Goal: Task Accomplishment & Management: Manage account settings

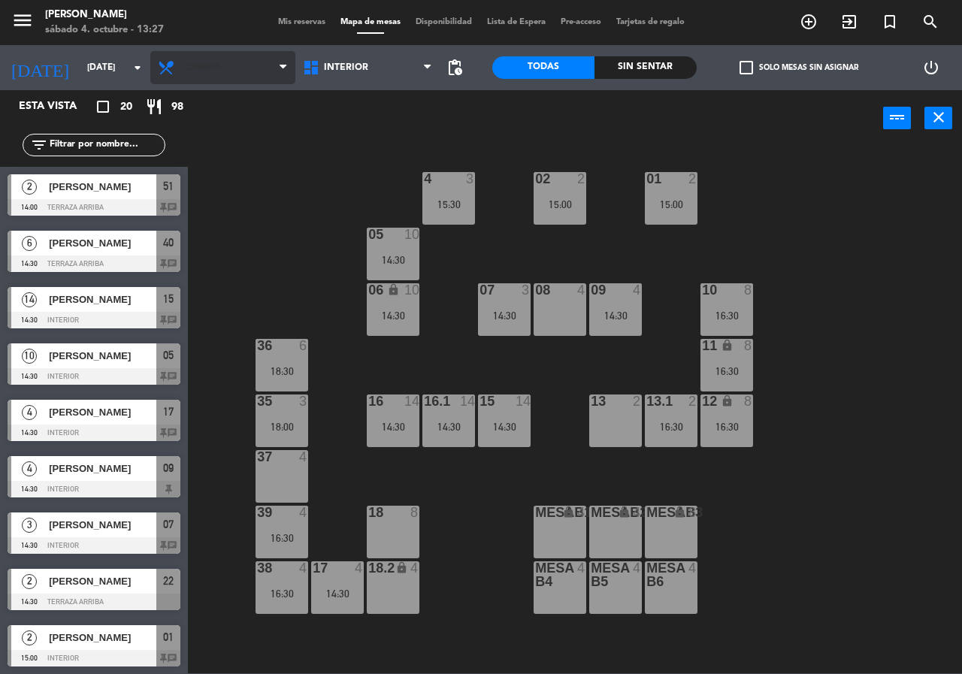
click at [198, 70] on span "Comida" at bounding box center [202, 67] width 38 height 11
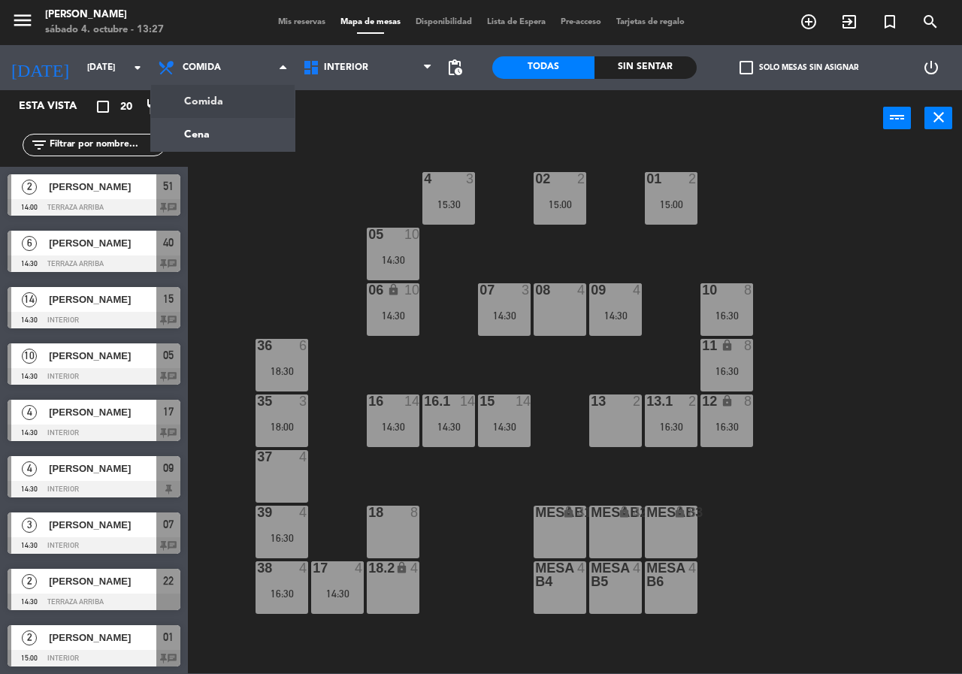
click at [217, 138] on ng-component "menu Chepe [PERSON_NAME] sábado 4. octubre - 13:27 Mis reservas Mapa de mesas D…" at bounding box center [481, 337] width 962 height 674
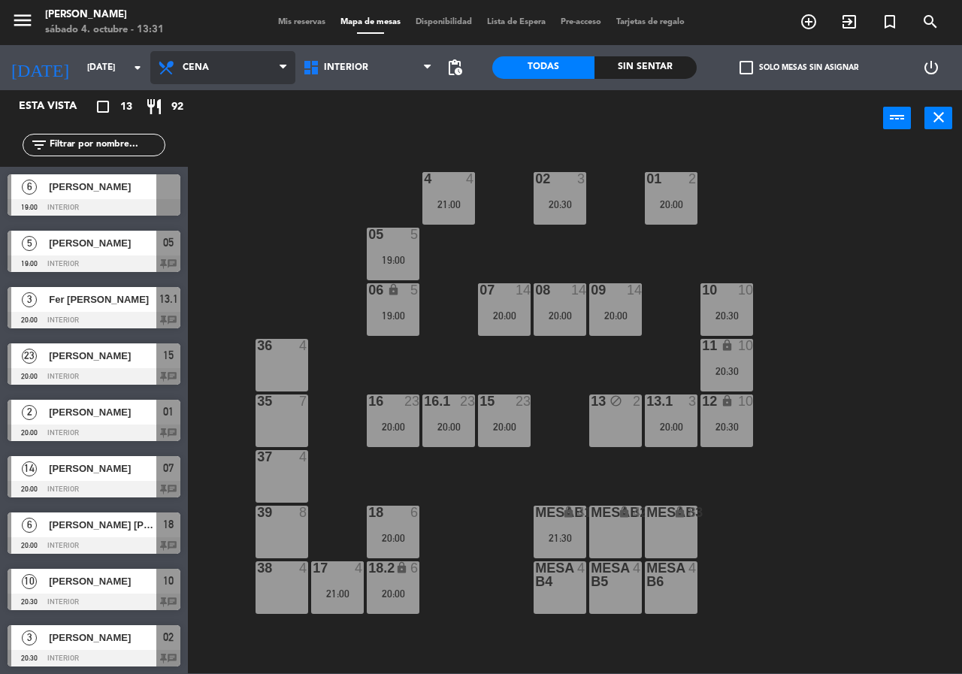
click at [220, 69] on span "Cena" at bounding box center [222, 67] width 145 height 33
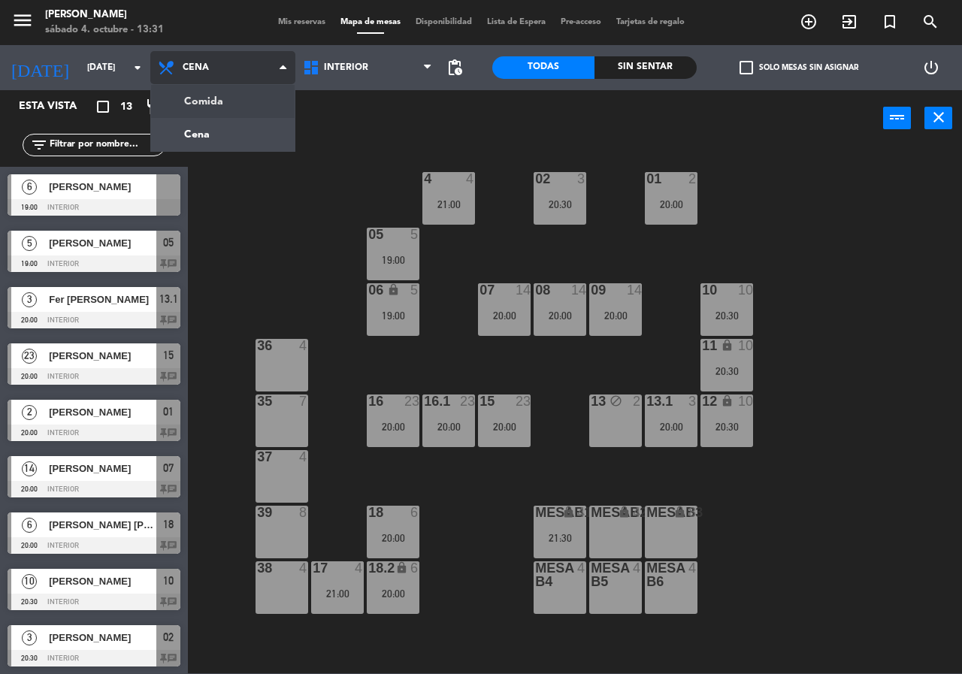
click at [250, 111] on ng-component "menu Chepe [PERSON_NAME] sábado 4. octubre - 13:31 Mis reservas Mapa de mesas D…" at bounding box center [481, 337] width 962 height 674
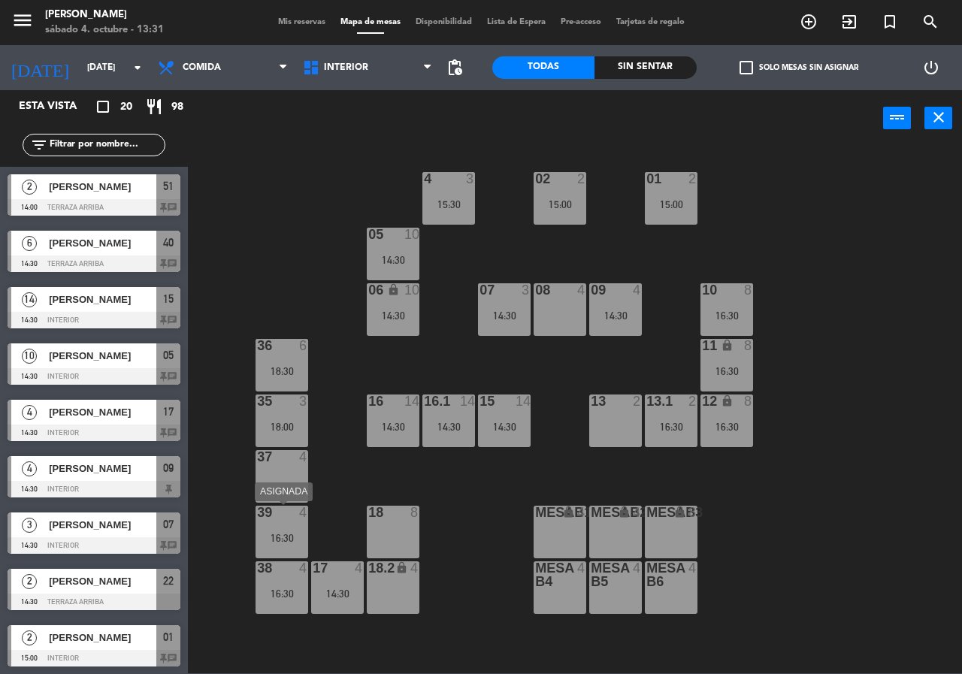
click at [275, 542] on div "16:30" at bounding box center [282, 538] width 53 height 11
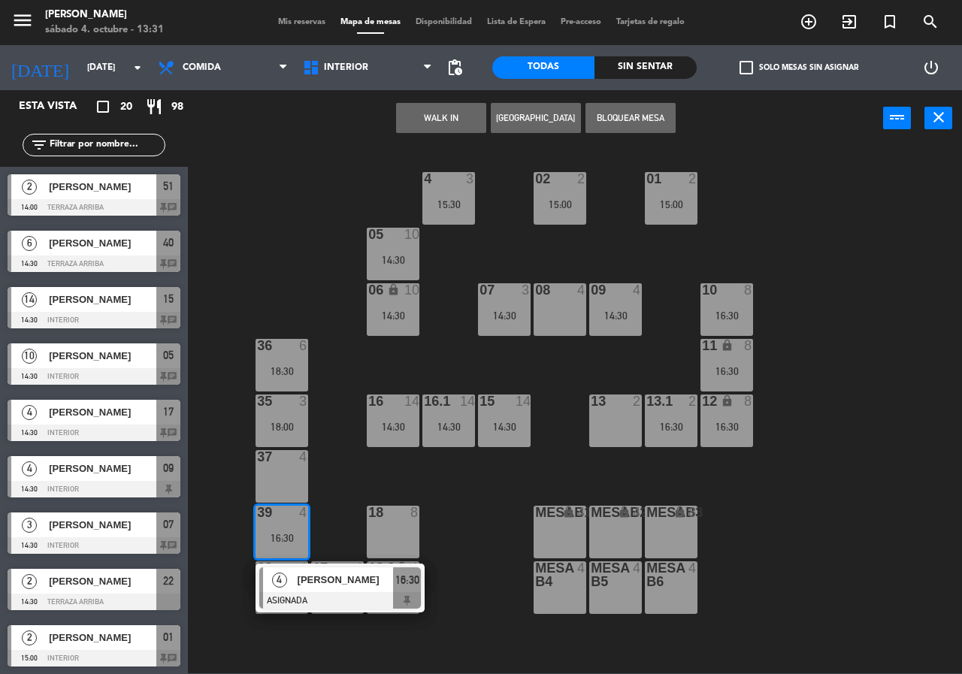
click at [294, 574] on div "4" at bounding box center [279, 580] width 32 height 25
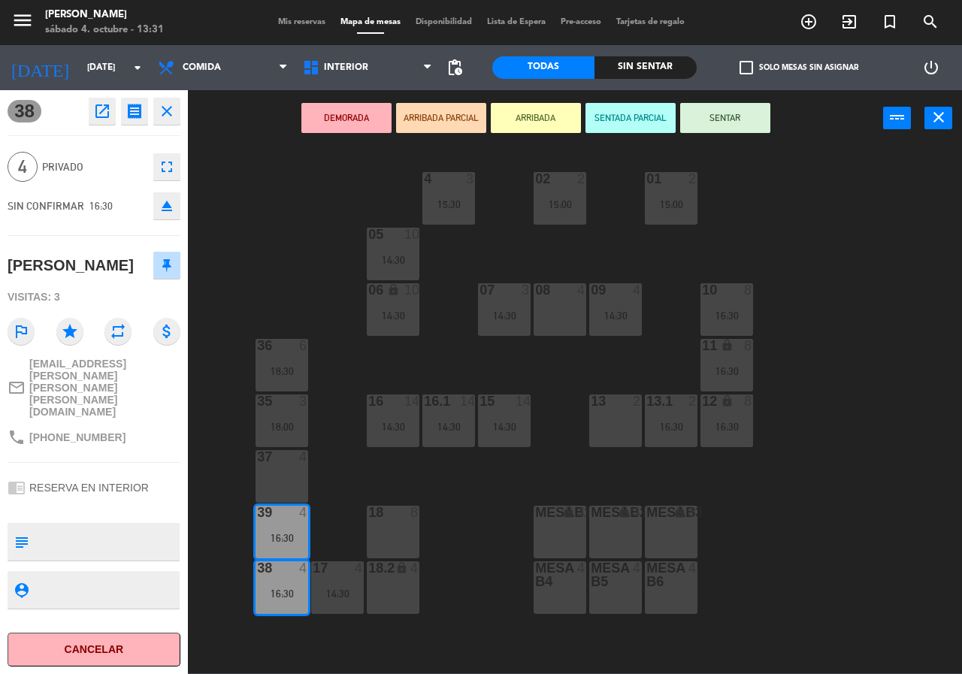
click at [287, 283] on div "02 2 15:00 4 3 15:30 01 2 15:00 05 10 14:30 06 lock 10 14:30 07 3 14:30 09 4 14…" at bounding box center [580, 410] width 765 height 528
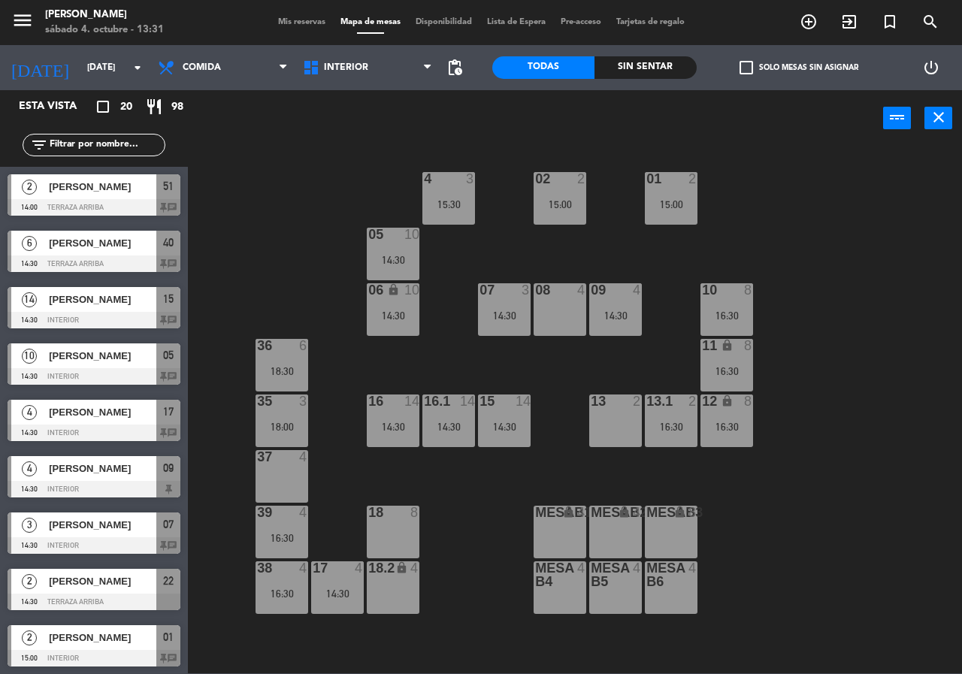
scroll to position [232, 0]
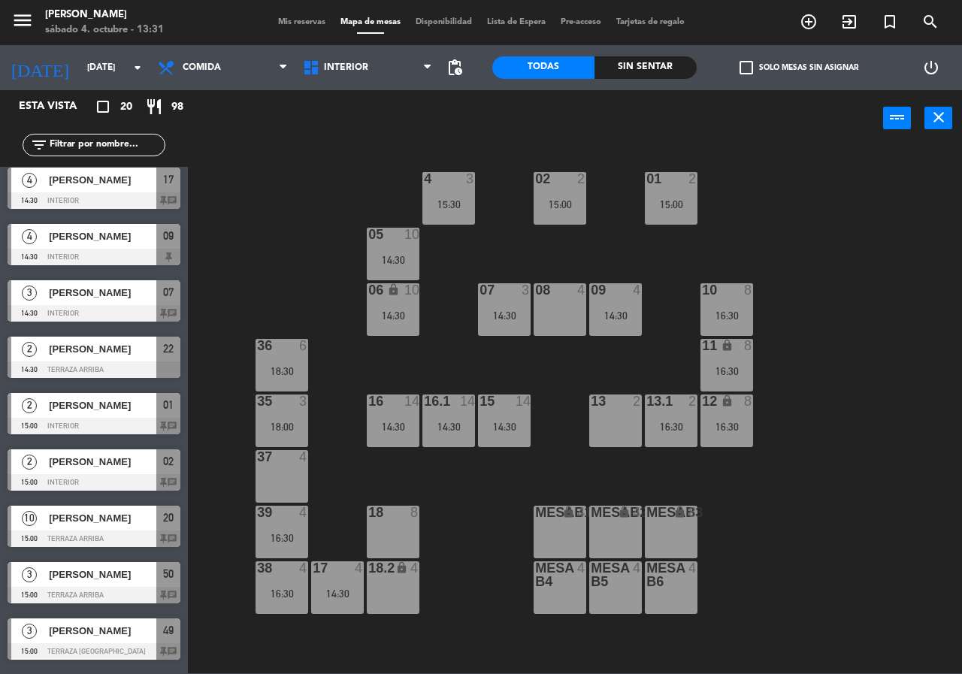
click at [549, 309] on div "08 4" at bounding box center [560, 309] width 53 height 53
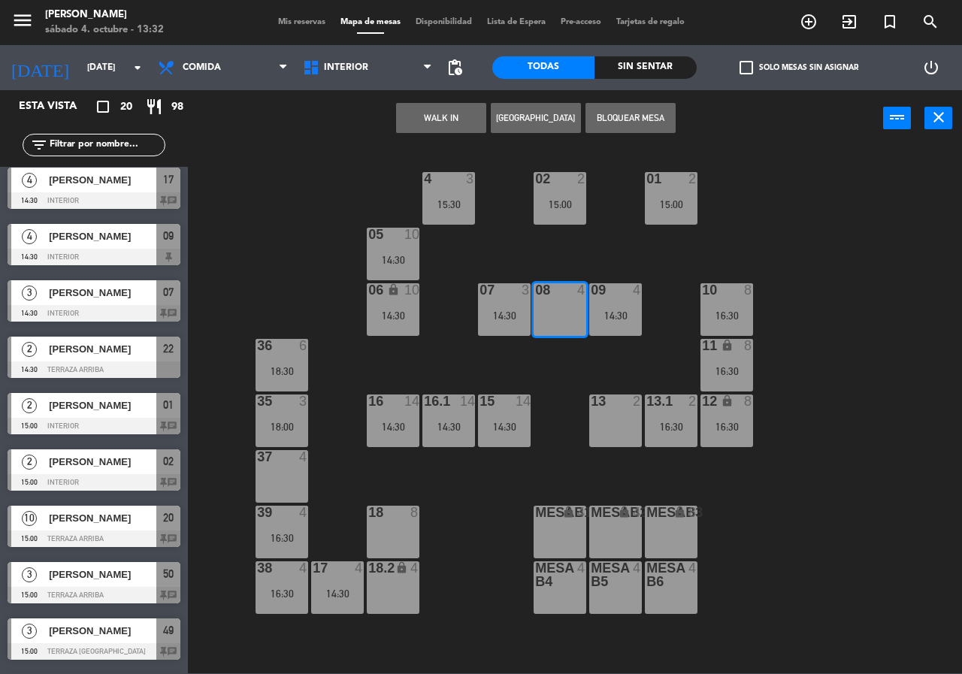
click at [570, 409] on div "02 2 15:00 4 3 15:30 01 2 15:00 05 10 14:30 06 lock 10 14:30 07 3 14:30 09 4 14…" at bounding box center [580, 410] width 765 height 528
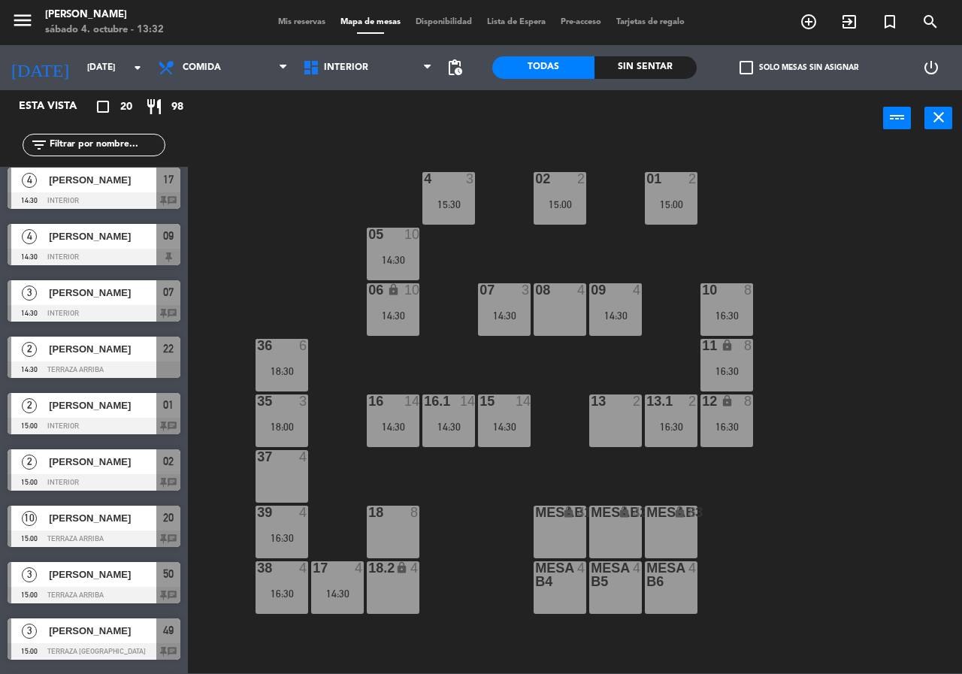
click at [809, 14] on icon "add_circle_outline" at bounding box center [809, 22] width 18 height 18
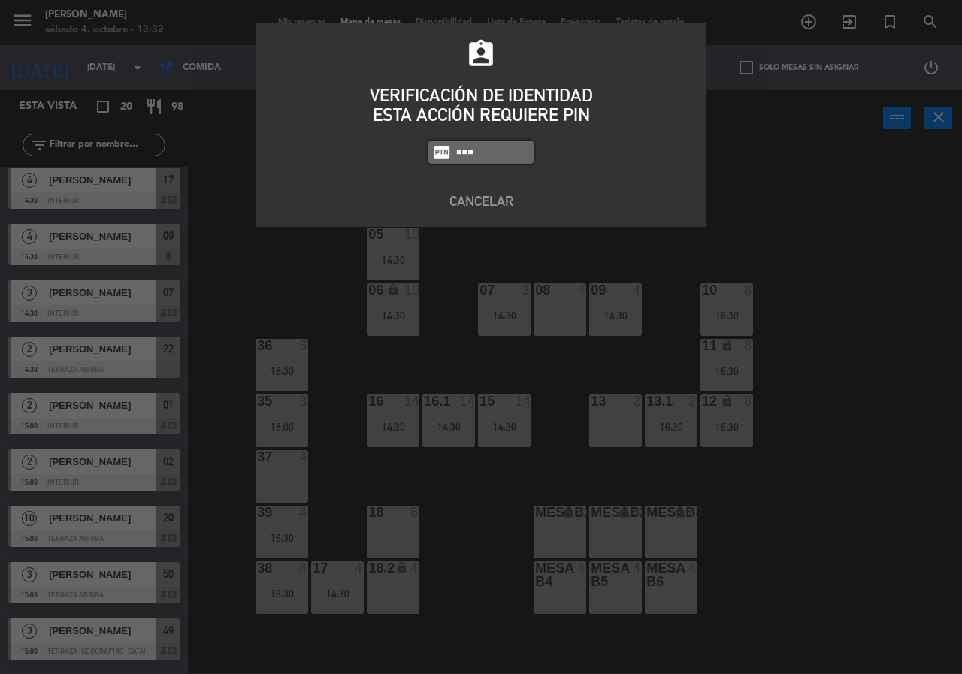
type input "5809"
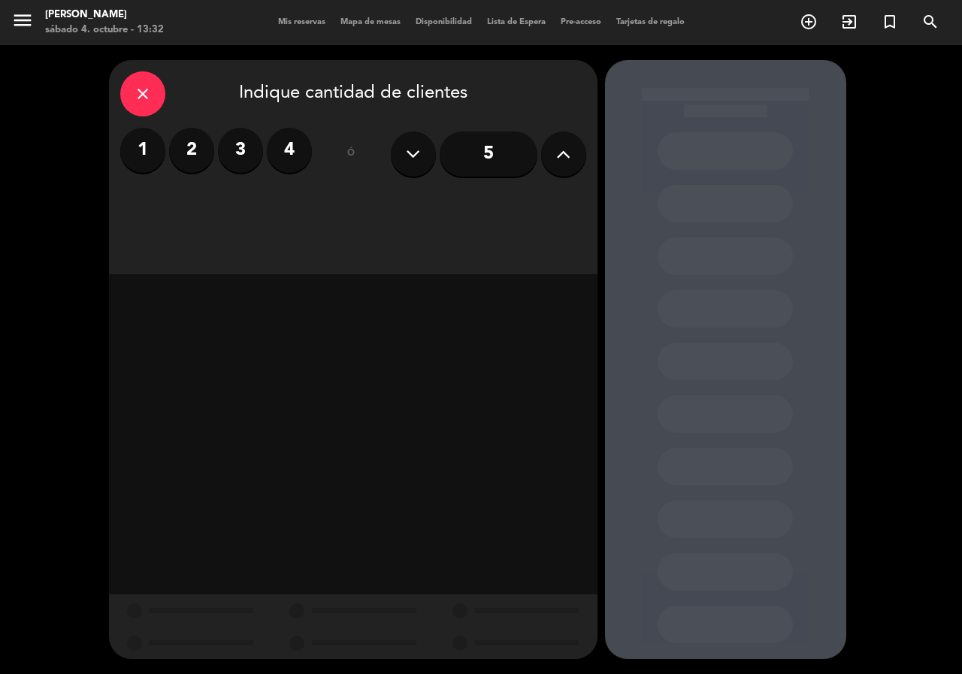
click at [479, 152] on input "5" at bounding box center [489, 154] width 98 height 45
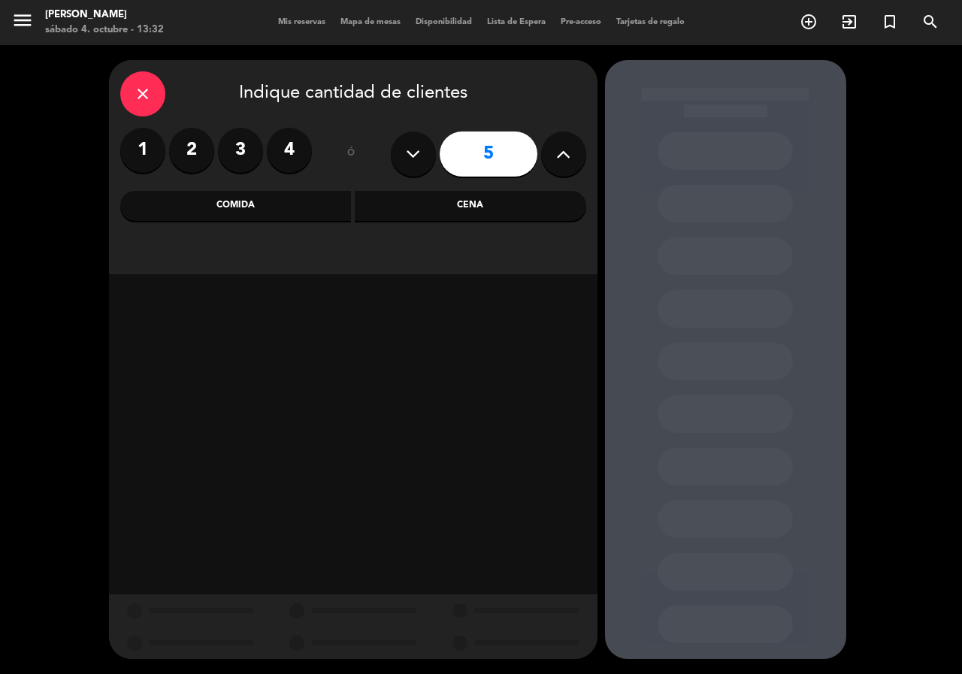
click at [201, 195] on div "Comida" at bounding box center [236, 206] width 232 height 30
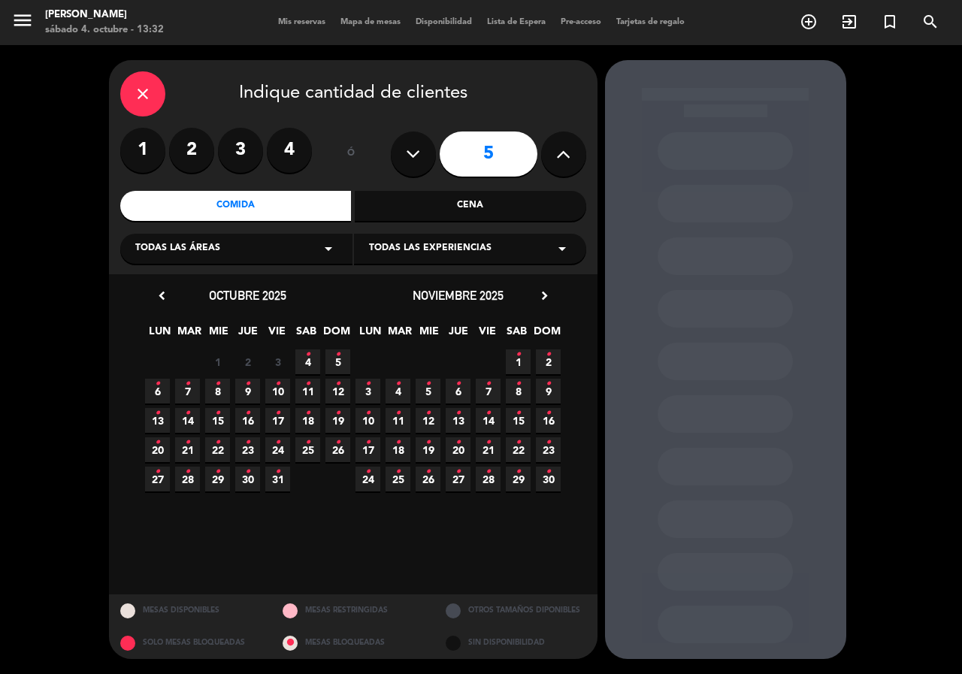
click at [223, 253] on div "Todas las áreas arrow_drop_down" at bounding box center [236, 249] width 232 height 30
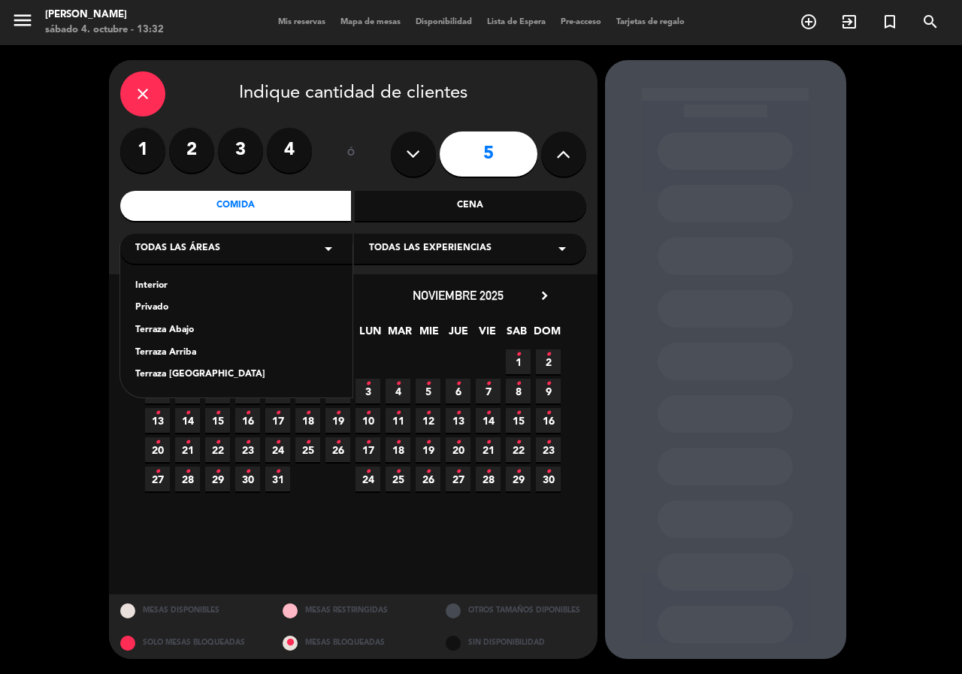
click at [147, 283] on div "Interior" at bounding box center [236, 286] width 202 height 15
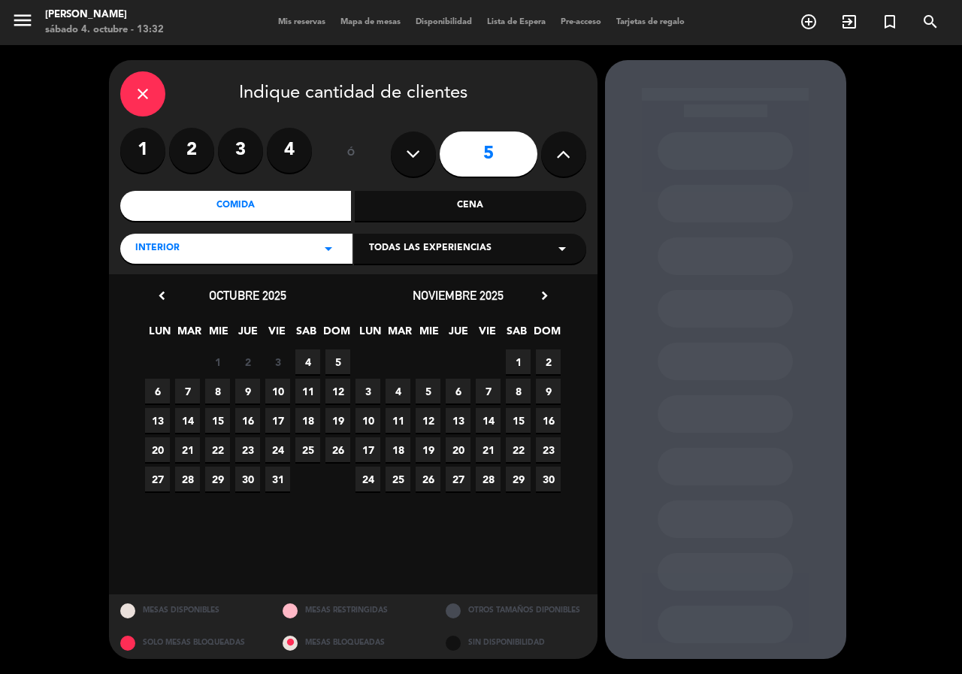
click at [305, 368] on span "4" at bounding box center [307, 362] width 25 height 25
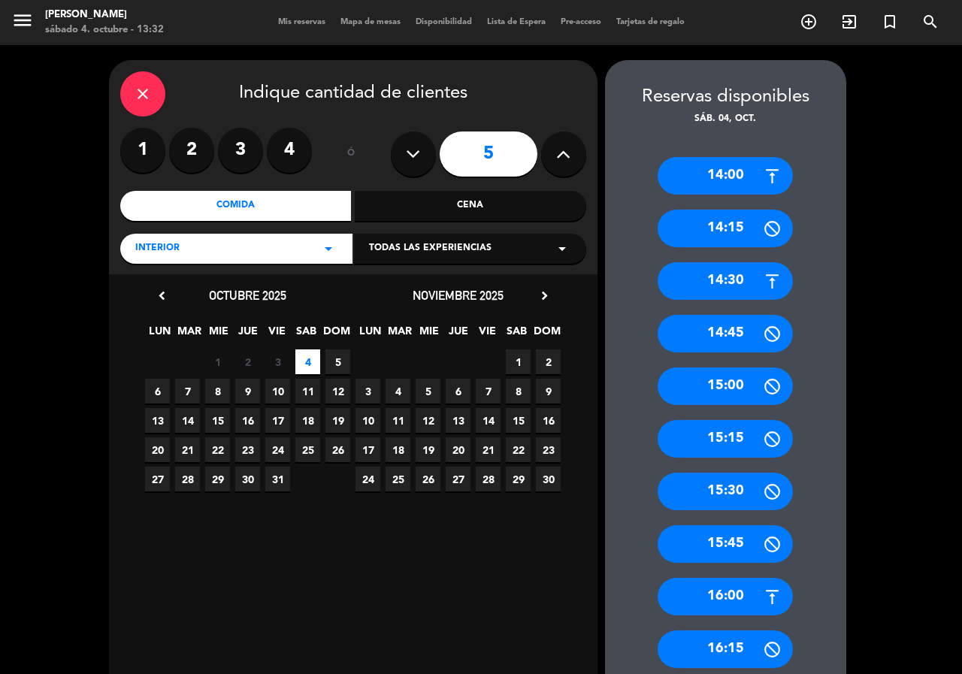
drag, startPoint x: 753, startPoint y: 278, endPoint x: 748, endPoint y: 271, distance: 8.8
click at [748, 272] on div "14:30" at bounding box center [725, 281] width 135 height 38
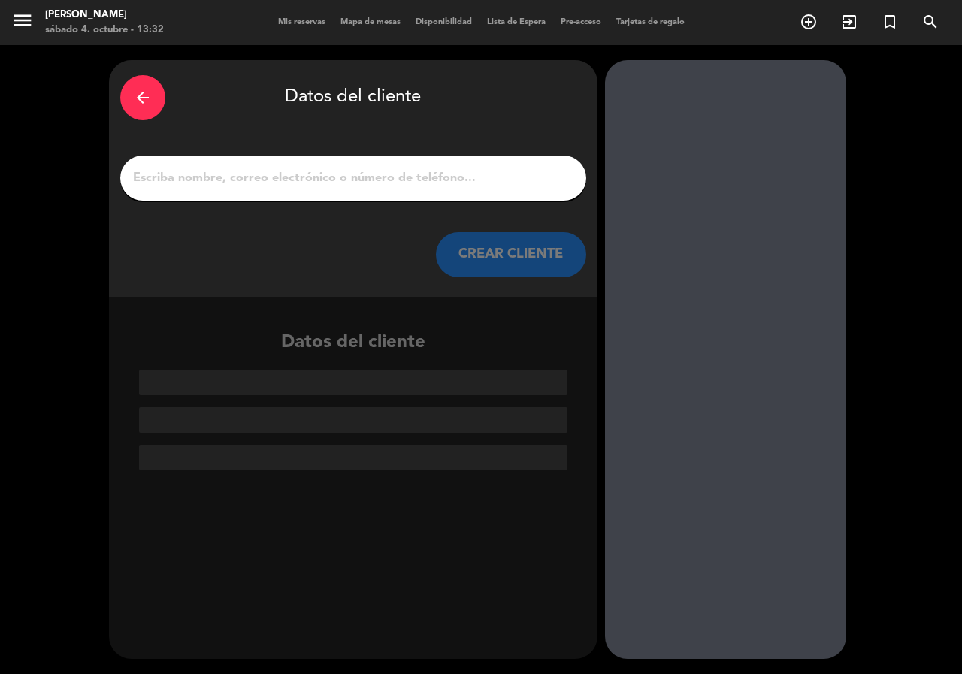
click at [411, 171] on input "1" at bounding box center [354, 178] width 444 height 21
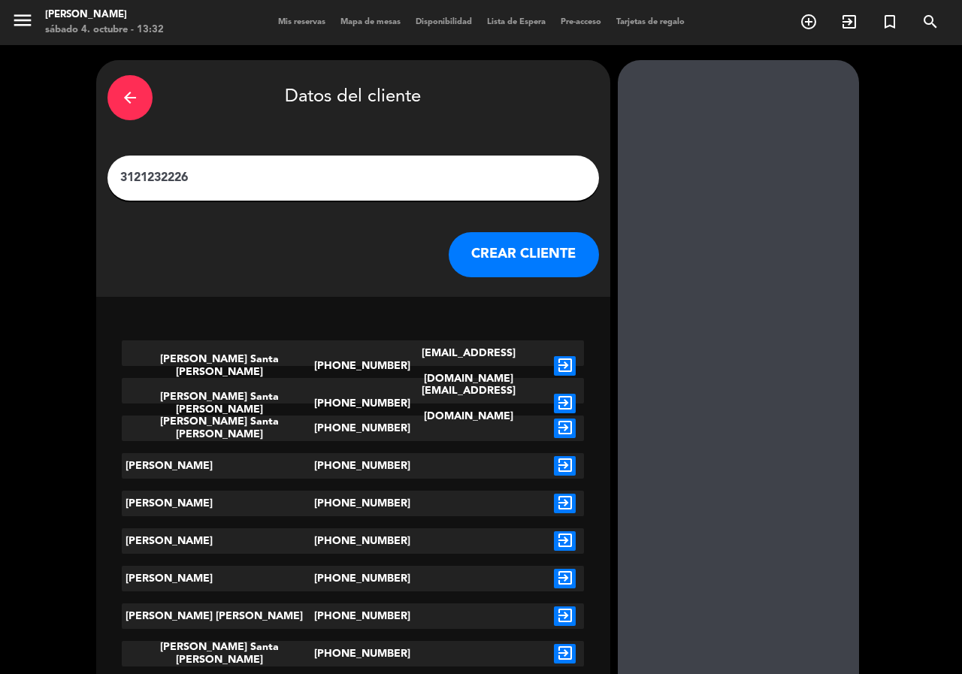
type input "3121232226"
click at [554, 394] on icon "exit_to_app" at bounding box center [565, 404] width 22 height 20
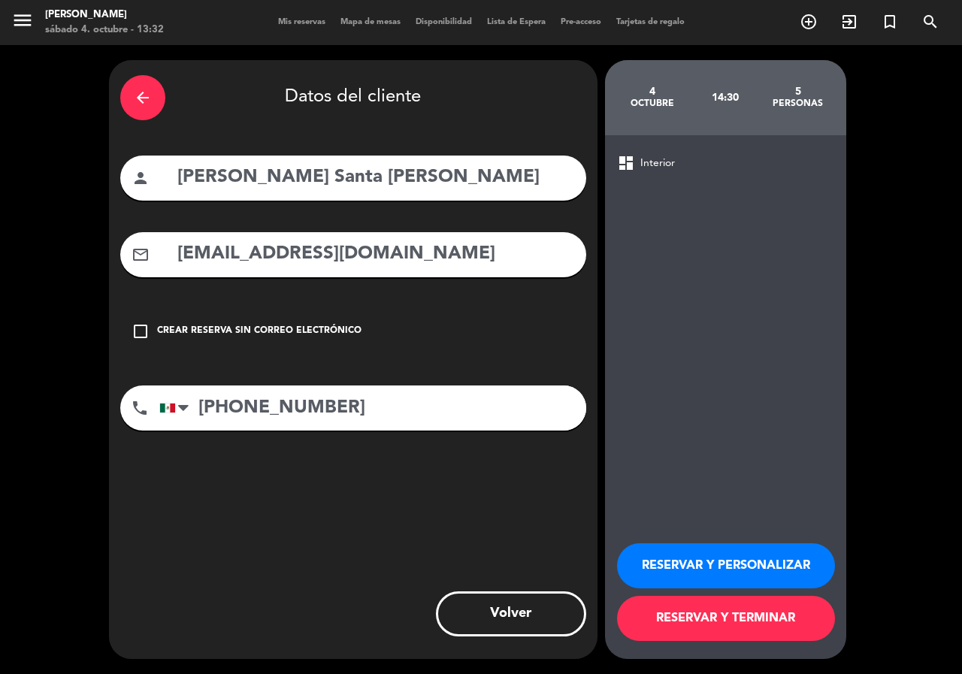
click at [762, 565] on button "RESERVAR Y PERSONALIZAR" at bounding box center [726, 566] width 218 height 45
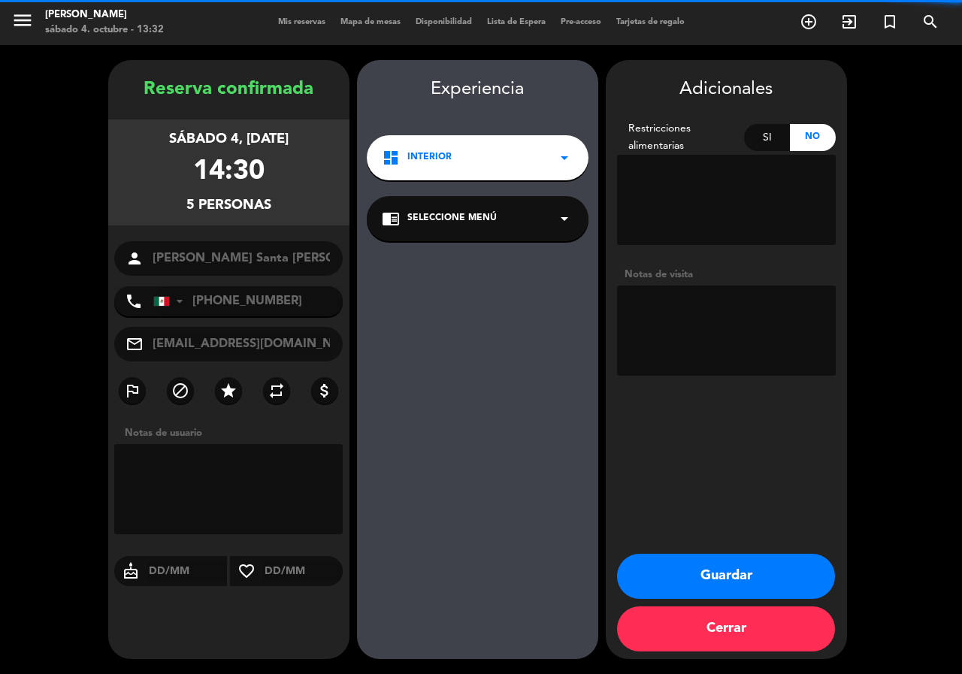
click at [700, 314] on textarea at bounding box center [726, 331] width 219 height 90
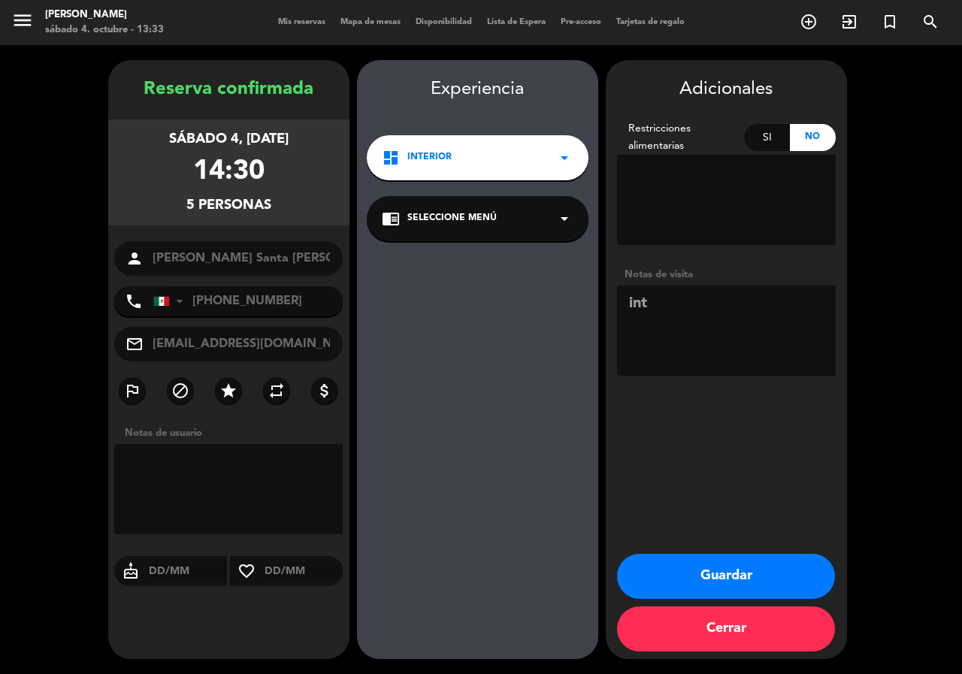
type textarea "int"
click at [700, 574] on button "Guardar" at bounding box center [726, 576] width 218 height 45
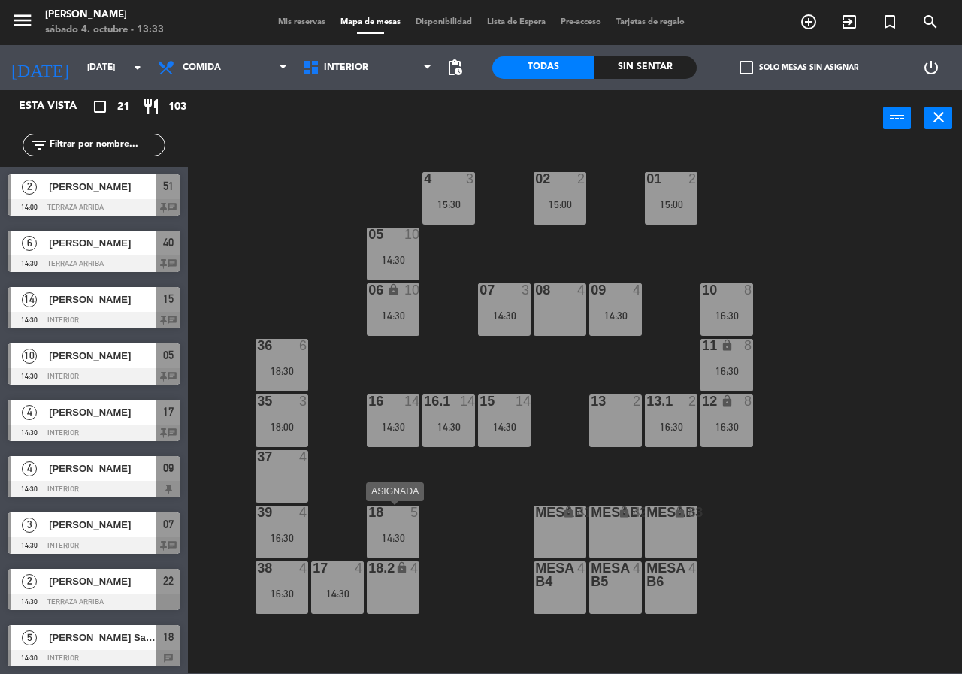
click at [383, 541] on div "14:30" at bounding box center [393, 538] width 53 height 11
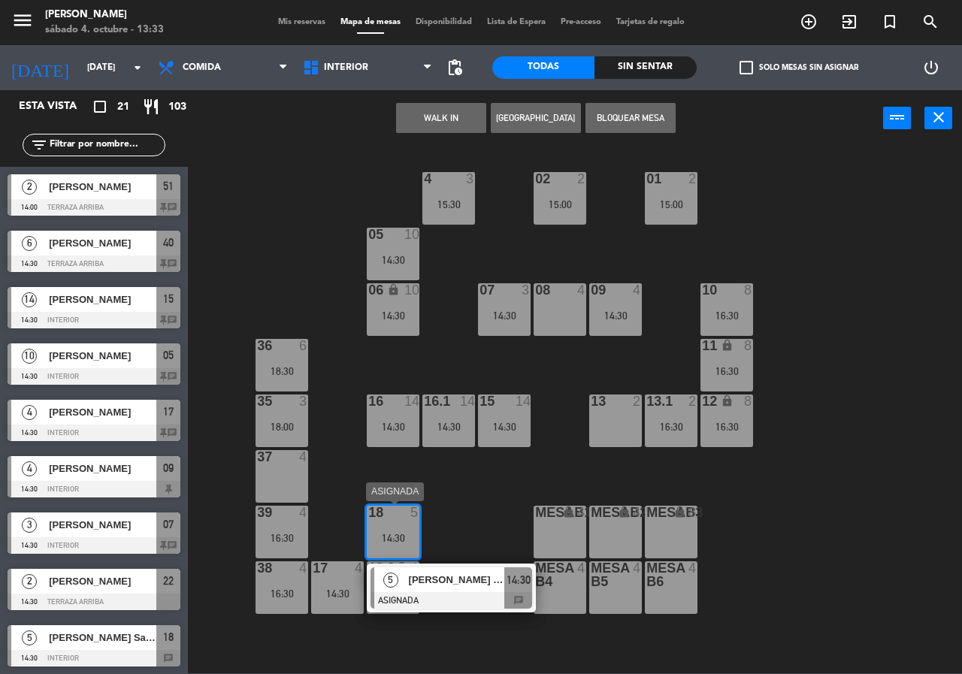
click at [427, 583] on span "[PERSON_NAME] Santa [PERSON_NAME]" at bounding box center [457, 580] width 96 height 16
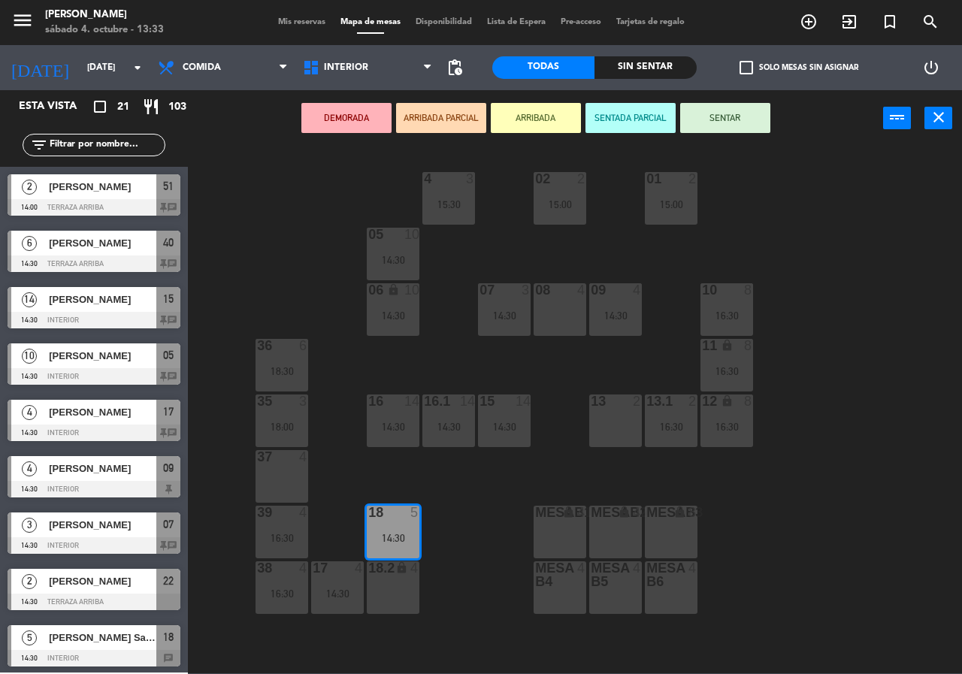
click at [388, 598] on div "18.2 lock 4" at bounding box center [393, 588] width 53 height 53
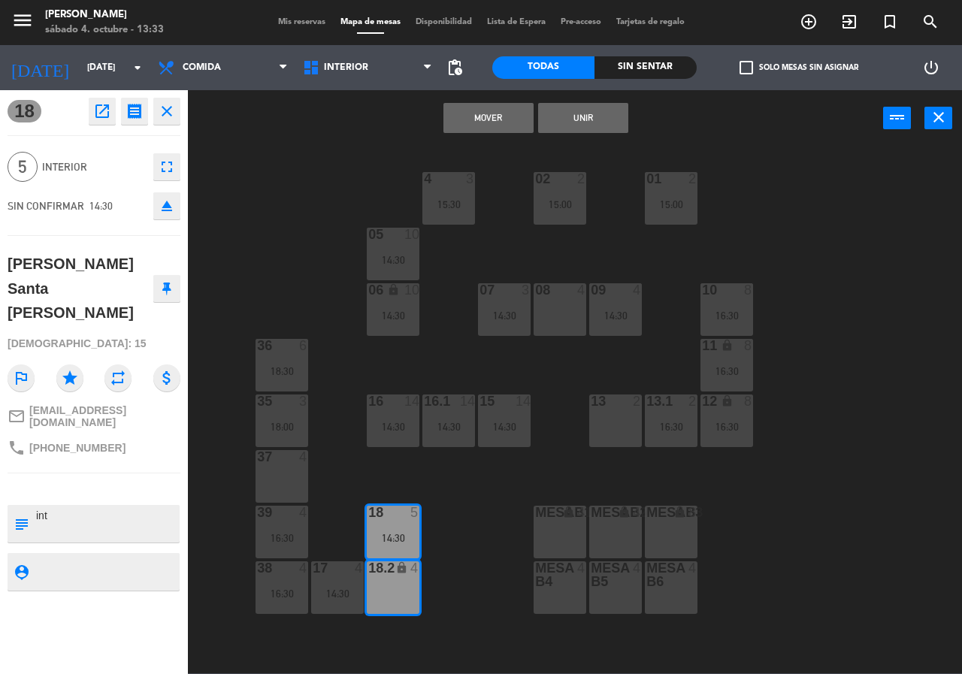
click at [580, 117] on button "Unir" at bounding box center [583, 118] width 90 height 30
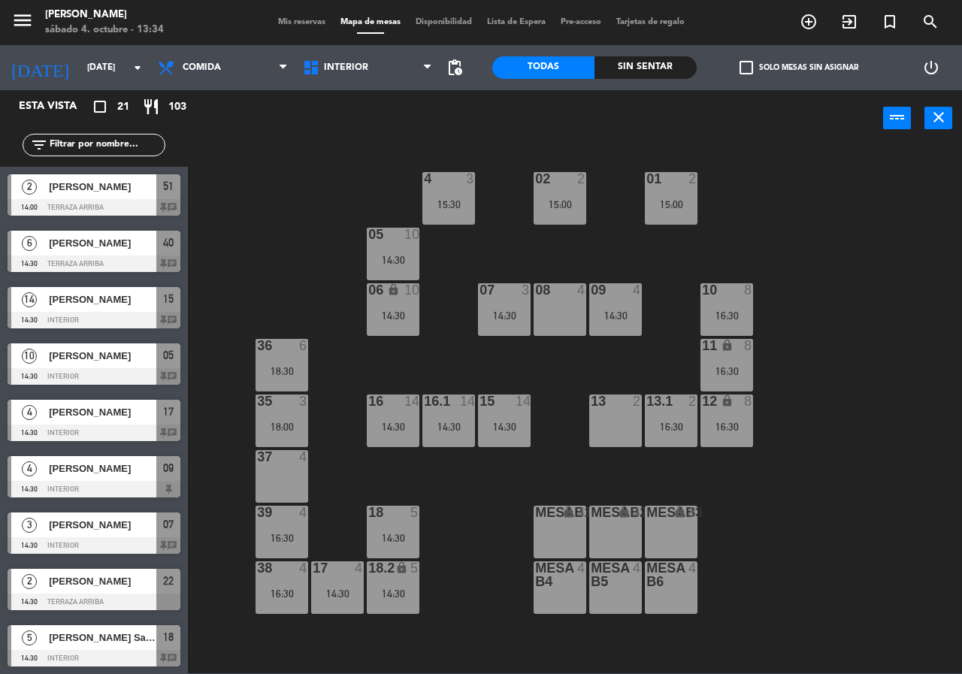
click at [811, 16] on icon "add_circle_outline" at bounding box center [809, 22] width 18 height 18
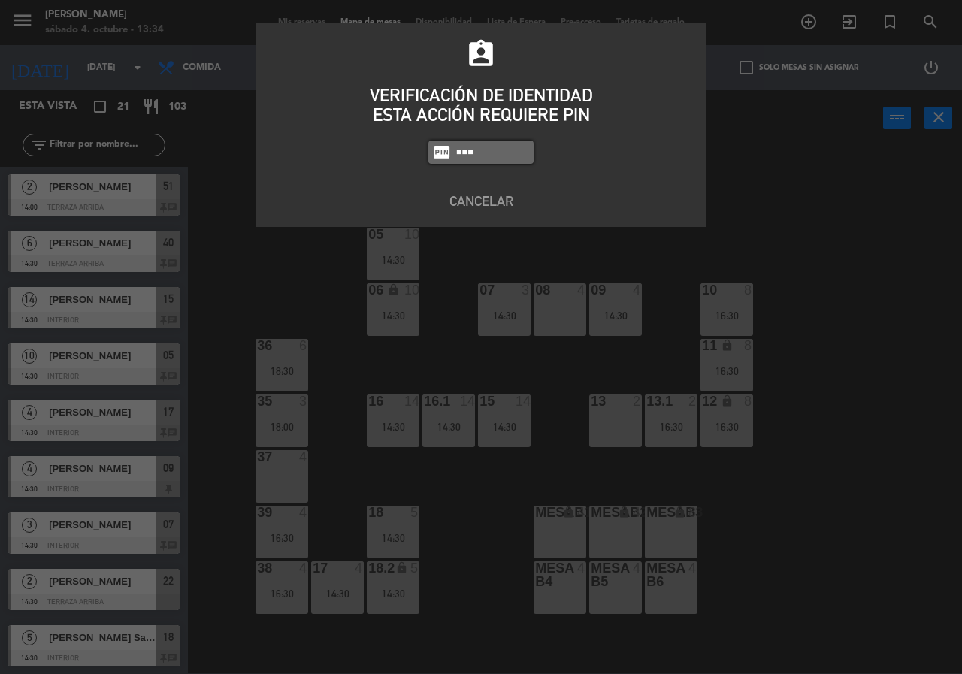
type input "5809"
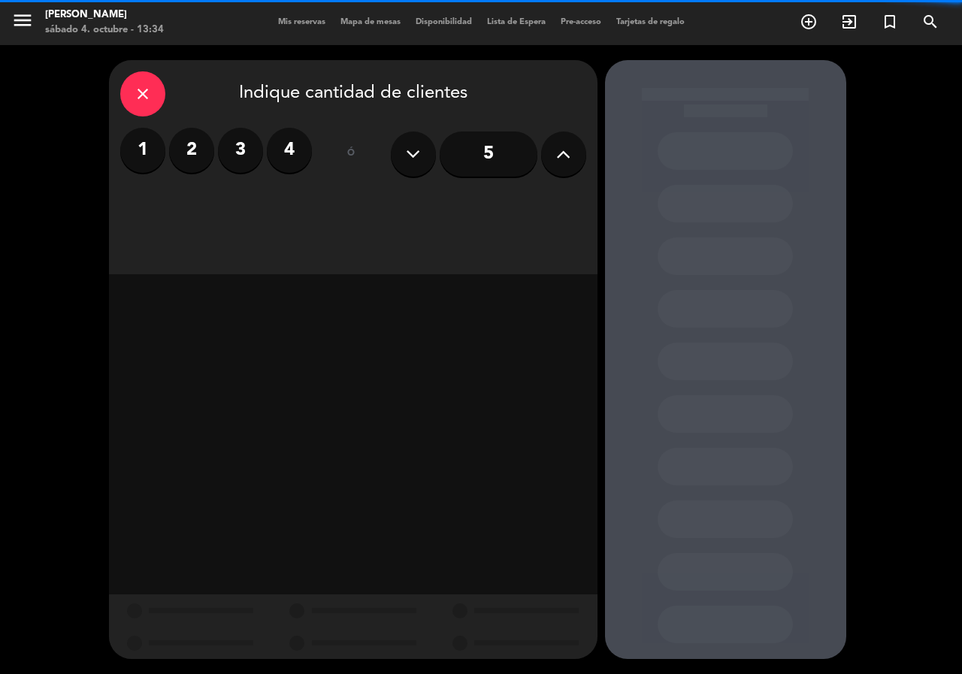
click at [264, 135] on div "1 2 3 4" at bounding box center [216, 150] width 192 height 45
click at [255, 153] on label "3" at bounding box center [240, 150] width 45 height 45
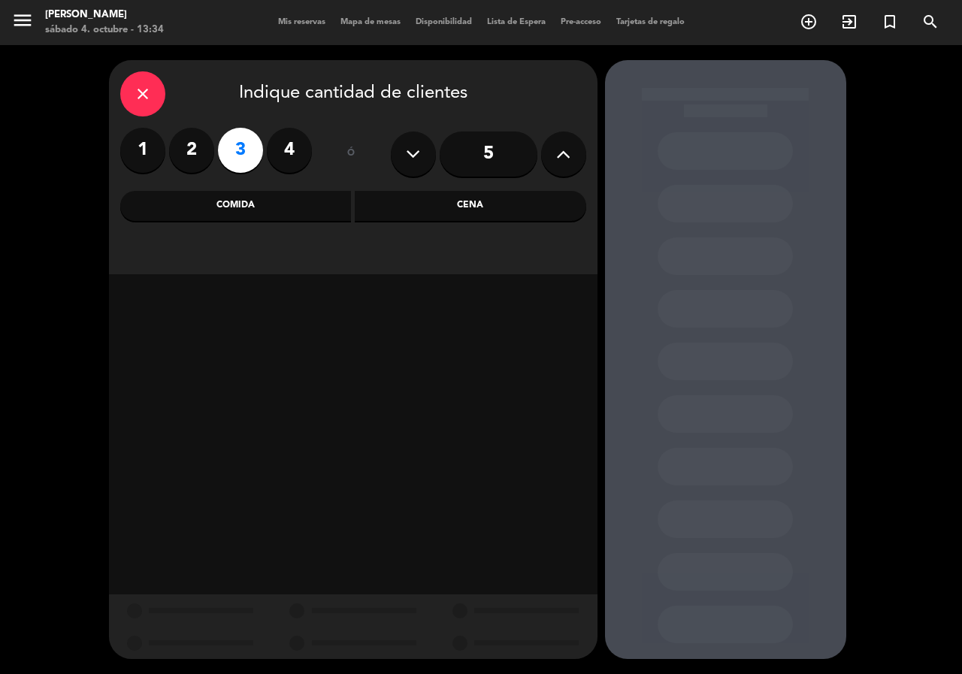
click at [140, 115] on div "close" at bounding box center [142, 93] width 45 height 45
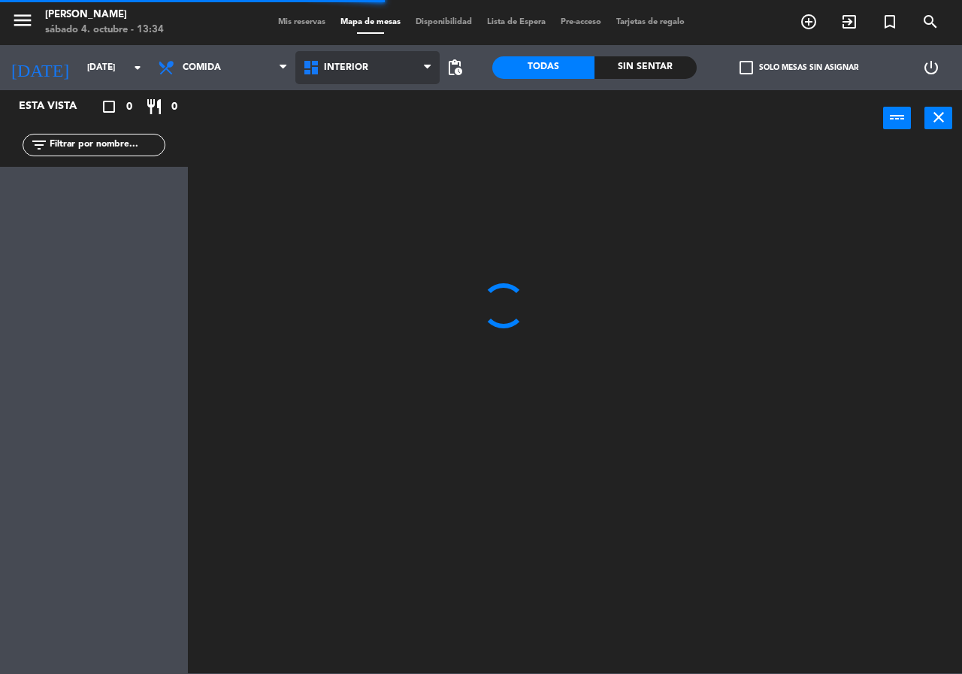
drag, startPoint x: 384, startPoint y: 74, endPoint x: 381, endPoint y: 93, distance: 19.0
click at [383, 74] on span "Interior" at bounding box center [367, 67] width 145 height 33
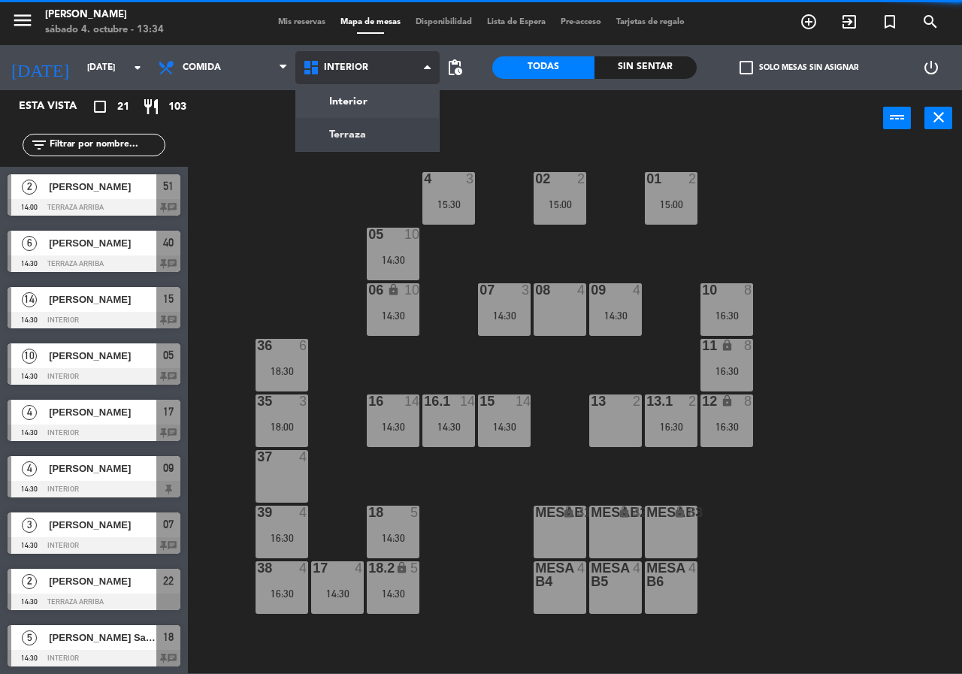
click at [371, 133] on ng-component "menu Chepe [PERSON_NAME] sábado 4. octubre - 13:34 Mis reservas Mapa de mesas D…" at bounding box center [481, 337] width 962 height 674
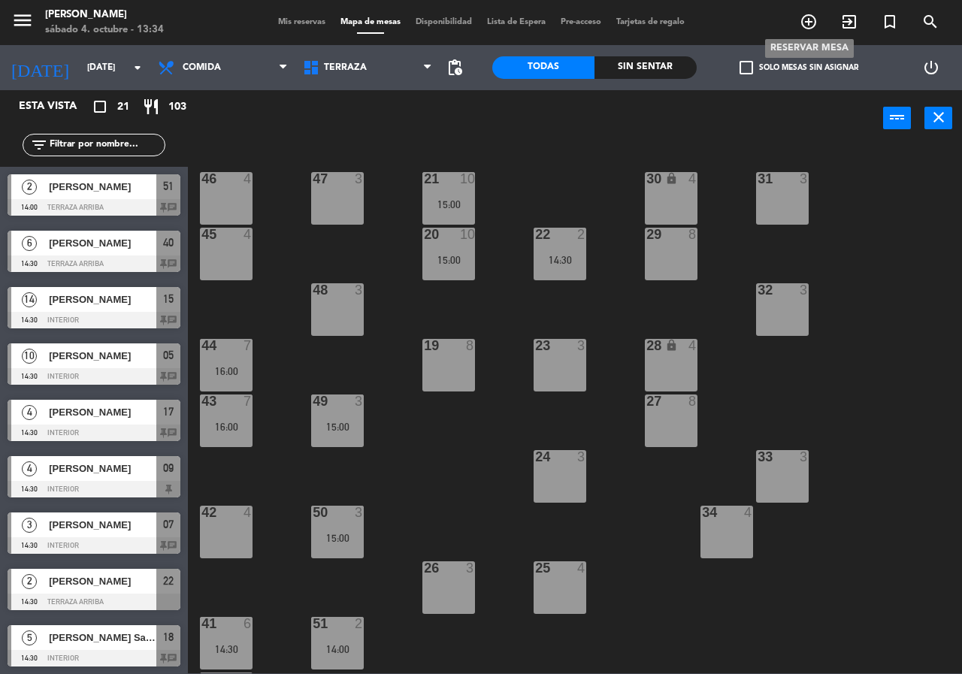
click at [800, 21] on icon "add_circle_outline" at bounding box center [809, 22] width 18 height 18
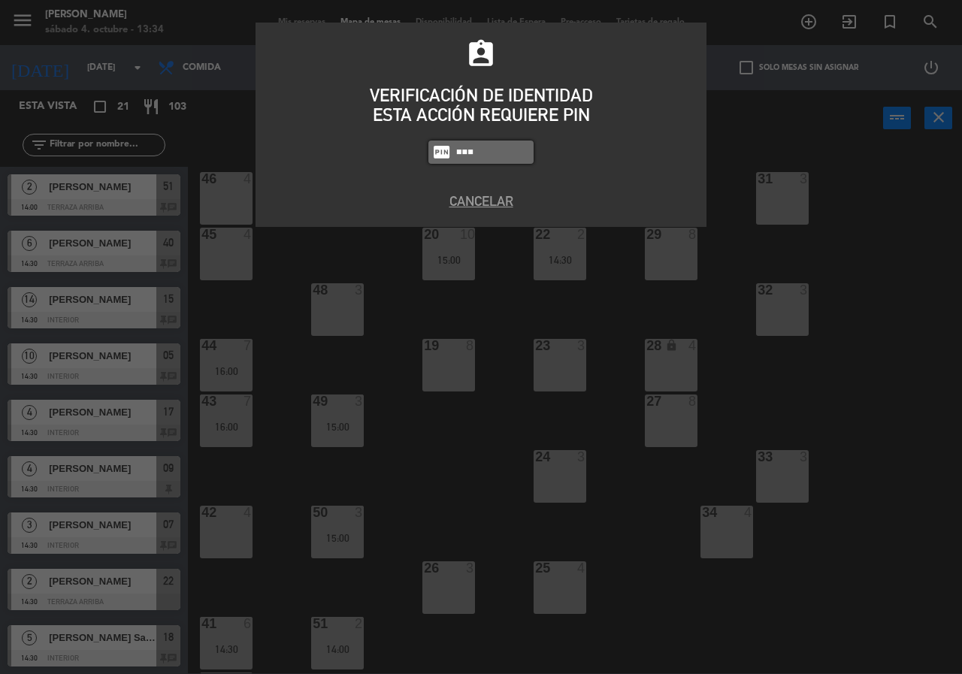
type input "5809"
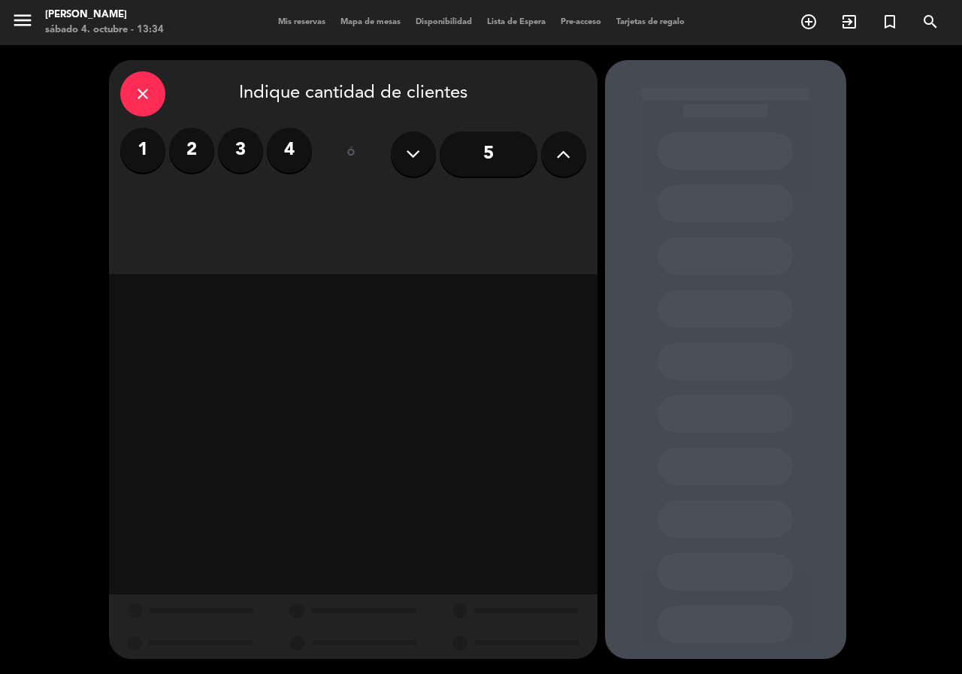
click at [232, 152] on label "3" at bounding box center [240, 150] width 45 height 45
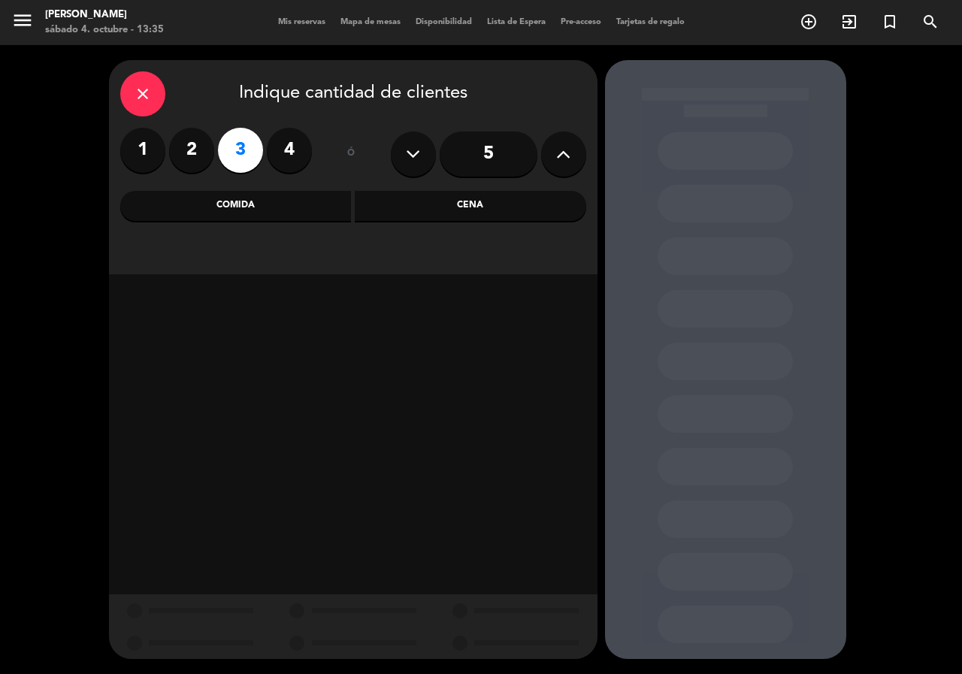
click at [253, 210] on div "Comida" at bounding box center [236, 206] width 232 height 30
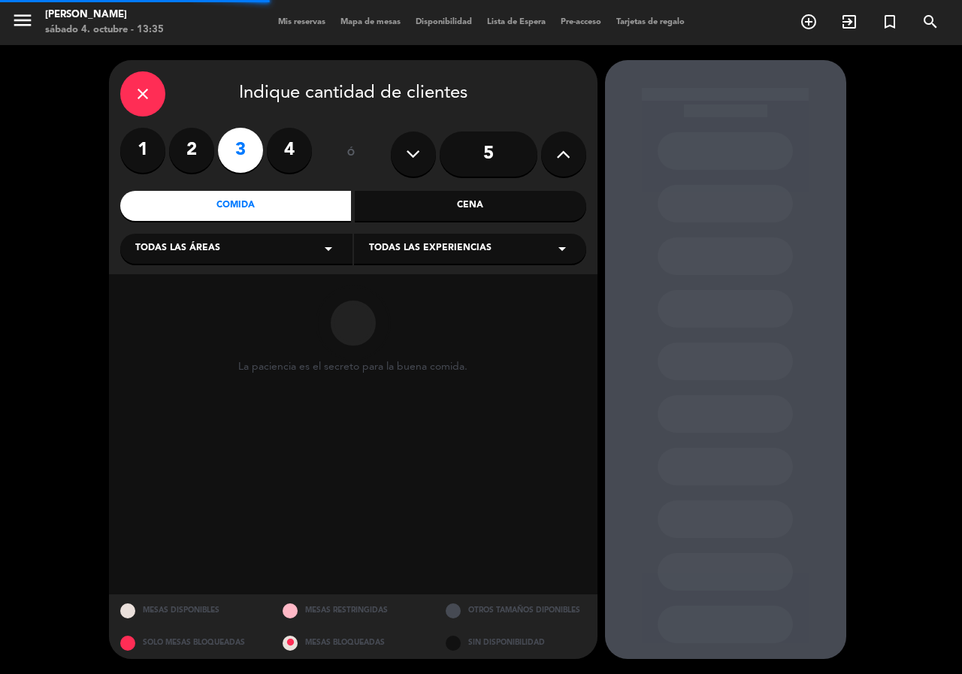
click at [265, 254] on div "Todas las áreas arrow_drop_down" at bounding box center [236, 249] width 232 height 30
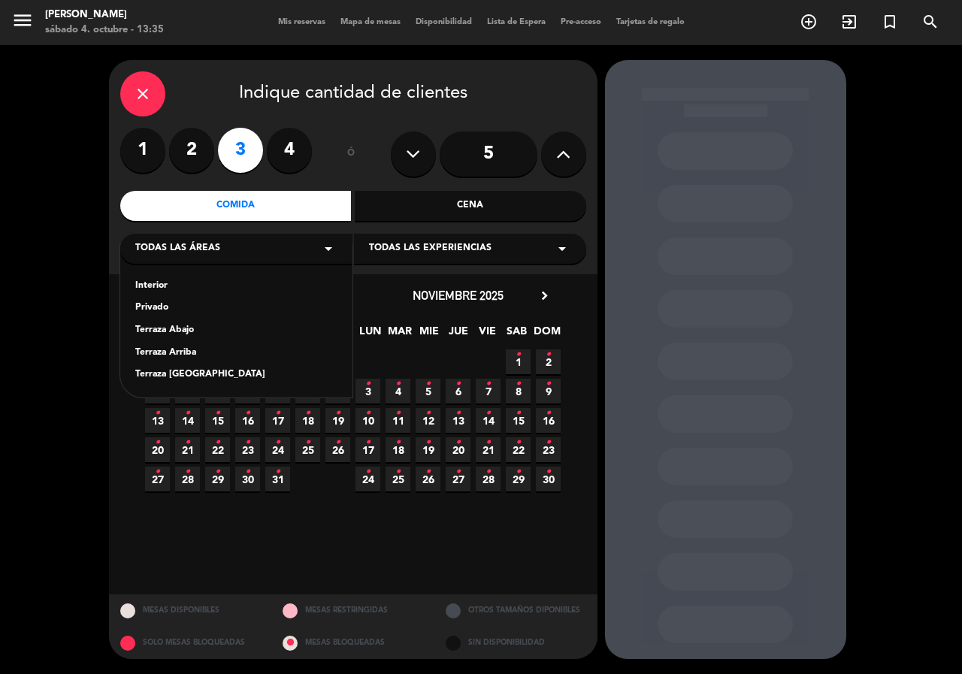
click at [199, 373] on div "Terraza [GEOGRAPHIC_DATA]" at bounding box center [236, 375] width 202 height 15
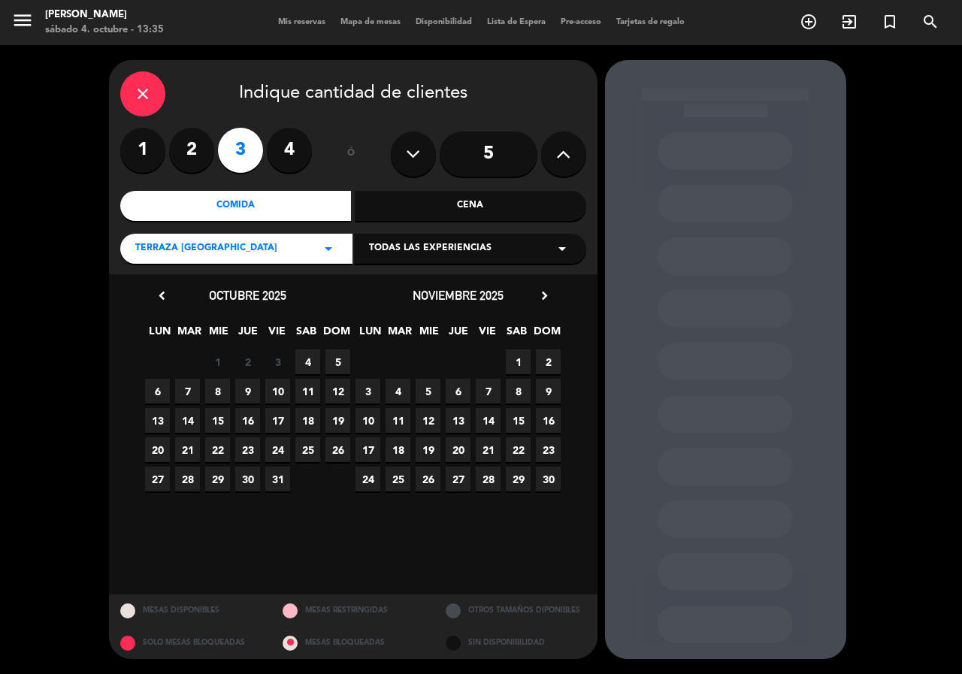
click at [313, 365] on span "4" at bounding box center [307, 362] width 25 height 25
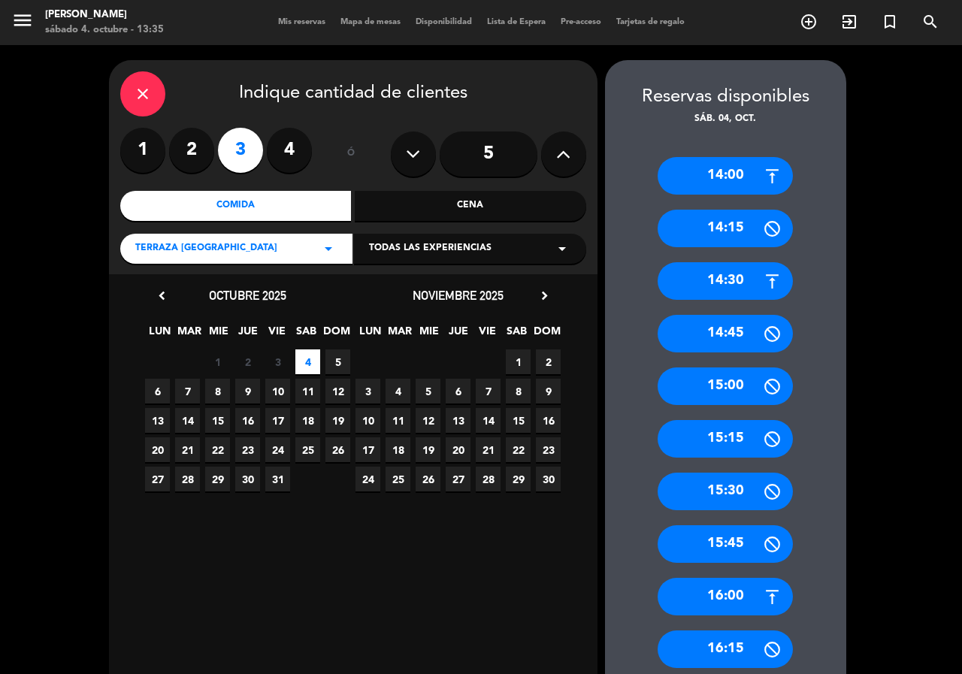
click at [732, 384] on div "15:00" at bounding box center [725, 387] width 135 height 38
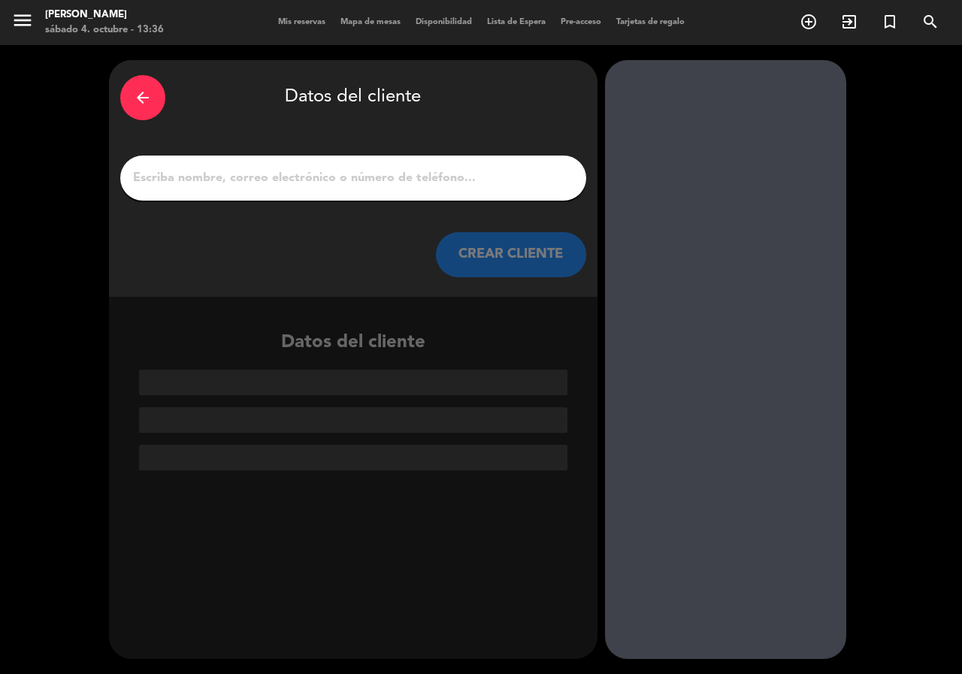
click at [308, 165] on div at bounding box center [353, 178] width 466 height 45
click at [361, 168] on input "1" at bounding box center [354, 178] width 444 height 21
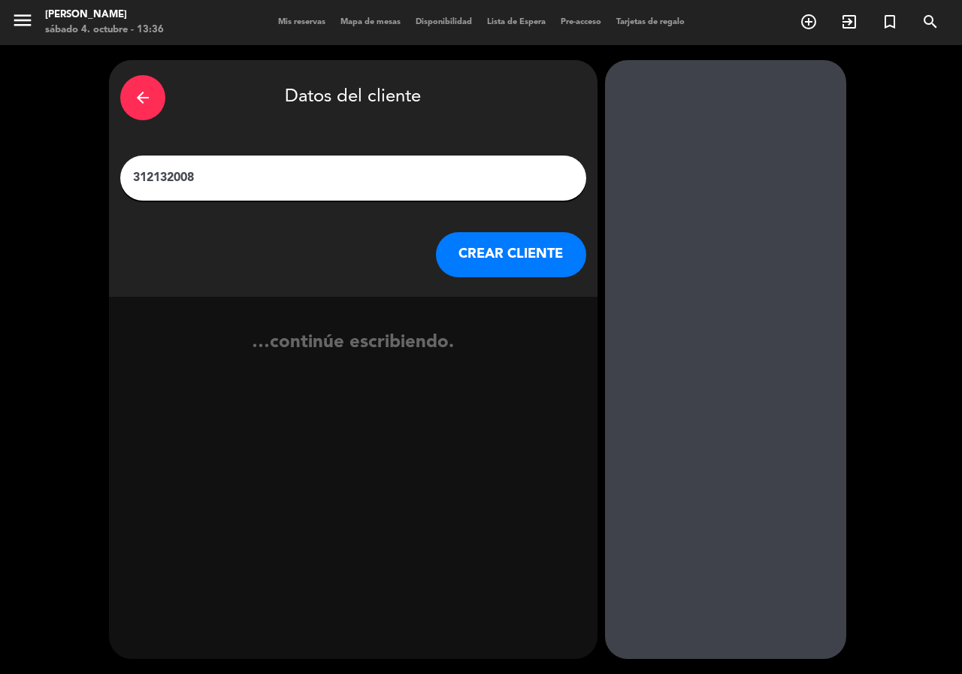
type input "3121320088"
click at [461, 251] on button "CREAR CLIENTE" at bounding box center [511, 254] width 150 height 45
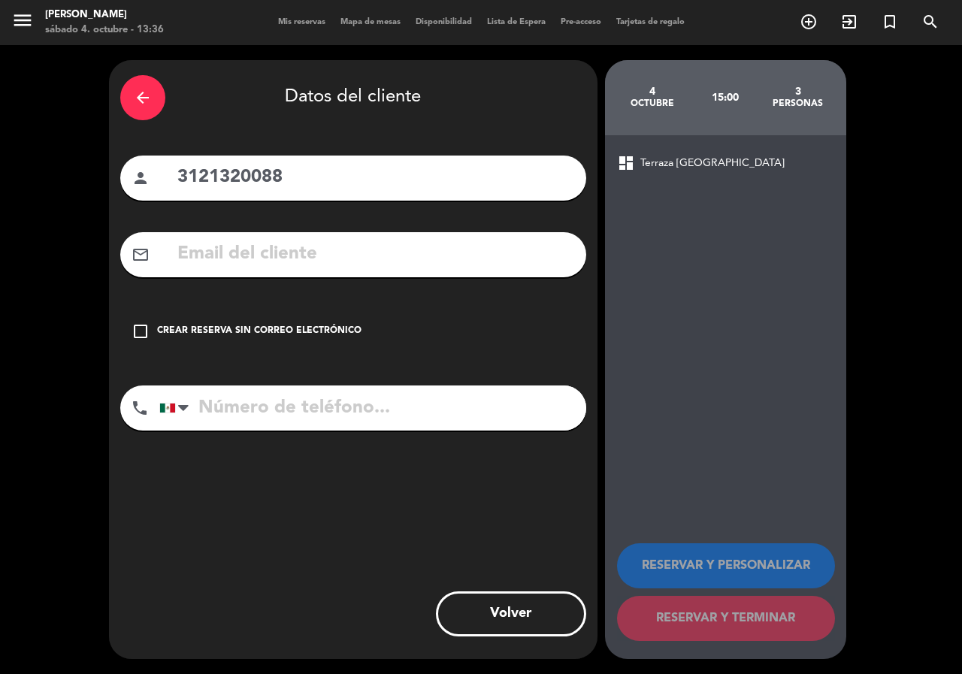
click at [260, 178] on input "3121320088" at bounding box center [375, 177] width 399 height 31
click at [280, 416] on input "tel" at bounding box center [372, 408] width 427 height 45
paste input "3121320088"
type input "3121320088"
click at [286, 180] on input "text" at bounding box center [375, 177] width 399 height 31
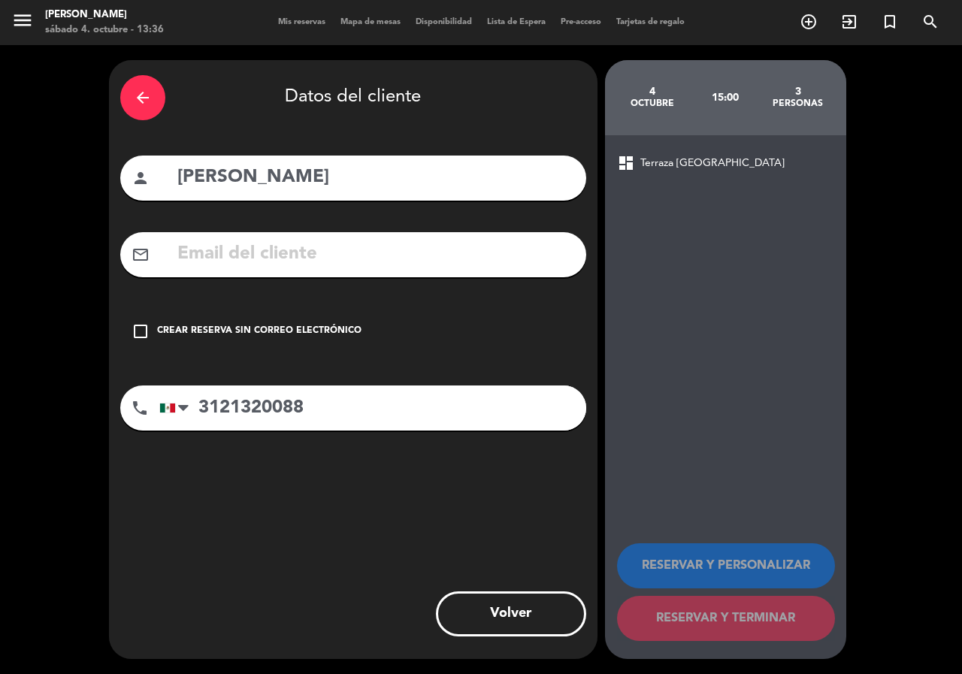
type input "[PERSON_NAME]"
click at [228, 311] on div "check_box_outline_blank Crear reserva sin correo electrónico" at bounding box center [353, 331] width 466 height 45
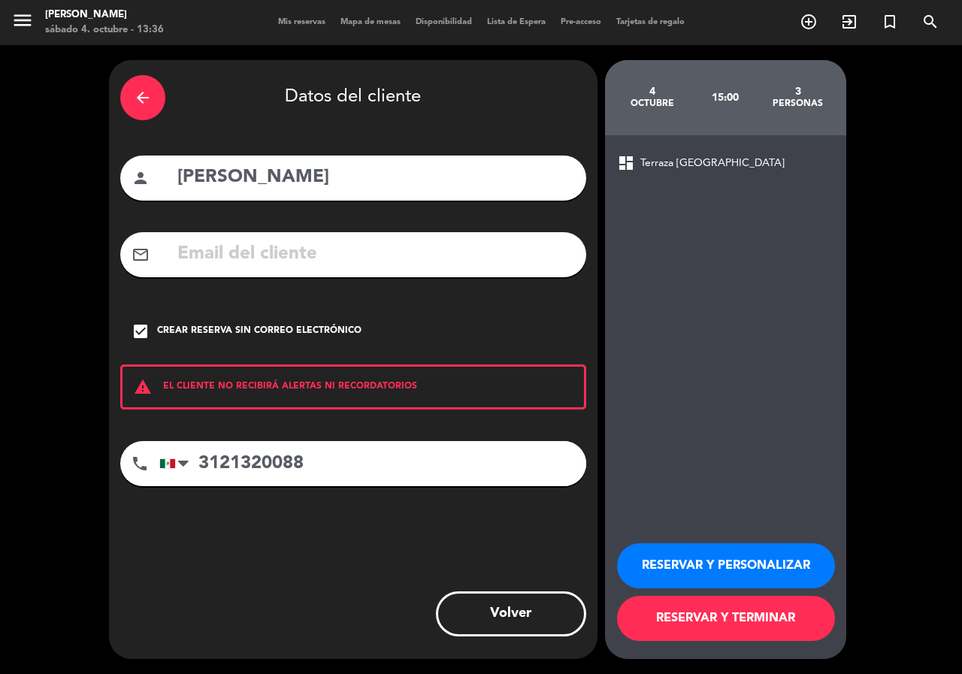
click at [757, 561] on button "RESERVAR Y PERSONALIZAR" at bounding box center [726, 566] width 218 height 45
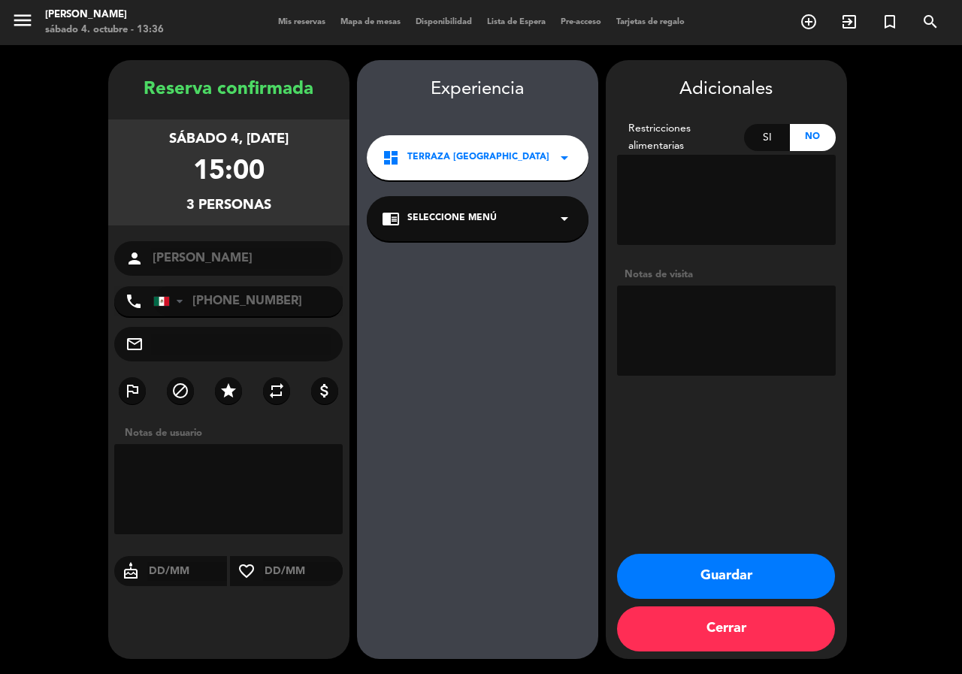
click at [734, 574] on button "Guardar" at bounding box center [726, 576] width 218 height 45
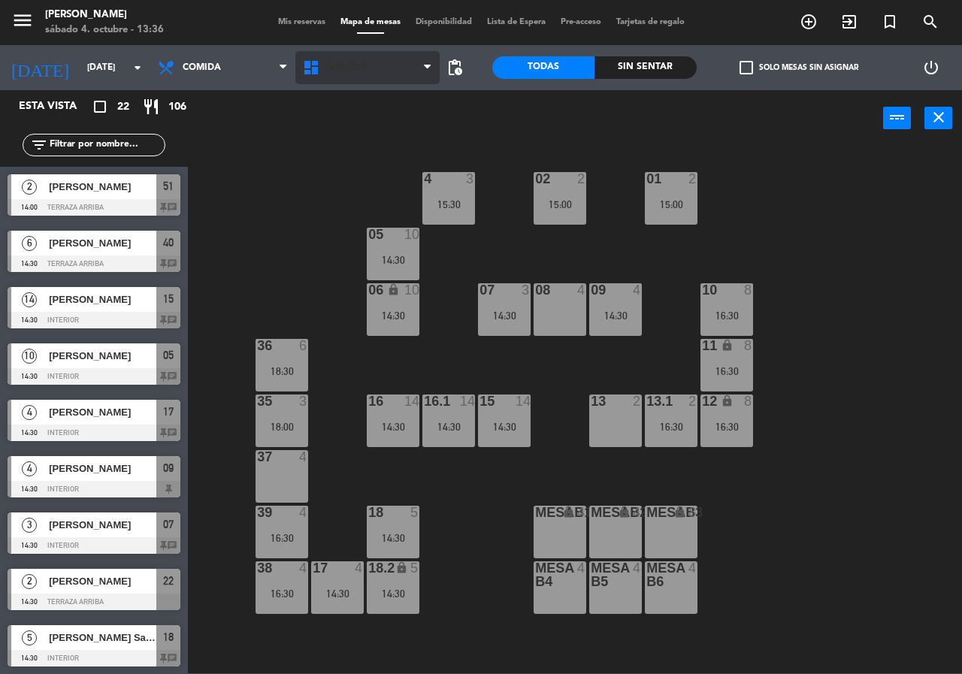
click at [365, 53] on div "Interior Terraza Interior Interior Terraza" at bounding box center [367, 67] width 145 height 45
click at [399, 65] on span "Interior" at bounding box center [367, 67] width 145 height 33
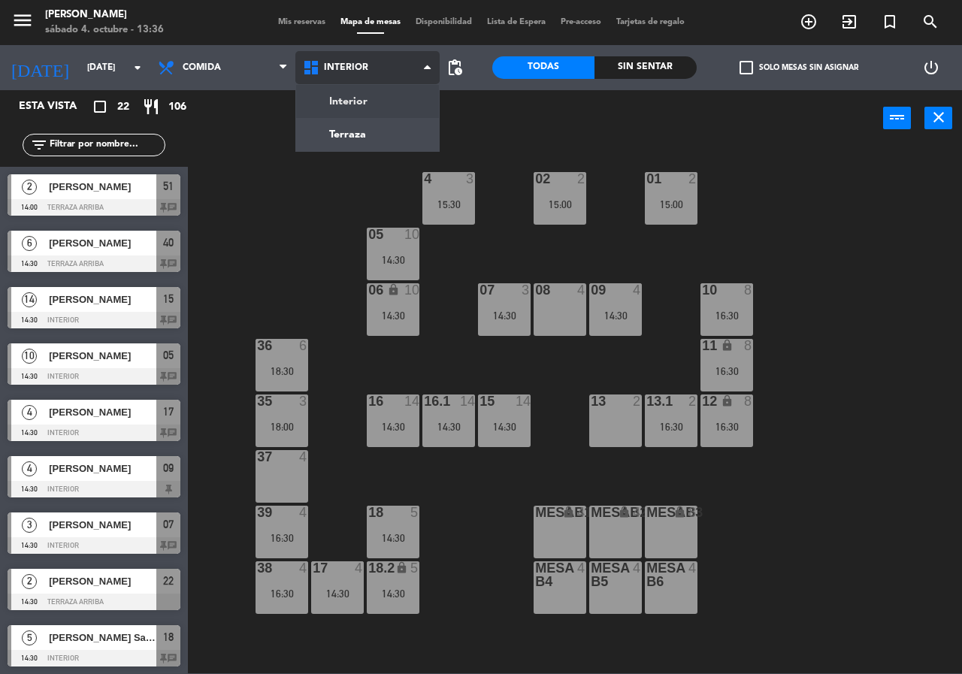
click at [348, 128] on ng-component "menu Chepe [PERSON_NAME] sábado 4. octubre - 13:36 Mis reservas Mapa de mesas D…" at bounding box center [481, 337] width 962 height 674
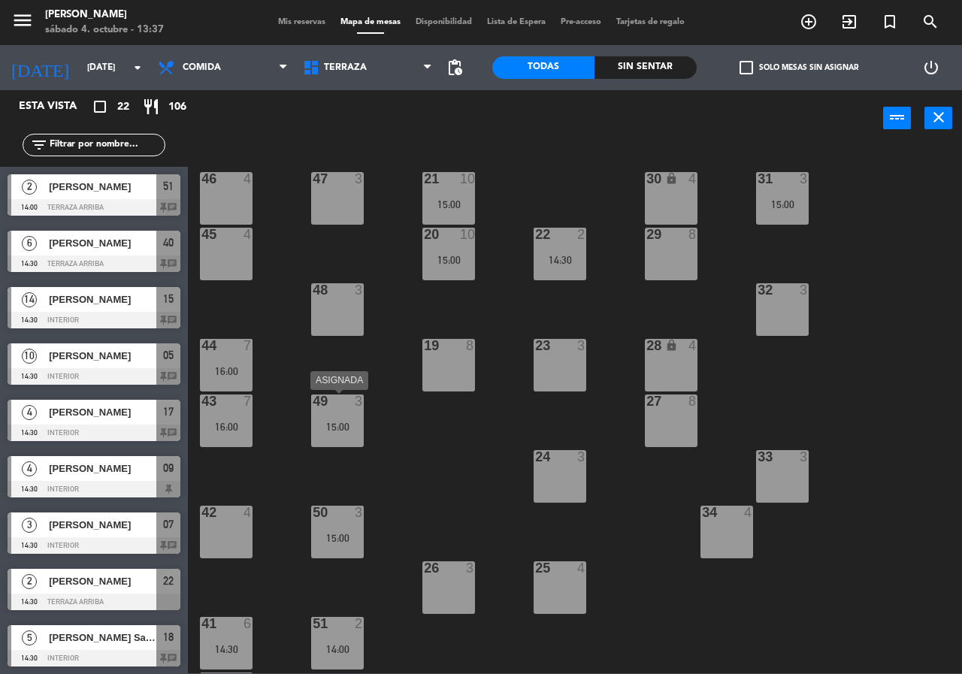
click at [337, 402] on div at bounding box center [338, 402] width 25 height 14
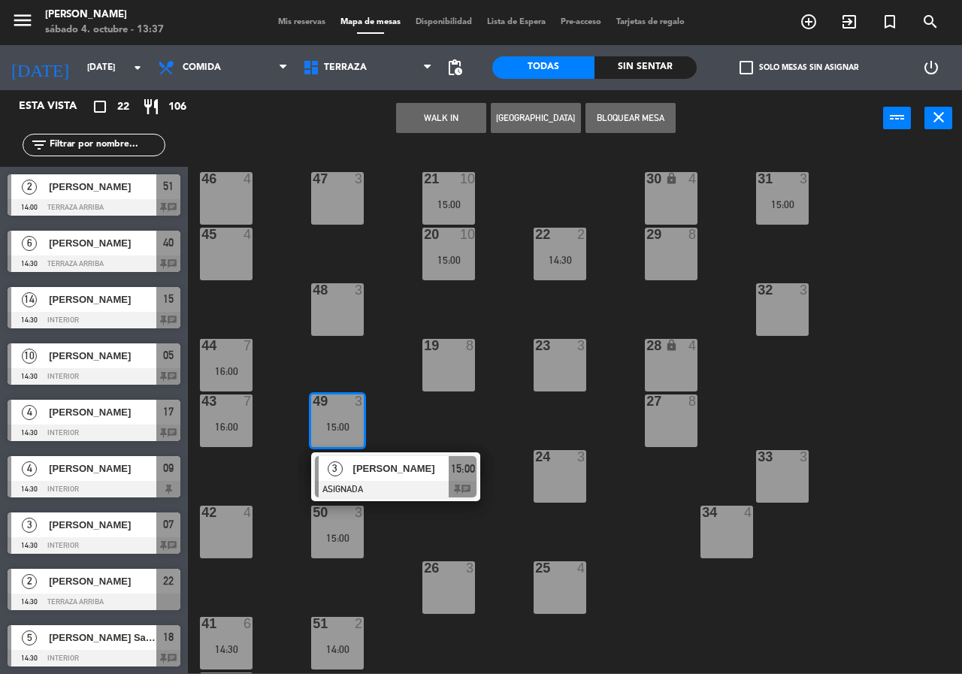
click at [414, 426] on div "21 10 15:00 30 lock 4 46 4 47 3 31 3 15:00 20 10 15:00 22 2 14:30 29 8 45 4 32 …" at bounding box center [580, 410] width 765 height 528
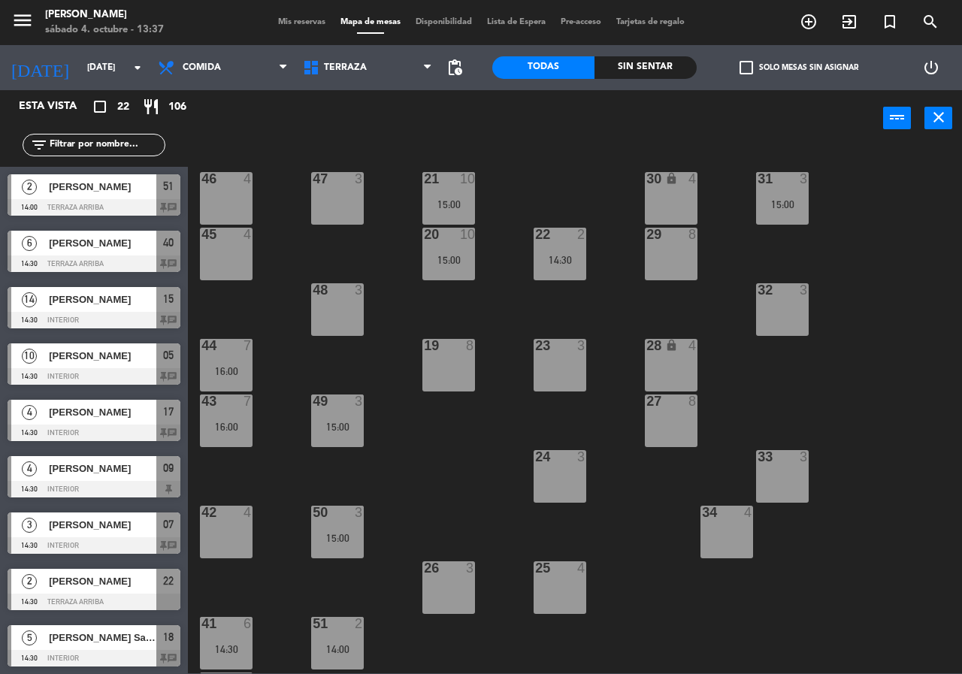
click at [338, 538] on div "15:00" at bounding box center [337, 538] width 53 height 11
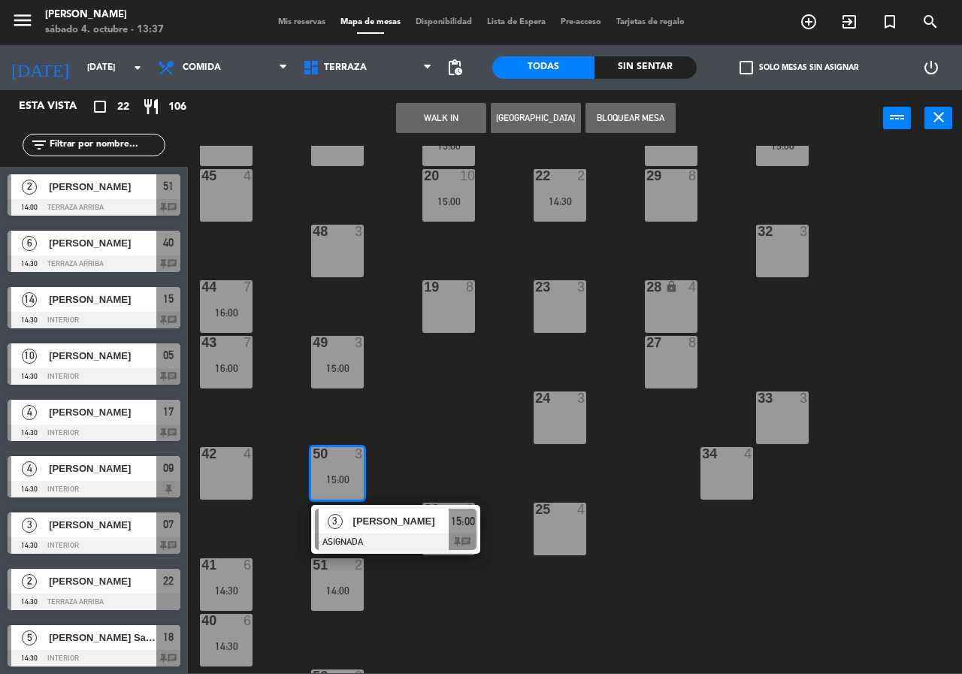
click at [426, 501] on div "21 10 15:00 30 lock 4 46 4 47 3 31 3 15:00 20 10 15:00 22 2 14:30 29 8 45 4 32 …" at bounding box center [580, 410] width 765 height 528
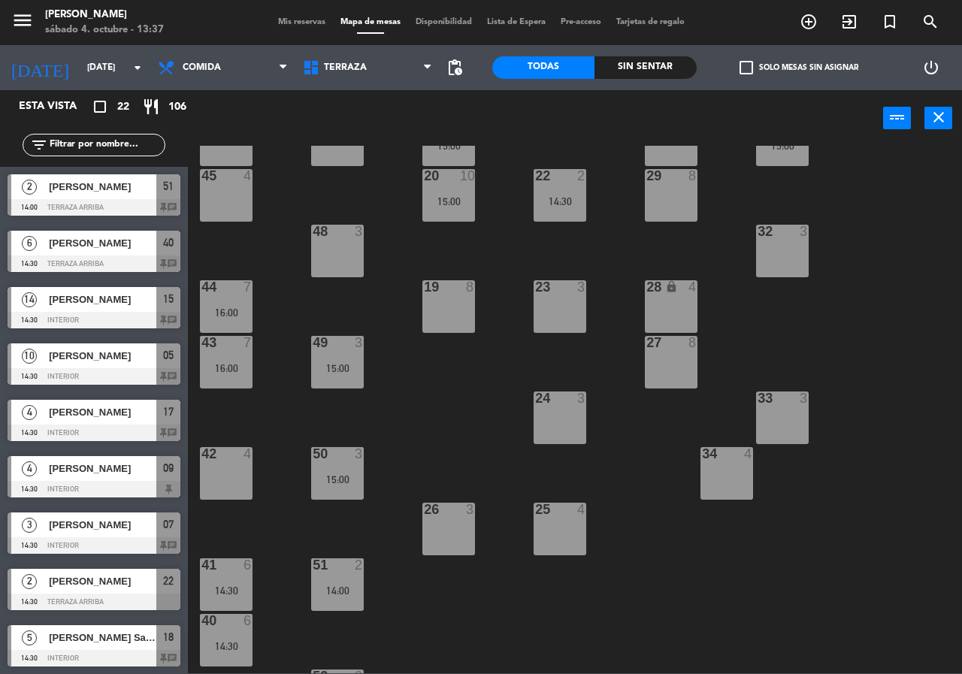
scroll to position [75, 0]
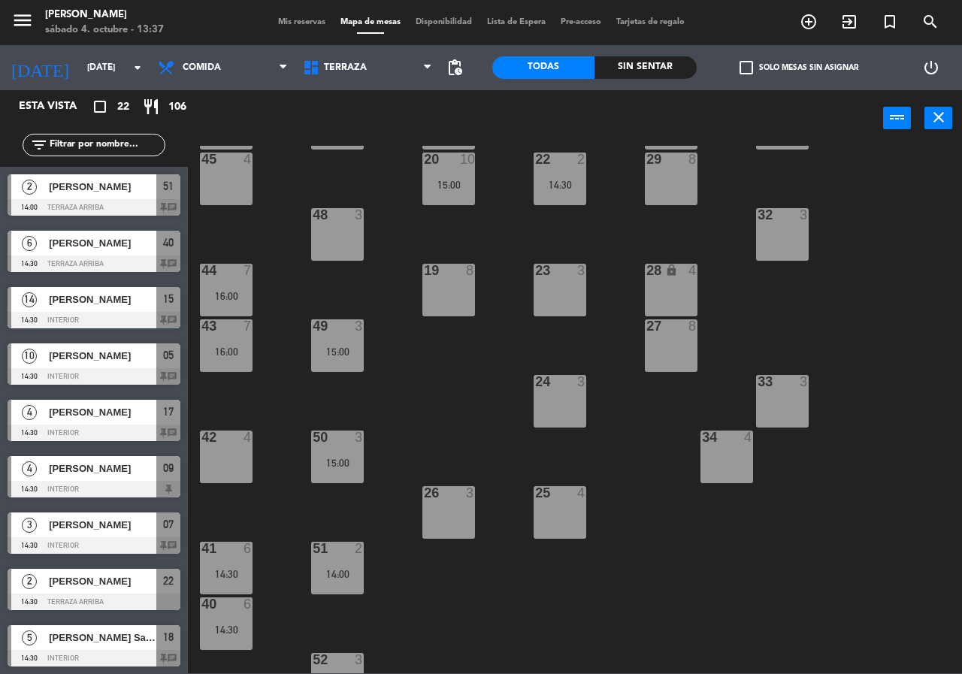
click at [349, 559] on div "51 2 14:00" at bounding box center [337, 568] width 53 height 53
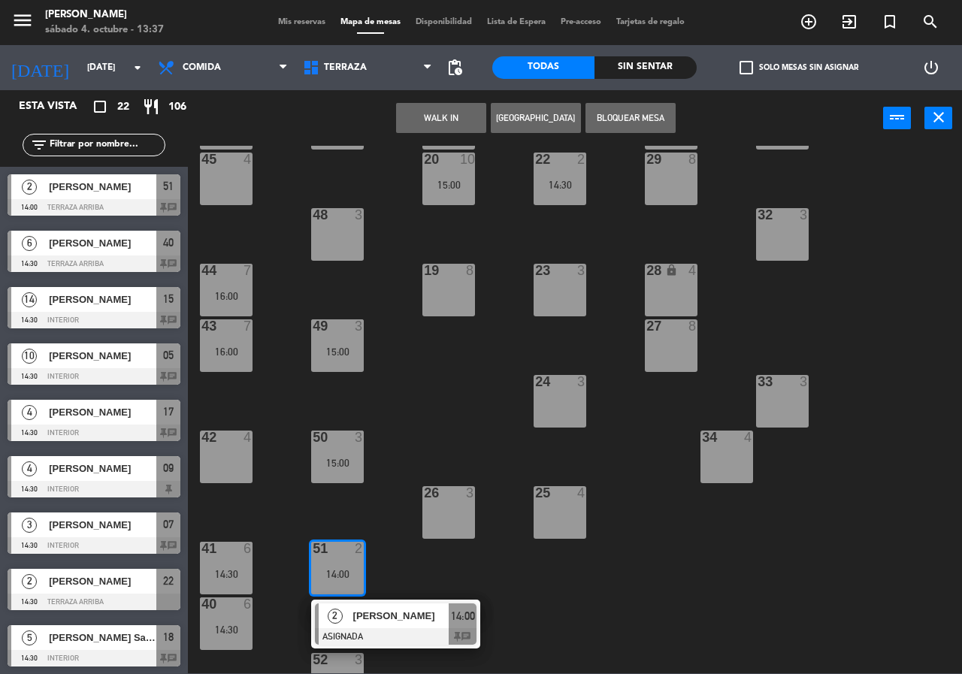
click at [484, 575] on div "21 10 15:00 30 lock 4 46 4 47 3 31 3 15:00 20 10 15:00 22 2 14:30 29 8 45 4 32 …" at bounding box center [580, 410] width 765 height 528
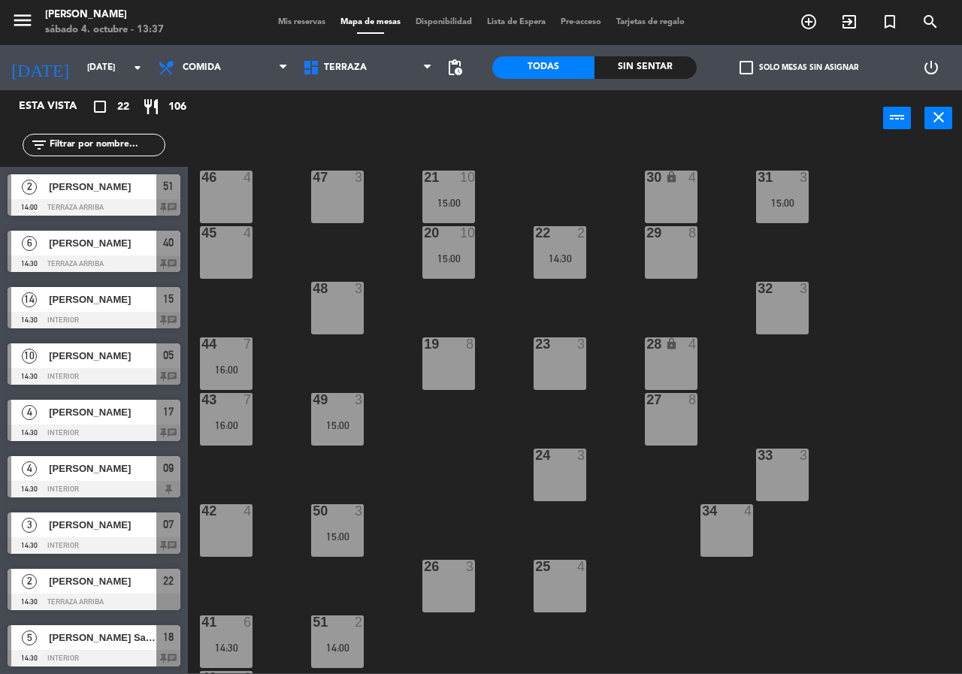
scroll to position [0, 0]
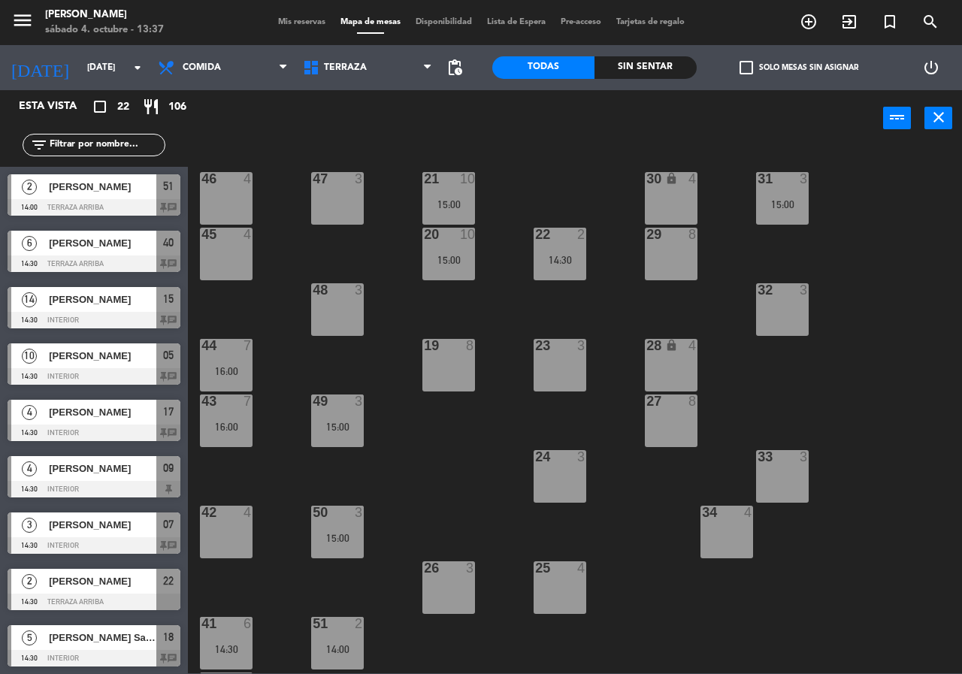
click at [568, 249] on div "22 2 14:30" at bounding box center [560, 254] width 53 height 53
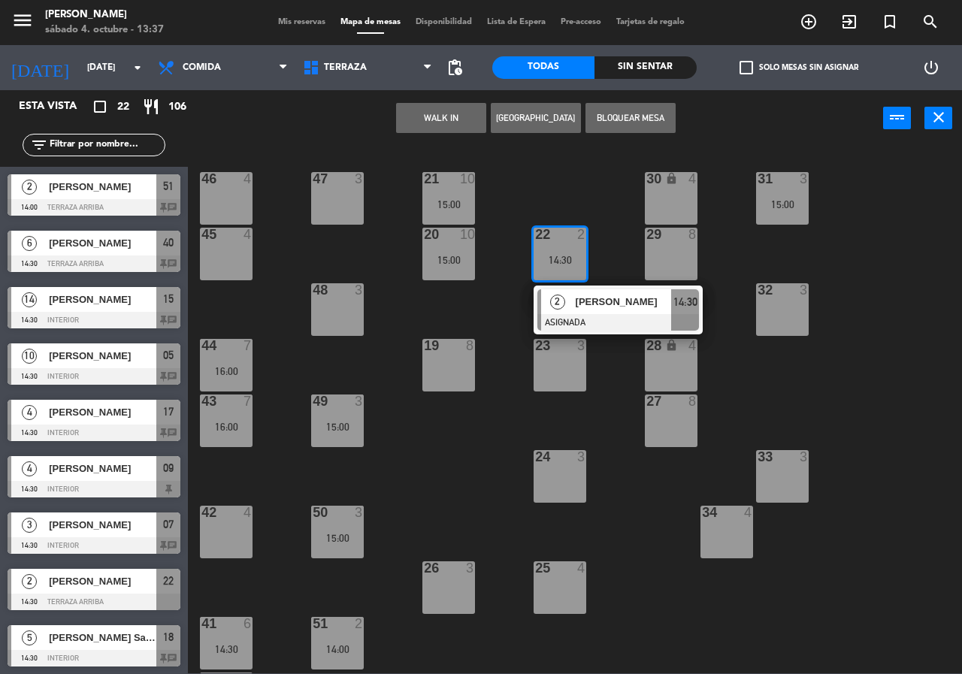
click at [613, 403] on div "21 10 15:00 30 lock 4 46 4 47 3 31 3 15:00 20 10 15:00 22 2 14:30 2 [PERSON_NAM…" at bounding box center [580, 410] width 765 height 528
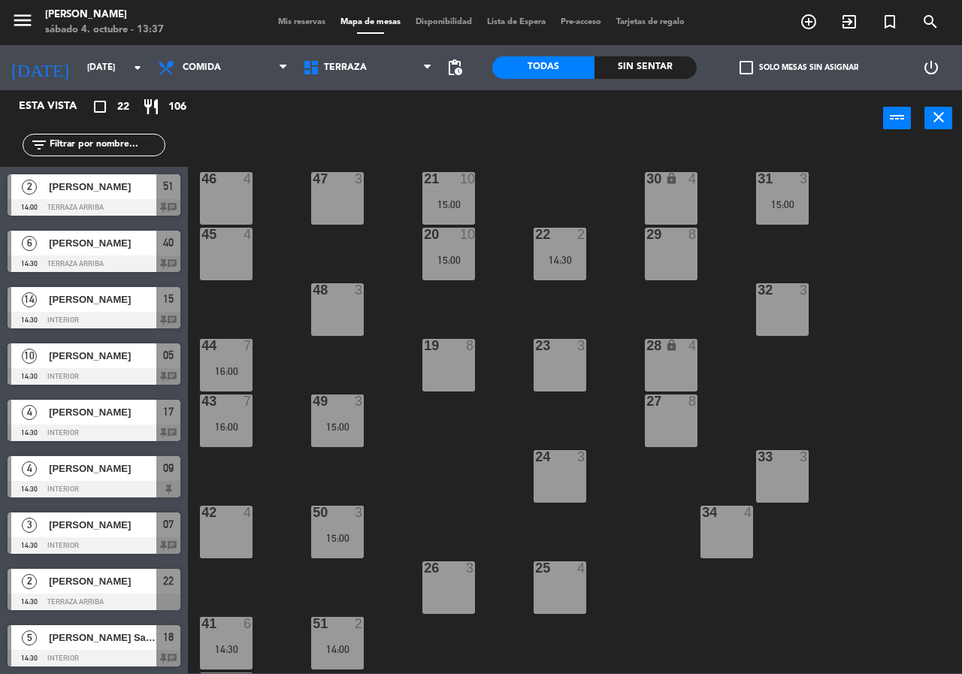
click at [805, 223] on div "31 3 15:00" at bounding box center [782, 198] width 53 height 53
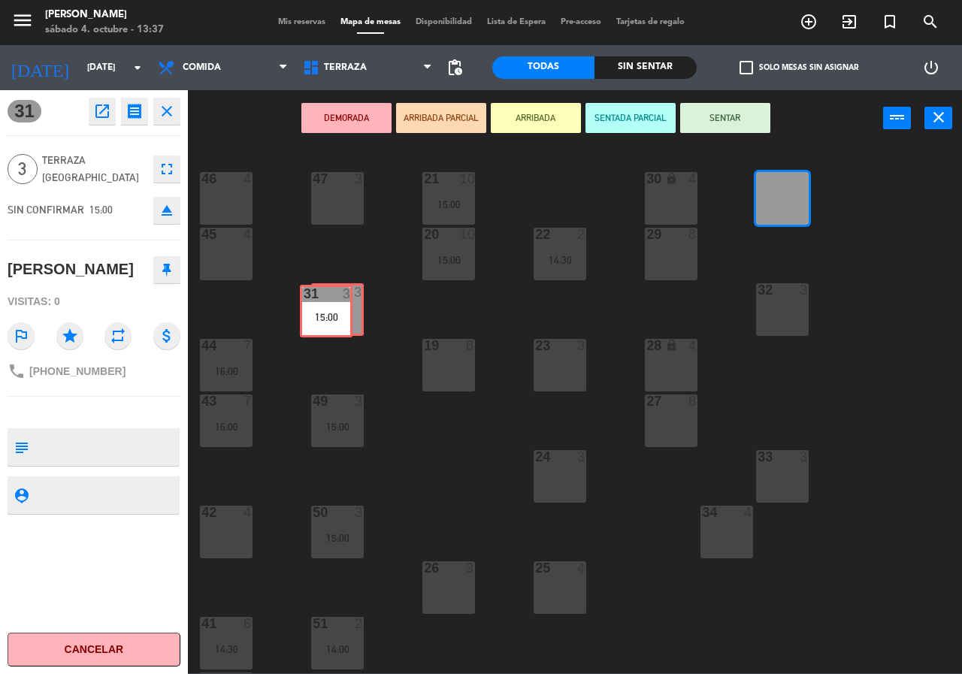
drag, startPoint x: 780, startPoint y: 186, endPoint x: 323, endPoint y: 299, distance: 470.1
click at [323, 299] on div "21 10 15:00 30 lock 4 46 4 47 3 31 3 15:00 31 3 15:00 20 10 15:00 22 2 14:30 29…" at bounding box center [580, 410] width 765 height 528
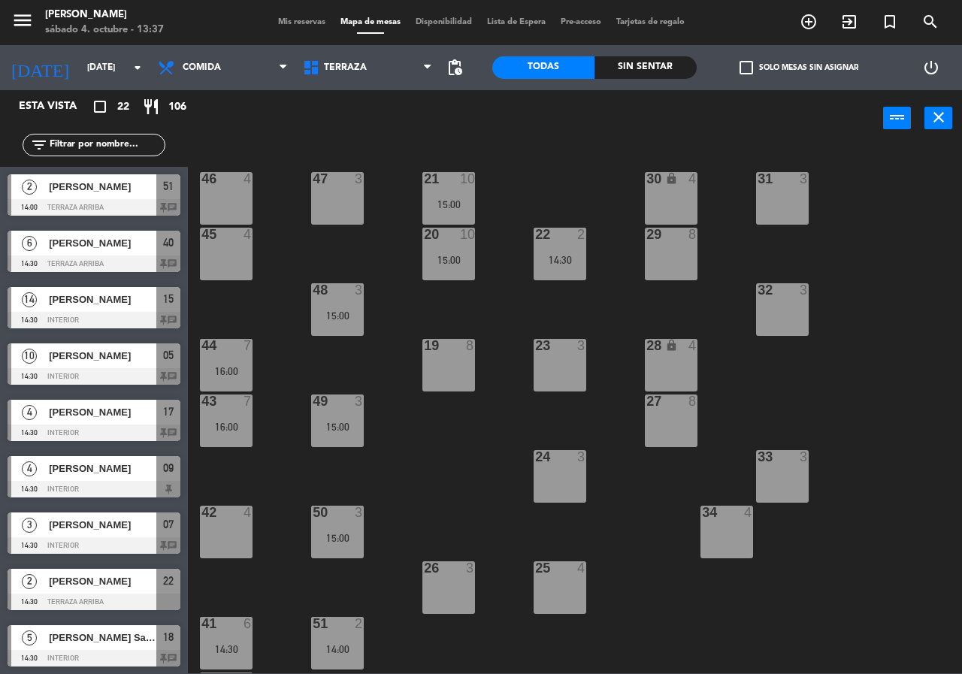
click at [376, 250] on div "21 10 15:00 30 lock 4 46 4 47 3 31 3 20 10 15:00 22 2 14:30 29 8 45 4 32 3 48 3…" at bounding box center [580, 410] width 765 height 528
click at [116, 70] on input "[DATE]" at bounding box center [140, 68] width 120 height 26
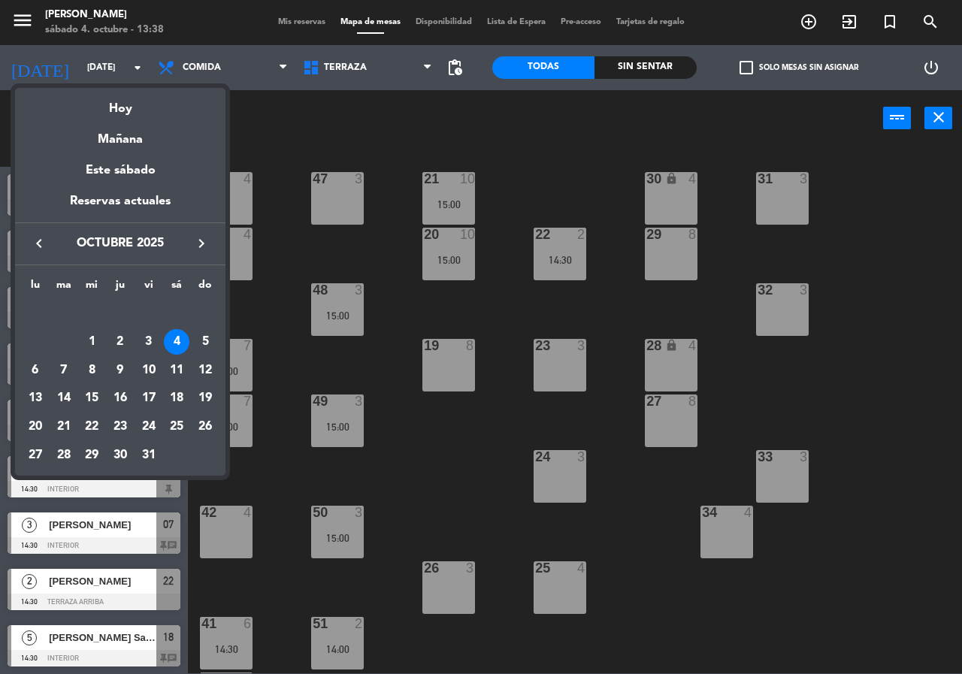
click at [252, 123] on div at bounding box center [481, 337] width 962 height 674
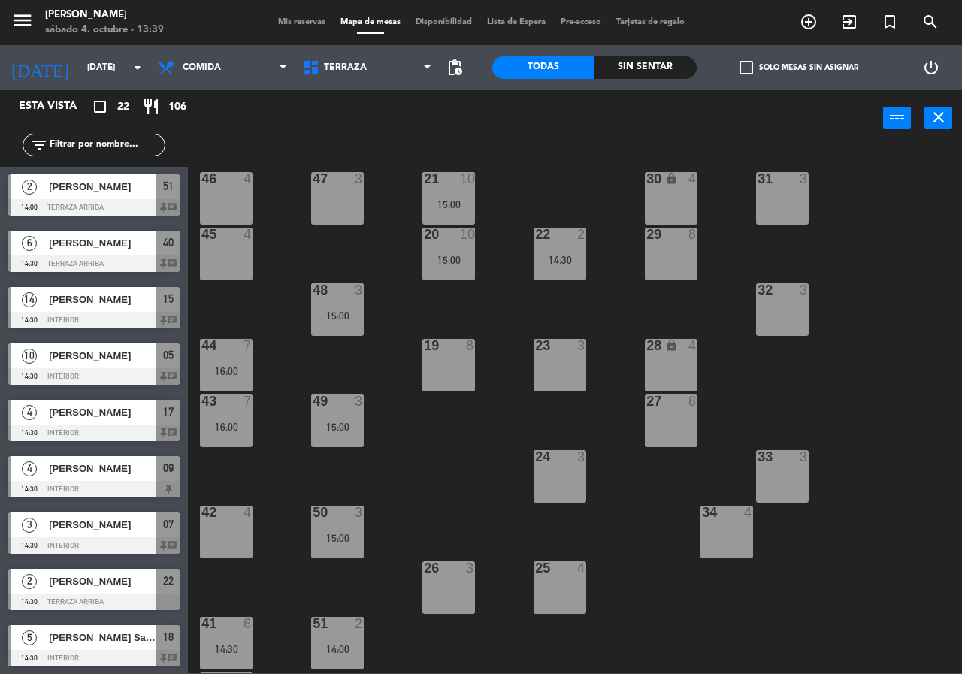
click at [130, 144] on input "text" at bounding box center [106, 145] width 117 height 17
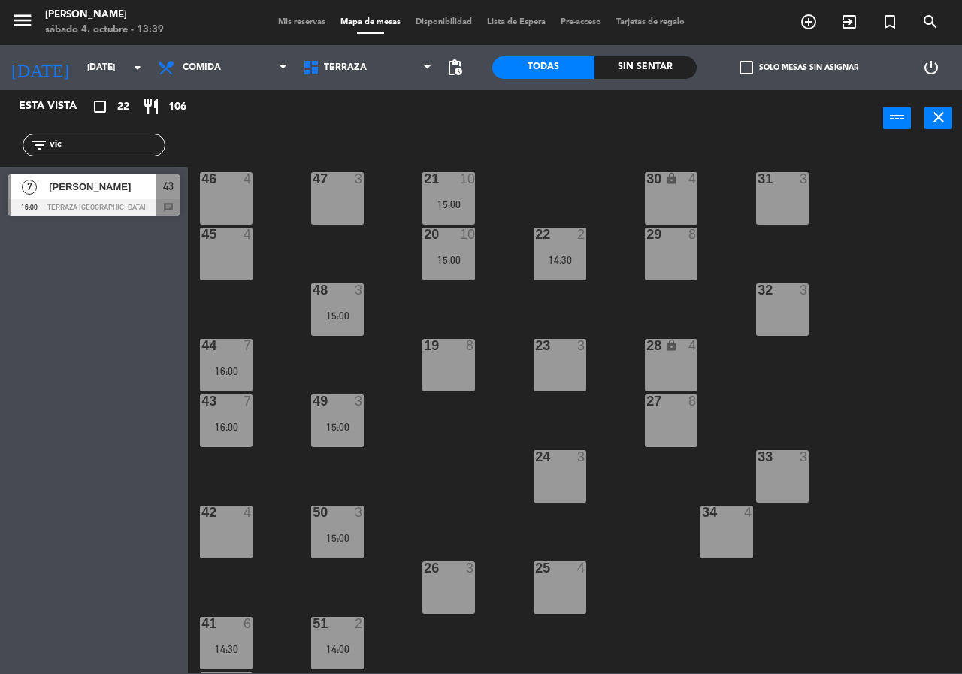
type input "vic"
click at [109, 195] on div "7 [PERSON_NAME] 16:00 Terraza [GEOGRAPHIC_DATA] 43 chat 7 [PERSON_NAME] 16:00 T…" at bounding box center [94, 197] width 188 height 61
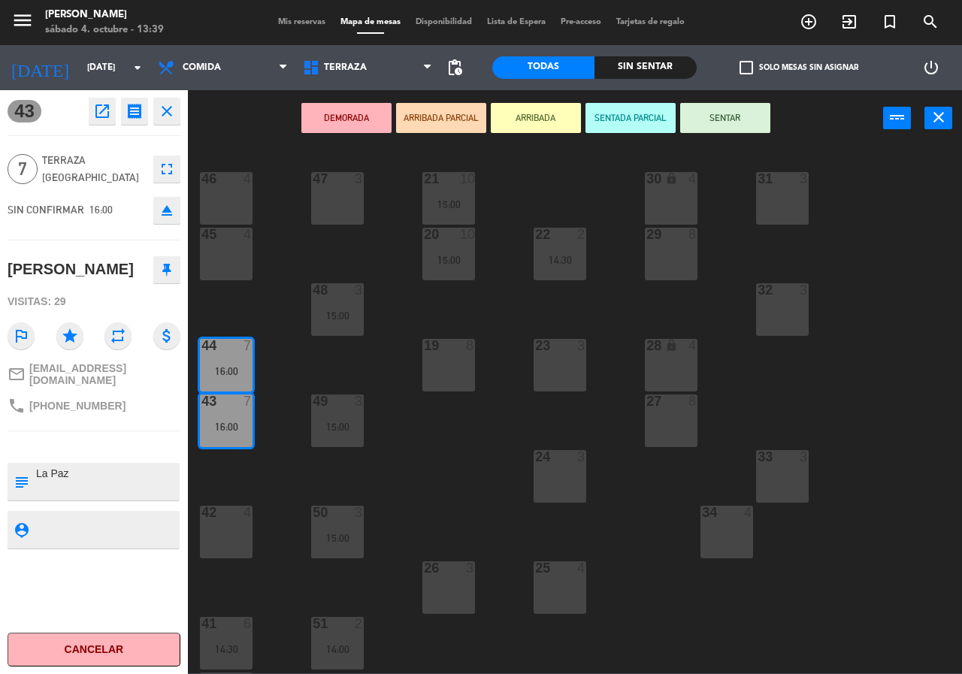
click at [107, 108] on icon "open_in_new" at bounding box center [102, 111] width 18 height 18
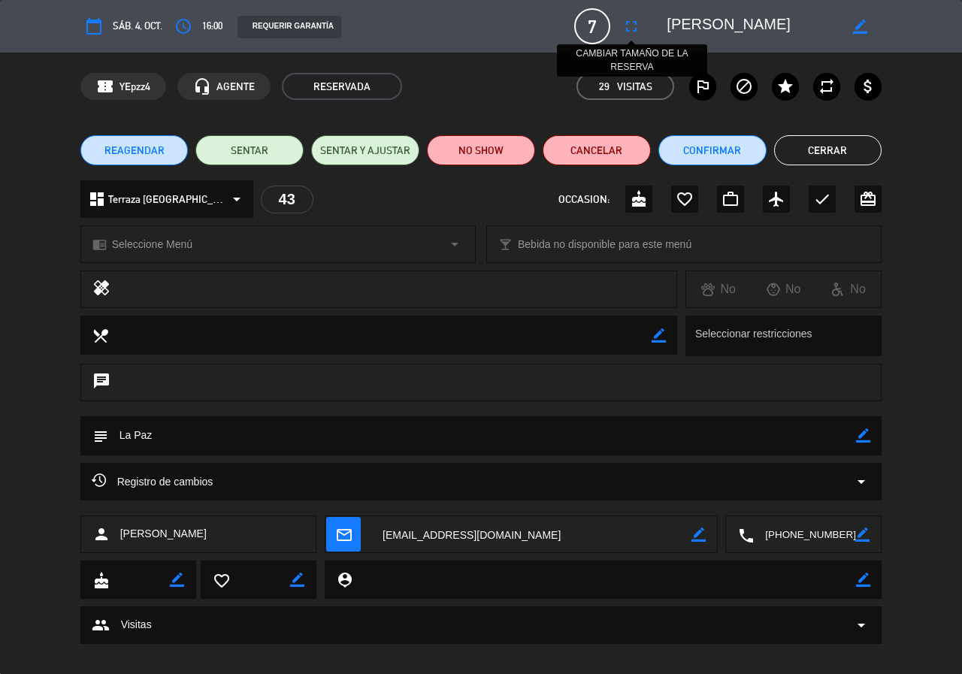
click at [631, 29] on icon "fullscreen" at bounding box center [632, 26] width 18 height 18
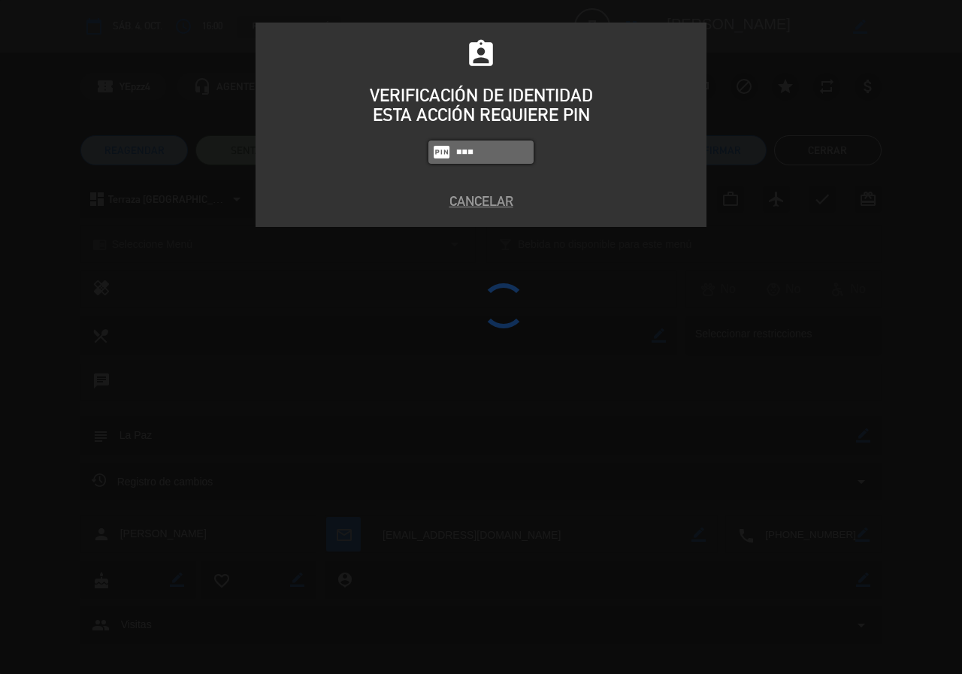
type input "2581"
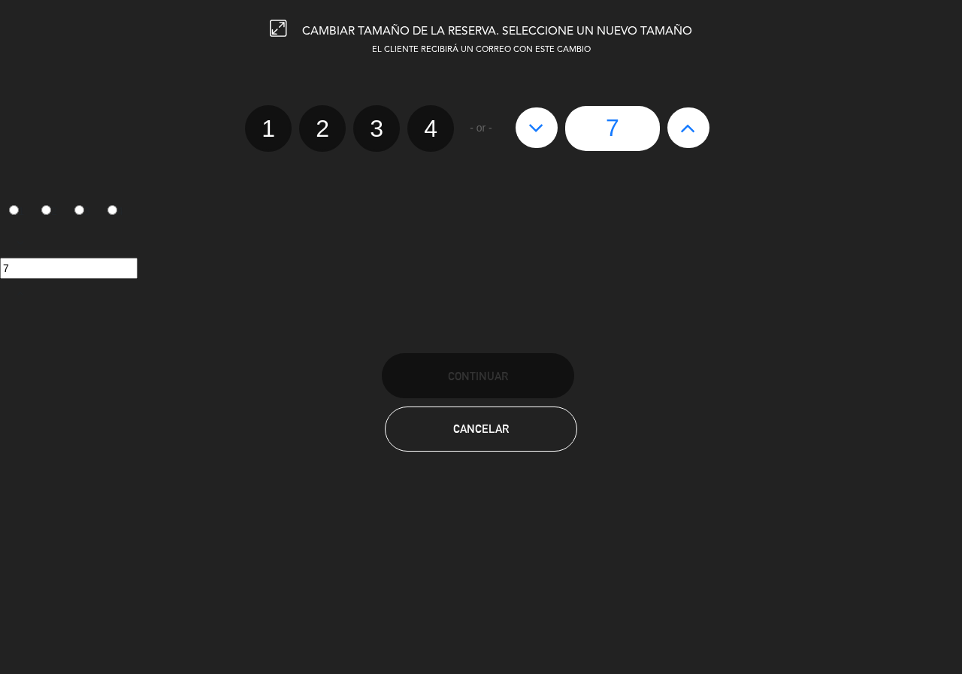
click at [683, 130] on icon at bounding box center [688, 128] width 16 height 24
type input "8"
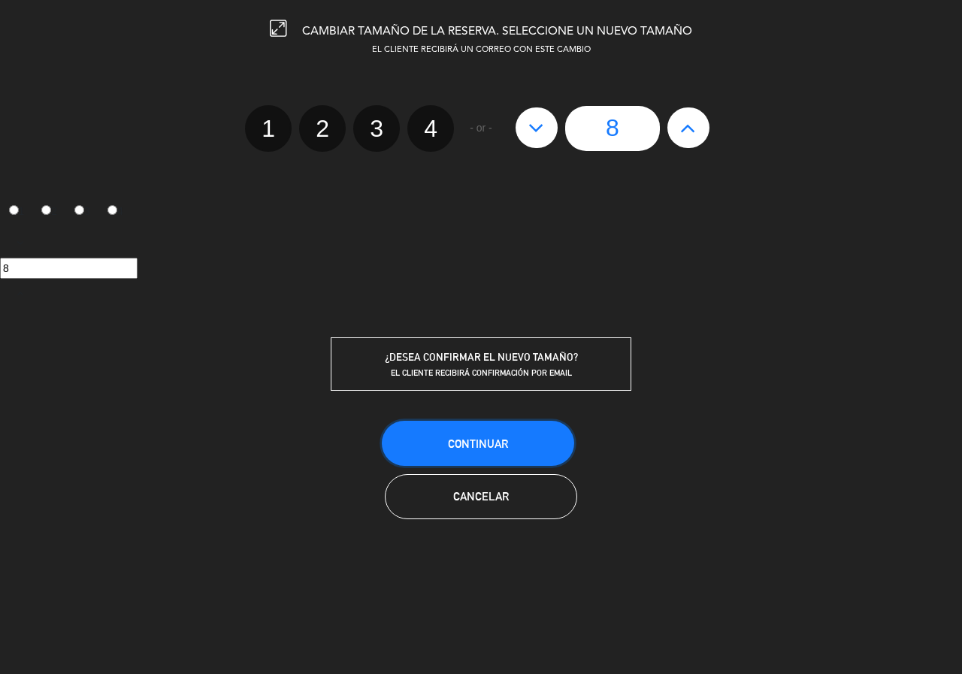
click at [460, 444] on span "Continuar" at bounding box center [478, 444] width 60 height 13
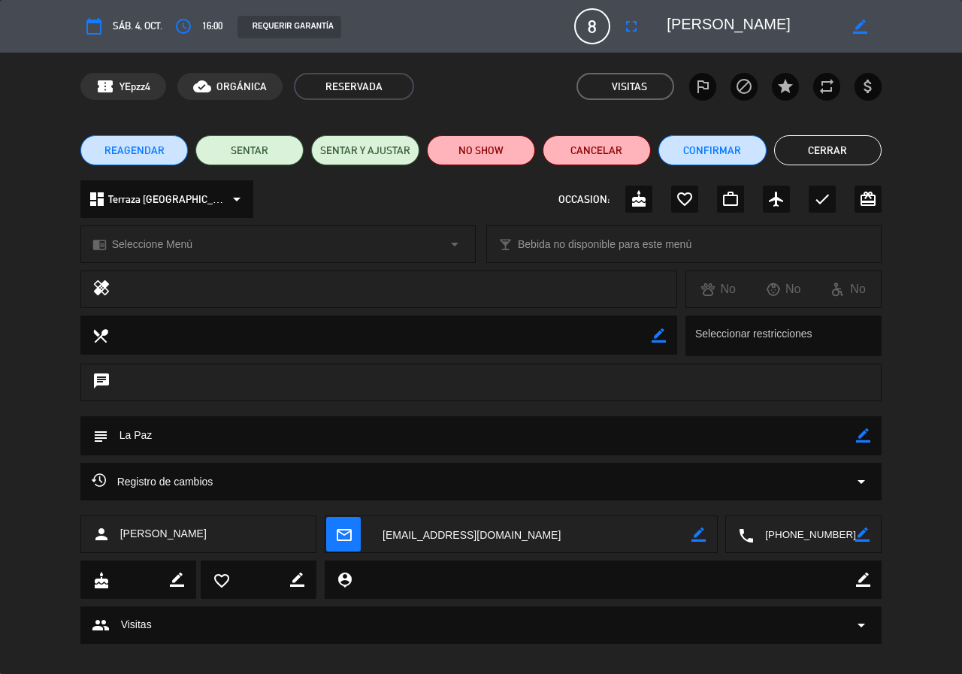
click at [823, 147] on button "Cerrar" at bounding box center [828, 150] width 108 height 30
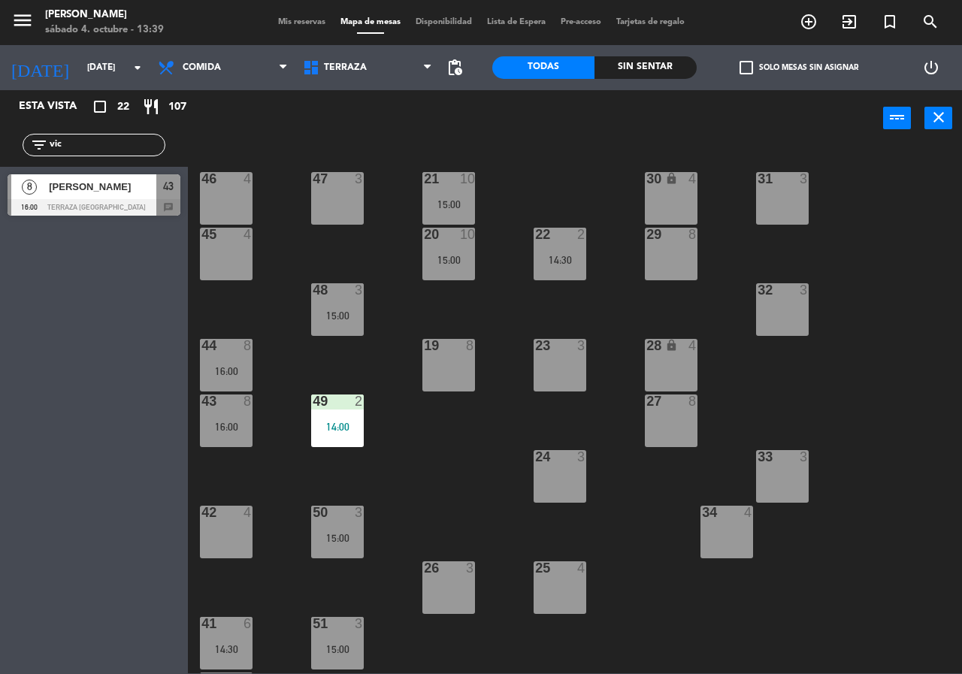
click at [235, 302] on div "21 10 15:00 30 lock 4 46 4 47 3 31 3 20 10 15:00 22 2 14:30 29 8 45 4 32 3 48 3…" at bounding box center [580, 410] width 765 height 528
click at [94, 144] on input "vic" at bounding box center [106, 145] width 117 height 17
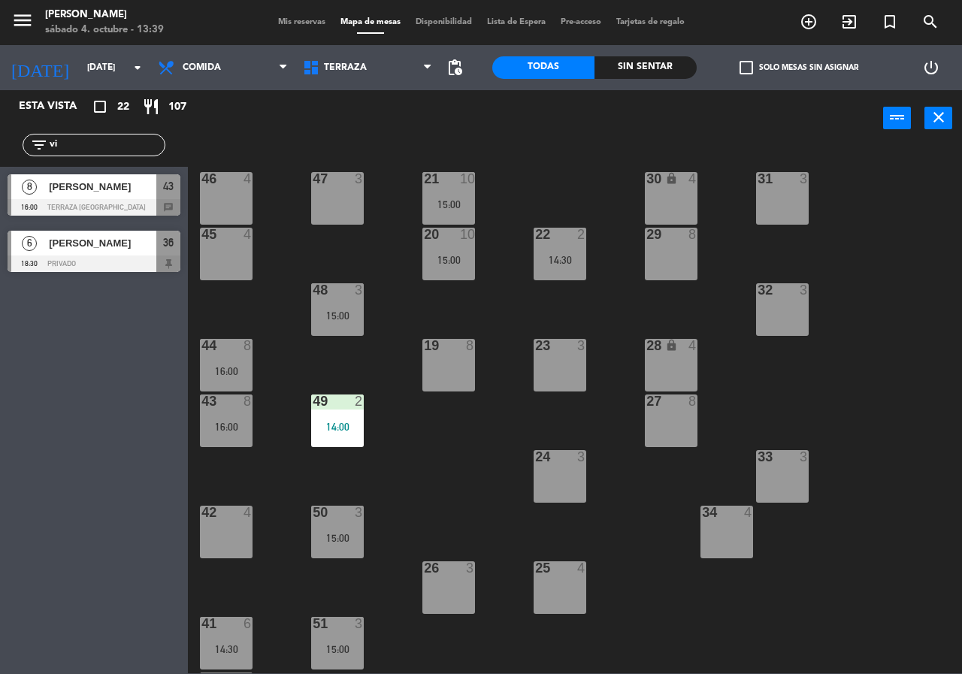
type input "v"
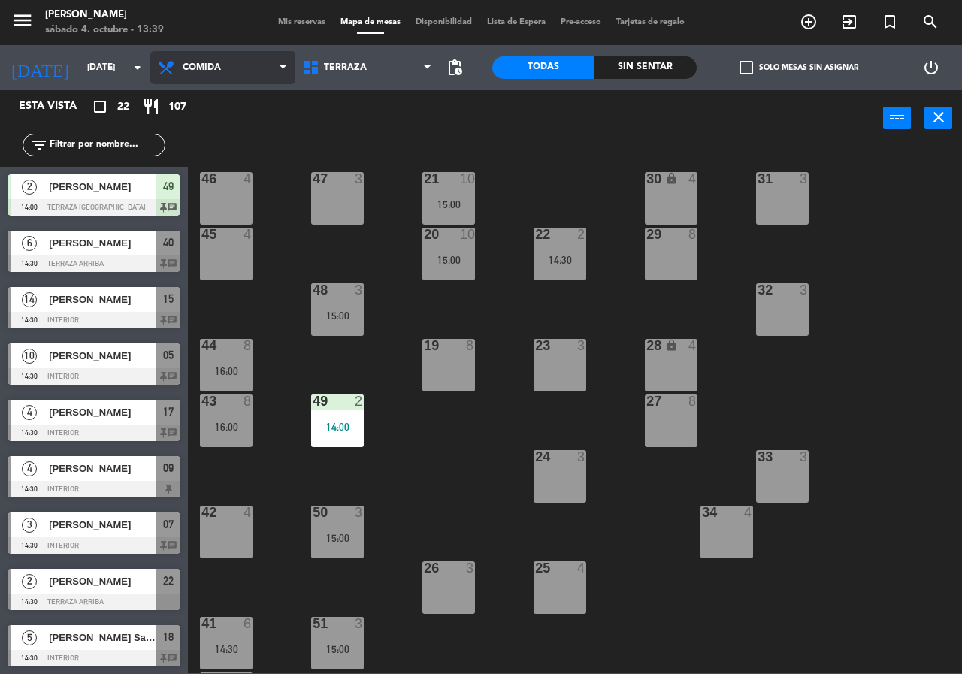
click at [247, 65] on span "Comida" at bounding box center [222, 67] width 145 height 33
click at [336, 134] on div "power_input close" at bounding box center [536, 118] width 696 height 57
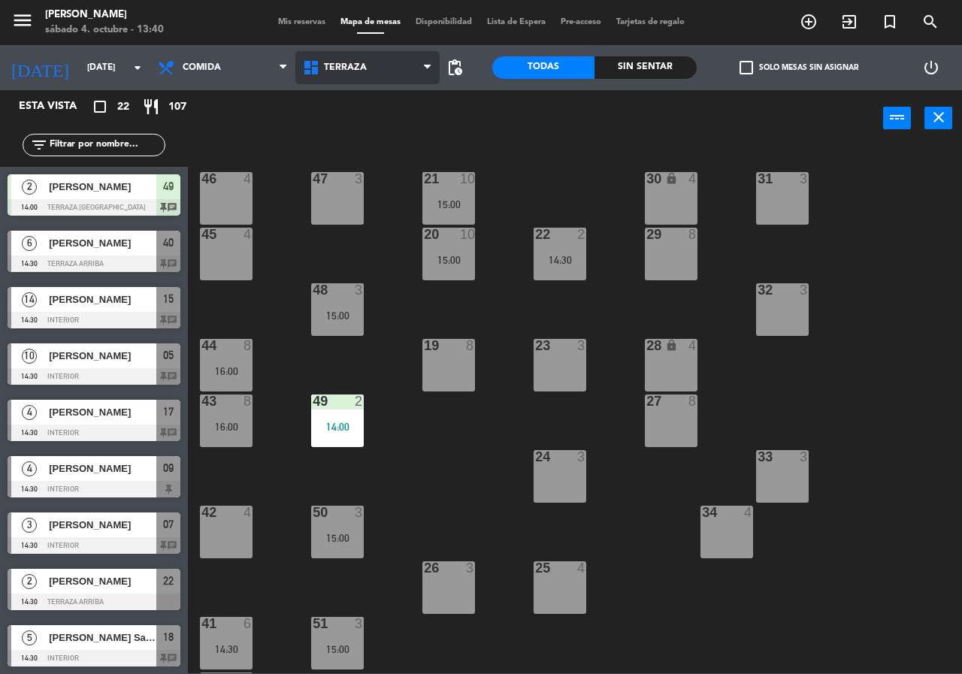
click at [344, 68] on span "Terraza" at bounding box center [345, 67] width 43 height 11
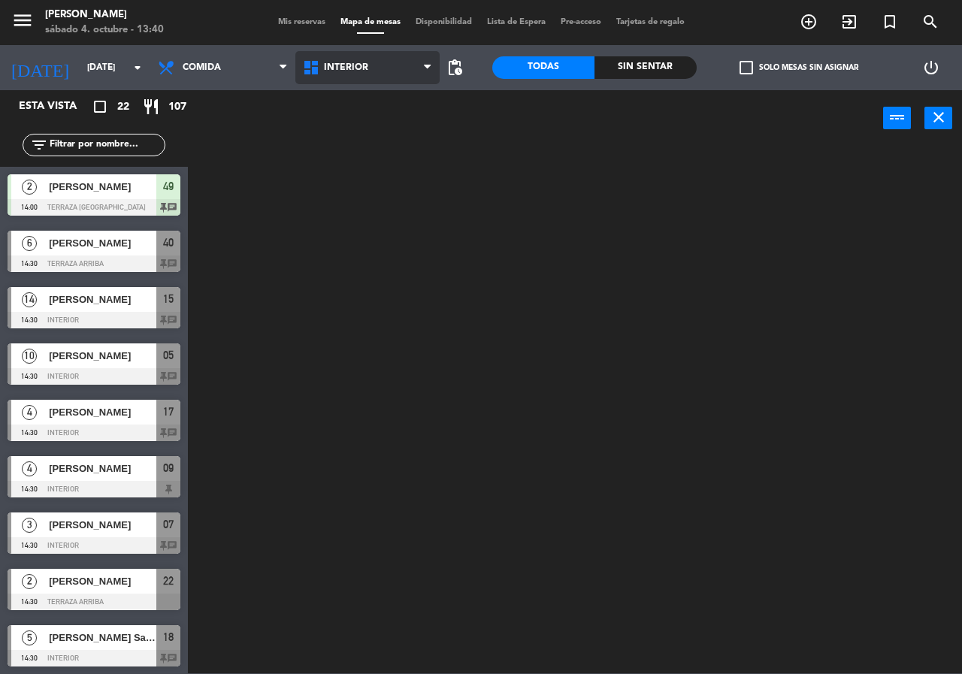
click at [360, 104] on ng-component "menu [PERSON_NAME][DATE] 4. octubre - 13:40 Mis reservas Mapa de mesas Disponib…" at bounding box center [481, 337] width 962 height 674
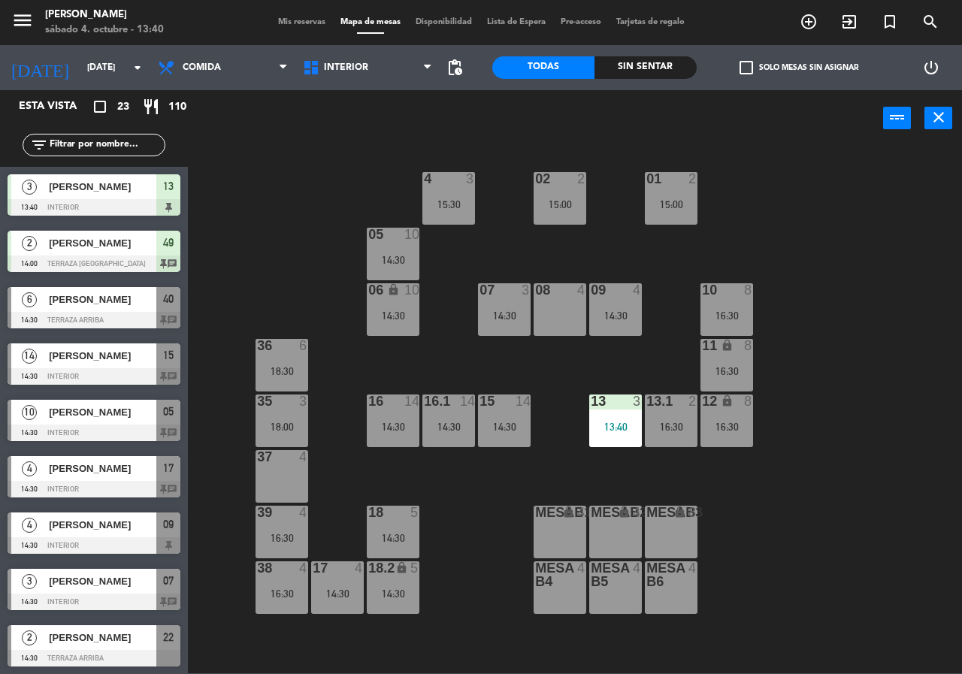
click at [559, 528] on div "MesaB1 lock 4" at bounding box center [560, 532] width 53 height 53
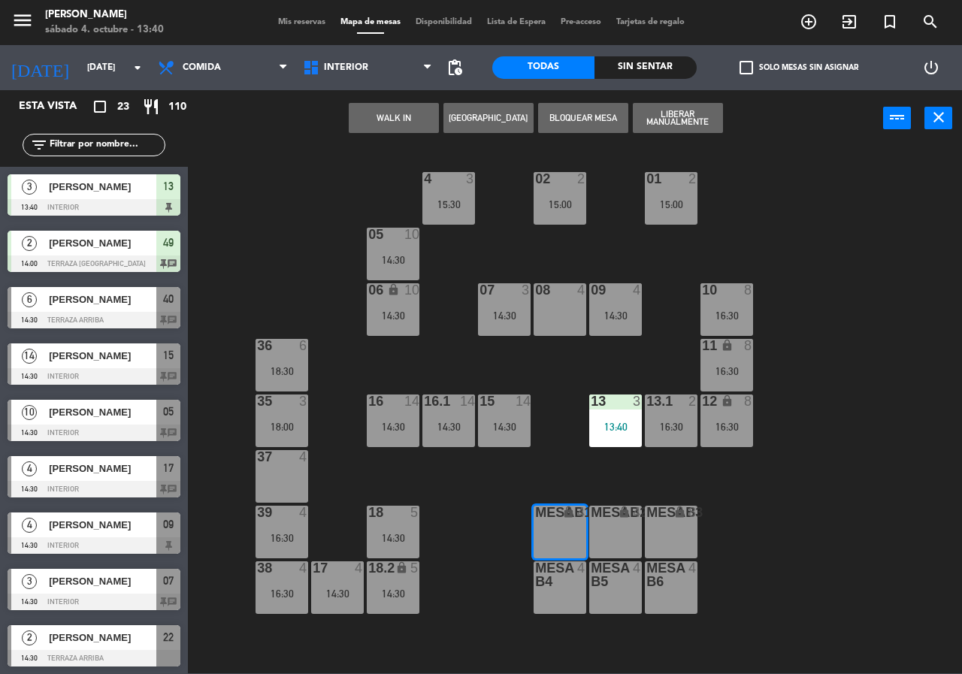
click at [494, 122] on button "[GEOGRAPHIC_DATA]" at bounding box center [489, 118] width 90 height 30
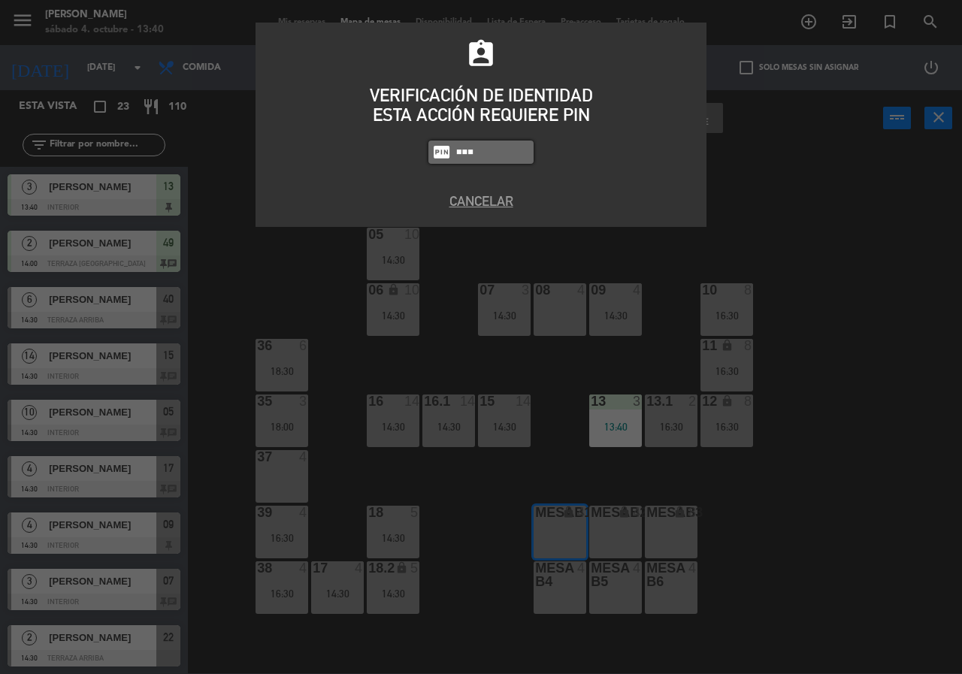
type input "2581"
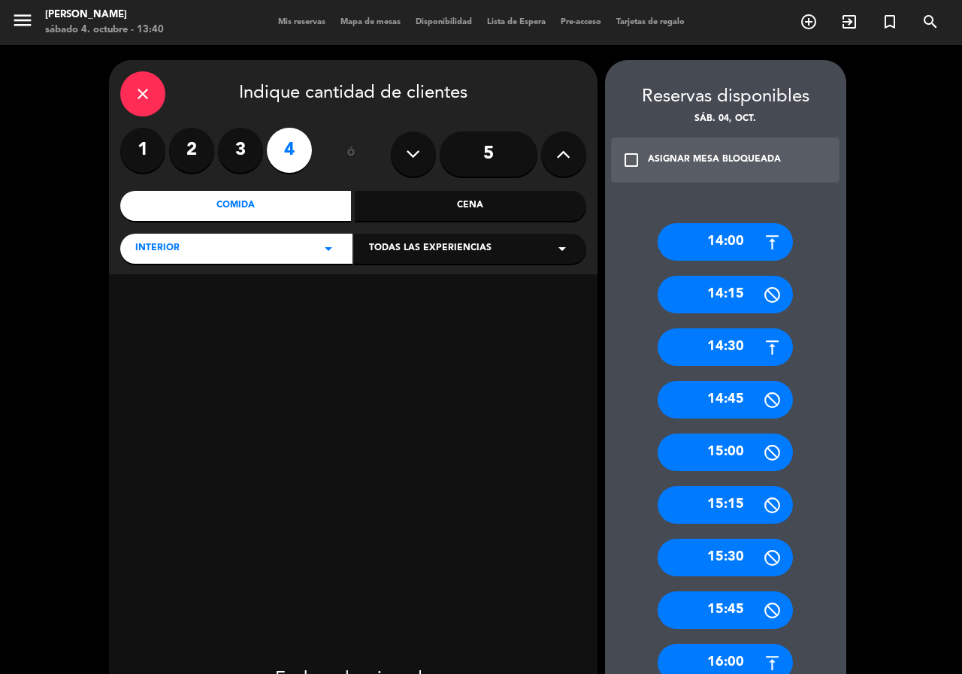
click at [200, 150] on label "2" at bounding box center [191, 150] width 45 height 45
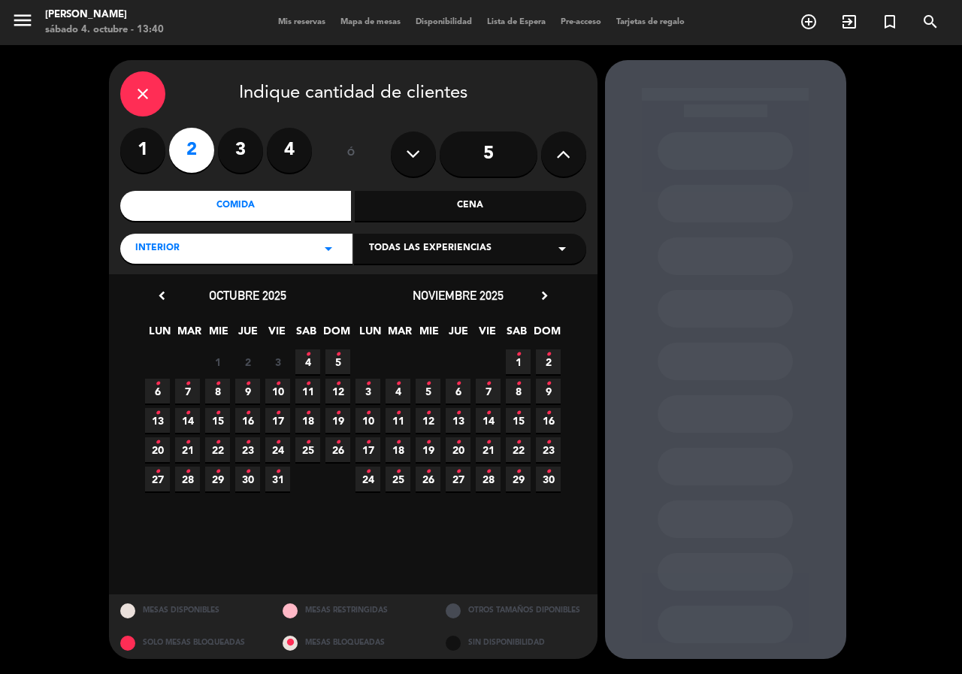
click at [303, 357] on span "4 •" at bounding box center [307, 362] width 25 height 25
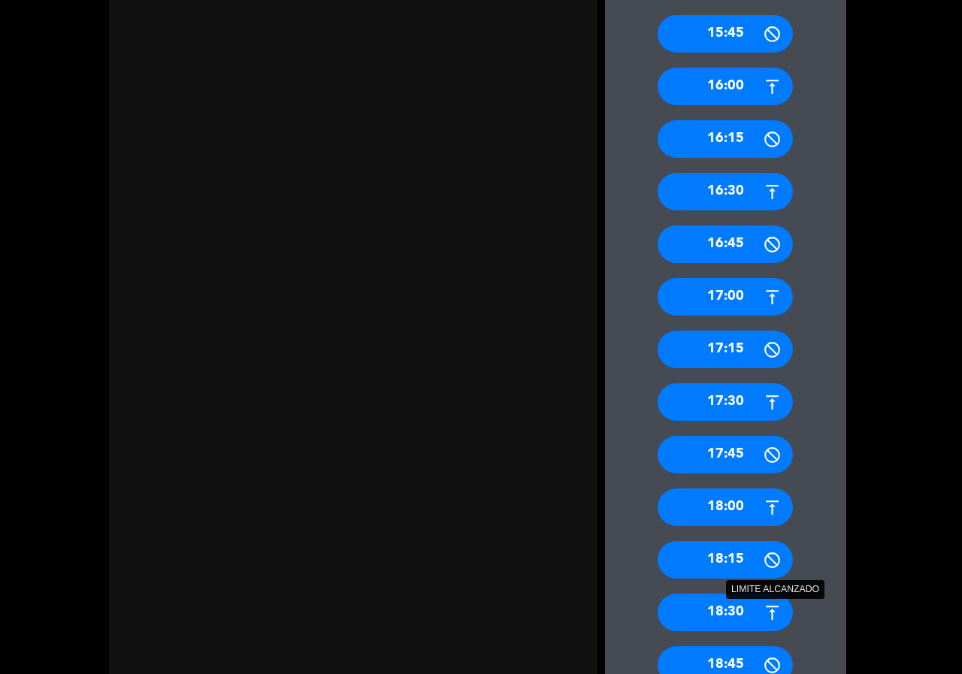
scroll to position [681, 0]
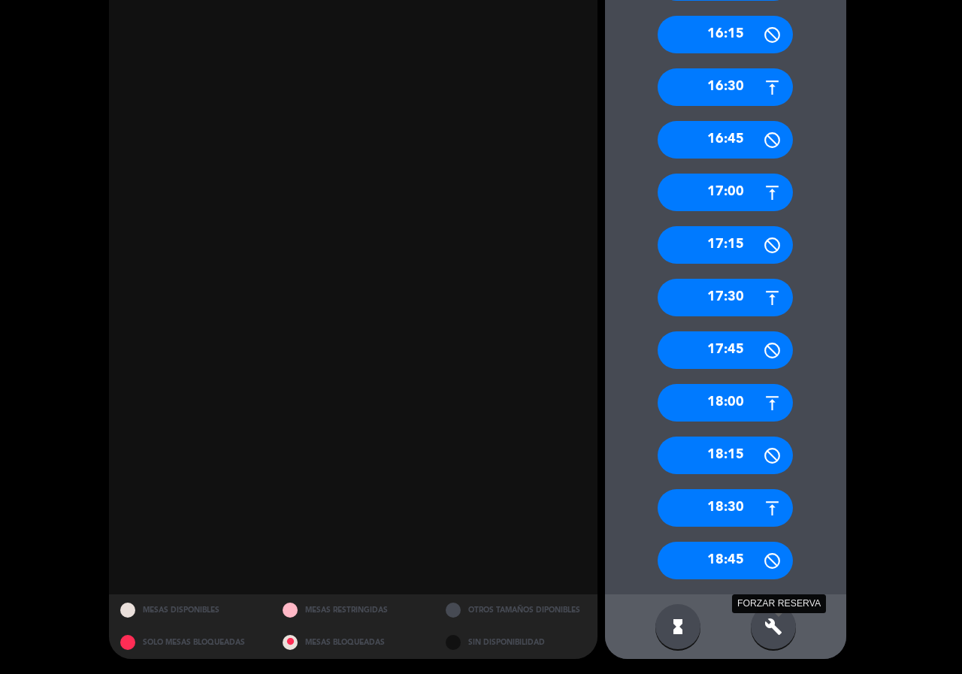
drag, startPoint x: 777, startPoint y: 623, endPoint x: 793, endPoint y: 577, distance: 48.1
click at [776, 623] on icon "build" at bounding box center [774, 627] width 18 height 18
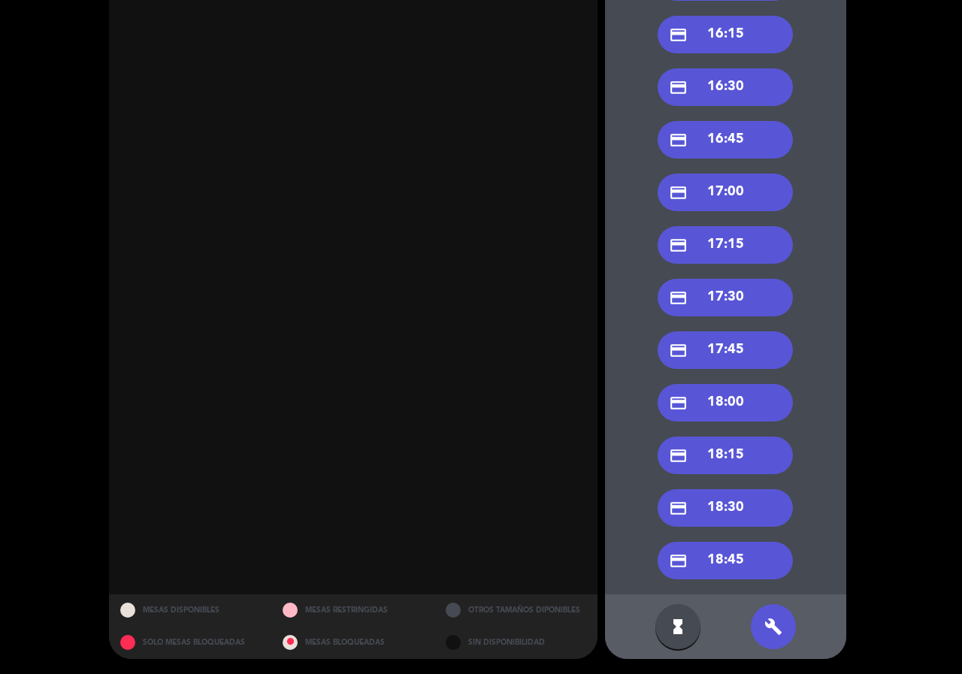
click at [744, 405] on div "credit_card 18:00" at bounding box center [725, 403] width 135 height 38
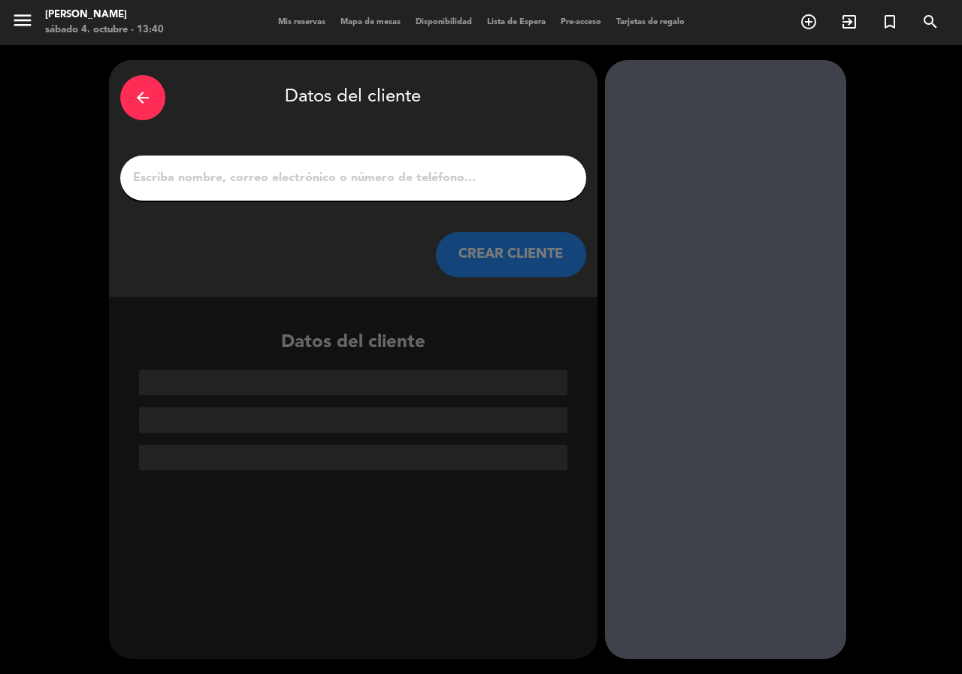
click at [306, 179] on input "1" at bounding box center [354, 178] width 444 height 21
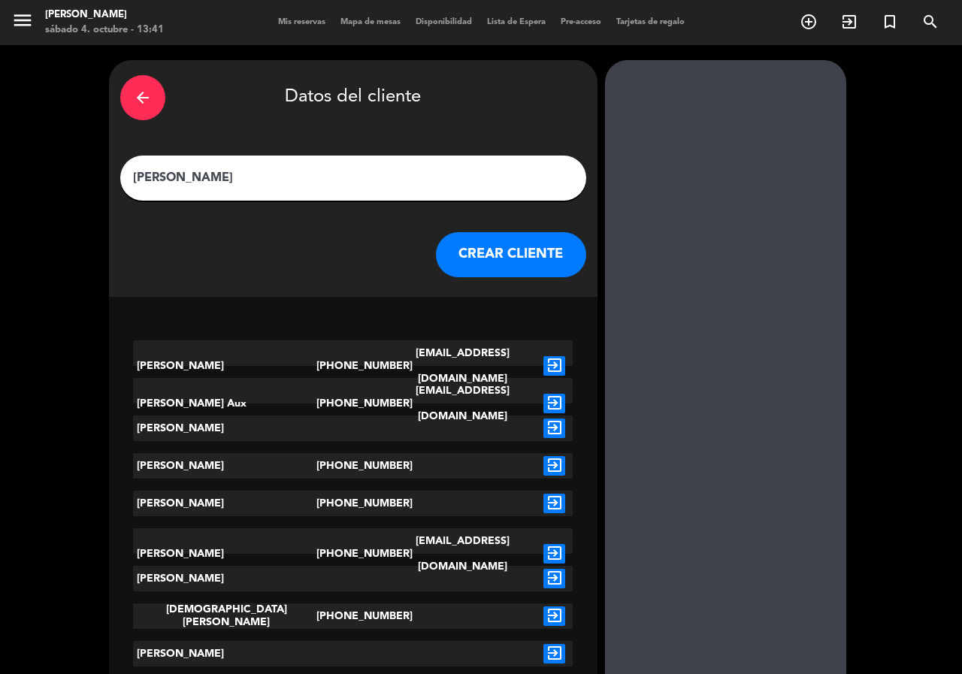
type input "[PERSON_NAME]"
click at [560, 356] on icon "exit_to_app" at bounding box center [555, 366] width 22 height 20
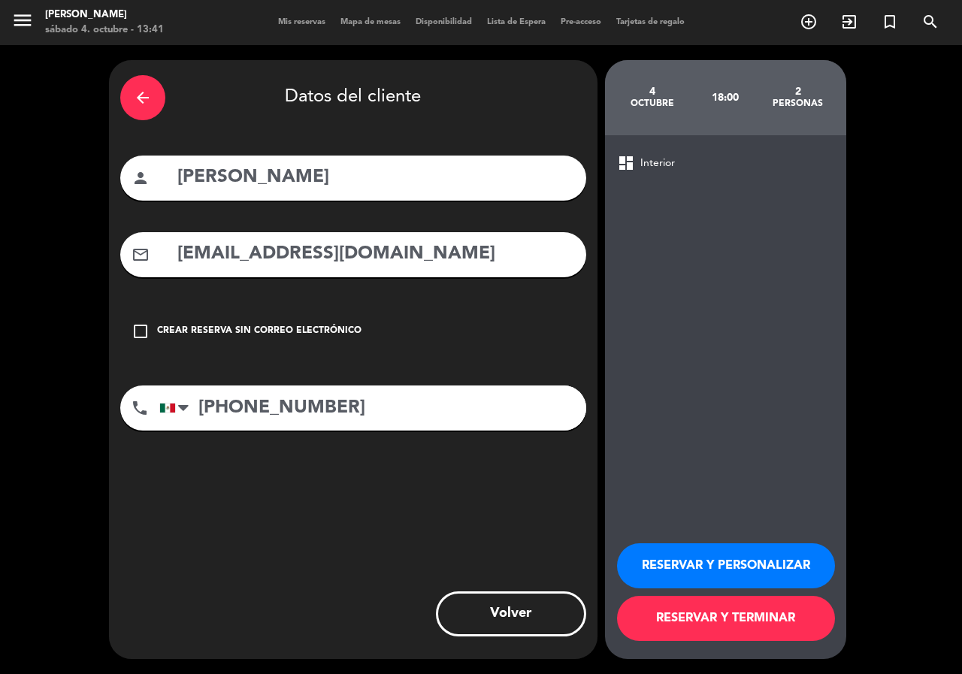
click at [307, 325] on div "Crear reserva sin correo electrónico" at bounding box center [259, 331] width 205 height 15
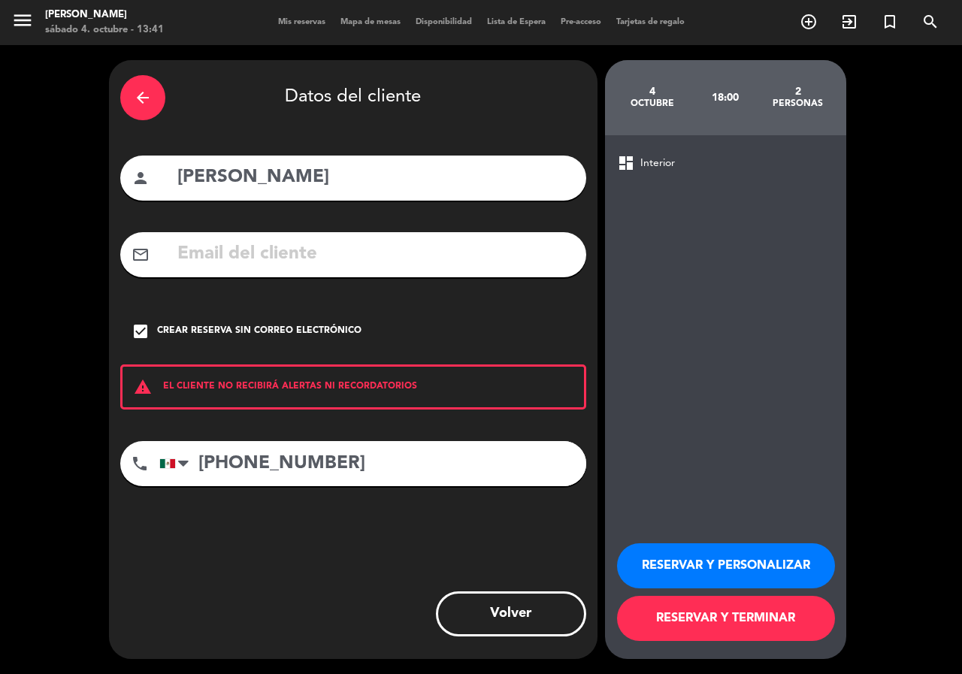
click at [775, 560] on button "RESERVAR Y PERSONALIZAR" at bounding box center [726, 566] width 218 height 45
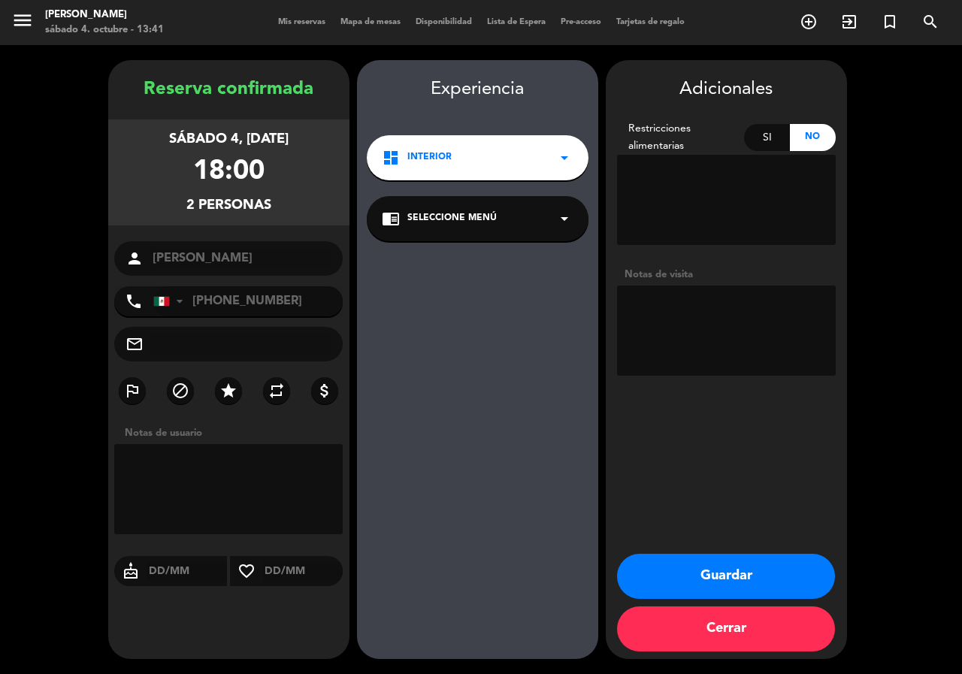
click at [683, 348] on textarea at bounding box center [726, 331] width 219 height 90
type textarea "priv"
click at [693, 577] on button "Guardar" at bounding box center [726, 576] width 218 height 45
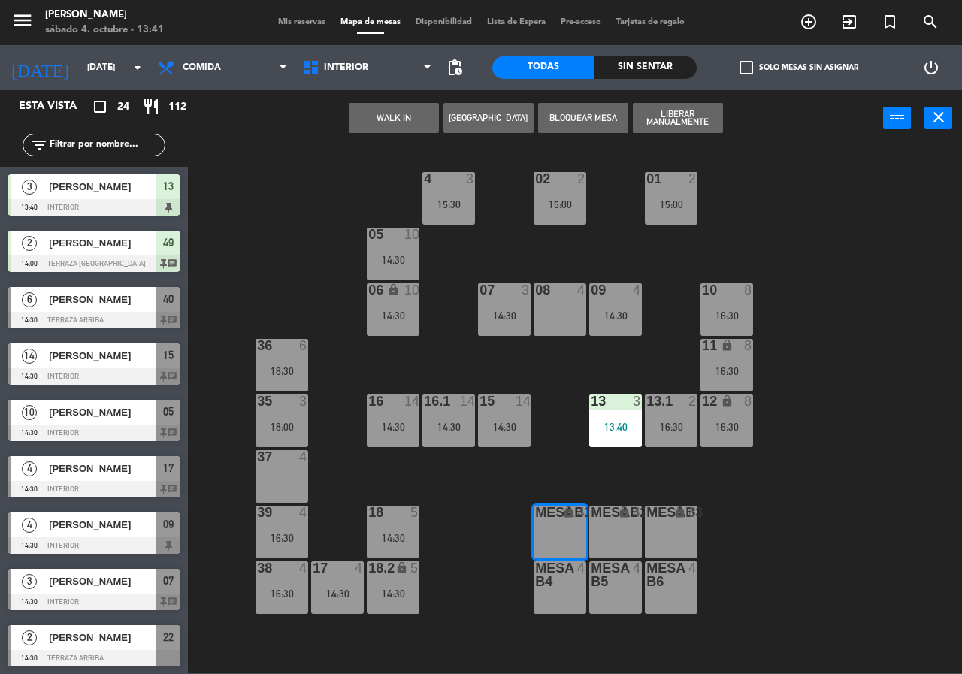
drag, startPoint x: 305, startPoint y: 256, endPoint x: 328, endPoint y: 276, distance: 29.8
click at [305, 256] on div "02 2 15:00 4 3 15:30 01 2 15:00 05 10 14:30 06 lock 10 14:30 07 3 14:30 09 4 14…" at bounding box center [580, 410] width 765 height 528
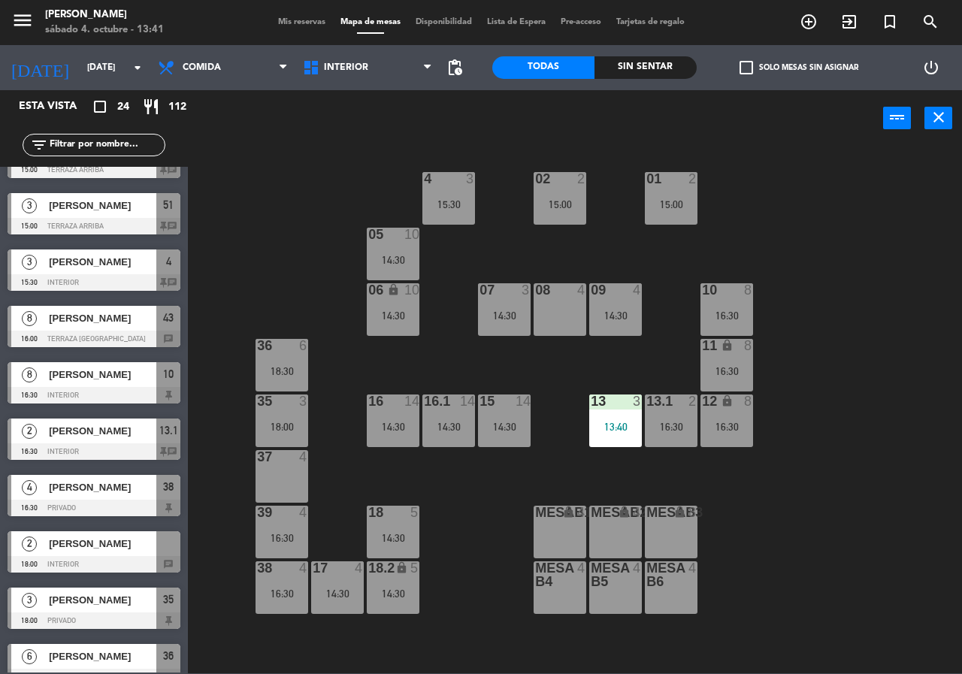
scroll to position [847, 0]
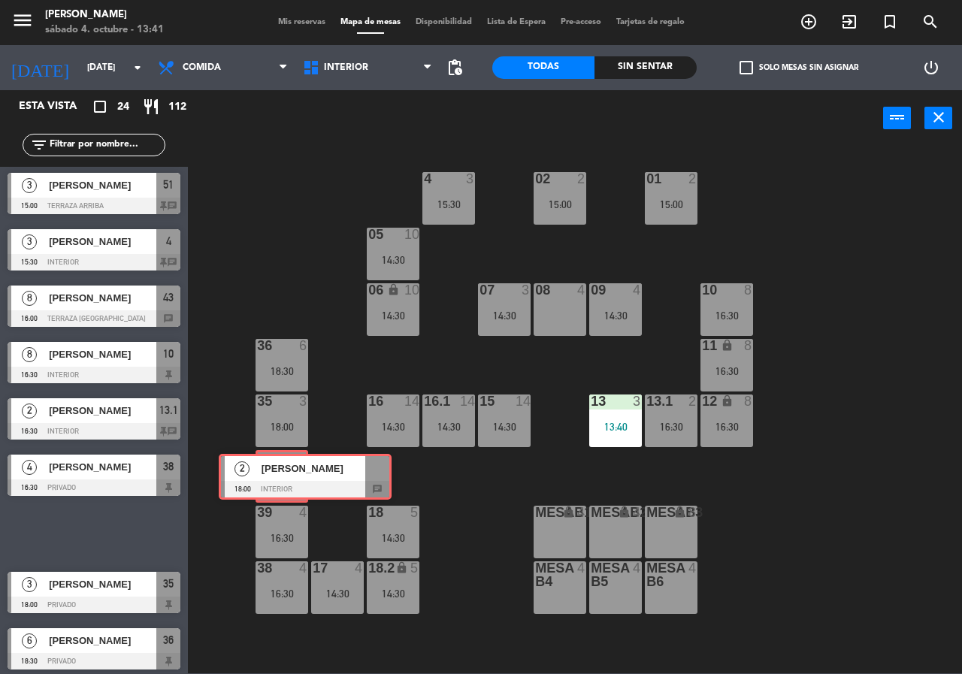
drag, startPoint x: 75, startPoint y: 524, endPoint x: 286, endPoint y: 467, distance: 218.9
click at [286, 467] on div "Esta vista crop_square 24 restaurant 112 filter_list 3 [PERSON_NAME] 13:40 Inte…" at bounding box center [481, 381] width 962 height 583
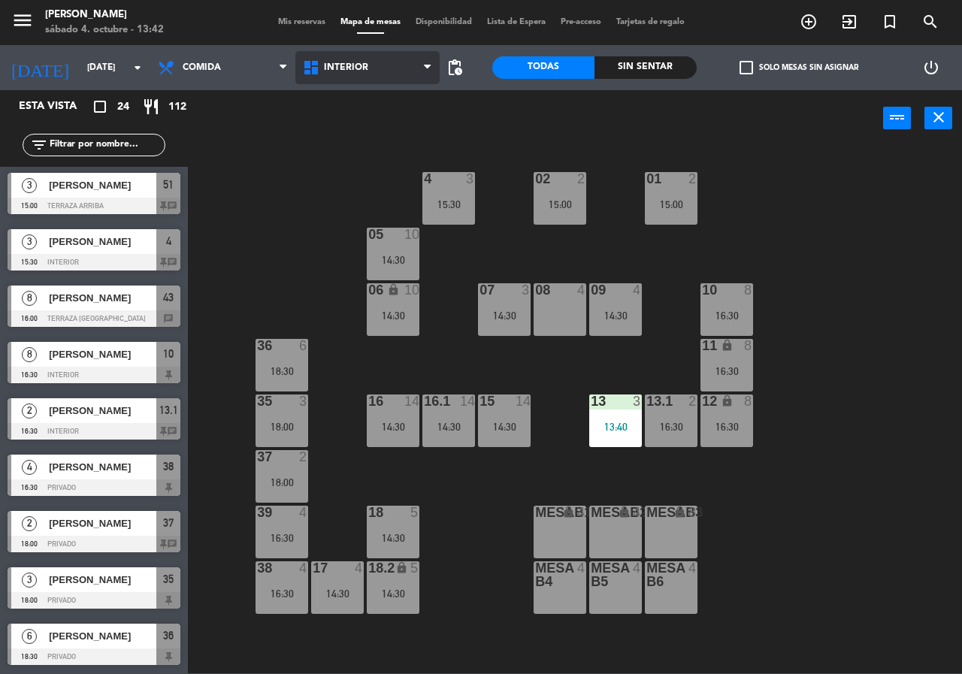
click at [358, 74] on span "Interior" at bounding box center [367, 67] width 145 height 33
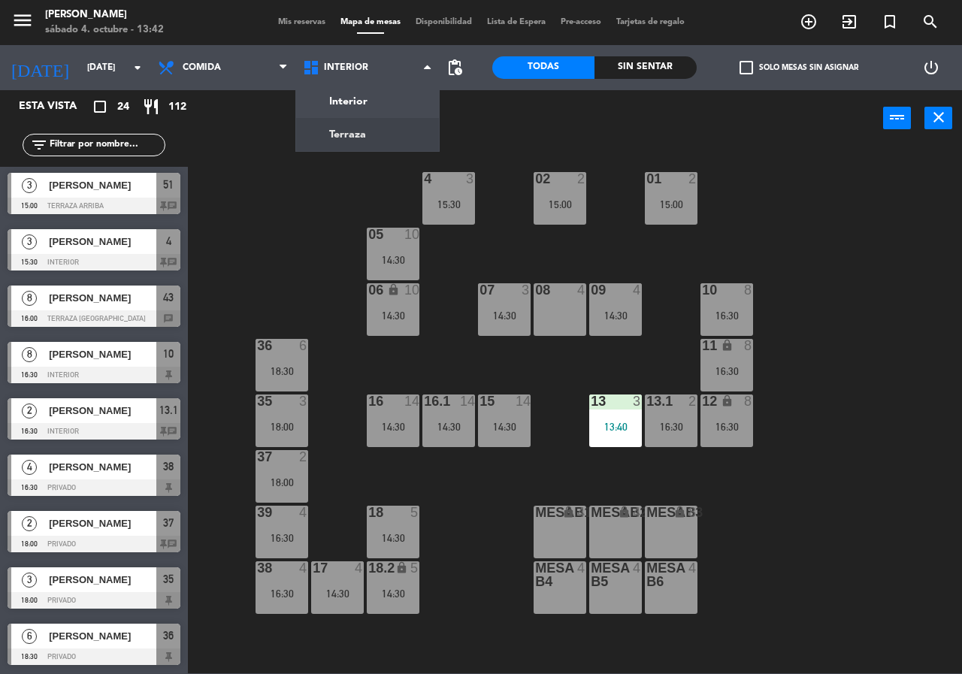
click at [365, 131] on ng-component "menu Chepe [PERSON_NAME] sábado 4. octubre - 13:42 Mis reservas Mapa de mesas D…" at bounding box center [481, 337] width 962 height 674
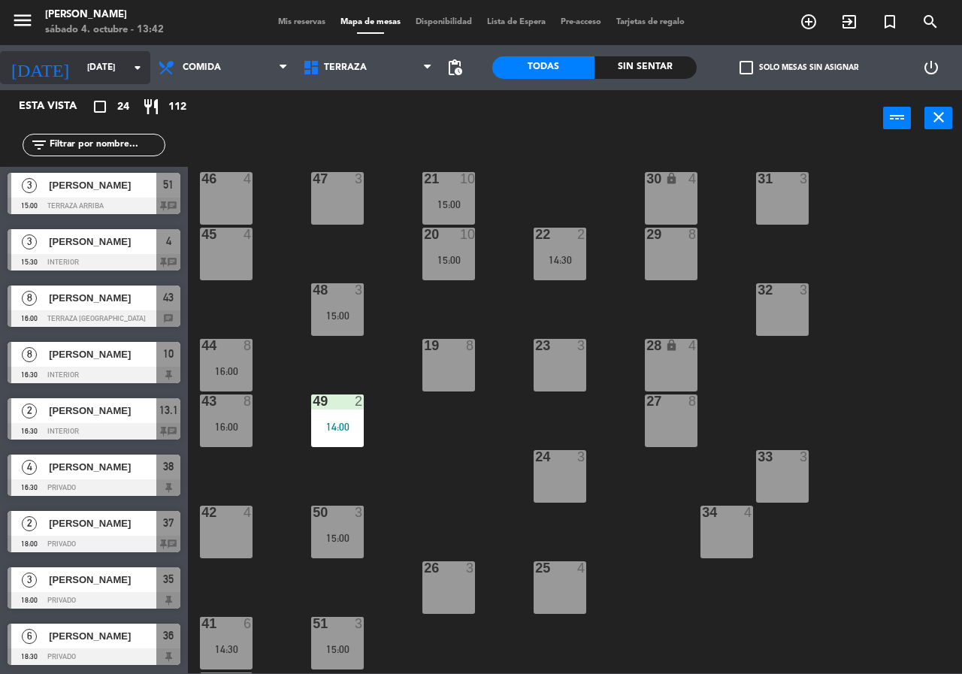
click at [104, 69] on input "[DATE]" at bounding box center [140, 68] width 120 height 26
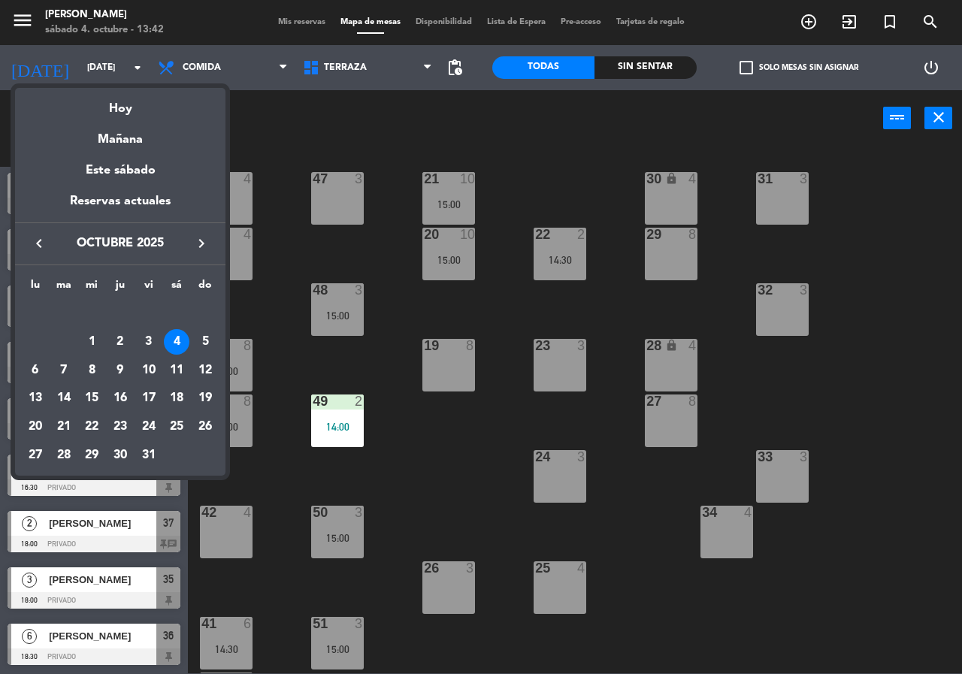
click at [144, 132] on div "Mañana" at bounding box center [120, 134] width 211 height 31
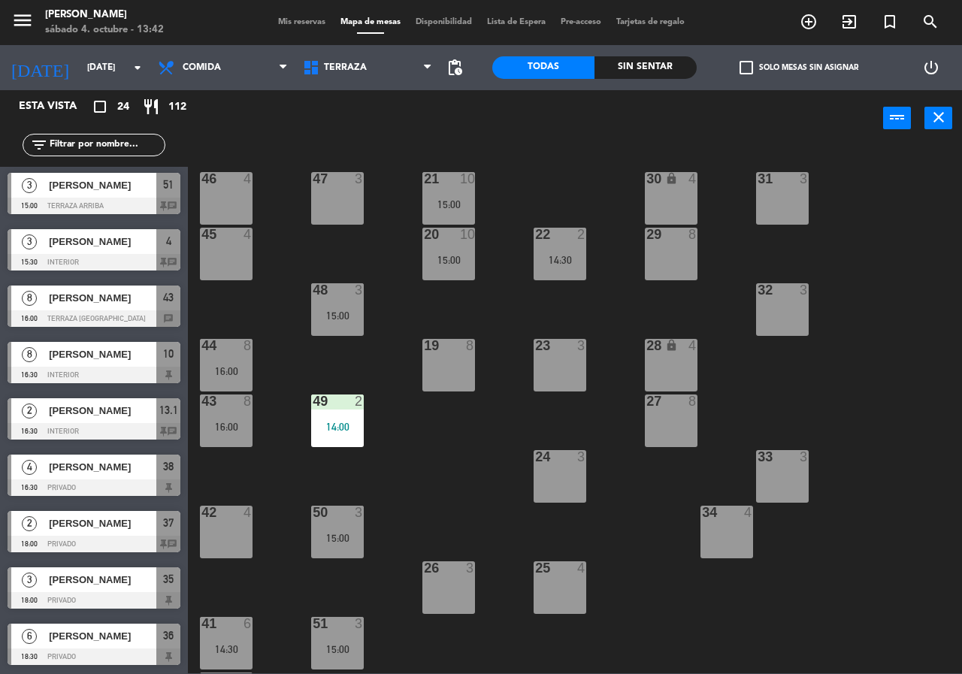
type input "[DATE]"
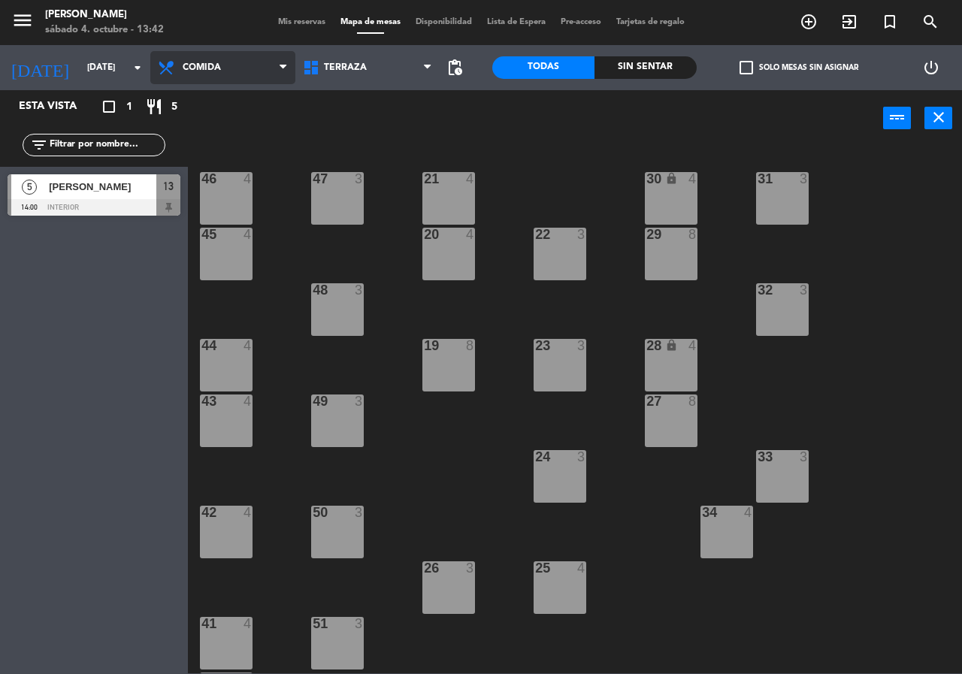
scroll to position [0, 0]
click at [232, 65] on span "Comida" at bounding box center [222, 67] width 145 height 33
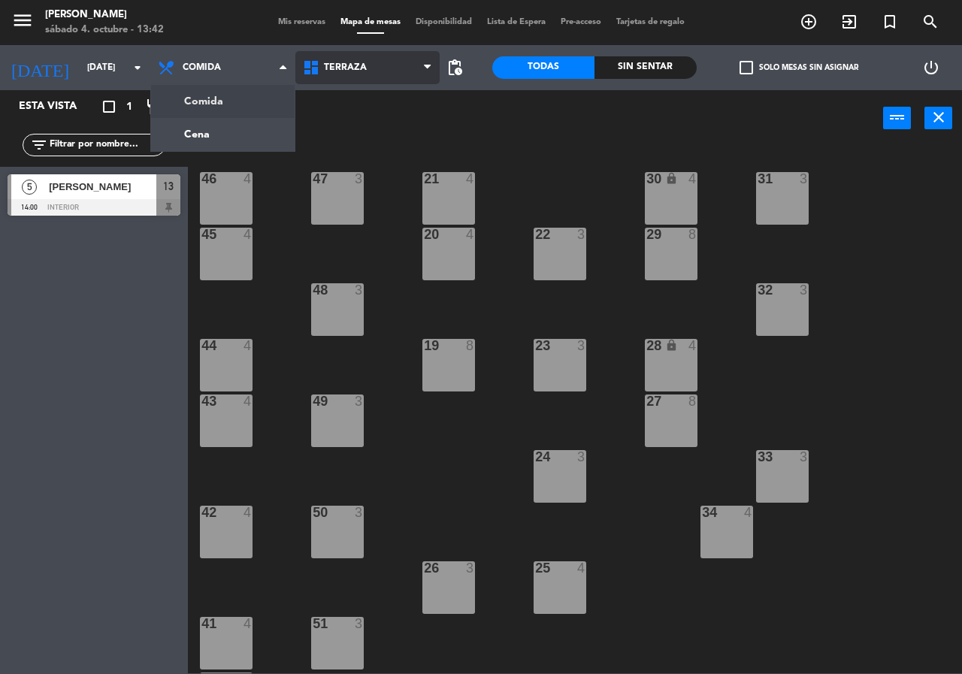
click at [391, 65] on span "Terraza" at bounding box center [367, 67] width 145 height 33
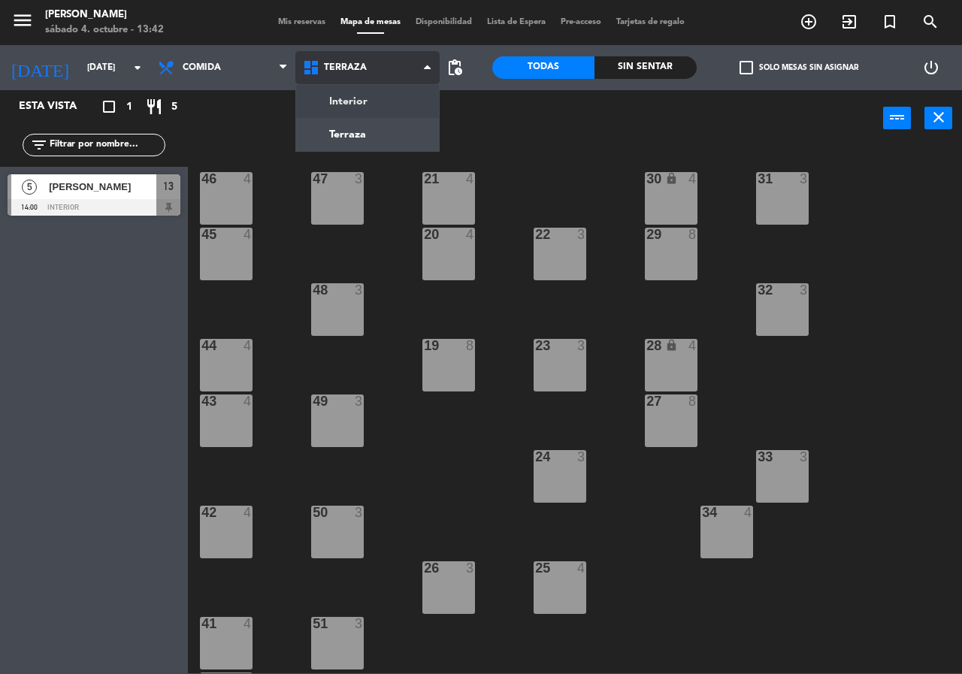
click at [390, 93] on ng-component "menu [PERSON_NAME][DATE] 4. octubre - 13:42 Mis reservas Mapa de mesas Disponib…" at bounding box center [481, 337] width 962 height 674
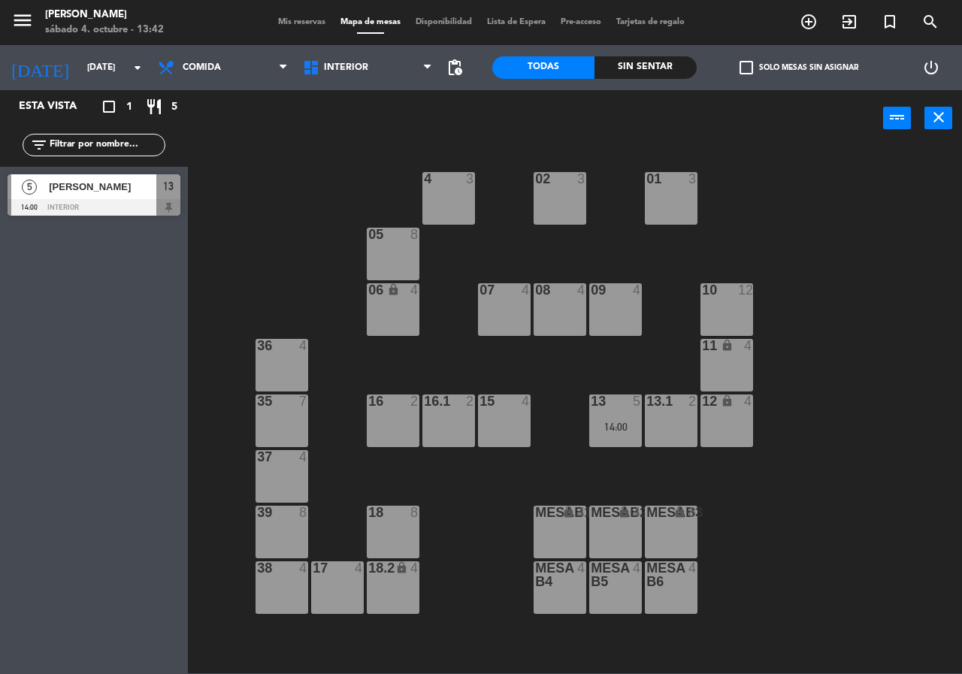
click at [338, 597] on div "17 4" at bounding box center [337, 588] width 53 height 53
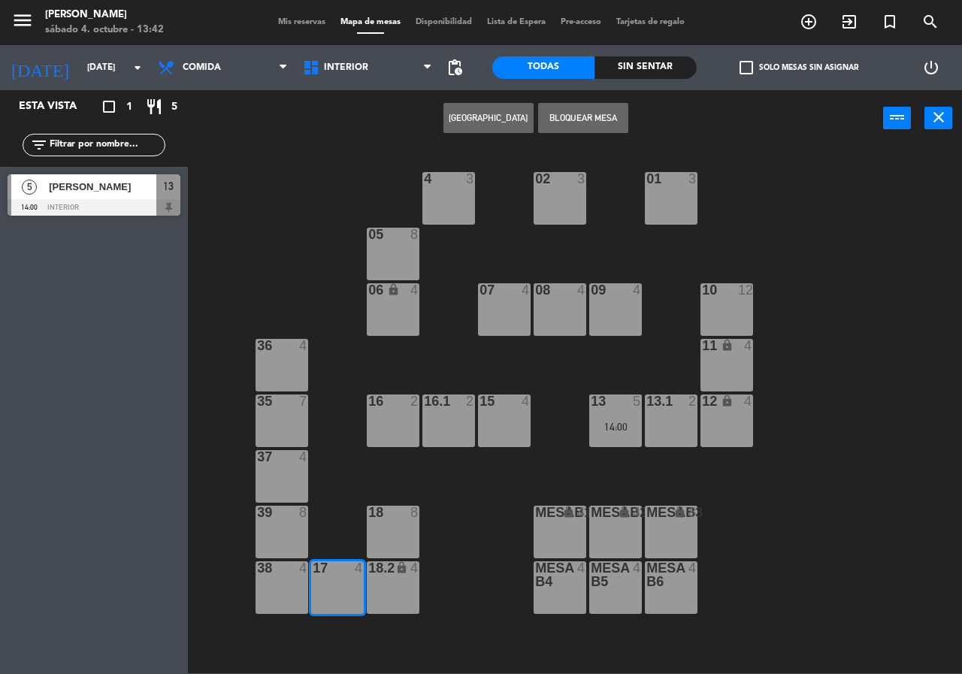
click at [472, 117] on button "[GEOGRAPHIC_DATA]" at bounding box center [489, 118] width 90 height 30
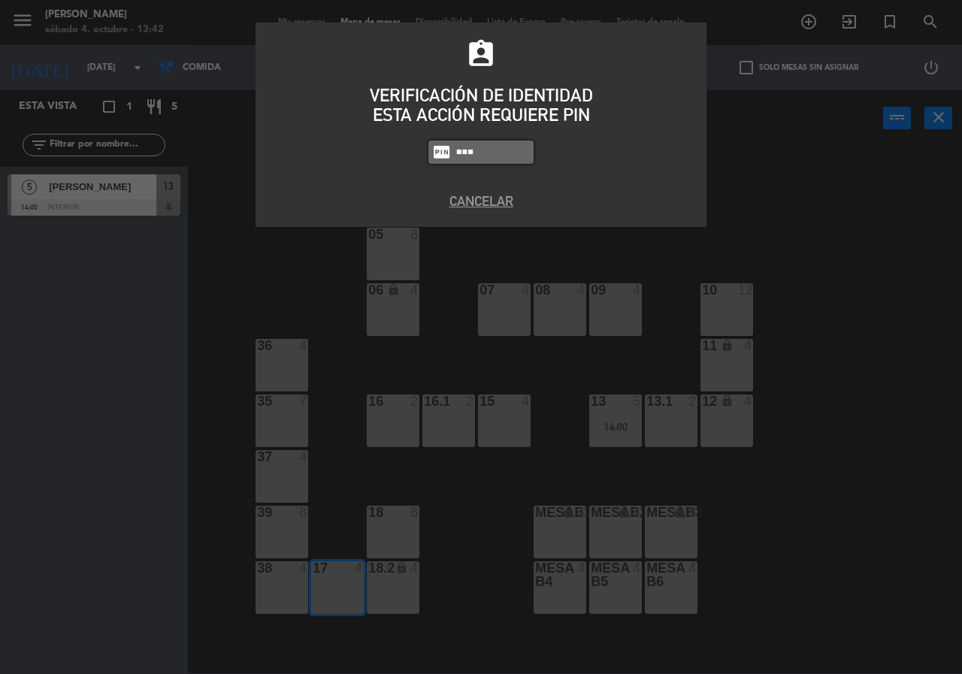
type input "2581"
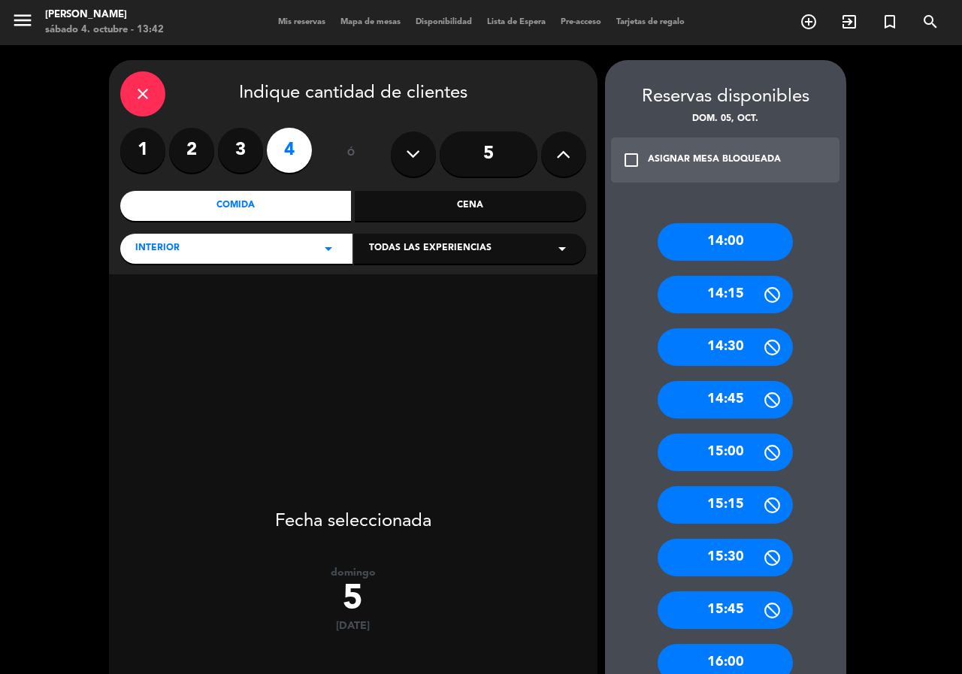
click at [192, 160] on label "2" at bounding box center [191, 150] width 45 height 45
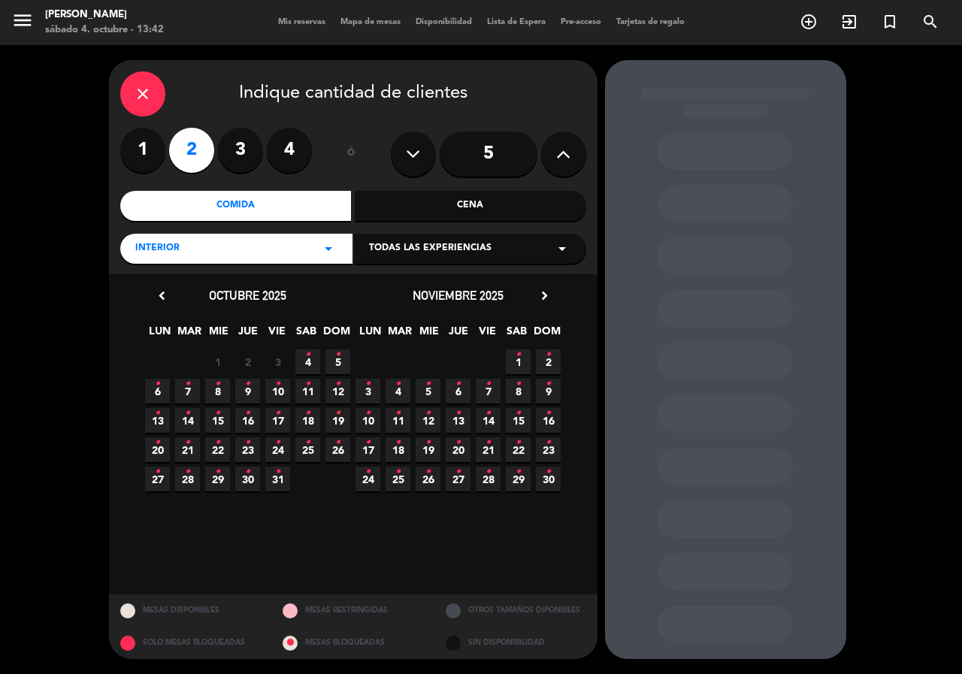
click at [335, 356] on icon "•" at bounding box center [337, 355] width 5 height 24
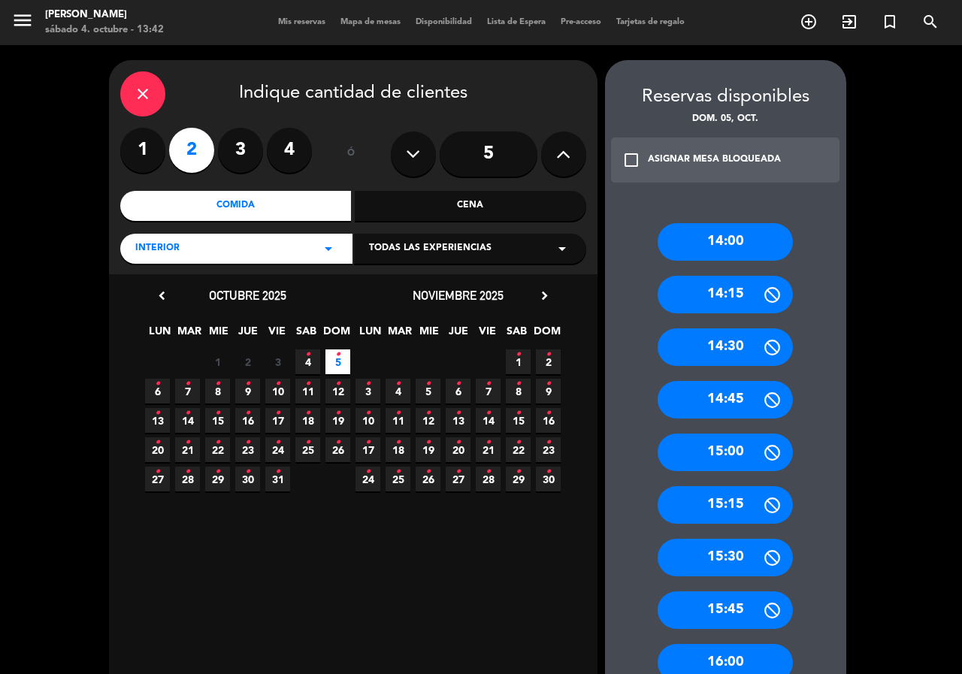
click at [293, 147] on label "4" at bounding box center [289, 150] width 45 height 45
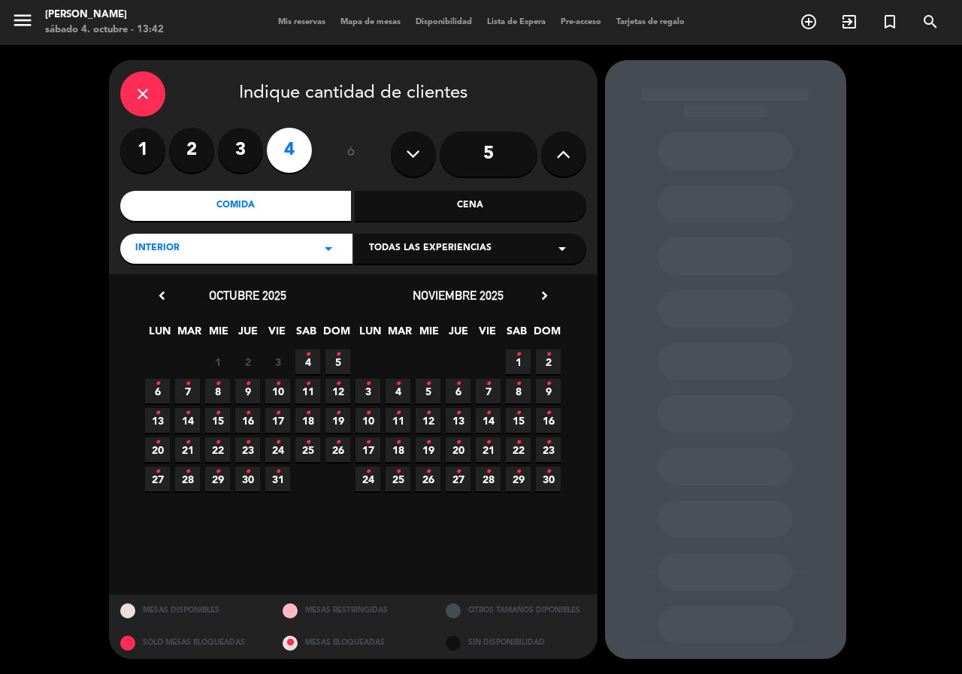
click at [343, 359] on span "5 •" at bounding box center [338, 362] width 25 height 25
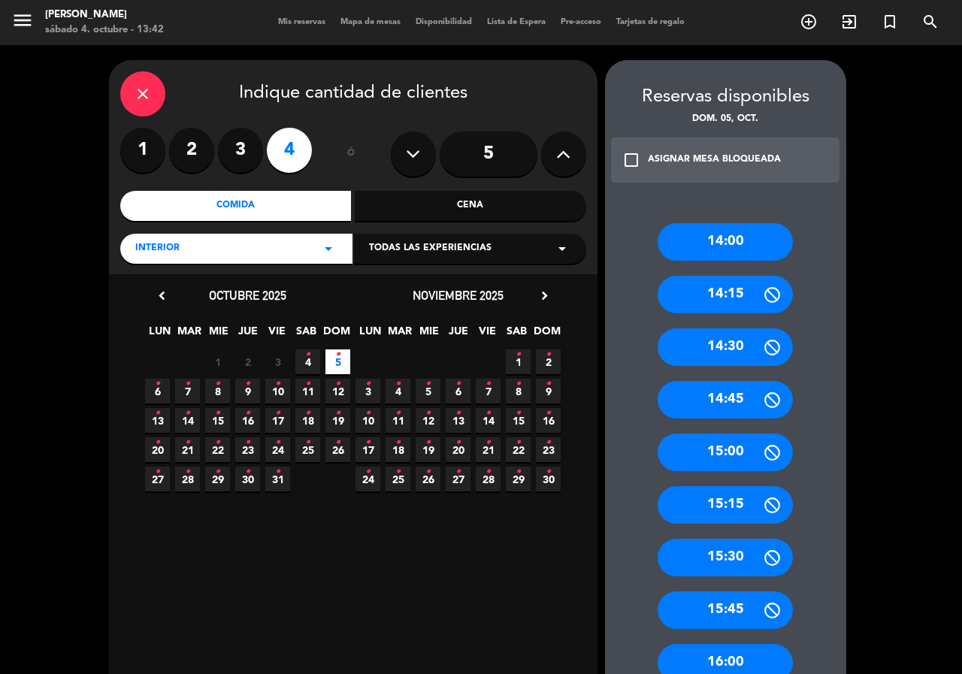
click at [739, 338] on div "14:30" at bounding box center [725, 348] width 135 height 38
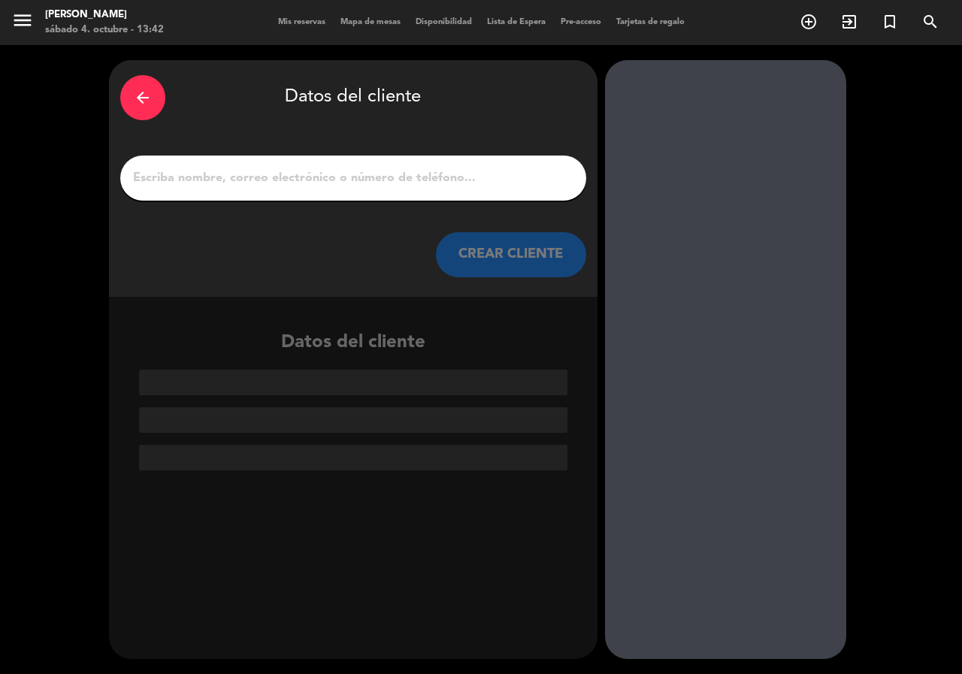
click at [389, 180] on input "1" at bounding box center [354, 178] width 444 height 21
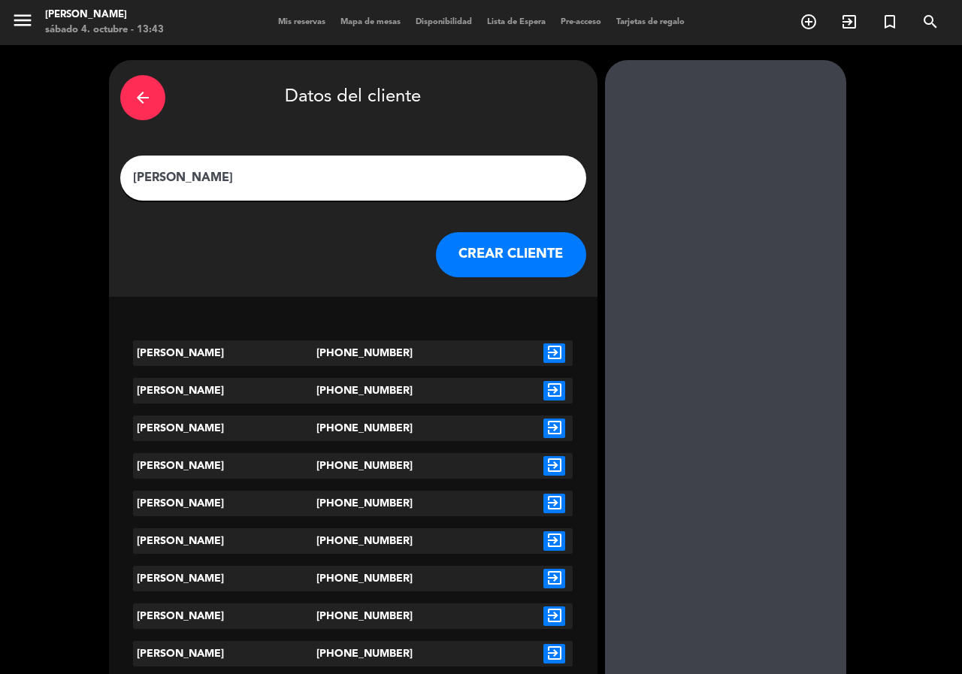
type input "[PERSON_NAME]"
drag, startPoint x: 553, startPoint y: 349, endPoint x: 541, endPoint y: 350, distance: 12.1
click at [541, 350] on div "exit_to_app" at bounding box center [554, 354] width 37 height 26
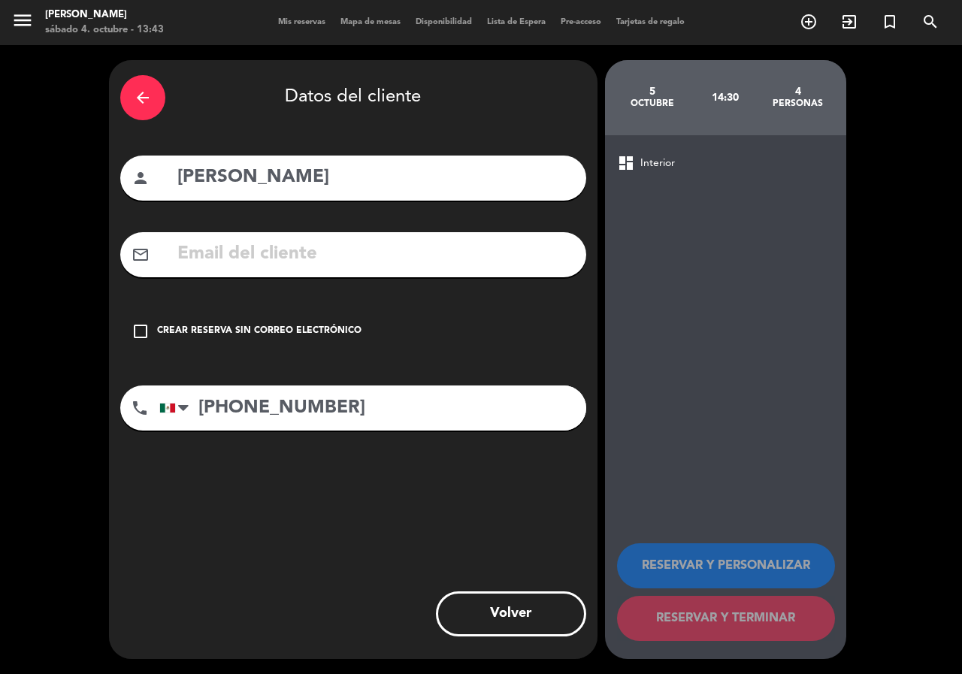
click at [267, 328] on div "Crear reserva sin correo electrónico" at bounding box center [259, 331] width 205 height 15
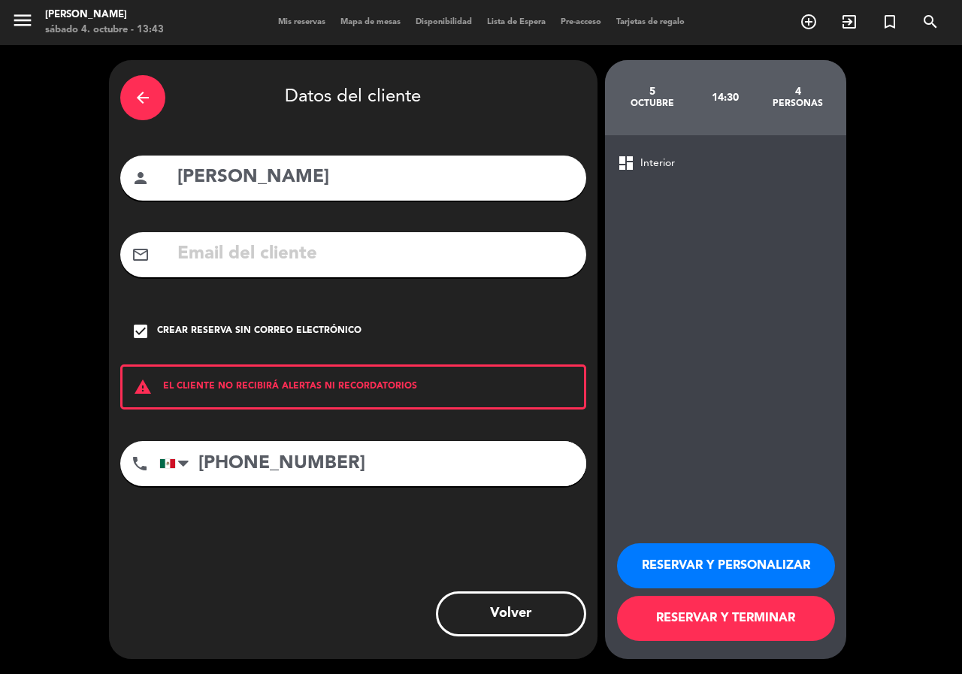
click at [703, 572] on button "RESERVAR Y PERSONALIZAR" at bounding box center [726, 566] width 218 height 45
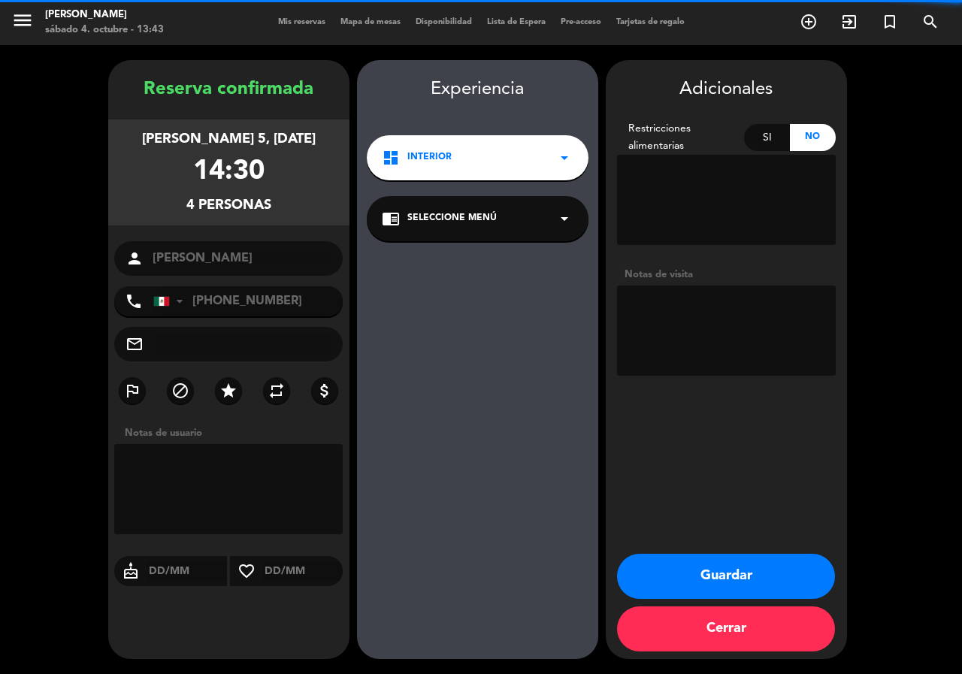
click at [702, 359] on textarea at bounding box center [726, 331] width 219 height 90
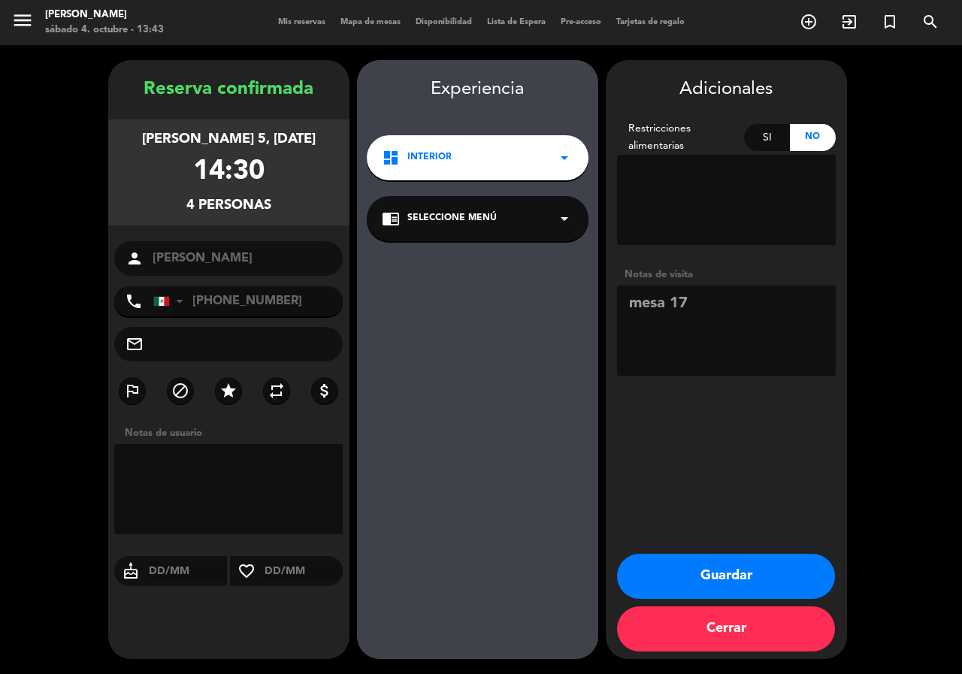
type textarea "mesa 17"
click at [683, 558] on button "Guardar" at bounding box center [726, 576] width 218 height 45
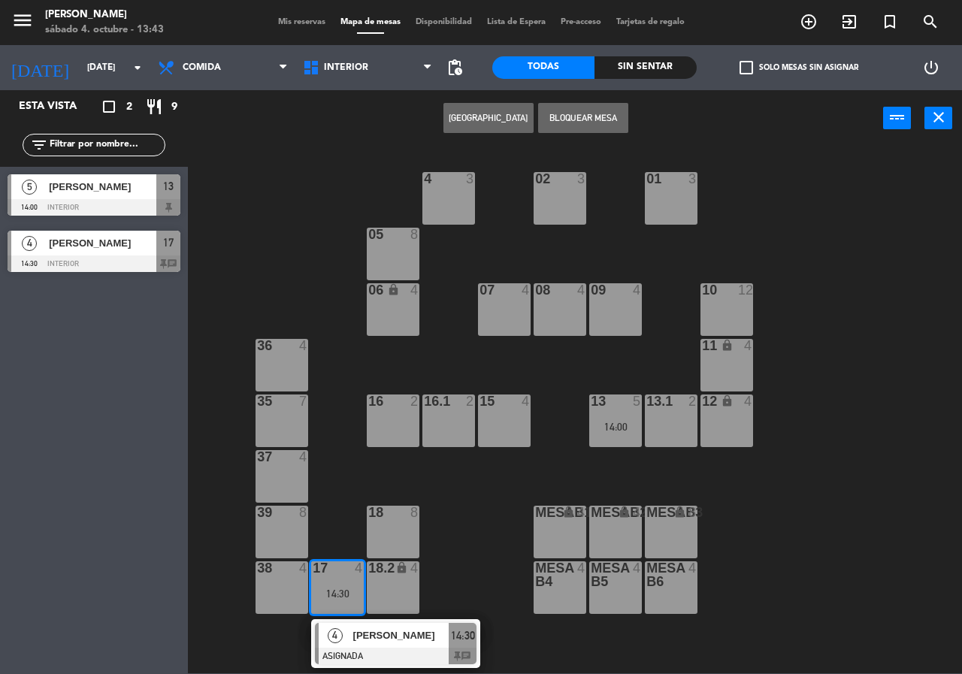
click at [723, 483] on div "02 3 4 3 01 3 05 8 06 lock 4 07 4 09 4 10 12 08 4 11 lock 4 36 4 16 2 15 4 13 5…" at bounding box center [580, 410] width 765 height 528
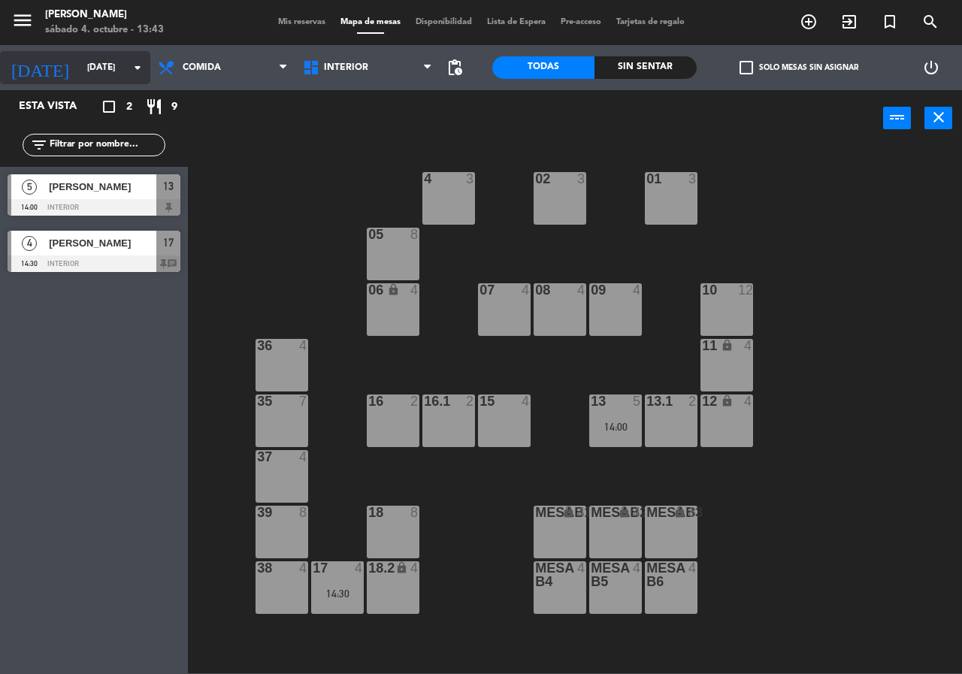
click at [123, 71] on input "[DATE]" at bounding box center [140, 68] width 120 height 26
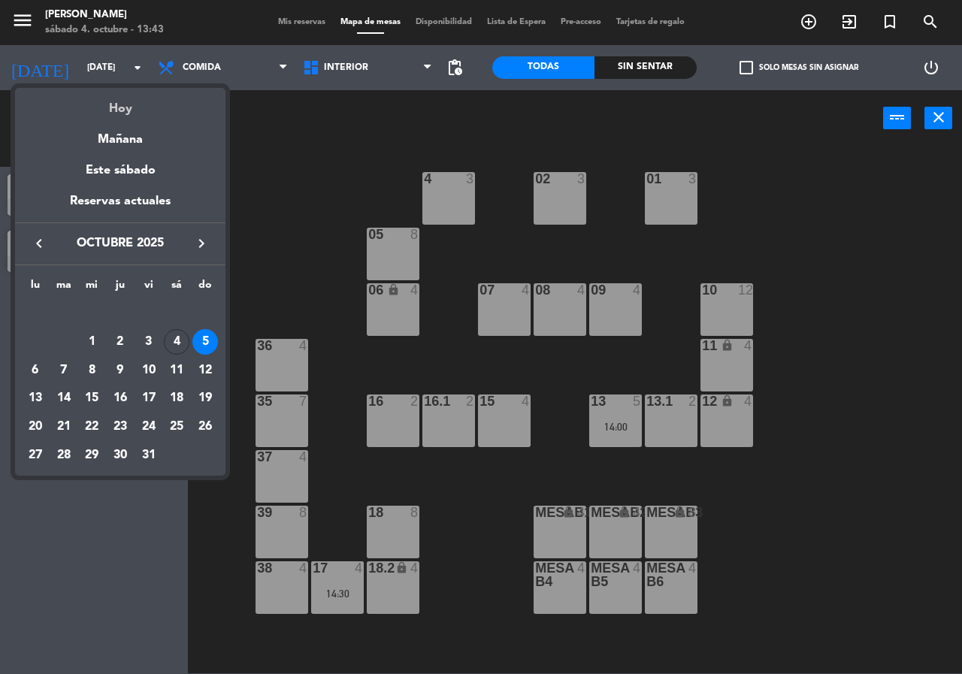
click at [138, 100] on div "Hoy" at bounding box center [120, 103] width 211 height 31
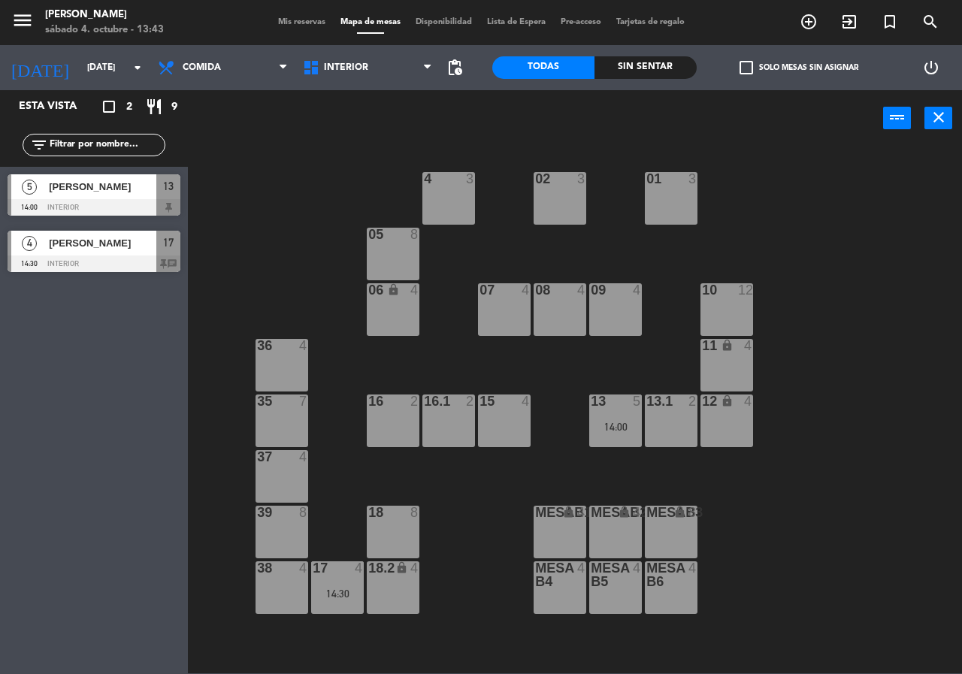
type input "[DATE]"
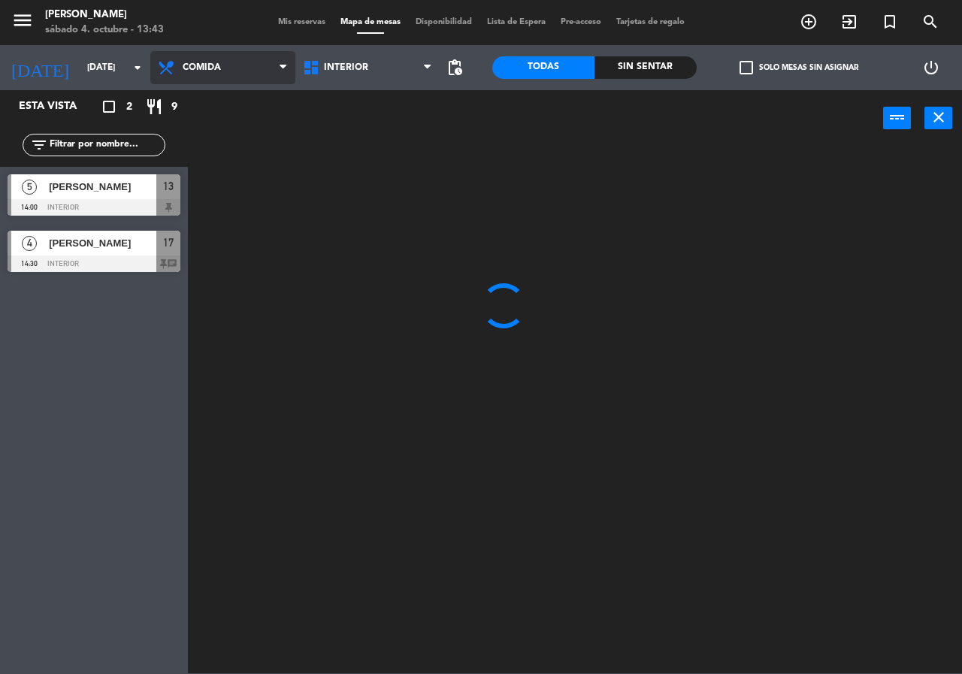
click at [234, 71] on span "Comida" at bounding box center [222, 67] width 145 height 33
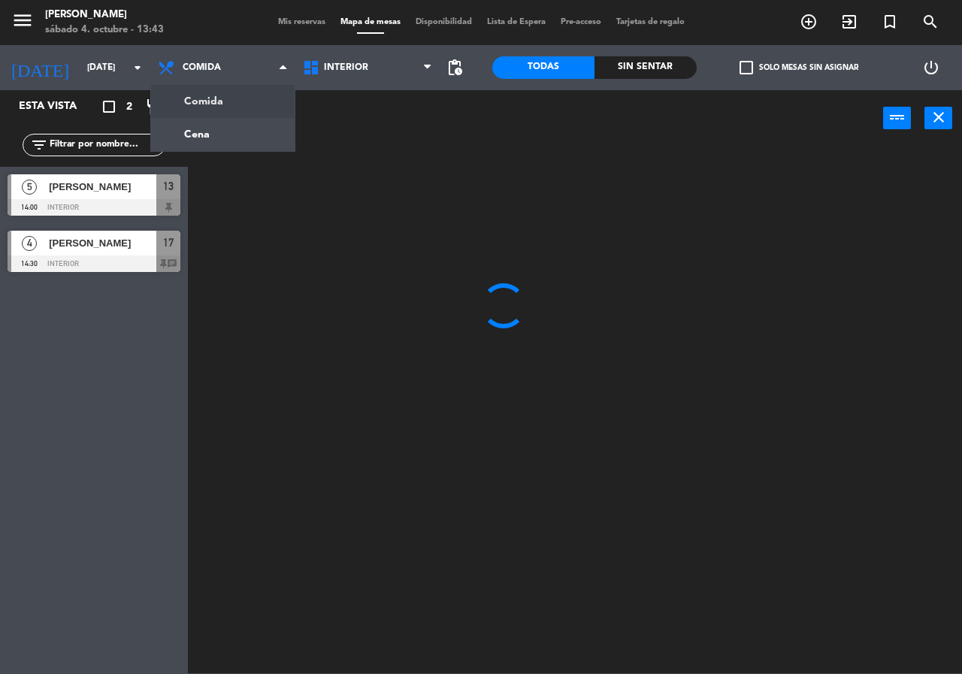
click at [229, 109] on ng-component "menu Chepe [PERSON_NAME] sábado 4. octubre - 13:43 Mis reservas Mapa de mesas D…" at bounding box center [481, 337] width 962 height 674
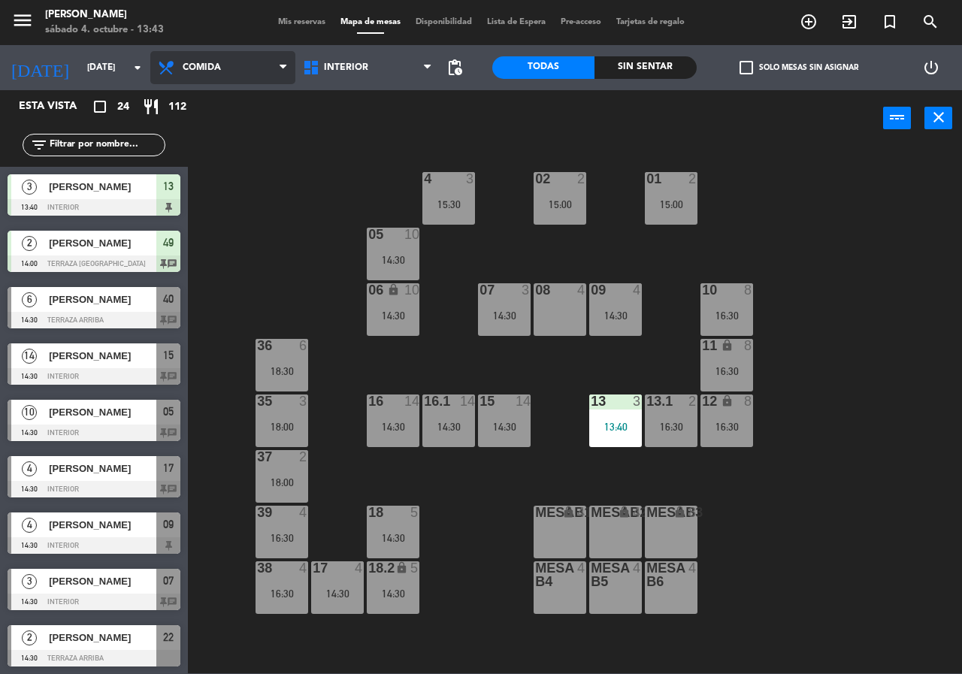
drag, startPoint x: 225, startPoint y: 74, endPoint x: 243, endPoint y: 80, distance: 18.8
click at [223, 74] on span "Comida" at bounding box center [222, 67] width 145 height 33
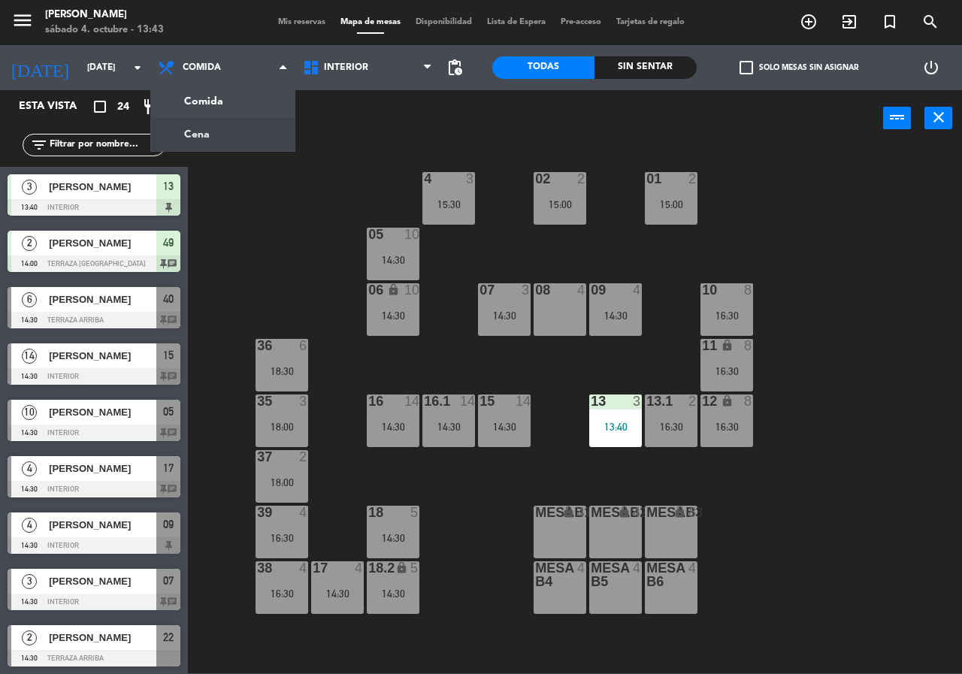
click at [257, 135] on ng-component "menu [PERSON_NAME][DATE] 4. octubre - 13:43 Mis reservas Mapa de mesas Disponib…" at bounding box center [481, 337] width 962 height 674
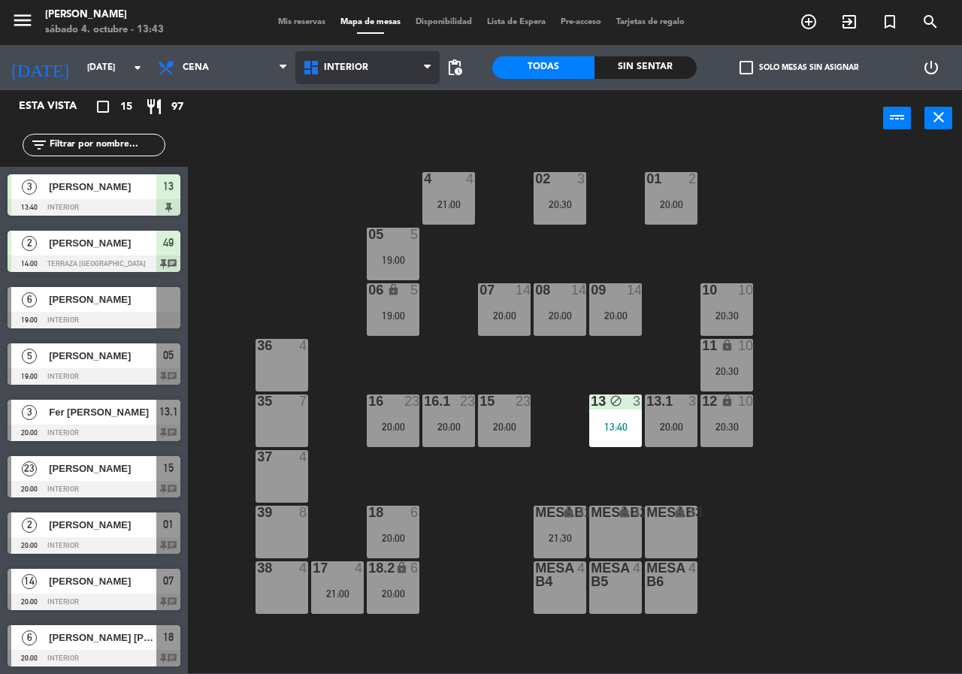
click at [344, 77] on span "Interior" at bounding box center [367, 67] width 145 height 33
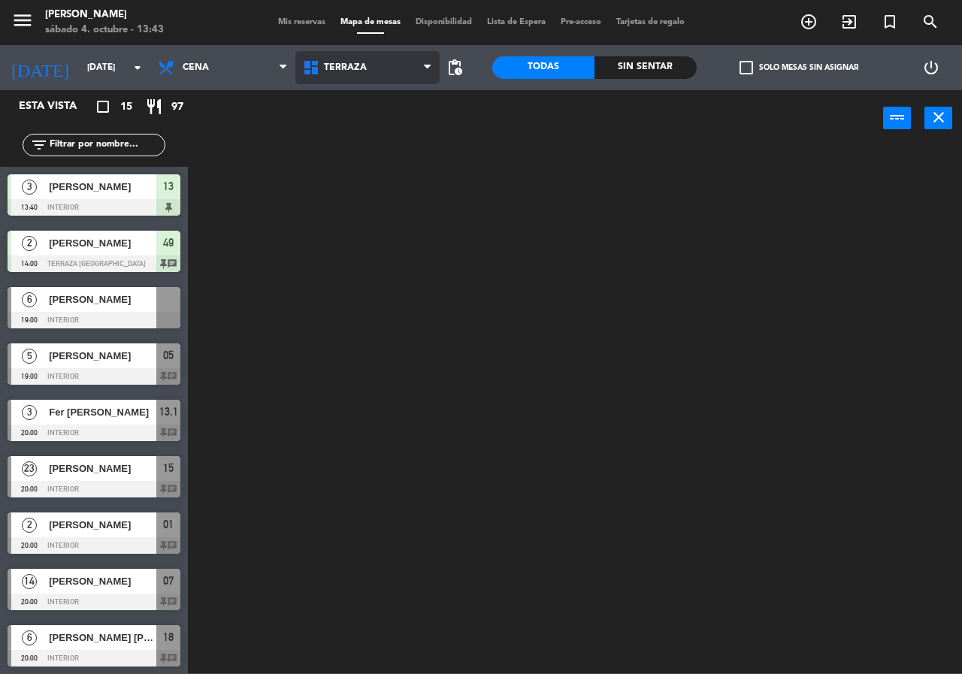
click at [359, 129] on ng-component "menu Chepe [PERSON_NAME] sábado 4. octubre - 13:43 Mis reservas Mapa de mesas D…" at bounding box center [481, 337] width 962 height 674
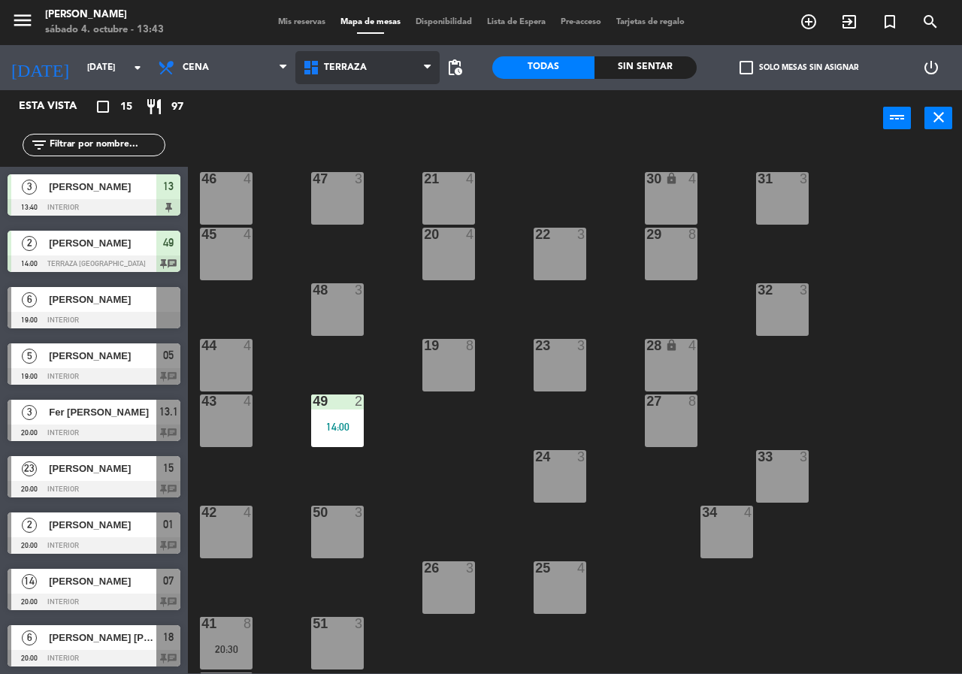
drag, startPoint x: 399, startPoint y: 71, endPoint x: 402, endPoint y: 96, distance: 25.7
click at [396, 70] on span "Terraza" at bounding box center [367, 67] width 145 height 33
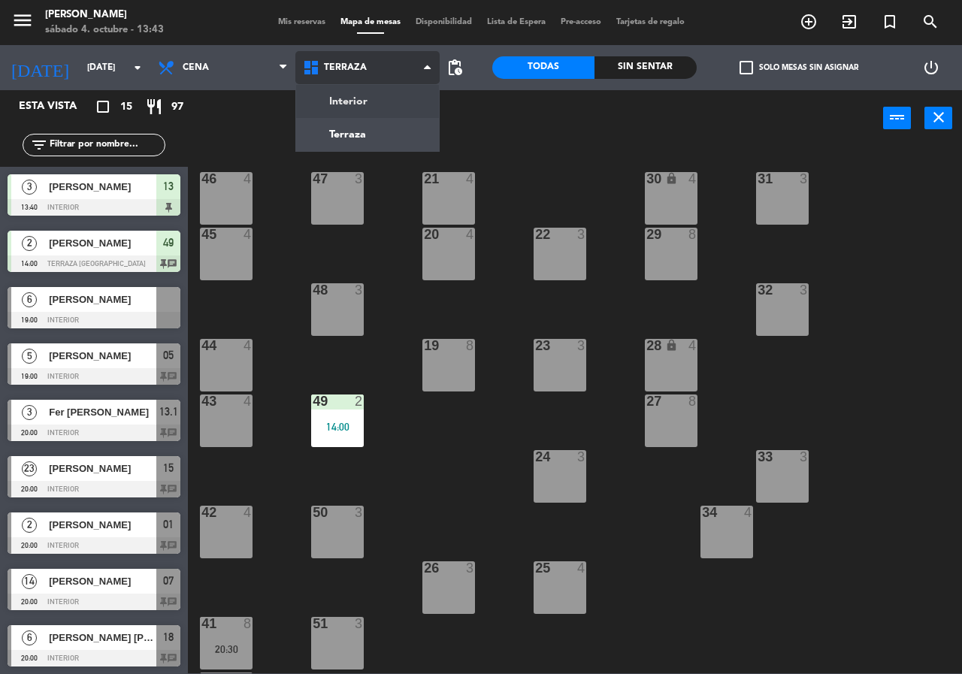
click at [401, 97] on ng-component "menu Chepe [PERSON_NAME] sábado 4. octubre - 13:43 Mis reservas Mapa de mesas D…" at bounding box center [481, 337] width 962 height 674
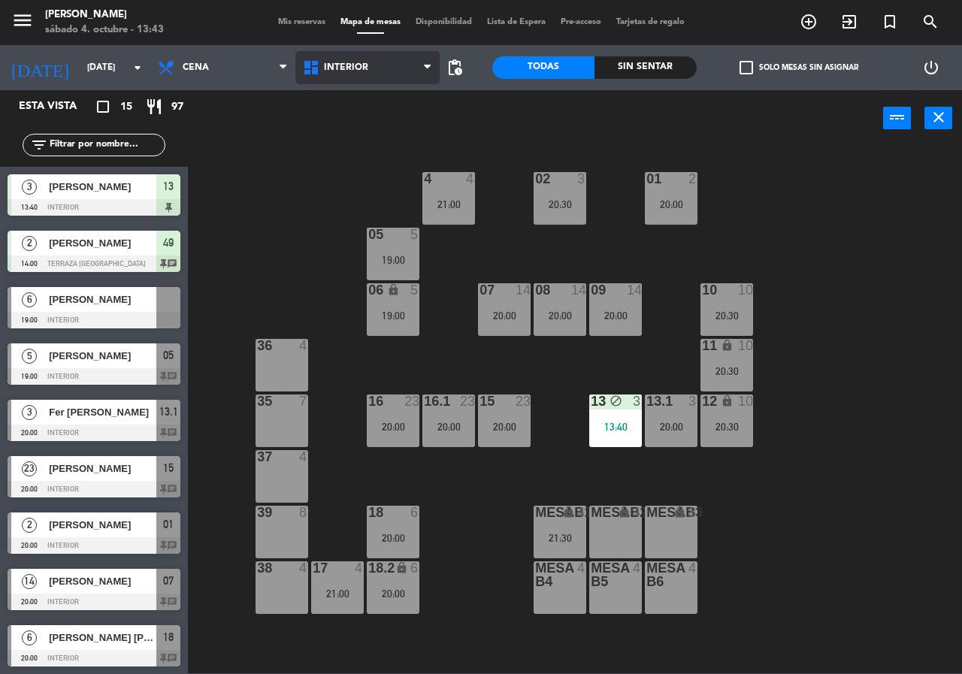
click at [364, 65] on span "Interior" at bounding box center [346, 67] width 44 height 11
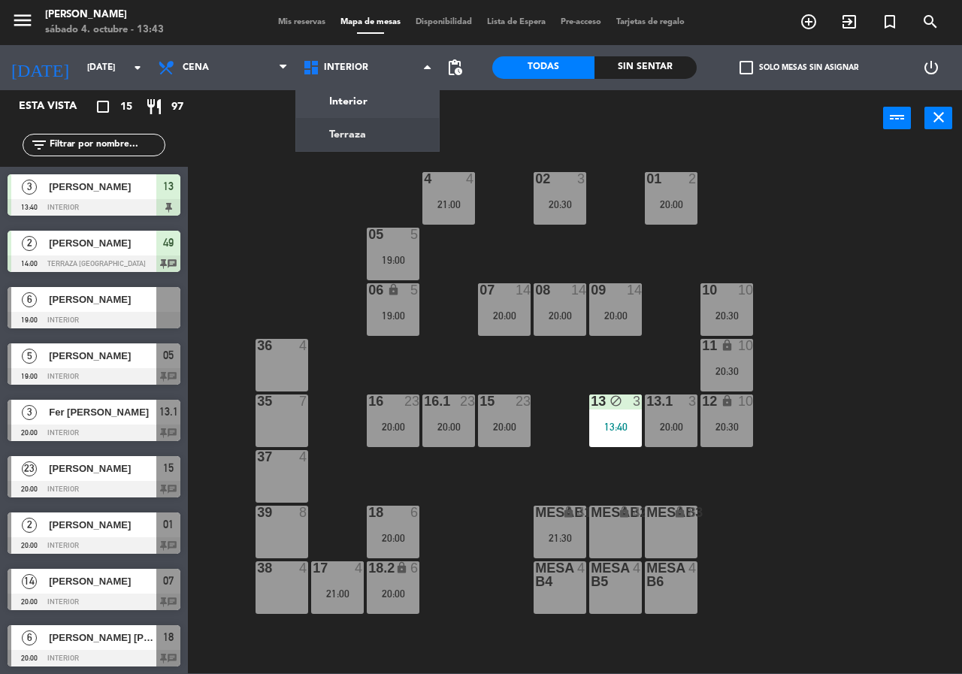
click at [335, 199] on div "02 3 20:30 4 4 21:00 01 2 20:00 05 5 19:00 06 lock 5 19:00 07 14 20:00 09 14 20…" at bounding box center [580, 410] width 765 height 528
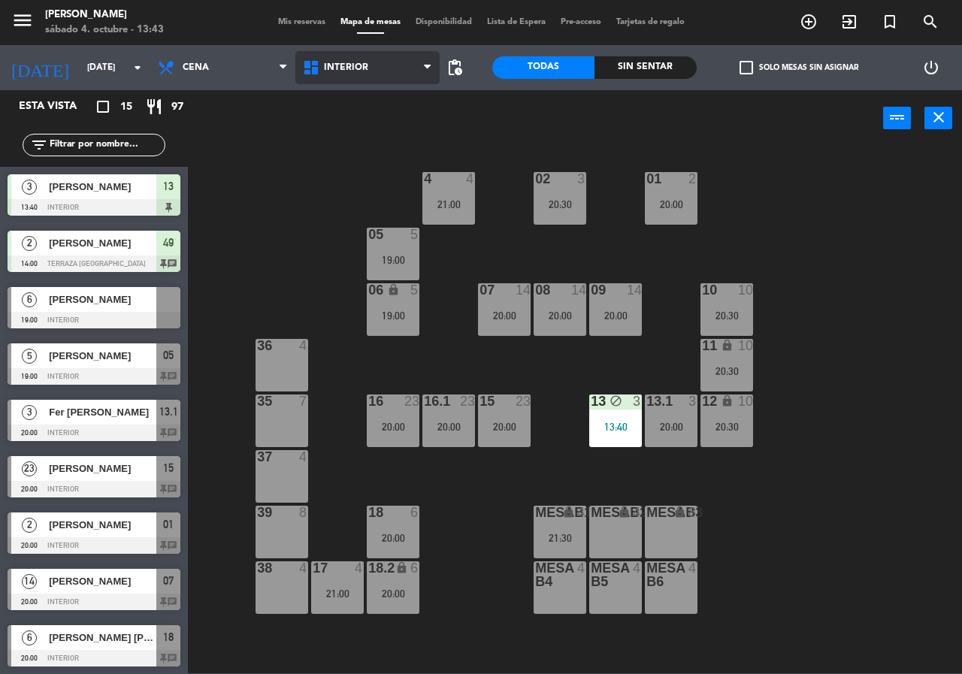
click at [350, 64] on span "Interior" at bounding box center [346, 67] width 44 height 11
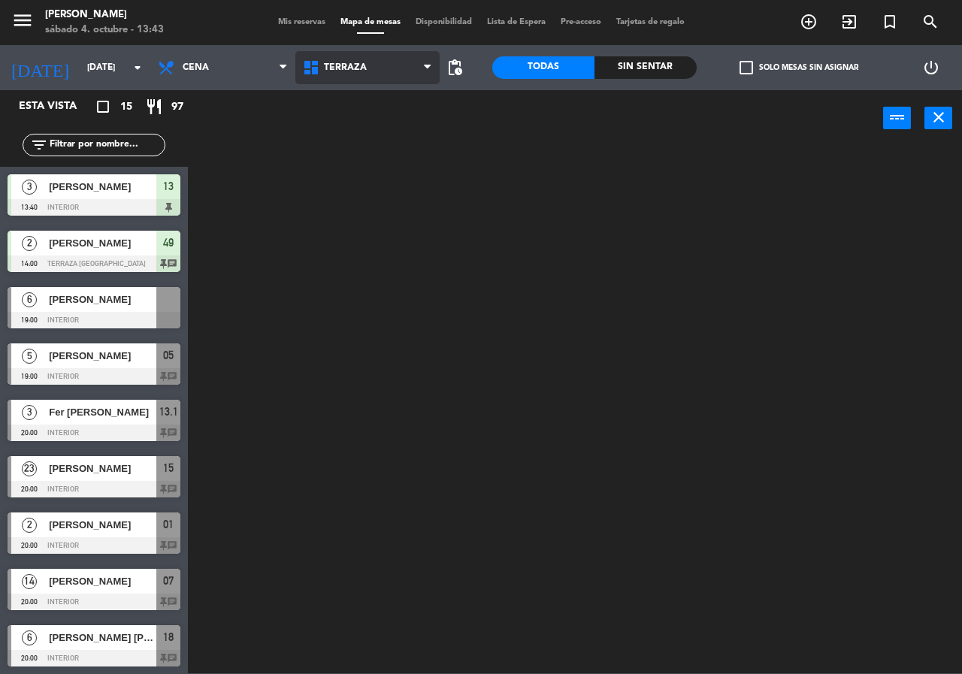
click at [360, 132] on ng-component "menu Chepe [PERSON_NAME] sábado 4. octubre - 13:43 Mis reservas Mapa de mesas D…" at bounding box center [481, 337] width 962 height 674
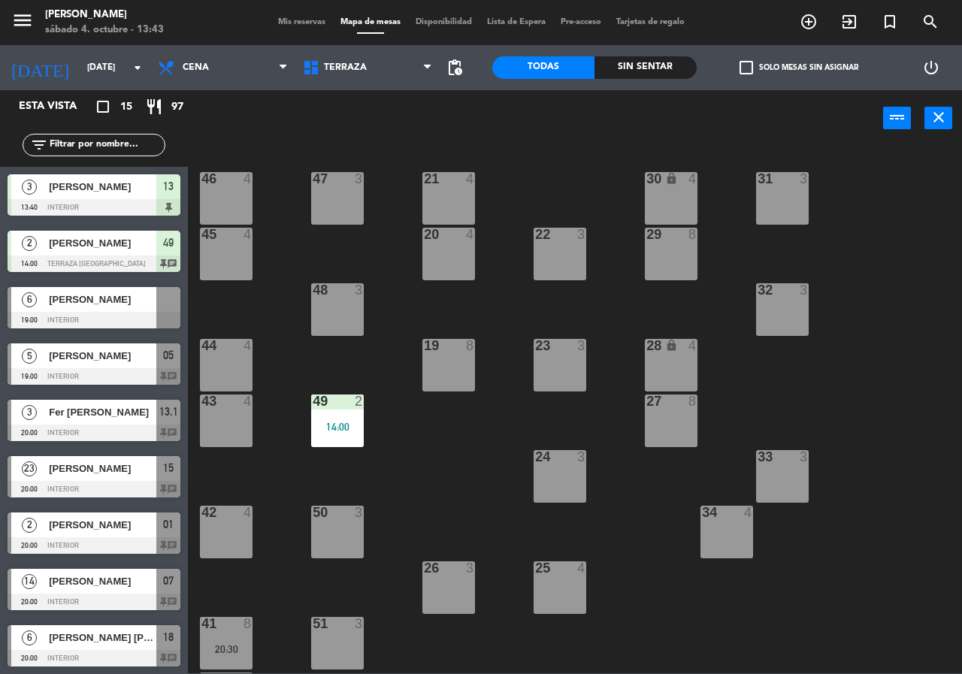
click at [228, 245] on div "45 4" at bounding box center [226, 254] width 53 height 53
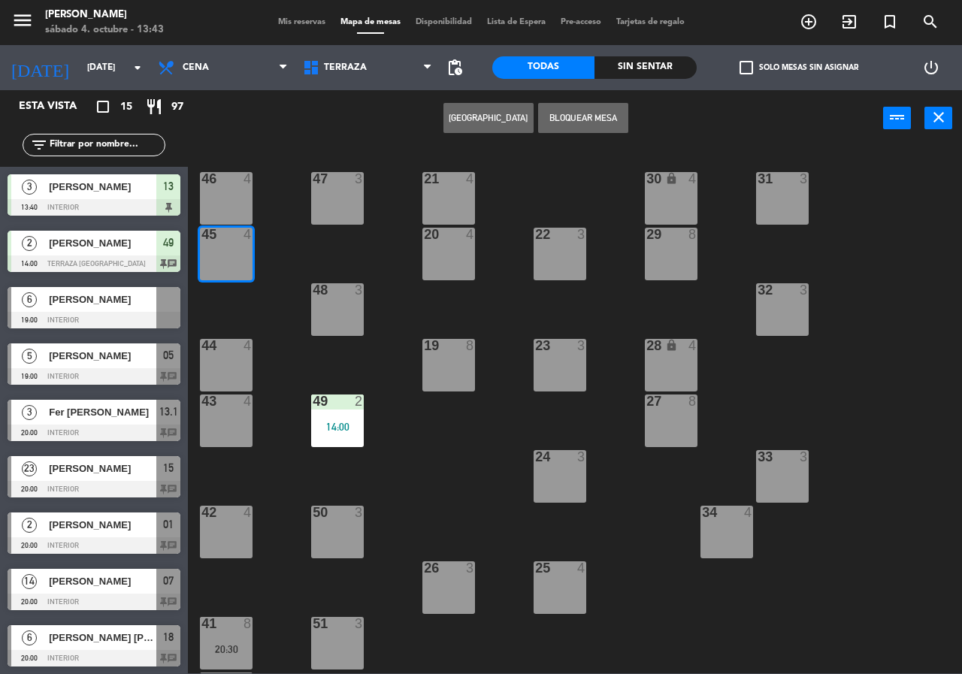
click at [481, 118] on button "[GEOGRAPHIC_DATA]" at bounding box center [489, 118] width 90 height 30
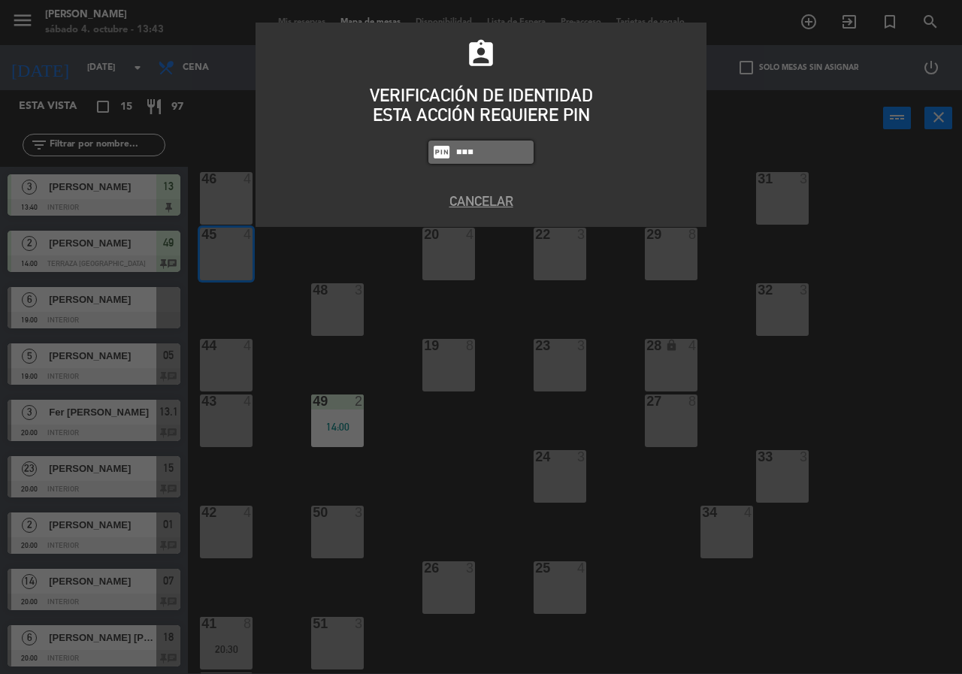
type input "2581"
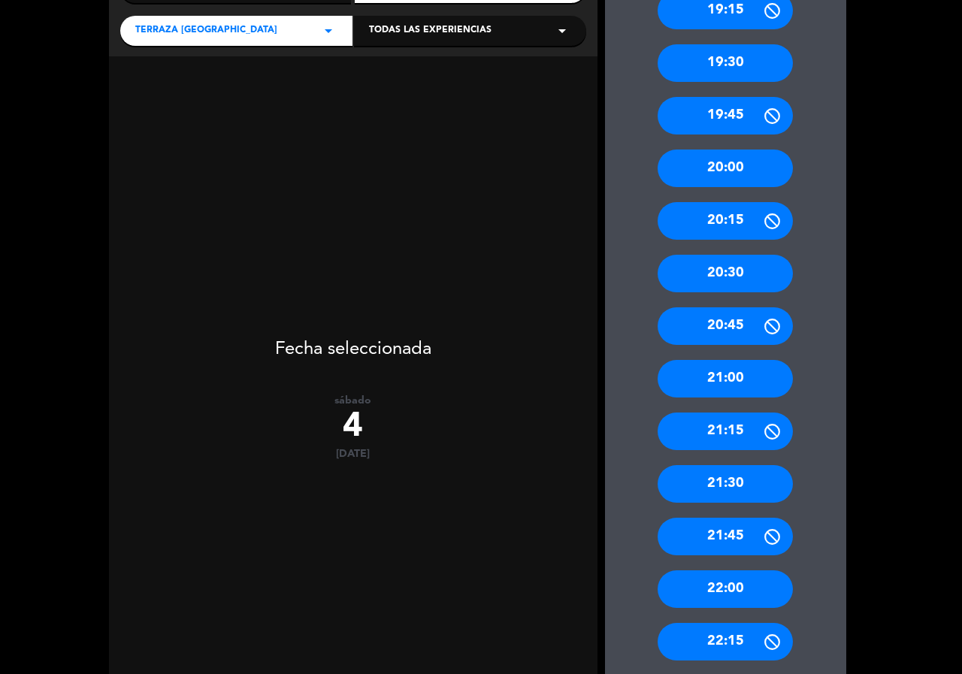
scroll to position [226, 0]
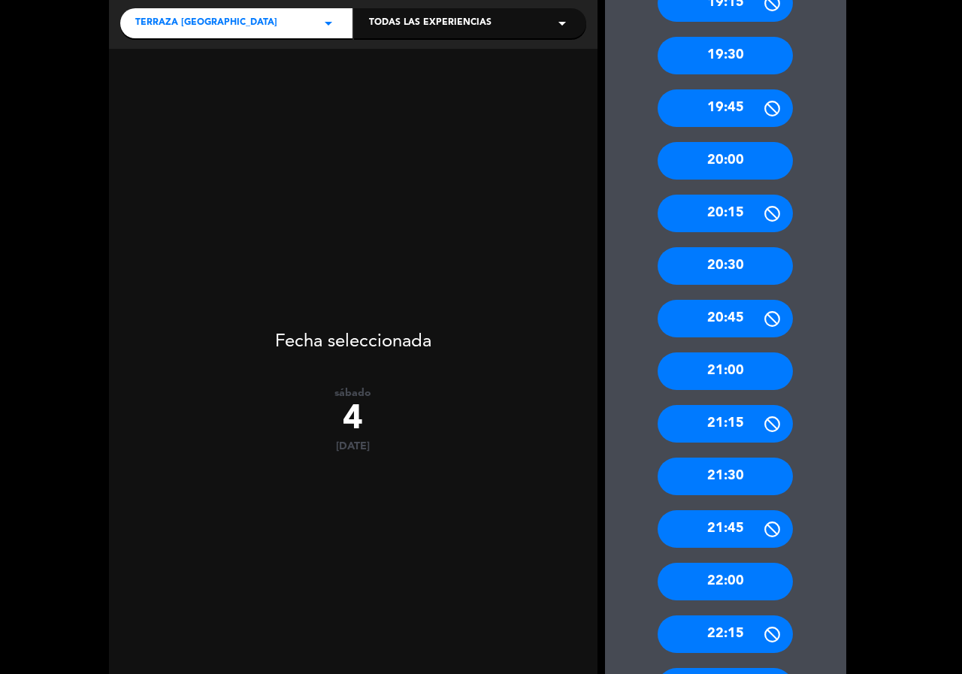
click at [735, 479] on div "21:30" at bounding box center [725, 477] width 135 height 38
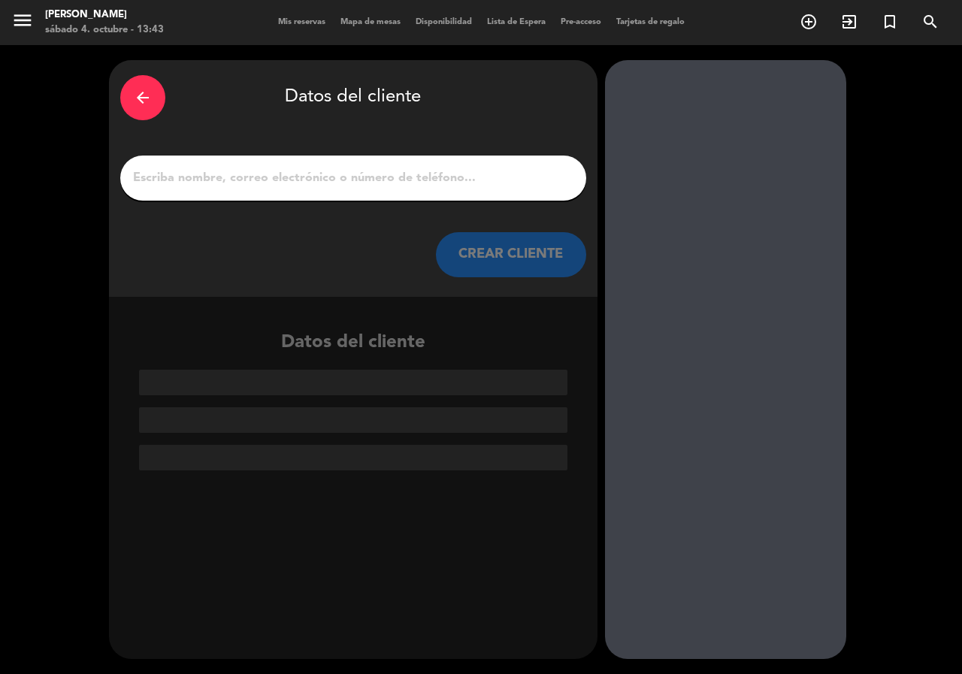
click at [280, 178] on input "1" at bounding box center [354, 178] width 444 height 21
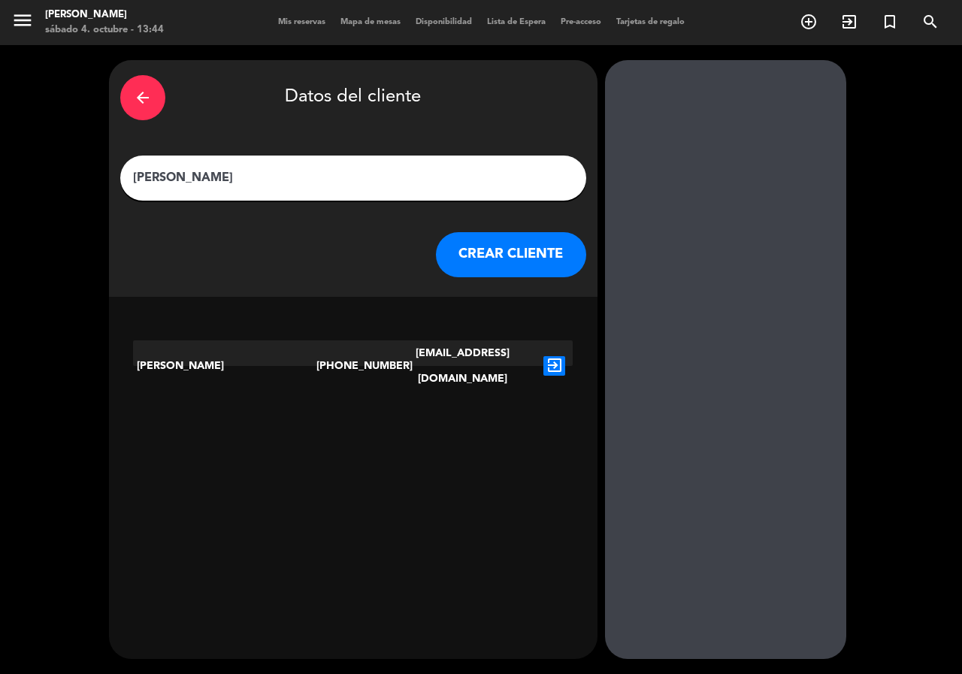
type input "[PERSON_NAME]"
click at [547, 356] on icon "exit_to_app" at bounding box center [555, 366] width 22 height 20
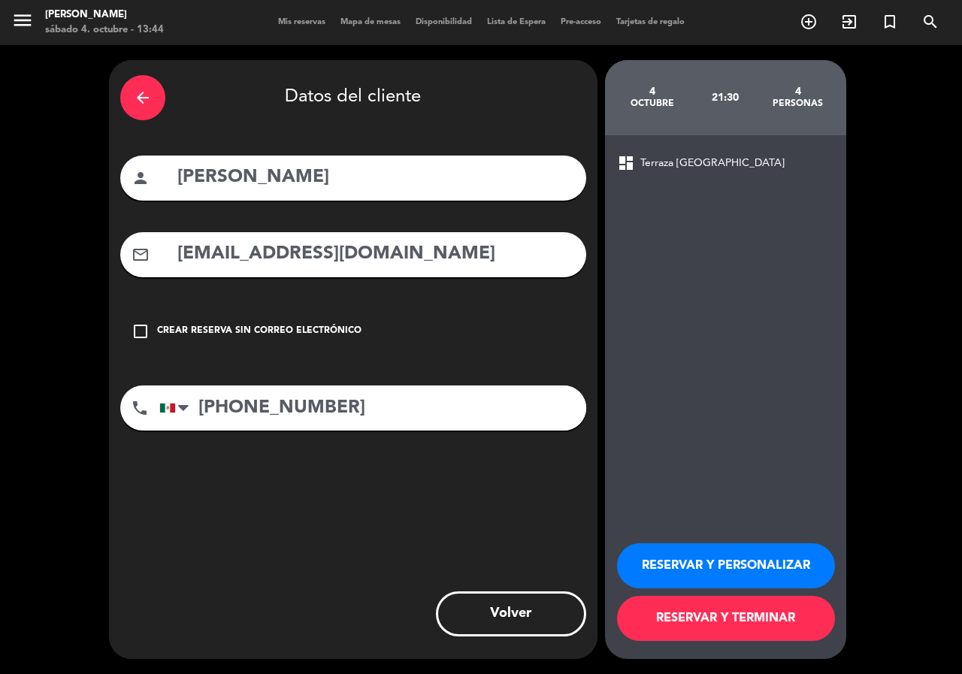
click at [323, 329] on div "Crear reserva sin correo electrónico" at bounding box center [259, 331] width 205 height 15
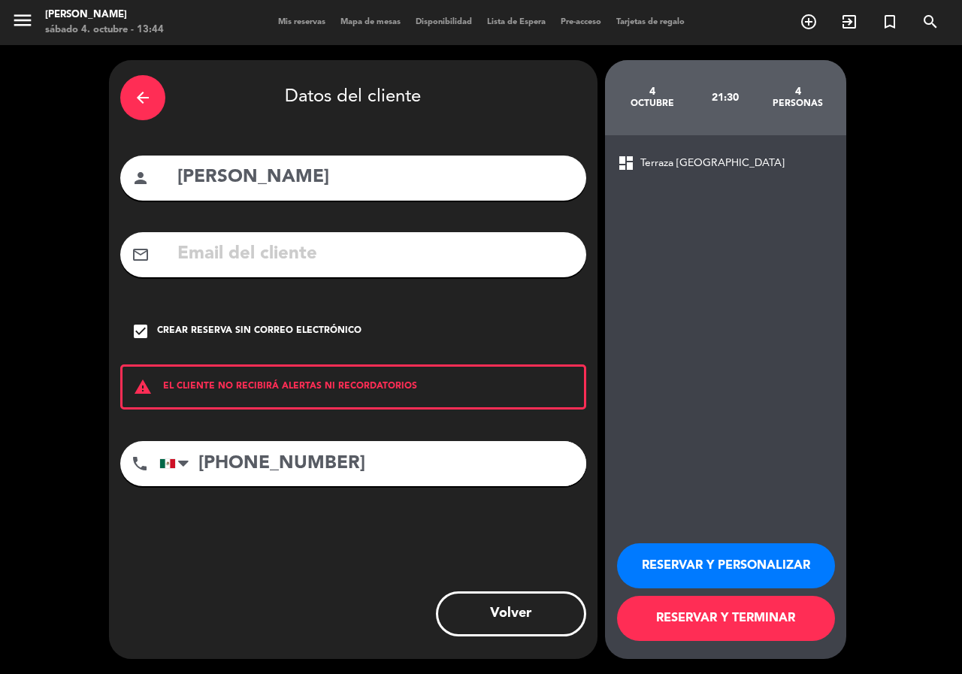
click at [696, 580] on button "RESERVAR Y PERSONALIZAR" at bounding box center [726, 566] width 218 height 45
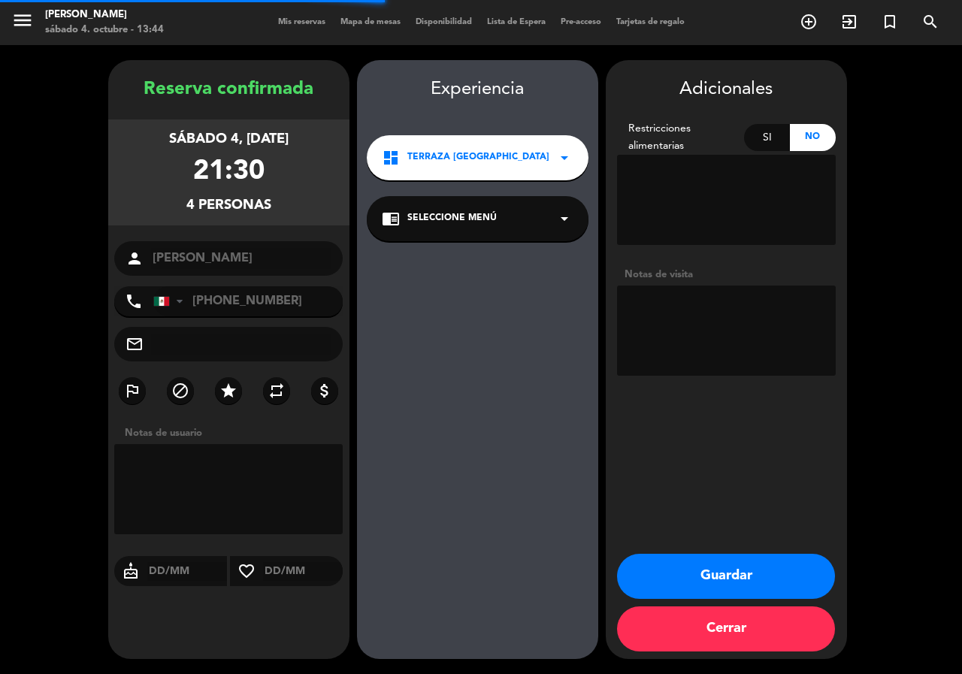
click at [692, 353] on textarea at bounding box center [726, 331] width 219 height 90
type textarea "PAZ"
click at [736, 563] on button "Guardar" at bounding box center [726, 576] width 218 height 45
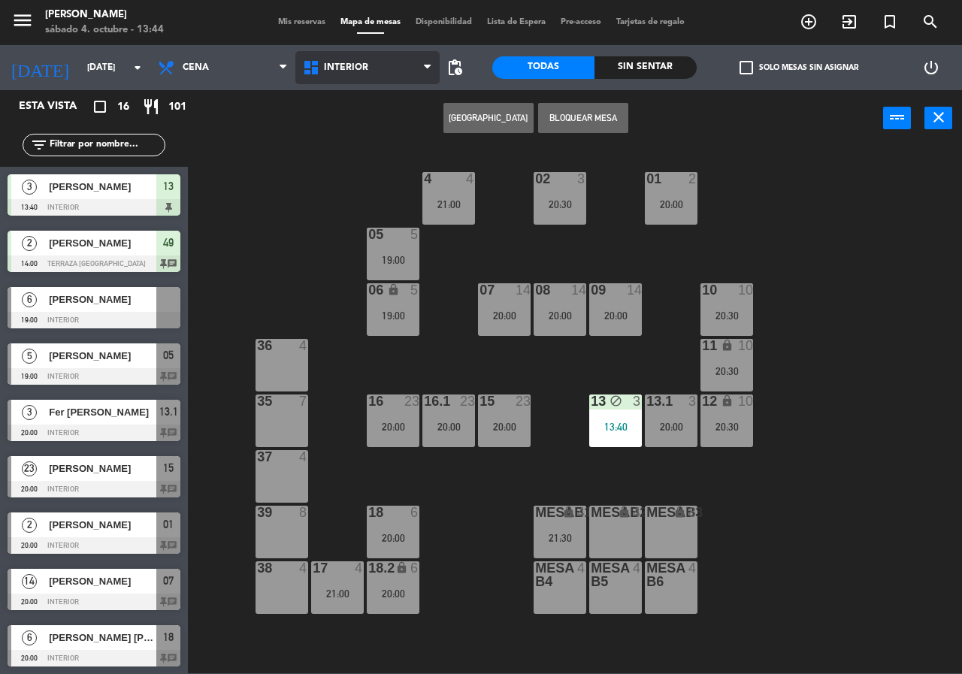
click at [359, 75] on span "Interior" at bounding box center [367, 67] width 145 height 33
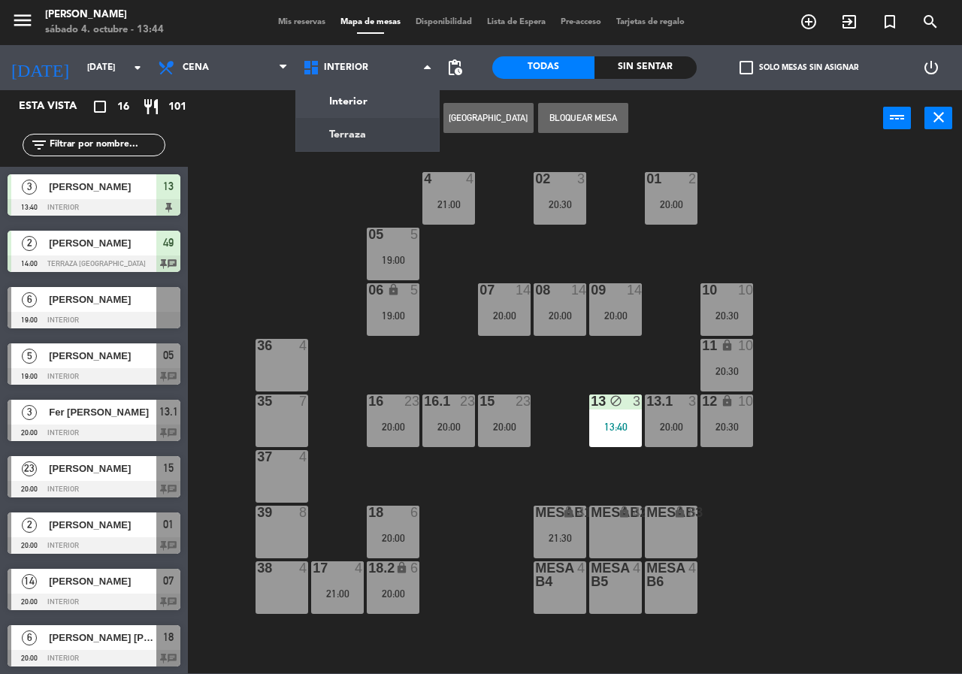
click at [352, 132] on ng-component "menu Chepe [PERSON_NAME] sábado 4. octubre - 13:44 Mis reservas Mapa de mesas D…" at bounding box center [481, 337] width 962 height 674
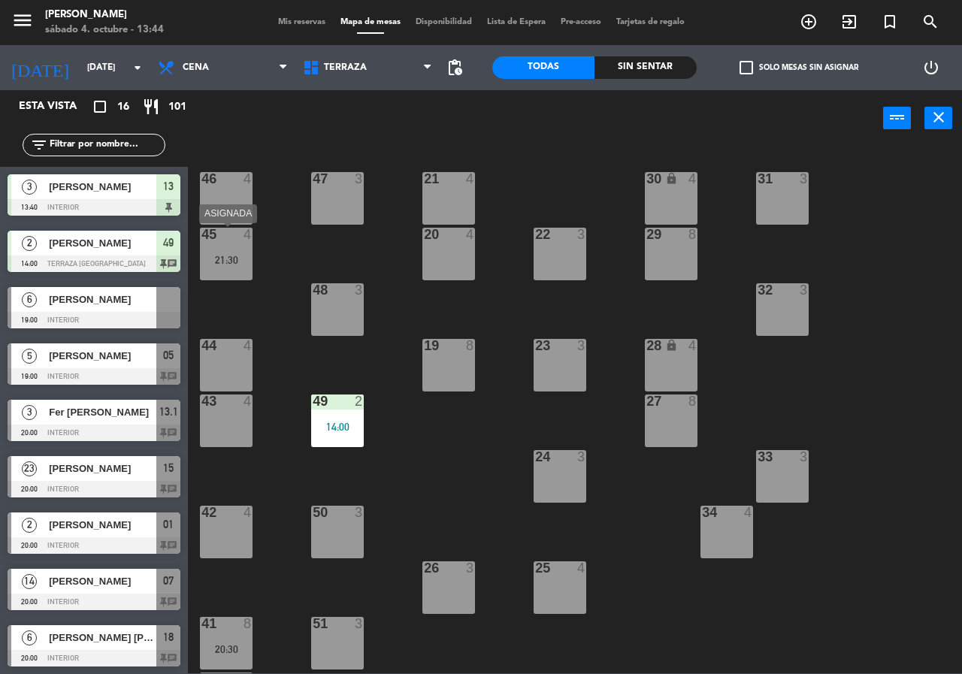
drag, startPoint x: 234, startPoint y: 254, endPoint x: 303, endPoint y: 275, distance: 72.3
click at [233, 255] on div "21:30" at bounding box center [226, 260] width 53 height 11
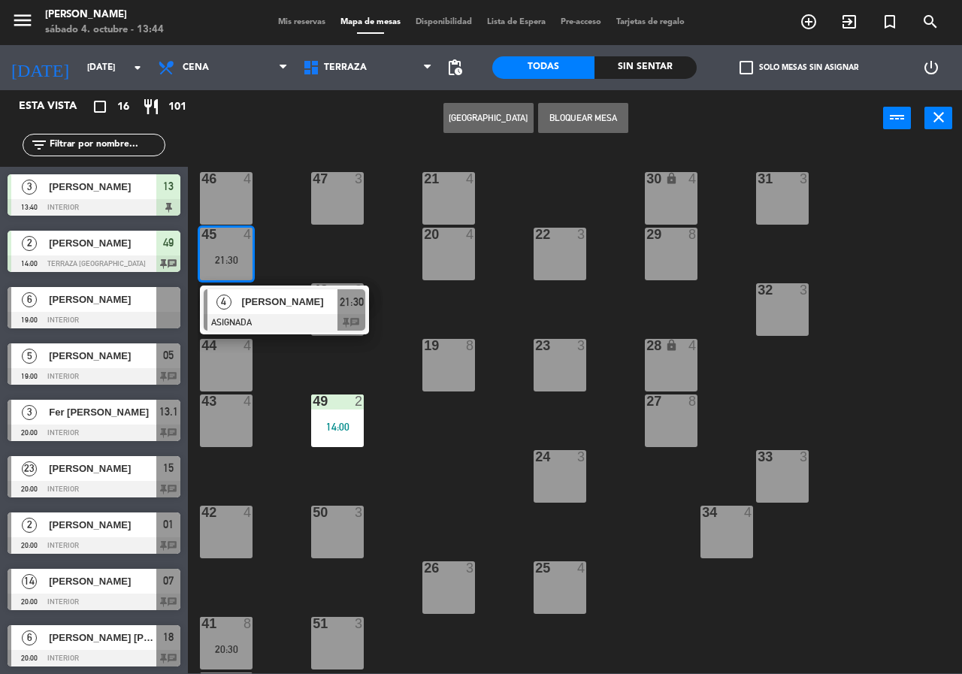
click at [299, 260] on div "21 4 30 lock 4 46 4 47 3 31 3 20 4 22 3 29 8 45 4 21:30 4 [PERSON_NAME] ASIGNAD…" at bounding box center [580, 410] width 765 height 528
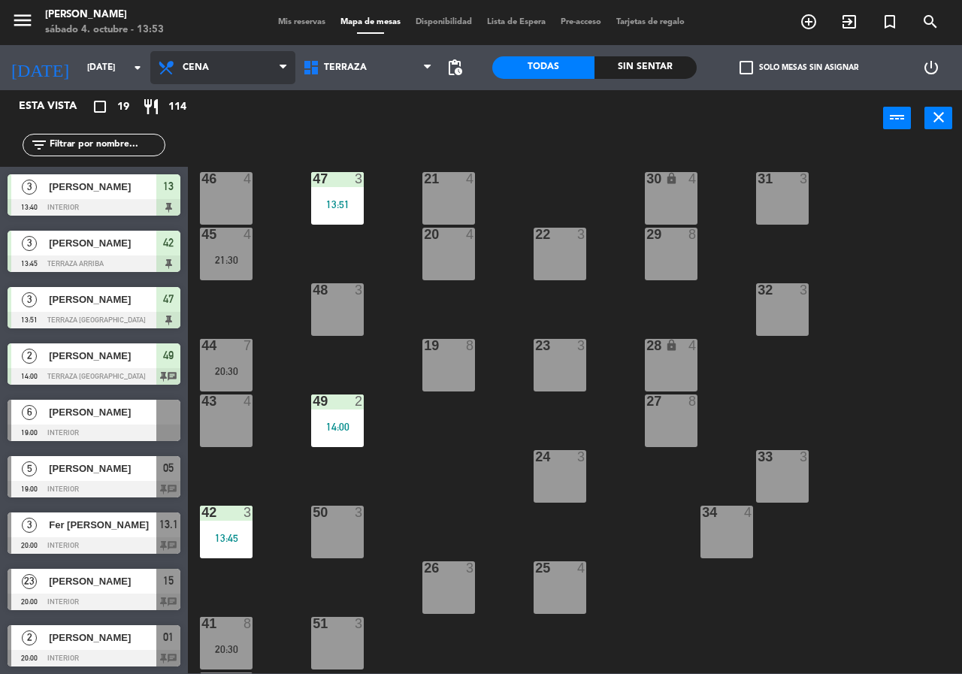
click at [235, 62] on span "Cena" at bounding box center [222, 67] width 145 height 33
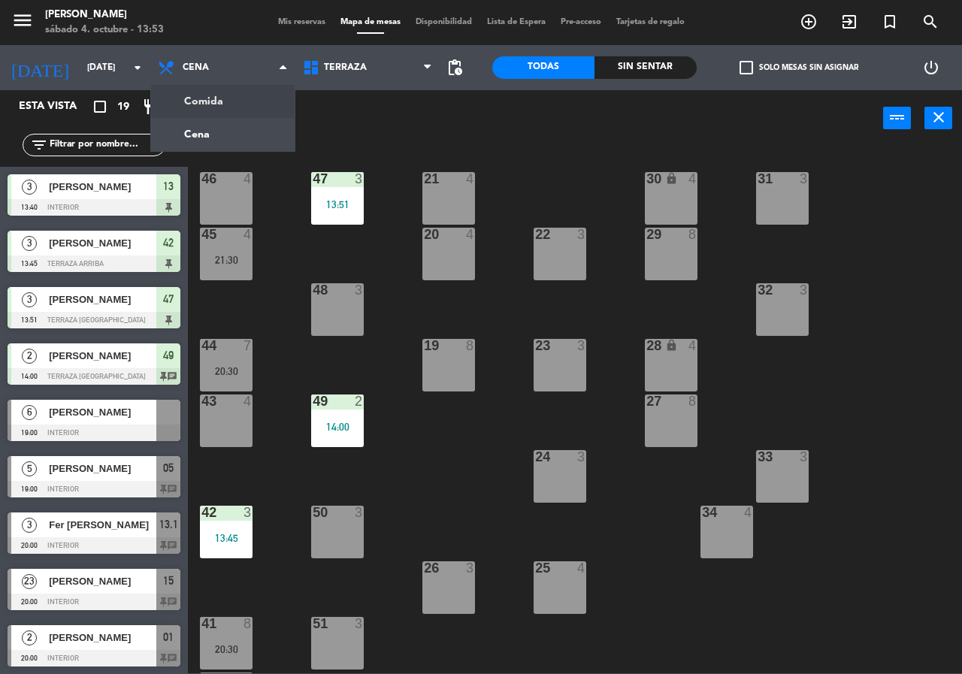
click at [269, 109] on ng-component "menu Chepe [PERSON_NAME] sábado 4. octubre - 13:53 Mis reservas Mapa de mesas D…" at bounding box center [481, 337] width 962 height 674
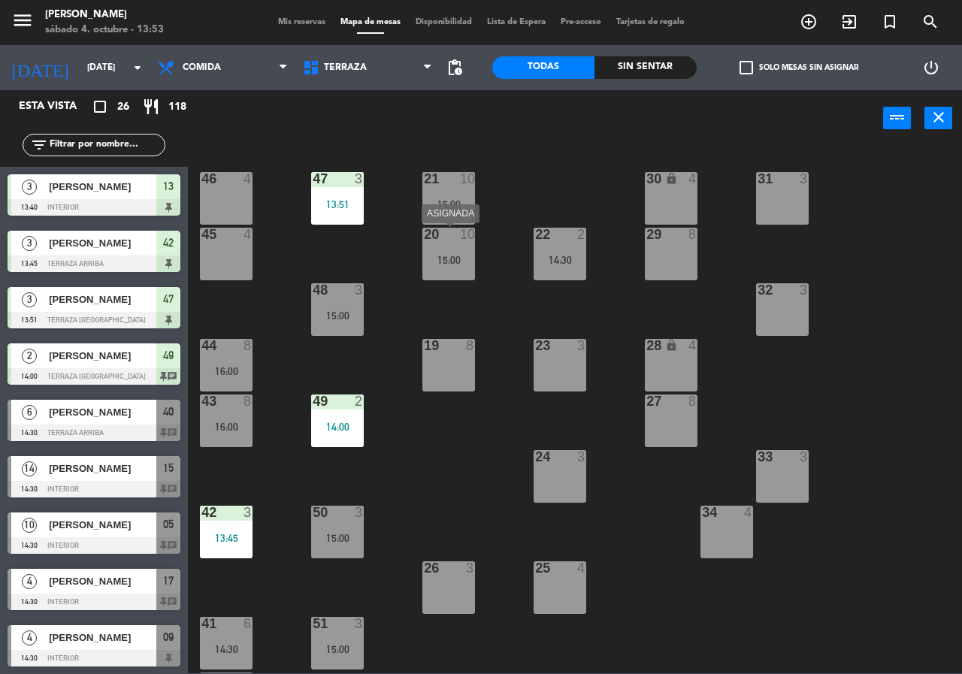
click at [444, 281] on div "21 10 15:00 30 lock 4 46 4 47 3 13:51 31 3 20 10 15:00 22 2 14:30 29 8 45 4 32 …" at bounding box center [580, 410] width 765 height 528
click at [445, 264] on div "15:00" at bounding box center [449, 260] width 53 height 11
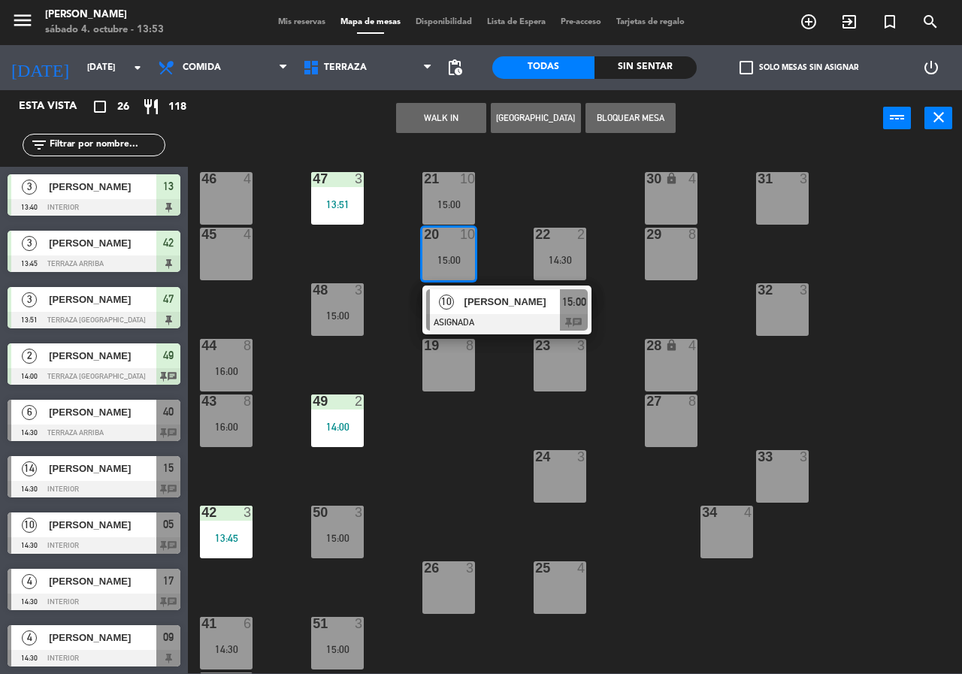
click at [485, 310] on div "10 [PERSON_NAME] ASIGNADA 15:00 chat" at bounding box center [507, 310] width 192 height 49
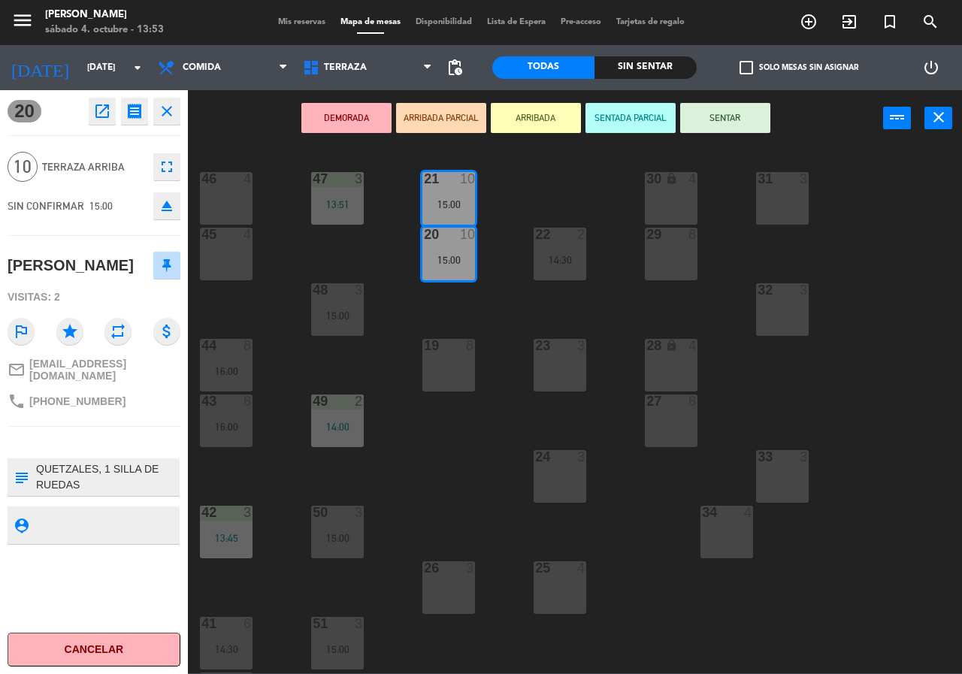
click at [485, 315] on div "21 10 15:00 30 lock 4 46 4 47 3 13:51 31 3 20 10 15:00 22 2 14:30 29 8 45 4 32 …" at bounding box center [580, 410] width 765 height 528
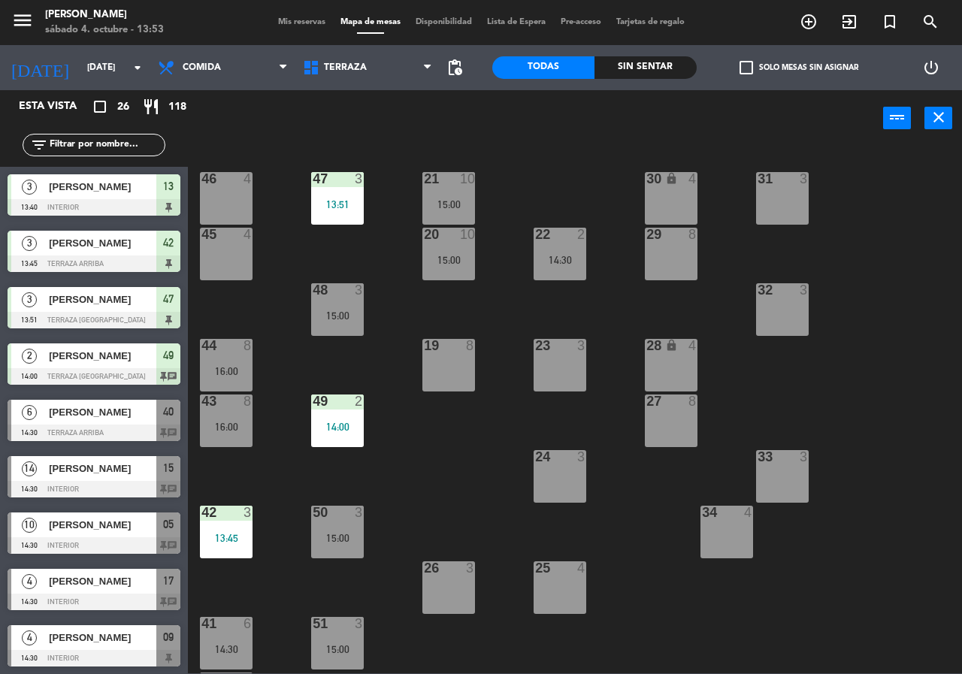
click at [559, 248] on div "22 2 14:30" at bounding box center [560, 254] width 53 height 53
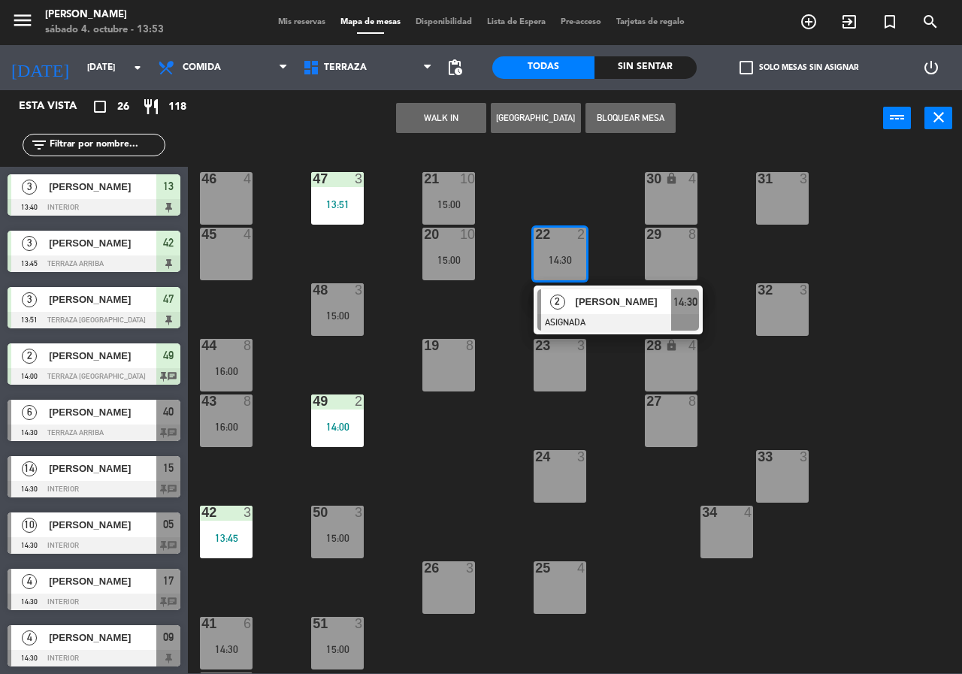
click at [570, 298] on div "2 [PERSON_NAME] ASIGNADA 14:30" at bounding box center [619, 310] width 192 height 49
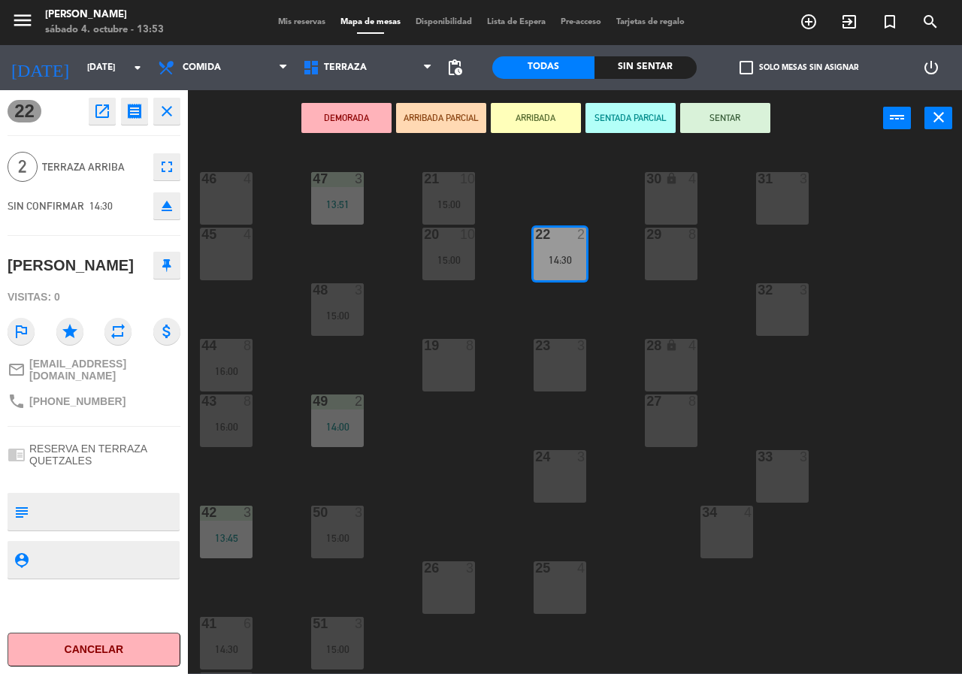
click at [585, 312] on div "21 10 15:00 30 lock 4 46 4 47 3 13:51 31 3 20 10 15:00 22 2 14:30 29 8 45 4 32 …" at bounding box center [580, 410] width 765 height 528
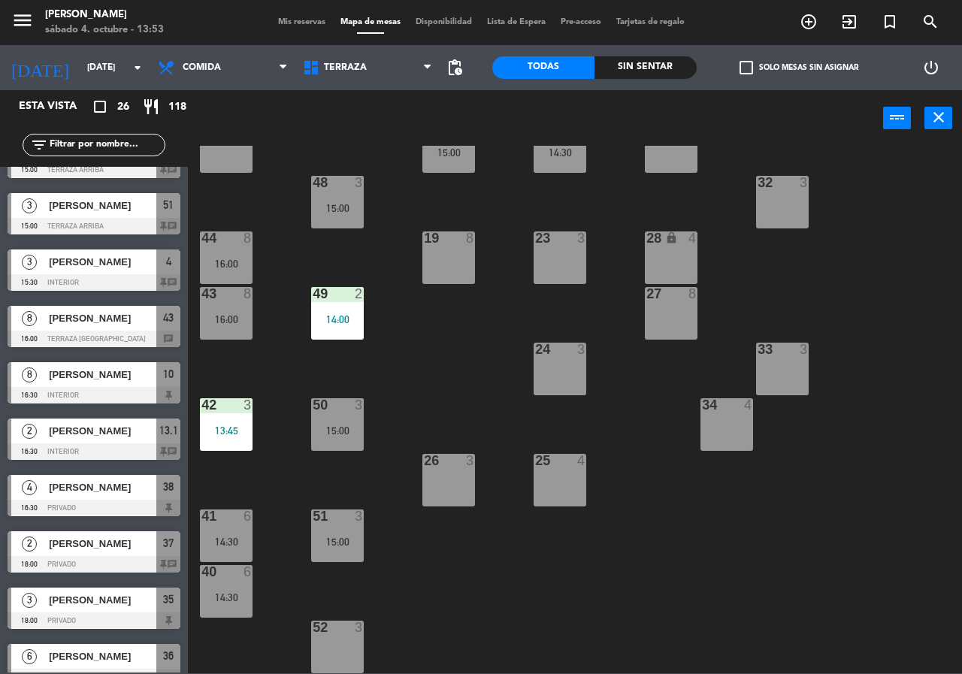
scroll to position [960, 0]
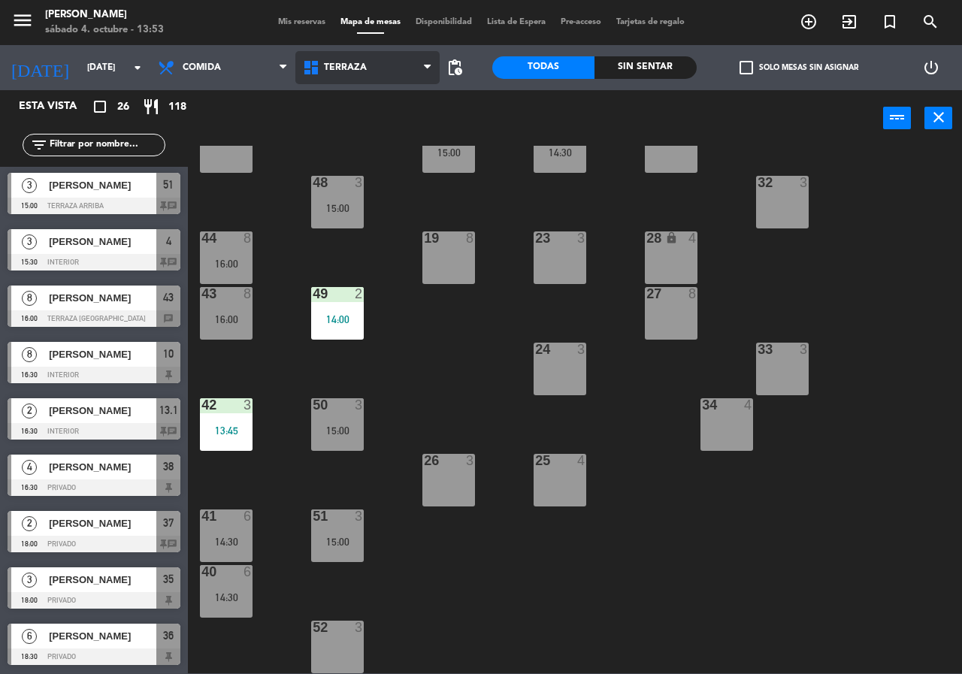
click at [343, 56] on span "Terraza" at bounding box center [367, 67] width 145 height 33
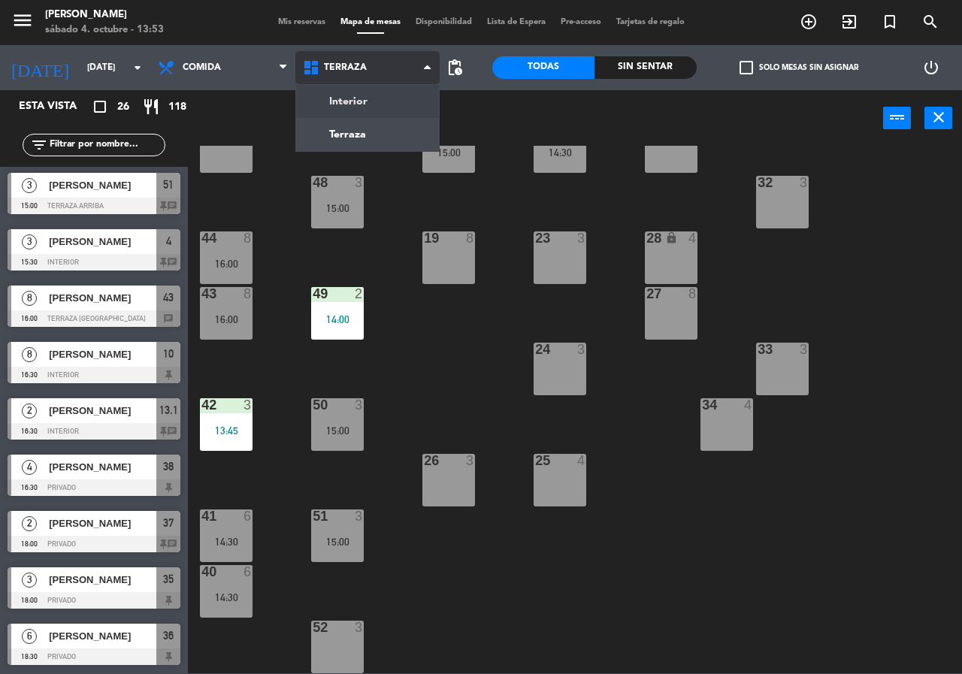
click at [343, 102] on ng-component "menu [PERSON_NAME][DATE] 4. octubre - 13:53 Mis reservas Mapa de mesas Disponib…" at bounding box center [481, 337] width 962 height 674
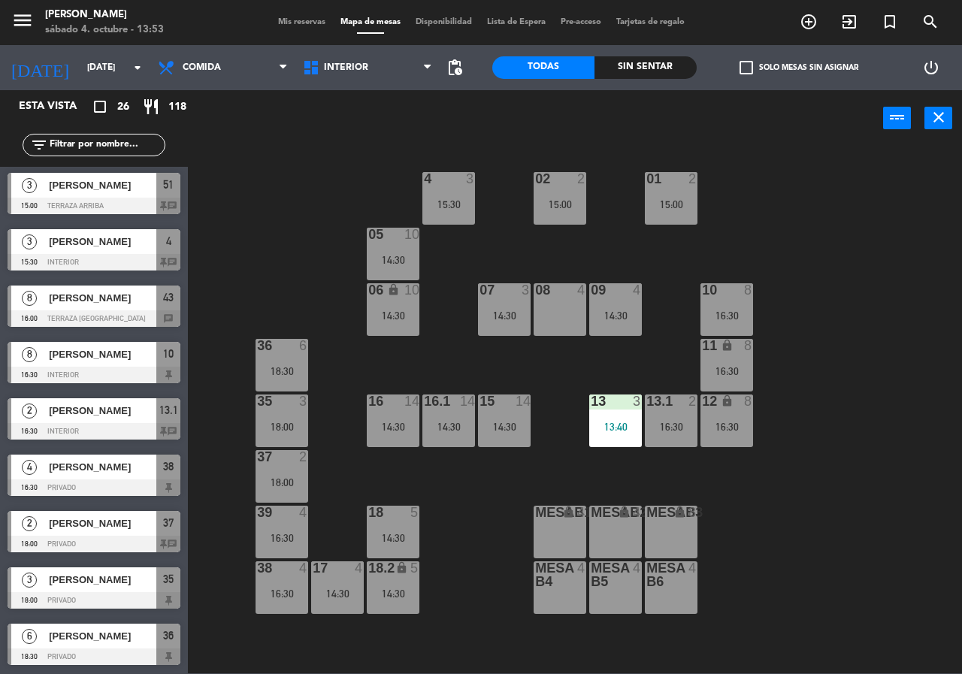
click at [680, 247] on div "02 2 15:00 4 3 15:30 01 2 15:00 05 10 14:30 06 lock 10 14:30 07 3 14:30 09 4 14…" at bounding box center [580, 410] width 765 height 528
click at [318, 196] on div "02 2 15:00 4 3 15:30 01 2 15:00 05 10 14:30 06 lock 10 14:30 07 3 14:30 09 4 14…" at bounding box center [580, 410] width 765 height 528
click at [305, 138] on div "power_input close" at bounding box center [536, 118] width 696 height 57
click at [585, 414] on div "02 2 15:00 4 3 15:30 01 2 15:00 05 10 14:30 06 lock 10 14:30 07 3 14:30 09 4 14…" at bounding box center [580, 410] width 765 height 528
click at [557, 308] on div "08 4" at bounding box center [560, 309] width 53 height 53
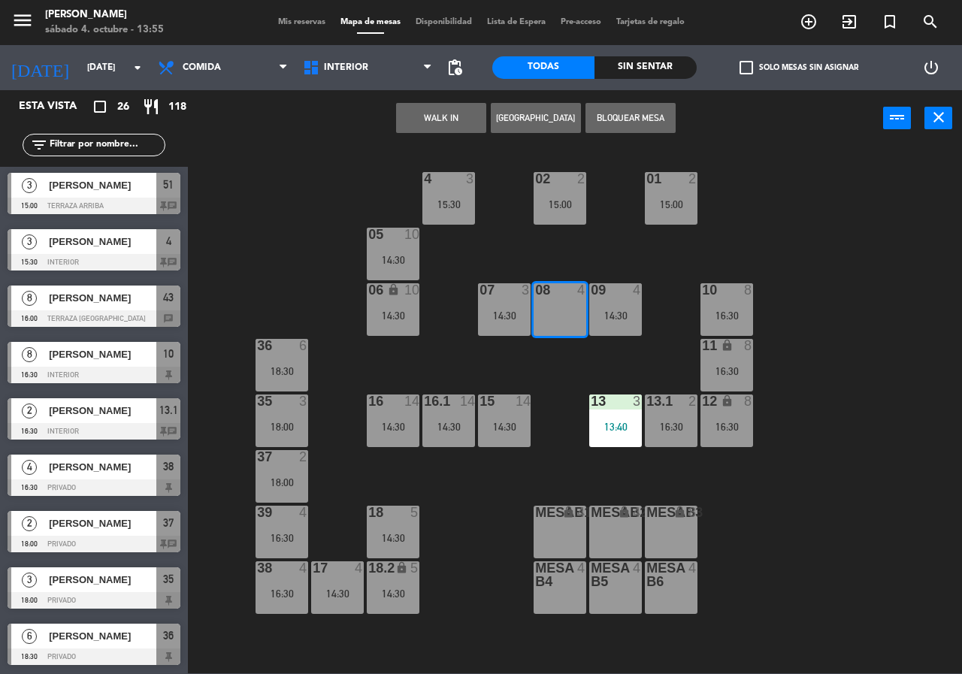
click at [559, 377] on div "02 2 15:00 4 3 15:30 01 2 15:00 05 10 14:30 06 lock 10 14:30 07 3 14:30 09 4 14…" at bounding box center [580, 410] width 765 height 528
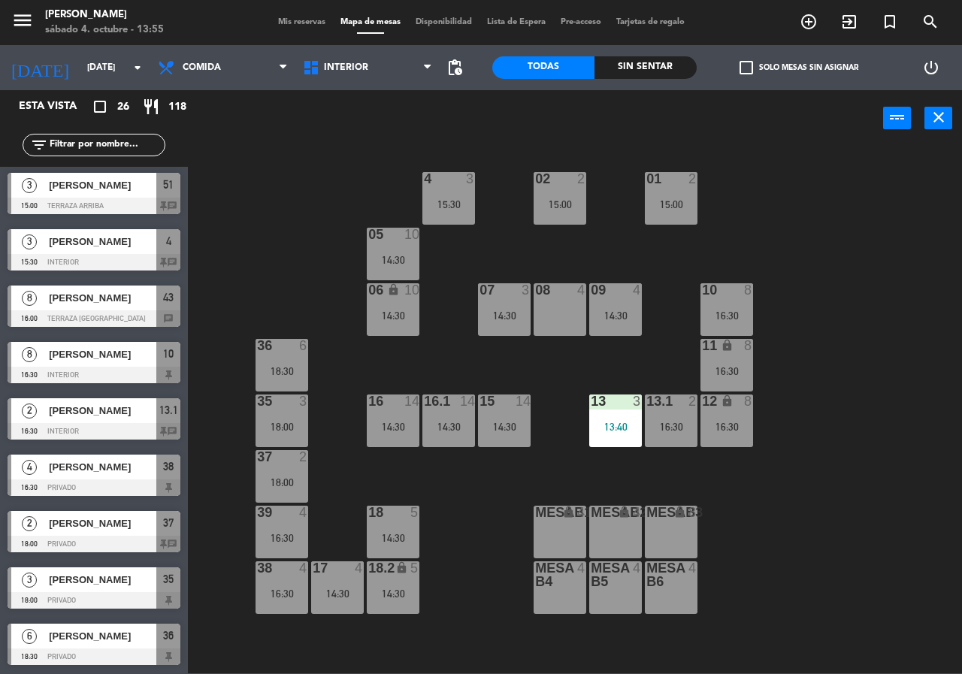
click at [618, 306] on div "09 4 14:30" at bounding box center [615, 309] width 53 height 53
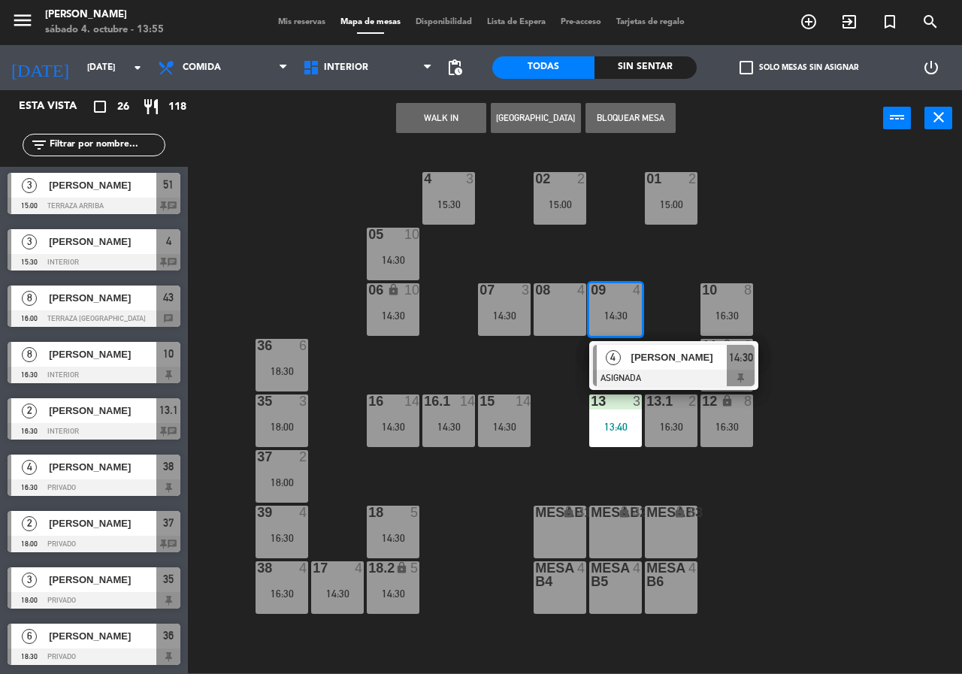
click at [626, 354] on div "4" at bounding box center [613, 357] width 32 height 25
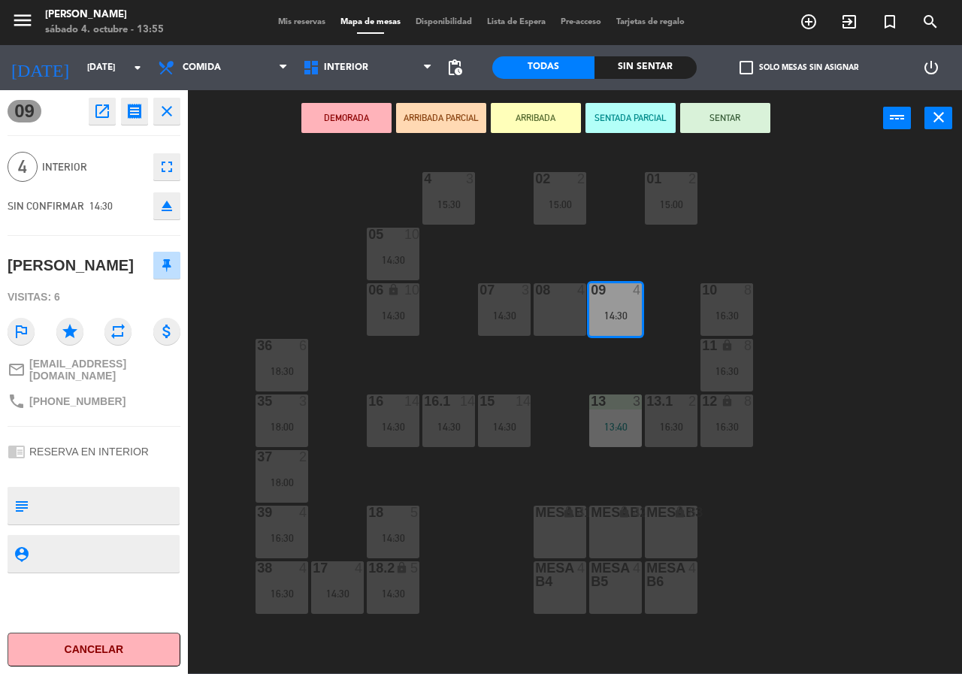
click at [579, 364] on div "02 2 15:00 4 3 15:30 01 2 15:00 05 10 14:30 06 lock 10 14:30 07 3 14:30 09 4 14…" at bounding box center [580, 410] width 765 height 528
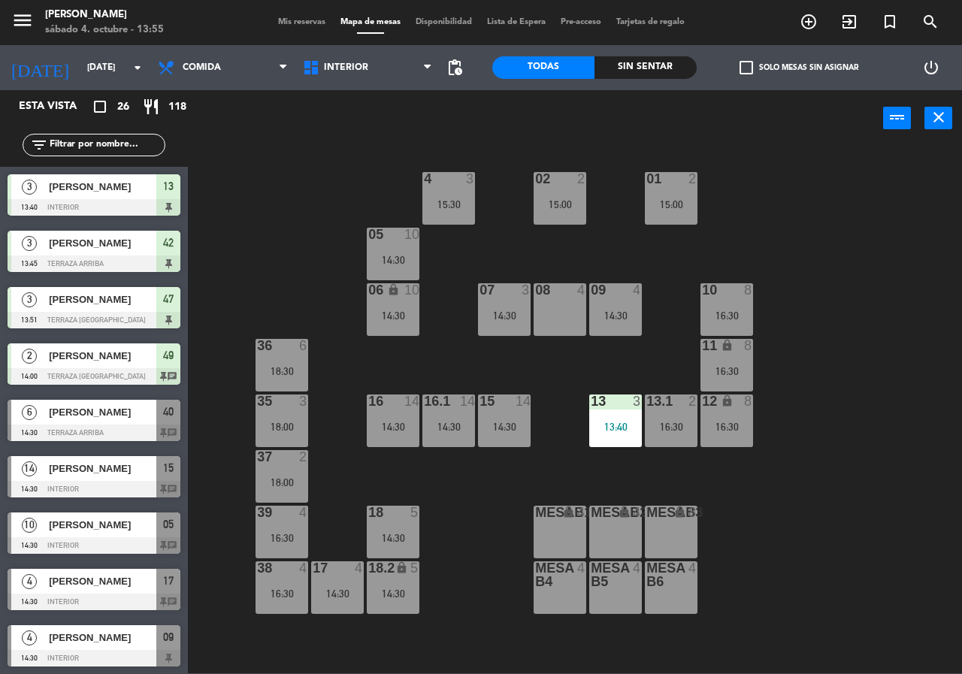
click at [752, 307] on div "10 8 16:30" at bounding box center [727, 309] width 53 height 53
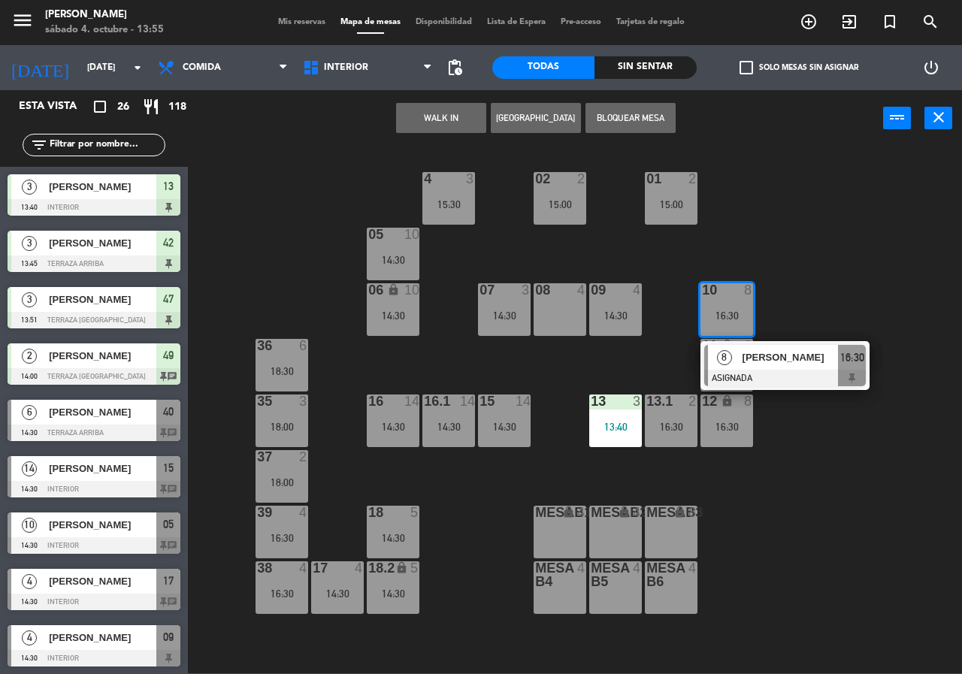
click at [773, 356] on span "[PERSON_NAME]" at bounding box center [791, 358] width 96 height 16
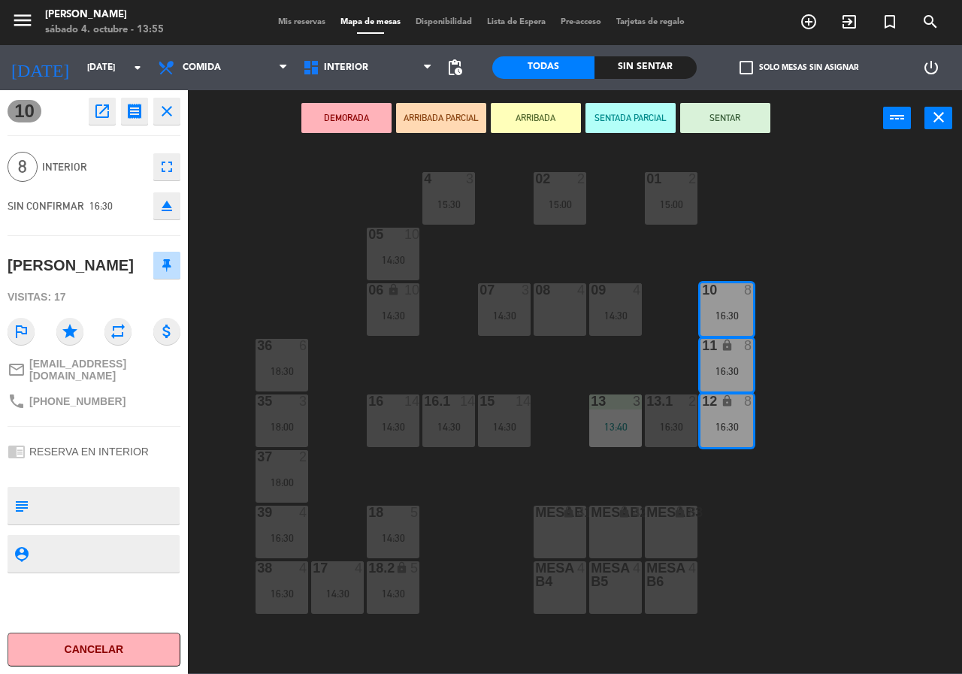
drag, startPoint x: 574, startPoint y: 388, endPoint x: 566, endPoint y: 374, distance: 15.9
click at [570, 376] on div "02 2 15:00 4 3 15:30 01 2 15:00 05 10 14:30 06 lock 10 14:30 07 3 14:30 09 4 14…" at bounding box center [580, 410] width 765 height 528
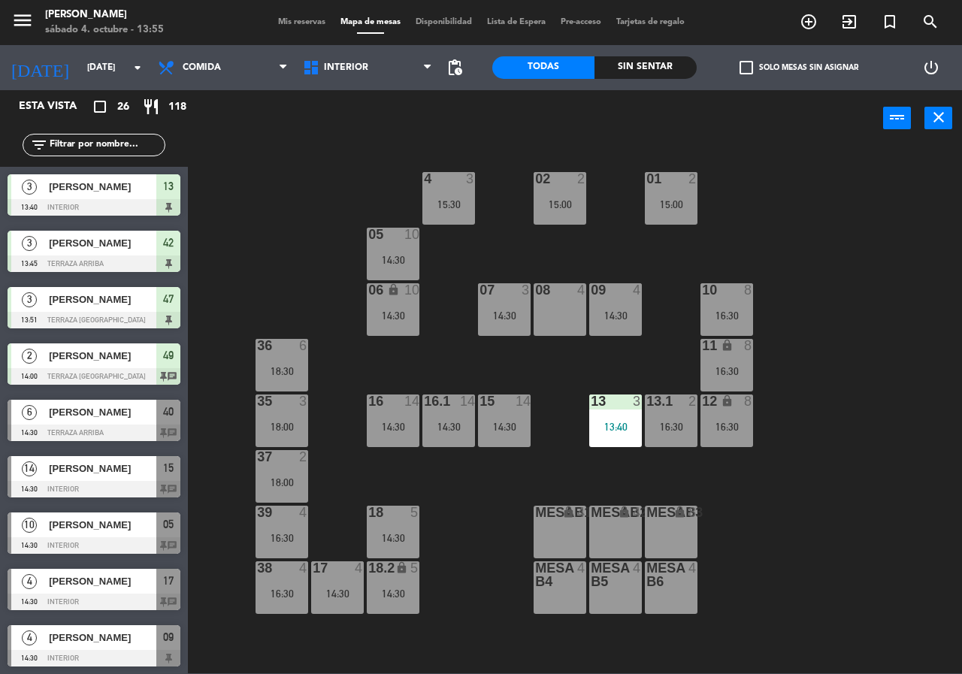
scroll to position [181, 0]
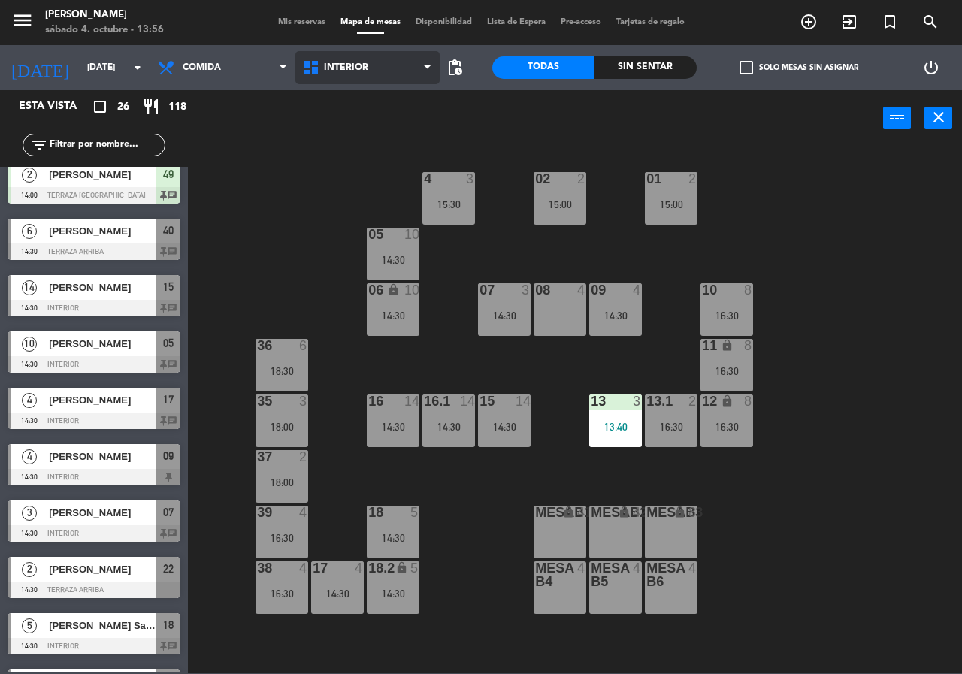
click at [345, 71] on span "Interior" at bounding box center [346, 67] width 44 height 11
click at [354, 139] on ng-component "menu Chepe [PERSON_NAME] sábado 4. octubre - 13:56 Mis reservas Mapa de mesas D…" at bounding box center [481, 337] width 962 height 674
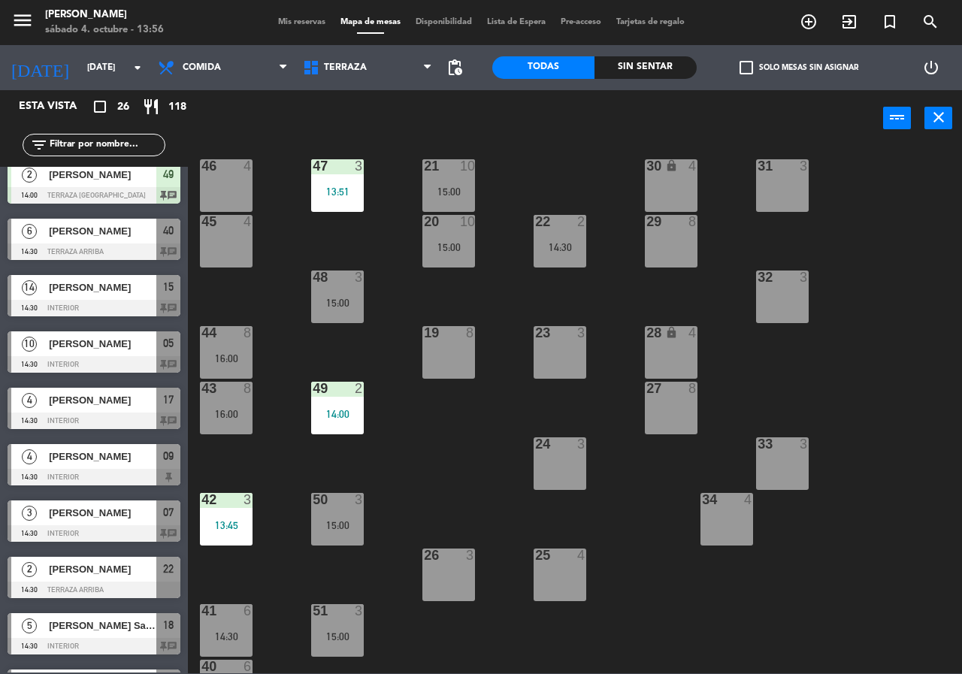
scroll to position [108, 0]
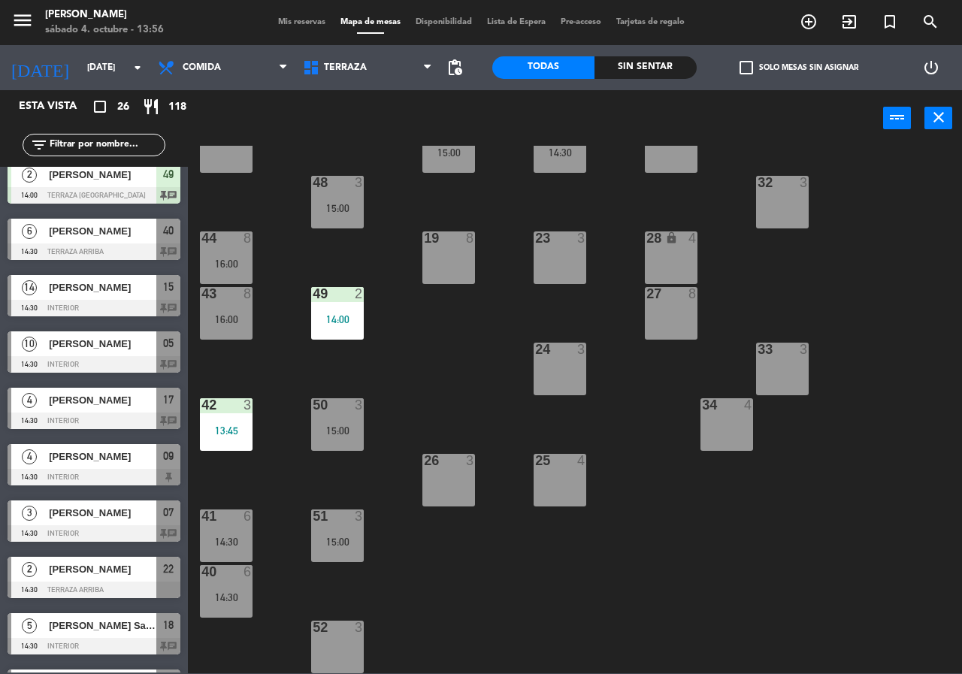
click at [439, 374] on div "21 10 15:00 30 lock 4 46 4 47 3 13:51 31 3 20 10 15:00 22 2 14:30 29 8 45 4 32 …" at bounding box center [580, 410] width 765 height 528
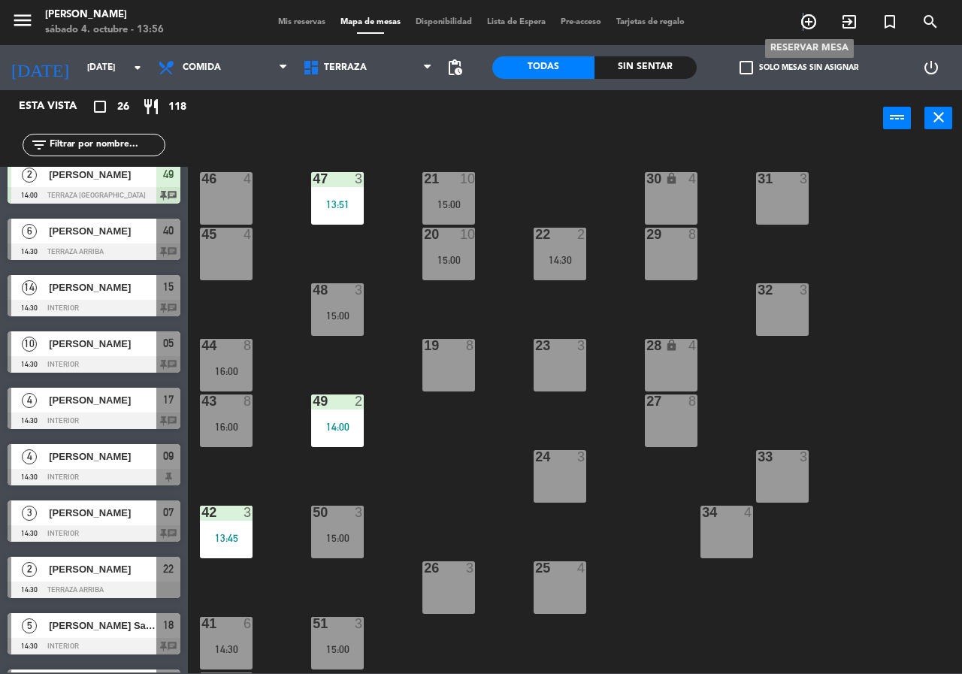
click at [804, 19] on icon "add_circle_outline" at bounding box center [809, 22] width 18 height 18
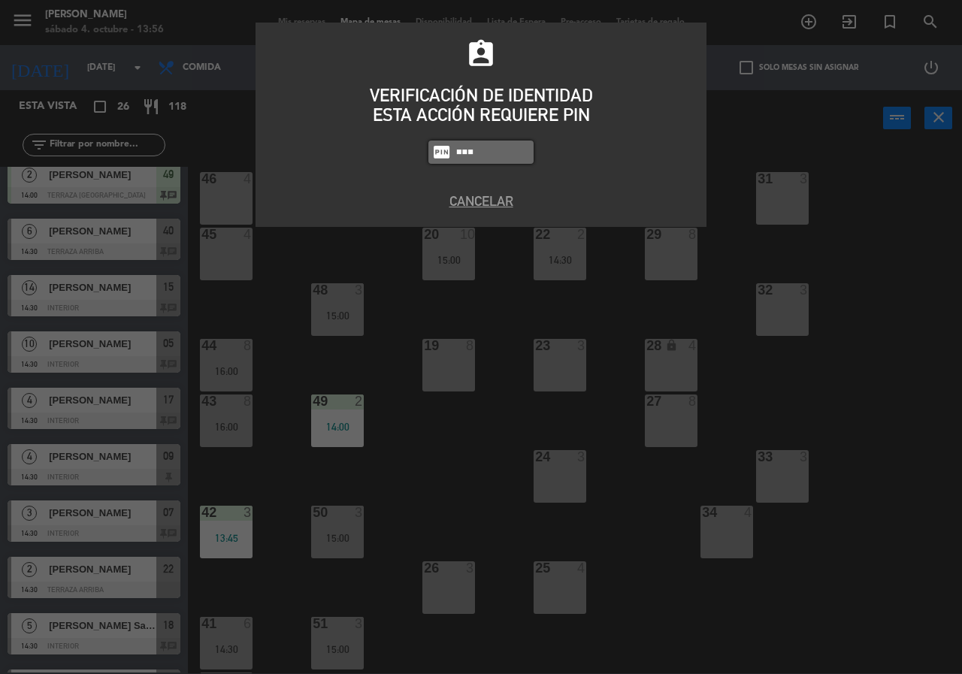
type input "5809"
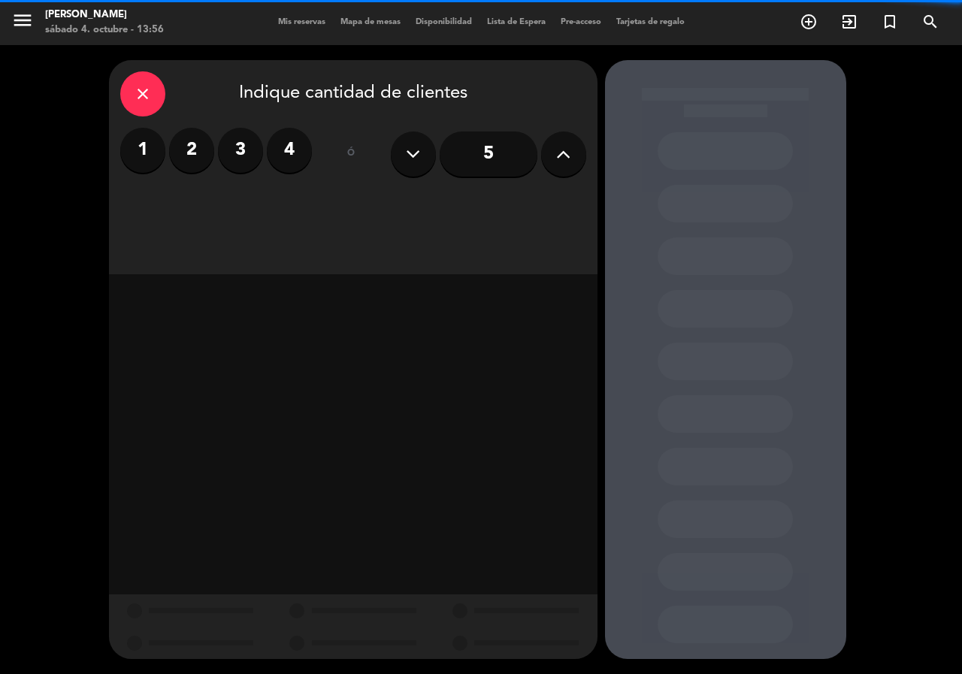
click at [173, 140] on label "2" at bounding box center [191, 150] width 45 height 45
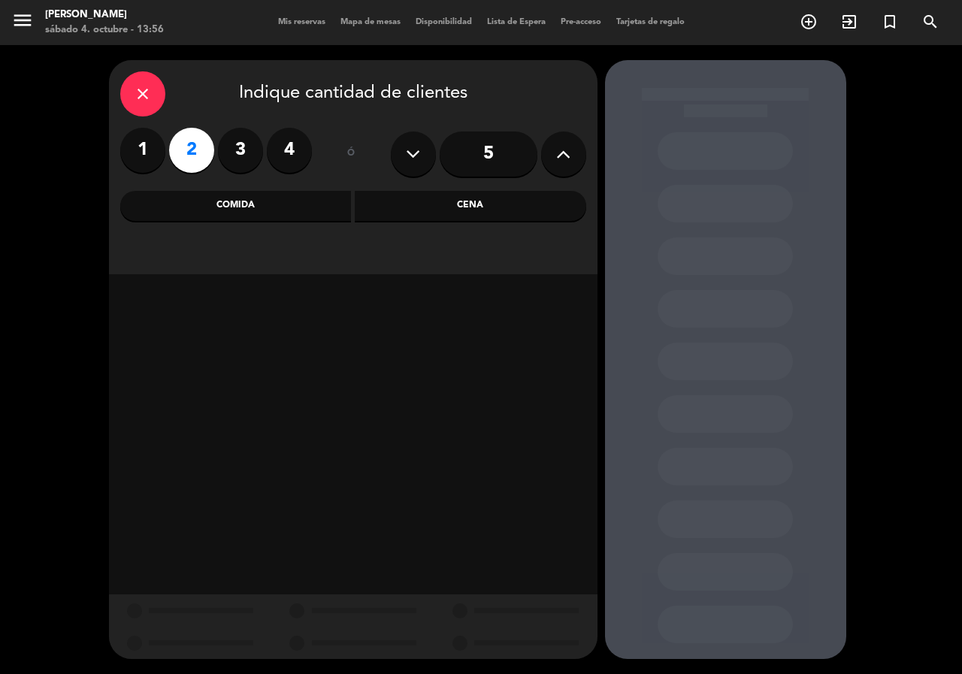
click at [286, 199] on div "Comida" at bounding box center [236, 206] width 232 height 30
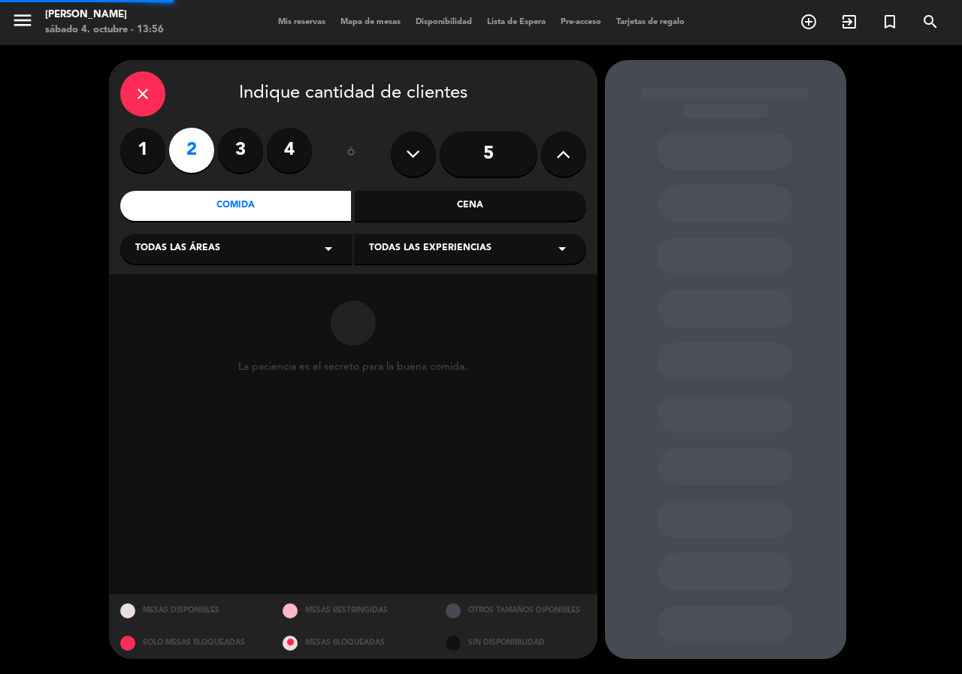
click at [247, 250] on div "Todas las áreas arrow_drop_down" at bounding box center [236, 249] width 232 height 30
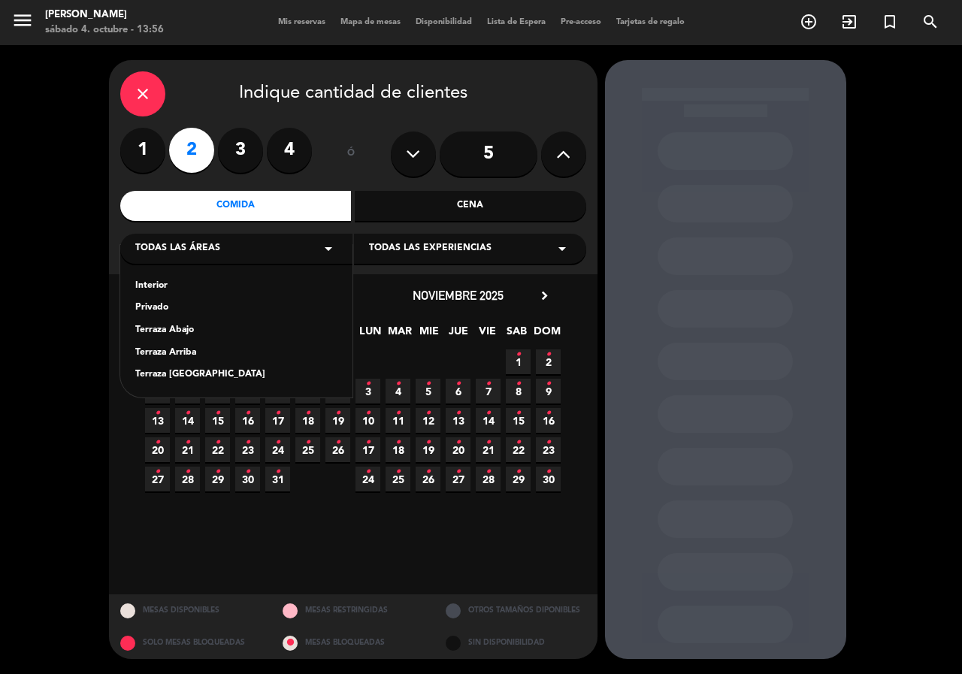
click at [186, 377] on div "Terraza [GEOGRAPHIC_DATA]" at bounding box center [236, 375] width 202 height 15
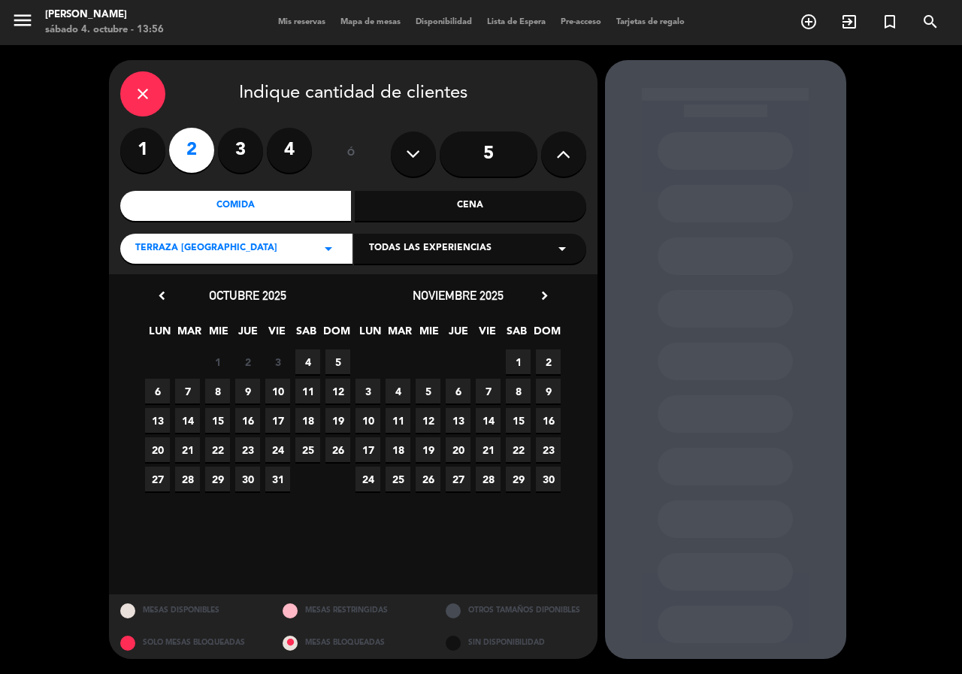
click at [302, 365] on span "4" at bounding box center [307, 362] width 25 height 25
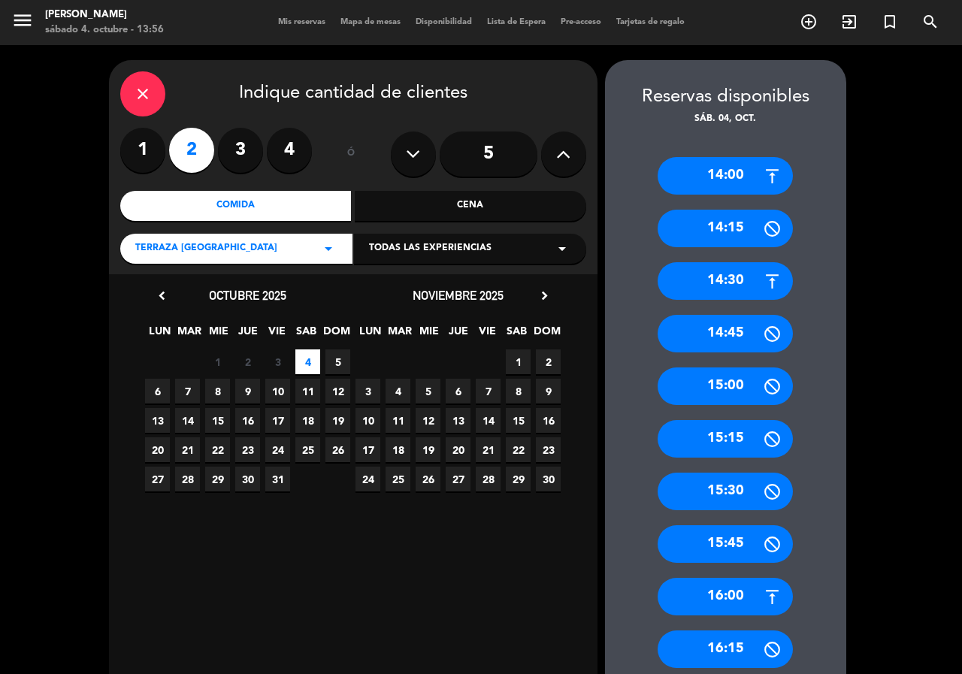
click at [753, 280] on div "14:30" at bounding box center [725, 281] width 135 height 38
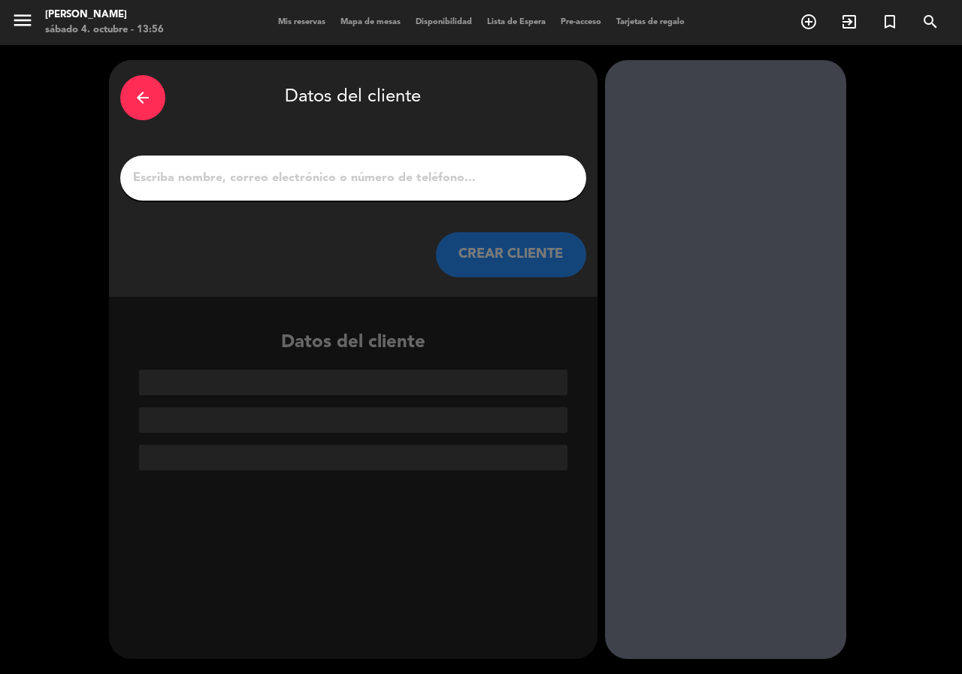
drag, startPoint x: 299, startPoint y: 184, endPoint x: 292, endPoint y: 171, distance: 14.5
click at [295, 176] on input "1" at bounding box center [354, 178] width 444 height 21
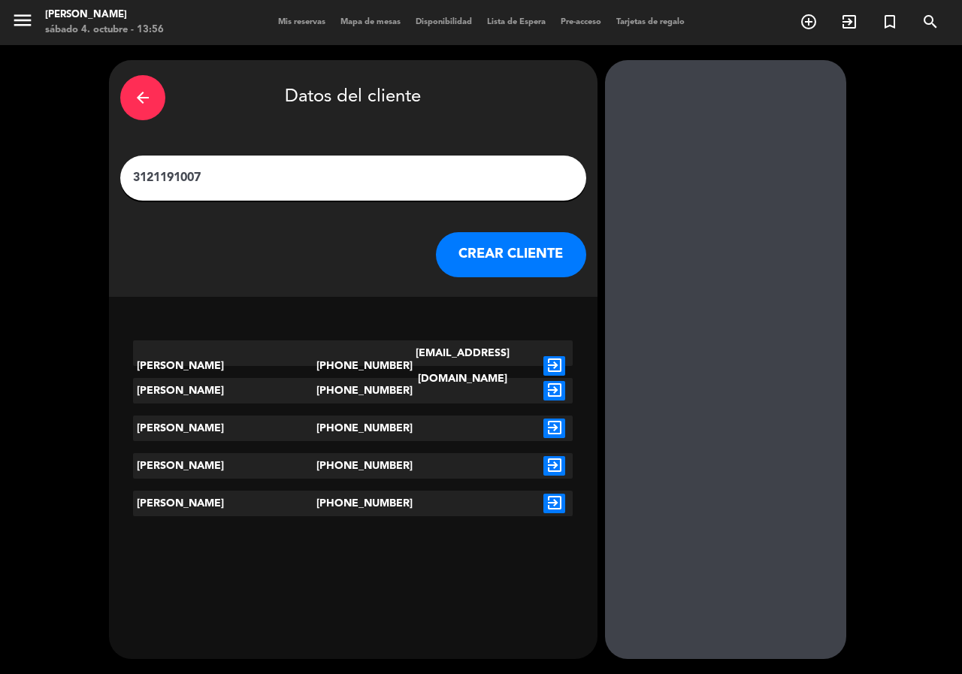
type input "3121191007"
drag, startPoint x: 538, startPoint y: 347, endPoint x: 531, endPoint y: 350, distance: 8.1
click at [534, 350] on div "[PERSON_NAME] [PHONE_NUMBER] [EMAIL_ADDRESS][DOMAIN_NAME] exit_to_app" at bounding box center [353, 354] width 440 height 26
click at [553, 356] on icon "exit_to_app" at bounding box center [555, 366] width 22 height 20
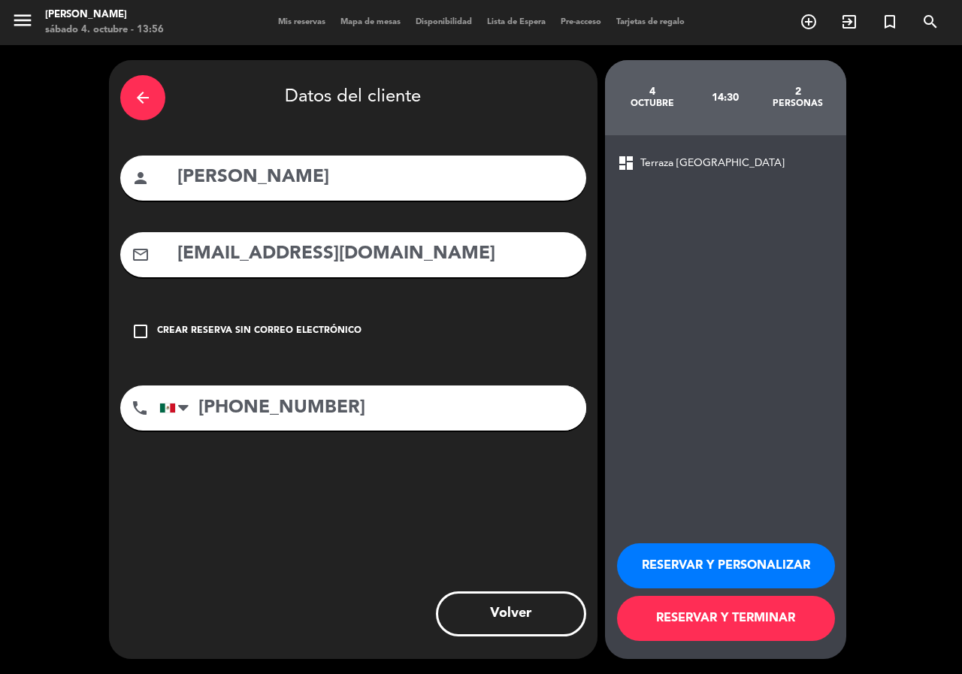
click at [750, 564] on button "RESERVAR Y PERSONALIZAR" at bounding box center [726, 566] width 218 height 45
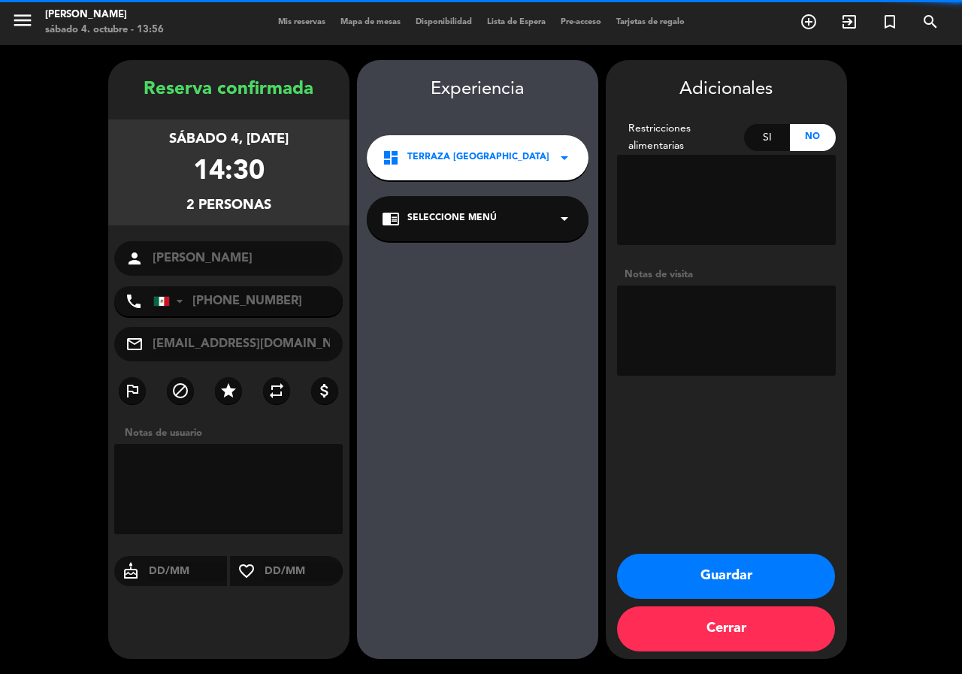
click at [702, 338] on textarea at bounding box center [726, 331] width 219 height 90
type textarea "l"
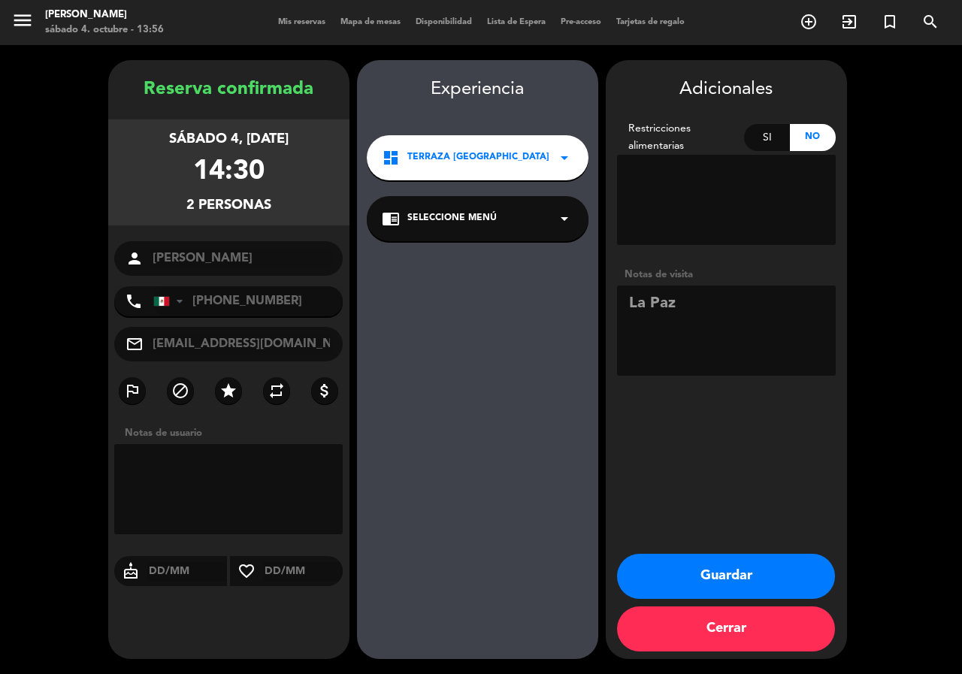
type textarea "La Paz"
click at [725, 570] on button "Guardar" at bounding box center [726, 576] width 218 height 45
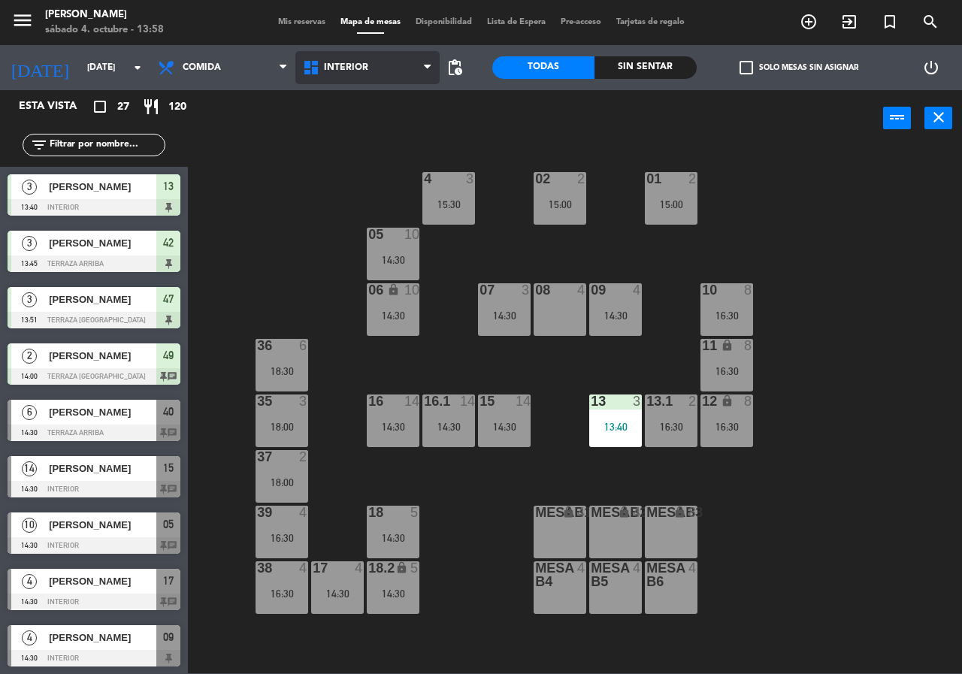
click at [340, 65] on span "Interior" at bounding box center [346, 67] width 44 height 11
click at [343, 130] on ng-component "menu [PERSON_NAME][DATE] 4. octubre - 13:58 Mis reservas Mapa de mesas Disponib…" at bounding box center [481, 337] width 962 height 674
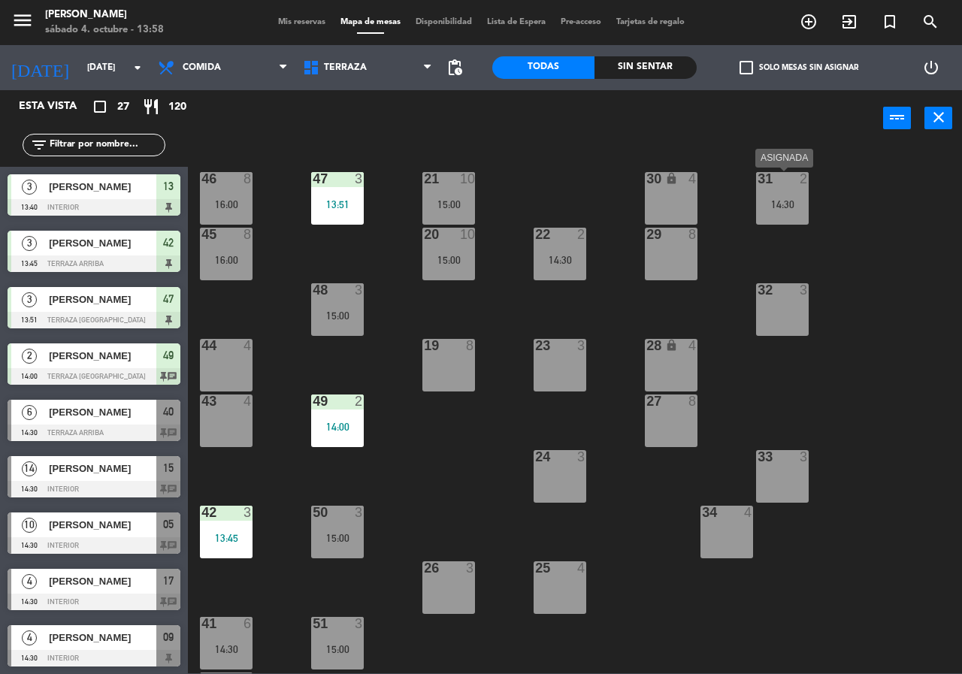
click at [780, 208] on div "14:30" at bounding box center [782, 204] width 53 height 11
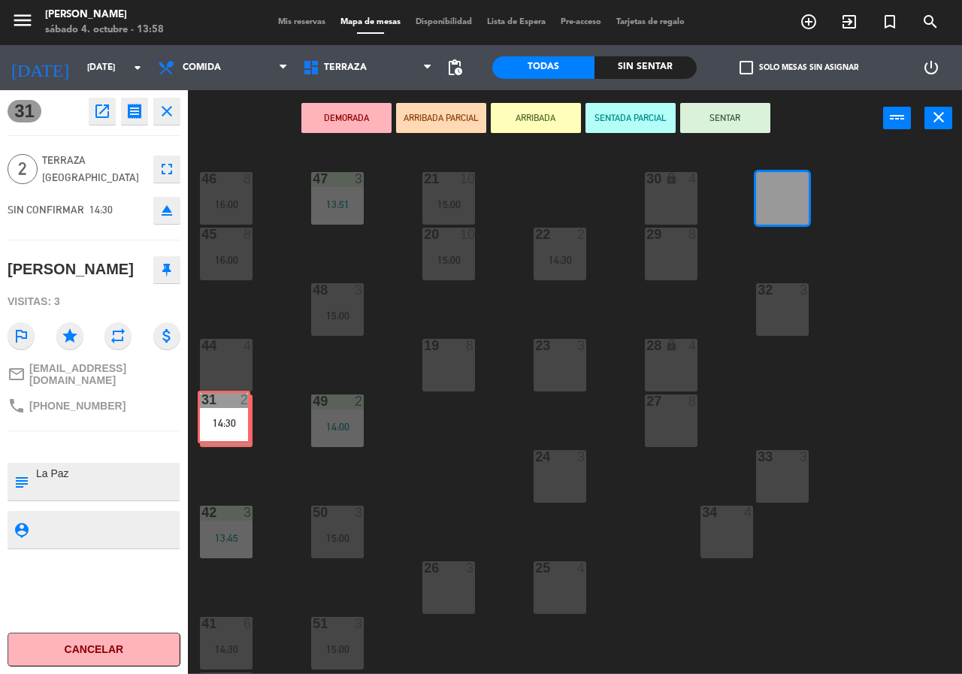
drag, startPoint x: 781, startPoint y: 191, endPoint x: 225, endPoint y: 408, distance: 597.3
click at [225, 408] on div "21 10 15:00 30 lock 4 46 8 16:00 47 3 13:51 31 2 14:30 31 2 14:30 20 10 15:00 2…" at bounding box center [580, 410] width 765 height 528
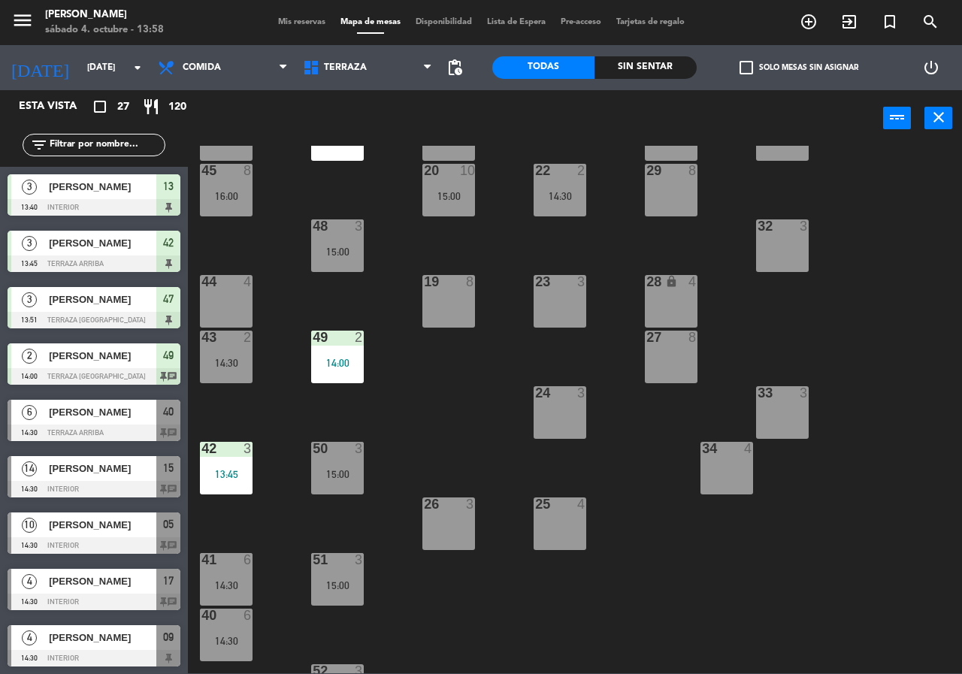
scroll to position [108, 0]
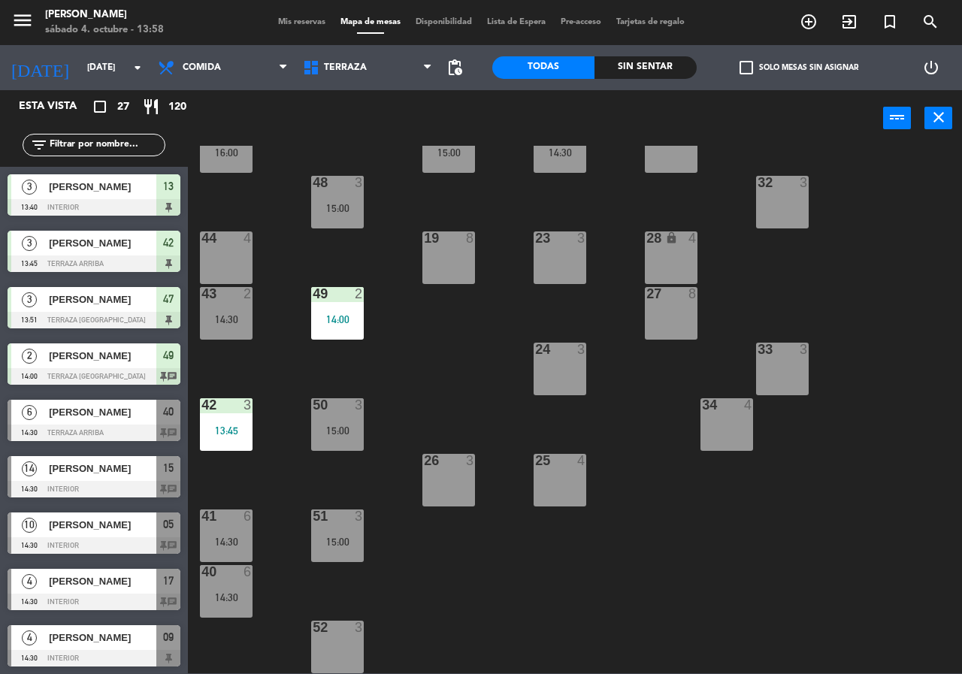
click at [468, 571] on div "21 10 15:00 30 lock 4 46 8 16:00 47 3 13:51 31 3 20 10 15:00 22 2 14:30 29 8 45…" at bounding box center [580, 410] width 765 height 528
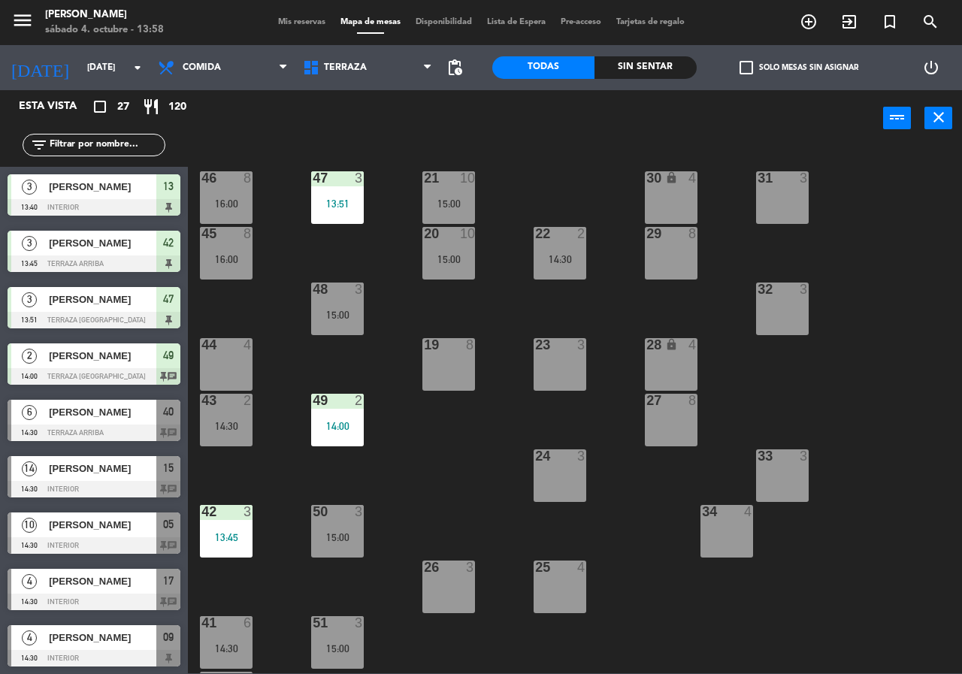
scroll to position [0, 0]
click at [250, 68] on span "Comida" at bounding box center [222, 67] width 145 height 33
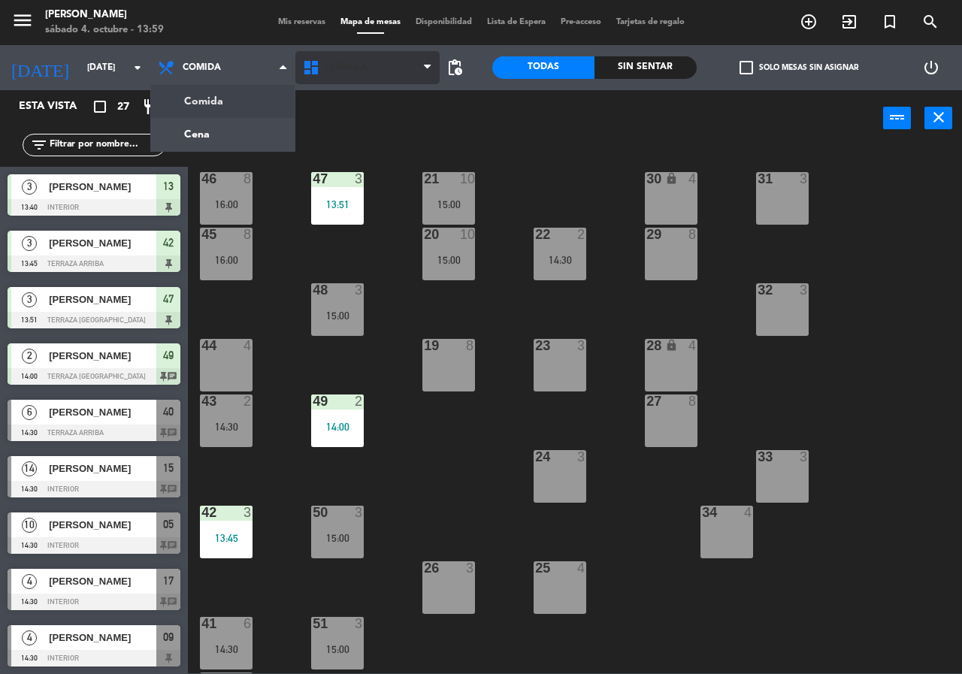
click at [386, 53] on span "Terraza" at bounding box center [367, 67] width 145 height 33
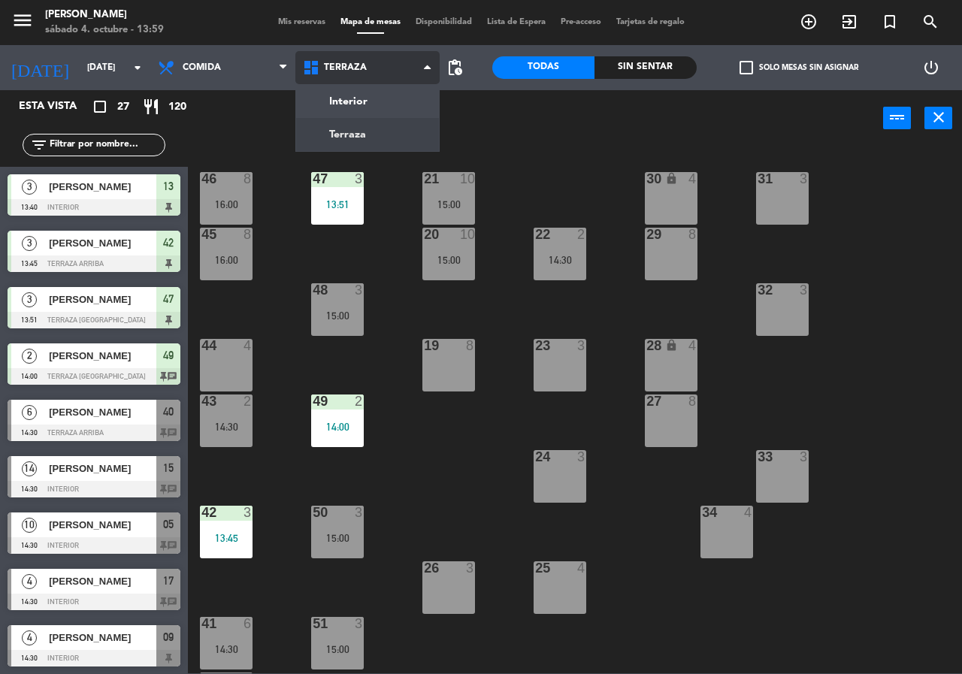
click at [367, 98] on ng-component "menu Chepe [PERSON_NAME] sábado 4. octubre - 13:59 Mis reservas Mapa de mesas D…" at bounding box center [481, 337] width 962 height 674
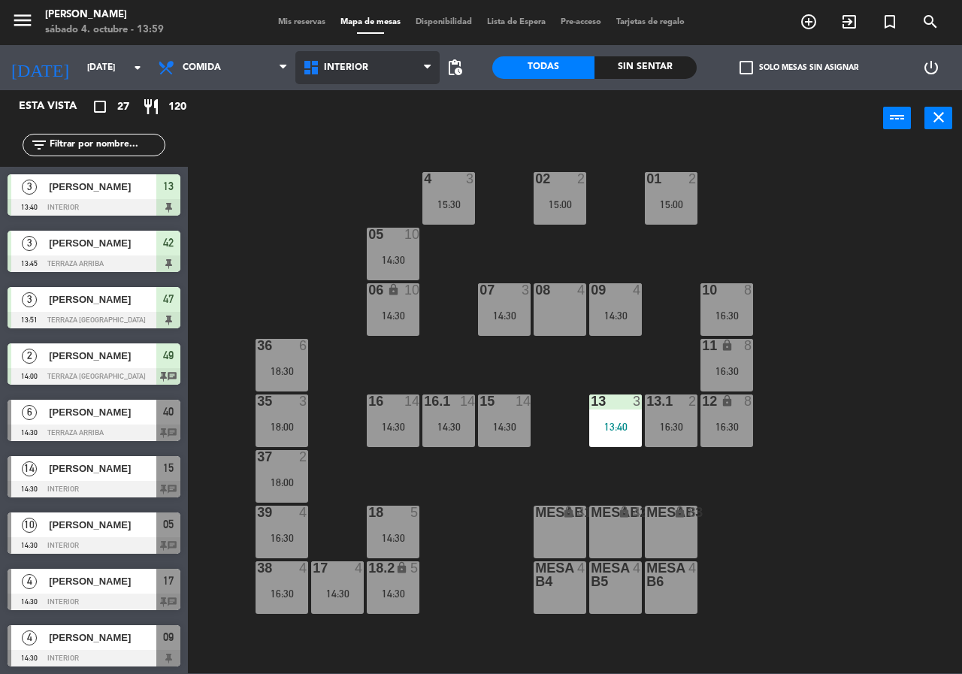
click at [374, 76] on span "Interior" at bounding box center [367, 67] width 145 height 33
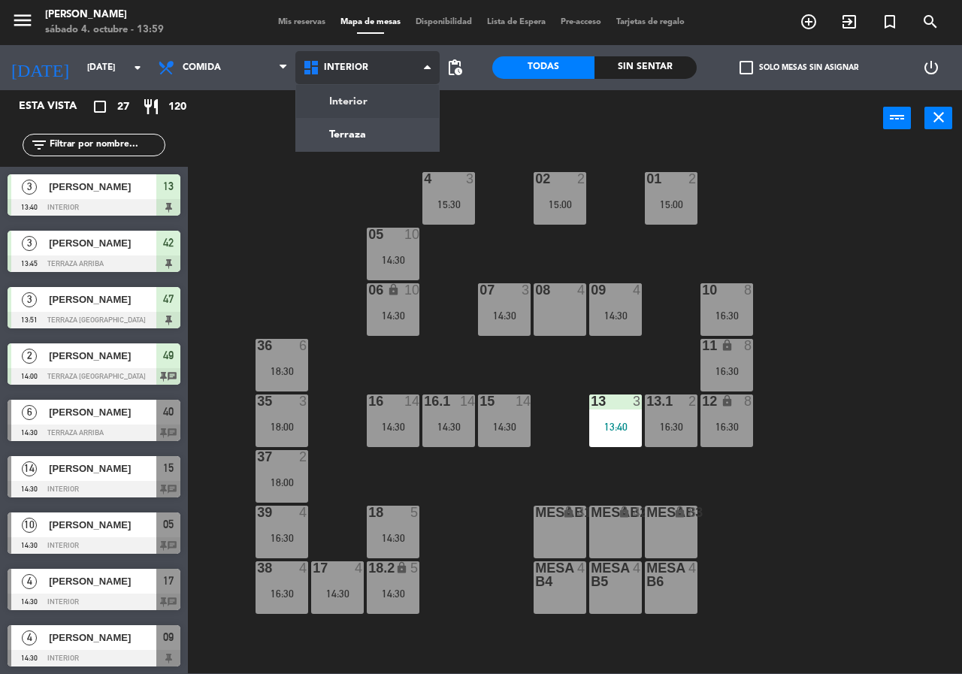
click at [359, 142] on ng-component "menu [PERSON_NAME][DATE] 4. octubre - 13:59 Mis reservas Mapa de mesas Disponib…" at bounding box center [481, 337] width 962 height 674
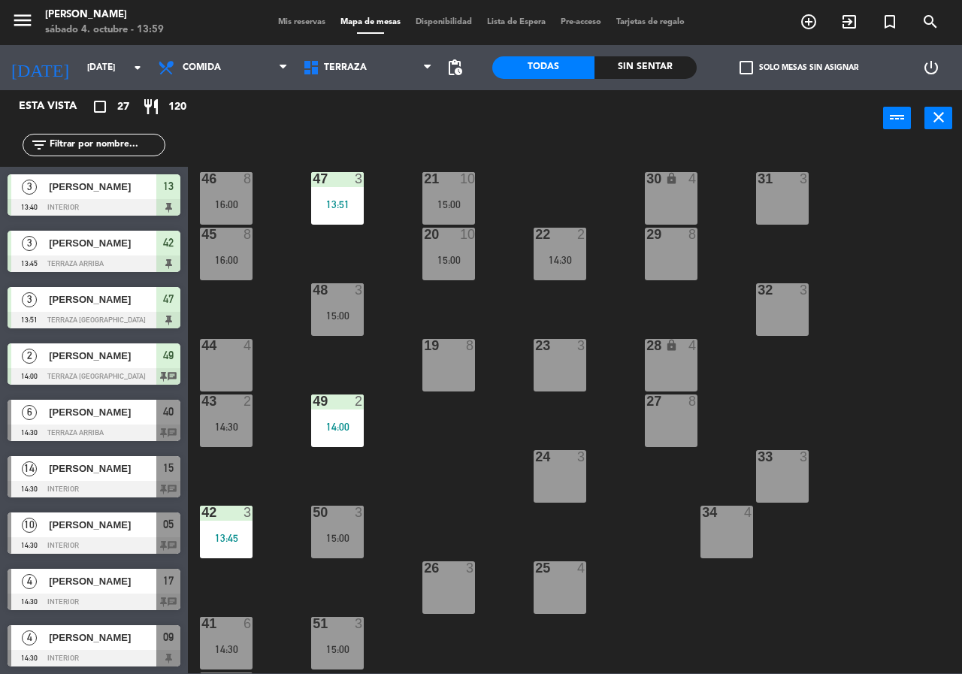
click at [231, 417] on div "43 2 14:30" at bounding box center [226, 421] width 53 height 53
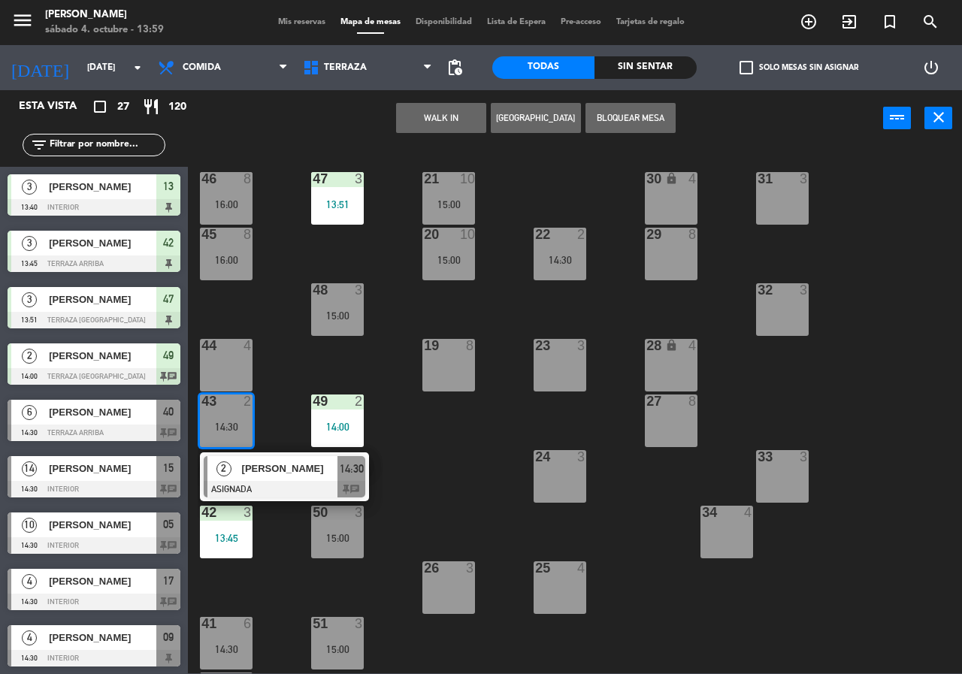
click at [870, 248] on div "21 10 15:00 30 lock 4 46 8 16:00 47 3 13:51 31 3 20 10 15:00 22 2 14:30 29 8 45…" at bounding box center [580, 410] width 765 height 528
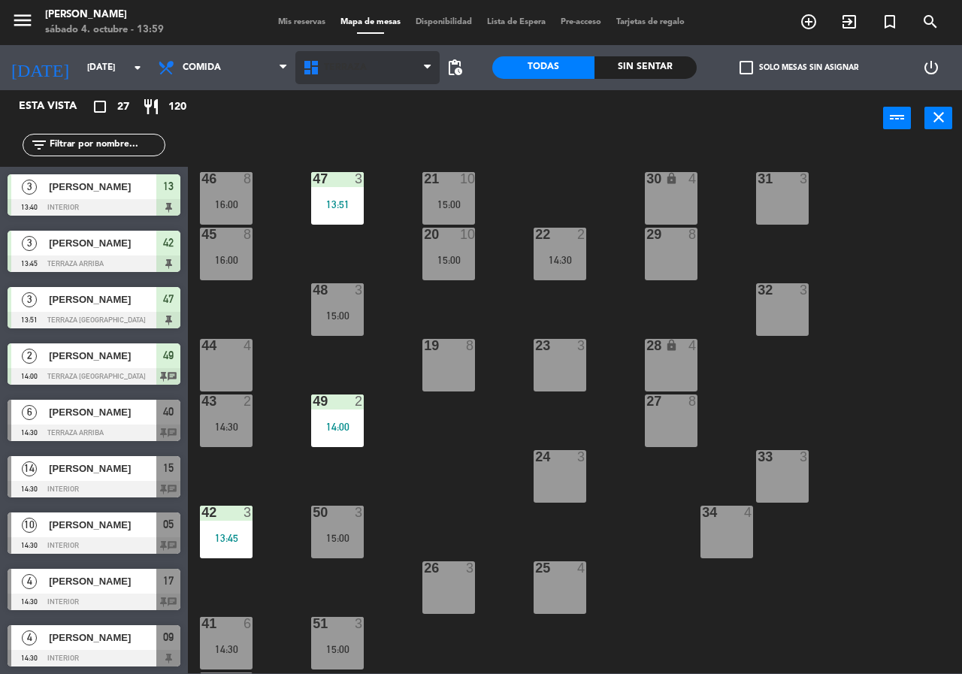
click at [370, 56] on span "Terraza" at bounding box center [367, 67] width 145 height 33
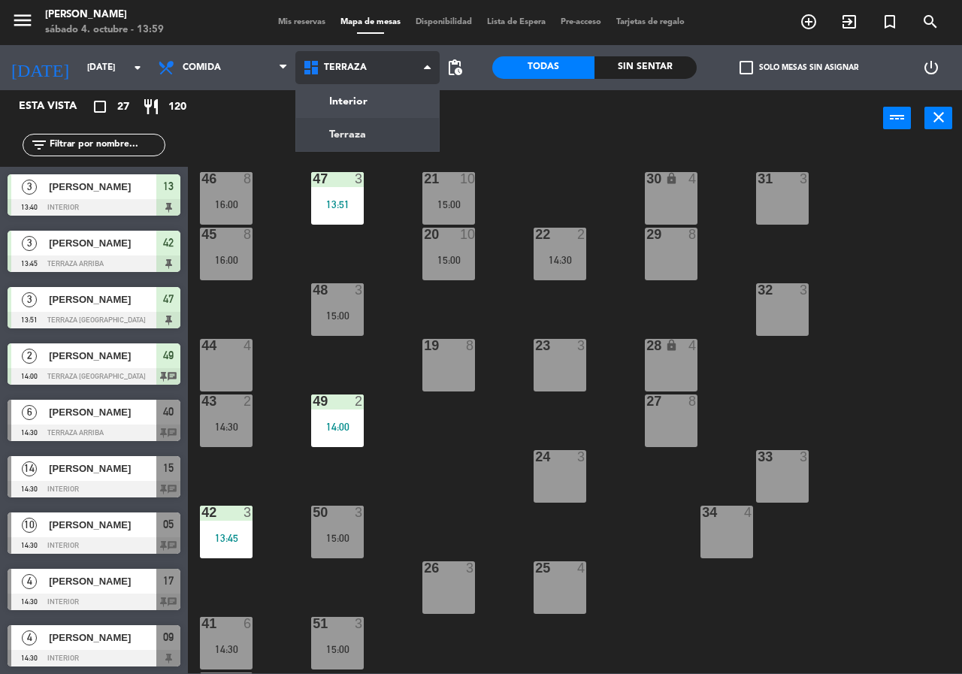
click at [359, 99] on ng-component "menu Chepe [PERSON_NAME] sábado 4. octubre - 13:59 Mis reservas Mapa de mesas D…" at bounding box center [481, 337] width 962 height 674
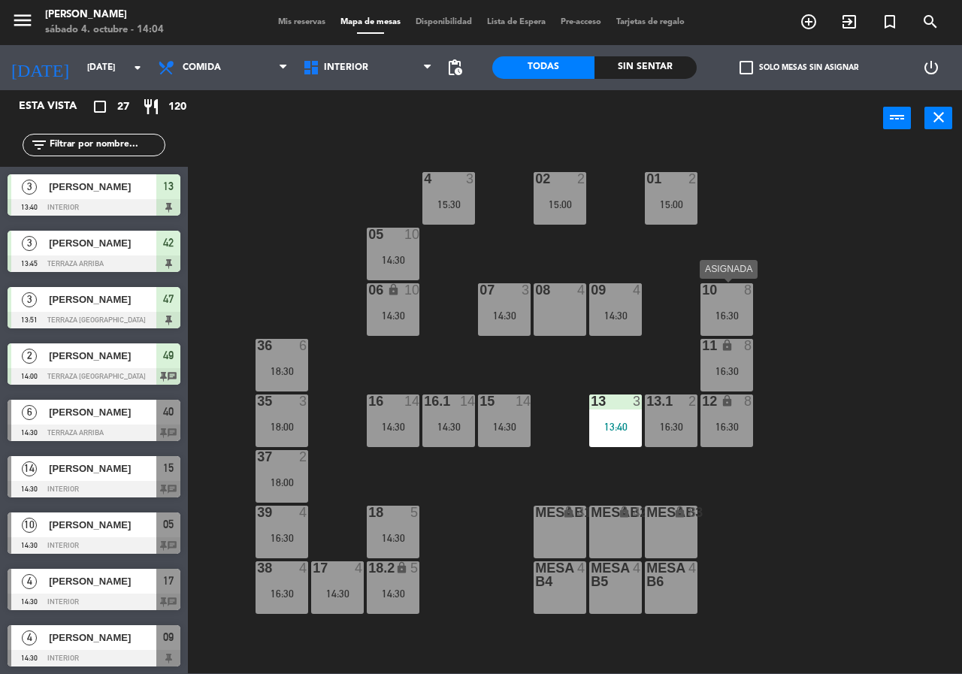
click at [751, 315] on div "16:30" at bounding box center [727, 316] width 53 height 11
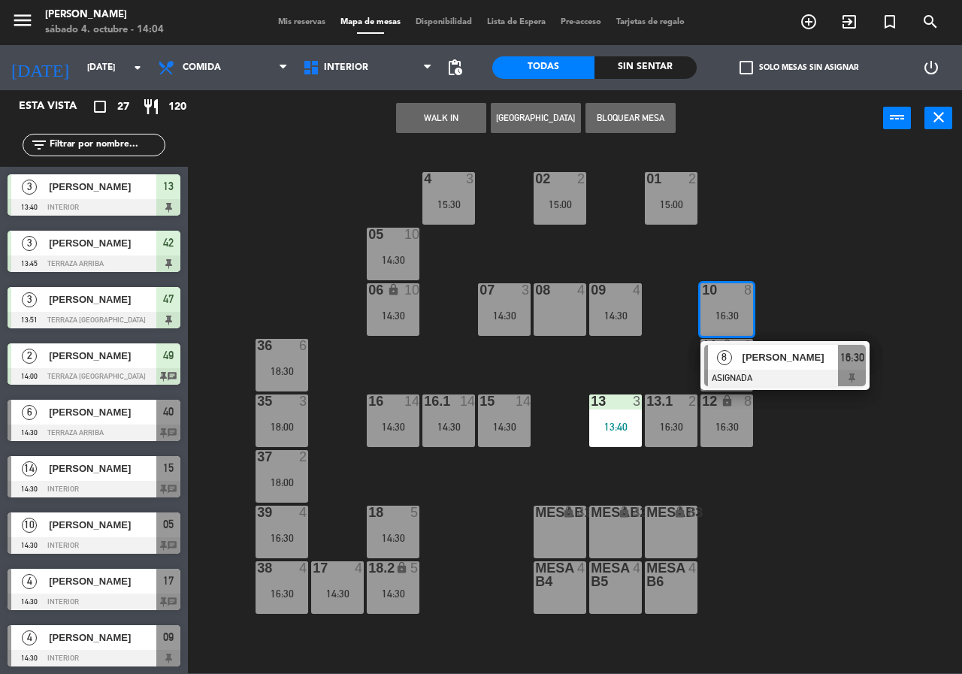
click at [793, 243] on div "02 2 15:00 4 3 15:30 01 2 15:00 05 10 14:30 06 lock 10 14:30 07 3 14:30 09 4 14…" at bounding box center [580, 410] width 765 height 528
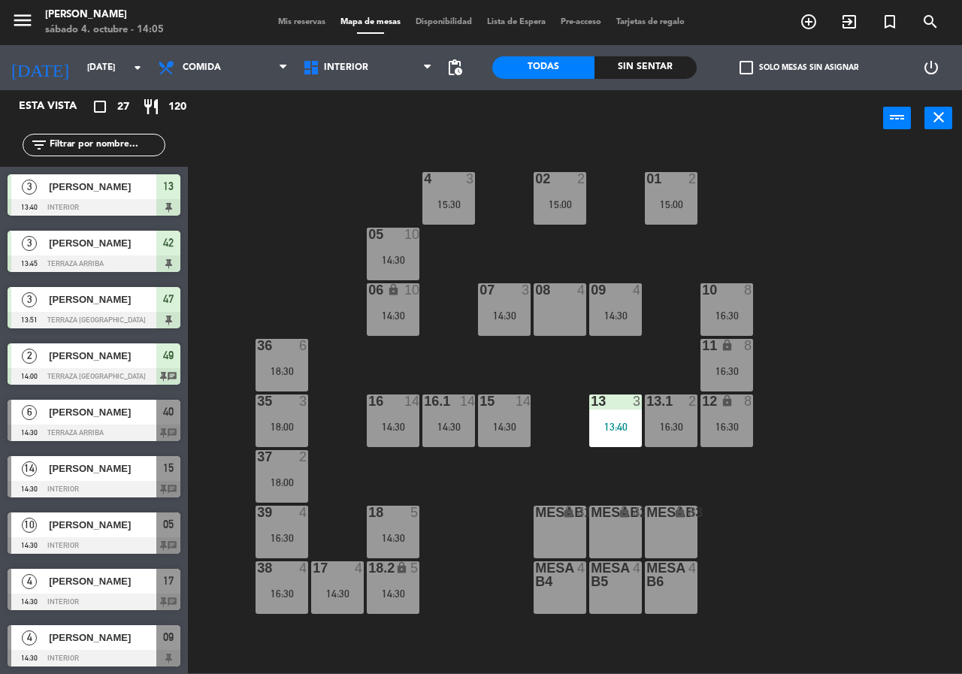
click at [723, 323] on div "10 8 16:30" at bounding box center [727, 309] width 53 height 53
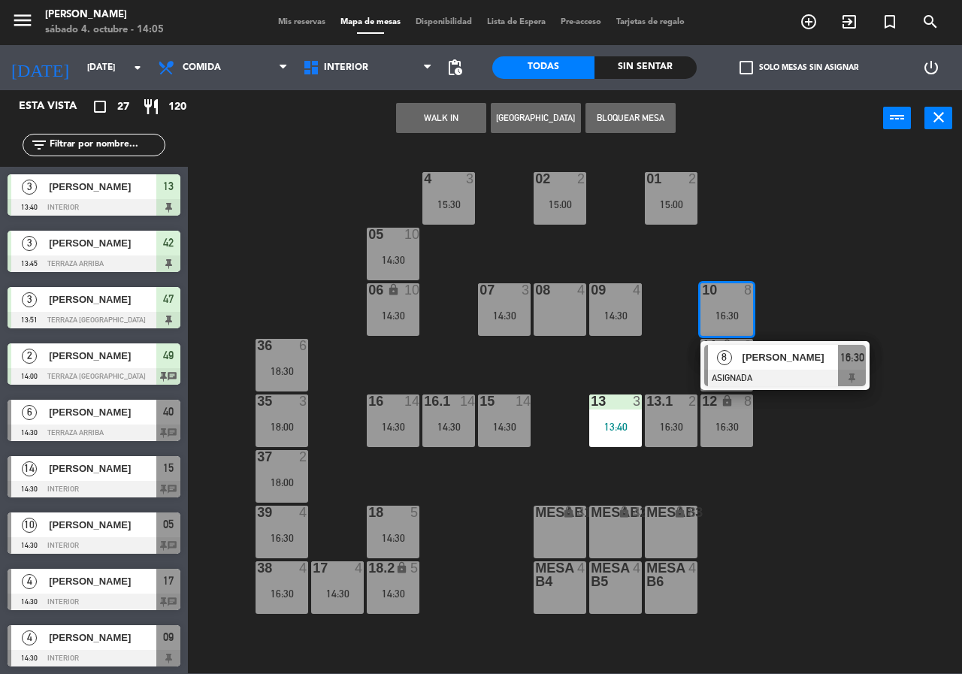
click at [780, 364] on span "[PERSON_NAME]" at bounding box center [791, 358] width 96 height 16
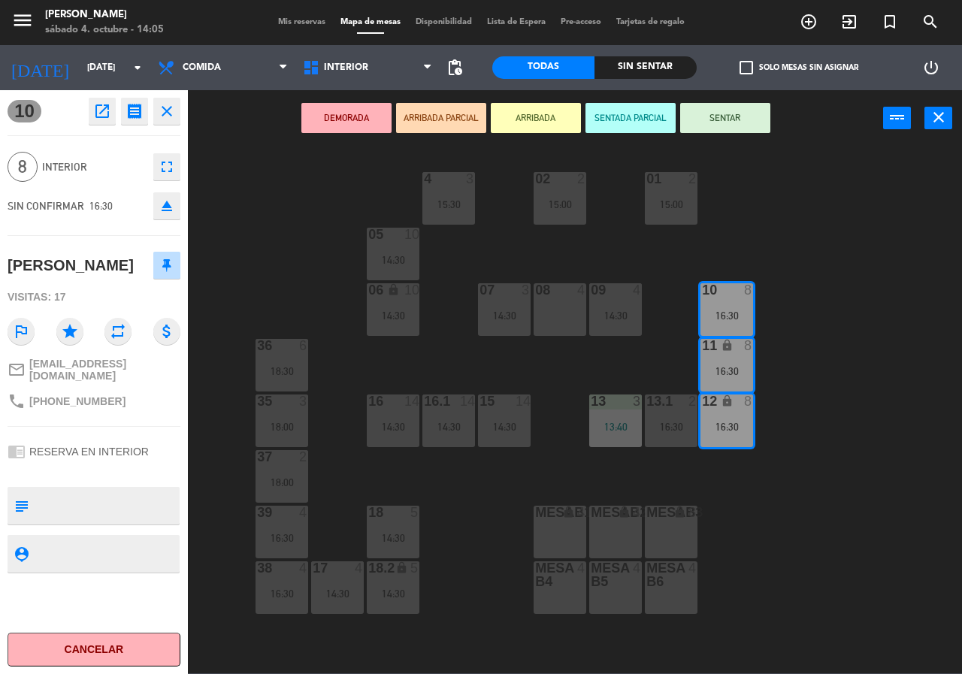
click at [105, 118] on icon "open_in_new" at bounding box center [102, 111] width 18 height 18
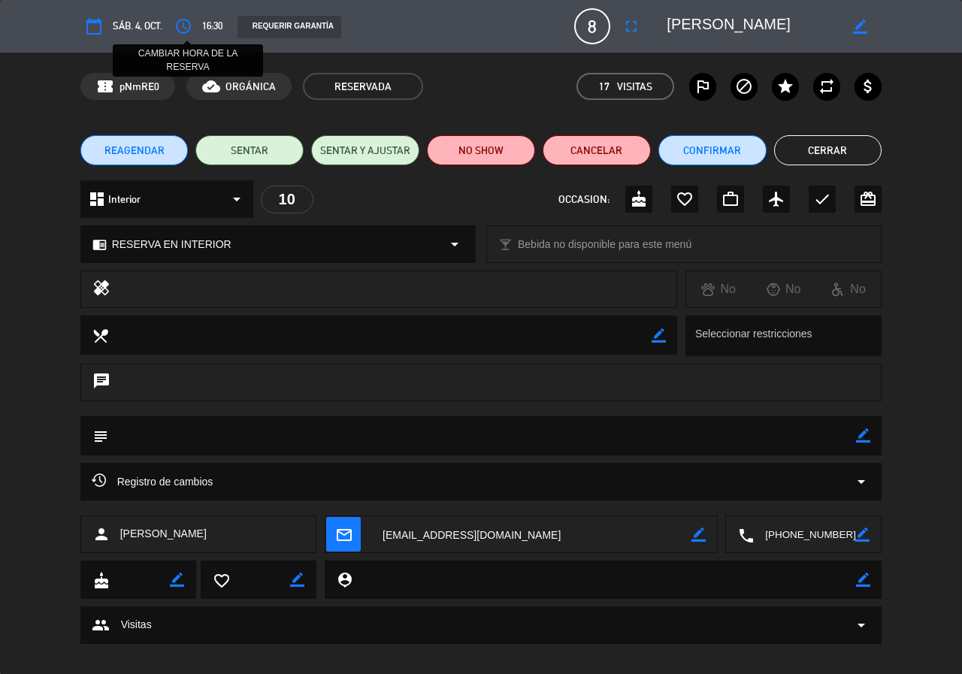
click at [189, 23] on icon "access_time" at bounding box center [183, 26] width 18 height 18
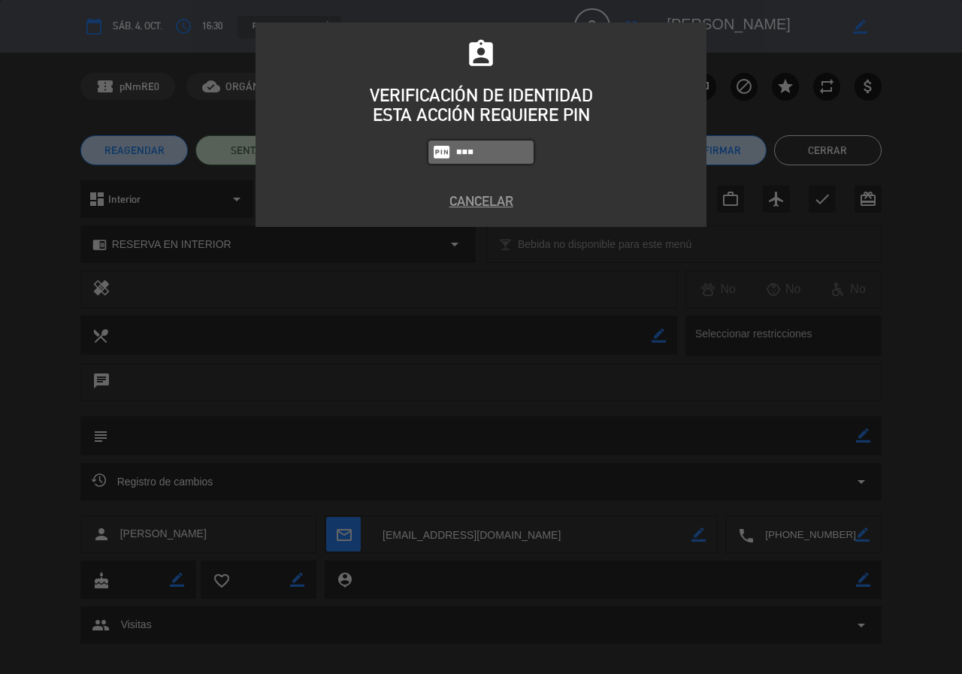
type input "5809"
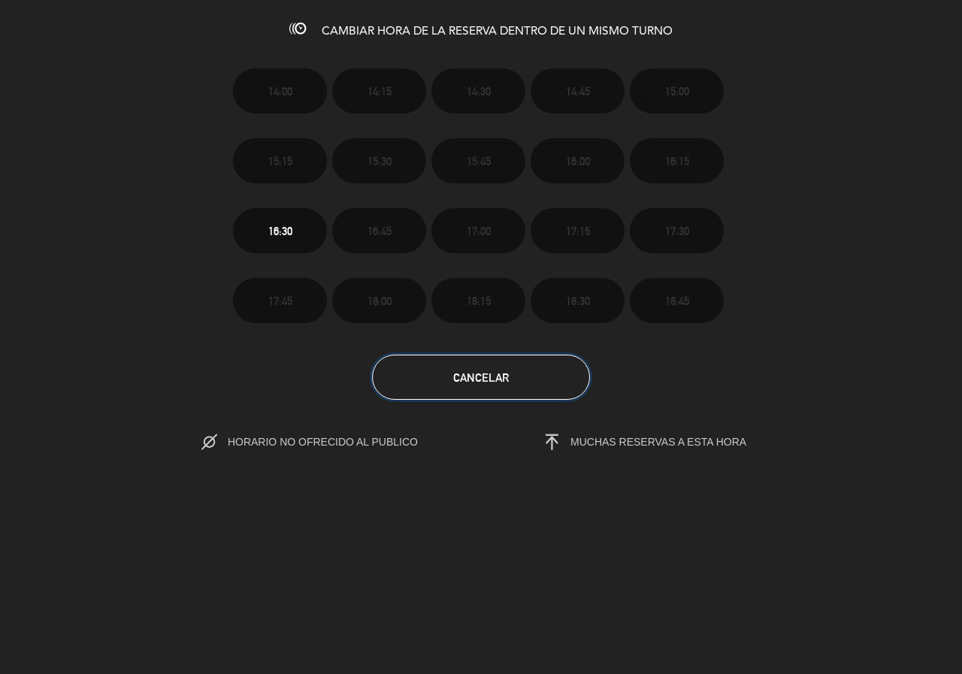
click at [509, 373] on button "Cancelar" at bounding box center [481, 377] width 218 height 45
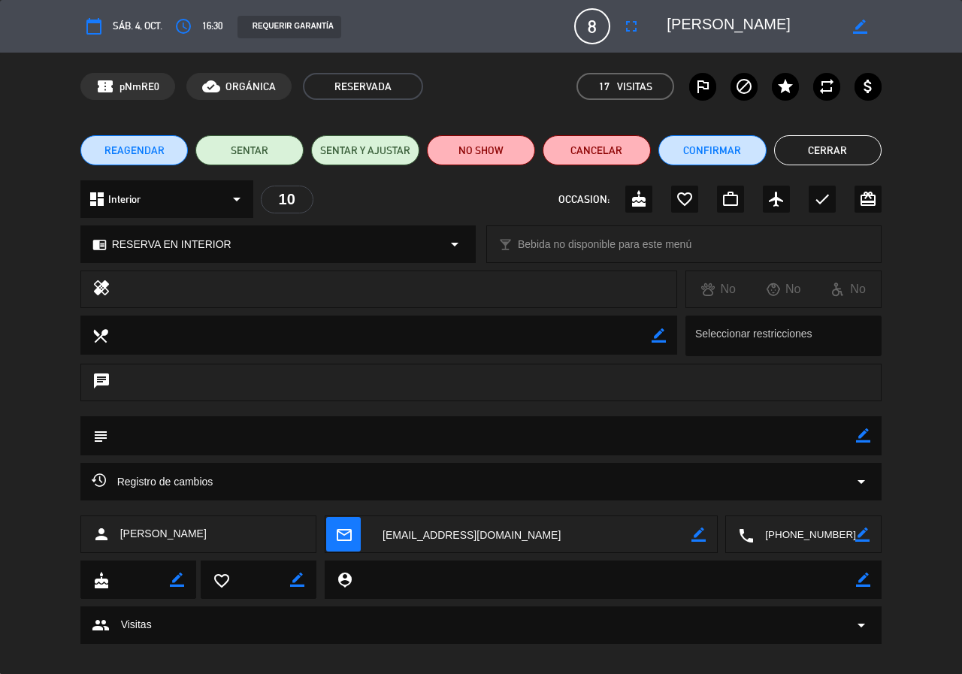
click at [869, 132] on div "REAGENDAR SENTAR SENTAR Y AJUSTAR NO SHOW Cancelar Confirmar Cerrar" at bounding box center [481, 150] width 962 height 60
click at [869, 156] on button "Cerrar" at bounding box center [828, 150] width 108 height 30
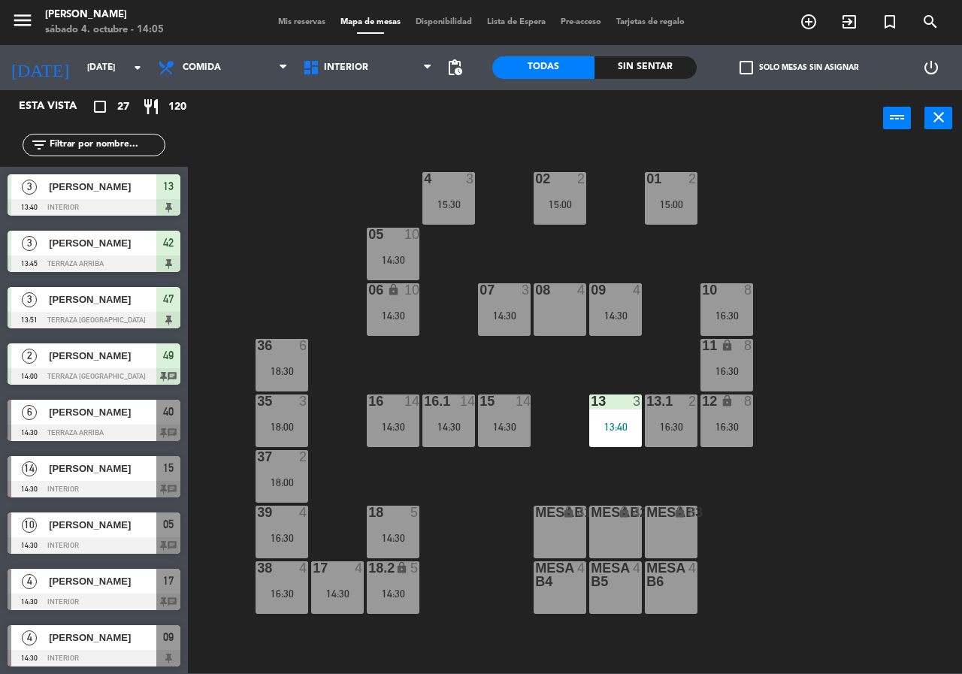
scroll to position [201, 0]
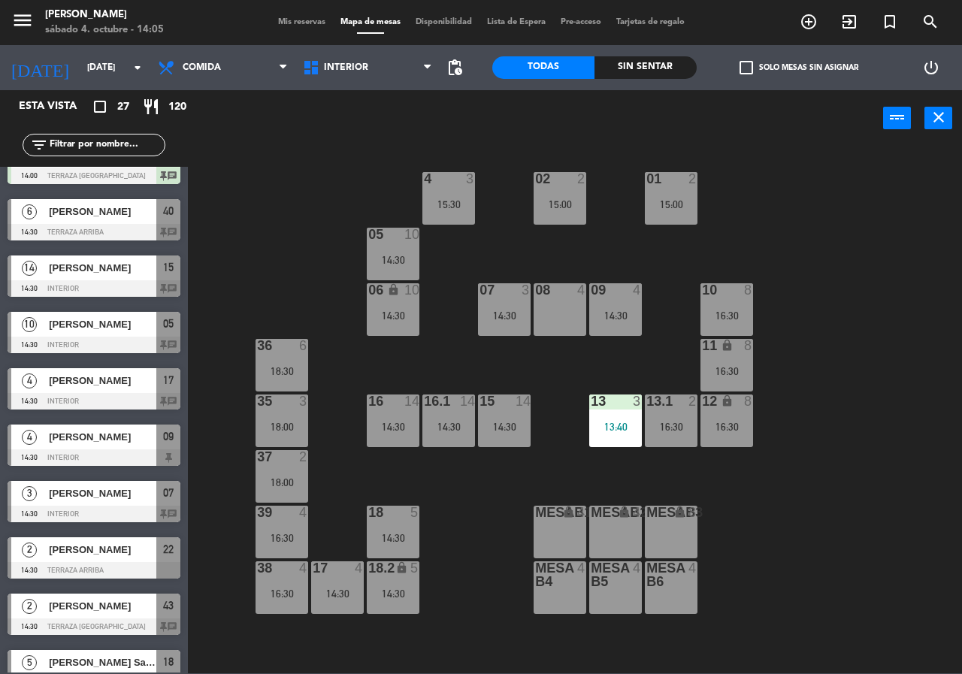
click at [743, 305] on div "10 8 16:30" at bounding box center [727, 309] width 53 height 53
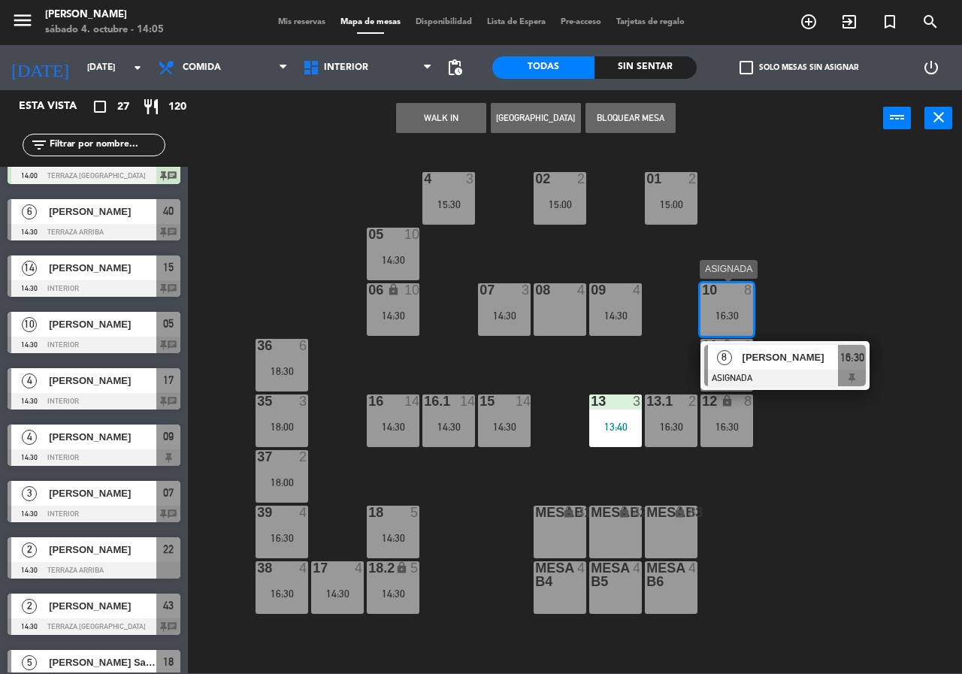
click at [798, 363] on div "8 [PERSON_NAME] ASIGNADA 16:30" at bounding box center [785, 365] width 192 height 49
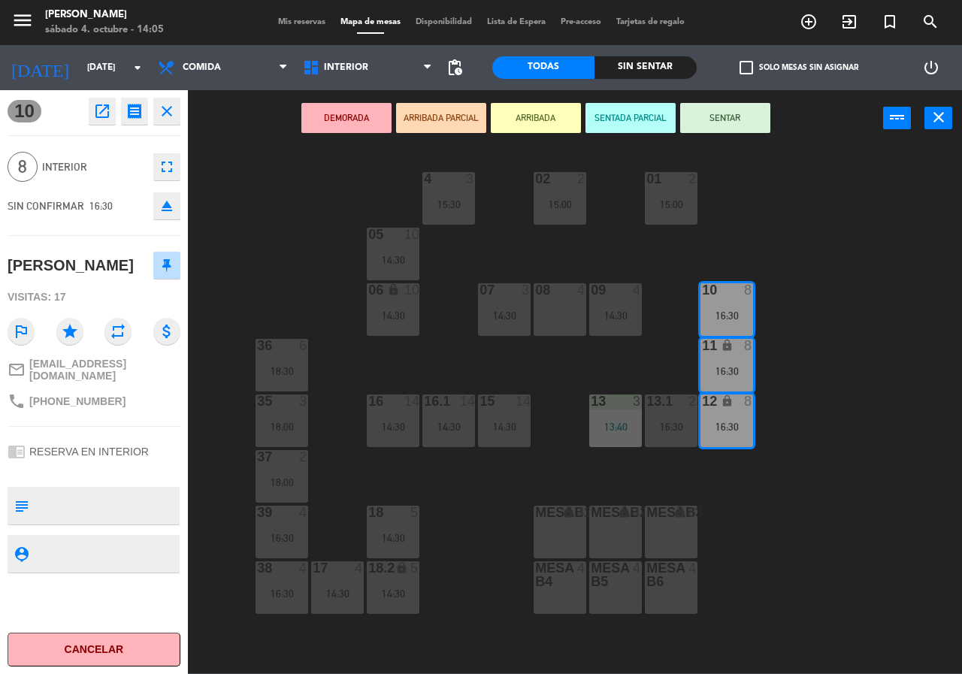
click at [102, 510] on textarea at bounding box center [107, 506] width 144 height 32
type textarea "Llegan a las 3"
click at [223, 186] on div "02 2 15:00 4 3 15:30 01 2 15:00 05 10 14:30 06 lock 10 14:30 07 3 14:30 09 4 14…" at bounding box center [580, 410] width 765 height 528
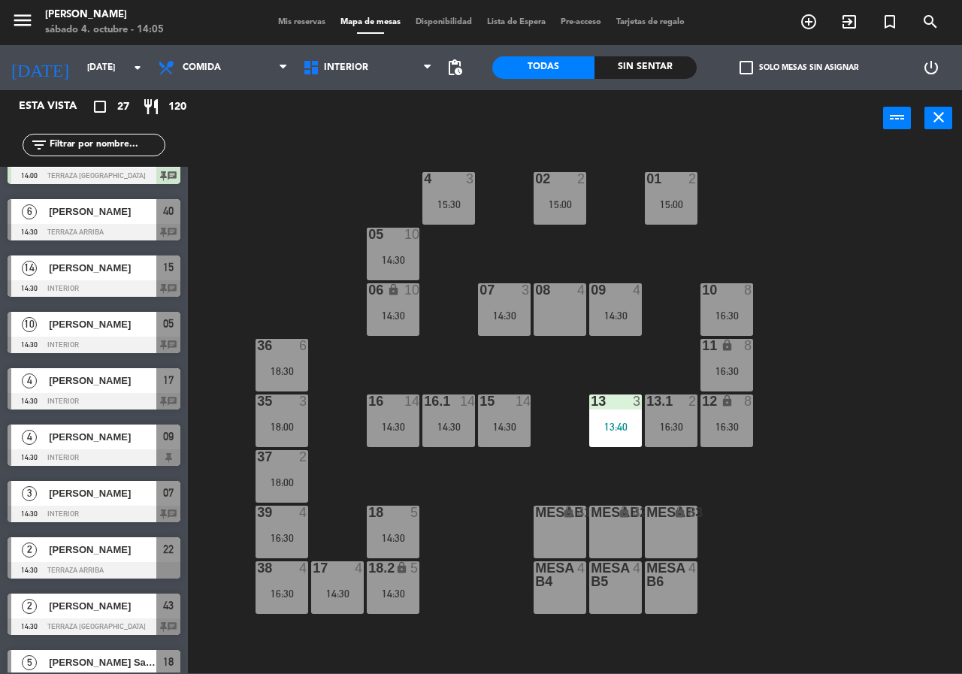
click at [392, 265] on div "14:30" at bounding box center [393, 260] width 53 height 11
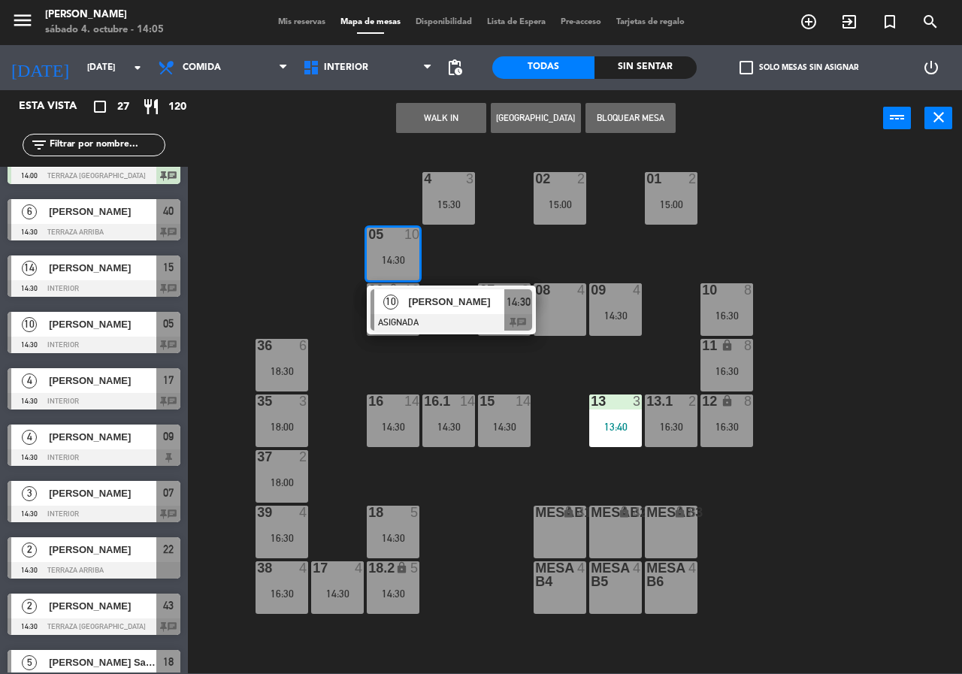
click at [421, 319] on div at bounding box center [452, 322] width 162 height 17
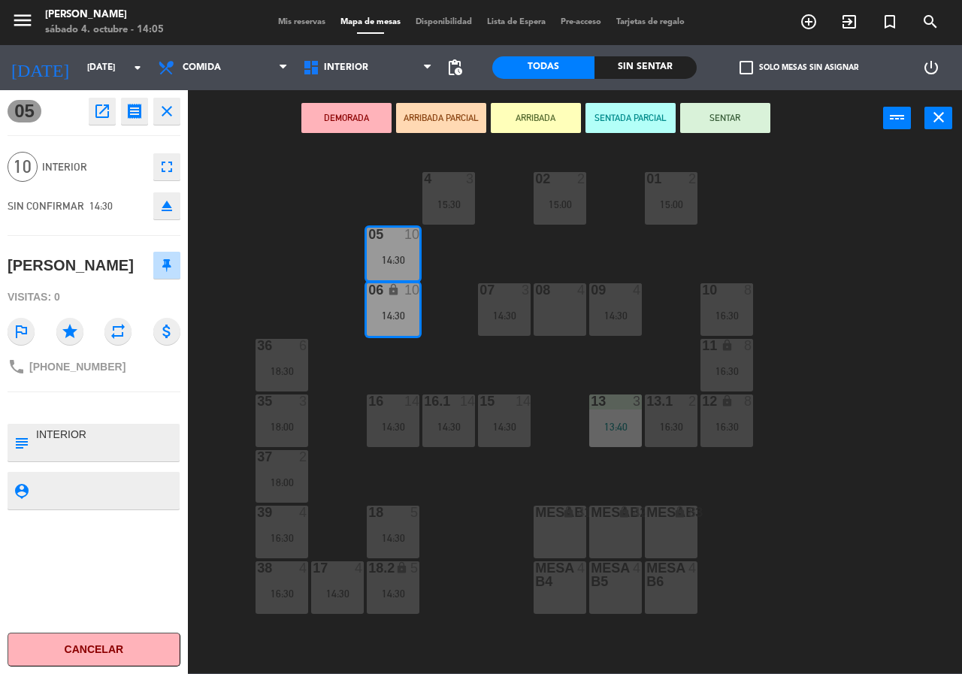
click at [334, 253] on div "02 2 15:00 4 3 15:30 01 2 15:00 05 10 14:30 06 lock 10 14:30 07 3 14:30 09 4 14…" at bounding box center [580, 410] width 765 height 528
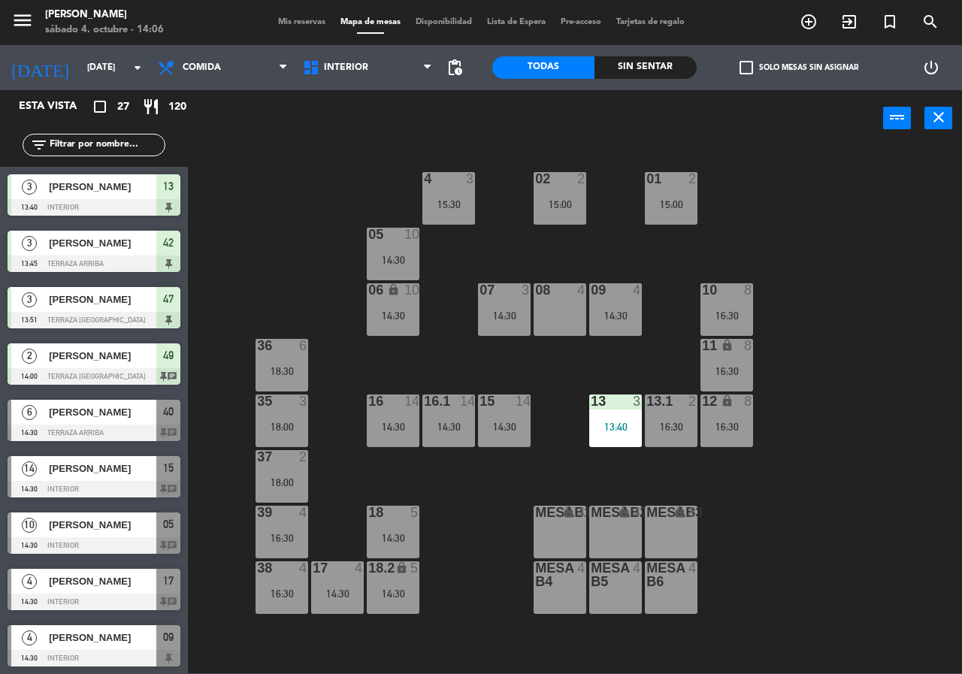
click at [413, 258] on div "14:30" at bounding box center [393, 260] width 53 height 11
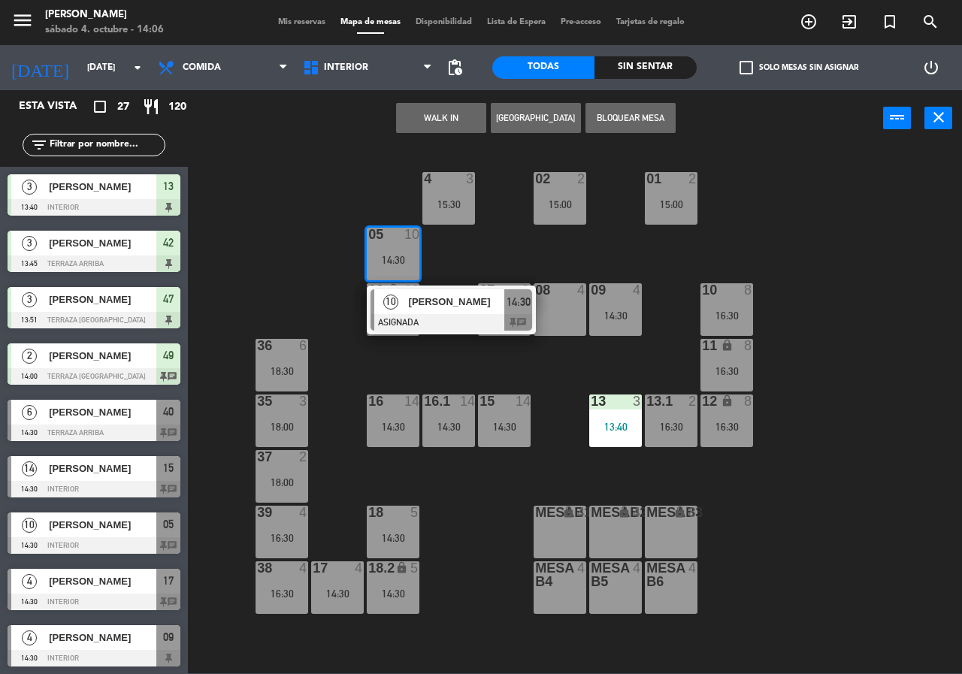
click at [430, 305] on span "[PERSON_NAME]" at bounding box center [457, 302] width 96 height 16
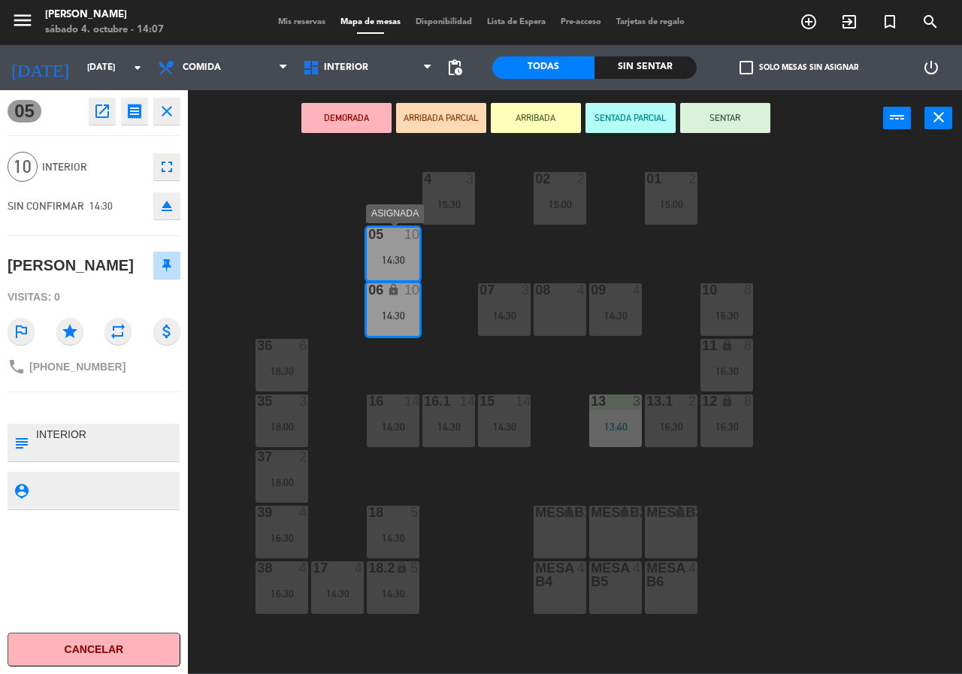
click at [329, 226] on div "02 2 15:00 4 3 15:30 01 2 15:00 05 10 14:30 06 lock 10 14:30 07 3 14:30 09 4 14…" at bounding box center [580, 410] width 765 height 528
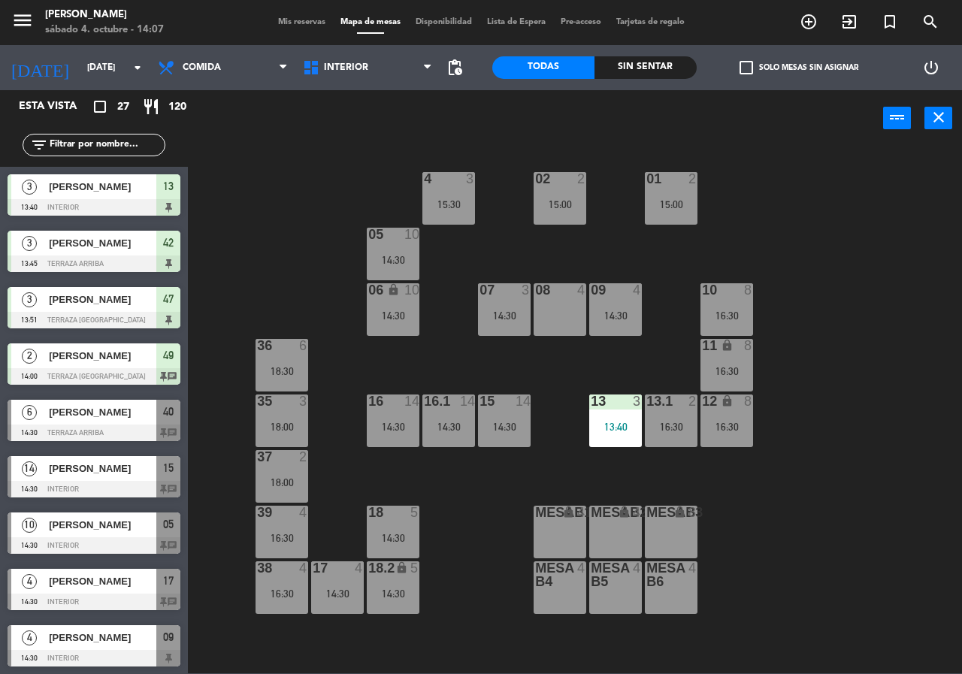
click at [723, 305] on div "10 8 16:30" at bounding box center [727, 309] width 53 height 53
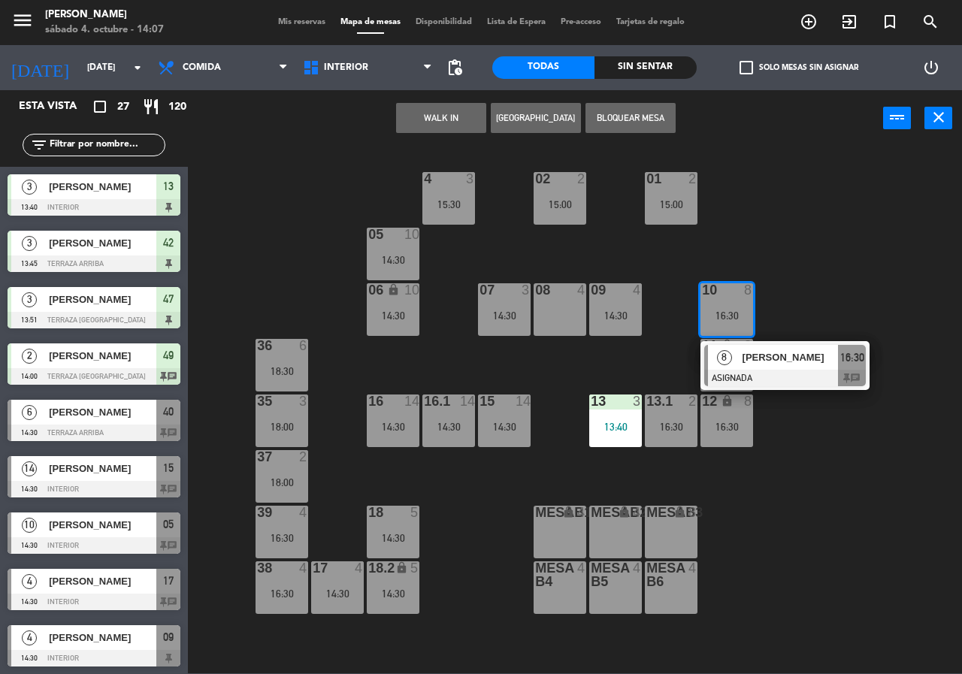
click at [760, 365] on span "[PERSON_NAME]" at bounding box center [791, 358] width 96 height 16
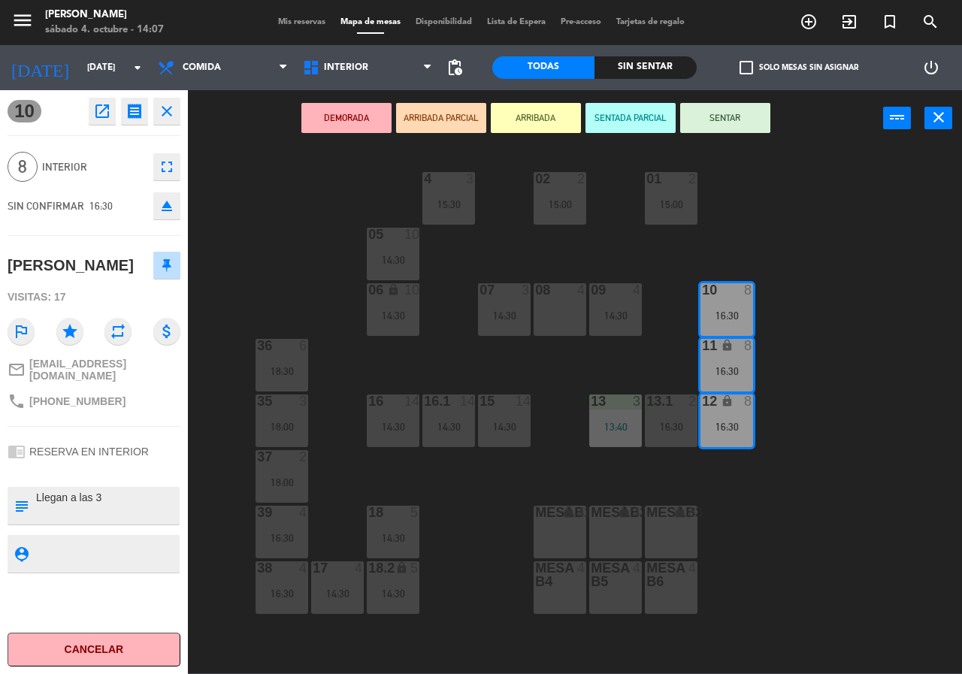
click at [371, 244] on div "05 10 14:30" at bounding box center [393, 254] width 53 height 53
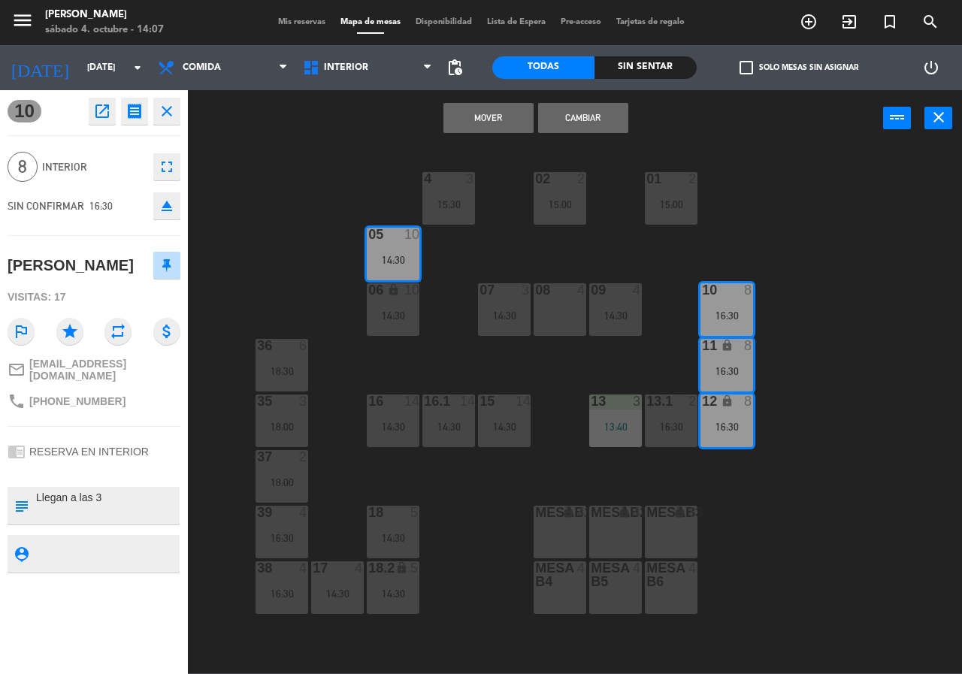
click at [578, 125] on button "Cambiar" at bounding box center [583, 118] width 90 height 30
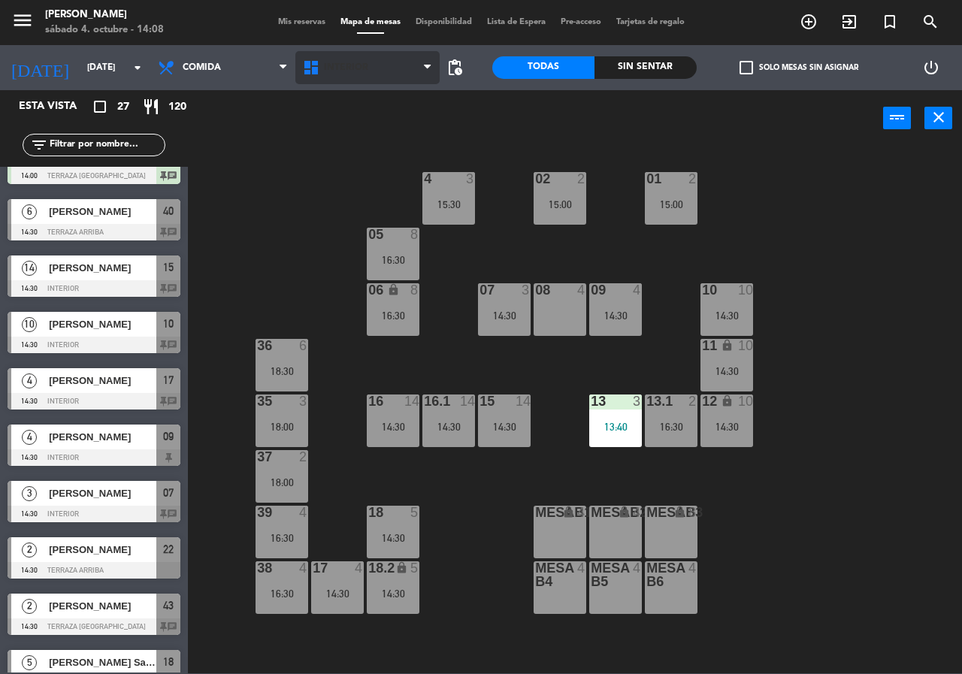
click at [321, 55] on span "Interior" at bounding box center [367, 67] width 145 height 33
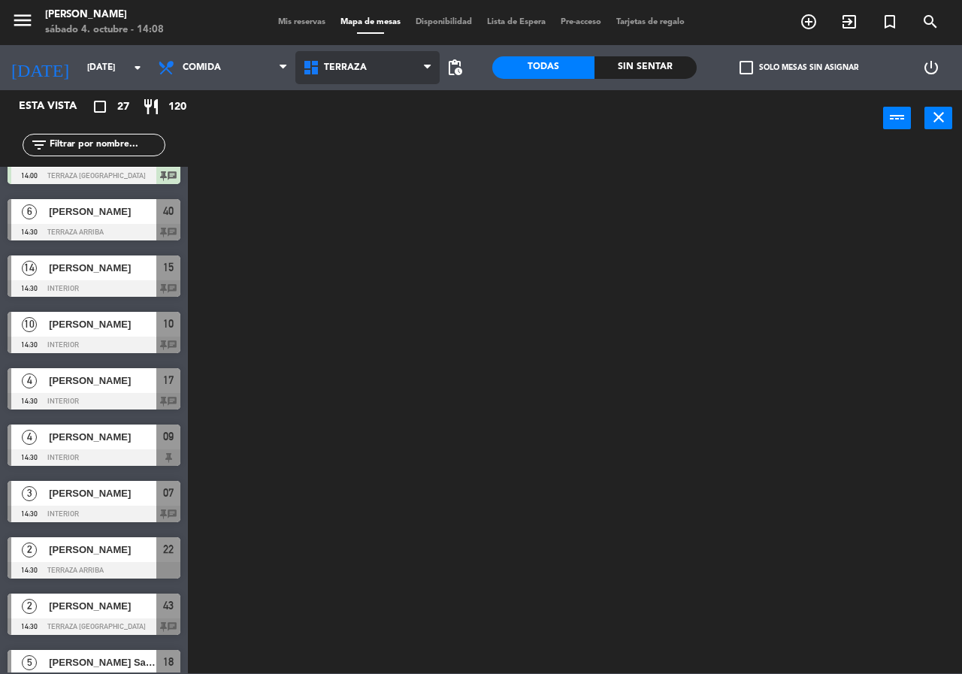
click at [337, 139] on ng-component "menu Chepe [PERSON_NAME] sábado 4. octubre - 14:08 Mis reservas Mapa de mesas D…" at bounding box center [481, 337] width 962 height 674
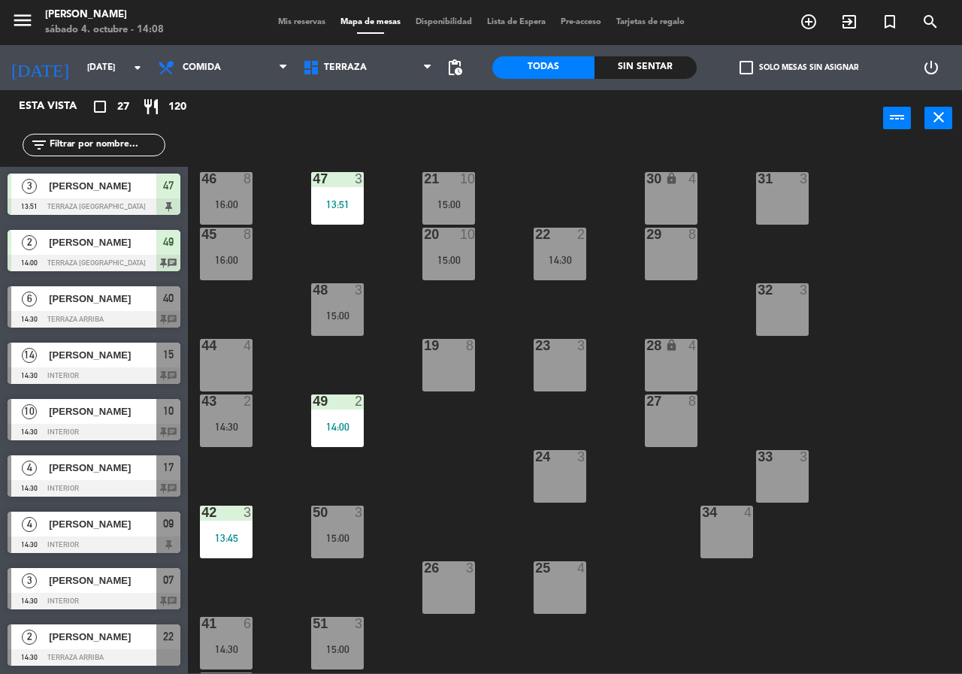
scroll to position [0, 0]
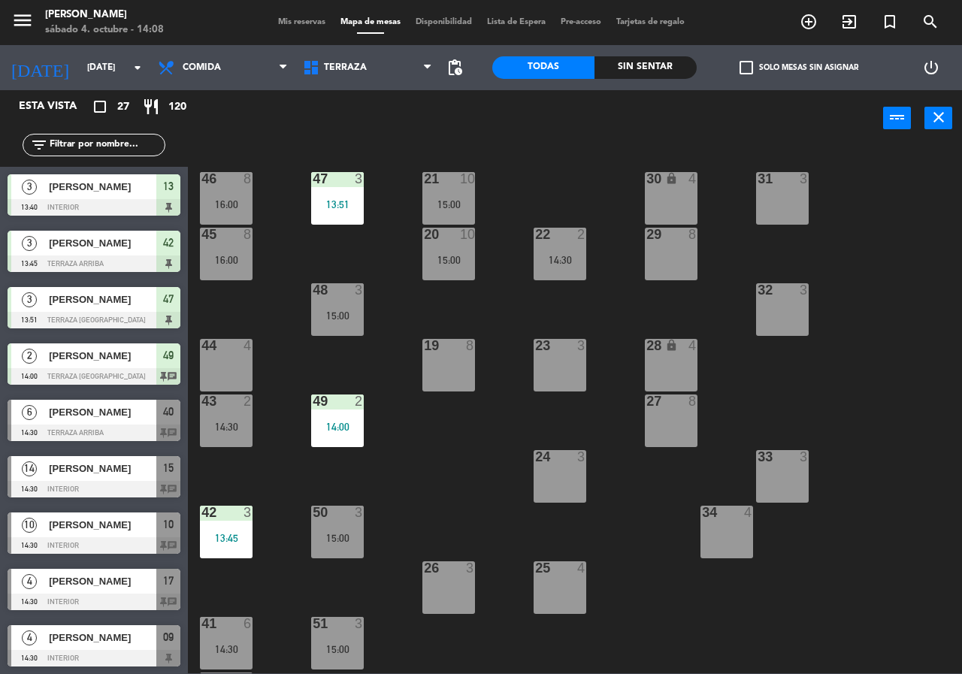
click at [571, 262] on div "14:30" at bounding box center [560, 260] width 53 height 11
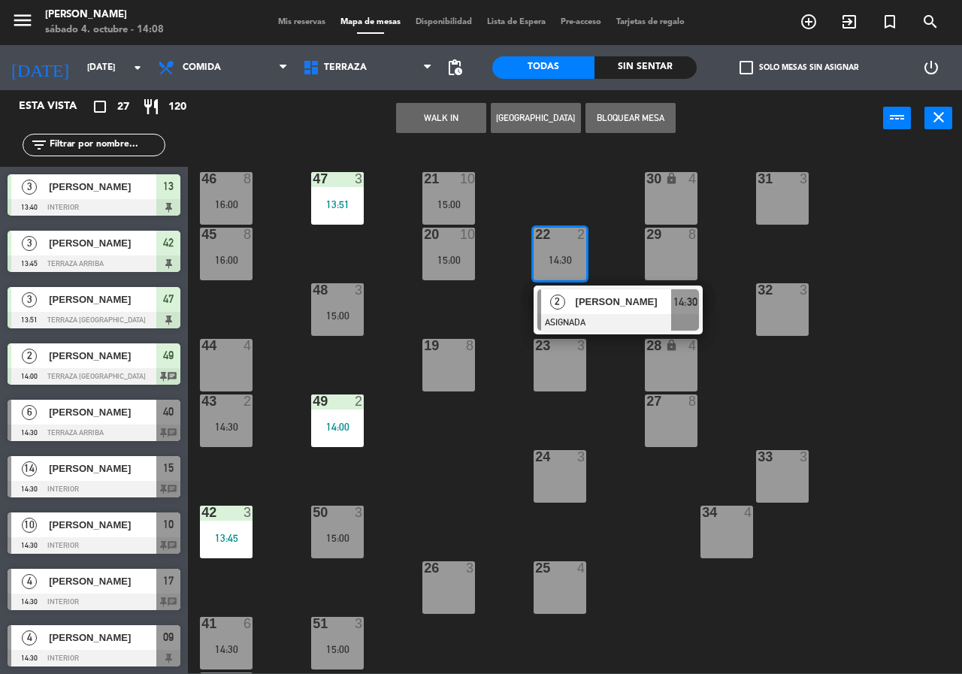
click at [574, 300] on div "[PERSON_NAME]" at bounding box center [623, 301] width 98 height 25
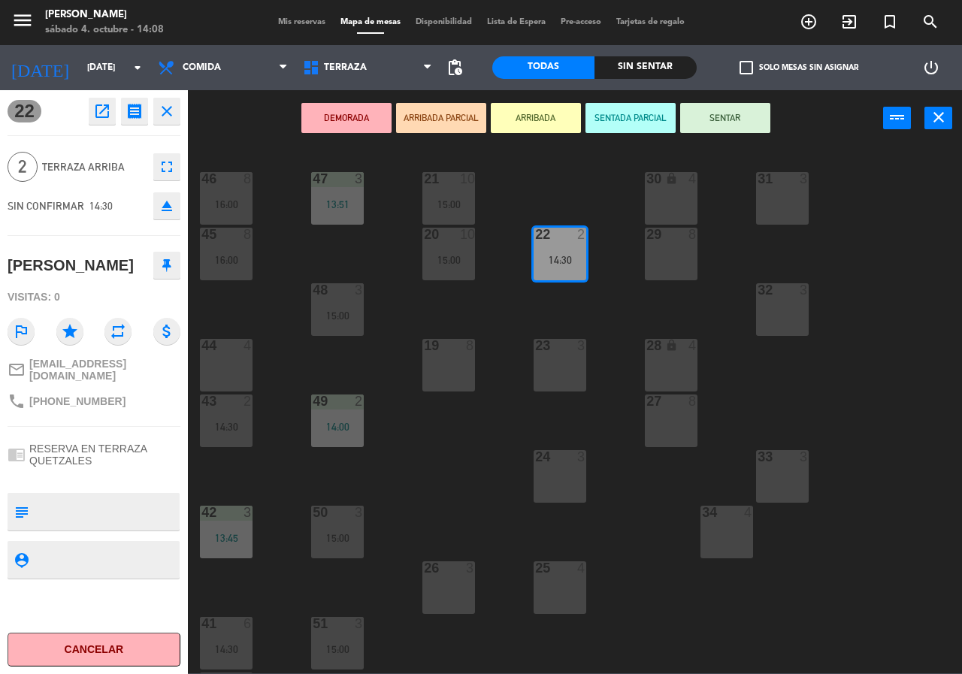
click at [447, 478] on div "21 10 15:00 30 lock 4 46 8 16:00 47 3 13:51 31 3 20 10 15:00 22 2 14:30 29 8 45…" at bounding box center [580, 410] width 765 height 528
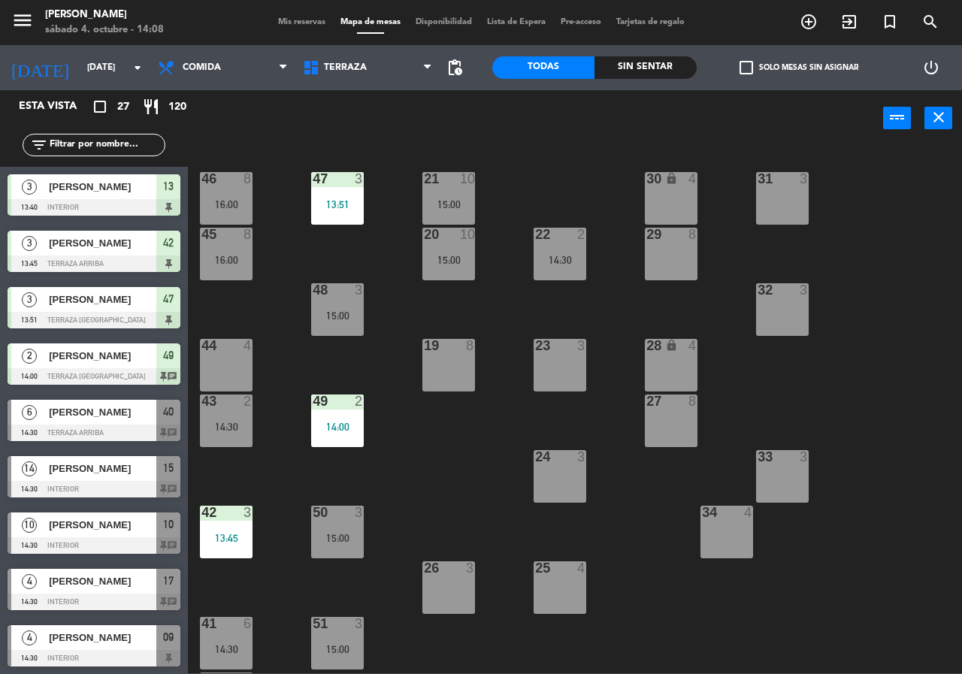
click at [228, 365] on div "44 4" at bounding box center [226, 365] width 53 height 53
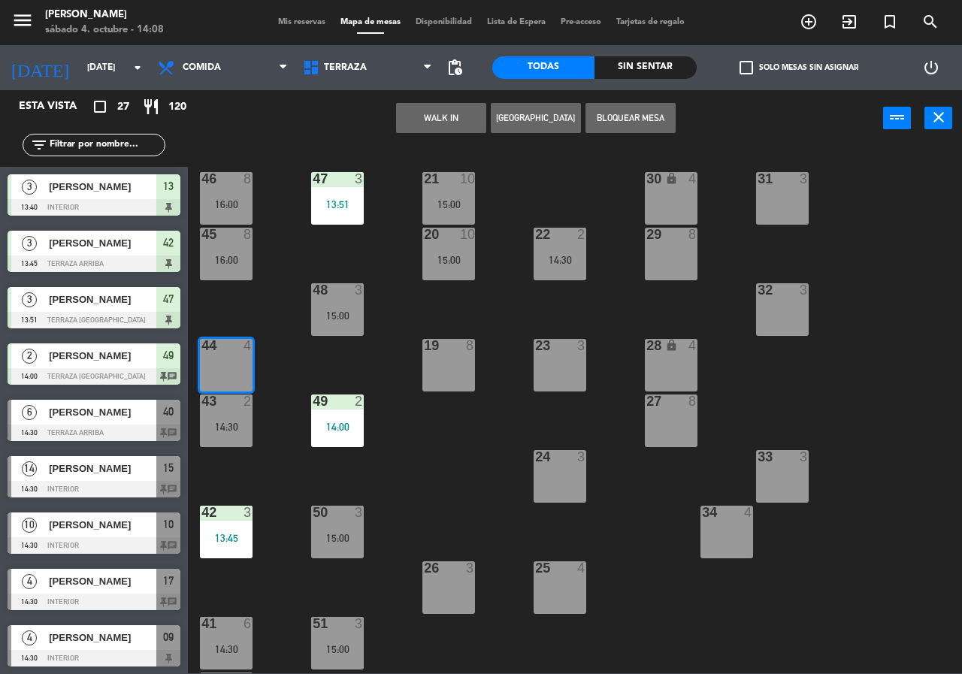
click at [515, 122] on button "[GEOGRAPHIC_DATA]" at bounding box center [536, 118] width 90 height 30
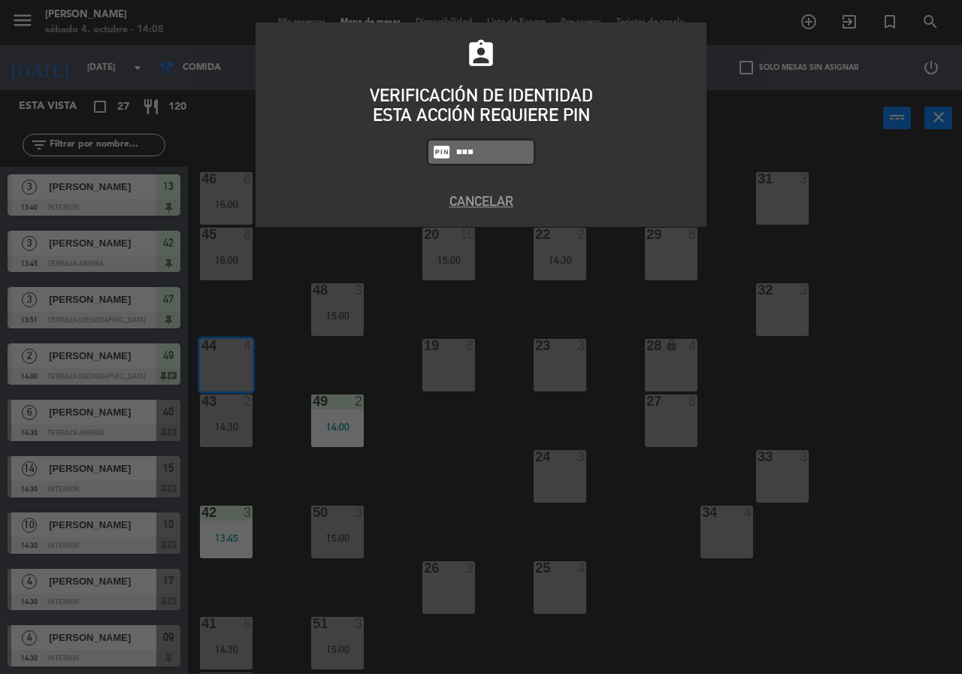
type input "1843"
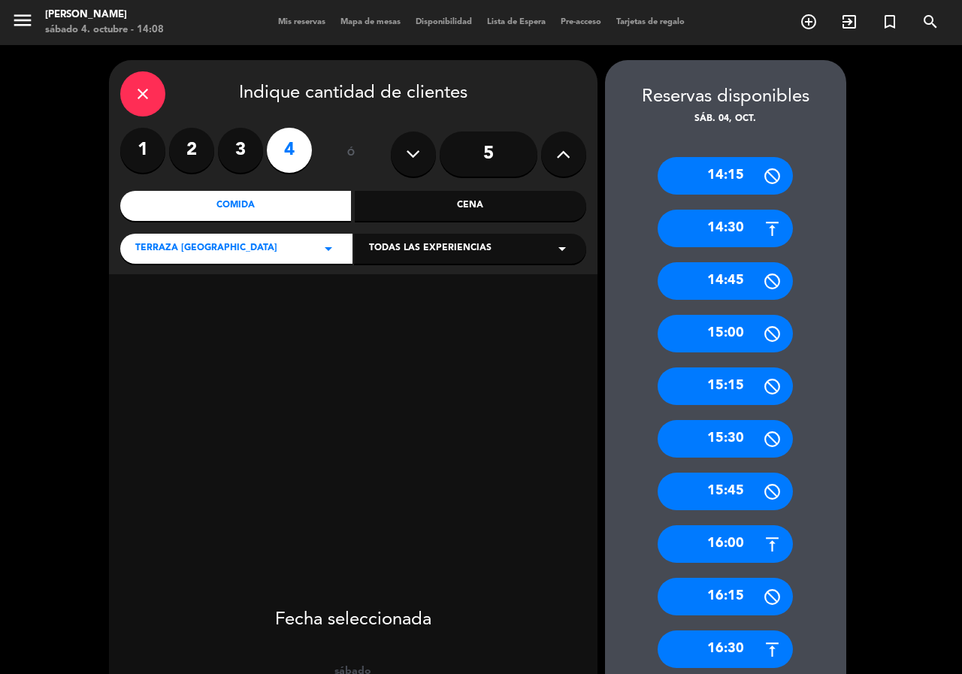
click at [490, 151] on input "5" at bounding box center [489, 154] width 98 height 45
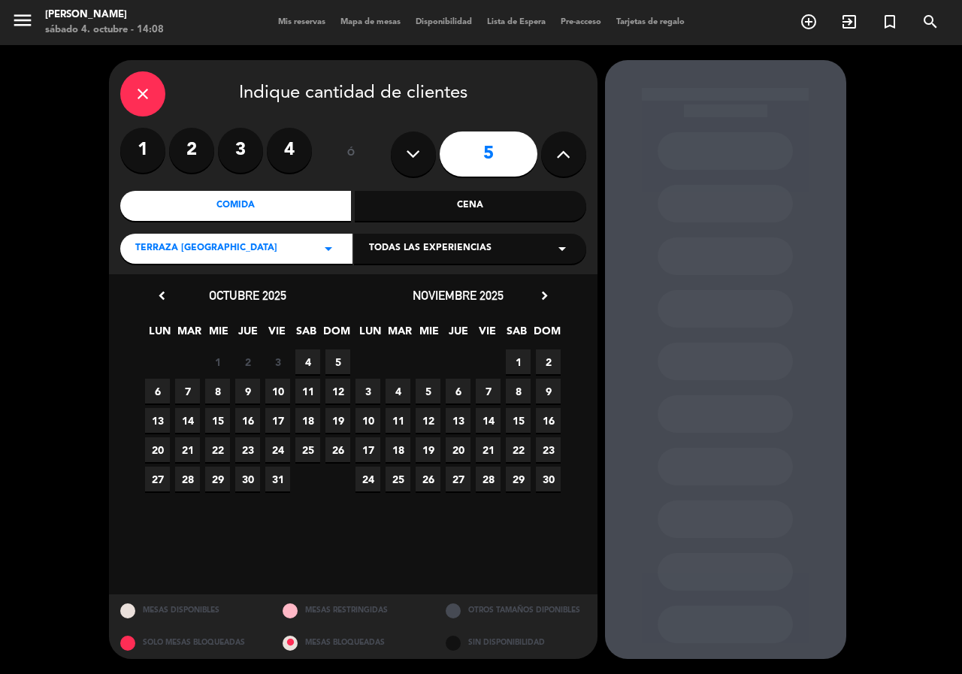
click at [307, 364] on span "4" at bounding box center [307, 362] width 25 height 25
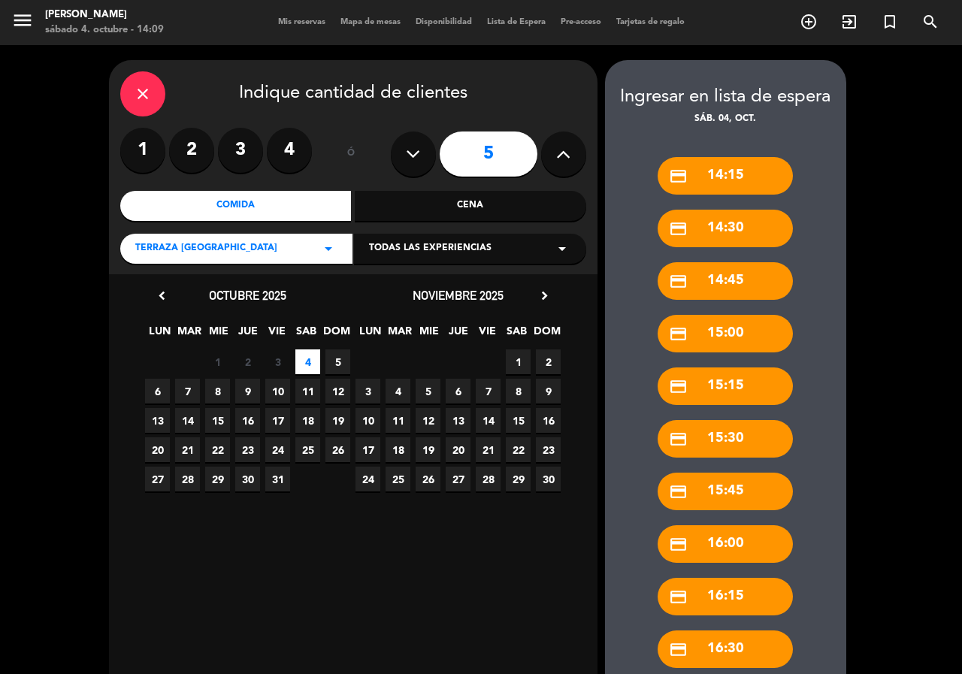
click at [734, 432] on div "credit_card 15:30" at bounding box center [725, 439] width 135 height 38
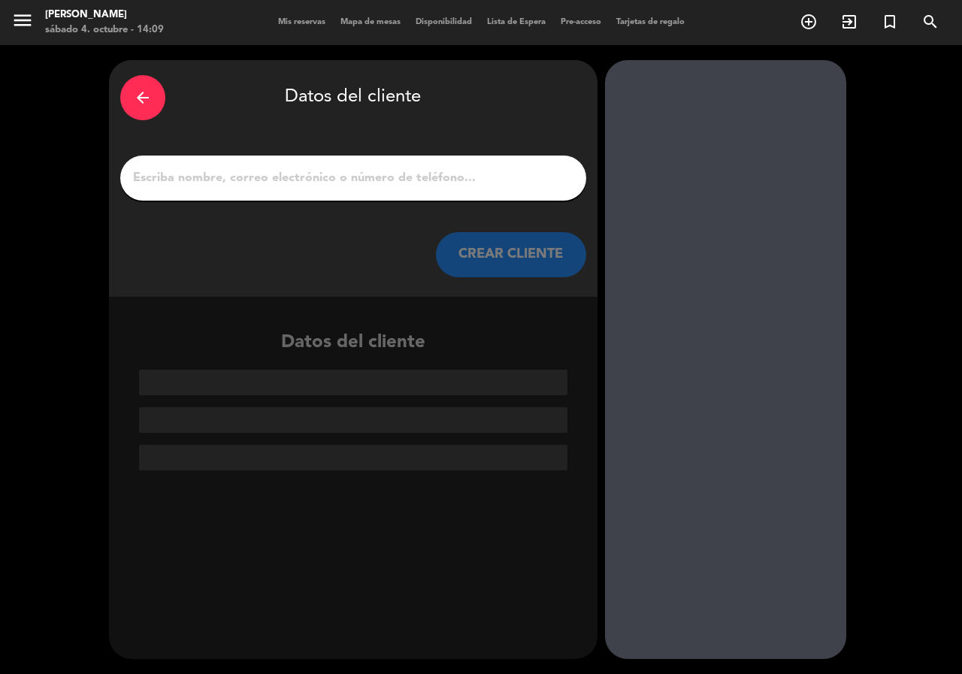
click at [423, 185] on input "1" at bounding box center [354, 178] width 444 height 21
type input "d"
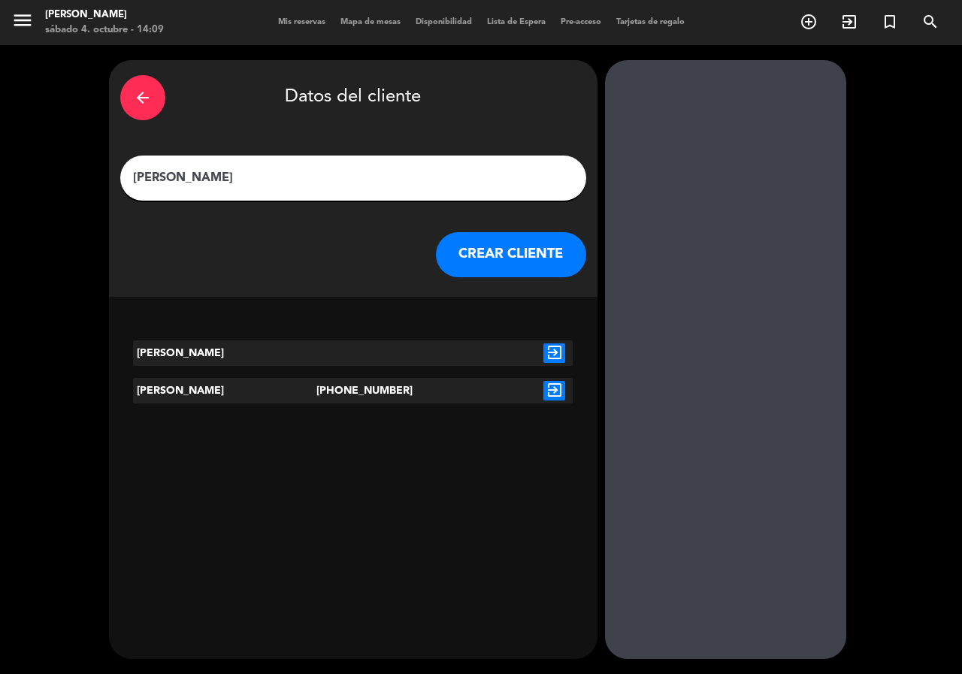
type input "[PERSON_NAME]"
click at [557, 397] on icon "exit_to_app" at bounding box center [555, 391] width 22 height 20
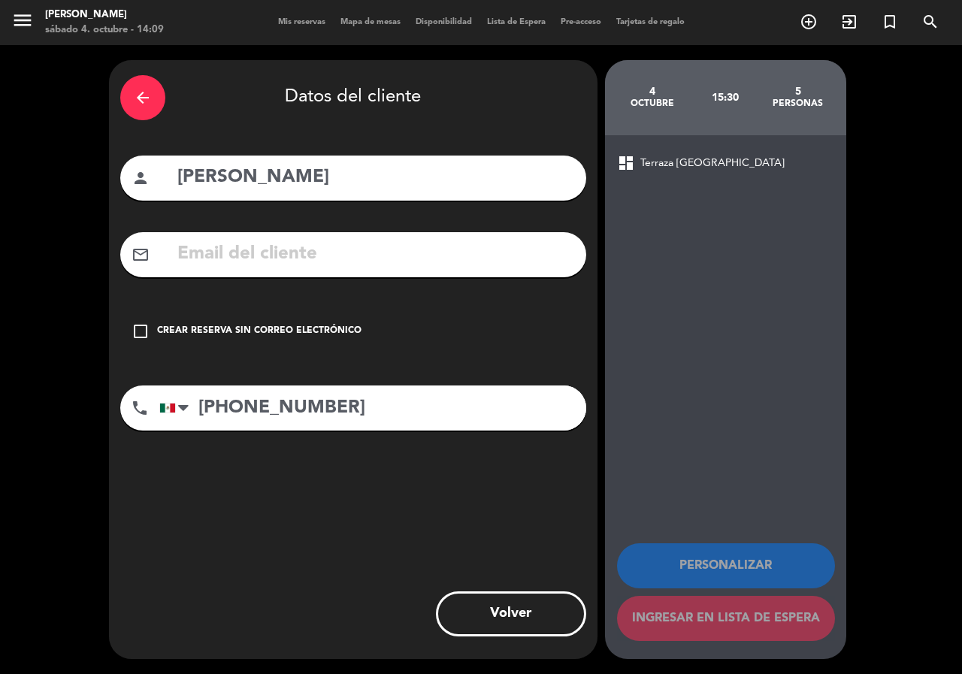
click at [139, 332] on icon "check_box_outline_blank" at bounding box center [141, 332] width 18 height 18
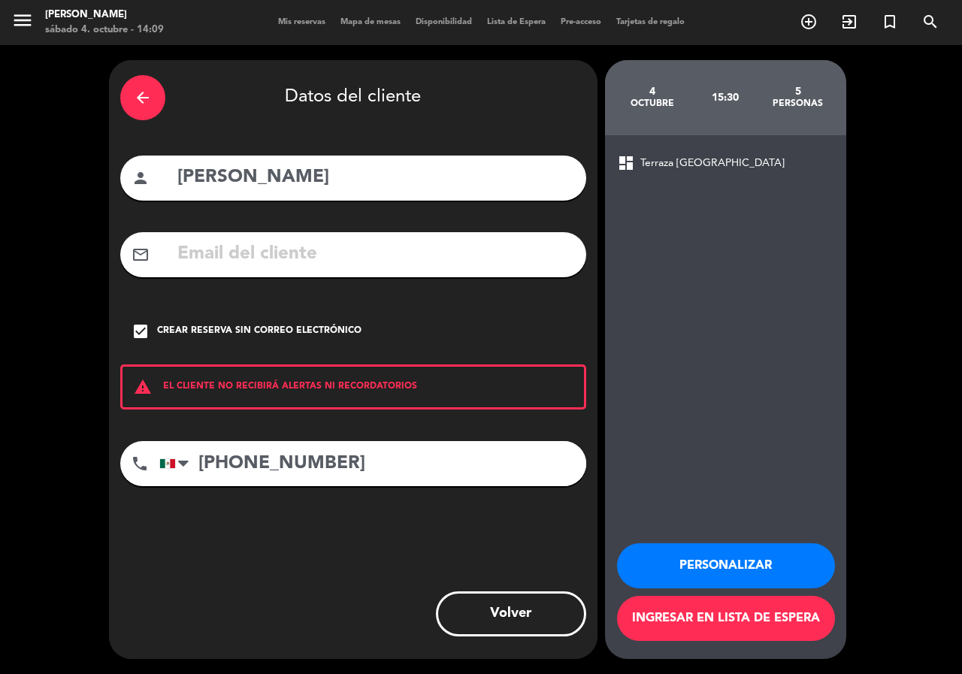
click at [692, 562] on button "Personalizar" at bounding box center [726, 566] width 218 height 45
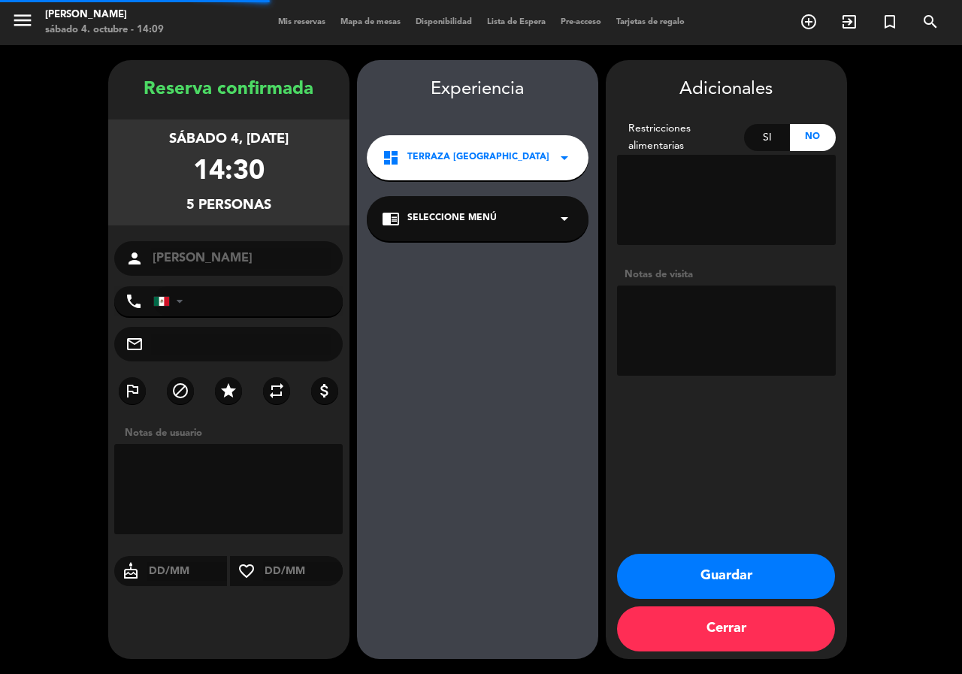
type input "[PHONE_NUMBER]"
click at [701, 308] on textarea at bounding box center [726, 331] width 219 height 90
type textarea "la paz"
click at [702, 580] on button "Guardar" at bounding box center [726, 576] width 218 height 45
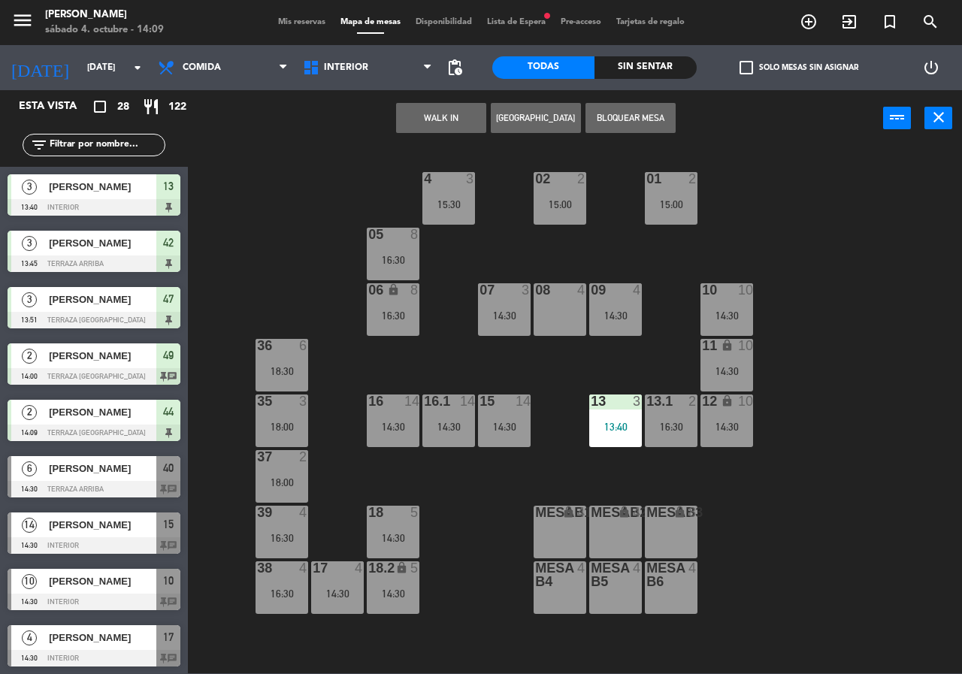
click at [524, 18] on span "Lista de Espera fiber_manual_record" at bounding box center [517, 22] width 74 height 8
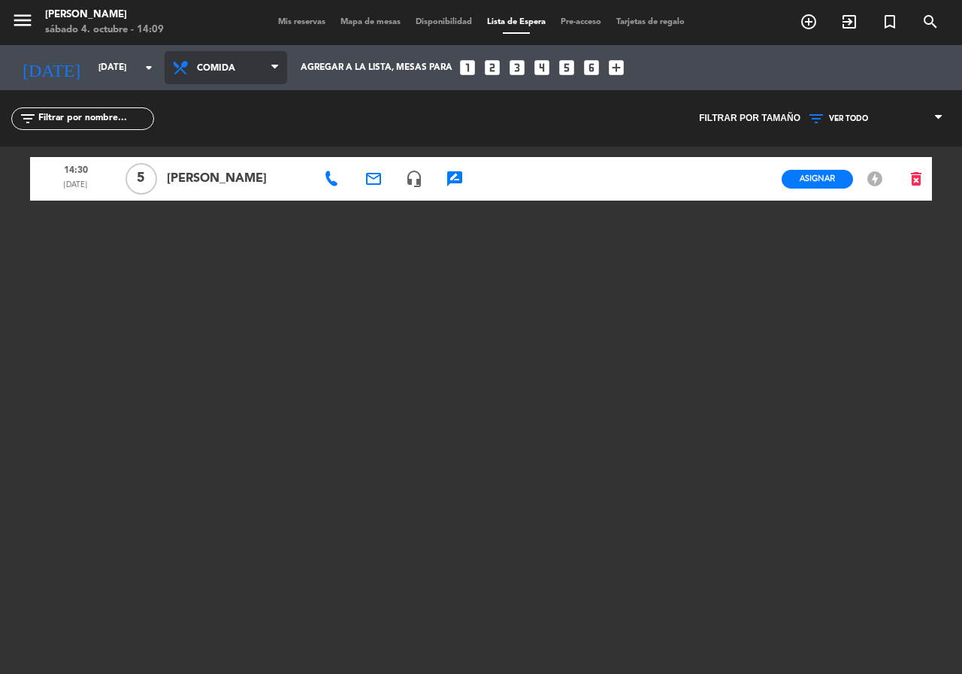
click at [208, 80] on span "Comida" at bounding box center [232, 68] width 71 height 29
drag, startPoint x: 380, startPoint y: 123, endPoint x: 384, endPoint y: 103, distance: 20.1
click at [380, 121] on div "filter_list" at bounding box center [240, 118] width 481 height 56
click at [833, 177] on span "Asignar" at bounding box center [817, 178] width 35 height 11
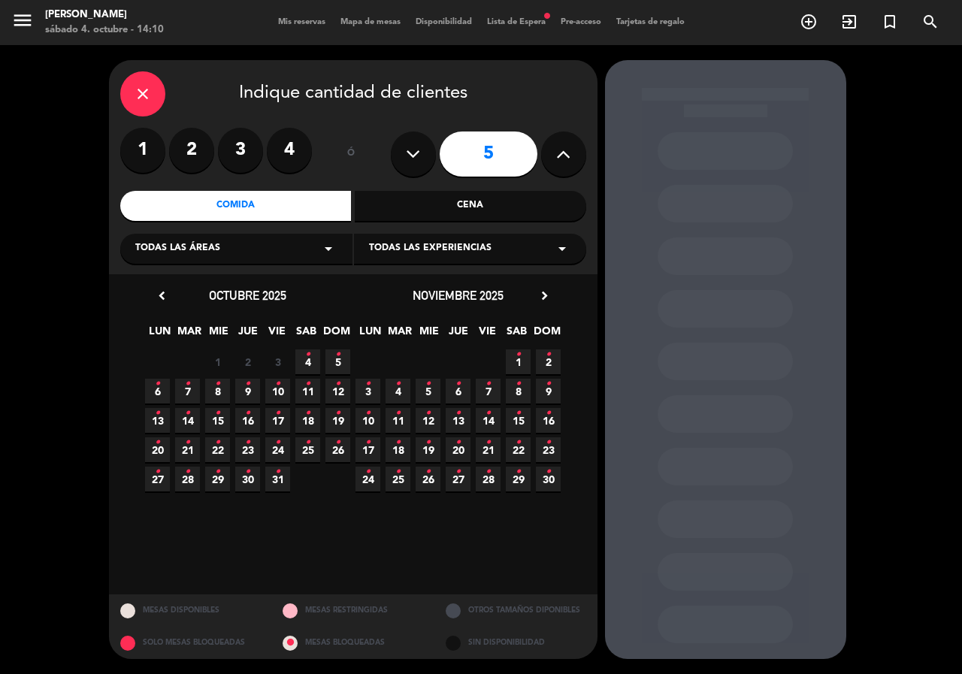
click at [308, 362] on icon "•" at bounding box center [307, 355] width 5 height 24
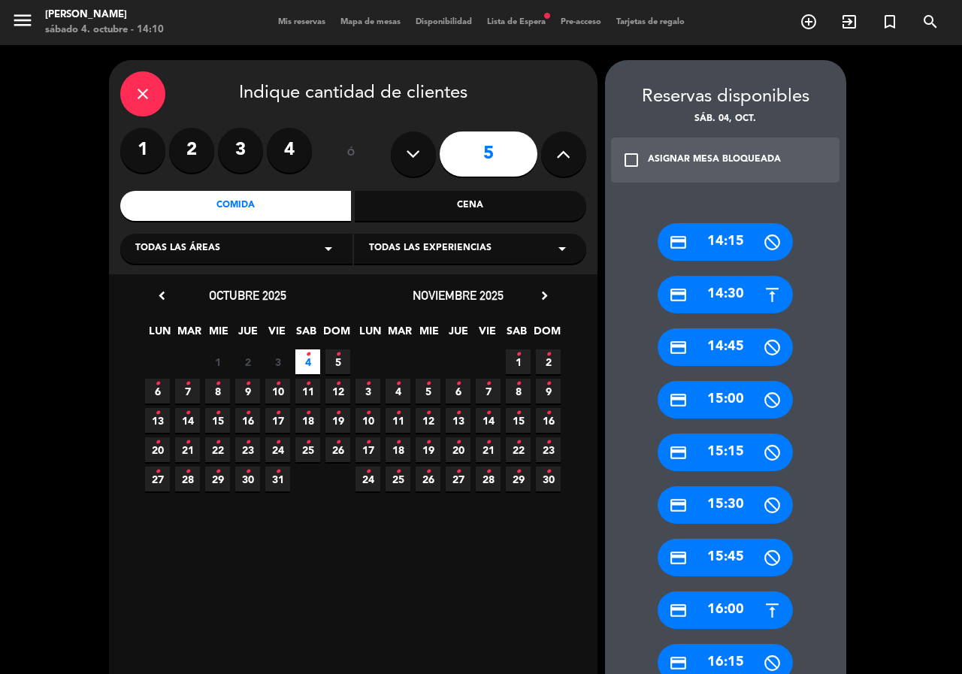
click at [723, 495] on div "credit_card 15:30" at bounding box center [725, 505] width 135 height 38
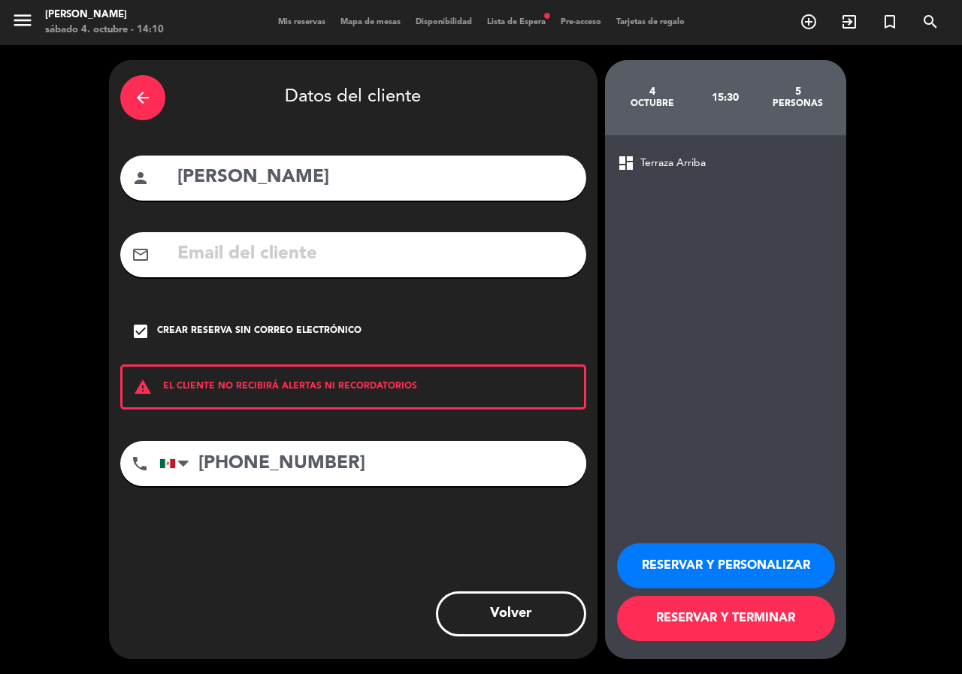
click at [699, 571] on button "RESERVAR Y PERSONALIZAR" at bounding box center [726, 566] width 218 height 45
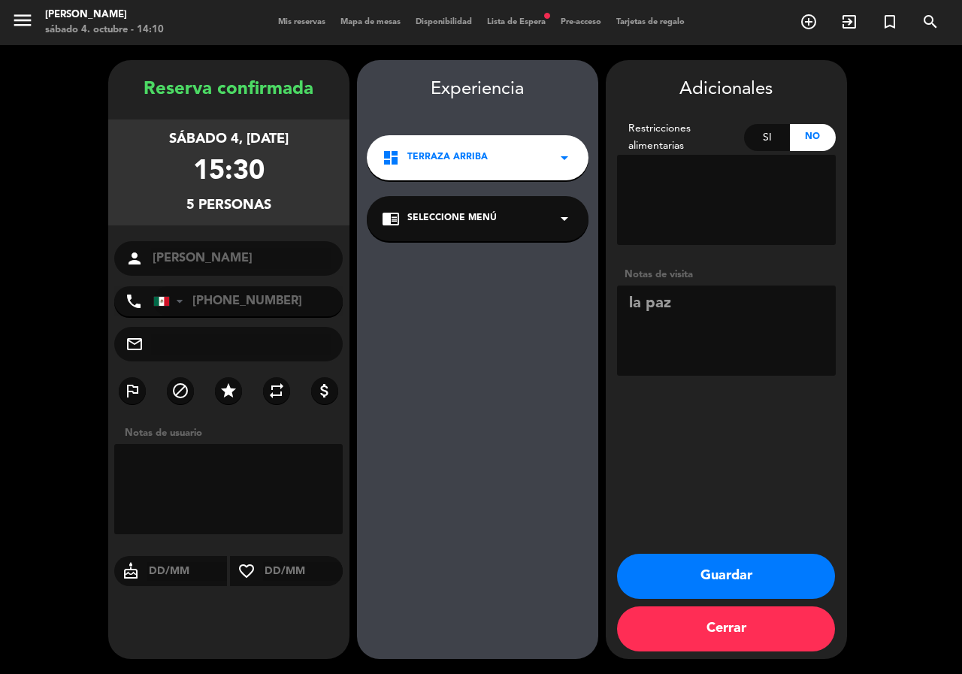
click at [668, 578] on button "Guardar" at bounding box center [726, 576] width 218 height 45
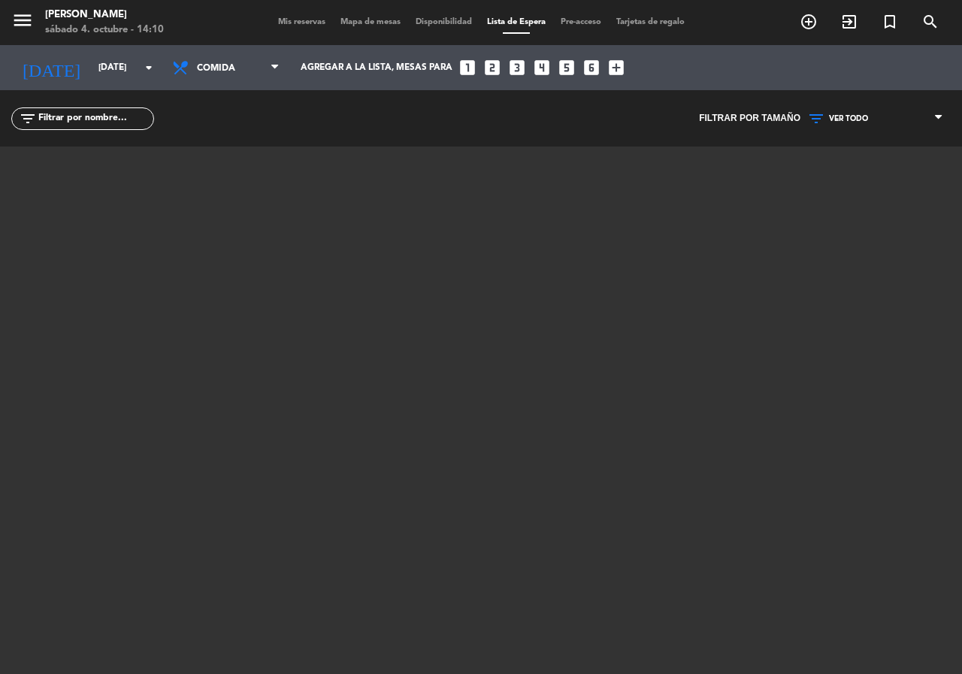
click at [348, 20] on span "Mapa de mesas" at bounding box center [370, 22] width 75 height 8
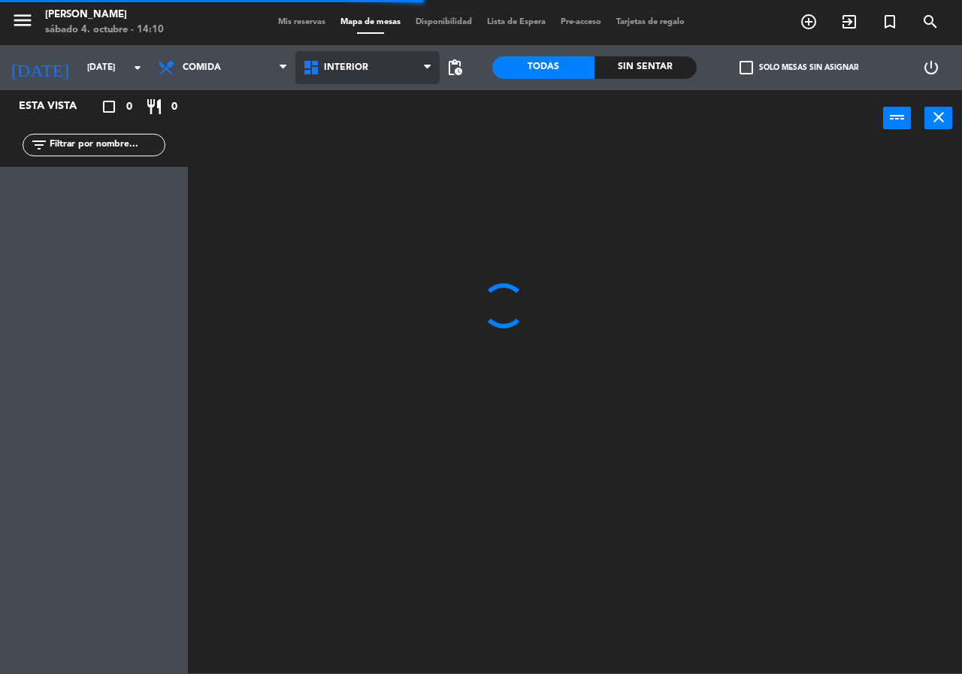
click at [339, 79] on span "Interior" at bounding box center [367, 67] width 145 height 33
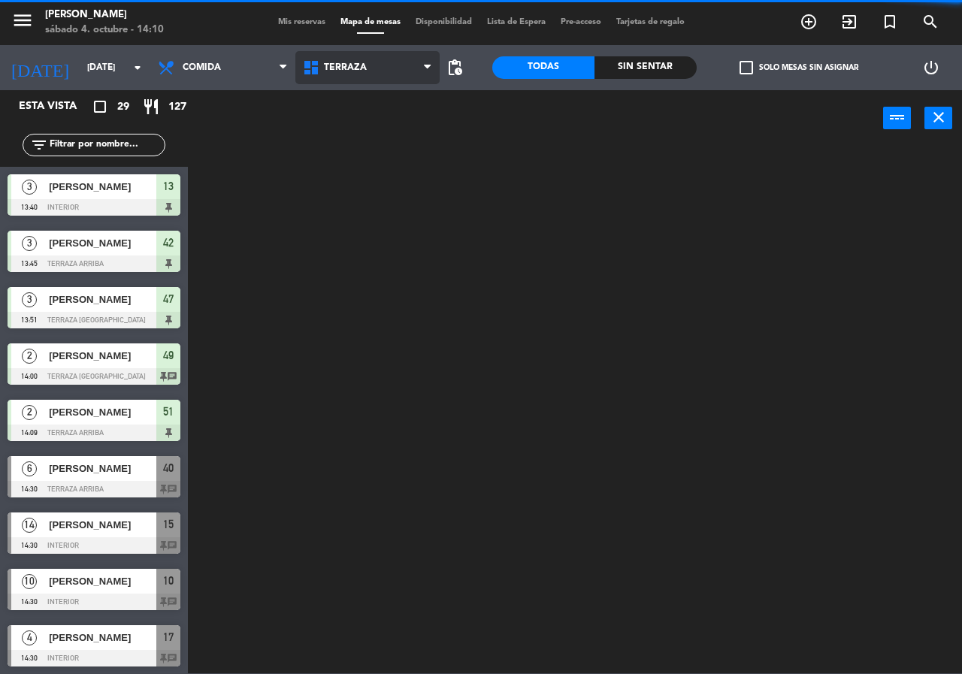
click at [332, 135] on ng-component "menu [PERSON_NAME][DATE] 4. octubre - 14:10 Mis reservas Mapa de mesas Disponib…" at bounding box center [481, 337] width 962 height 674
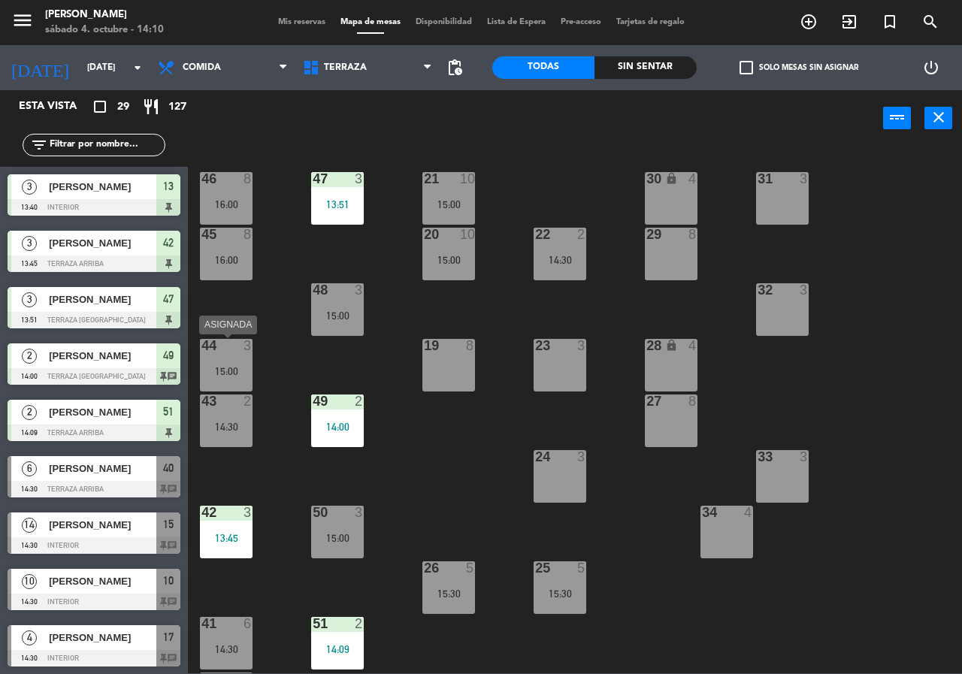
click at [231, 356] on div "44 3 15:00" at bounding box center [226, 365] width 53 height 53
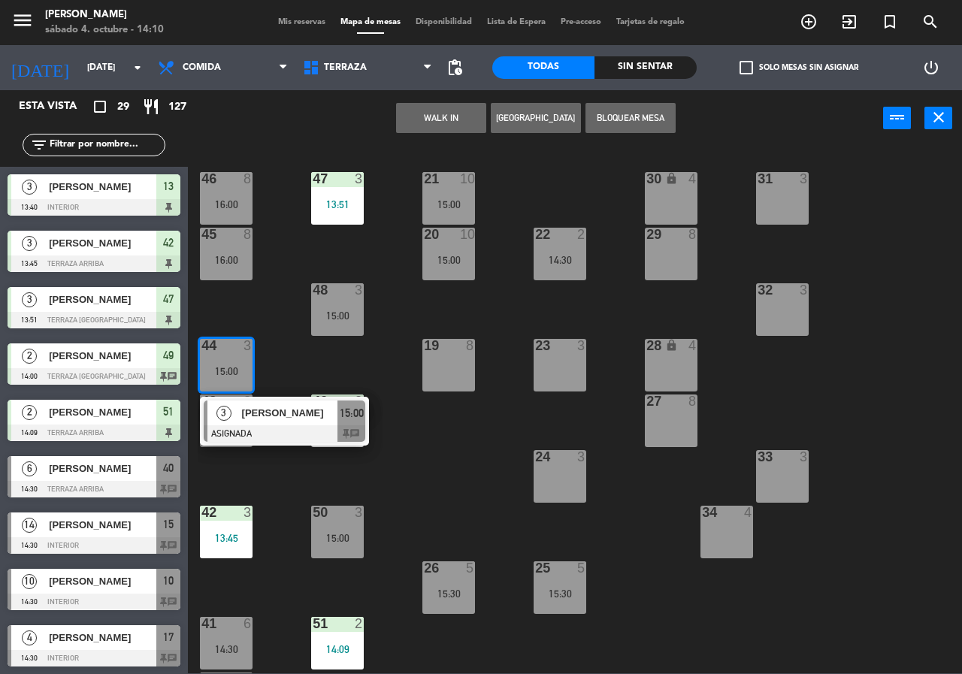
click at [271, 341] on div "21 10 15:00 30 lock 4 46 8 16:00 47 3 13:51 31 3 20 10 15:00 22 2 14:30 29 8 45…" at bounding box center [580, 410] width 765 height 528
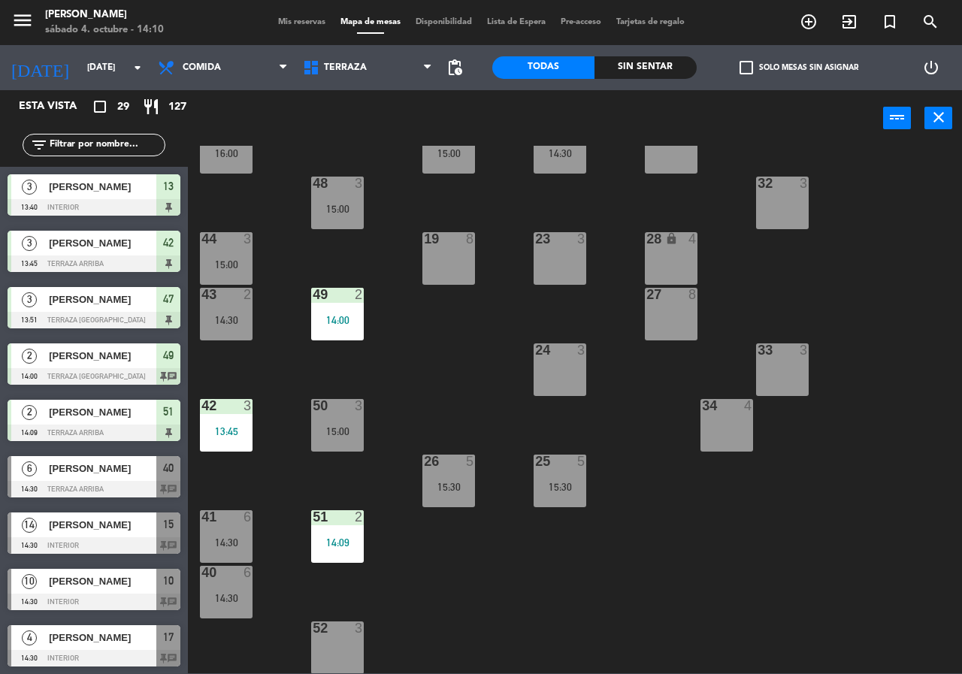
scroll to position [108, 0]
click at [436, 472] on div "26 5 15:30" at bounding box center [449, 480] width 53 height 53
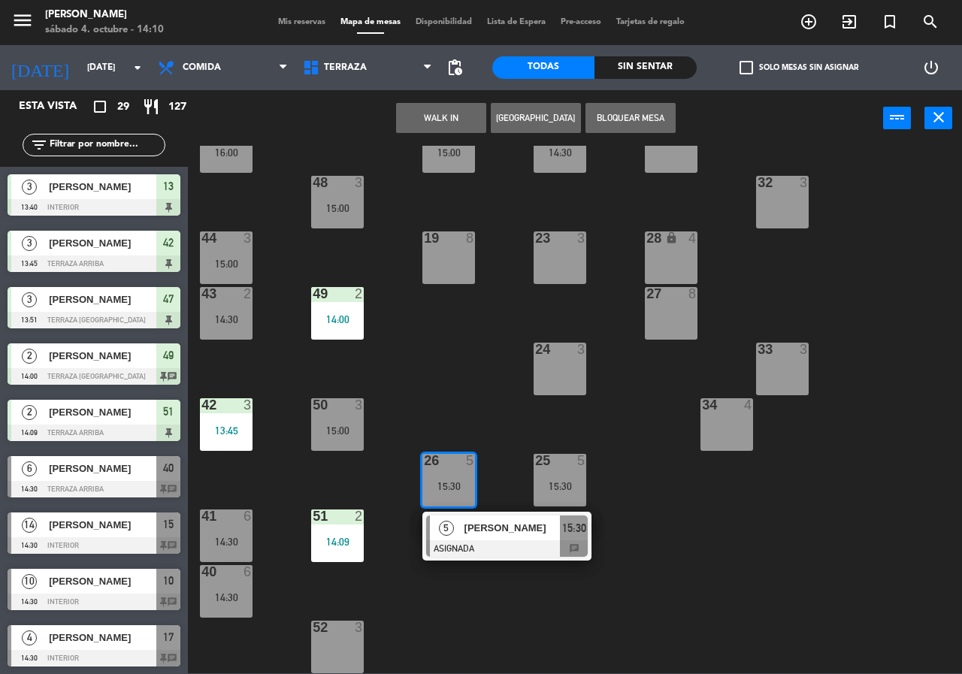
click at [330, 641] on div "52 3" at bounding box center [337, 647] width 53 height 53
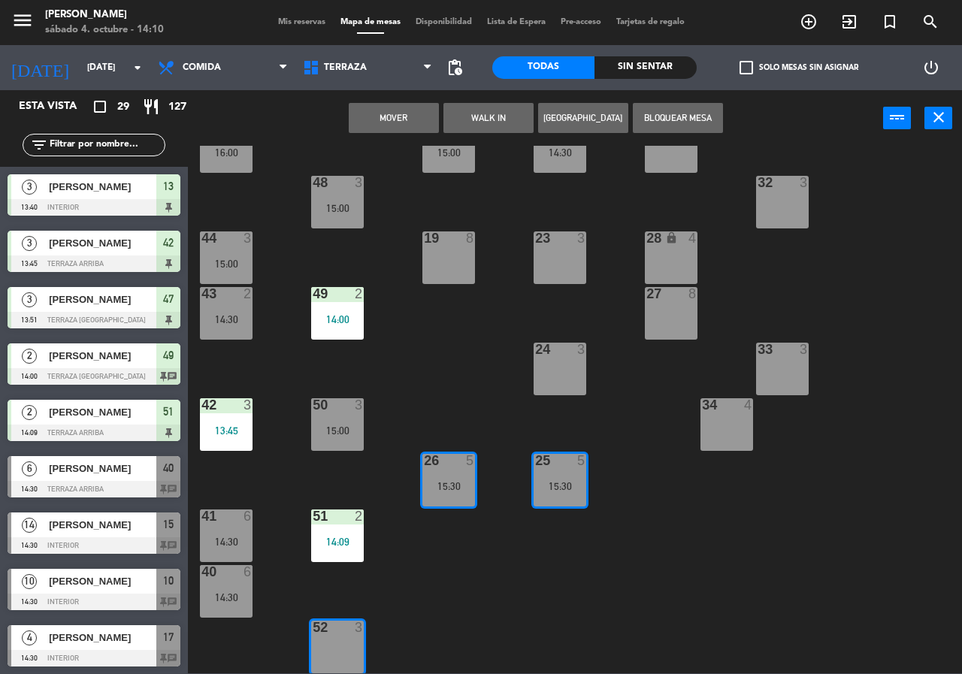
click at [403, 119] on button "Mover" at bounding box center [394, 118] width 90 height 30
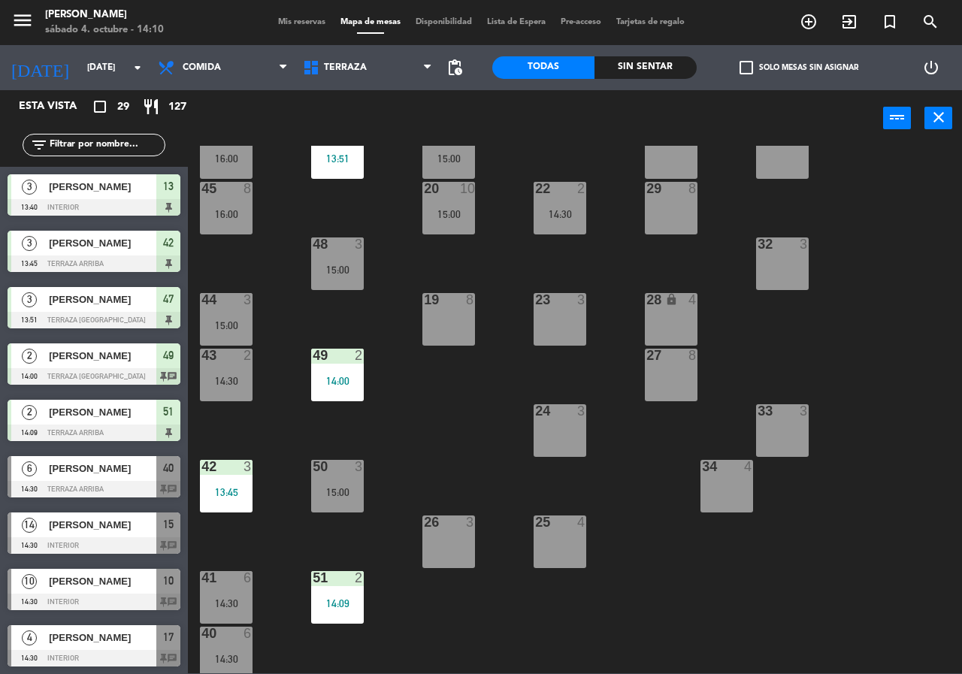
scroll to position [0, 0]
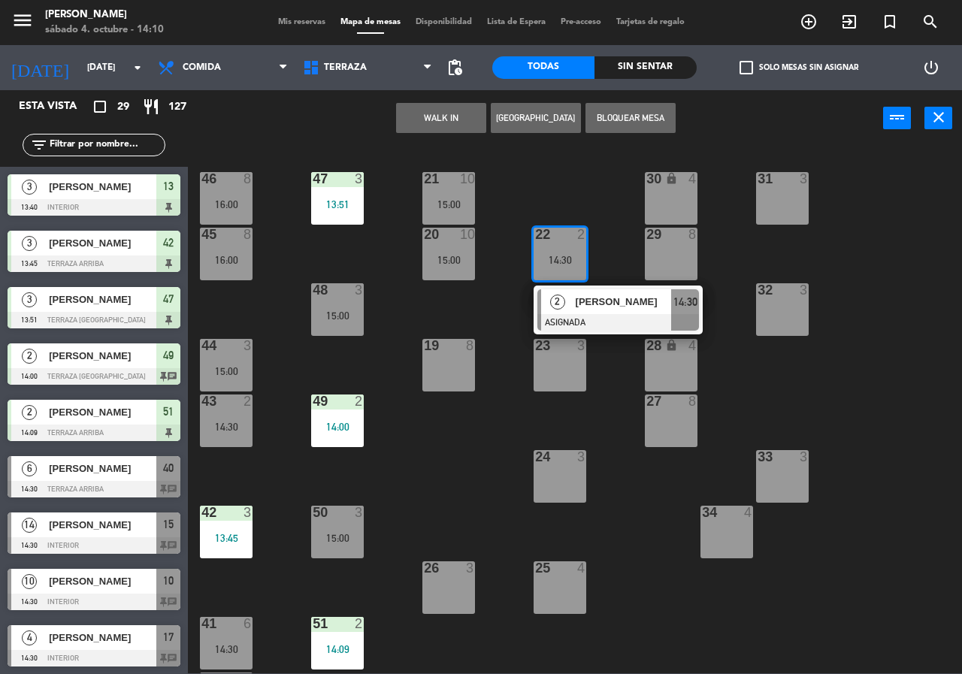
click at [571, 301] on div "2" at bounding box center [557, 301] width 32 height 25
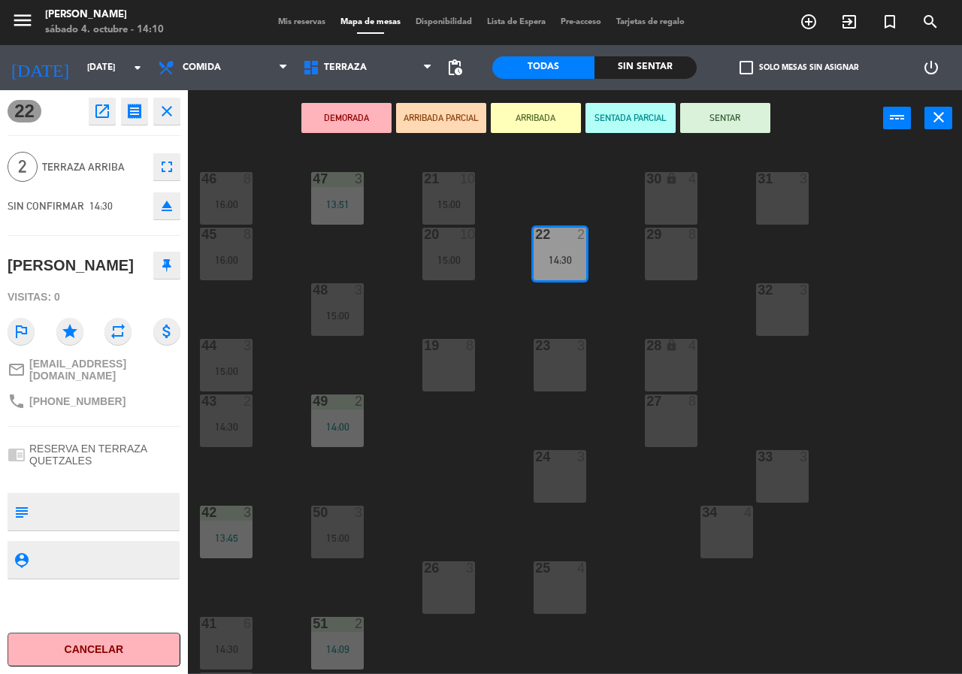
click at [499, 454] on div "21 10 15:00 30 lock 4 46 8 16:00 47 3 13:51 31 3 20 10 15:00 22 2 14:30 29 8 45…" at bounding box center [580, 410] width 765 height 528
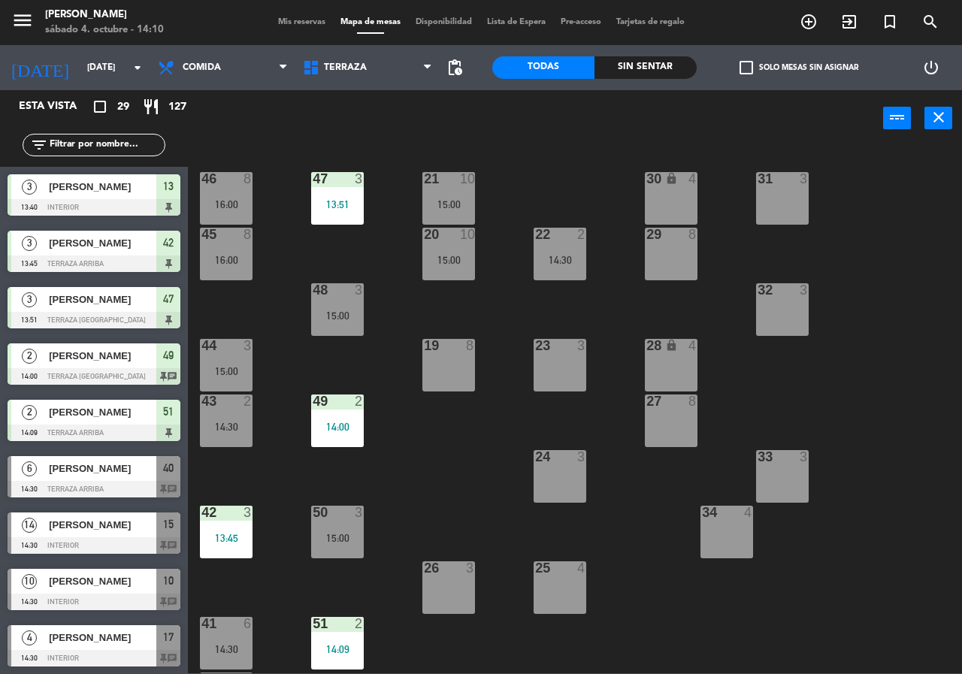
click at [228, 416] on div "43 2 14:30" at bounding box center [226, 421] width 53 height 53
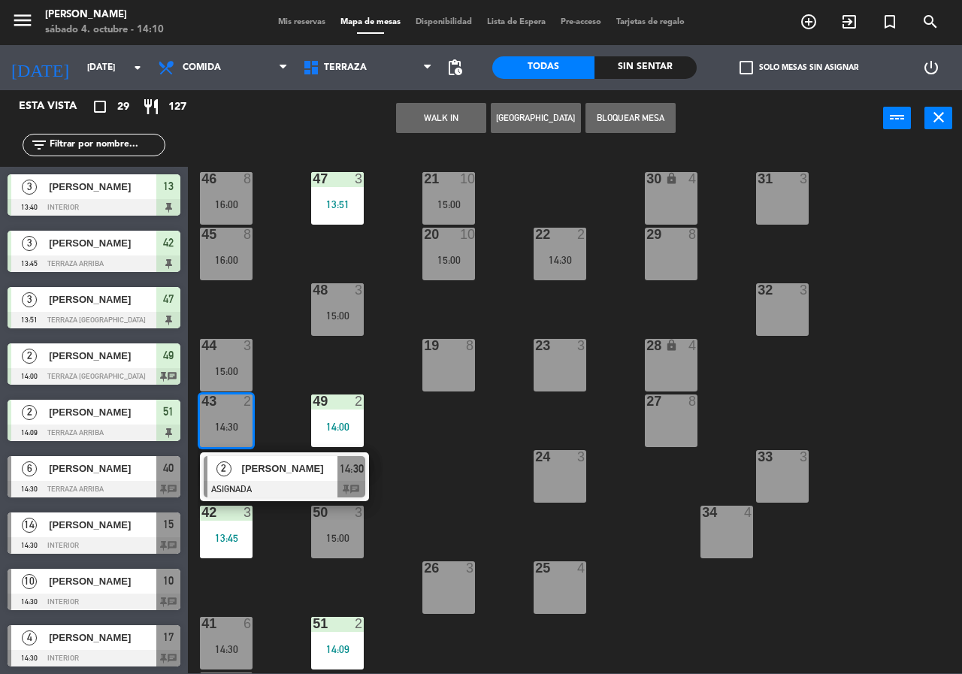
click at [408, 421] on div "21 10 15:00 30 lock 4 46 8 16:00 47 3 13:51 31 3 20 10 15:00 22 2 14:30 29 8 45…" at bounding box center [580, 410] width 765 height 528
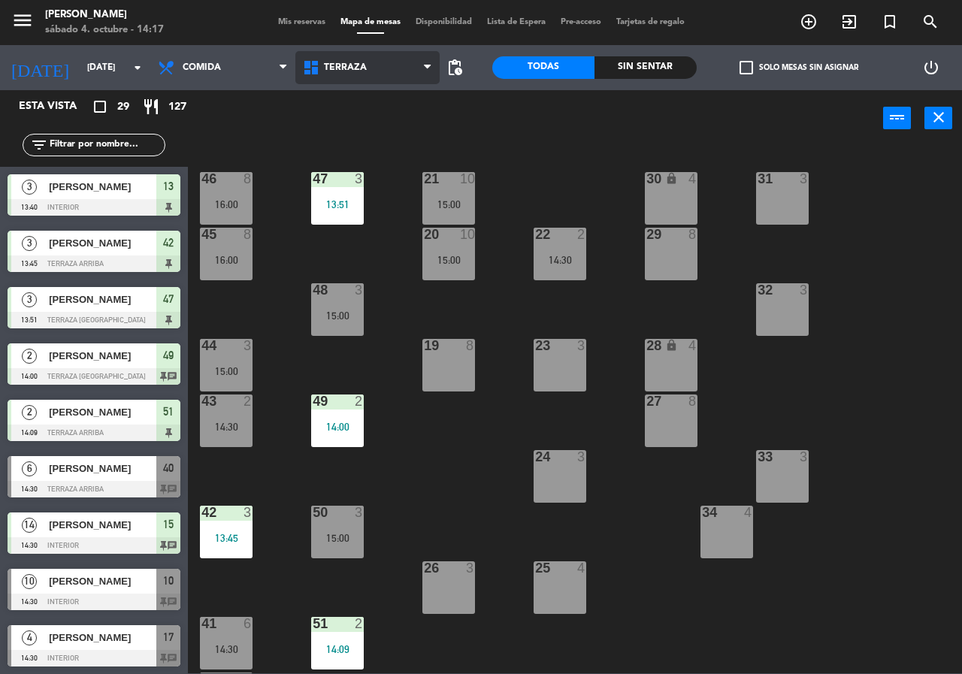
click at [363, 74] on span "Terraza" at bounding box center [367, 67] width 145 height 33
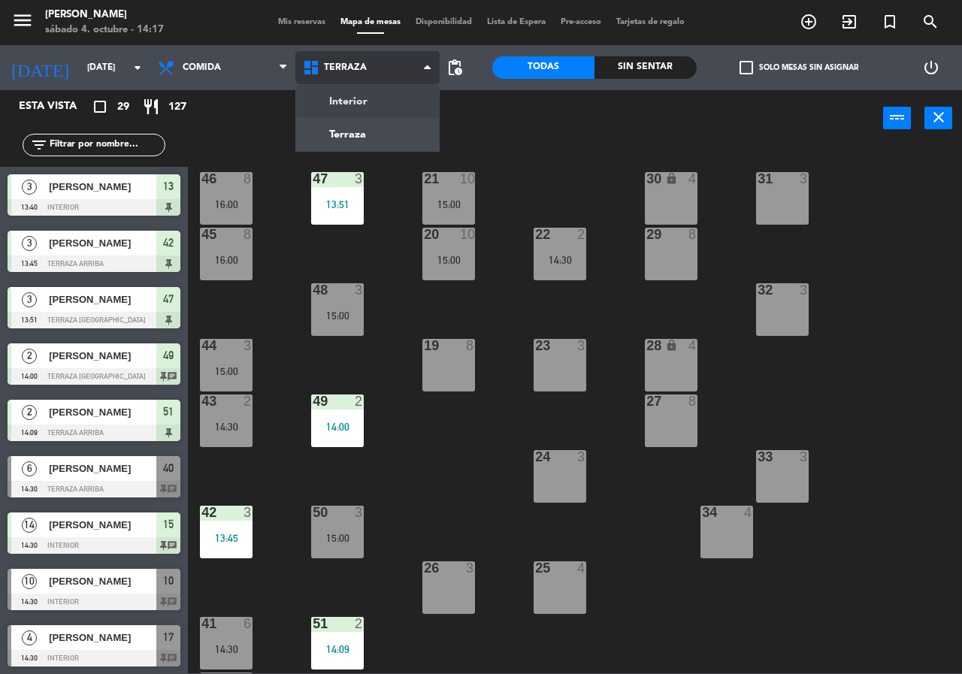
click at [367, 92] on ng-component "menu Chepe [PERSON_NAME] sábado 4. octubre - 14:17 Mis reservas Mapa de mesas D…" at bounding box center [481, 337] width 962 height 674
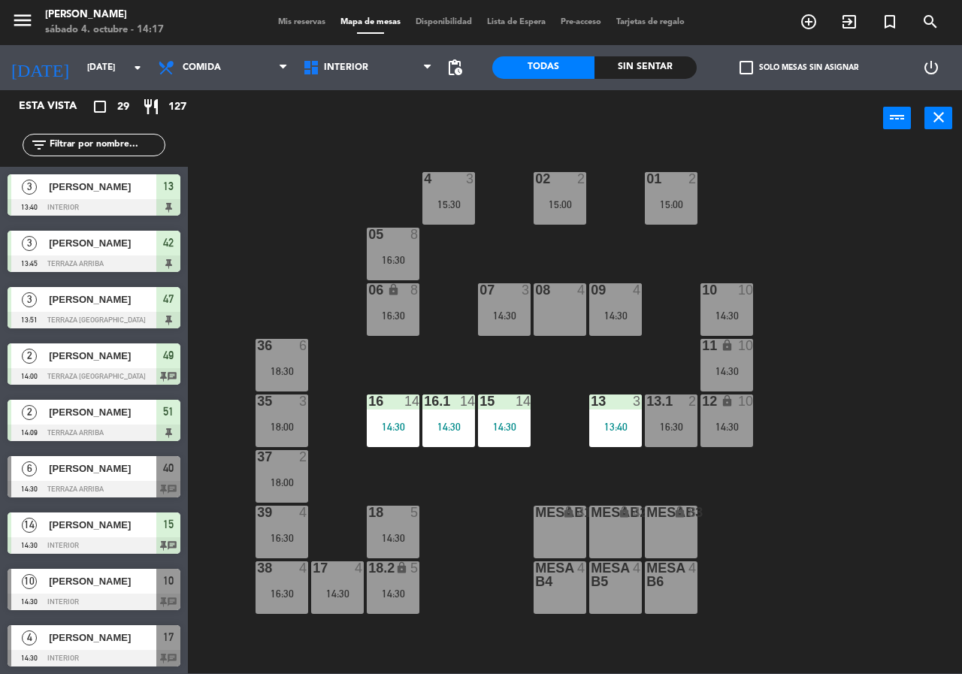
click at [320, 293] on div "02 2 15:00 4 3 15:30 01 2 15:00 05 8 16:30 06 lock 8 16:30 07 3 14:30 09 4 14:3…" at bounding box center [580, 410] width 765 height 528
click at [559, 307] on div "08 4" at bounding box center [560, 309] width 53 height 53
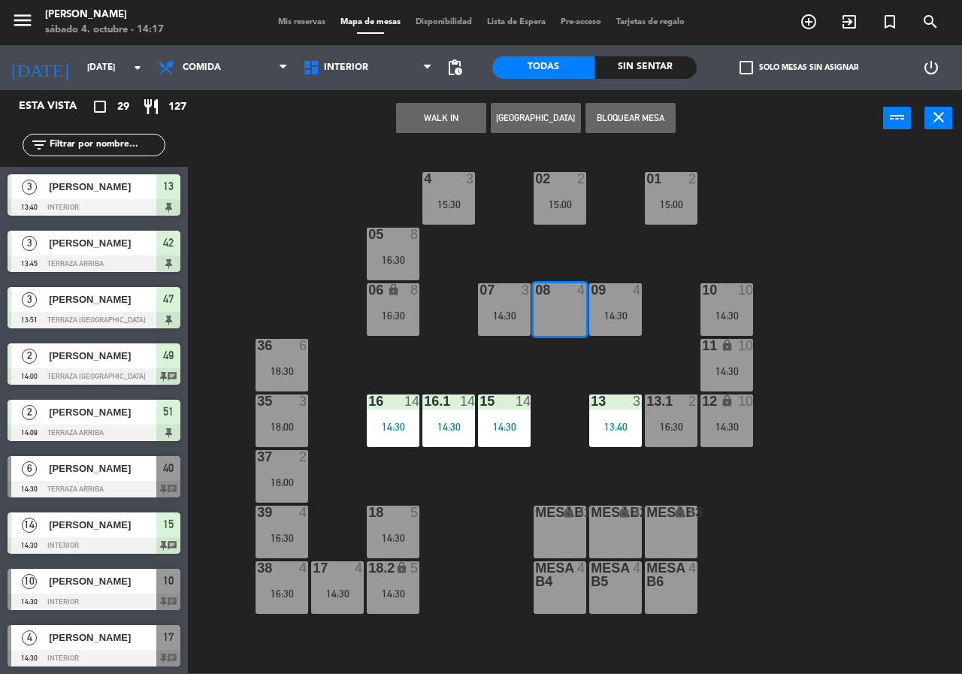
click at [520, 120] on button "[GEOGRAPHIC_DATA]" at bounding box center [536, 118] width 90 height 30
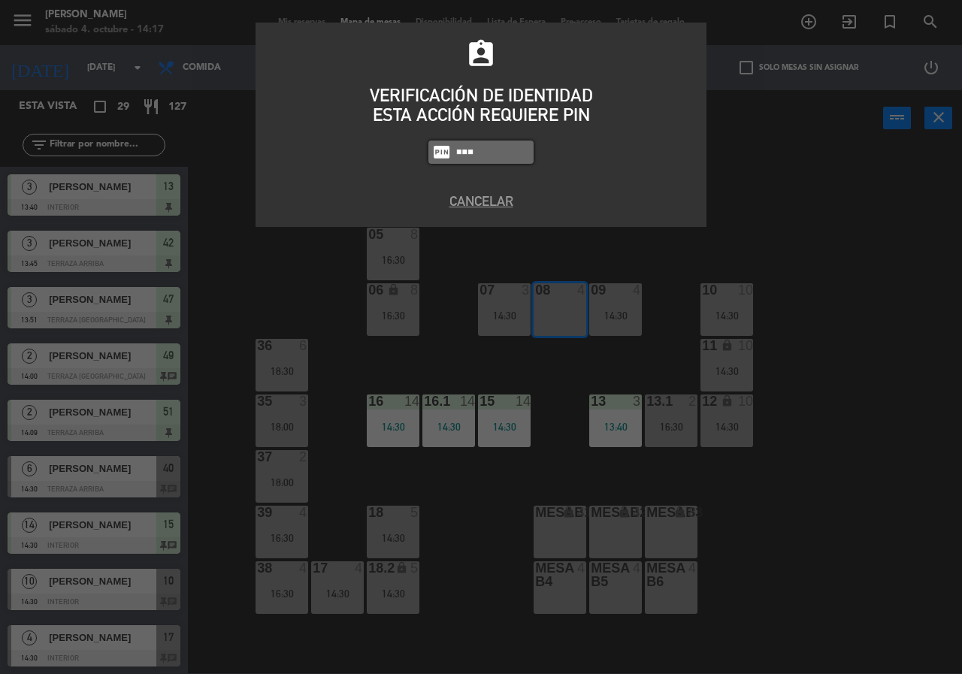
type input "2581"
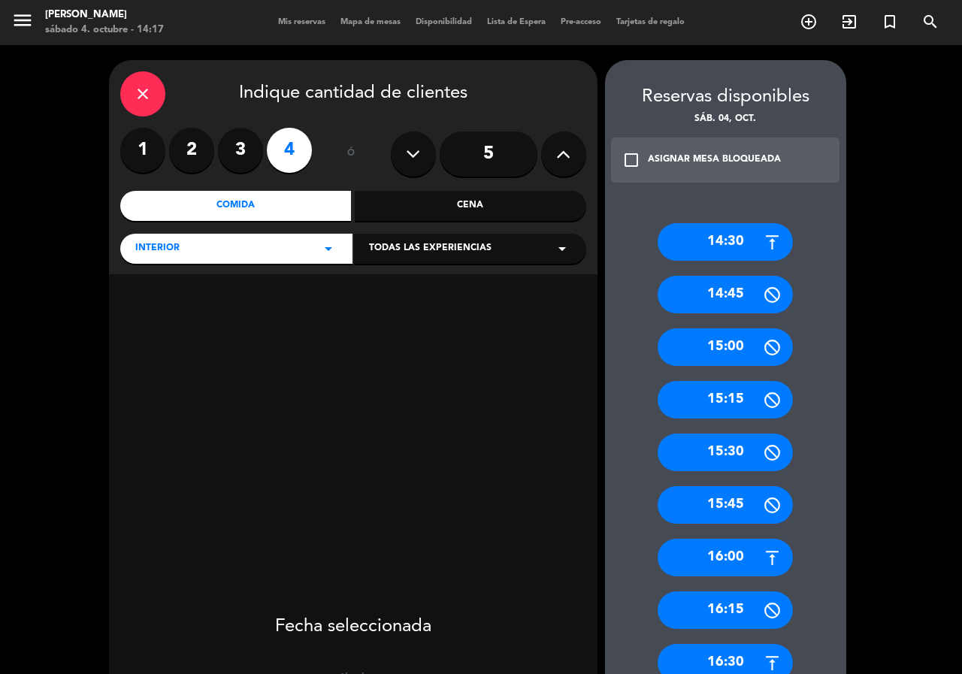
click at [733, 342] on div "15:00" at bounding box center [725, 348] width 135 height 38
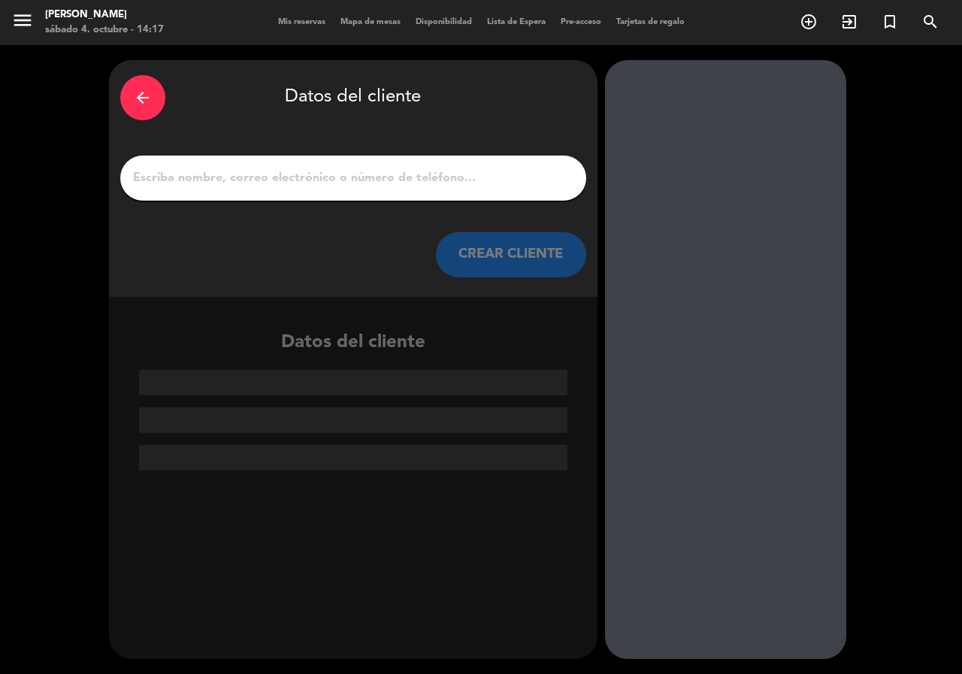
click at [390, 174] on input "1" at bounding box center [354, 178] width 444 height 21
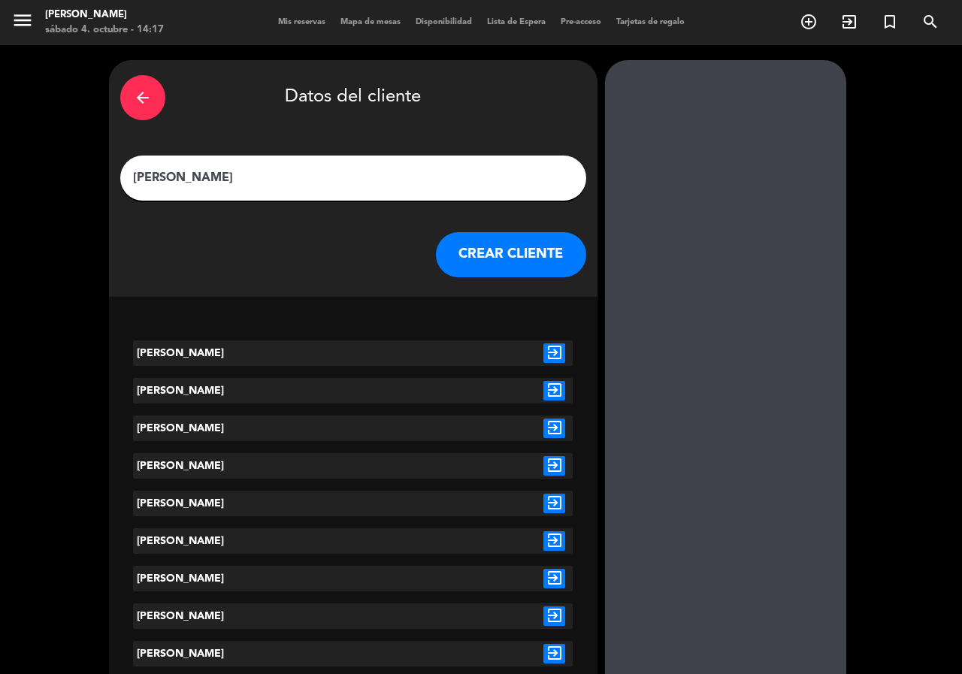
type input "[PERSON_NAME]"
click at [547, 356] on icon "exit_to_app" at bounding box center [555, 354] width 22 height 20
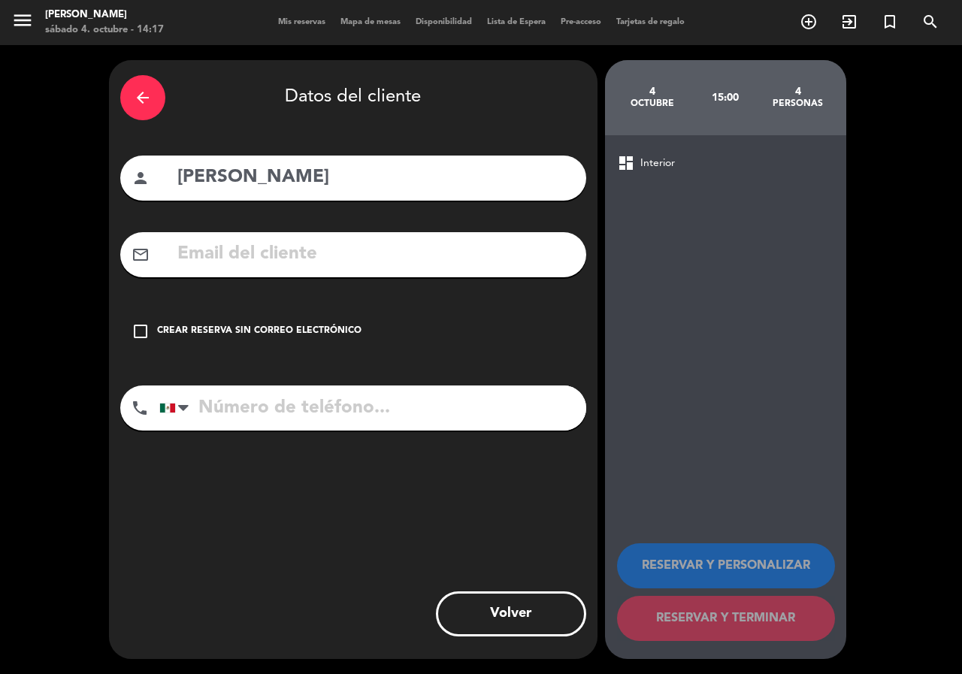
drag, startPoint x: 324, startPoint y: 330, endPoint x: 468, endPoint y: 356, distance: 146.6
click at [323, 330] on div "Crear reserva sin correo electrónico" at bounding box center [259, 331] width 205 height 15
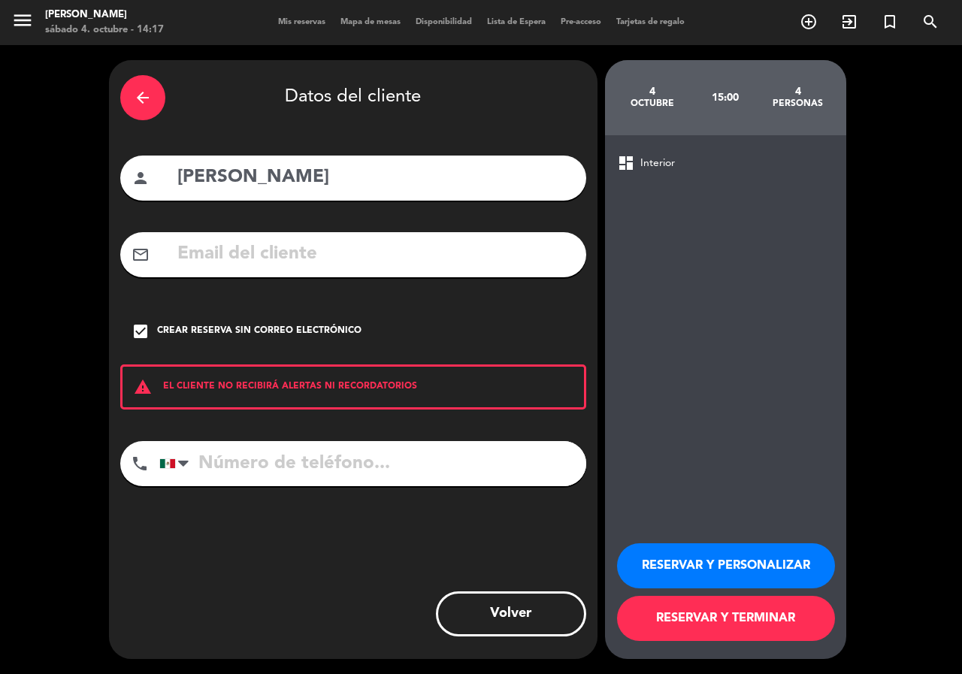
click at [686, 550] on button "RESERVAR Y PERSONALIZAR" at bounding box center [726, 566] width 218 height 45
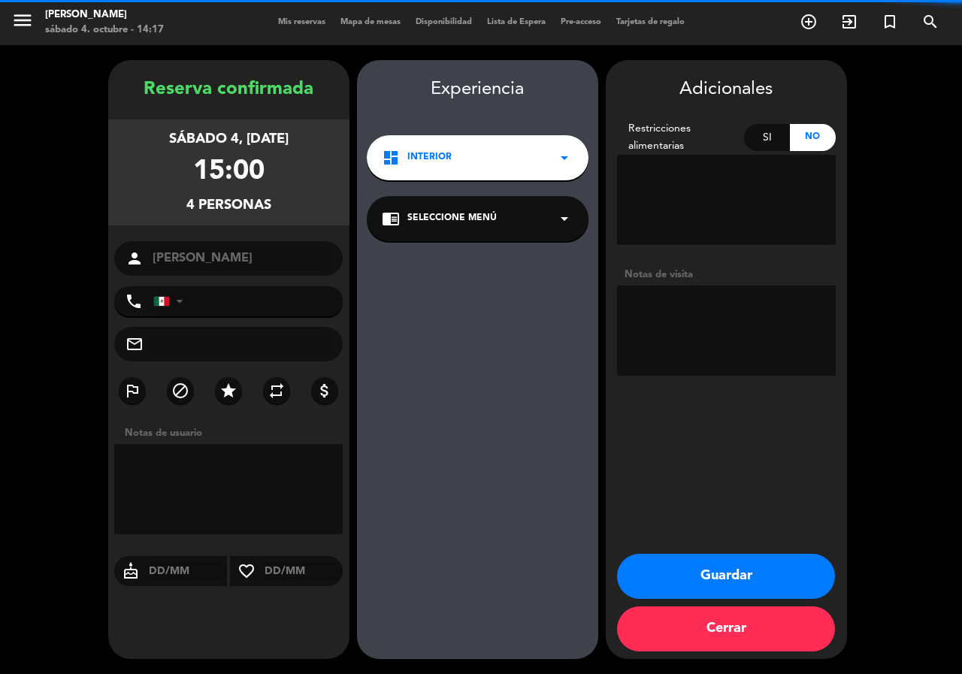
click at [692, 314] on textarea at bounding box center [726, 331] width 219 height 90
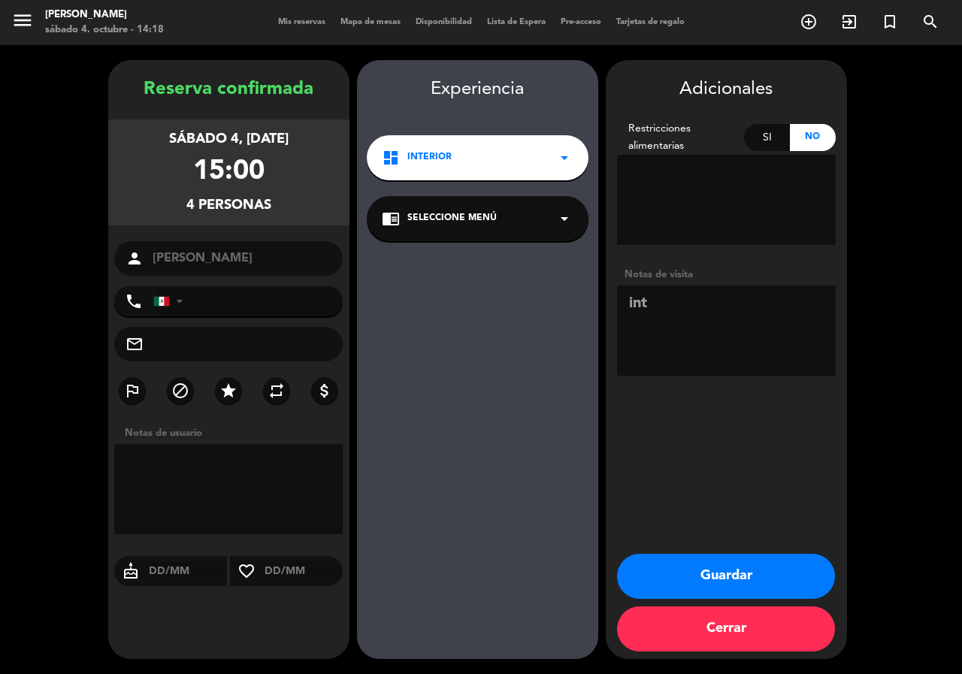
type textarea "int"
click at [696, 568] on button "Guardar" at bounding box center [726, 576] width 218 height 45
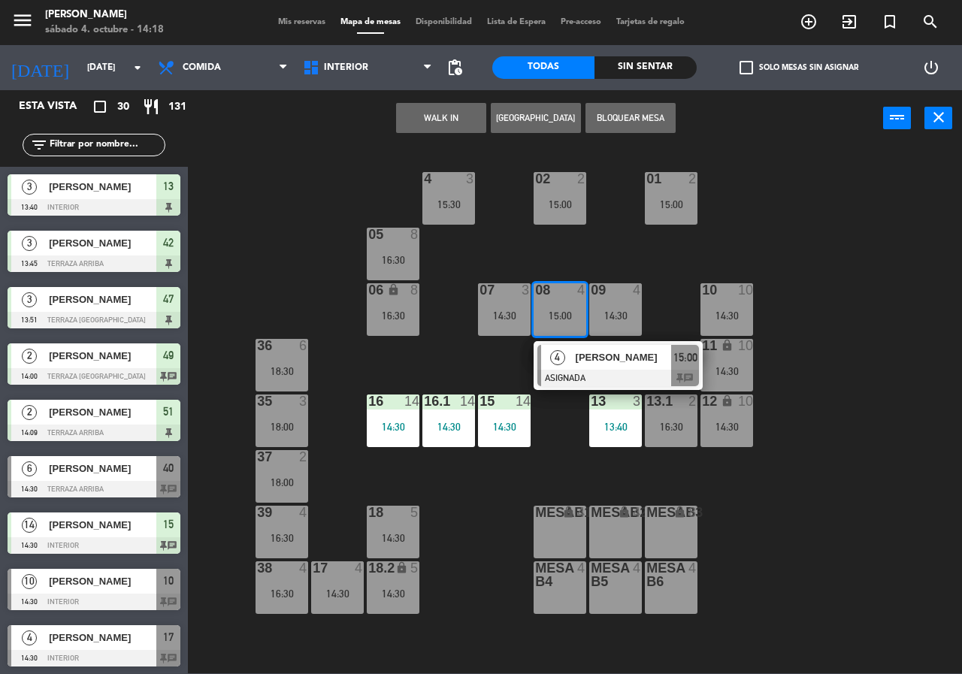
click at [621, 243] on div "02 2 15:00 4 3 15:30 01 2 15:00 05 8 16:30 06 lock 8 16:30 07 3 14:30 09 4 14:3…" at bounding box center [580, 410] width 765 height 528
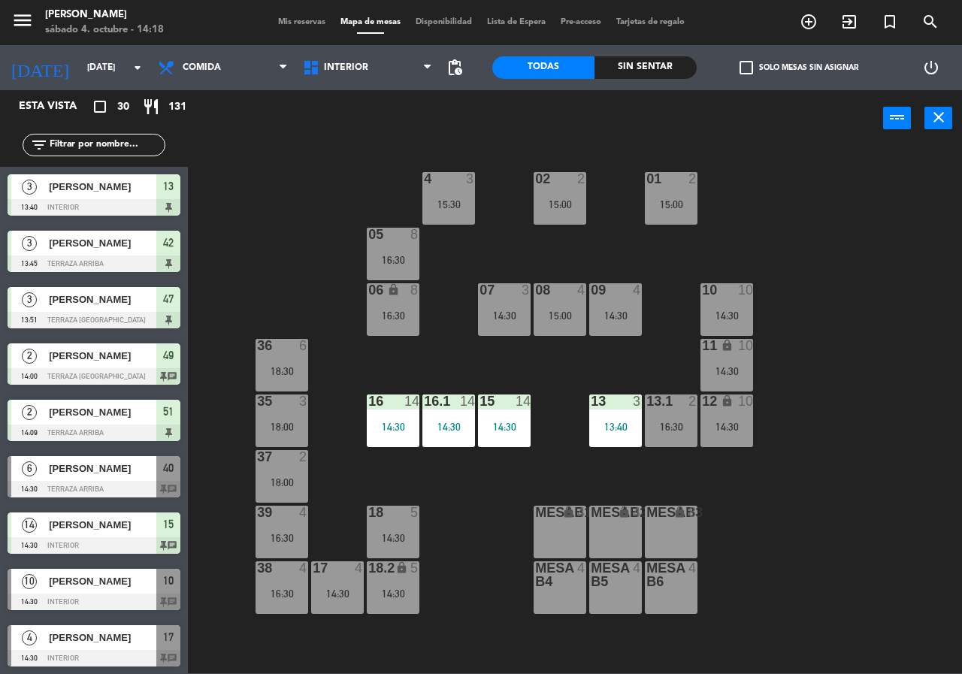
click at [329, 172] on div "02 2 15:00 4 3 15:30 01 2 15:00 05 8 16:30 06 lock 8 16:30 07 3 14:30 09 4 14:3…" at bounding box center [580, 410] width 765 height 528
click at [295, 256] on div "02 2 15:00 4 3 15:30 01 2 15:00 05 8 16:30 06 lock 8 16:30 07 3 14:30 09 4 14:3…" at bounding box center [580, 410] width 765 height 528
drag, startPoint x: 246, startPoint y: 64, endPoint x: 250, endPoint y: 89, distance: 25.2
click at [245, 64] on span "Comida" at bounding box center [222, 67] width 145 height 33
click at [250, 132] on ng-component "menu [PERSON_NAME][DATE] 4. octubre - 14:18 Mis reservas Mapa de mesas Disponib…" at bounding box center [481, 337] width 962 height 674
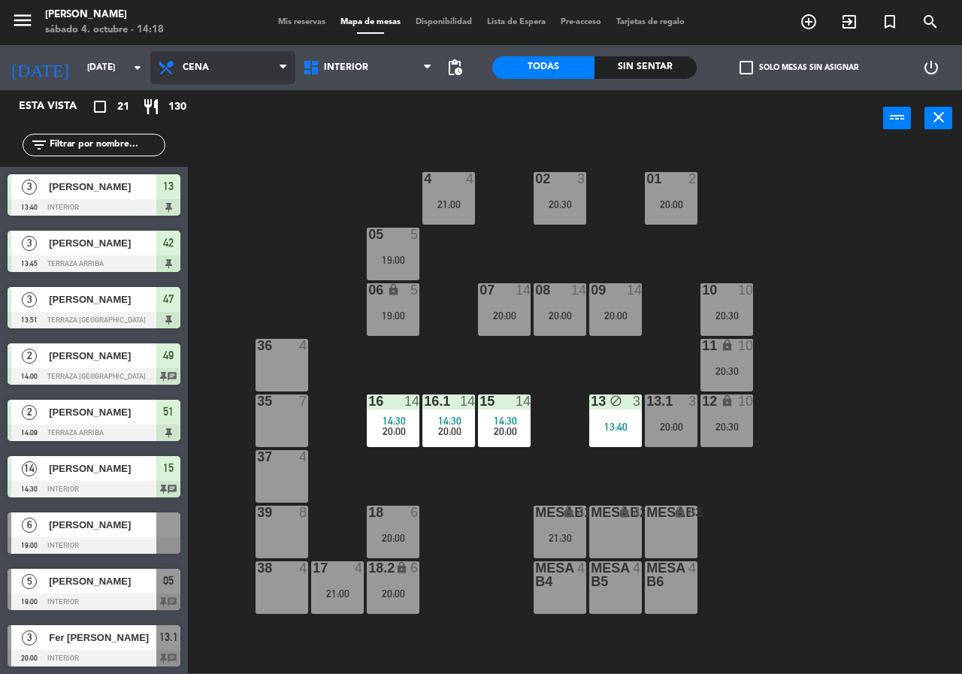
click at [224, 71] on span "Cena" at bounding box center [222, 67] width 145 height 33
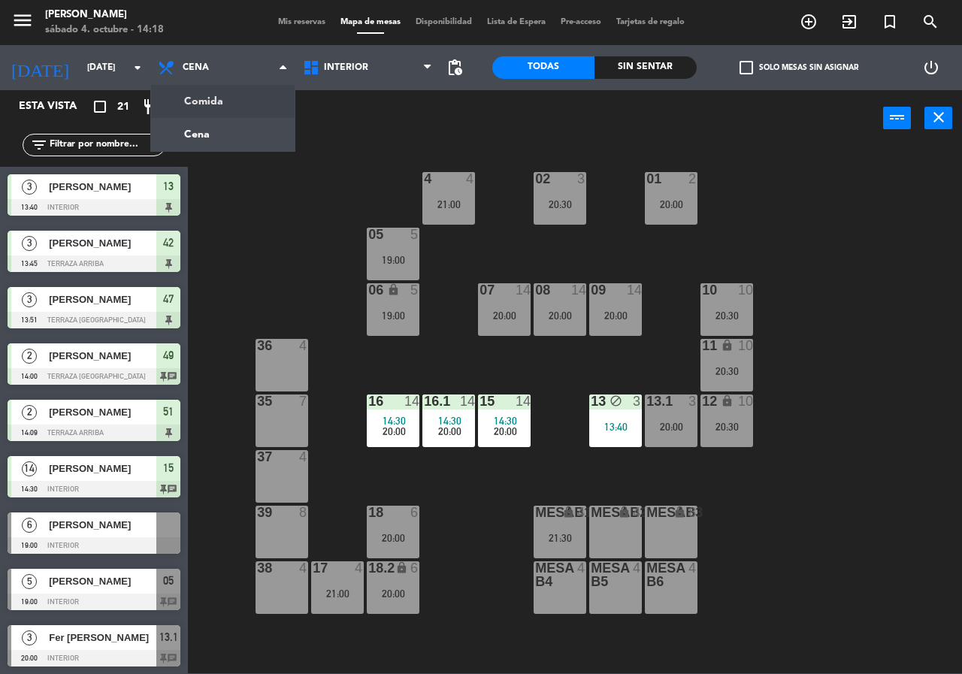
click at [319, 117] on div "power_input close" at bounding box center [536, 118] width 696 height 57
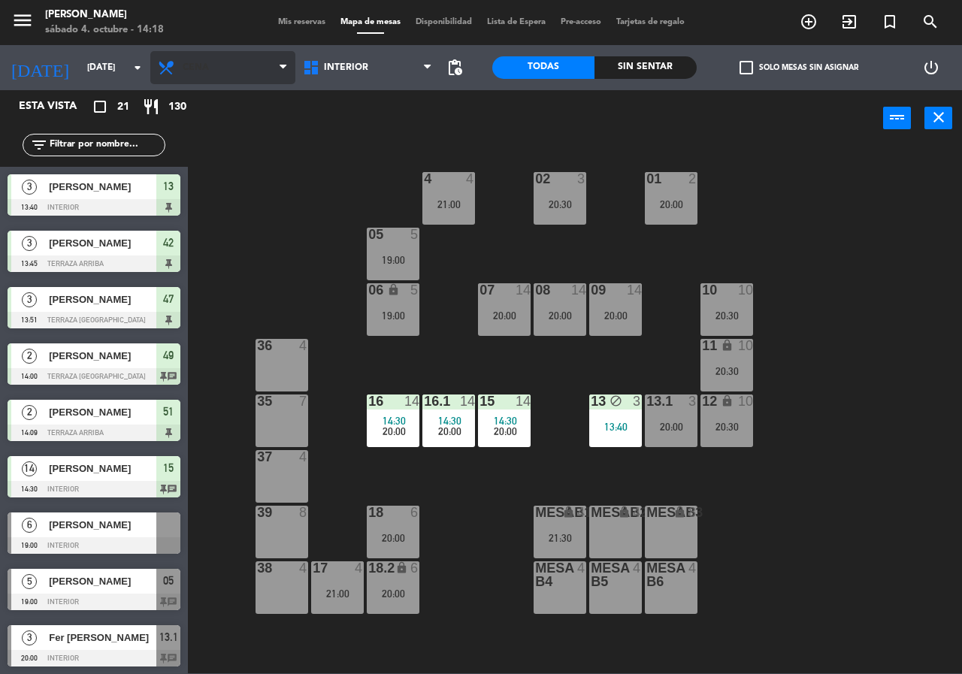
click at [227, 59] on span "Cena" at bounding box center [222, 67] width 145 height 33
click at [268, 104] on ng-component "menu [PERSON_NAME][DATE] 4. octubre - 14:18 Mis reservas Mapa de mesas Disponib…" at bounding box center [481, 337] width 962 height 674
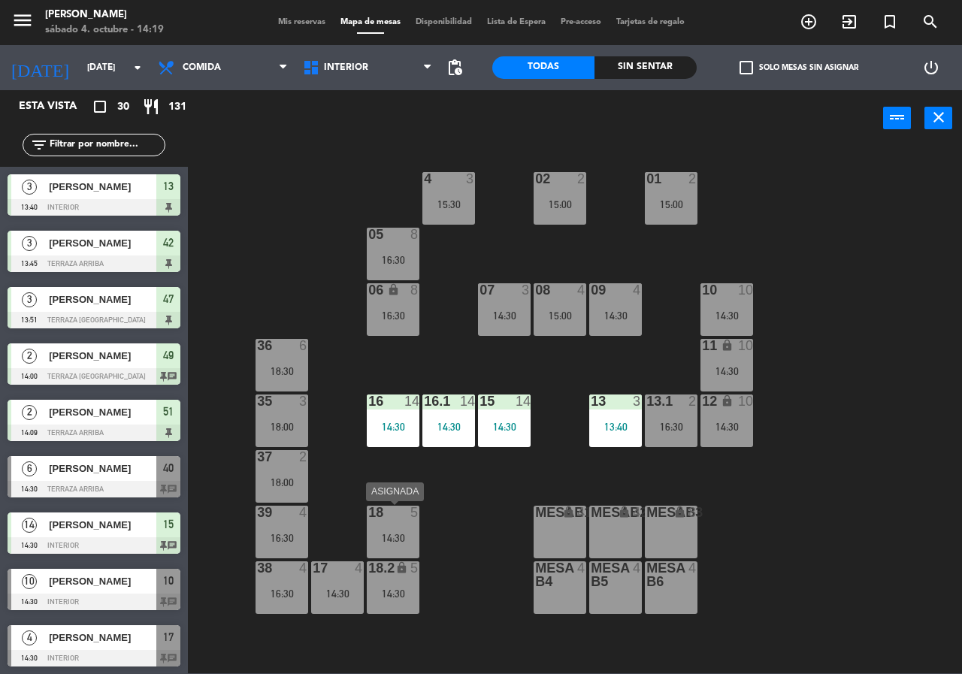
click at [408, 535] on div "14:30" at bounding box center [393, 538] width 53 height 11
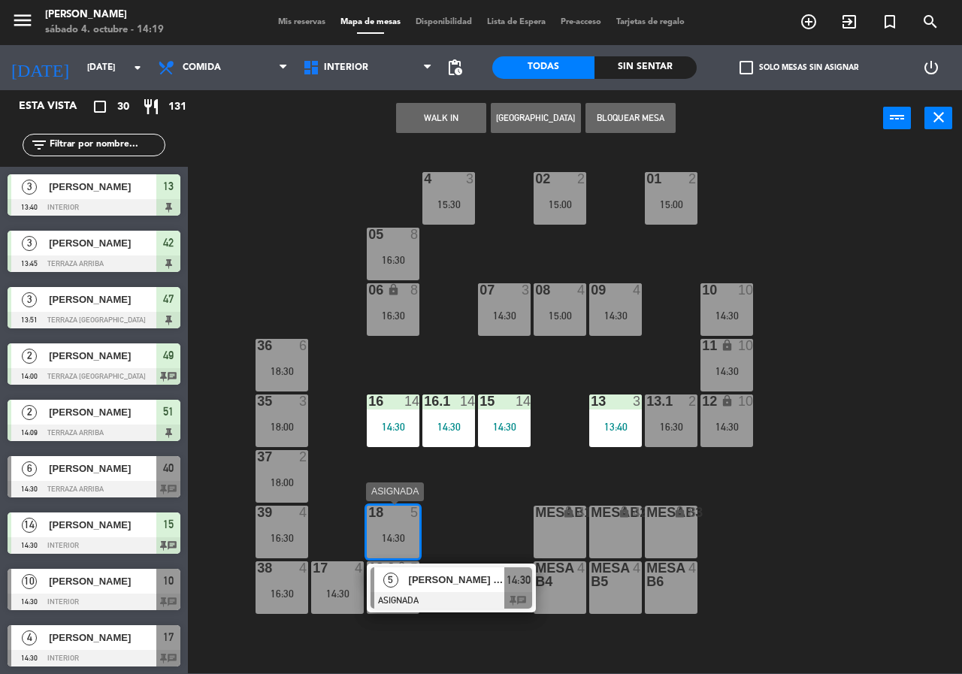
click at [444, 582] on span "[PERSON_NAME] Santa [PERSON_NAME]" at bounding box center [457, 580] width 96 height 16
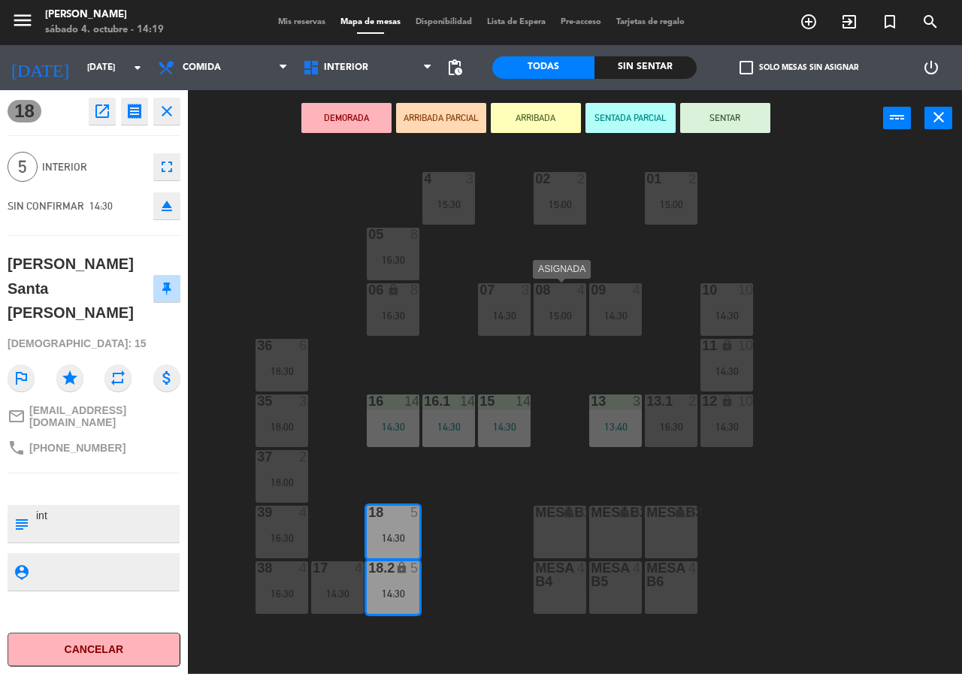
click at [571, 320] on div "15:00" at bounding box center [560, 316] width 53 height 11
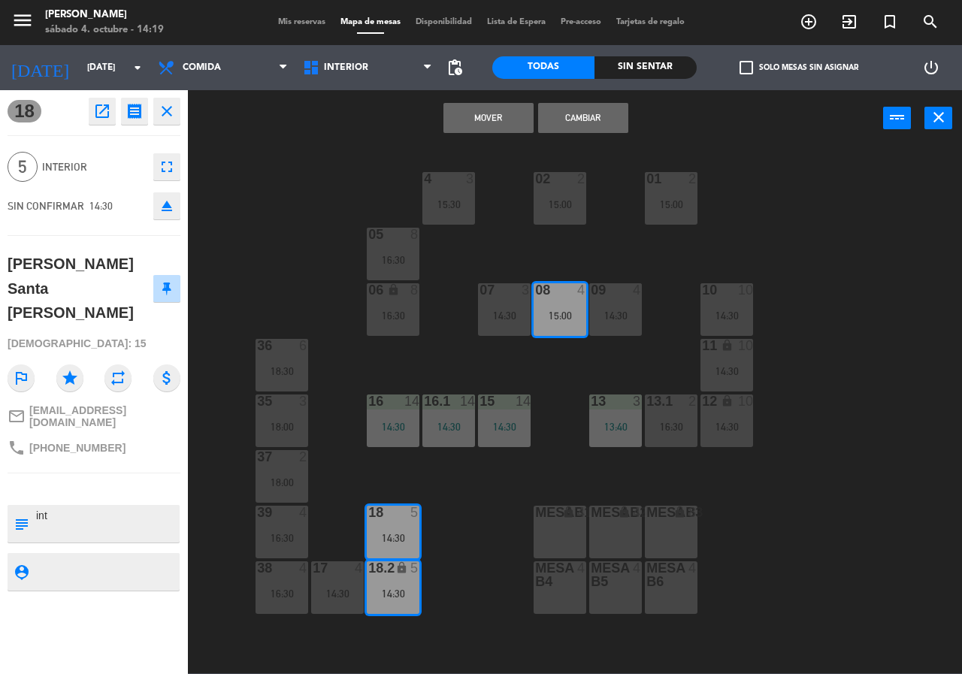
click at [564, 120] on button "Cambiar" at bounding box center [583, 118] width 90 height 30
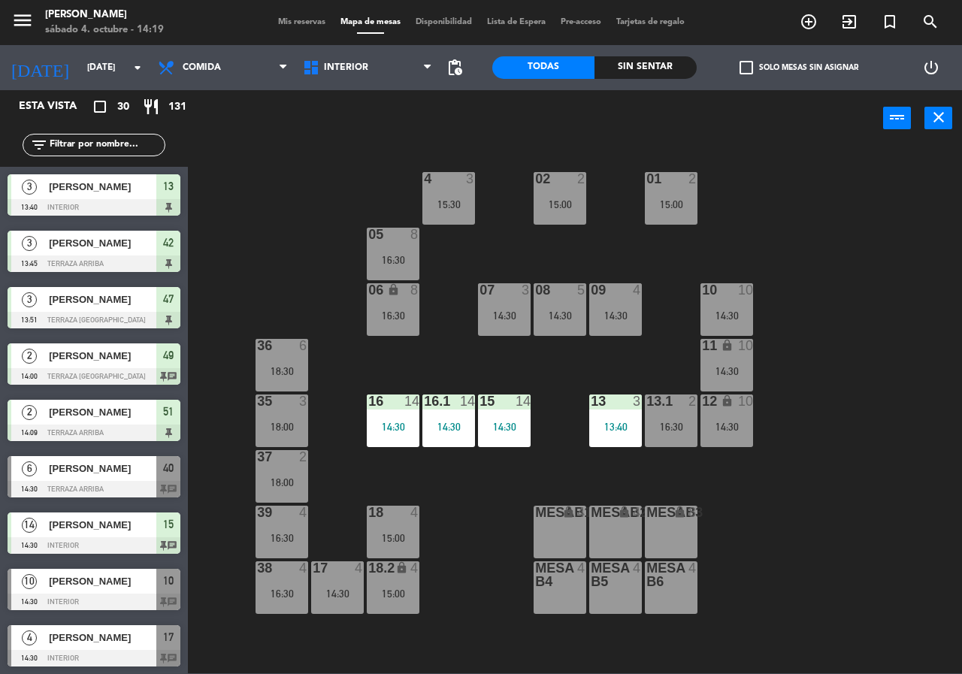
click at [317, 192] on div "02 2 15:00 4 3 15:30 01 2 15:00 05 8 16:30 06 lock 8 16:30 07 3 14:30 09 4 14:3…" at bounding box center [580, 410] width 765 height 528
click at [412, 533] on div "15:00" at bounding box center [393, 538] width 53 height 11
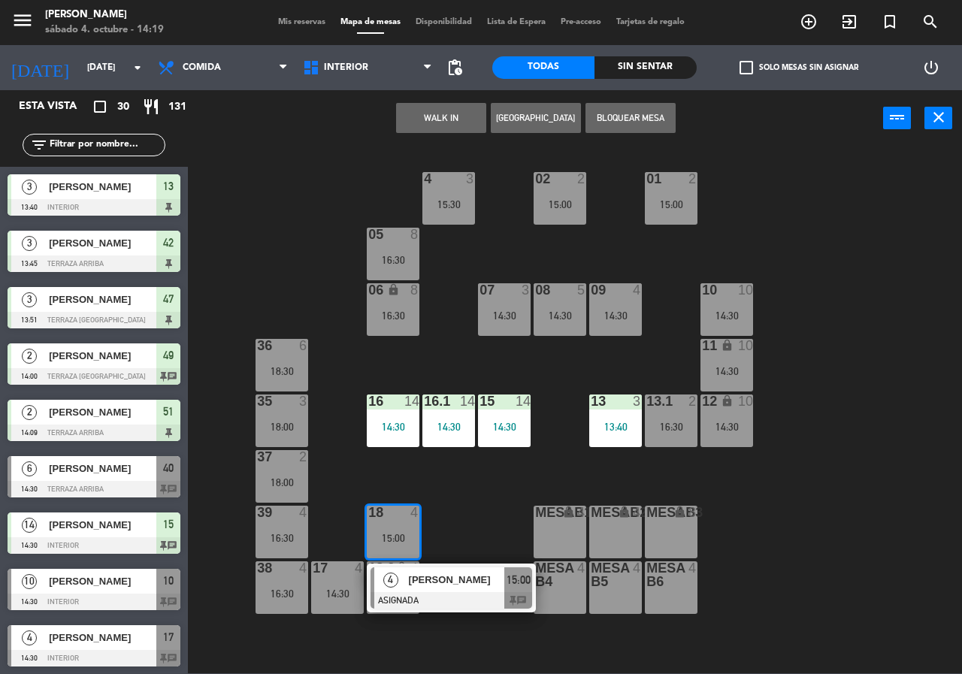
click at [451, 597] on div at bounding box center [452, 600] width 162 height 17
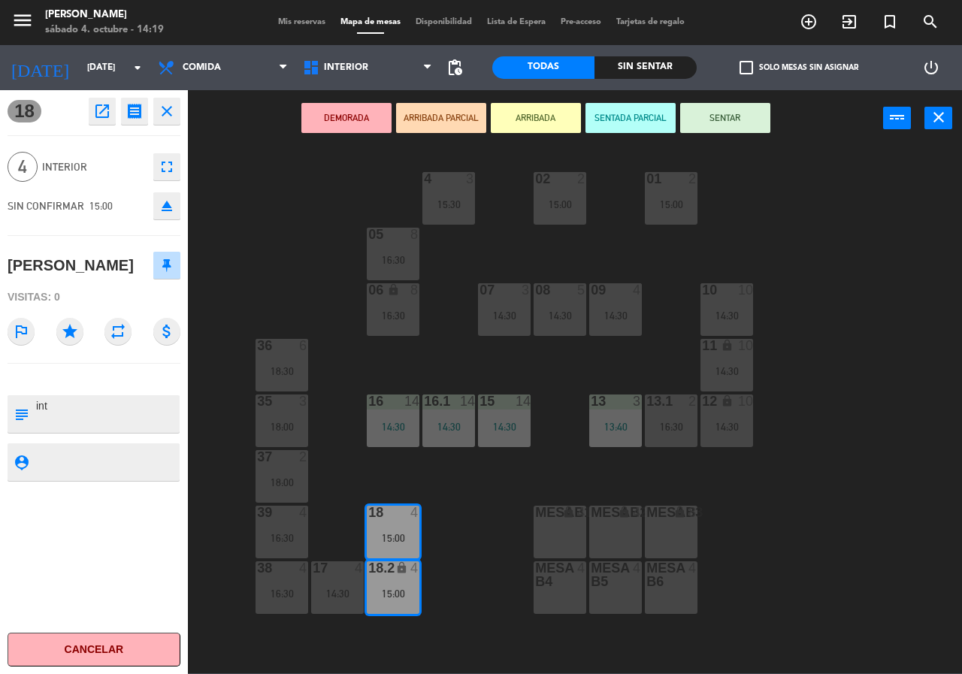
click at [471, 550] on div "02 2 15:00 4 3 15:30 01 2 15:00 05 8 16:30 06 lock 8 16:30 07 3 14:30 09 4 14:3…" at bounding box center [580, 410] width 765 height 528
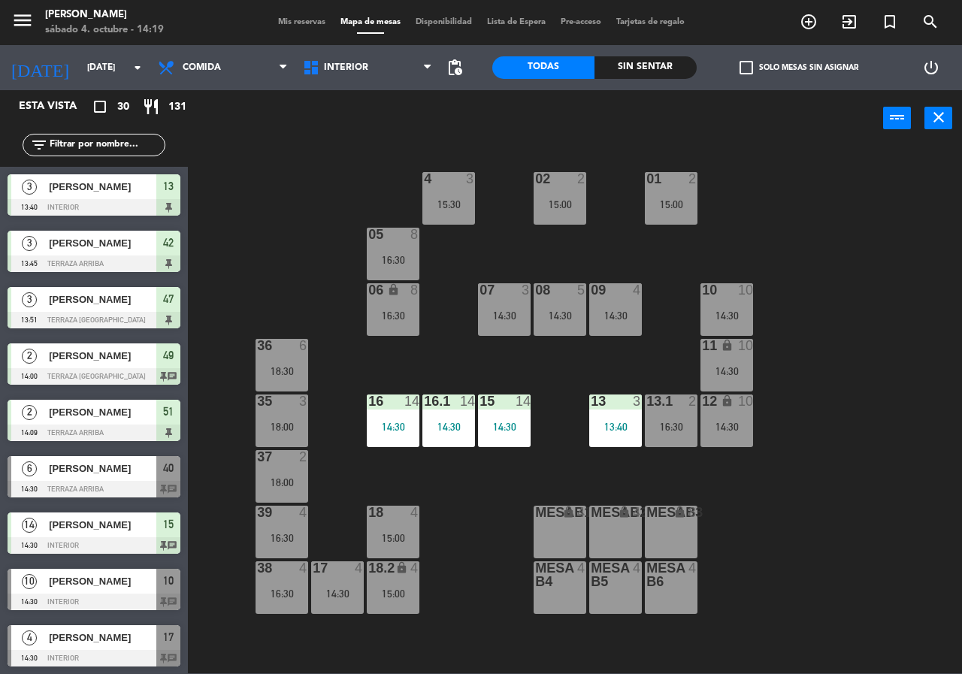
click at [311, 189] on div "02 2 15:00 4 3 15:30 01 2 15:00 05 8 16:30 06 lock 8 16:30 07 3 14:30 09 4 14:3…" at bounding box center [580, 410] width 765 height 528
click at [289, 174] on div "02 2 15:00 4 3 15:30 01 2 15:00 05 8 16:30 06 lock 8 16:30 07 3 14:30 09 4 14:3…" at bounding box center [580, 410] width 765 height 528
click at [346, 172] on div "02 2 15:00 4 3 15:30 01 2 15:00 05 8 16:30 06 lock 8 16:30 07 3 14:30 09 4 14:3…" at bounding box center [580, 410] width 765 height 528
click at [382, 262] on div "16:30" at bounding box center [393, 260] width 53 height 11
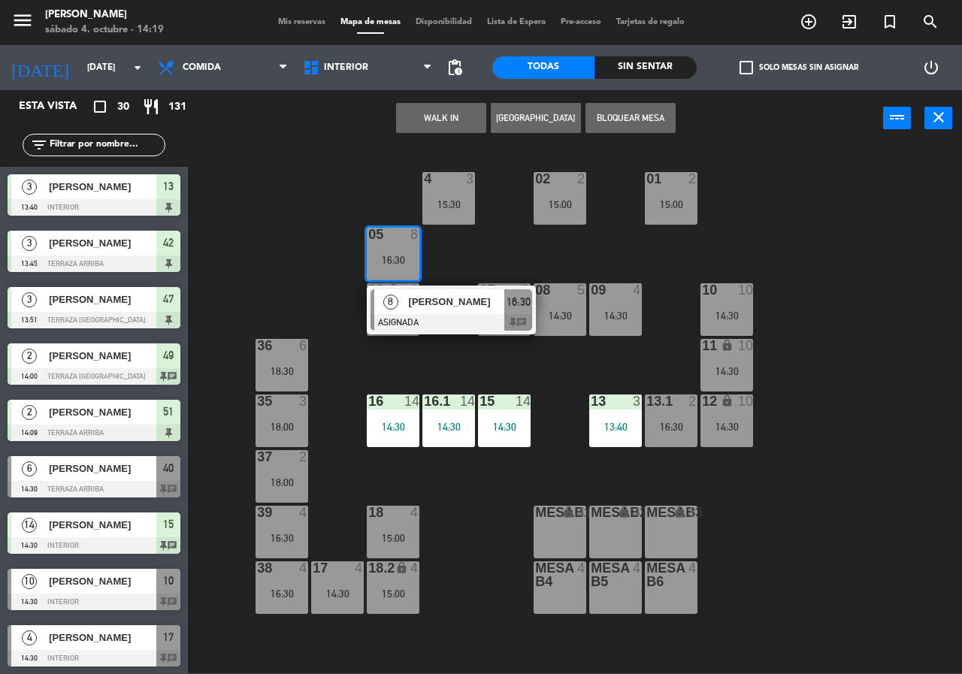
click at [439, 311] on div "[PERSON_NAME]" at bounding box center [457, 301] width 98 height 25
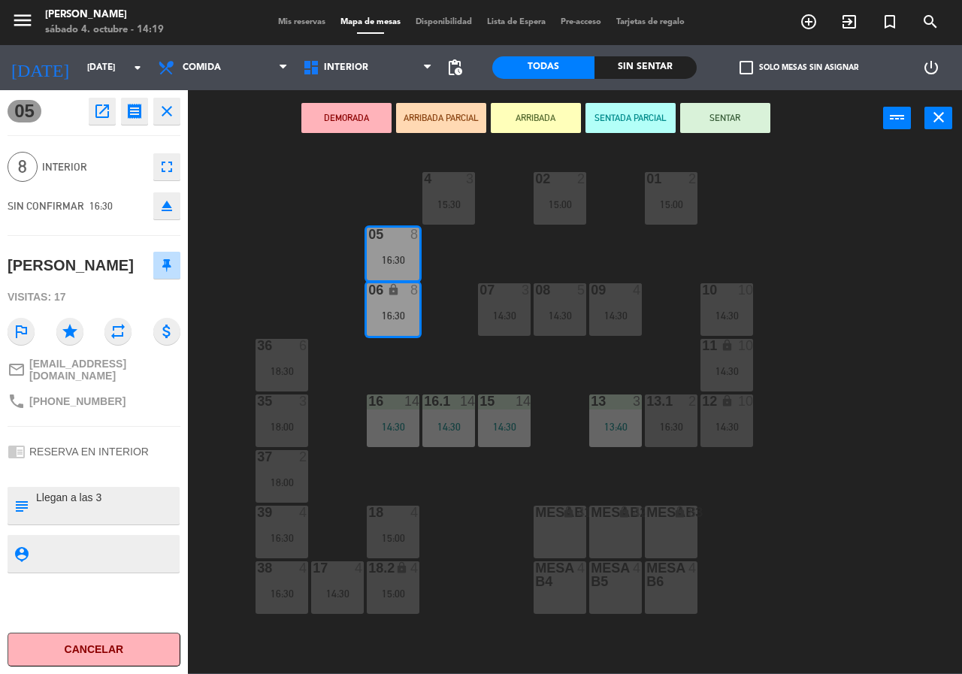
click at [255, 283] on div "02 2 15:00 4 3 15:30 01 2 15:00 05 8 16:30 06 lock 8 16:30 07 3 14:30 09 4 14:3…" at bounding box center [580, 410] width 765 height 528
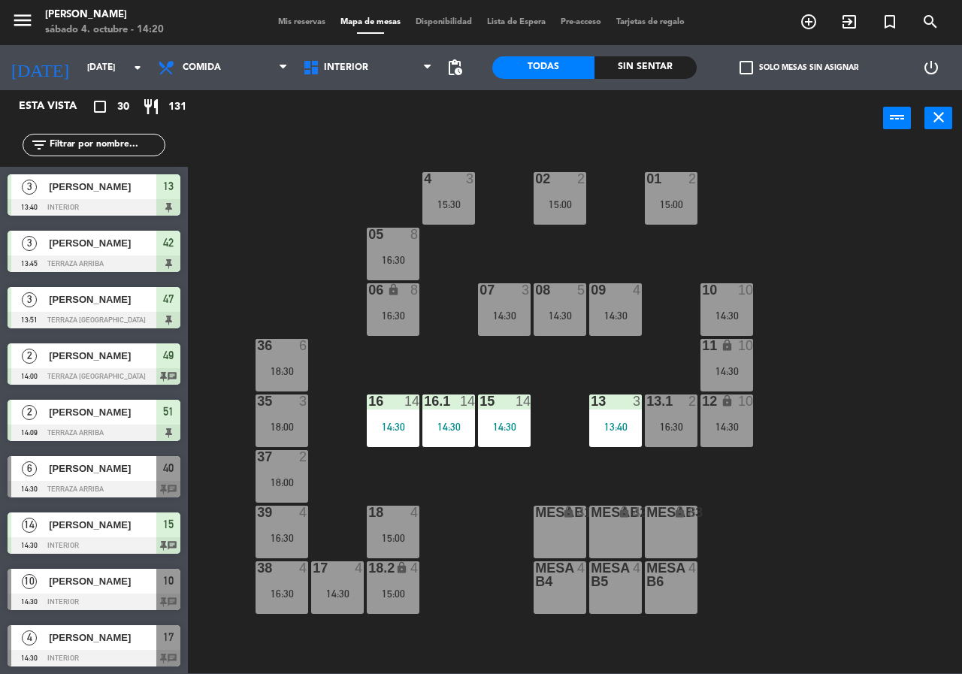
click at [295, 234] on div "02 2 15:00 4 3 15:30 01 2 15:00 05 8 16:30 06 lock 8 16:30 07 3 14:30 09 4 14:3…" at bounding box center [580, 410] width 765 height 528
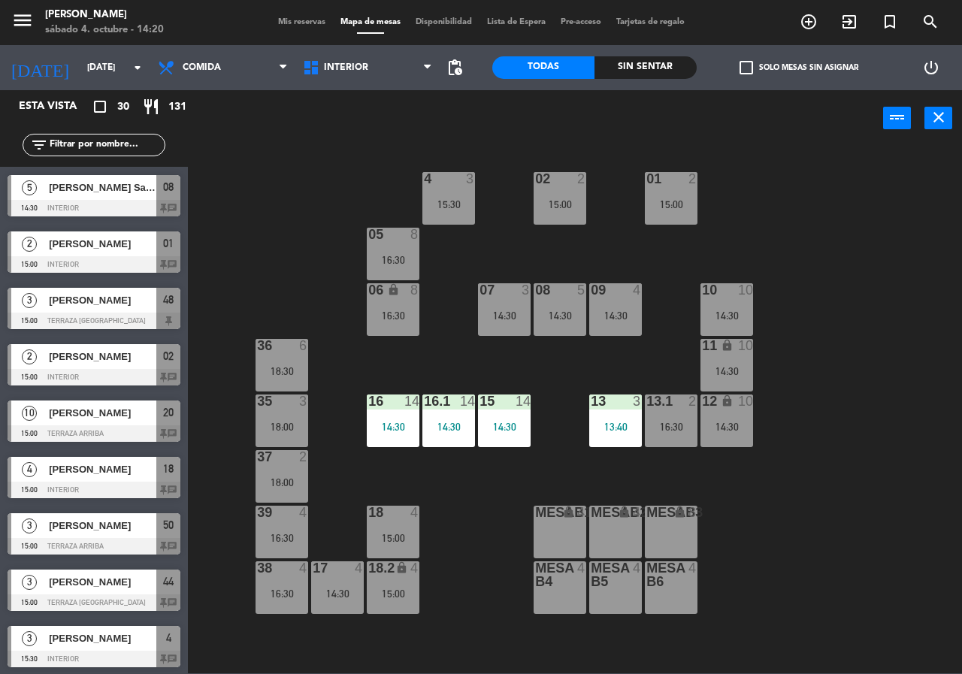
scroll to position [752, 0]
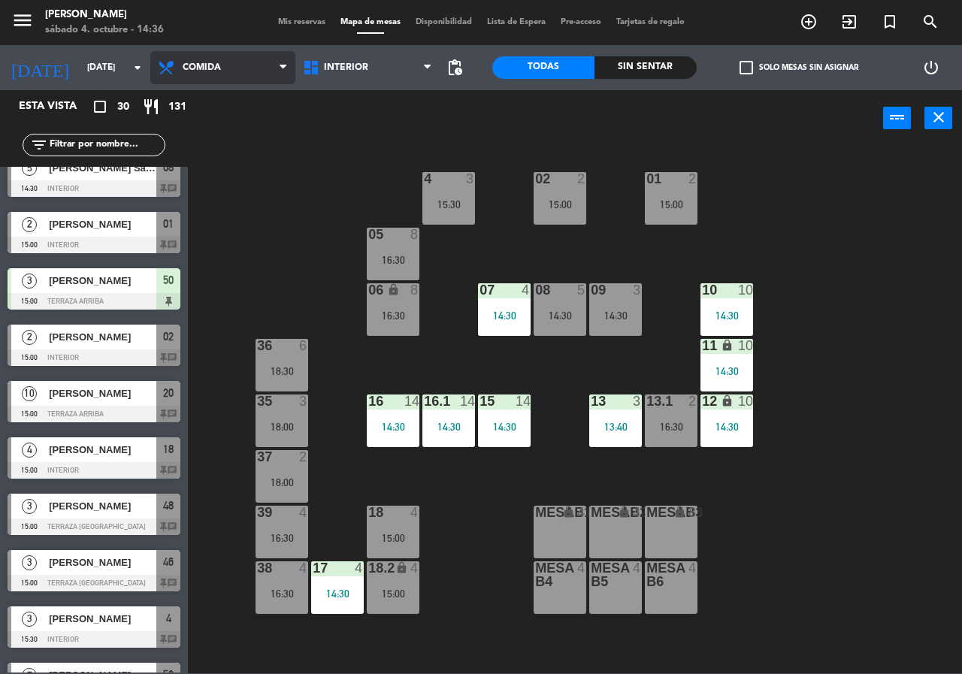
click at [211, 53] on span "Comida" at bounding box center [222, 67] width 145 height 33
click at [228, 136] on ng-component "menu Chepe [PERSON_NAME] sábado 4. octubre - 14:36 Mis reservas Mapa de mesas D…" at bounding box center [481, 337] width 962 height 674
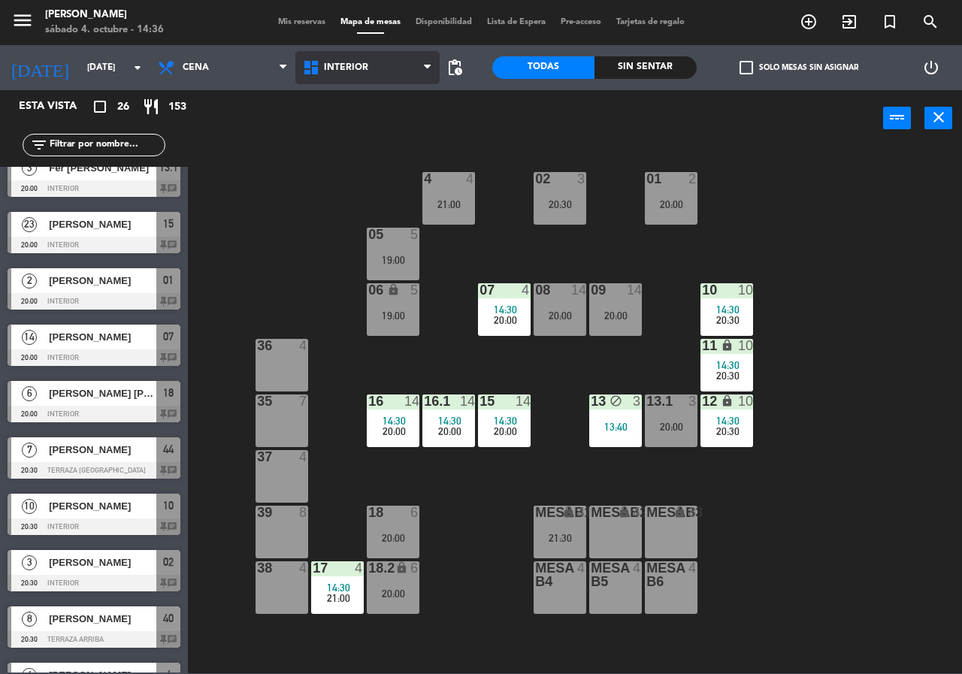
click at [356, 53] on span "Interior" at bounding box center [367, 67] width 145 height 33
click at [312, 175] on div "02 3 20:30 4 4 21:00 01 2 20:00 05 5 19:00 06 lock 5 19:00 07 4 14:30 20:00 09 …" at bounding box center [580, 410] width 765 height 528
drag, startPoint x: 340, startPoint y: 36, endPoint x: 341, endPoint y: 50, distance: 13.6
click at [341, 37] on div "menu Chepe [PERSON_NAME] sábado 4. octubre - 14:36 Mis reservas Mapa de mesas D…" at bounding box center [481, 22] width 962 height 45
click at [343, 77] on span "Interior" at bounding box center [367, 67] width 145 height 33
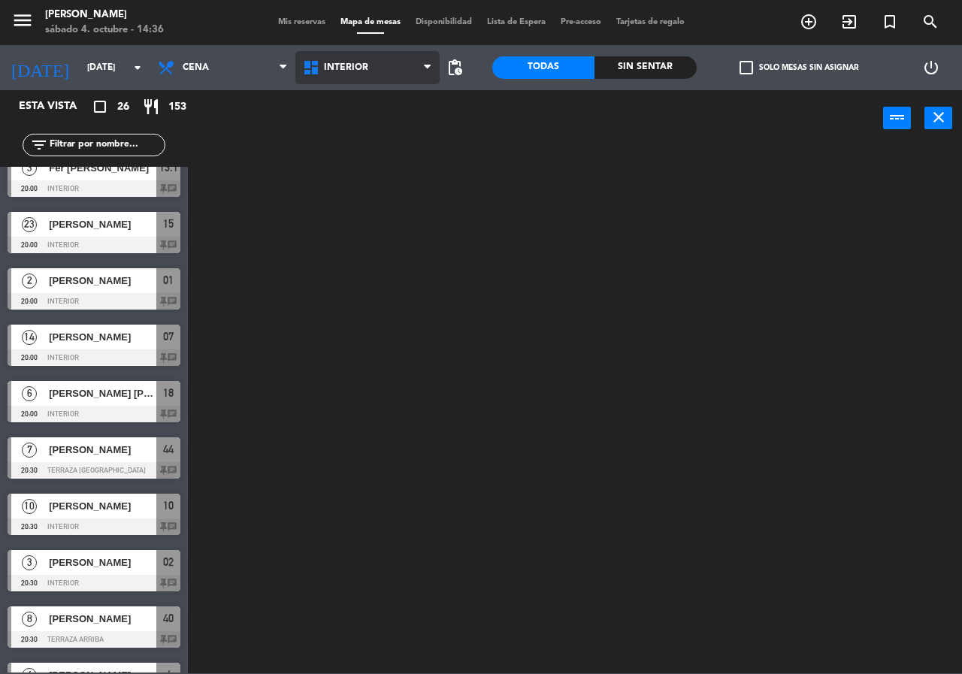
click at [341, 98] on ng-component "menu [PERSON_NAME][DATE] 4. octubre - 14:36 Mis reservas Mapa de mesas Disponib…" at bounding box center [481, 337] width 962 height 674
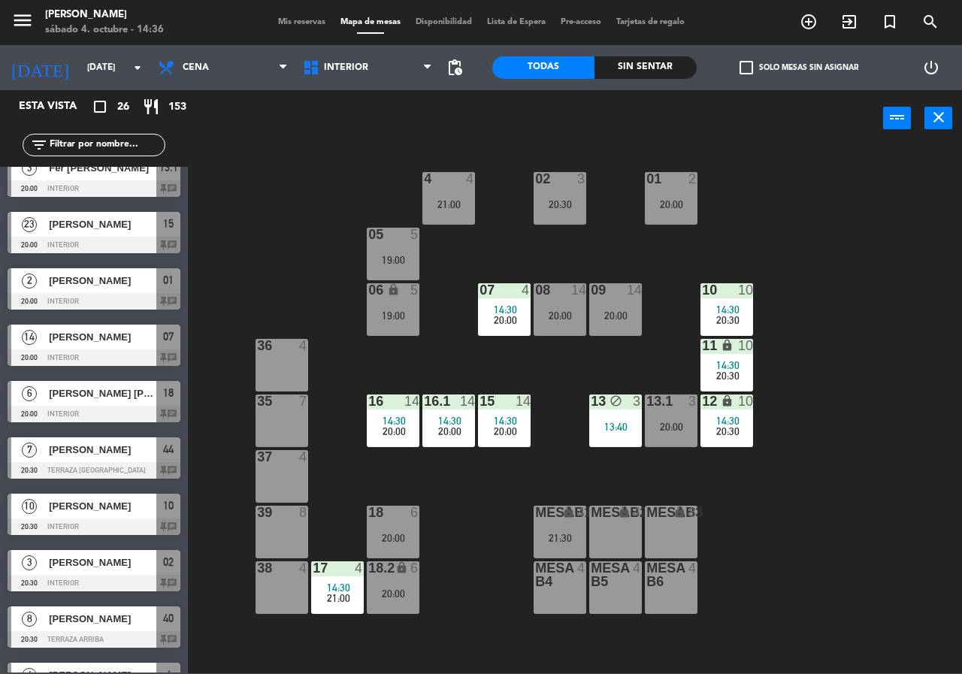
drag, startPoint x: 295, startPoint y: 259, endPoint x: 300, endPoint y: 205, distance: 53.6
click at [295, 257] on div "02 3 20:30 4 4 21:00 01 2 20:00 05 5 19:00 06 lock 5 19:00 07 4 14:30 20:00 09 …" at bounding box center [580, 410] width 765 height 528
click at [218, 75] on span "Cena" at bounding box center [222, 67] width 145 height 33
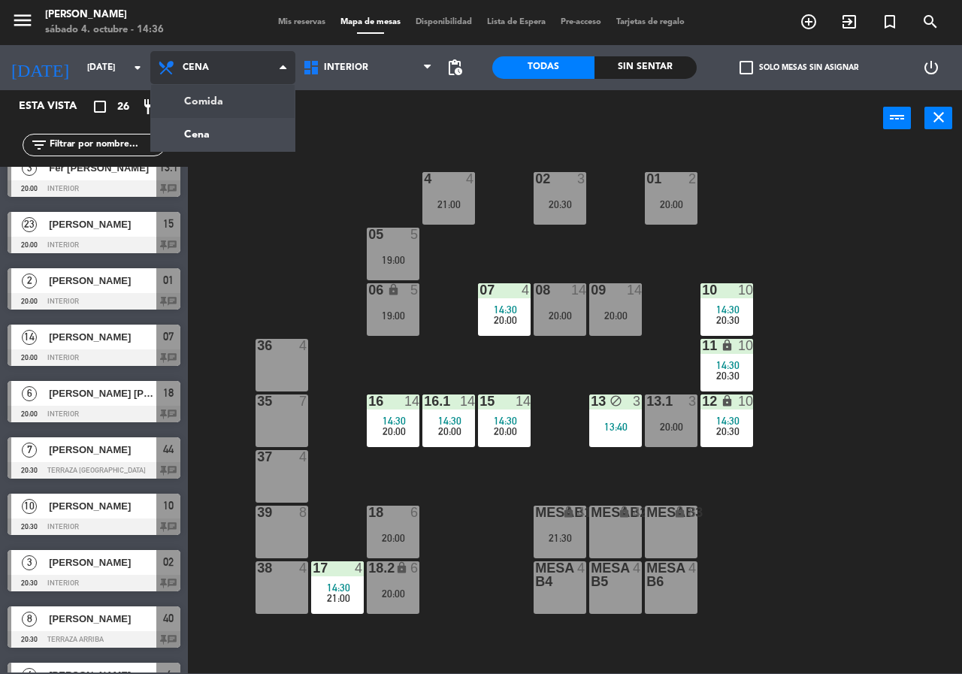
click at [223, 103] on ng-component "menu [PERSON_NAME][DATE] 4. octubre - 14:36 Mis reservas Mapa de mesas Disponib…" at bounding box center [481, 337] width 962 height 674
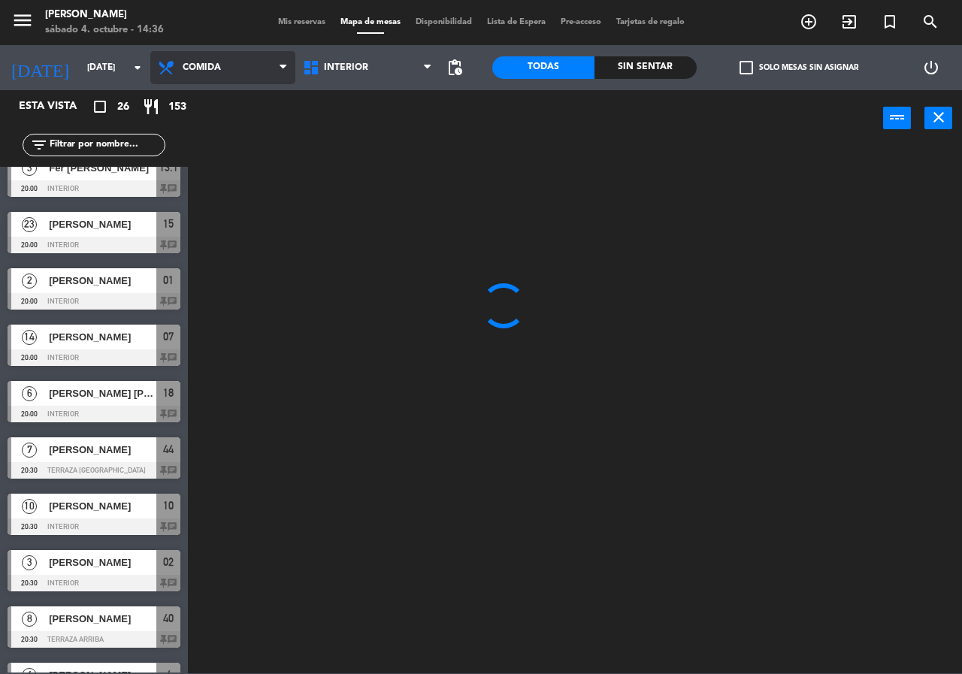
click at [232, 65] on span "Comida" at bounding box center [222, 67] width 145 height 33
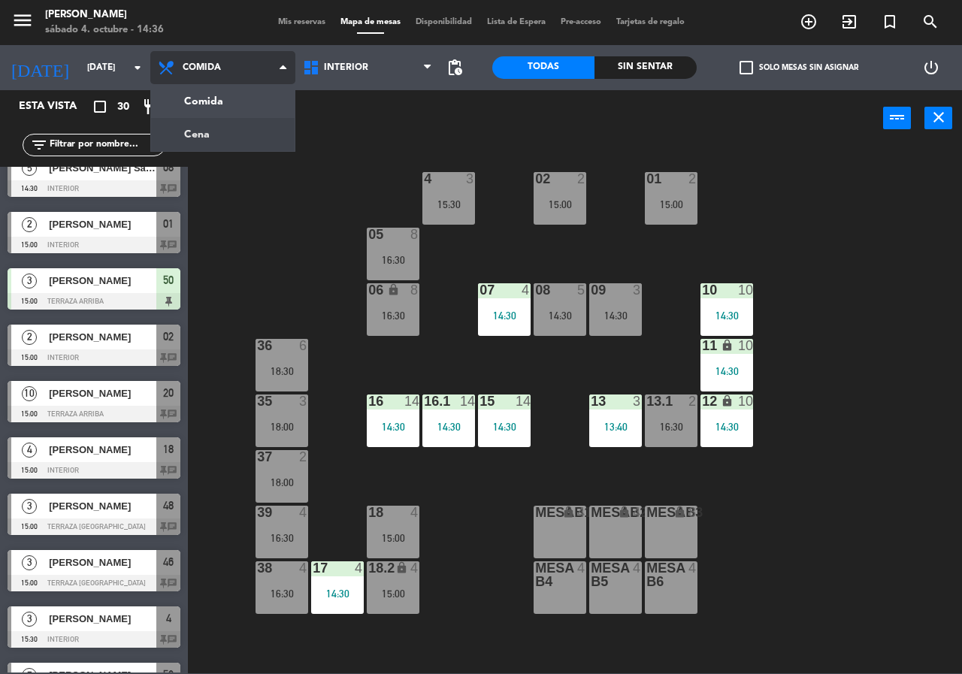
click at [239, 130] on ng-component "menu Chepe [PERSON_NAME] sábado 4. octubre - 14:36 Mis reservas Mapa de mesas D…" at bounding box center [481, 337] width 962 height 674
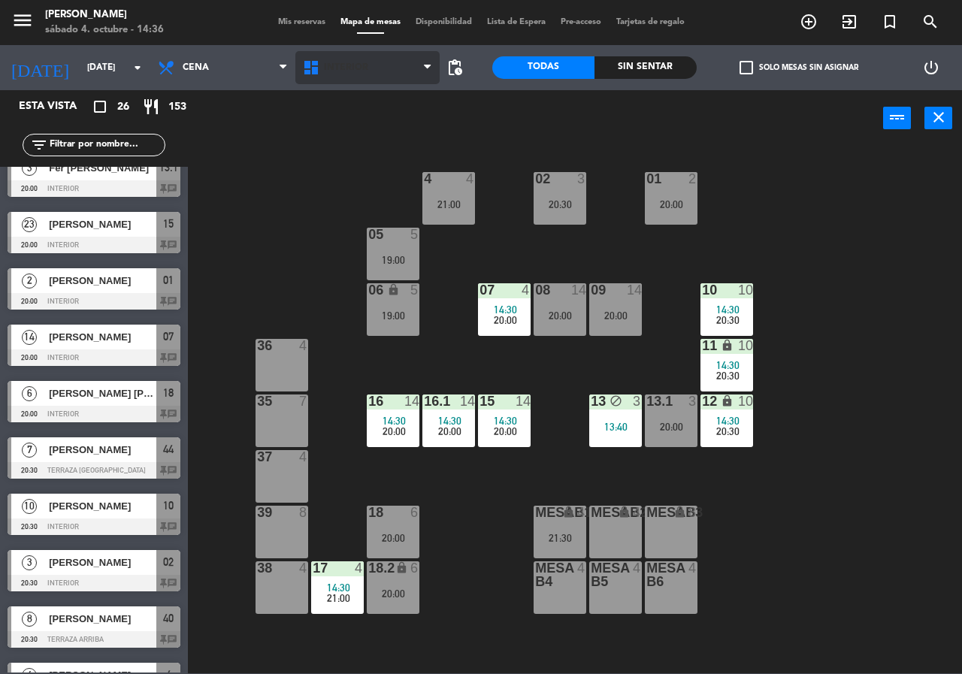
click at [332, 64] on span "Interior" at bounding box center [346, 67] width 44 height 11
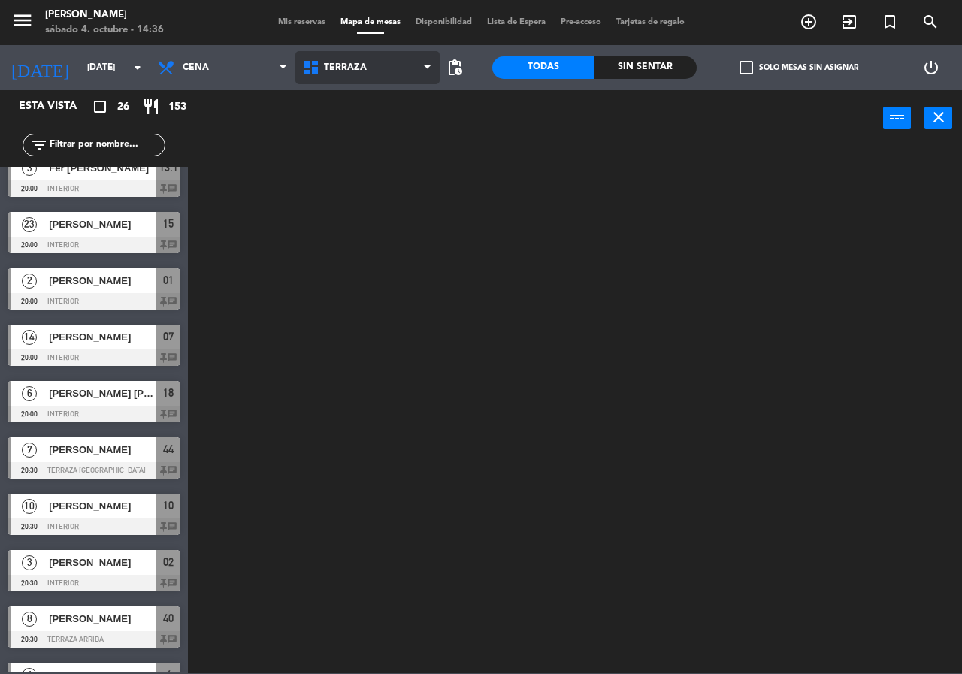
click at [328, 138] on ng-component "menu [PERSON_NAME][DATE] 4. octubre - 14:36 Mis reservas Mapa de mesas Disponib…" at bounding box center [481, 337] width 962 height 674
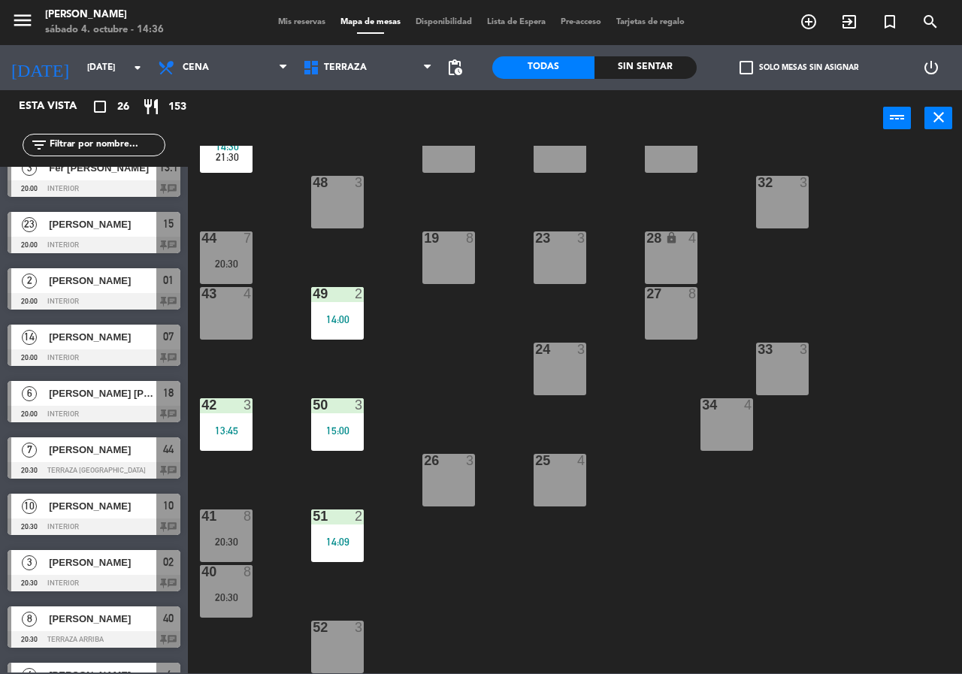
click at [468, 463] on div "3" at bounding box center [470, 461] width 9 height 14
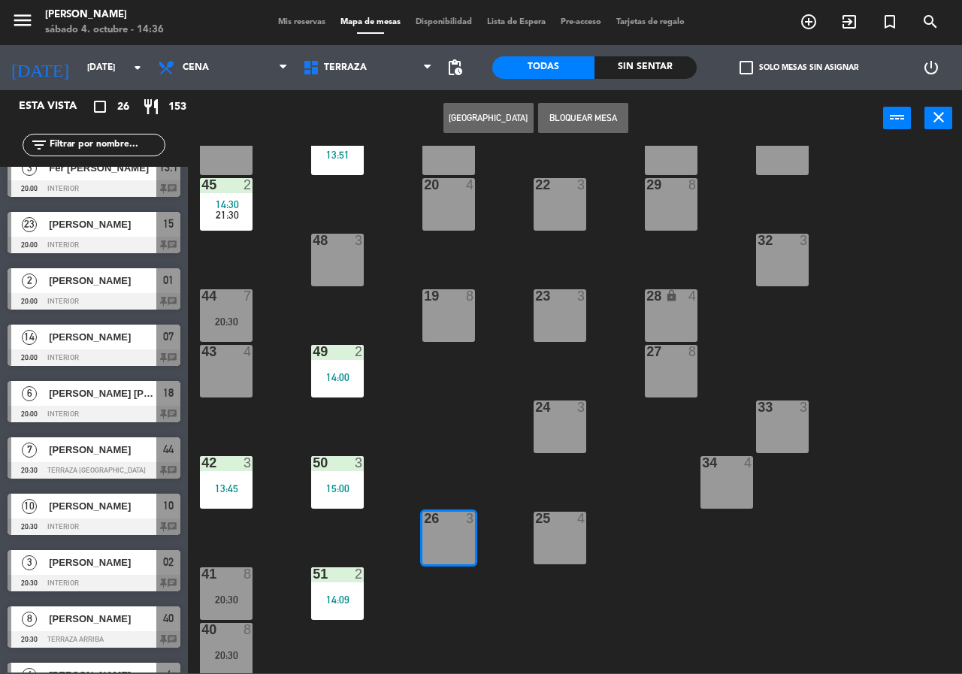
scroll to position [0, 0]
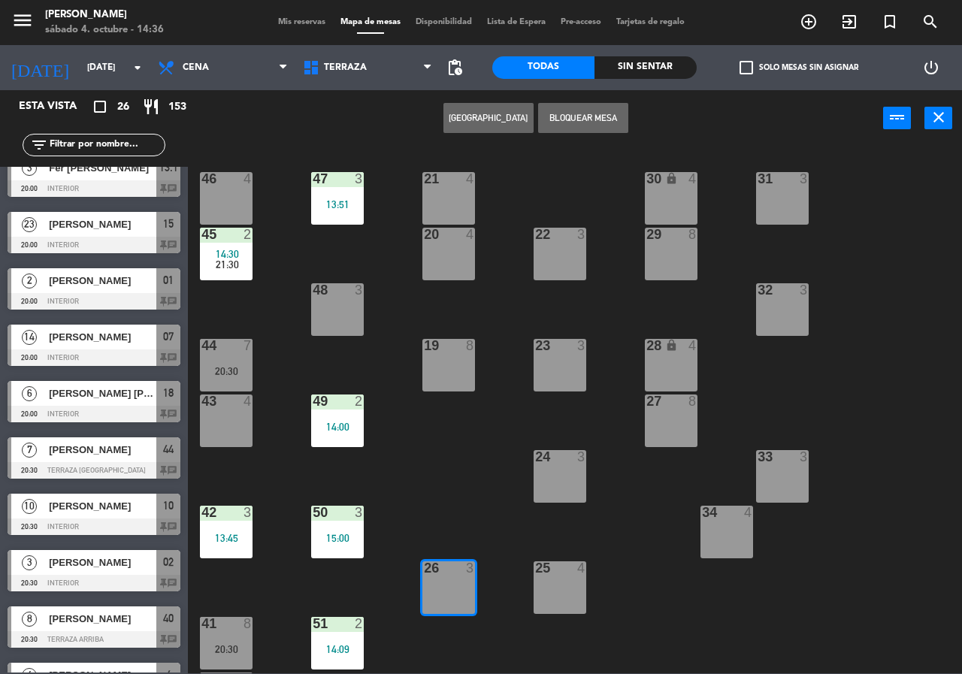
click at [399, 258] on div "21 4 30 lock 4 46 4 47 3 13:51 31 3 20 4 22 3 29 8 45 2 14:30 21:30 32 3 48 3 1…" at bounding box center [580, 410] width 765 height 528
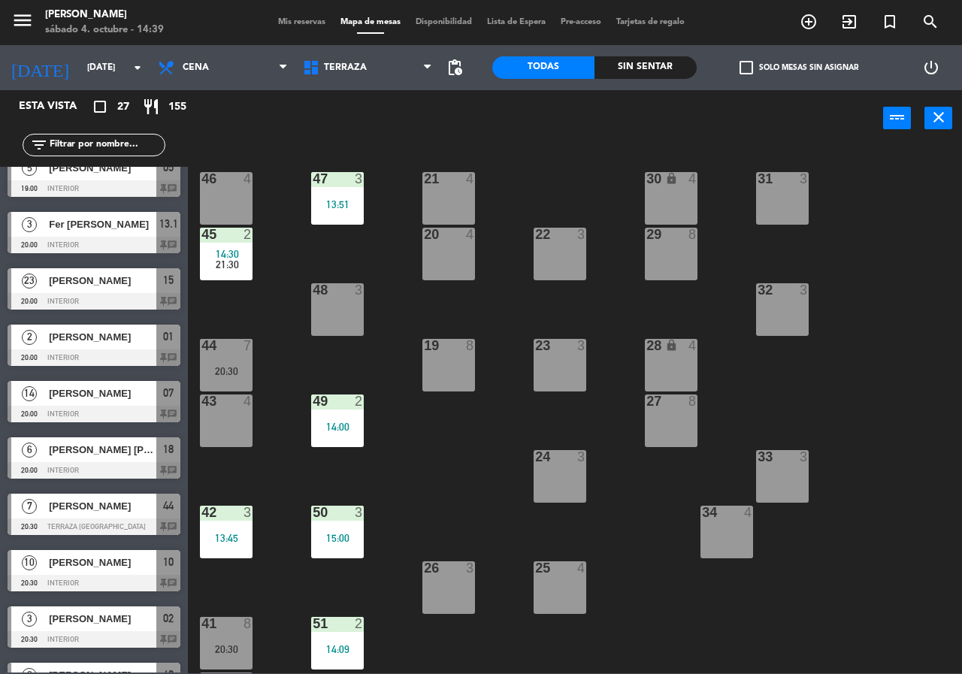
click at [465, 371] on div "19 8" at bounding box center [449, 365] width 53 height 53
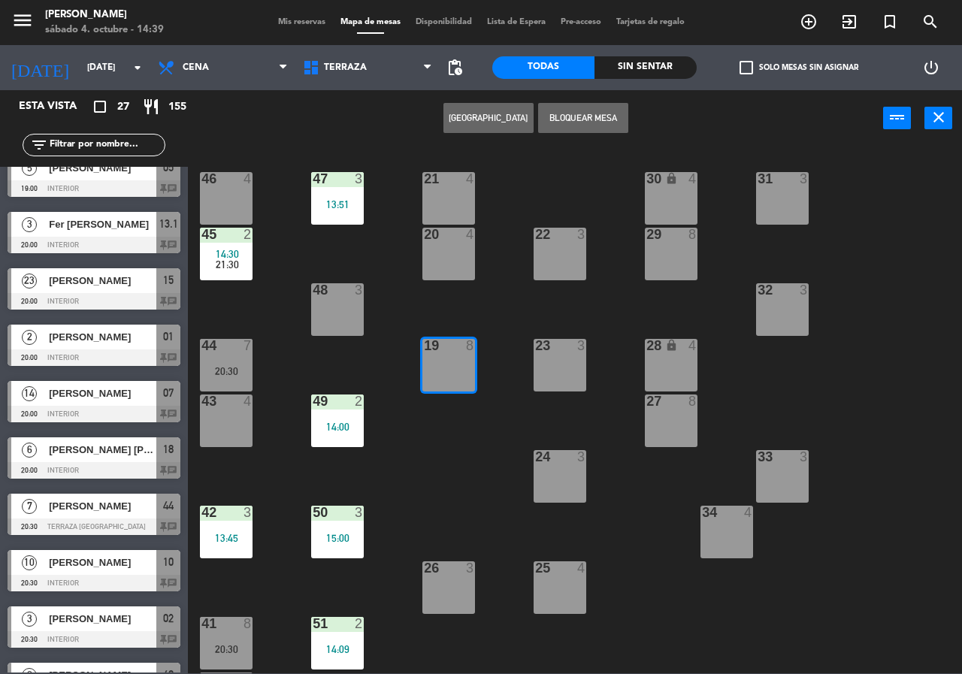
click at [519, 117] on button "[GEOGRAPHIC_DATA]" at bounding box center [489, 118] width 90 height 30
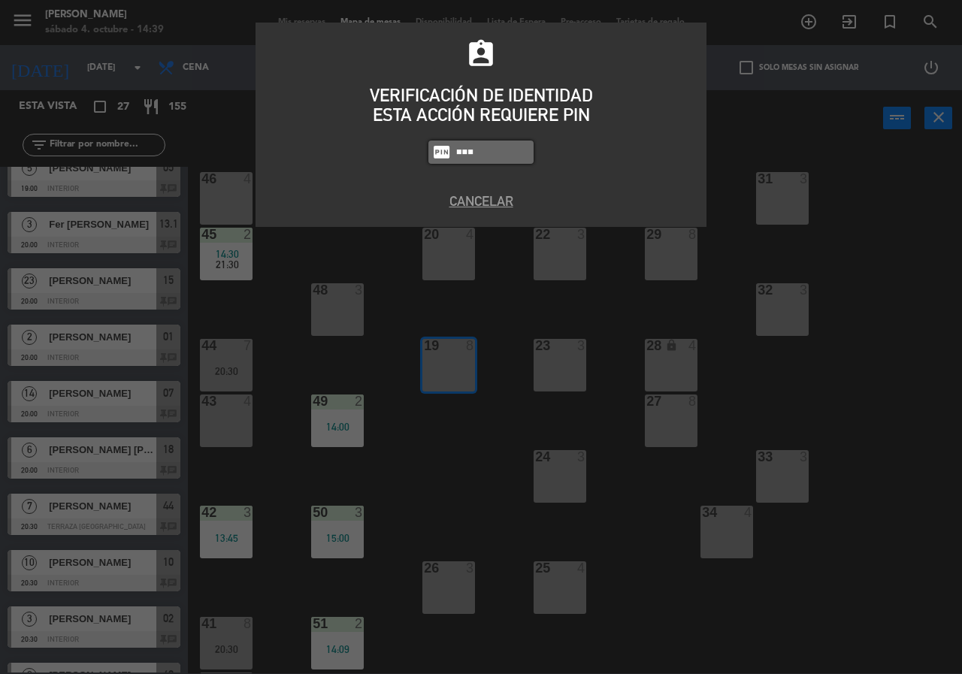
type input "5677"
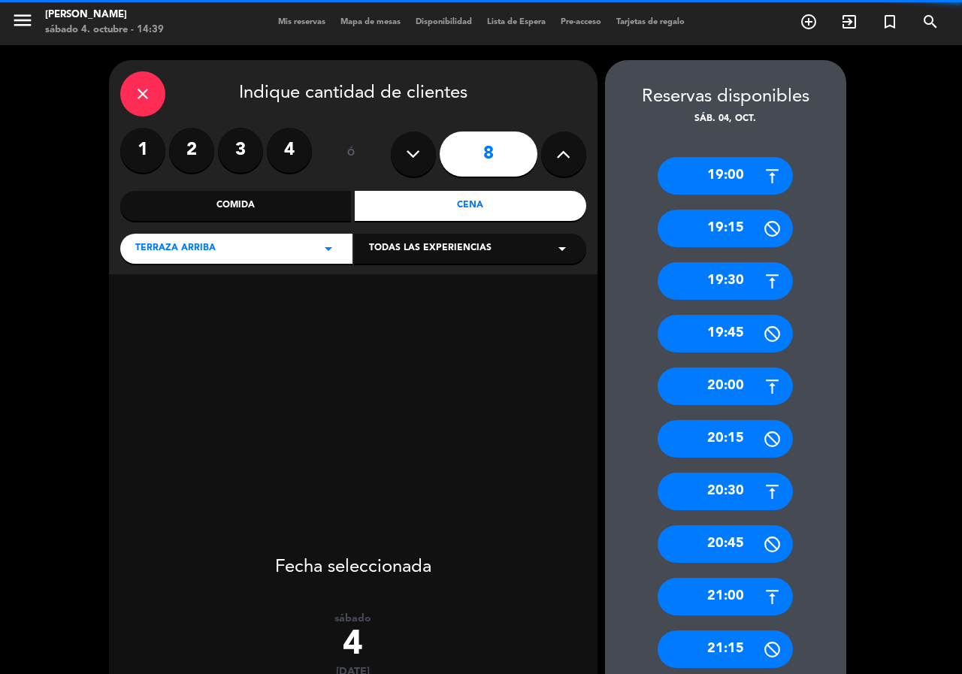
drag, startPoint x: 279, startPoint y: 147, endPoint x: 257, endPoint y: 146, distance: 21.9
click at [277, 147] on label "4" at bounding box center [289, 150] width 45 height 45
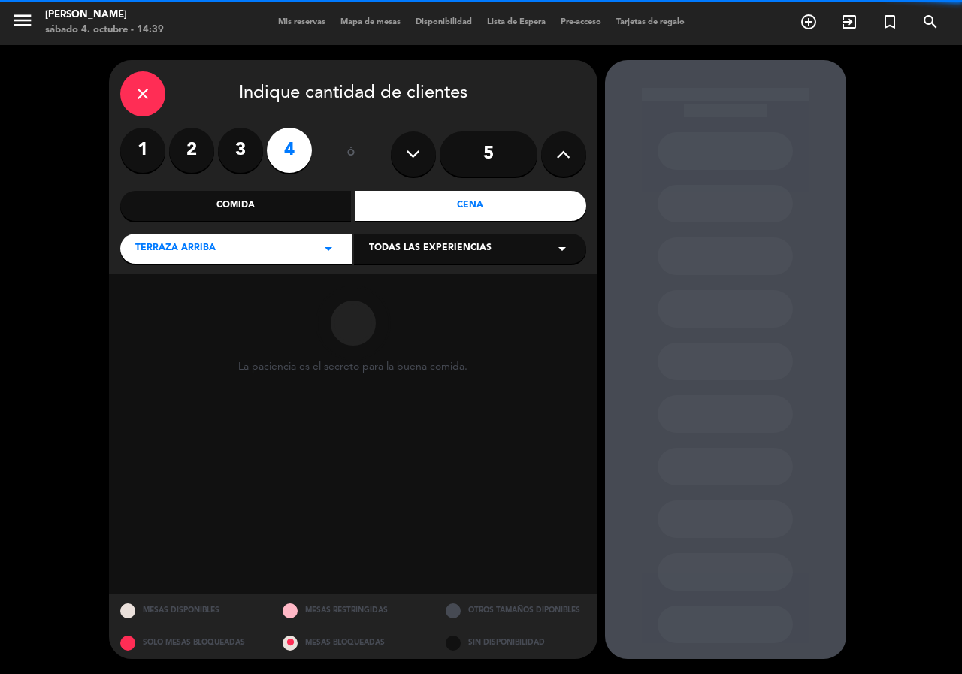
click at [257, 146] on label "3" at bounding box center [240, 150] width 45 height 45
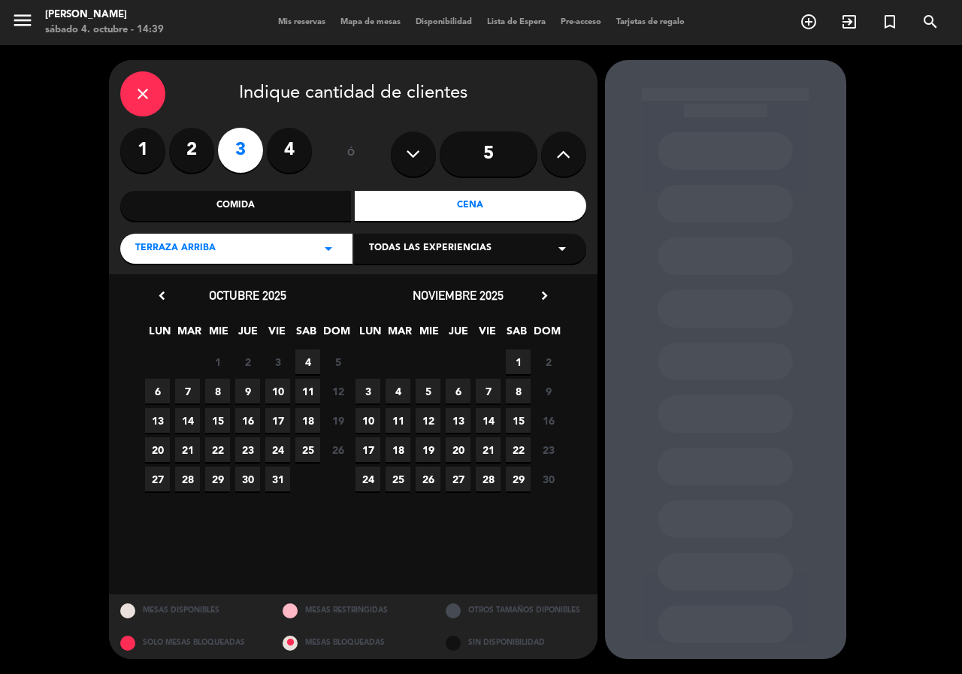
click at [308, 369] on span "4" at bounding box center [307, 362] width 25 height 25
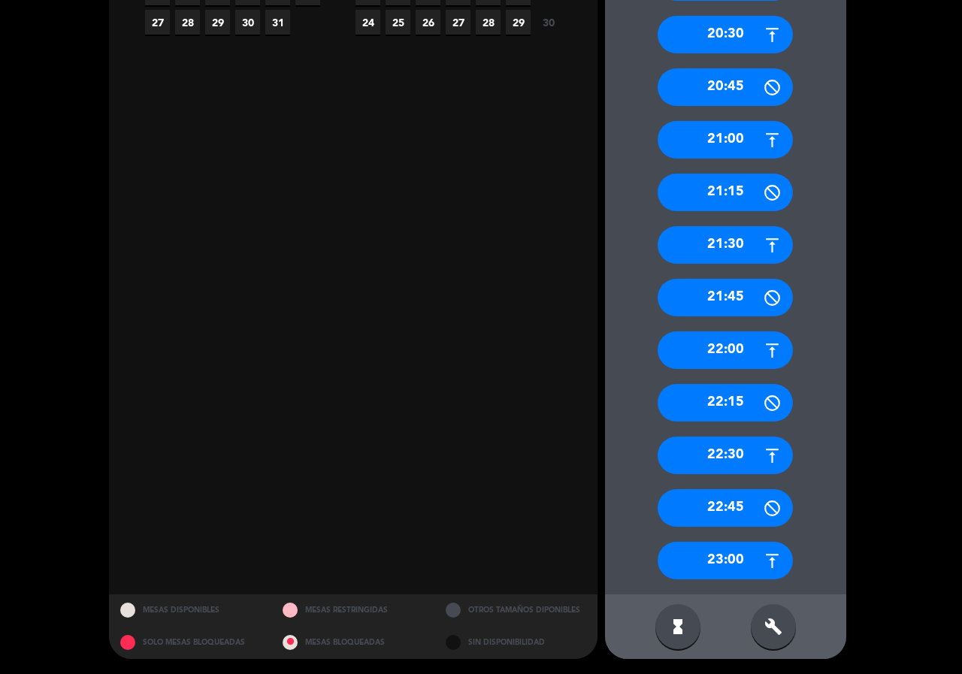
click at [785, 619] on div "build" at bounding box center [773, 627] width 45 height 45
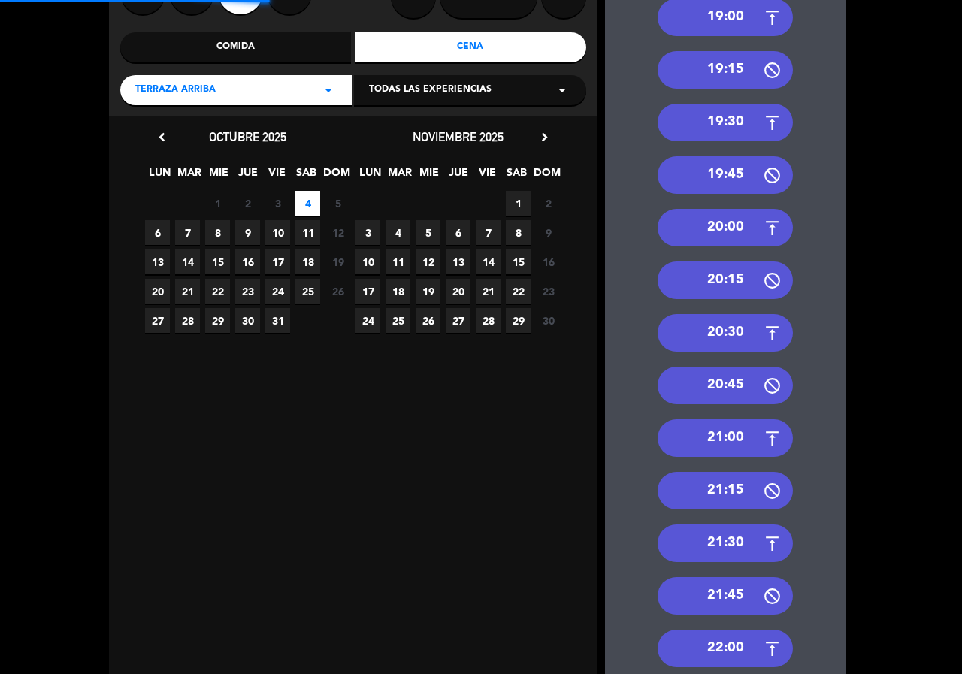
scroll to position [81, 0]
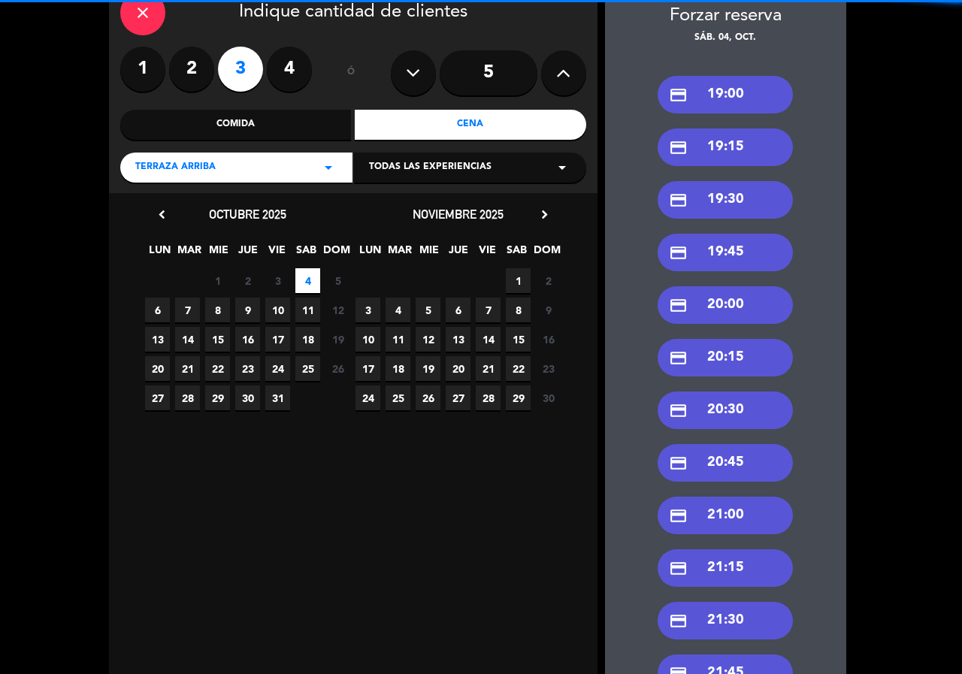
click at [747, 292] on div "credit_card 20:00" at bounding box center [725, 305] width 135 height 38
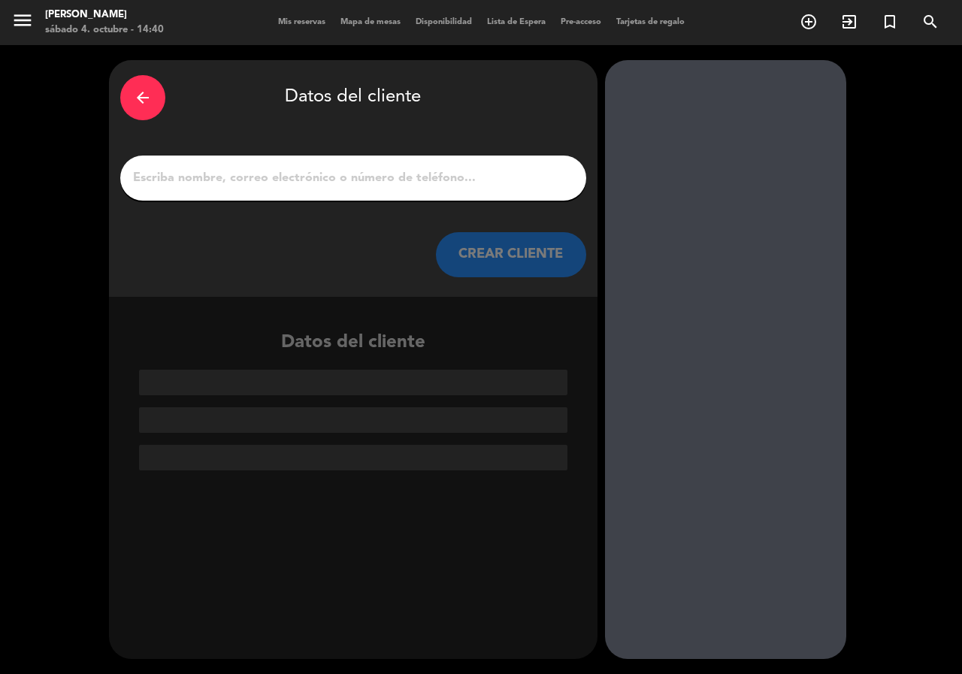
click at [418, 189] on div at bounding box center [353, 178] width 466 height 45
click at [420, 180] on input "1" at bounding box center [354, 178] width 444 height 21
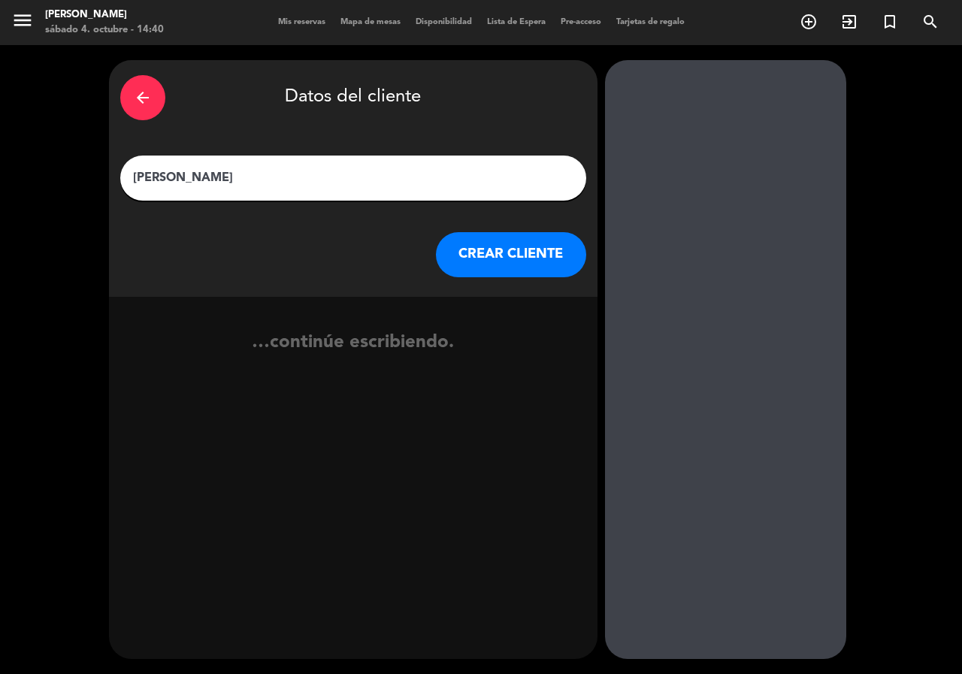
type input "[PERSON_NAME]"
click at [456, 256] on button "CREAR CLIENTE" at bounding box center [511, 254] width 150 height 45
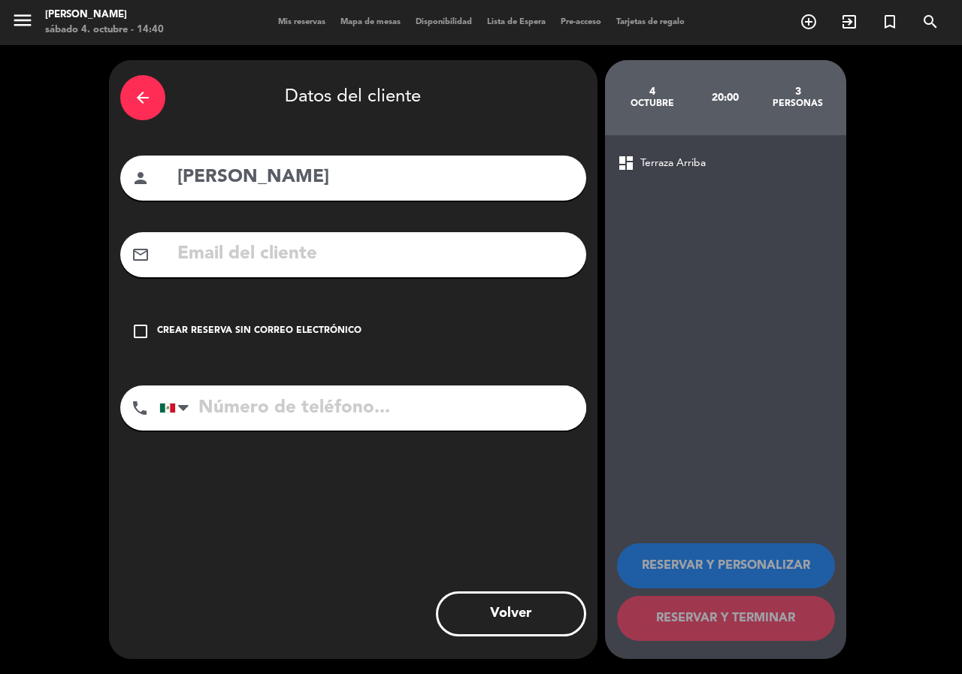
click at [392, 405] on input "tel" at bounding box center [372, 408] width 427 height 45
type input "3121680938"
click at [292, 346] on div "check_box_outline_blank Crear reserva sin correo electrónico" at bounding box center [353, 331] width 466 height 45
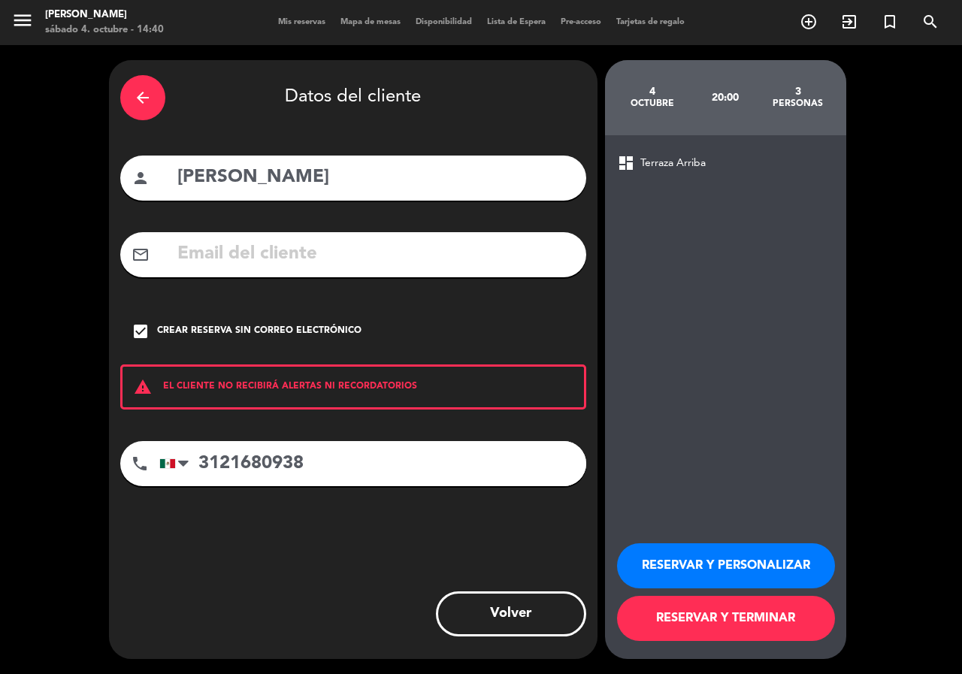
click at [714, 559] on button "RESERVAR Y PERSONALIZAR" at bounding box center [726, 566] width 218 height 45
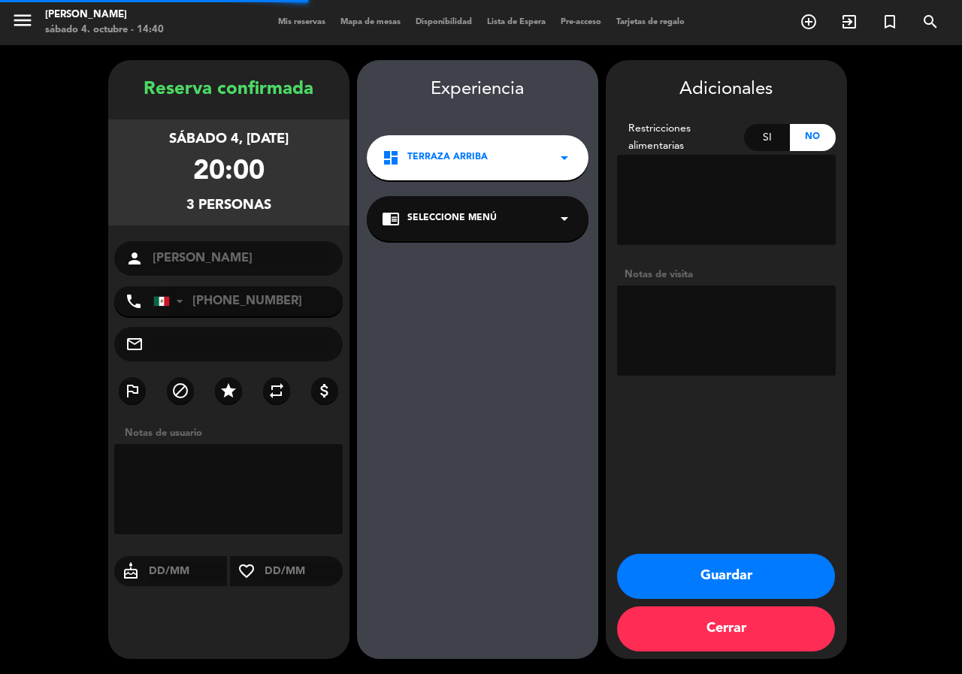
click at [720, 350] on textarea at bounding box center [726, 331] width 219 height 90
type textarea "QUETZALES"
click at [792, 563] on button "Guardar" at bounding box center [726, 576] width 218 height 45
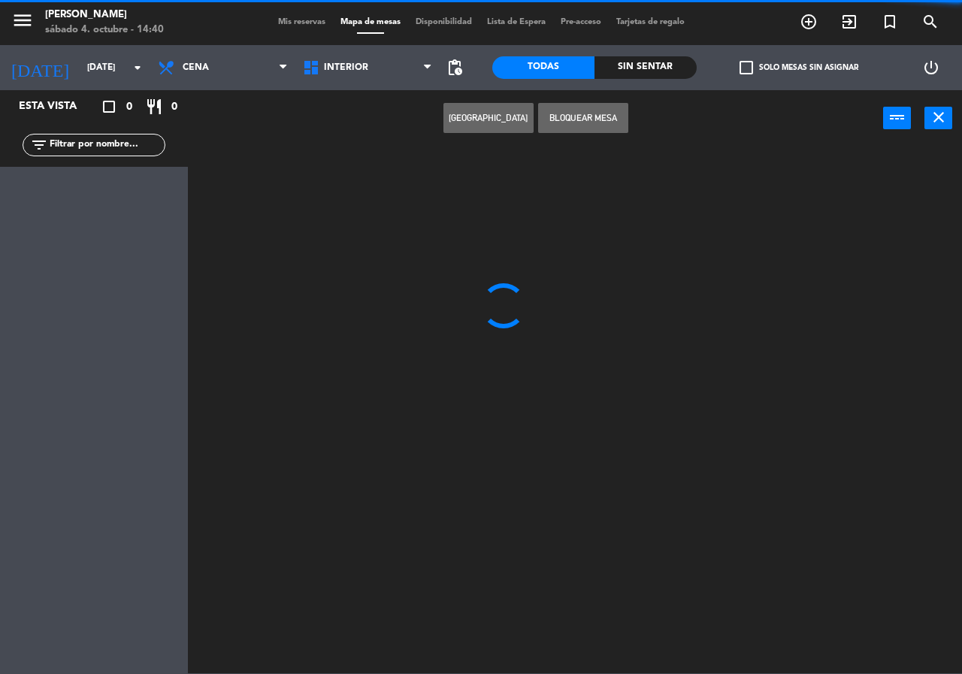
click at [120, 141] on input "text" at bounding box center [106, 145] width 117 height 17
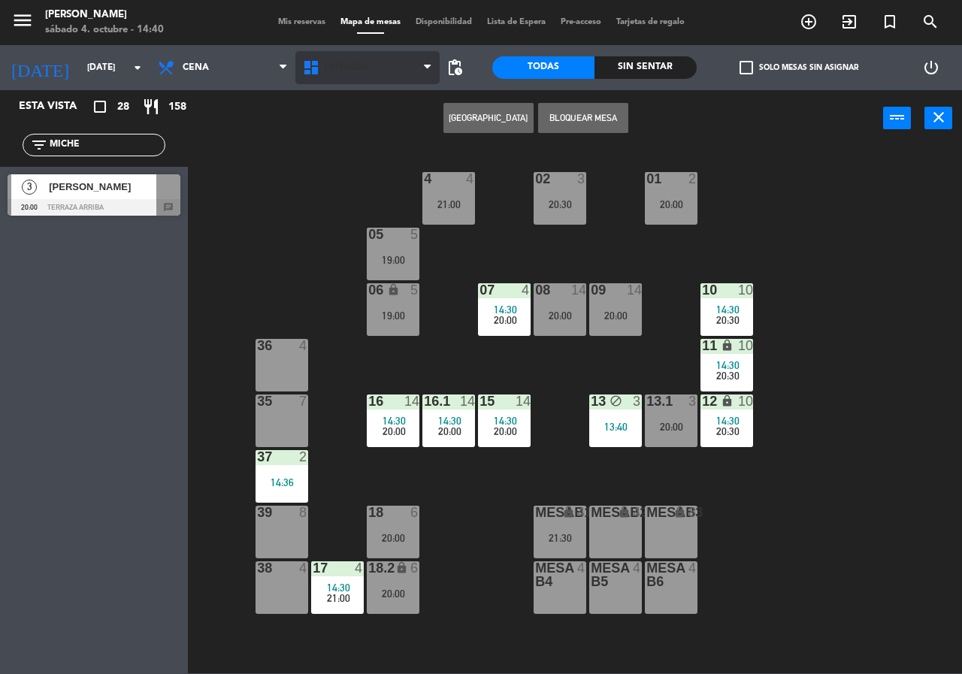
type input "MICHE"
click at [351, 66] on span "Interior" at bounding box center [346, 67] width 44 height 11
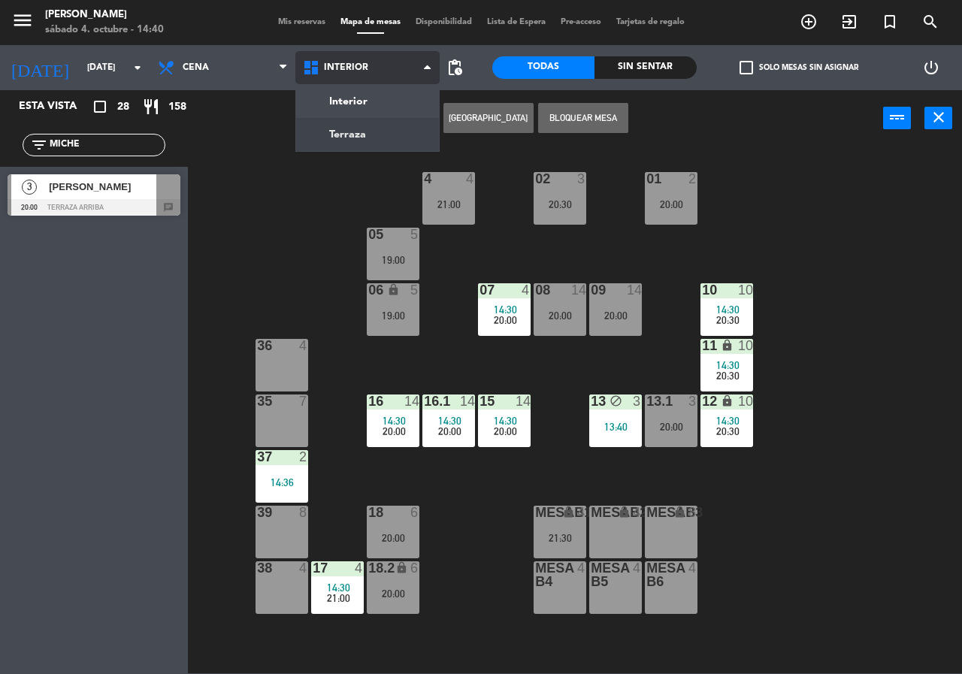
click at [338, 150] on ng-component "menu [PERSON_NAME][DATE] 4. octubre - 14:40 Mis reservas Mapa de mesas Disponib…" at bounding box center [481, 337] width 962 height 674
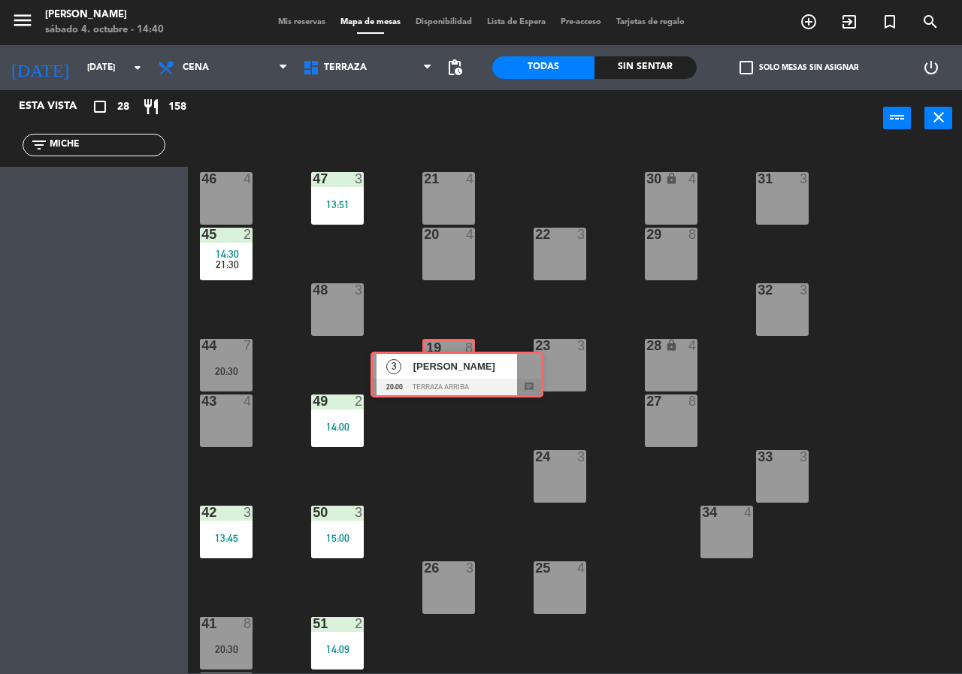
drag, startPoint x: 75, startPoint y: 192, endPoint x: 438, endPoint y: 369, distance: 404.2
click at [438, 369] on div "Esta vista crop_square 28 restaurant 158 filter_list MICHE 3 [PERSON_NAME] 20:0…" at bounding box center [481, 381] width 962 height 583
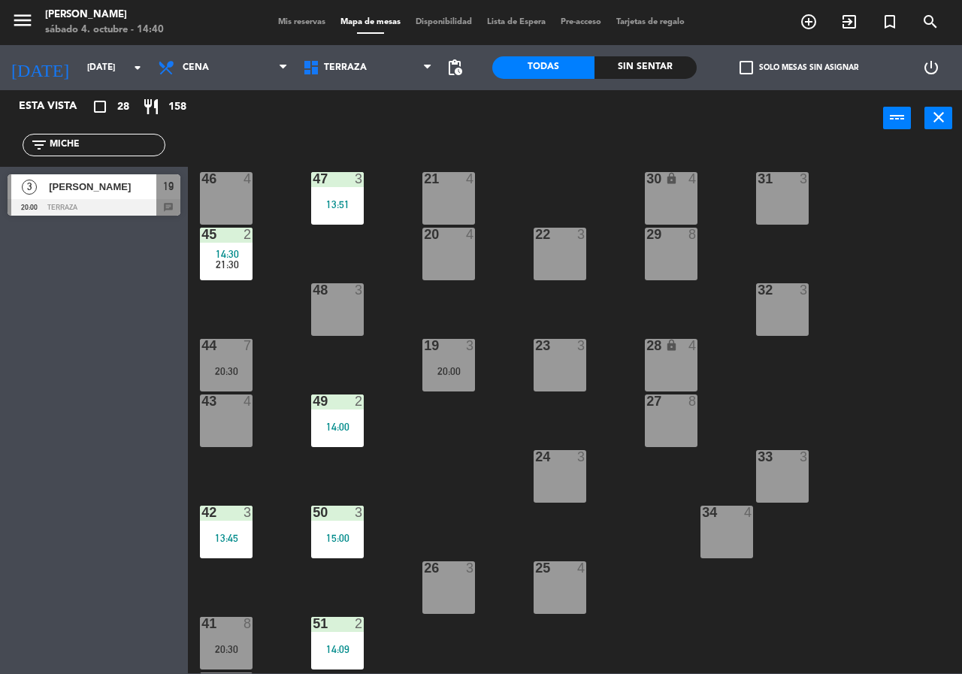
click at [452, 443] on div "21 4 30 lock 4 46 4 47 3 13:51 31 3 20 4 22 3 29 8 45 2 14:30 21:30 32 3 48 3 1…" at bounding box center [580, 410] width 765 height 528
click at [98, 137] on input "MICHE" at bounding box center [106, 145] width 117 height 17
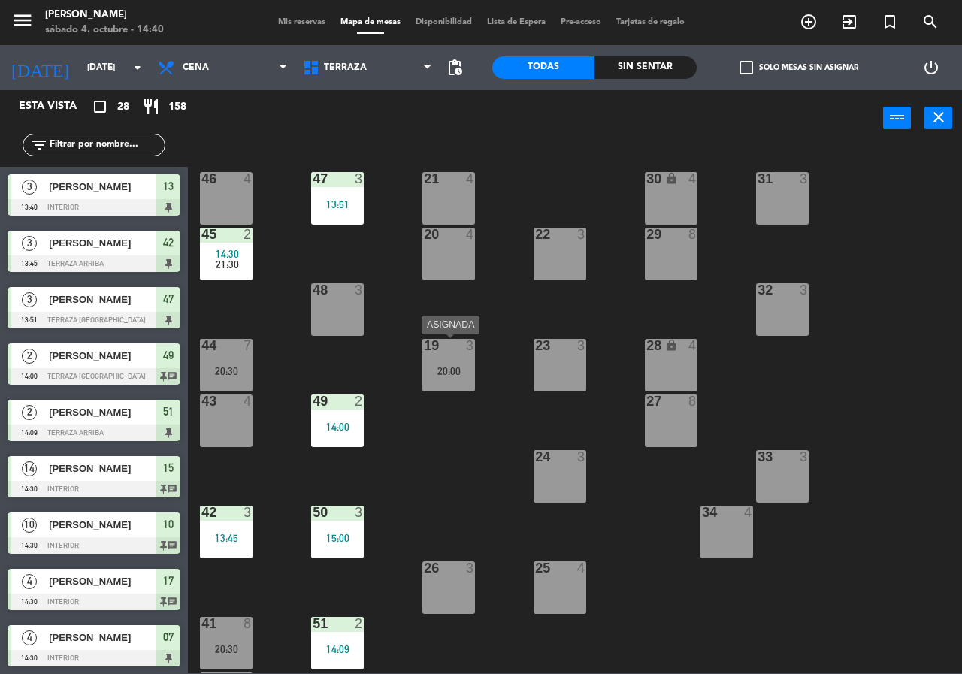
click at [459, 356] on div "19 3 20:00" at bounding box center [449, 365] width 53 height 53
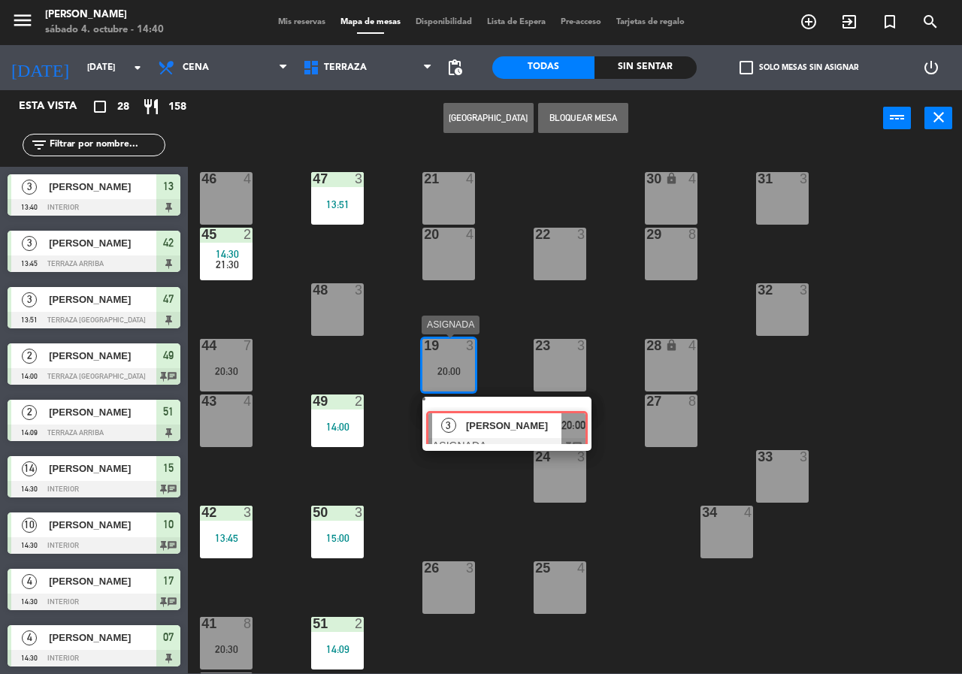
click at [489, 437] on div "21 4 30 lock 4 46 4 47 3 13:51 31 3 20 4 22 3 29 8 45 2 14:30 21:30 32 3 48 3 1…" at bounding box center [580, 410] width 765 height 528
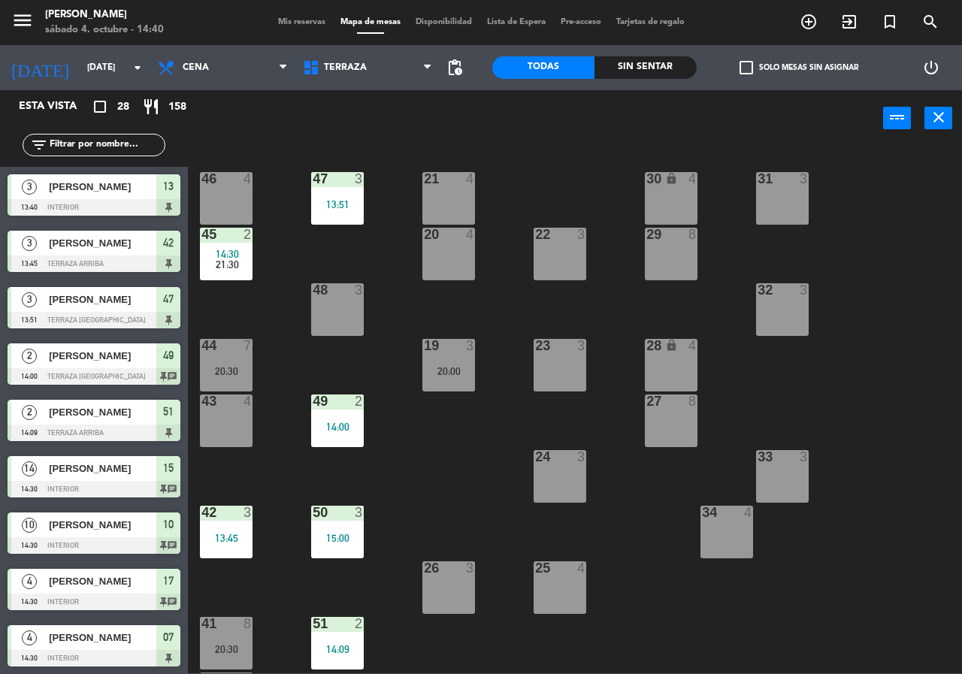
click at [467, 362] on div "19 3 20:00" at bounding box center [449, 365] width 53 height 53
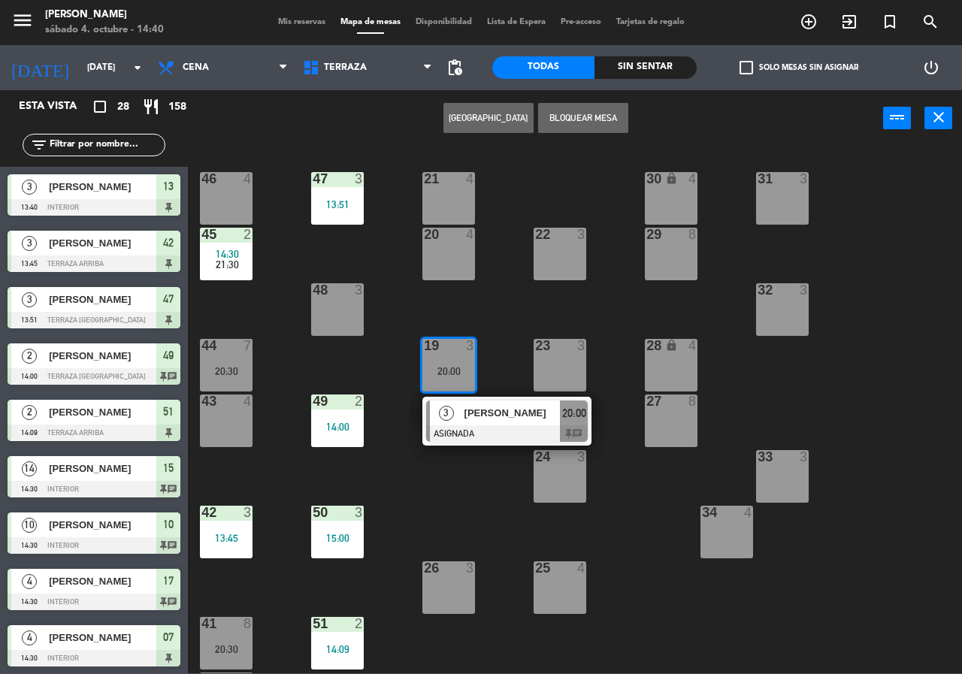
click at [478, 404] on div "[PERSON_NAME]" at bounding box center [512, 413] width 98 height 25
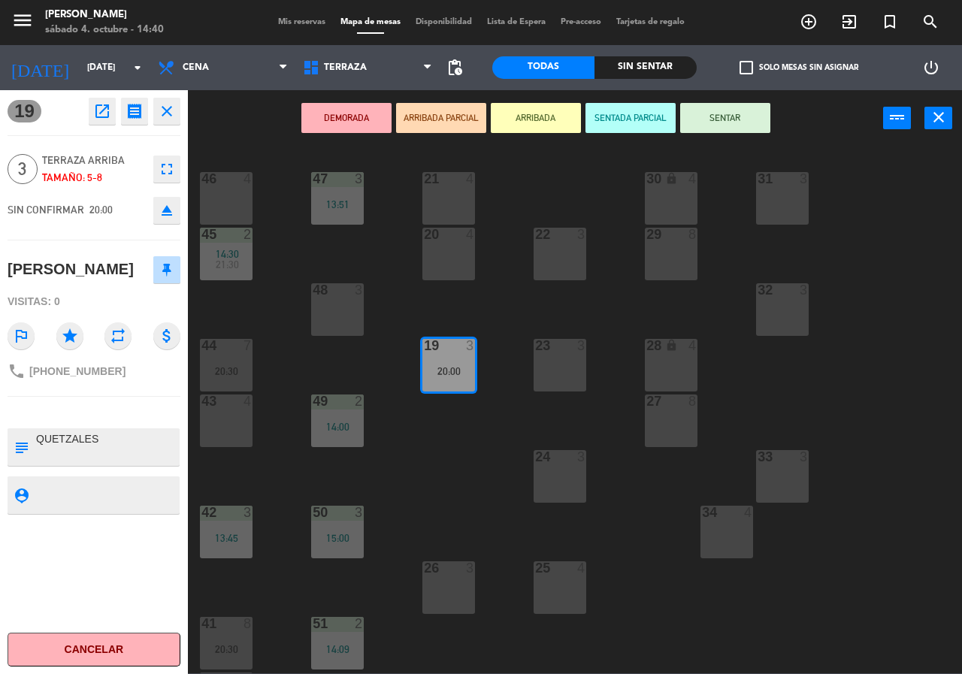
click at [463, 451] on div "21 4 30 lock 4 46 4 47 3 13:51 31 3 20 4 22 3 29 8 45 2 14:30 21:30 32 3 48 3 1…" at bounding box center [580, 410] width 765 height 528
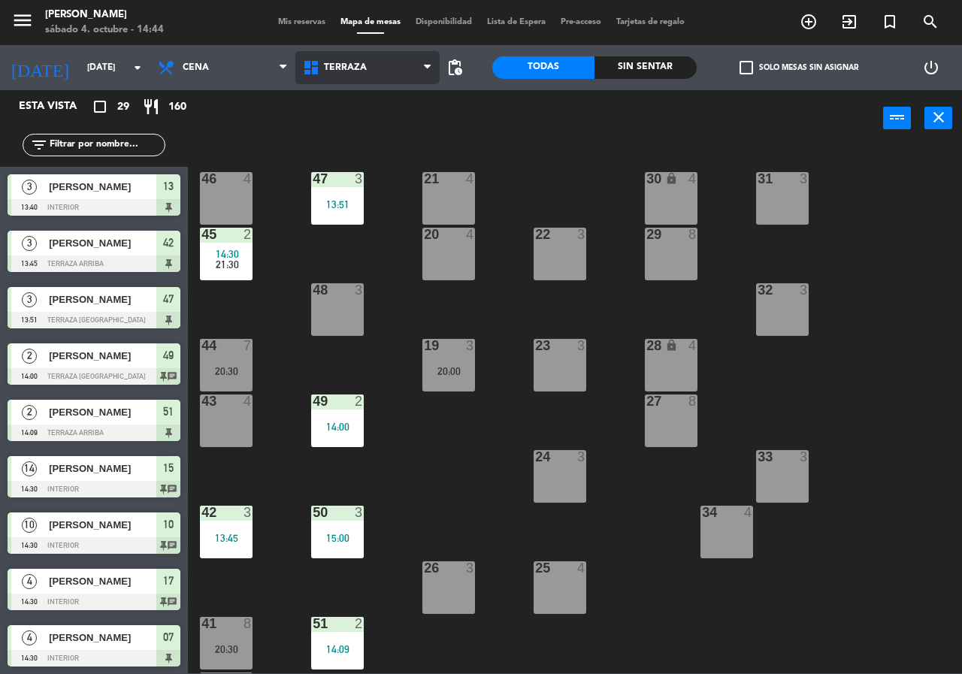
click at [347, 78] on span "Terraza" at bounding box center [367, 67] width 145 height 33
click at [519, 141] on div "power_input close" at bounding box center [536, 118] width 696 height 57
click at [383, 74] on span "Terraza" at bounding box center [367, 67] width 145 height 33
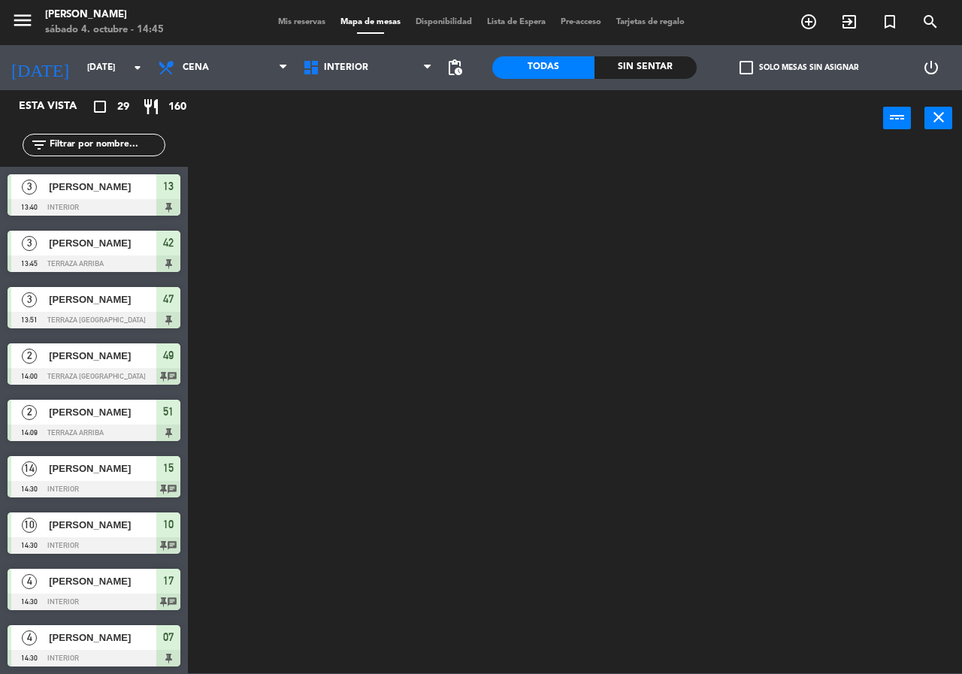
click at [383, 93] on ng-component "menu Chepe [PERSON_NAME] sábado 4. octubre - 14:45 Mis reservas Mapa de mesas D…" at bounding box center [481, 337] width 962 height 674
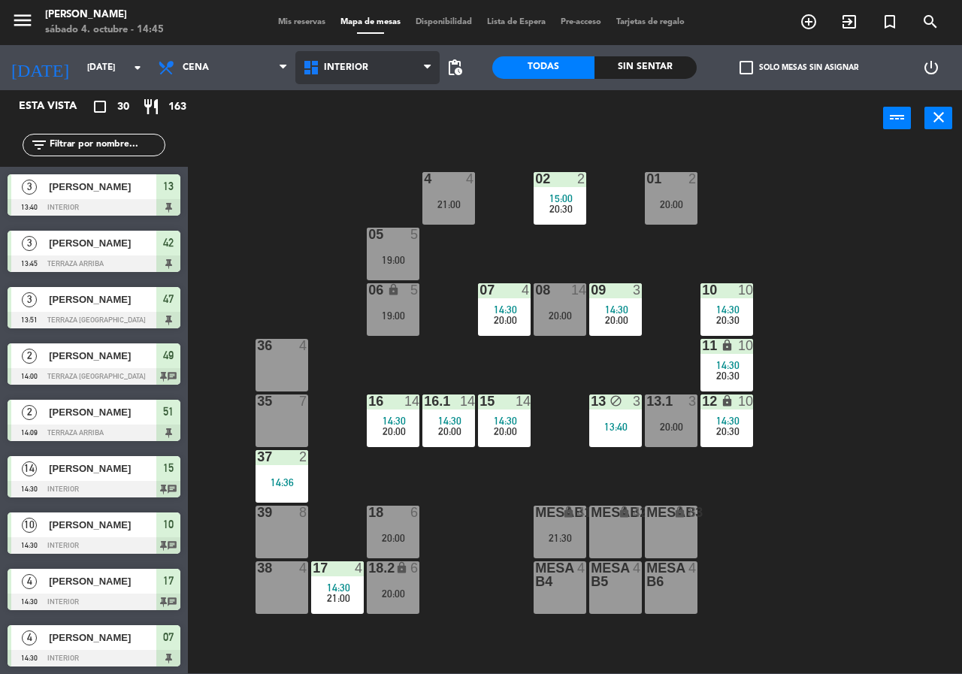
click at [357, 71] on span "Interior" at bounding box center [346, 67] width 44 height 11
click at [347, 135] on ng-component "menu [PERSON_NAME][DATE] 4. octubre - 14:45 Mis reservas Mapa de mesas Disponib…" at bounding box center [481, 337] width 962 height 674
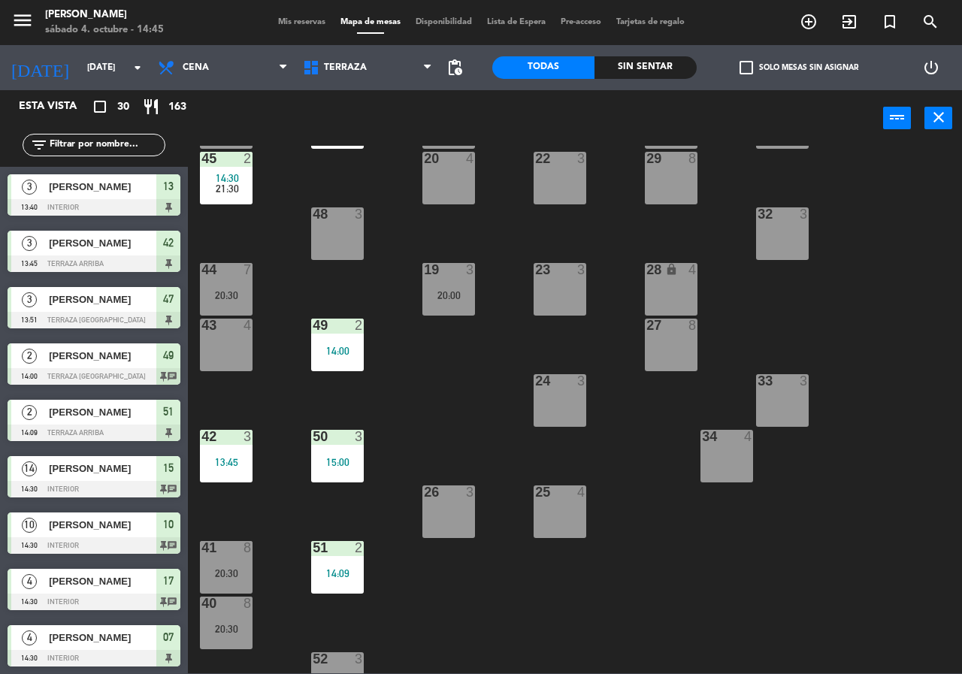
scroll to position [32, 0]
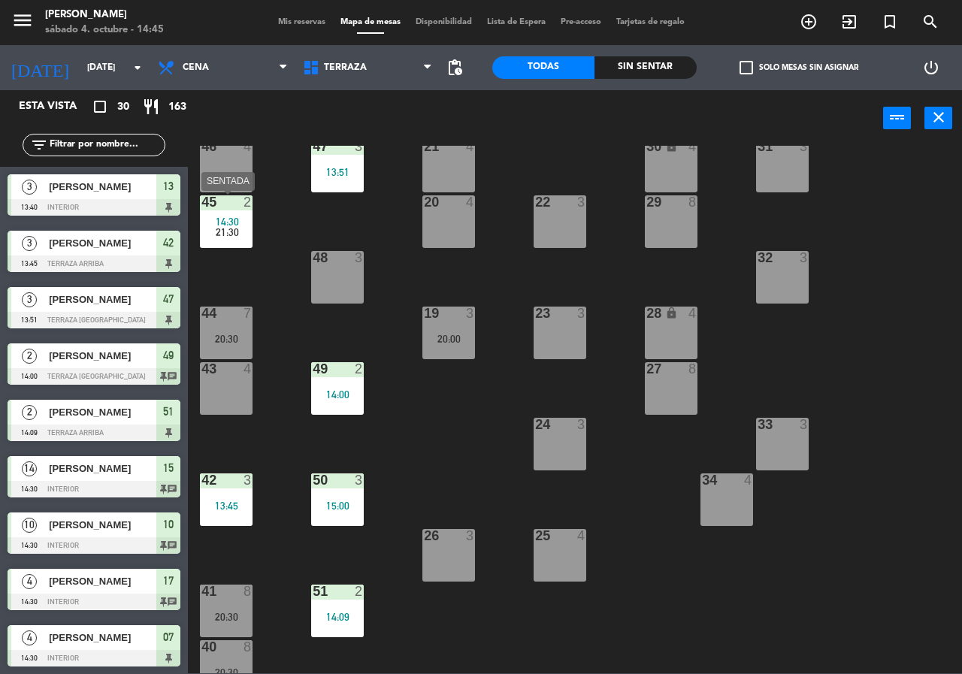
click at [244, 231] on div "21:30" at bounding box center [226, 232] width 53 height 11
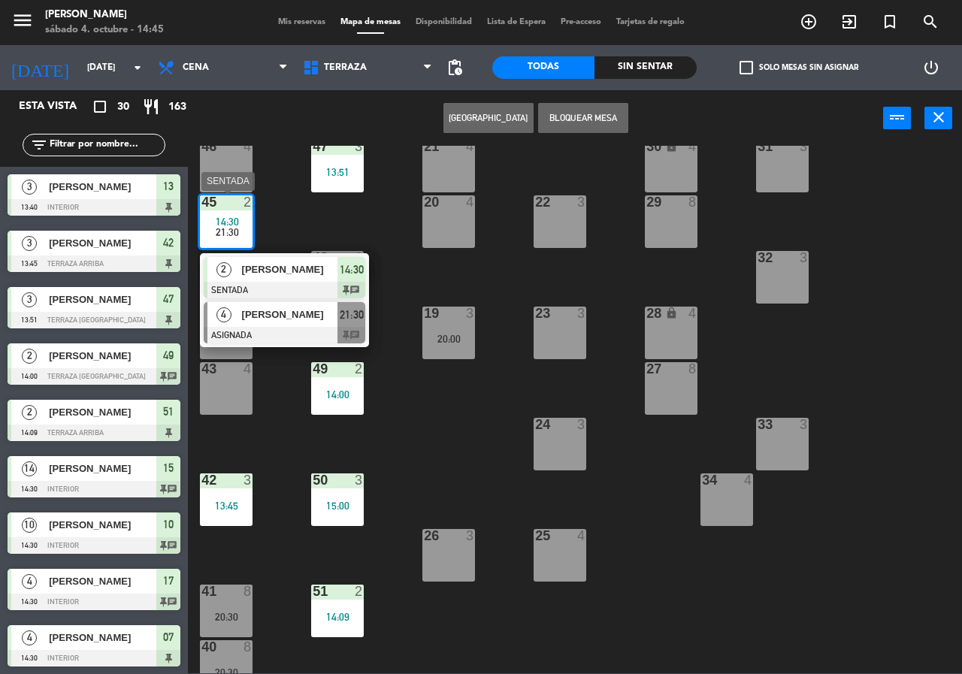
click at [293, 319] on span "[PERSON_NAME]" at bounding box center [290, 315] width 96 height 16
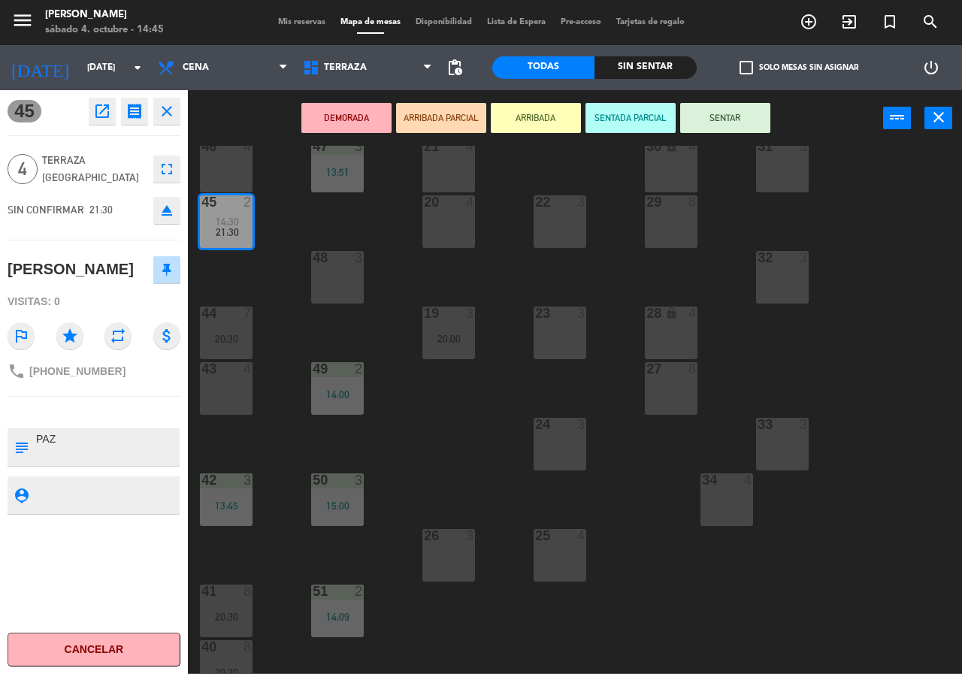
click at [372, 336] on div "21 4 30 lock 4 46 4 47 3 13:51 31 3 20 4 22 3 29 8 45 2 14:30 21:30 32 3 48 3 1…" at bounding box center [580, 410] width 765 height 528
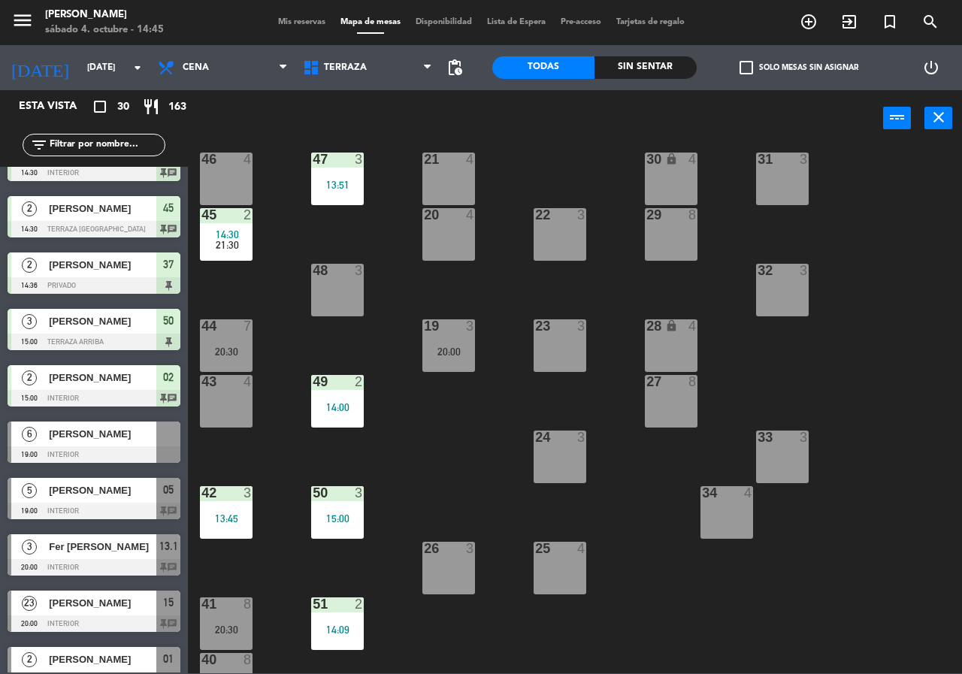
scroll to position [0, 0]
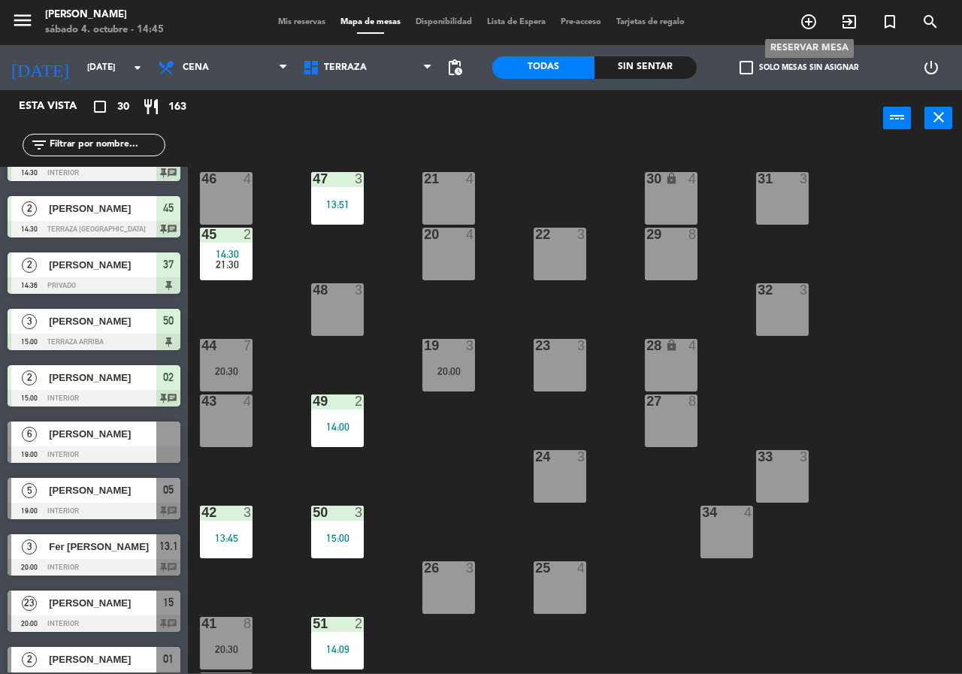
click at [805, 20] on icon "add_circle_outline" at bounding box center [809, 22] width 18 height 18
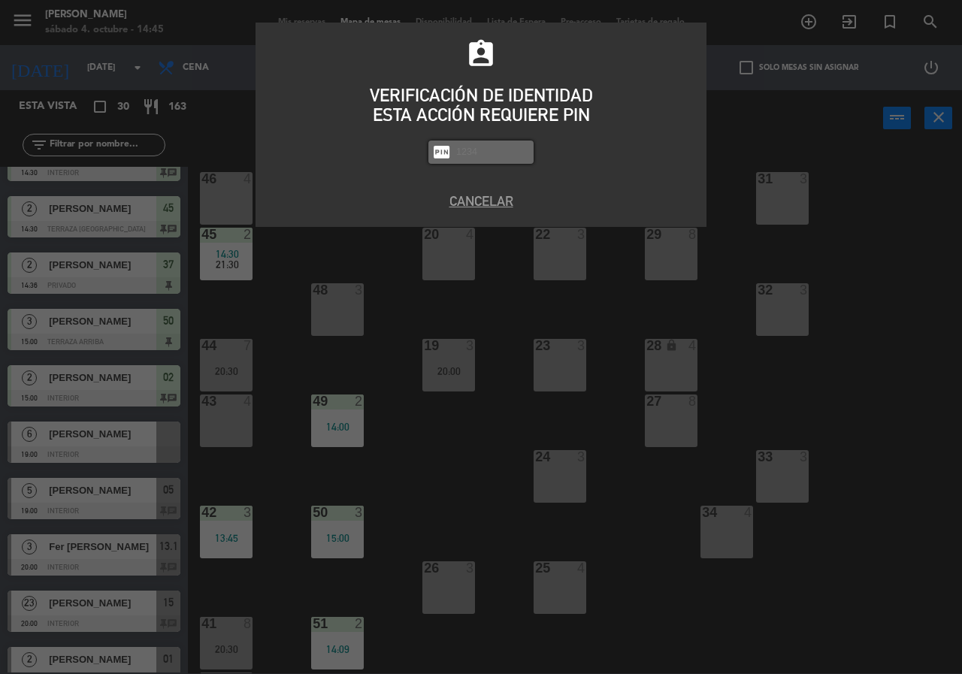
type input "8"
type input "5809"
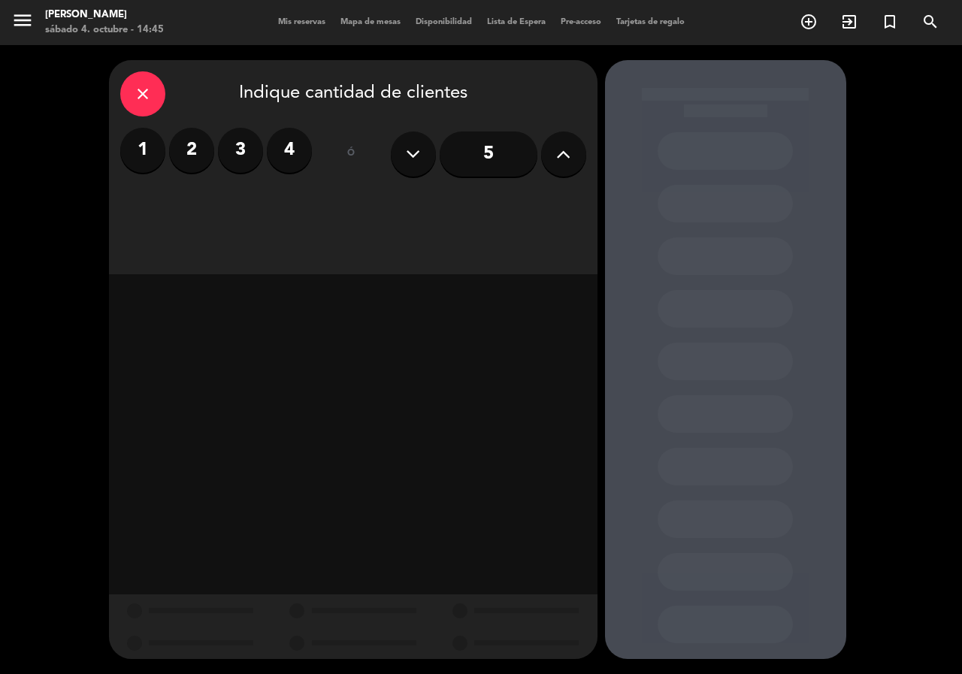
click at [286, 150] on label "4" at bounding box center [289, 150] width 45 height 45
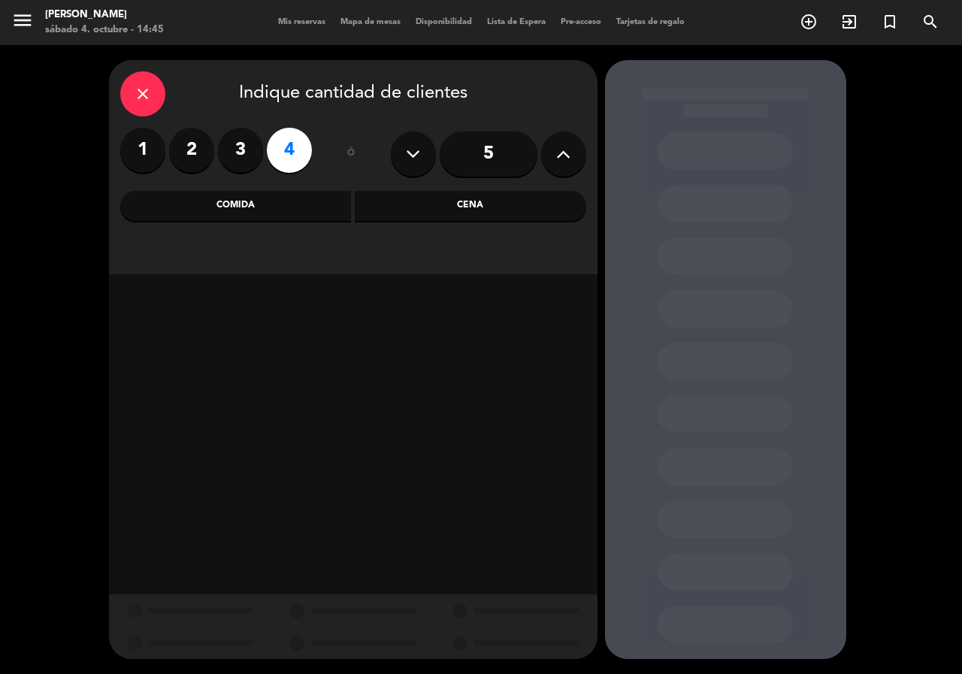
click at [460, 194] on div "Cena" at bounding box center [471, 206] width 232 height 30
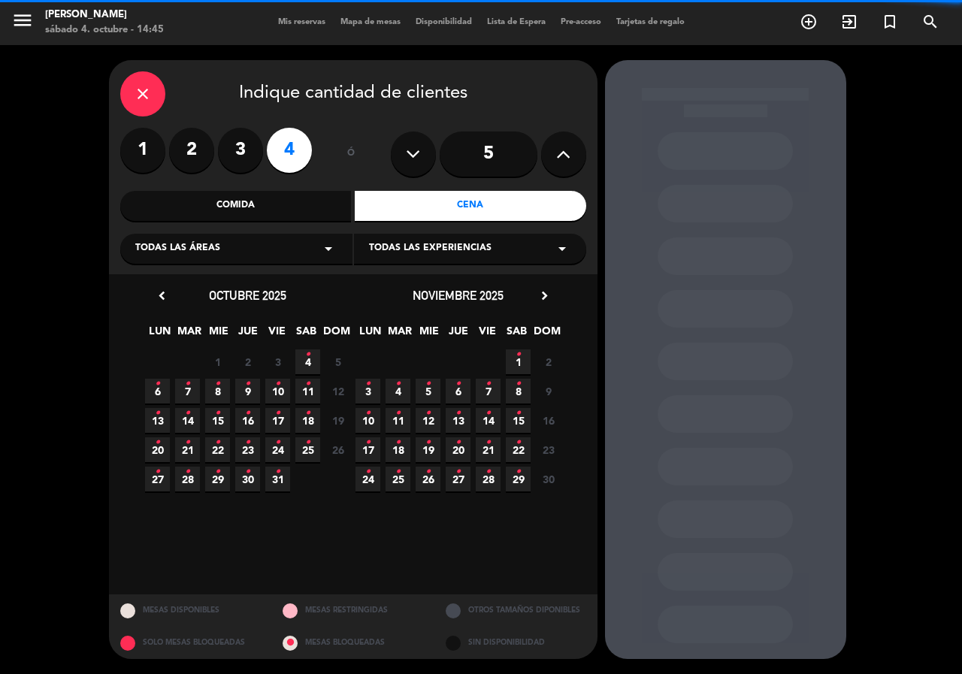
click at [289, 247] on div "Todas las áreas arrow_drop_down" at bounding box center [236, 249] width 232 height 30
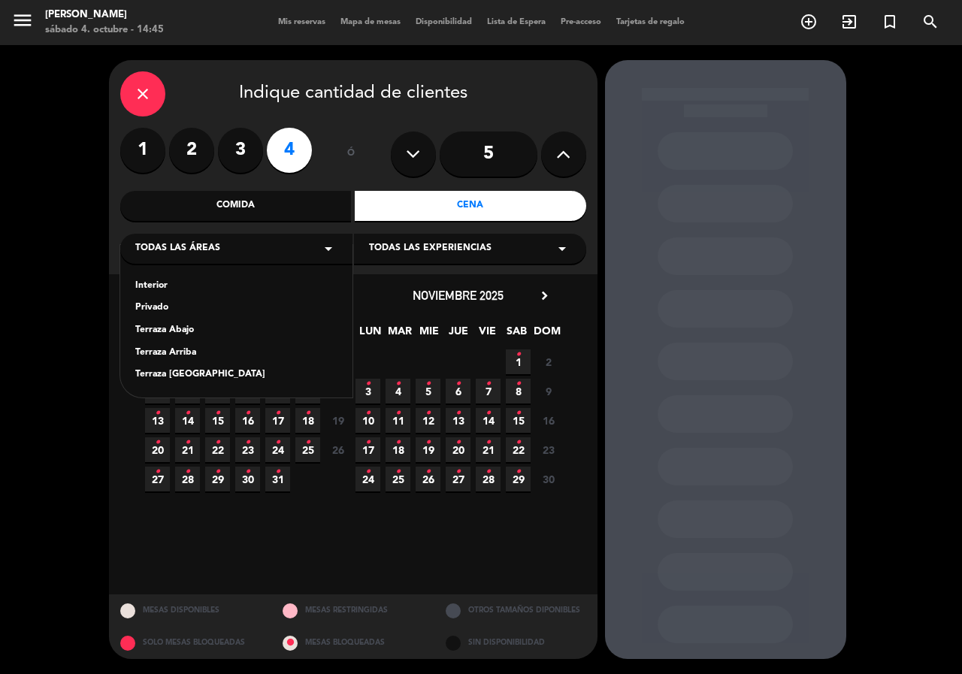
click at [211, 368] on div "Terraza [GEOGRAPHIC_DATA]" at bounding box center [236, 375] width 202 height 15
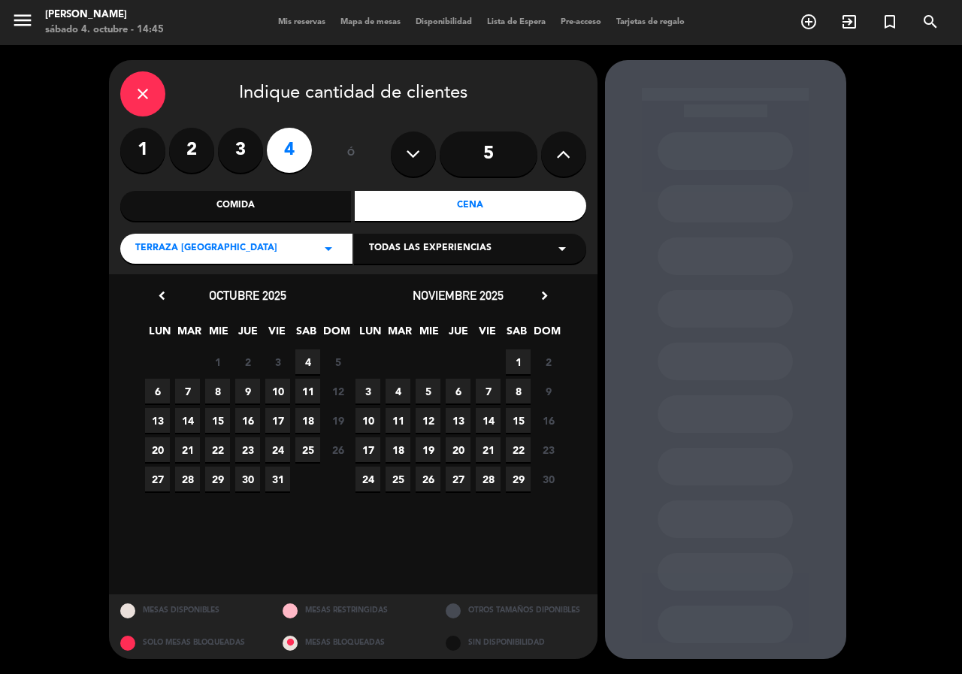
click at [303, 343] on span "SAB" at bounding box center [306, 335] width 25 height 25
click at [306, 355] on span "4" at bounding box center [307, 362] width 25 height 25
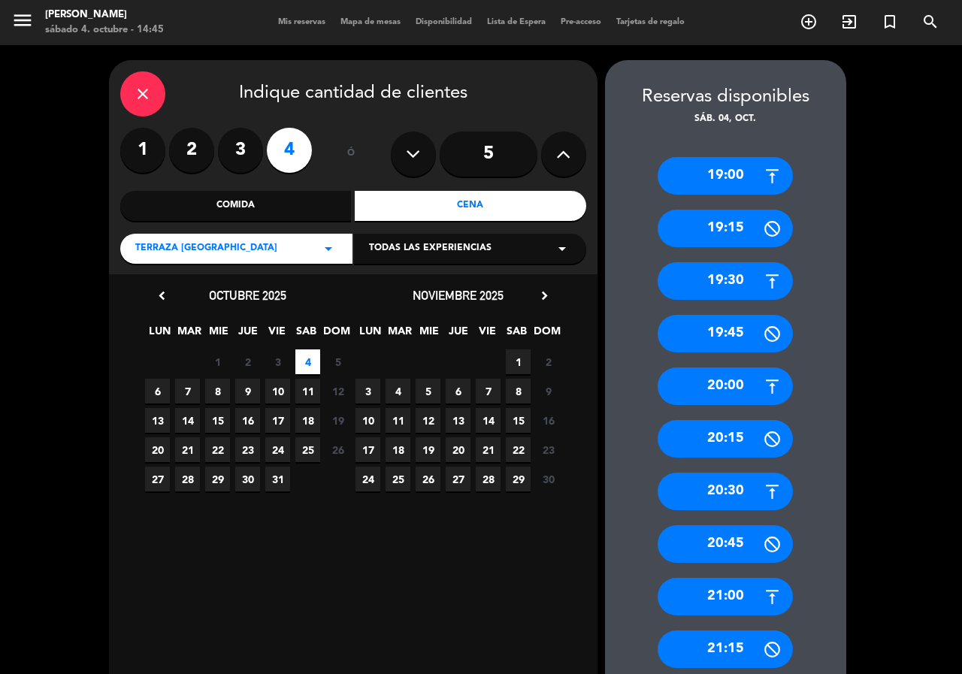
click at [747, 376] on div "20:00" at bounding box center [725, 387] width 135 height 38
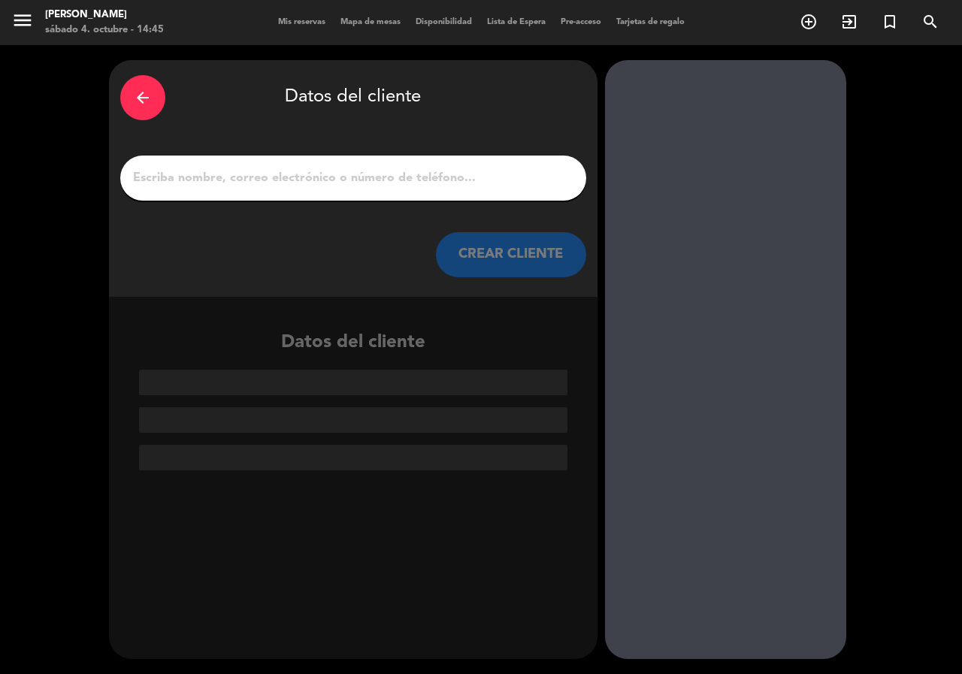
click at [380, 195] on div at bounding box center [353, 178] width 466 height 45
click at [335, 177] on input "1" at bounding box center [354, 178] width 444 height 21
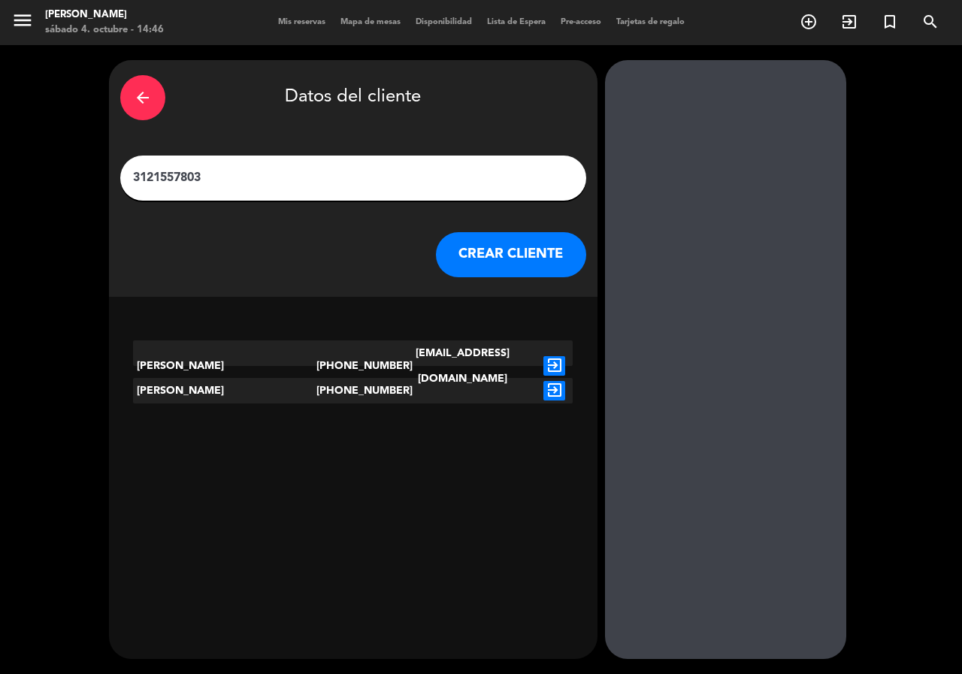
type input "3121557803"
click at [560, 394] on icon "exit_to_app" at bounding box center [555, 391] width 22 height 20
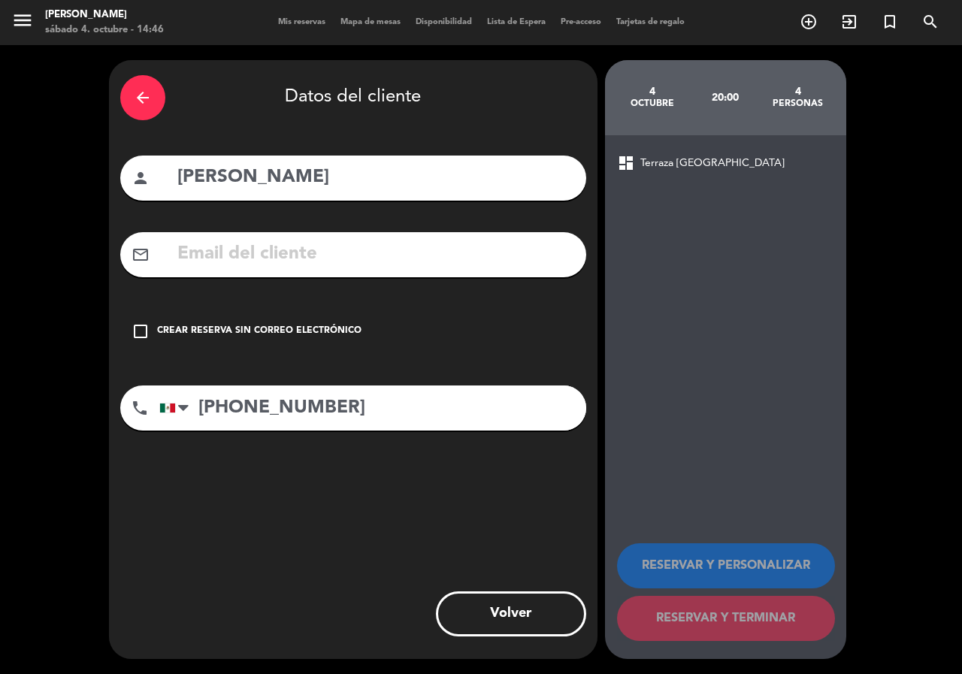
click at [304, 335] on div "Crear reserva sin correo electrónico" at bounding box center [259, 331] width 205 height 15
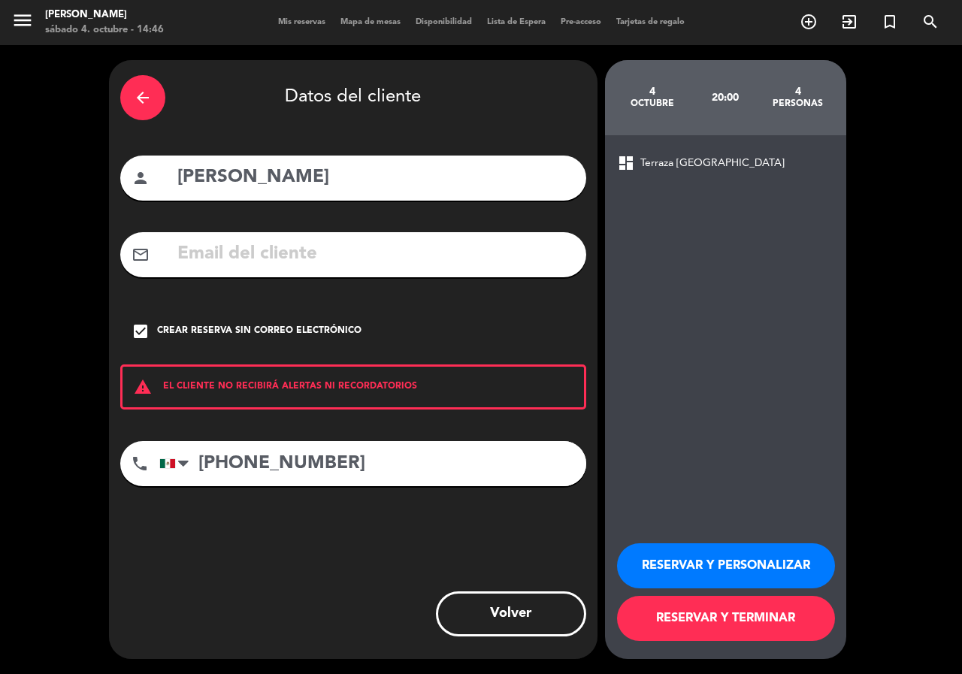
click at [774, 570] on button "RESERVAR Y PERSONALIZAR" at bounding box center [726, 566] width 218 height 45
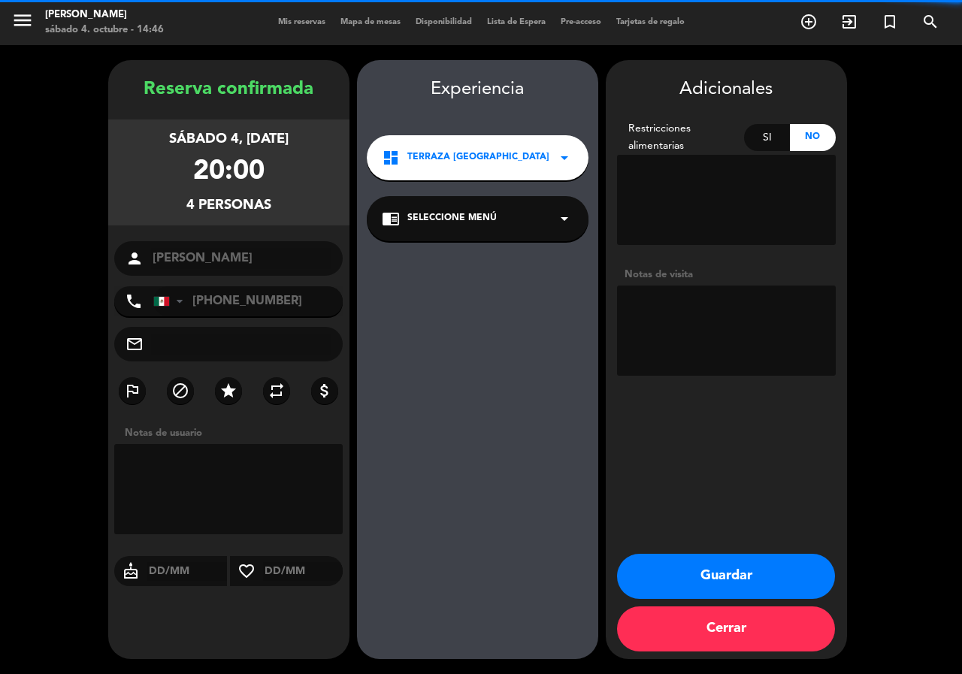
click at [742, 337] on textarea at bounding box center [726, 331] width 219 height 90
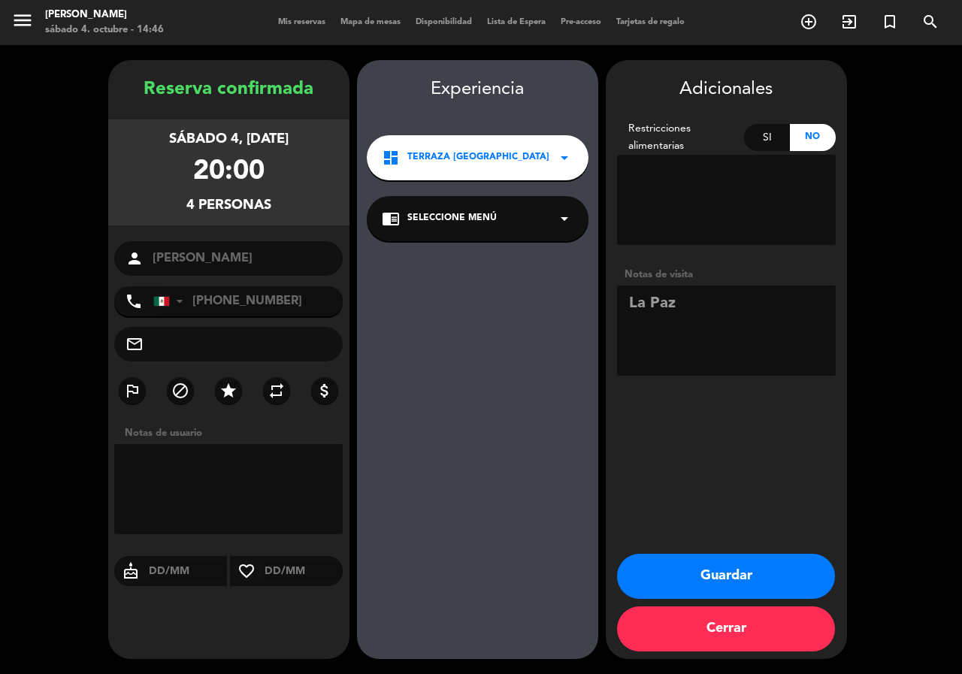
type textarea "La Paz"
drag, startPoint x: 638, startPoint y: 574, endPoint x: 638, endPoint y: 556, distance: 18.1
click at [638, 560] on button "Guardar" at bounding box center [726, 576] width 218 height 45
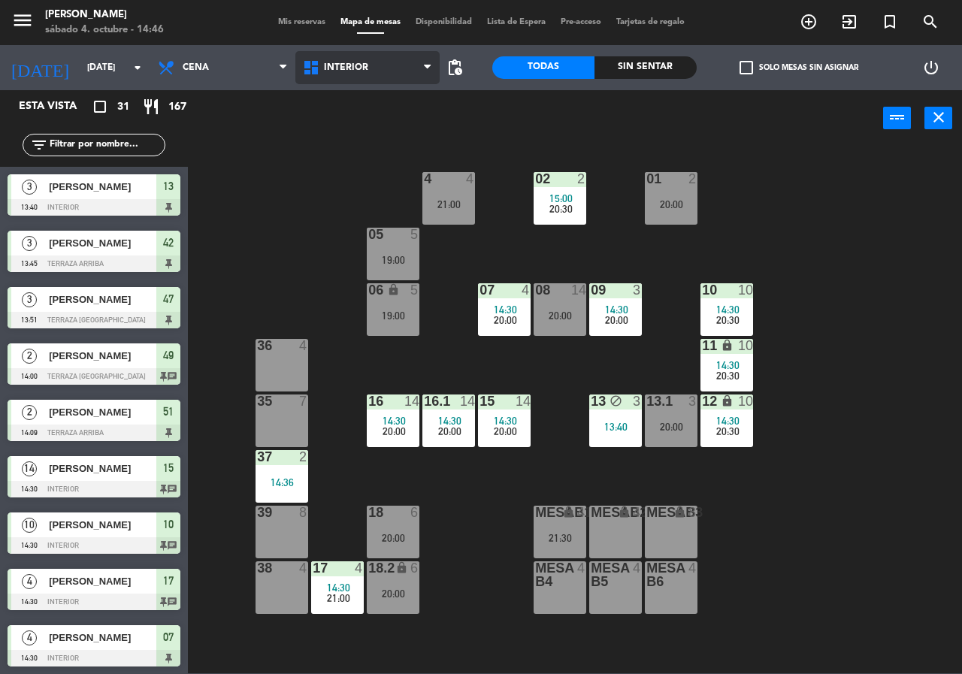
click at [336, 77] on span "Interior" at bounding box center [367, 67] width 145 height 33
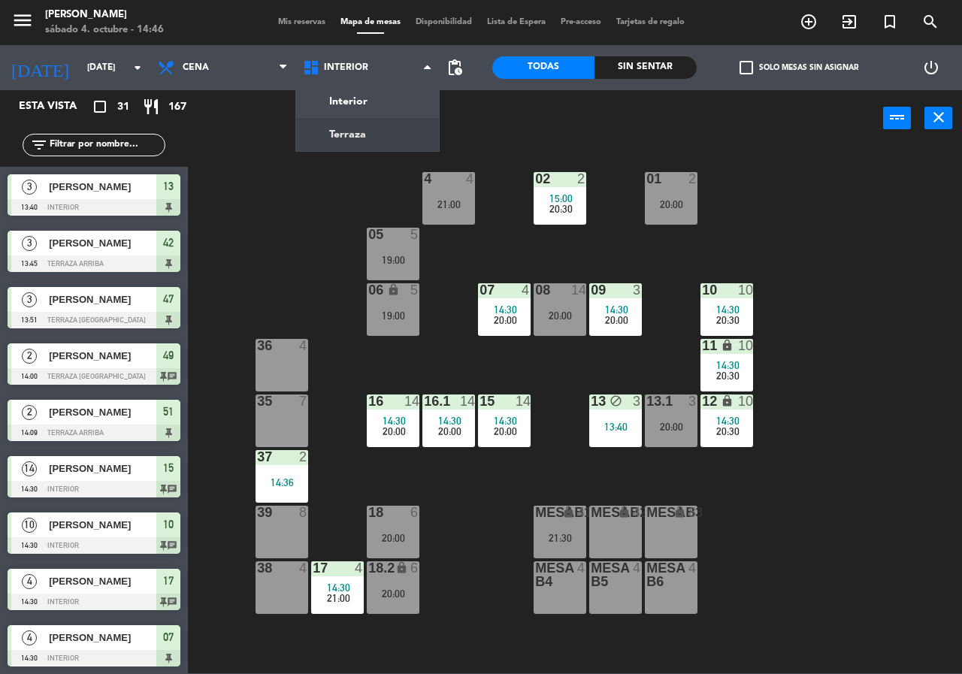
click at [344, 123] on ng-component "menu Chepe [PERSON_NAME] sábado 4. octubre - 14:46 Mis reservas Mapa de mesas D…" at bounding box center [481, 337] width 962 height 674
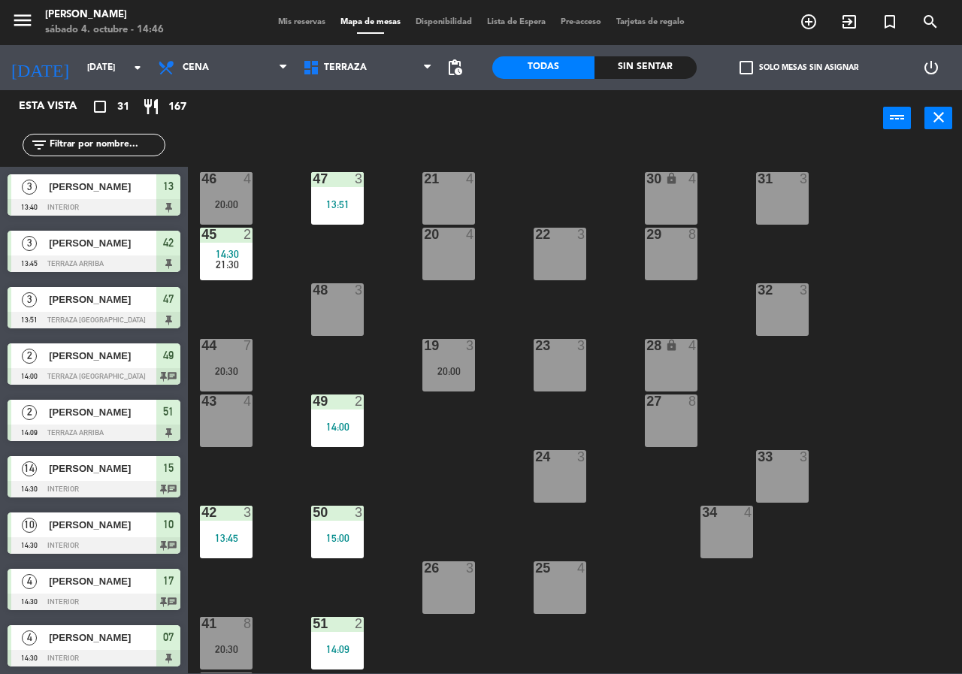
click at [82, 139] on input "text" at bounding box center [106, 145] width 117 height 17
click at [324, 252] on div "21 4 30 lock 4 46 4 20:00 47 3 13:51 31 3 20 4 22 3 29 8 45 2 14:30 21:30 32 3 …" at bounding box center [580, 410] width 765 height 528
click at [221, 195] on div "46 4 20:00" at bounding box center [226, 198] width 53 height 53
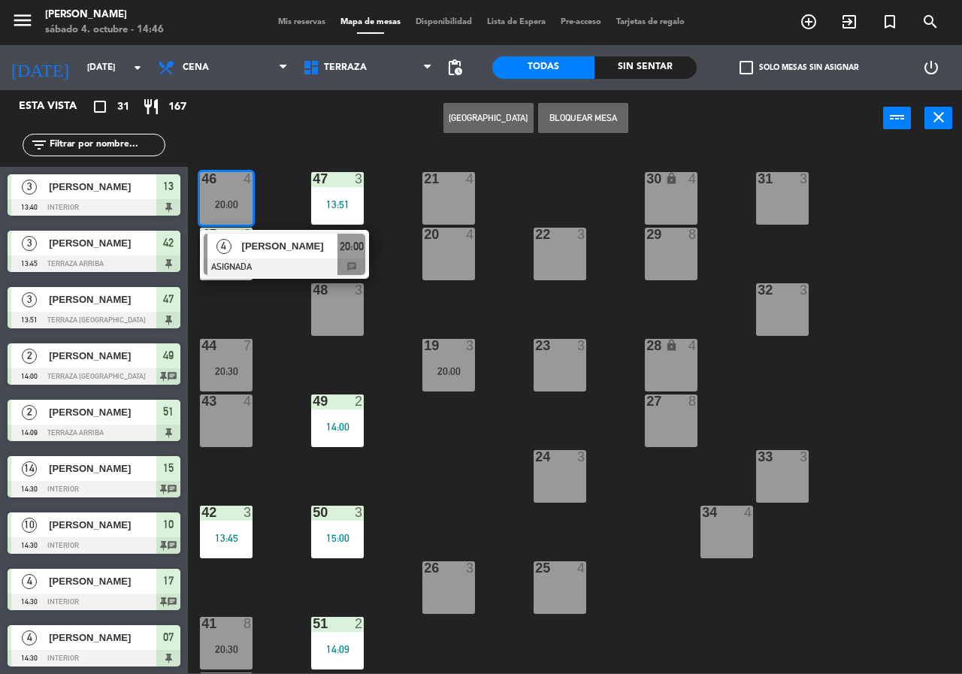
click at [270, 326] on div "21 4 30 lock 4 46 4 20:00 4 [PERSON_NAME] ASIGNADA 20:00 chat 47 3 13:51 31 3 2…" at bounding box center [580, 410] width 765 height 528
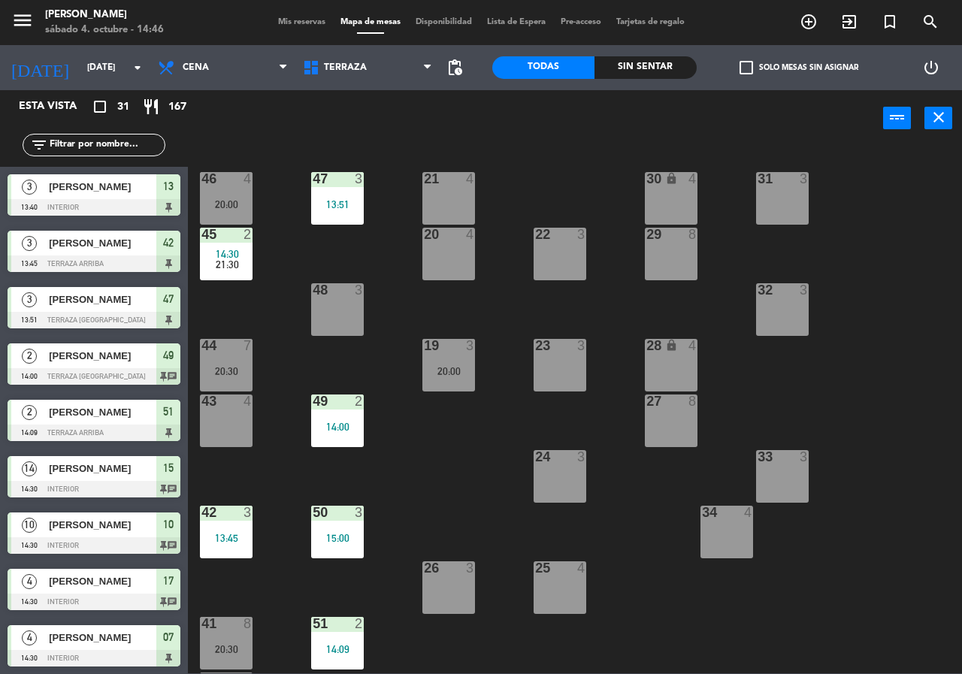
click at [234, 187] on div "46 4 20:00" at bounding box center [226, 198] width 53 height 53
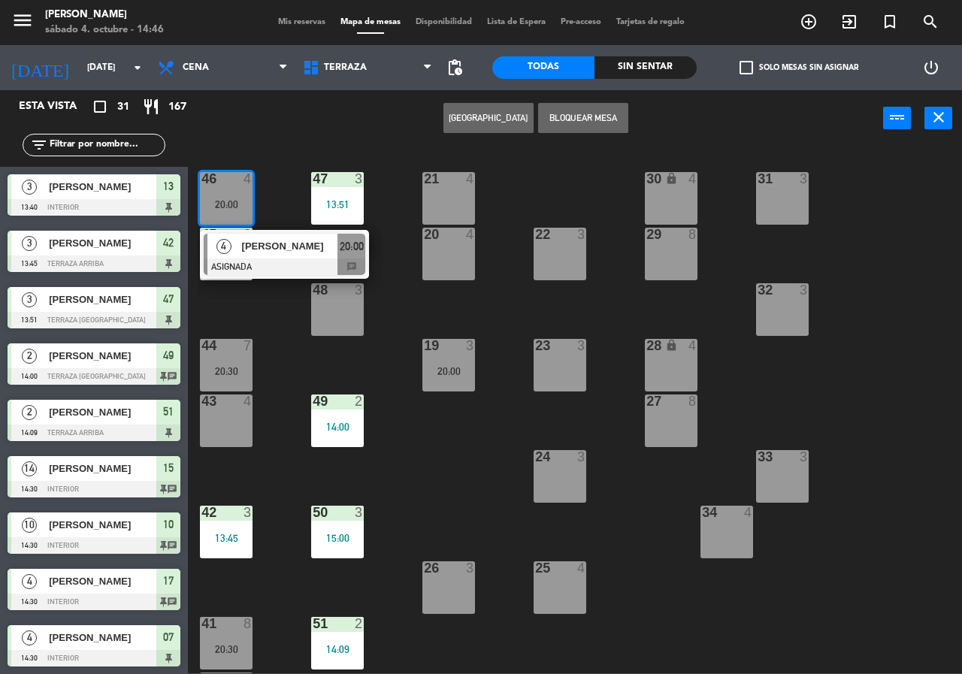
click at [293, 131] on div "Crear Reserva Bloquear Mesa power_input close" at bounding box center [536, 118] width 696 height 57
drag, startPoint x: 257, startPoint y: 138, endPoint x: 237, endPoint y: 83, distance: 59.2
click at [249, 126] on div "Crear Reserva Bloquear Mesa power_input close" at bounding box center [536, 118] width 696 height 57
click at [353, 65] on span "Terraza" at bounding box center [345, 67] width 43 height 11
drag, startPoint x: 303, startPoint y: 118, endPoint x: 282, endPoint y: 105, distance: 24.6
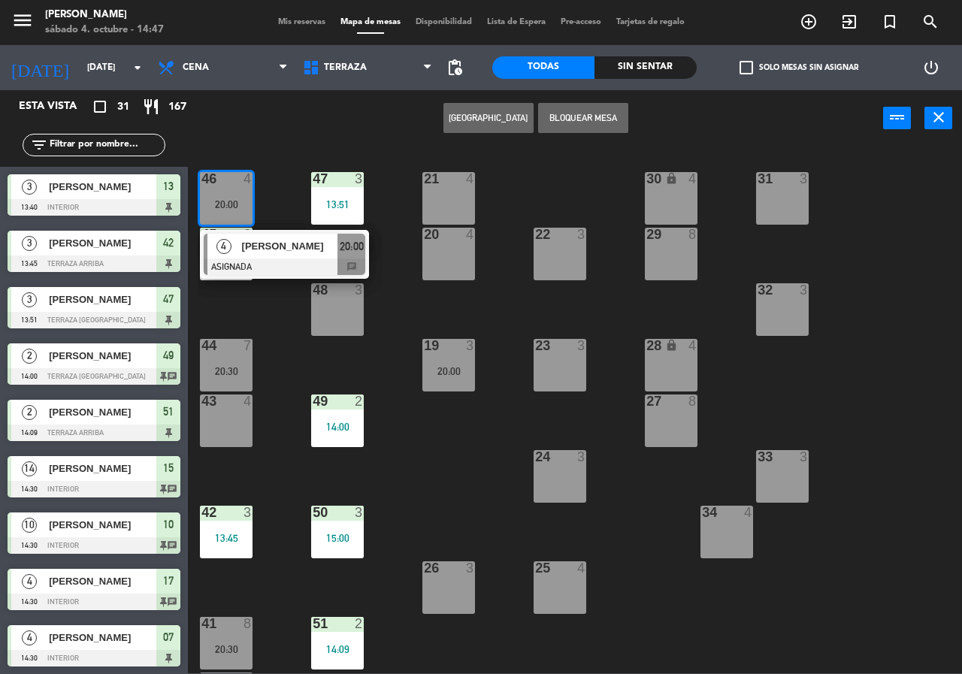
click at [292, 111] on ng-component "menu Chepe [PERSON_NAME] sábado 4. octubre - 14:47 Mis reservas Mapa de mesas D…" at bounding box center [481, 337] width 962 height 674
click at [247, 74] on span "Cena" at bounding box center [222, 67] width 145 height 33
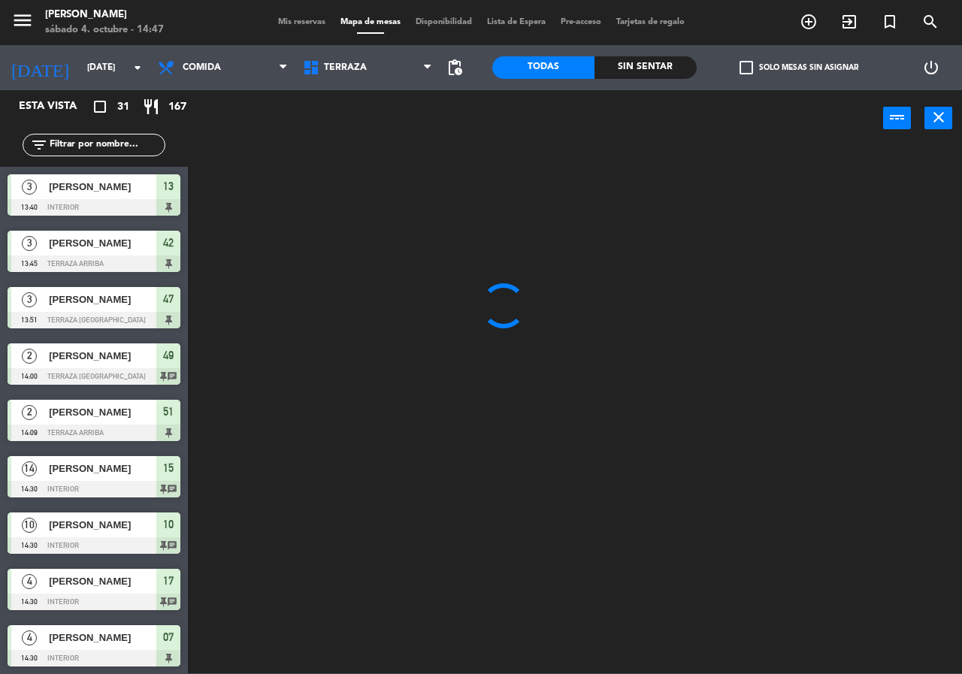
click at [245, 107] on ng-component "menu Chepe [PERSON_NAME] sábado 4. octubre - 14:47 Mis reservas Mapa de mesas D…" at bounding box center [481, 337] width 962 height 674
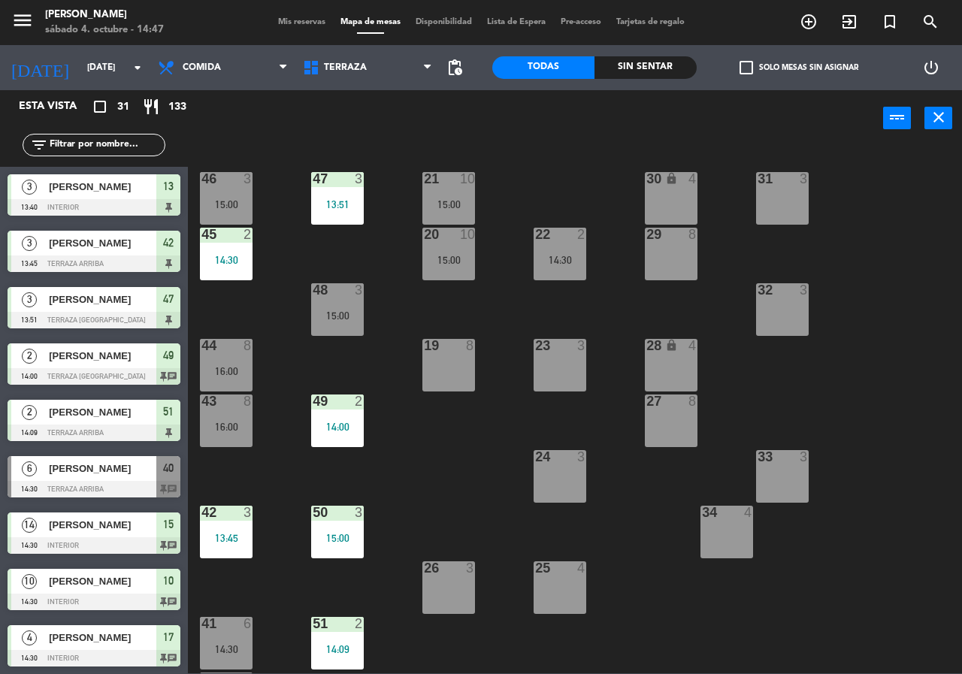
click at [271, 124] on div "power_input close" at bounding box center [536, 118] width 696 height 57
click at [226, 211] on div "46 3 15:00" at bounding box center [226, 198] width 53 height 53
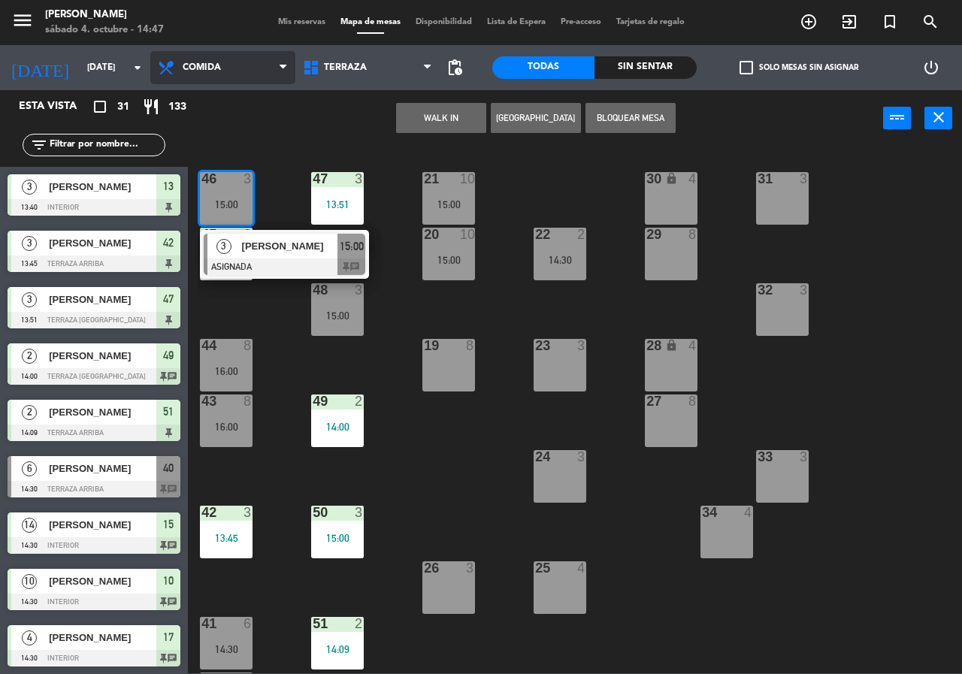
click at [259, 73] on span "Comida" at bounding box center [222, 67] width 145 height 33
click at [230, 131] on ng-component "menu Chepe [PERSON_NAME] sábado 4. octubre - 14:47 Mis reservas Mapa de mesas D…" at bounding box center [481, 337] width 962 height 674
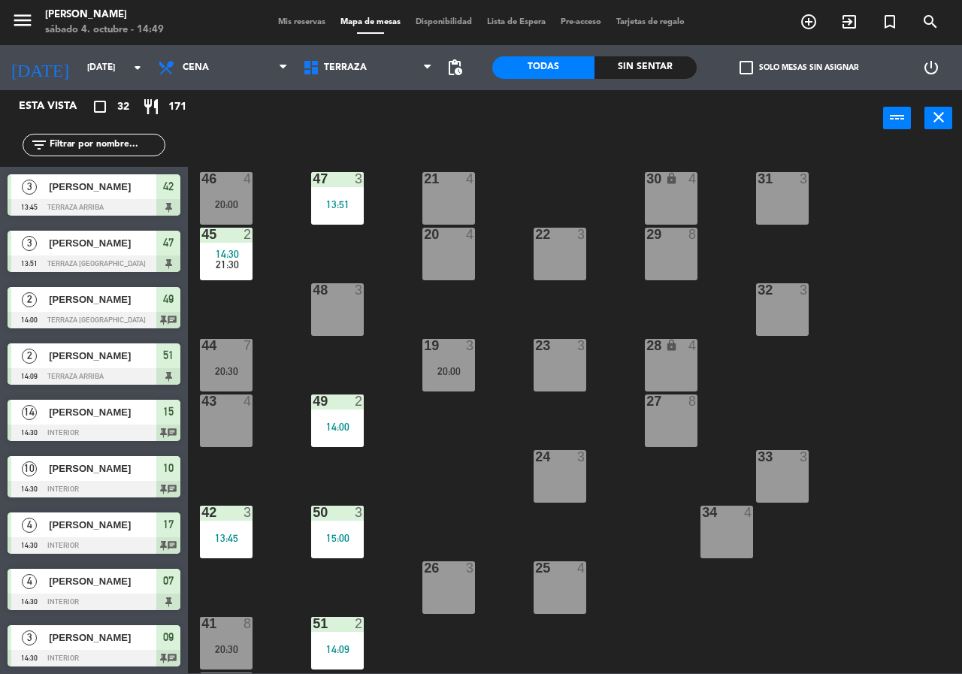
click at [123, 154] on div "filter_list" at bounding box center [94, 145] width 143 height 23
click at [117, 144] on input "text" at bounding box center [106, 145] width 117 height 17
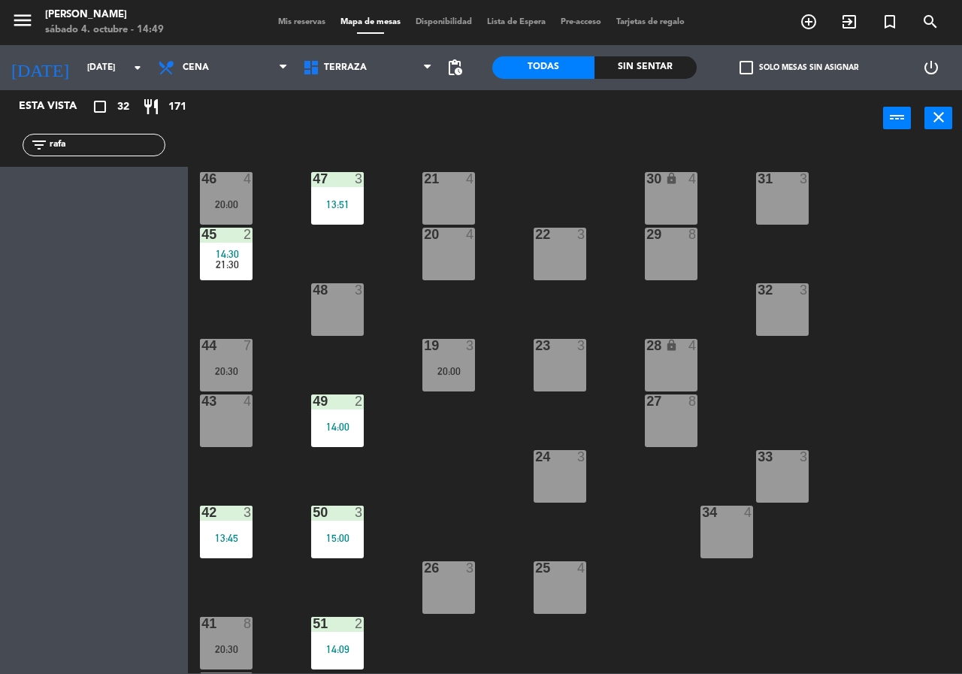
type input "rafa"
click at [378, 109] on div "power_input close" at bounding box center [536, 118] width 696 height 57
click at [223, 61] on span "Cena" at bounding box center [222, 67] width 145 height 33
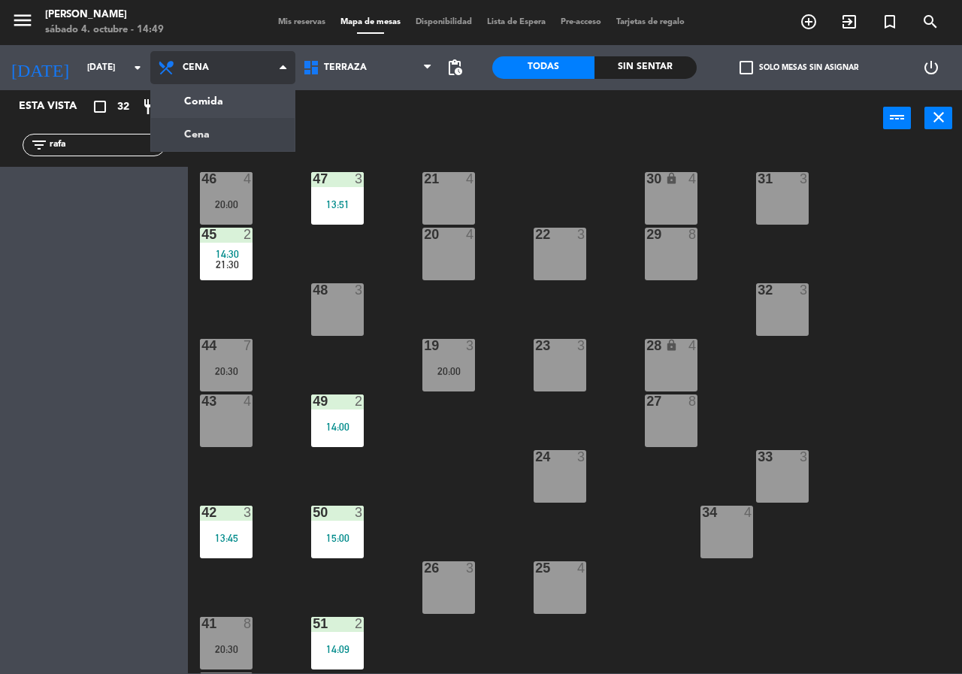
click at [219, 104] on ng-component "menu Chepe [PERSON_NAME] sábado 4. octubre - 14:49 Mis reservas Mapa de mesas D…" at bounding box center [481, 337] width 962 height 674
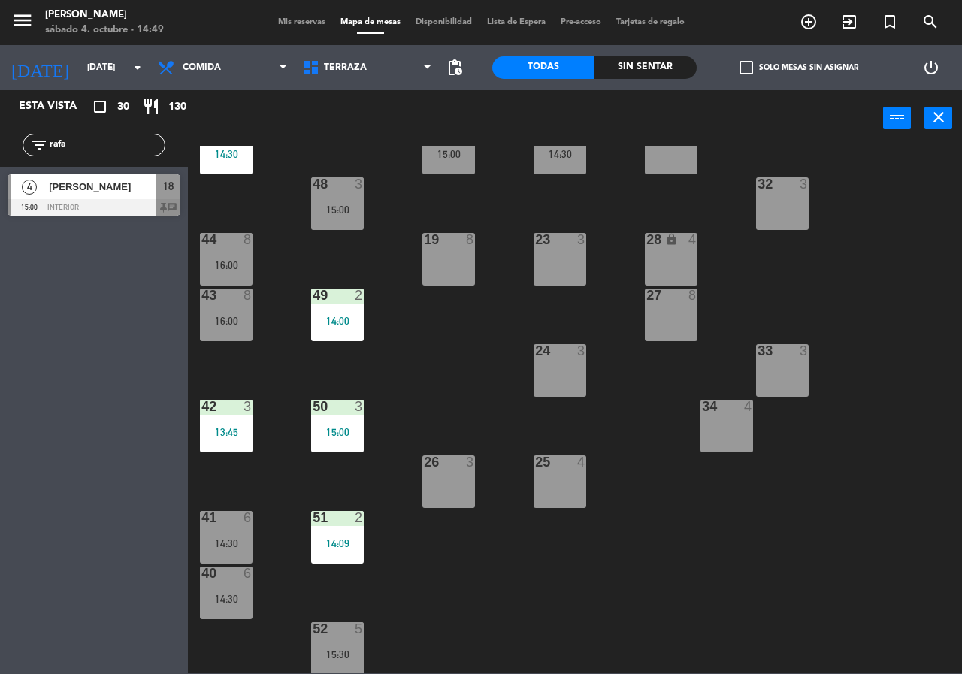
scroll to position [108, 0]
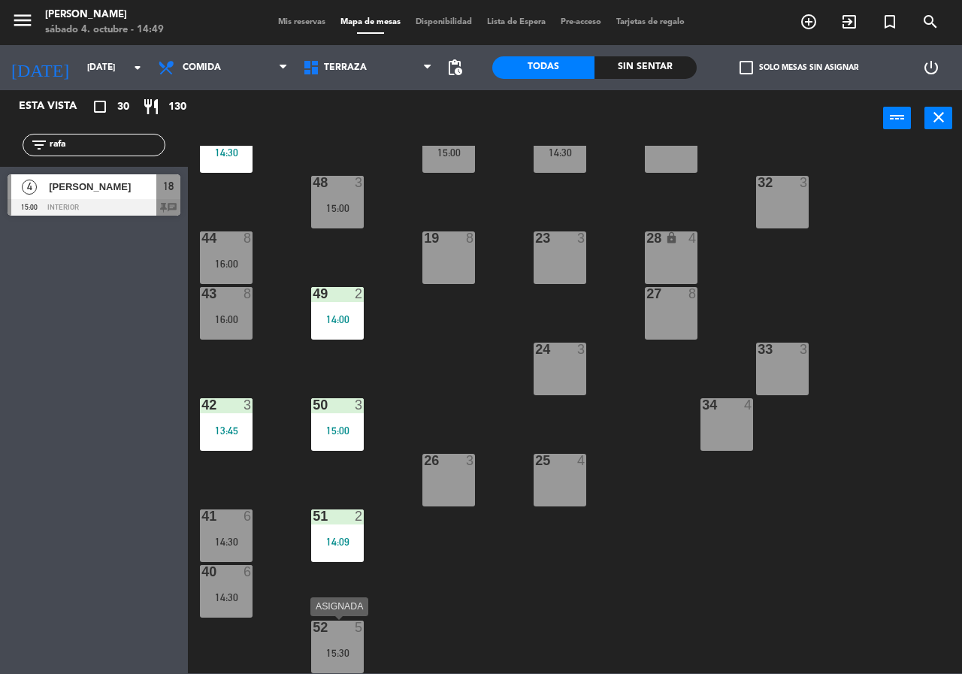
click at [344, 645] on div "52 5 15:30" at bounding box center [337, 647] width 53 height 53
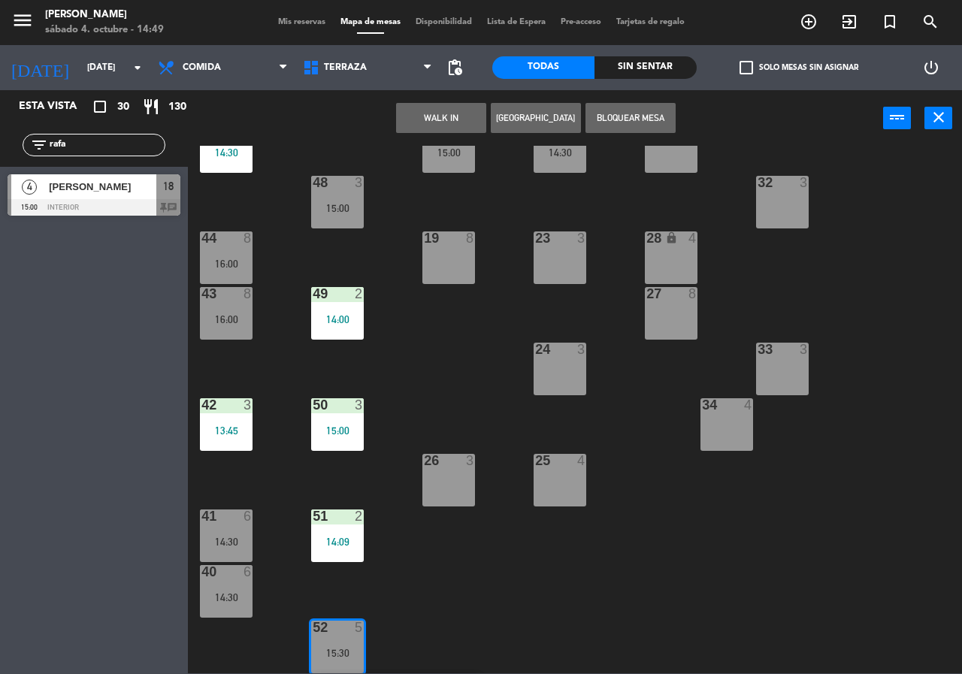
scroll to position [162, 0]
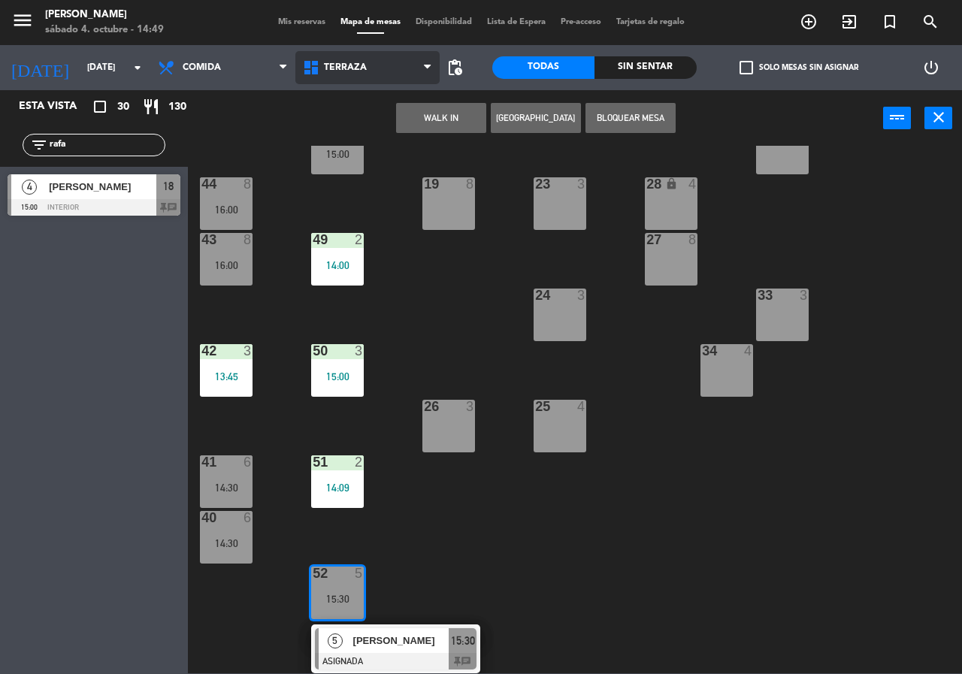
click at [359, 70] on span "Terraza" at bounding box center [345, 67] width 43 height 11
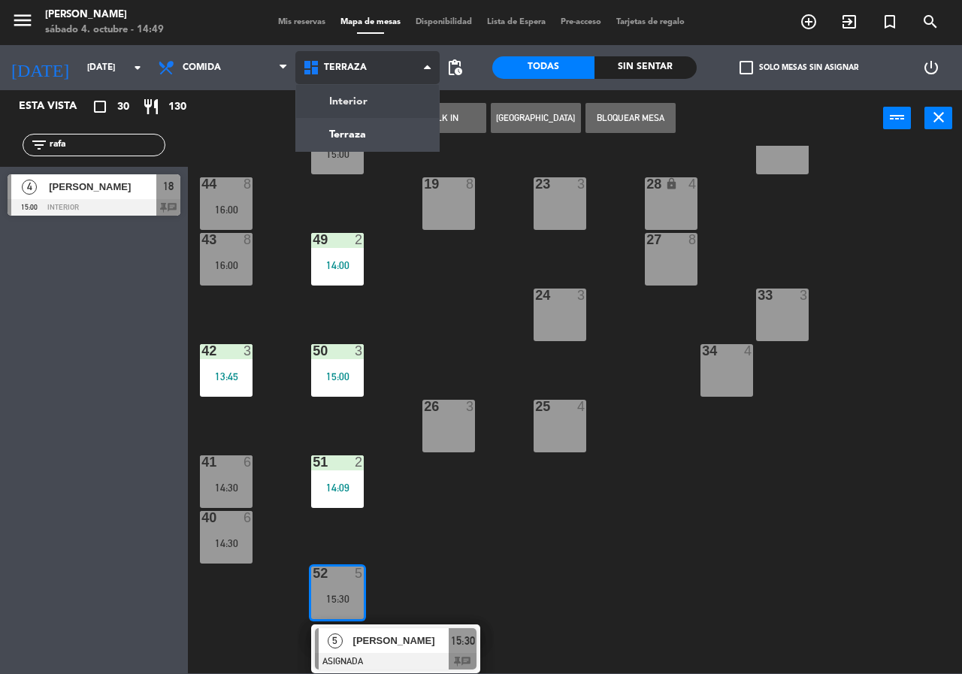
click at [356, 99] on ng-component "menu Chepe [PERSON_NAME] sábado 4. octubre - 14:49 Mis reservas Mapa de mesas D…" at bounding box center [481, 337] width 962 height 674
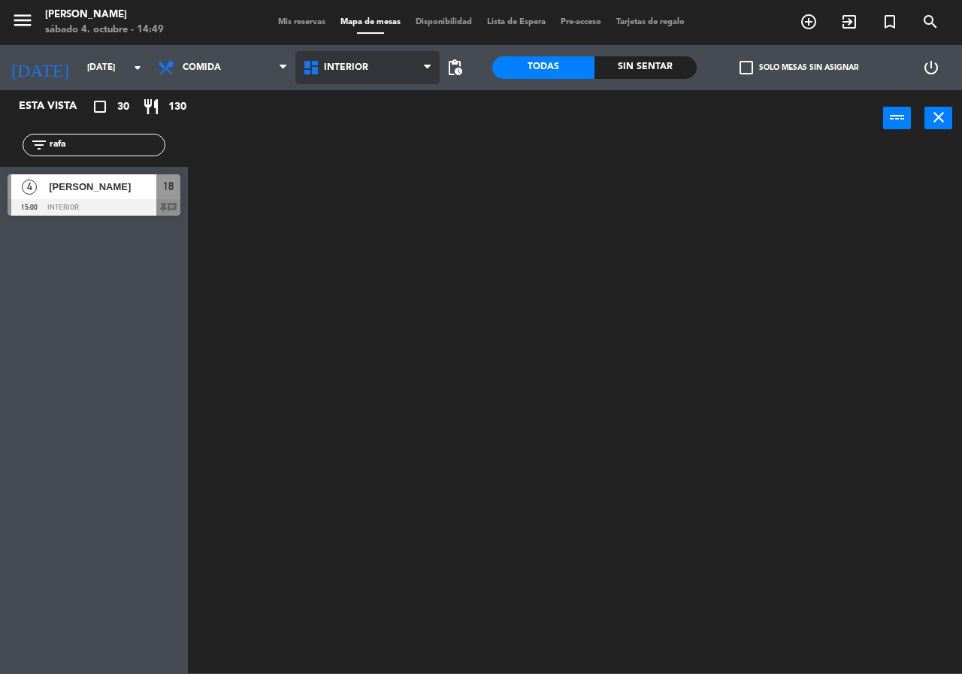
scroll to position [0, 0]
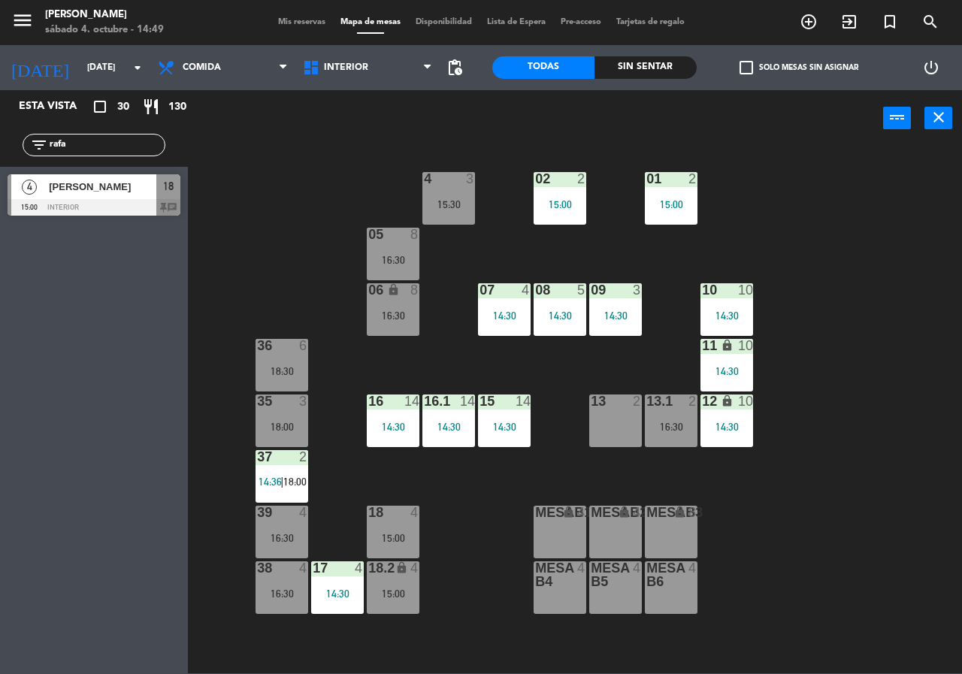
click at [480, 542] on div "02 2 15:00 4 3 15:30 01 2 15:00 05 8 16:30 06 lock 8 16:30 07 4 14:30 09 3 14:3…" at bounding box center [580, 410] width 765 height 528
click at [398, 539] on div "15:00" at bounding box center [393, 538] width 53 height 11
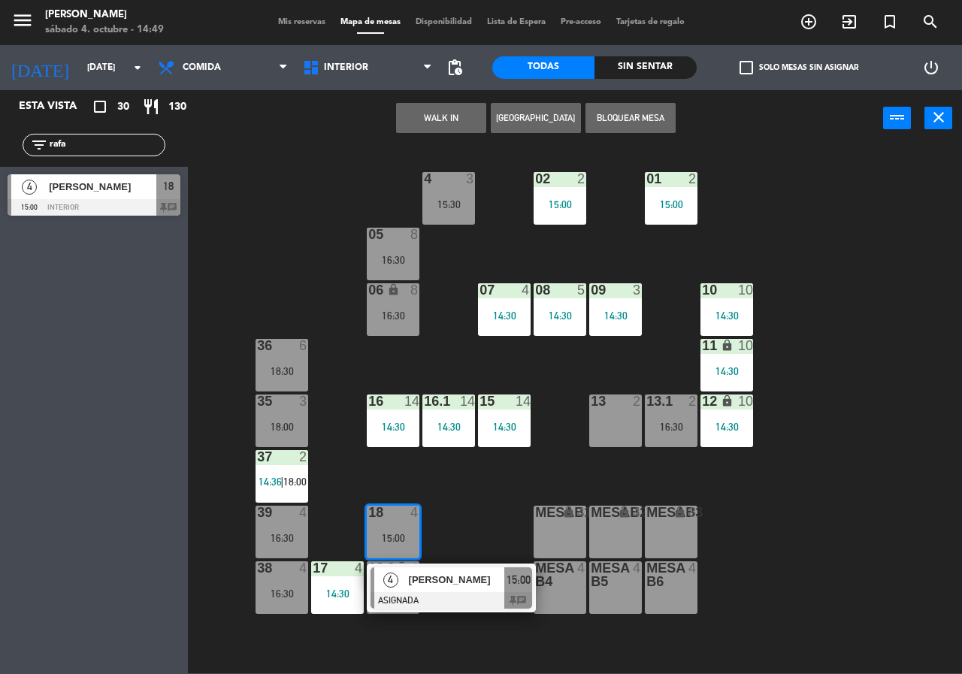
click at [441, 586] on div "4 [PERSON_NAME] ASIGNADA 15:00 chat" at bounding box center [452, 588] width 192 height 49
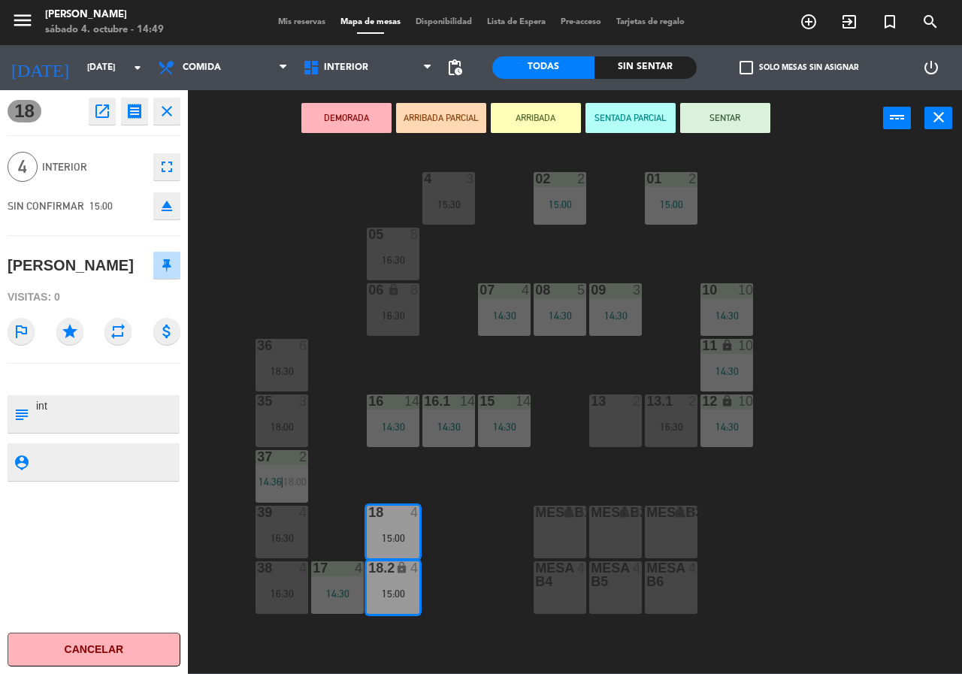
click at [457, 502] on div "02 2 15:00 4 3 15:30 01 2 15:00 05 8 16:30 06 lock 8 16:30 07 4 14:30 09 3 14:3…" at bounding box center [580, 410] width 765 height 528
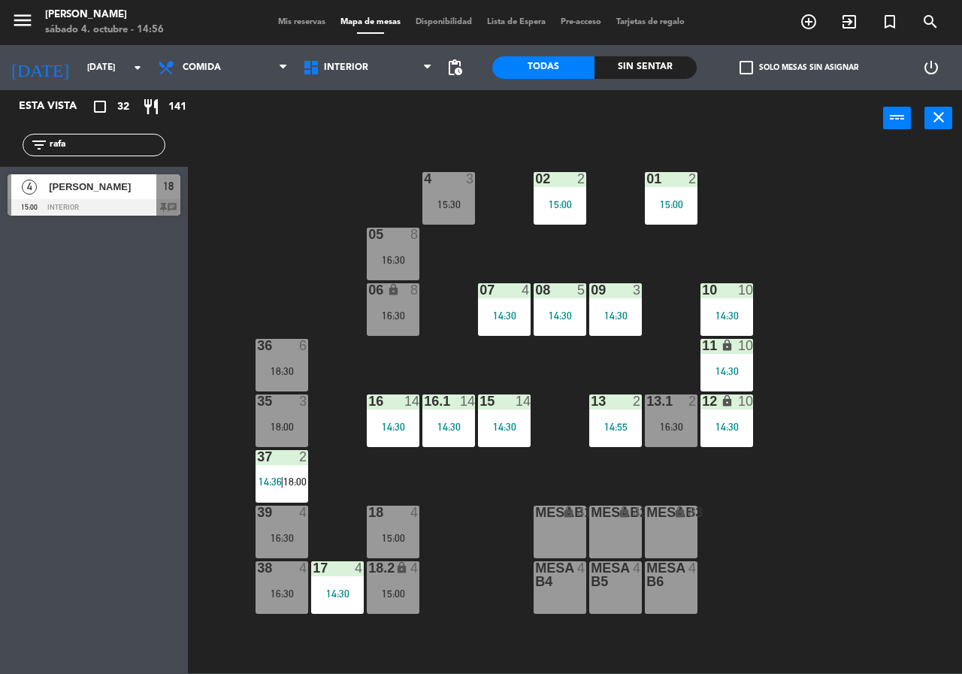
click at [131, 144] on input "rafa" at bounding box center [106, 145] width 117 height 17
type input "r"
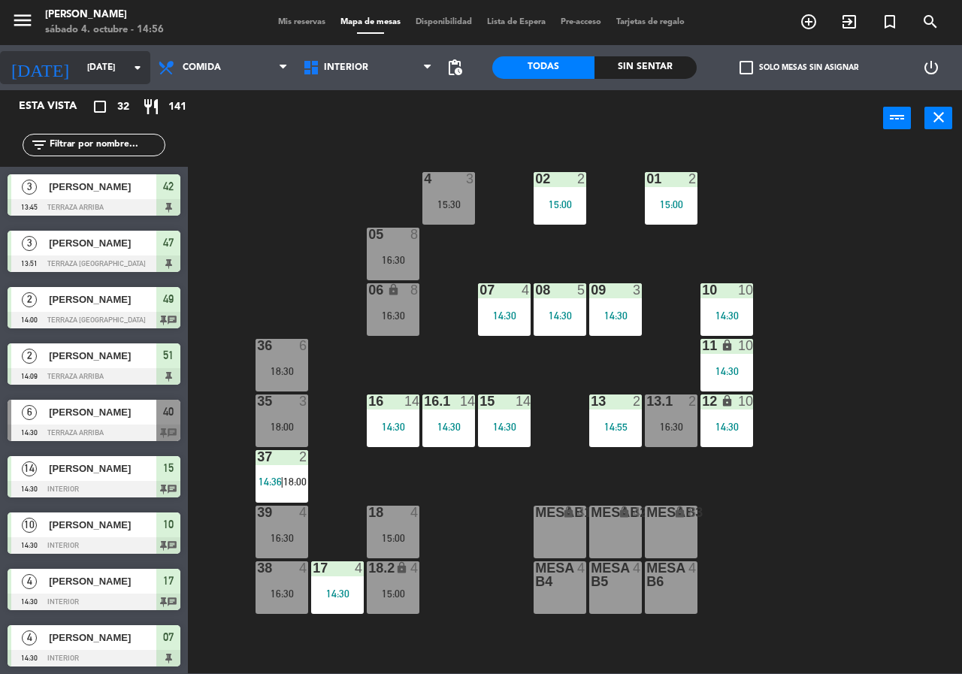
click at [80, 65] on input "[DATE]" at bounding box center [140, 68] width 120 height 26
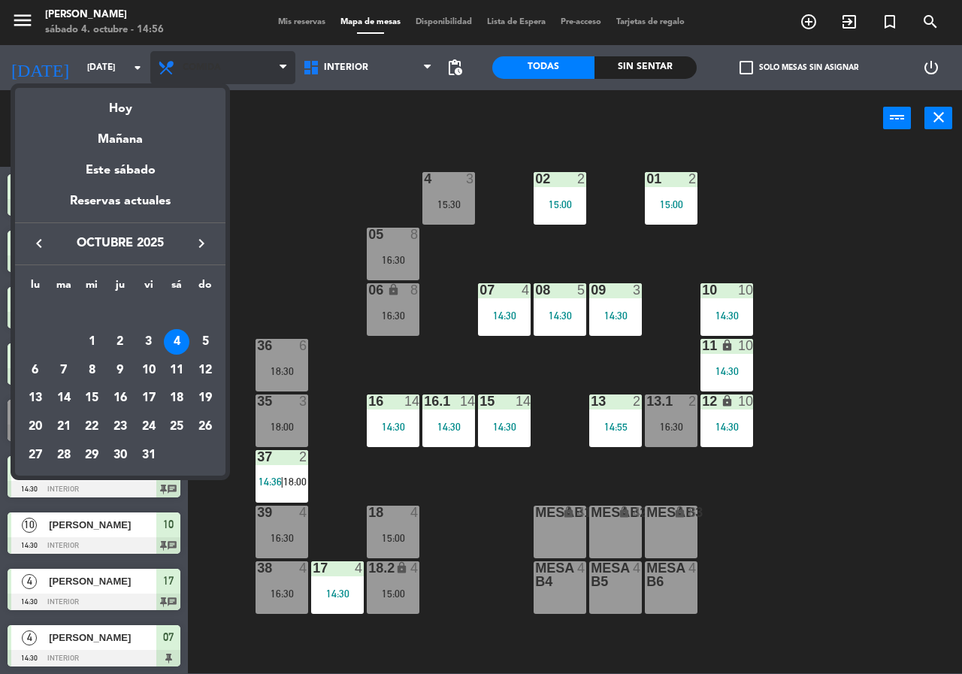
click at [220, 67] on div at bounding box center [481, 337] width 962 height 674
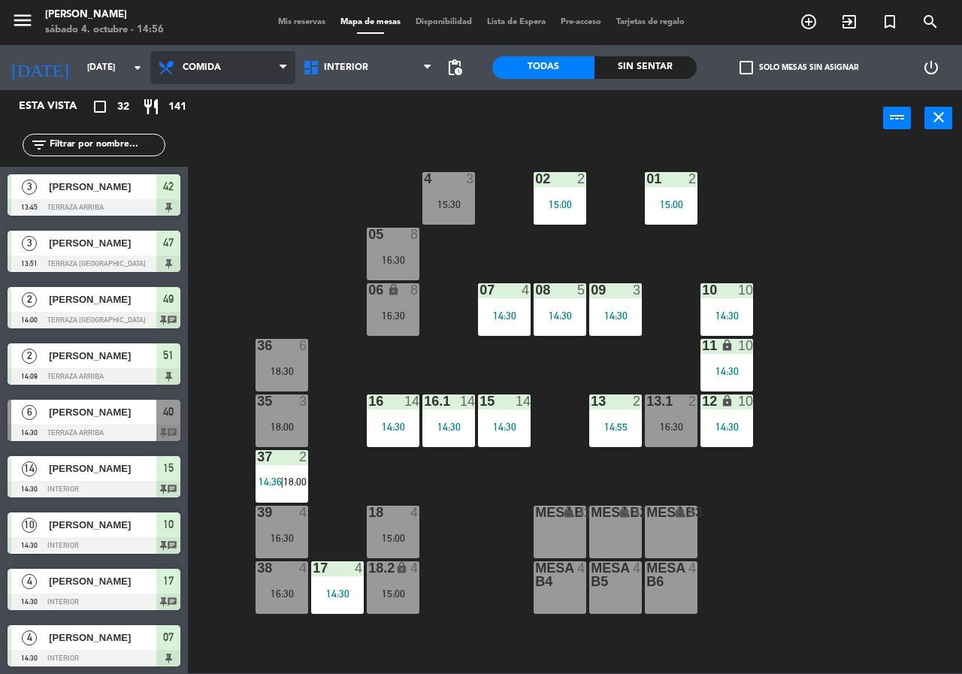
click at [213, 61] on span "Comida" at bounding box center [222, 67] width 145 height 33
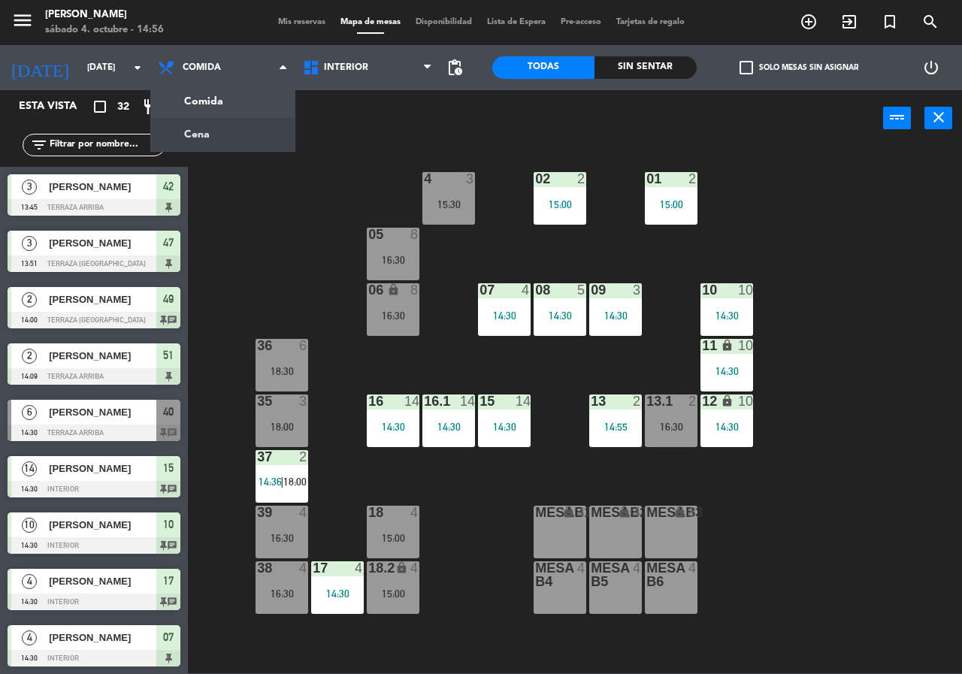
click at [260, 135] on ng-component "menu [PERSON_NAME][DATE] 4. octubre - 14:56 Mis reservas Mapa de mesas Disponib…" at bounding box center [481, 337] width 962 height 674
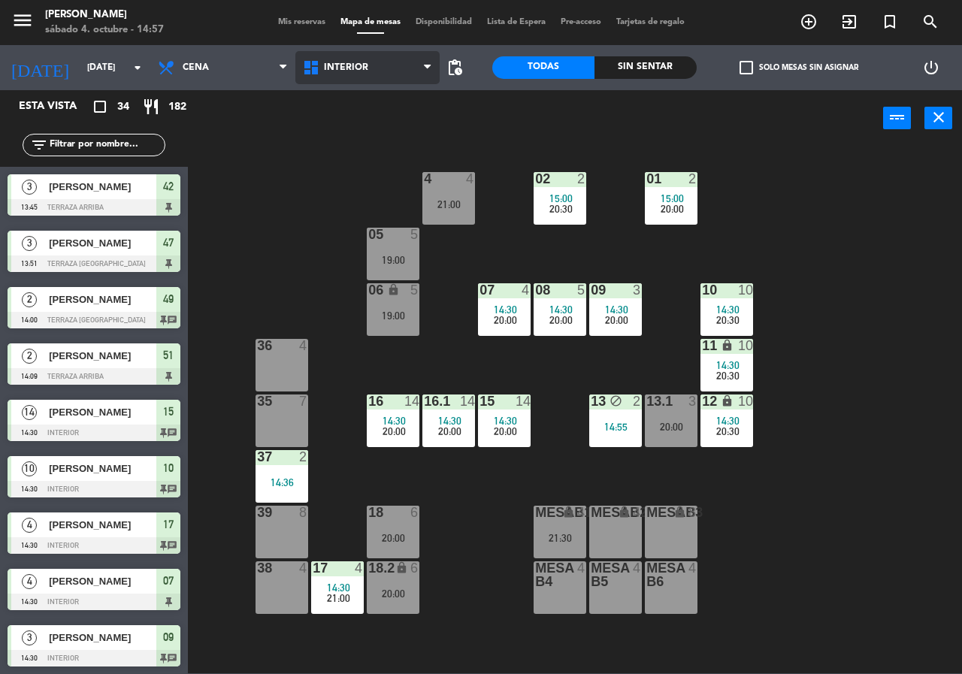
click at [362, 74] on span "Interior" at bounding box center [367, 67] width 145 height 33
click at [366, 127] on ng-component "menu Chepe [PERSON_NAME] sábado 4. octubre - 14:57 Mis reservas Mapa de mesas D…" at bounding box center [481, 337] width 962 height 674
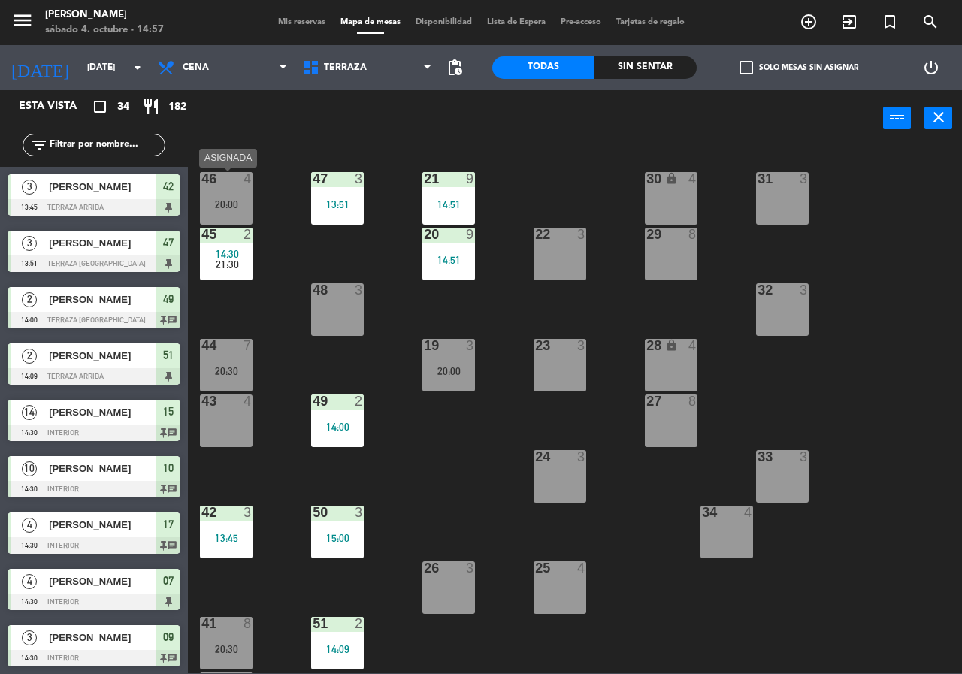
drag, startPoint x: 228, startPoint y: 189, endPoint x: 255, endPoint y: 226, distance: 46.3
click at [229, 190] on div "46 4 20:00" at bounding box center [226, 198] width 53 height 53
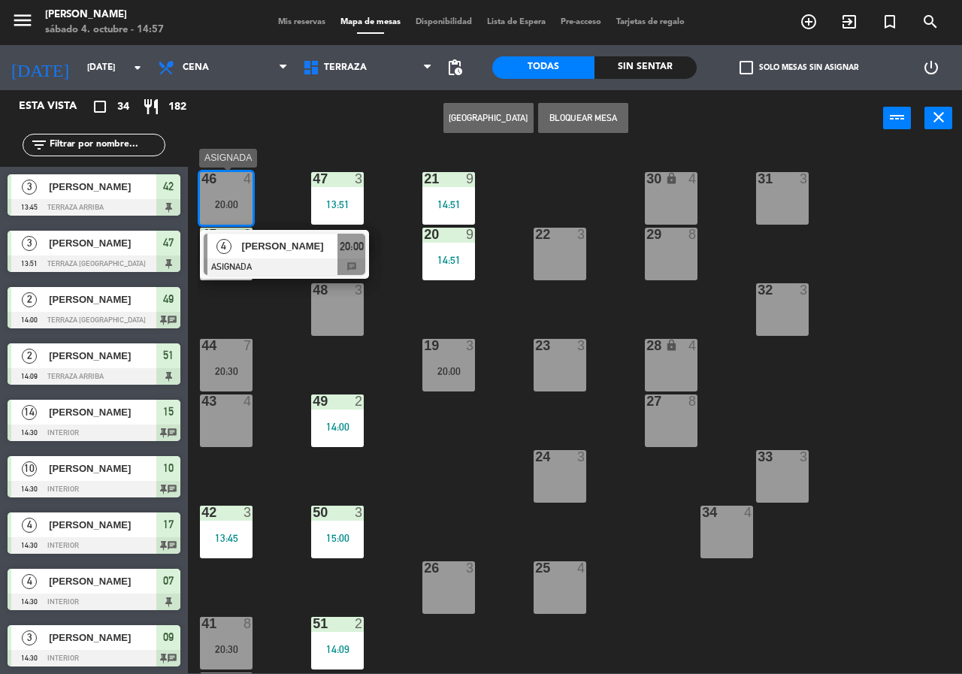
click at [268, 249] on span "[PERSON_NAME]" at bounding box center [290, 246] width 96 height 16
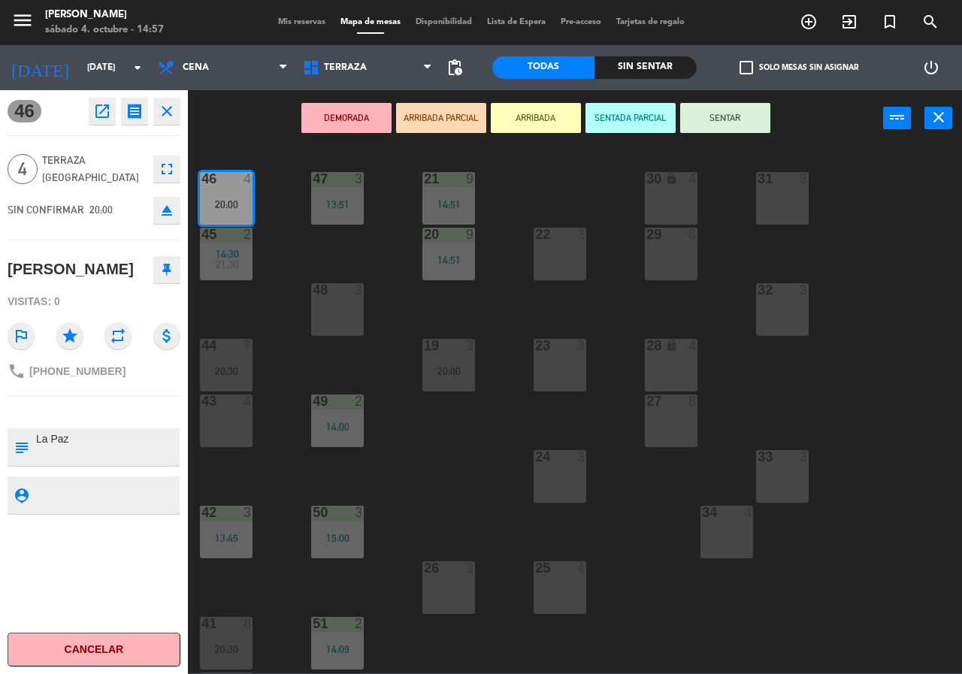
click at [283, 222] on div "21 9 14:51 30 lock 4 46 4 20:00 47 3 13:51 31 3 20 9 14:51 22 3 29 8 45 2 14:30…" at bounding box center [580, 410] width 765 height 528
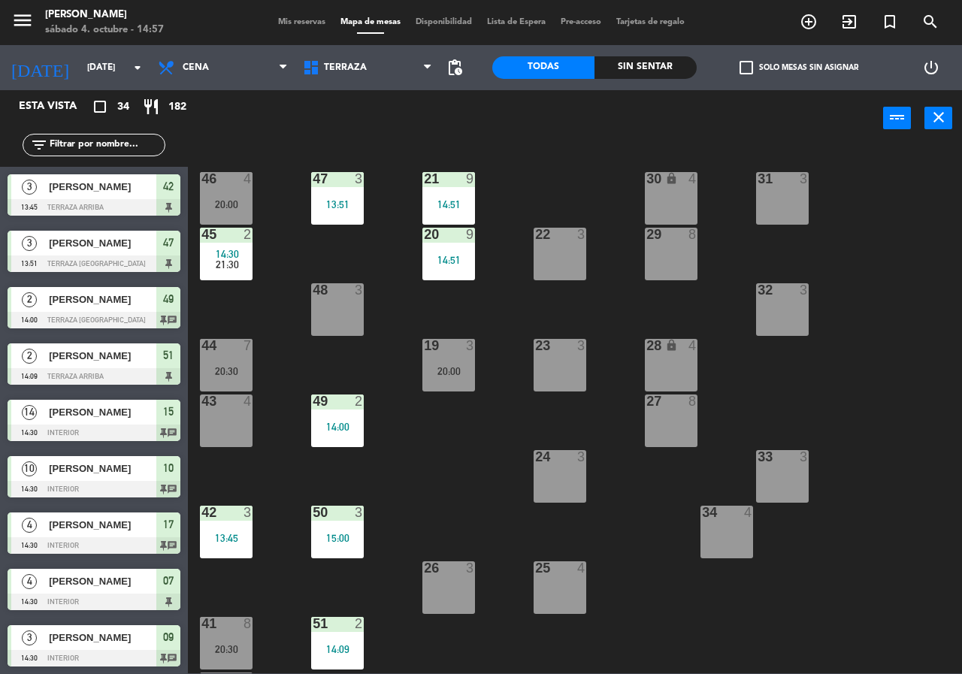
click at [335, 305] on div "48 3" at bounding box center [337, 309] width 53 height 53
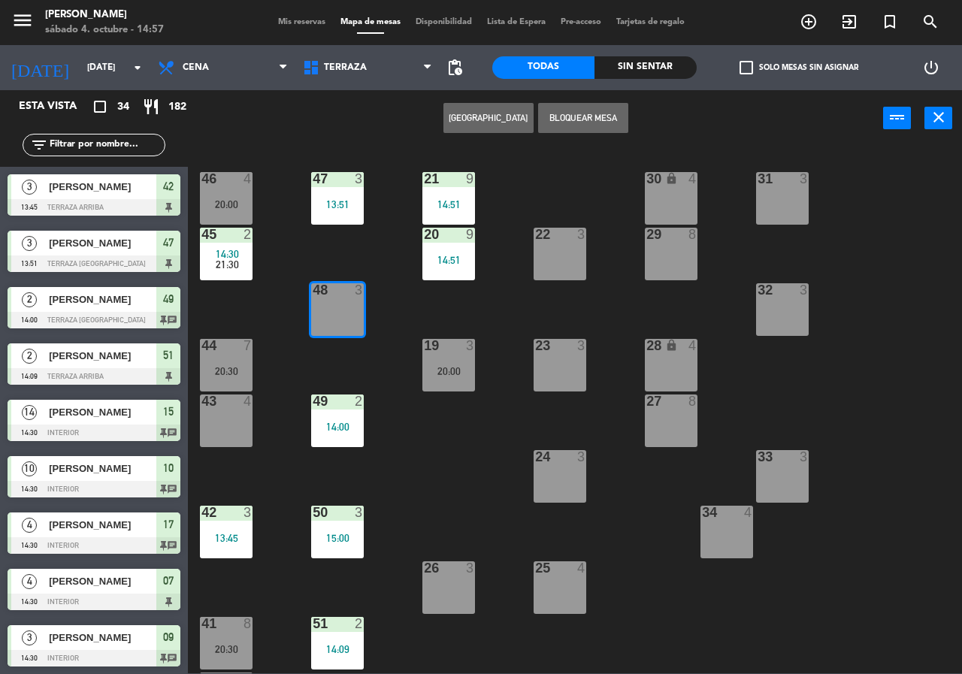
click at [464, 122] on button "[GEOGRAPHIC_DATA]" at bounding box center [489, 118] width 90 height 30
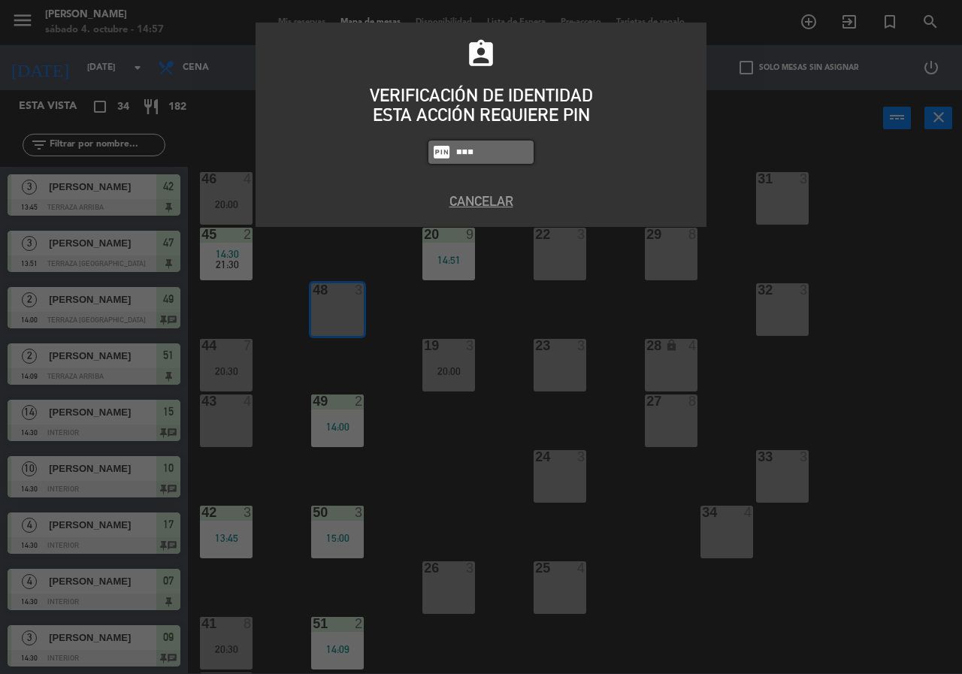
type input "2581"
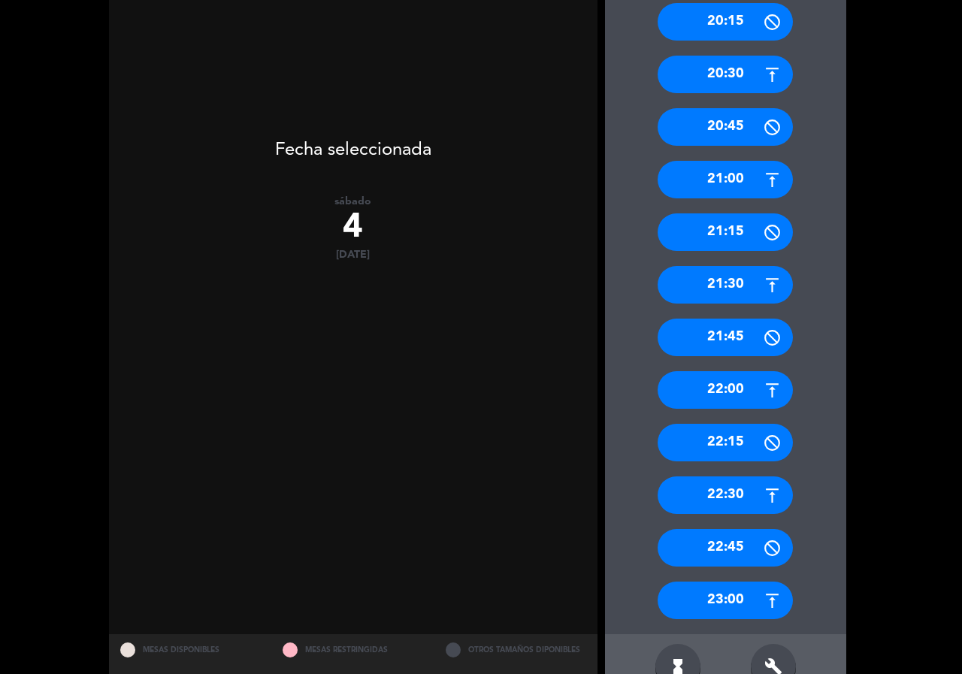
scroll to position [457, 0]
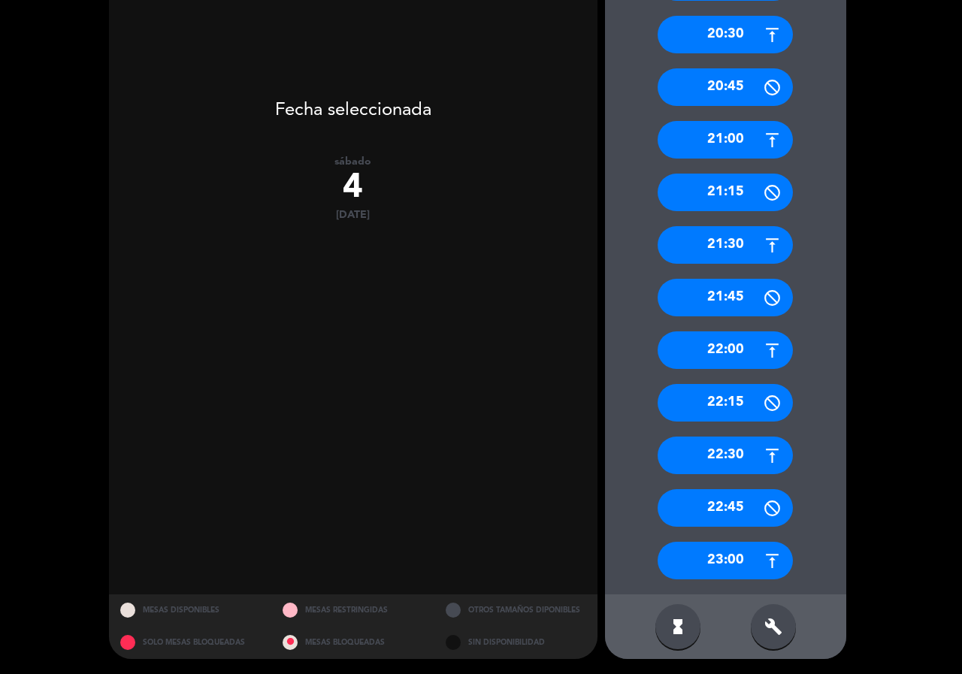
click at [765, 635] on icon "build" at bounding box center [774, 627] width 18 height 18
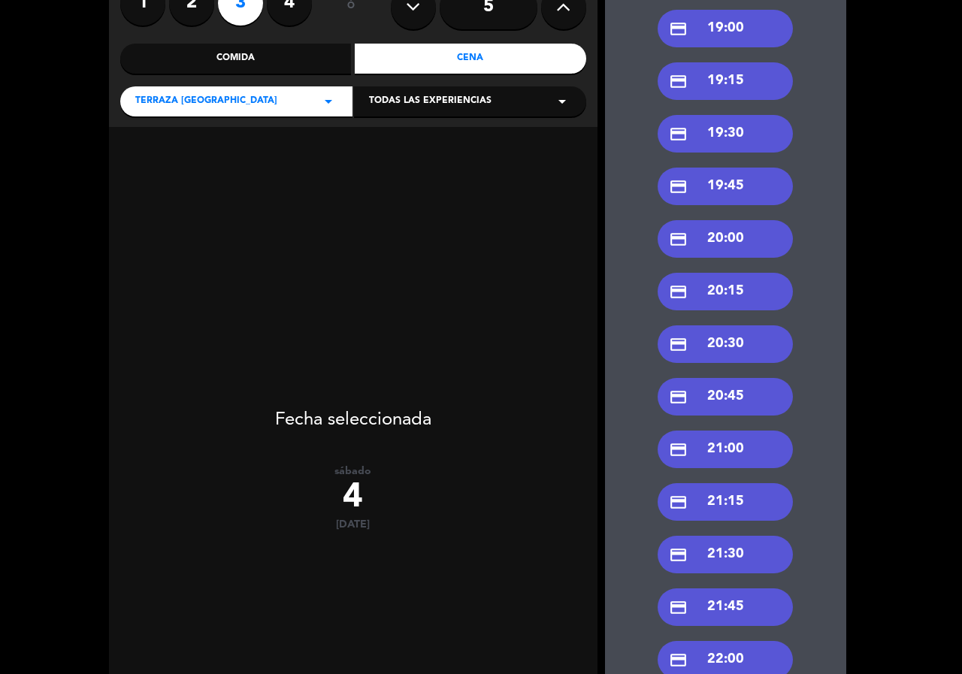
scroll to position [0, 0]
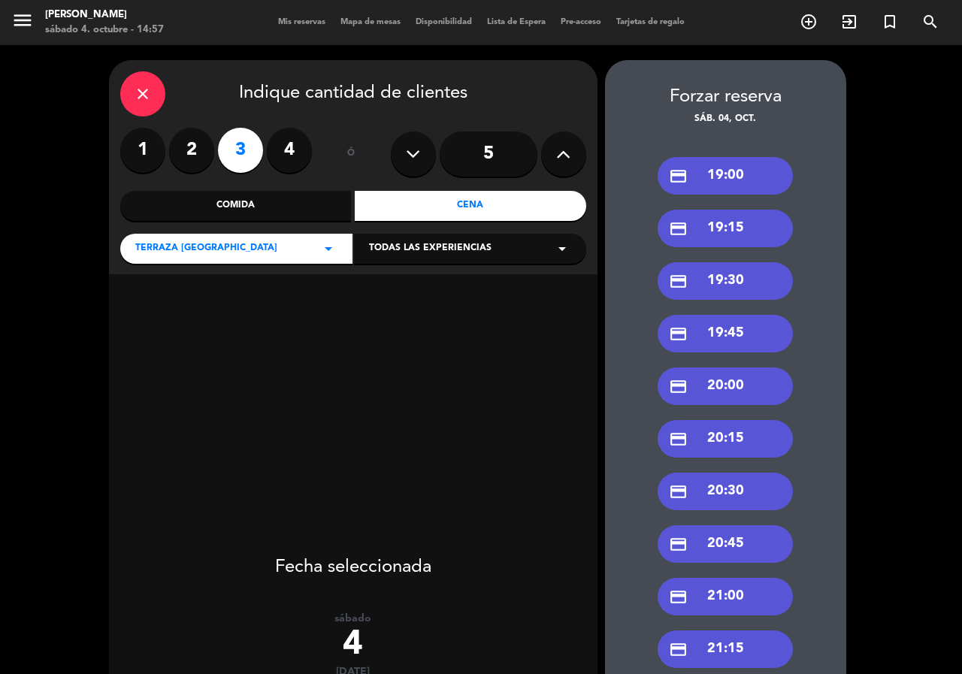
click at [741, 386] on div "credit_card 20:00" at bounding box center [725, 387] width 135 height 38
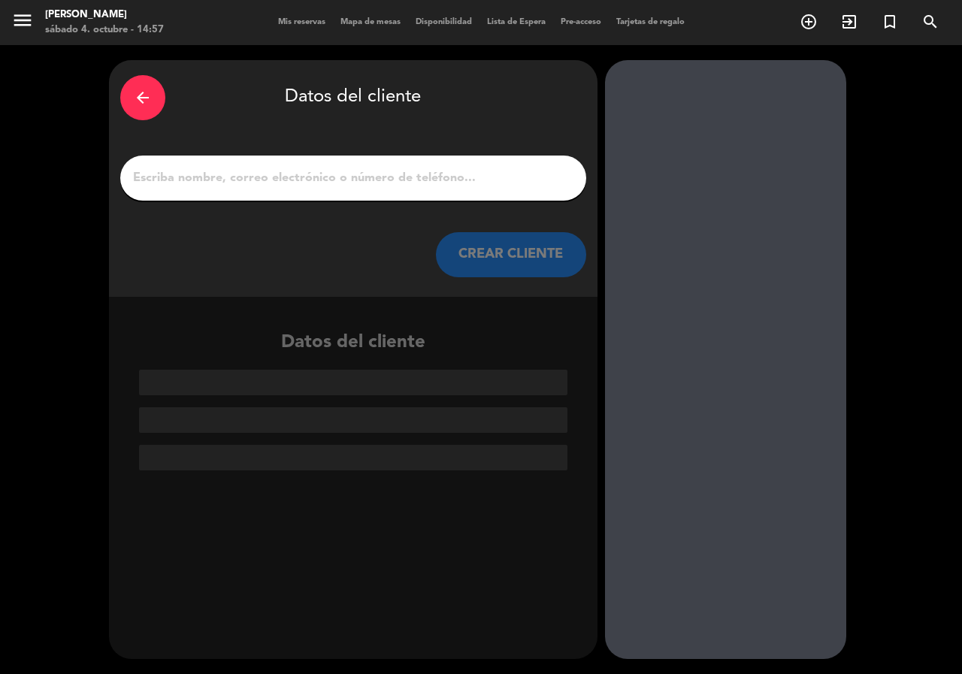
drag, startPoint x: 379, startPoint y: 176, endPoint x: 373, endPoint y: 186, distance: 12.1
click at [374, 179] on input "1" at bounding box center [354, 178] width 444 height 21
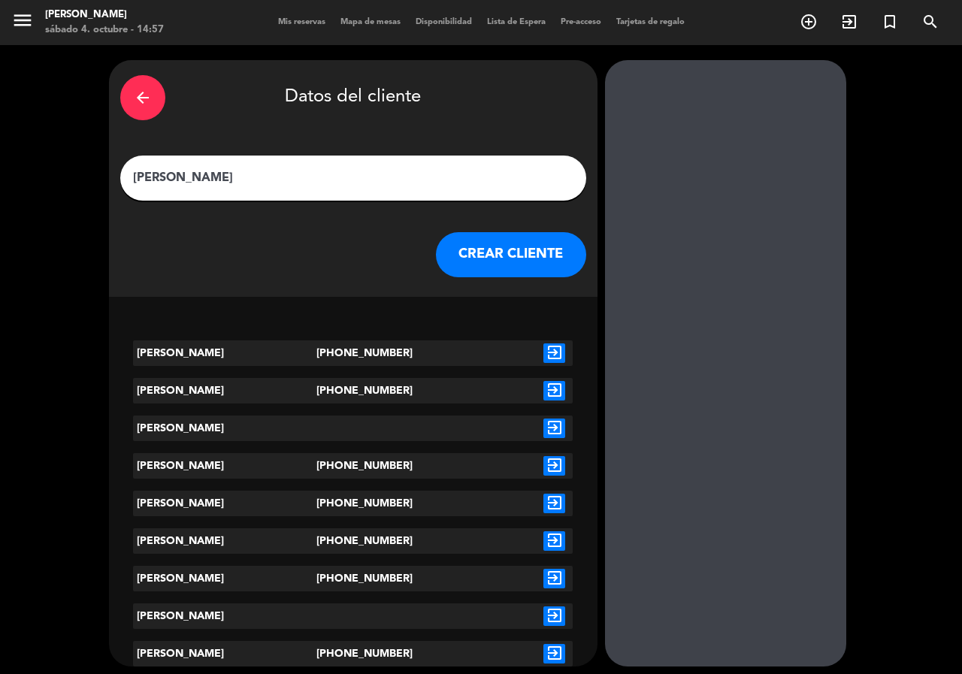
type input "[PERSON_NAME]"
click at [553, 351] on icon "exit_to_app" at bounding box center [555, 354] width 22 height 20
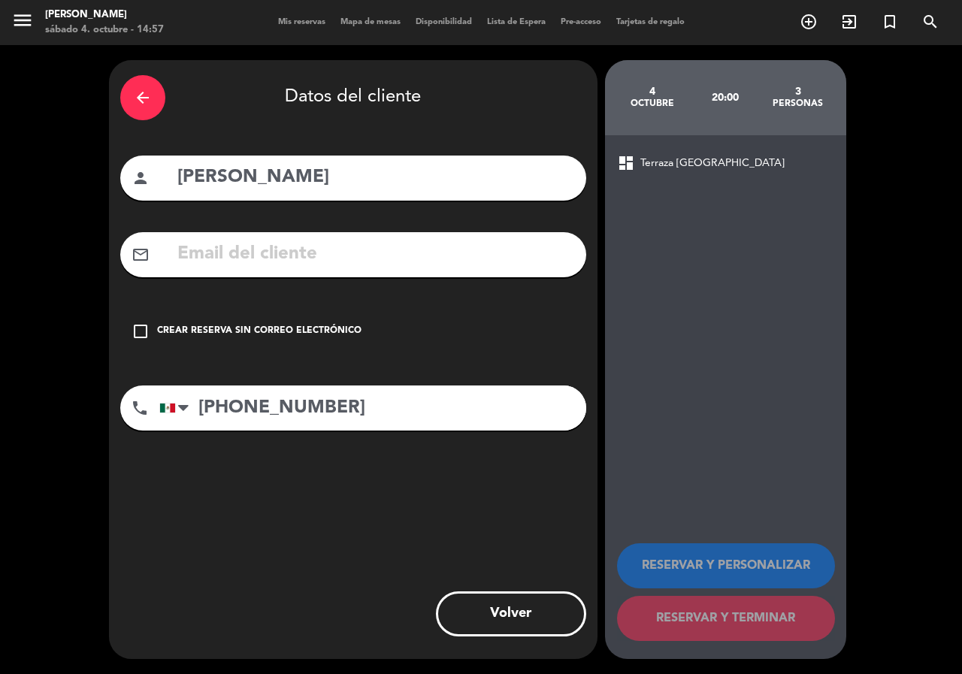
click at [292, 333] on div "Crear reserva sin correo electrónico" at bounding box center [259, 331] width 205 height 15
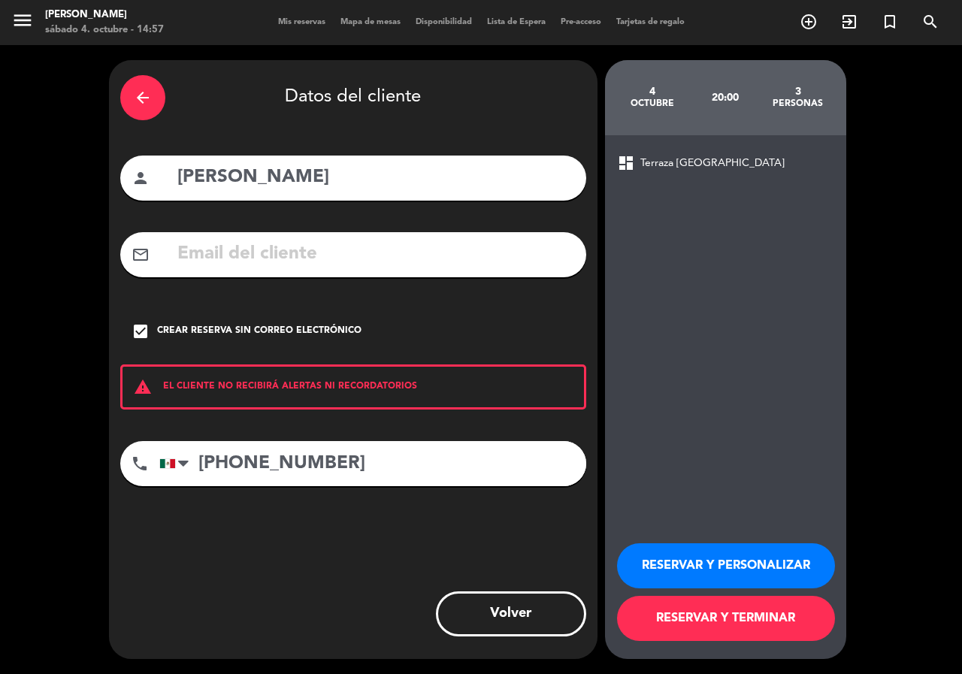
click at [699, 558] on button "RESERVAR Y PERSONALIZAR" at bounding box center [726, 566] width 218 height 45
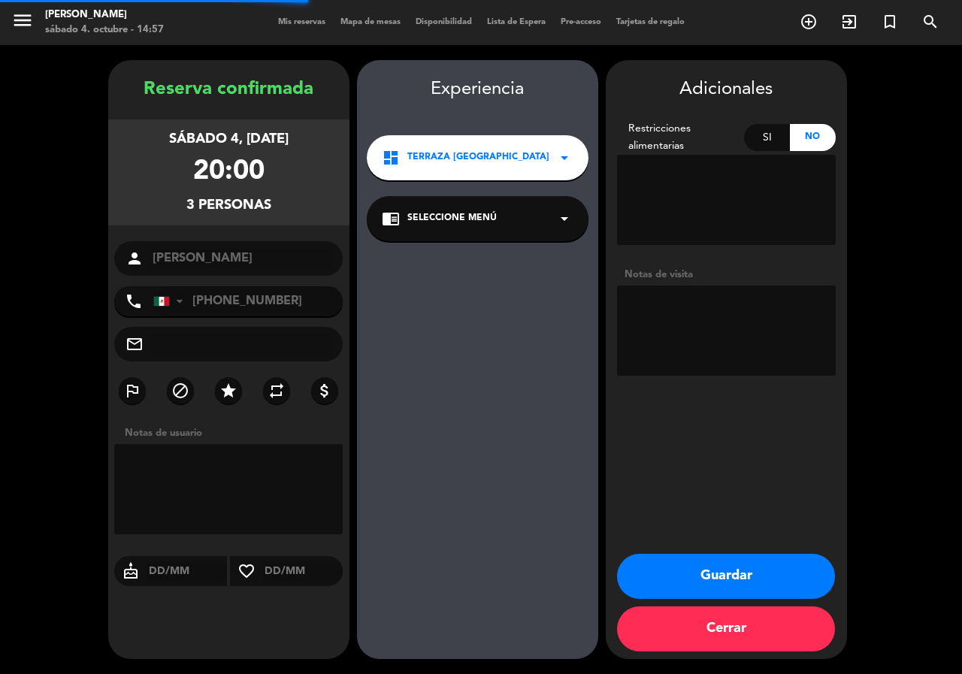
click at [722, 344] on textarea at bounding box center [726, 331] width 219 height 90
type textarea "paz"
click at [707, 573] on button "Guardar" at bounding box center [726, 576] width 218 height 45
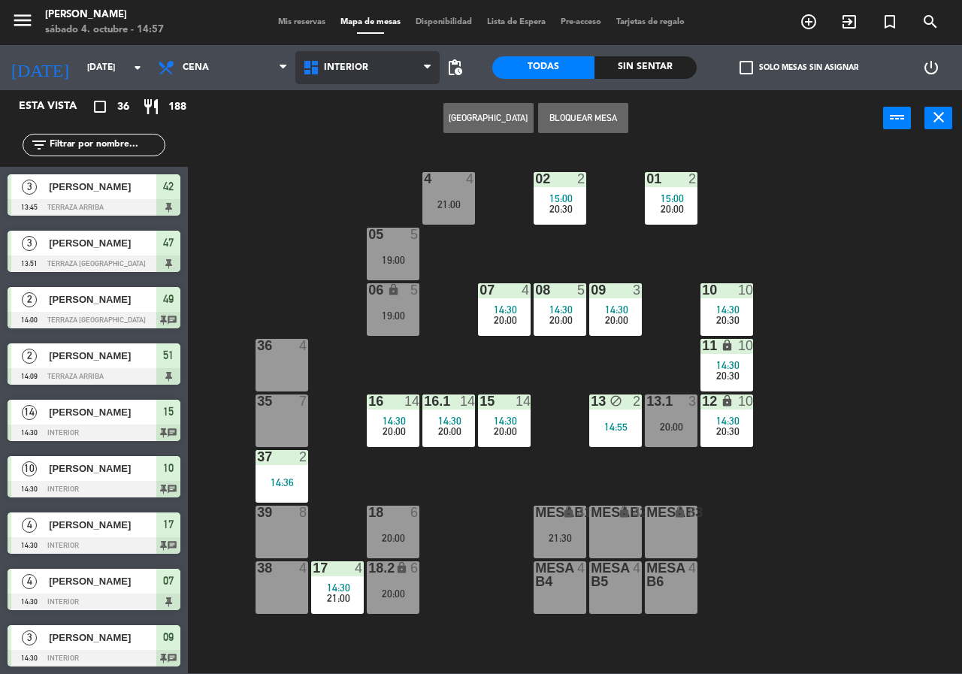
drag, startPoint x: 376, startPoint y: 59, endPoint x: 386, endPoint y: 105, distance: 47.6
click at [377, 59] on span "Interior" at bounding box center [367, 67] width 145 height 33
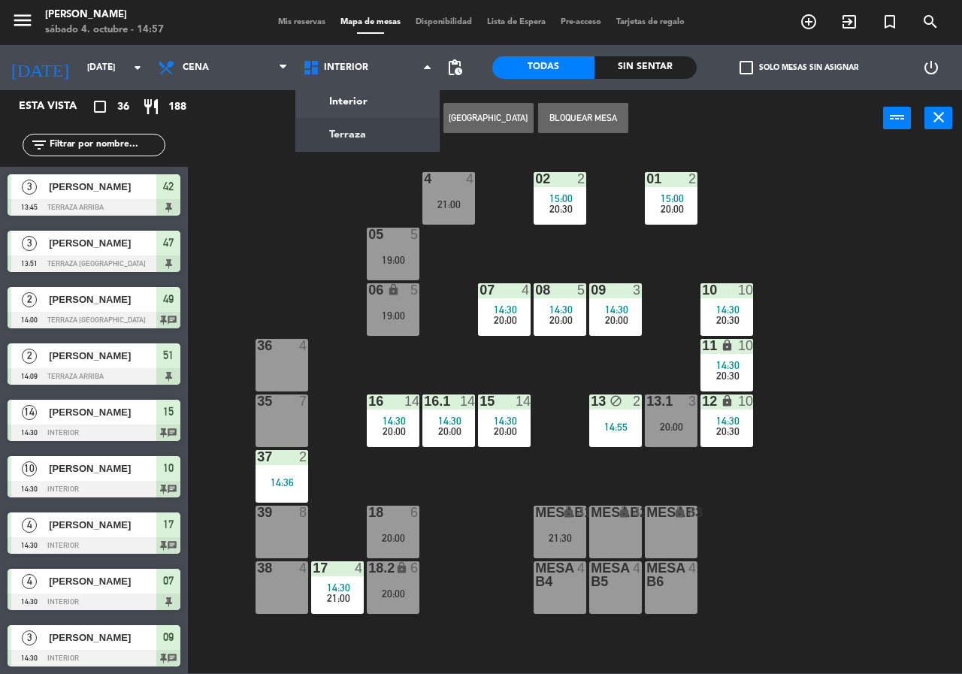
click at [389, 133] on ng-component "menu [PERSON_NAME][DATE] 4. octubre - 14:57 Mis reservas Mapa de mesas Disponib…" at bounding box center [481, 337] width 962 height 674
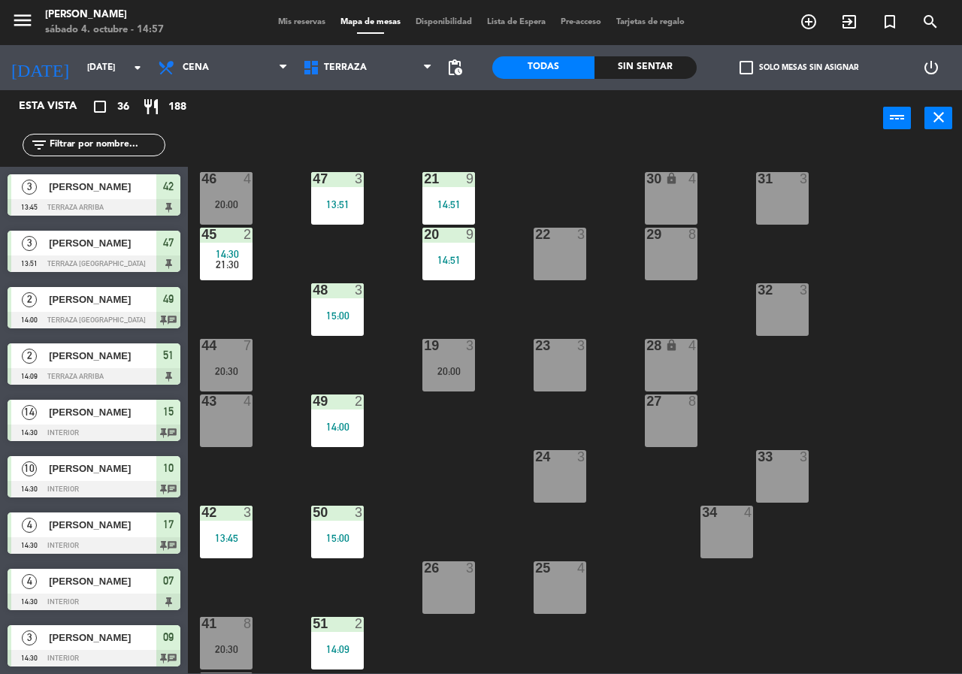
click at [136, 143] on input "text" at bounding box center [106, 145] width 117 height 17
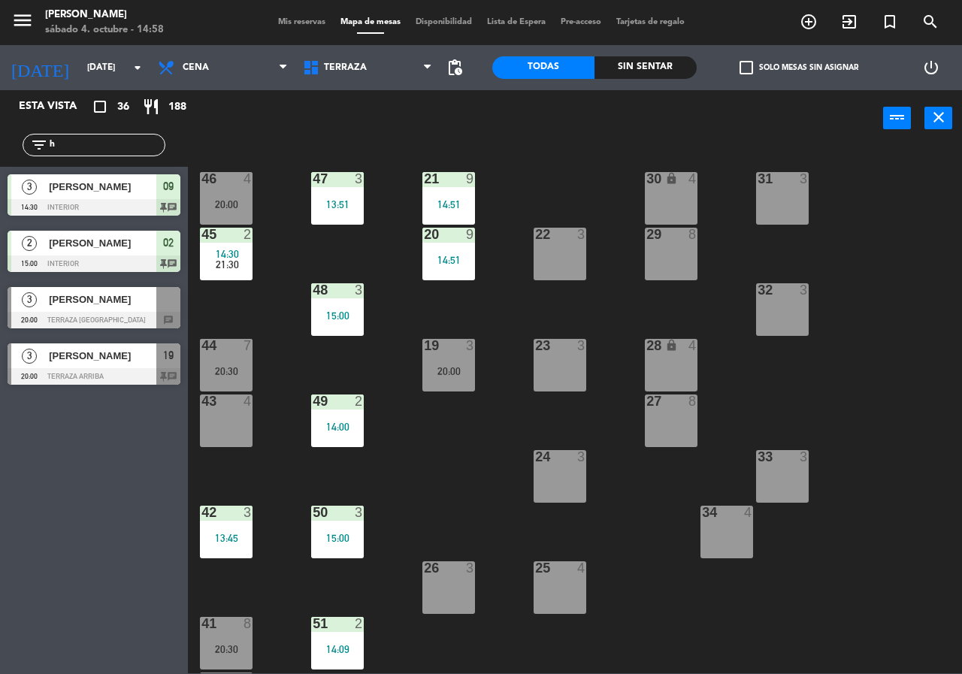
type input "h"
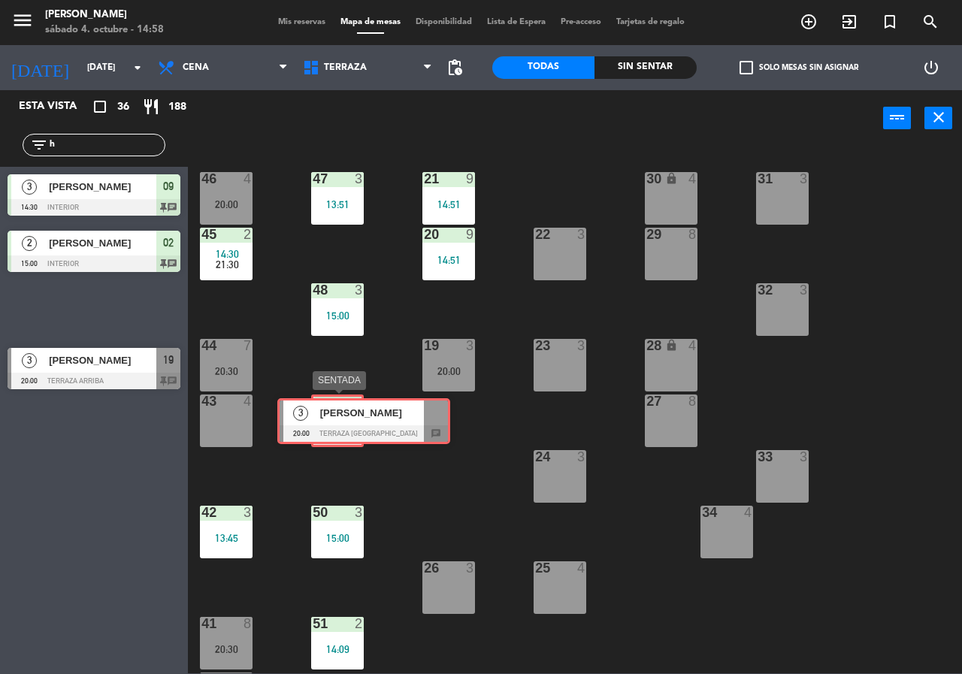
drag, startPoint x: 65, startPoint y: 307, endPoint x: 338, endPoint y: 410, distance: 291.0
click at [335, 411] on div "Esta vista crop_square 36 restaurant 188 filter_list h 3 [PERSON_NAME] 14:30 In…" at bounding box center [481, 381] width 962 height 583
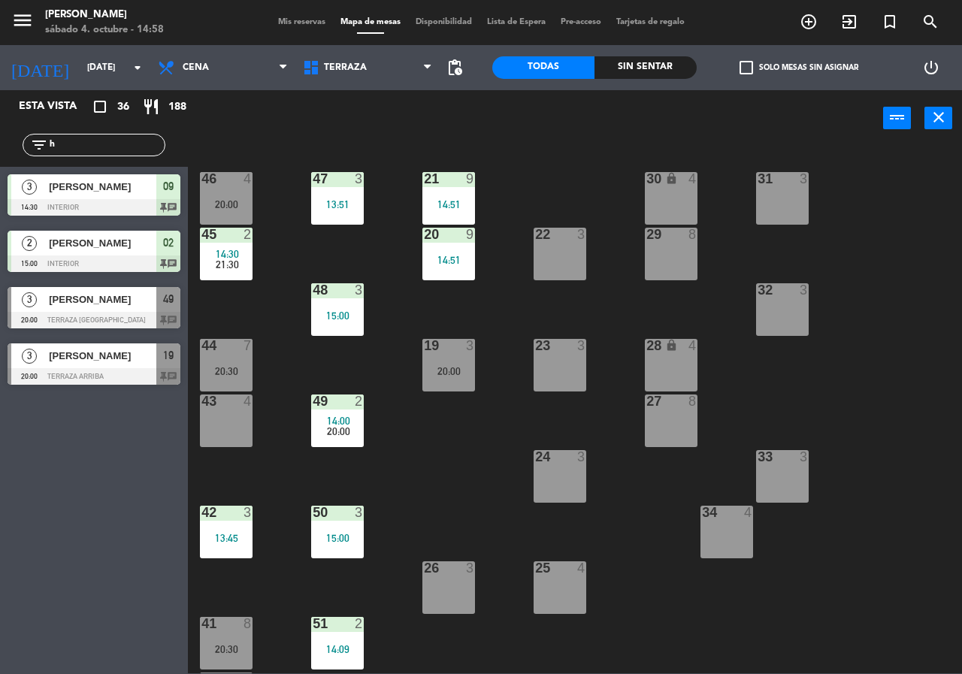
click at [91, 149] on input "h" at bounding box center [106, 145] width 117 height 17
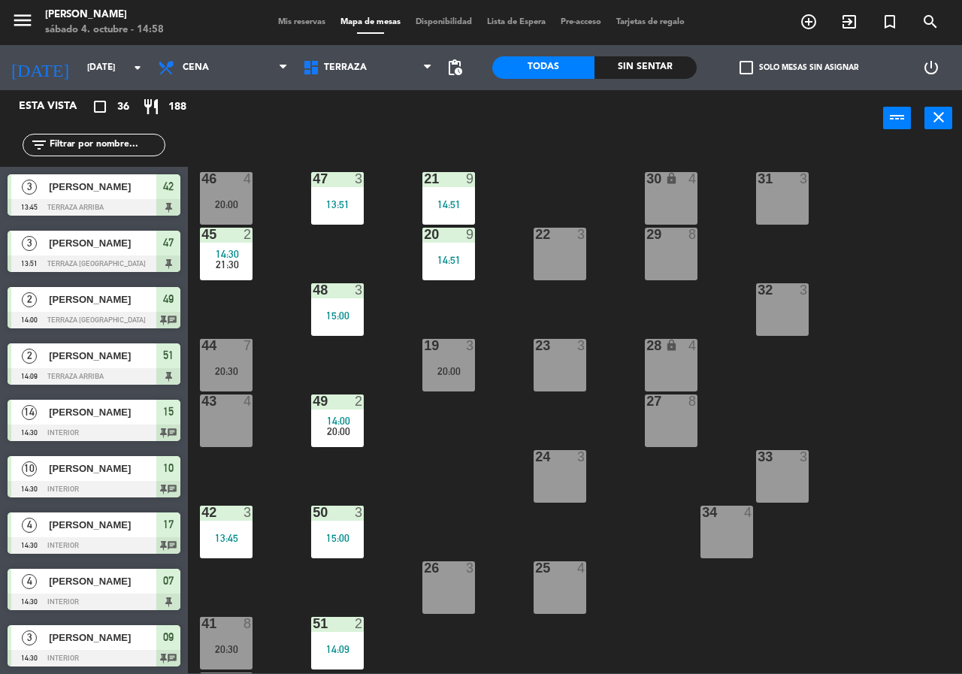
drag, startPoint x: 238, startPoint y: 132, endPoint x: 243, endPoint y: 114, distance: 18.6
click at [241, 118] on div "power_input close" at bounding box center [536, 118] width 696 height 57
click at [250, 64] on span "Cena" at bounding box center [222, 67] width 145 height 33
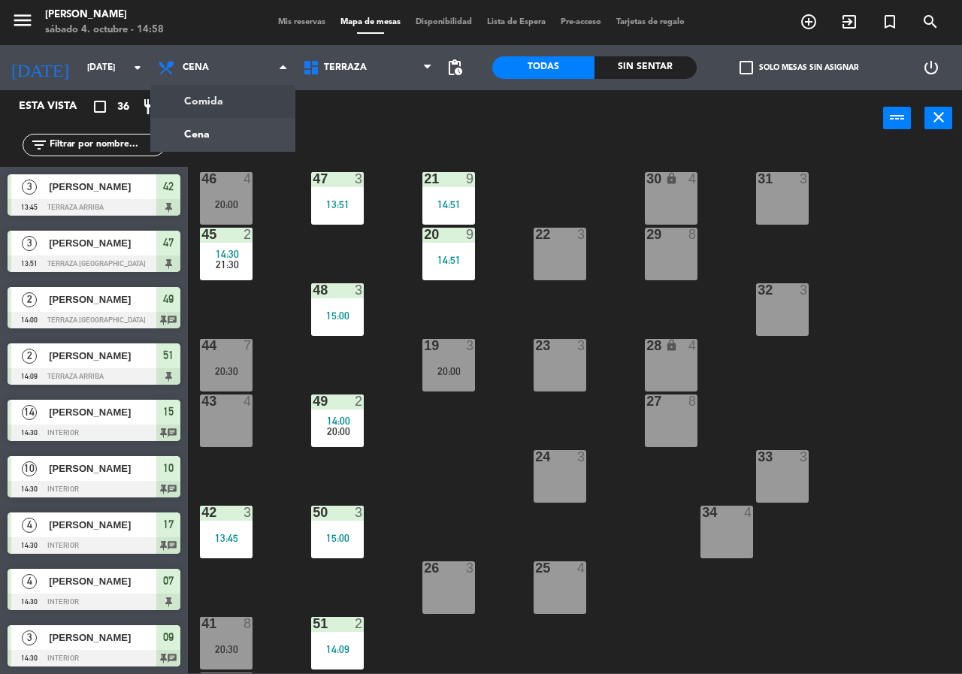
click at [244, 101] on ng-component "menu Chepe [PERSON_NAME] sábado 4. octubre - 14:58 Mis reservas Mapa de mesas D…" at bounding box center [481, 337] width 962 height 674
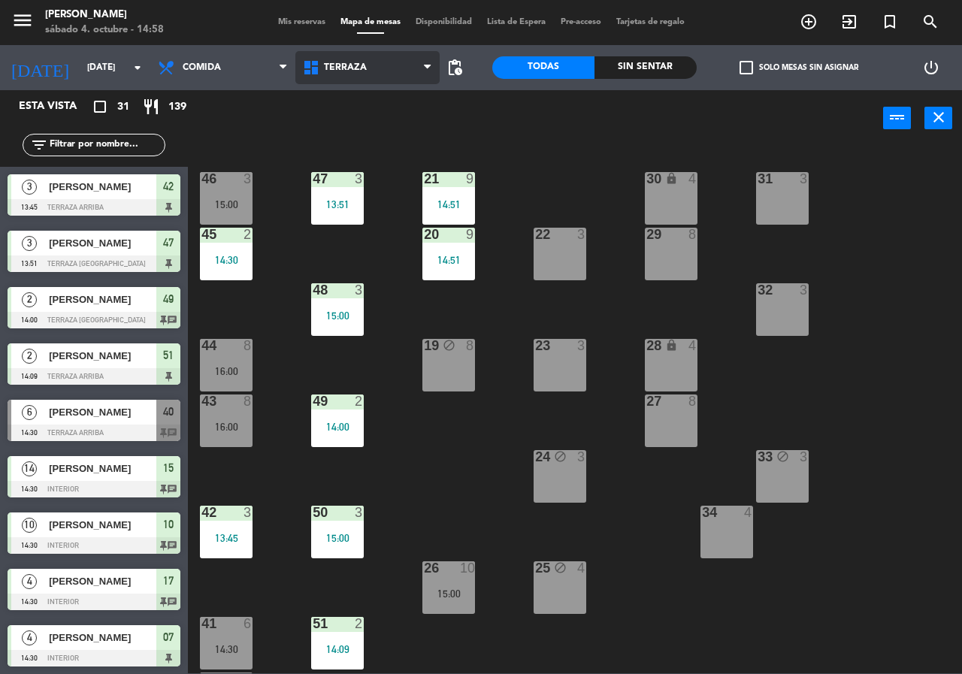
drag, startPoint x: 347, startPoint y: 74, endPoint x: 352, endPoint y: 94, distance: 21.0
click at [347, 74] on span "Terraza" at bounding box center [367, 67] width 145 height 33
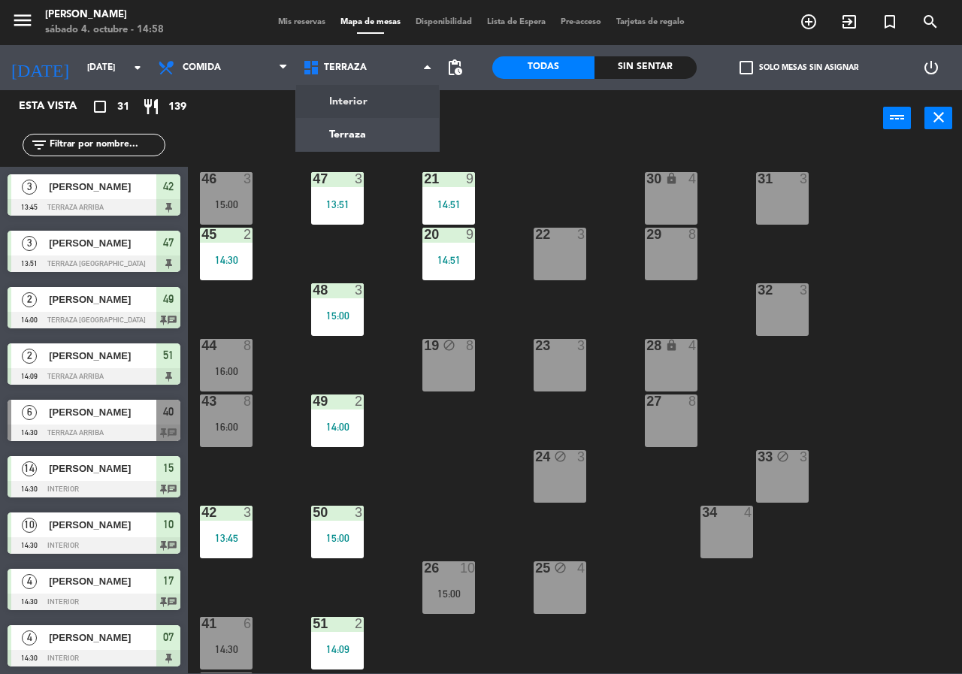
click at [353, 95] on ng-component "menu Chepe [PERSON_NAME] sábado 4. octubre - 14:58 Mis reservas Mapa de mesas D…" at bounding box center [481, 337] width 962 height 674
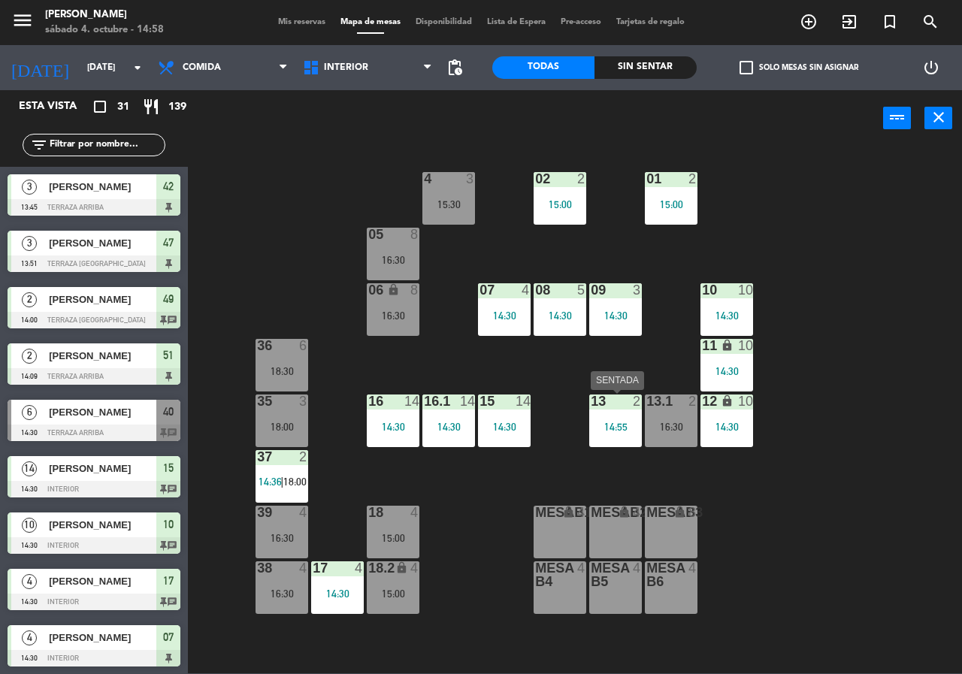
drag, startPoint x: 623, startPoint y: 425, endPoint x: 632, endPoint y: 440, distance: 17.5
click at [623, 426] on div "14:55" at bounding box center [615, 427] width 53 height 11
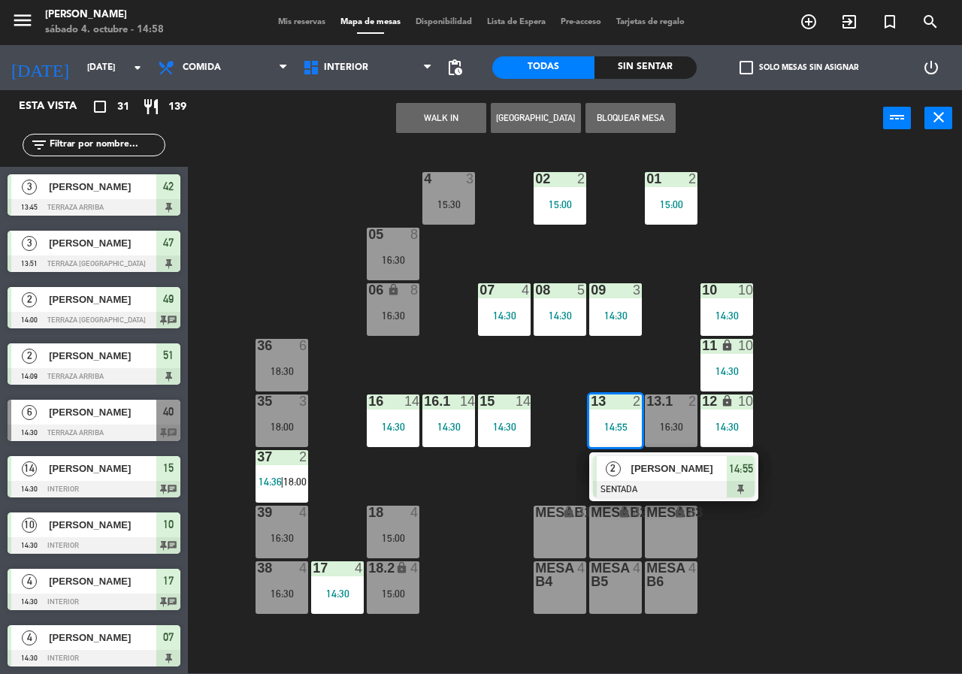
click at [639, 464] on span "[PERSON_NAME]" at bounding box center [680, 469] width 96 height 16
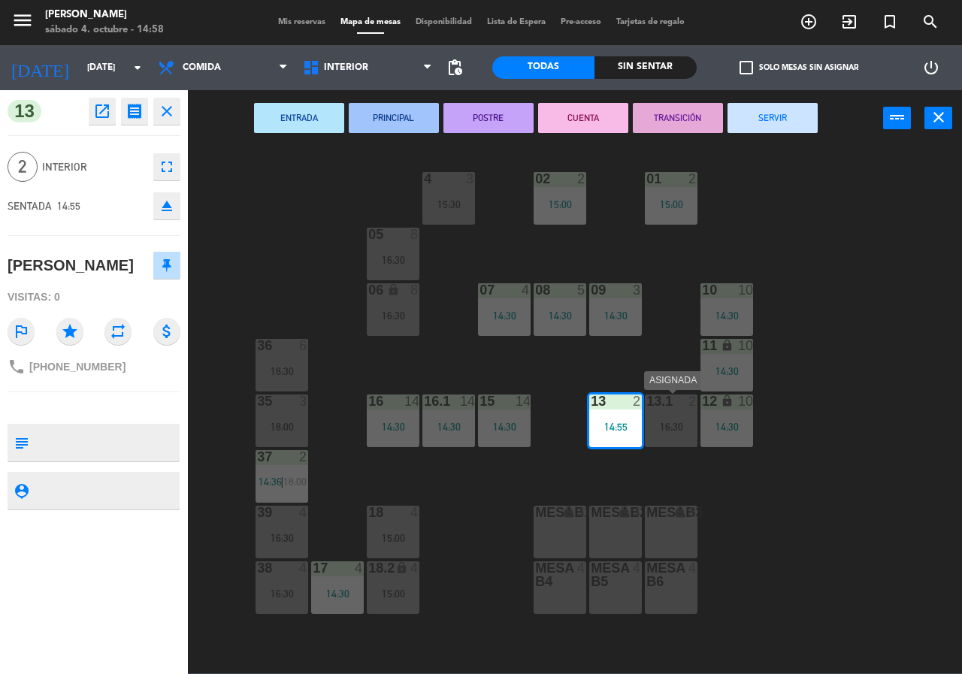
click at [663, 430] on div "16:30" at bounding box center [671, 427] width 53 height 11
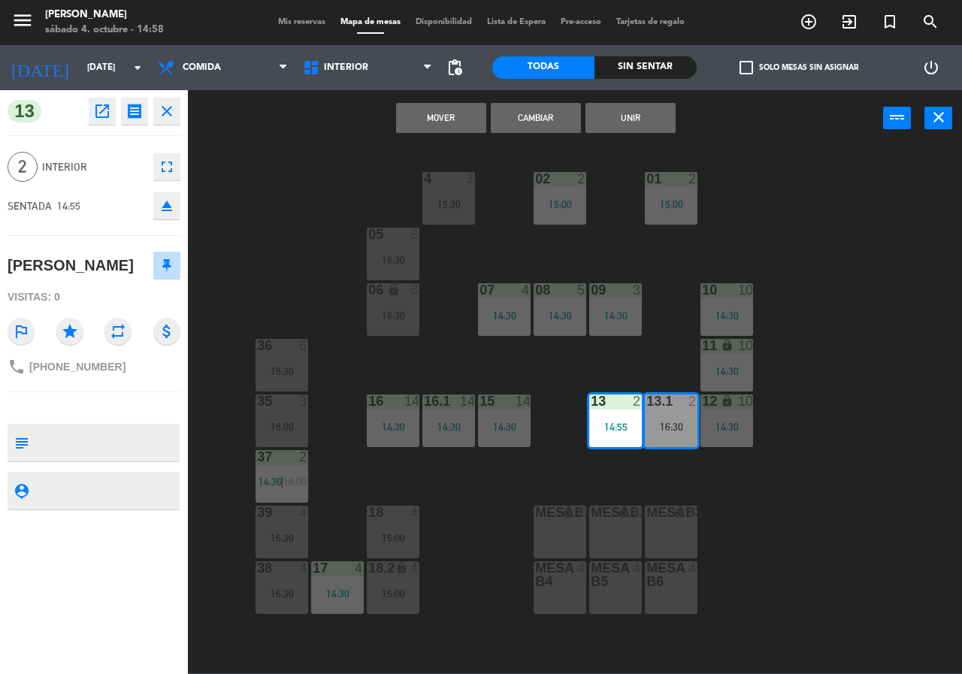
click at [535, 117] on button "Cambiar" at bounding box center [536, 118] width 90 height 30
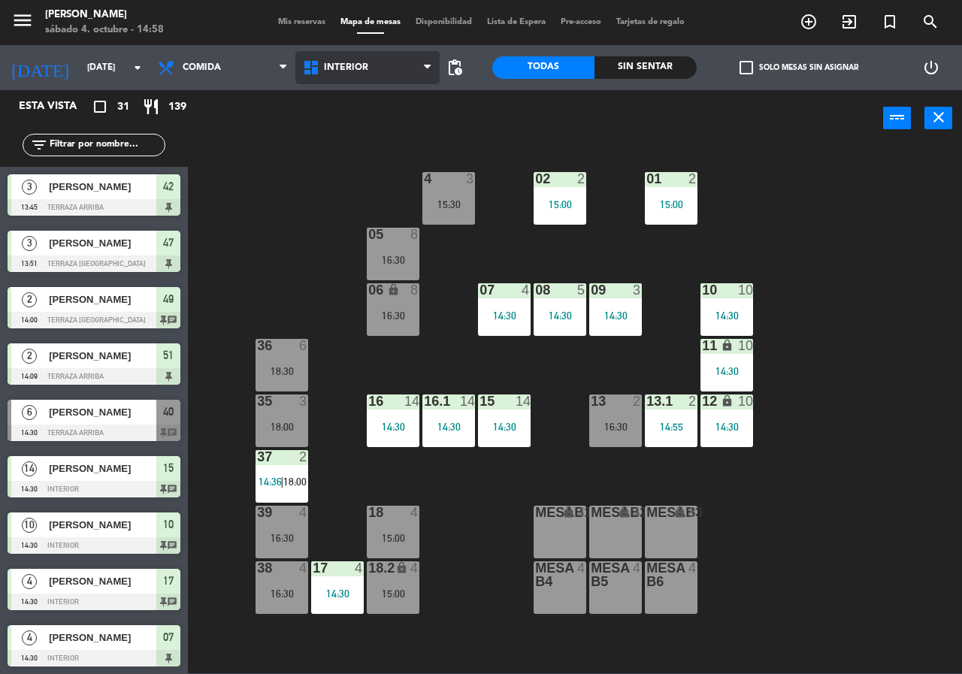
click at [320, 74] on icon at bounding box center [313, 68] width 22 height 18
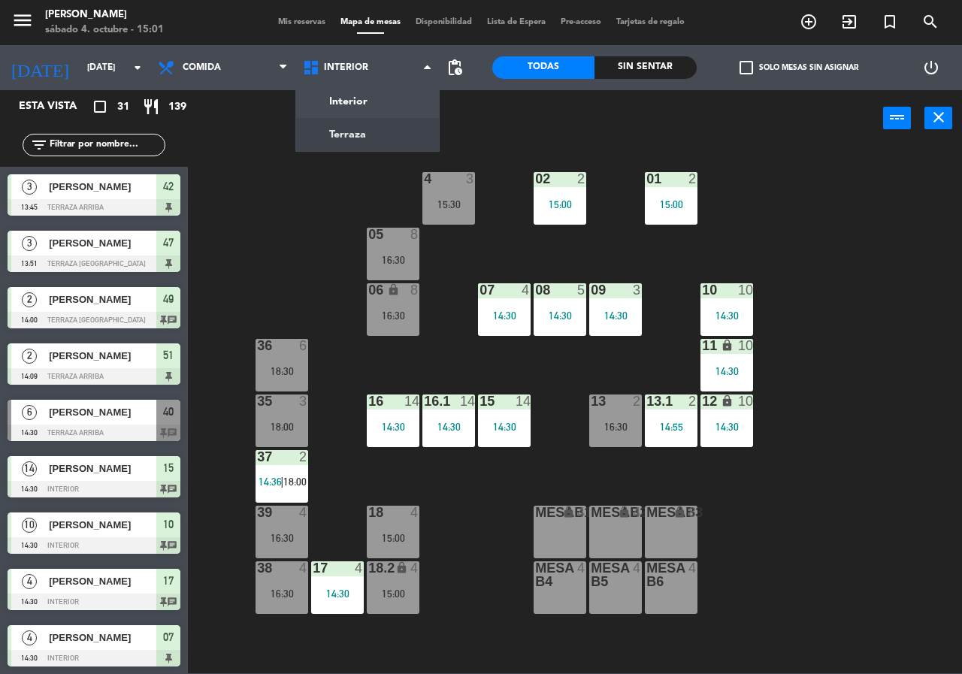
click at [262, 259] on div "02 2 15:00 4 3 15:30 01 2 15:00 05 8 16:30 06 lock 8 16:30 07 4 14:30 09 3 14:3…" at bounding box center [580, 410] width 765 height 528
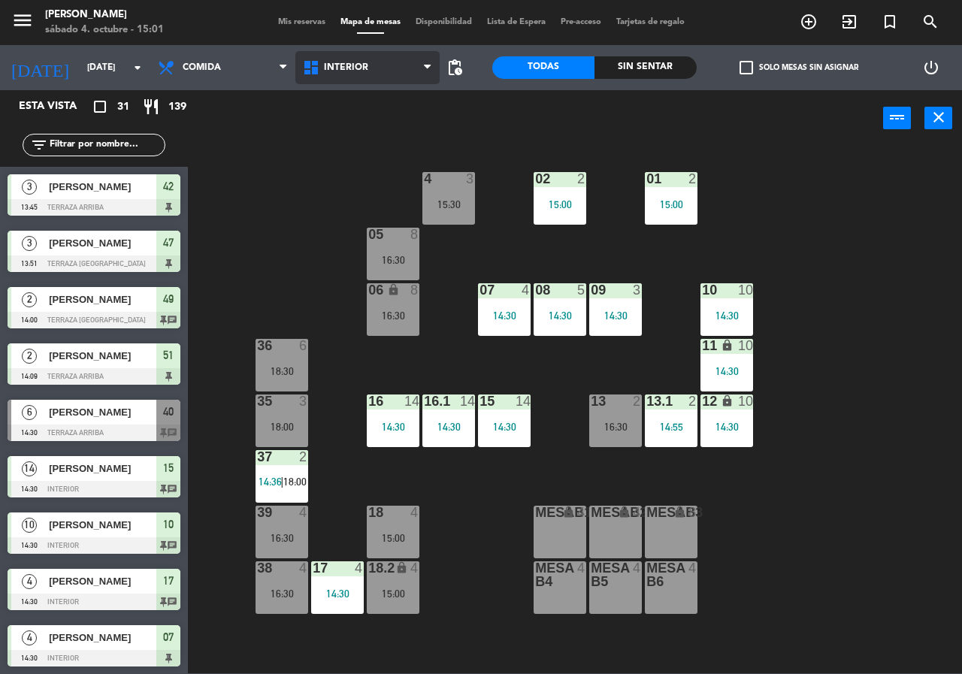
click at [416, 70] on span "Interior" at bounding box center [367, 67] width 145 height 33
click at [395, 136] on ng-component "menu [PERSON_NAME][DATE] 4. octubre - 15:01 Mis reservas Mapa de mesas Disponib…" at bounding box center [481, 337] width 962 height 674
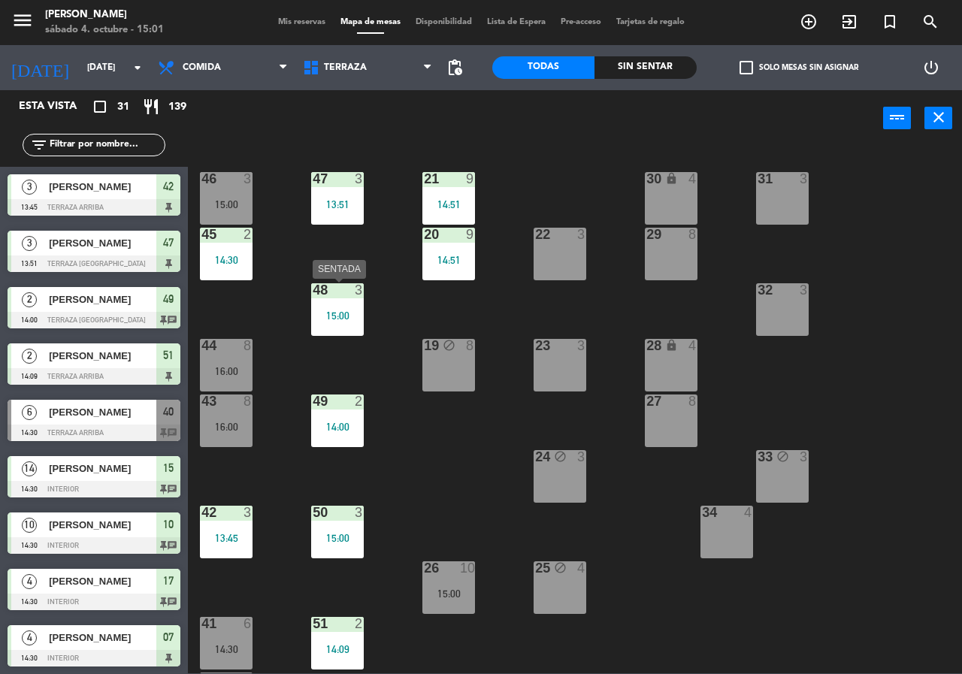
click at [336, 304] on div "48 3 15:00" at bounding box center [337, 309] width 53 height 53
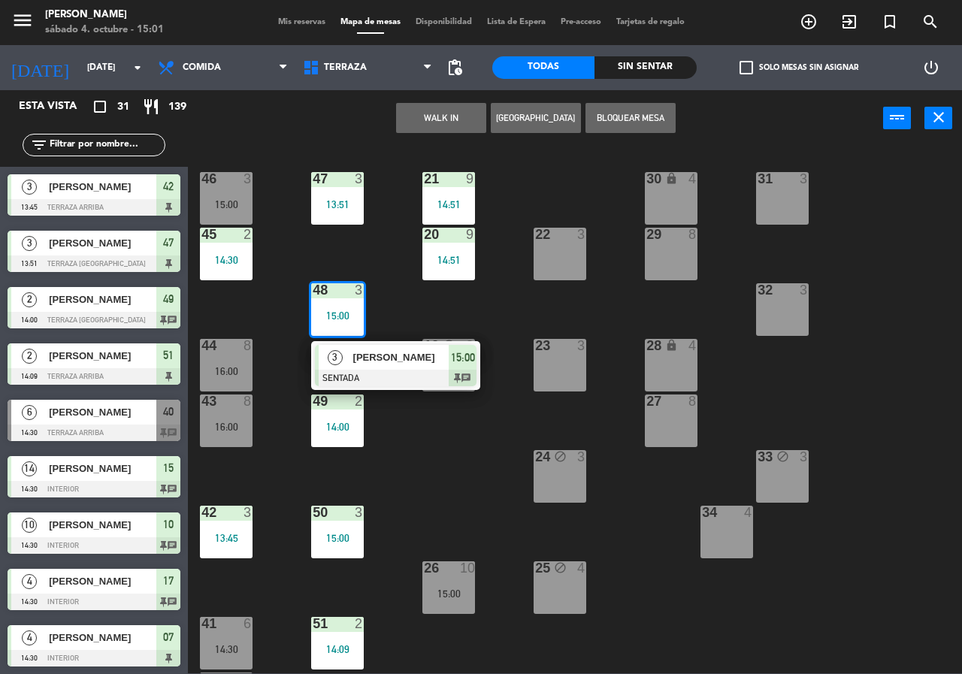
click at [389, 439] on div "21 9 14:51 30 lock 4 46 3 15:00 47 3 13:51 31 3 20 9 14:51 22 3 29 8 45 2 14:30…" at bounding box center [580, 410] width 765 height 528
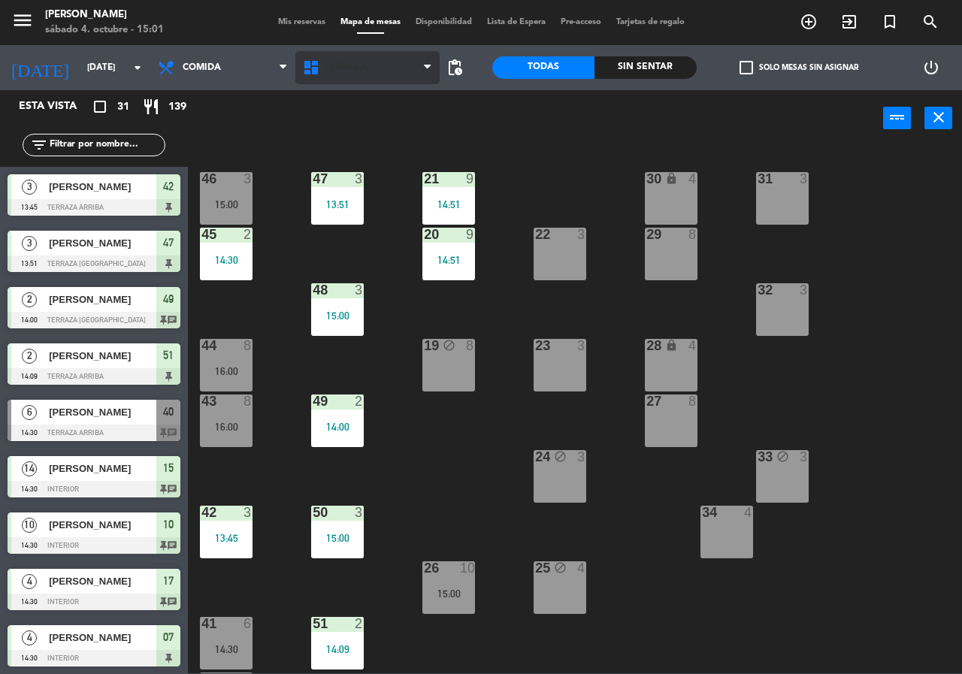
click at [332, 60] on span "Terraza" at bounding box center [367, 67] width 145 height 33
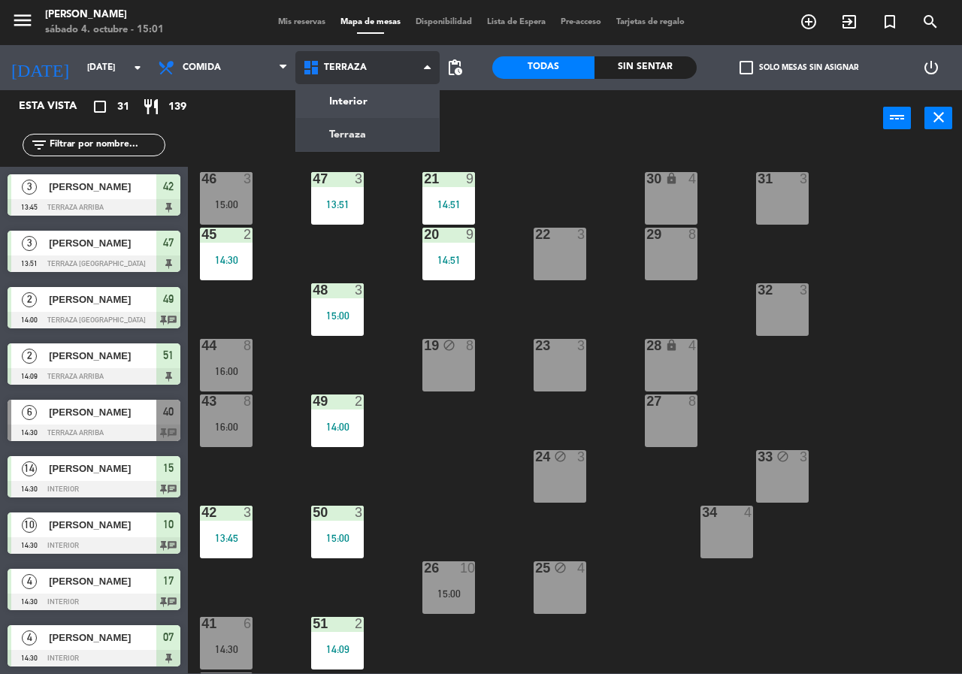
click at [332, 101] on ng-component "menu [PERSON_NAME][DATE] 4. octubre - 15:01 Mis reservas Mapa de mesas Disponib…" at bounding box center [481, 337] width 962 height 674
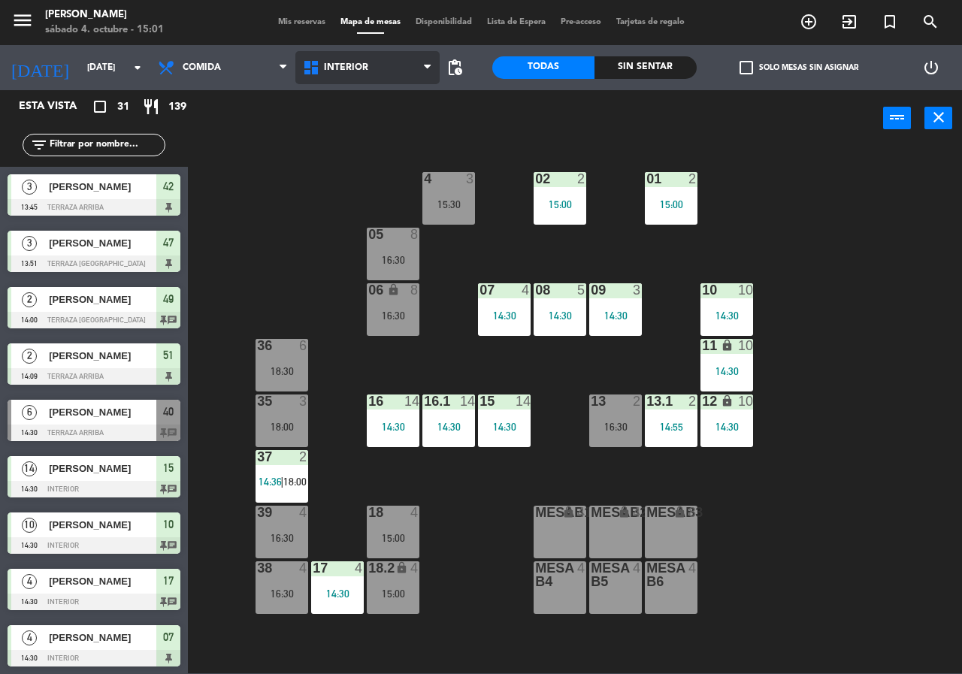
click at [422, 62] on span "Interior" at bounding box center [367, 67] width 145 height 33
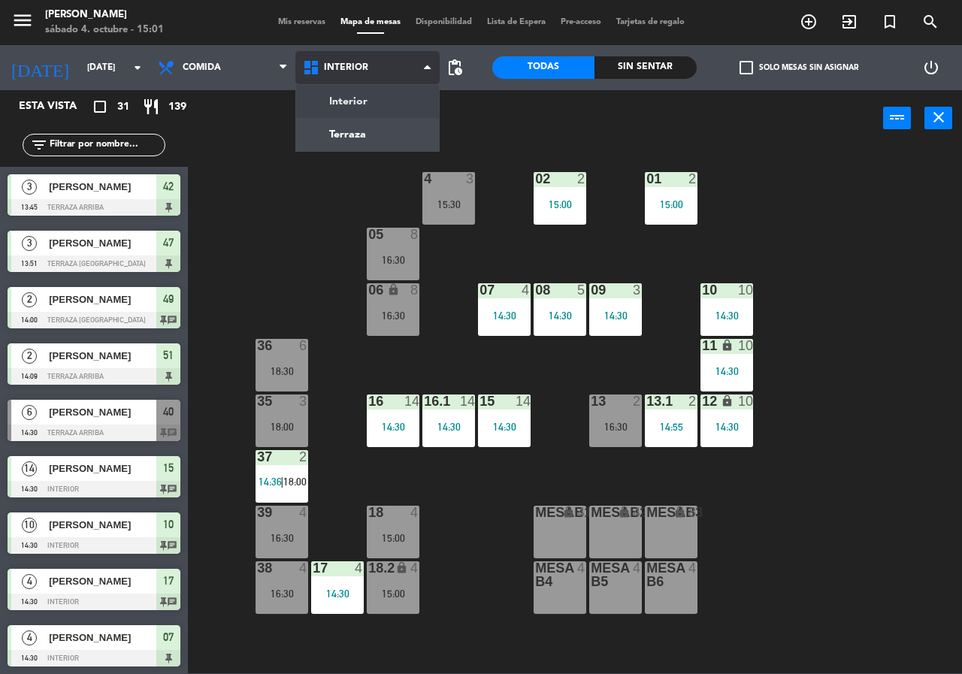
click at [368, 130] on ng-component "menu [PERSON_NAME][DATE] 4. octubre - 15:01 Mis reservas Mapa de mesas Disponib…" at bounding box center [481, 337] width 962 height 674
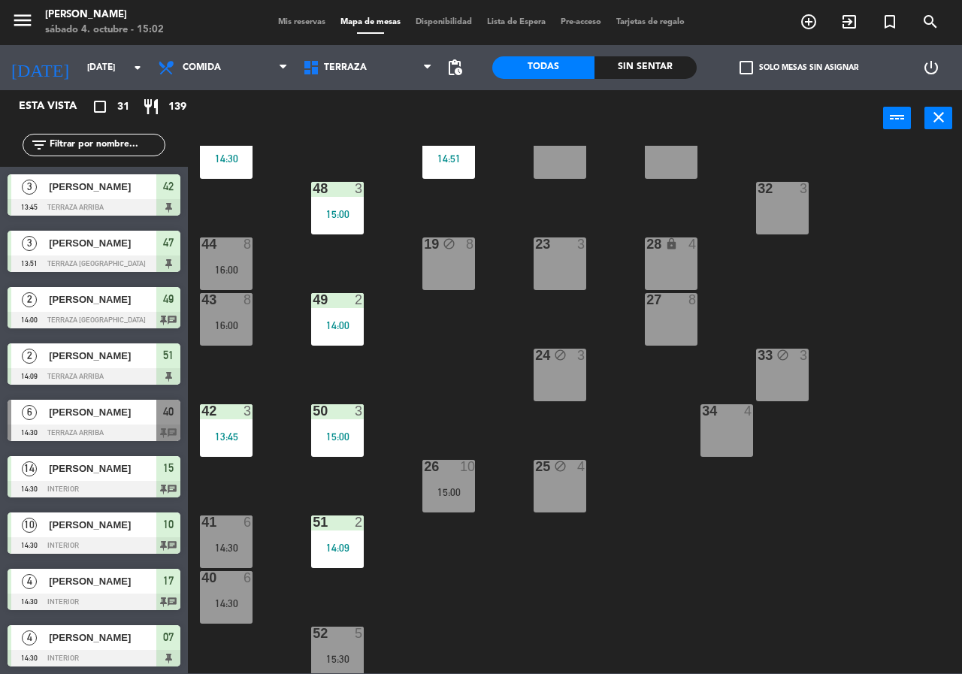
scroll to position [108, 0]
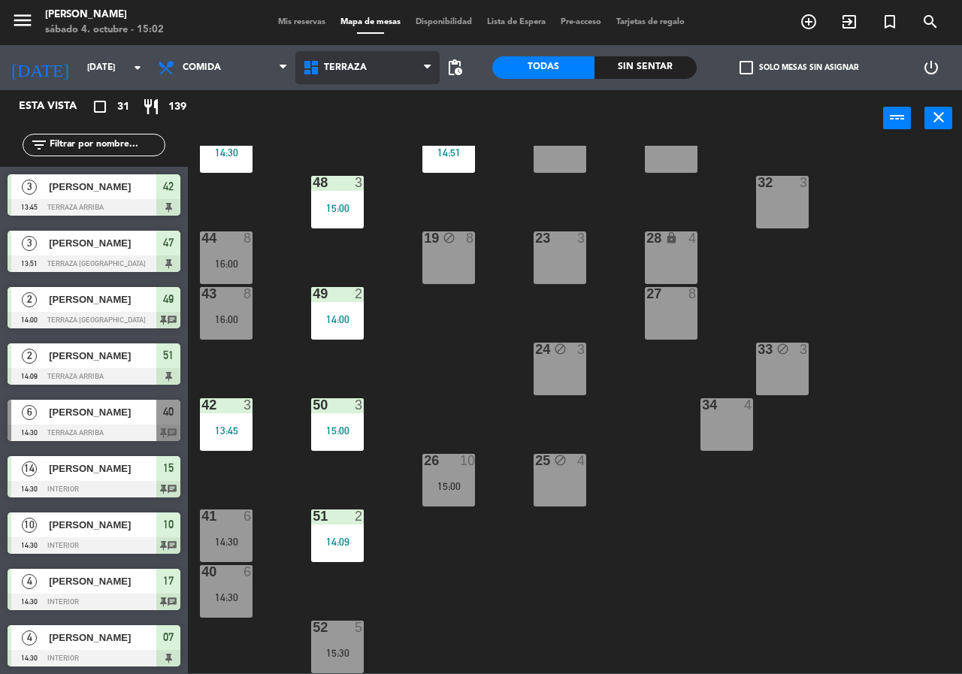
click at [344, 77] on span "Terraza" at bounding box center [367, 67] width 145 height 33
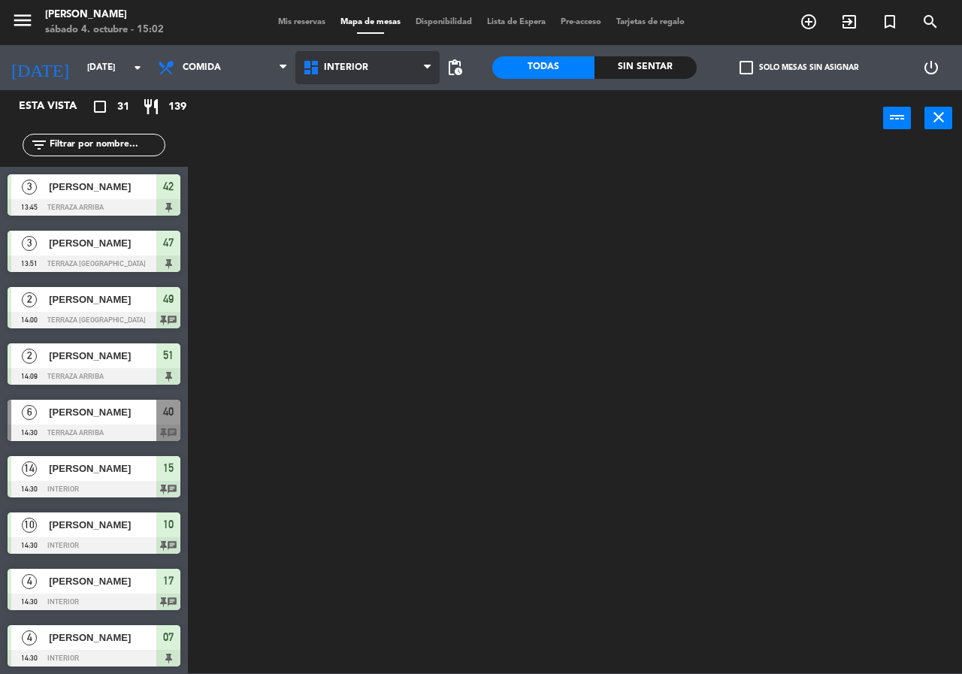
click at [362, 89] on div "Interior Terraza Interior Interior Terraza" at bounding box center [367, 67] width 145 height 45
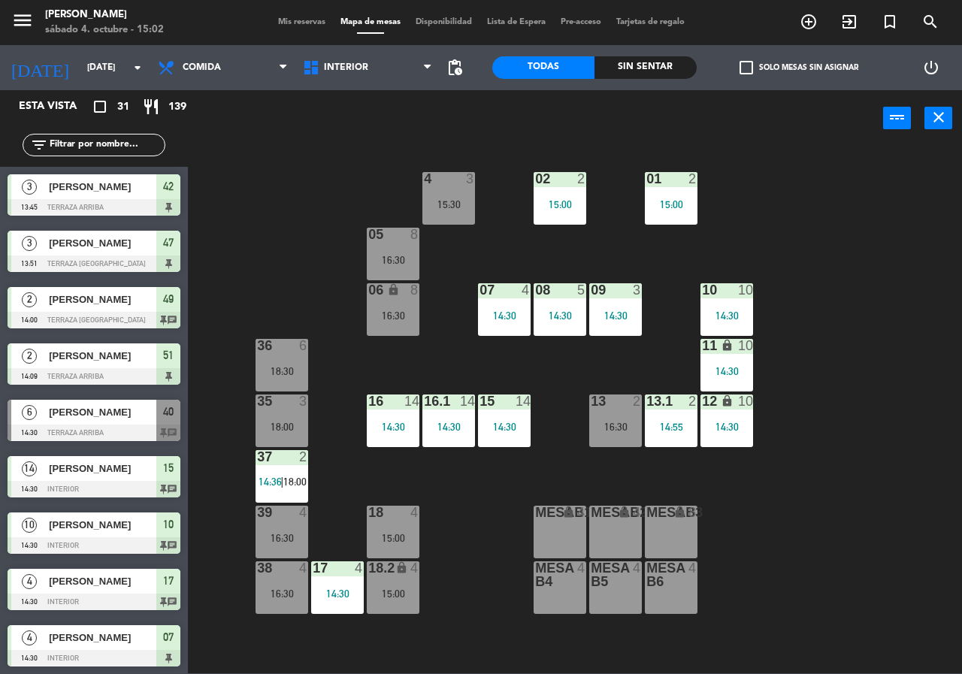
click at [267, 366] on div "18:30" at bounding box center [282, 371] width 53 height 11
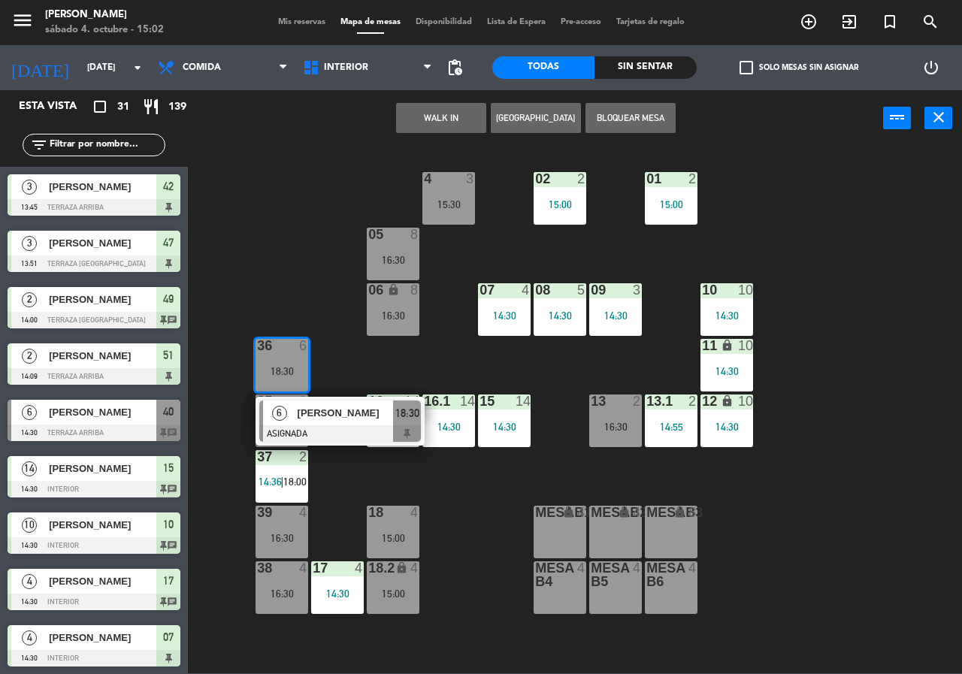
click at [261, 270] on div "02 2 15:00 4 3 15:30 01 2 15:00 05 8 16:30 06 lock 8 16:30 07 4 14:30 09 3 14:3…" at bounding box center [580, 410] width 765 height 528
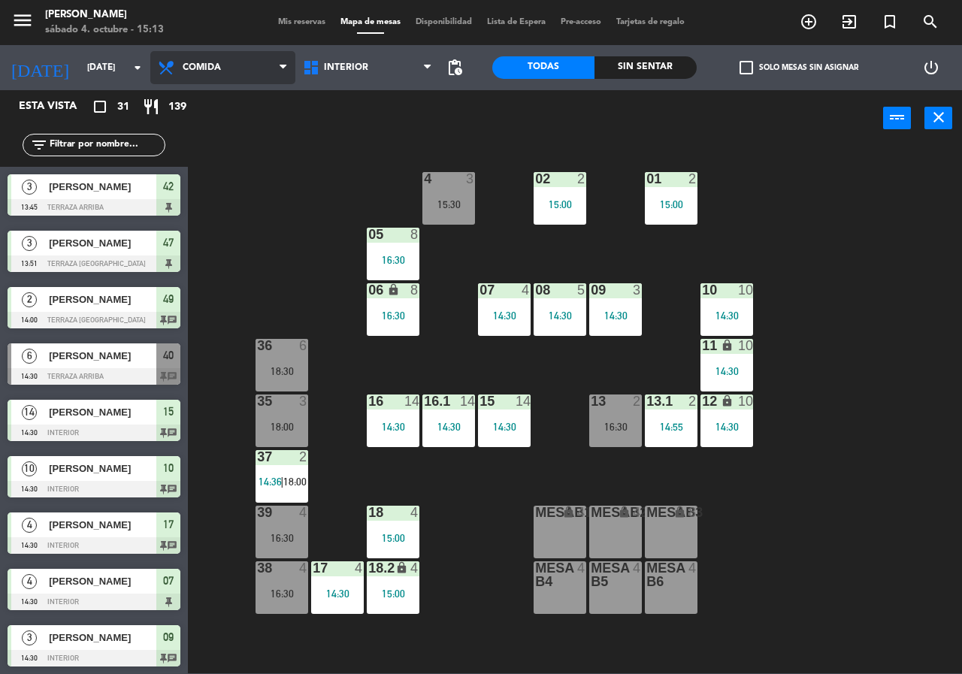
click at [271, 56] on span "Comida" at bounding box center [222, 67] width 145 height 33
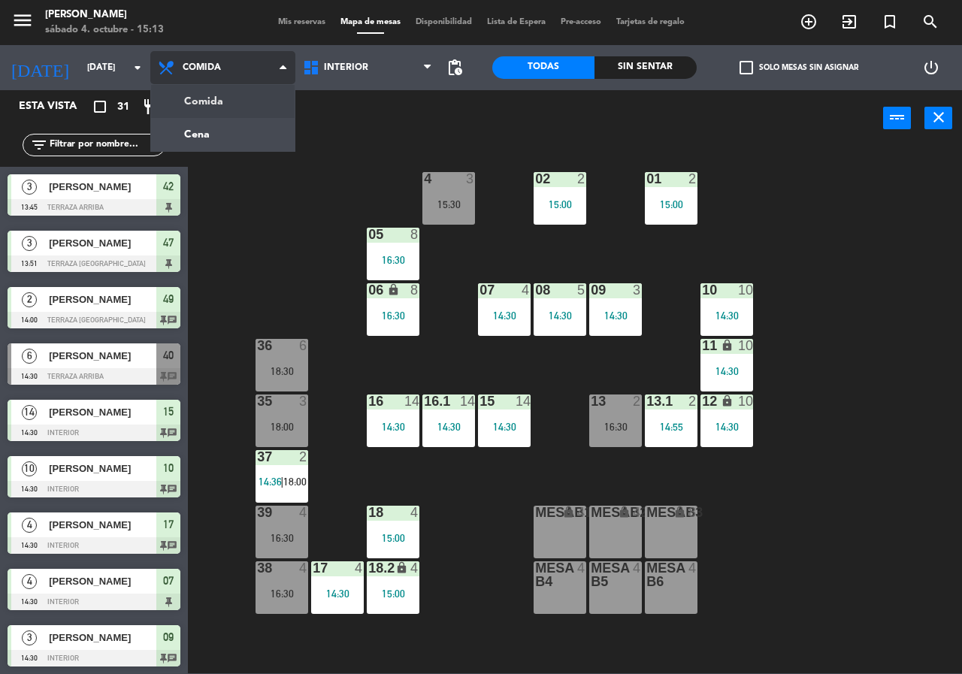
click at [214, 126] on ng-component "menu [PERSON_NAME][DATE] 4. octubre - 15:13 Mis reservas Mapa de mesas Disponib…" at bounding box center [481, 337] width 962 height 674
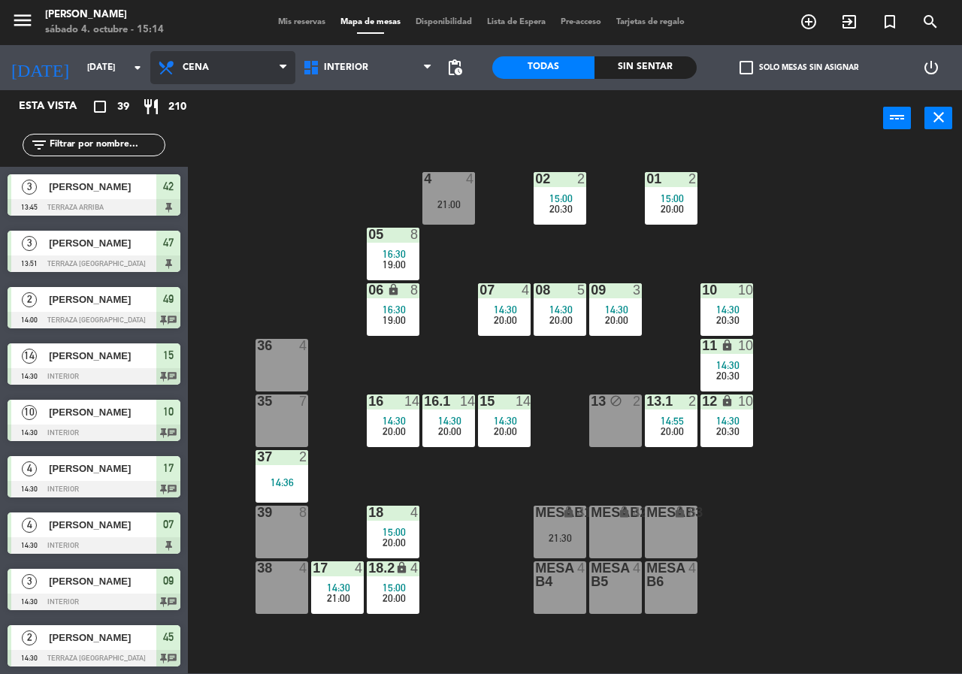
click at [276, 61] on span "Cena" at bounding box center [222, 67] width 145 height 33
click at [228, 92] on ng-component "menu [PERSON_NAME][DATE] 4. octubre - 15:14 Mis reservas Mapa de mesas Disponib…" at bounding box center [481, 337] width 962 height 674
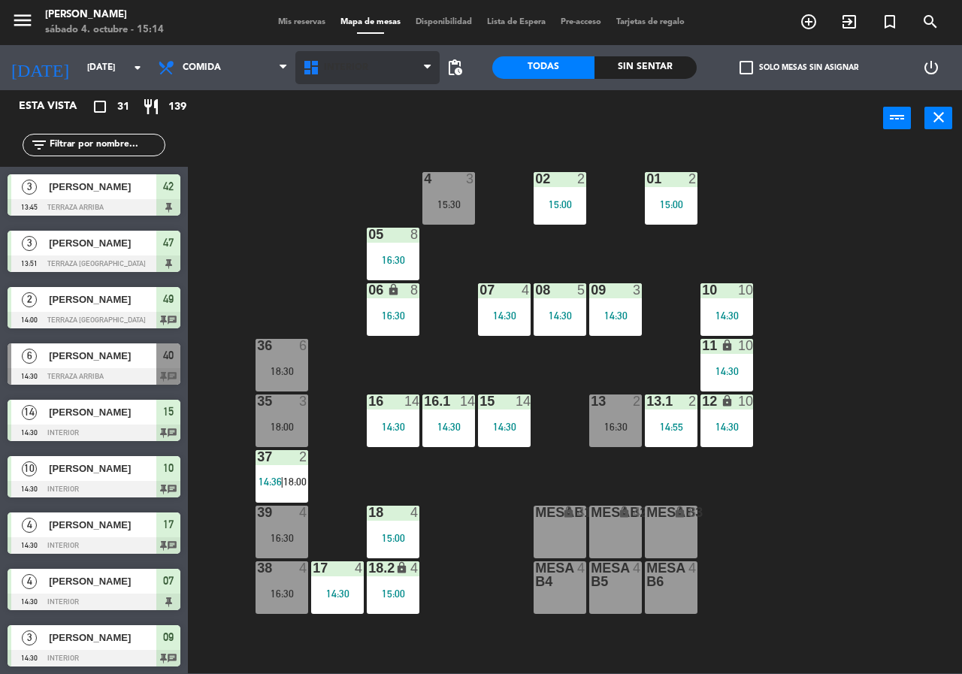
click at [423, 70] on span "Interior" at bounding box center [367, 67] width 145 height 33
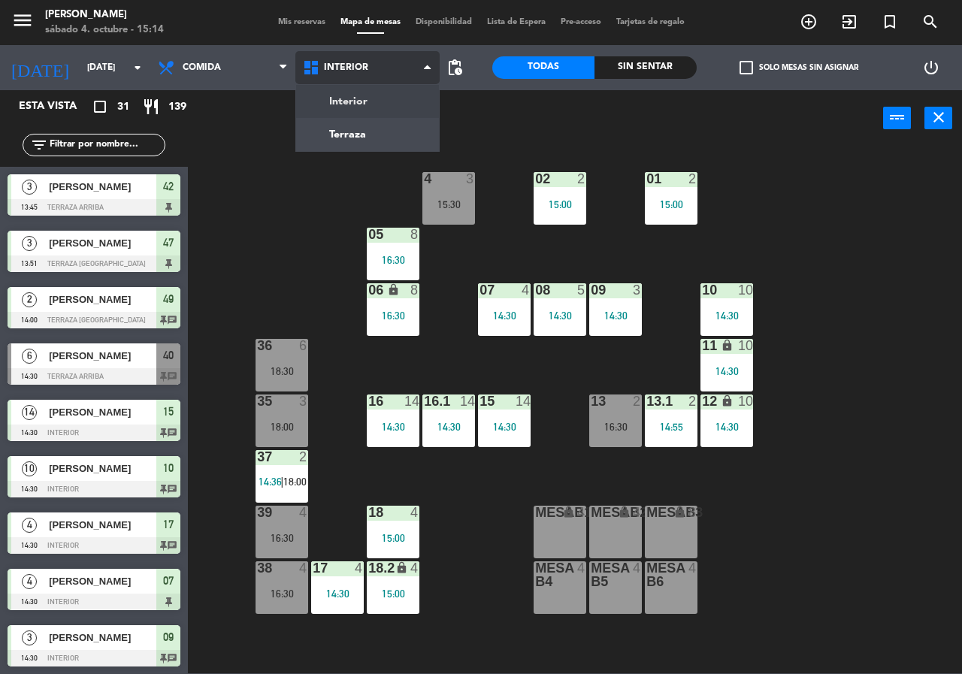
click at [374, 124] on ng-component "menu Chepe [PERSON_NAME] sábado 4. octubre - 15:14 Mis reservas Mapa de mesas D…" at bounding box center [481, 337] width 962 height 674
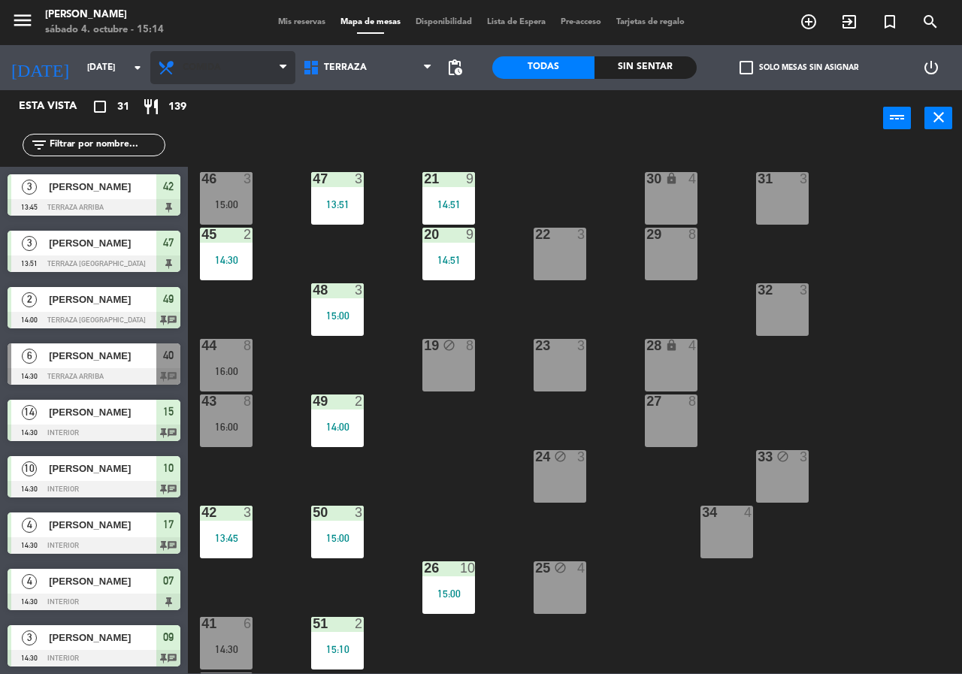
click at [271, 56] on span "Comida" at bounding box center [222, 67] width 145 height 33
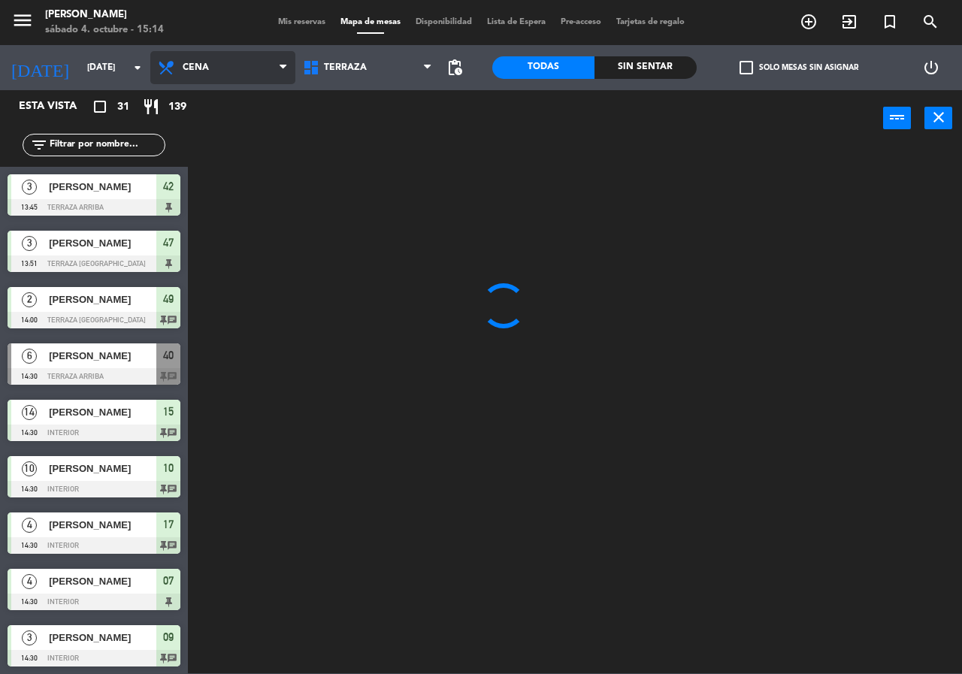
click at [209, 130] on ng-component "menu Chepe [PERSON_NAME] sábado 4. octubre - 15:14 Mis reservas Mapa de mesas D…" at bounding box center [481, 337] width 962 height 674
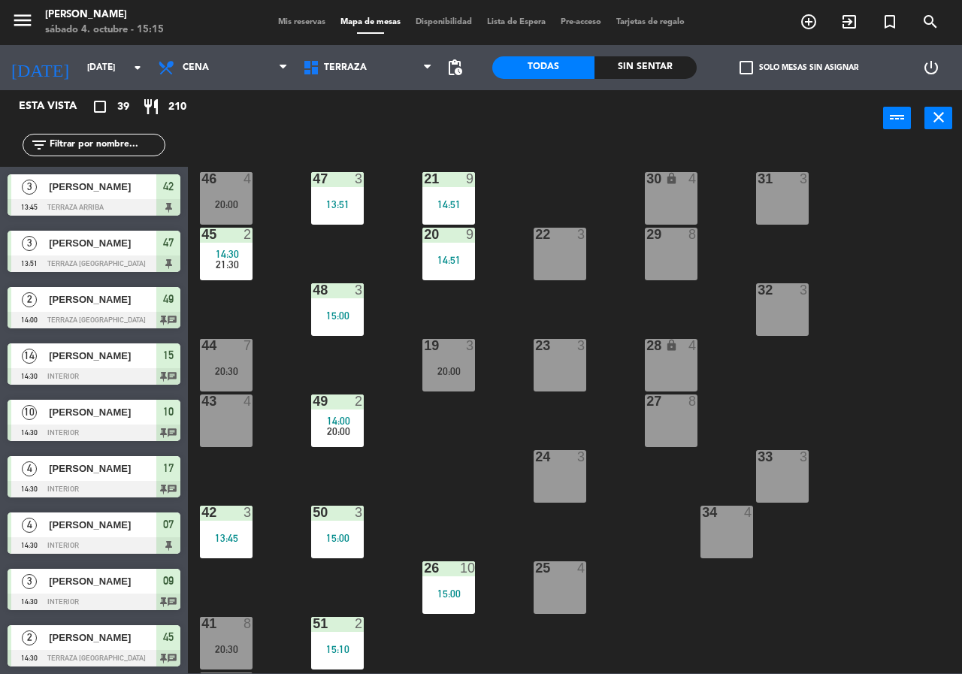
click at [545, 468] on div "24 3" at bounding box center [560, 476] width 53 height 53
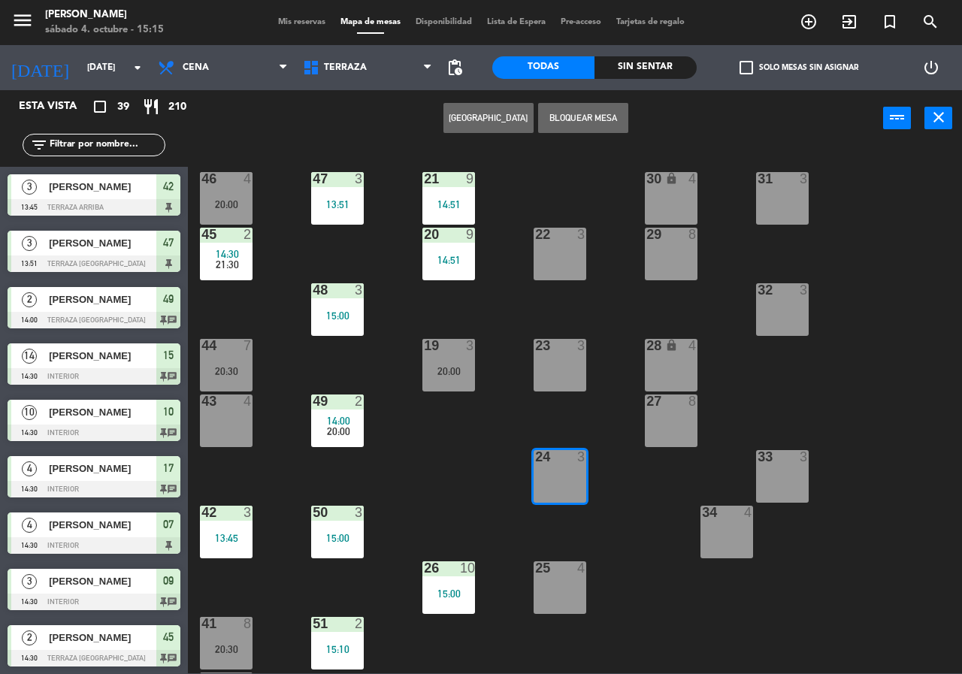
click at [579, 132] on button "Bloquear Mesa" at bounding box center [583, 118] width 90 height 30
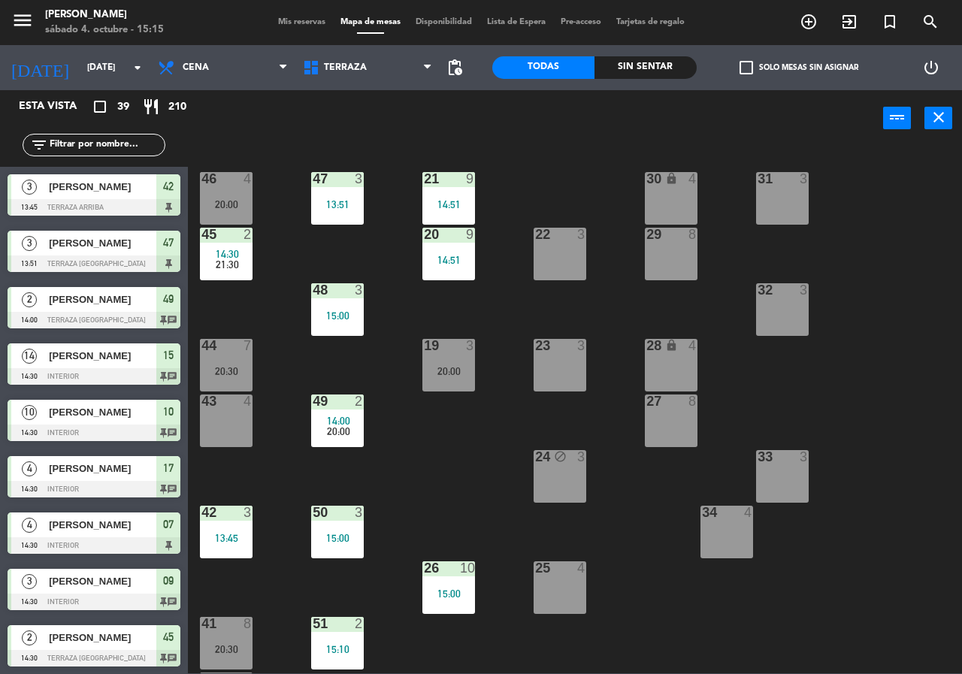
click at [580, 121] on div "power_input close" at bounding box center [536, 118] width 696 height 57
click at [227, 363] on div "44 7 20:30" at bounding box center [226, 365] width 53 height 53
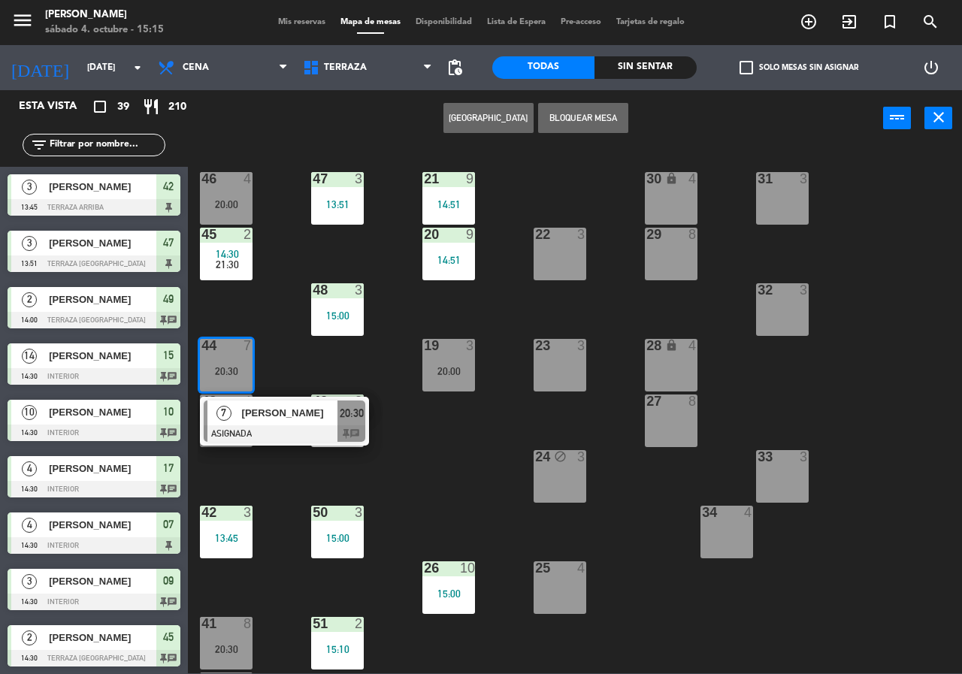
click at [271, 421] on span "[PERSON_NAME]" at bounding box center [290, 413] width 96 height 16
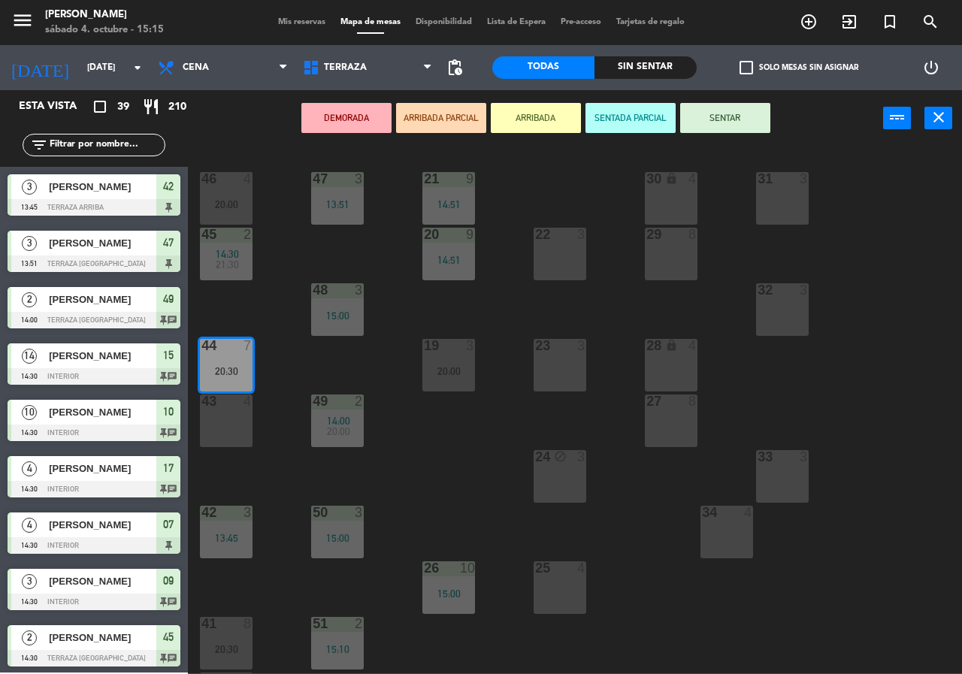
click at [213, 422] on div "43 4" at bounding box center [226, 421] width 53 height 53
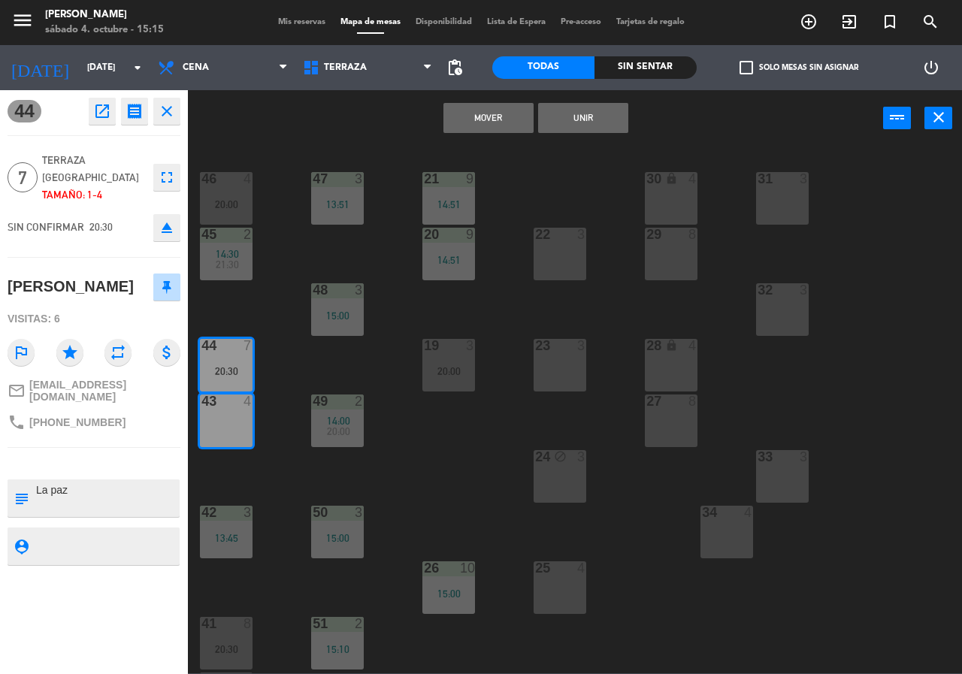
click at [592, 114] on button "Unir" at bounding box center [583, 118] width 90 height 30
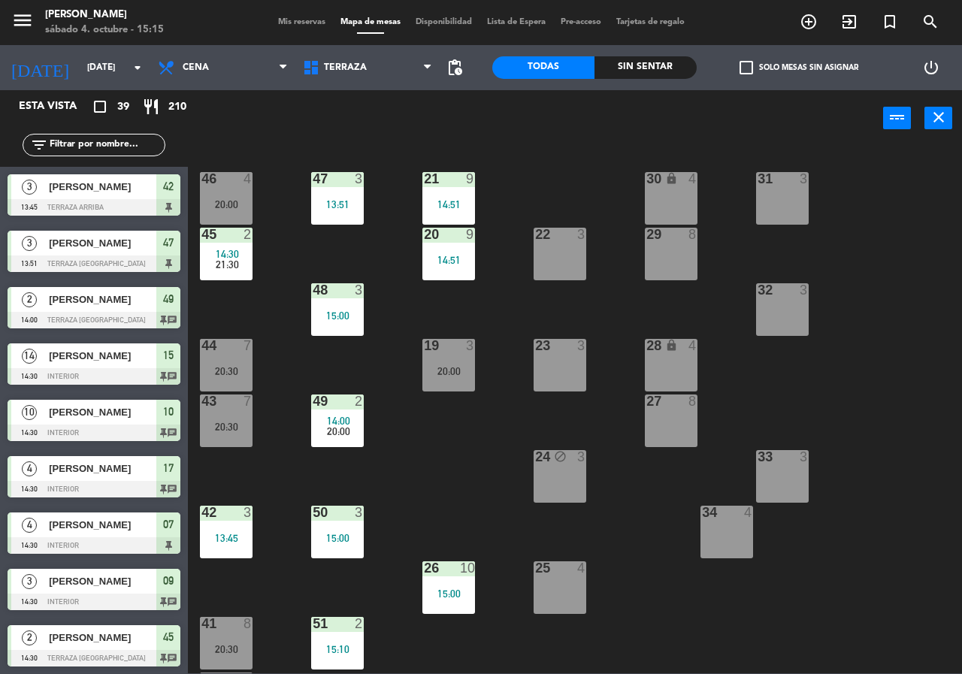
scroll to position [325, 0]
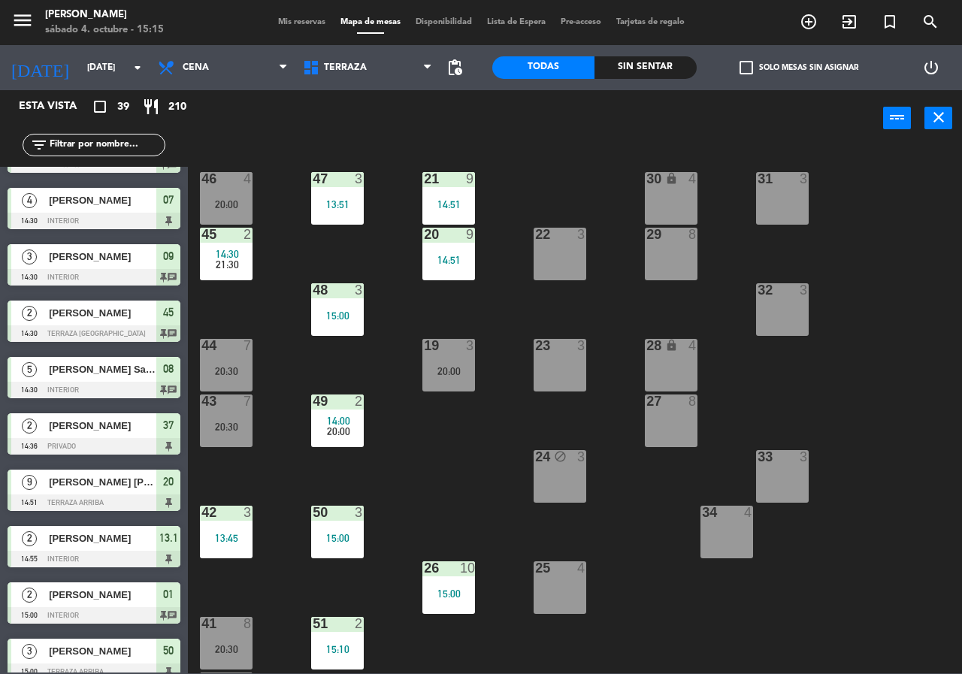
click at [214, 257] on div "14:30" at bounding box center [226, 254] width 53 height 11
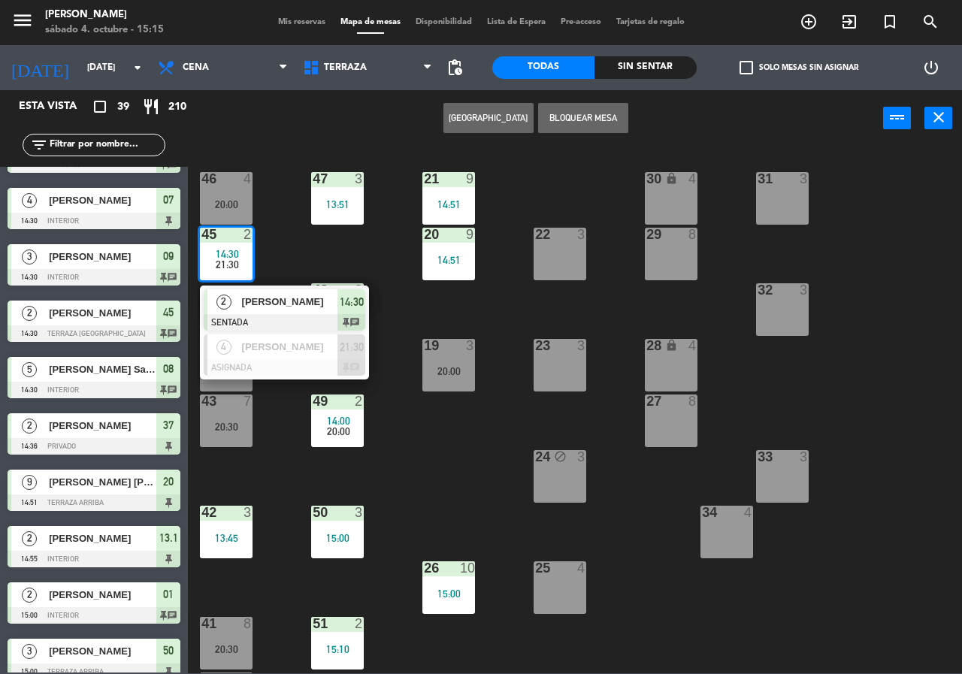
click at [263, 473] on div "21 9 14:51 30 lock 4 46 4 20:00 47 3 13:51 31 3 20 9 14:51 22 3 29 8 45 2 14:30…" at bounding box center [580, 410] width 765 height 528
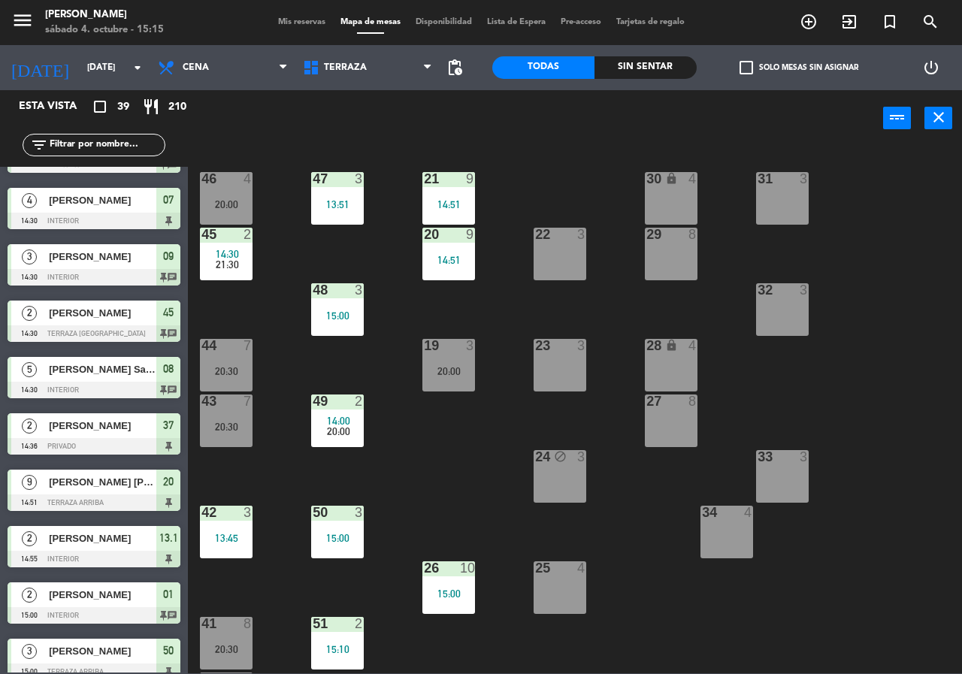
click at [198, 195] on div "21 9 14:51 30 lock 4 46 4 20:00 47 3 13:51 31 3 20 9 14:51 22 3 29 8 45 2 14:30…" at bounding box center [580, 410] width 765 height 528
click at [214, 190] on div "46 4 20:00" at bounding box center [226, 198] width 53 height 53
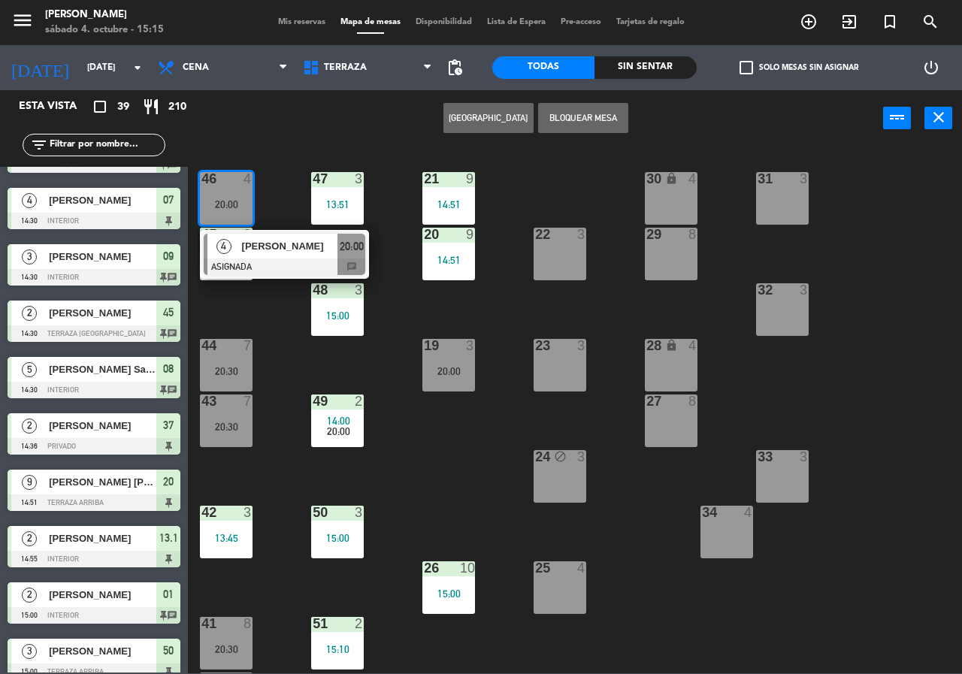
click at [278, 374] on div "21 9 14:51 30 lock 4 46 4 20:00 4 [PERSON_NAME] ASIGNADA 20:00 chat 47 3 13:51 …" at bounding box center [580, 410] width 765 height 528
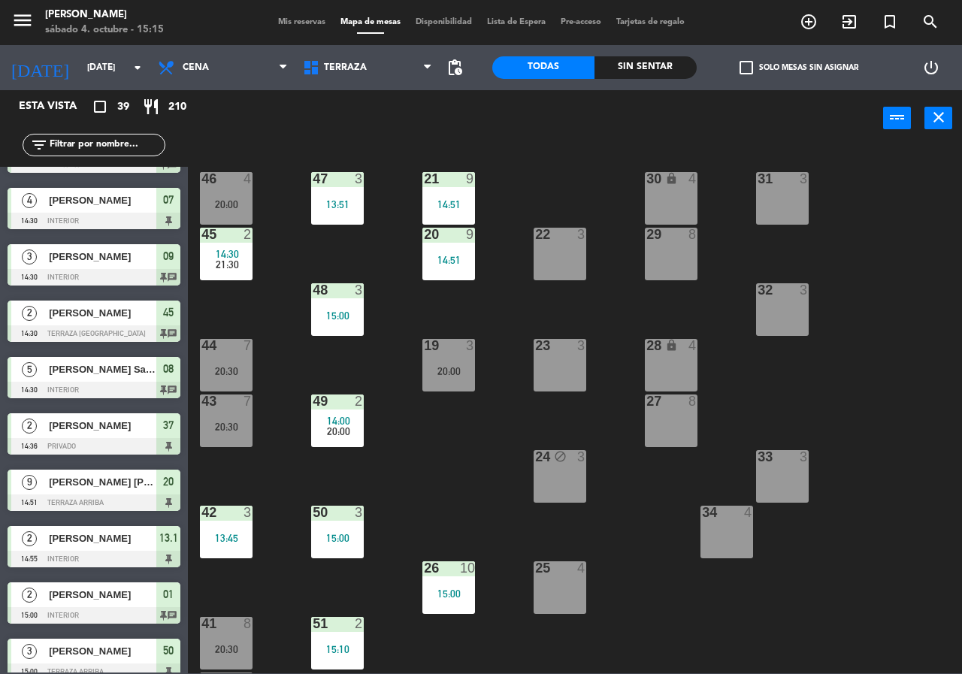
click at [215, 253] on div "14:30" at bounding box center [226, 254] width 53 height 11
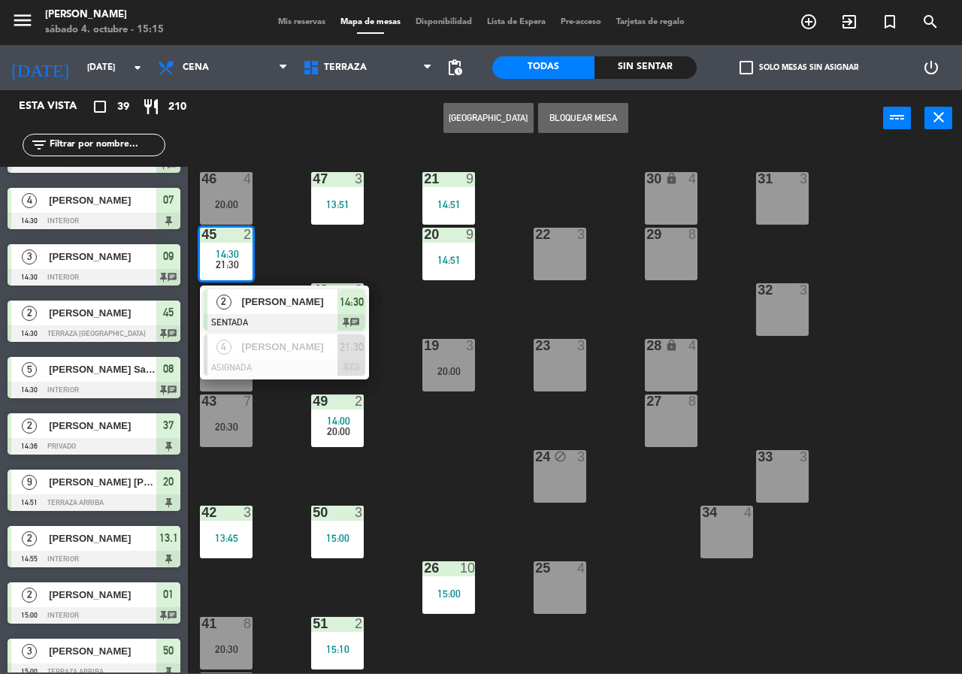
click at [243, 438] on div "43 7 20:30" at bounding box center [226, 421] width 53 height 53
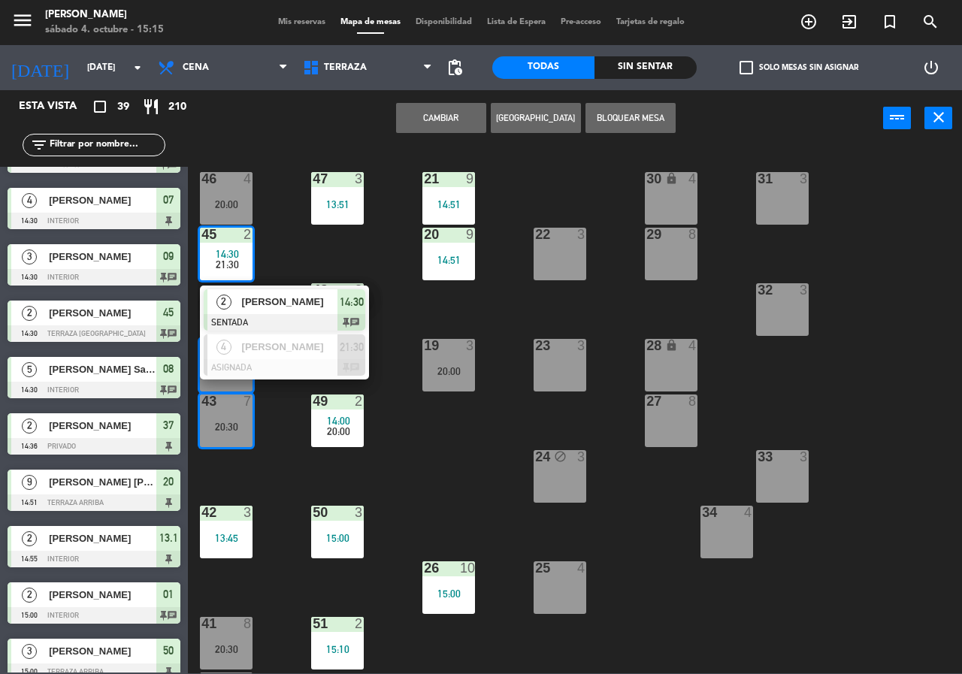
click at [414, 443] on div "21 9 14:51 30 lock 4 46 4 20:00 47 3 13:51 31 3 20 9 14:51 22 3 29 8 45 2 14:30…" at bounding box center [580, 410] width 765 height 528
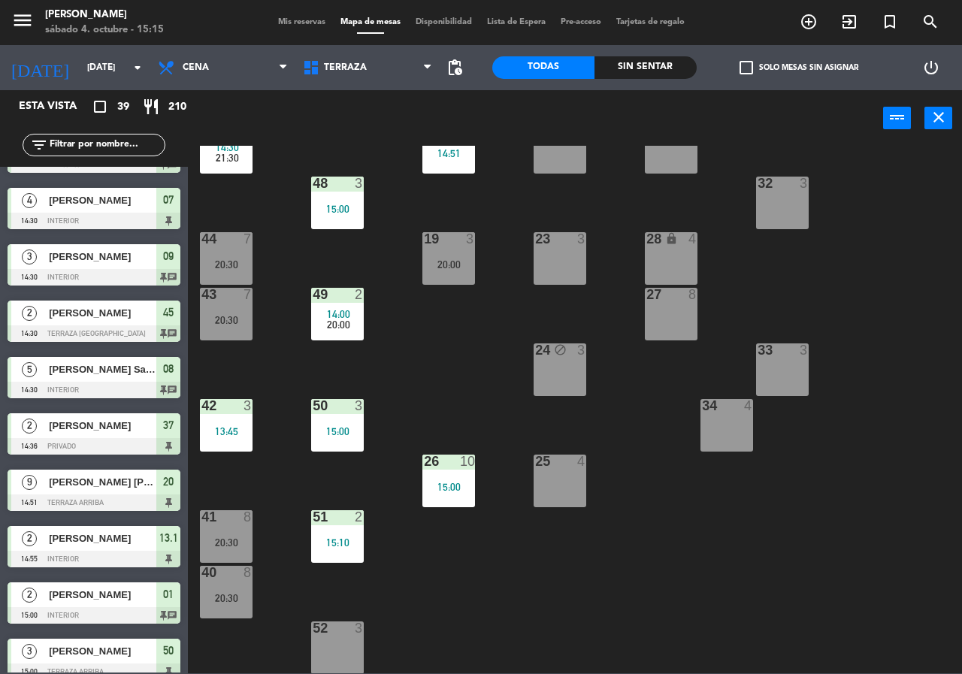
scroll to position [108, 0]
click at [321, 644] on div "52 3" at bounding box center [337, 647] width 53 height 53
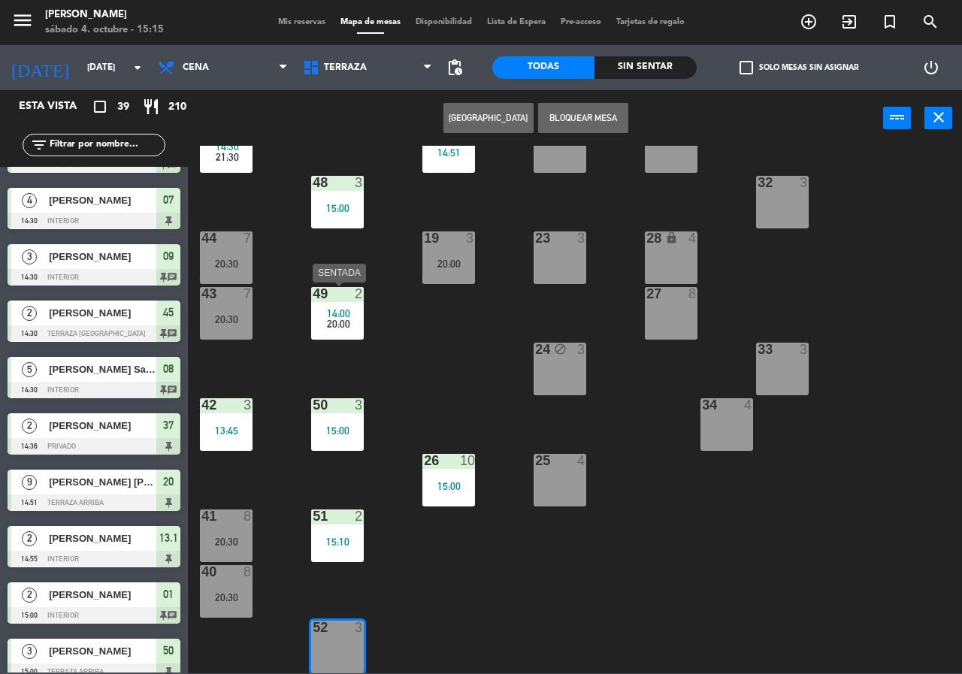
click at [332, 320] on span "20:00" at bounding box center [338, 324] width 23 height 12
click at [325, 312] on div "14:00" at bounding box center [337, 313] width 53 height 11
click at [329, 316] on span "14:00" at bounding box center [338, 314] width 23 height 12
click at [320, 321] on div "20:00" at bounding box center [337, 324] width 53 height 11
click at [318, 330] on div "49 2 14:00 20:00" at bounding box center [337, 313] width 53 height 53
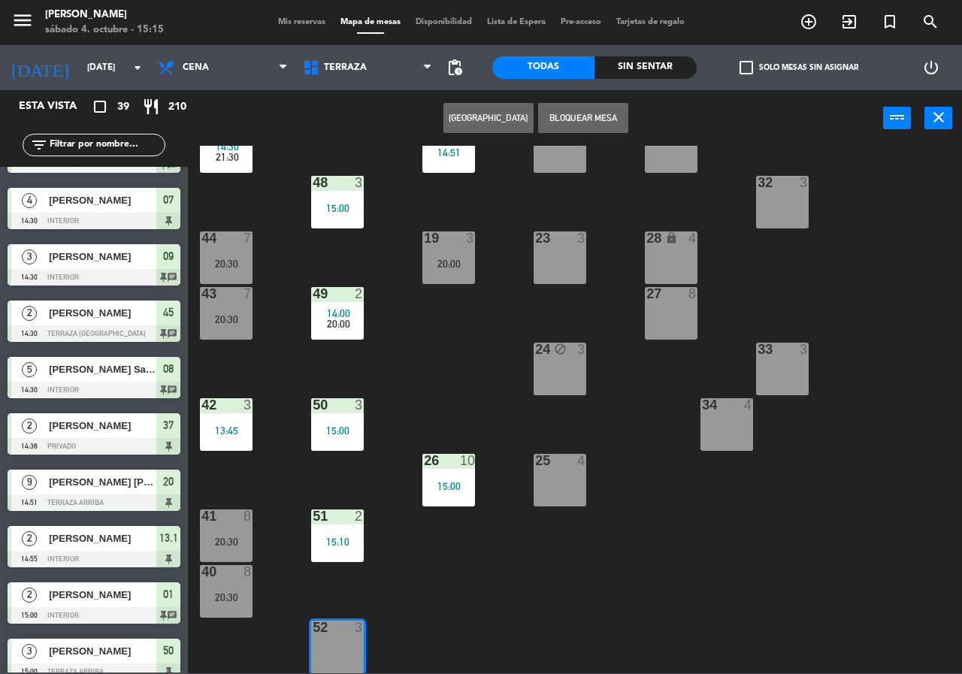
click at [343, 320] on span "20:00" at bounding box center [338, 324] width 23 height 12
click at [338, 312] on span "14:00" at bounding box center [338, 314] width 23 height 12
click at [335, 325] on span "20:00" at bounding box center [338, 324] width 23 height 12
click at [330, 325] on span "20:00" at bounding box center [338, 324] width 23 height 12
click at [330, 326] on span "20:00" at bounding box center [338, 324] width 23 height 12
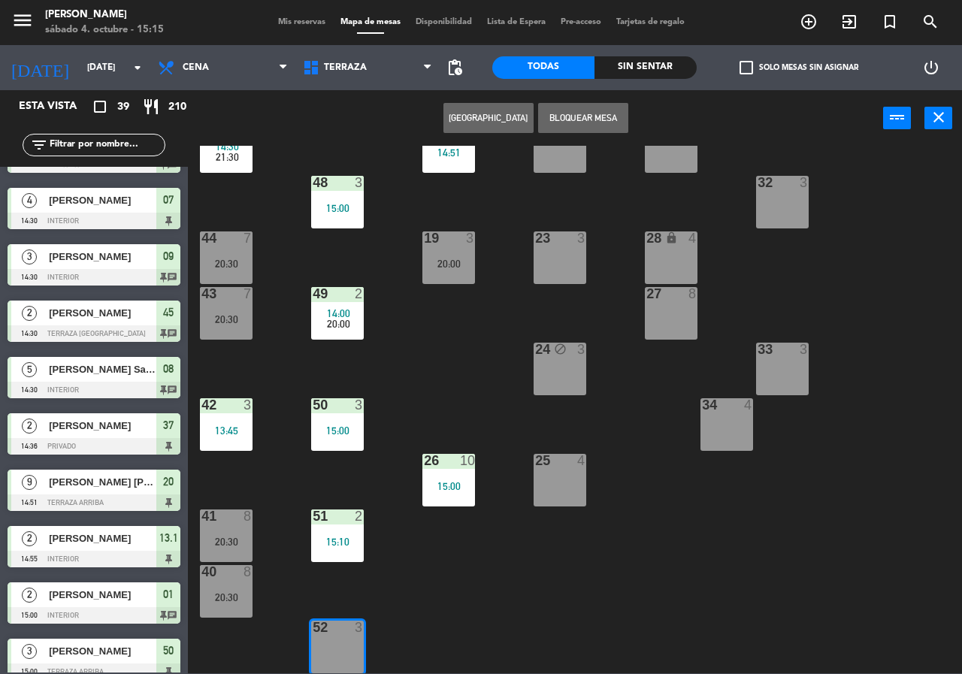
click at [408, 377] on div "21 9 14:51 30 lock 4 46 4 20:00 47 3 13:51 31 3 20 9 14:51 22 3 29 8 45 2 14:30…" at bounding box center [580, 410] width 765 height 528
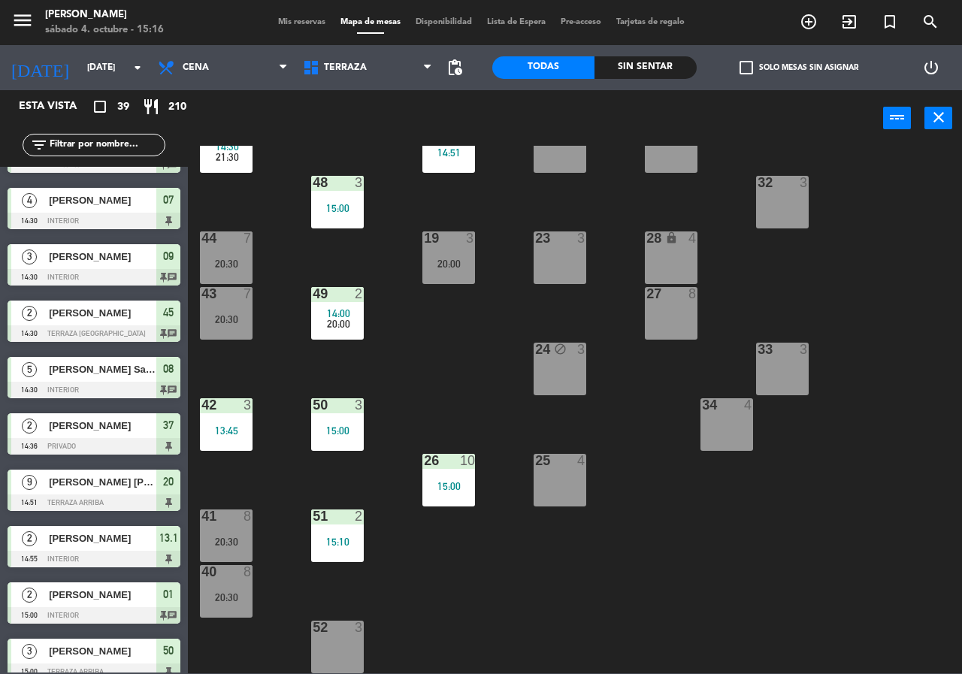
click at [347, 310] on span "14:00" at bounding box center [338, 314] width 23 height 12
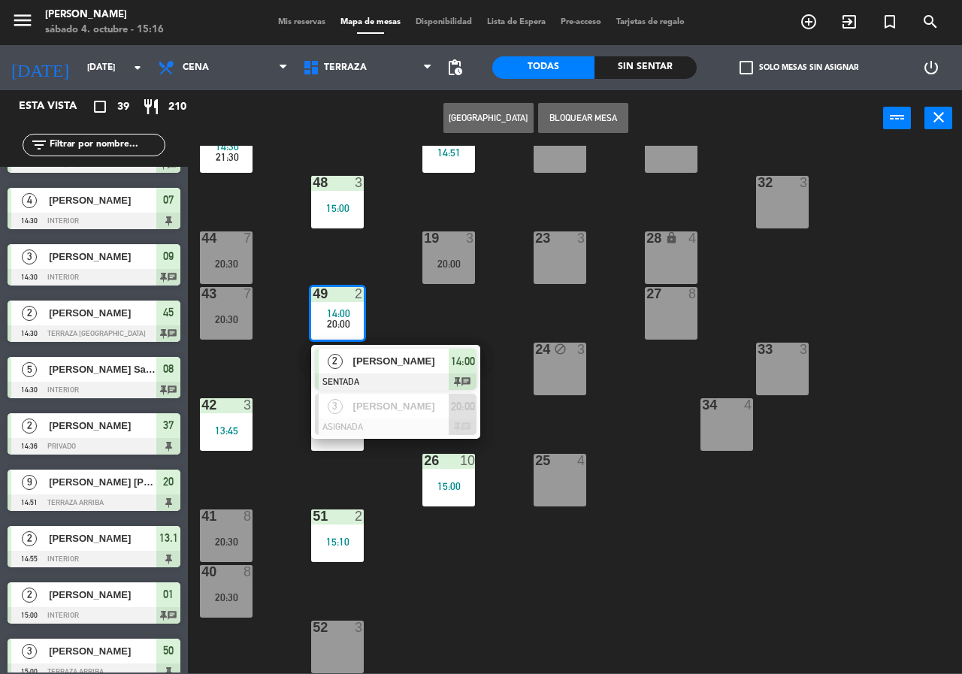
click at [392, 306] on div "21 9 14:51 30 lock 4 46 4 20:00 47 3 13:51 31 3 20 9 14:51 22 3 29 8 45 2 14:30…" at bounding box center [580, 410] width 765 height 528
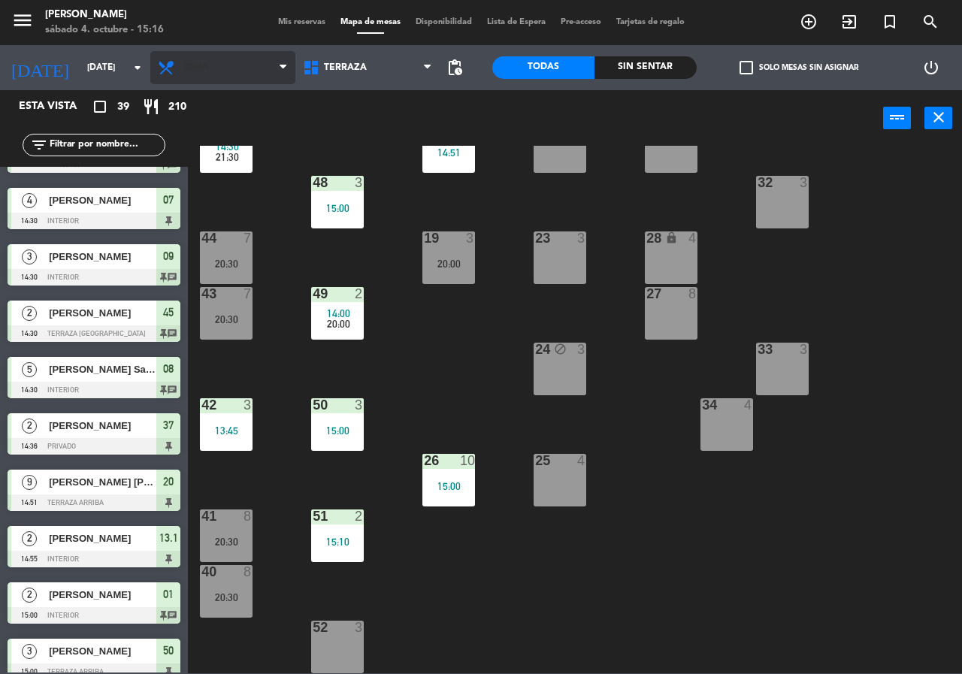
click at [180, 77] on span "Cena" at bounding box center [222, 67] width 145 height 33
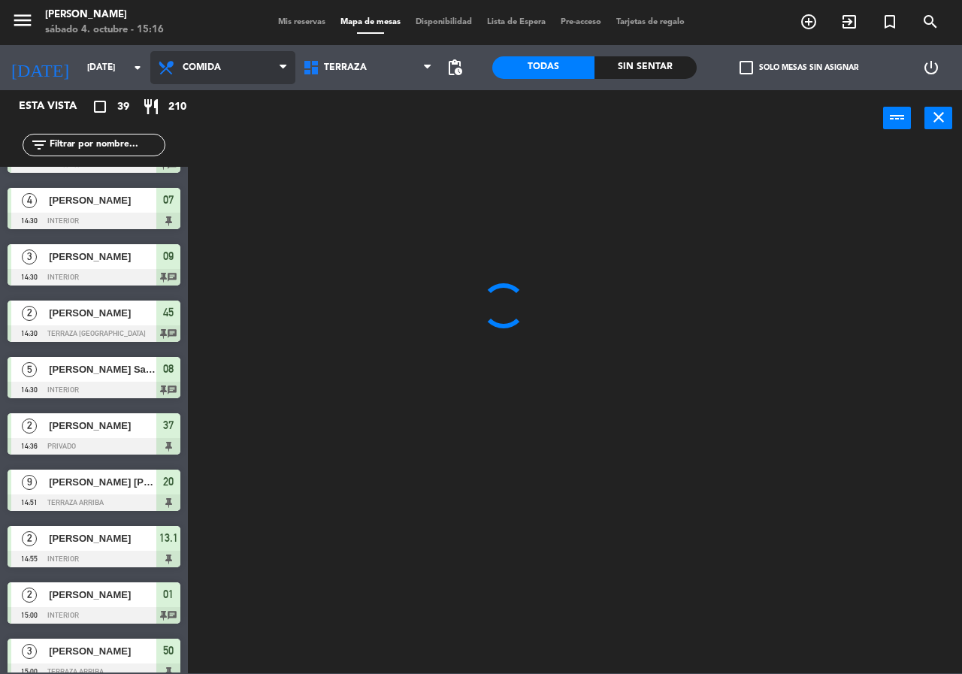
click at [230, 99] on ng-component "menu Chepe [PERSON_NAME] sábado 4. octubre - 15:16 Mis reservas Mapa de mesas D…" at bounding box center [481, 337] width 962 height 674
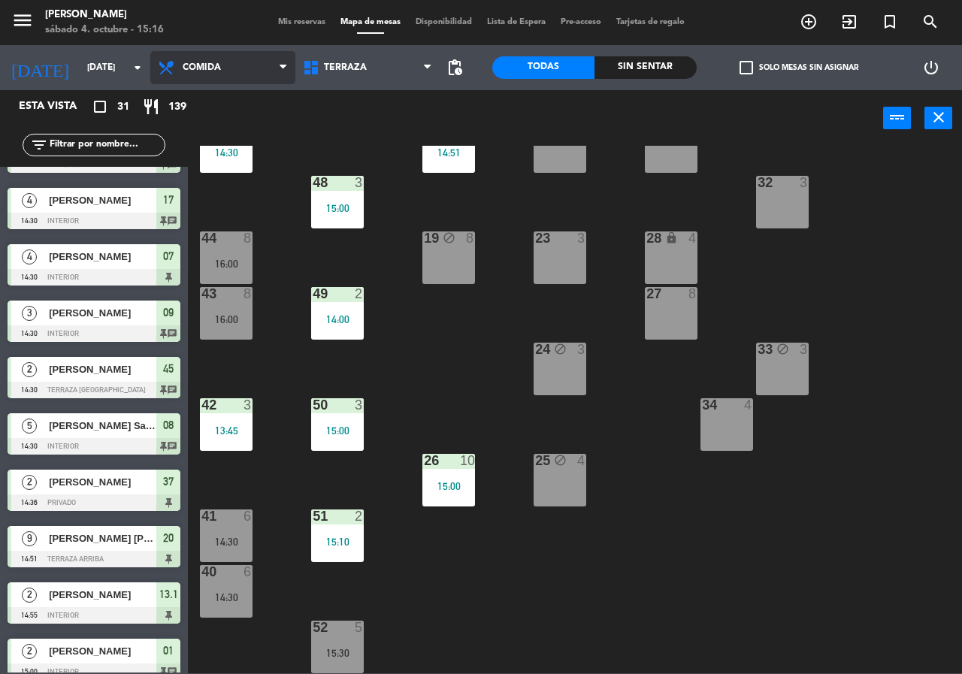
click at [216, 62] on span "Comida" at bounding box center [202, 67] width 38 height 11
click at [235, 131] on ng-component "menu [PERSON_NAME][DATE] 4. octubre - 15:16 Mis reservas Mapa de mesas Disponib…" at bounding box center [481, 337] width 962 height 674
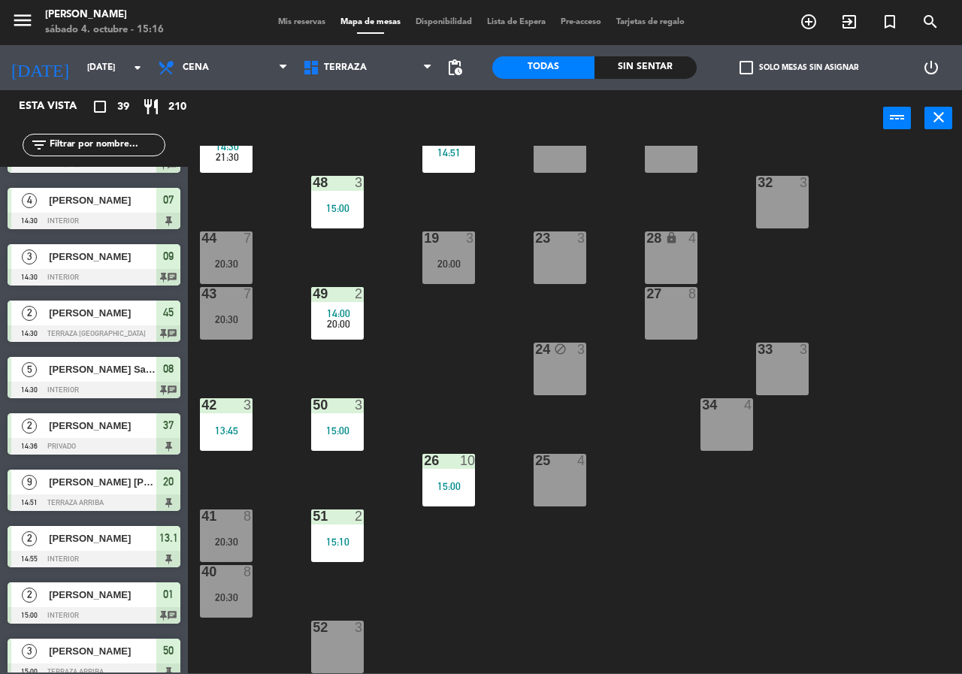
drag, startPoint x: 337, startPoint y: 644, endPoint x: 331, endPoint y: 627, distance: 17.6
click at [332, 629] on div "52 3" at bounding box center [337, 647] width 53 height 53
drag, startPoint x: 344, startPoint y: 657, endPoint x: 329, endPoint y: 638, distance: 23.6
click at [334, 643] on div "52 3" at bounding box center [337, 647] width 53 height 53
drag, startPoint x: 348, startPoint y: 653, endPoint x: 347, endPoint y: 644, distance: 9.1
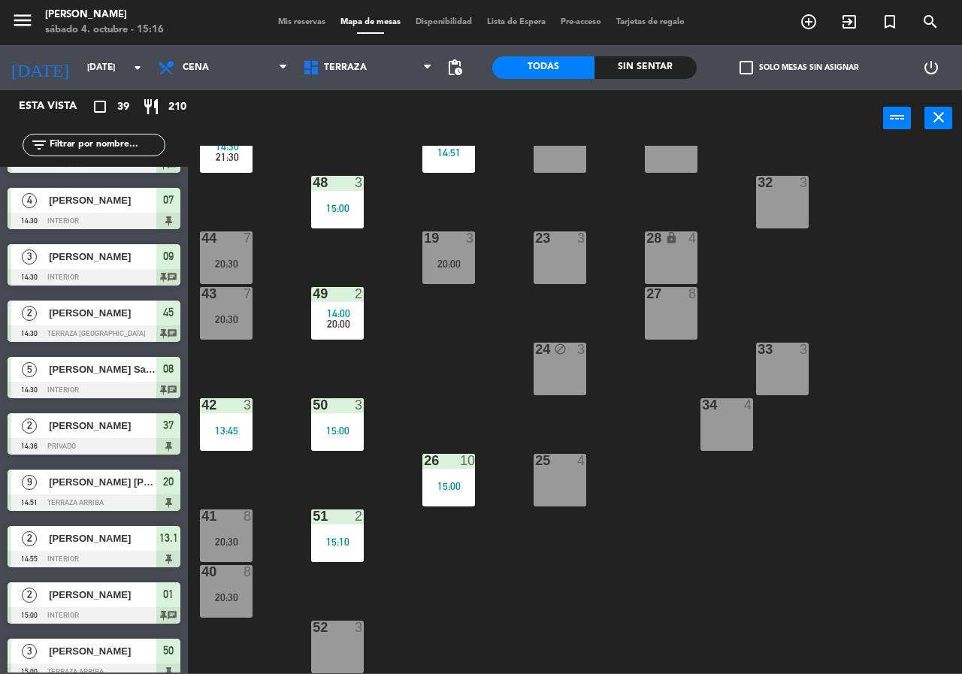
click at [347, 651] on div "52 3" at bounding box center [337, 647] width 53 height 53
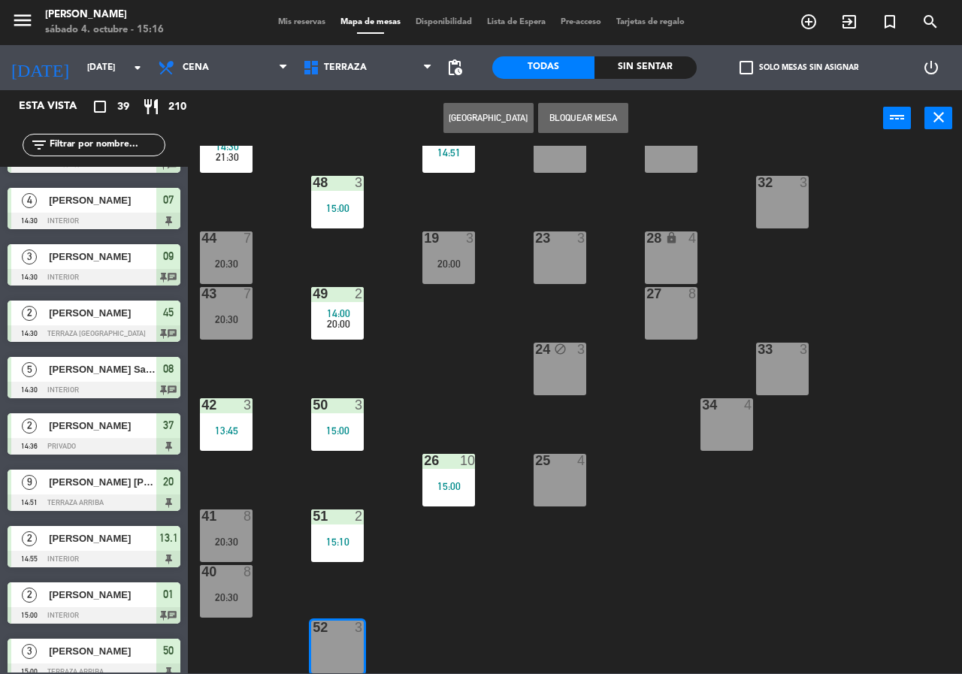
click at [478, 114] on button "[GEOGRAPHIC_DATA]" at bounding box center [489, 118] width 90 height 30
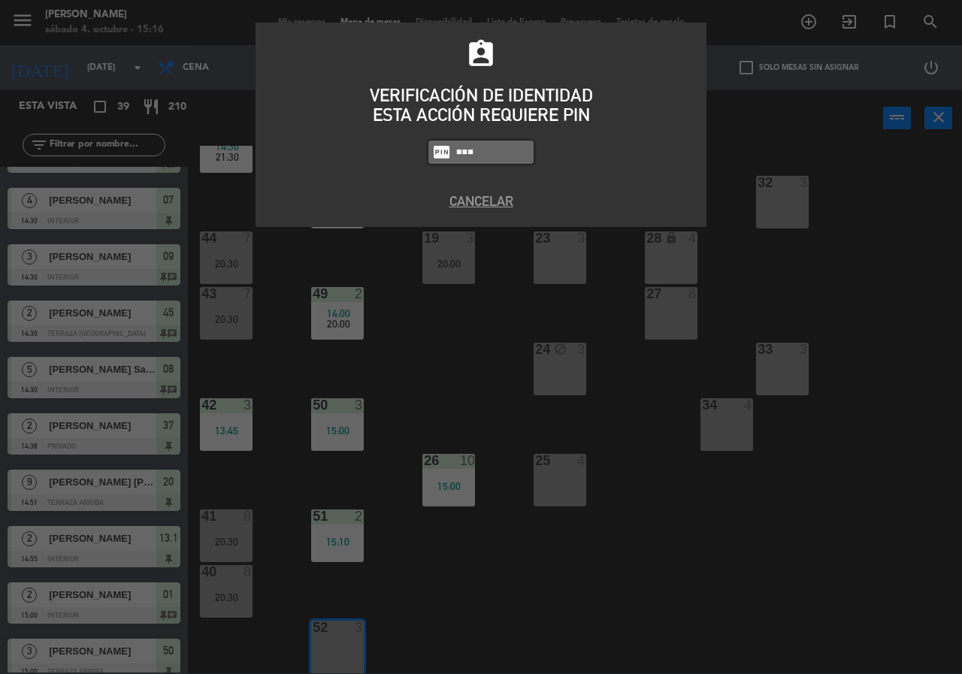
type input "2581"
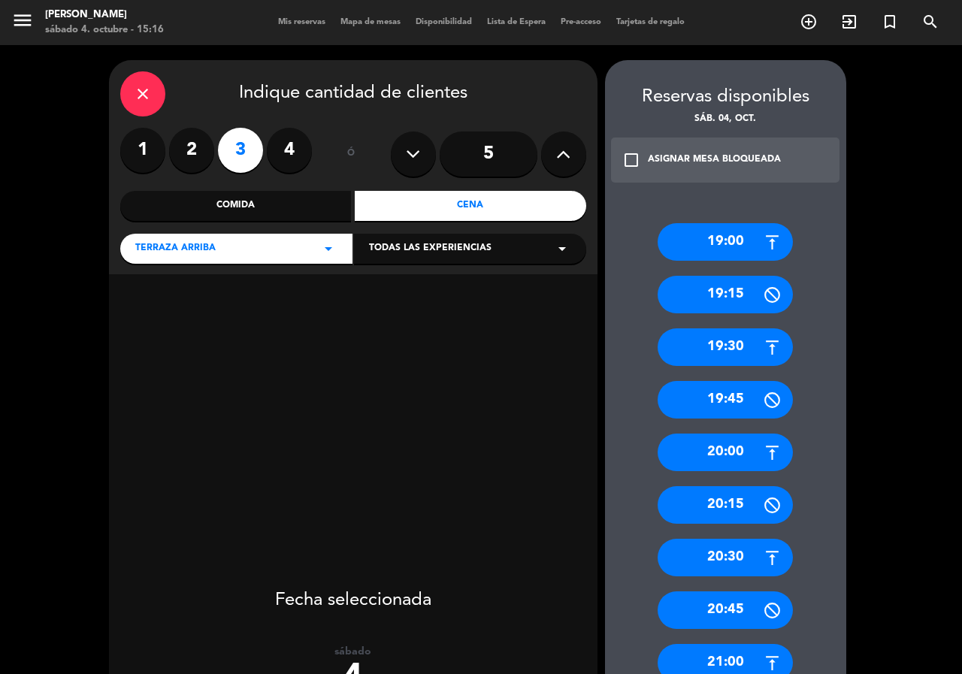
click at [554, 156] on button at bounding box center [563, 154] width 45 height 45
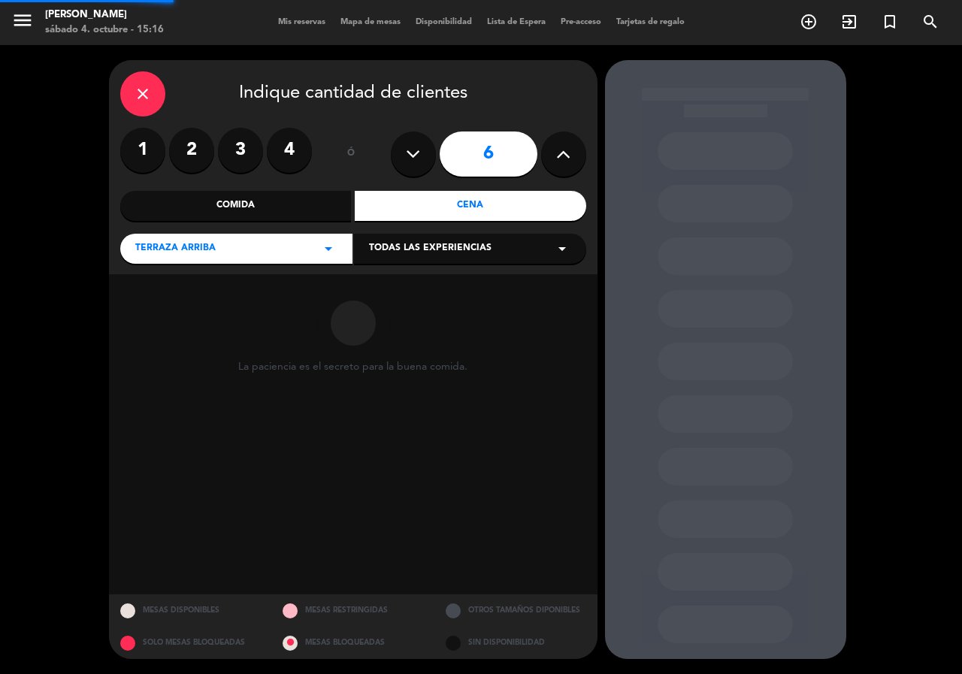
click at [555, 157] on button at bounding box center [563, 154] width 45 height 45
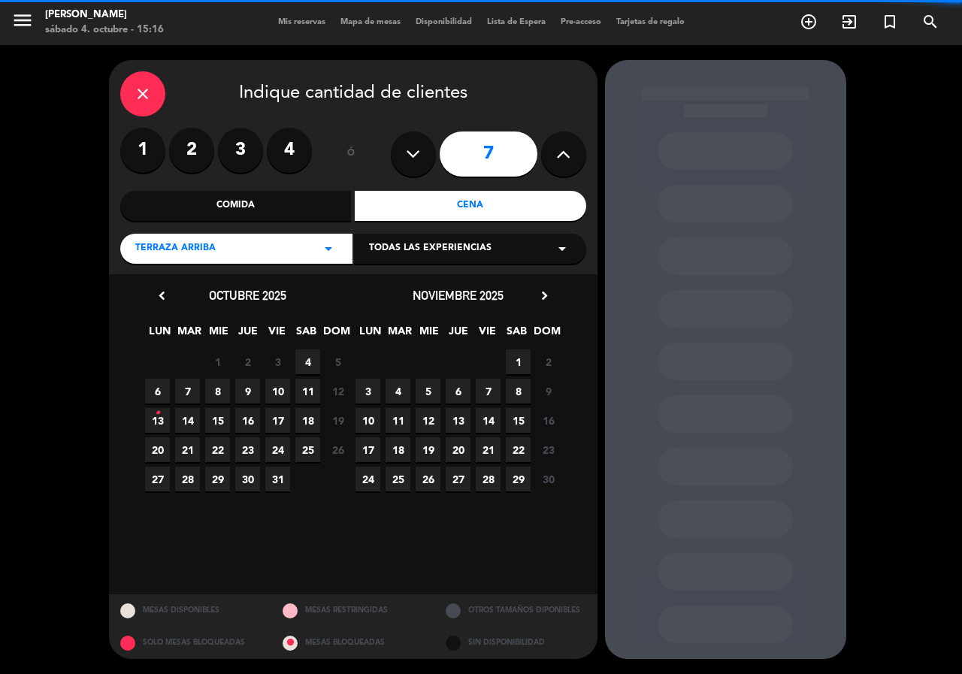
click at [400, 164] on button at bounding box center [413, 154] width 45 height 45
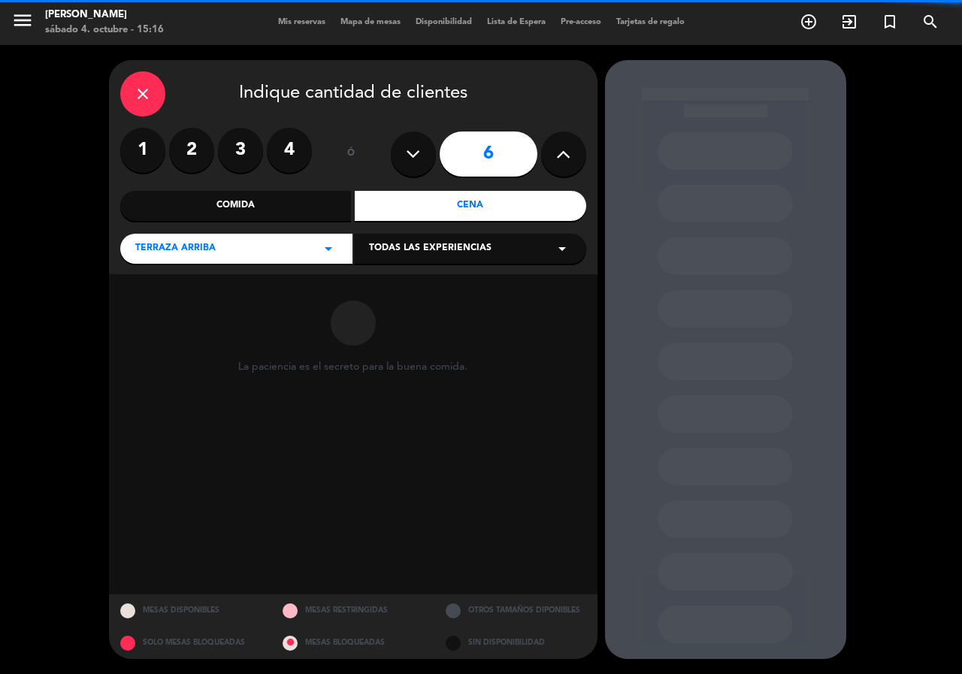
click at [406, 165] on button at bounding box center [413, 154] width 45 height 45
type input "5"
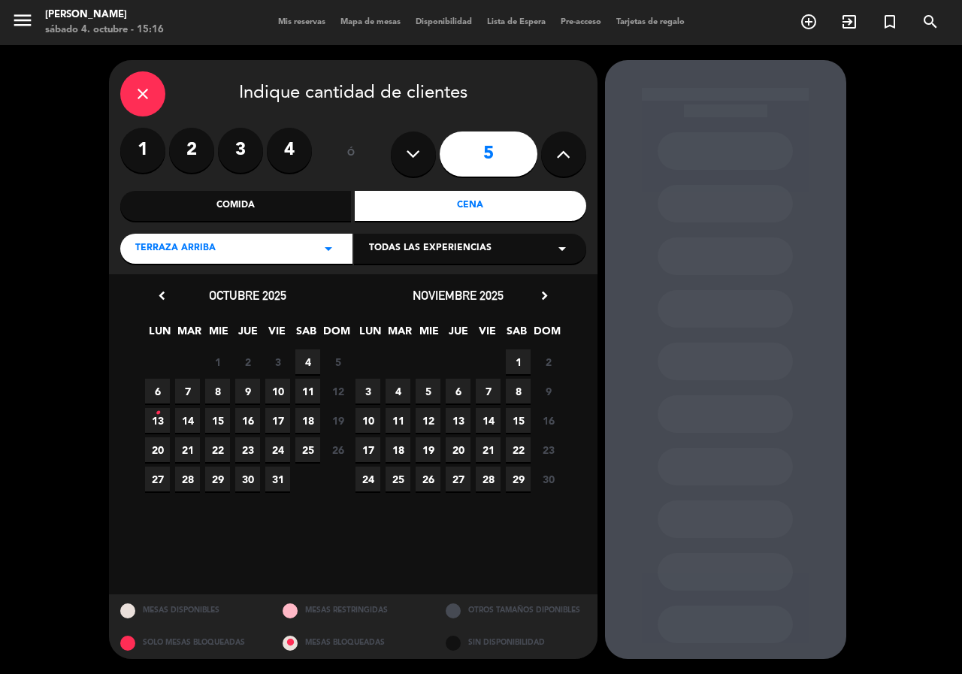
click at [307, 365] on span "4" at bounding box center [307, 362] width 25 height 25
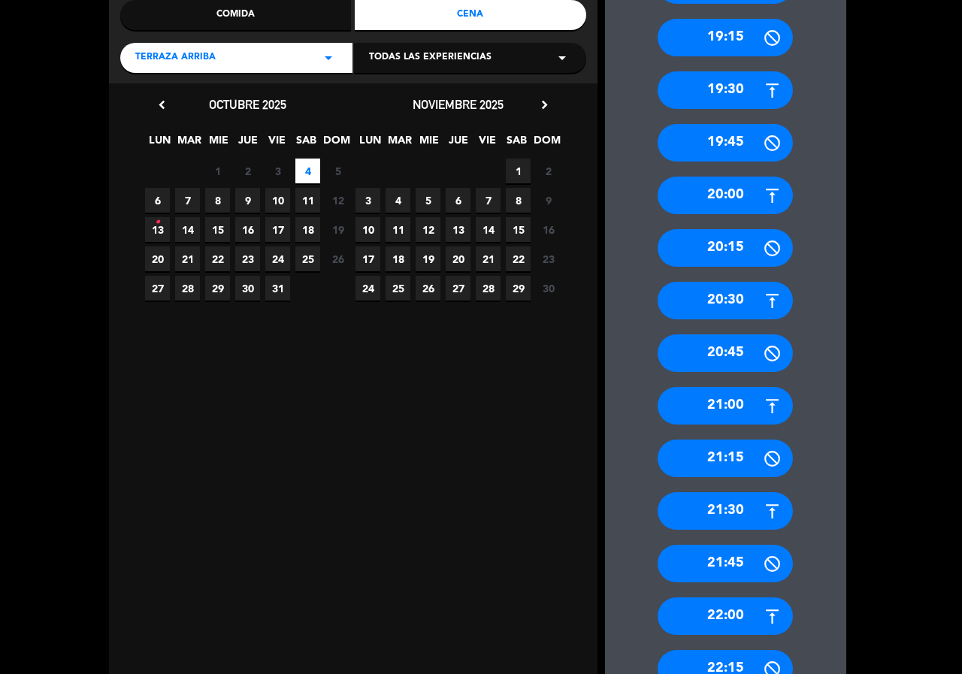
scroll to position [457, 0]
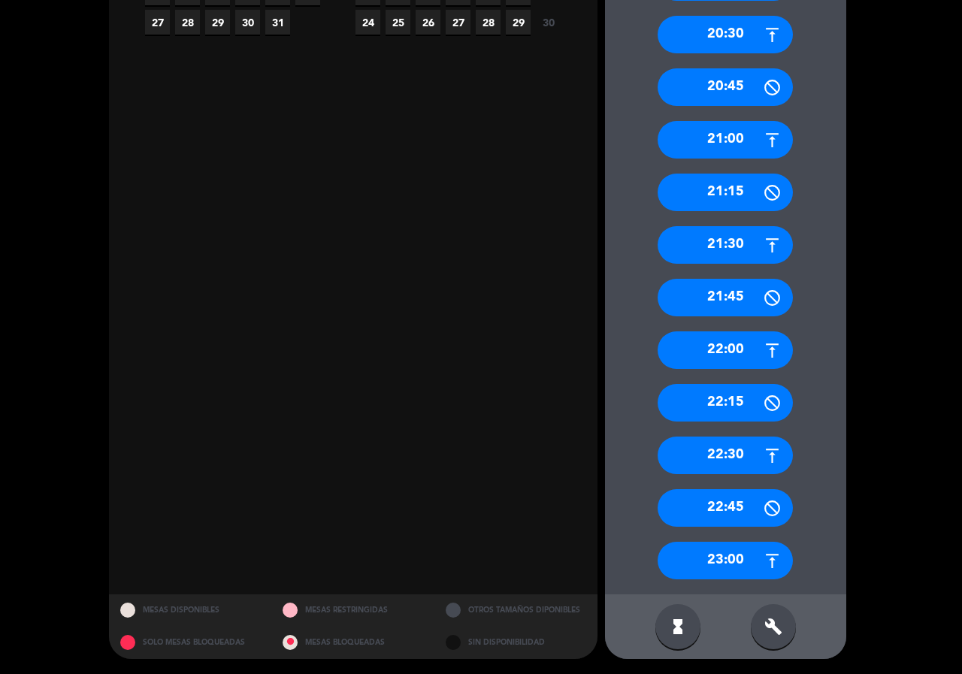
click at [794, 636] on div "build" at bounding box center [773, 627] width 45 height 45
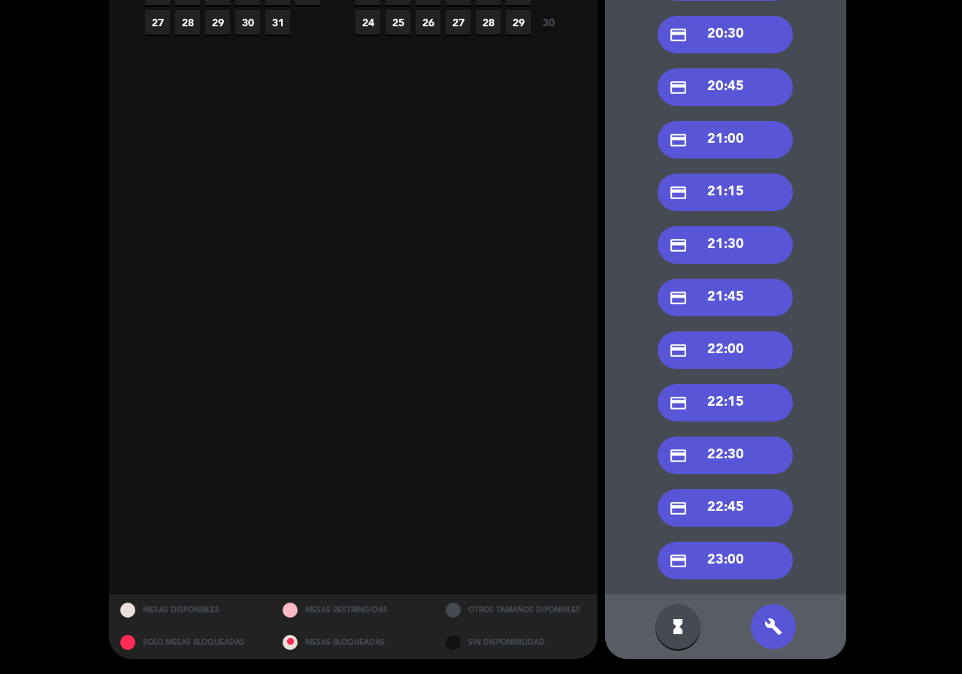
click at [721, 31] on div "credit_card 20:30" at bounding box center [725, 35] width 135 height 38
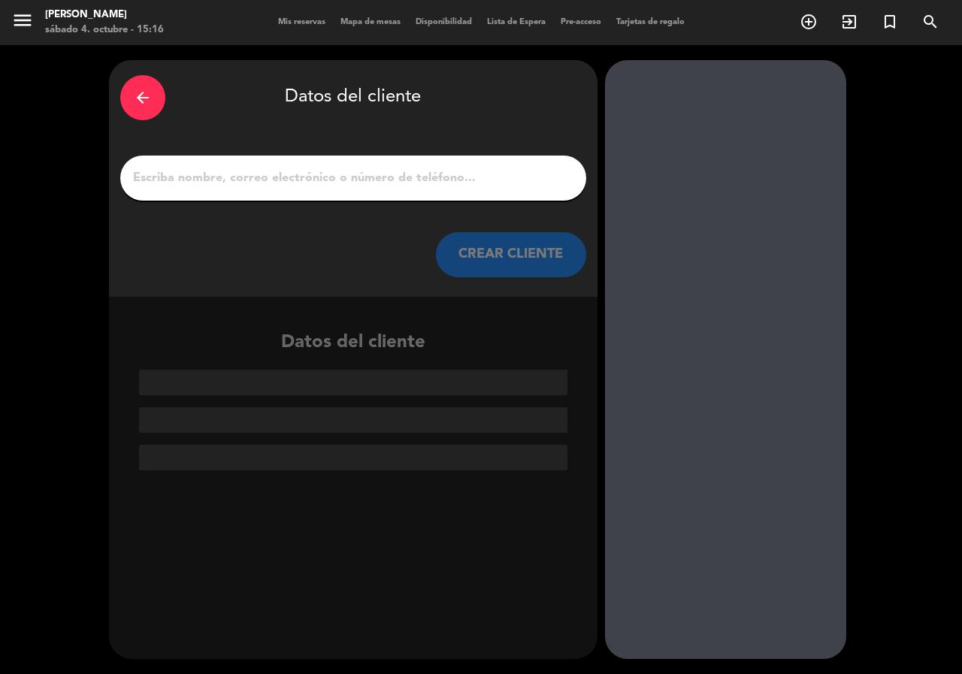
drag, startPoint x: 359, startPoint y: 176, endPoint x: 368, endPoint y: 172, distance: 9.8
click at [367, 172] on input "1" at bounding box center [354, 178] width 444 height 21
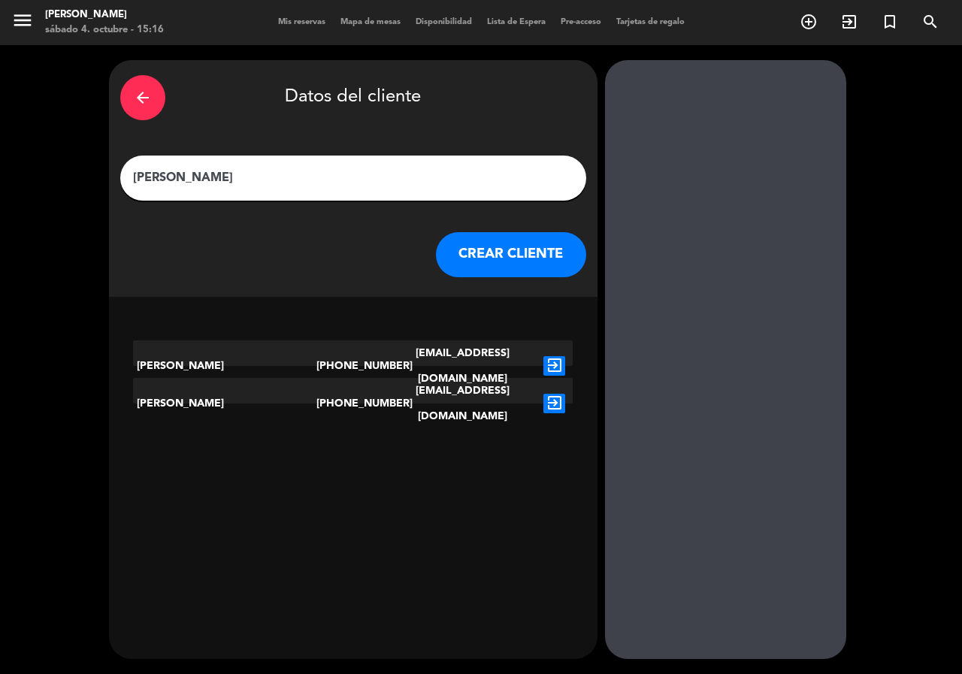
type input "[PERSON_NAME]"
click at [556, 359] on icon "exit_to_app" at bounding box center [555, 366] width 22 height 20
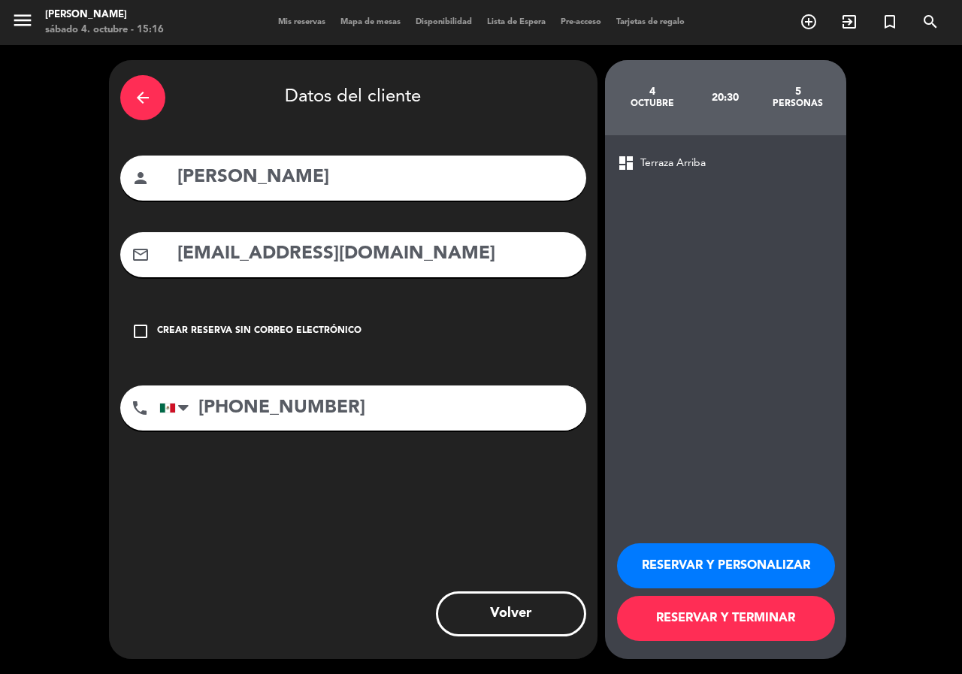
click at [338, 323] on div "check_box_outline_blank Crear reserva sin correo electrónico" at bounding box center [353, 331] width 466 height 45
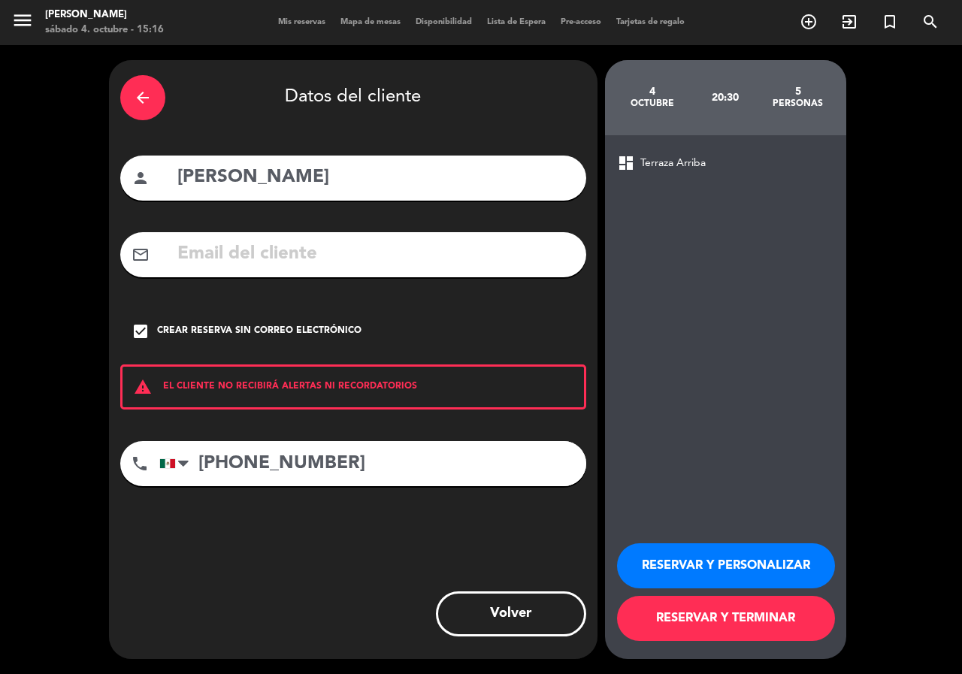
click at [676, 553] on button "RESERVAR Y PERSONALIZAR" at bounding box center [726, 566] width 218 height 45
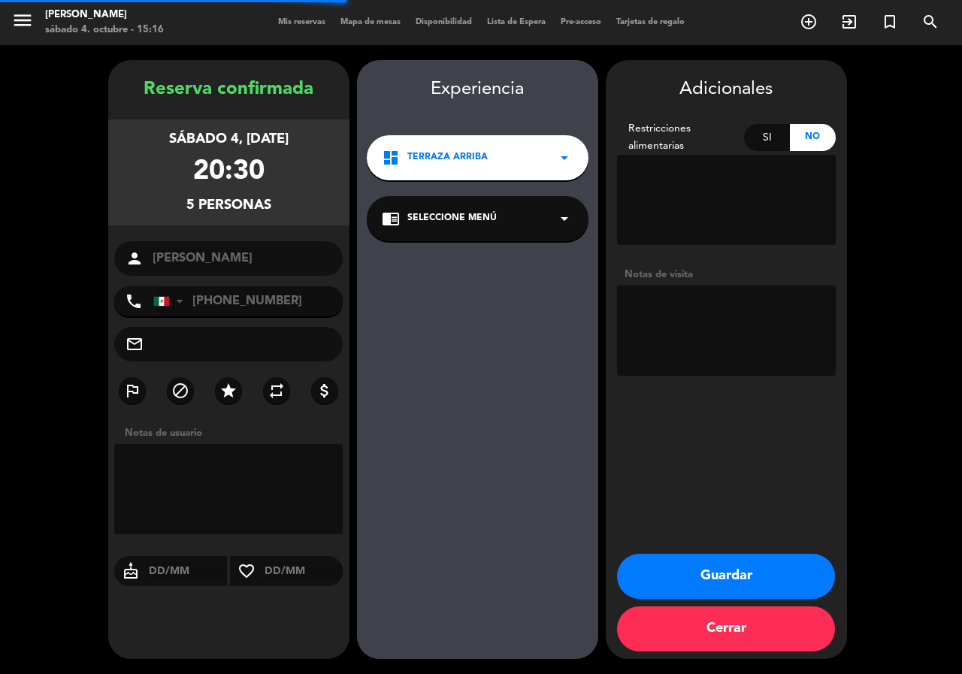
click at [714, 323] on textarea at bounding box center [726, 331] width 219 height 90
type textarea "paz"
click at [713, 568] on button "Guardar" at bounding box center [726, 576] width 218 height 45
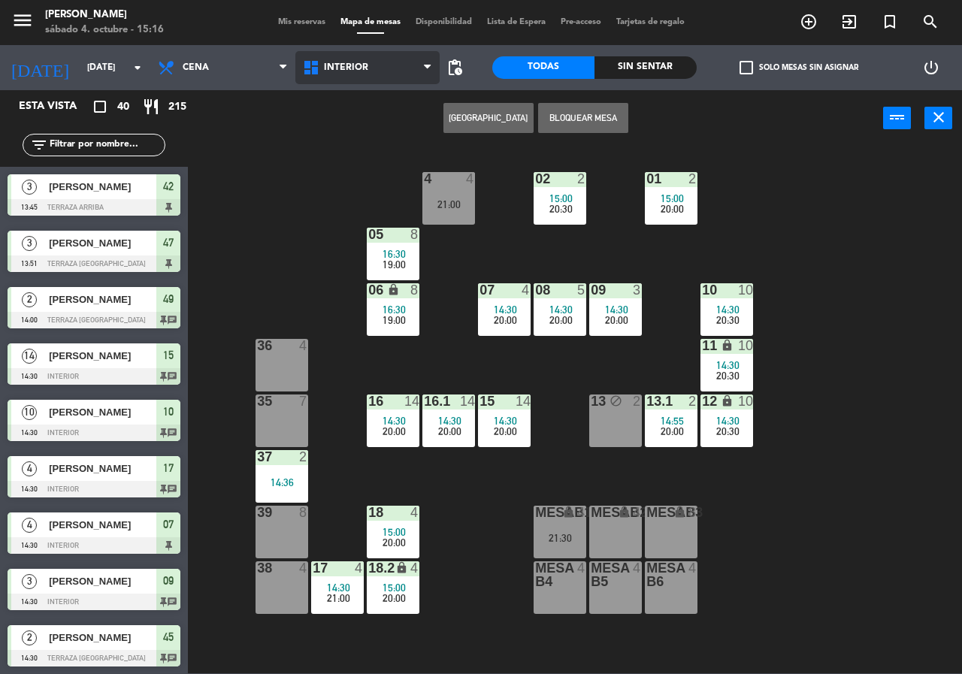
drag, startPoint x: 356, startPoint y: 70, endPoint x: 363, endPoint y: 77, distance: 10.1
click at [356, 68] on span "Interior" at bounding box center [346, 67] width 44 height 11
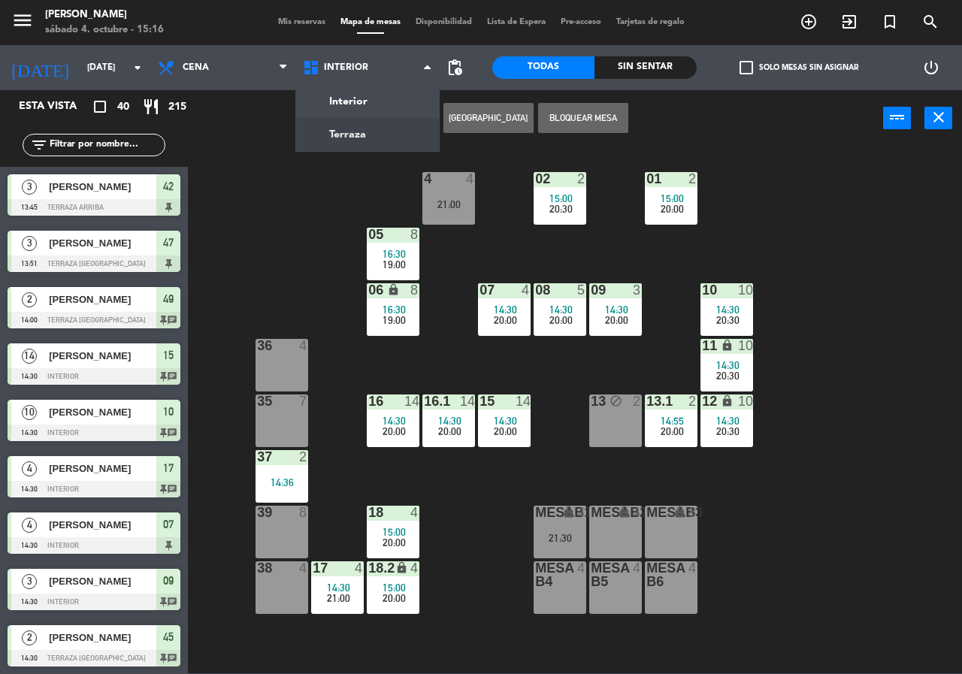
click at [357, 132] on ng-component "menu [PERSON_NAME][DATE] 4. octubre - 15:16 Mis reservas Mapa de mesas Disponib…" at bounding box center [481, 337] width 962 height 674
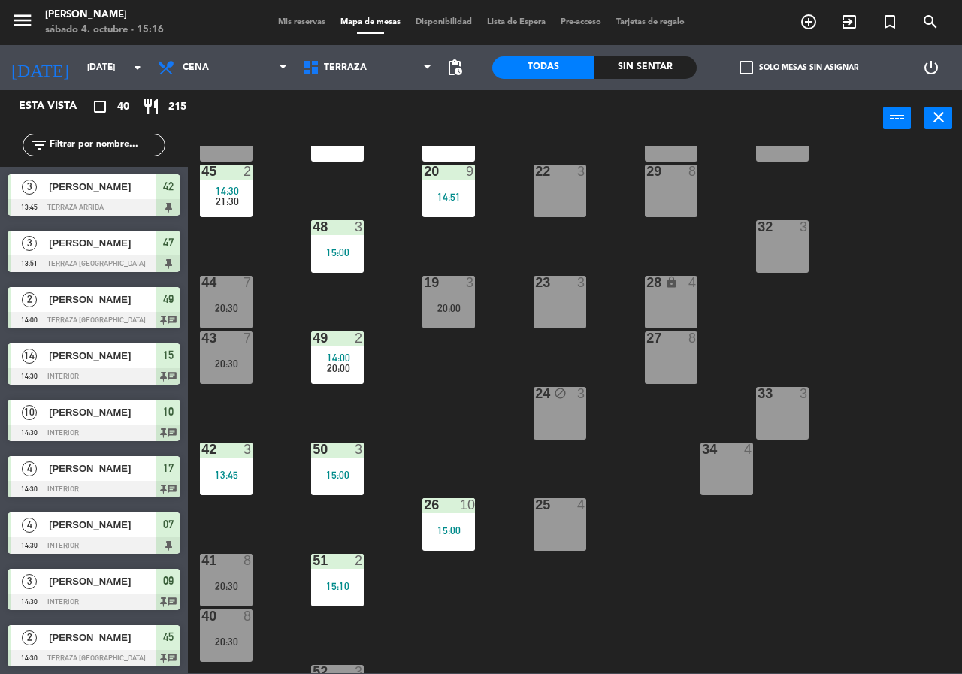
scroll to position [108, 0]
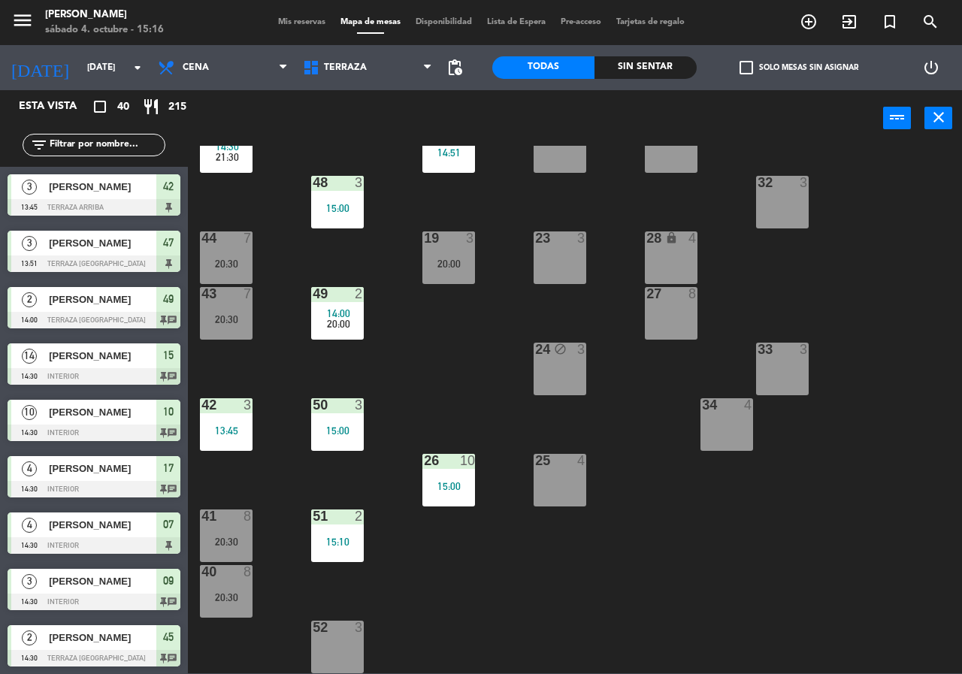
click at [142, 144] on input "text" at bounding box center [106, 145] width 117 height 17
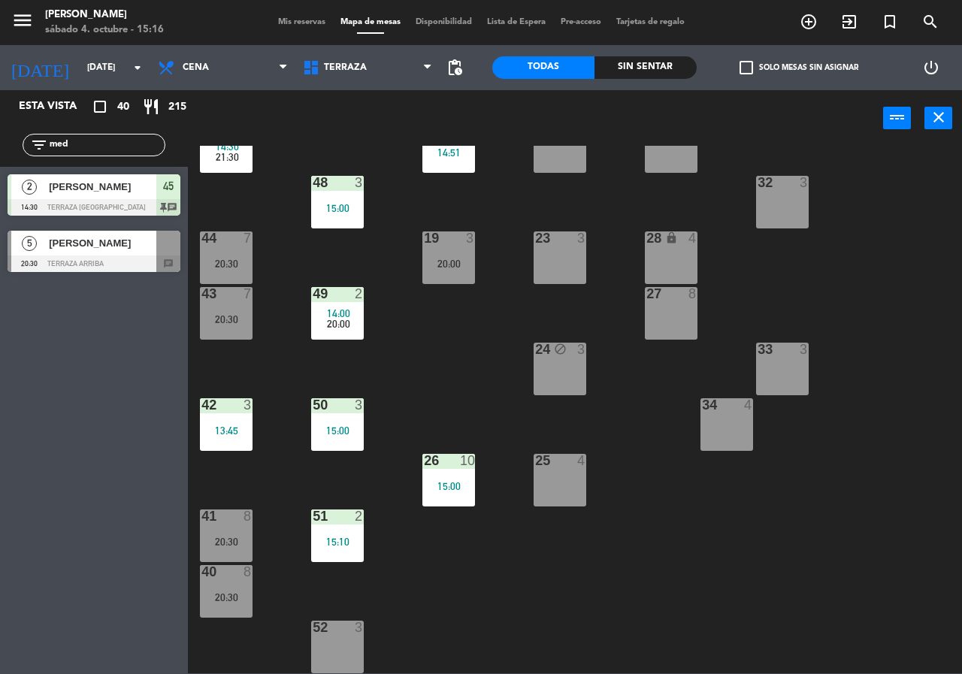
type input "med"
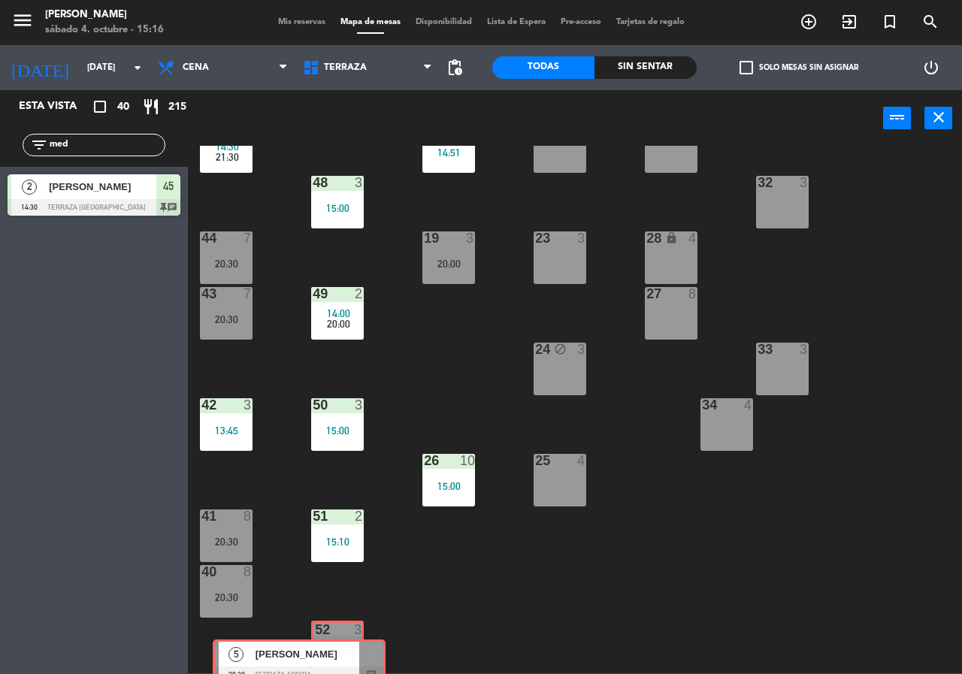
drag, startPoint x: 137, startPoint y: 252, endPoint x: 342, endPoint y: 662, distance: 458.3
click at [342, 662] on div "Esta vista crop_square 40 restaurant 215 filter_list med 2 [PERSON_NAME][GEOGRA…" at bounding box center [481, 381] width 962 height 583
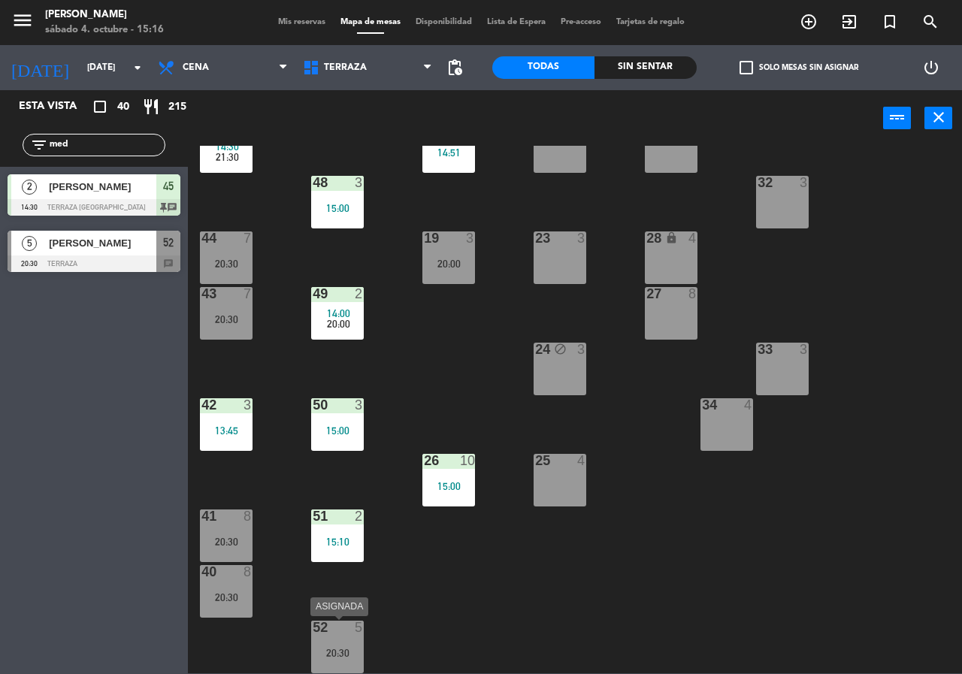
drag, startPoint x: 343, startPoint y: 649, endPoint x: 357, endPoint y: 632, distance: 22.4
click at [341, 647] on div "20:30" at bounding box center [337, 652] width 53 height 11
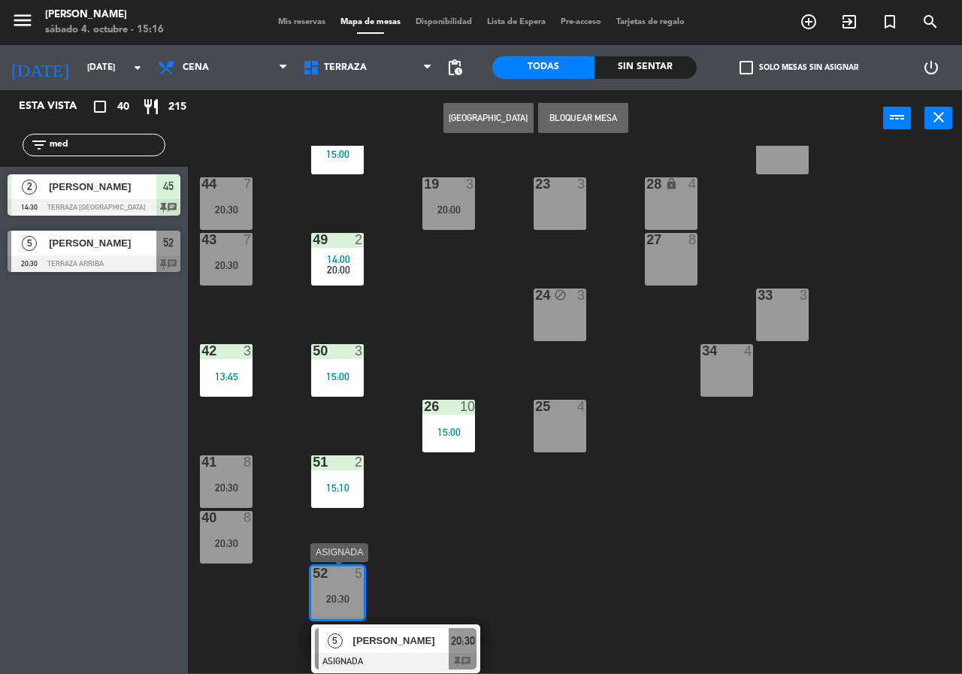
click at [402, 639] on div "5 [PERSON_NAME] ASIGNADA 20:30 chat" at bounding box center [396, 649] width 192 height 49
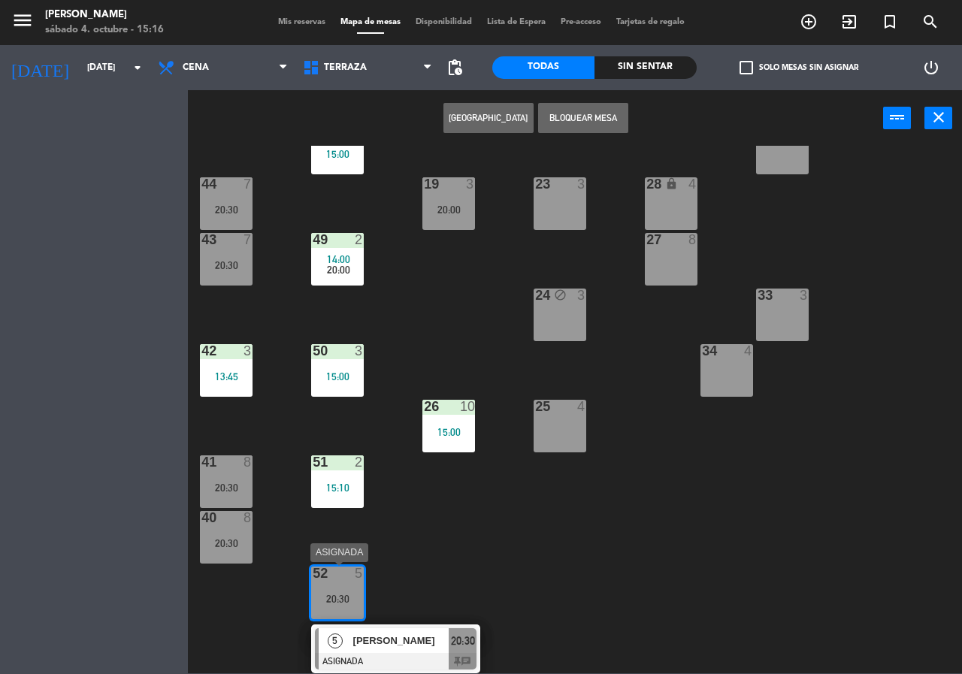
scroll to position [108, 0]
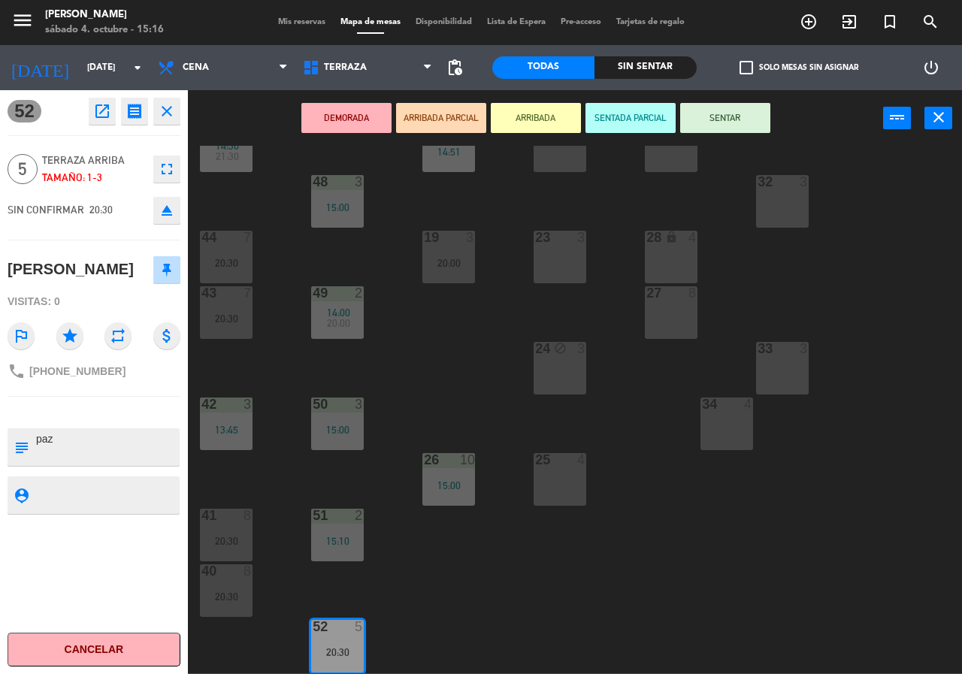
click at [98, 450] on textarea at bounding box center [107, 448] width 144 height 32
click at [280, 563] on div "21 9 14:51 30 lock 4 46 4 20:00 47 3 13:51 31 3 20 9 14:51 22 3 29 8 45 2 14:30…" at bounding box center [580, 410] width 765 height 528
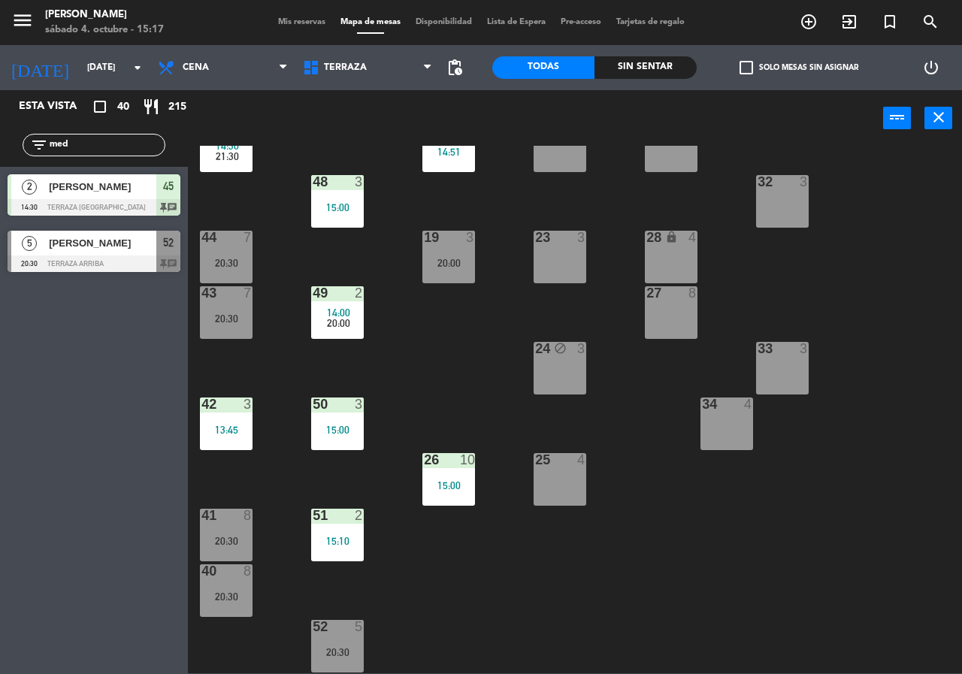
click at [111, 147] on input "med" at bounding box center [106, 145] width 117 height 17
type input "m"
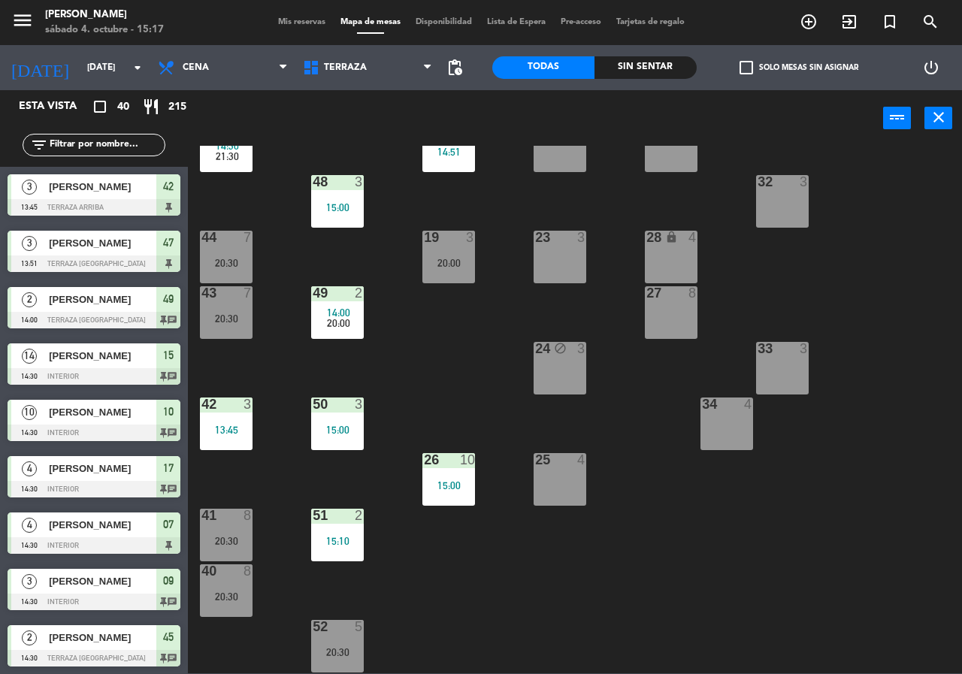
click at [623, 64] on div "Sin sentar" at bounding box center [646, 67] width 102 height 23
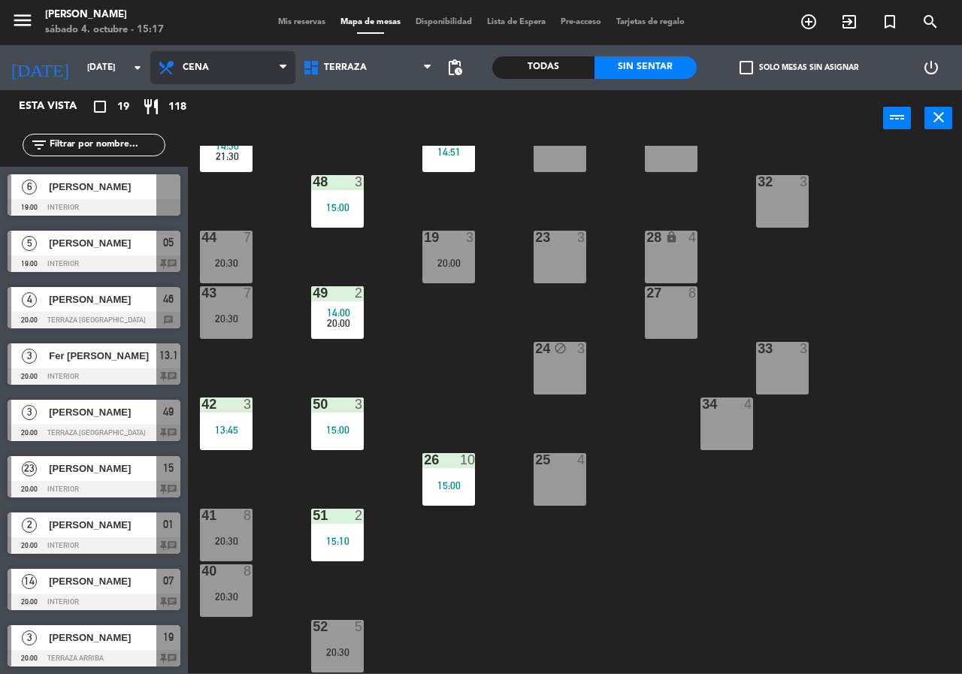
click at [268, 62] on span "Cena" at bounding box center [222, 67] width 145 height 33
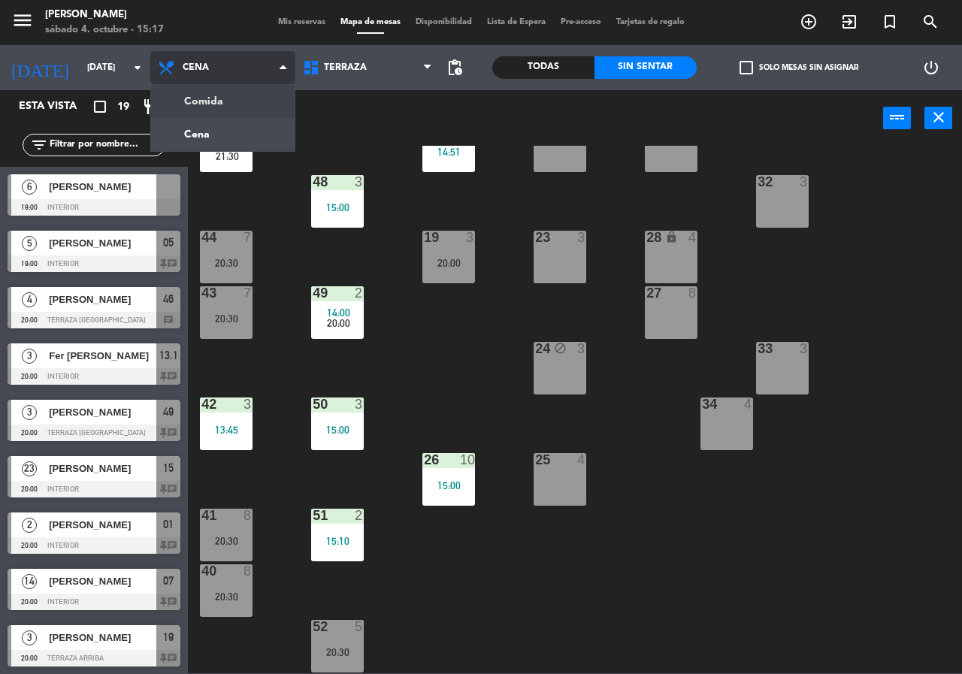
click at [267, 102] on ng-component "menu Chepe [PERSON_NAME] sábado 4. octubre - 15:17 Mis reservas Mapa de mesas D…" at bounding box center [481, 337] width 962 height 674
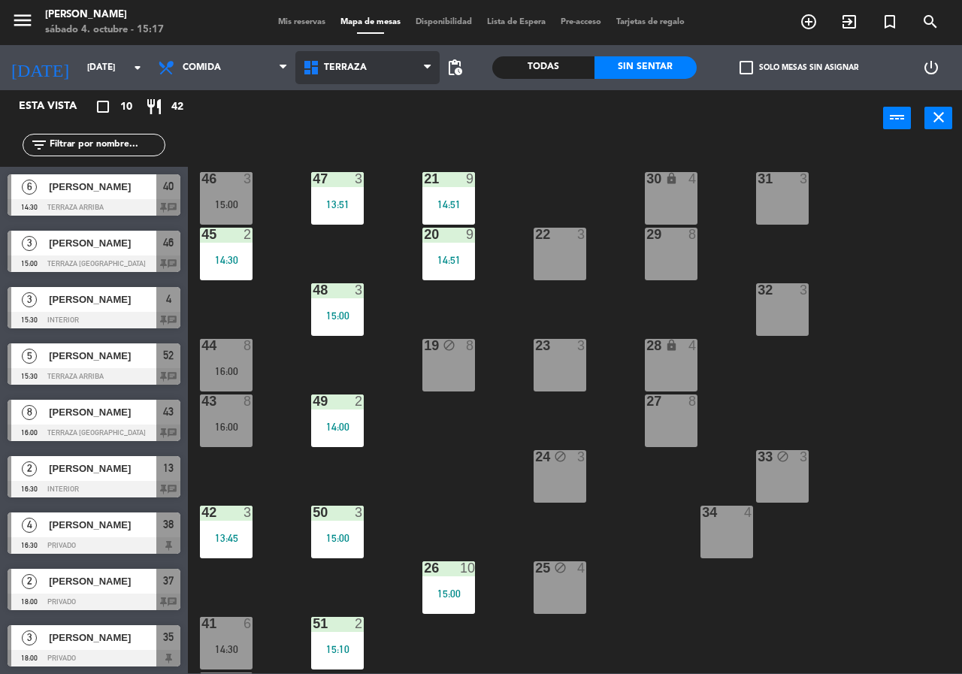
click at [392, 79] on span "Terraza" at bounding box center [367, 67] width 145 height 33
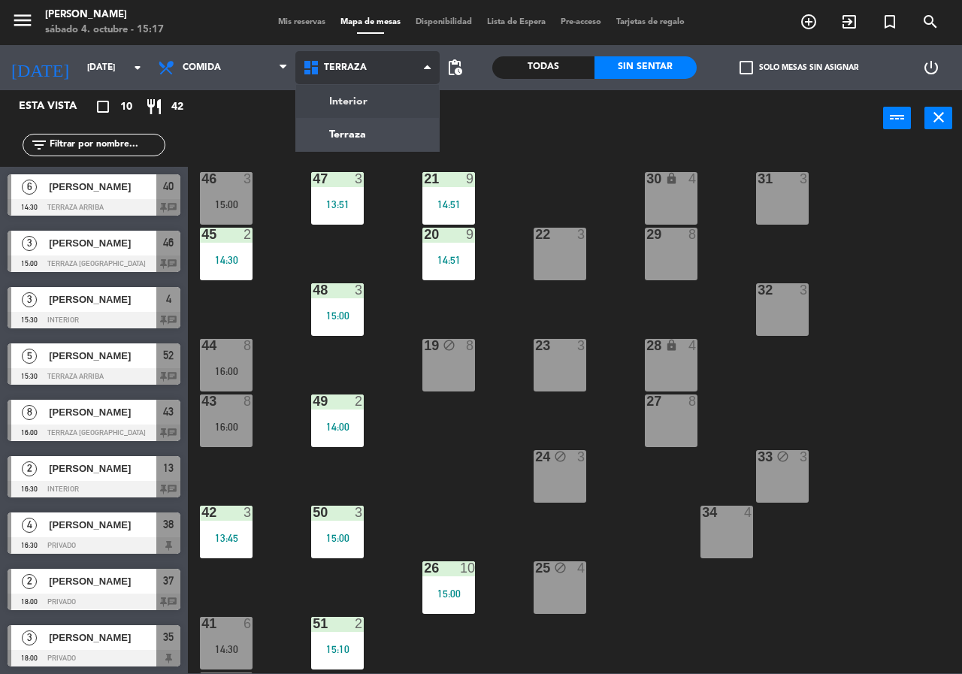
click at [403, 97] on ng-component "menu [PERSON_NAME][DATE] 4. octubre - 15:17 Mis reservas Mapa de mesas Disponib…" at bounding box center [481, 337] width 962 height 674
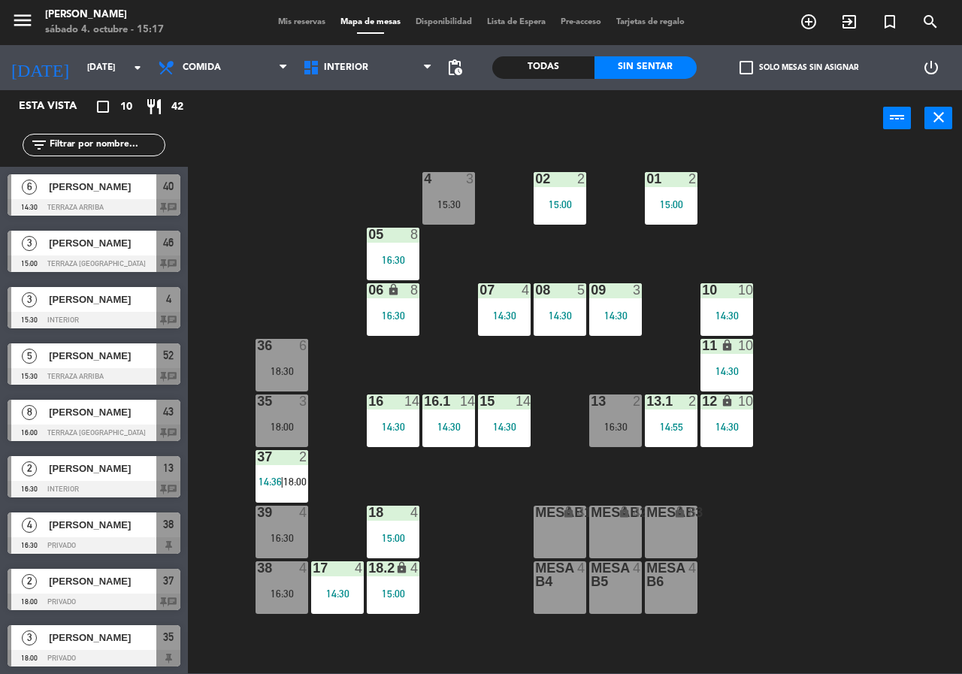
click at [122, 193] on span "[PERSON_NAME]" at bounding box center [103, 187] width 108 height 16
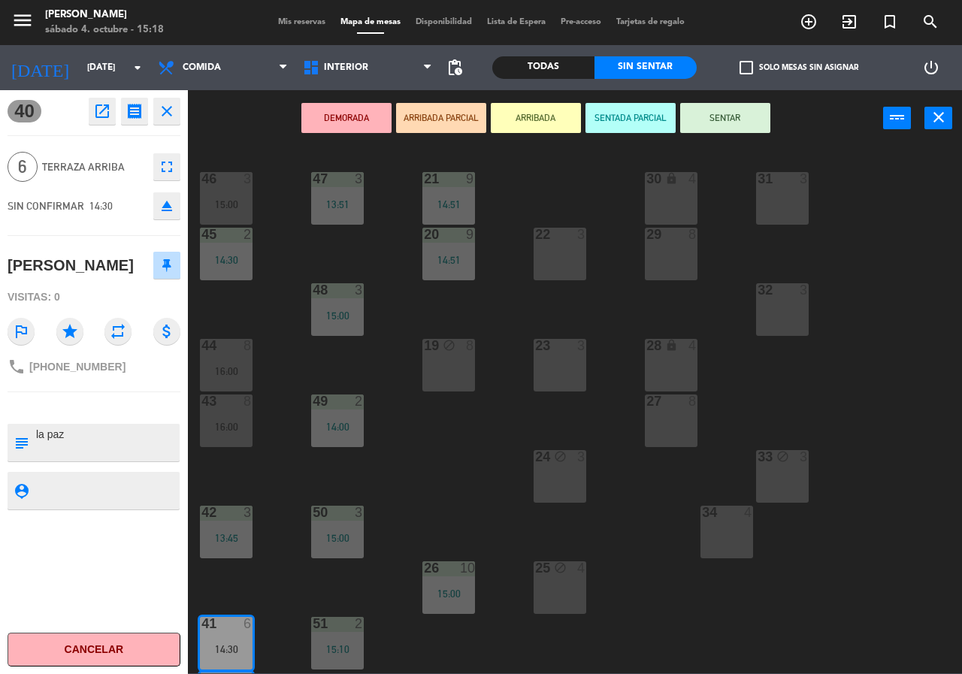
click at [102, 108] on icon "open_in_new" at bounding box center [102, 111] width 18 height 18
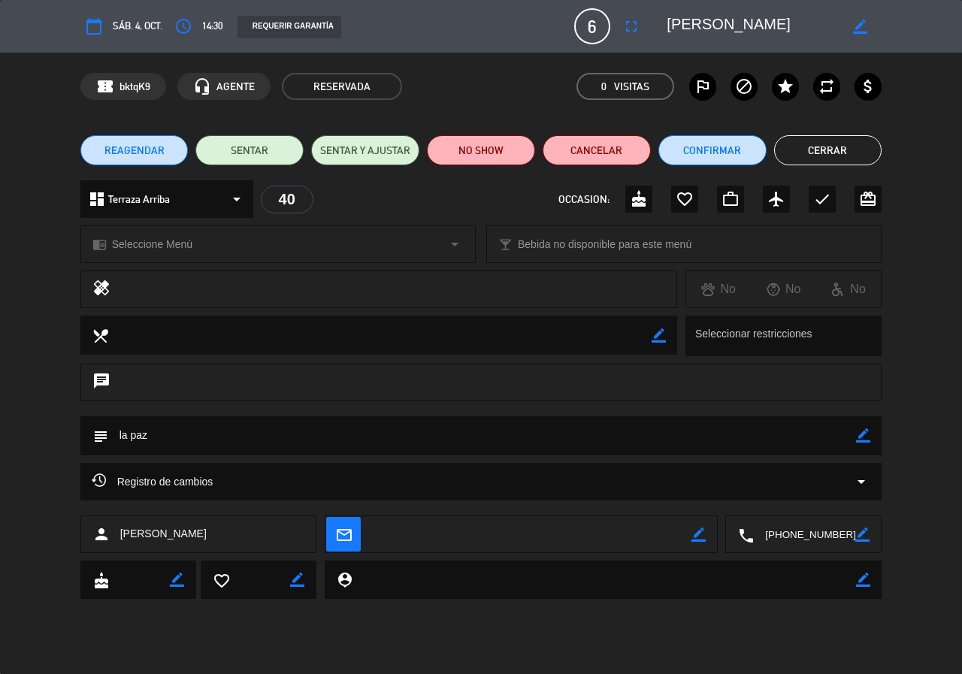
click at [860, 484] on icon "arrow_drop_down" at bounding box center [862, 482] width 18 height 18
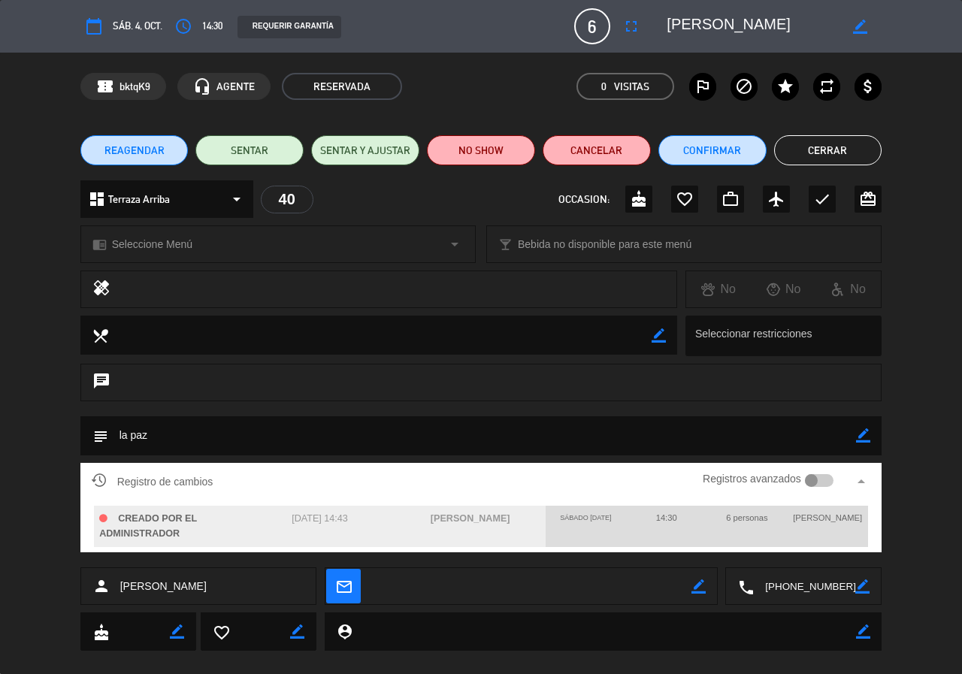
click at [827, 134] on div "REAGENDAR SENTAR SENTAR Y AJUSTAR NO SHOW Cancelar Confirmar Cerrar" at bounding box center [481, 150] width 962 height 60
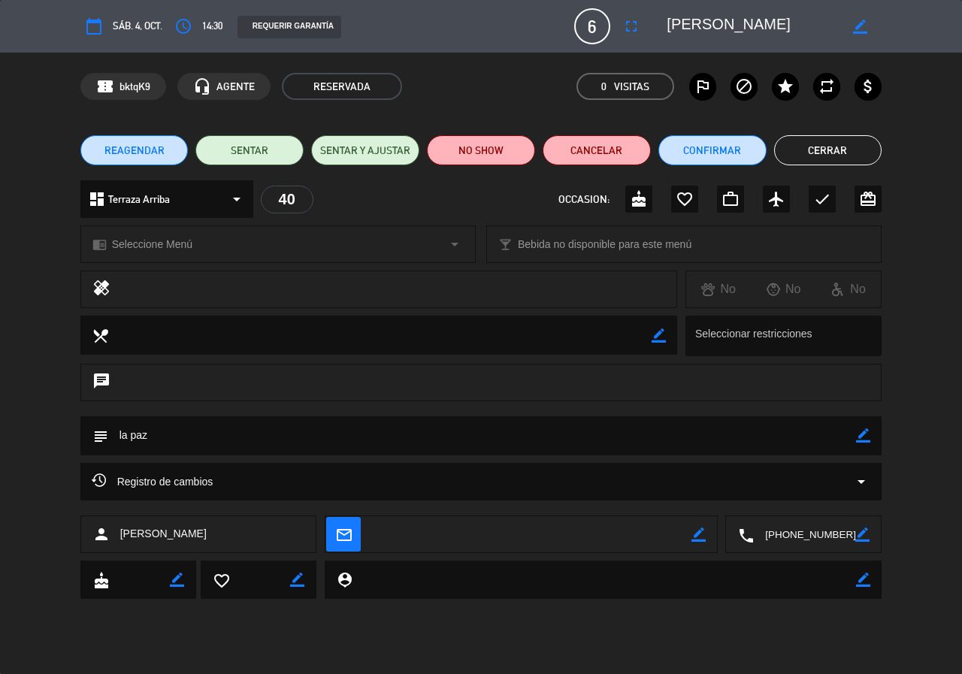
click at [832, 151] on button "Cerrar" at bounding box center [828, 150] width 108 height 30
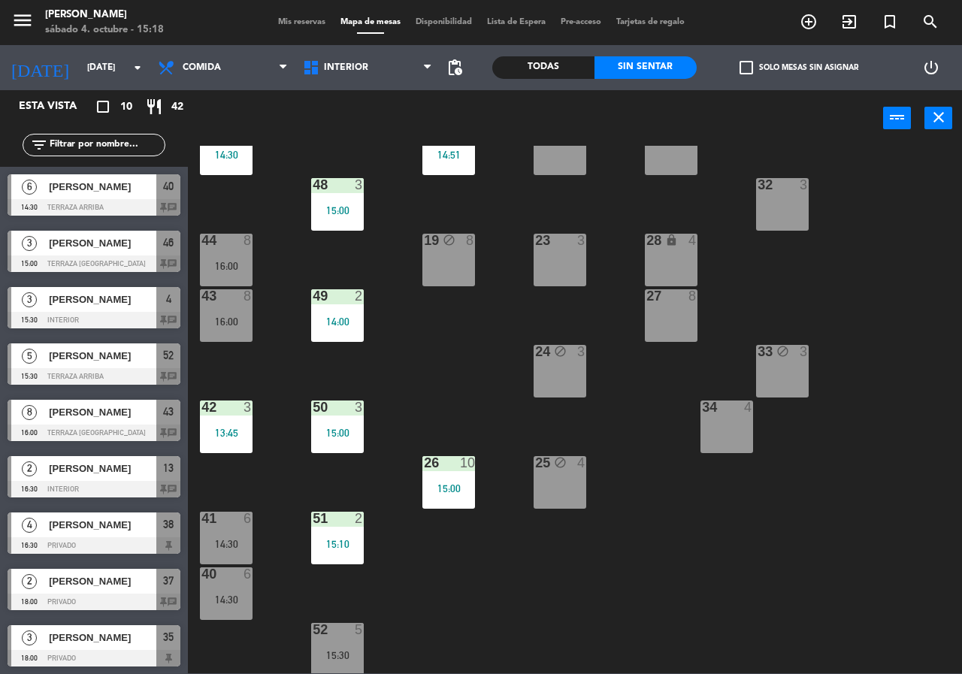
scroll to position [108, 0]
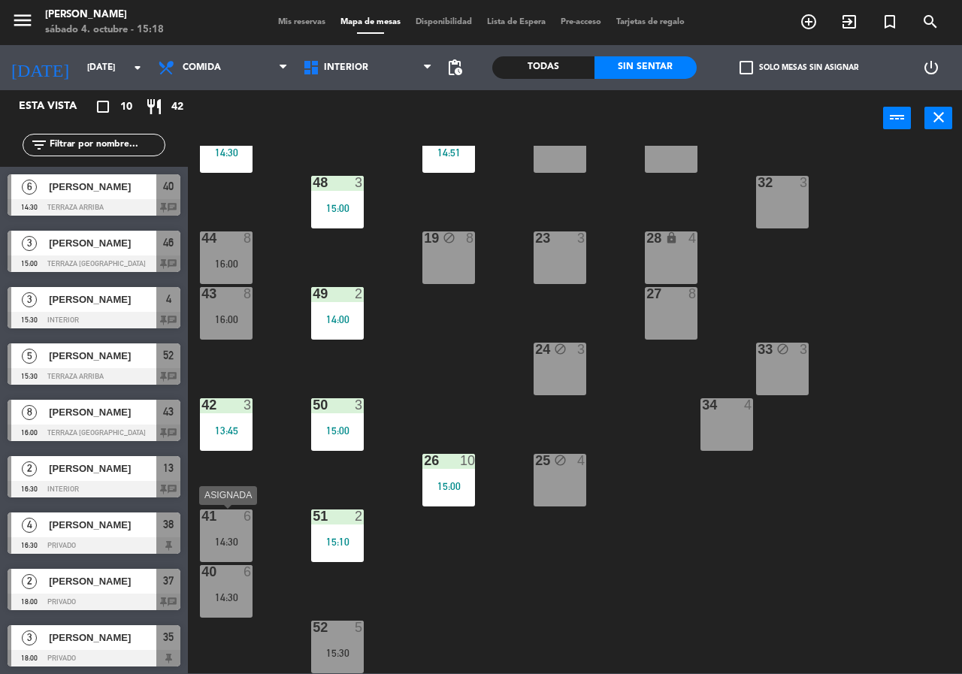
drag, startPoint x: 239, startPoint y: 535, endPoint x: 273, endPoint y: 558, distance: 40.7
click at [239, 534] on div "41 6 14:30" at bounding box center [226, 536] width 53 height 53
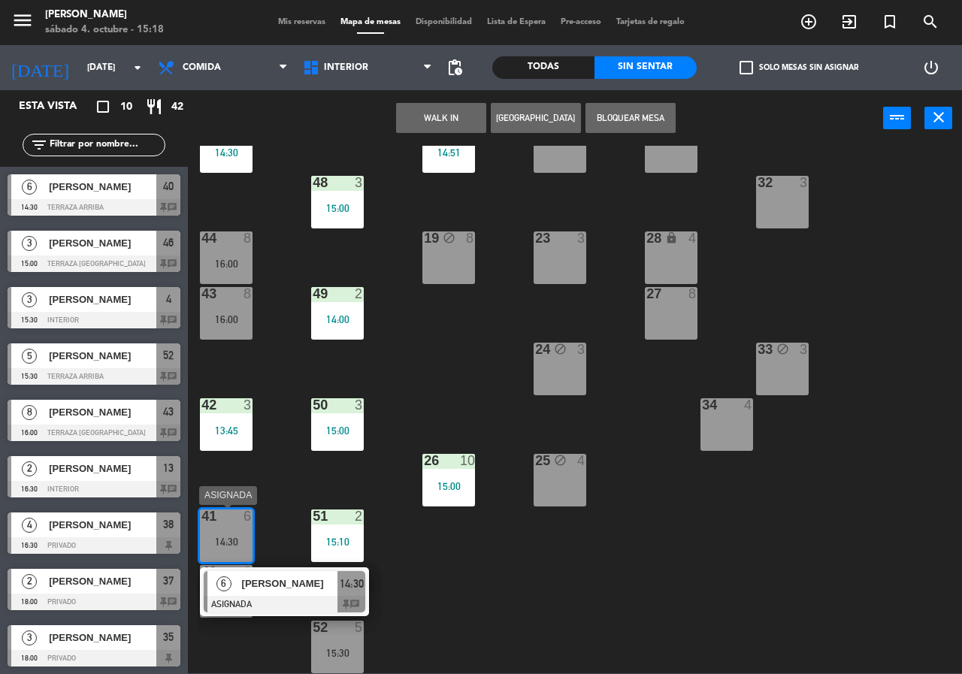
click at [291, 586] on span "[PERSON_NAME]" at bounding box center [290, 584] width 96 height 16
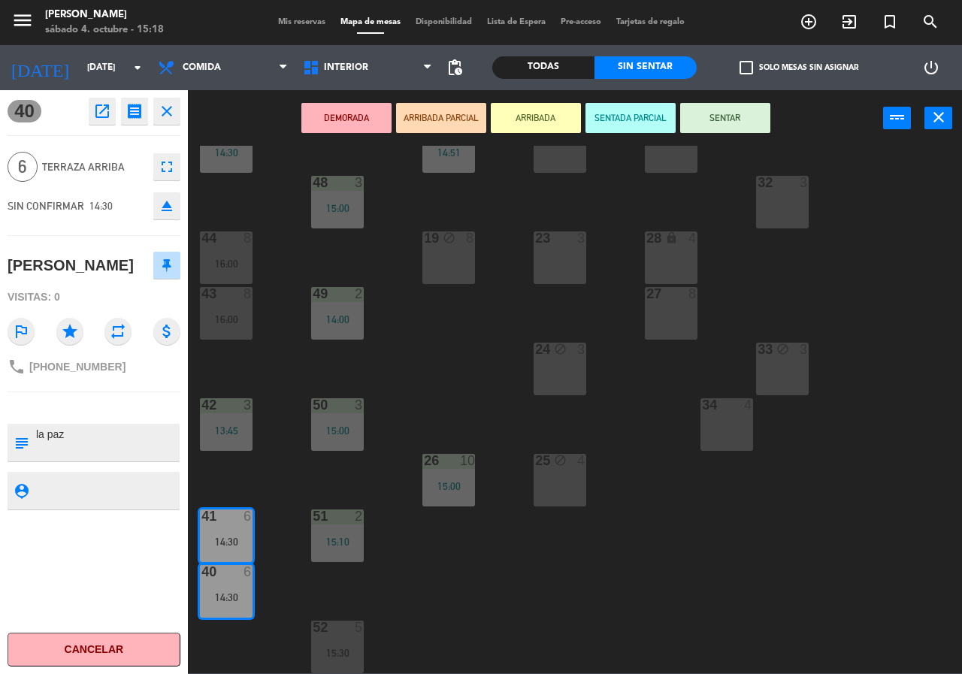
click at [102, 115] on icon "open_in_new" at bounding box center [102, 111] width 18 height 18
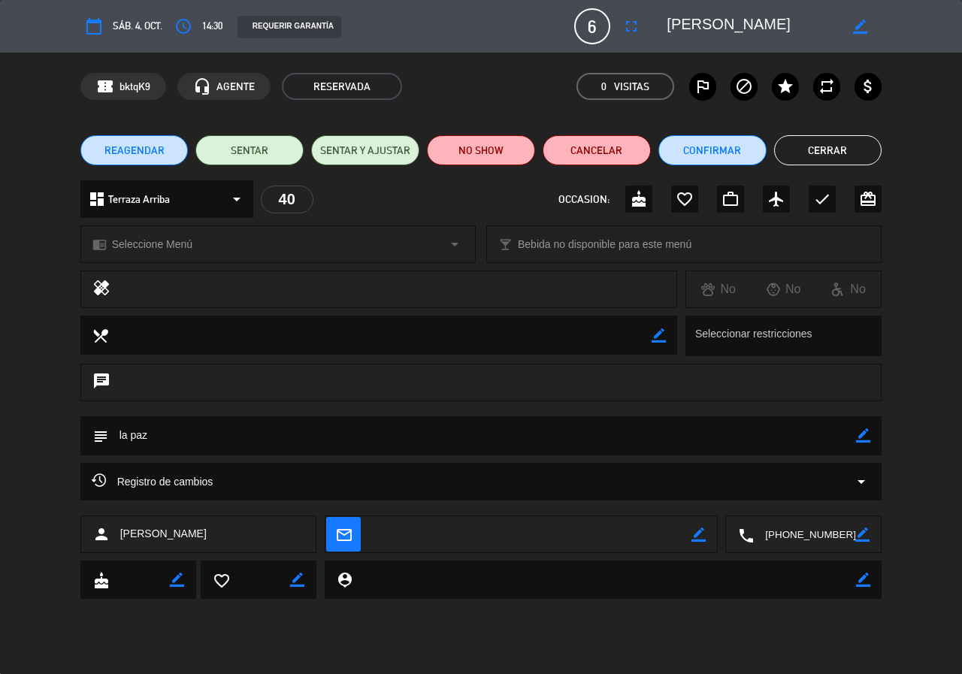
click at [867, 477] on icon "arrow_drop_down" at bounding box center [862, 482] width 18 height 18
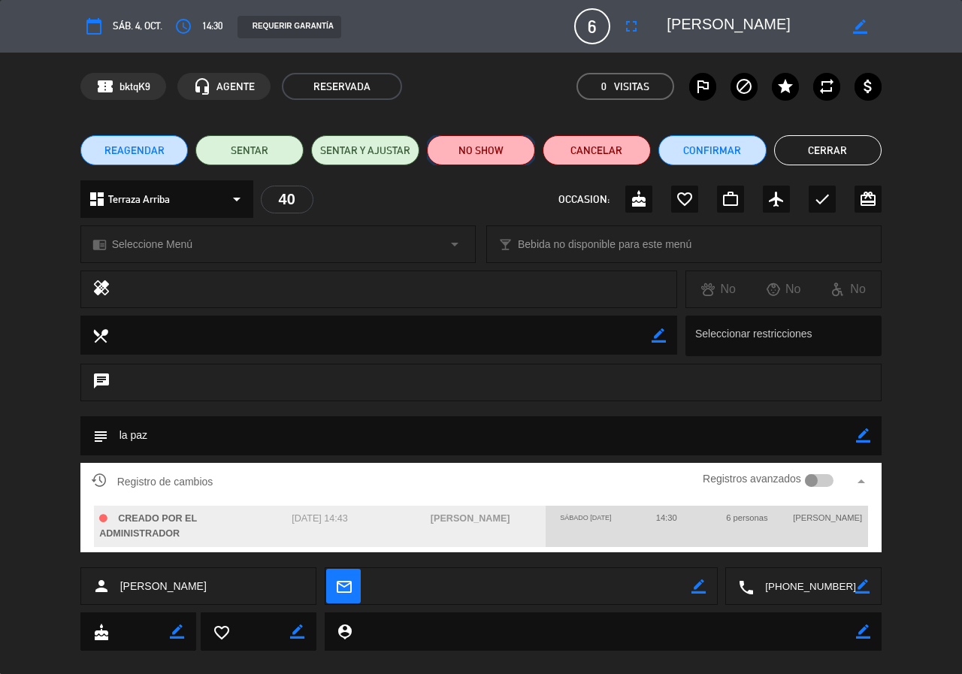
click at [515, 156] on button "NO SHOW" at bounding box center [481, 150] width 108 height 30
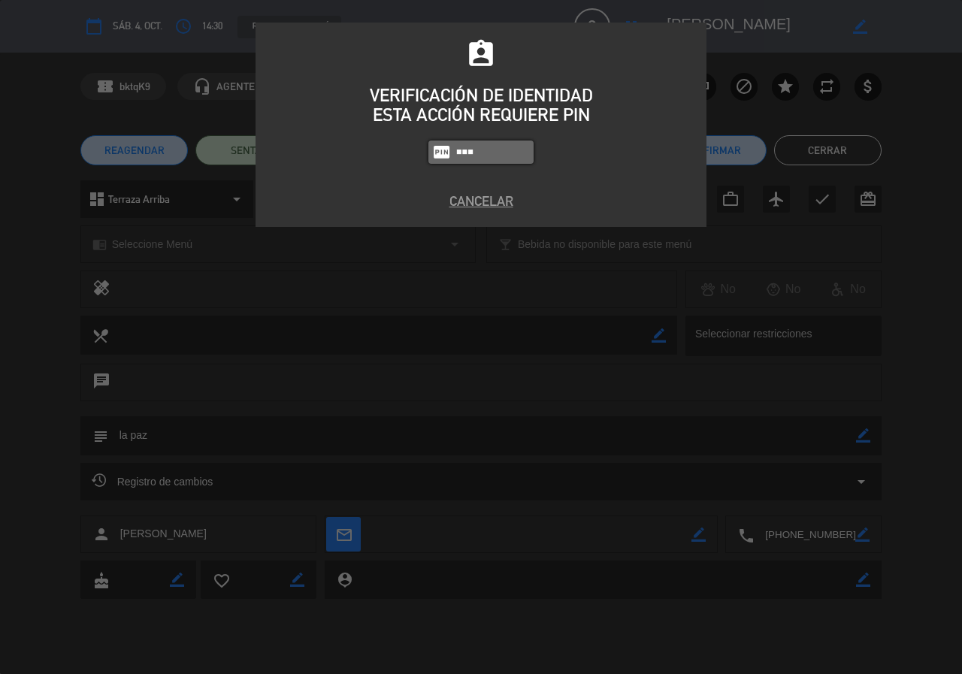
type input "2581"
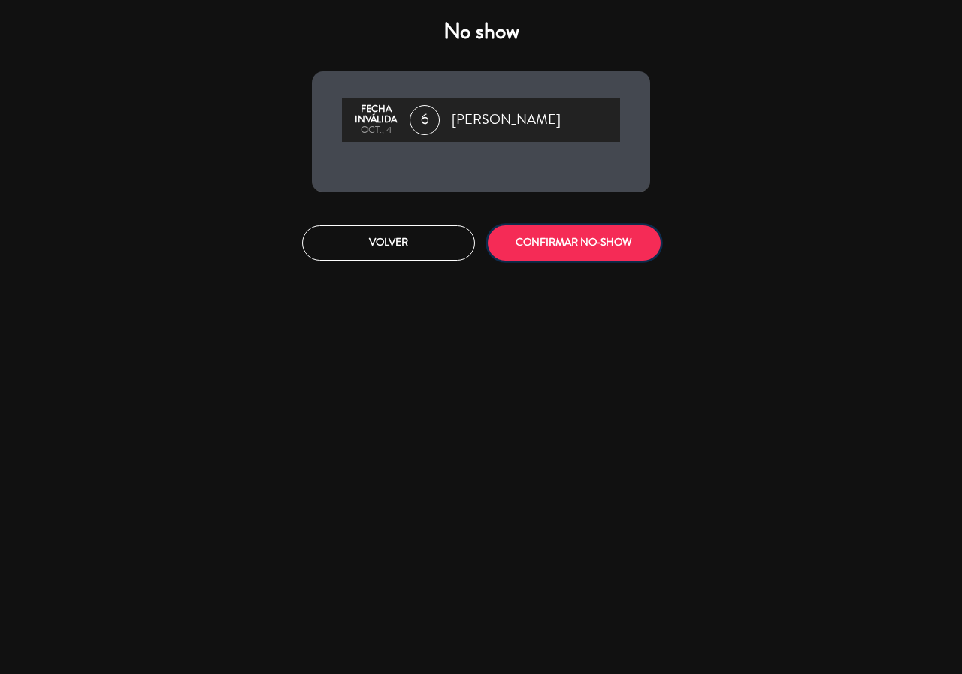
click at [621, 254] on button "CONFIRMAR NO-SHOW" at bounding box center [574, 243] width 173 height 35
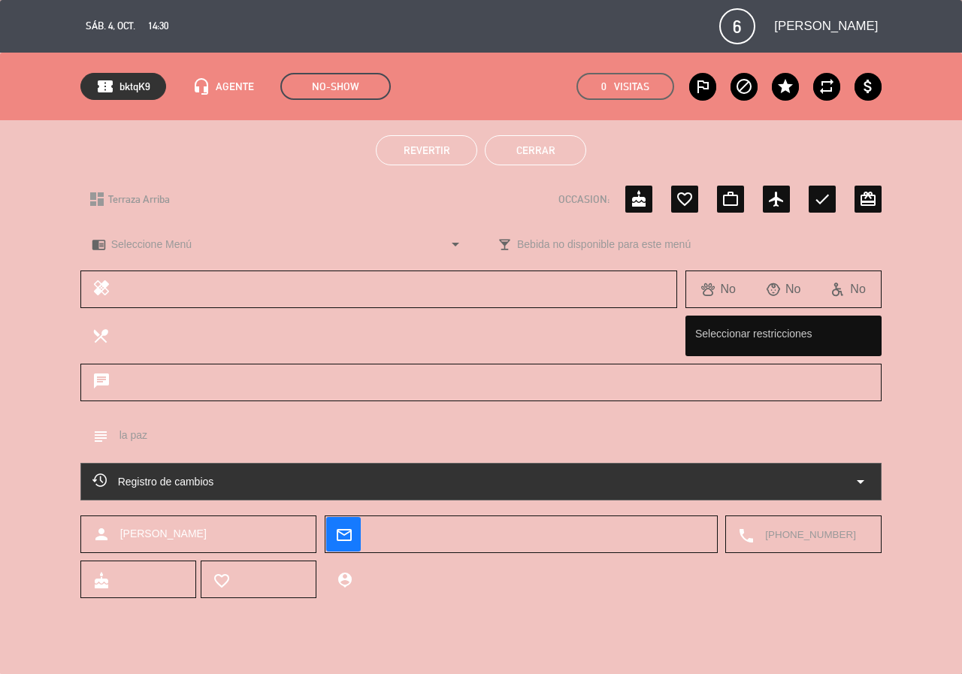
drag, startPoint x: 553, startPoint y: 156, endPoint x: 564, endPoint y: 164, distance: 13.4
click at [553, 156] on button "Cerrar" at bounding box center [536, 150] width 102 height 30
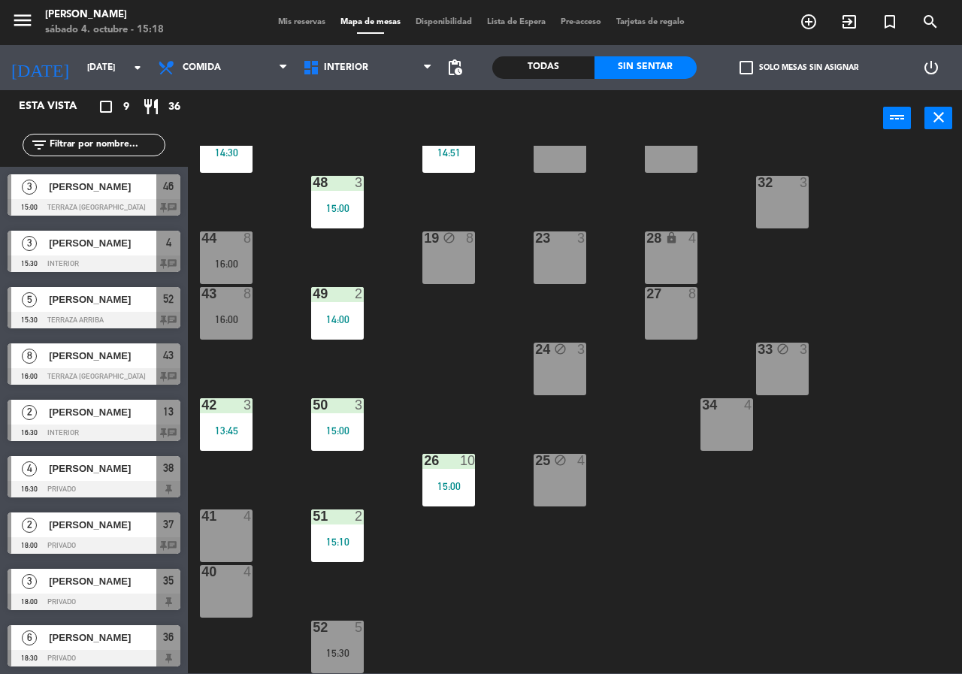
click at [147, 195] on div "3 [PERSON_NAME] 15:00 Terraza [GEOGRAPHIC_DATA] 46 chat" at bounding box center [94, 195] width 188 height 56
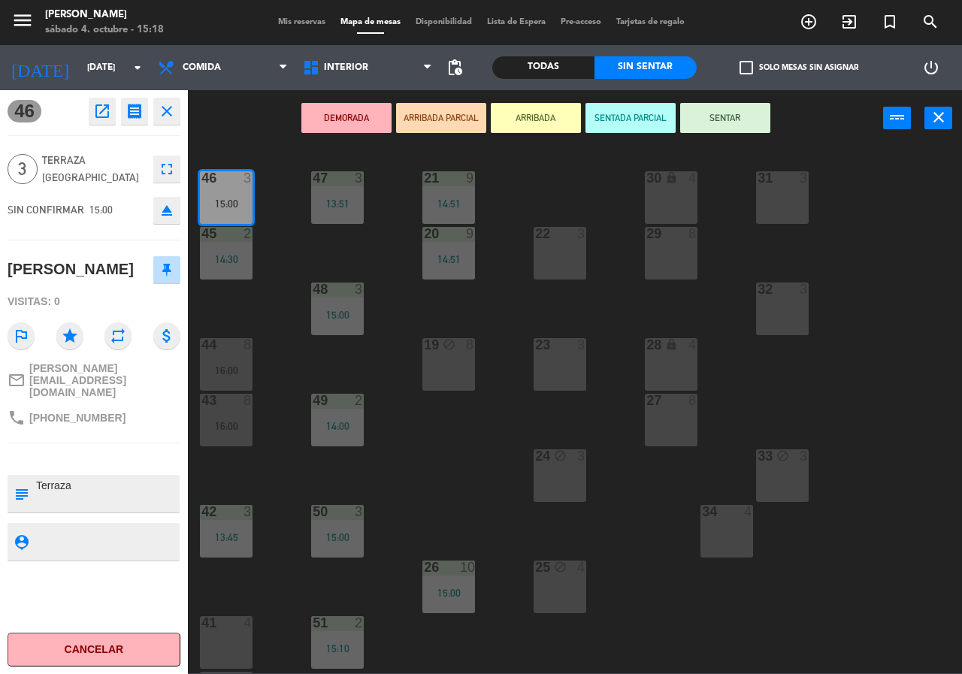
scroll to position [0, 0]
click at [405, 288] on div "21 9 14:51 30 lock 4 46 3 15:00 47 3 13:51 31 3 20 9 14:51 22 3 29 8 45 2 14:30…" at bounding box center [580, 410] width 765 height 528
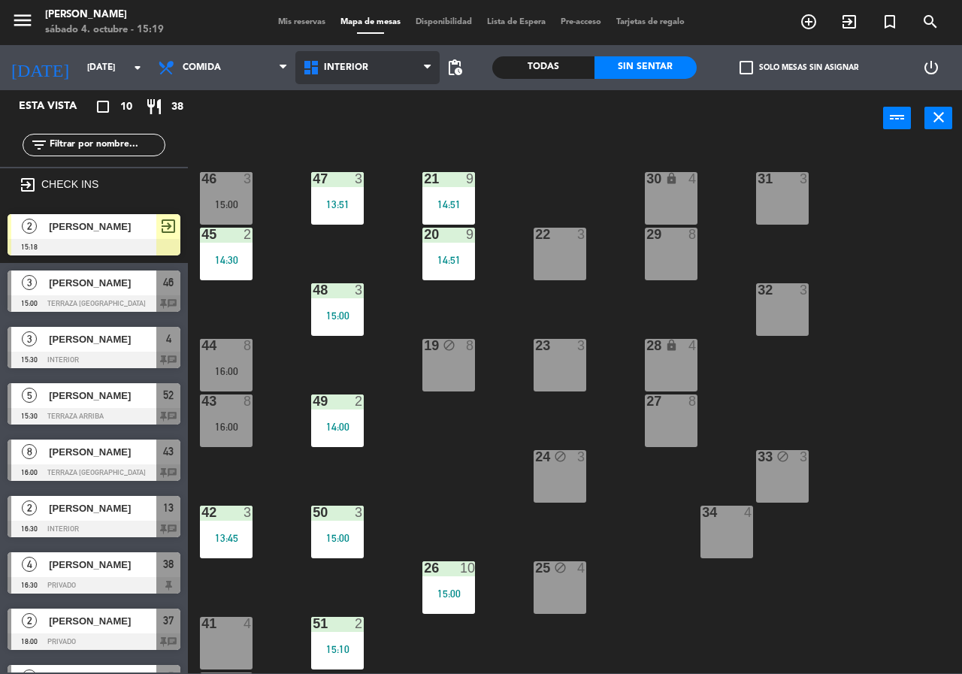
click at [384, 71] on span "Interior" at bounding box center [367, 67] width 145 height 33
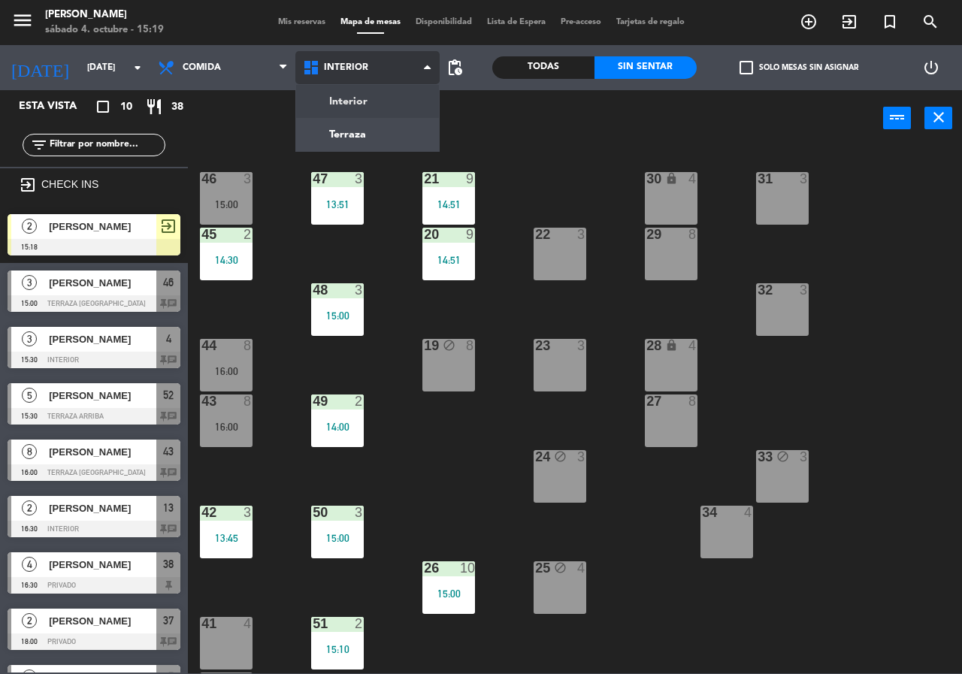
click at [354, 129] on ng-component "menu [PERSON_NAME][DATE] 4. octubre - 15:19 Mis reservas Mapa de mesas Disponib…" at bounding box center [481, 337] width 962 height 674
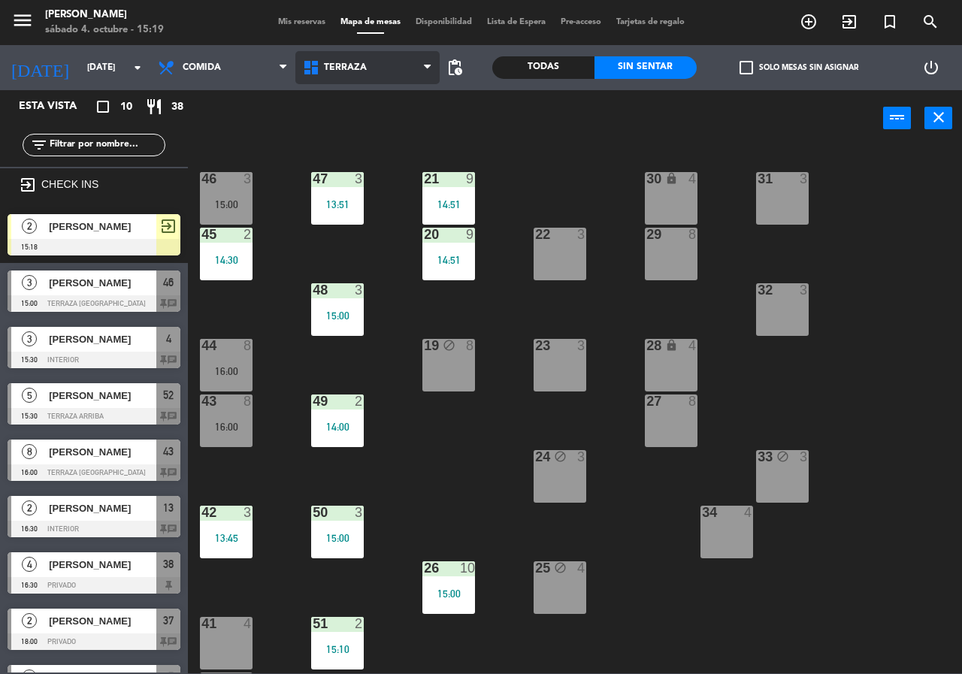
click at [350, 70] on span "Terraza" at bounding box center [345, 67] width 43 height 11
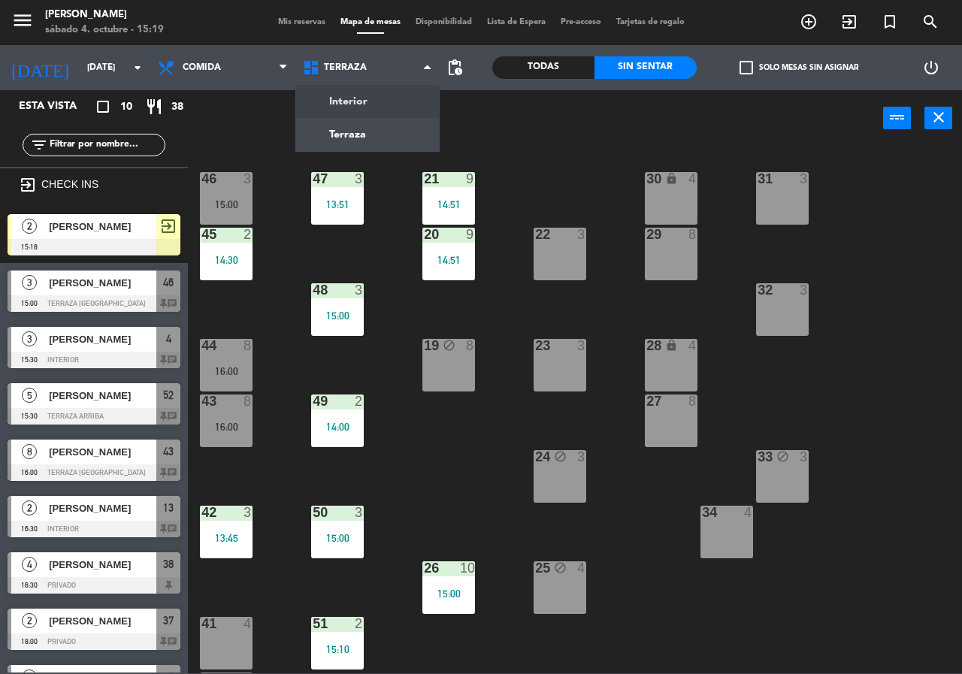
click at [351, 97] on ng-component "menu [PERSON_NAME][DATE] 4. octubre - 15:19 Mis reservas Mapa de mesas Disponib…" at bounding box center [481, 337] width 962 height 674
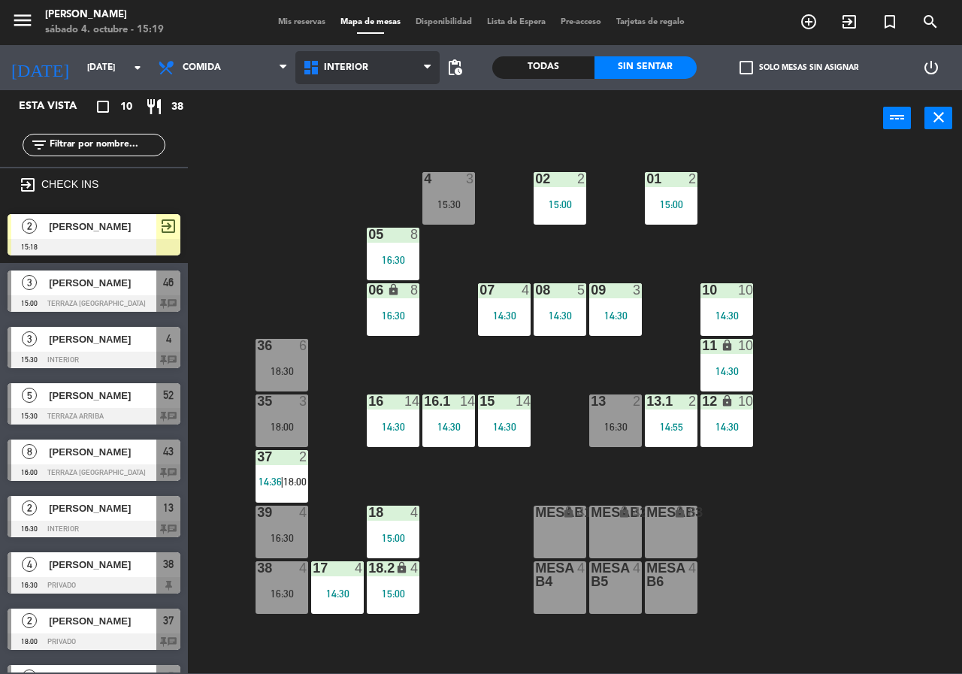
click at [362, 79] on span "Interior" at bounding box center [367, 67] width 145 height 33
click at [359, 141] on ng-component "menu Chepe [PERSON_NAME] sábado 4. octubre - 15:19 Mis reservas Mapa de mesas D…" at bounding box center [481, 337] width 962 height 674
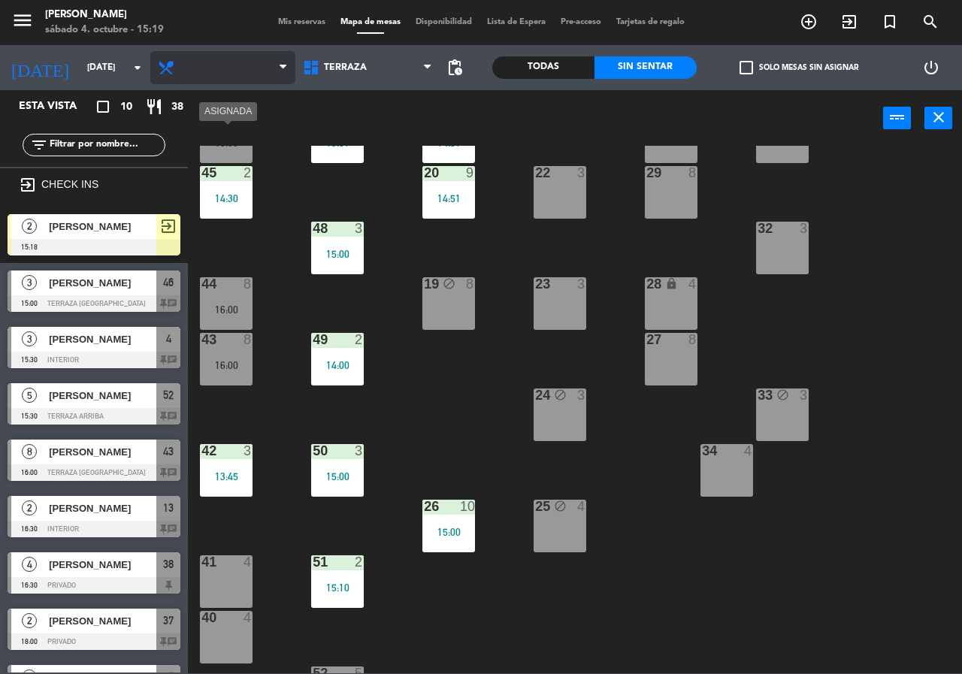
scroll to position [108, 0]
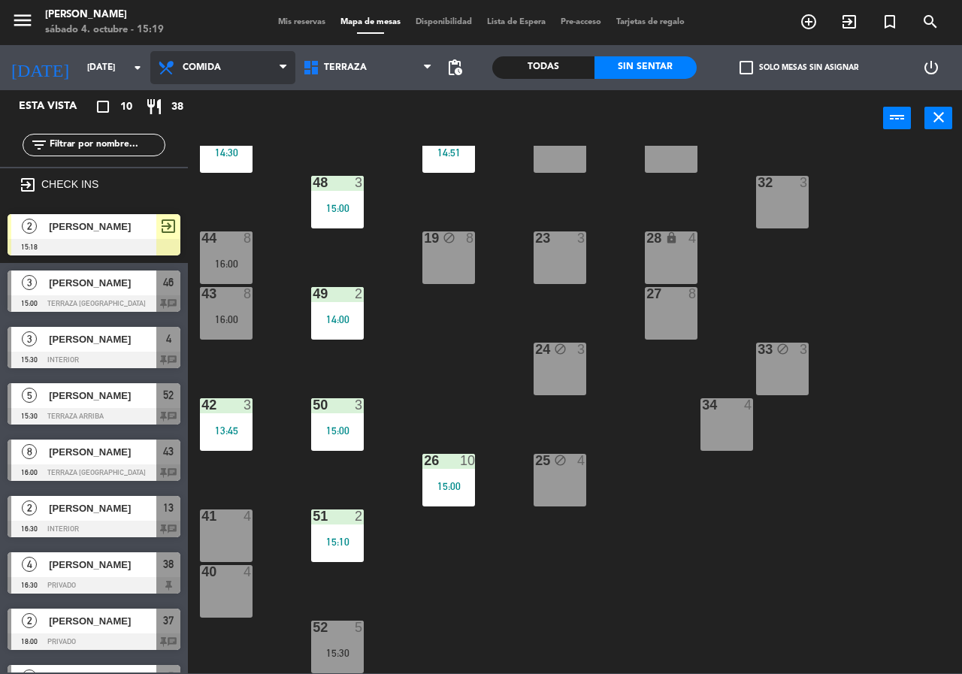
click at [220, 73] on span "Comida" at bounding box center [222, 67] width 145 height 33
click at [228, 130] on ng-component "menu [PERSON_NAME][DATE] 4. octubre - 15:19 Mis reservas Mapa de mesas Disponib…" at bounding box center [481, 337] width 962 height 674
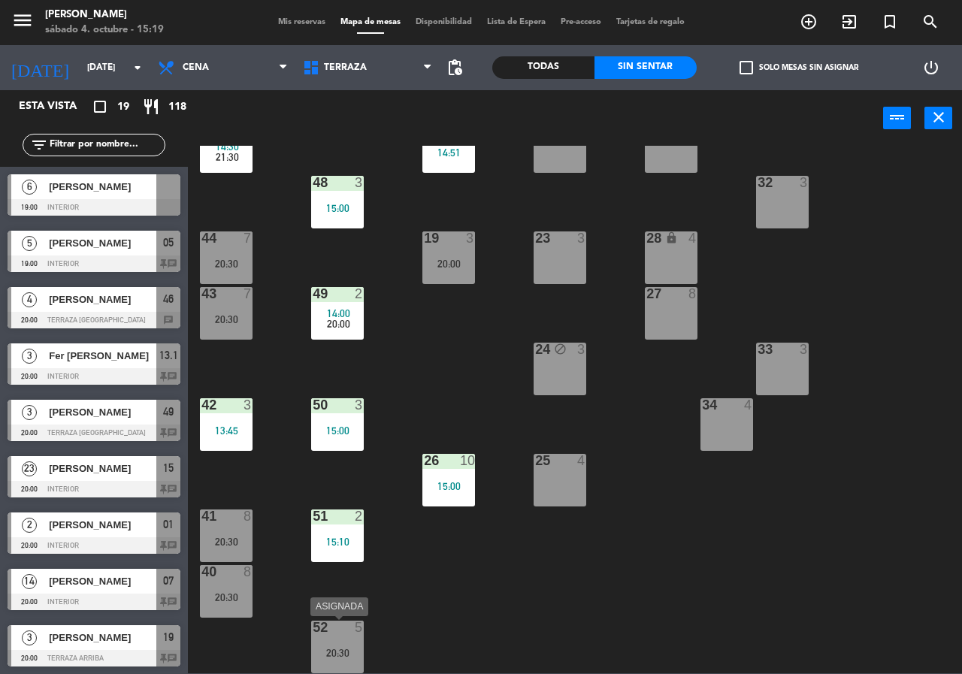
click at [335, 652] on div "20:30" at bounding box center [337, 653] width 53 height 11
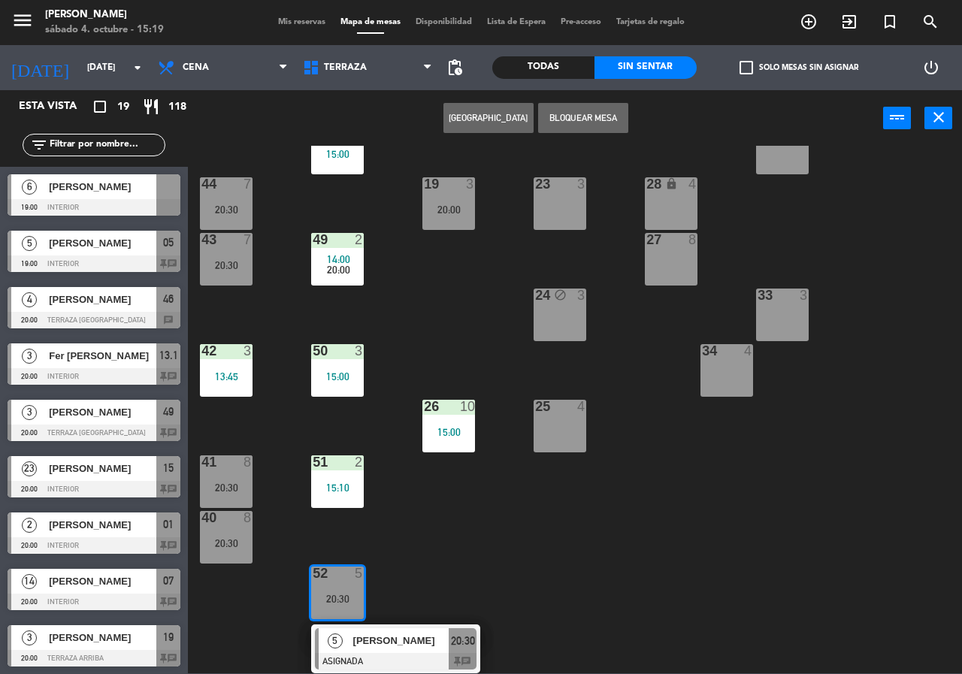
drag, startPoint x: 511, startPoint y: 586, endPoint x: 486, endPoint y: 568, distance: 30.7
click at [508, 584] on div "21 9 14:51 30 lock 4 46 4 20:00 47 3 13:51 31 3 20 9 14:51 22 3 29 8 45 2 14:30…" at bounding box center [580, 410] width 765 height 528
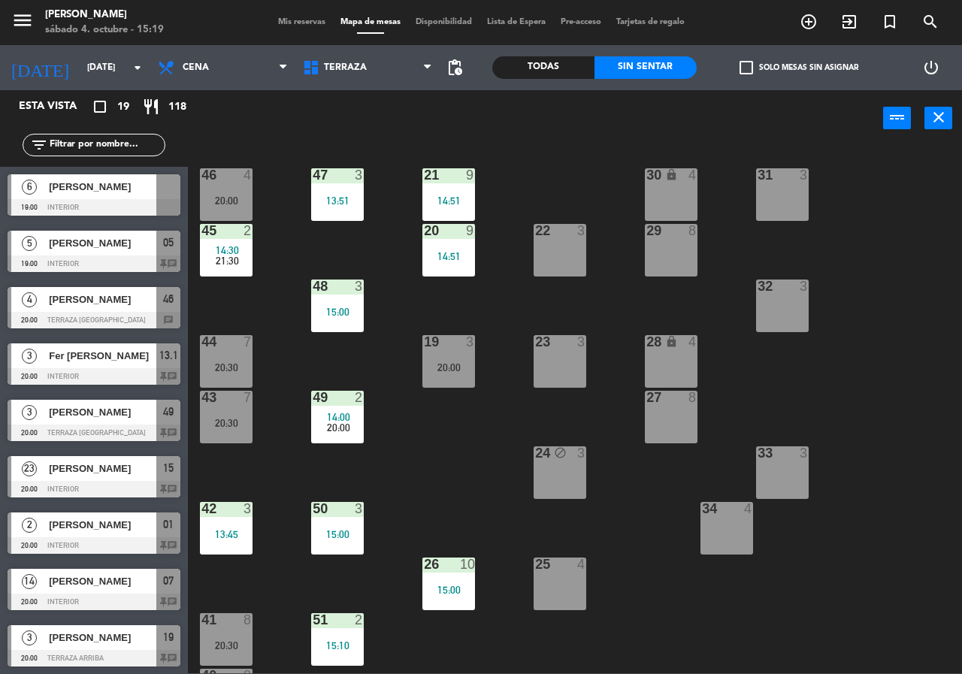
scroll to position [0, 0]
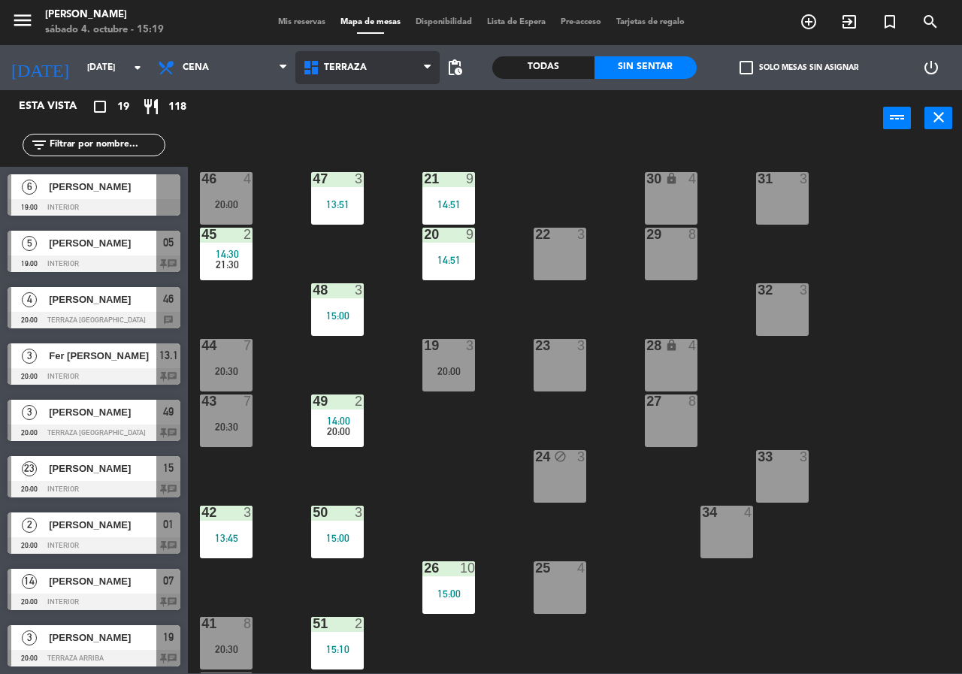
click at [329, 74] on span "Terraza" at bounding box center [367, 67] width 145 height 33
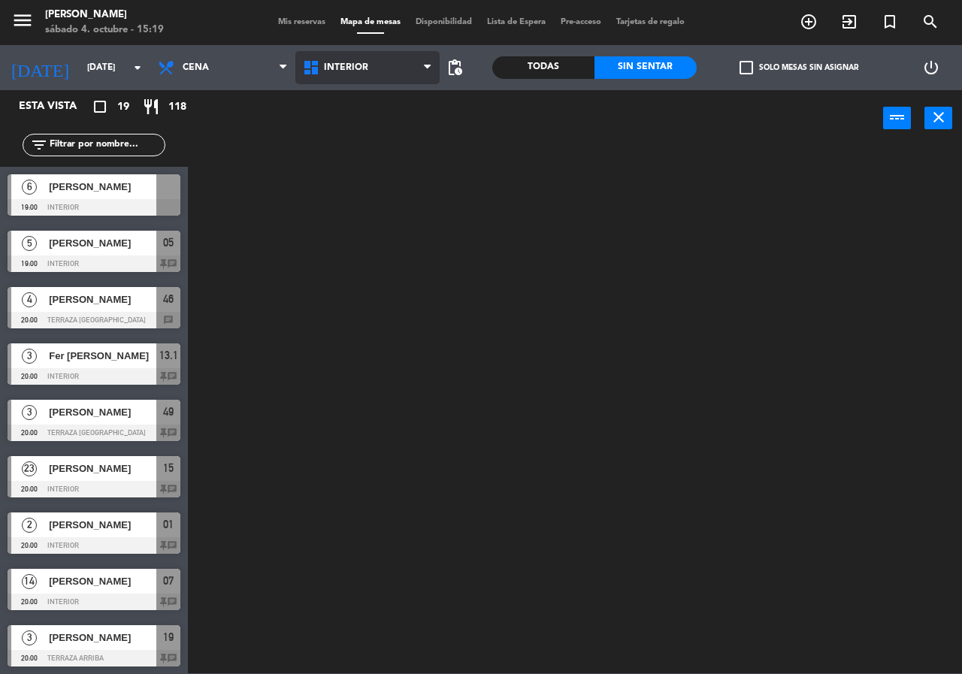
click at [331, 105] on ng-component "menu Chepe [PERSON_NAME] sábado 4. octubre - 15:19 Mis reservas Mapa de mesas D…" at bounding box center [481, 337] width 962 height 674
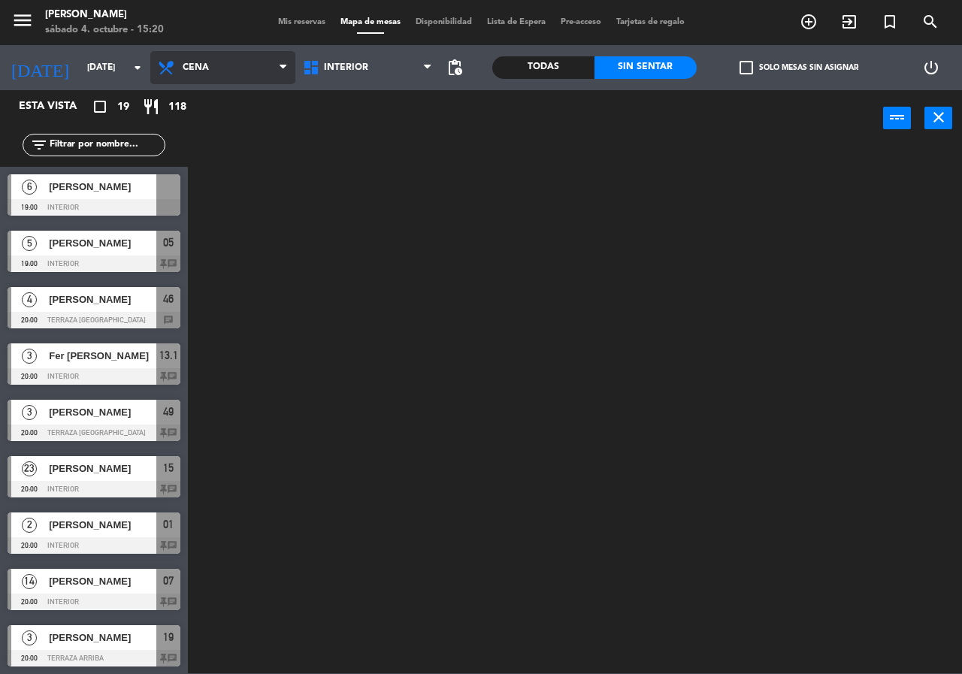
click at [258, 60] on span "Cena" at bounding box center [222, 67] width 145 height 33
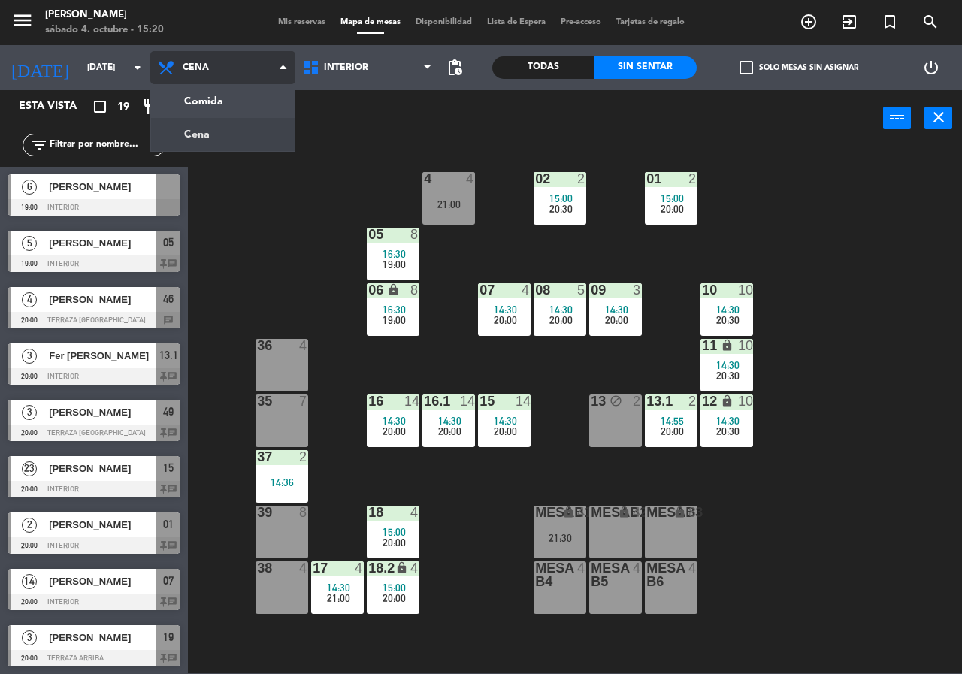
click at [234, 111] on ng-component "menu Chepe [PERSON_NAME] sábado 4. octubre - 15:20 Mis reservas Mapa de mesas D…" at bounding box center [481, 337] width 962 height 674
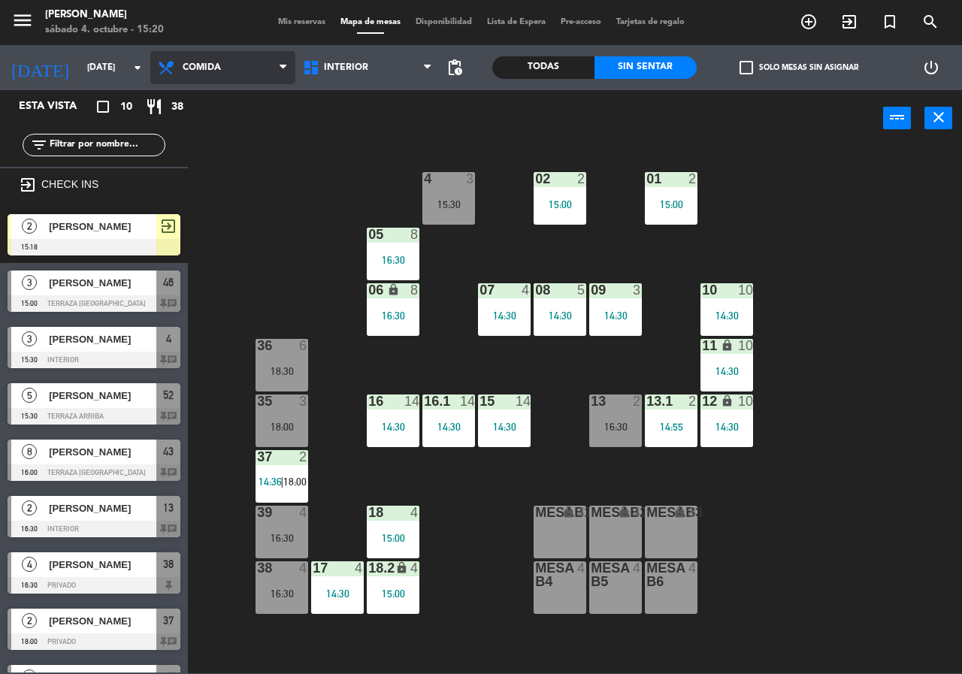
click at [241, 73] on span "Comida" at bounding box center [222, 67] width 145 height 33
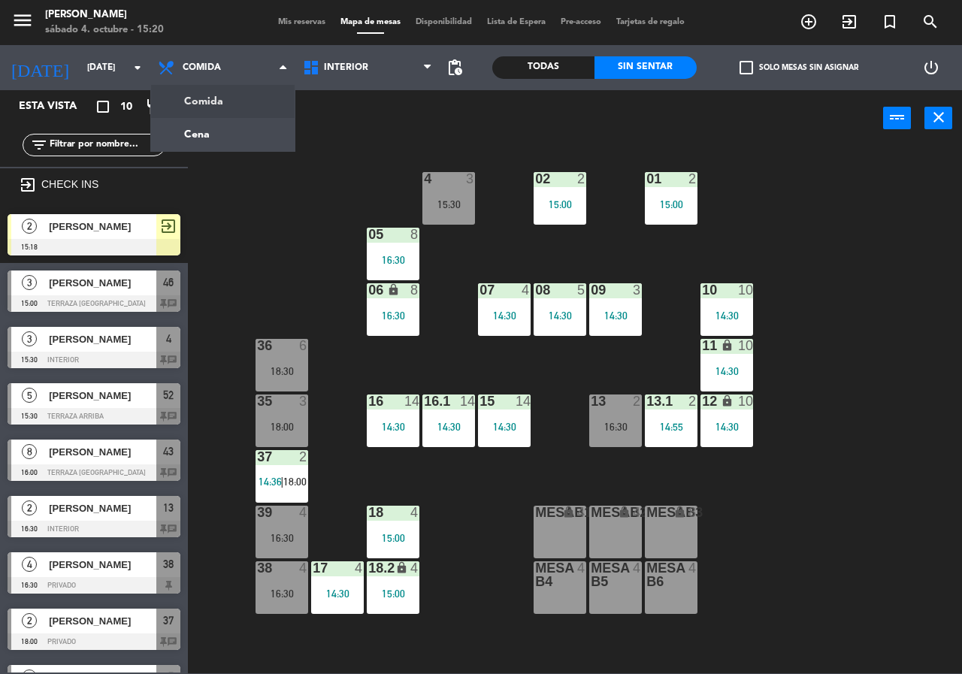
click at [333, 86] on div "Interior Terraza Interior Interior Terraza" at bounding box center [367, 67] width 145 height 45
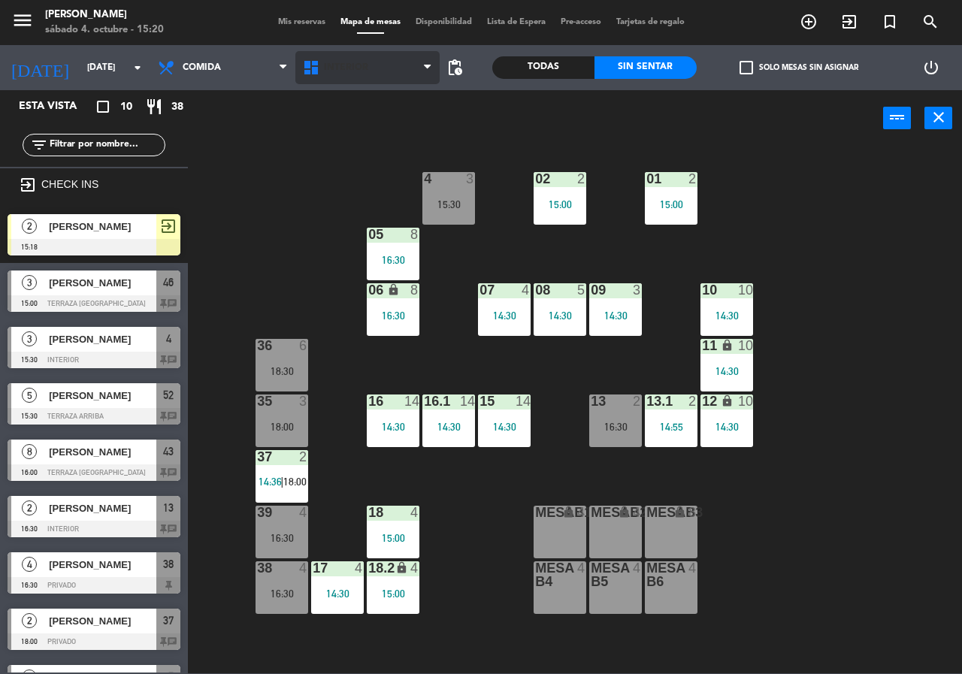
click at [333, 77] on span "Interior" at bounding box center [367, 67] width 145 height 33
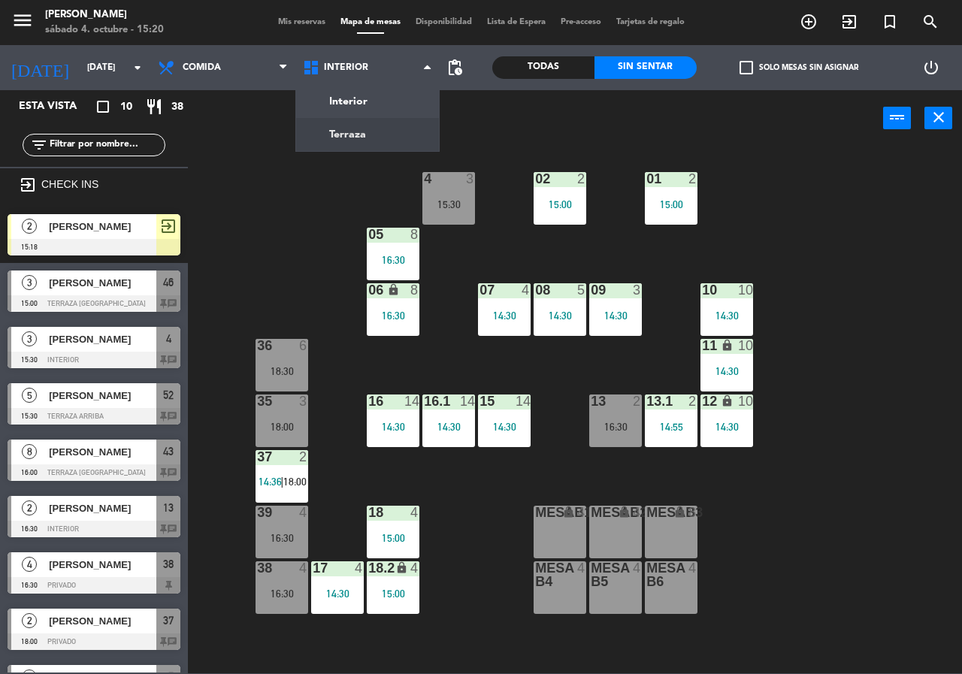
click at [346, 124] on ng-component "menu [PERSON_NAME][DATE] 4. octubre - 15:20 Mis reservas Mapa de mesas Disponib…" at bounding box center [481, 337] width 962 height 674
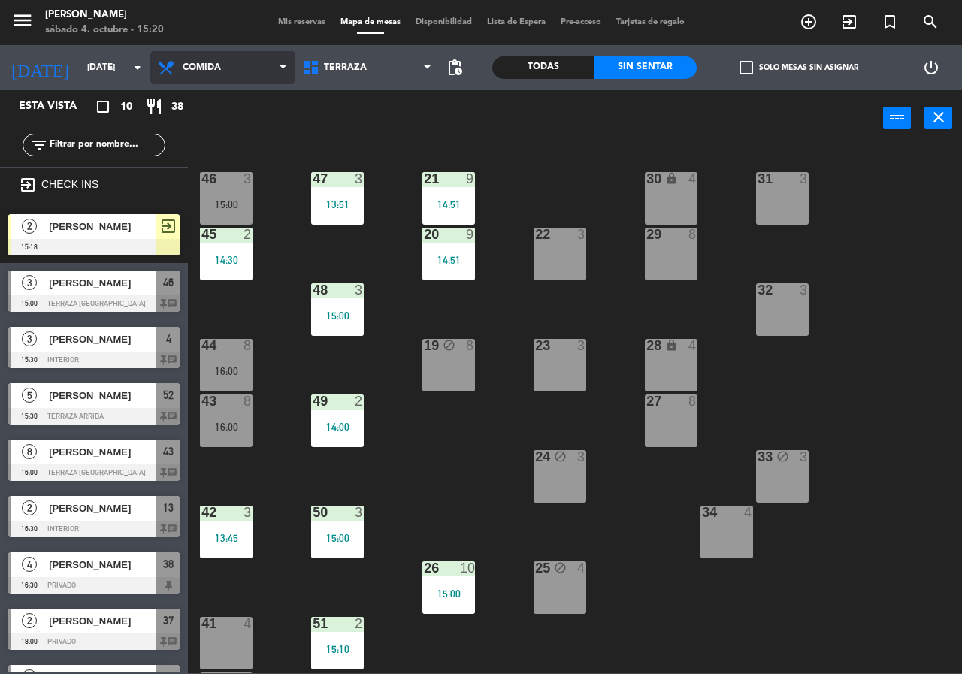
click at [242, 77] on span "Comida" at bounding box center [222, 67] width 145 height 33
click at [268, 140] on ng-component "menu Chepe [PERSON_NAME] sábado 4. octubre - 15:20 Mis reservas Mapa de mesas D…" at bounding box center [481, 337] width 962 height 674
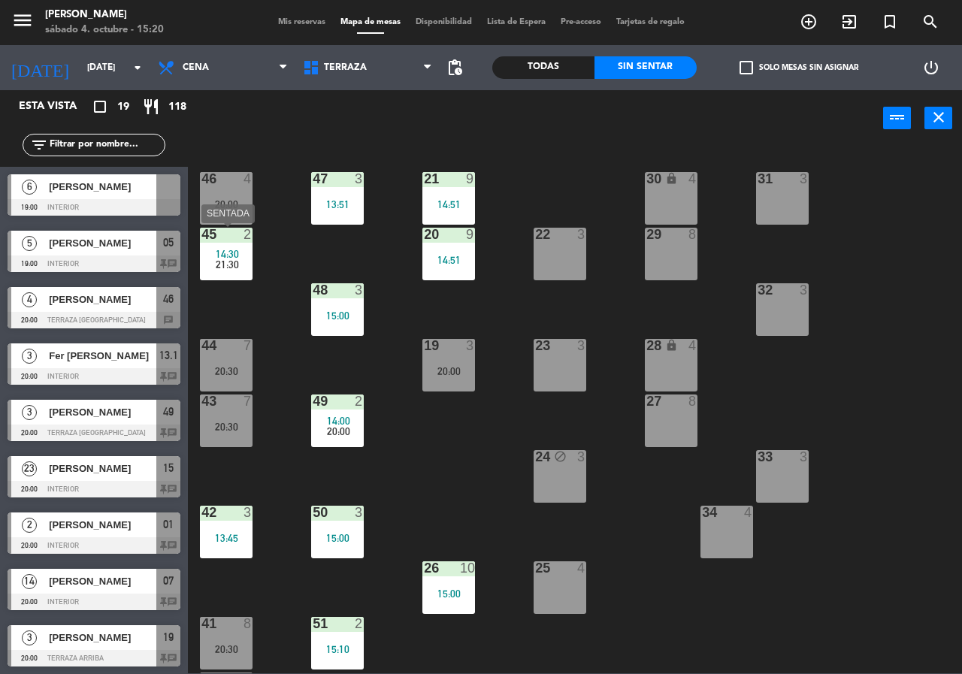
click at [239, 257] on div "14:30 21:30" at bounding box center [226, 259] width 53 height 21
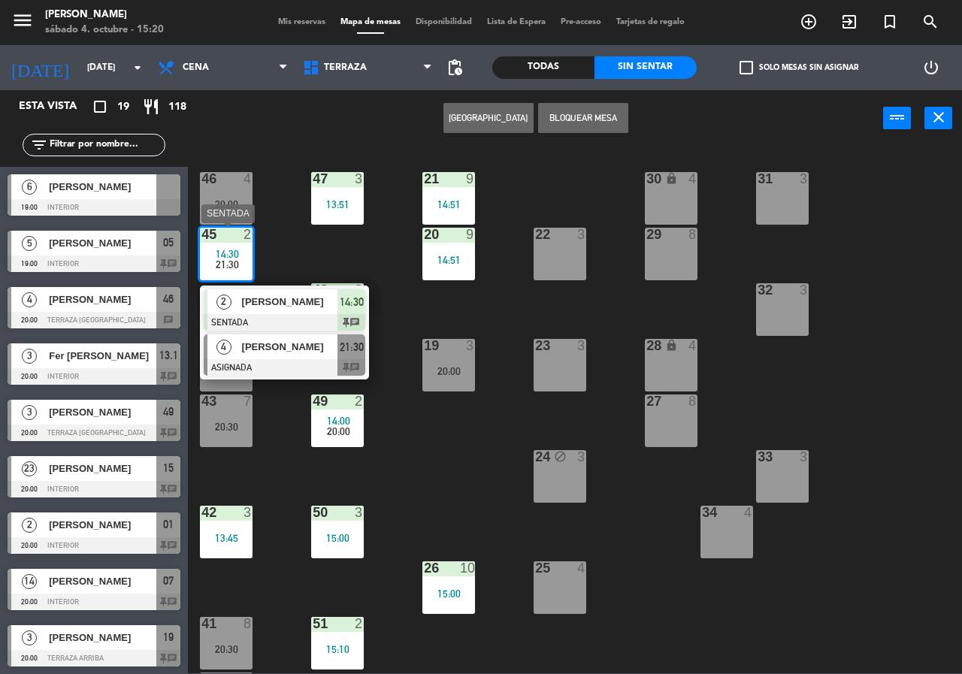
click at [289, 353] on span "[PERSON_NAME]" at bounding box center [290, 347] width 96 height 16
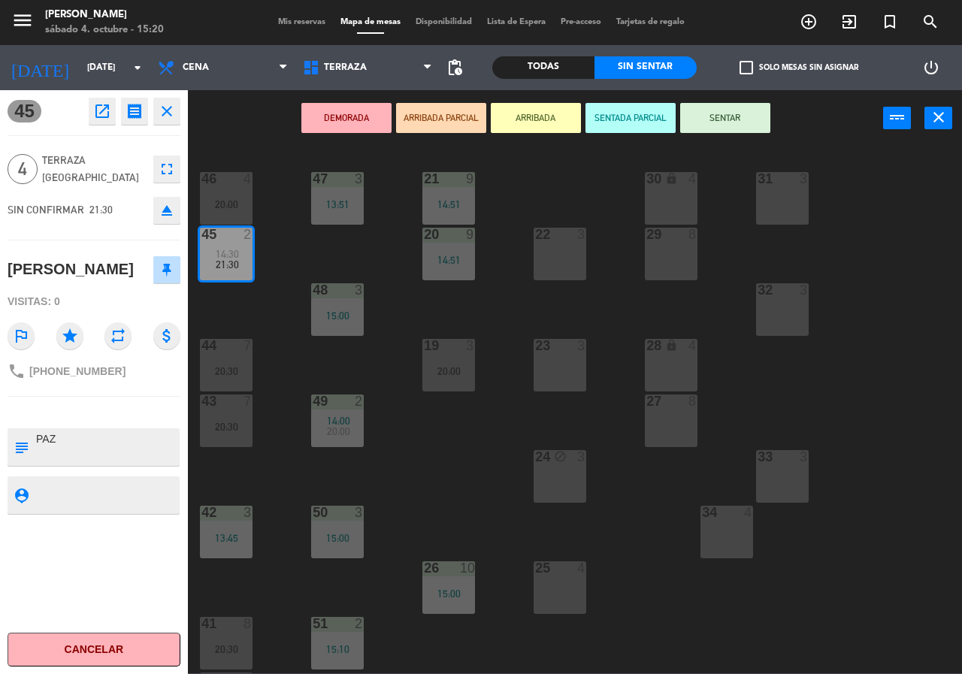
click at [290, 354] on div "21 9 14:51 30 lock 4 46 4 20:00 47 3 13:51 31 3 20 9 14:51 22 3 29 8 45 2 14:30…" at bounding box center [580, 410] width 765 height 528
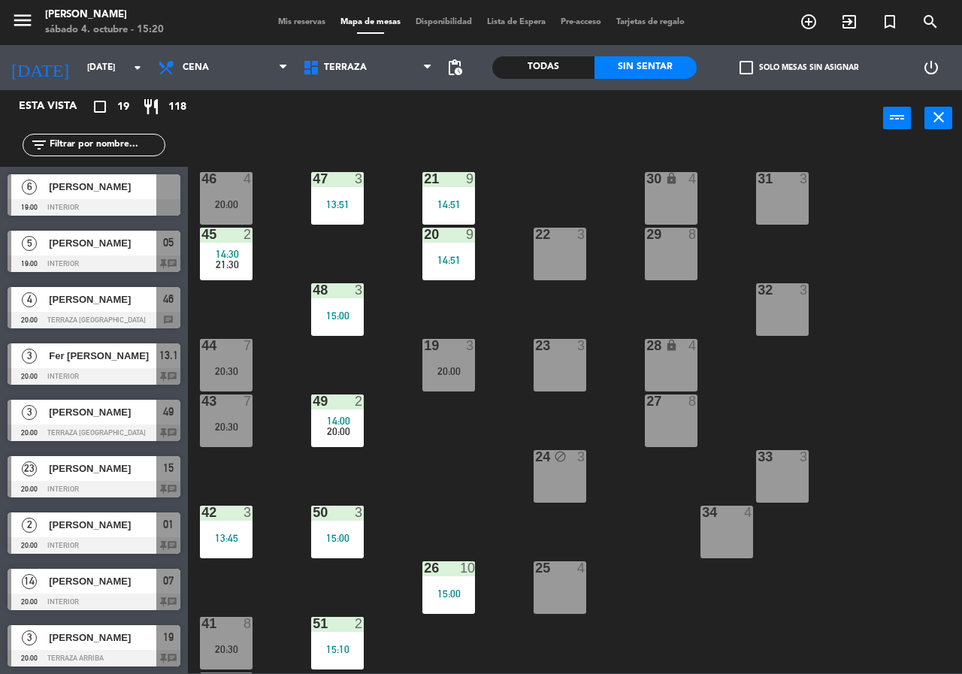
scroll to position [325, 0]
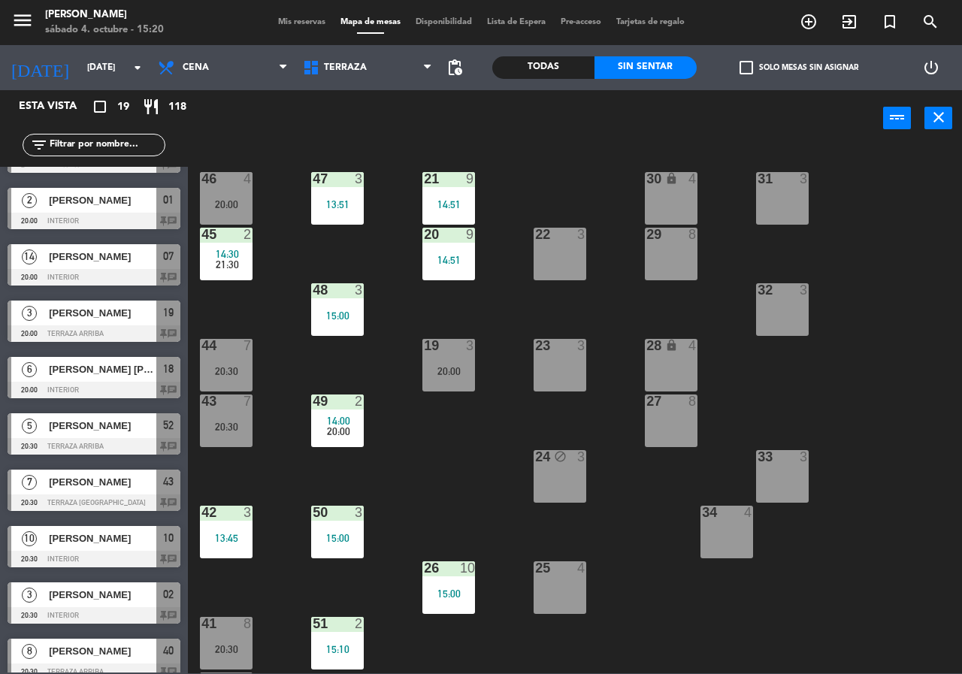
click at [238, 251] on div "14:30" at bounding box center [226, 254] width 53 height 11
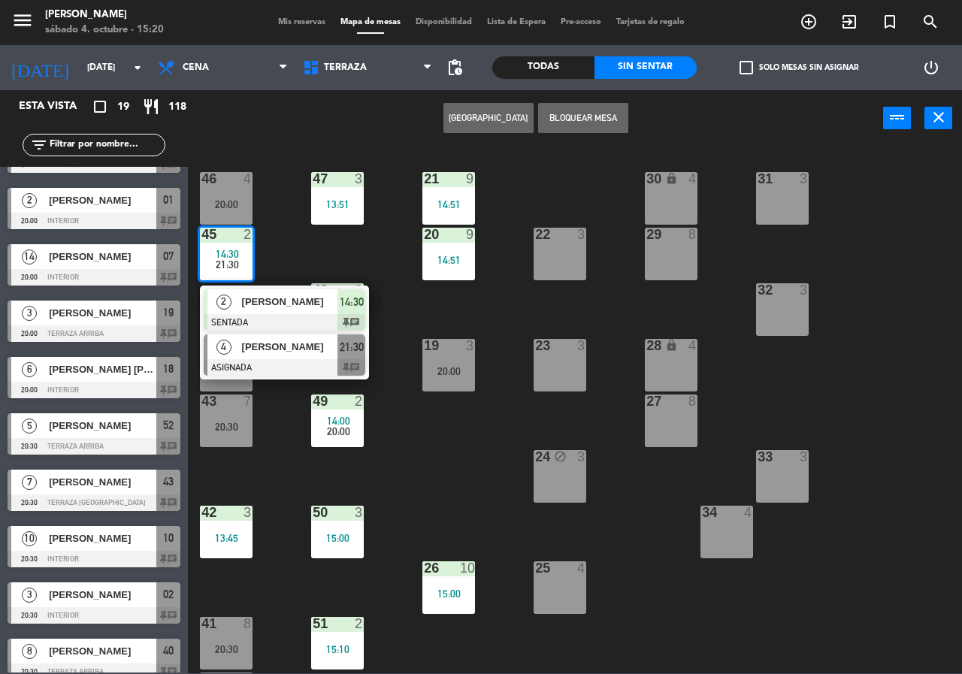
click at [292, 359] on div "[PERSON_NAME]" at bounding box center [290, 347] width 98 height 25
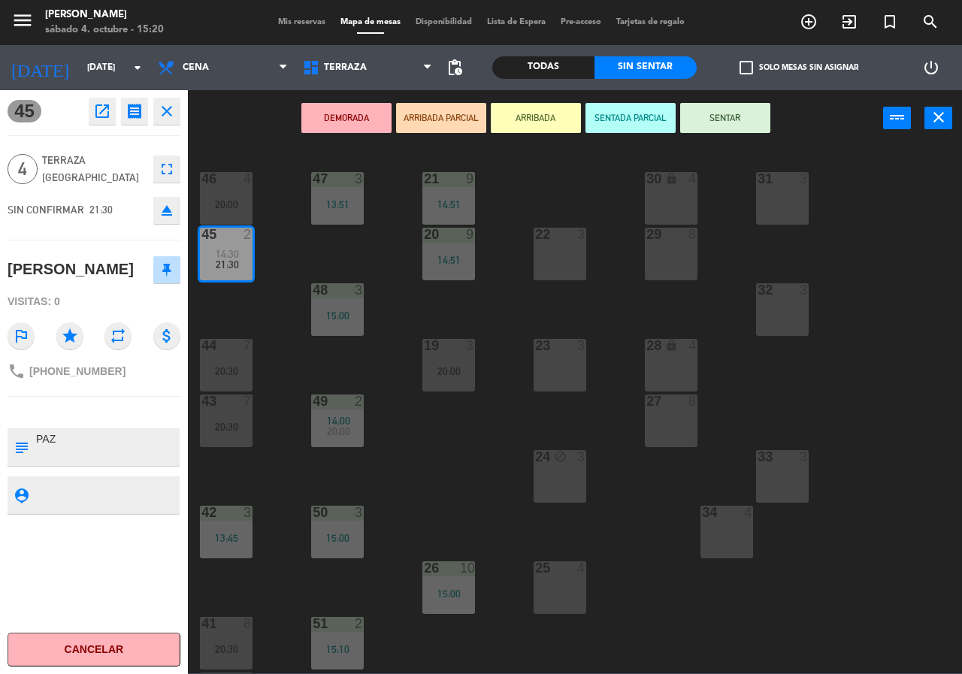
click at [142, 432] on textarea at bounding box center [107, 448] width 144 height 32
click at [278, 311] on div "21 9 14:51 30 lock 4 46 4 20:00 47 3 13:51 31 3 20 9 14:51 22 3 29 8 45 2 14:30…" at bounding box center [580, 410] width 765 height 528
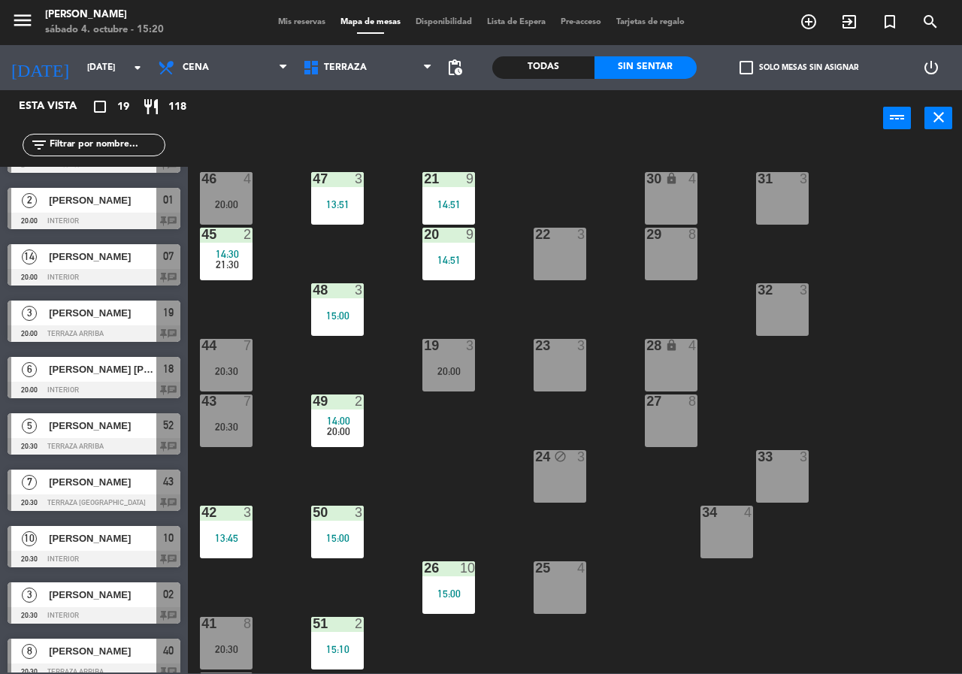
click at [234, 265] on span "21:30" at bounding box center [227, 265] width 23 height 12
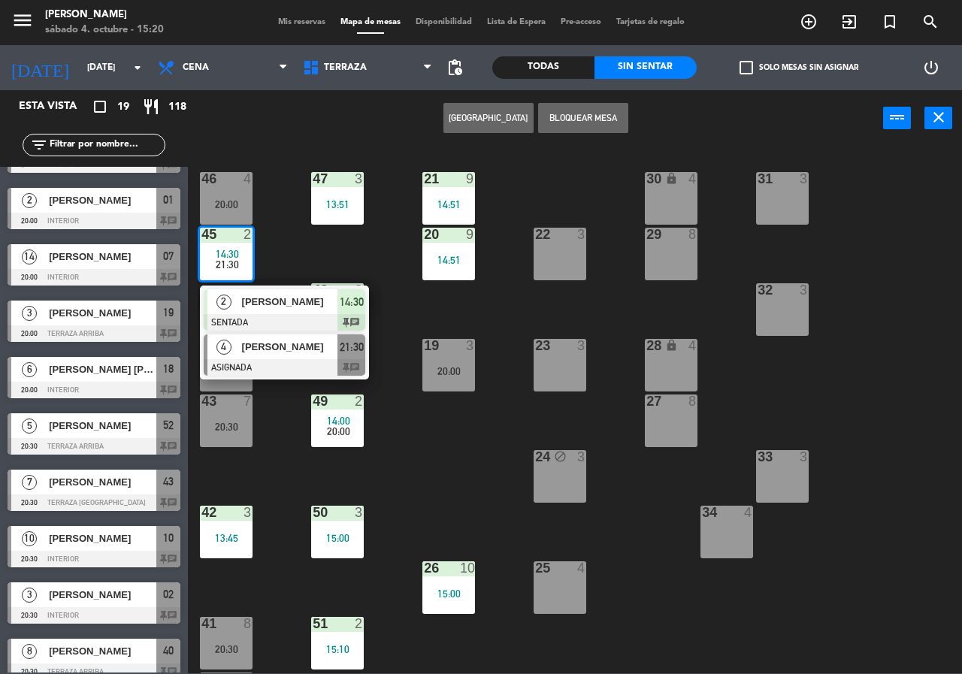
click at [298, 380] on div "4 [PERSON_NAME] ASIGNADA 21:30 chat" at bounding box center [284, 355] width 169 height 49
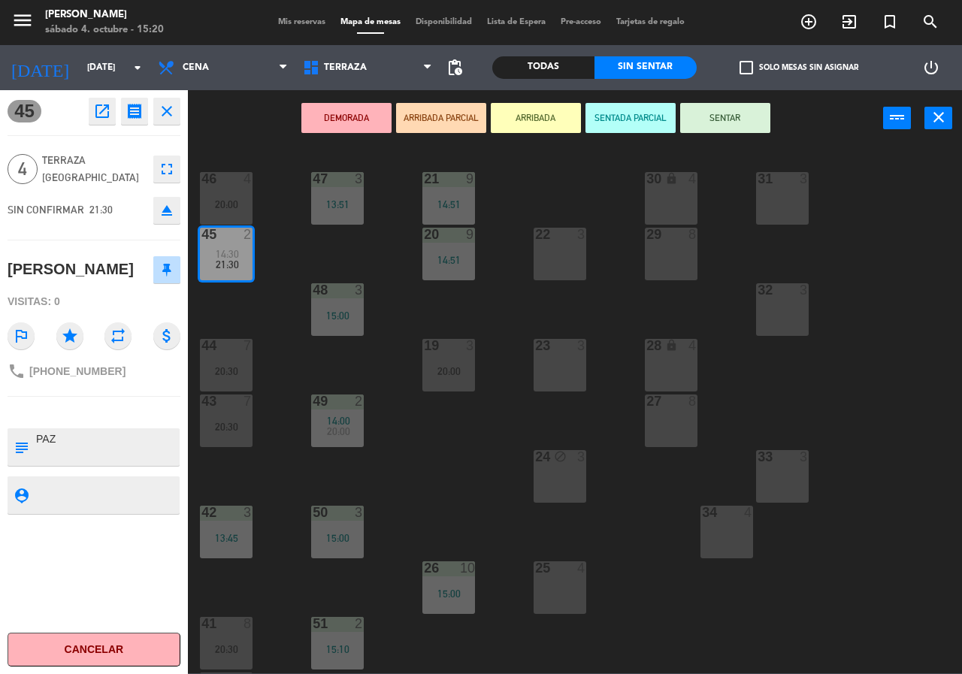
click at [105, 435] on textarea at bounding box center [107, 448] width 144 height 32
type textarea "PAZ, M45"
click at [105, 490] on textarea at bounding box center [107, 495] width 144 height 19
click at [496, 489] on div "21 9 14:51 30 lock 4 46 4 20:00 47 3 13:51 31 3 20 9 14:51 22 3 29 8 45 2 14:30…" at bounding box center [580, 410] width 765 height 528
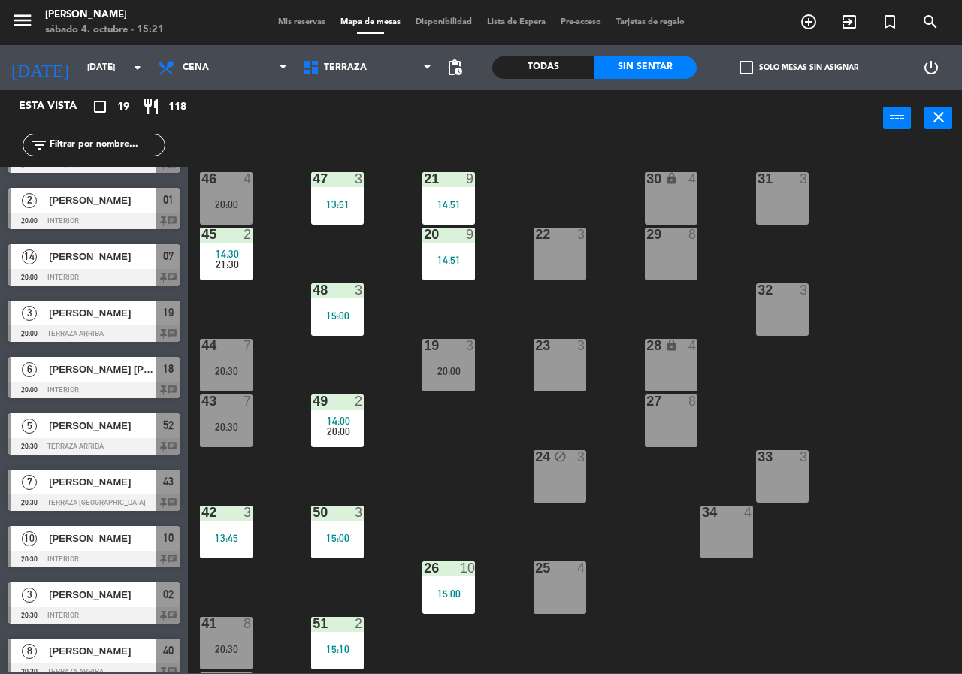
click at [216, 241] on div at bounding box center [226, 235] width 25 height 14
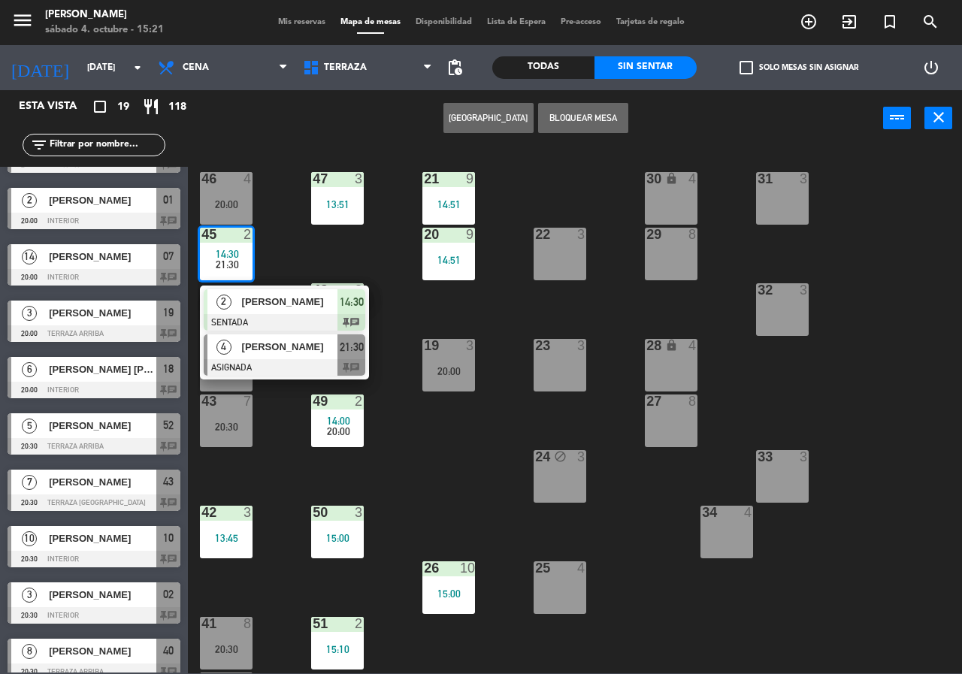
click at [259, 362] on div at bounding box center [285, 367] width 162 height 17
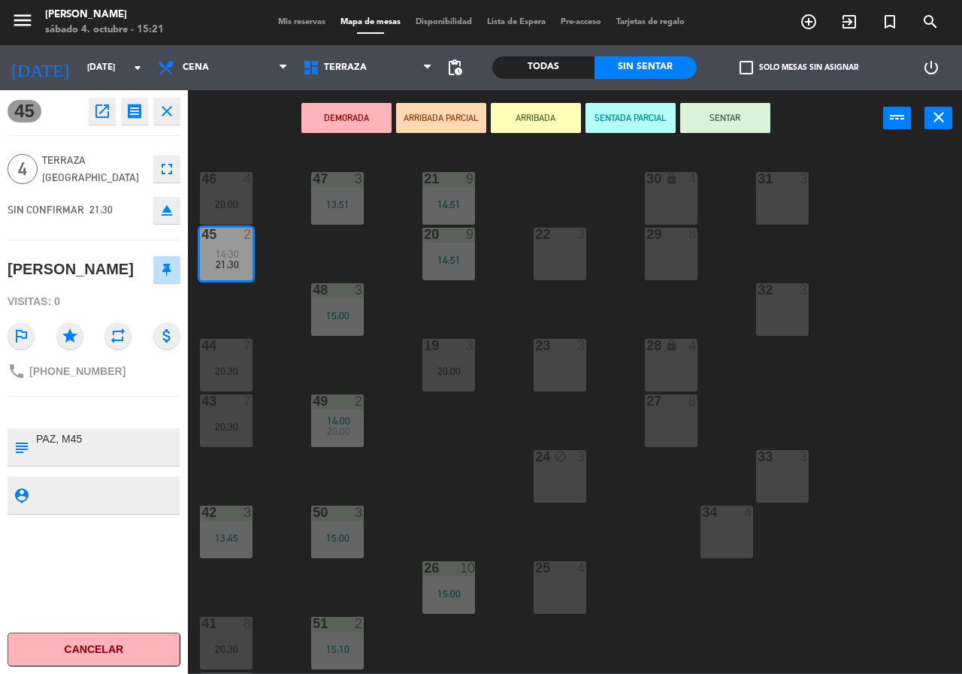
click at [289, 450] on div "21 9 14:51 30 lock 4 46 4 20:00 47 3 13:51 31 3 20 9 14:51 22 3 29 8 45 2 14:30…" at bounding box center [580, 410] width 765 height 528
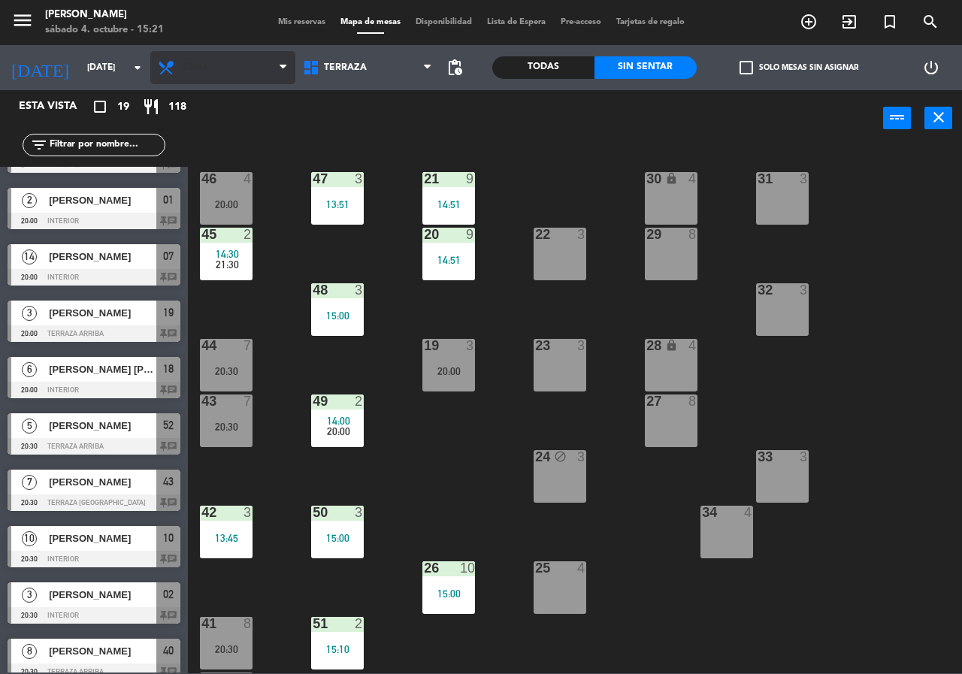
click at [247, 83] on span "Cena" at bounding box center [222, 67] width 145 height 33
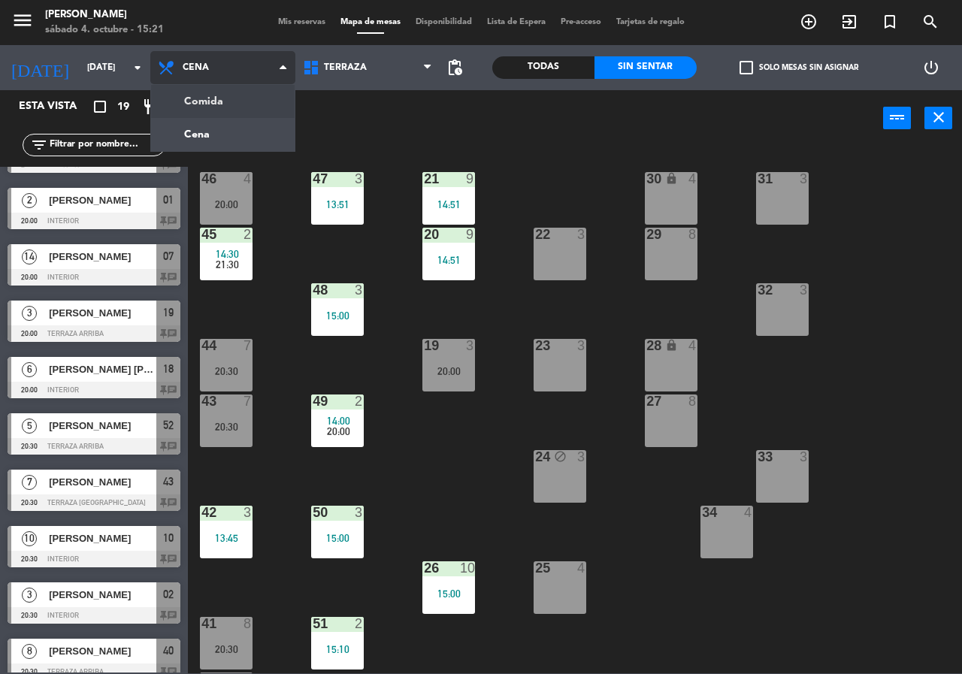
click at [217, 94] on ng-component "menu [PERSON_NAME][DATE] 4. octubre - 15:21 Mis reservas Mapa de mesas Disponib…" at bounding box center [481, 337] width 962 height 674
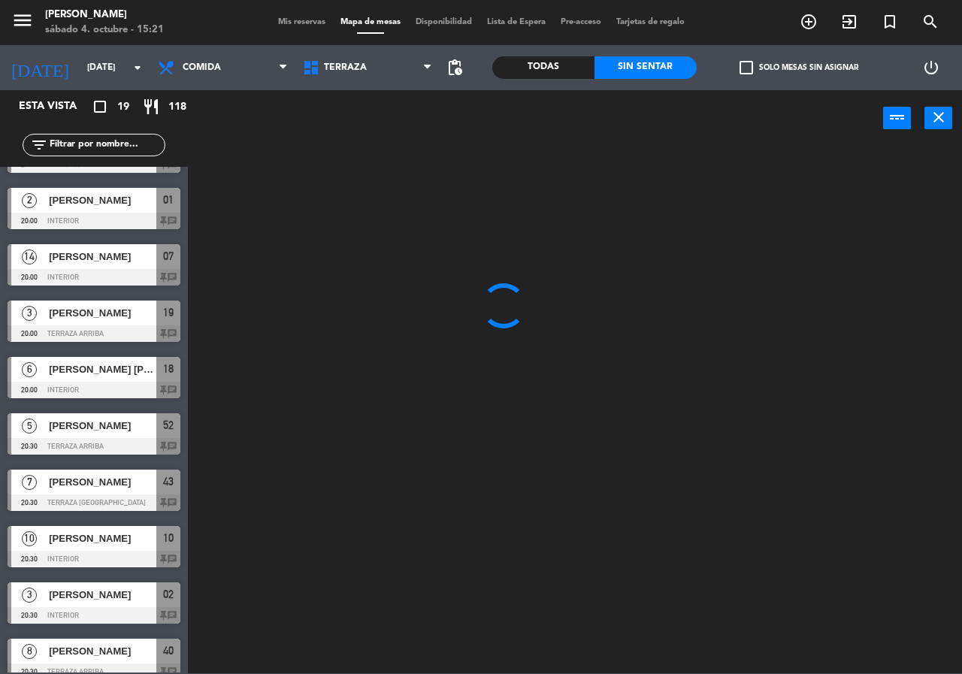
scroll to position [98, 0]
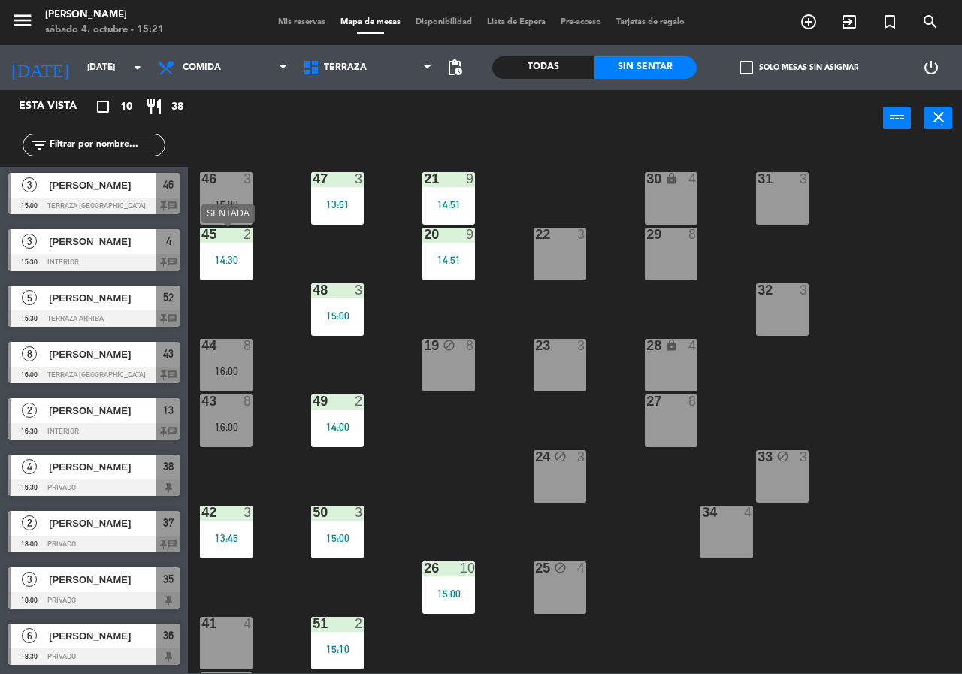
click at [227, 265] on div "14:30" at bounding box center [226, 260] width 53 height 11
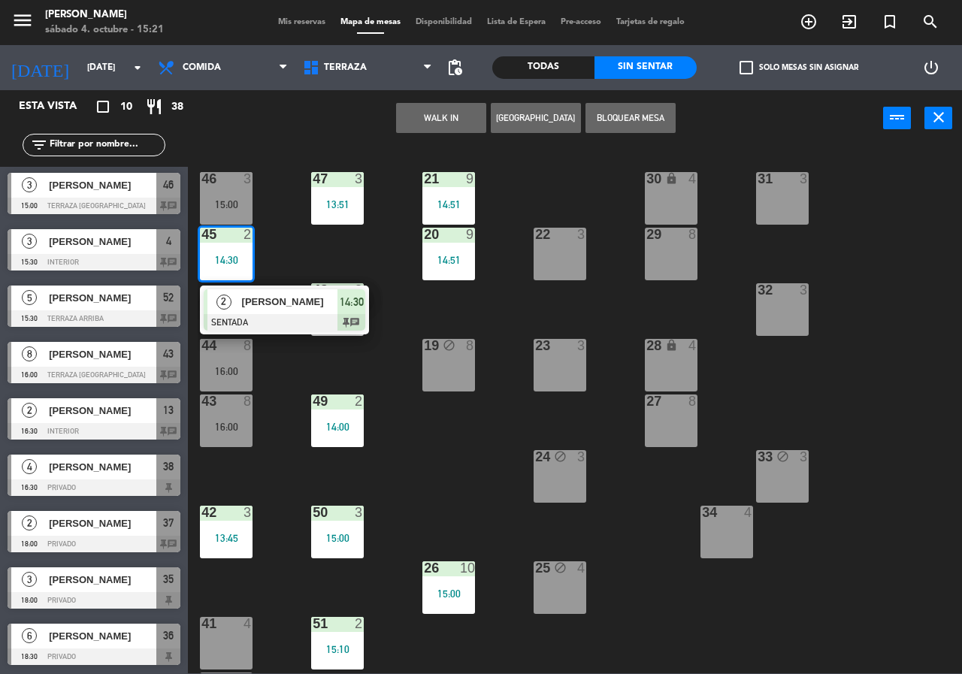
click at [277, 259] on div "21 9 14:51 30 lock 4 46 3 15:00 47 3 13:51 31 3 20 9 14:51 22 3 29 8 45 2 14:30…" at bounding box center [580, 410] width 765 height 528
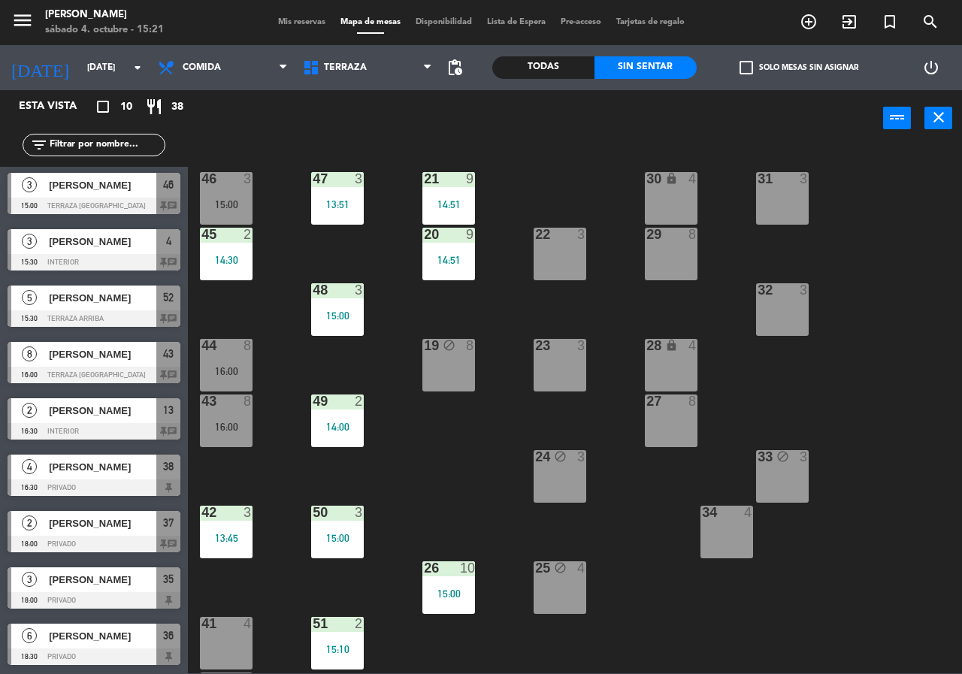
click at [232, 254] on div "14:30" at bounding box center [226, 259] width 53 height 11
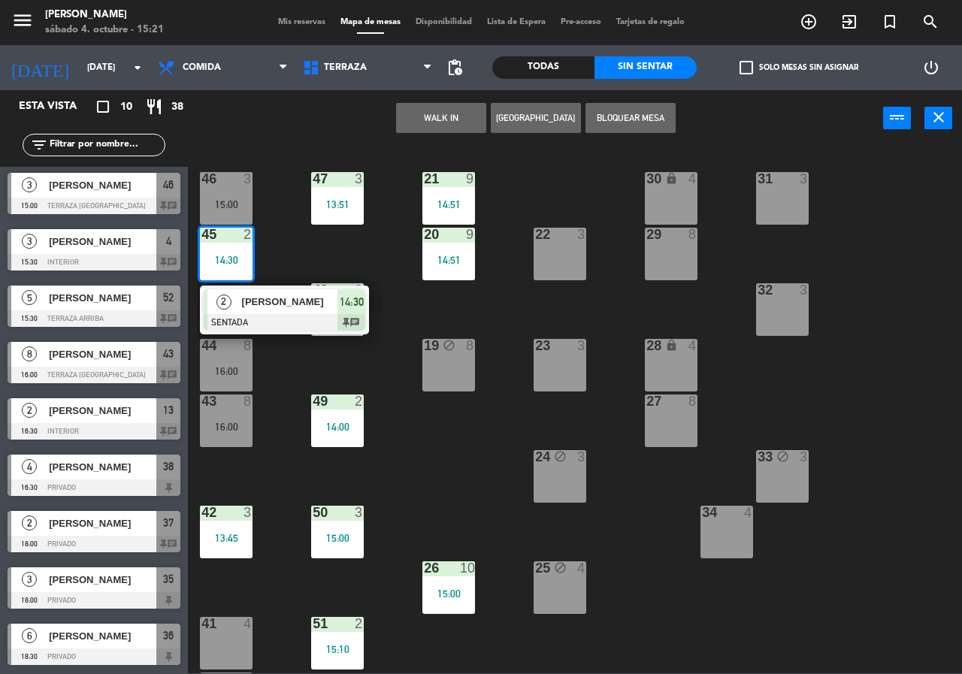
click at [299, 265] on div "21 9 14:51 30 lock 4 46 3 15:00 47 3 13:51 31 3 20 9 14:51 22 3 29 8 45 2 14:30…" at bounding box center [580, 410] width 765 height 528
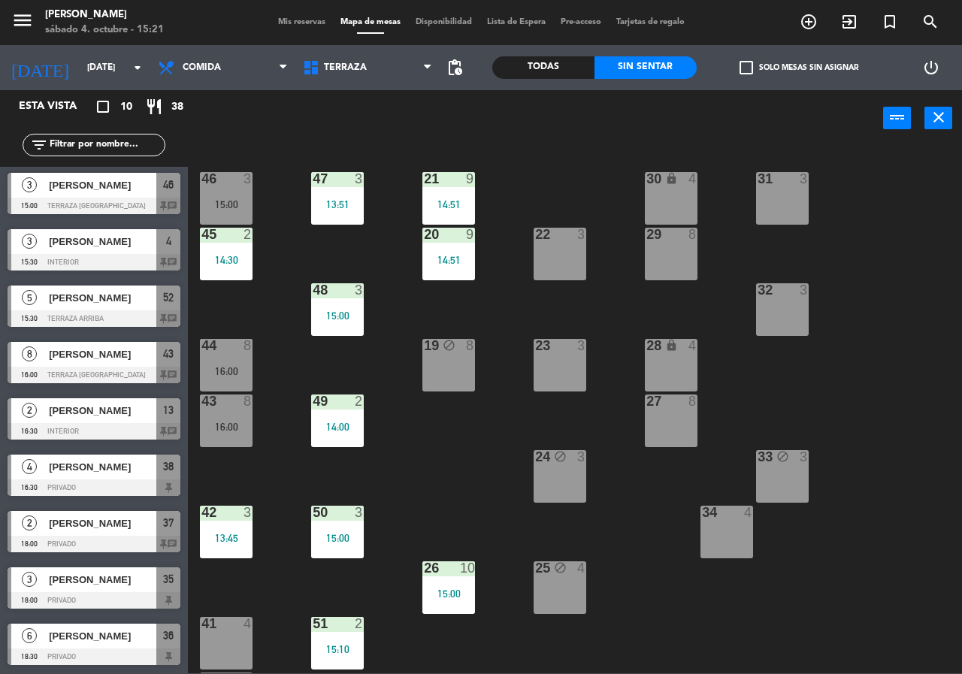
click at [814, 22] on icon "add_circle_outline" at bounding box center [809, 22] width 18 height 18
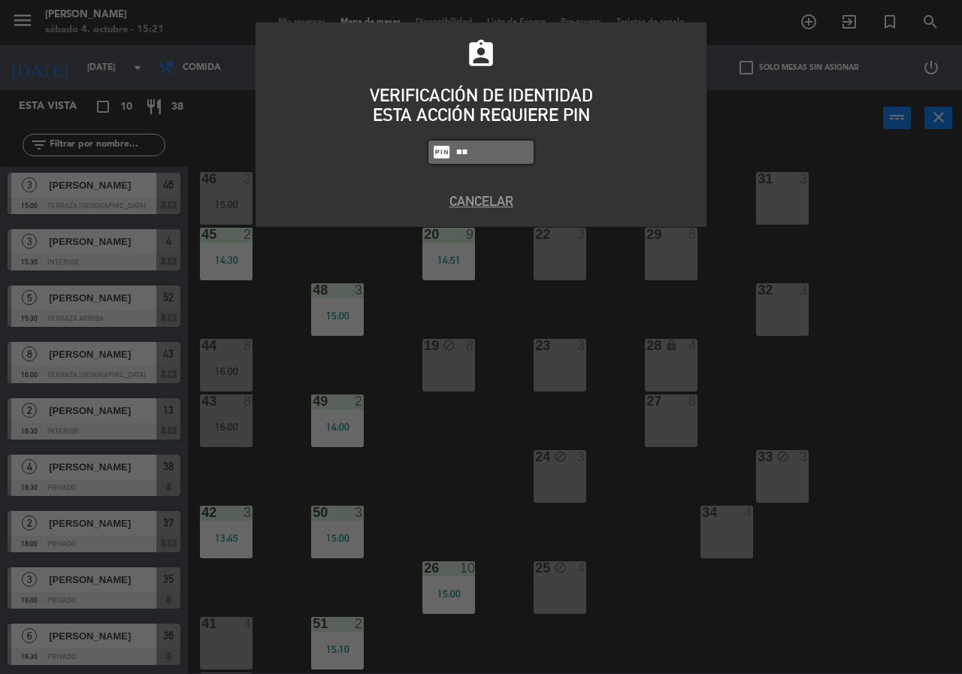
type input "8"
type input "5809"
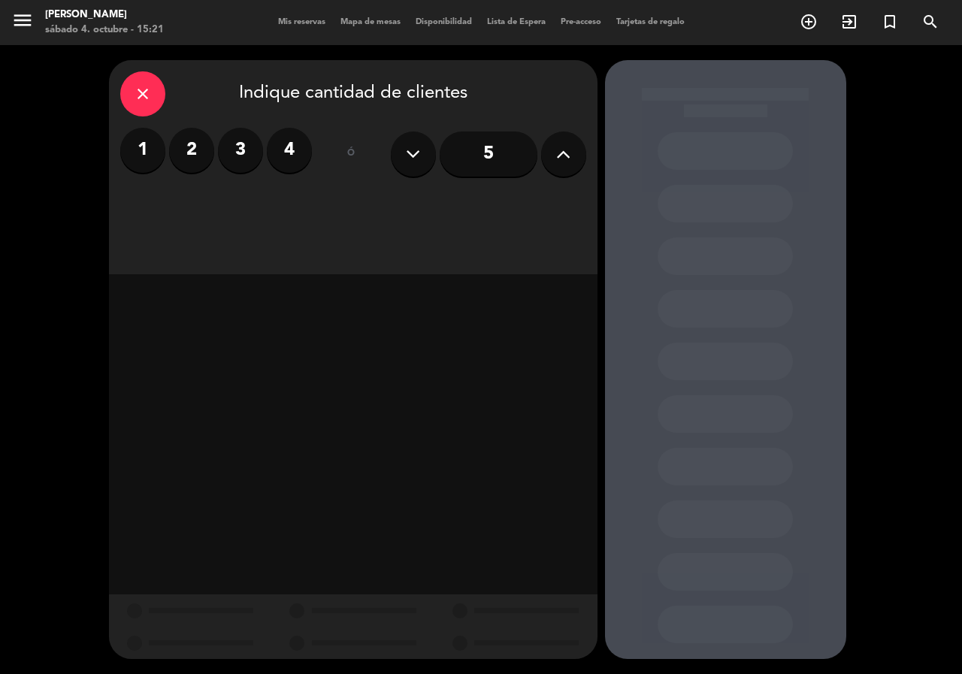
click at [504, 140] on input "5" at bounding box center [489, 154] width 98 height 45
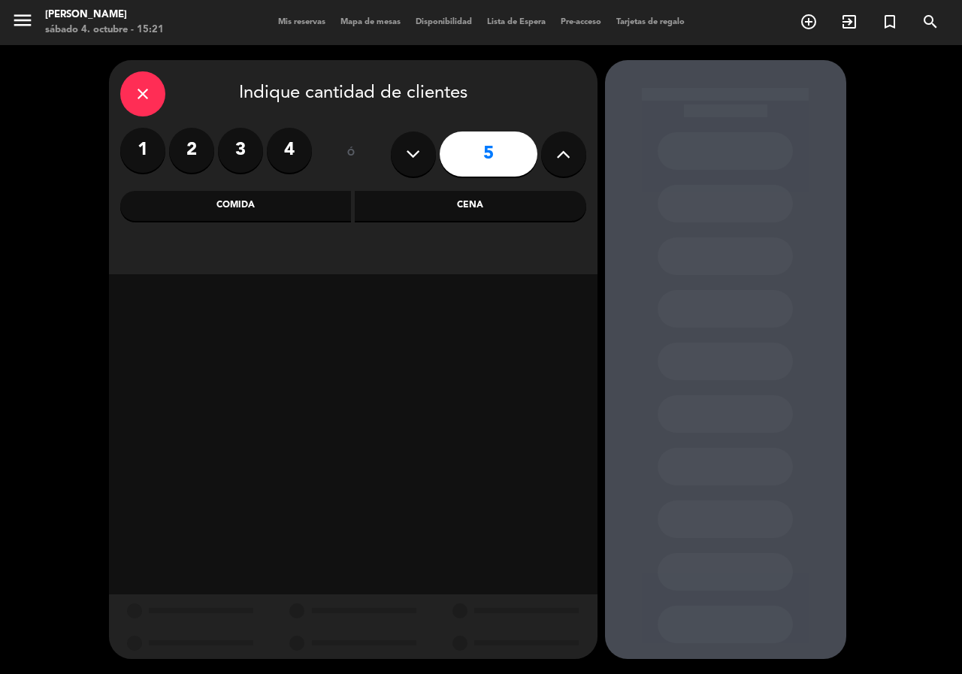
click at [311, 211] on div "Comida" at bounding box center [236, 206] width 232 height 30
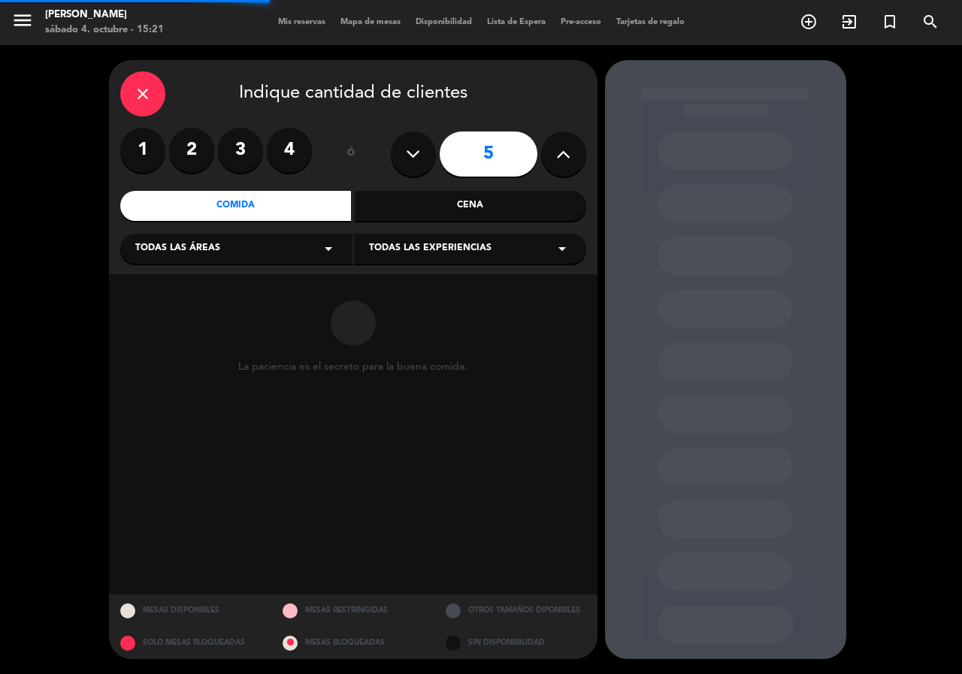
click at [277, 244] on div "Todas las áreas arrow_drop_down" at bounding box center [236, 249] width 232 height 30
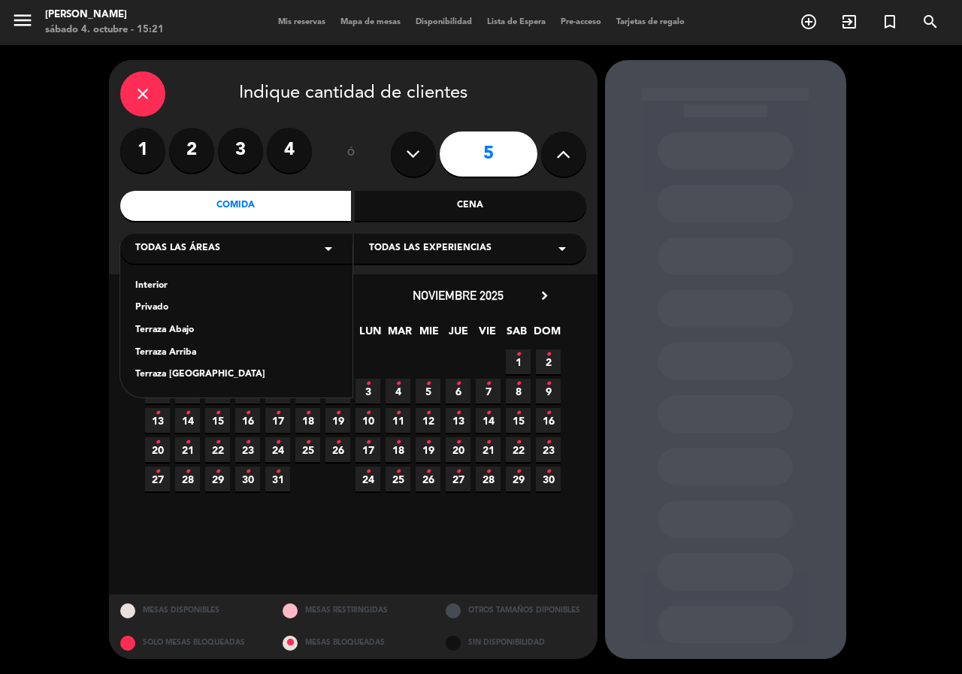
click at [211, 368] on div "Interior Privado Terraza Abajo Terraza Arriba Terraza [GEOGRAPHIC_DATA]" at bounding box center [236, 321] width 232 height 153
click at [188, 365] on div "Interior Privado Terraza Abajo Terraza Arriba Terraza [GEOGRAPHIC_DATA]" at bounding box center [236, 321] width 232 height 153
click at [181, 382] on div "Terraza [GEOGRAPHIC_DATA]" at bounding box center [236, 375] width 202 height 15
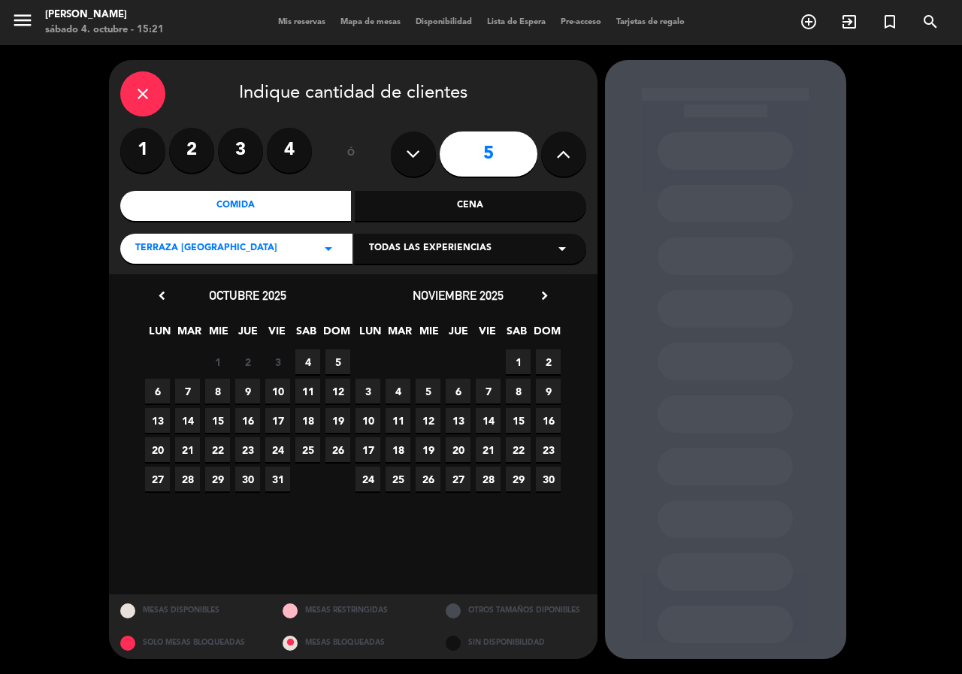
click at [308, 356] on span "4" at bounding box center [307, 362] width 25 height 25
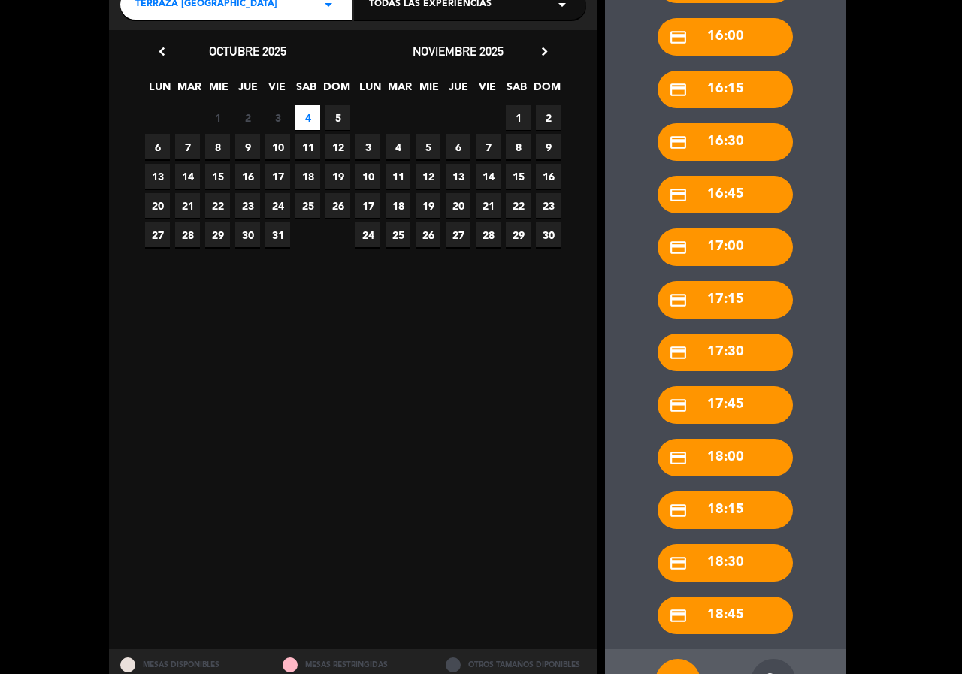
scroll to position [299, 0]
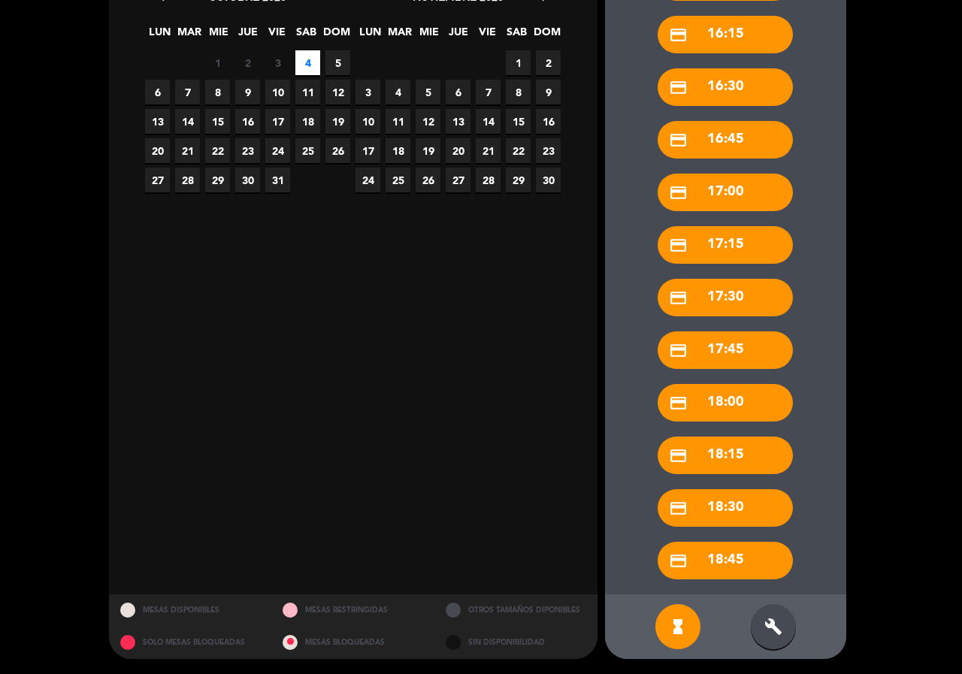
click at [785, 622] on div "build" at bounding box center [773, 627] width 45 height 45
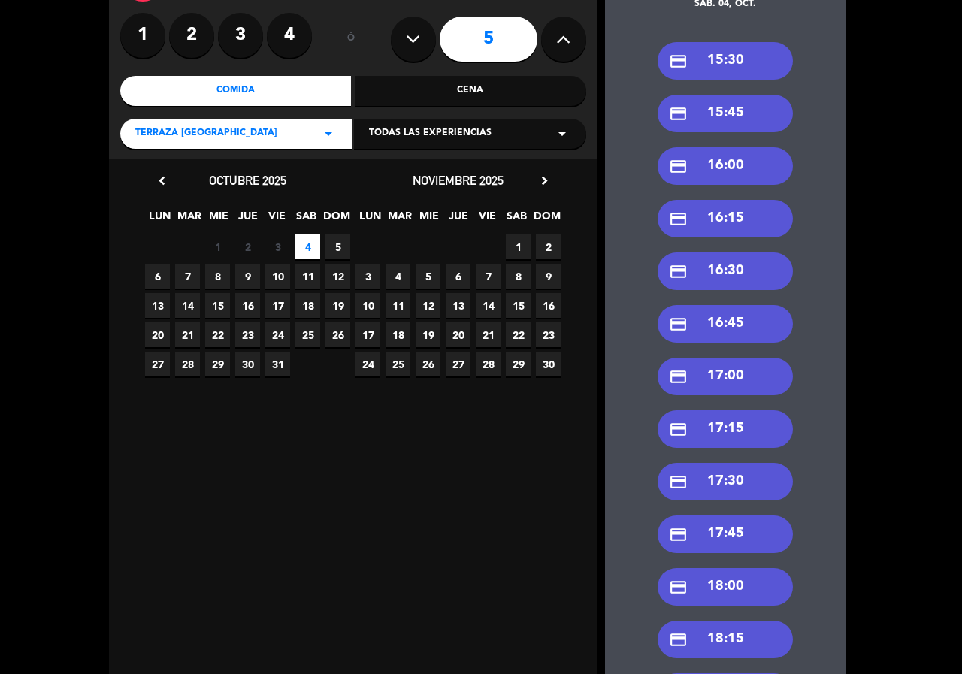
scroll to position [74, 0]
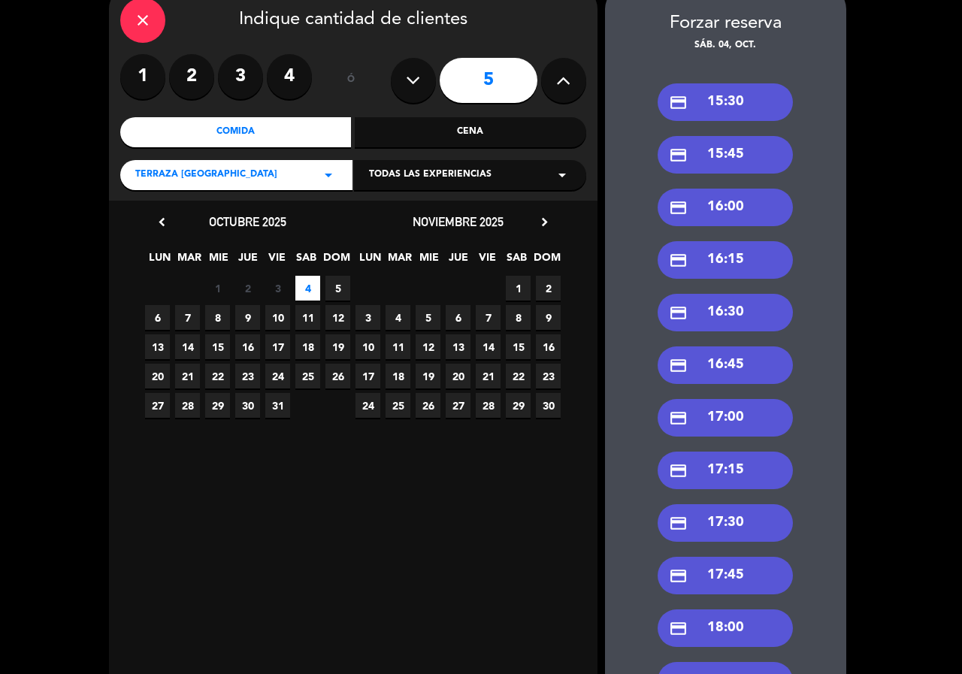
click at [764, 313] on div "credit_card 16:30" at bounding box center [725, 313] width 135 height 38
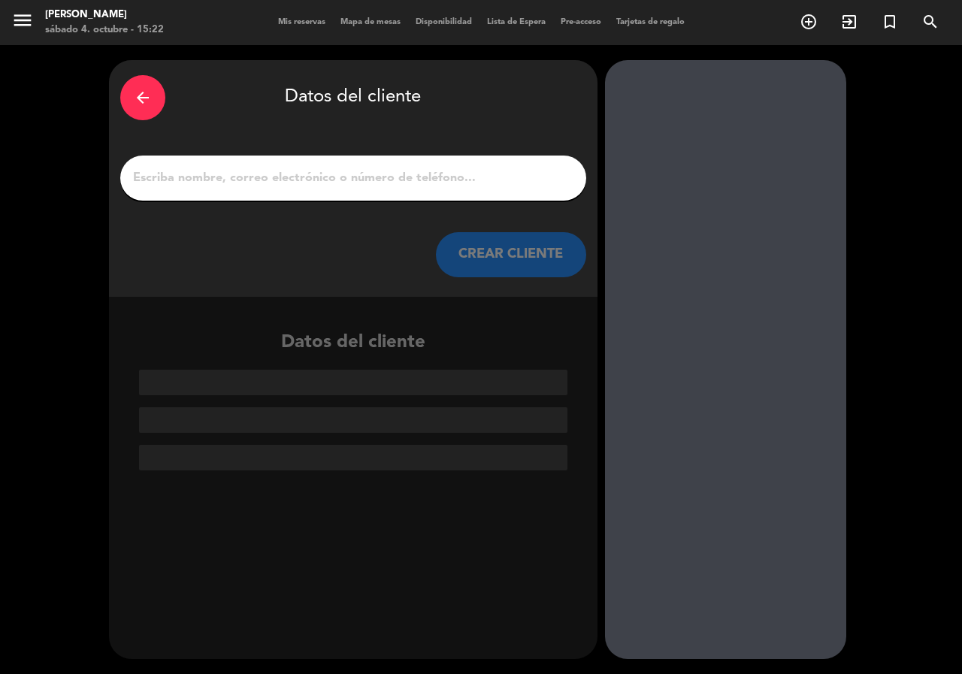
scroll to position [0, 0]
click at [383, 168] on input "1" at bounding box center [354, 178] width 444 height 21
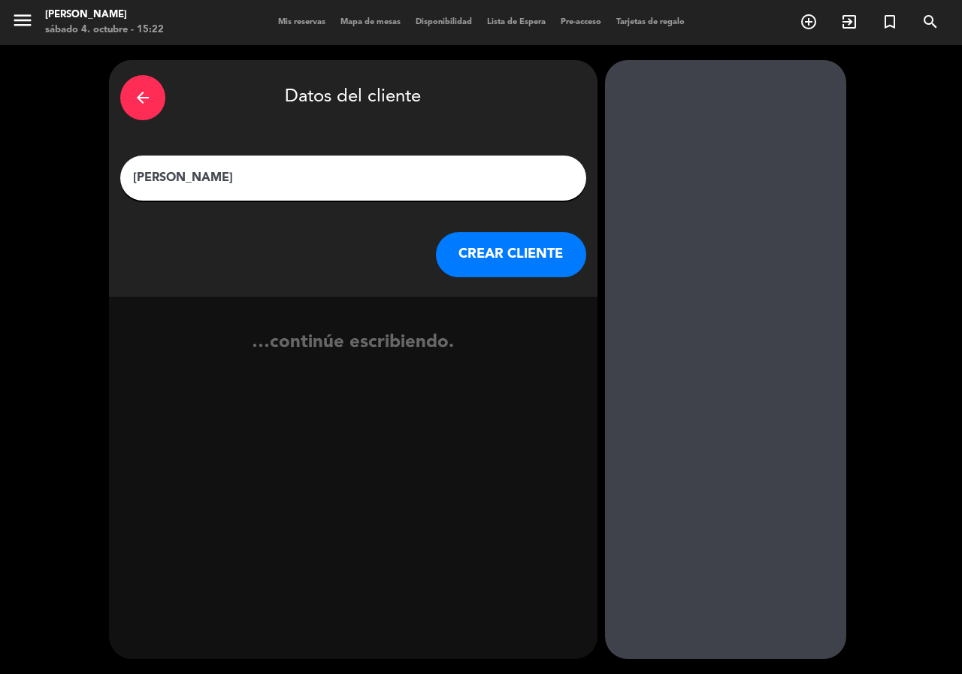
type input "[PERSON_NAME]"
click at [523, 244] on button "CREAR CLIENTE" at bounding box center [511, 254] width 150 height 45
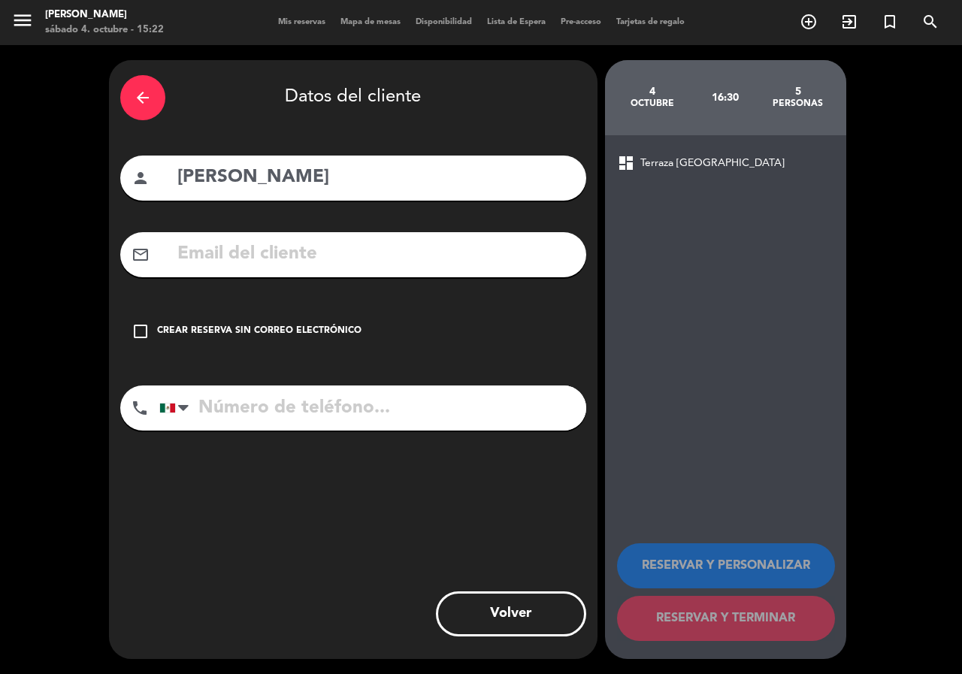
click at [283, 323] on div "check_box_outline_blank Crear reserva sin correo electrónico" at bounding box center [353, 331] width 466 height 45
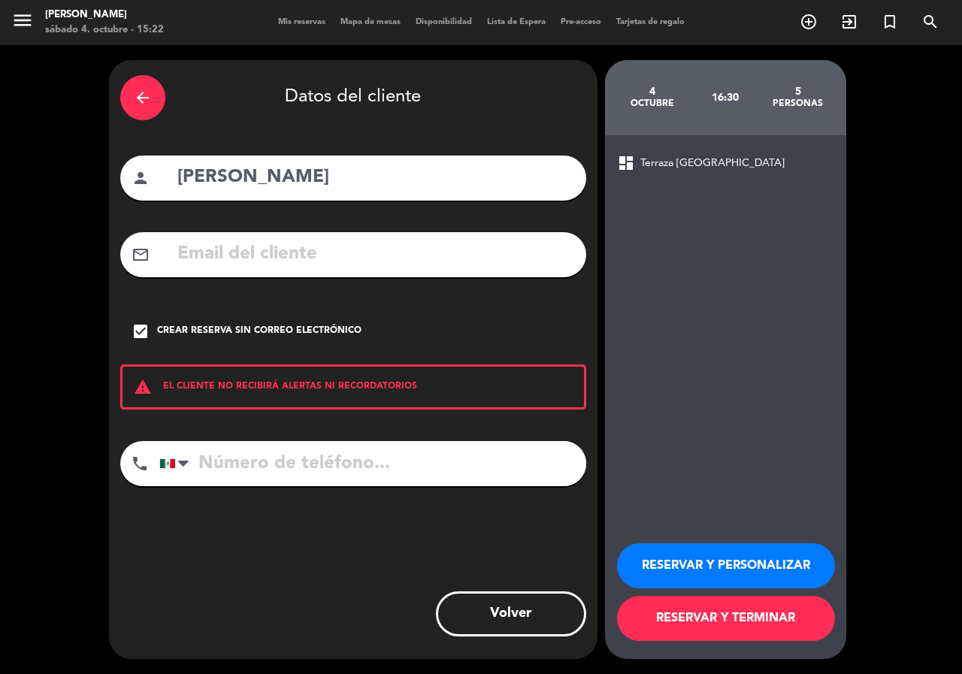
click at [768, 567] on button "RESERVAR Y PERSONALIZAR" at bounding box center [726, 566] width 218 height 45
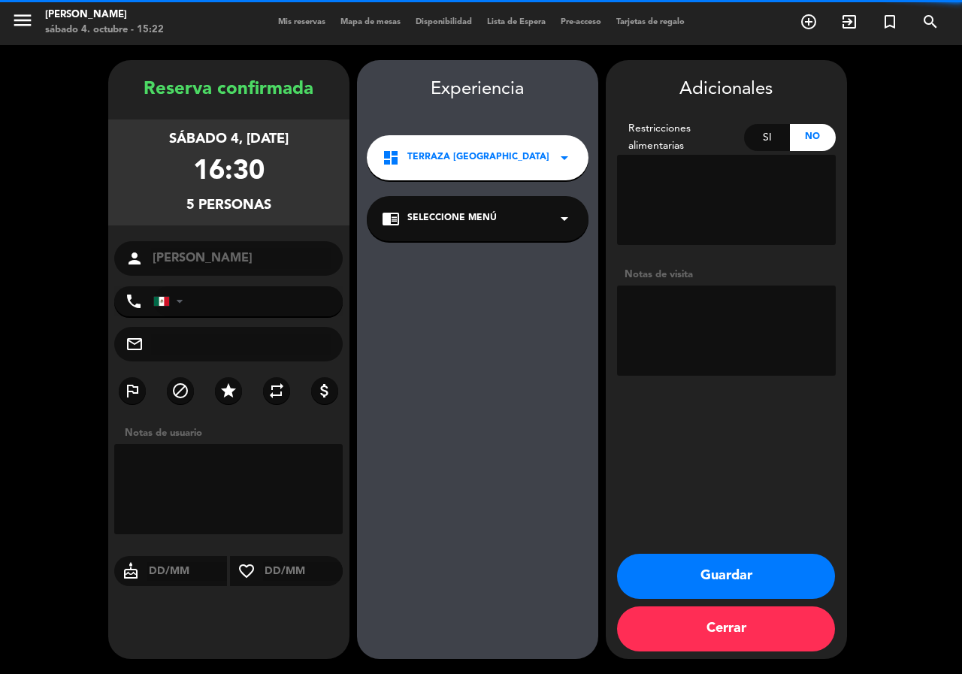
click at [744, 302] on textarea at bounding box center [726, 331] width 219 height 90
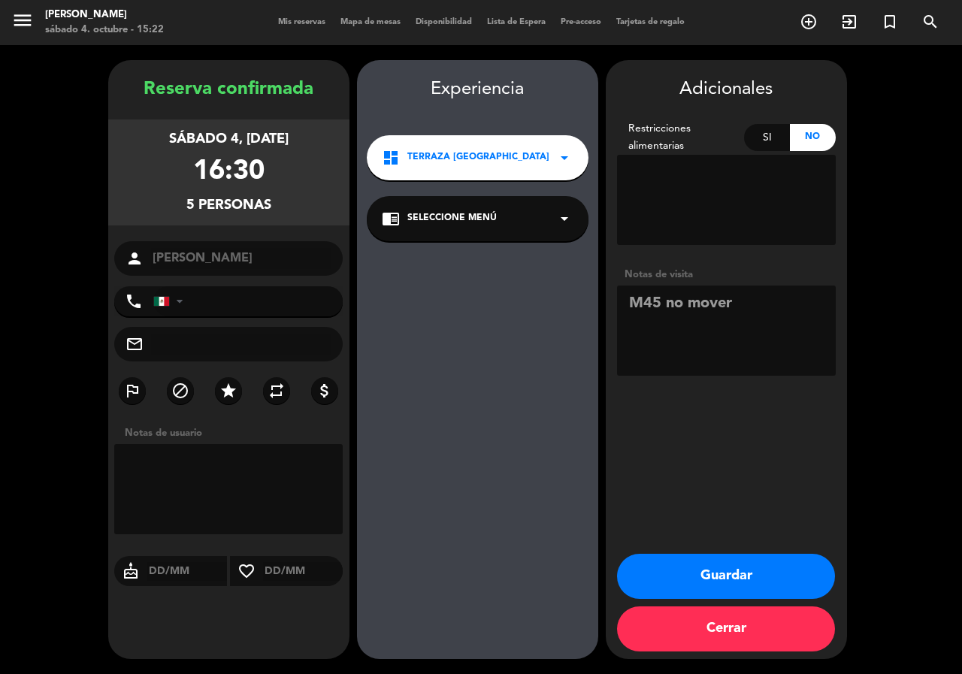
type textarea "M45 no mover"
click at [716, 569] on button "Guardar" at bounding box center [726, 576] width 218 height 45
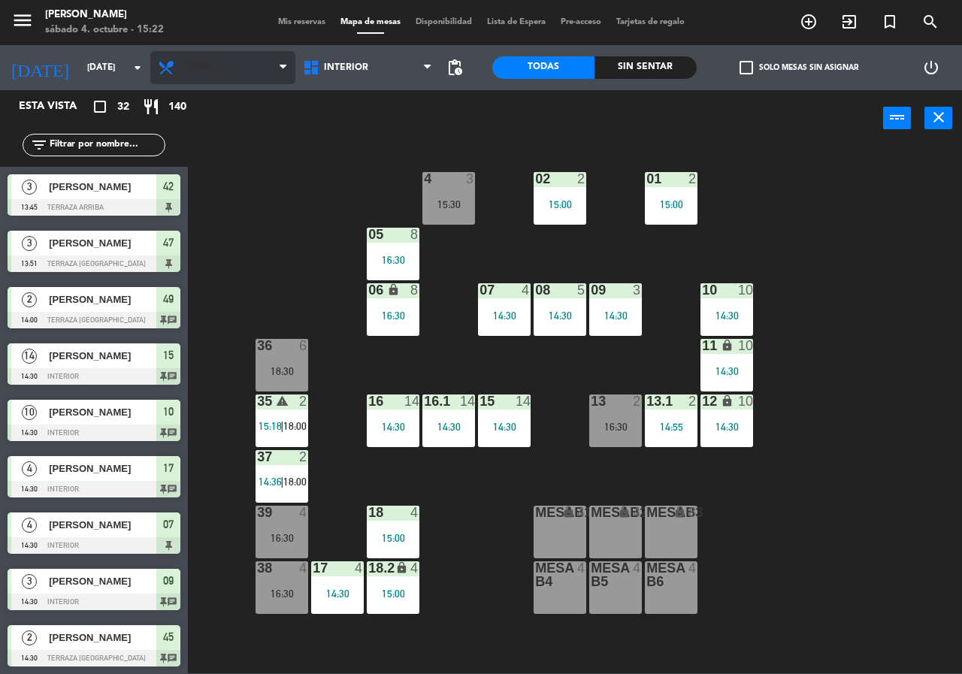
click at [239, 68] on span "Comida" at bounding box center [222, 67] width 145 height 33
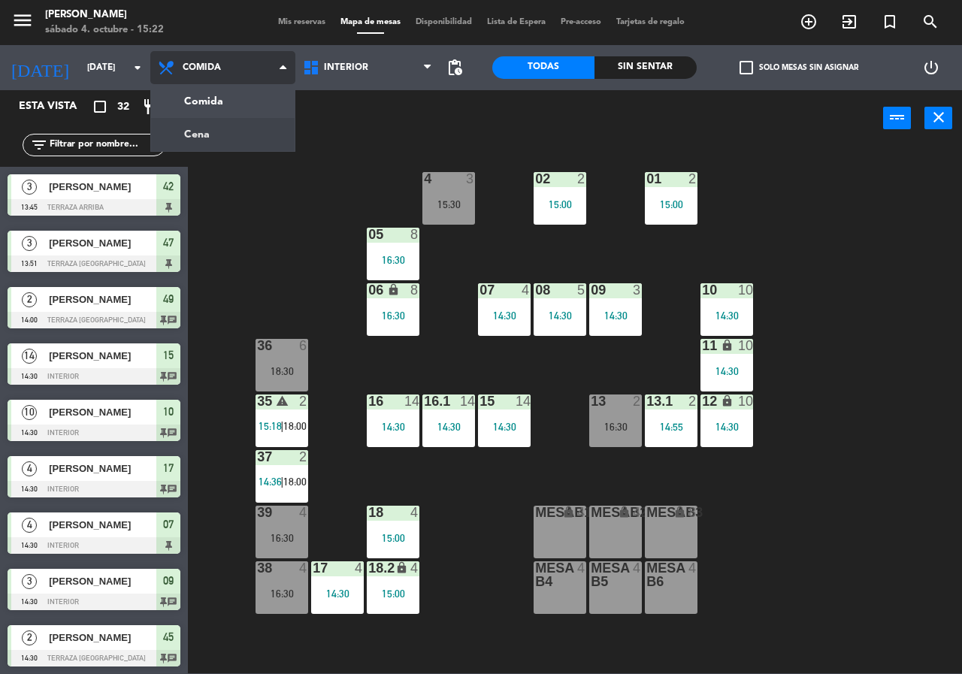
click at [219, 128] on ng-component "menu [PERSON_NAME][DATE] 4. octubre - 15:22 Mis reservas Mapa de mesas Disponib…" at bounding box center [481, 337] width 962 height 674
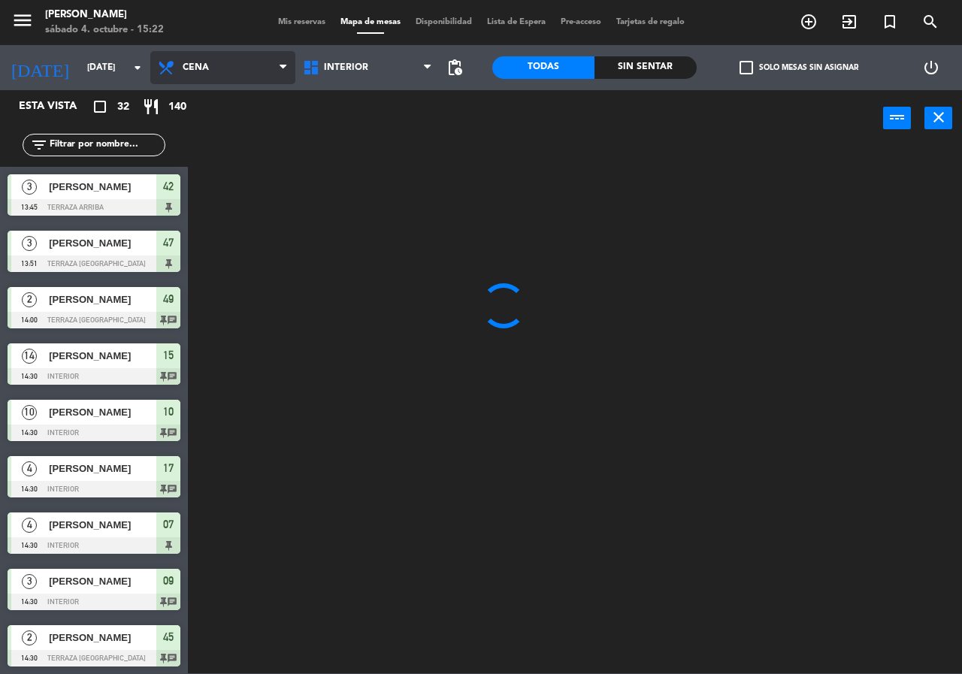
drag, startPoint x: 200, startPoint y: 56, endPoint x: 223, endPoint y: 97, distance: 46.4
click at [202, 59] on span "Cena" at bounding box center [222, 67] width 145 height 33
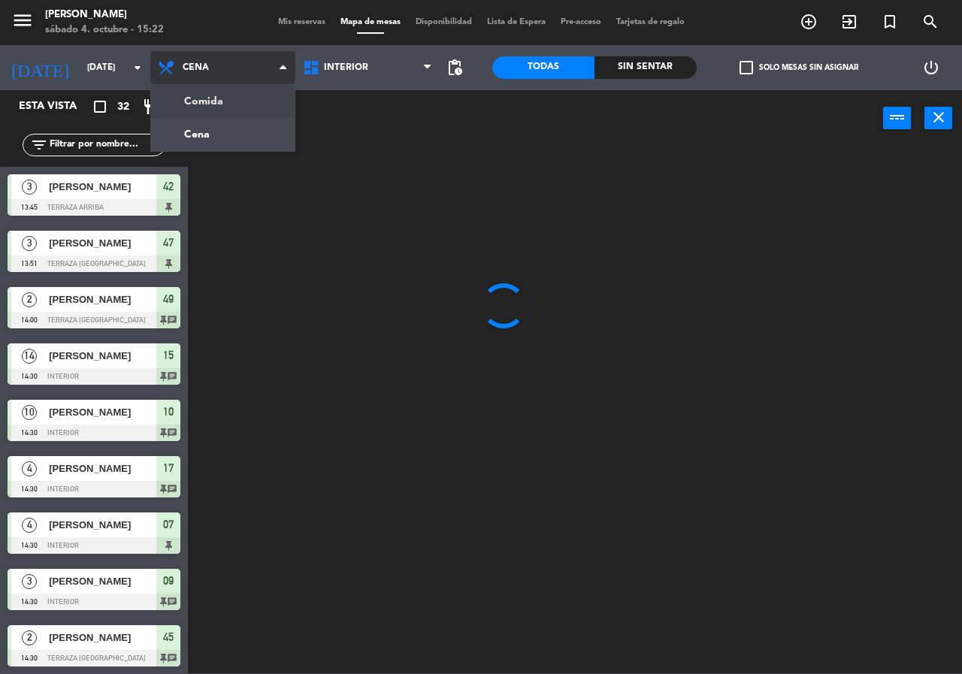
click at [223, 99] on ng-component "menu [PERSON_NAME][DATE] 4. octubre - 15:22 Mis reservas Mapa de mesas Disponib…" at bounding box center [481, 337] width 962 height 674
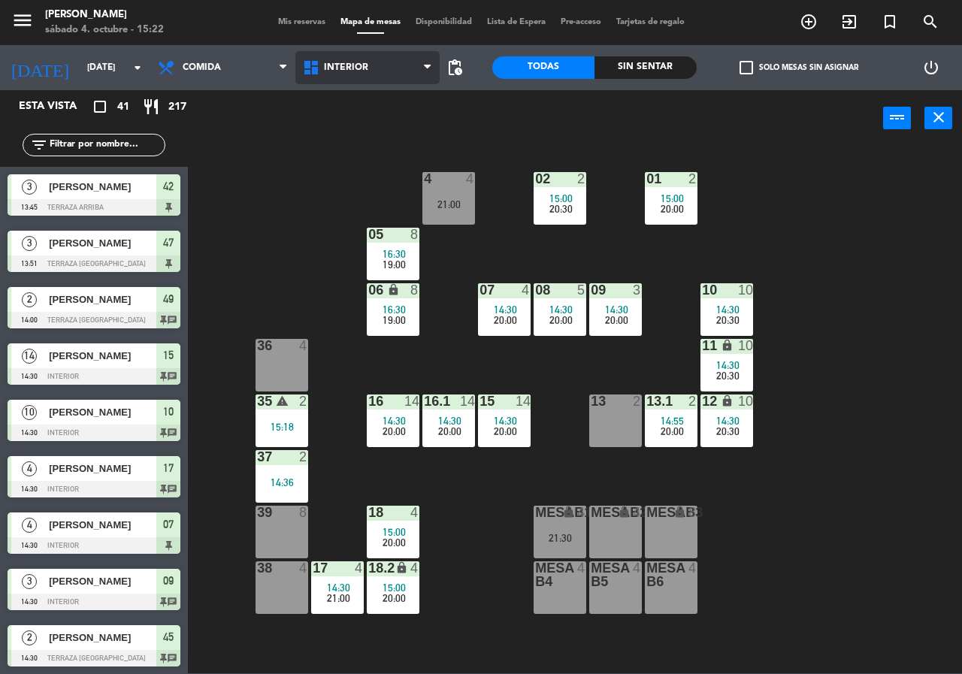
click at [357, 66] on span "Interior" at bounding box center [346, 67] width 44 height 11
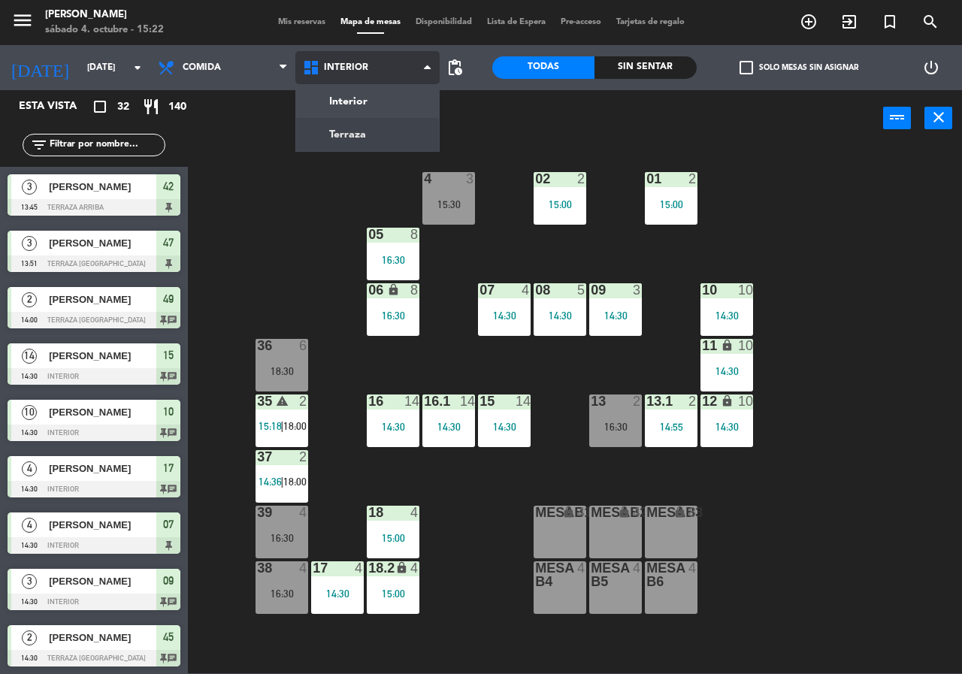
click at [348, 136] on ng-component "menu [PERSON_NAME][DATE] 4. octubre - 15:22 Mis reservas Mapa de mesas Disponib…" at bounding box center [481, 337] width 962 height 674
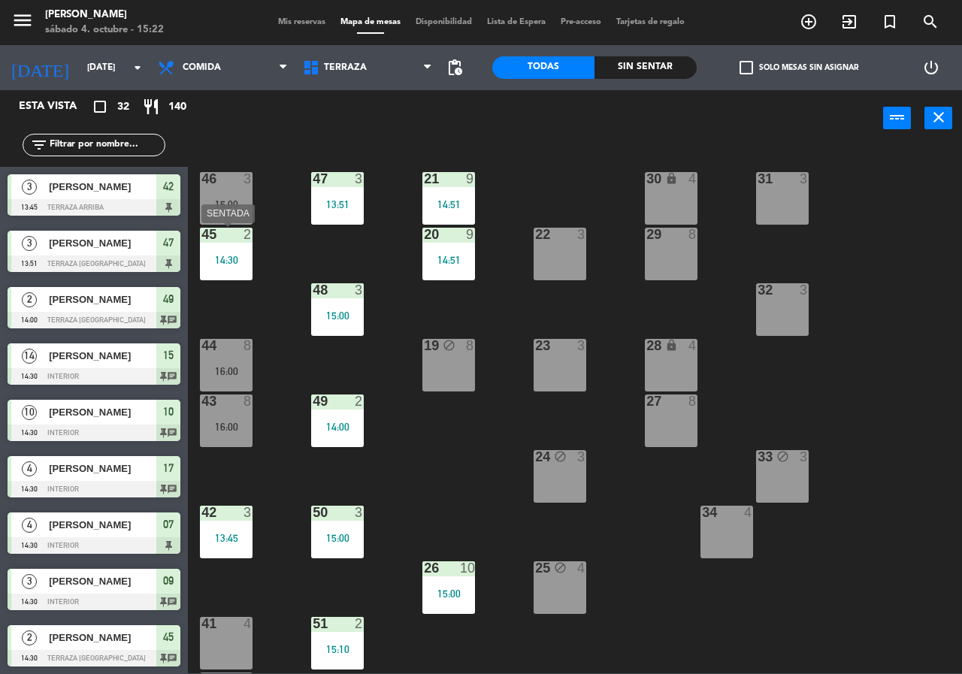
click at [239, 263] on div "14:30" at bounding box center [226, 260] width 53 height 11
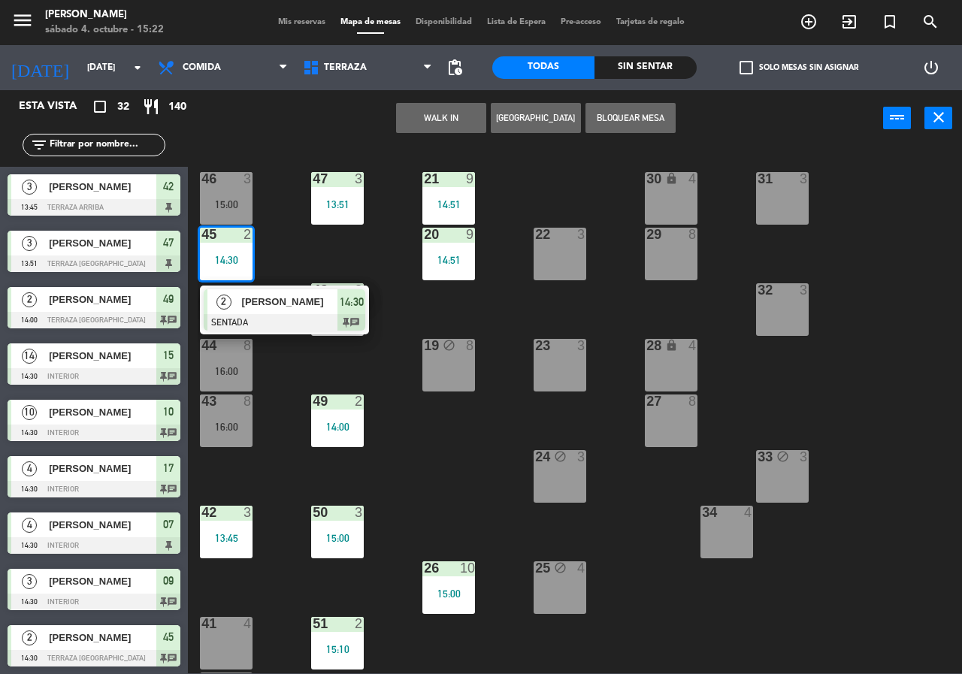
click at [122, 148] on input "text" at bounding box center [106, 145] width 117 height 17
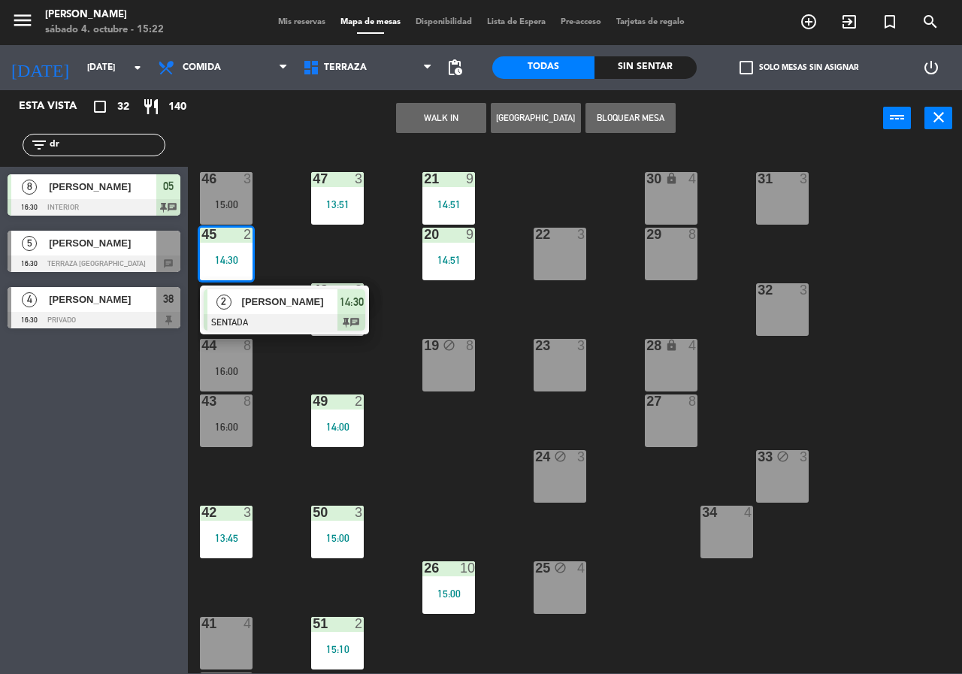
type input "dr"
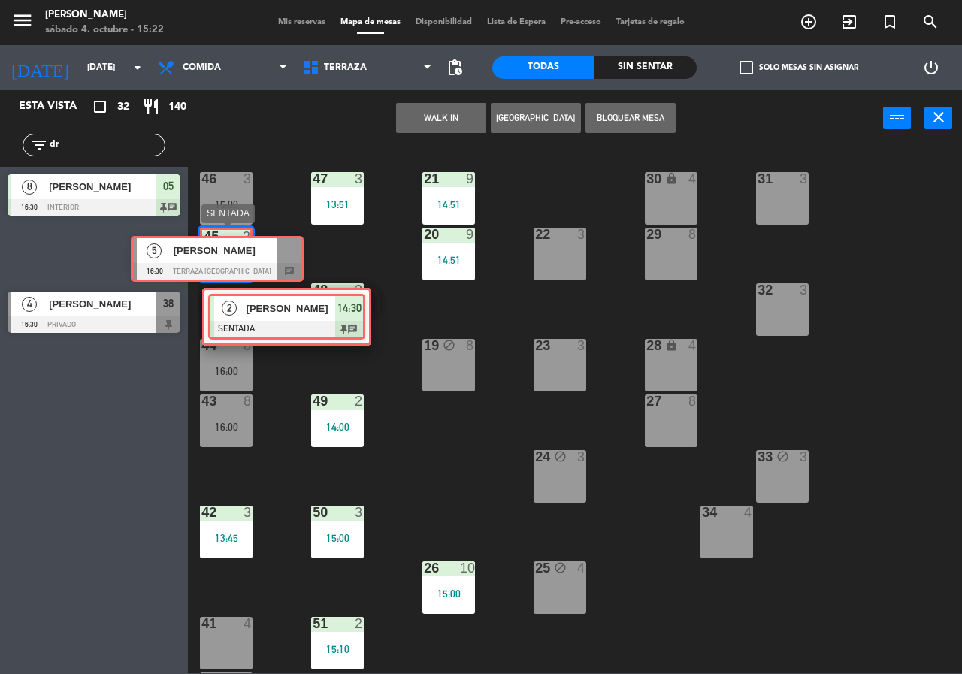
drag, startPoint x: 117, startPoint y: 258, endPoint x: 240, endPoint y: 263, distance: 123.4
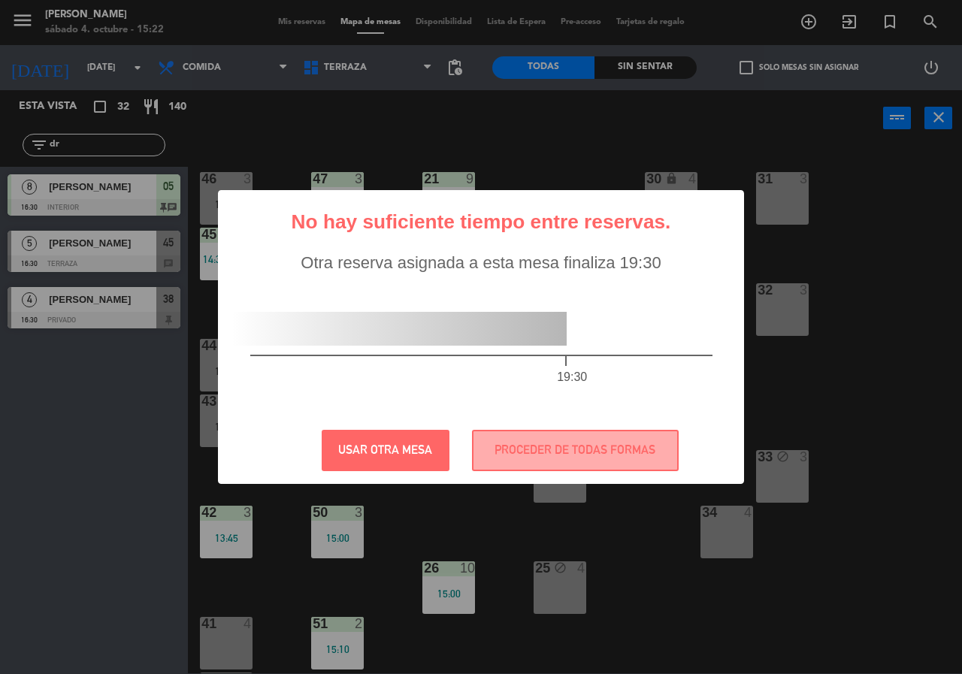
click at [286, 259] on div "Otra reserva asignada a esta mesa finaliza 19:30 19:30" at bounding box center [482, 335] width 500 height 164
click at [554, 443] on button "PROCEDER DE TODAS FORMAS" at bounding box center [575, 450] width 207 height 41
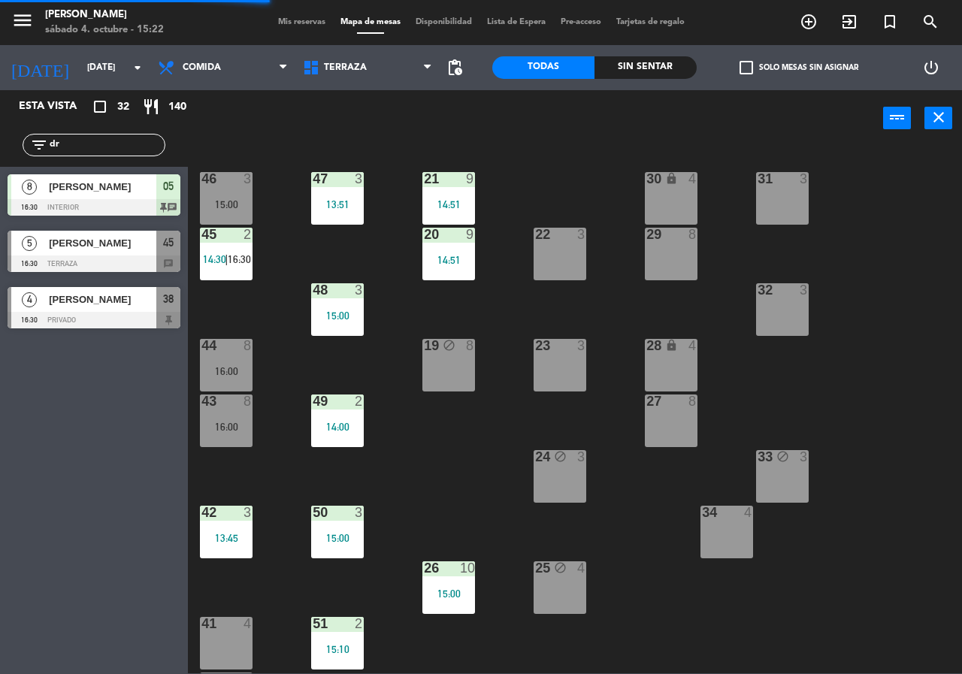
click at [230, 262] on span "16:30" at bounding box center [239, 259] width 23 height 12
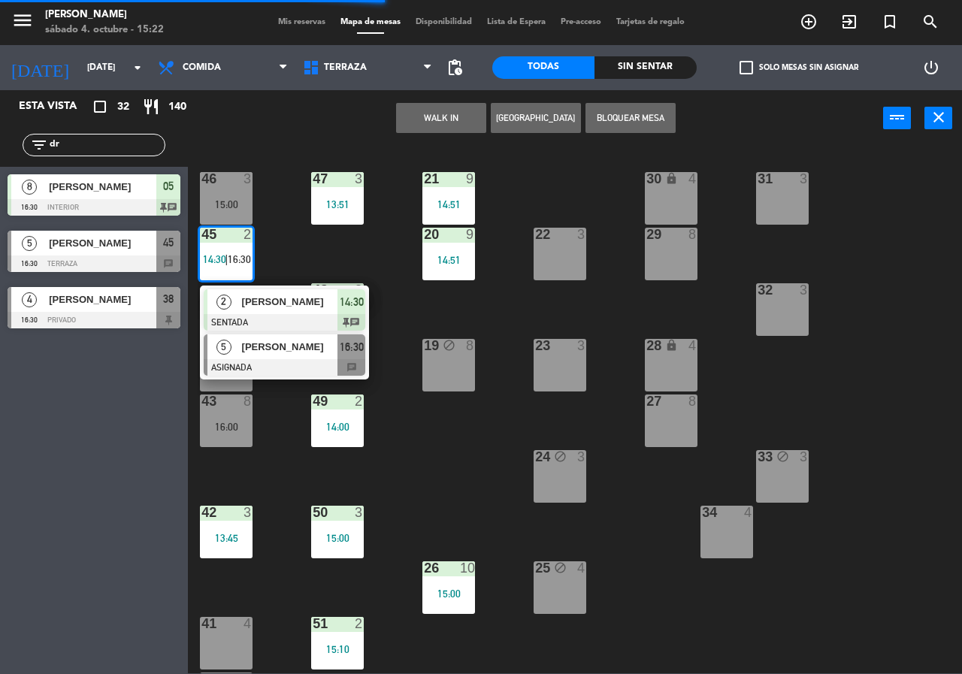
click at [292, 365] on div at bounding box center [285, 367] width 162 height 17
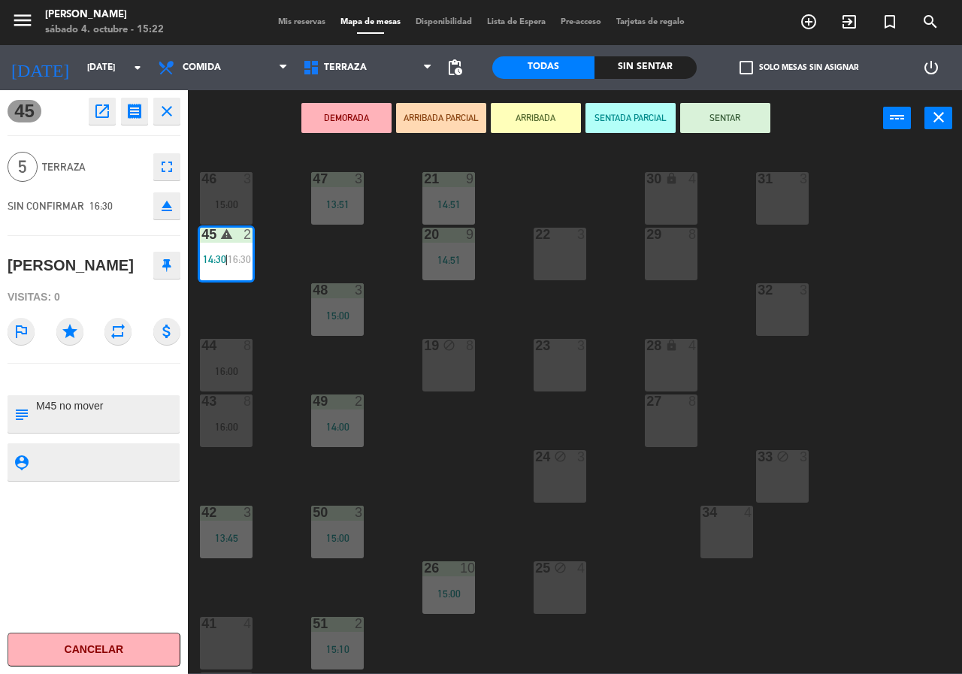
drag, startPoint x: 145, startPoint y: 414, endPoint x: 147, endPoint y: 425, distance: 10.8
click at [147, 423] on textarea at bounding box center [107, 415] width 144 height 32
type textarea "M45 no mover, sabe que se necesita"
drag, startPoint x: 140, startPoint y: 463, endPoint x: 120, endPoint y: 462, distance: 20.4
click at [126, 462] on textarea at bounding box center [107, 462] width 144 height 19
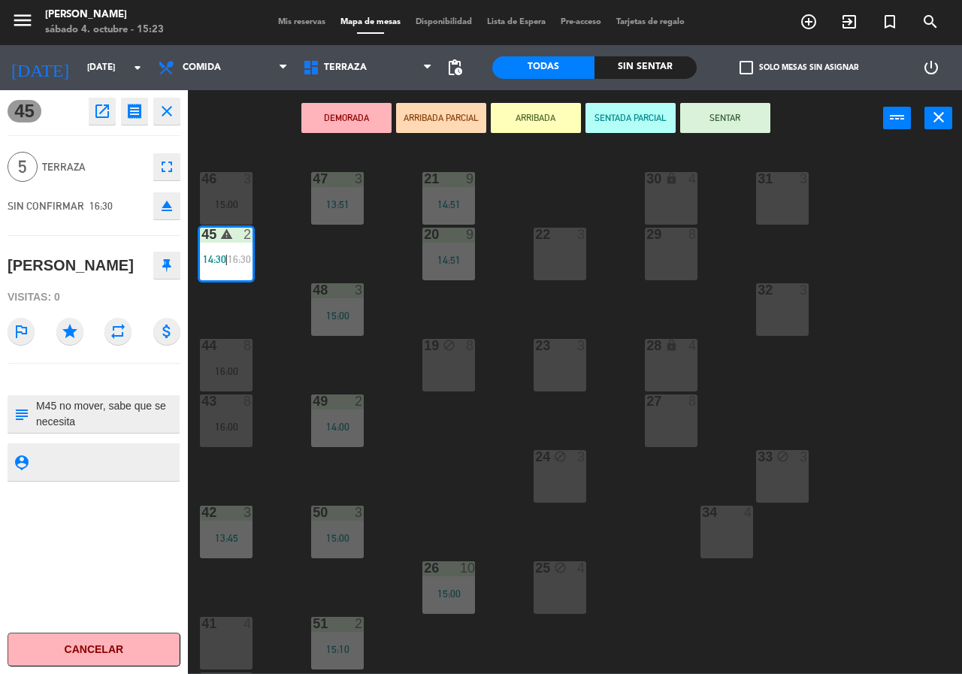
click at [277, 305] on div "21 9 14:51 30 lock 4 46 3 15:00 47 3 13:51 31 3 20 9 14:51 22 3 29 8 45 warning…" at bounding box center [580, 410] width 765 height 528
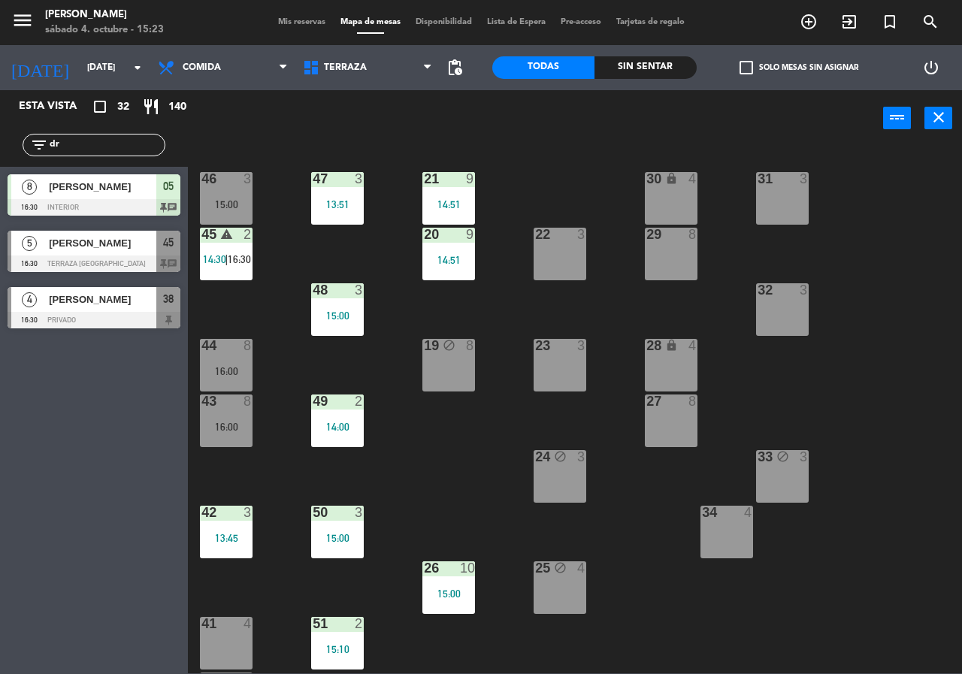
click at [226, 267] on div "45 warning 2 14:30 | 16:30" at bounding box center [226, 254] width 53 height 53
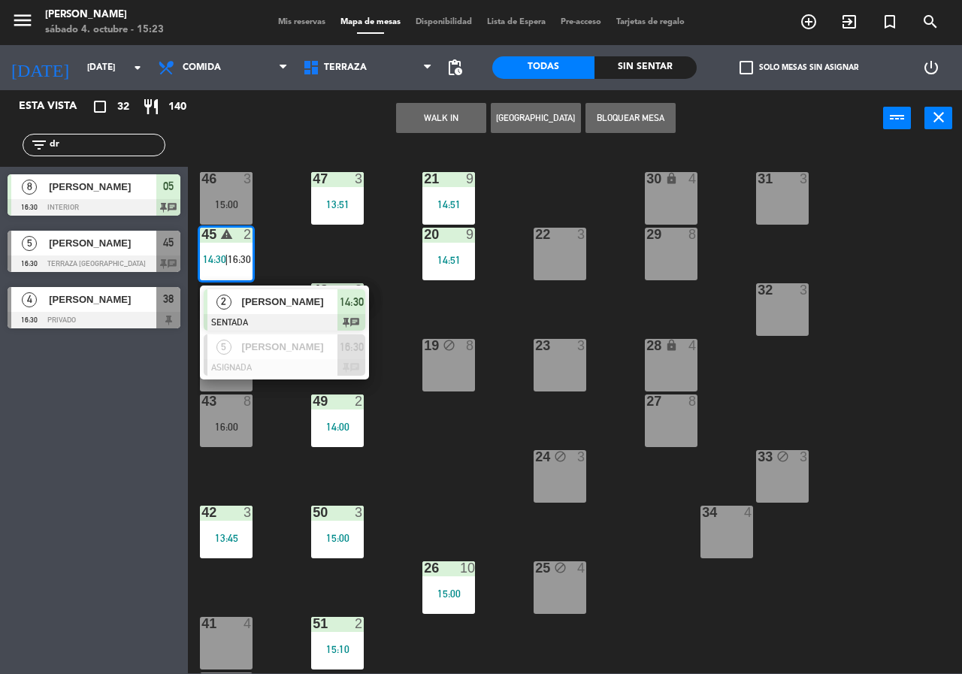
click at [265, 341] on div "5 [PERSON_NAME] ASIGNADA 16:30 chat" at bounding box center [285, 355] width 192 height 49
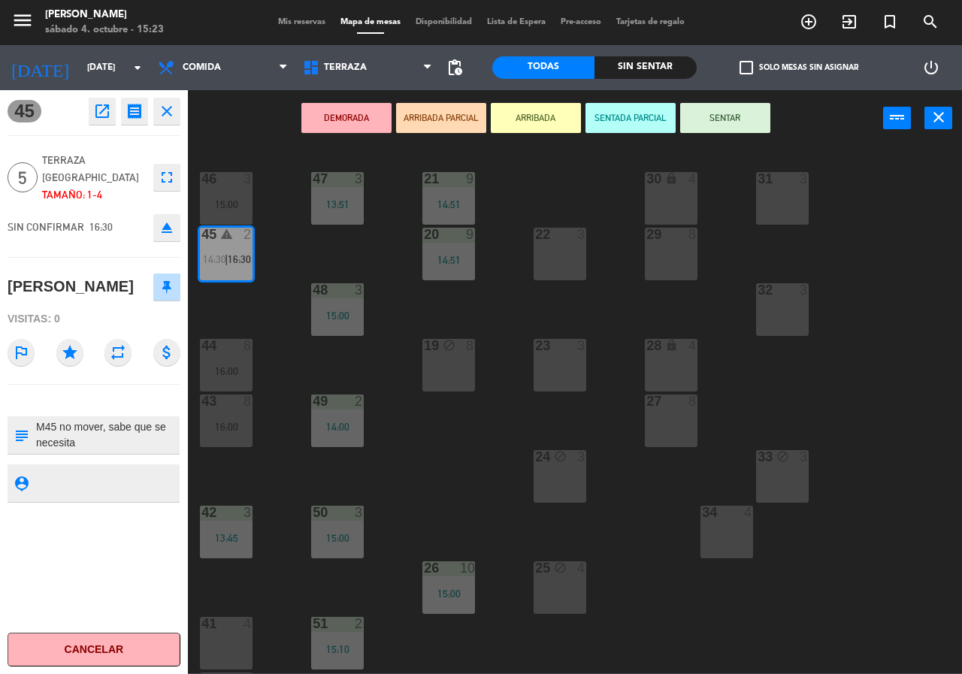
click at [315, 374] on div "21 9 14:51 30 lock 4 46 3 15:00 47 3 13:51 31 3 20 9 14:51 22 3 29 8 45 warning…" at bounding box center [580, 410] width 765 height 528
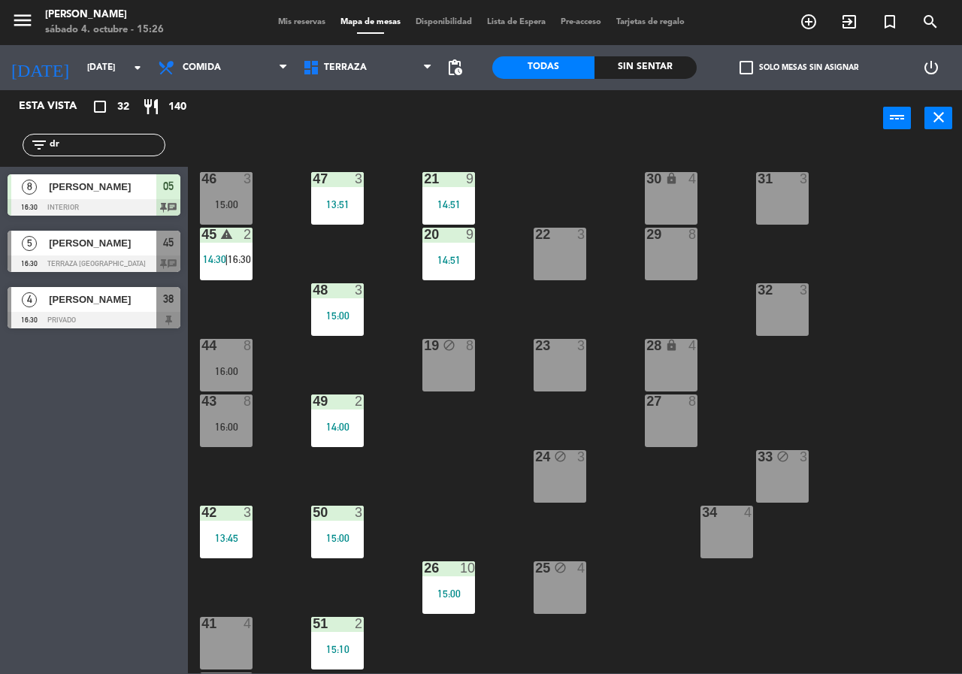
drag, startPoint x: 119, startPoint y: 144, endPoint x: 113, endPoint y: 138, distance: 9.1
click at [118, 144] on input "dr" at bounding box center [106, 145] width 117 height 17
click at [69, 256] on div "5 [PERSON_NAME] 16:30 Terraza La Paz 45 chat" at bounding box center [94, 251] width 188 height 56
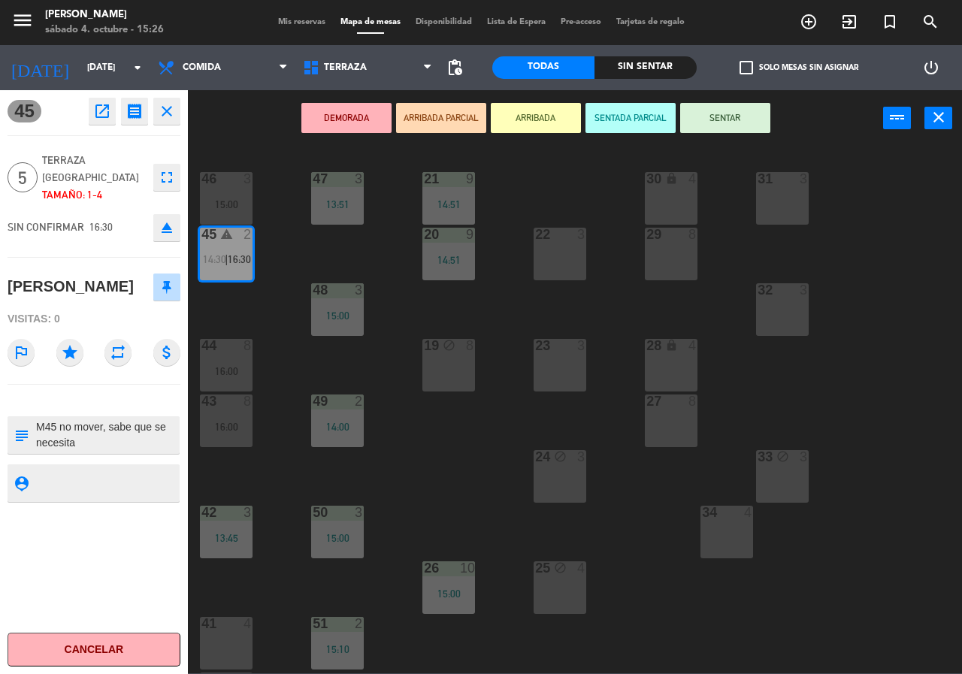
click at [223, 317] on div "21 9 14:51 30 lock 4 46 3 15:00 47 3 13:51 31 3 20 9 14:51 22 3 29 8 45 warning…" at bounding box center [580, 410] width 765 height 528
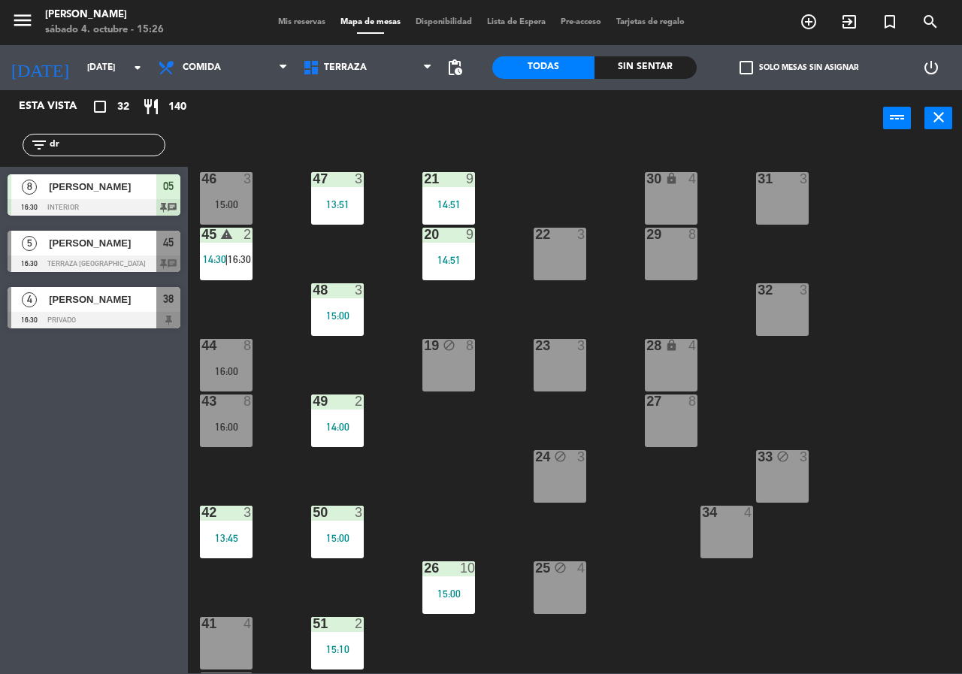
click at [233, 276] on div "45 warning 2 14:30 | 16:30" at bounding box center [226, 254] width 53 height 53
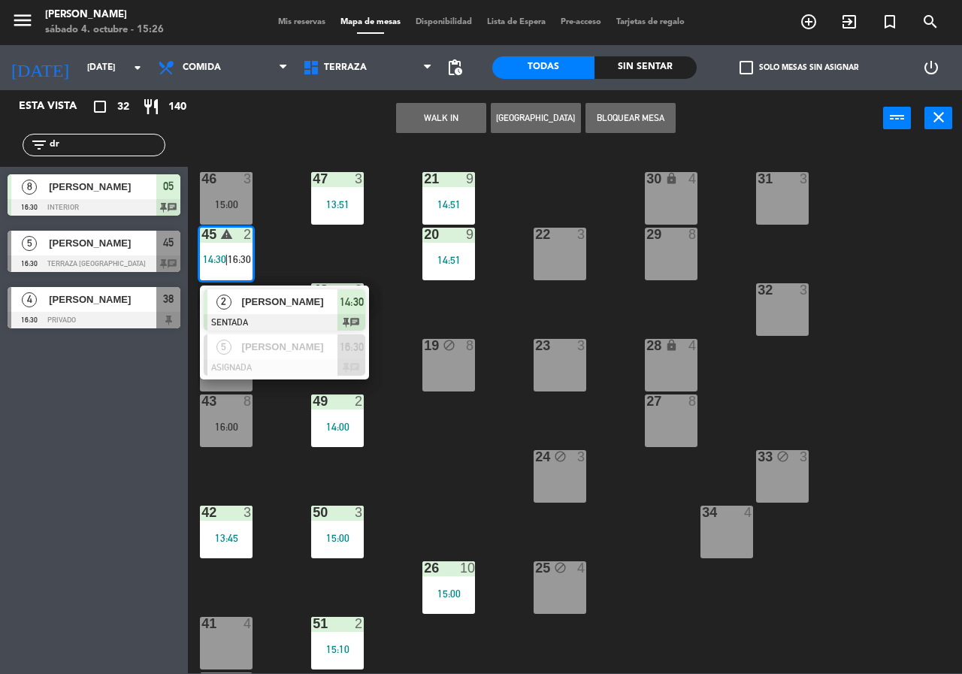
click at [271, 227] on div "21 9 14:51 30 lock 4 46 3 15:00 47 3 13:51 31 3 20 9 14:51 22 3 29 8 45 warning…" at bounding box center [580, 410] width 765 height 528
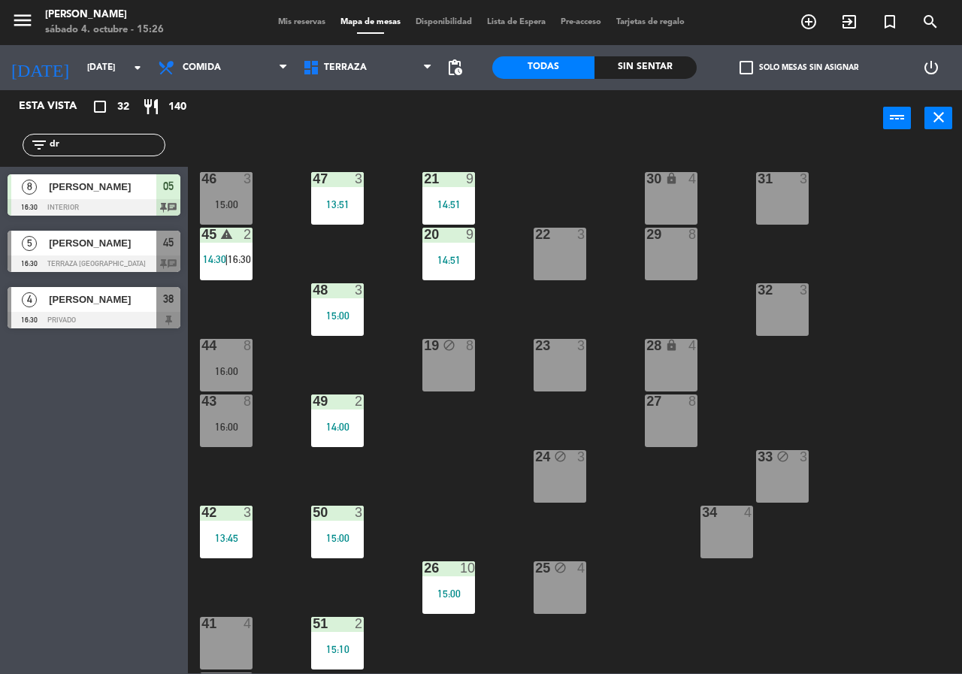
click at [132, 255] on div "[PERSON_NAME]" at bounding box center [101, 243] width 109 height 25
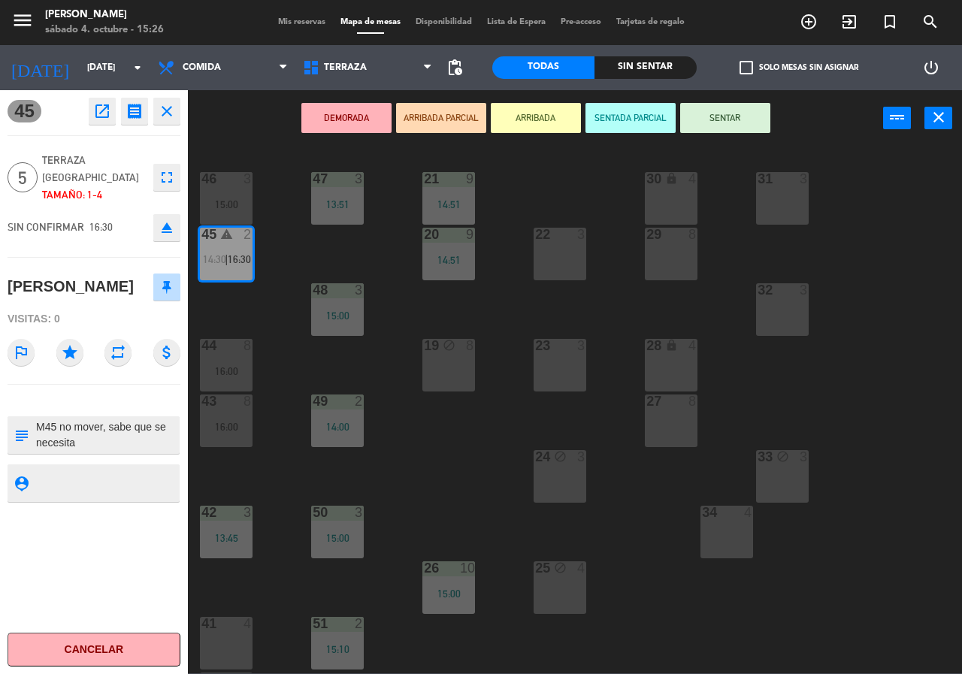
click at [292, 249] on div "21 9 14:51 30 lock 4 46 3 15:00 47 3 13:51 31 3 20 9 14:51 22 3 29 8 45 warning…" at bounding box center [580, 410] width 765 height 528
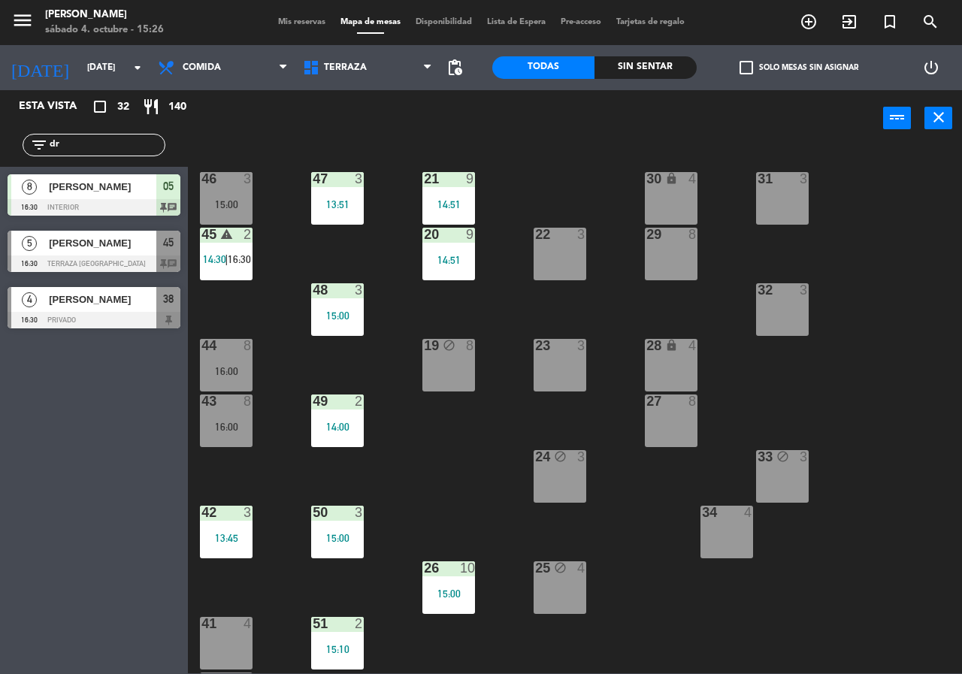
click at [82, 145] on input "dr" at bounding box center [106, 145] width 117 height 17
type input "d"
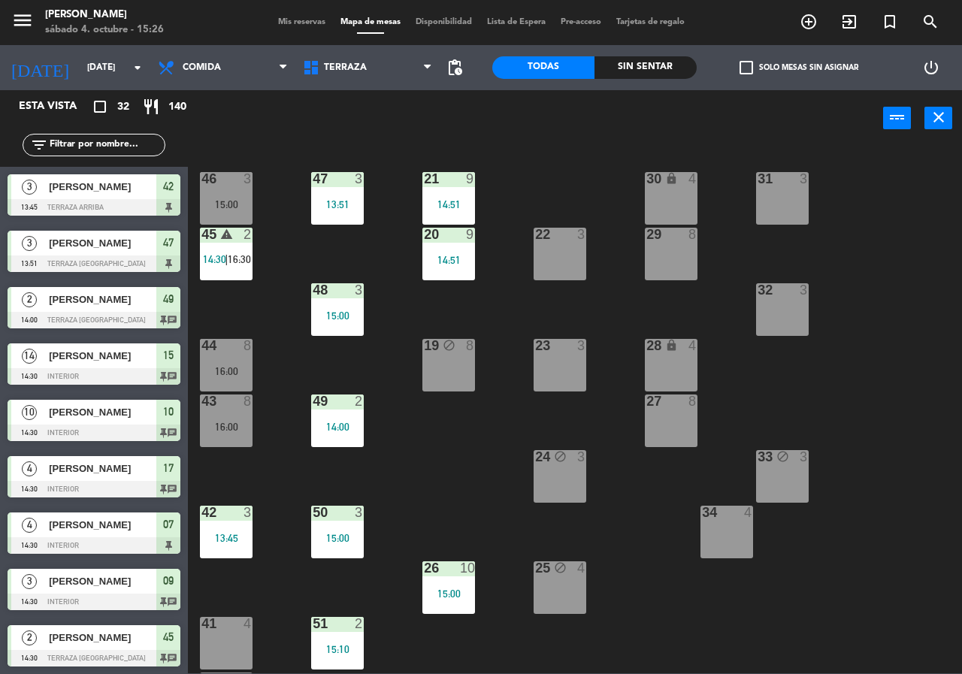
click at [661, 67] on div "Sin sentar" at bounding box center [646, 67] width 102 height 23
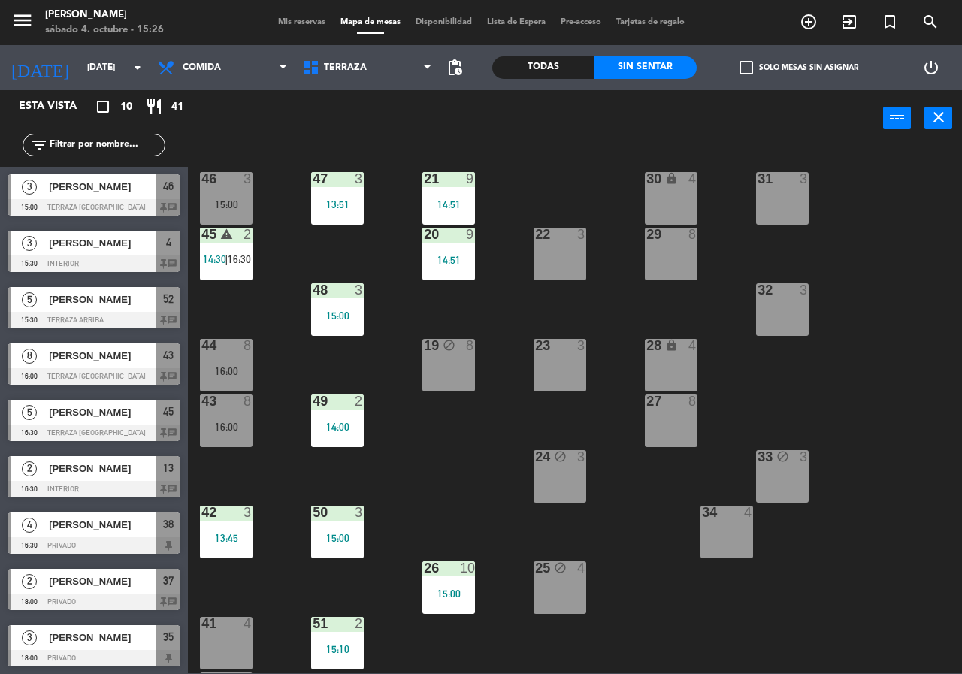
scroll to position [58, 0]
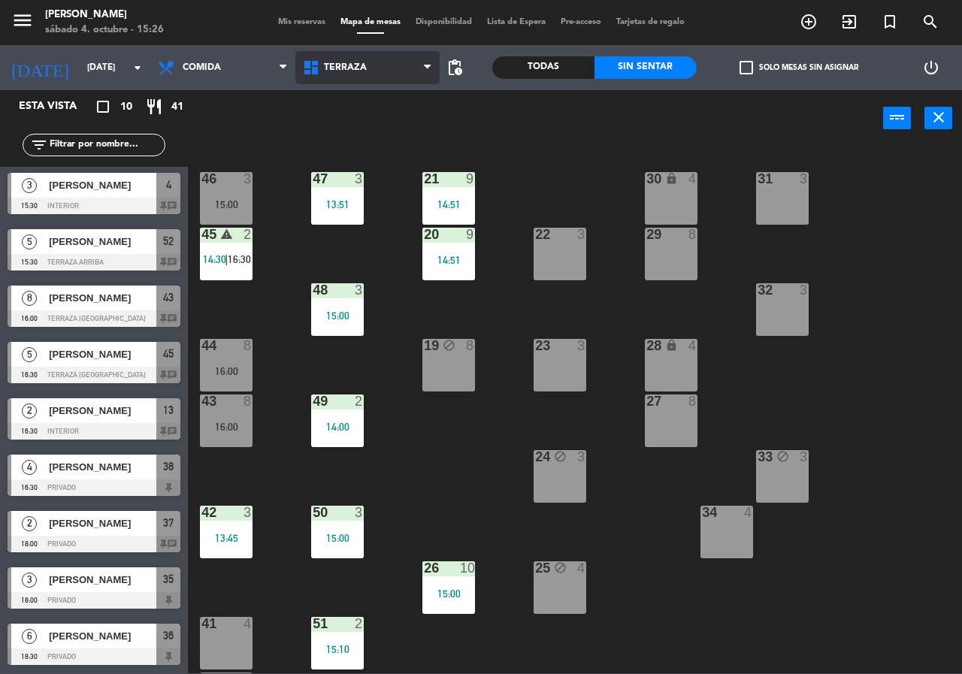
click at [365, 65] on span "Terraza" at bounding box center [345, 67] width 43 height 11
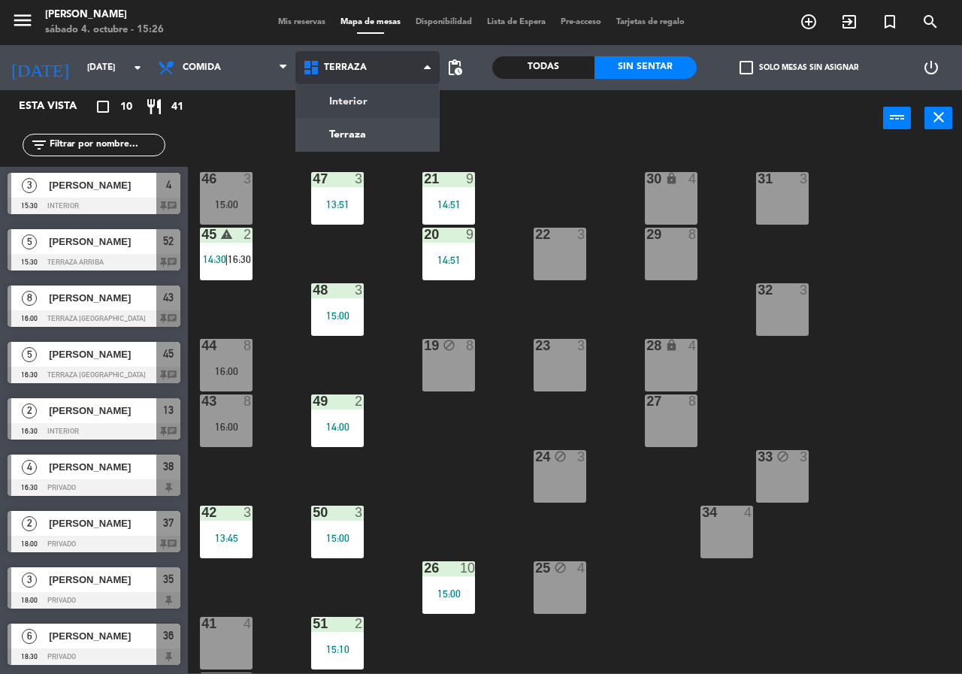
click at [356, 88] on div "Interior Terraza Terraza Interior Terraza" at bounding box center [367, 67] width 145 height 45
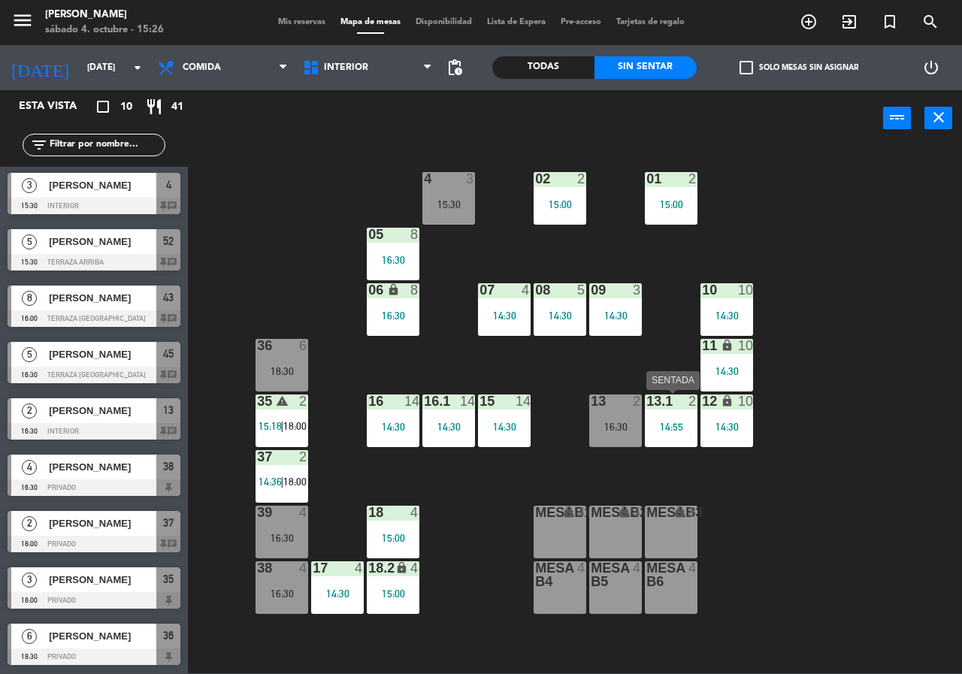
click at [686, 409] on div "13.1 2" at bounding box center [671, 402] width 53 height 15
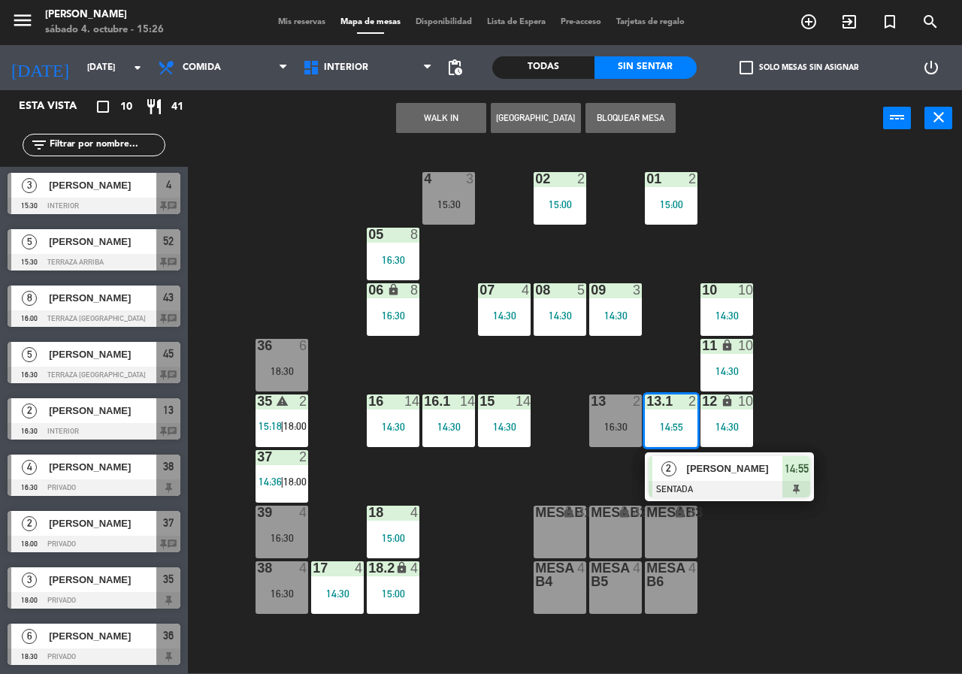
click at [749, 575] on div "02 2 15:00 4 3 15:30 01 2 15:00 05 8 16:30 06 lock 8 16:30 07 4 14:30 09 3 14:3…" at bounding box center [580, 410] width 765 height 528
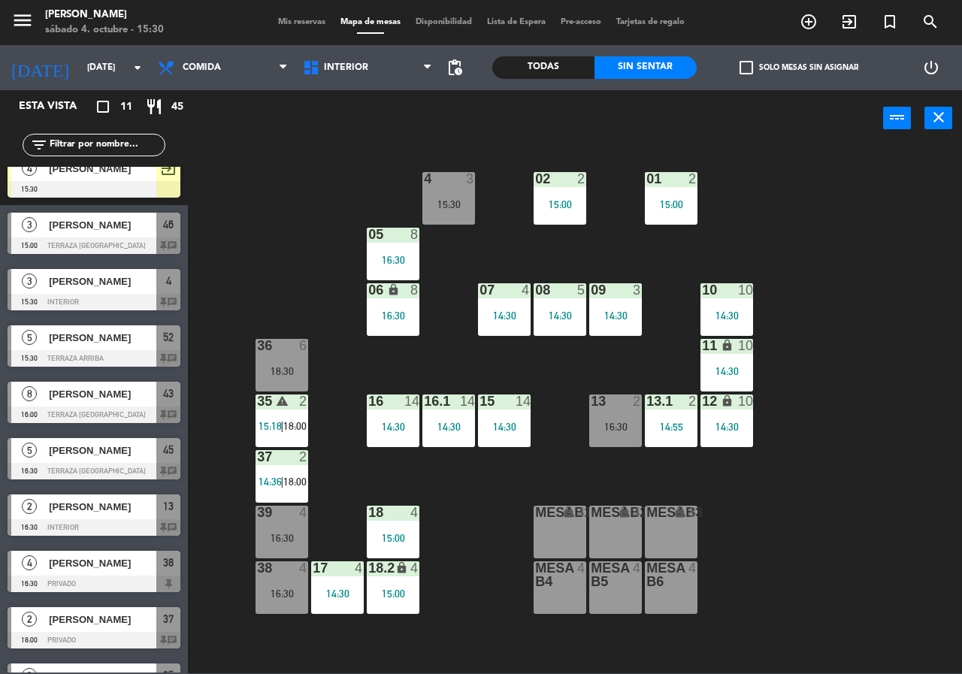
click at [304, 265] on div "02 2 15:00 4 3 15:30 01 2 15:00 05 8 16:30 06 lock 8 16:30 07 4 14:30 09 3 14:3…" at bounding box center [580, 410] width 765 height 528
click at [346, 75] on span "Interior" at bounding box center [367, 67] width 145 height 33
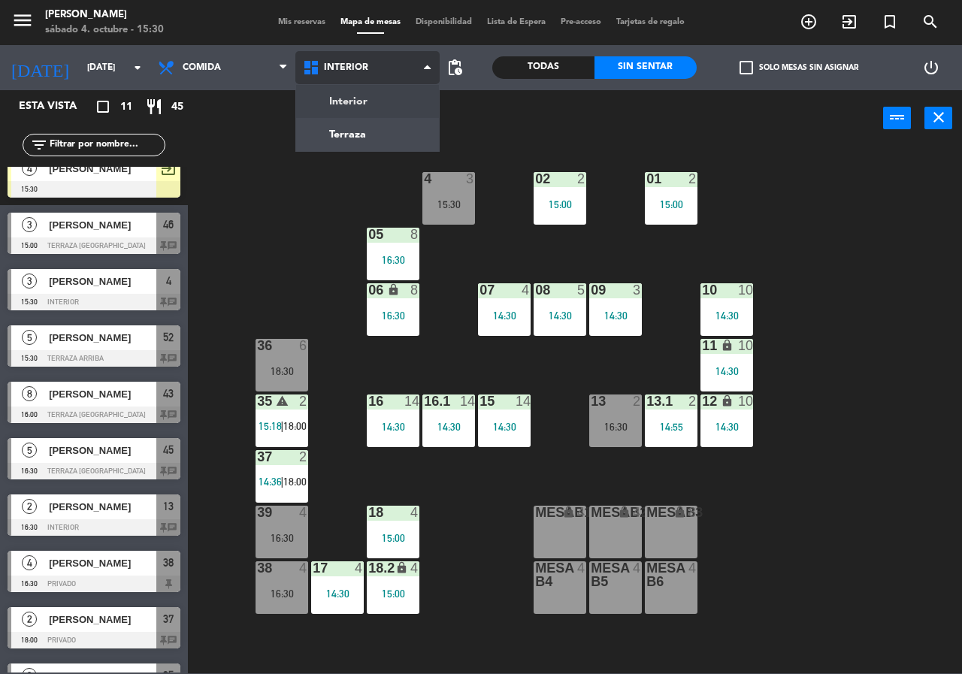
click at [392, 132] on ng-component "menu [PERSON_NAME][DATE] 4. octubre - 15:30 Mis reservas Mapa de mesas Disponib…" at bounding box center [481, 337] width 962 height 674
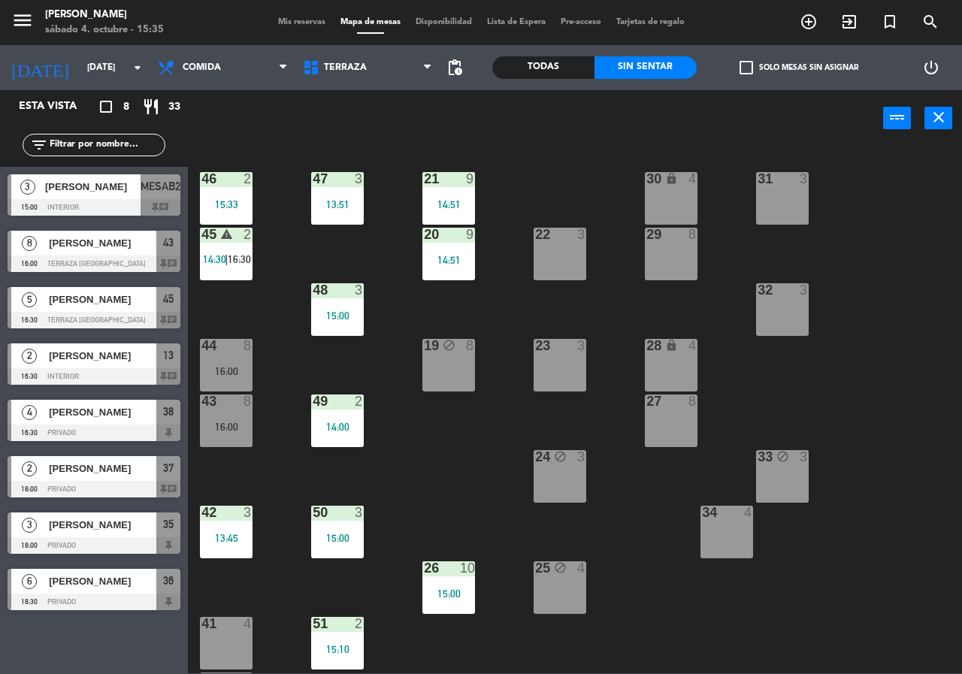
scroll to position [0, 0]
click at [744, 132] on div "power_input close" at bounding box center [536, 118] width 696 height 57
drag, startPoint x: 422, startPoint y: 469, endPoint x: 208, endPoint y: 231, distance: 320.0
click at [420, 466] on div "21 9 14:51 30 lock 4 46 2 15:33 47 3 13:51 31 3 20 9 14:51 22 3 29 8 45 warning…" at bounding box center [580, 410] width 765 height 528
click at [186, 71] on span "Comida" at bounding box center [222, 67] width 145 height 33
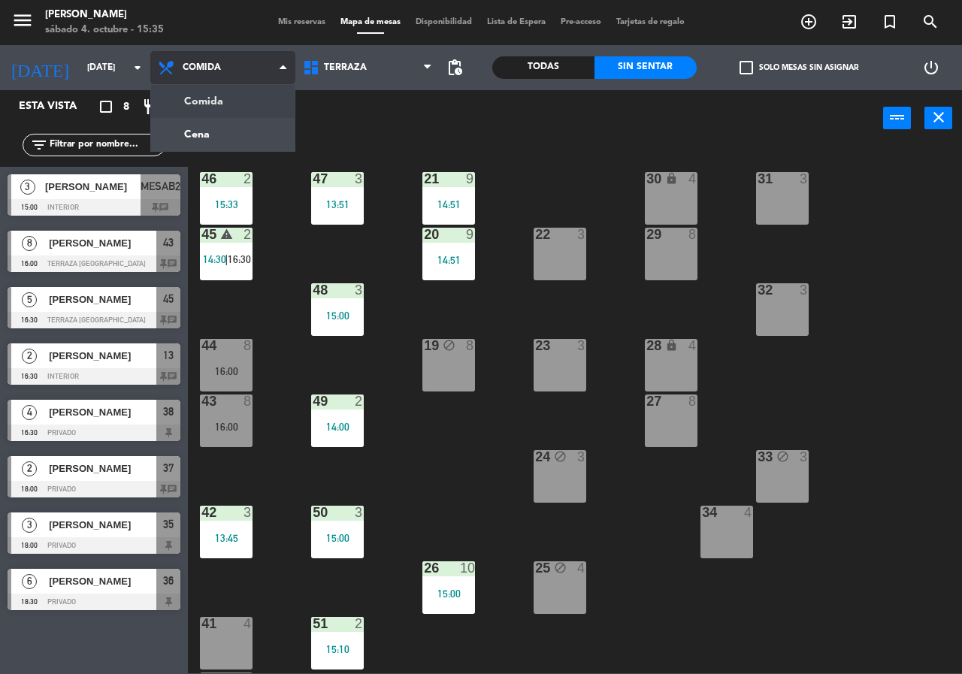
click at [226, 106] on ng-component "menu Chepe [PERSON_NAME] sábado 4. octubre - 15:35 Mis reservas Mapa de mesas D…" at bounding box center [481, 337] width 962 height 674
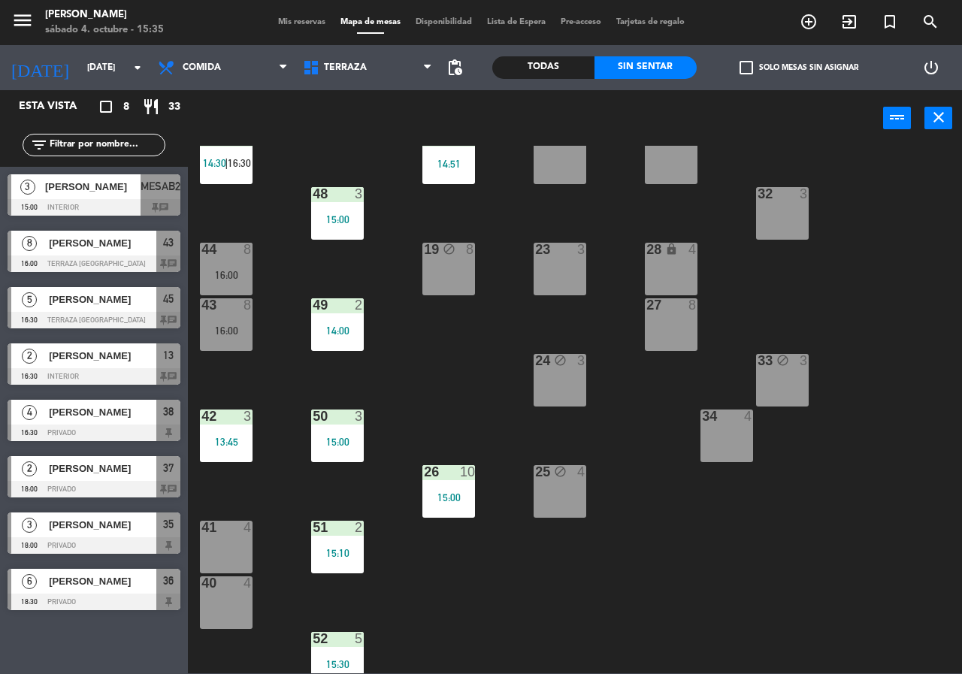
scroll to position [108, 0]
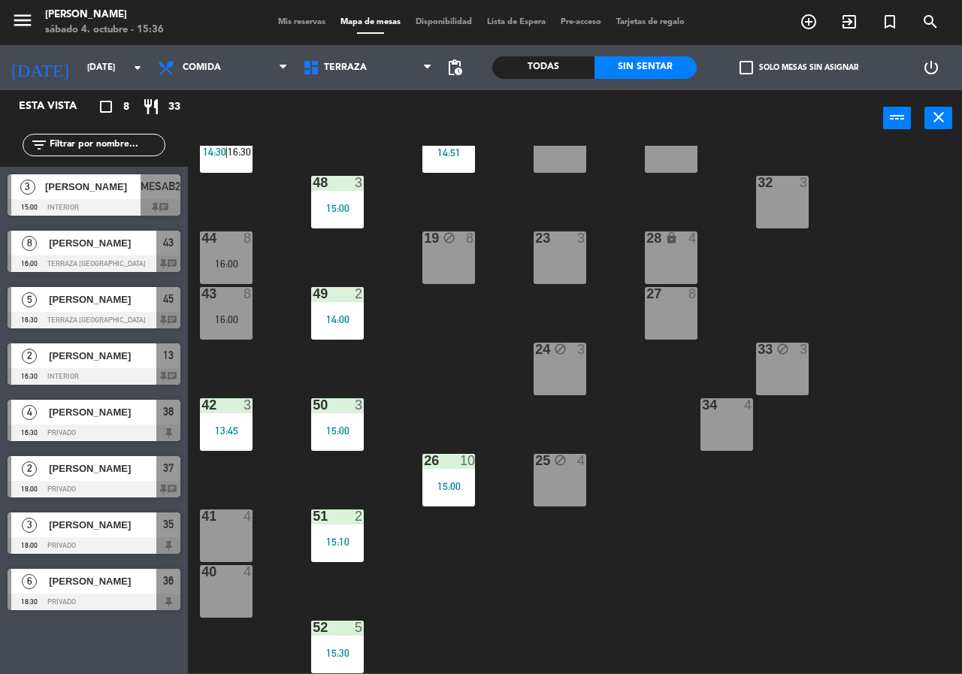
drag, startPoint x: 226, startPoint y: 532, endPoint x: 254, endPoint y: 614, distance: 86.5
click at [227, 534] on div "41 4" at bounding box center [226, 536] width 53 height 53
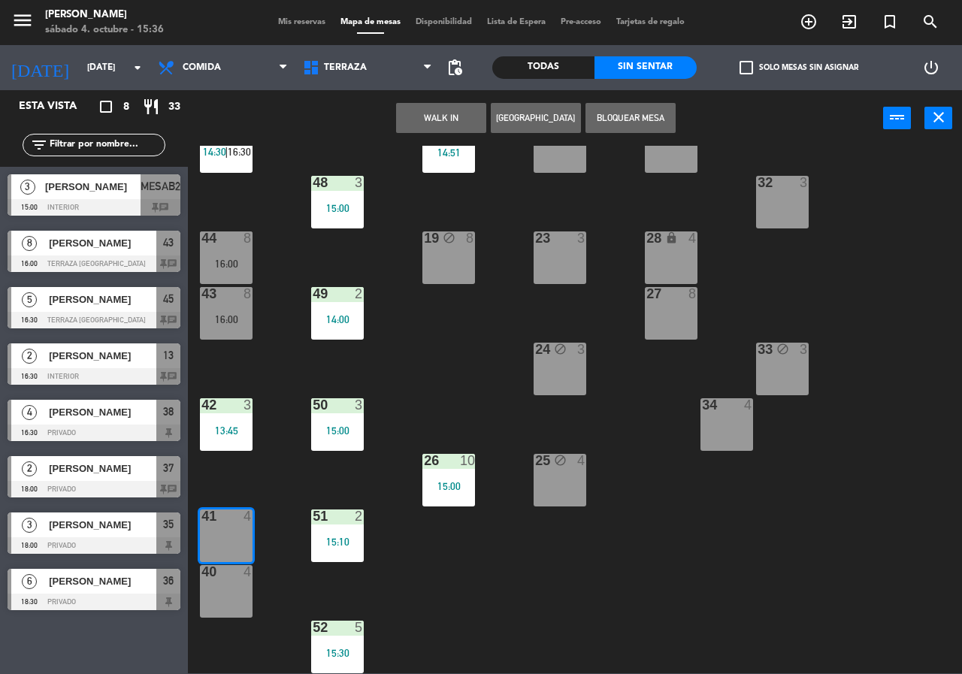
click at [247, 605] on div "40 4" at bounding box center [226, 591] width 53 height 53
click at [223, 77] on span "Comida" at bounding box center [222, 67] width 145 height 33
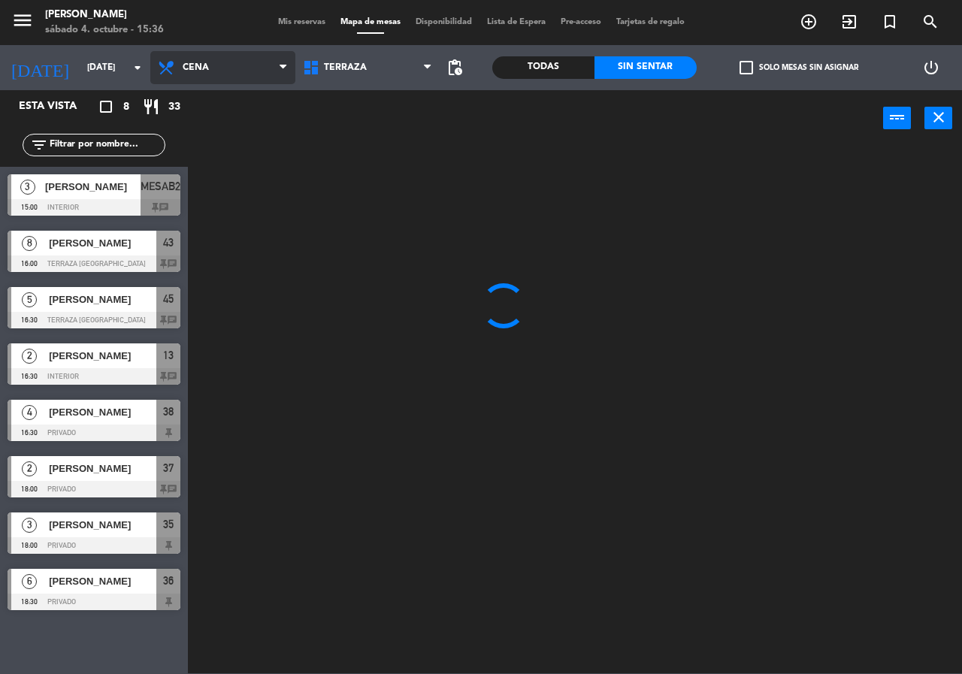
click at [244, 130] on ng-component "menu [PERSON_NAME][DATE] 4. octubre - 15:36 Mis reservas Mapa de mesas Disponib…" at bounding box center [481, 337] width 962 height 674
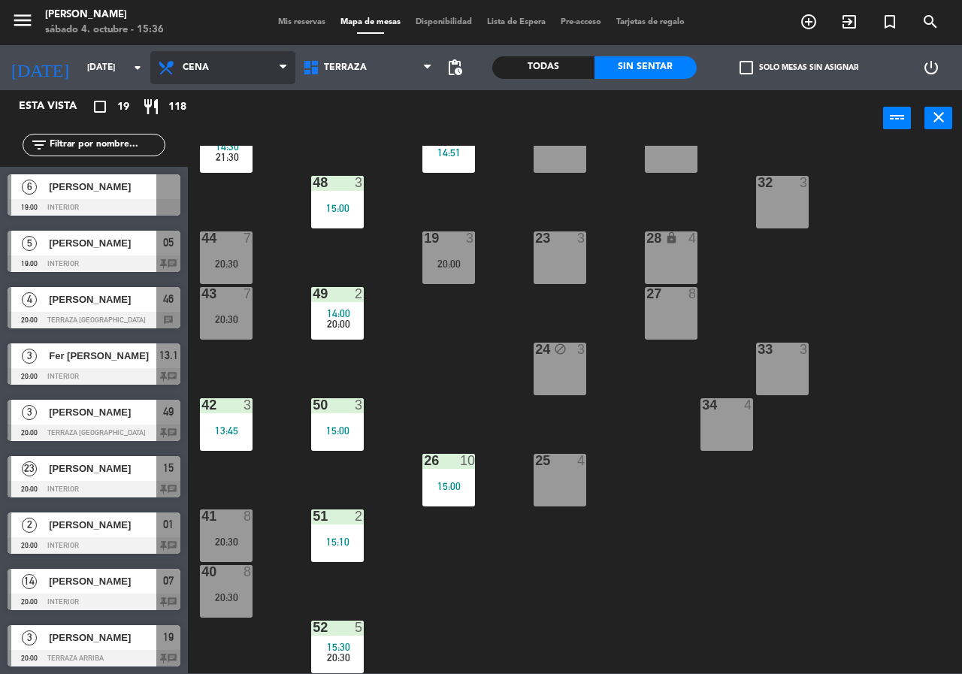
drag, startPoint x: 220, startPoint y: 59, endPoint x: 231, endPoint y: 93, distance: 36.2
click at [220, 59] on span "Cena" at bounding box center [222, 67] width 145 height 33
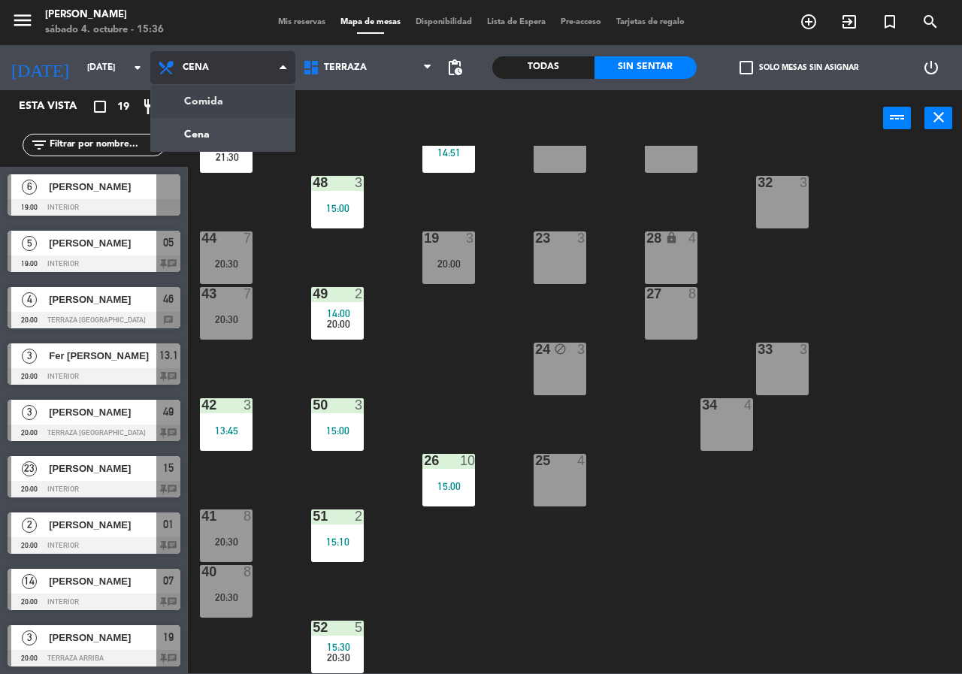
click at [234, 92] on ng-component "menu Chepe [PERSON_NAME] sábado 4. octubre - 15:36 Mis reservas Mapa de mesas D…" at bounding box center [481, 337] width 962 height 674
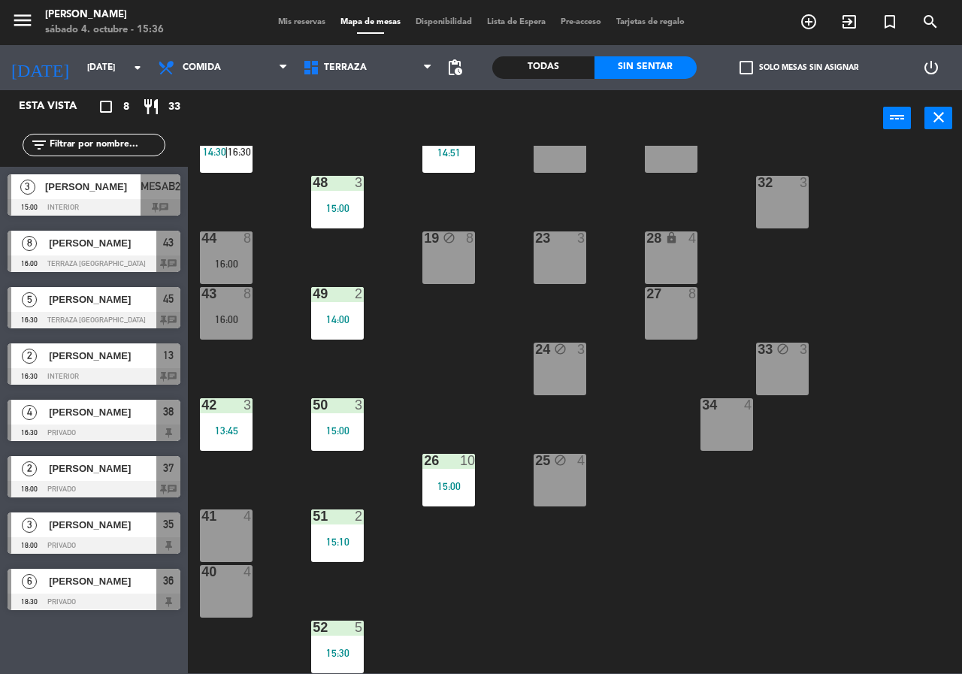
drag, startPoint x: 238, startPoint y: 574, endPoint x: 237, endPoint y: 547, distance: 27.1
click at [239, 571] on div "4" at bounding box center [251, 572] width 25 height 14
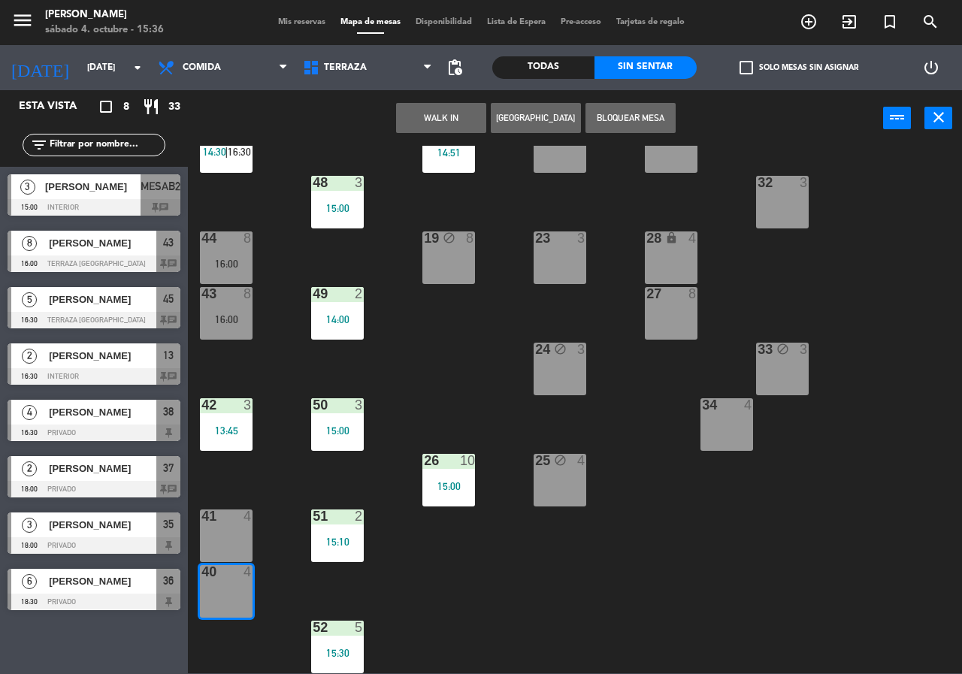
click at [237, 541] on div "41 4" at bounding box center [226, 536] width 53 height 53
click at [501, 375] on div "21 9 14:51 30 lock 4 46 2 15:33 47 3 13:51 31 3 20 9 14:51 22 3 29 8 45 warning…" at bounding box center [580, 410] width 765 height 528
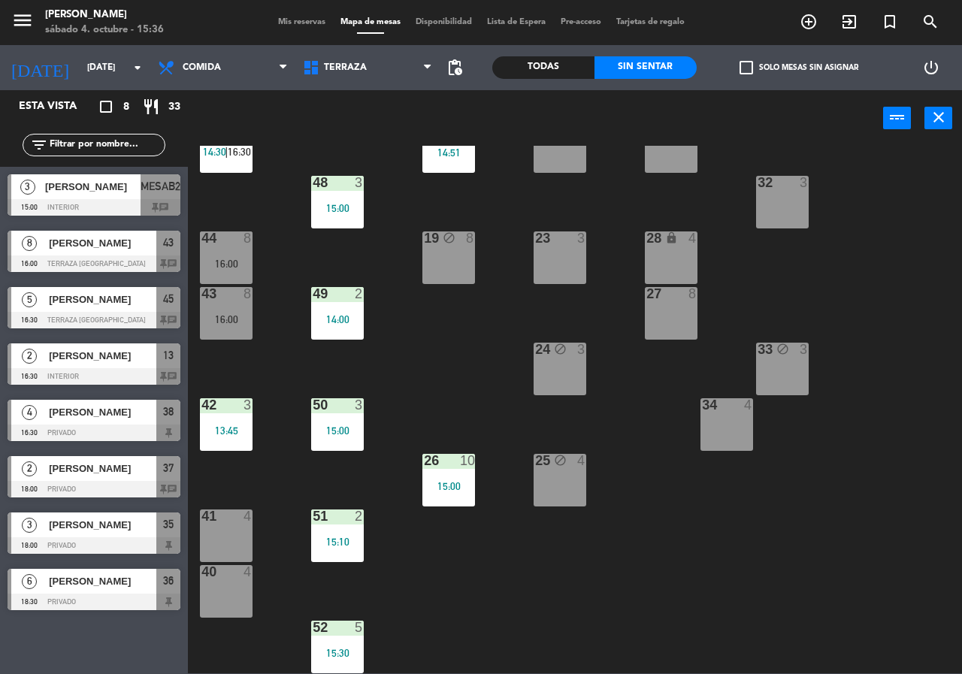
drag, startPoint x: 208, startPoint y: 518, endPoint x: 210, endPoint y: 546, distance: 27.9
click at [202, 520] on div "41" at bounding box center [202, 517] width 1 height 14
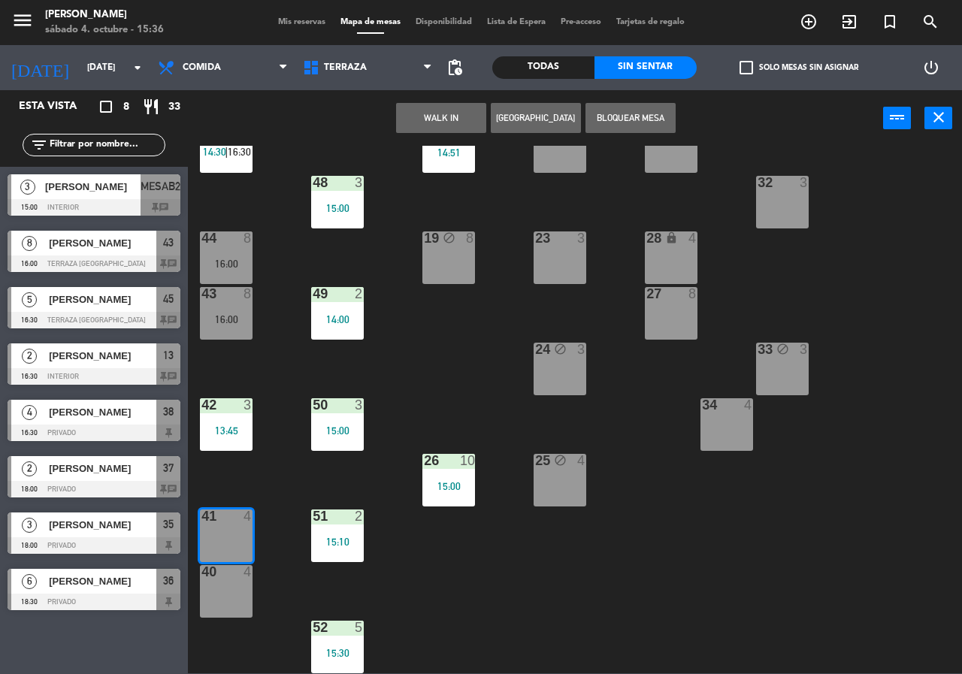
click at [217, 572] on div at bounding box center [226, 572] width 25 height 14
click at [547, 123] on button "[GEOGRAPHIC_DATA]" at bounding box center [536, 118] width 90 height 30
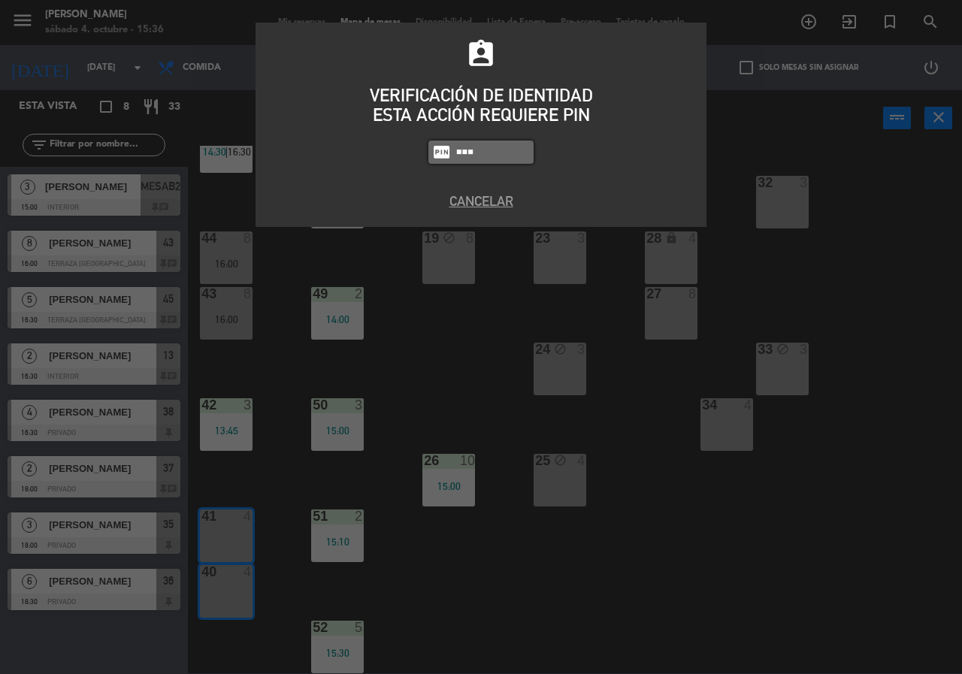
type input "8663"
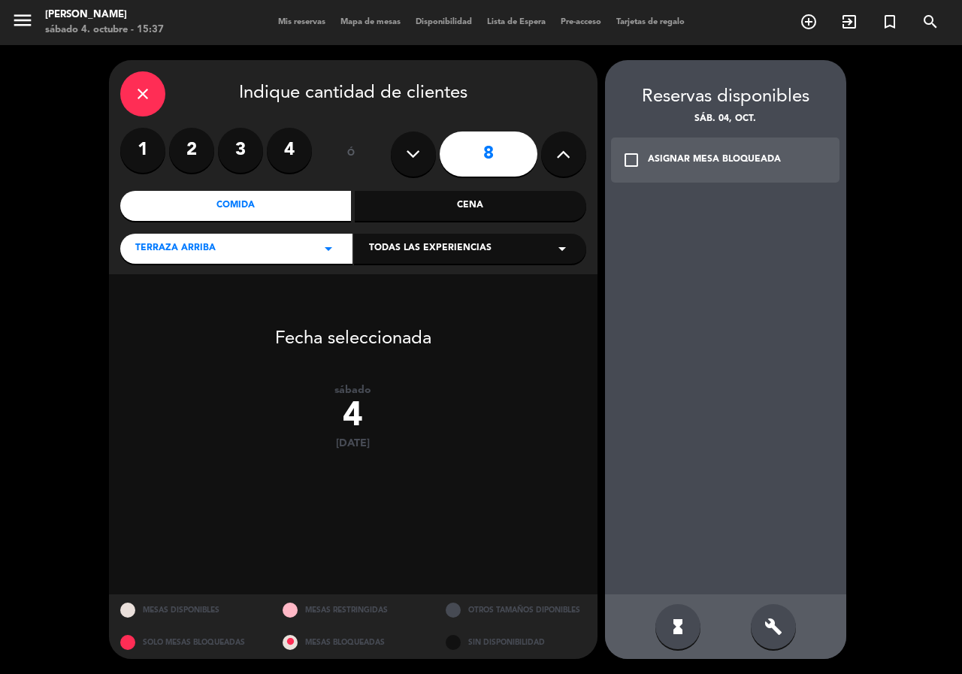
drag, startPoint x: 635, startPoint y: 156, endPoint x: 656, endPoint y: 203, distance: 51.8
click at [637, 157] on icon "check_box_outline_blank" at bounding box center [632, 160] width 18 height 18
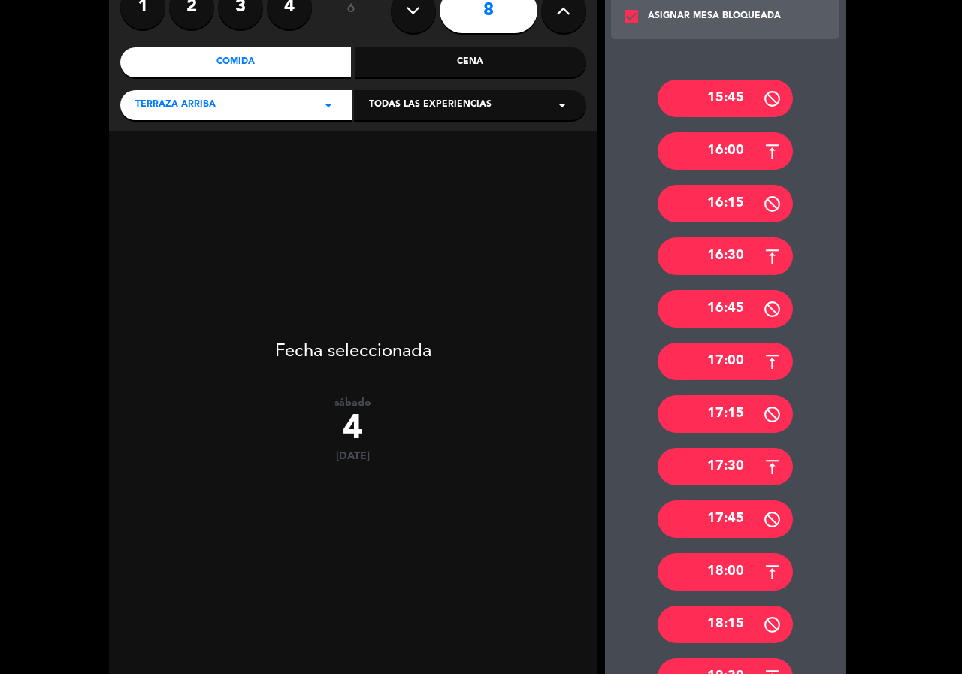
scroll to position [313, 0]
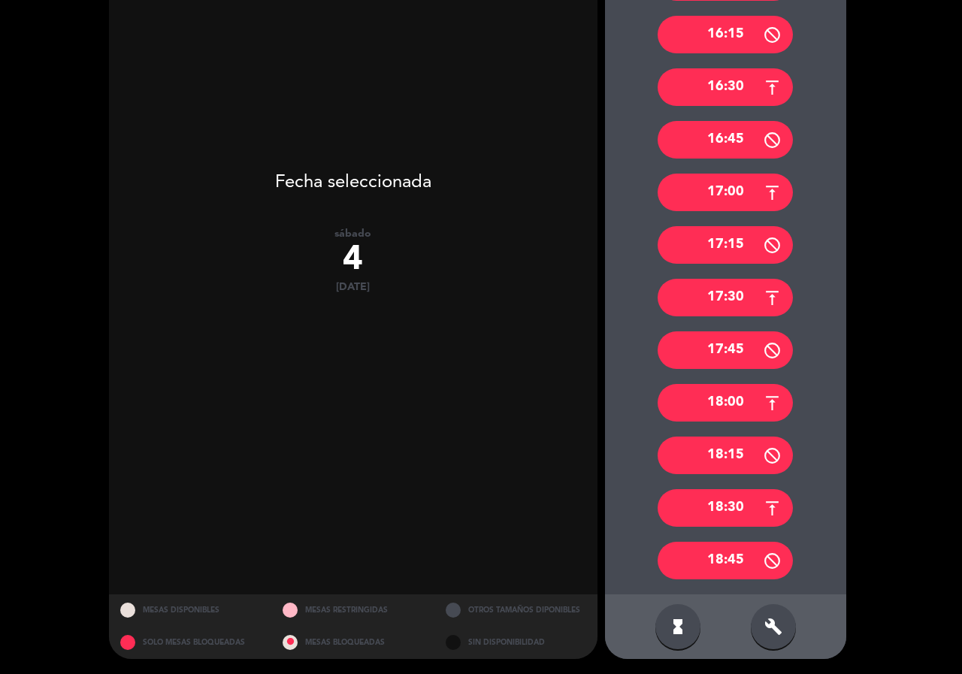
click at [780, 616] on div "build" at bounding box center [773, 627] width 45 height 45
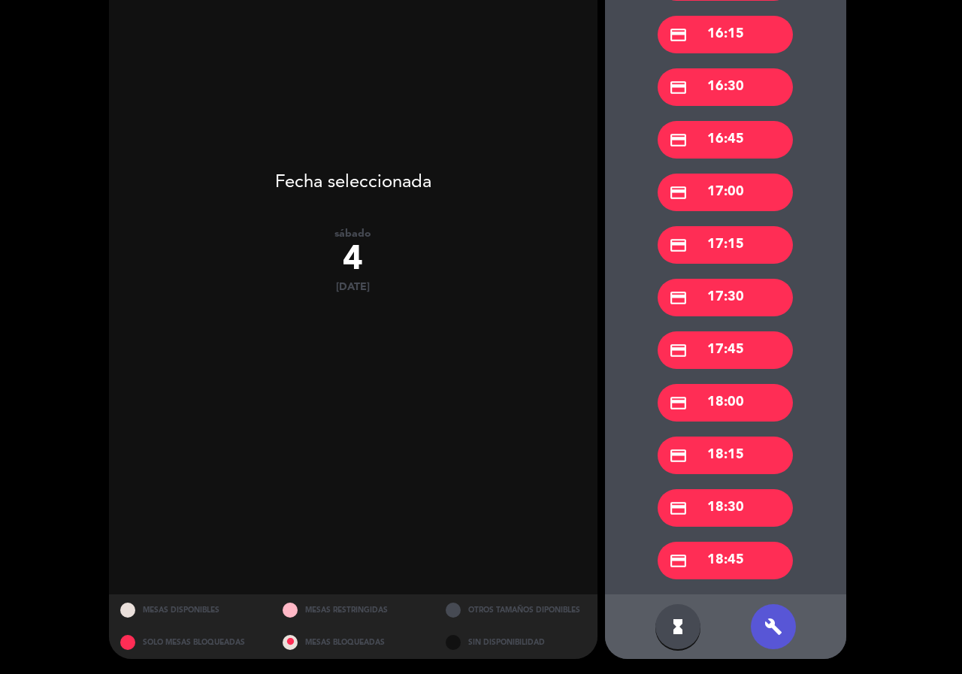
click at [723, 35] on div "credit_card 16:15" at bounding box center [725, 35] width 135 height 38
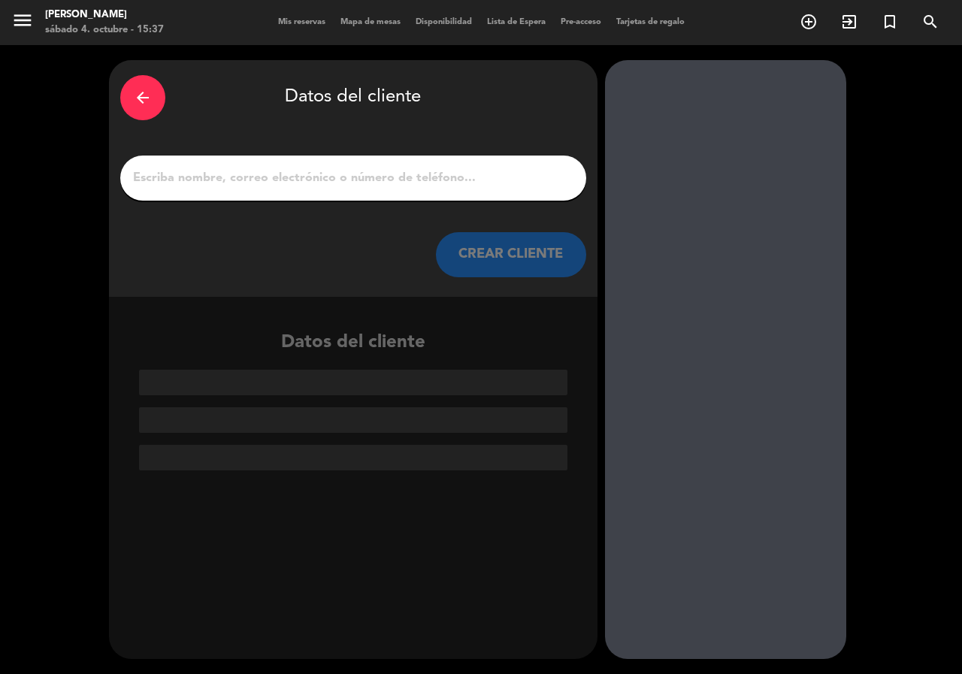
scroll to position [0, 0]
click at [379, 177] on input "1" at bounding box center [354, 178] width 444 height 21
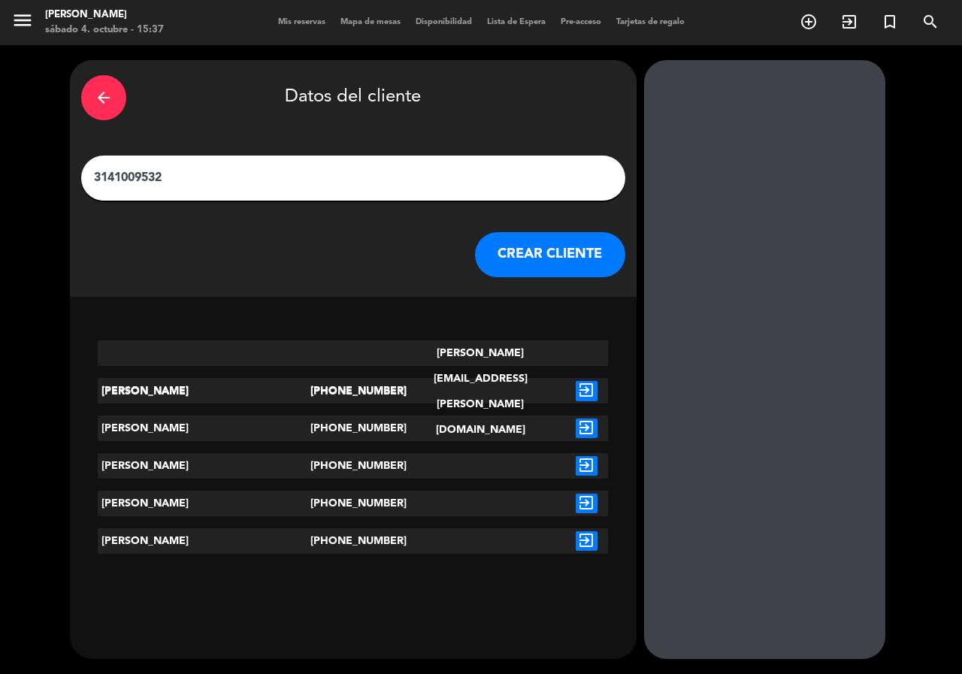
type input "3141009532"
click at [576, 382] on icon "exit_to_app" at bounding box center [587, 392] width 22 height 20
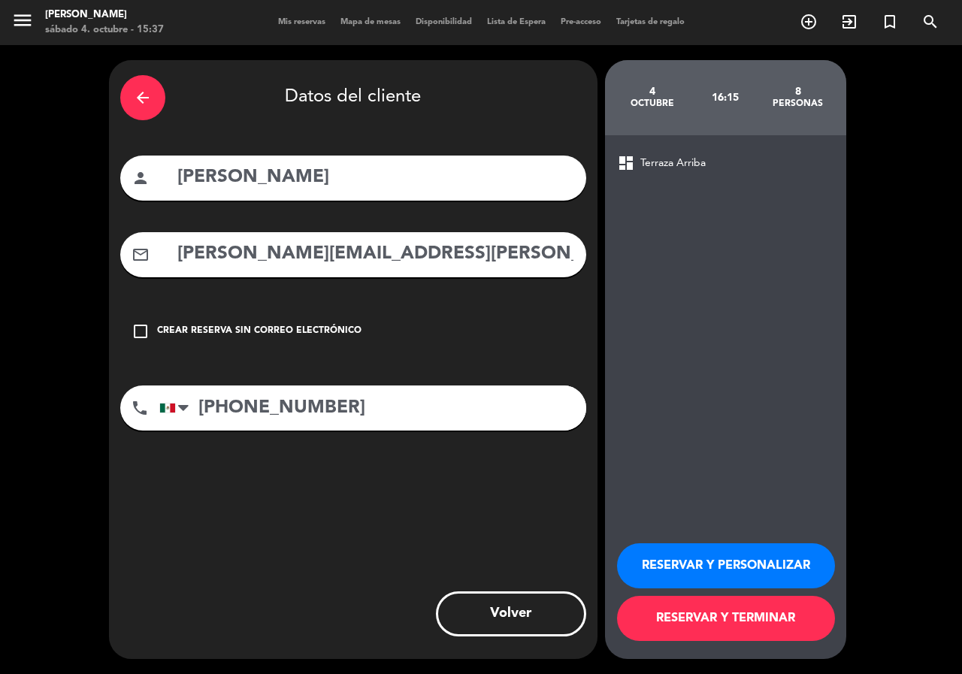
drag, startPoint x: 747, startPoint y: 571, endPoint x: 744, endPoint y: 547, distance: 23.6
click at [740, 562] on button "RESERVAR Y PERSONALIZAR" at bounding box center [726, 566] width 218 height 45
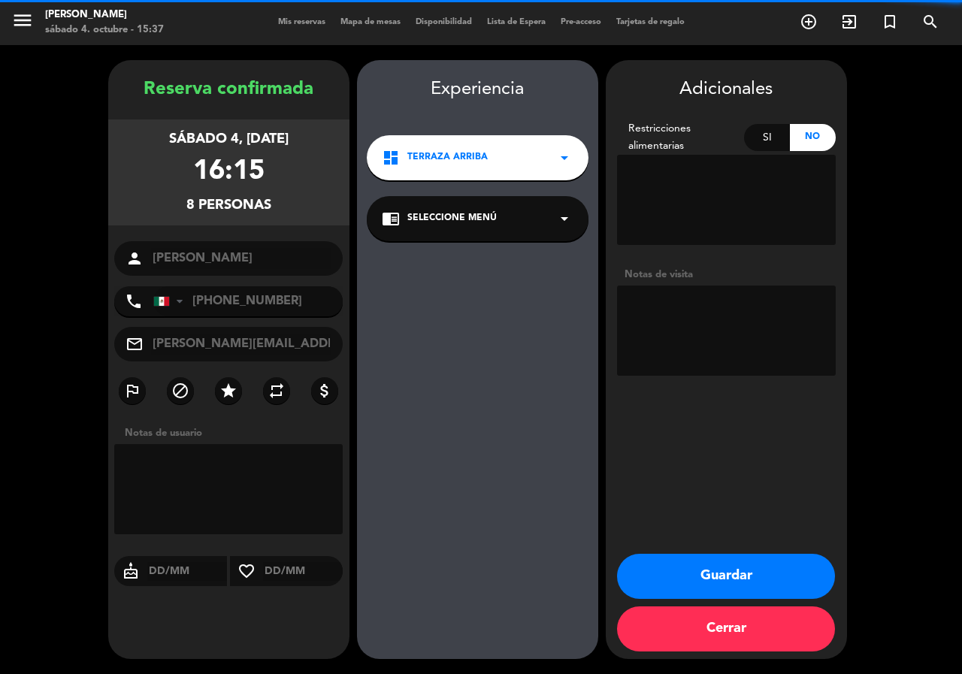
click at [766, 305] on textarea at bounding box center [726, 331] width 219 height 90
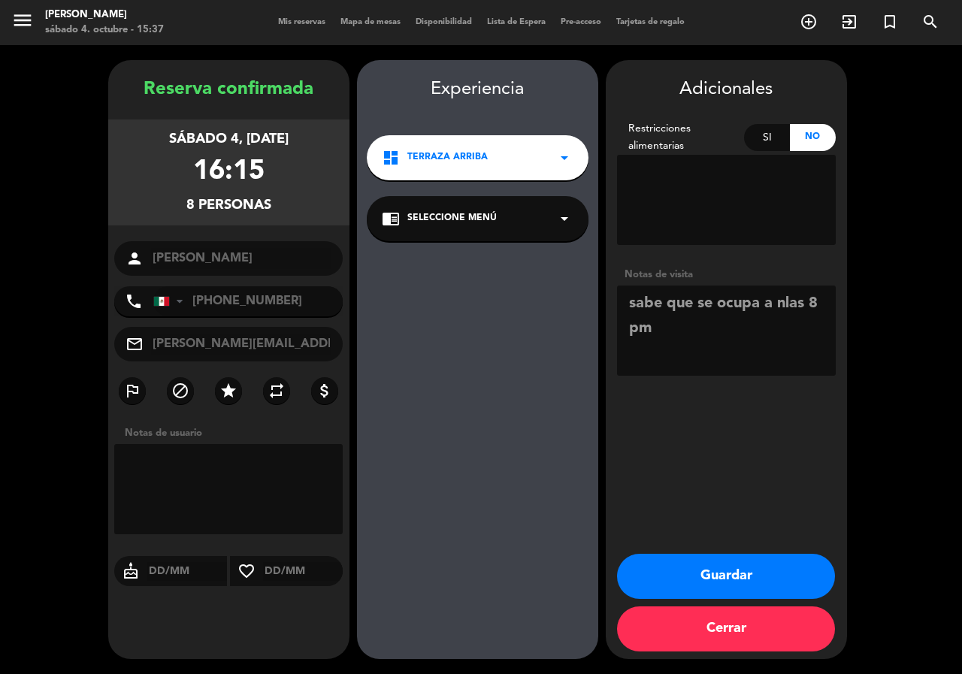
type textarea "sabe que se ocupa a nlas 8 pm"
click at [805, 574] on button "Guardar" at bounding box center [726, 576] width 218 height 45
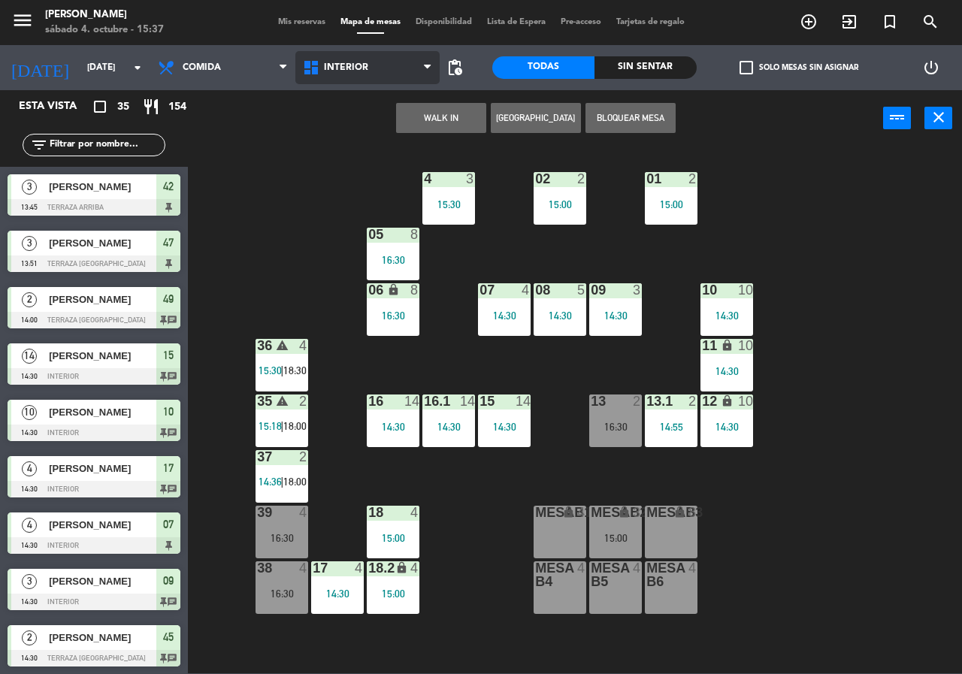
click at [367, 71] on span "Interior" at bounding box center [367, 67] width 145 height 33
click at [371, 126] on ng-component "menu [PERSON_NAME][DATE] 4. octubre - 15:37 Mis reservas Mapa de mesas Disponib…" at bounding box center [481, 337] width 962 height 674
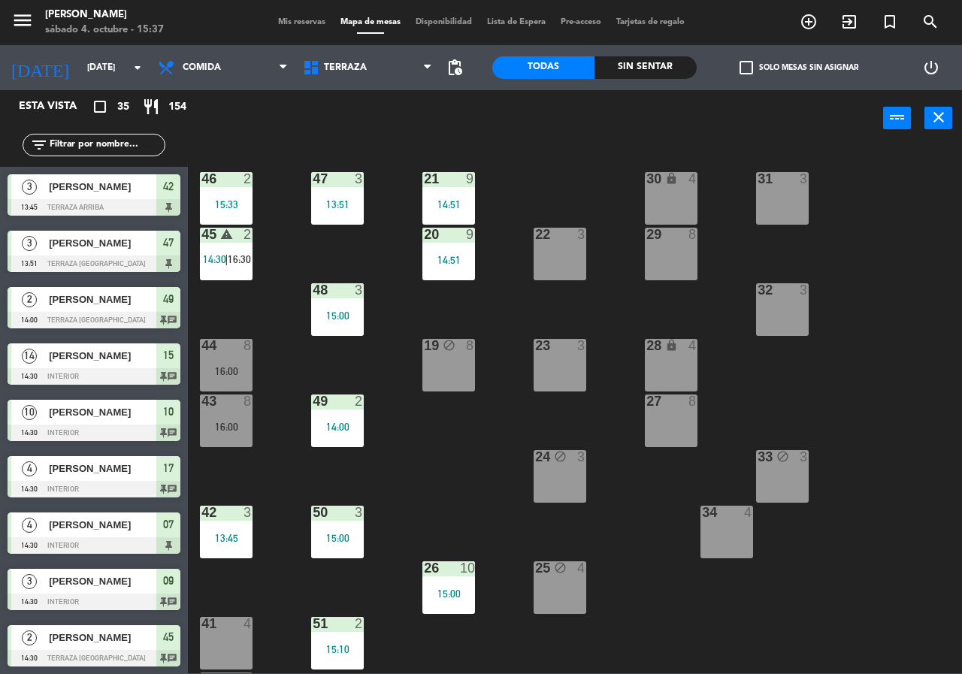
scroll to position [108, 0]
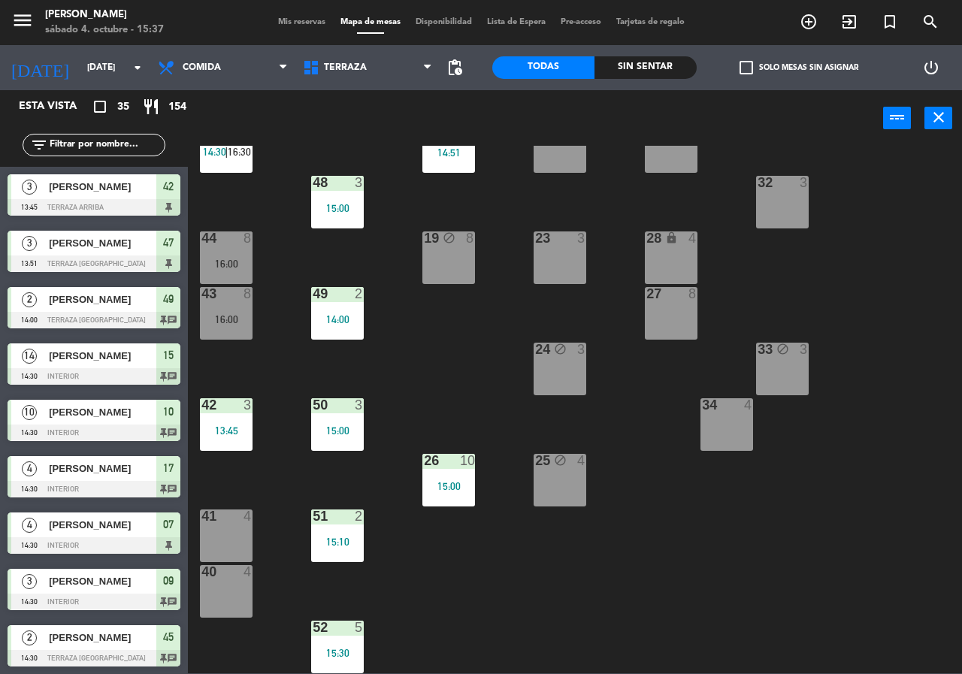
click at [122, 139] on input "text" at bounding box center [106, 145] width 117 height 17
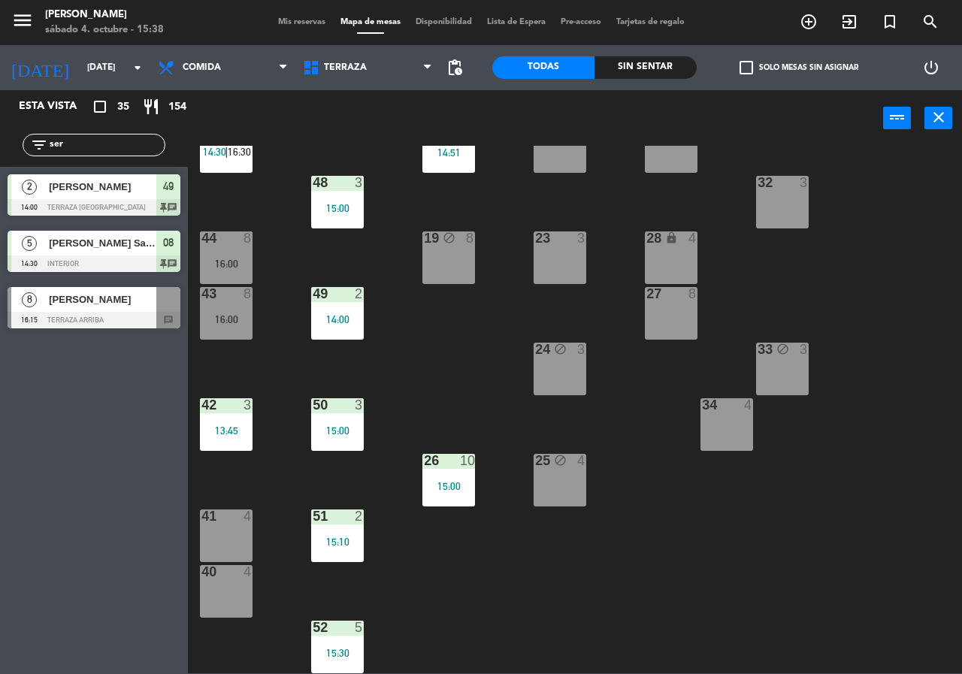
type input "ser"
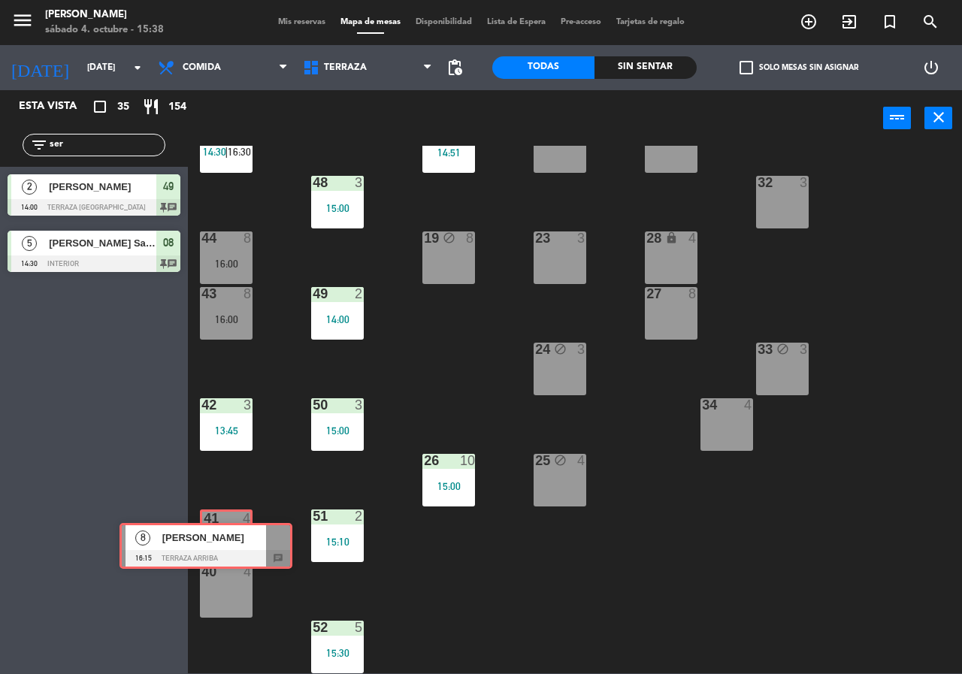
drag, startPoint x: 130, startPoint y: 295, endPoint x: 242, endPoint y: 531, distance: 261.3
click at [242, 531] on div "Esta vista crop_square 35 restaurant 154 filter_list ser 2 [PERSON_NAME] 14:00 …" at bounding box center [481, 381] width 962 height 583
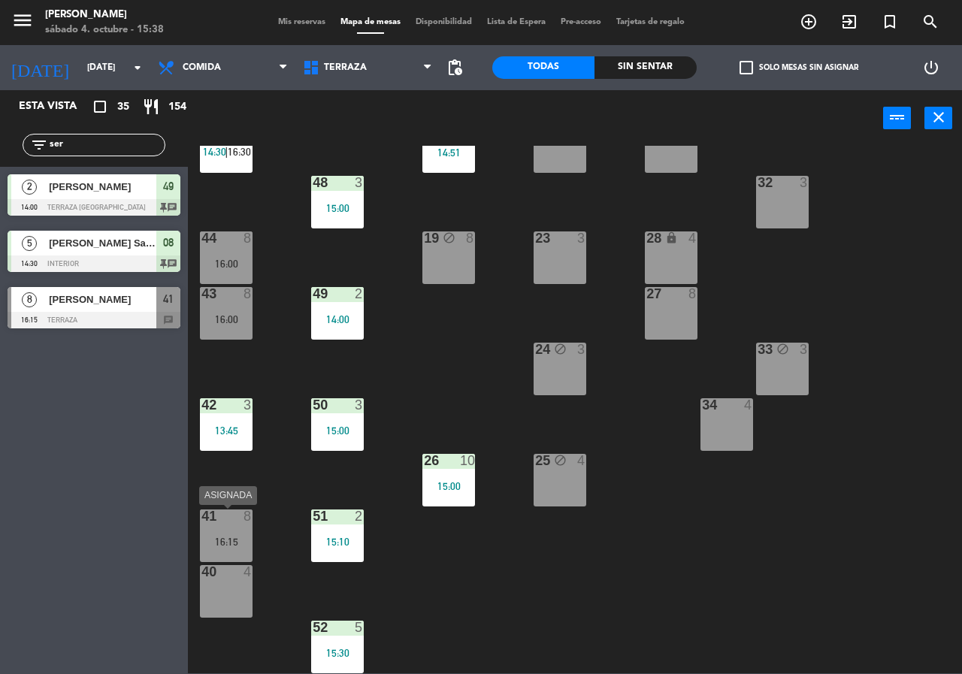
click at [240, 545] on div "16:15" at bounding box center [226, 542] width 53 height 11
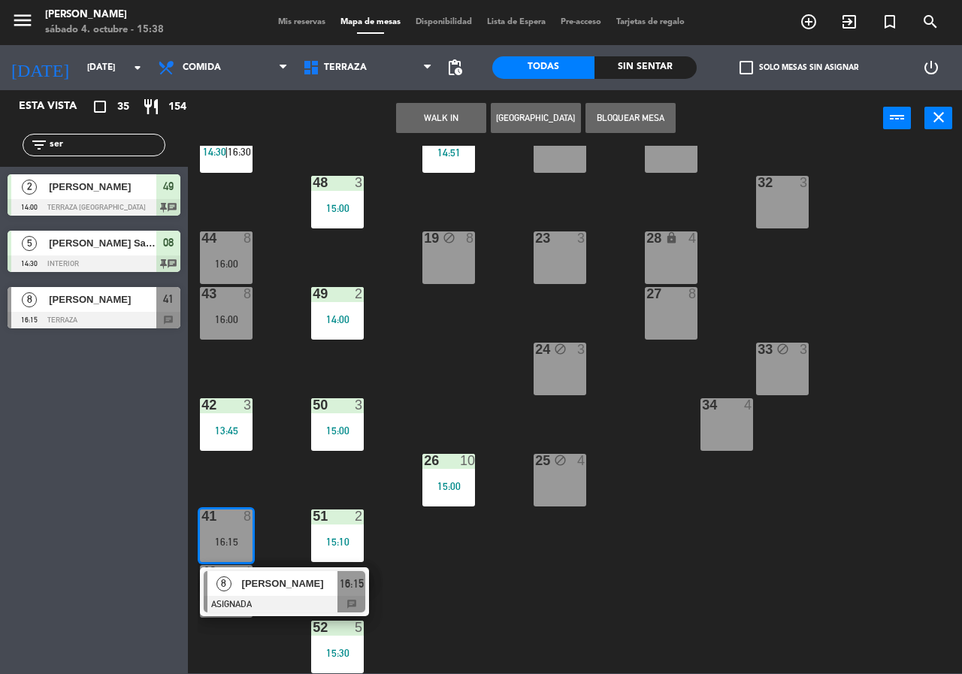
click at [274, 597] on div at bounding box center [285, 604] width 162 height 17
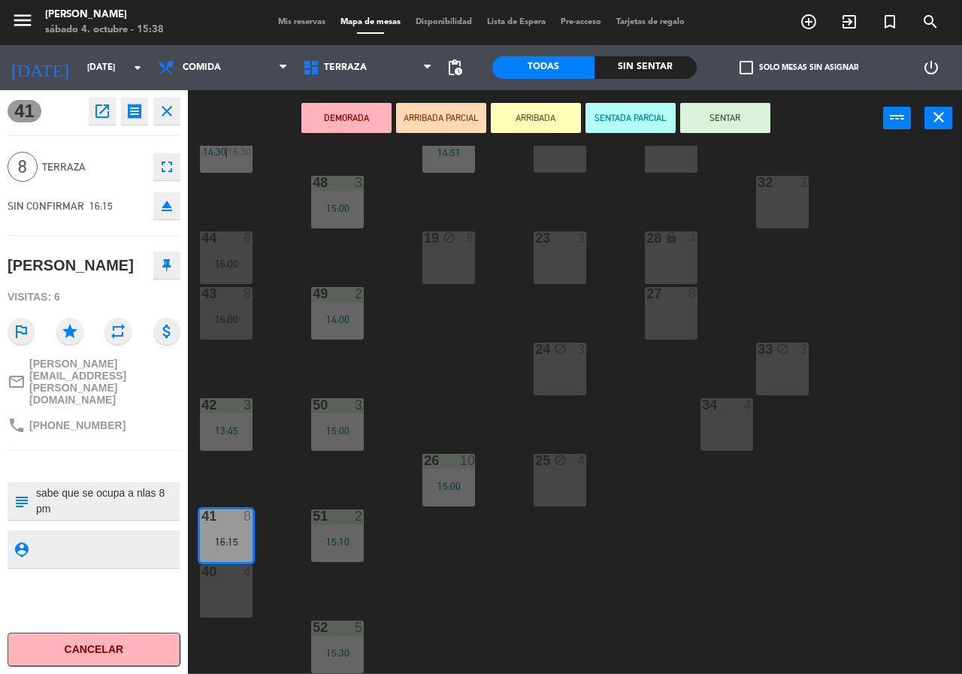
click at [234, 602] on div "40 4" at bounding box center [226, 591] width 53 height 53
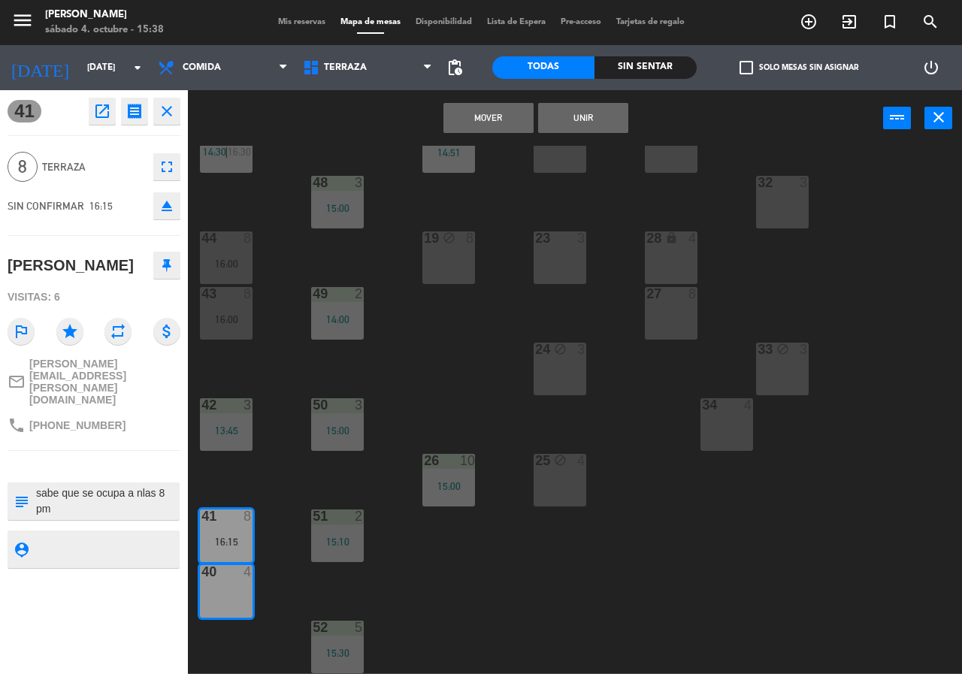
click at [590, 123] on button "Unir" at bounding box center [583, 118] width 90 height 30
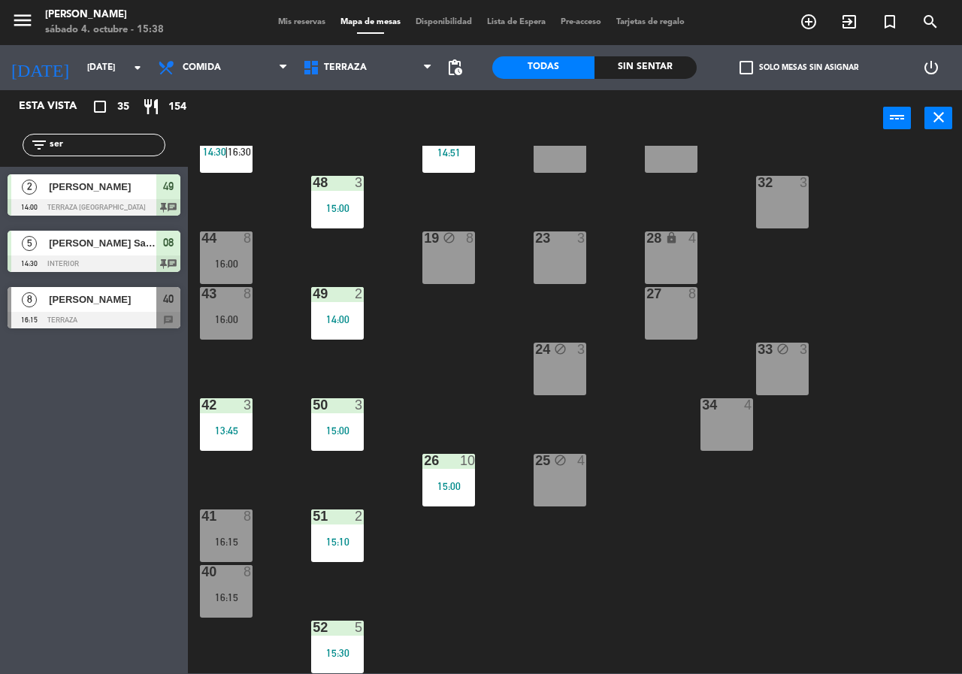
scroll to position [0, 0]
click at [622, 65] on div "Sin sentar" at bounding box center [646, 67] width 102 height 23
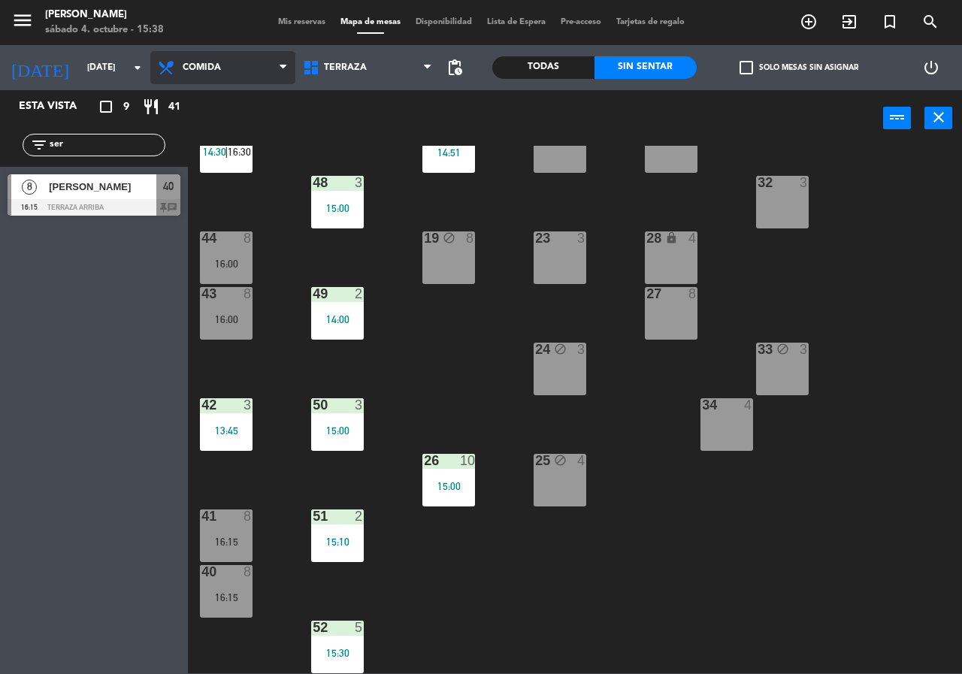
click at [218, 70] on span "Comida" at bounding box center [202, 67] width 38 height 11
click at [196, 132] on ng-component "menu [PERSON_NAME][DATE] 4. octubre - 15:38 Mis reservas Mapa de mesas Disponib…" at bounding box center [481, 337] width 962 height 674
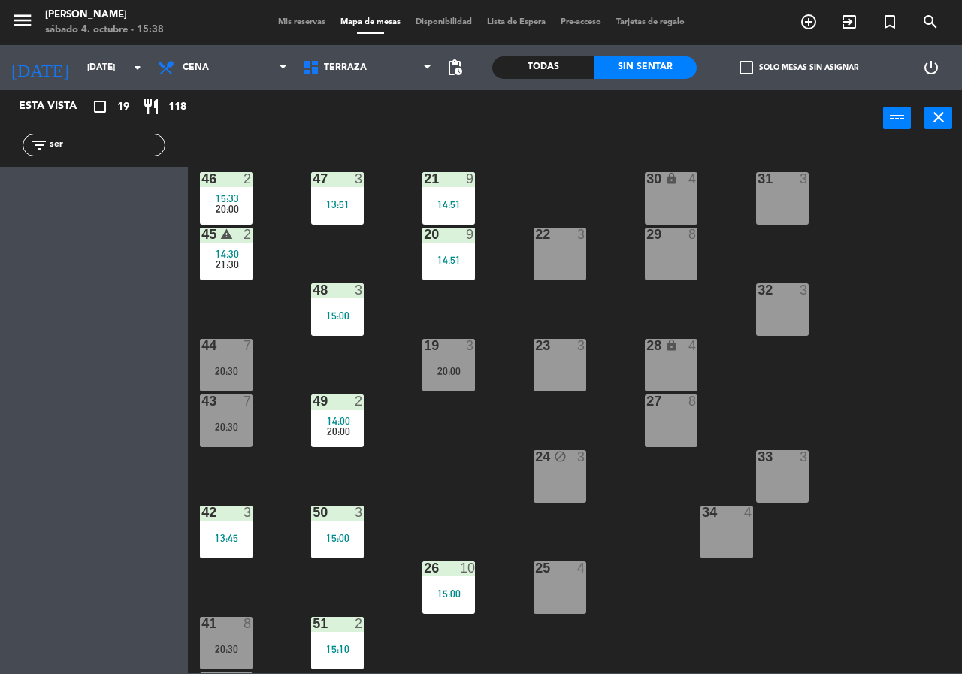
drag, startPoint x: 406, startPoint y: 468, endPoint x: 411, endPoint y: 444, distance: 24.6
click at [411, 444] on div "21 9 14:51 30 lock 4 46 2 15:33 20:00 47 3 13:51 31 3 20 9 14:51 22 3 29 8 45 w…" at bounding box center [580, 410] width 765 height 528
click at [88, 145] on input "ser" at bounding box center [106, 145] width 117 height 17
type input "s"
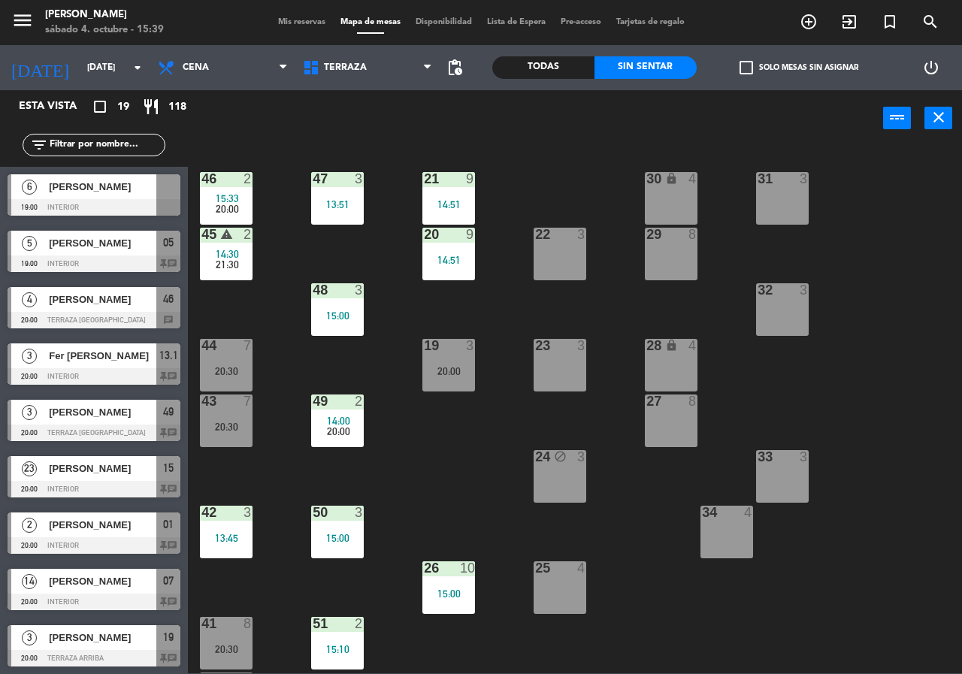
click at [186, 47] on div "Comida Cena Cena Comida Cena" at bounding box center [222, 67] width 145 height 45
click at [199, 57] on span "Cena" at bounding box center [222, 67] width 145 height 33
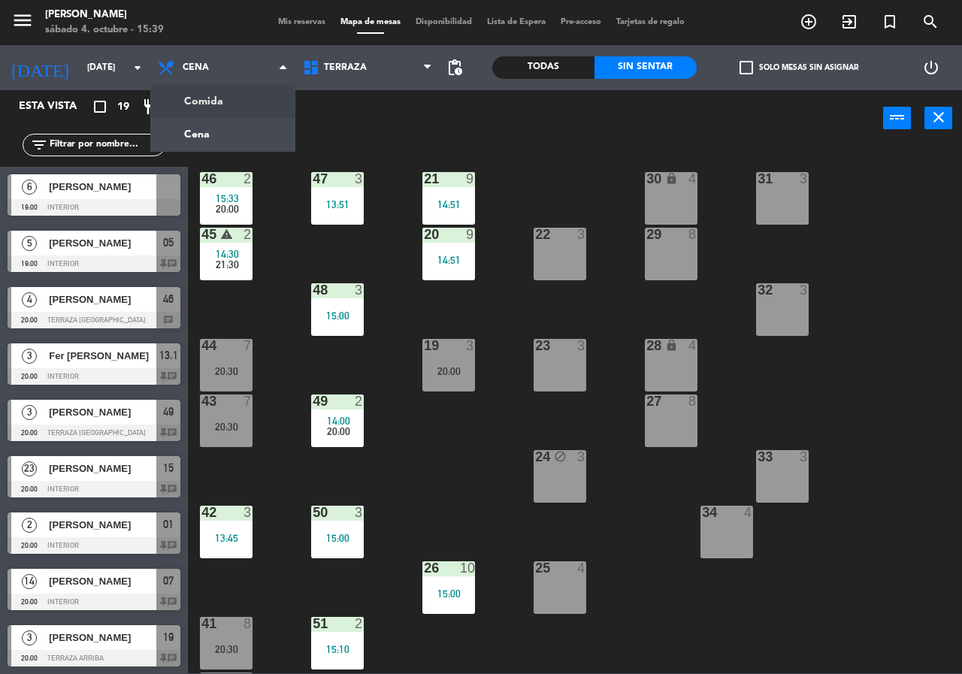
click at [224, 92] on ng-component "menu Chepe [PERSON_NAME] sábado 4. octubre - 15:39 Mis reservas Mapa de mesas D…" at bounding box center [481, 337] width 962 height 674
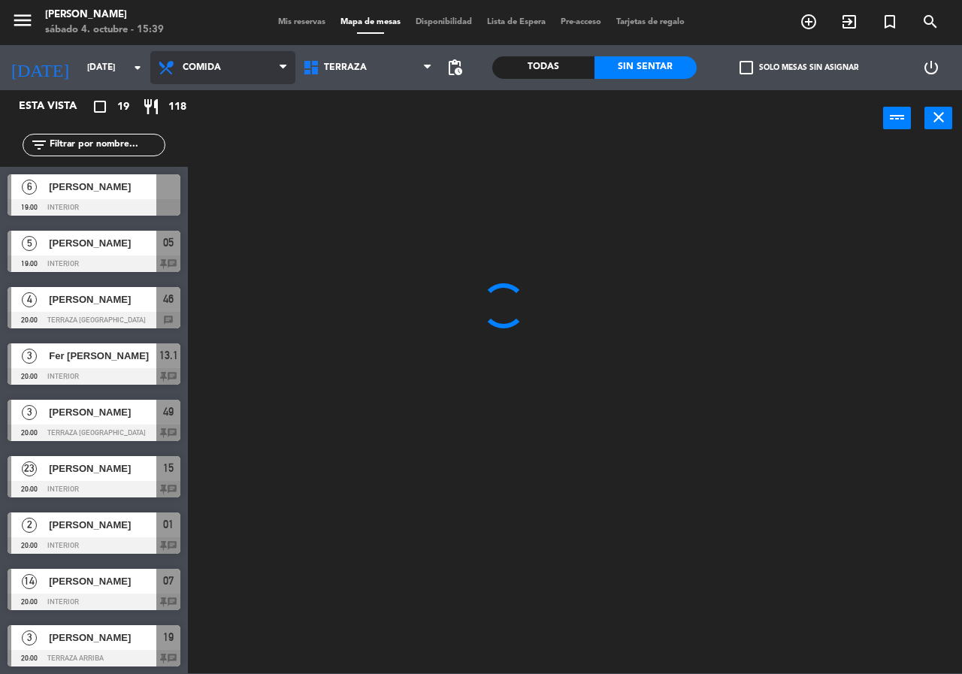
click at [230, 71] on span "Comida" at bounding box center [222, 67] width 145 height 33
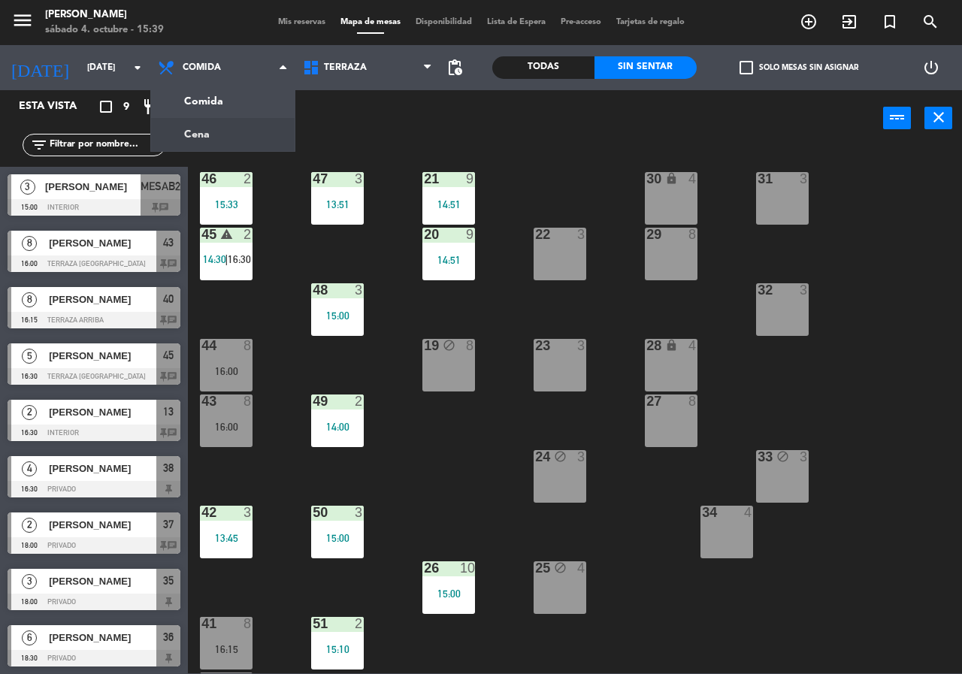
click at [278, 444] on div "21 9 14:51 30 lock 4 46 2 15:33 47 3 13:51 31 3 20 9 14:51 22 3 29 8 45 warning…" at bounding box center [580, 410] width 765 height 528
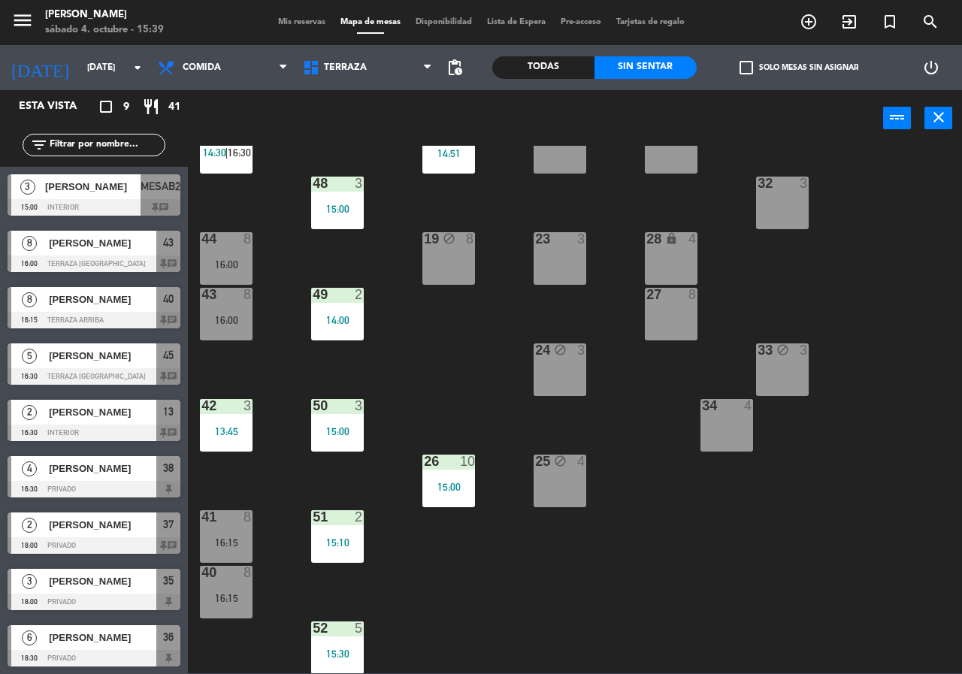
scroll to position [108, 0]
click at [227, 523] on div at bounding box center [226, 517] width 25 height 14
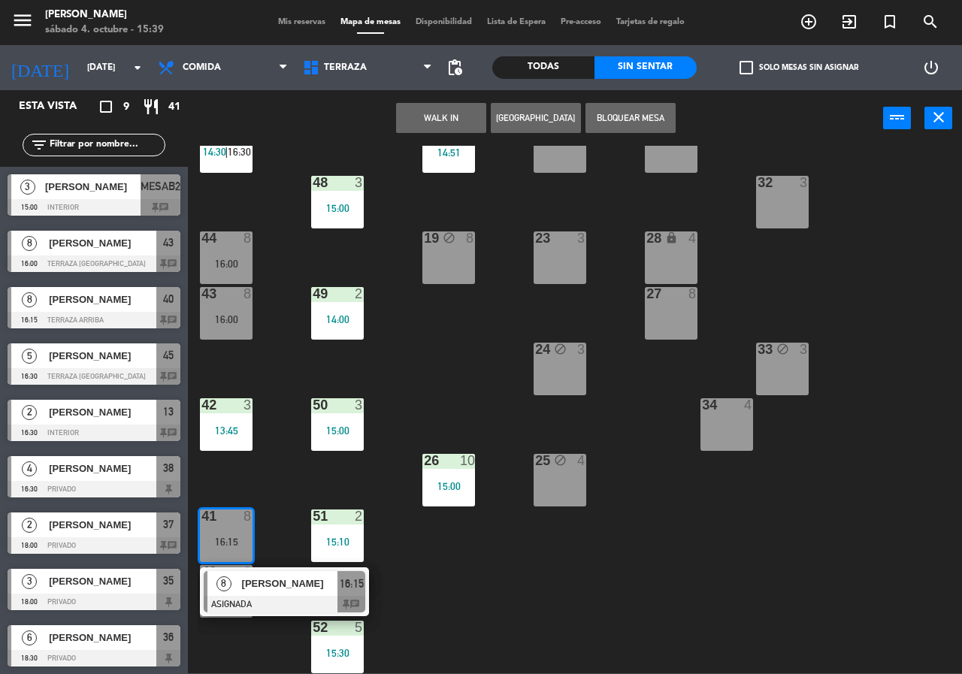
click at [256, 584] on div "8 [PERSON_NAME] ASIGNADA 16:15 chat" at bounding box center [285, 592] width 192 height 49
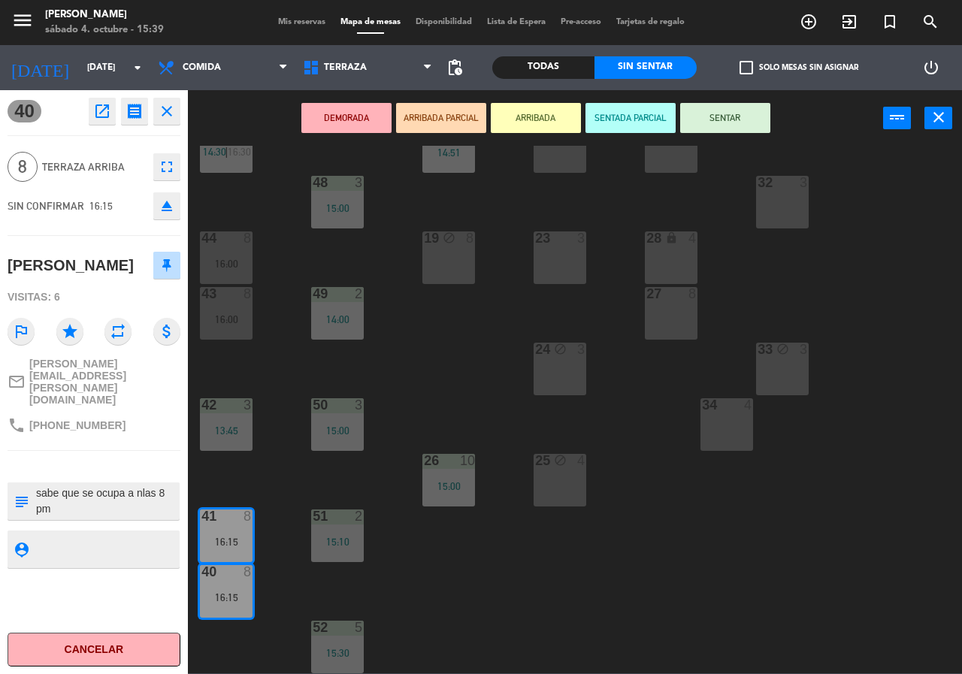
click at [105, 496] on textarea at bounding box center [107, 502] width 144 height 32
click at [249, 478] on div "21 9 14:51 30 lock 4 46 2 15:33 47 3 13:51 31 3 20 9 14:51 22 3 29 8 45 warning…" at bounding box center [580, 410] width 765 height 528
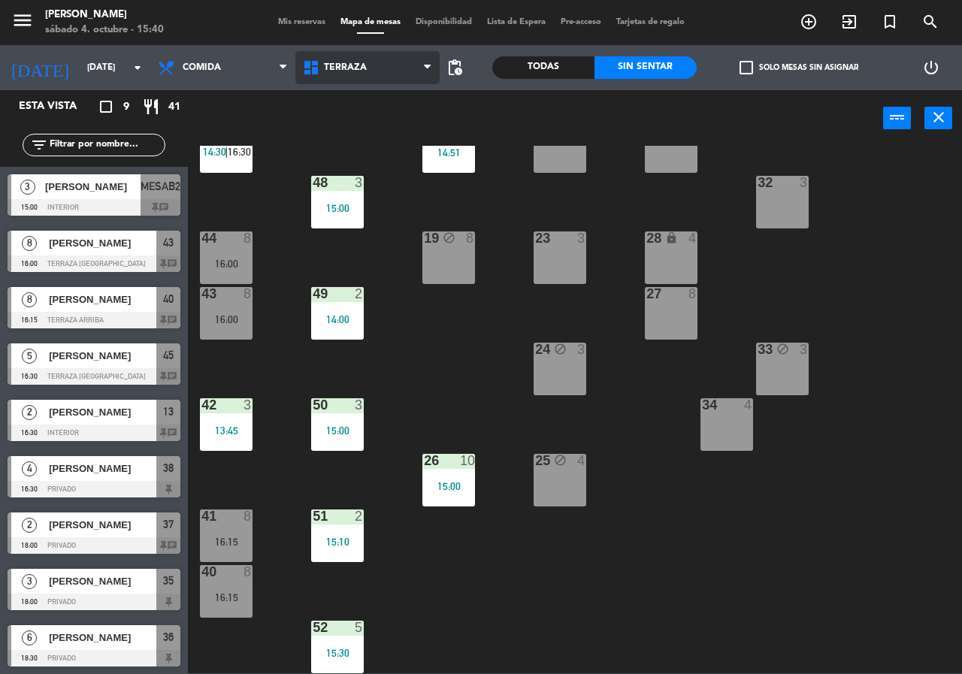
click at [338, 69] on span "Terraza" at bounding box center [345, 67] width 43 height 11
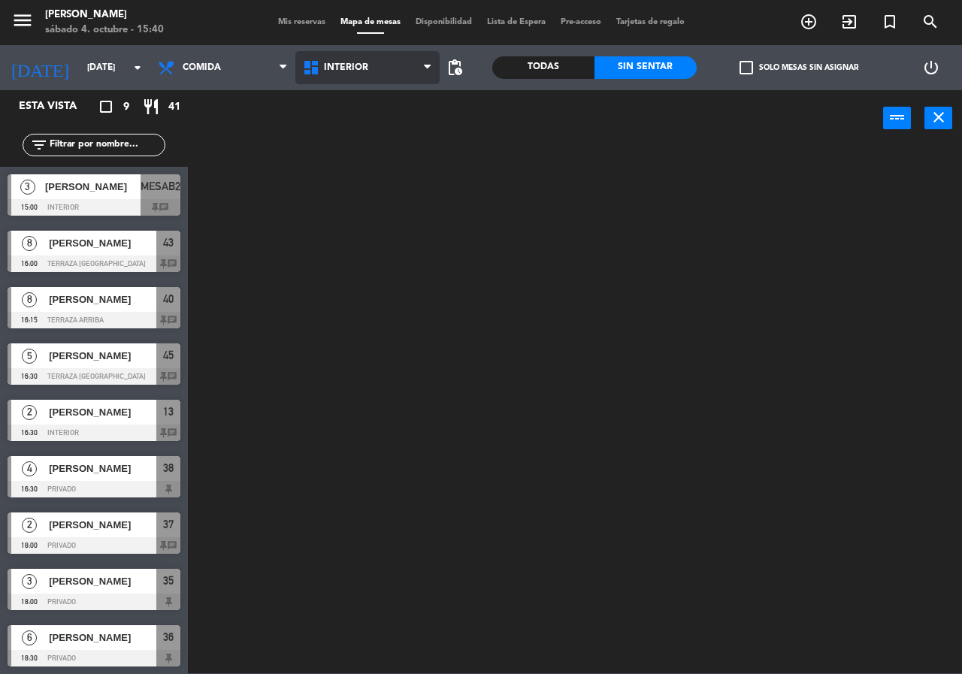
click at [365, 90] on ng-component "menu Chepe [PERSON_NAME] sábado 4. octubre - 15:40 Mis reservas Mapa de mesas D…" at bounding box center [481, 337] width 962 height 674
click at [335, 75] on span "Interior" at bounding box center [367, 67] width 145 height 33
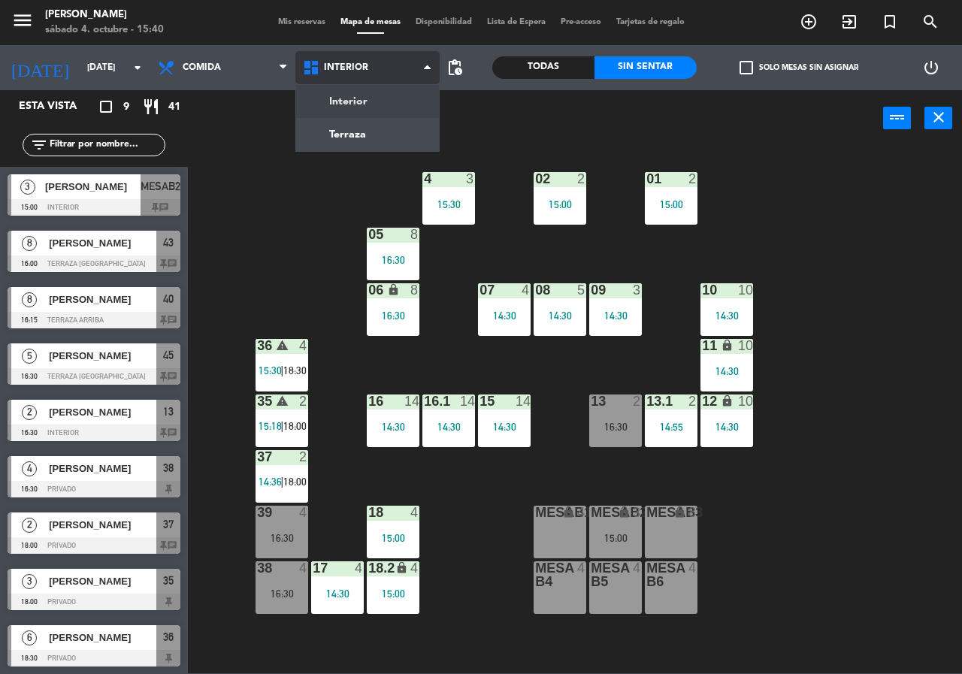
click at [362, 126] on ng-component "menu Chepe [PERSON_NAME] sábado 4. octubre - 15:40 Mis reservas Mapa de mesas D…" at bounding box center [481, 337] width 962 height 674
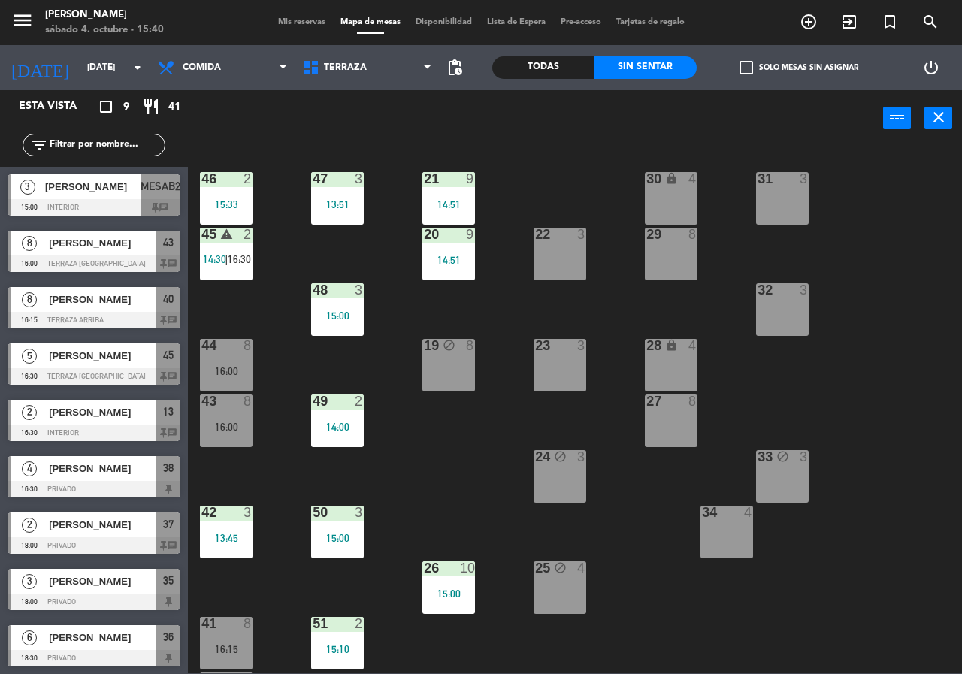
click at [234, 546] on div "42 3 13:45" at bounding box center [226, 532] width 53 height 53
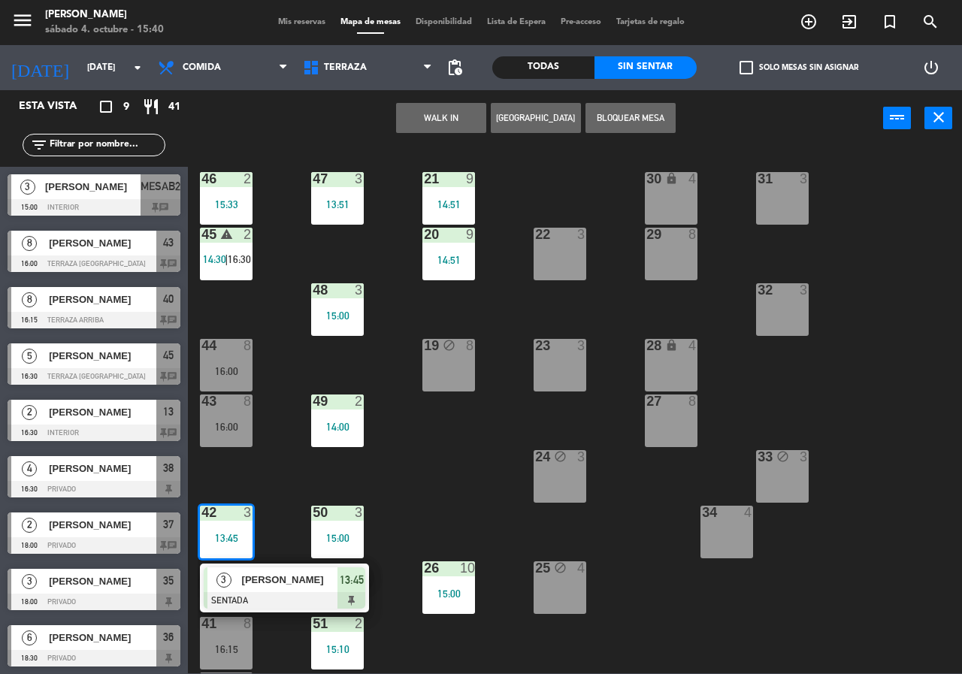
click at [288, 582] on span "[PERSON_NAME]" at bounding box center [290, 580] width 96 height 16
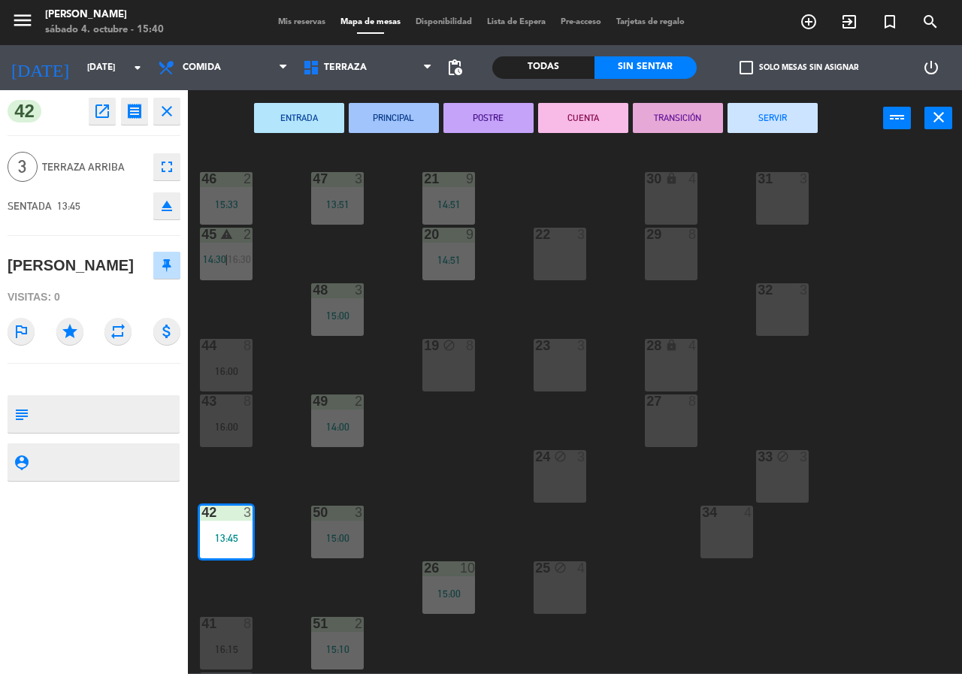
click at [777, 120] on button "SERVIR" at bounding box center [773, 118] width 90 height 30
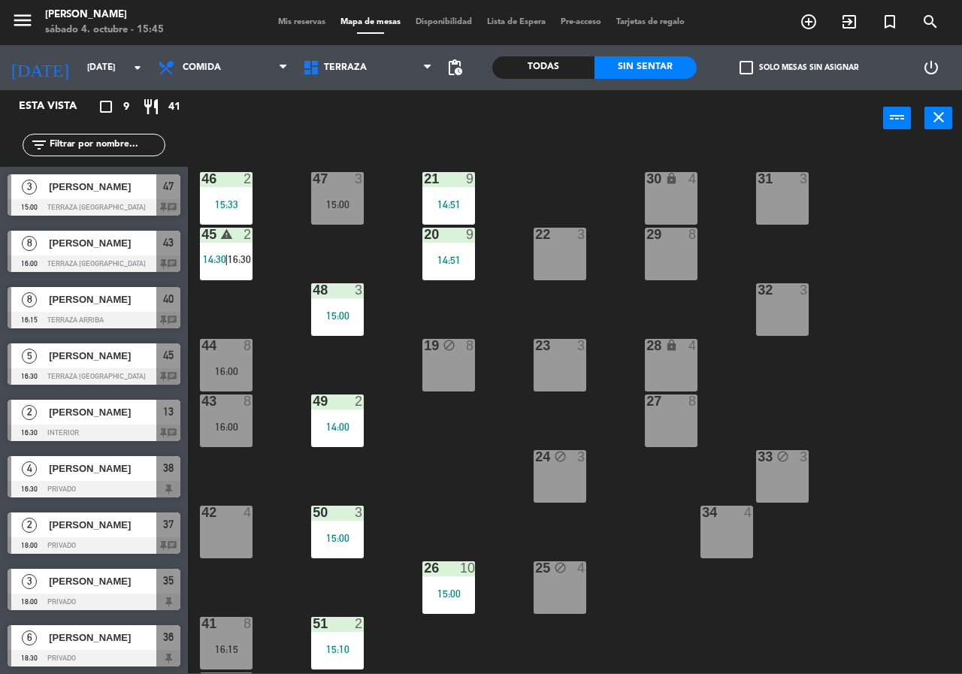
drag, startPoint x: 415, startPoint y: 517, endPoint x: 419, endPoint y: 506, distance: 11.2
click at [418, 507] on div "21 9 14:51 30 lock 4 46 2 15:33 47 3 15:00 31 3 20 9 14:51 22 3 29 8 45 warning…" at bounding box center [580, 410] width 765 height 528
click at [341, 50] on div "Interior Terraza Terraza Interior Terraza" at bounding box center [367, 67] width 145 height 45
drag, startPoint x: 342, startPoint y: 67, endPoint x: 343, endPoint y: 79, distance: 12.1
click at [342, 68] on span "Terraza" at bounding box center [345, 67] width 43 height 11
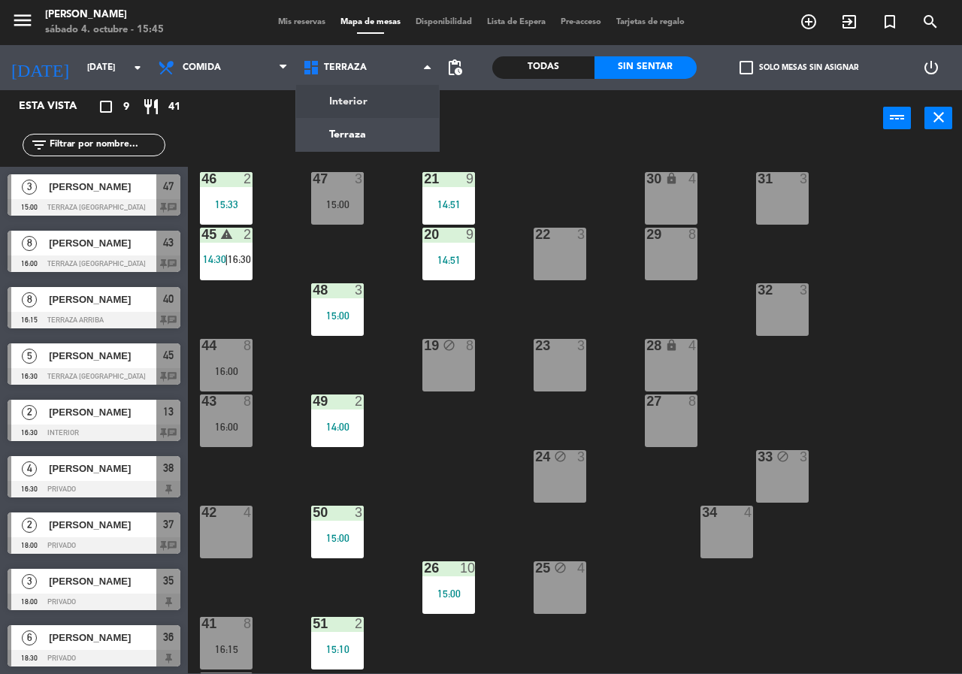
click at [350, 102] on ng-component "menu [PERSON_NAME][DATE] 4. octubre - 15:45 Mis reservas Mapa de mesas Disponib…" at bounding box center [481, 337] width 962 height 674
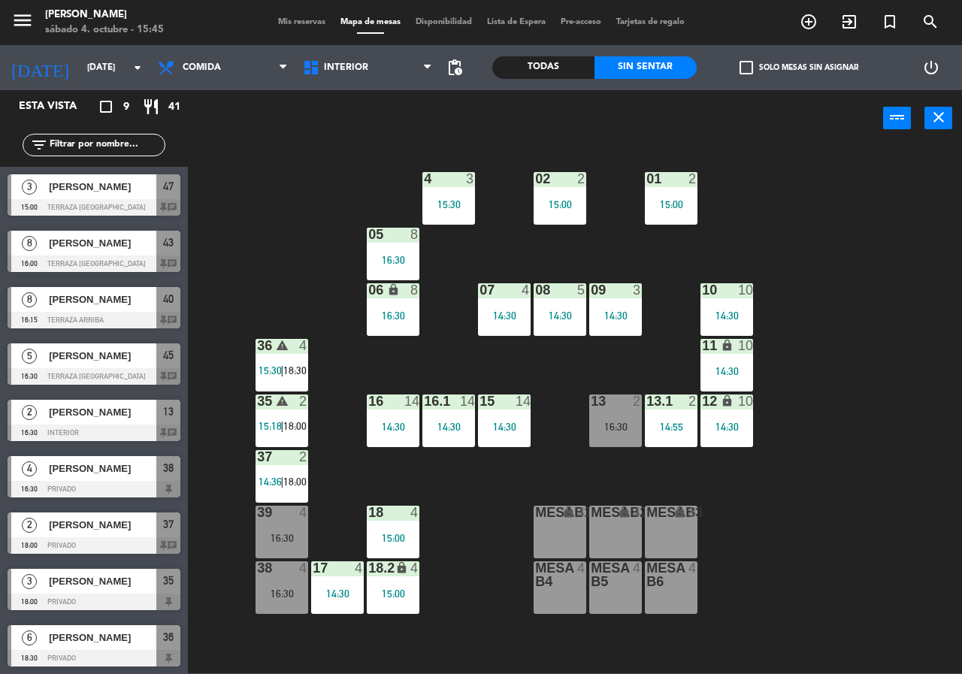
drag, startPoint x: 890, startPoint y: 438, endPoint x: 864, endPoint y: 429, distance: 28.1
click at [887, 438] on div "02 2 15:00 4 3 15:30 01 2 15:00 05 8 16:30 06 lock 8 16:30 07 4 14:30 09 3 14:3…" at bounding box center [580, 410] width 765 height 528
click at [867, 405] on div "02 2 15:00 4 3 15:30 01 2 15:00 05 8 16:30 06 lock 8 16:30 07 4 14:30 09 3 14:3…" at bounding box center [580, 410] width 765 height 528
click at [835, 356] on div "02 2 15:00 4 3 15:30 01 2 15:00 05 8 16:30 06 lock 8 16:30 07 4 14:30 09 3 14:3…" at bounding box center [580, 410] width 765 height 528
click at [368, 73] on span "Interior" at bounding box center [367, 67] width 145 height 33
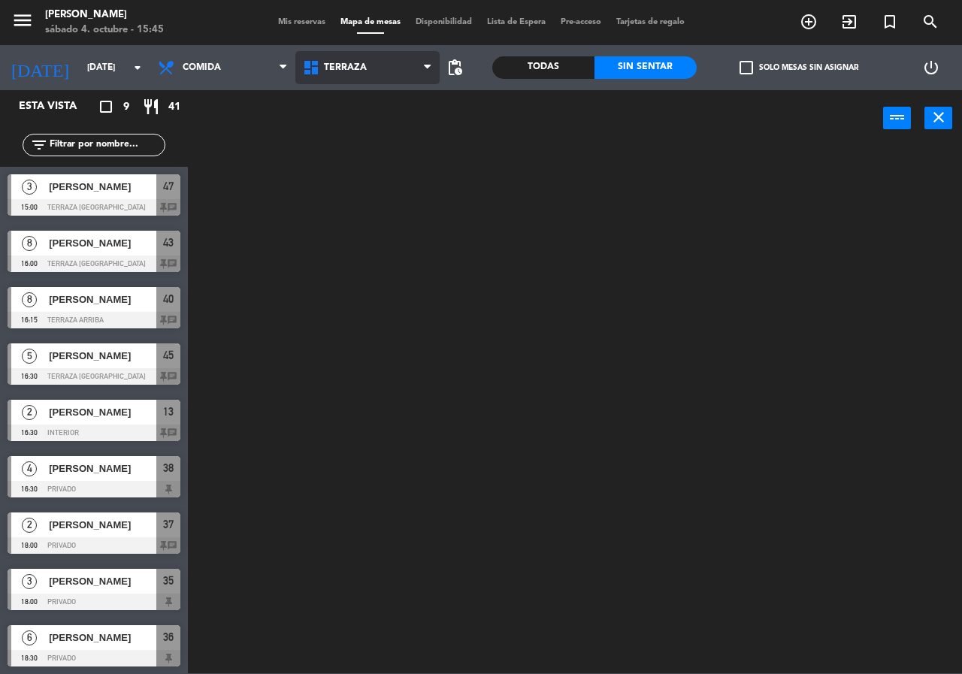
click at [354, 132] on ng-component "menu Chepe [PERSON_NAME] sábado 4. octubre - 15:45 Mis reservas Mapa de mesas D…" at bounding box center [481, 337] width 962 height 674
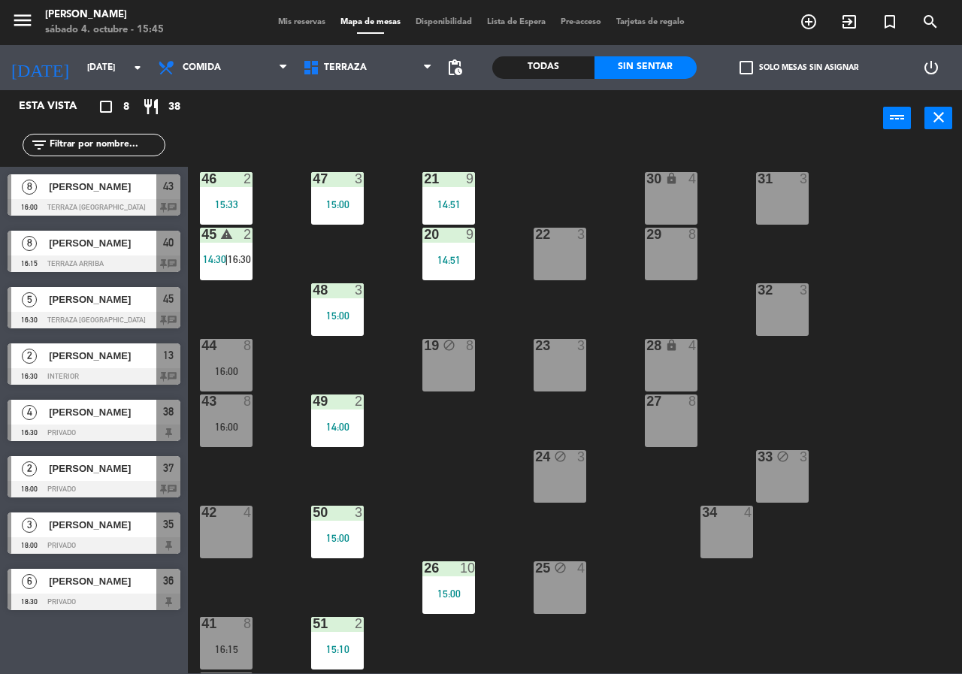
click at [878, 380] on div "21 9 14:51 30 lock 4 46 2 15:33 47 3 15:00 31 3 20 9 14:51 22 3 29 8 45 warning…" at bounding box center [580, 410] width 765 height 528
click at [853, 385] on div "21 9 14:51 30 lock 4 46 2 15:33 47 3 15:00 31 3 20 9 14:51 22 3 29 8 45 warning…" at bounding box center [580, 410] width 765 height 528
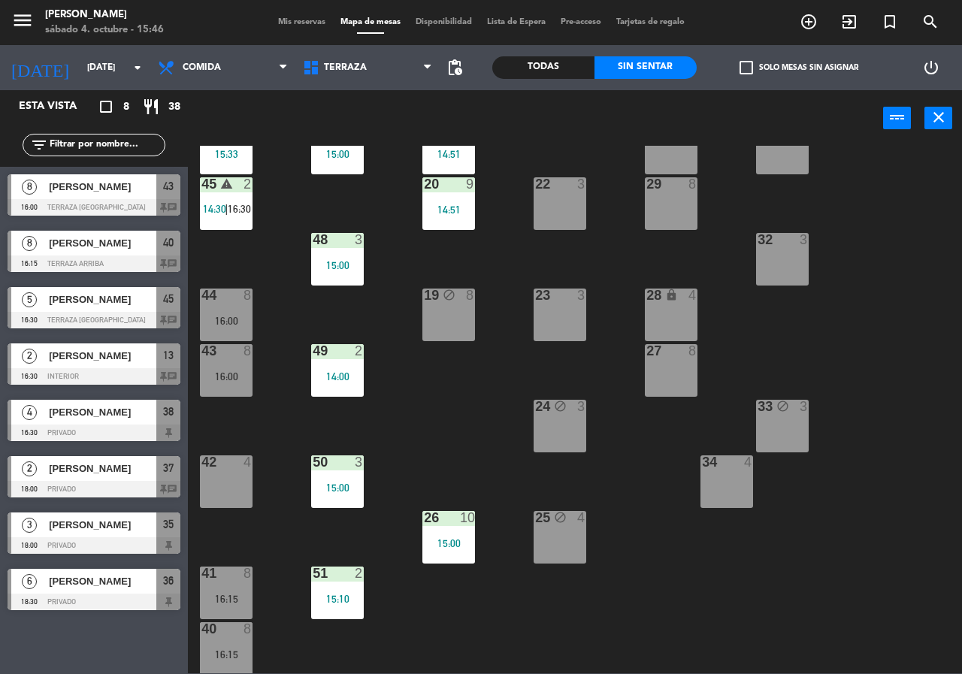
scroll to position [108, 0]
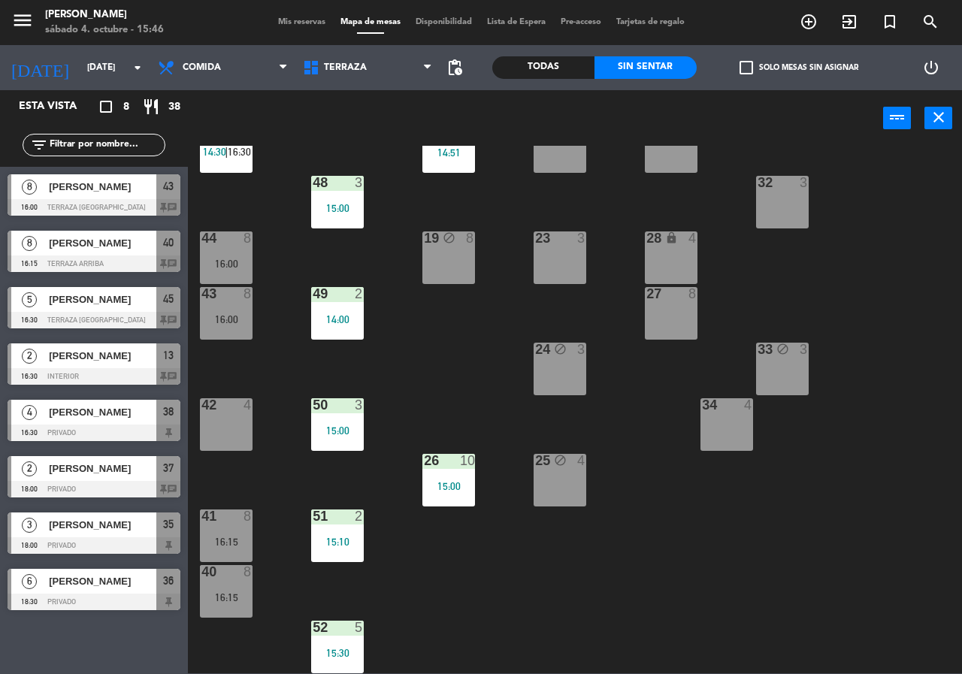
click at [679, 583] on div "21 9 14:51 30 lock 4 46 2 15:33 47 3 15:00 31 3 20 9 14:51 22 3 29 8 45 warning…" at bounding box center [580, 410] width 765 height 528
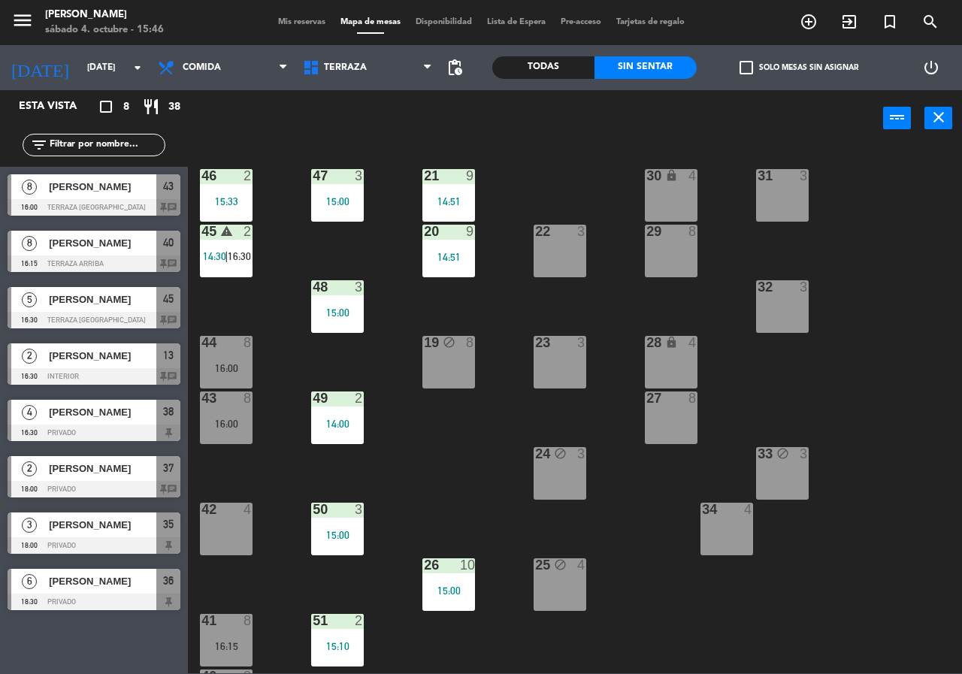
scroll to position [0, 0]
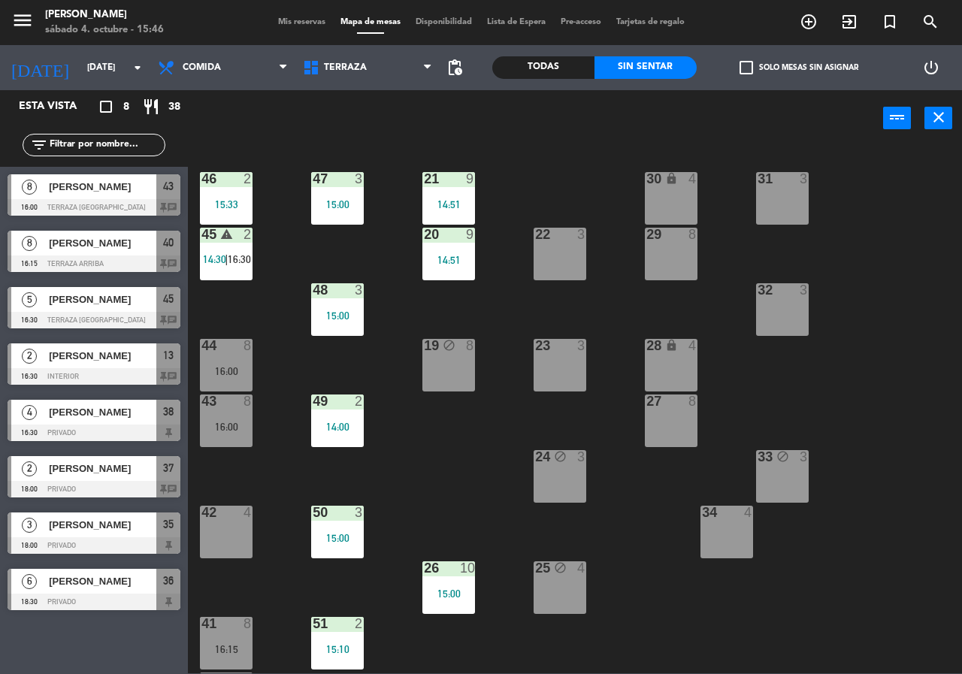
click at [547, 374] on div "23 3" at bounding box center [560, 365] width 53 height 53
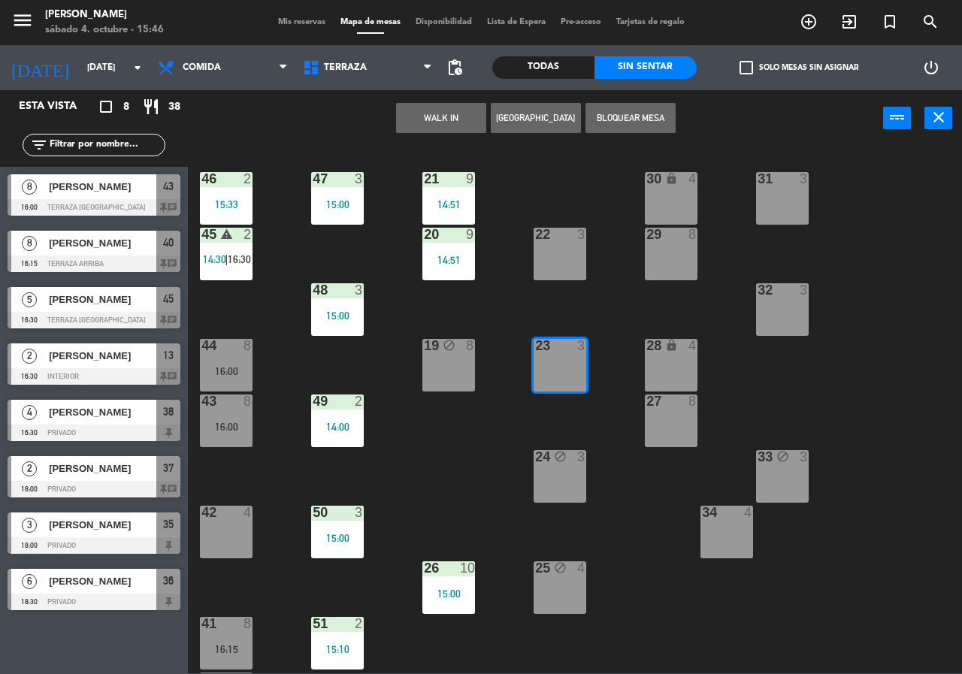
click at [524, 121] on button "[GEOGRAPHIC_DATA]" at bounding box center [536, 118] width 90 height 30
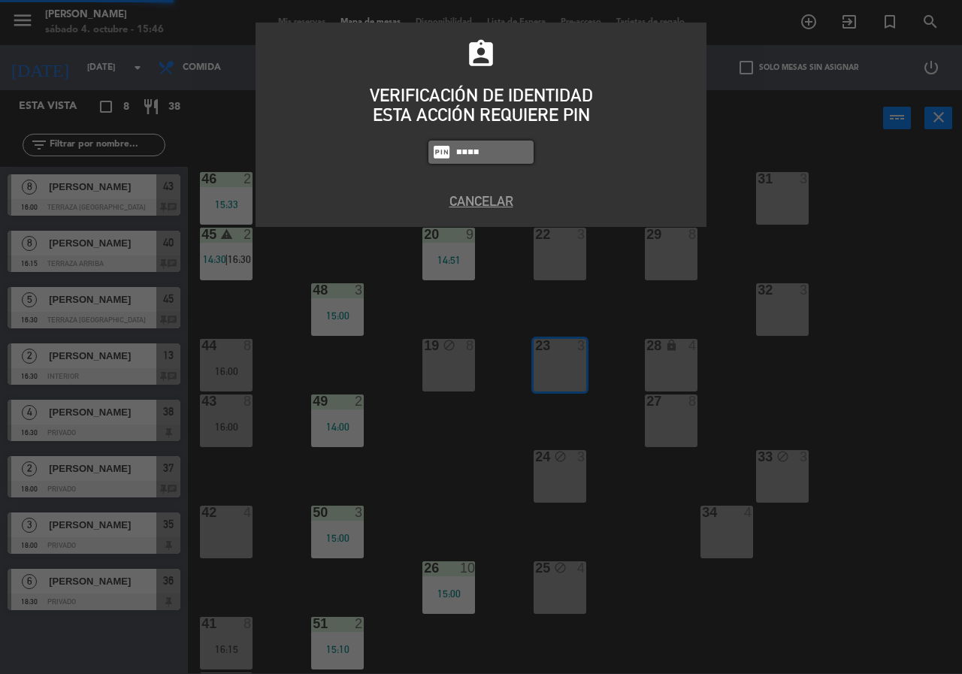
type input "3530"
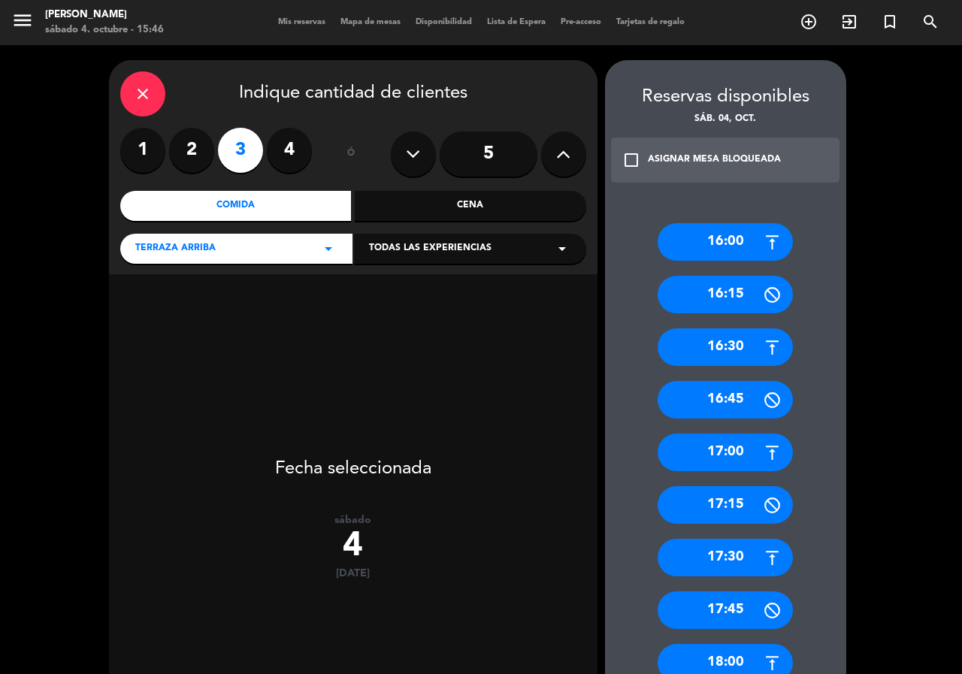
click at [243, 155] on label "3" at bounding box center [240, 150] width 45 height 45
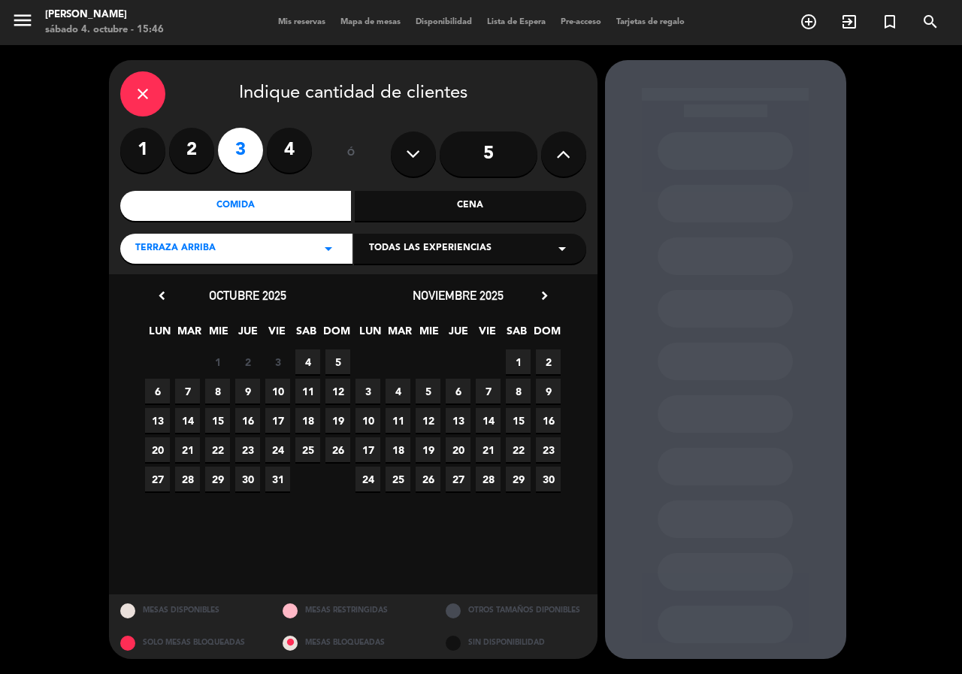
click at [298, 359] on span "4" at bounding box center [307, 362] width 25 height 25
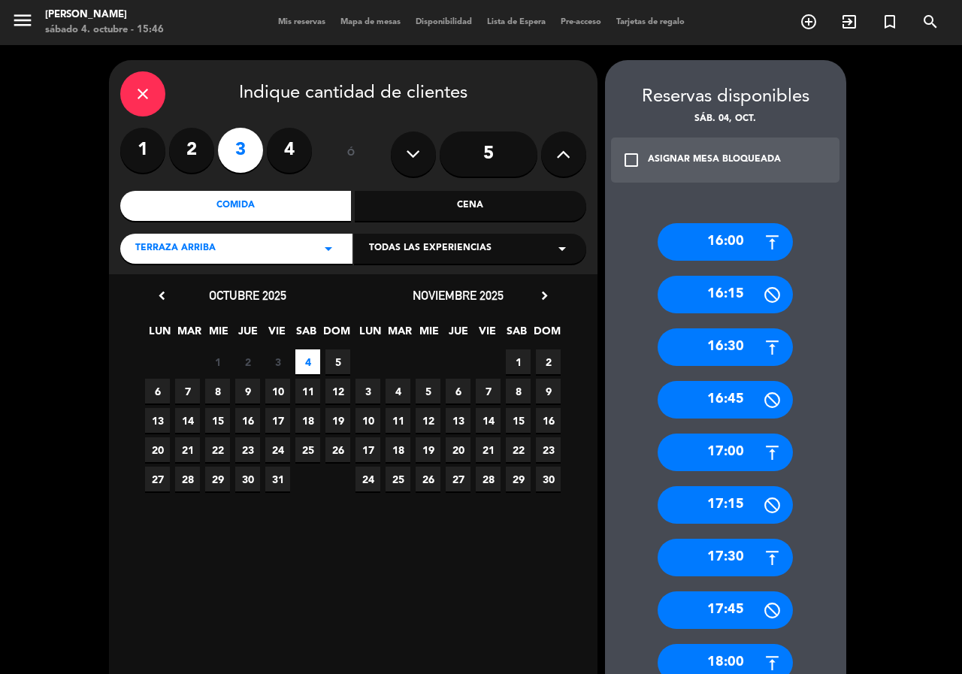
click at [732, 451] on div "17:00" at bounding box center [725, 453] width 135 height 38
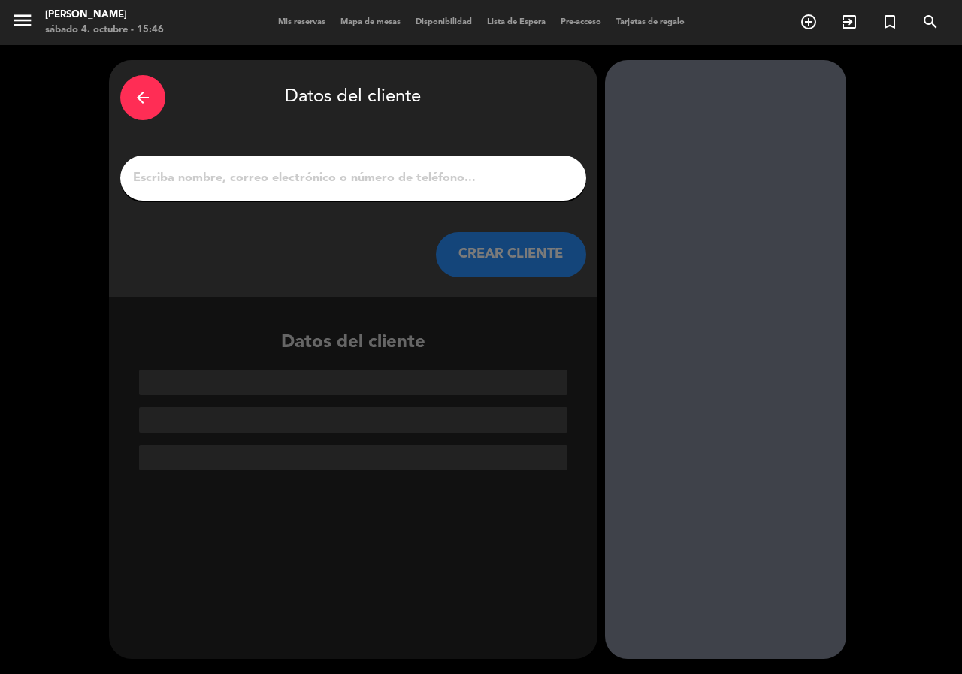
click at [271, 186] on input "1" at bounding box center [354, 178] width 444 height 21
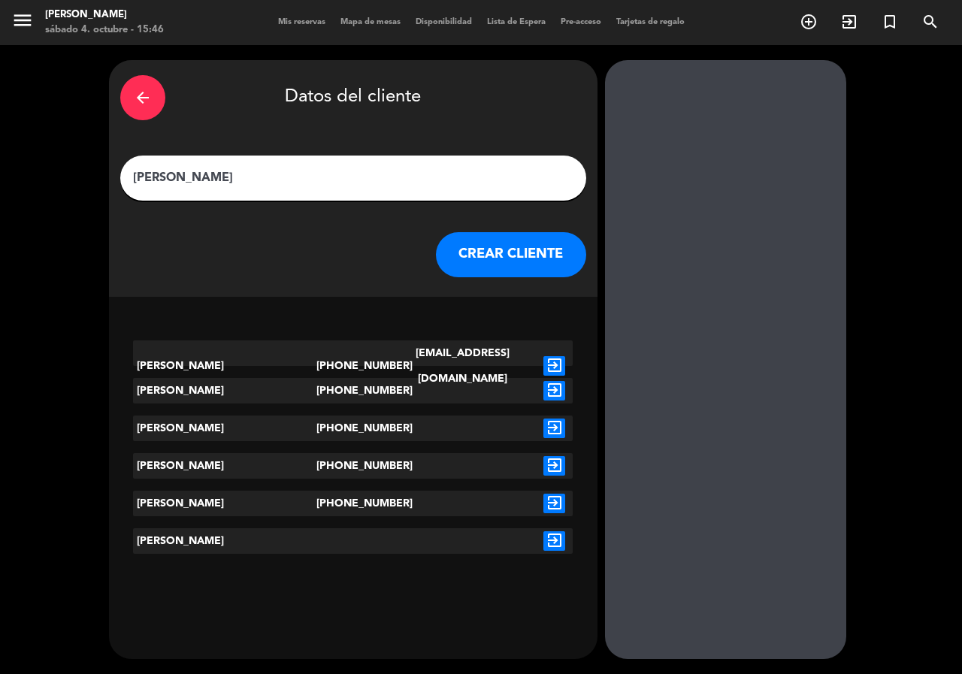
type input "[PERSON_NAME]"
click at [556, 356] on icon "exit_to_app" at bounding box center [555, 366] width 22 height 20
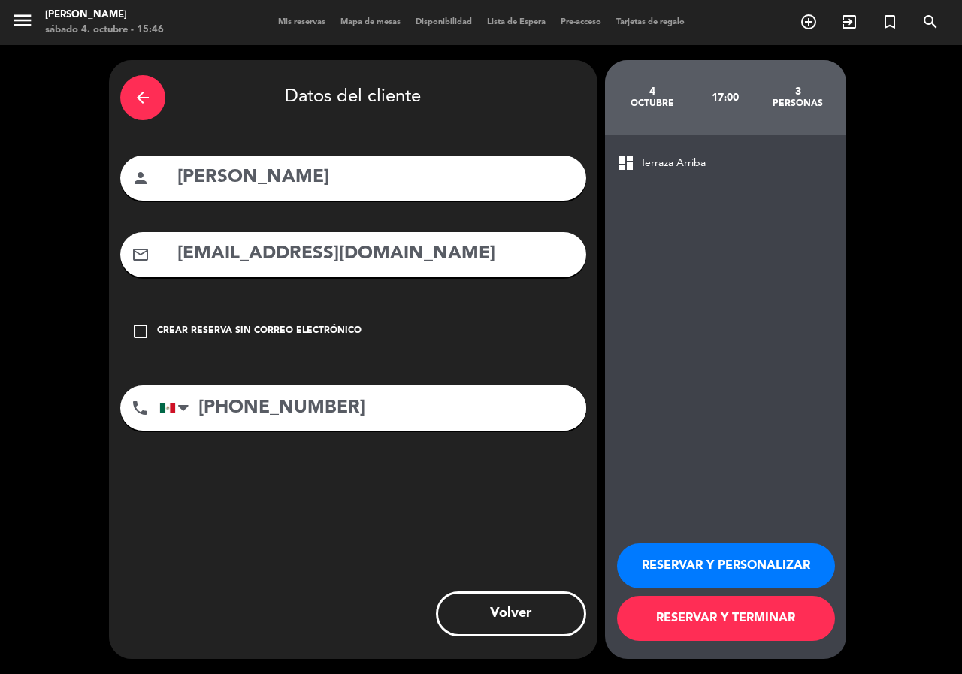
click at [670, 559] on button "RESERVAR Y PERSONALIZAR" at bounding box center [726, 566] width 218 height 45
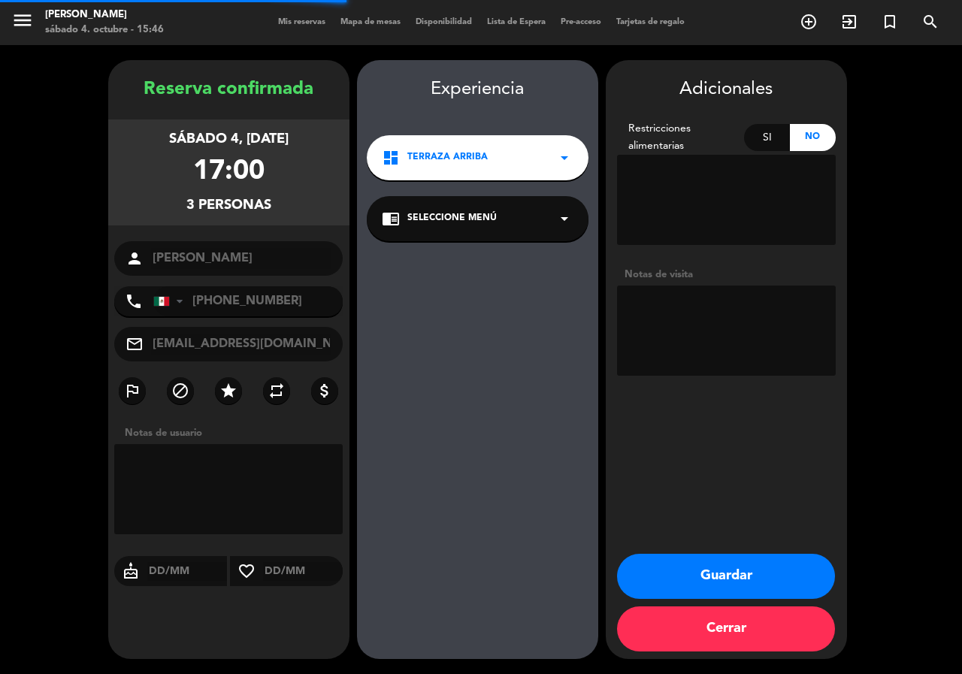
click at [720, 347] on textarea at bounding box center [726, 331] width 219 height 90
type textarea "pasar a intyerior"
click at [741, 575] on button "Guardar" at bounding box center [726, 576] width 218 height 45
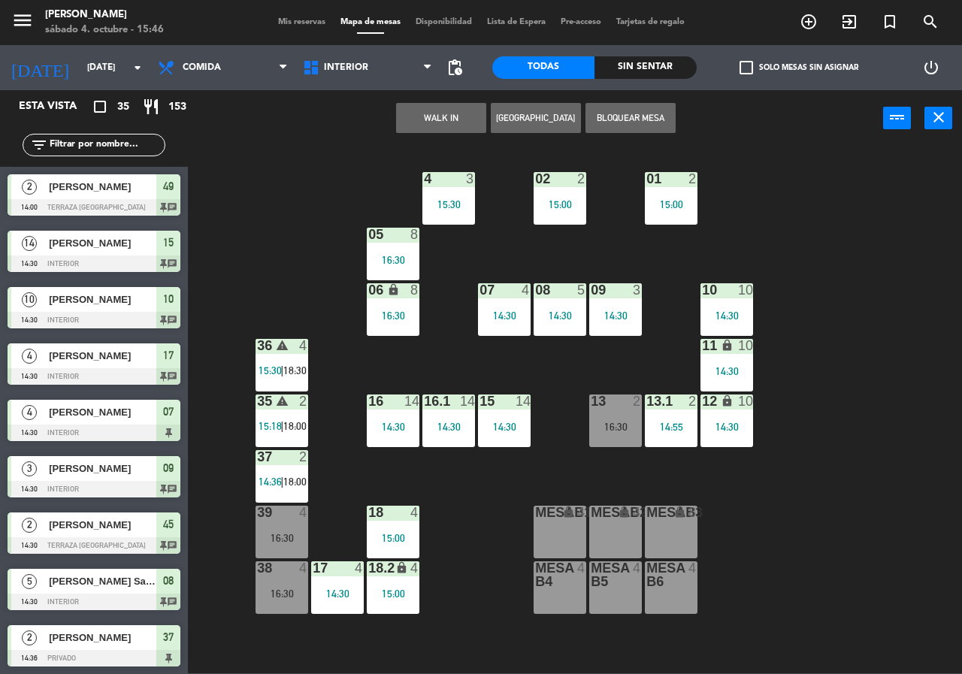
click at [783, 556] on div "02 2 15:00 4 3 15:30 01 2 15:00 05 8 16:30 06 lock 8 16:30 07 4 14:30 09 3 14:3…" at bounding box center [580, 410] width 765 height 528
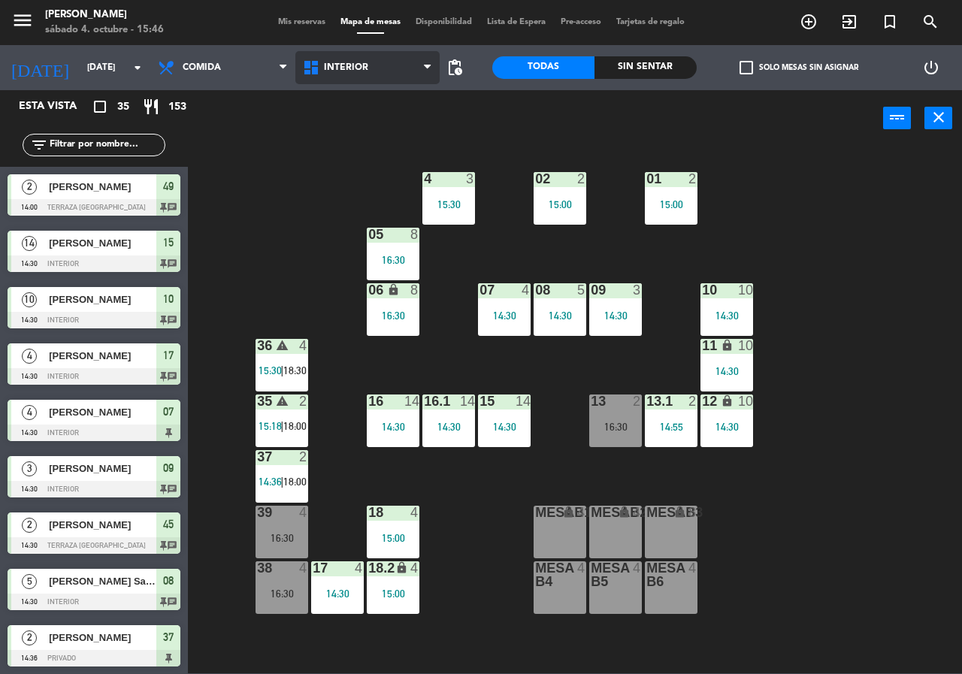
click at [371, 68] on span "Interior" at bounding box center [367, 67] width 145 height 33
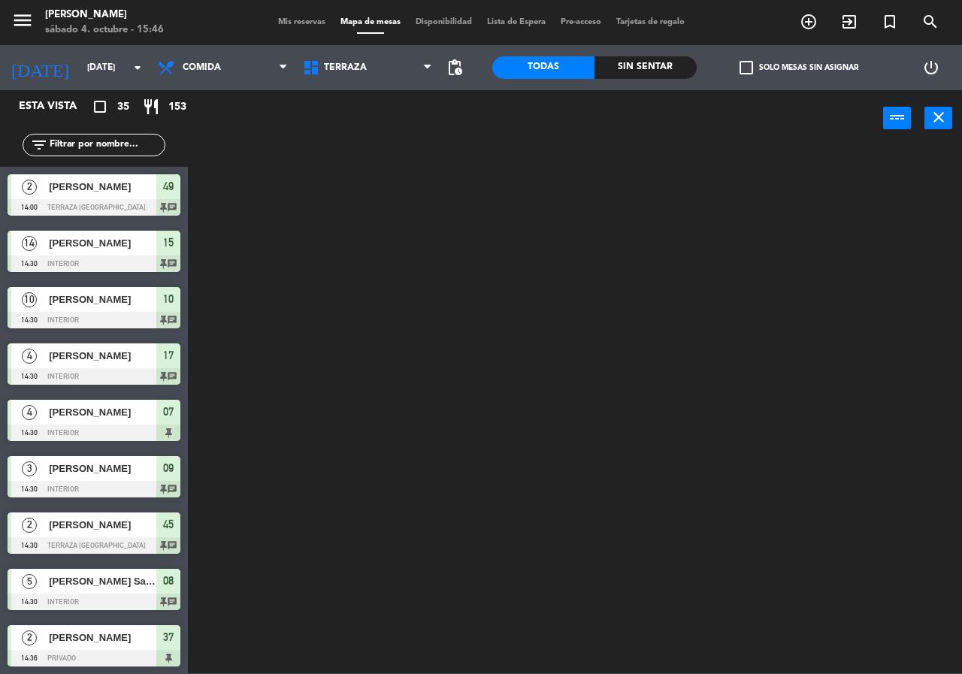
click at [362, 133] on ng-component "menu Chepe [PERSON_NAME] sábado 4. octubre - 15:46 Mis reservas Mapa de mesas D…" at bounding box center [481, 337] width 962 height 674
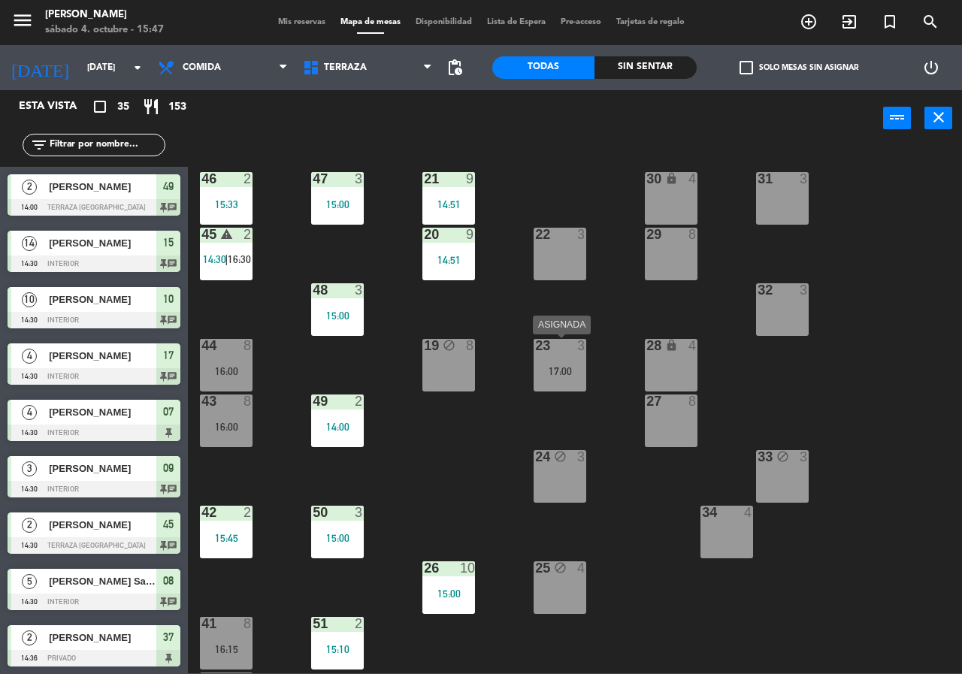
click at [571, 371] on div "17:00" at bounding box center [560, 371] width 53 height 11
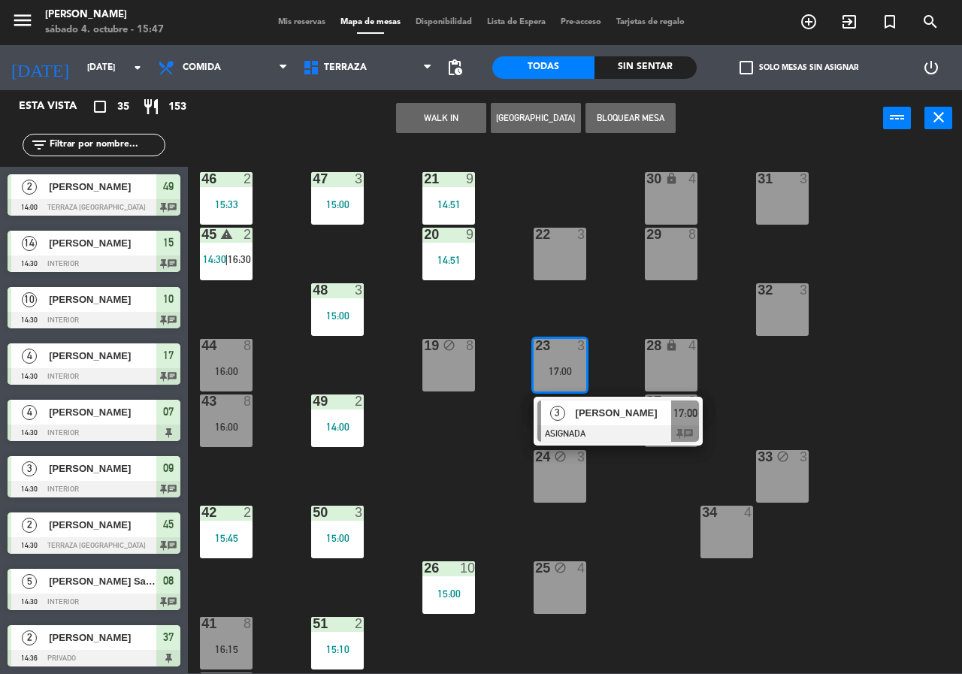
click at [638, 512] on div "21 9 14:51 30 lock 4 46 2 15:33 47 3 15:00 31 3 20 9 14:51 22 3 29 8 45 warning…" at bounding box center [580, 410] width 765 height 528
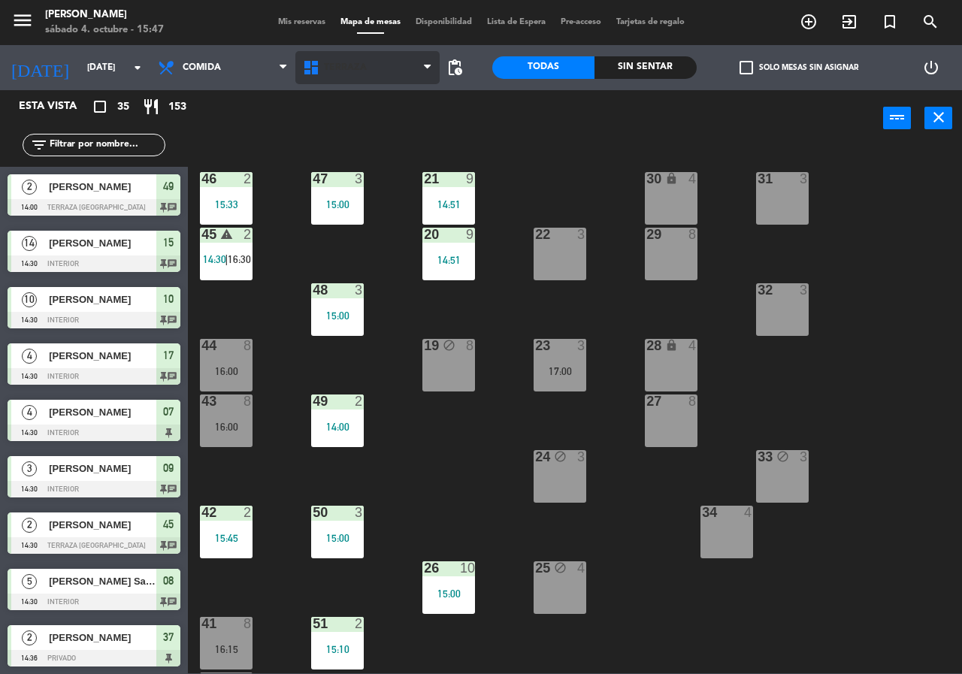
click at [325, 73] on span "Terraza" at bounding box center [367, 67] width 145 height 33
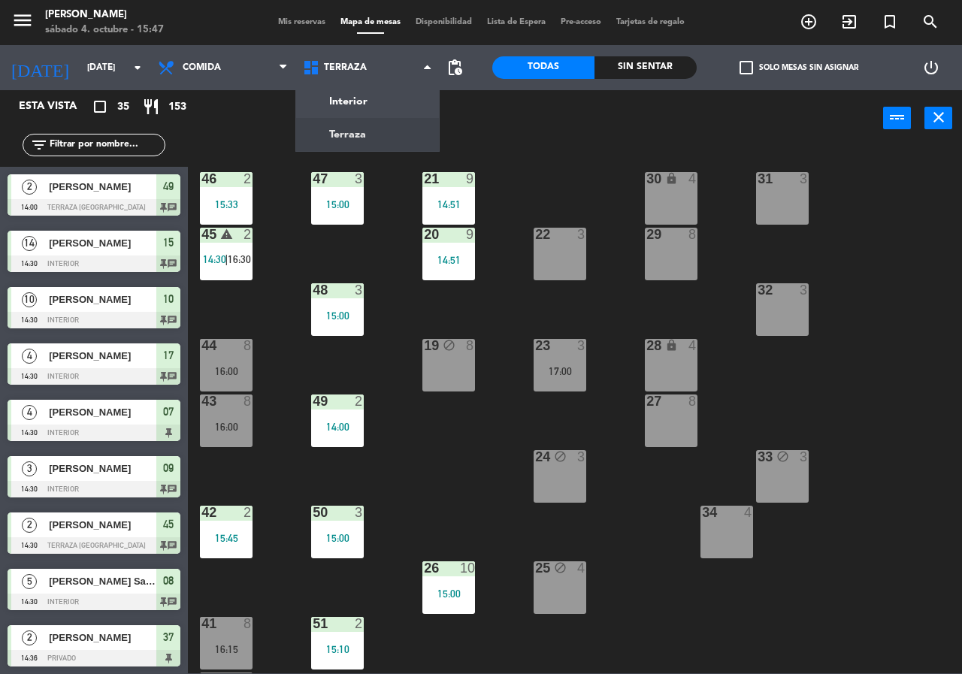
click at [407, 423] on div "21 9 14:51 30 lock 4 46 2 15:33 47 3 15:00 31 3 20 9 14:51 22 3 29 8 45 warning…" at bounding box center [580, 410] width 765 height 528
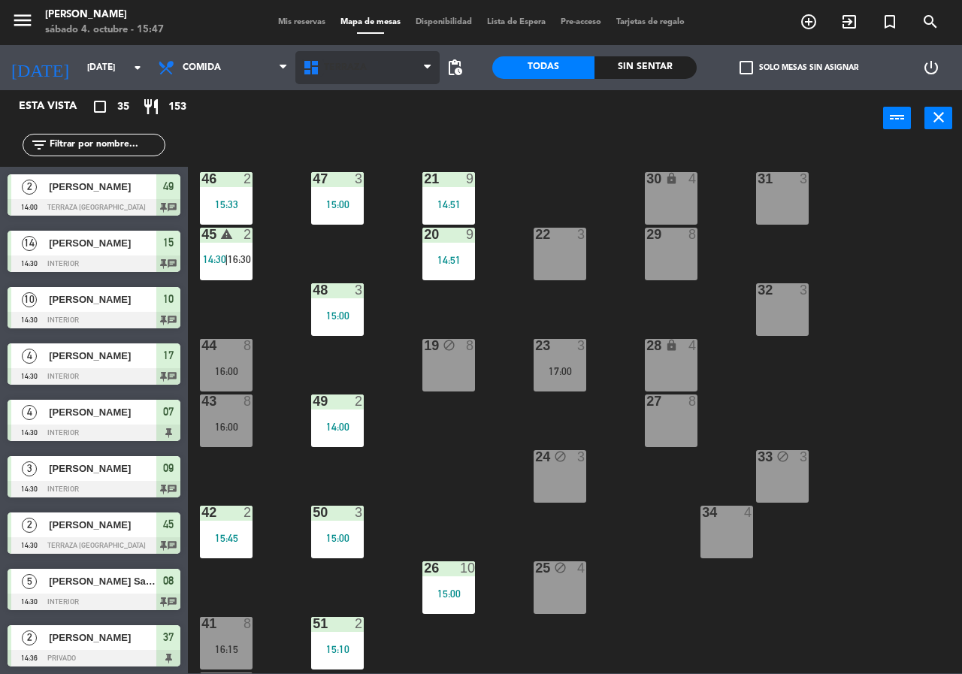
click at [317, 59] on icon at bounding box center [313, 68] width 22 height 18
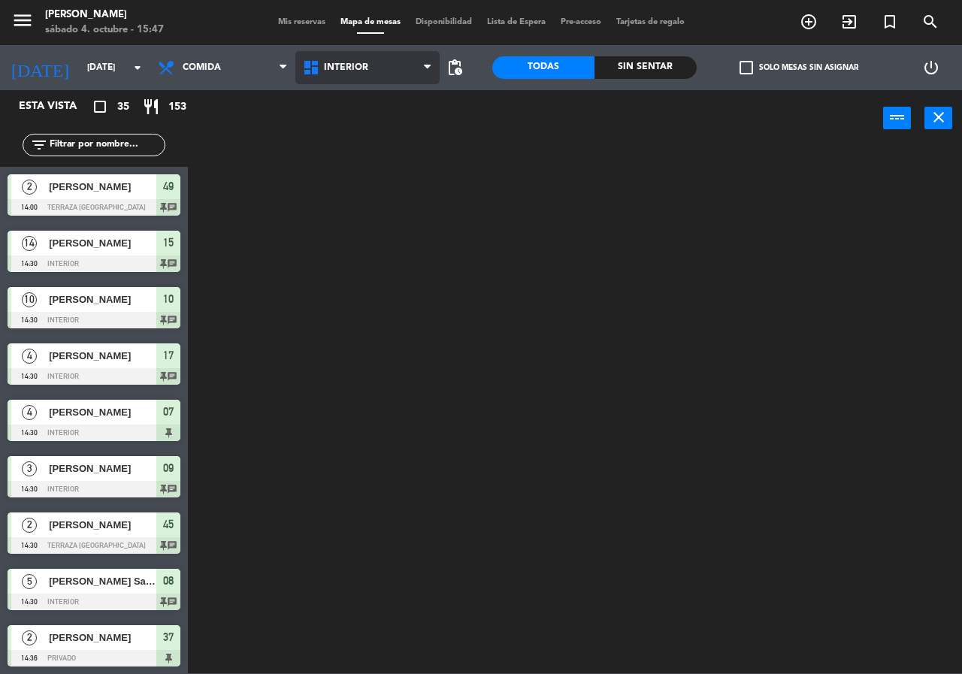
click at [328, 106] on ng-component "menu [PERSON_NAME][DATE] 4. octubre - 15:47 Mis reservas Mapa de mesas Disponib…" at bounding box center [481, 337] width 962 height 674
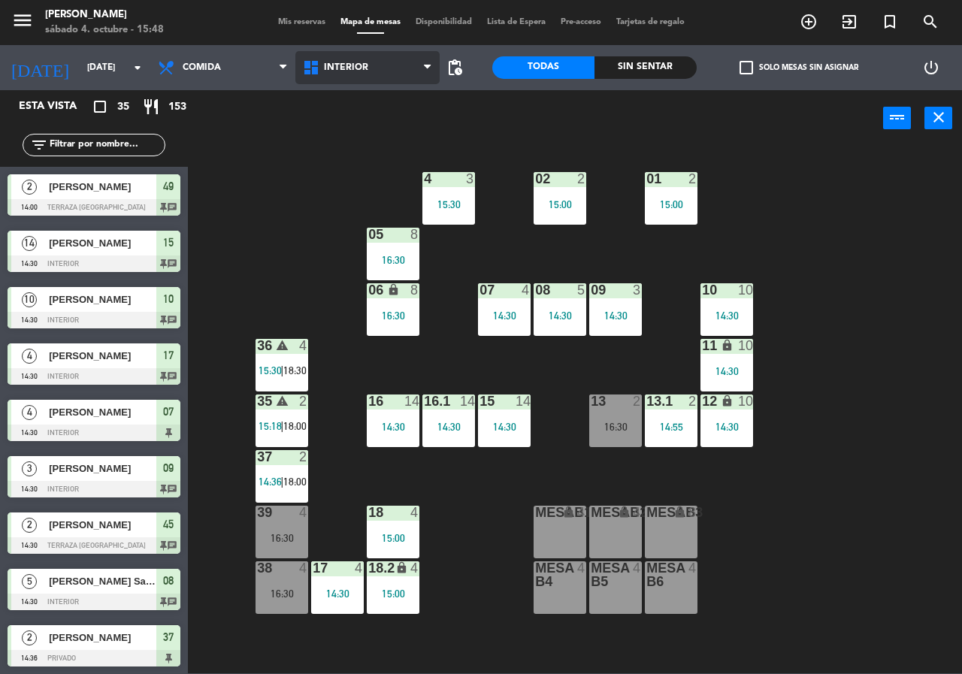
drag, startPoint x: 327, startPoint y: 55, endPoint x: 338, endPoint y: 74, distance: 21.9
click at [329, 56] on span "Interior" at bounding box center [367, 67] width 145 height 33
click at [351, 128] on ng-component "menu [PERSON_NAME][DATE] 4. octubre - 15:48 Mis reservas Mapa de mesas Disponib…" at bounding box center [481, 337] width 962 height 674
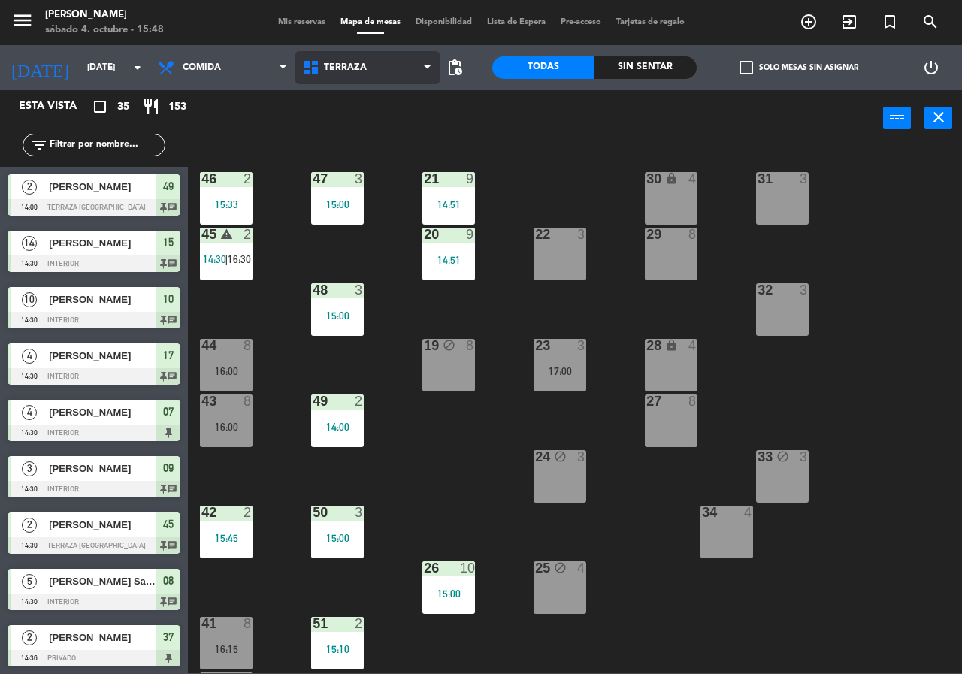
click at [356, 65] on span "Terraza" at bounding box center [345, 67] width 43 height 11
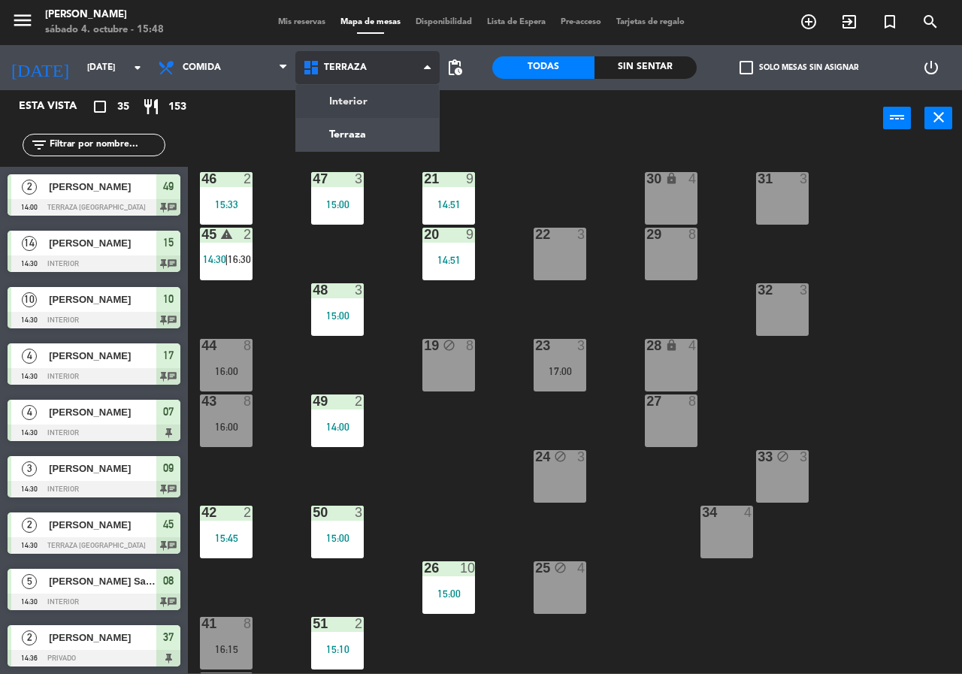
click at [371, 108] on ng-component "menu [PERSON_NAME][DATE] 4. octubre - 15:48 Mis reservas Mapa de mesas Disponib…" at bounding box center [481, 337] width 962 height 674
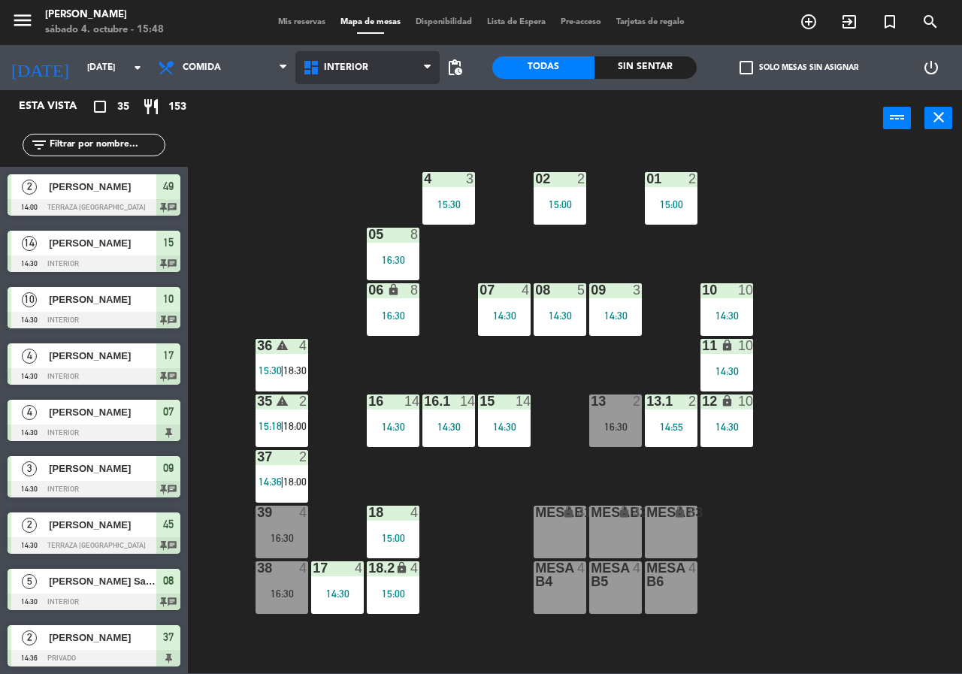
click at [350, 59] on span "Interior" at bounding box center [367, 67] width 145 height 33
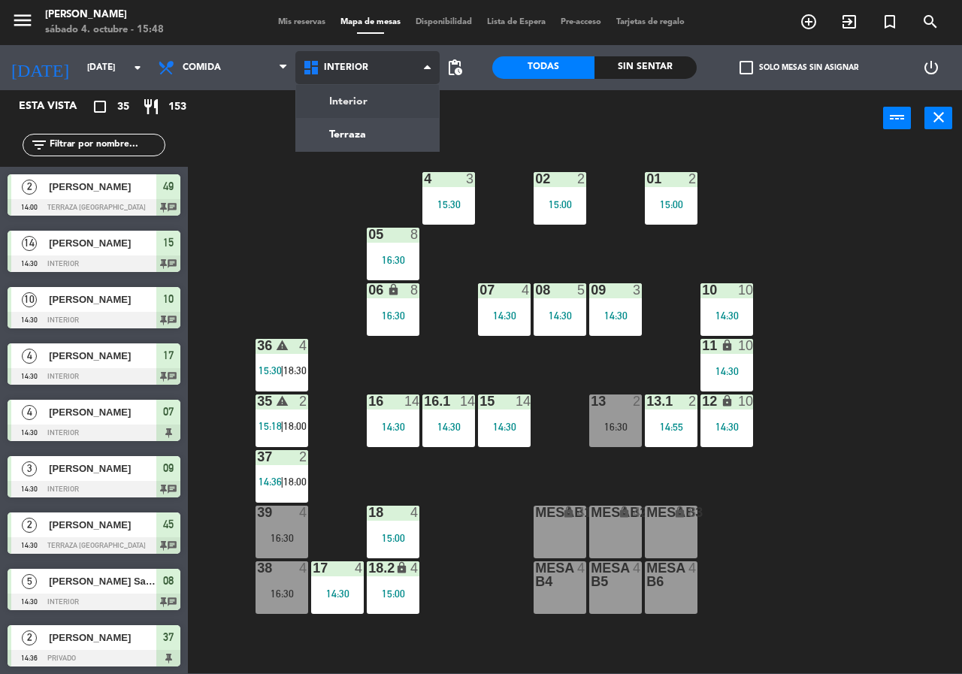
click at [344, 145] on ng-component "menu [PERSON_NAME][DATE] 4. octubre - 15:48 Mis reservas Mapa de mesas Disponib…" at bounding box center [481, 337] width 962 height 674
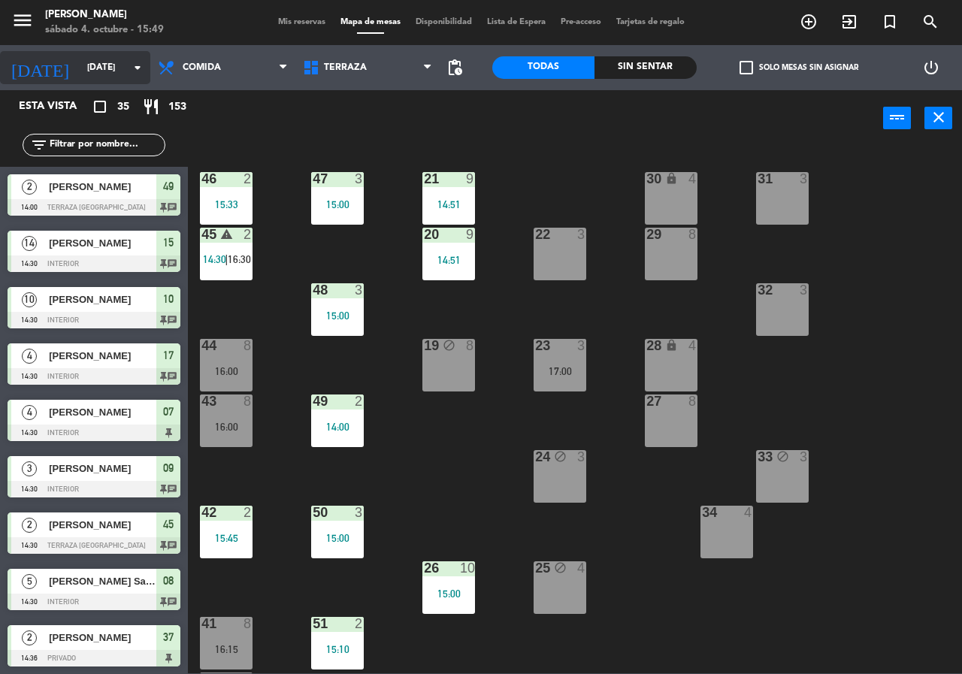
click at [89, 72] on input "[DATE]" at bounding box center [140, 68] width 120 height 26
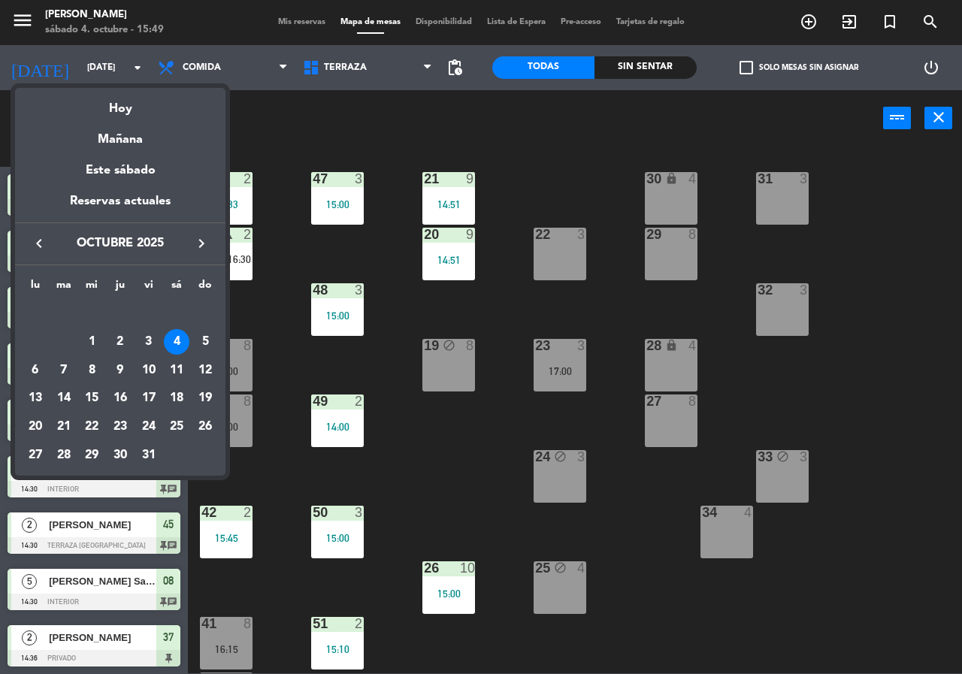
click at [183, 344] on div "4" at bounding box center [177, 342] width 26 height 26
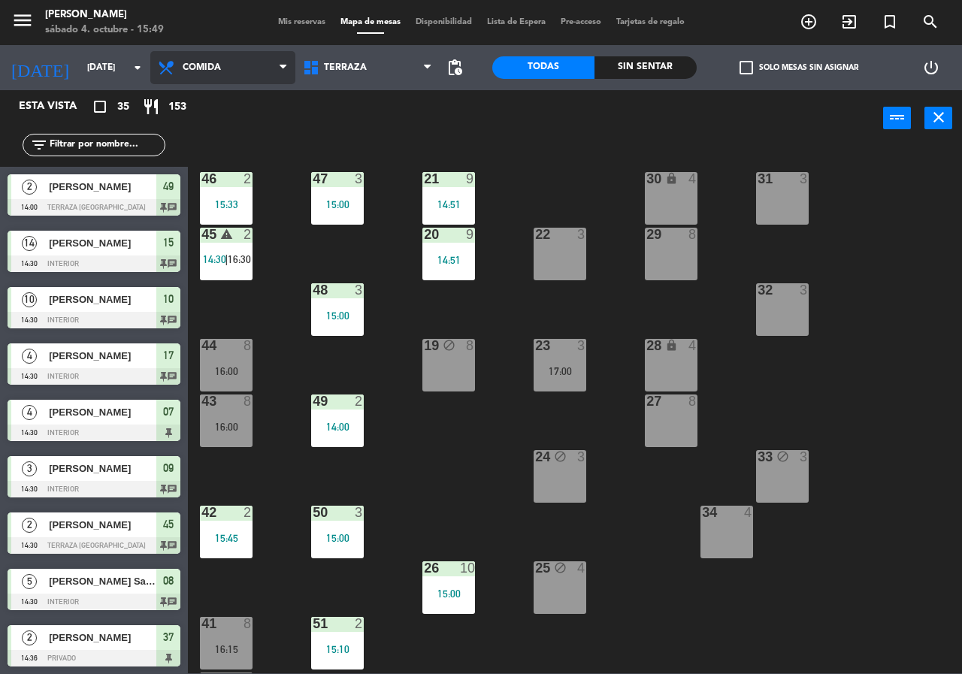
click at [263, 74] on span "Comida" at bounding box center [222, 67] width 145 height 33
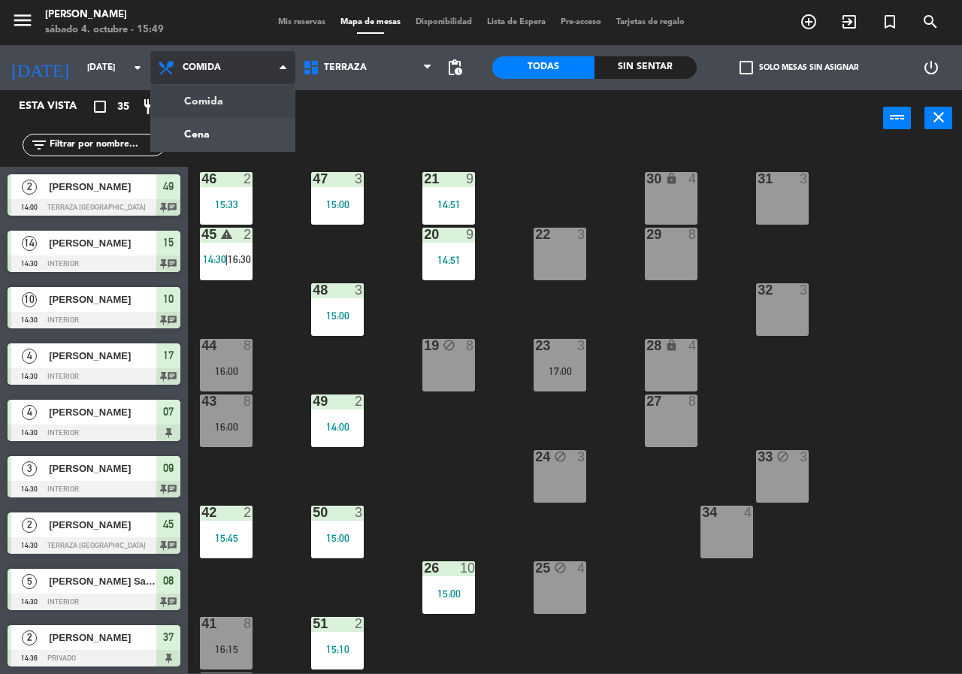
click at [255, 123] on ng-component "menu Chepe [PERSON_NAME] sábado 4. octubre - 15:49 Mis reservas Mapa de mesas D…" at bounding box center [481, 337] width 962 height 674
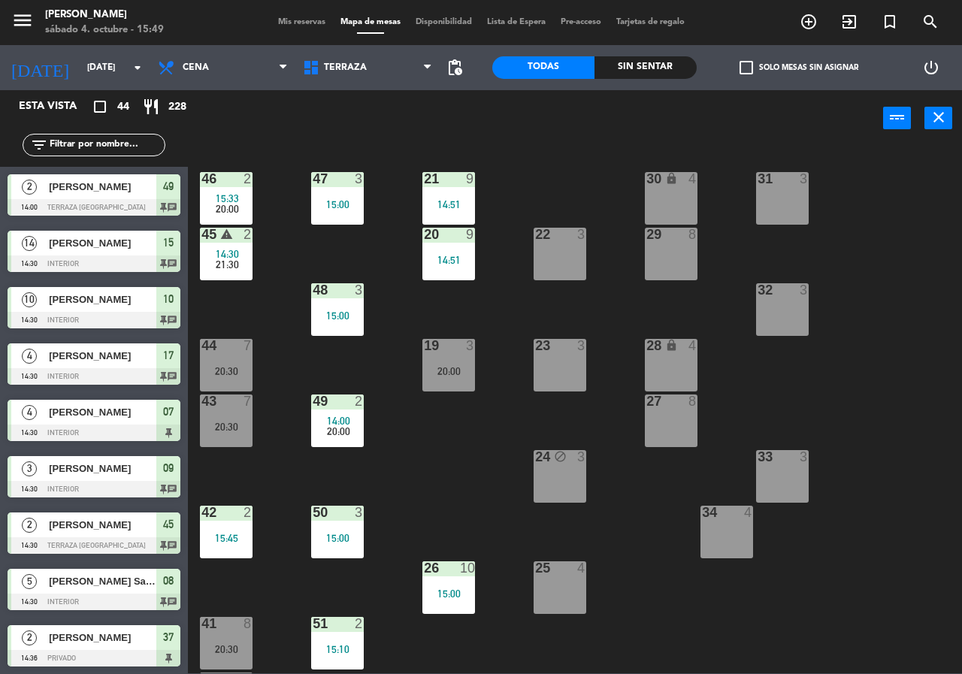
click at [646, 71] on div "Sin sentar" at bounding box center [646, 67] width 102 height 23
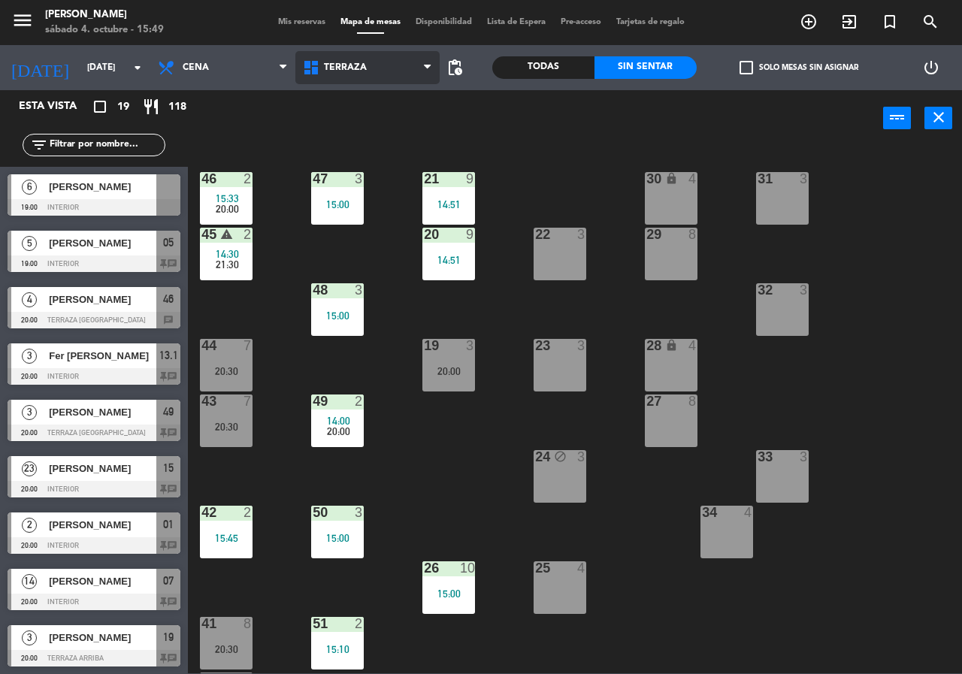
drag, startPoint x: 327, startPoint y: 64, endPoint x: 335, endPoint y: 68, distance: 8.8
click at [328, 64] on span "Terraza" at bounding box center [345, 67] width 43 height 11
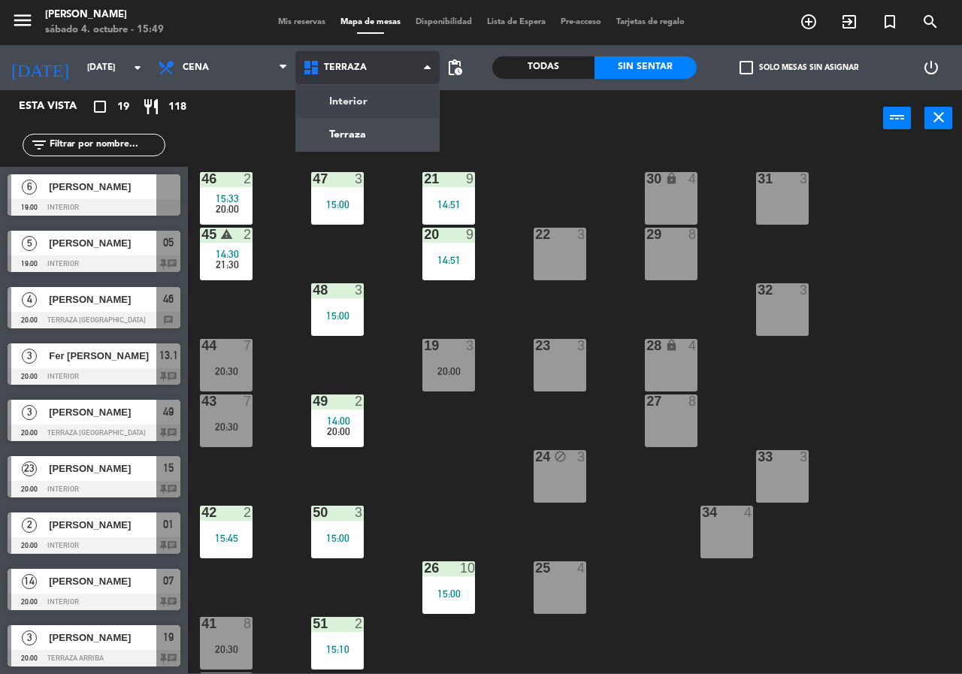
click at [344, 88] on div "Interior Terraza Terraza Interior Terraza" at bounding box center [367, 67] width 145 height 45
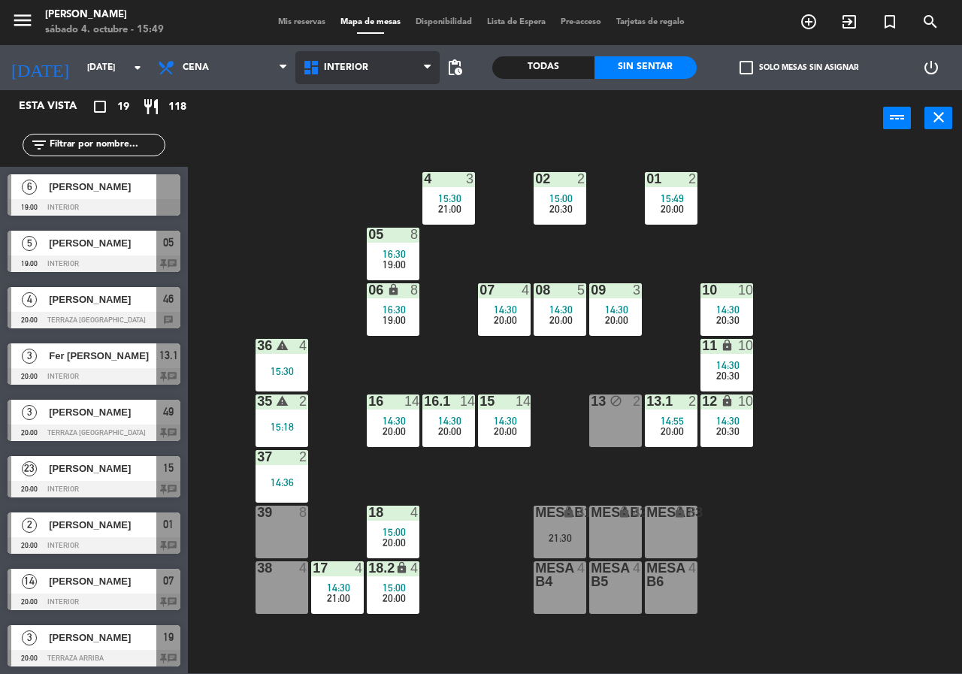
click at [358, 69] on span "Interior" at bounding box center [346, 67] width 44 height 11
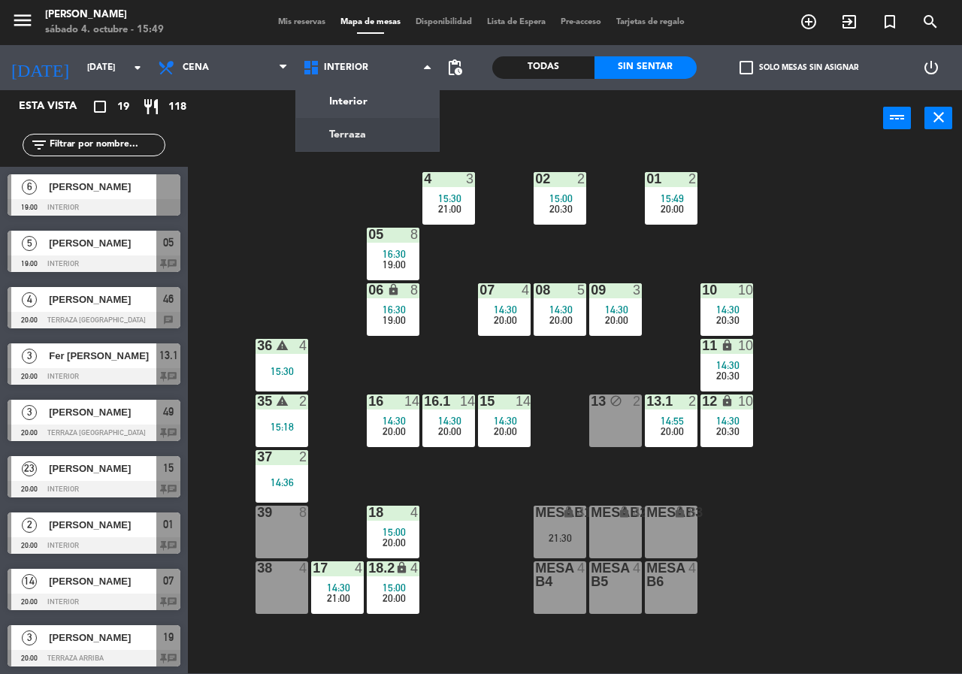
click at [356, 152] on div "02 2 15:00 20:30 4 3 15:30 21:00 01 2 15:49 20:00 05 8 16:30 19:00 06 lock 8 16…" at bounding box center [580, 410] width 765 height 528
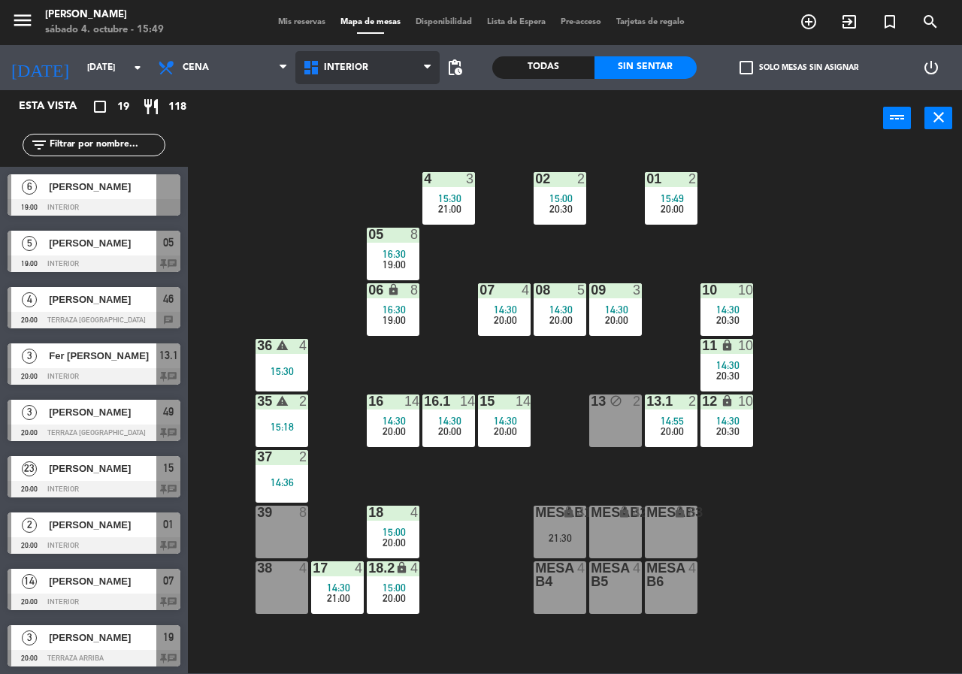
click at [380, 74] on span "Interior" at bounding box center [367, 67] width 145 height 33
click at [355, 129] on ng-component "menu [PERSON_NAME][DATE] 4. octubre - 15:49 Mis reservas Mapa de mesas Disponib…" at bounding box center [481, 337] width 962 height 674
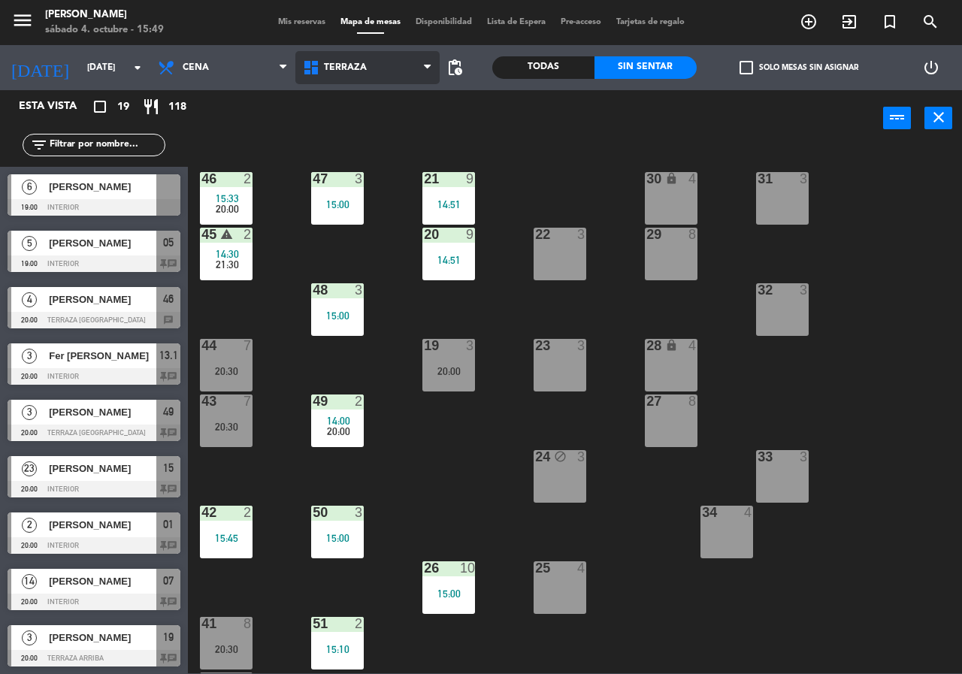
click at [375, 71] on span "Terraza" at bounding box center [367, 67] width 145 height 33
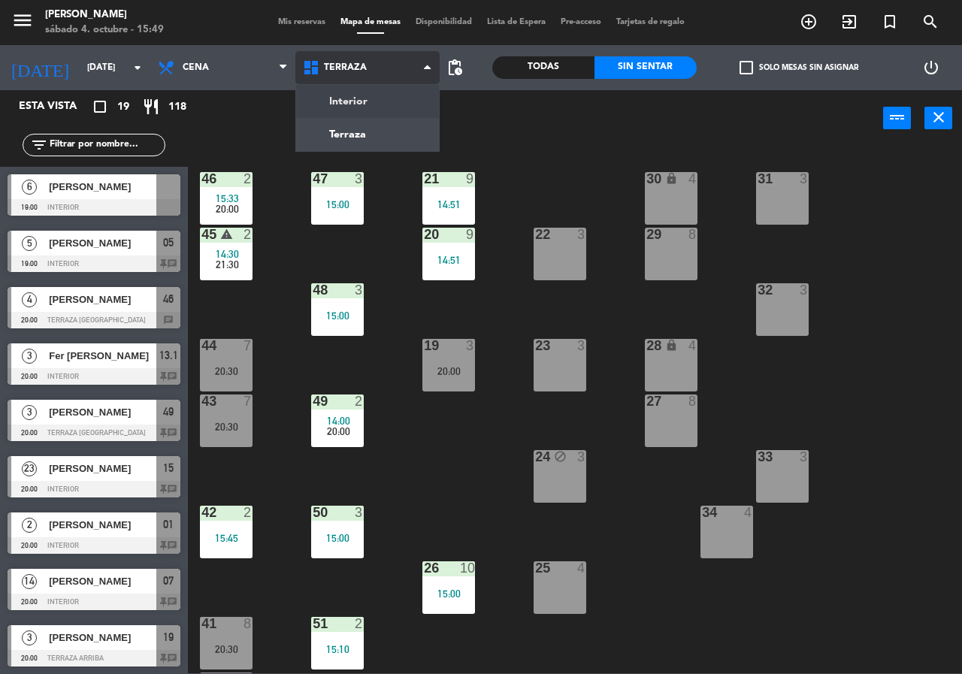
click at [377, 109] on ng-component "menu [PERSON_NAME][DATE] 4. octubre - 15:49 Mis reservas Mapa de mesas Disponib…" at bounding box center [481, 337] width 962 height 674
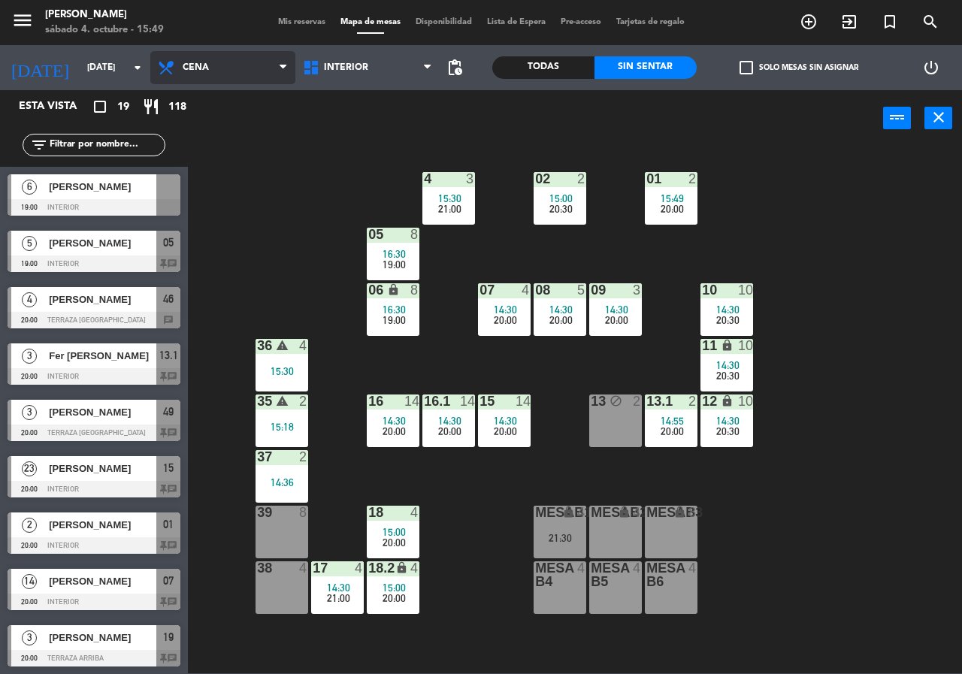
drag, startPoint x: 202, startPoint y: 62, endPoint x: 208, endPoint y: 69, distance: 9.1
click at [205, 66] on span "Cena" at bounding box center [196, 67] width 26 height 11
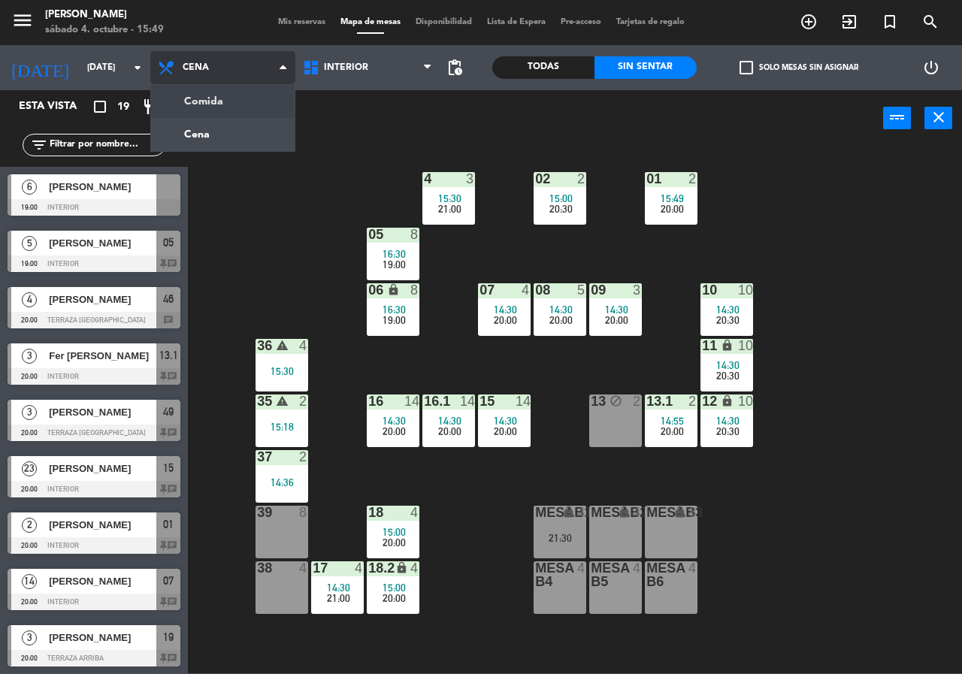
click at [217, 98] on ng-component "menu [PERSON_NAME][DATE] 4. octubre - 15:49 Mis reservas Mapa de mesas Disponib…" at bounding box center [481, 337] width 962 height 674
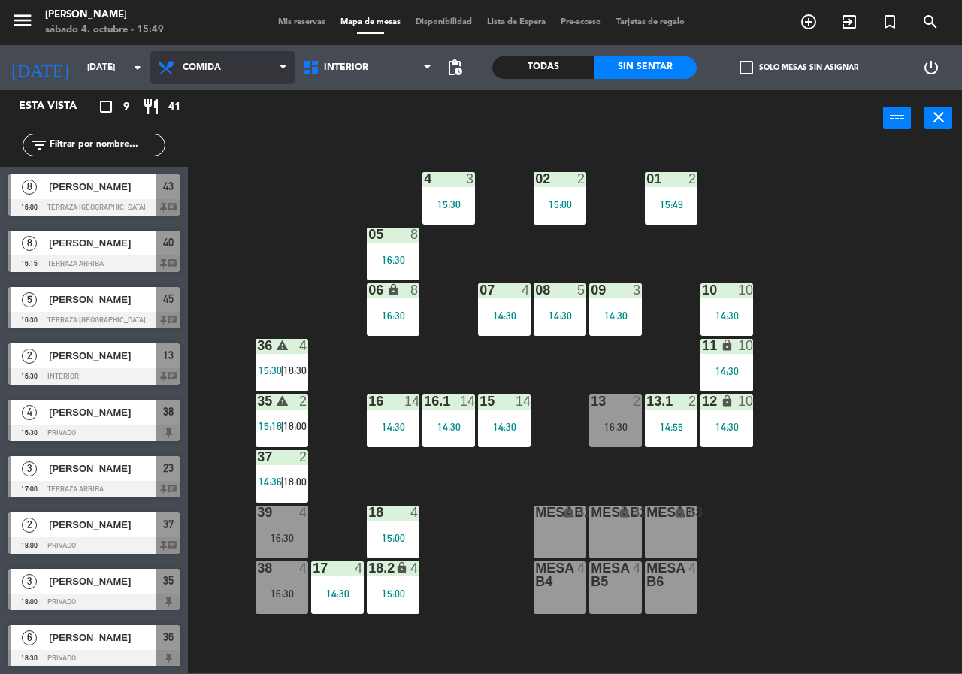
click at [272, 73] on span "Comida" at bounding box center [222, 67] width 145 height 33
click at [262, 123] on ng-component "menu [PERSON_NAME][DATE] 4. octubre - 15:49 Mis reservas Mapa de mesas Disponib…" at bounding box center [481, 337] width 962 height 674
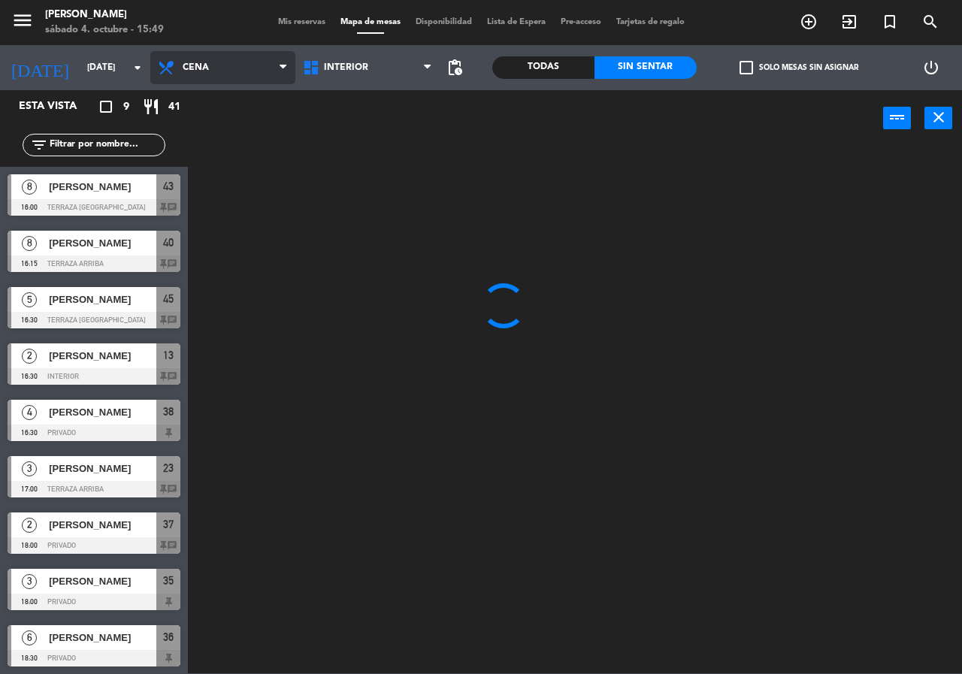
click at [228, 67] on span "Cena" at bounding box center [222, 67] width 145 height 33
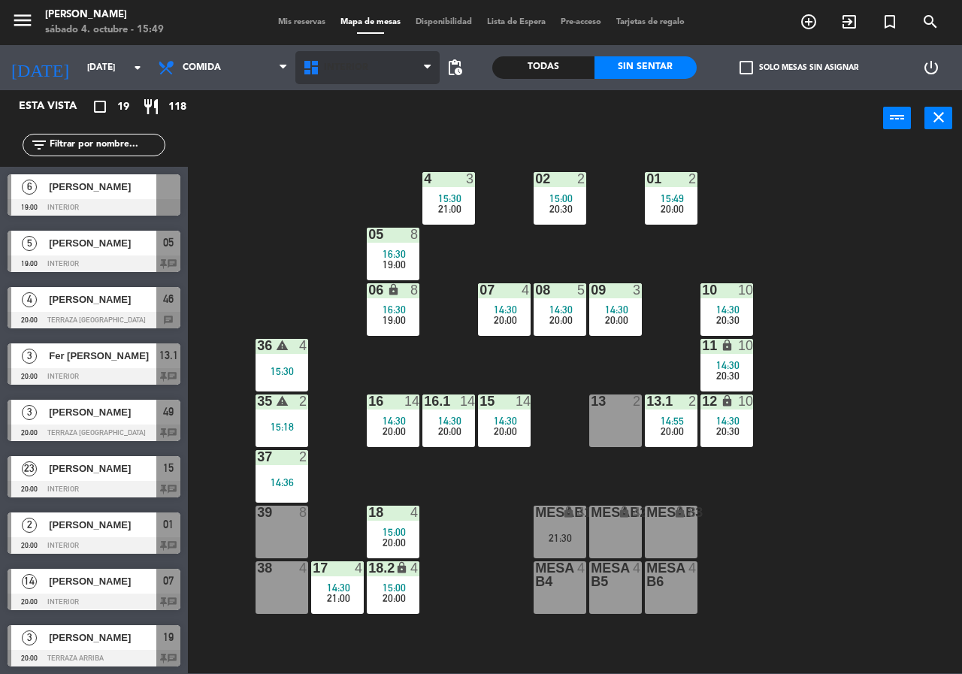
drag, startPoint x: 238, startPoint y: 90, endPoint x: 350, endPoint y: 65, distance: 114.9
click at [239, 89] on div "Comida Cena Comida Comida Cena" at bounding box center [222, 67] width 145 height 45
click at [351, 65] on span "Interior" at bounding box center [346, 67] width 44 height 11
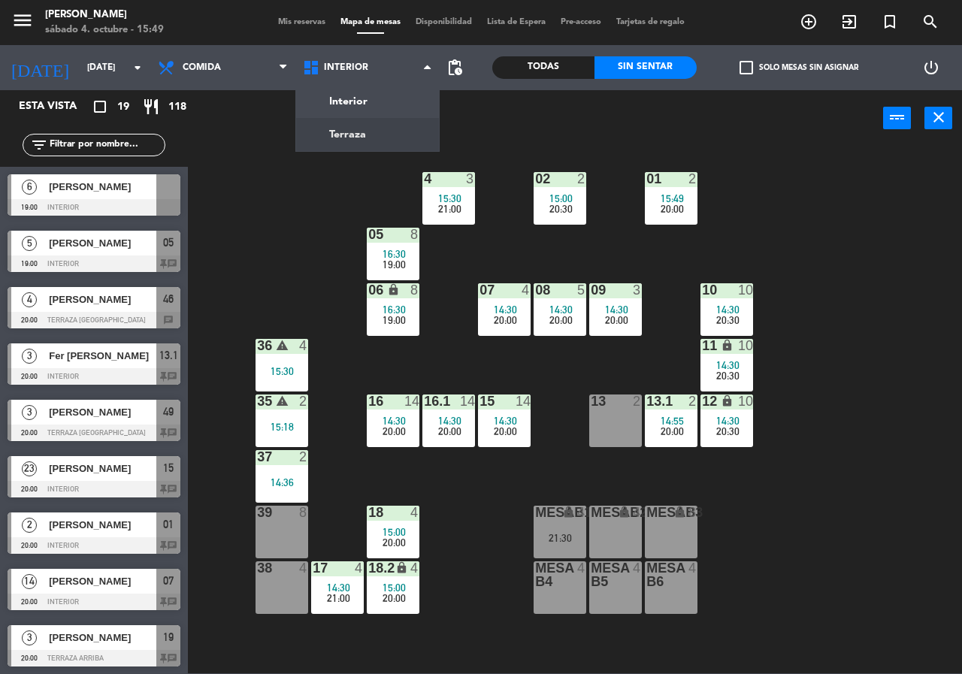
drag, startPoint x: 356, startPoint y: 118, endPoint x: 356, endPoint y: 135, distance: 16.6
click at [356, 132] on ng-component "menu [PERSON_NAME][DATE] 4. octubre - 15:49 Mis reservas Mapa de mesas Disponib…" at bounding box center [481, 337] width 962 height 674
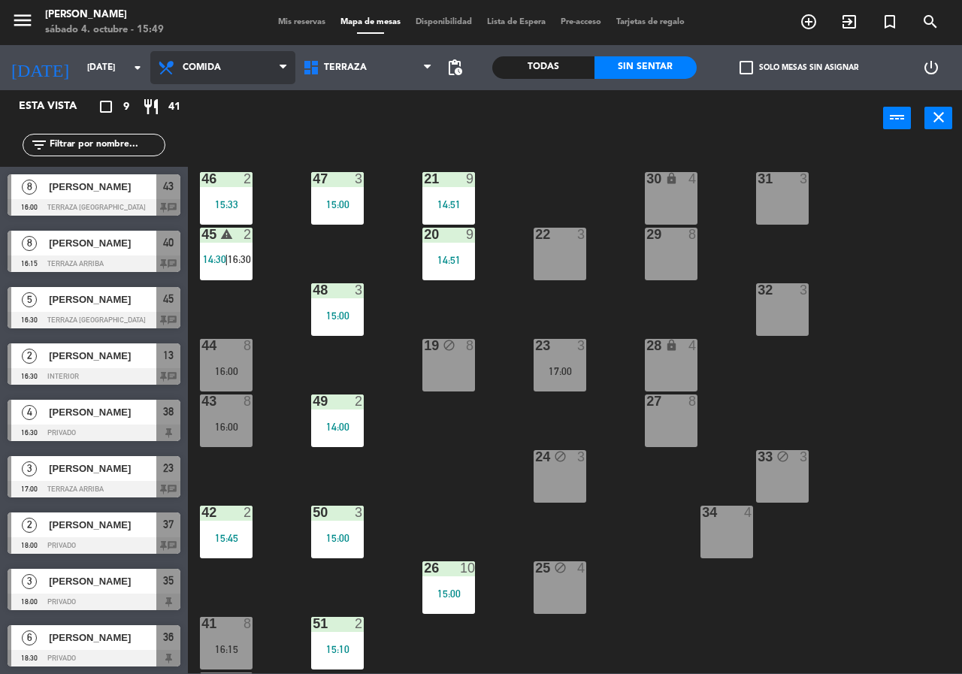
click at [251, 66] on span "Comida" at bounding box center [222, 67] width 145 height 33
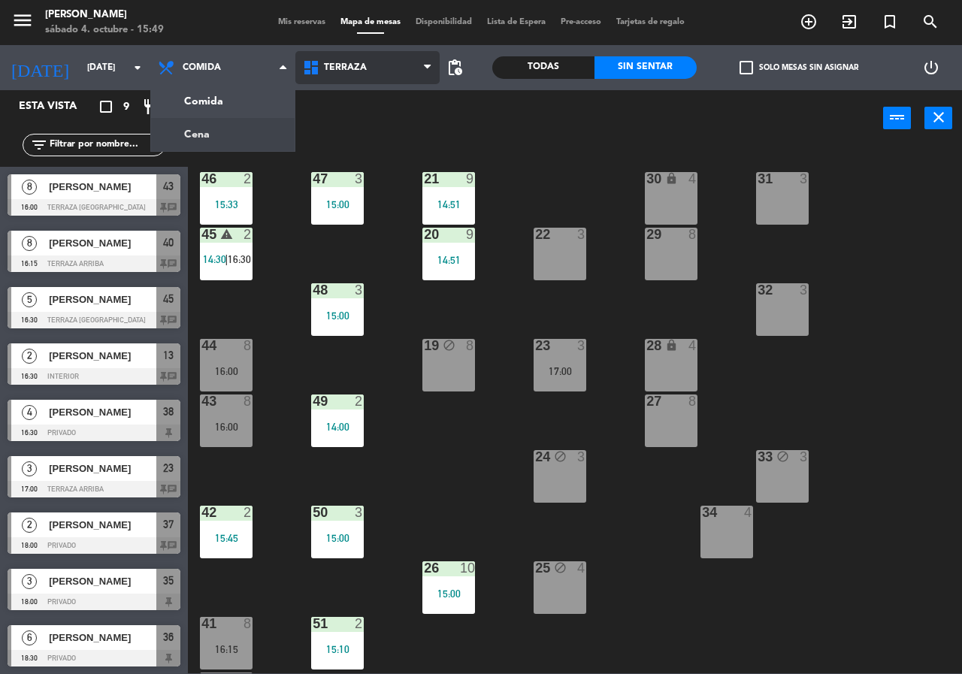
click at [384, 67] on span "Terraza" at bounding box center [367, 67] width 145 height 33
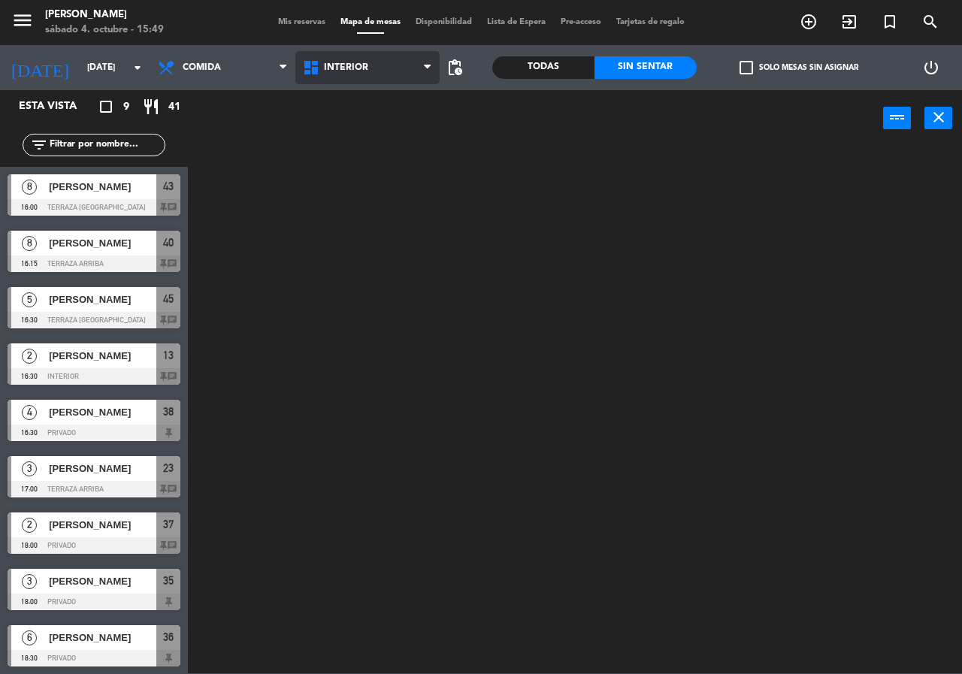
click at [378, 102] on ng-component "menu [PERSON_NAME][DATE] 4. octubre - 15:49 Mis reservas Mapa de mesas Disponib…" at bounding box center [481, 337] width 962 height 674
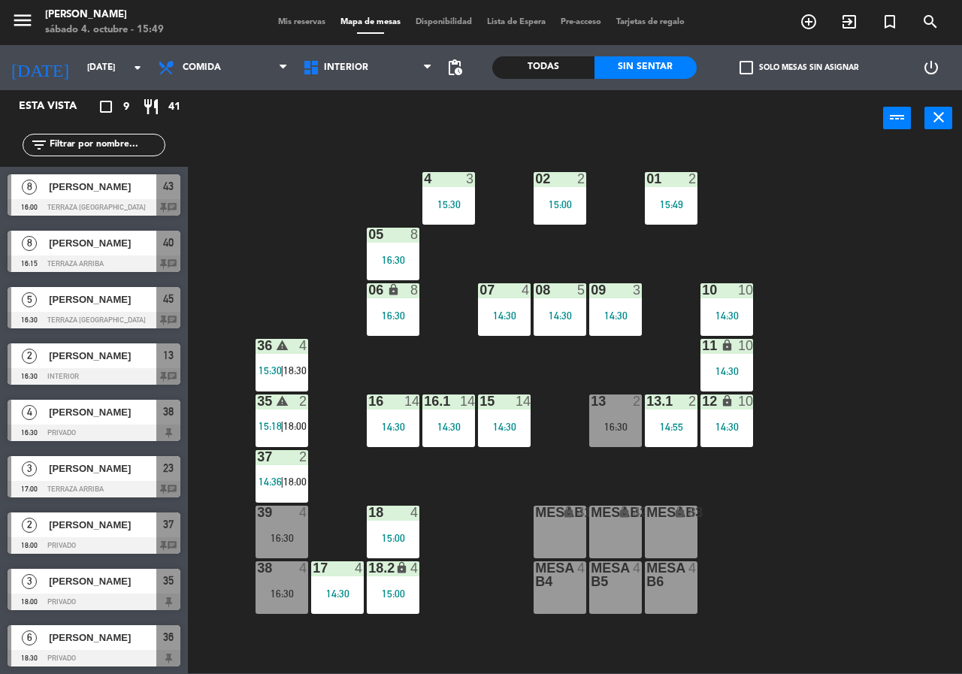
click at [351, 94] on div "power_input close" at bounding box center [536, 118] width 696 height 57
drag, startPoint x: 367, startPoint y: 82, endPoint x: 368, endPoint y: 97, distance: 15.1
click at [368, 83] on span "Interior" at bounding box center [367, 67] width 145 height 33
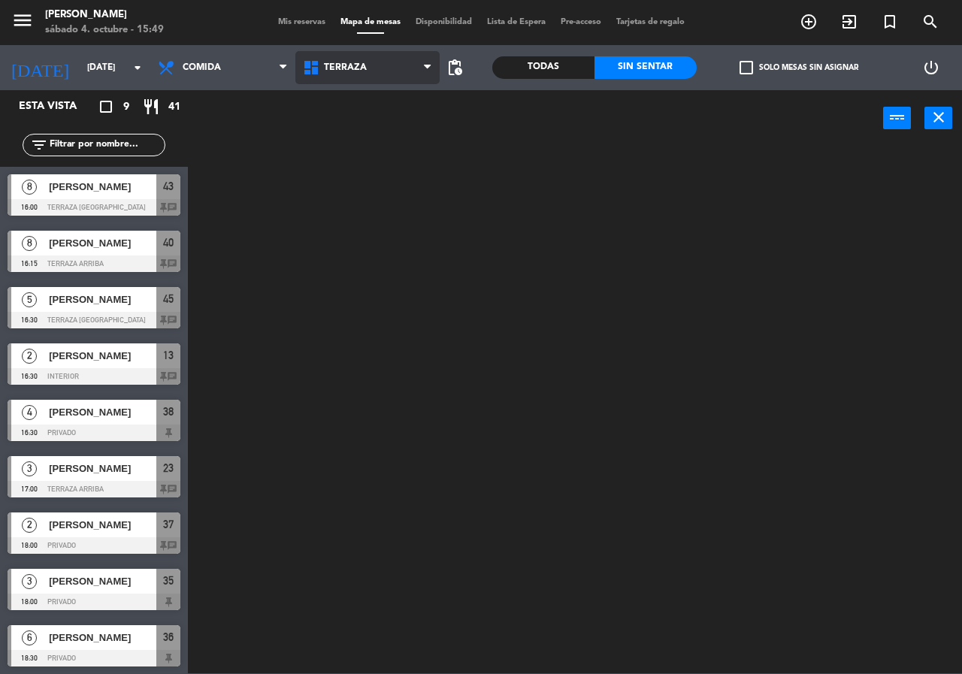
click at [356, 135] on ng-component "menu Chepe [PERSON_NAME] sábado 4. octubre - 15:49 Mis reservas Mapa de mesas D…" at bounding box center [481, 337] width 962 height 674
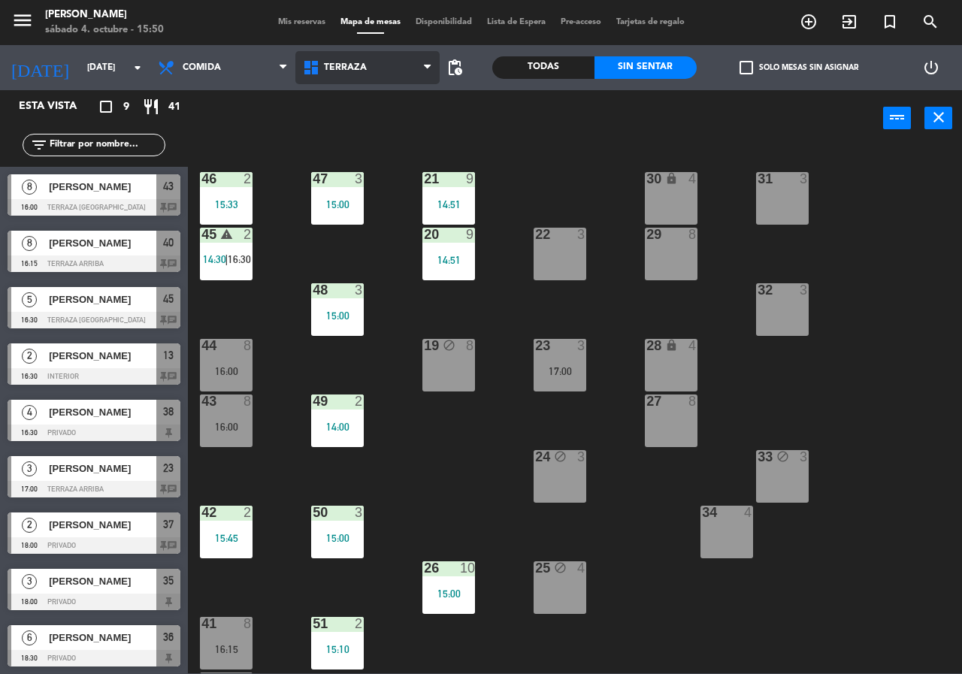
click at [367, 59] on span "Terraza" at bounding box center [367, 67] width 145 height 33
click at [384, 138] on ng-component "menu Chepe [PERSON_NAME] sábado 4. octubre - 15:50 Mis reservas Mapa de mesas D…" at bounding box center [481, 337] width 962 height 674
click at [535, 69] on div "Todas" at bounding box center [543, 67] width 102 height 23
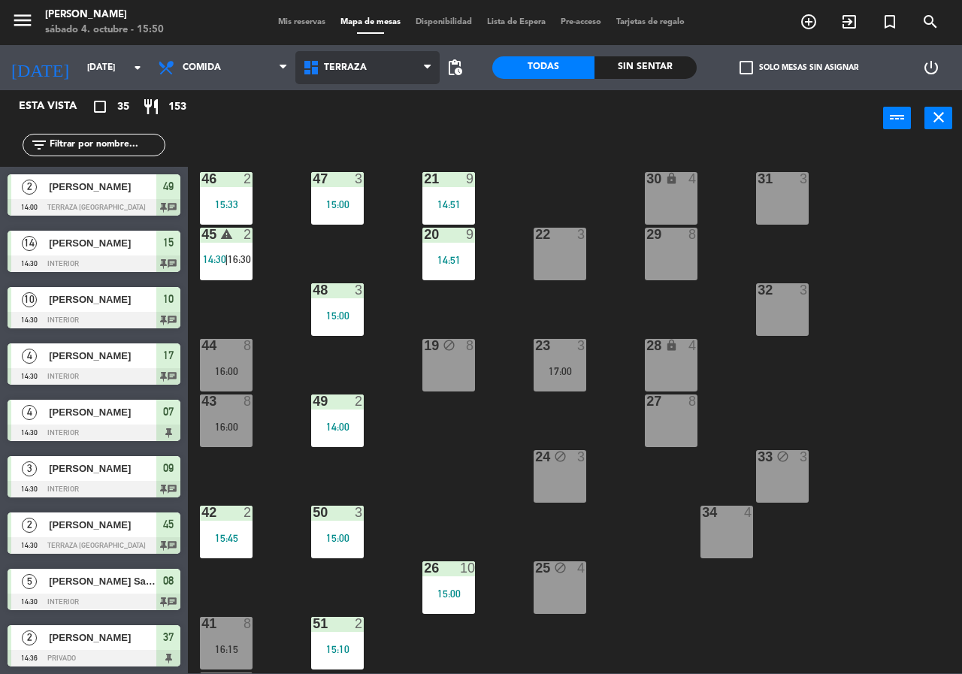
click at [362, 71] on span "Terraza" at bounding box center [345, 67] width 43 height 11
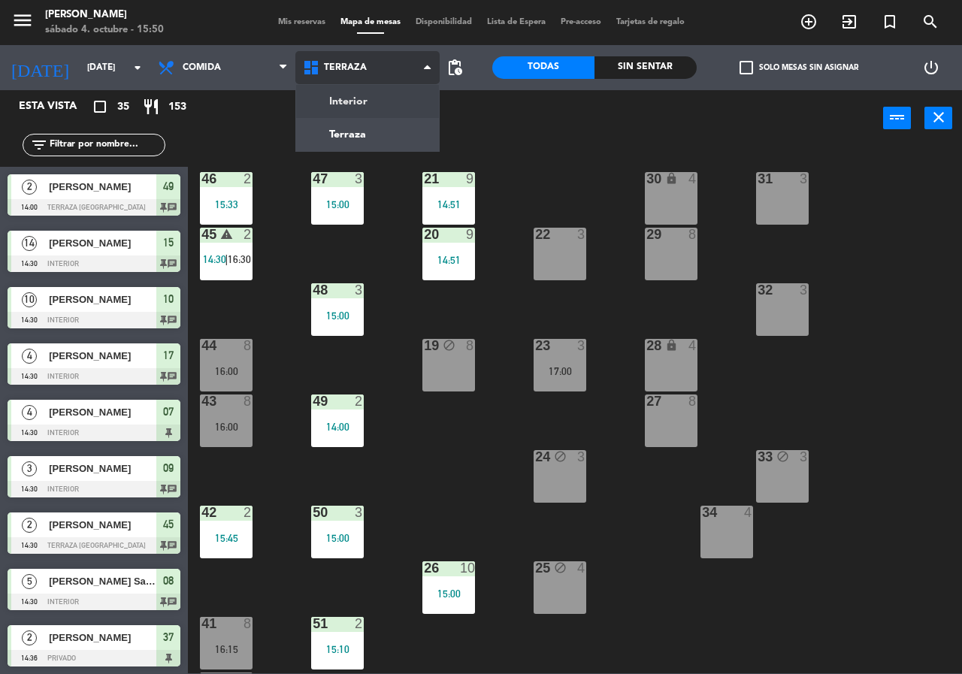
click at [366, 92] on ng-component "menu Chepe [PERSON_NAME] sábado 4. octubre - 15:50 Mis reservas Mapa de mesas D…" at bounding box center [481, 337] width 962 height 674
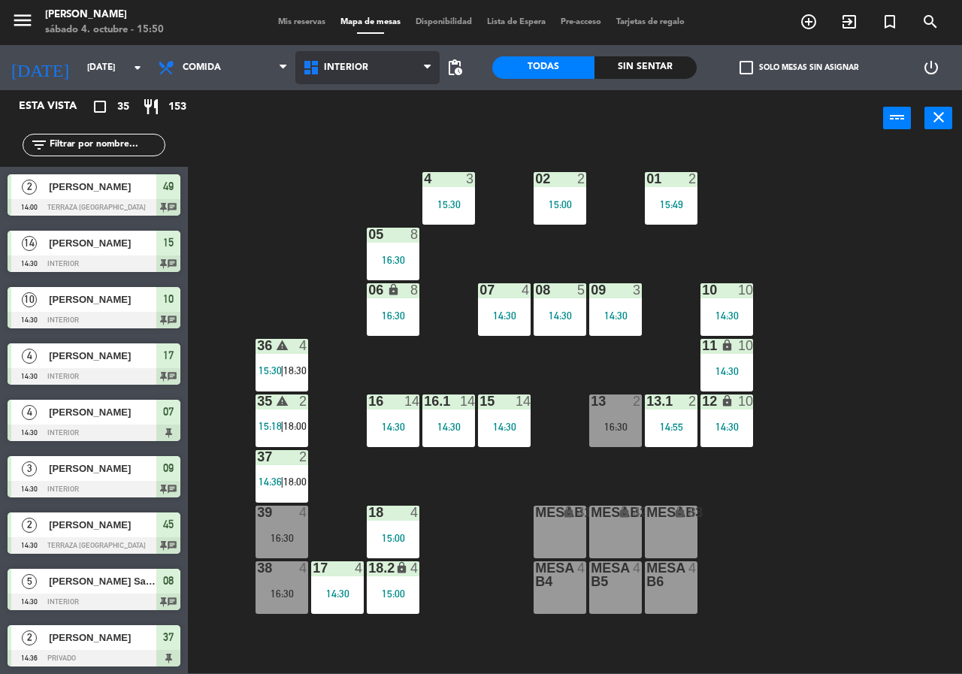
click at [373, 71] on span "Interior" at bounding box center [367, 67] width 145 height 33
click at [375, 133] on ng-component "menu [PERSON_NAME][DATE] 4. octubre - 15:50 Mis reservas Mapa de mesas Disponib…" at bounding box center [481, 337] width 962 height 674
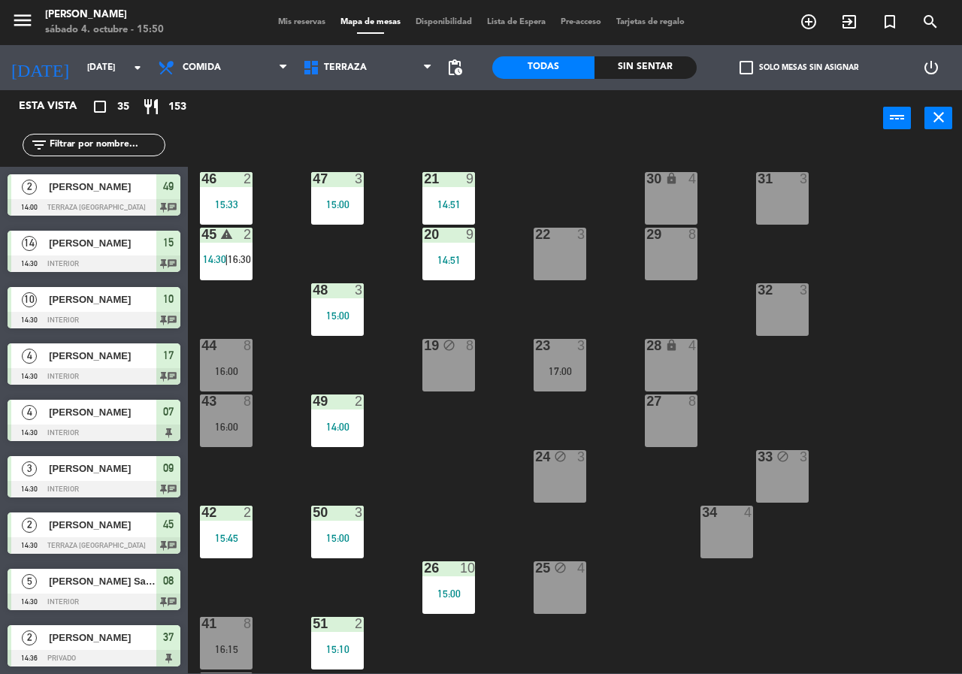
click at [283, 469] on div "21 9 14:51 30 lock 4 46 2 15:33 47 3 15:00 31 3 20 9 14:51 22 3 29 8 45 warning…" at bounding box center [580, 410] width 765 height 528
click at [254, 474] on div "21 9 14:51 30 lock 4 46 2 15:33 47 3 15:00 31 3 20 9 14:51 22 3 29 8 45 warning…" at bounding box center [580, 410] width 765 height 528
click at [377, 76] on span "Terraza" at bounding box center [367, 67] width 145 height 33
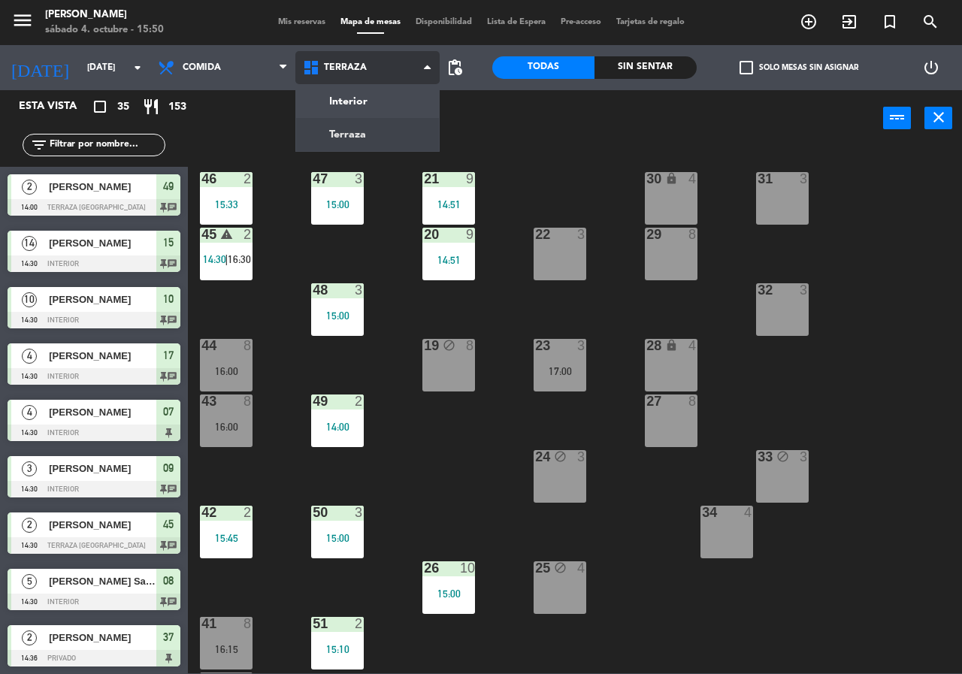
click at [380, 105] on ng-component "menu Chepe [PERSON_NAME] sábado 4. octubre - 15:50 Mis reservas Mapa de mesas D…" at bounding box center [481, 337] width 962 height 674
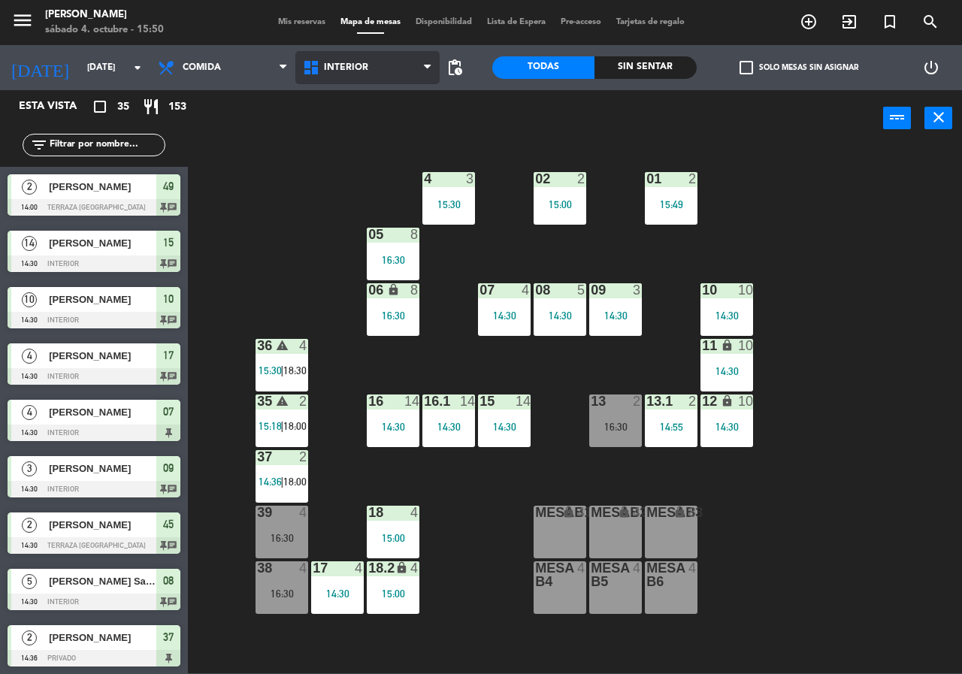
click at [380, 54] on span "Interior" at bounding box center [367, 67] width 145 height 33
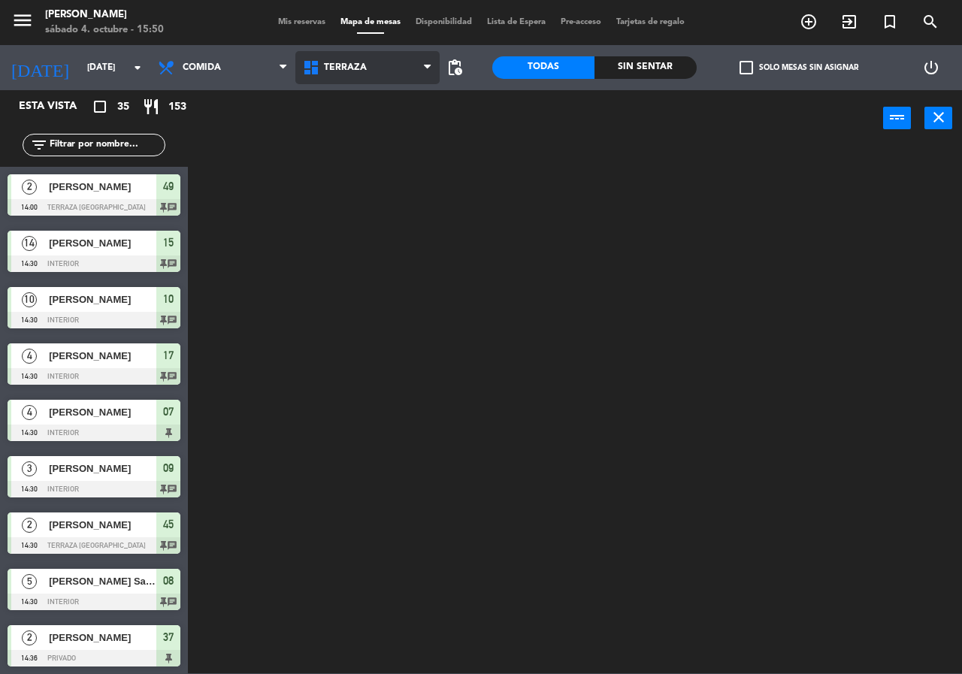
click at [374, 126] on ng-component "menu Chepe [PERSON_NAME] sábado 4. octubre - 15:50 Mis reservas Mapa de mesas D…" at bounding box center [481, 337] width 962 height 674
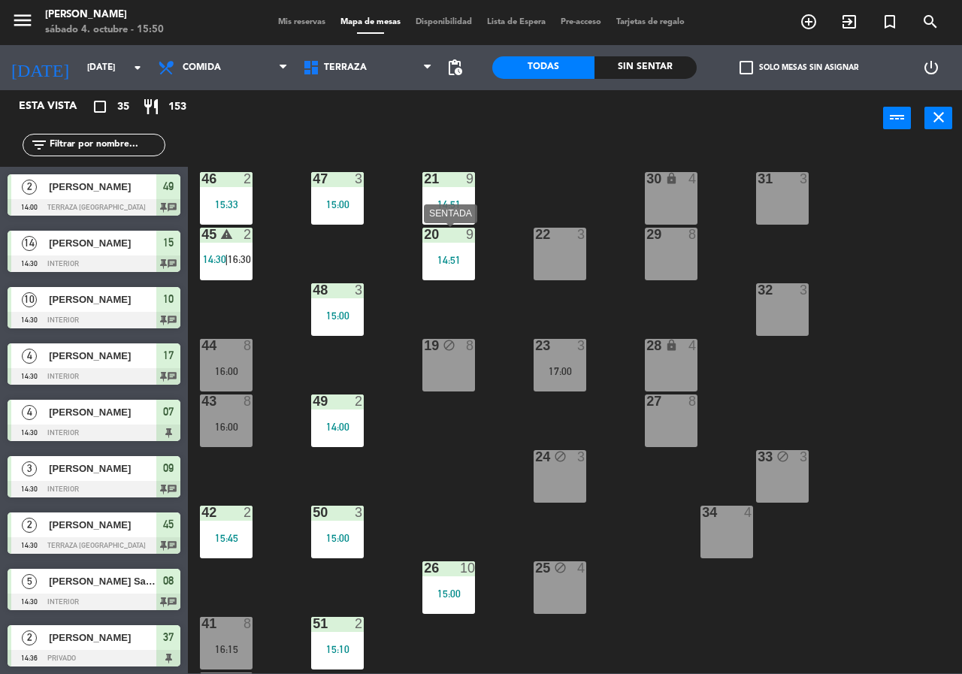
click at [445, 257] on div "14:51" at bounding box center [449, 260] width 53 height 11
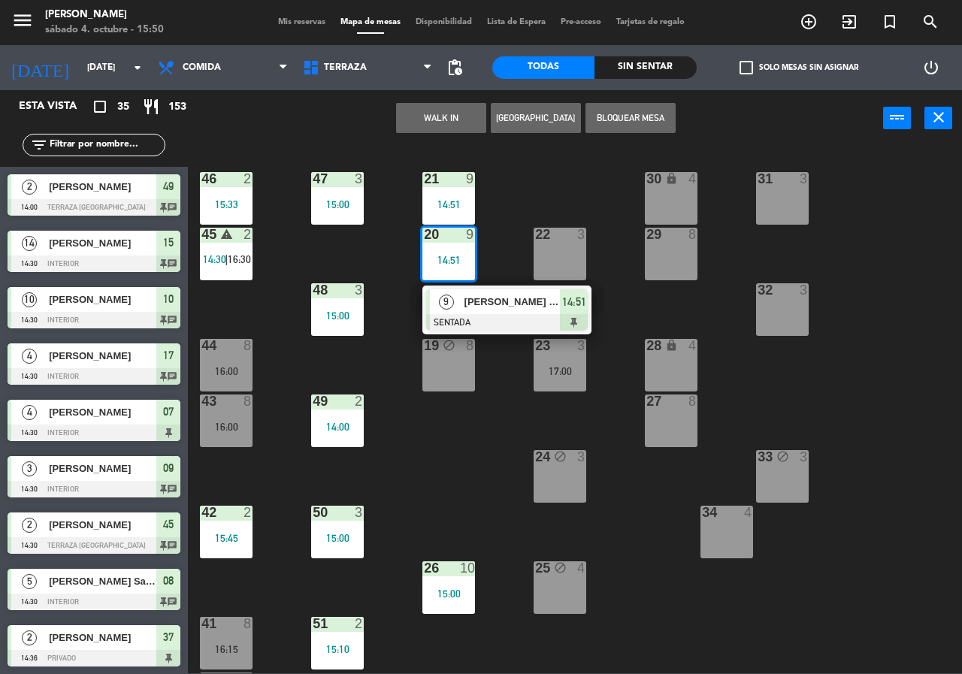
click at [528, 119] on button "[GEOGRAPHIC_DATA]" at bounding box center [536, 118] width 90 height 30
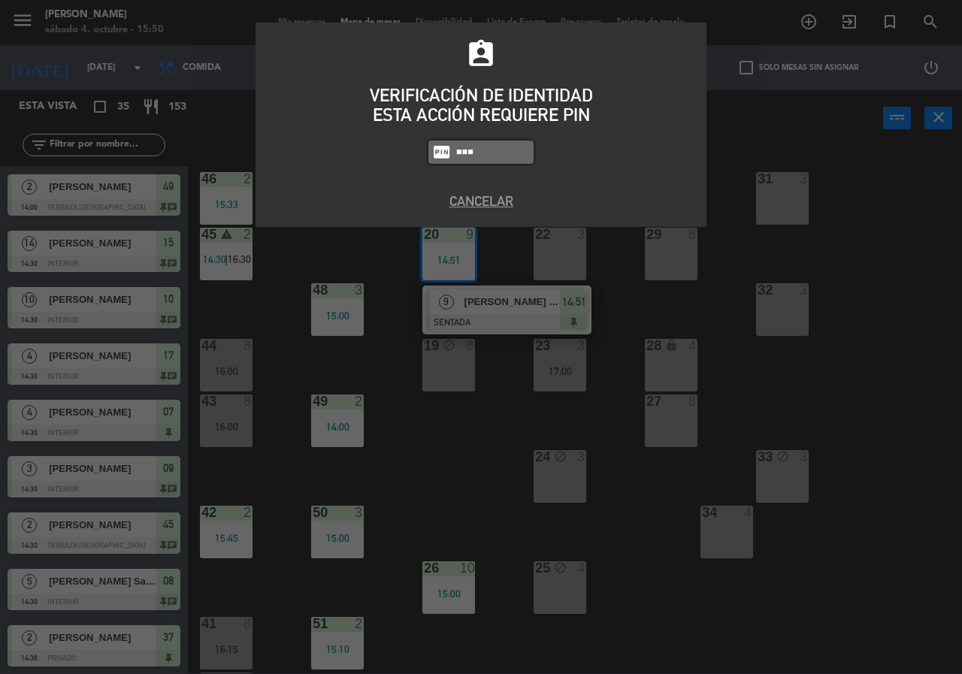
type input "5677"
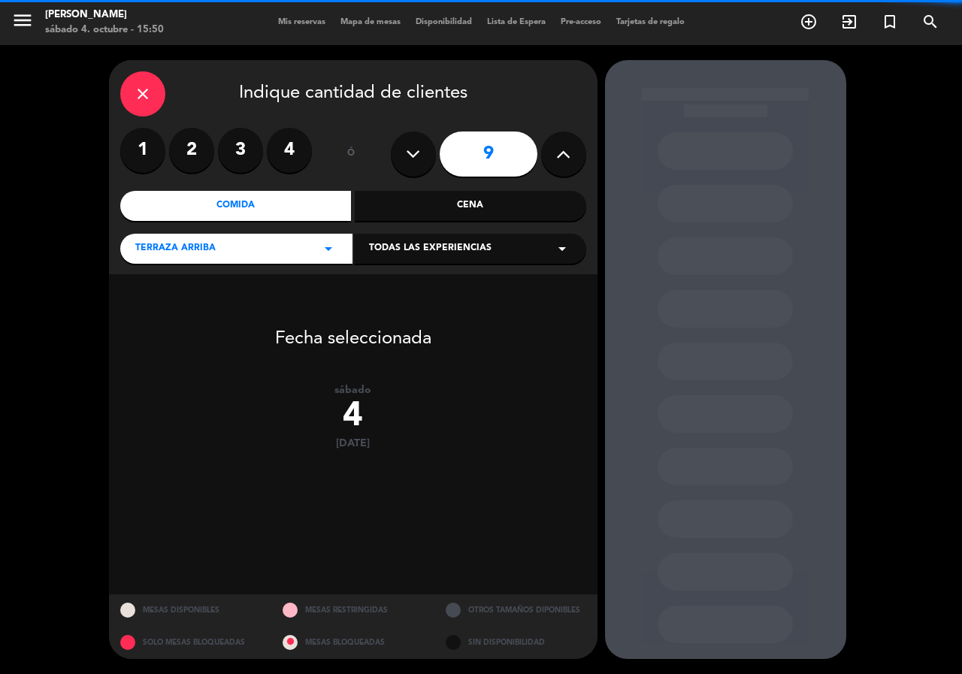
click at [402, 156] on button at bounding box center [413, 154] width 45 height 45
type input "5"
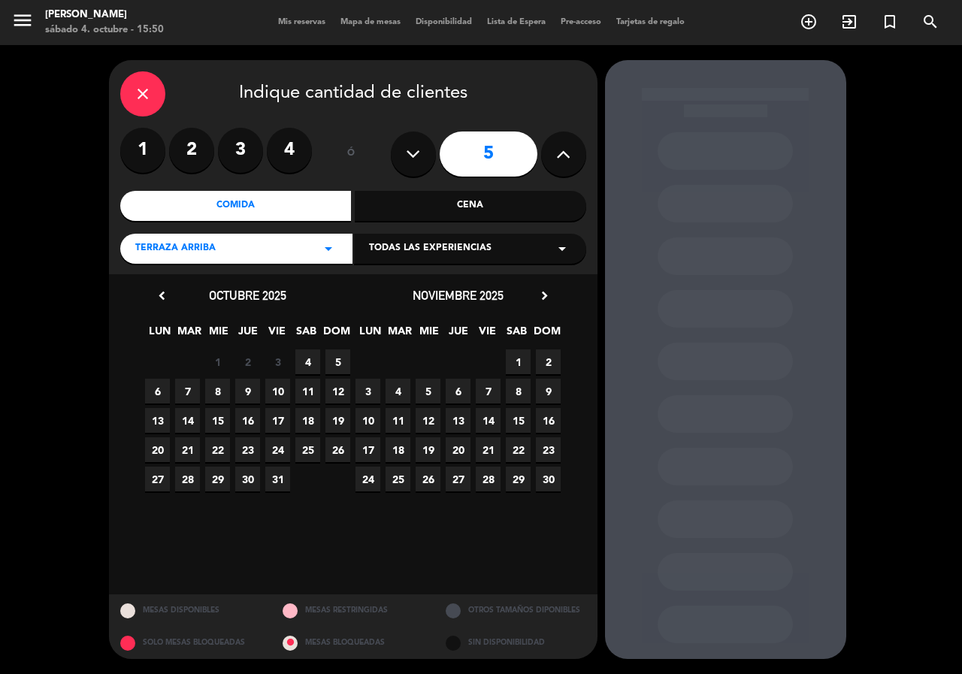
click at [308, 368] on span "4" at bounding box center [307, 362] width 25 height 25
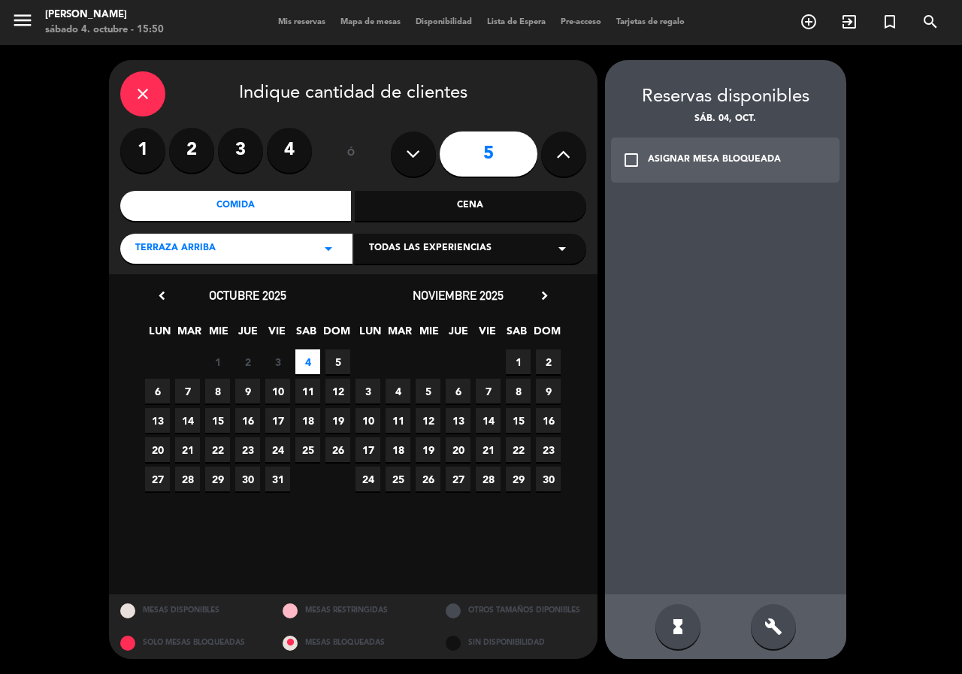
click at [773, 634] on icon "build" at bounding box center [774, 627] width 18 height 18
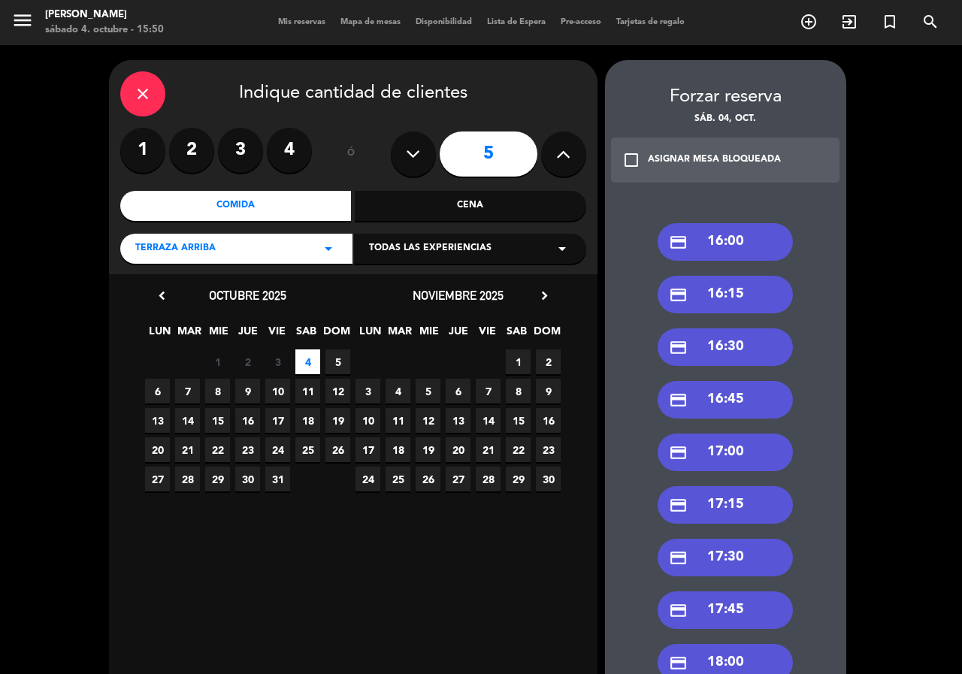
click at [414, 208] on div "Cena" at bounding box center [471, 206] width 232 height 30
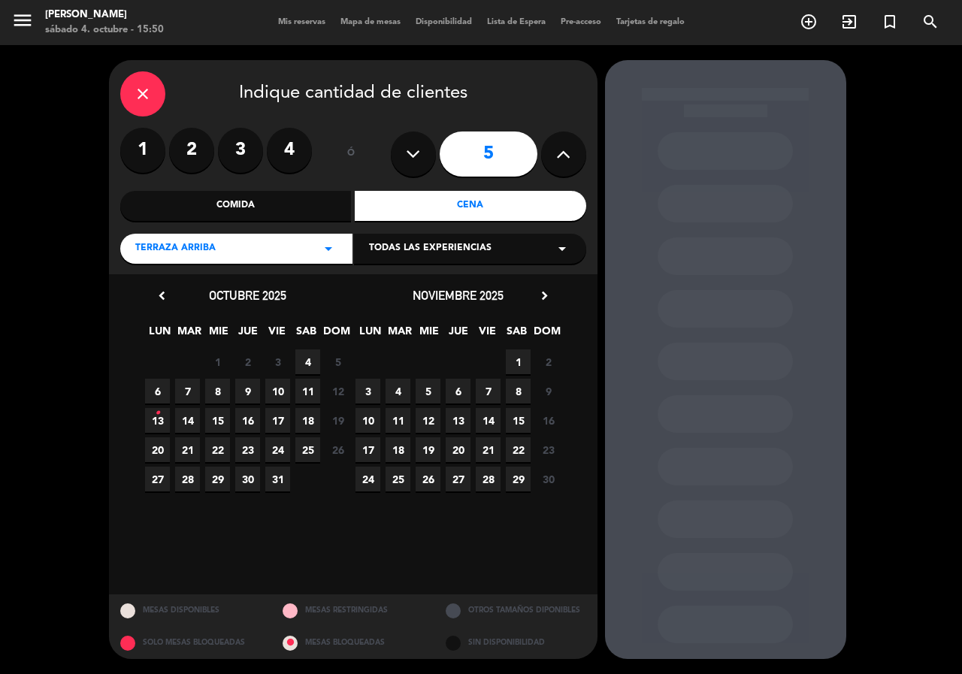
click at [308, 356] on span "4" at bounding box center [307, 362] width 25 height 25
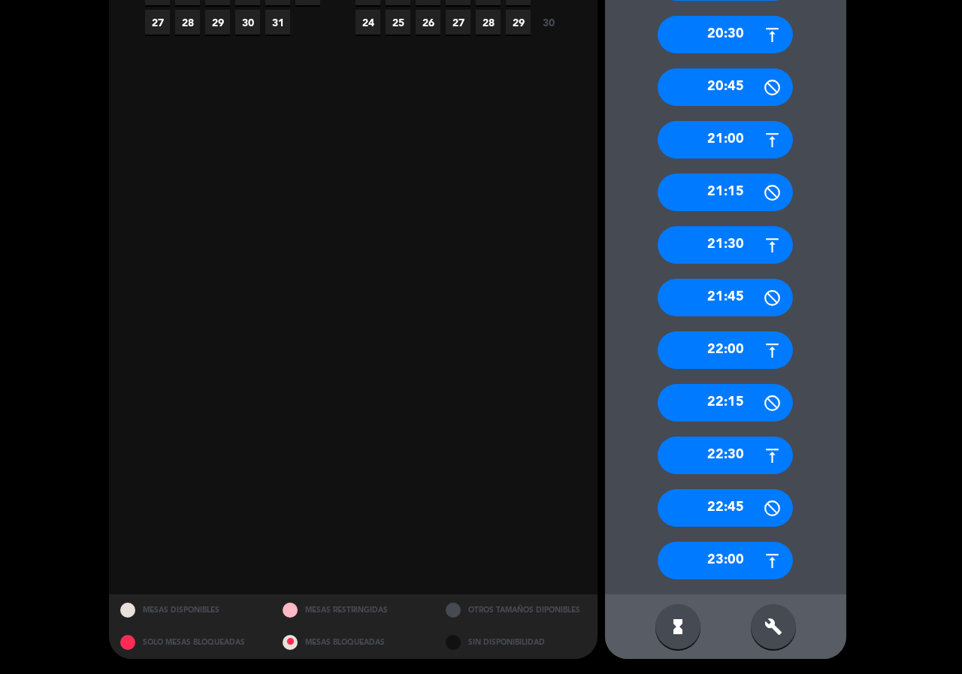
click at [783, 637] on div "build" at bounding box center [773, 627] width 45 height 45
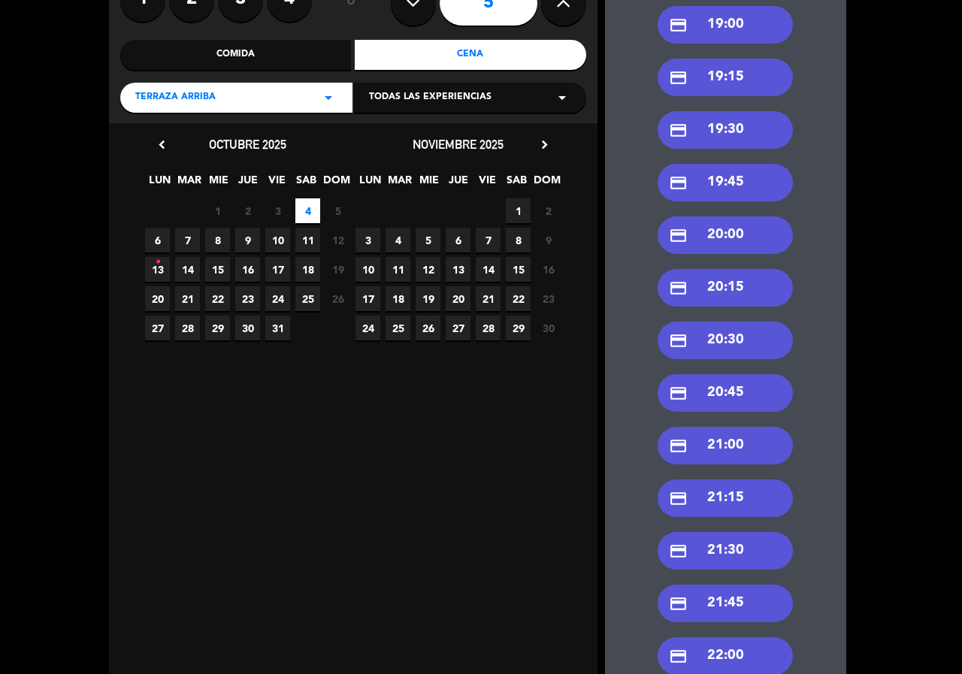
scroll to position [81, 0]
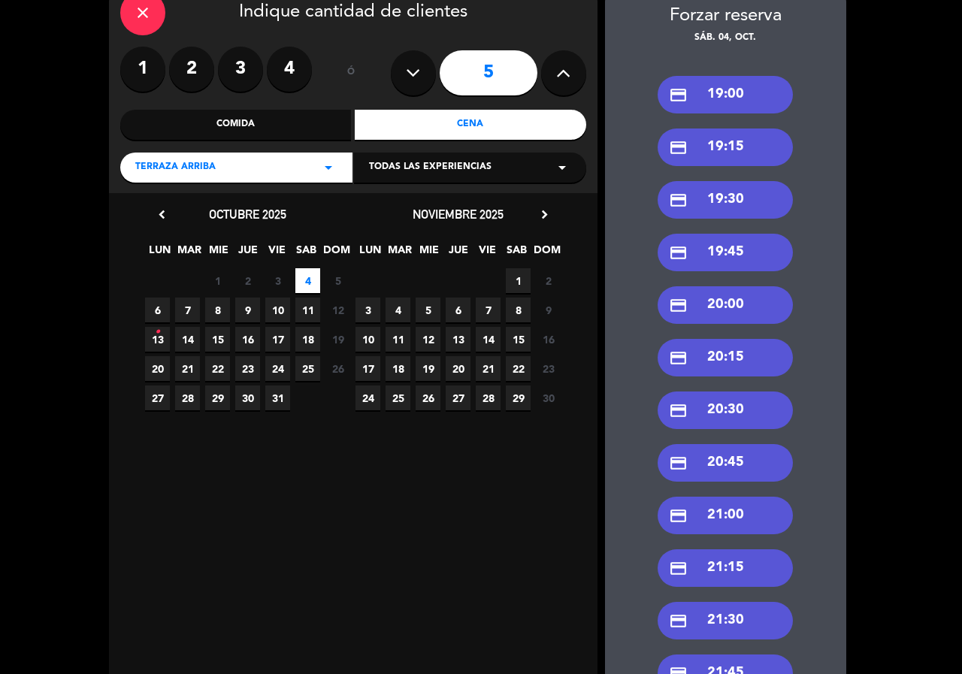
click at [731, 93] on div "credit_card 19:00" at bounding box center [725, 95] width 135 height 38
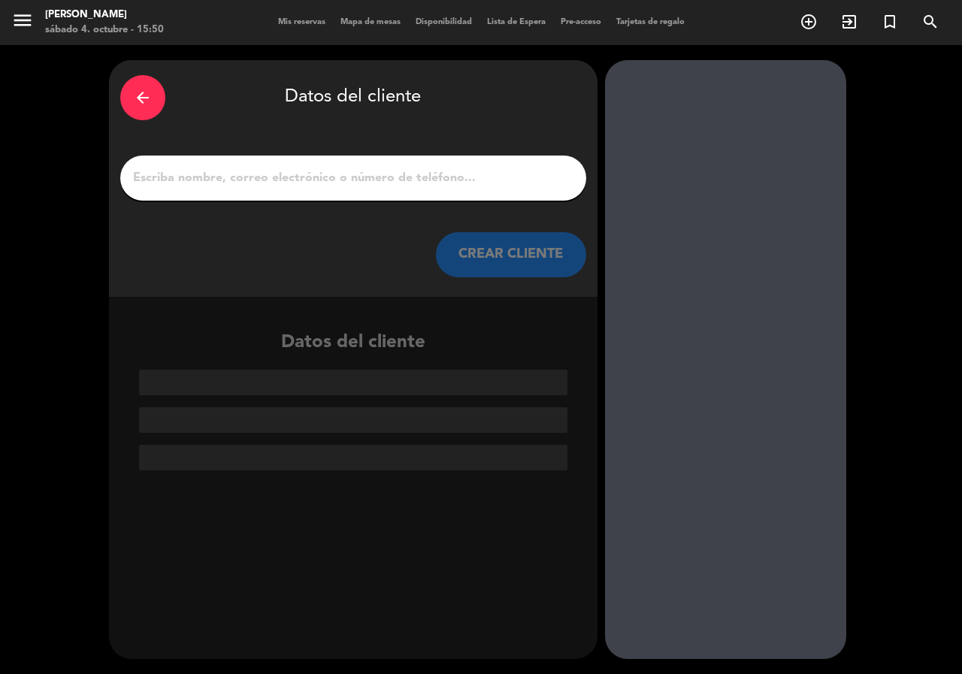
scroll to position [0, 0]
click at [320, 185] on input "1" at bounding box center [354, 178] width 444 height 21
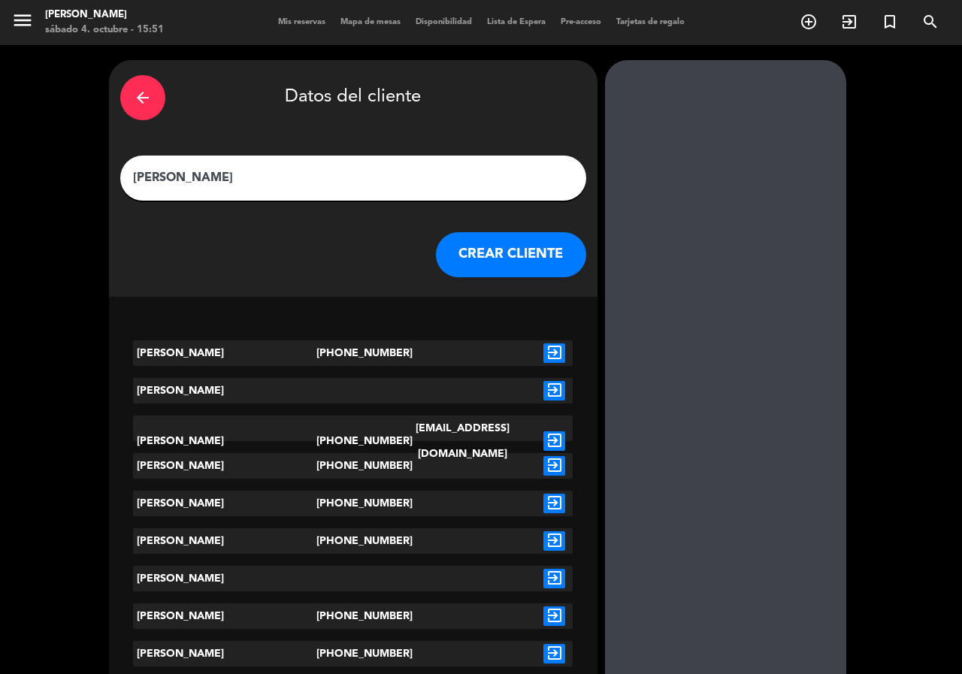
type input "[PERSON_NAME]"
click at [547, 432] on icon "exit_to_app" at bounding box center [555, 442] width 22 height 20
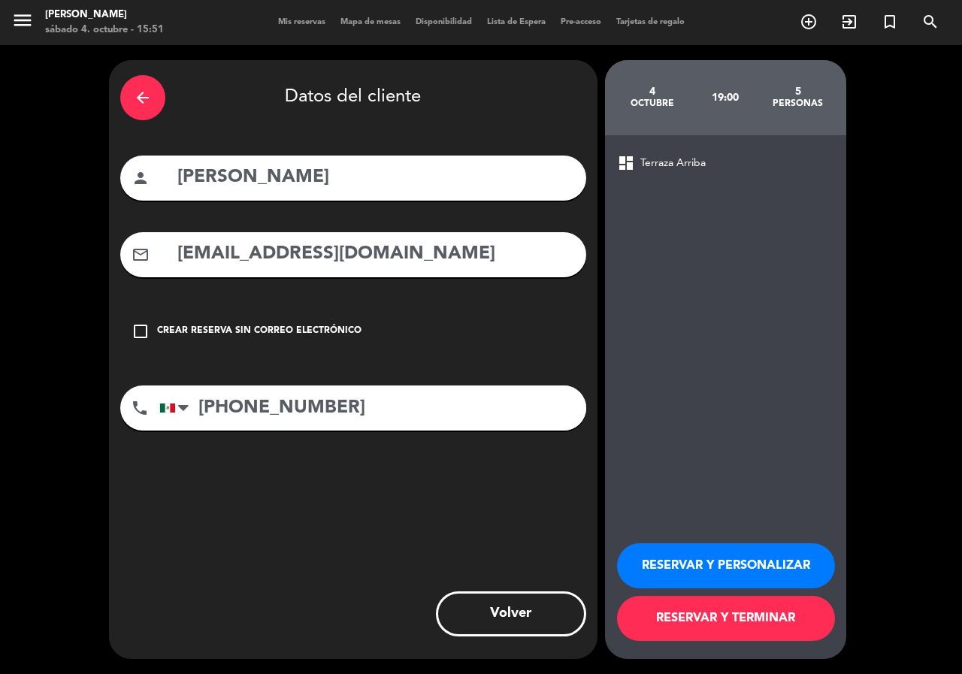
click at [750, 580] on button "RESERVAR Y PERSONALIZAR" at bounding box center [726, 566] width 218 height 45
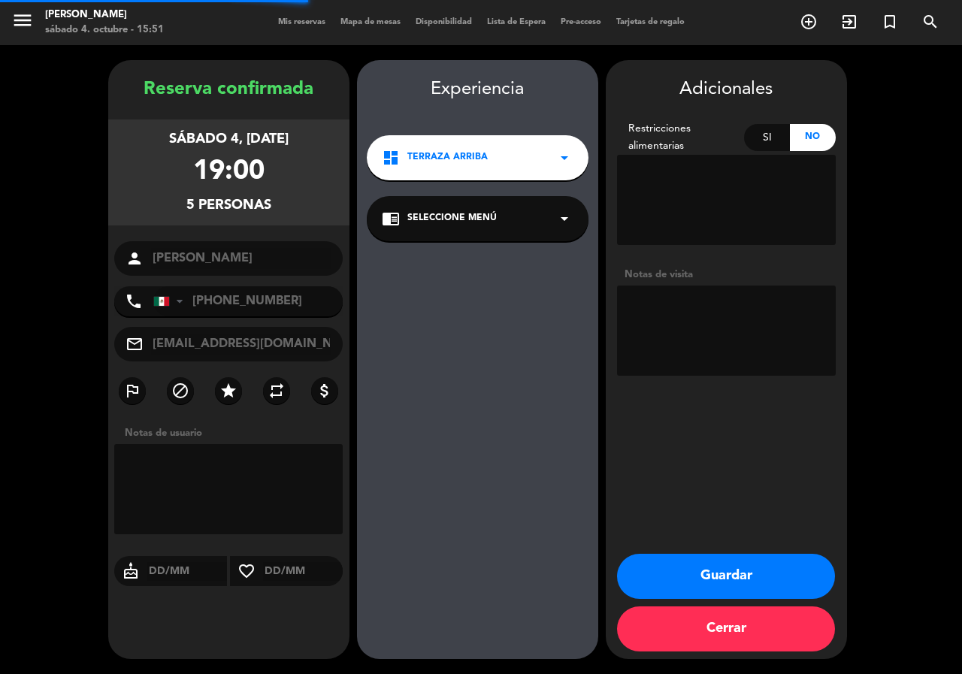
click at [700, 314] on textarea at bounding box center [726, 331] width 219 height 90
type textarea "QUETZ"
click at [719, 576] on button "Guardar" at bounding box center [726, 576] width 218 height 45
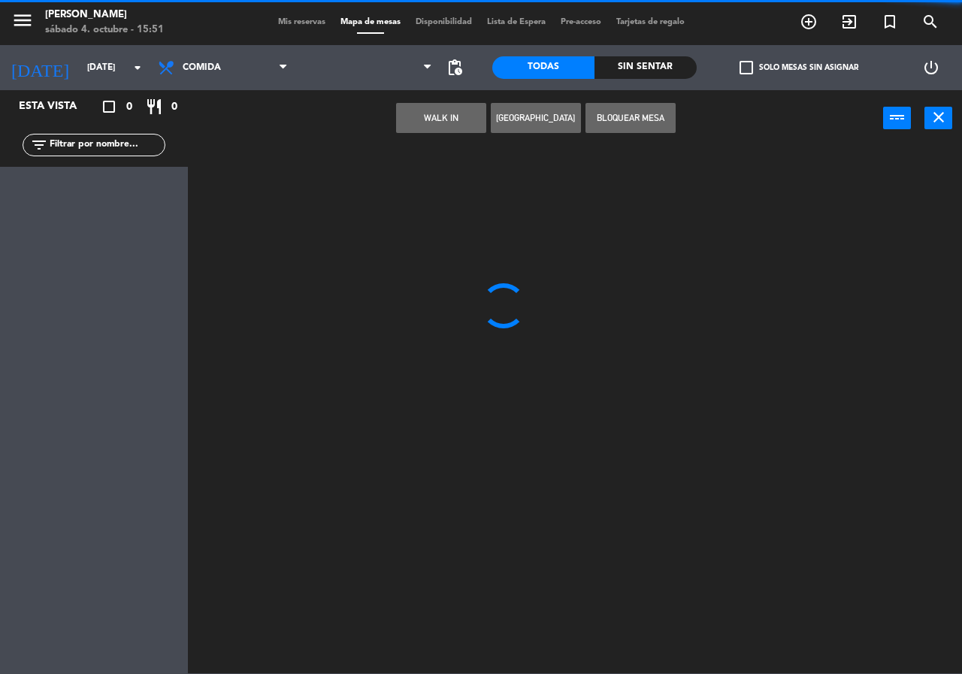
click at [124, 139] on input "text" at bounding box center [106, 145] width 117 height 17
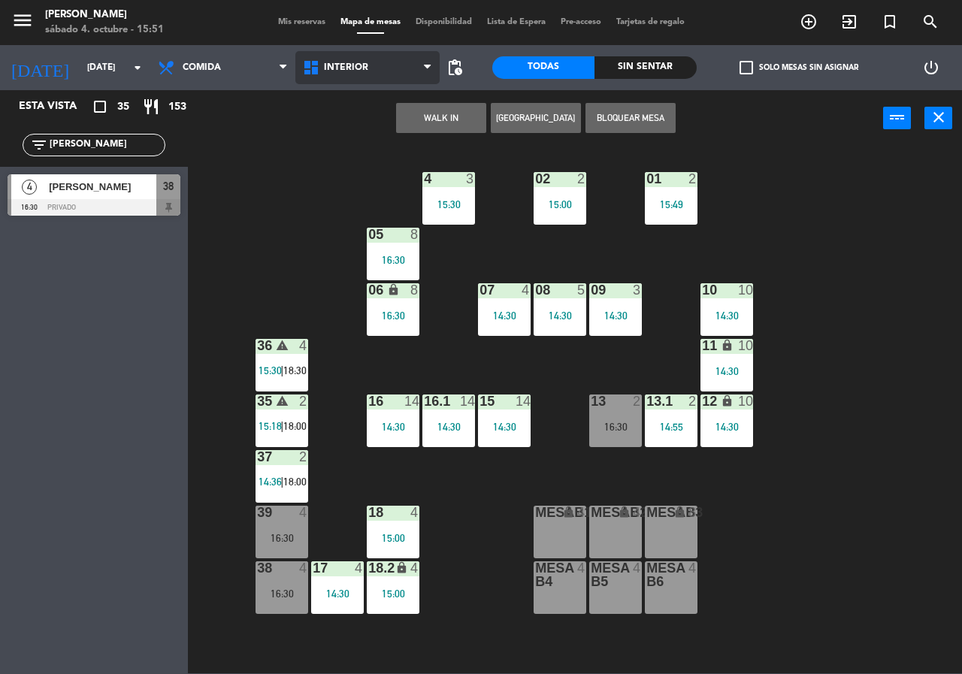
type input "[PERSON_NAME]"
click at [300, 75] on span "Interior" at bounding box center [367, 67] width 145 height 33
click at [324, 139] on ng-component "menu Chepe [PERSON_NAME] sábado 4. octubre - 15:51 Mis reservas Mapa de mesas D…" at bounding box center [481, 337] width 962 height 674
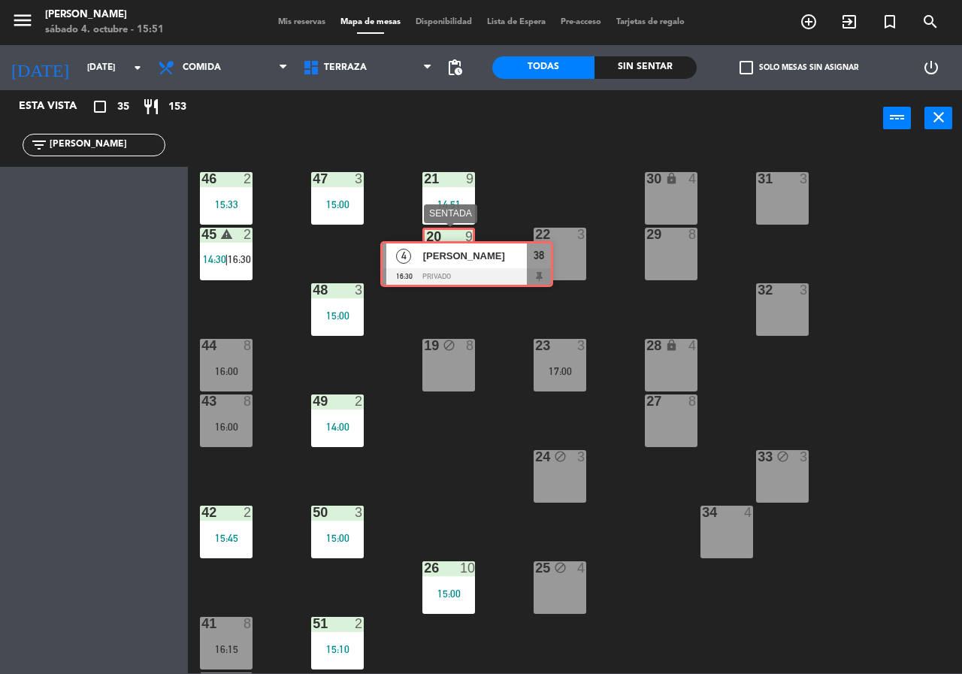
drag, startPoint x: 75, startPoint y: 194, endPoint x: 448, endPoint y: 261, distance: 378.9
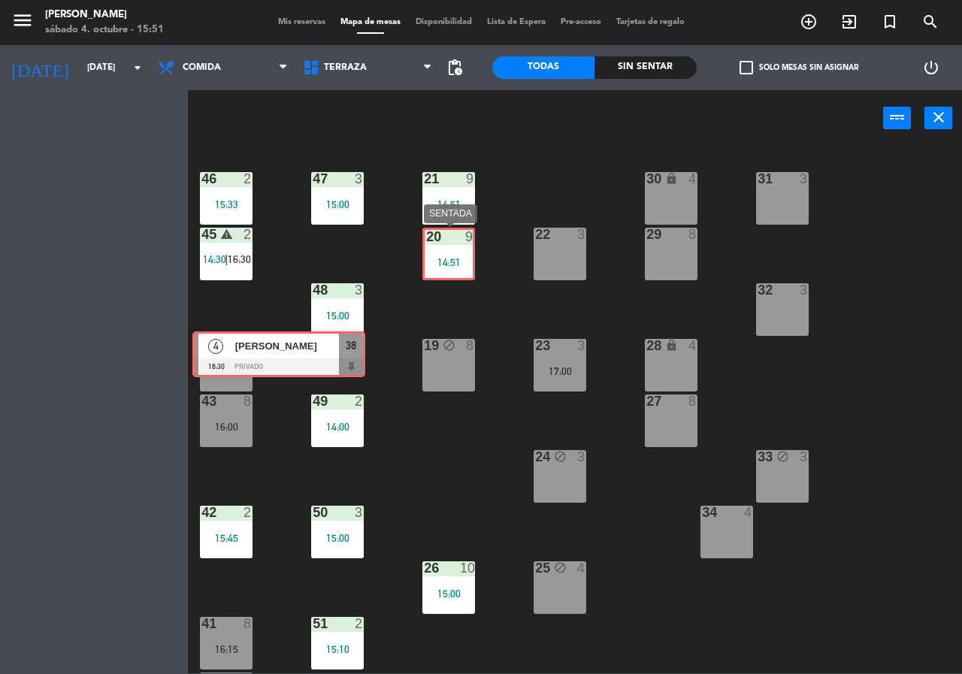
click at [448, 261] on div "Esta vista crop_square 35 restaurant 153 filter_list [PERSON_NAME] 4 [PERSON_NA…" at bounding box center [481, 381] width 962 height 583
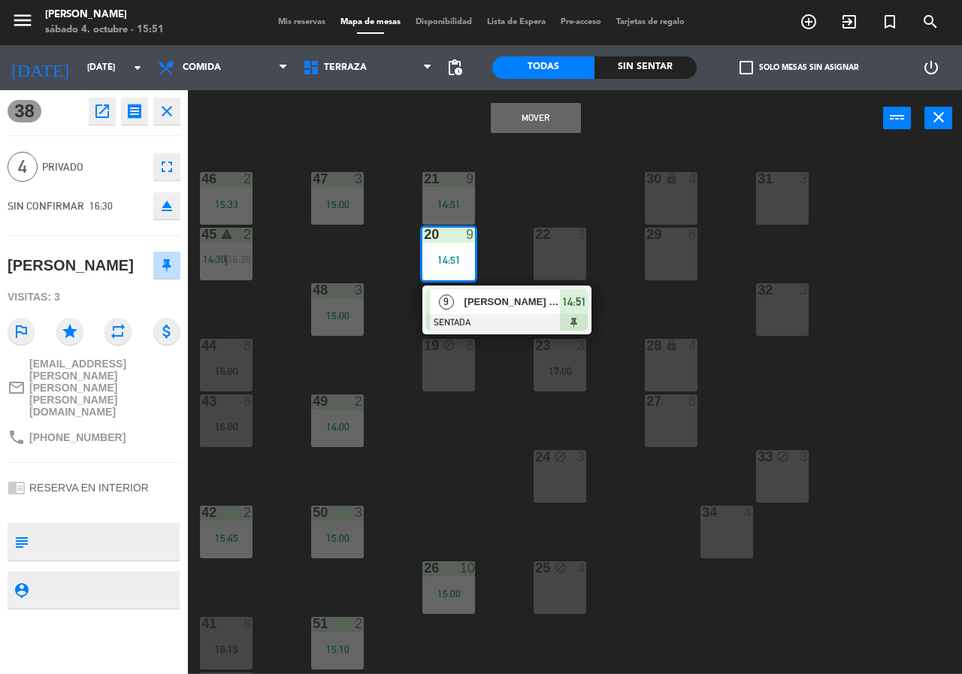
drag, startPoint x: 502, startPoint y: 356, endPoint x: 448, endPoint y: 257, distance: 112.7
click at [502, 350] on div "21 9 14:51 30 lock 4 46 2 15:33 47 3 15:00 31 3 20 9 14:51 9 [PERSON_NAME] [PER…" at bounding box center [580, 410] width 765 height 528
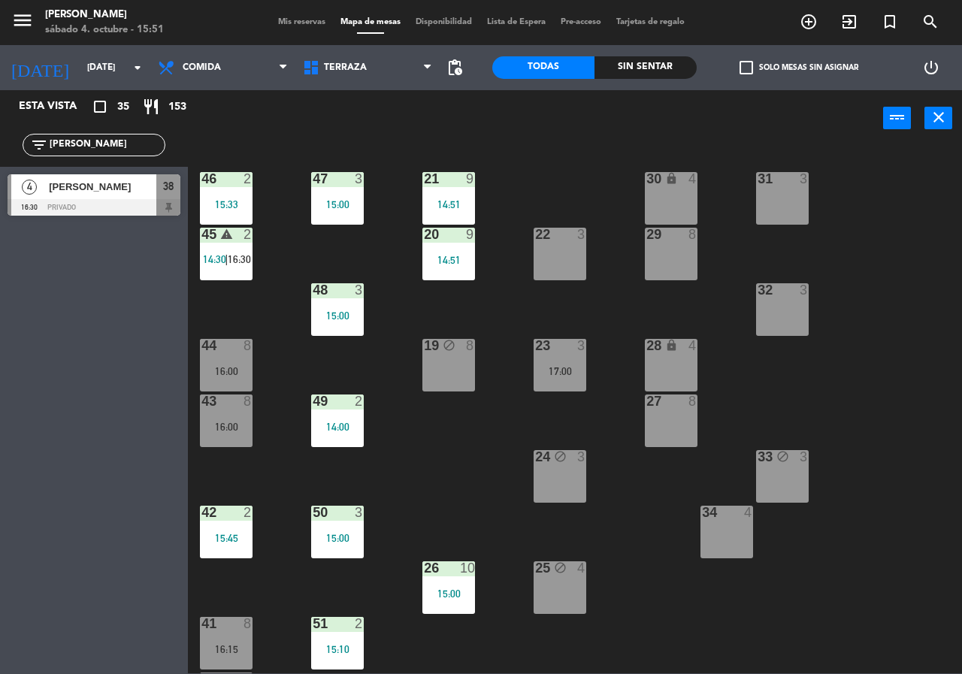
click at [158, 203] on div at bounding box center [94, 207] width 173 height 17
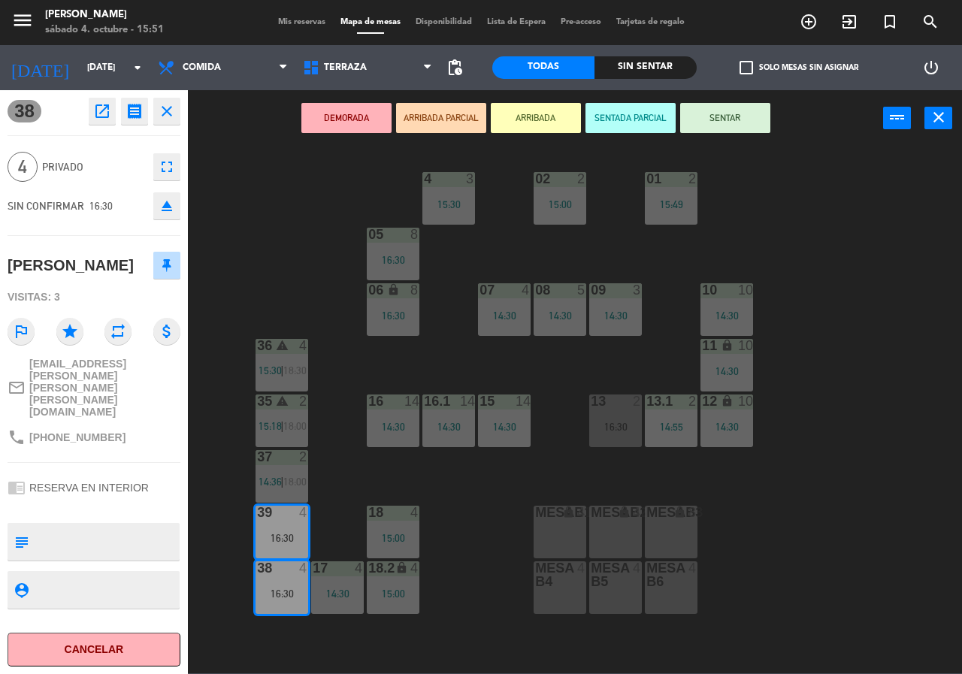
click at [260, 225] on div "02 2 15:00 4 3 15:30 01 2 15:49 05 8 16:30 06 lock 8 16:30 07 4 14:30 09 3 14:3…" at bounding box center [580, 410] width 765 height 528
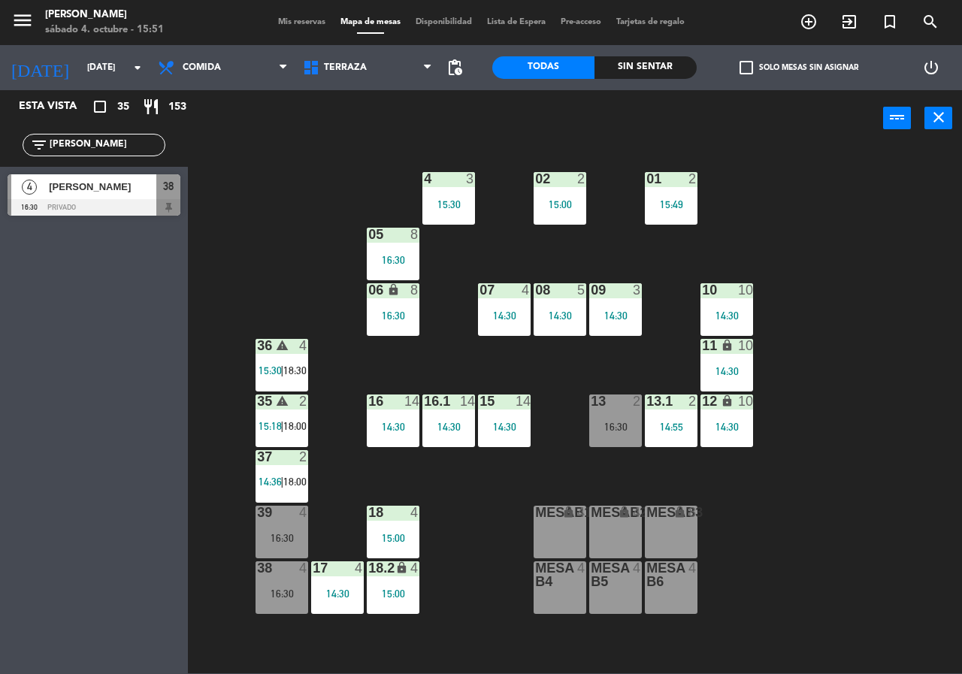
click at [138, 147] on input "[PERSON_NAME]" at bounding box center [106, 145] width 117 height 17
type input "[PERSON_NAME]"
click at [630, 62] on div "Sin sentar" at bounding box center [646, 67] width 102 height 23
click at [581, 61] on div "Todas" at bounding box center [543, 67] width 102 height 23
click at [212, 74] on span "Comida" at bounding box center [222, 67] width 145 height 33
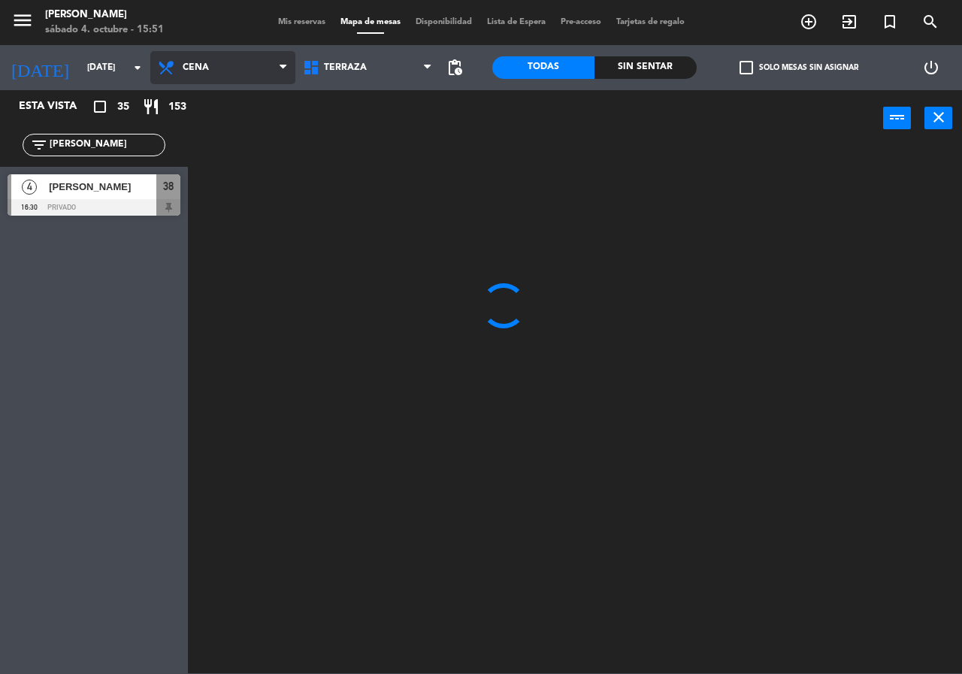
click at [224, 127] on ng-component "menu [PERSON_NAME][DATE] 4. octubre - 15:51 Mis reservas Mapa de mesas Disponib…" at bounding box center [481, 337] width 962 height 674
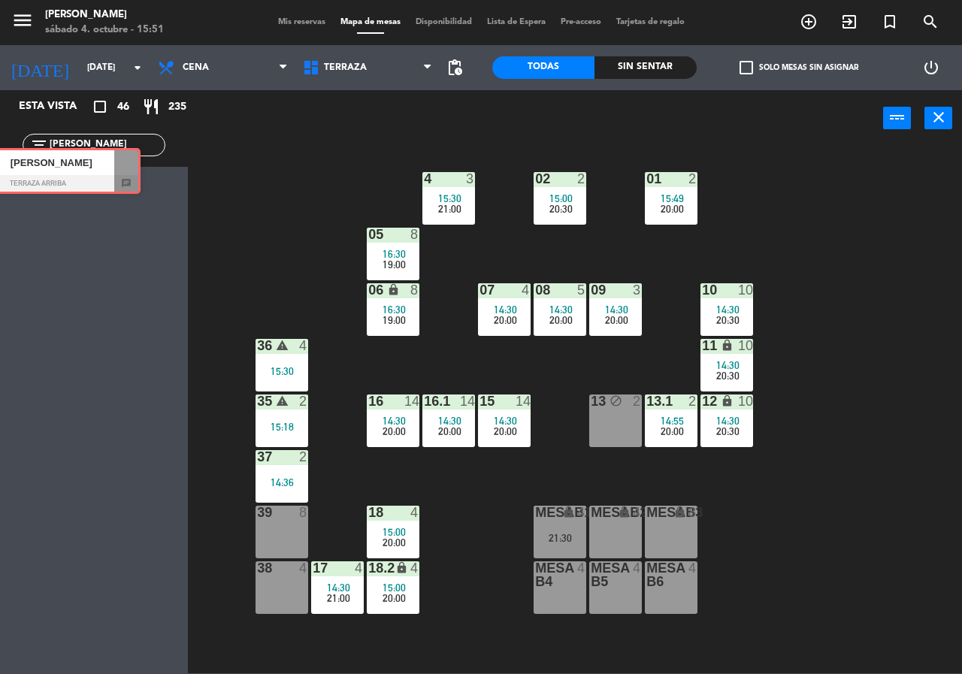
drag, startPoint x: 101, startPoint y: 195, endPoint x: 122, endPoint y: 153, distance: 47.7
click at [62, 149] on div "Esta vista crop_square 46 restaurant 235 filter_list [PERSON_NAME] 5 [PERSON_NA…" at bounding box center [94, 159] width 188 height 138
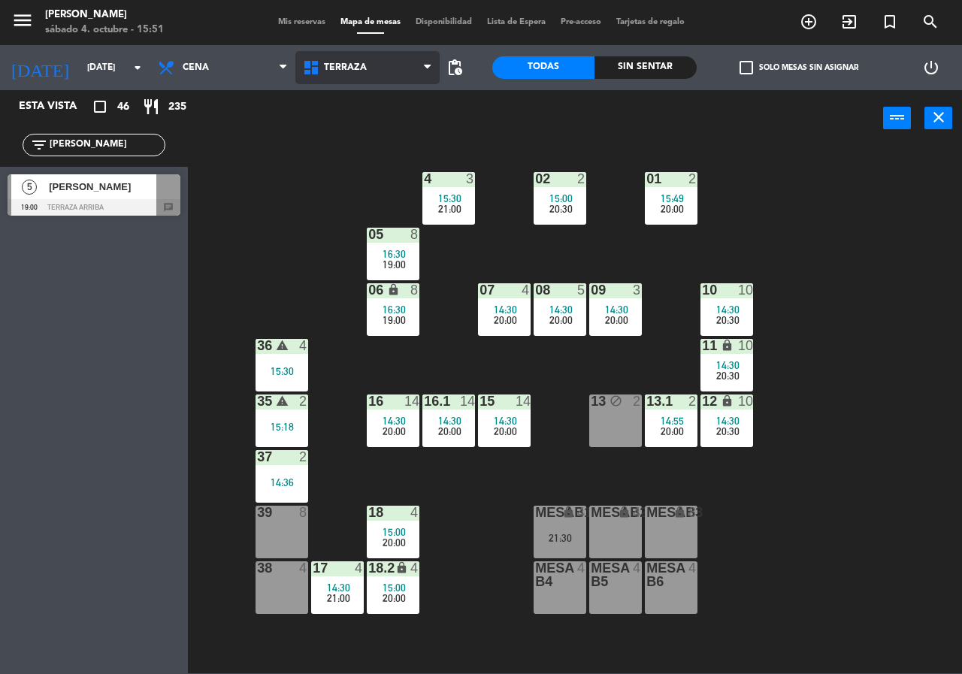
drag, startPoint x: 314, startPoint y: 72, endPoint x: 315, endPoint y: 103, distance: 30.9
click at [314, 72] on icon at bounding box center [313, 68] width 22 height 18
click at [334, 140] on ng-component "menu [PERSON_NAME][DATE] 4. octubre - 15:51 Mis reservas Mapa de mesas Disponib…" at bounding box center [481, 337] width 962 height 674
click at [341, 71] on span "Terraza" at bounding box center [345, 67] width 43 height 11
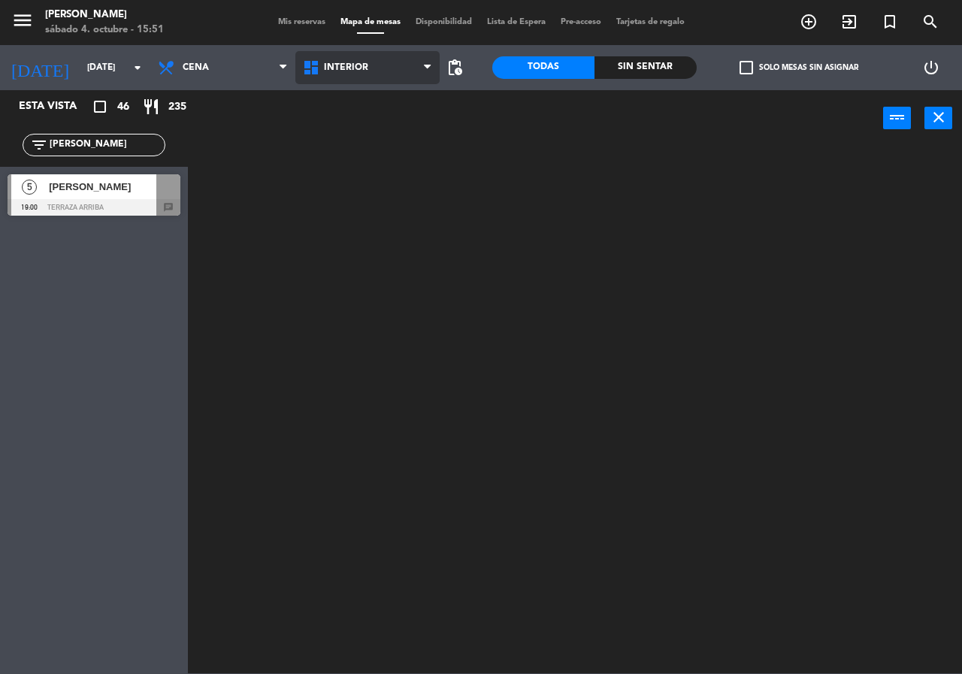
drag, startPoint x: 343, startPoint y: 114, endPoint x: 347, endPoint y: 65, distance: 49.1
click at [345, 106] on ng-component "menu Chepe [PERSON_NAME] sábado 4. octubre - 15:51 Mis reservas Mapa de mesas D…" at bounding box center [481, 337] width 962 height 674
drag, startPoint x: 347, startPoint y: 65, endPoint x: 344, endPoint y: 139, distance: 74.5
click at [347, 74] on span "Interior" at bounding box center [367, 67] width 145 height 33
drag, startPoint x: 344, startPoint y: 143, endPoint x: 54, endPoint y: 185, distance: 292.5
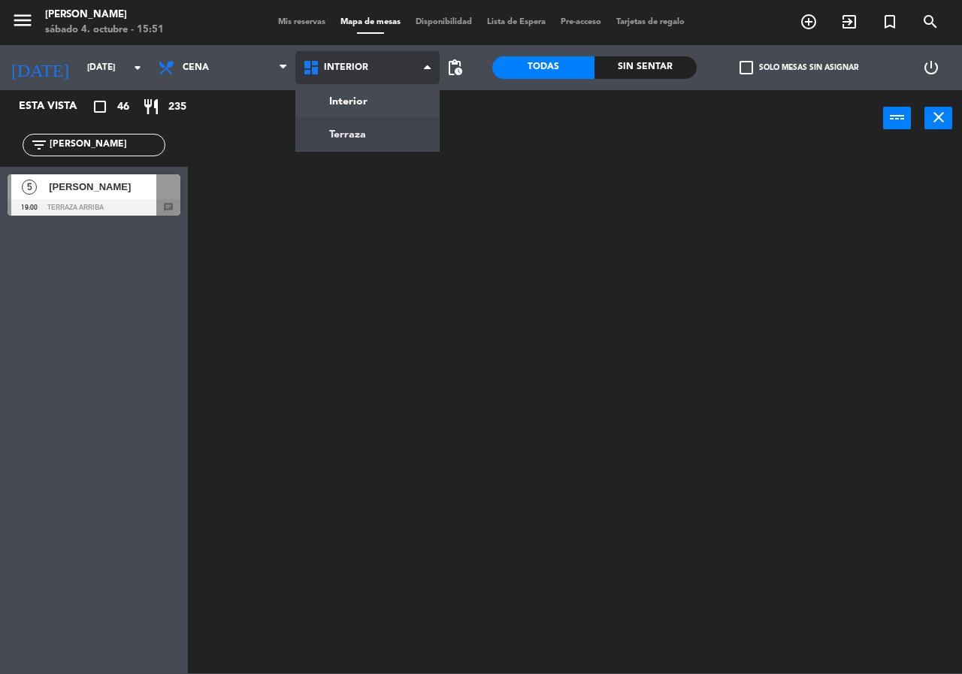
click at [342, 144] on ng-component "menu Chepe [PERSON_NAME] sábado 4. octubre - 15:51 Mis reservas Mapa de mesas D…" at bounding box center [481, 337] width 962 height 674
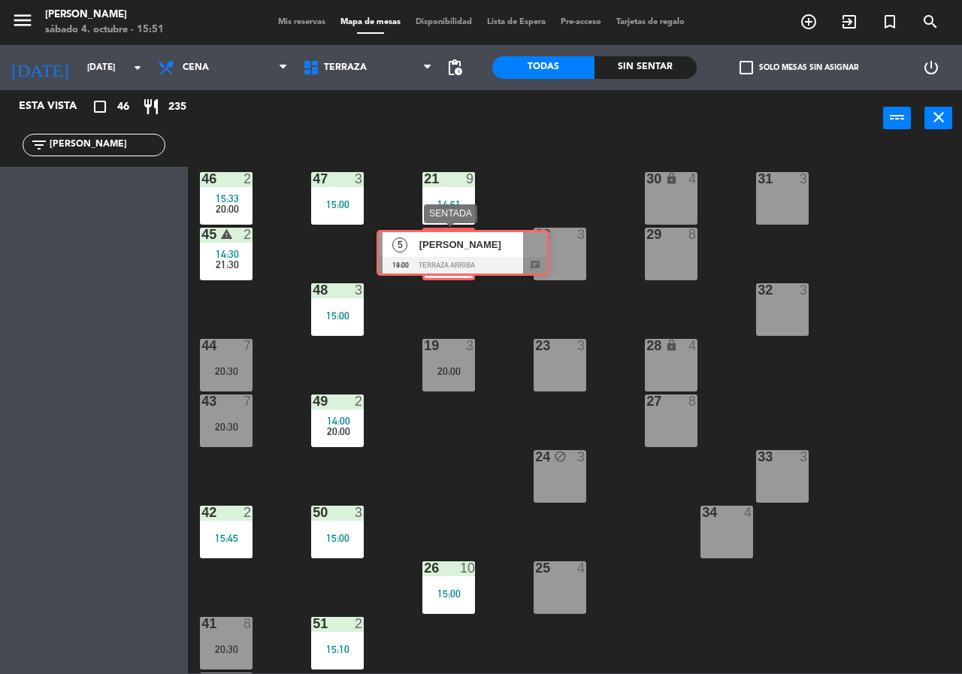
drag, startPoint x: 65, startPoint y: 195, endPoint x: 435, endPoint y: 250, distance: 373.4
click at [435, 250] on div "Esta vista crop_square 46 restaurant 235 filter_list [PERSON_NAME] 5 [PERSON_NA…" at bounding box center [481, 381] width 962 height 583
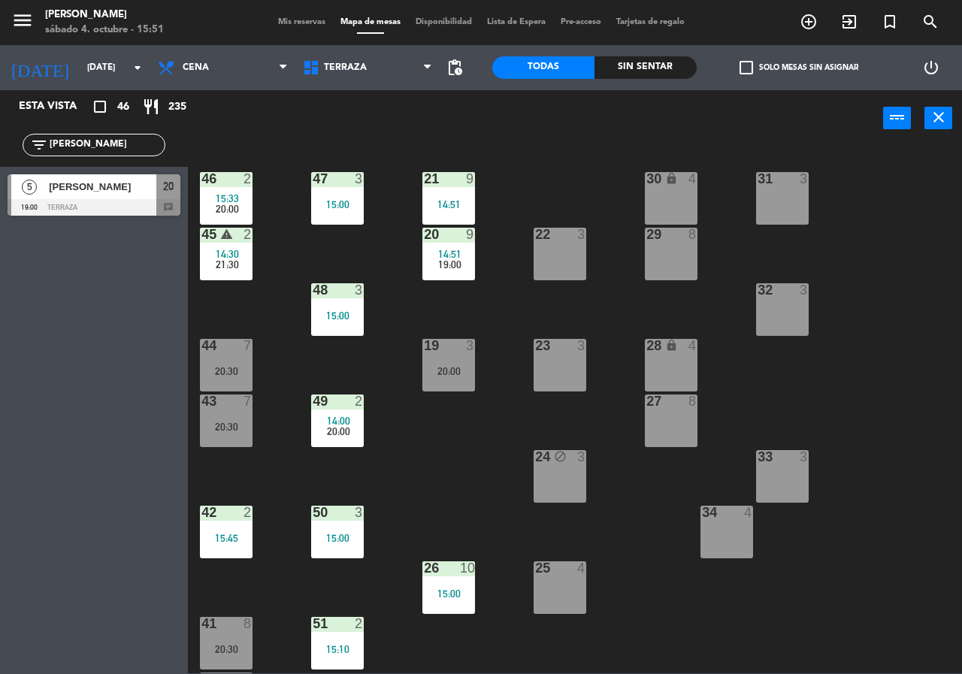
click at [453, 304] on div "21 9 14:51 30 lock 4 46 2 15:33 20:00 47 3 15:00 31 3 20 9 14:51 19:00 22 3 29 …" at bounding box center [580, 410] width 765 height 528
click at [126, 134] on div "filter_list [PERSON_NAME]" at bounding box center [94, 145] width 143 height 23
click at [117, 142] on input "[PERSON_NAME]" at bounding box center [106, 145] width 117 height 17
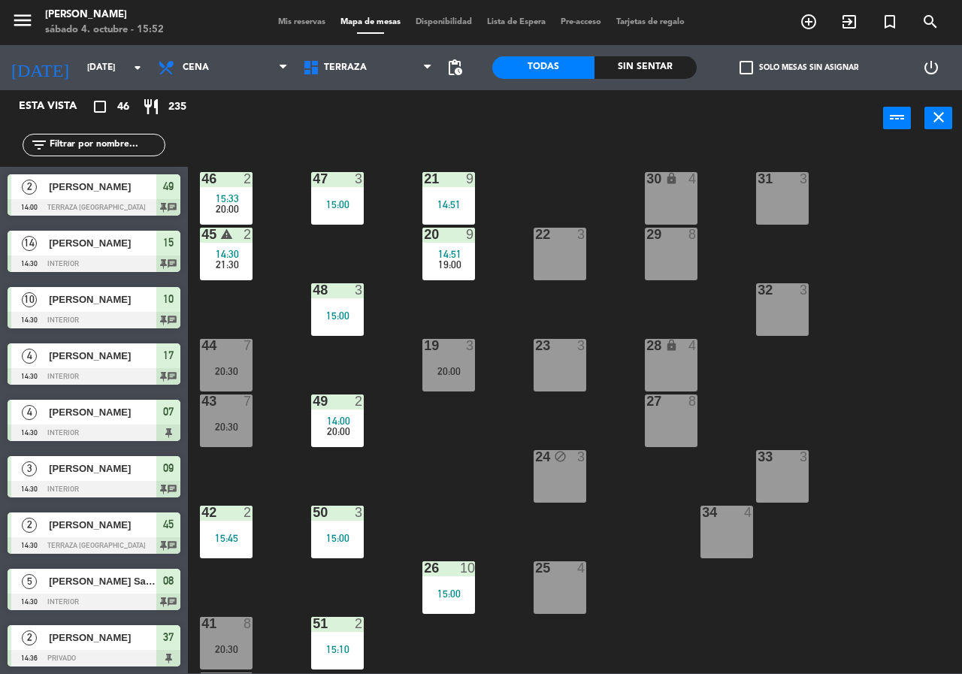
click at [670, 428] on div "27 8" at bounding box center [671, 421] width 53 height 53
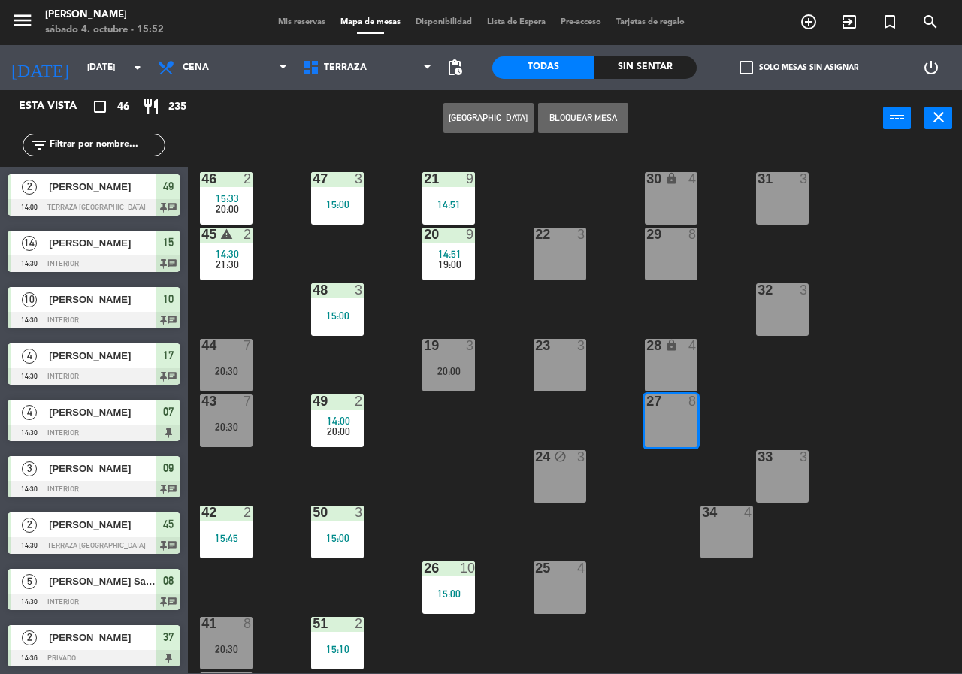
click at [507, 115] on button "[GEOGRAPHIC_DATA]" at bounding box center [489, 118] width 90 height 30
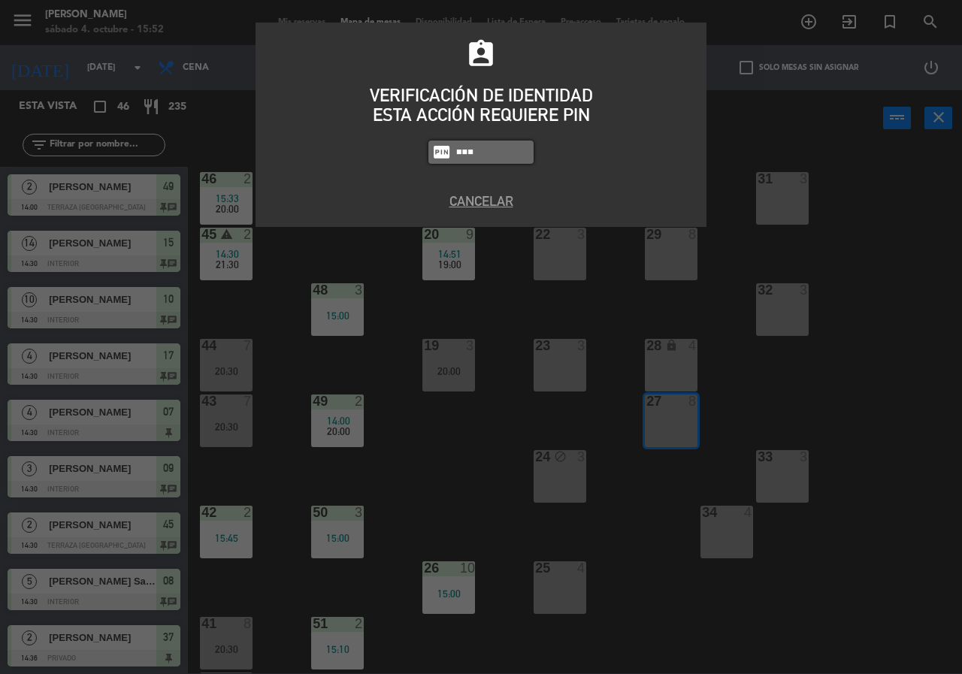
type input "5677"
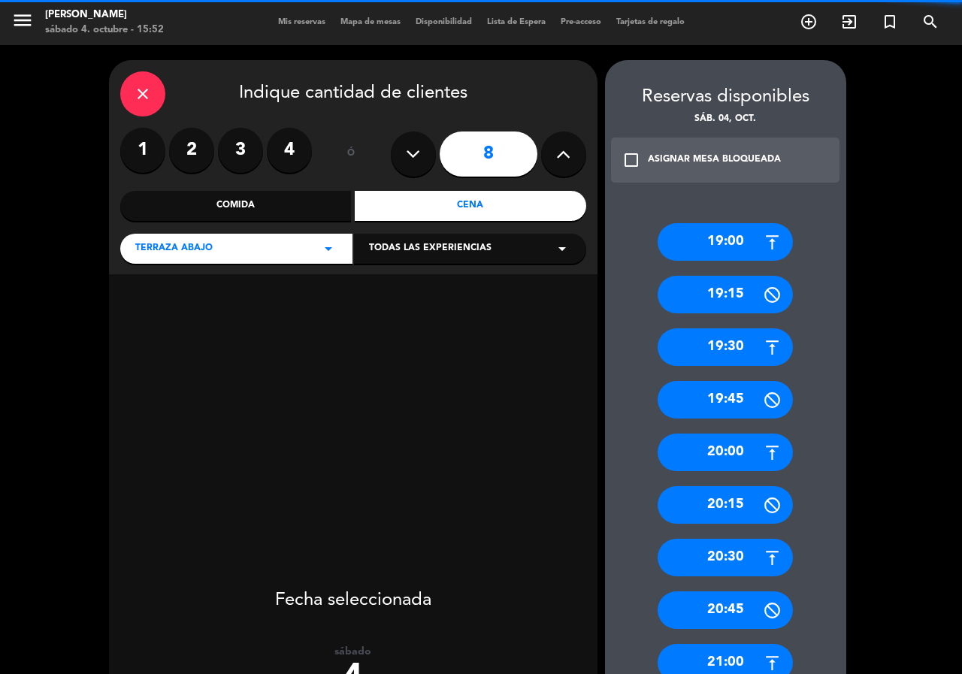
click at [431, 150] on button at bounding box center [413, 154] width 45 height 45
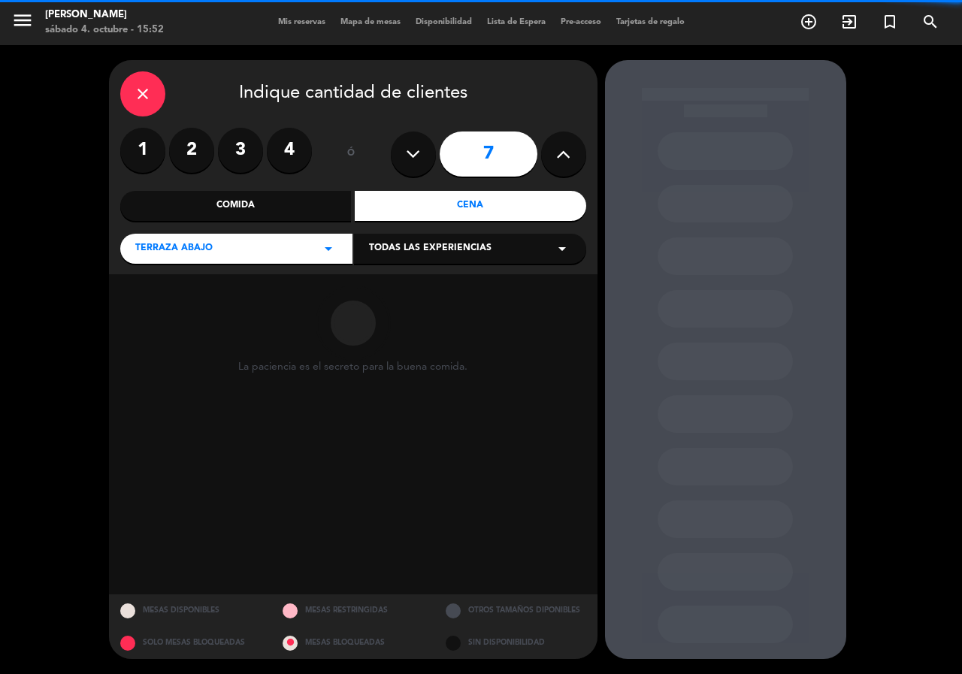
click at [434, 152] on button at bounding box center [413, 154] width 45 height 45
click at [433, 152] on button at bounding box center [413, 154] width 45 height 45
type input "5"
click at [432, 151] on button at bounding box center [413, 154] width 45 height 45
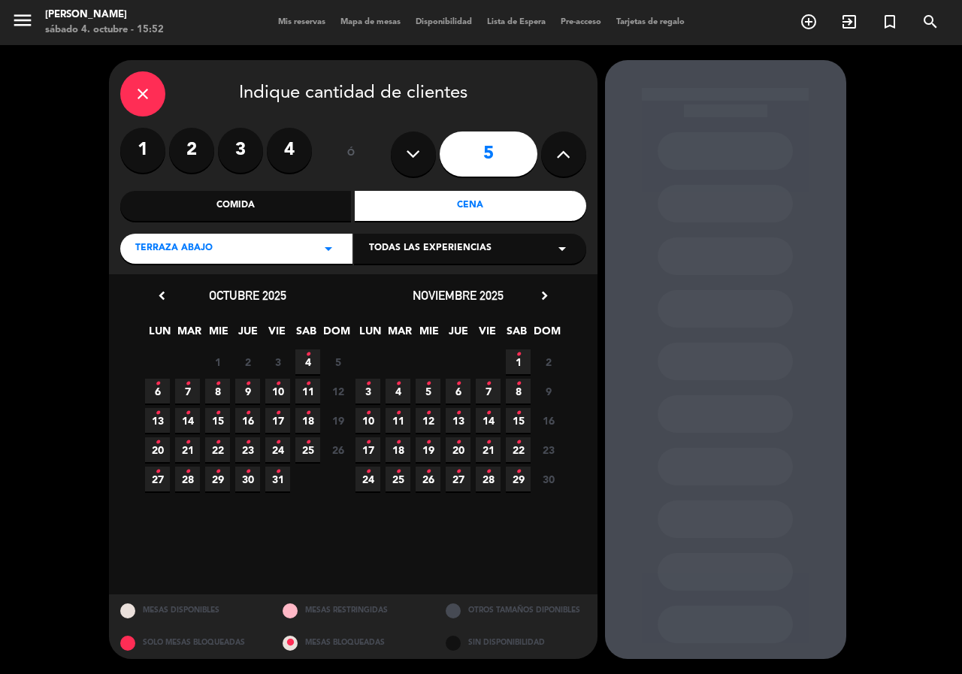
click at [307, 362] on icon "•" at bounding box center [307, 355] width 5 height 24
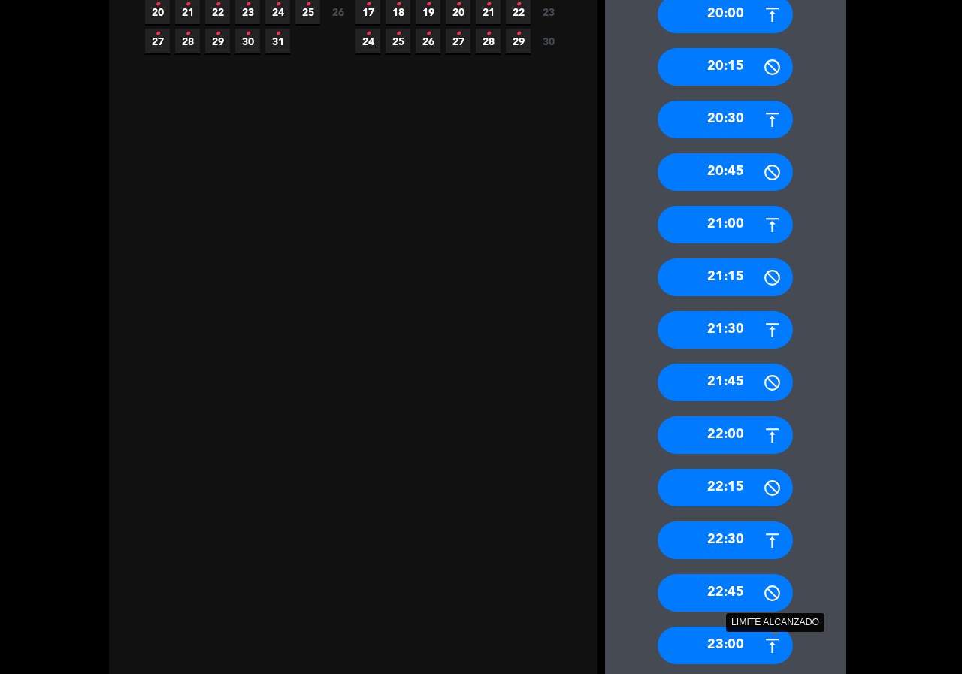
scroll to position [523, 0]
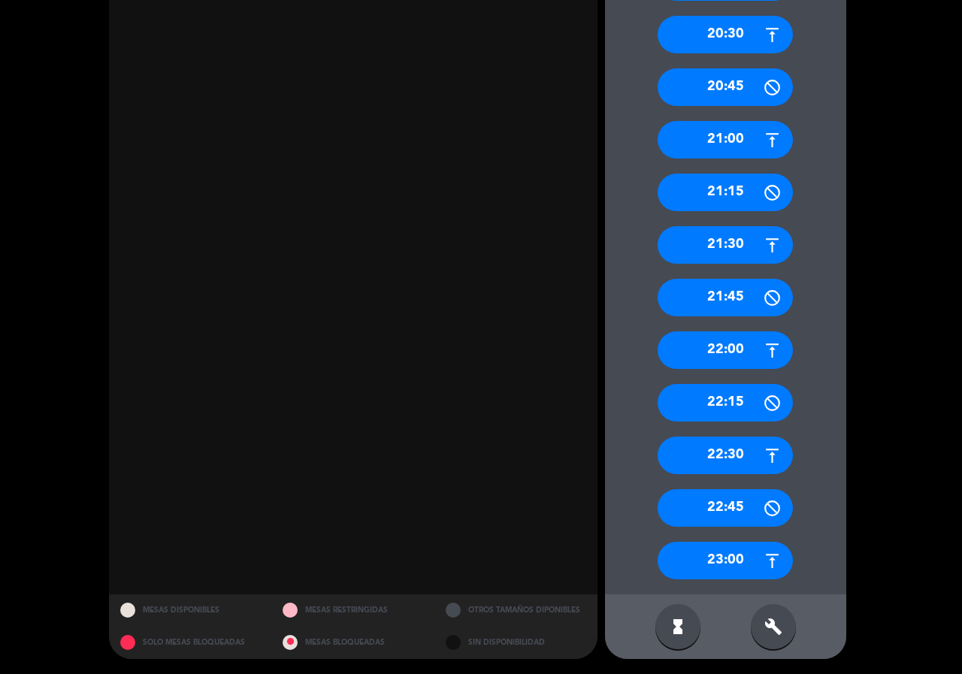
drag, startPoint x: 771, startPoint y: 623, endPoint x: 771, endPoint y: 564, distance: 59.4
click at [771, 623] on icon "build" at bounding box center [774, 627] width 18 height 18
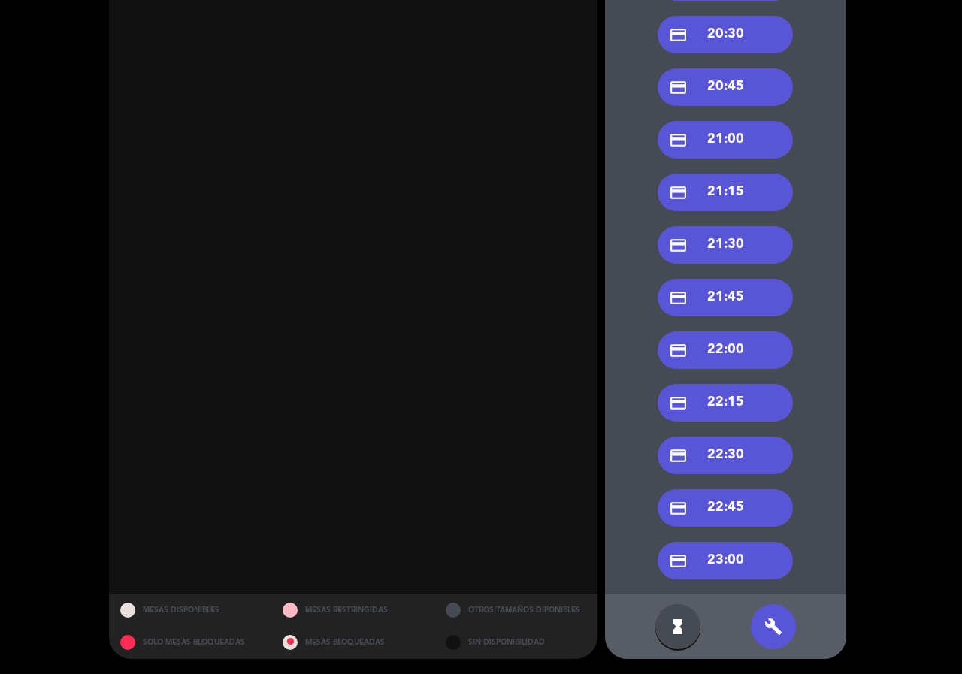
click at [744, 35] on div "credit_card 20:30" at bounding box center [725, 35] width 135 height 38
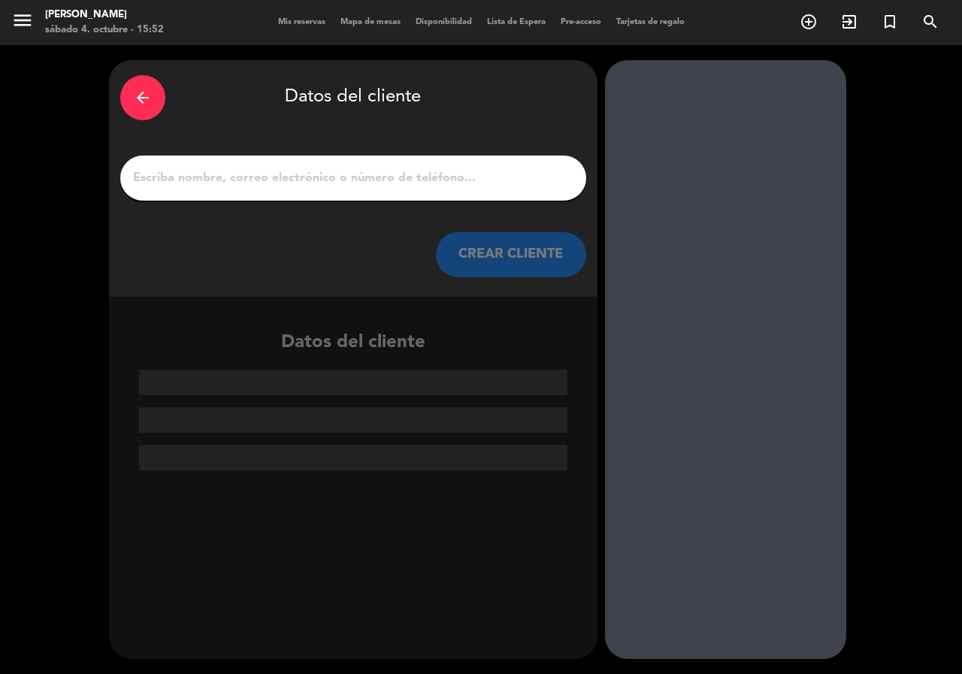
click at [365, 192] on div at bounding box center [353, 178] width 466 height 45
click at [368, 177] on input "1" at bounding box center [354, 178] width 444 height 21
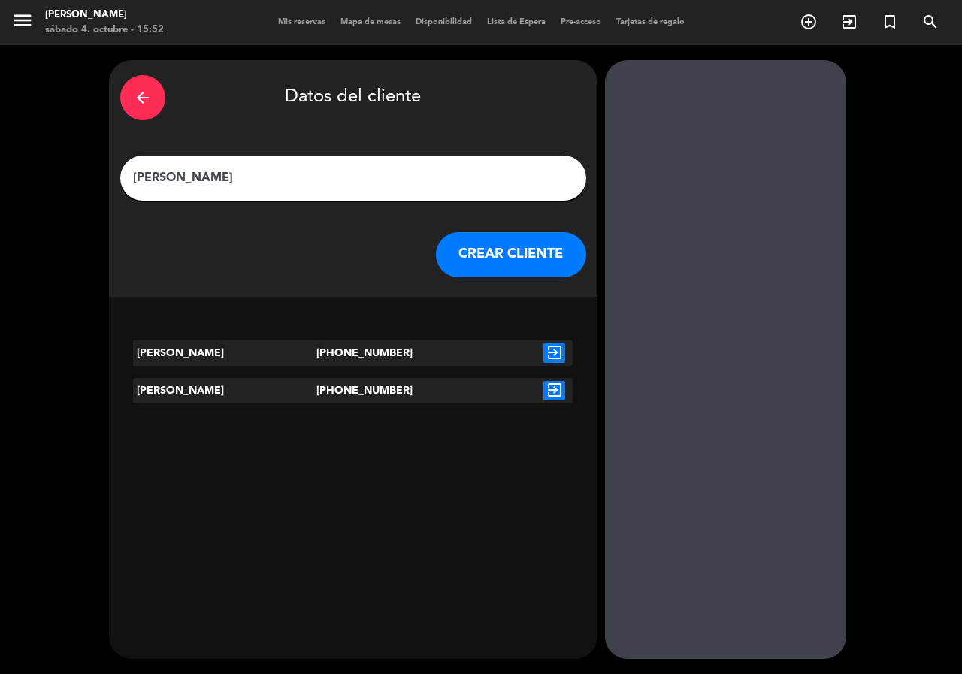
type input "[PERSON_NAME]"
click at [556, 387] on icon "exit_to_app" at bounding box center [555, 391] width 22 height 20
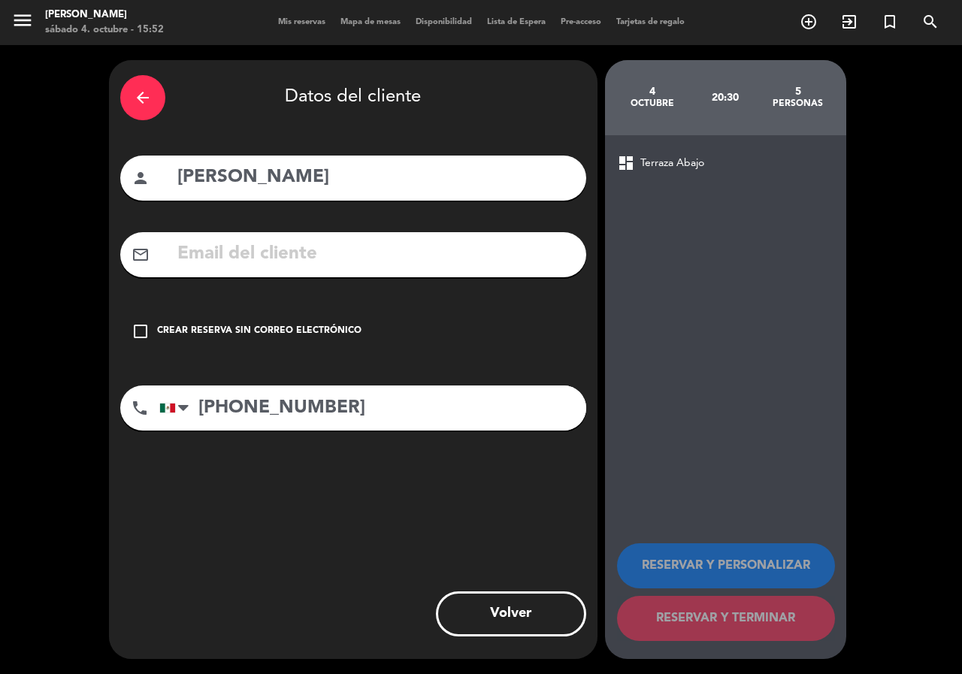
drag, startPoint x: 304, startPoint y: 327, endPoint x: 314, endPoint y: 332, distance: 11.5
click at [309, 329] on div "Crear reserva sin correo electrónico" at bounding box center [259, 331] width 205 height 15
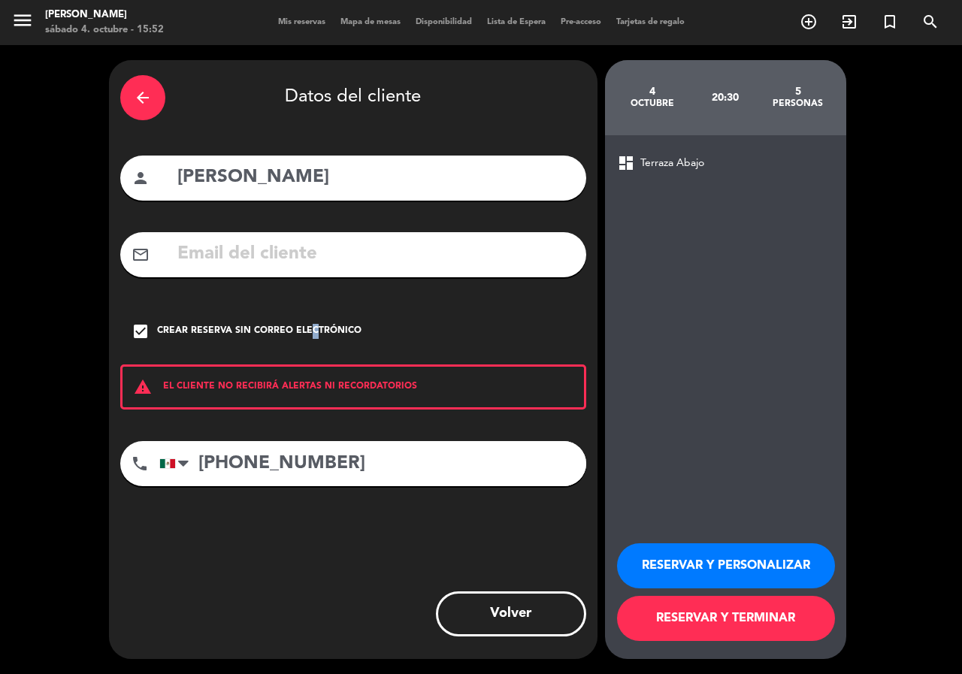
click at [695, 544] on button "RESERVAR Y PERSONALIZAR" at bounding box center [726, 566] width 218 height 45
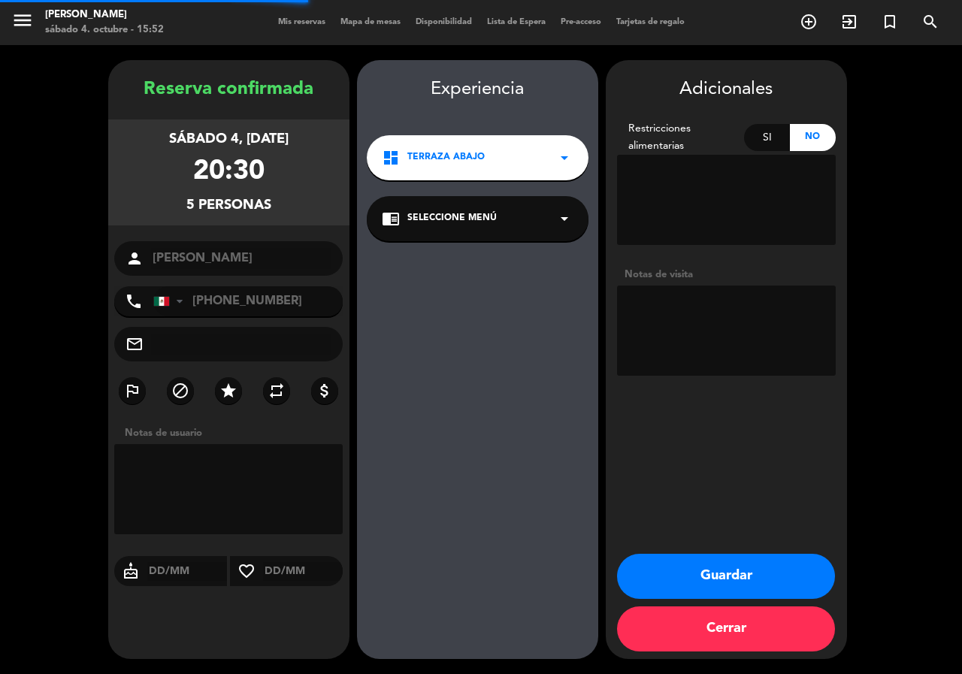
click at [712, 337] on textarea at bounding box center [726, 331] width 219 height 90
type textarea "SABE RIESGO LLUVIA"
click at [723, 574] on button "Guardar" at bounding box center [726, 576] width 218 height 45
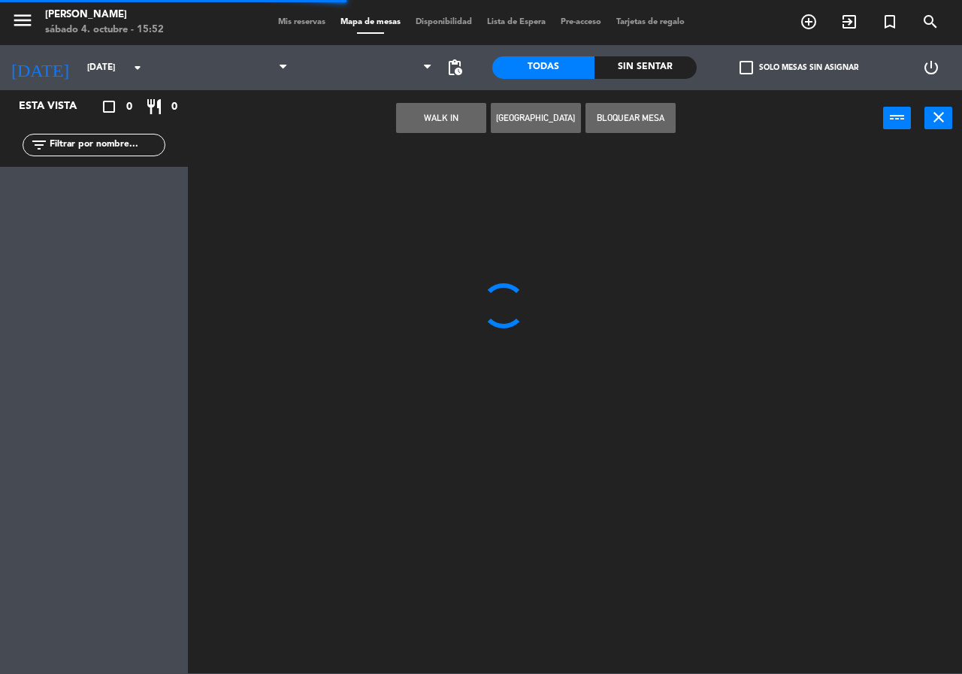
click at [127, 140] on input "text" at bounding box center [106, 145] width 117 height 17
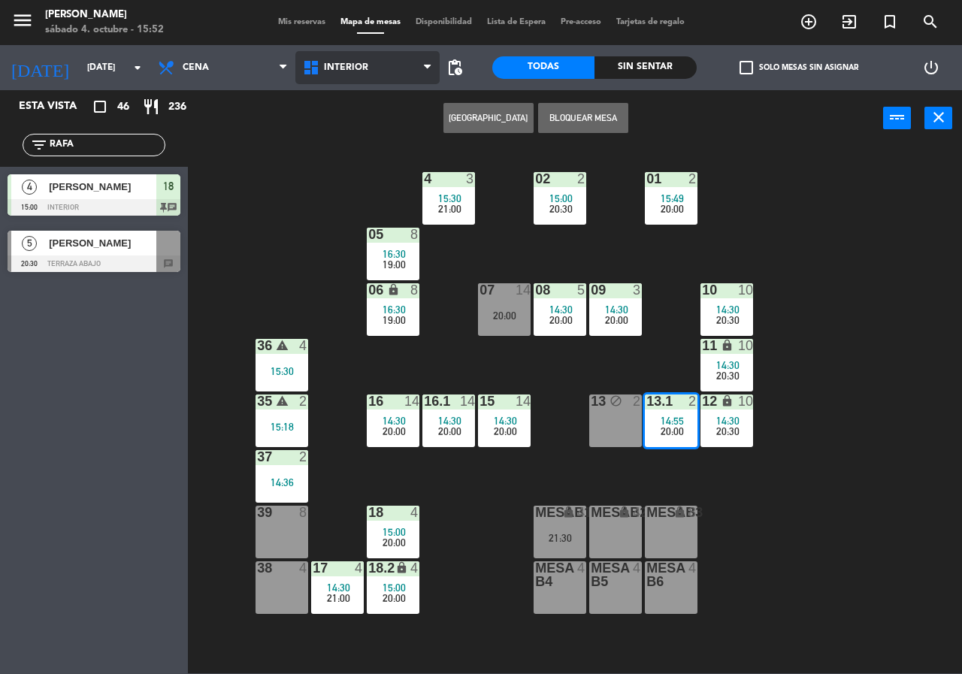
type input "RAFA"
drag, startPoint x: 387, startPoint y: 74, endPoint x: 375, endPoint y: 125, distance: 52.5
click at [386, 75] on span "Interior" at bounding box center [367, 67] width 145 height 33
drag, startPoint x: 375, startPoint y: 126, endPoint x: 362, endPoint y: 131, distance: 13.6
click at [374, 126] on ng-component "menu Chepe [PERSON_NAME] sábado 4. octubre - 15:52 Mis reservas Mapa de mesas D…" at bounding box center [481, 337] width 962 height 674
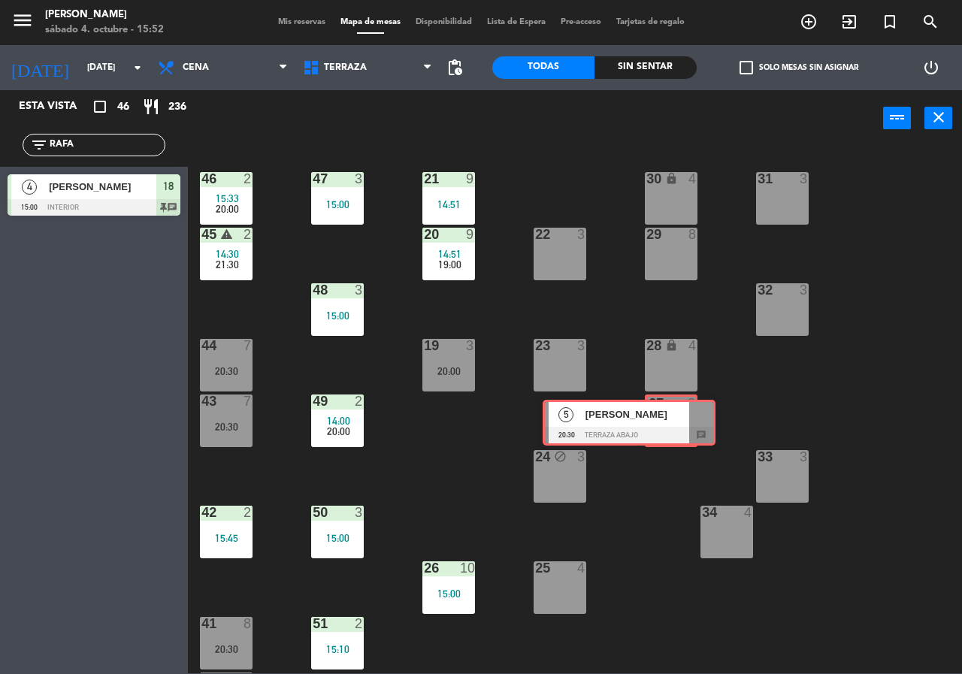
drag, startPoint x: 117, startPoint y: 250, endPoint x: 653, endPoint y: 419, distance: 561.4
click at [653, 419] on div "Esta vista crop_square 46 restaurant 236 filter_list RAFA 4 [PERSON_NAME] 15:00…" at bounding box center [481, 381] width 962 height 583
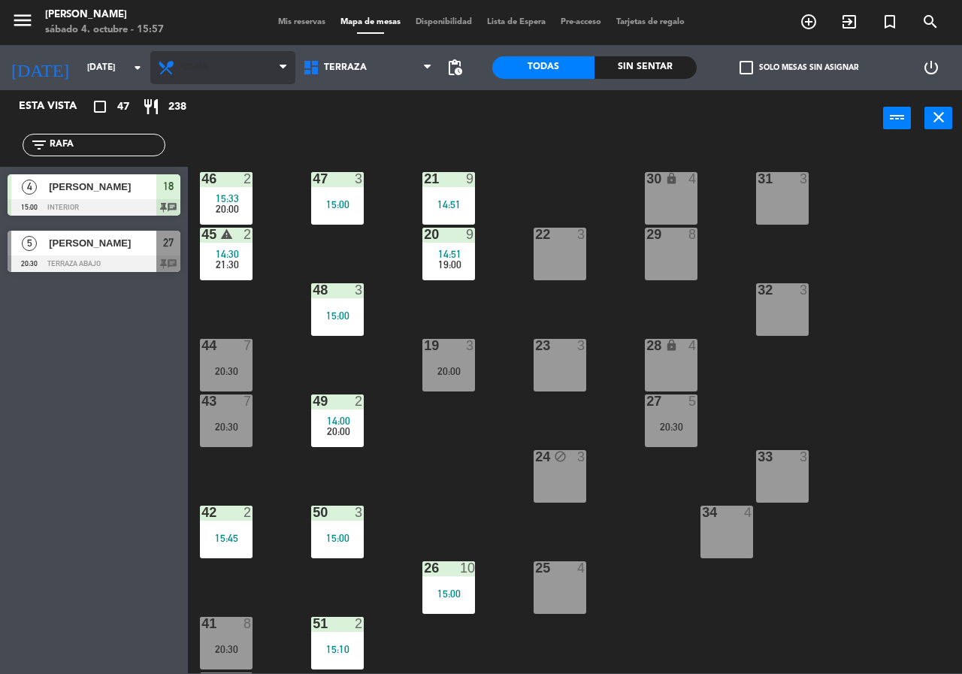
click at [190, 69] on span "Cena" at bounding box center [196, 67] width 26 height 11
click at [239, 100] on ng-component "menu Chepe [PERSON_NAME] sábado 4. octubre - 15:57 Mis reservas Mapa de mesas D…" at bounding box center [481, 337] width 962 height 674
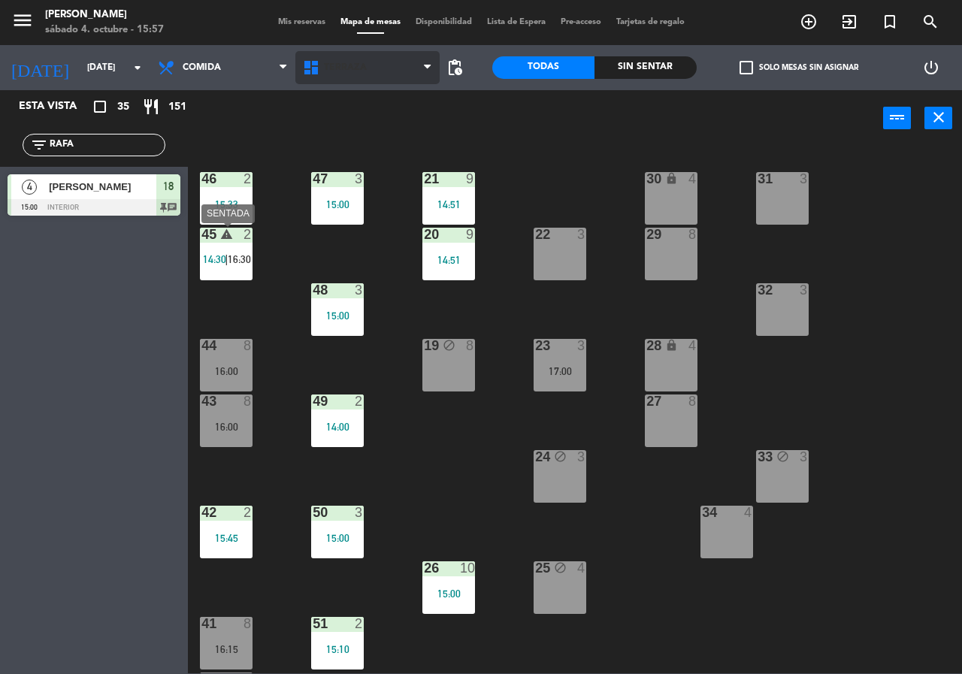
click at [368, 72] on span "Terraza" at bounding box center [367, 67] width 145 height 33
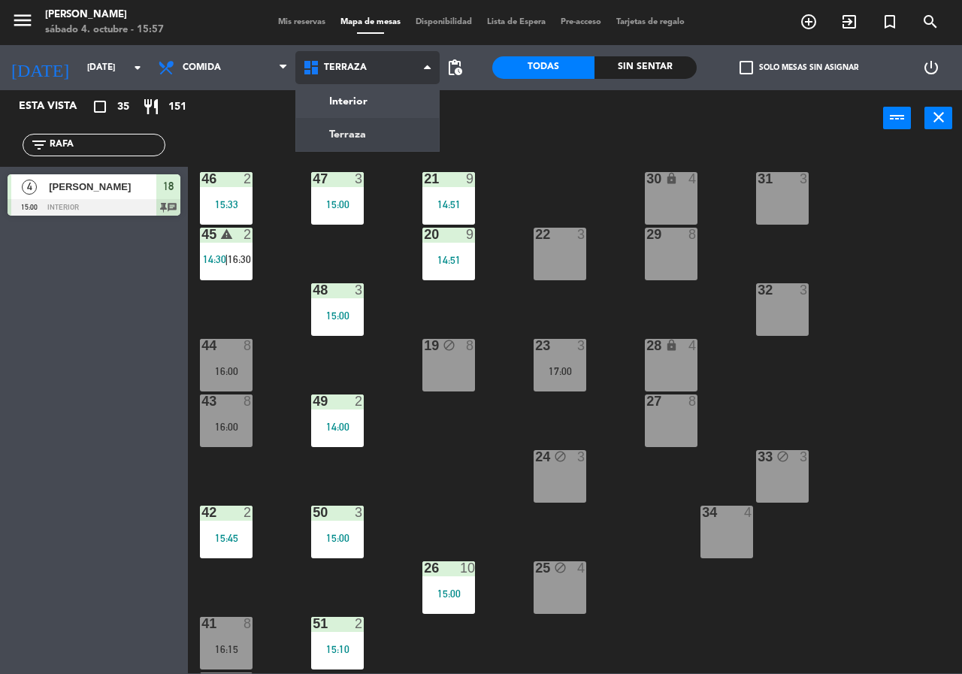
click at [382, 98] on ng-component "menu Chepe [PERSON_NAME] sábado 4. octubre - 15:57 Mis reservas Mapa de mesas D…" at bounding box center [481, 337] width 962 height 674
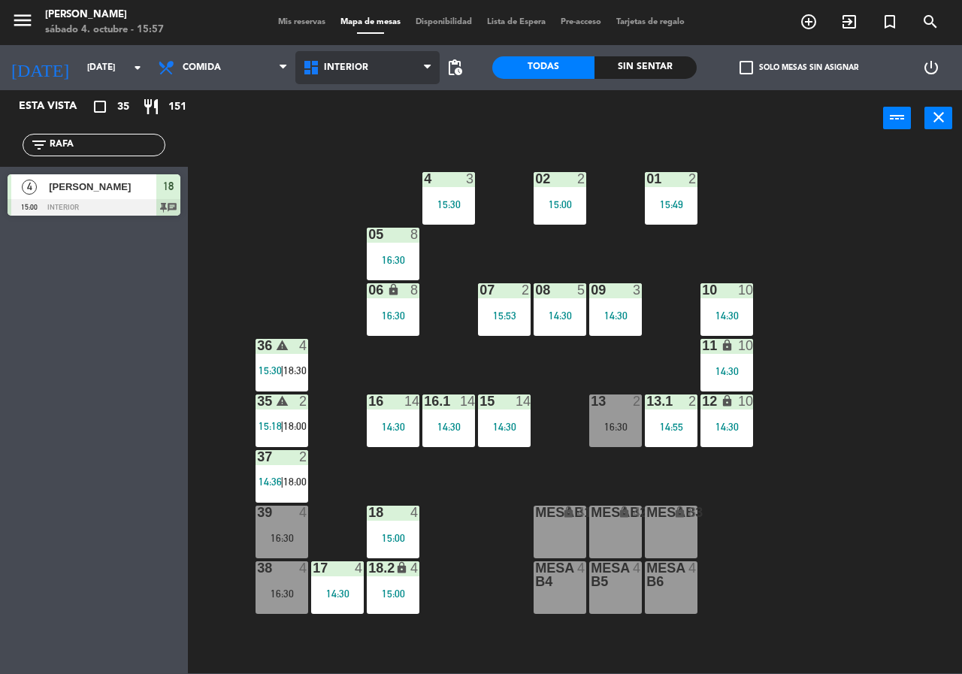
click at [366, 73] on span "Interior" at bounding box center [367, 67] width 145 height 33
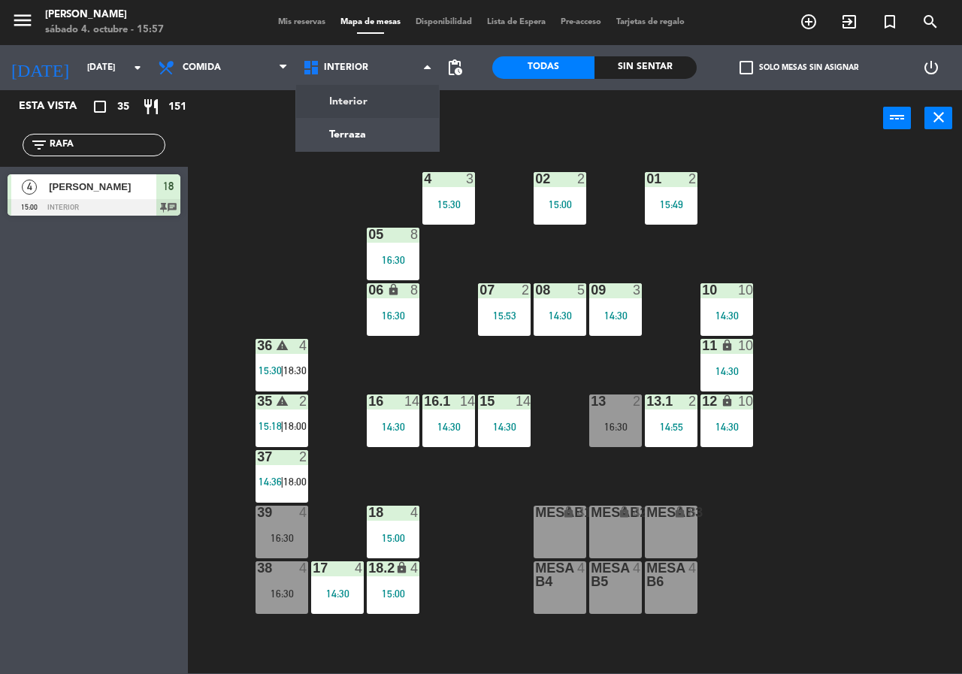
click at [314, 232] on div "02 2 15:00 4 3 15:30 01 2 15:49 05 8 16:30 06 lock 8 16:30 07 2 15:53 09 3 14:3…" at bounding box center [580, 410] width 765 height 528
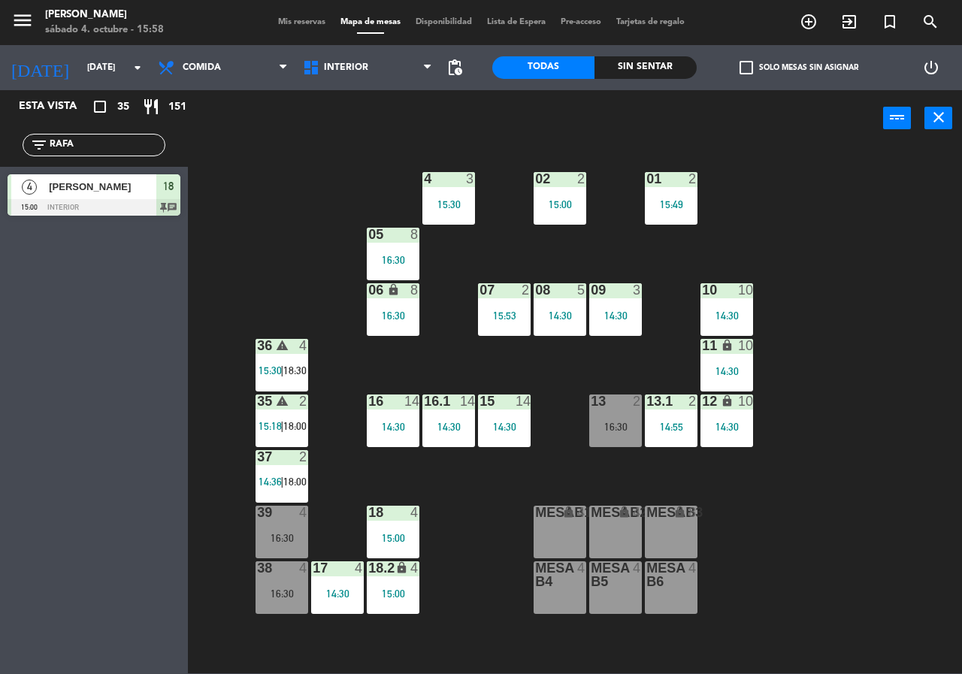
click at [272, 410] on div "35 warning 2" at bounding box center [282, 402] width 53 height 15
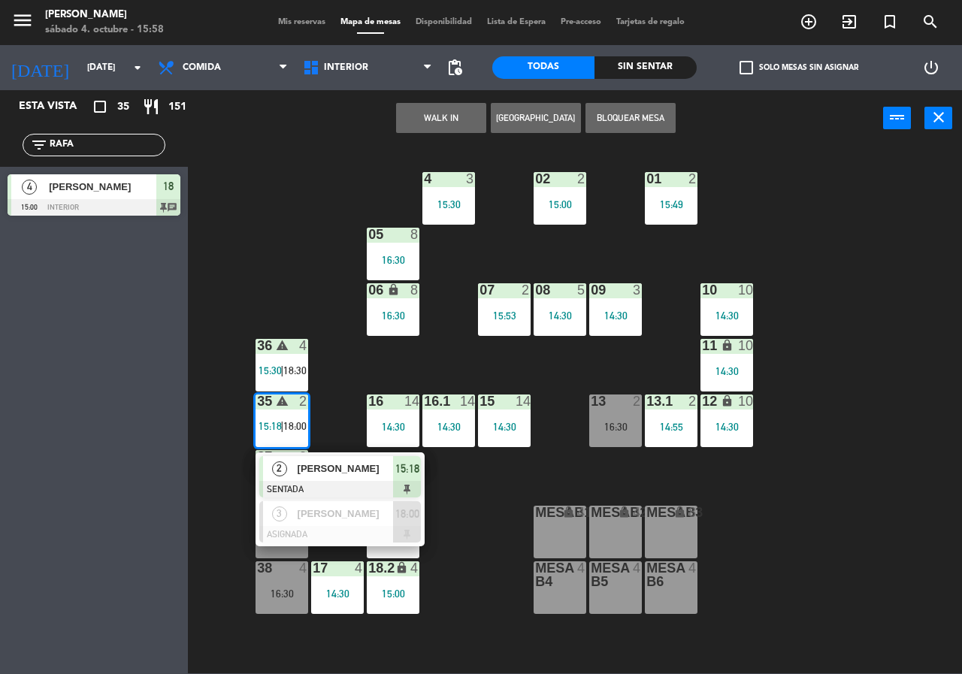
click at [316, 262] on div "02 2 15:00 4 3 15:30 01 2 15:49 05 8 16:30 06 lock 8 16:30 07 2 15:53 09 3 14:3…" at bounding box center [580, 410] width 765 height 528
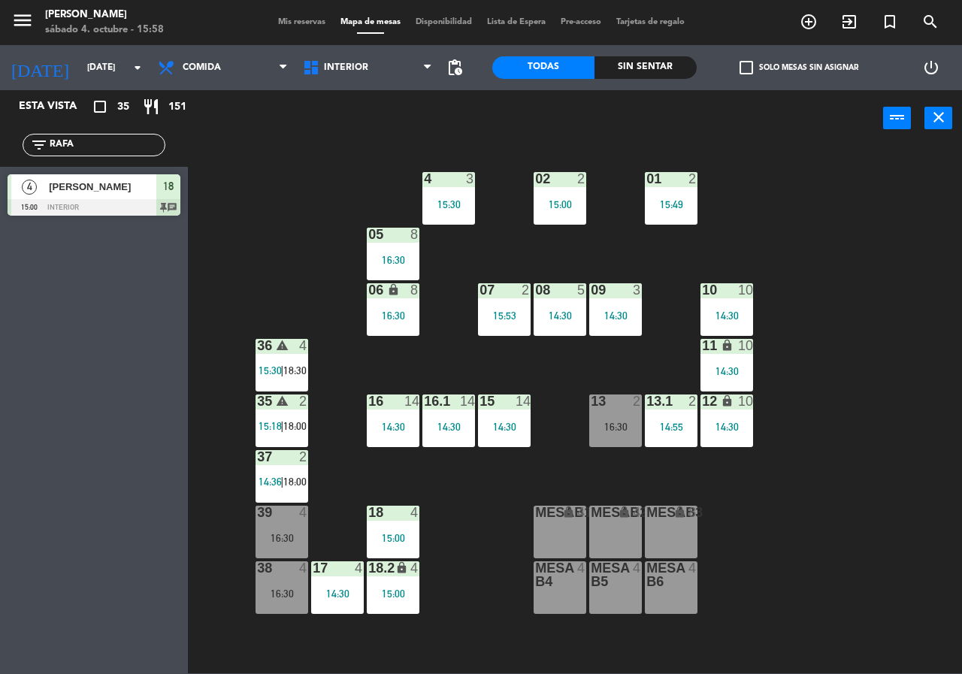
click at [268, 471] on div "37 2 14:36 | 18:00" at bounding box center [282, 476] width 53 height 53
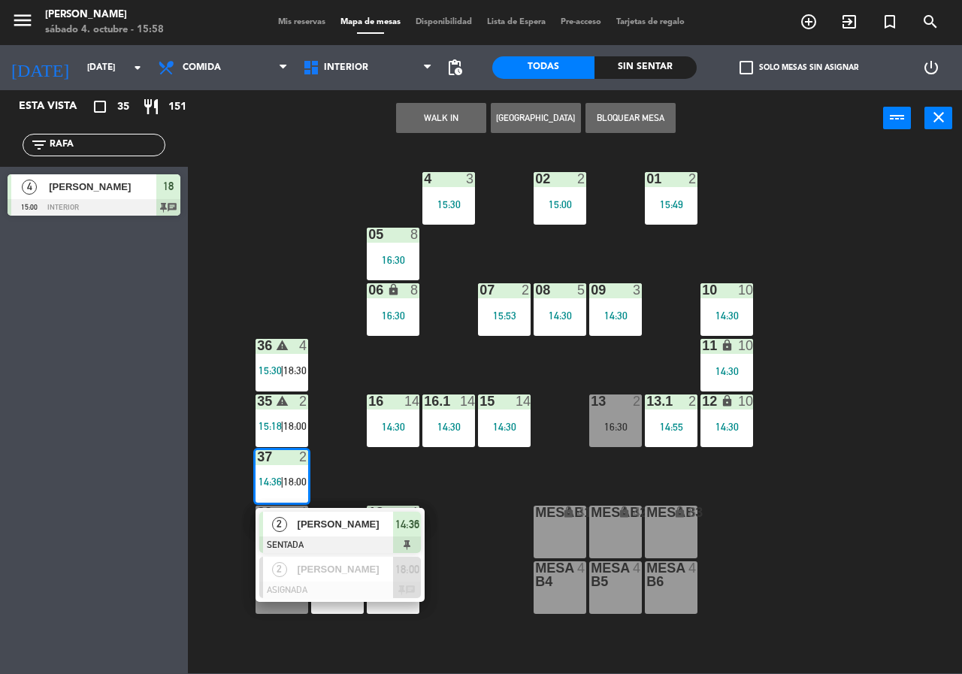
click at [359, 519] on span "[PERSON_NAME]" at bounding box center [346, 525] width 96 height 16
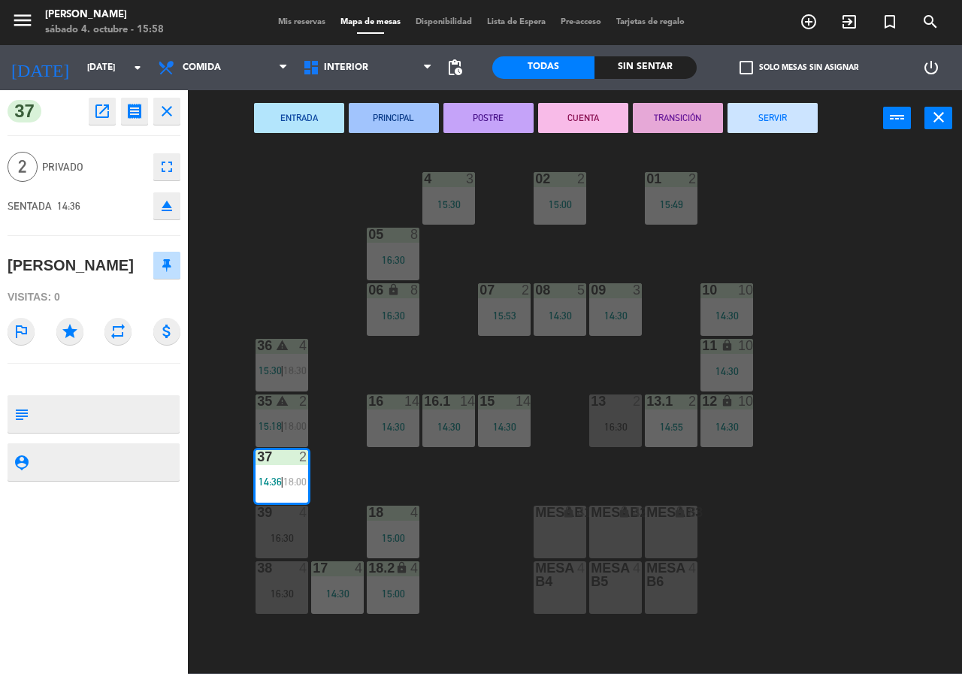
click at [787, 113] on button "SERVIR" at bounding box center [773, 118] width 90 height 30
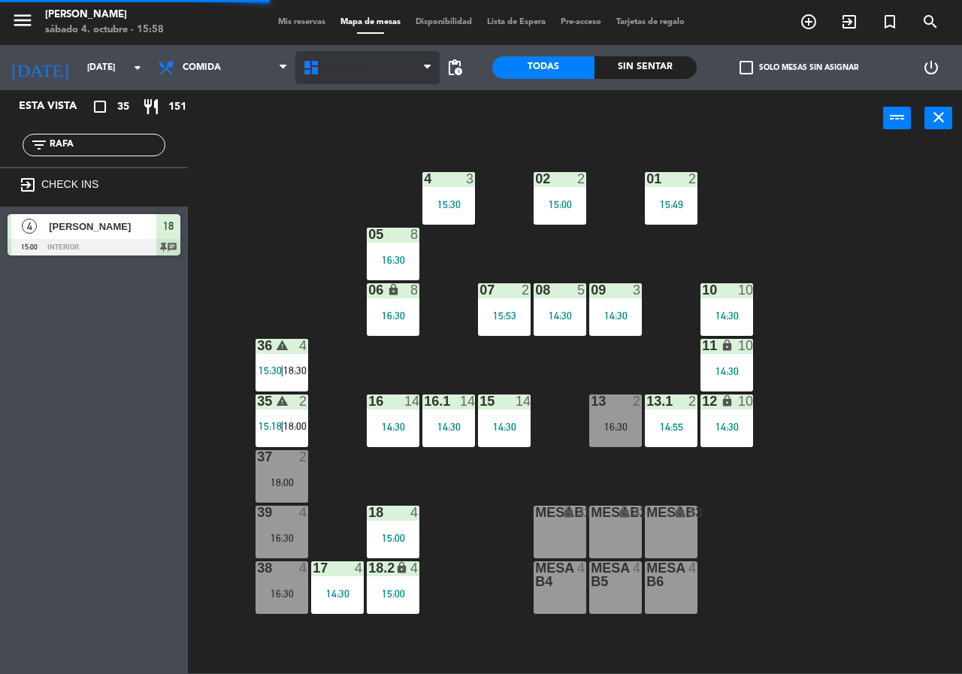
click at [345, 68] on span "Interior" at bounding box center [346, 67] width 44 height 11
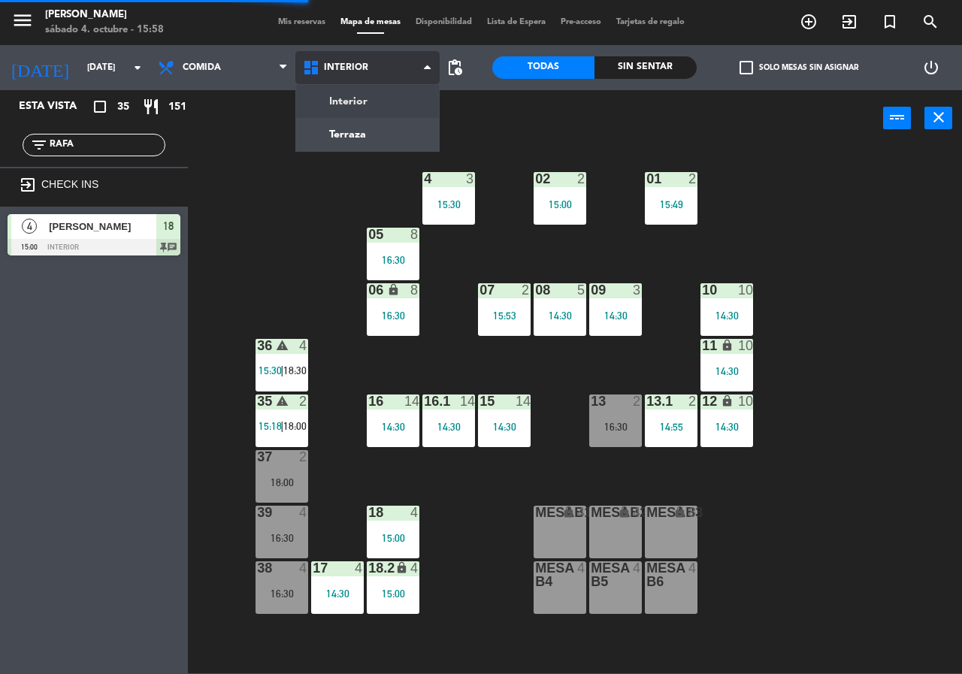
click at [380, 130] on ng-component "menu [PERSON_NAME][DATE] 4. octubre - 15:58 Mis reservas Mapa de mesas Disponib…" at bounding box center [481, 337] width 962 height 674
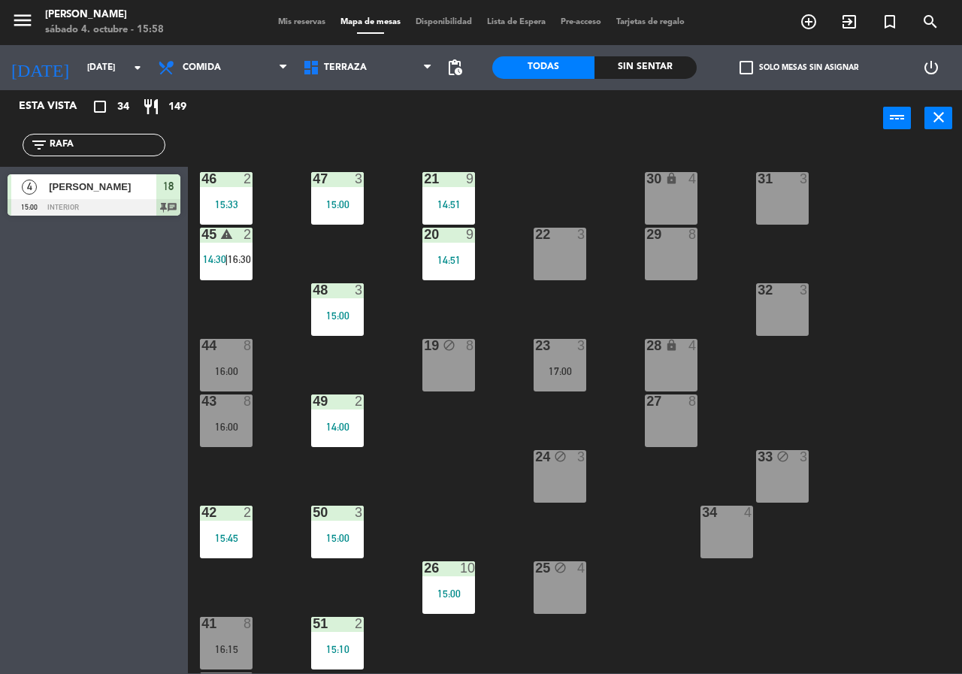
click at [227, 233] on icon "warning" at bounding box center [226, 234] width 13 height 13
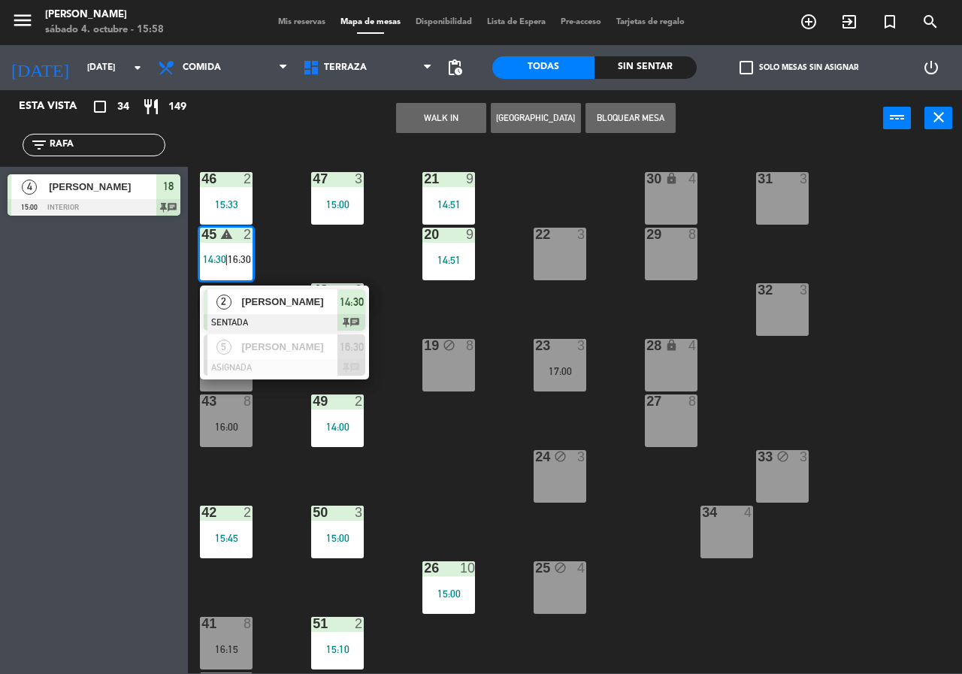
click at [311, 289] on div "2 [PERSON_NAME] SENTADA 14:30 chat" at bounding box center [284, 310] width 169 height 49
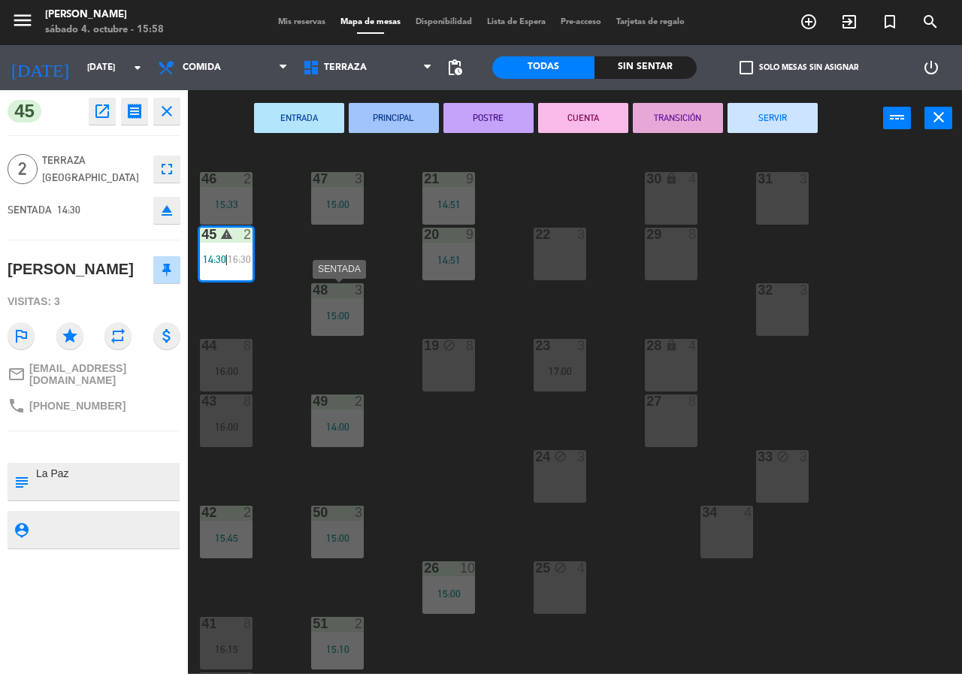
click at [779, 103] on button "SERVIR" at bounding box center [773, 118] width 90 height 30
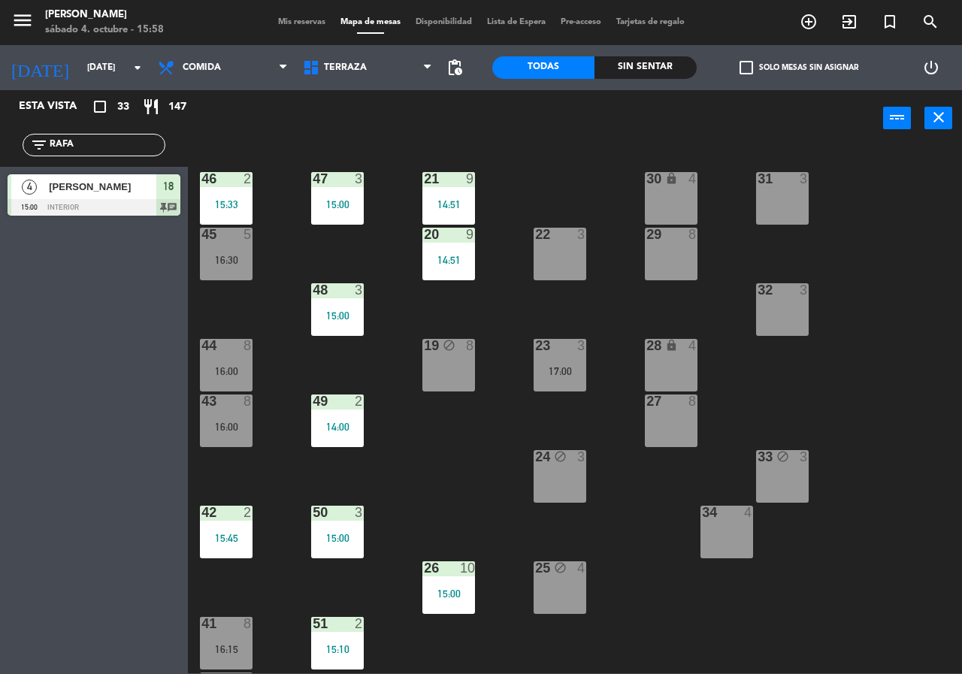
click at [142, 132] on div "filter_list RAFA" at bounding box center [94, 145] width 188 height 44
click at [141, 135] on div "filter_list RAFA" at bounding box center [94, 145] width 143 height 23
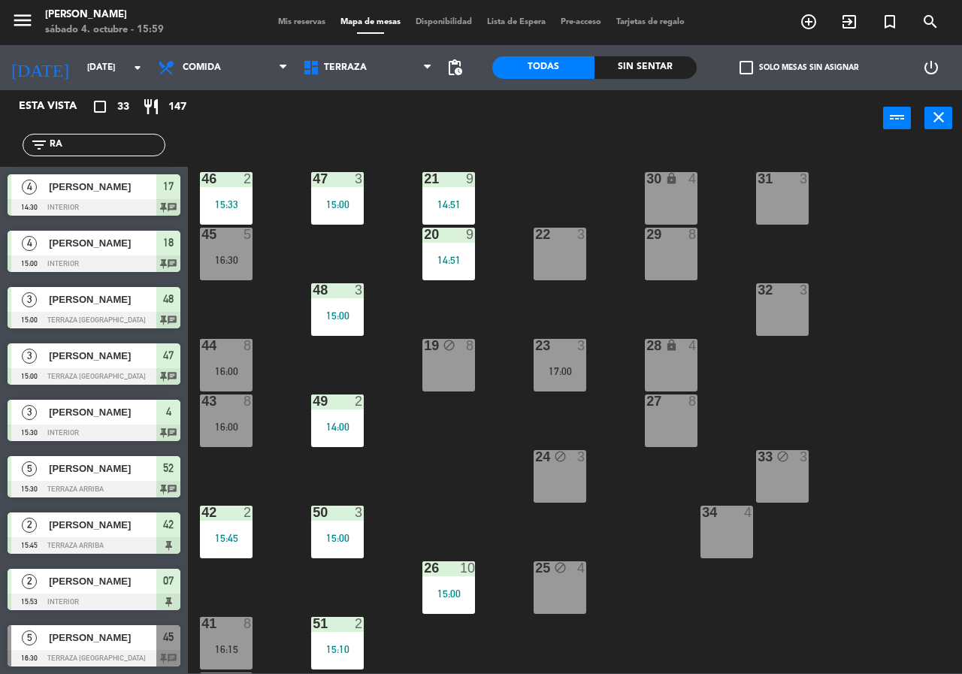
type input "R"
click at [416, 114] on div "power_input close" at bounding box center [536, 118] width 696 height 57
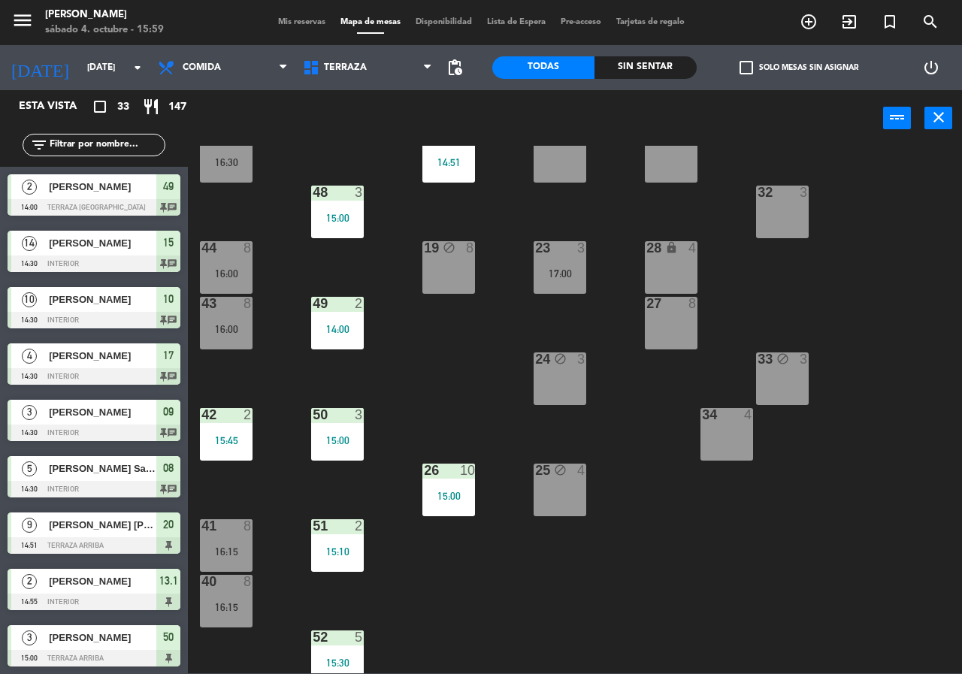
scroll to position [108, 0]
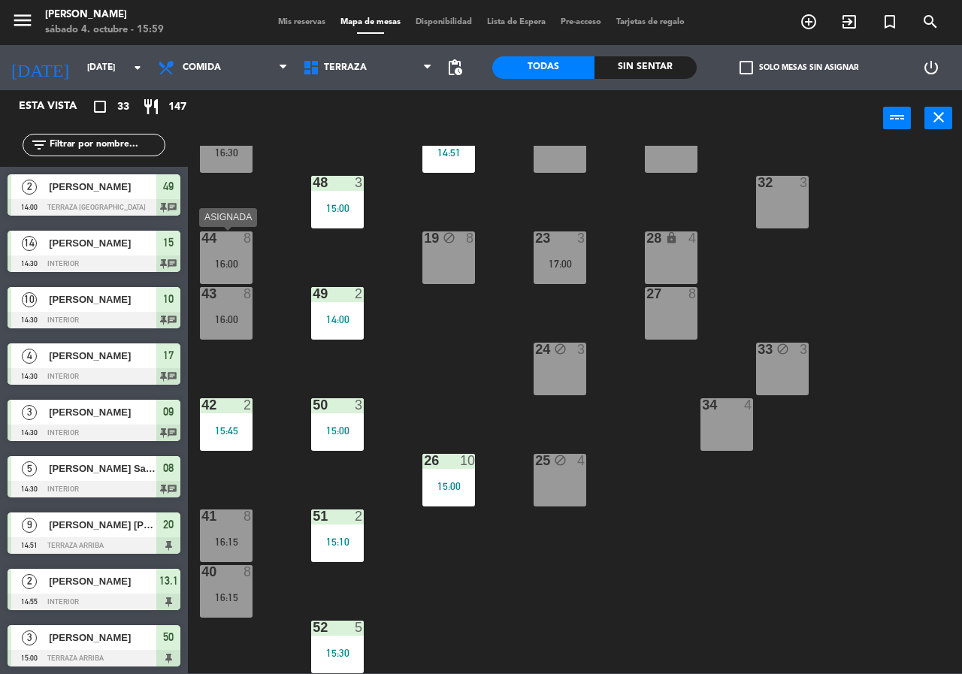
click at [235, 279] on div "44 8 16:00" at bounding box center [226, 258] width 53 height 53
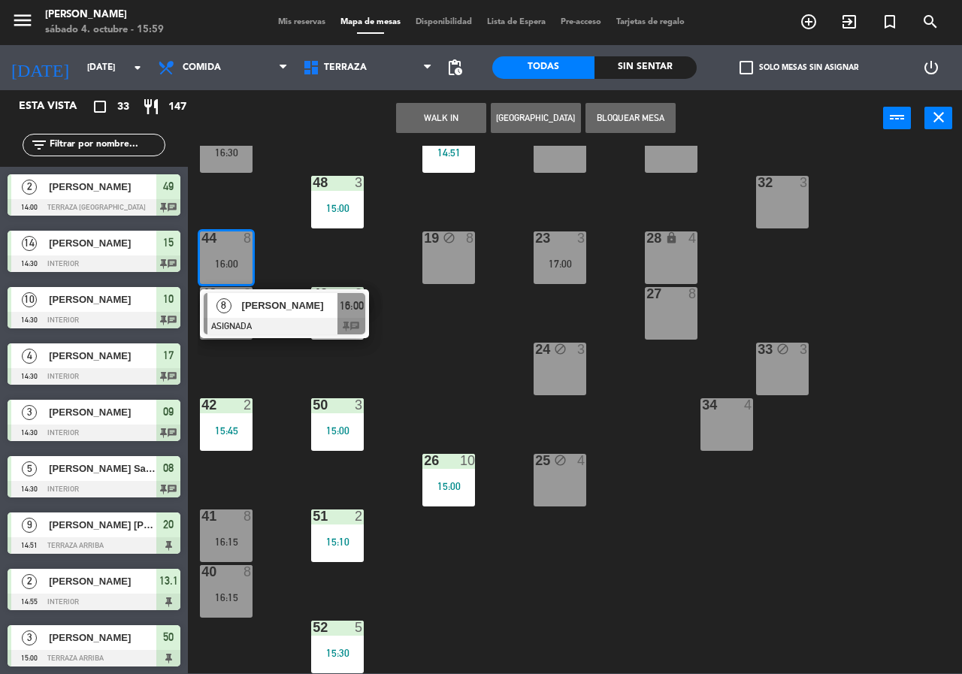
click at [274, 326] on div at bounding box center [285, 326] width 162 height 17
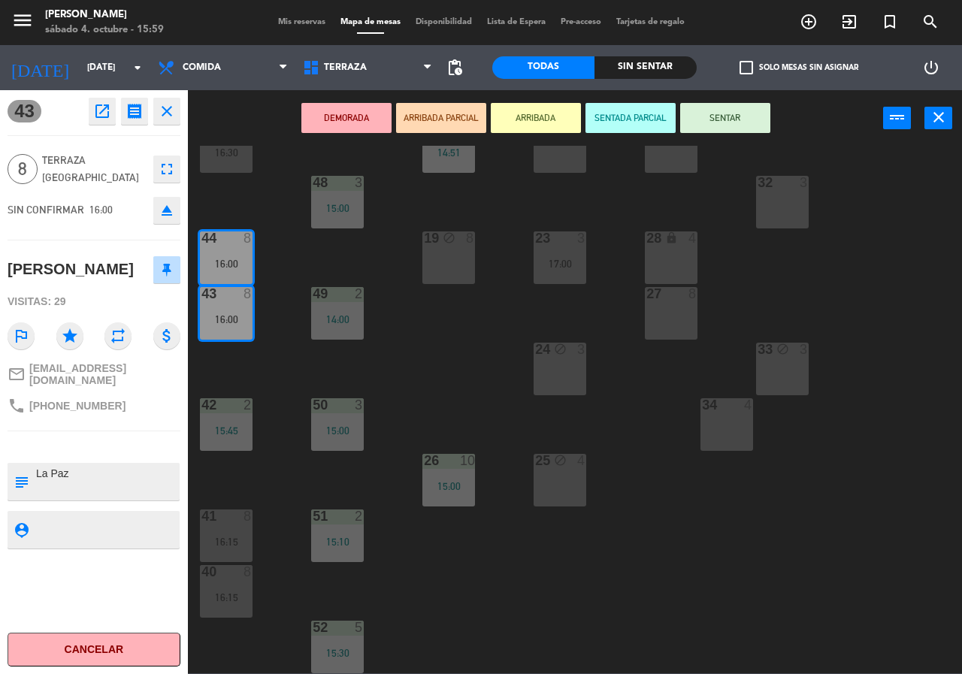
click at [274, 383] on div "21 9 14:51 30 lock 4 46 2 15:33 47 3 15:00 31 3 20 9 14:51 22 3 29 8 45 5 16:30…" at bounding box center [580, 410] width 765 height 528
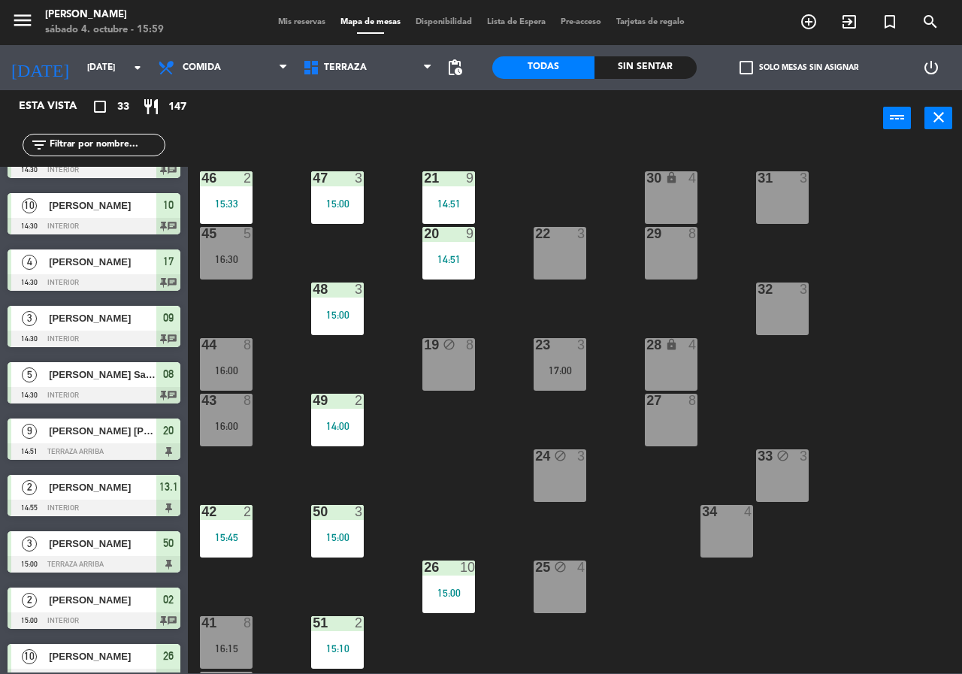
scroll to position [0, 0]
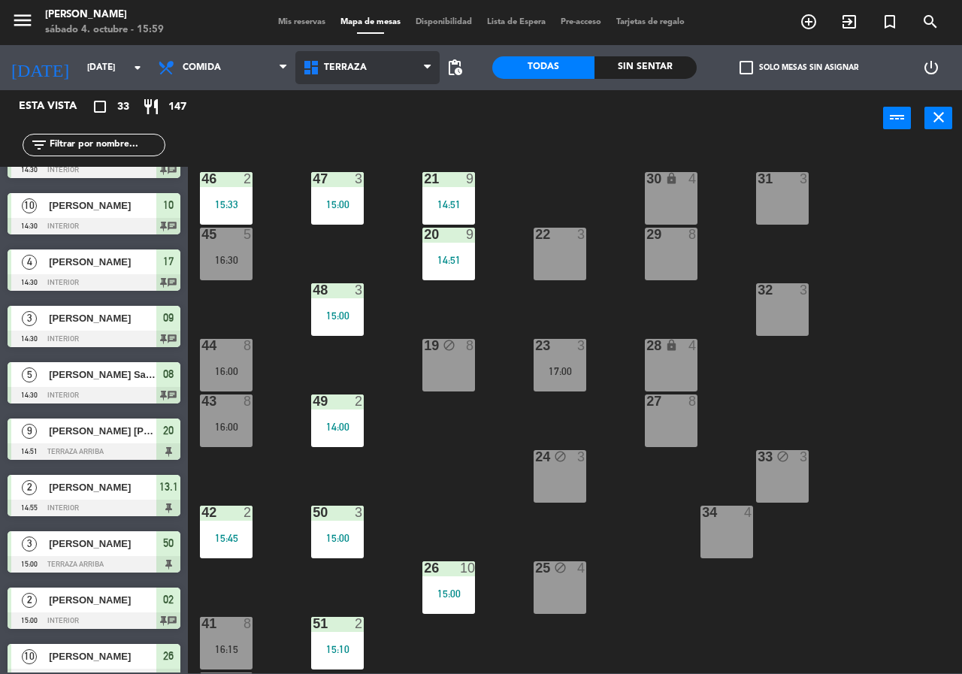
click at [337, 66] on span "Terraza" at bounding box center [345, 67] width 43 height 11
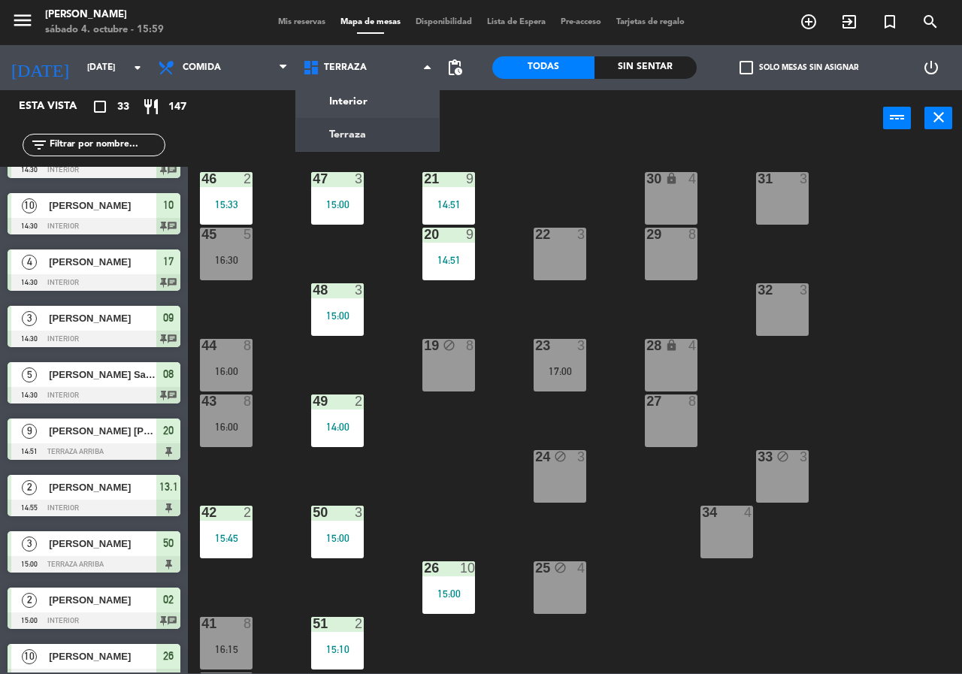
click at [241, 270] on div "45 5 16:30" at bounding box center [226, 254] width 53 height 53
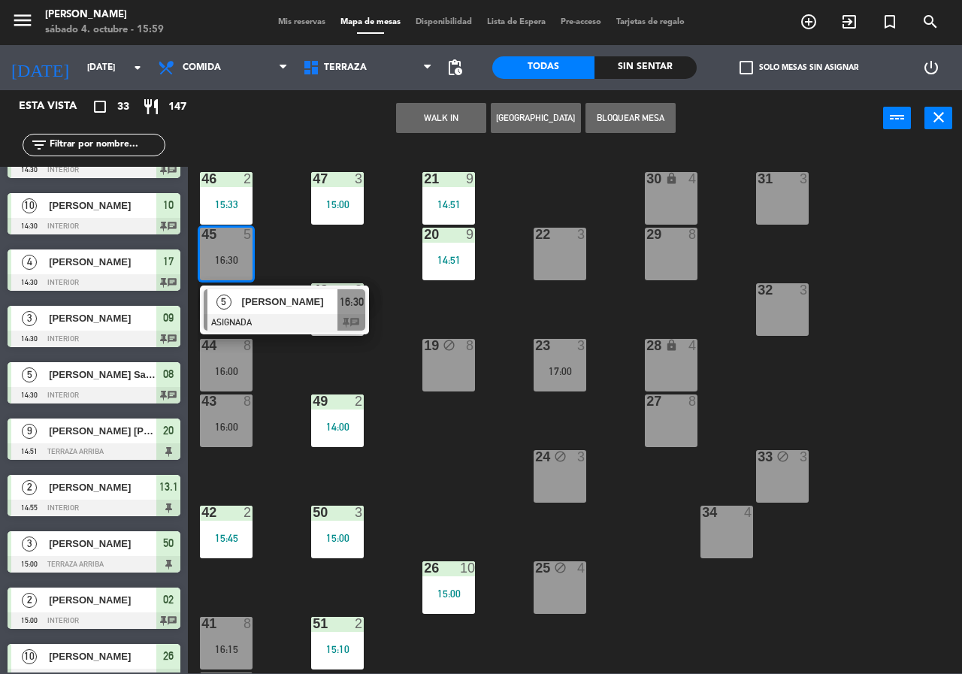
drag, startPoint x: 274, startPoint y: 313, endPoint x: 269, endPoint y: 292, distance: 21.7
click at [271, 313] on div "5 [PERSON_NAME] ASIGNADA 16:30 chat" at bounding box center [285, 310] width 192 height 49
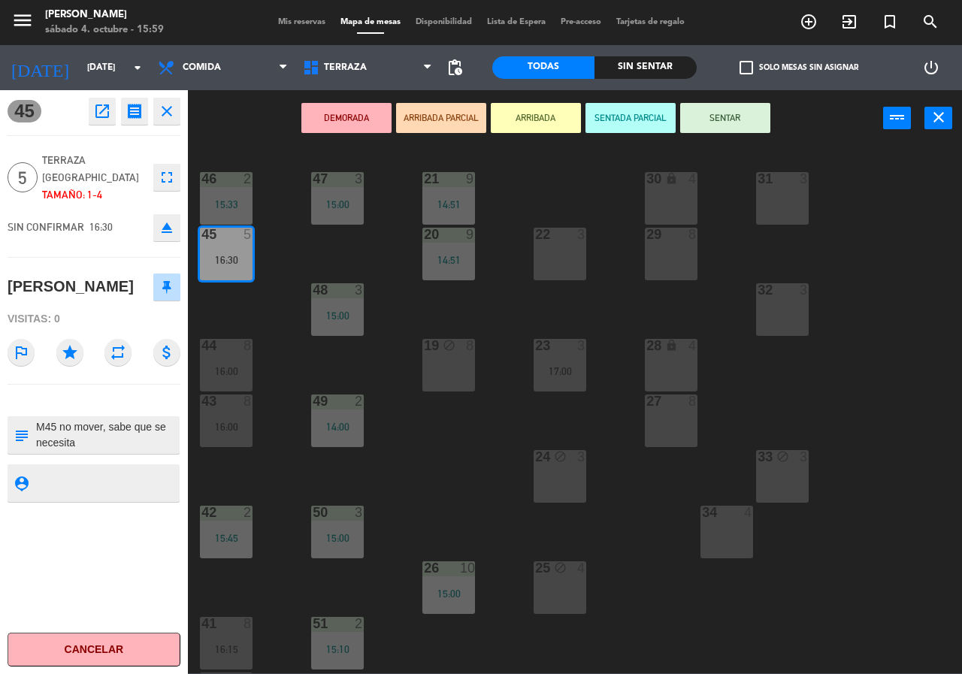
click at [274, 259] on div "21 9 14:51 30 lock 4 46 2 15:33 47 3 15:00 31 3 20 9 14:51 22 3 29 8 45 5 16:30…" at bounding box center [580, 410] width 765 height 528
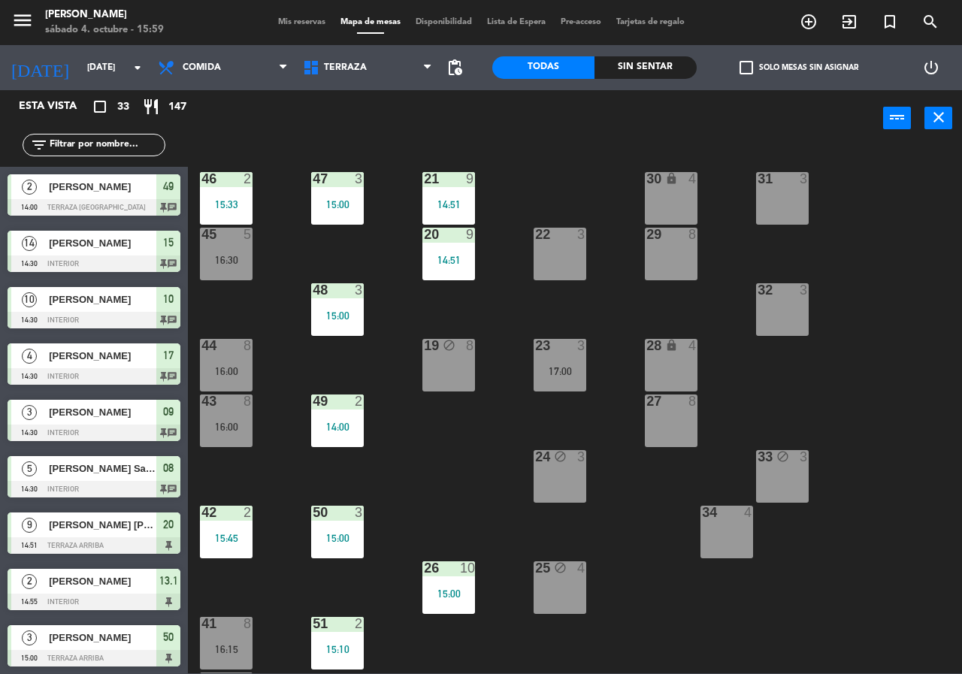
scroll to position [263, 0]
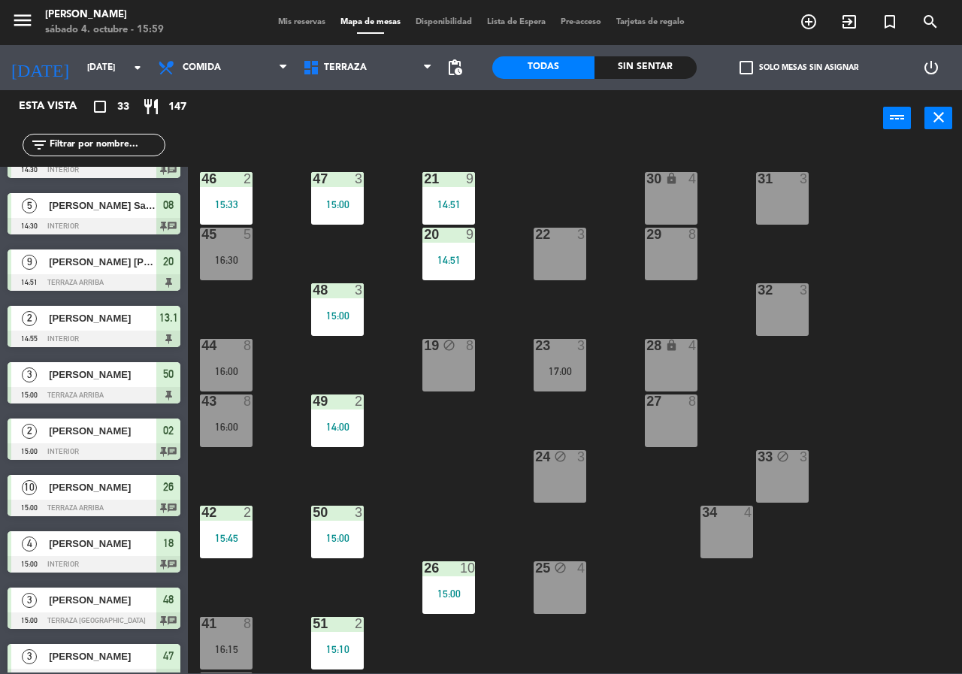
click at [288, 234] on div "21 9 14:51 30 lock 4 46 2 15:33 47 3 15:00 31 3 20 9 14:51 22 3 29 8 45 5 16:30…" at bounding box center [580, 410] width 765 height 528
drag, startPoint x: 245, startPoint y: 197, endPoint x: 253, endPoint y: 205, distance: 11.2
click at [242, 198] on div "46 2 15:33" at bounding box center [226, 198] width 53 height 53
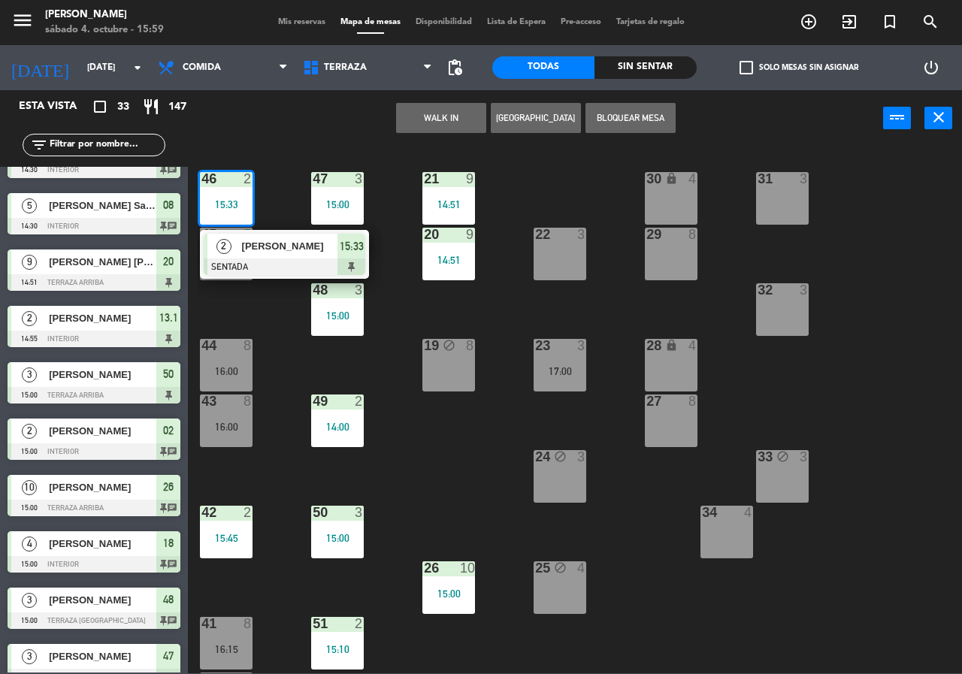
drag, startPoint x: 275, startPoint y: 240, endPoint x: 285, endPoint y: 235, distance: 10.8
click at [274, 241] on div "2 [PERSON_NAME] SENTADA 15:33" at bounding box center [285, 254] width 192 height 49
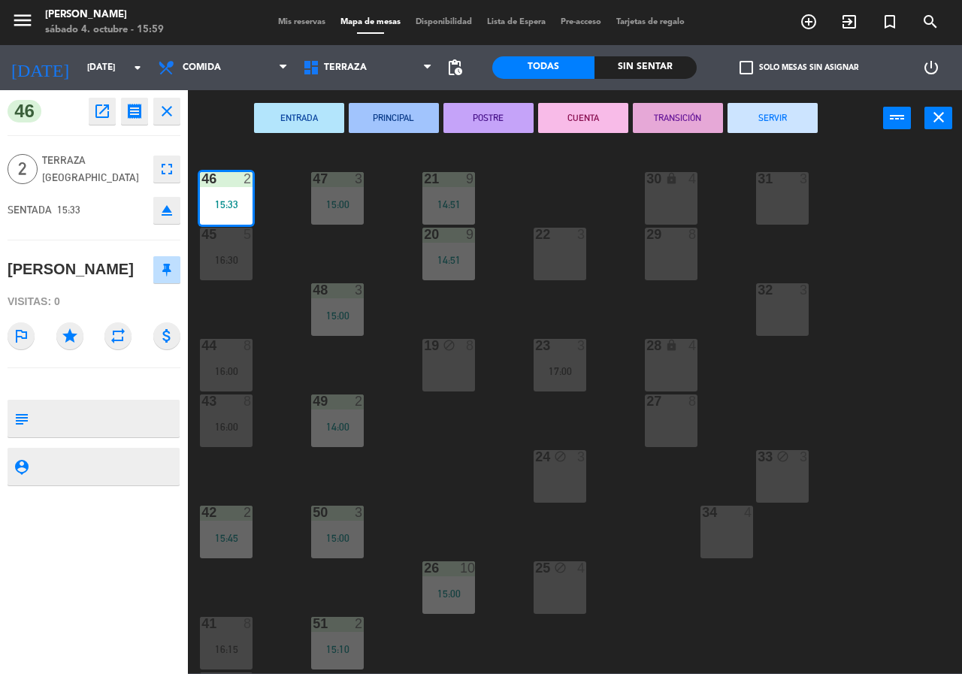
click at [288, 223] on div "21 9 14:51 30 lock 4 46 2 15:33 47 3 15:00 31 3 20 9 14:51 22 3 29 8 45 5 16:30…" at bounding box center [580, 410] width 765 height 528
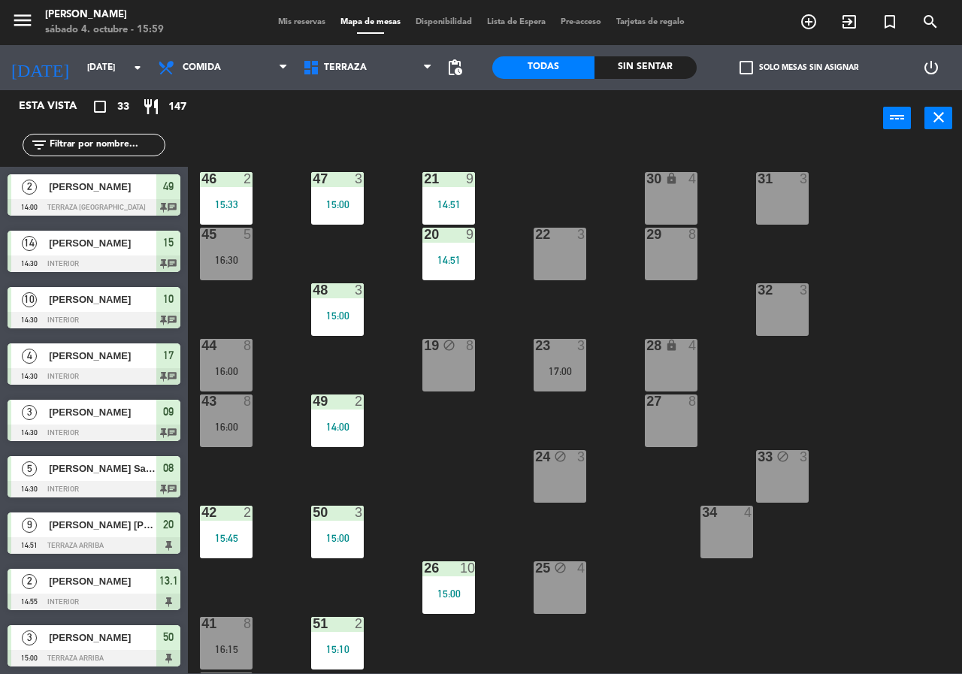
click at [557, 270] on div "22 3" at bounding box center [560, 254] width 53 height 53
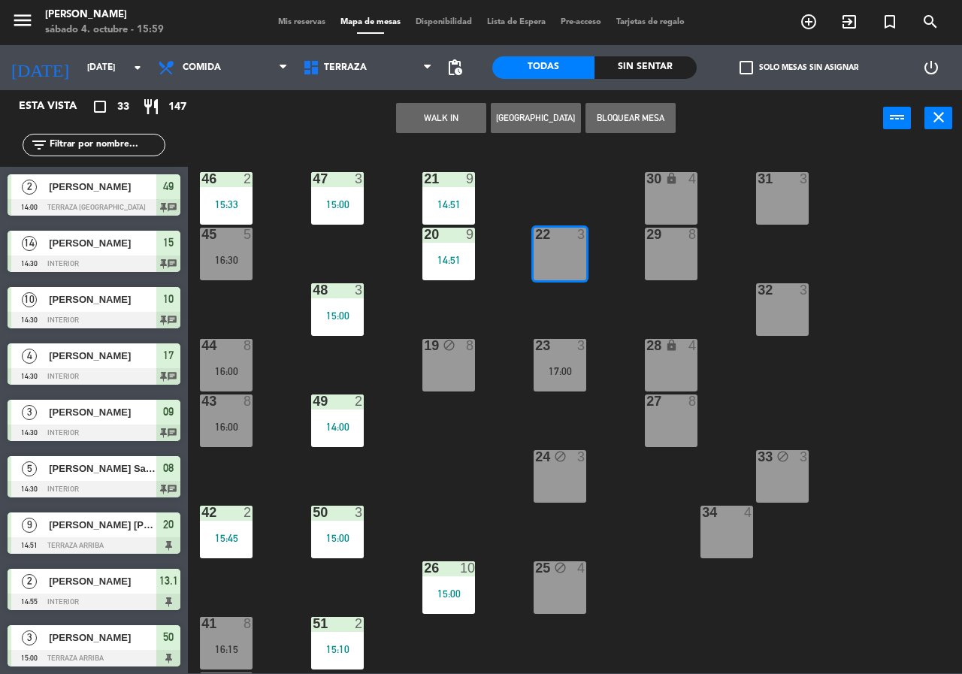
click at [547, 193] on div "21 9 14:51 30 lock 4 46 2 15:33 47 3 15:00 31 3 20 9 14:51 22 3 29 8 45 5 16:30…" at bounding box center [580, 410] width 765 height 528
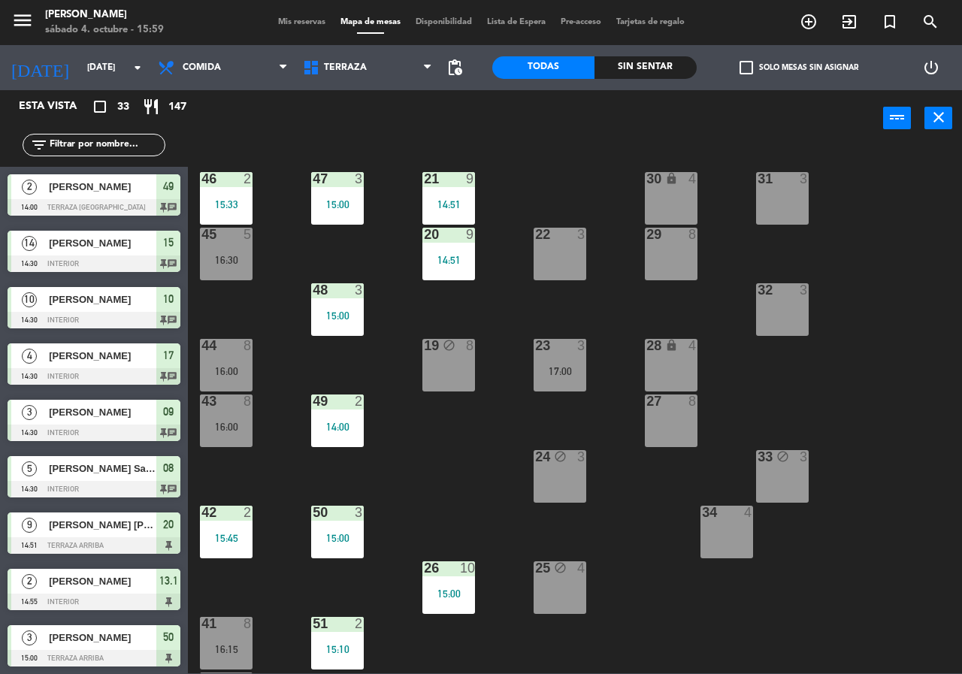
click at [551, 195] on div "21 9 14:51 30 lock 4 46 2 15:33 47 3 15:00 31 3 20 9 14:51 22 3 29 8 45 5 16:30…" at bounding box center [580, 410] width 765 height 528
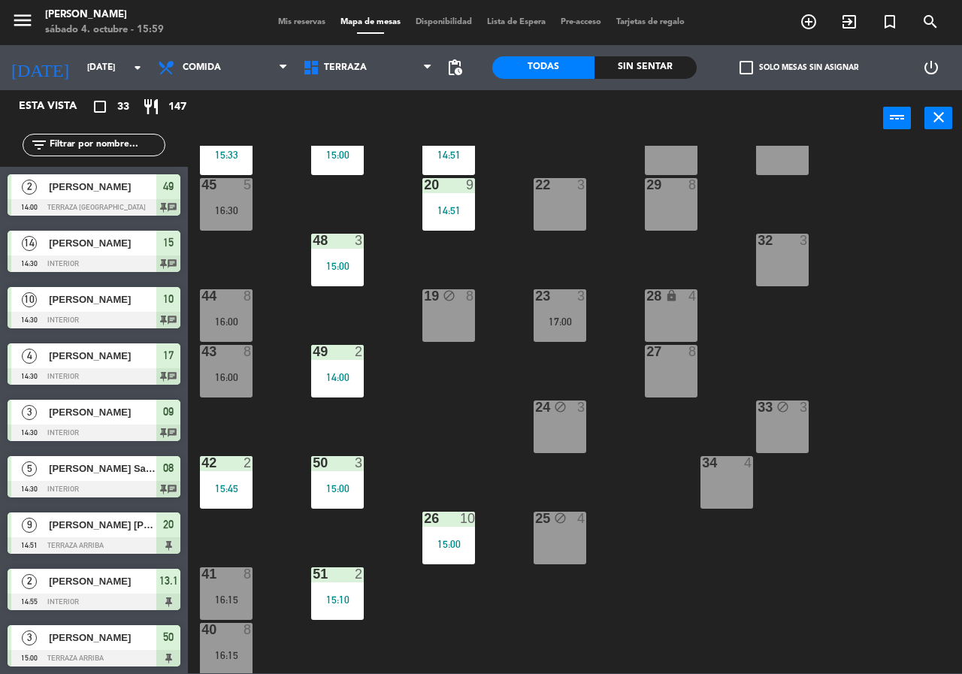
scroll to position [108, 0]
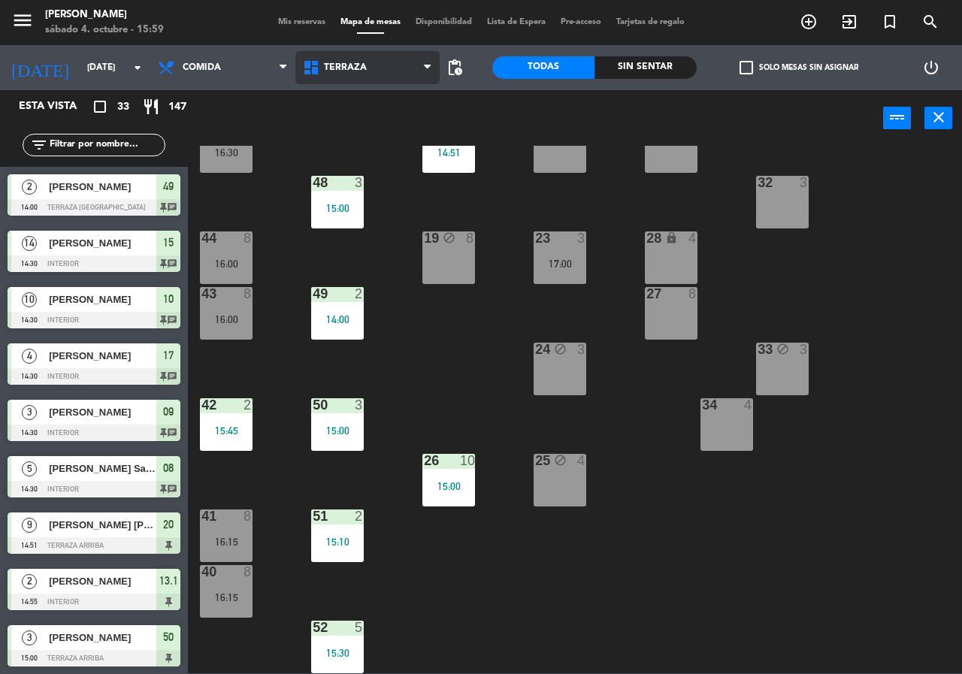
click at [347, 67] on span "Terraza" at bounding box center [345, 67] width 43 height 11
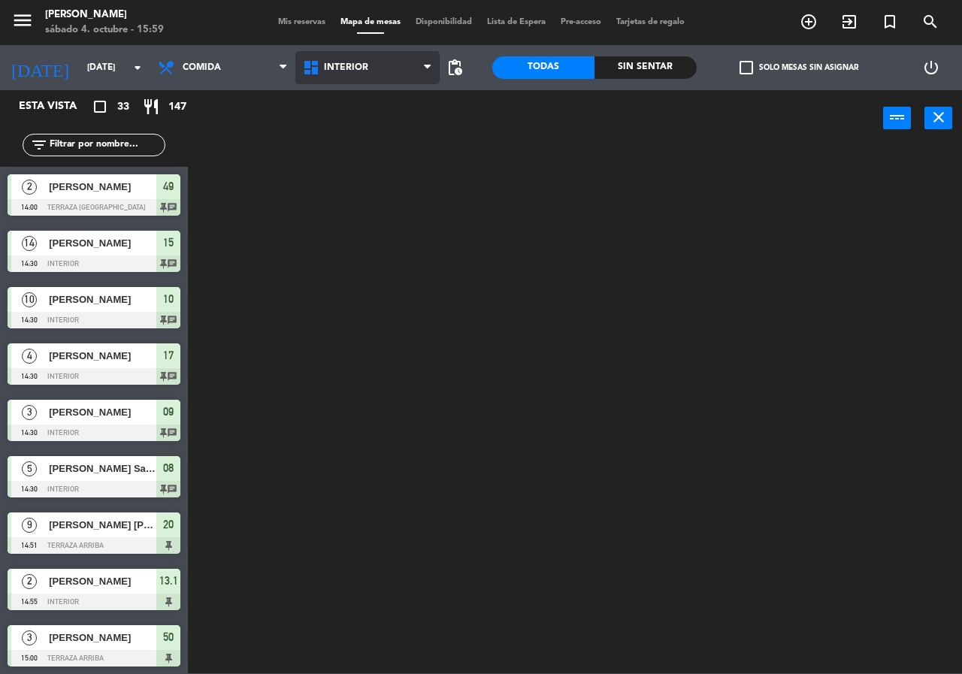
click at [355, 91] on ng-component "menu [PERSON_NAME][DATE] 4. octubre - 15:59 Mis reservas Mapa de mesas Disponib…" at bounding box center [481, 337] width 962 height 674
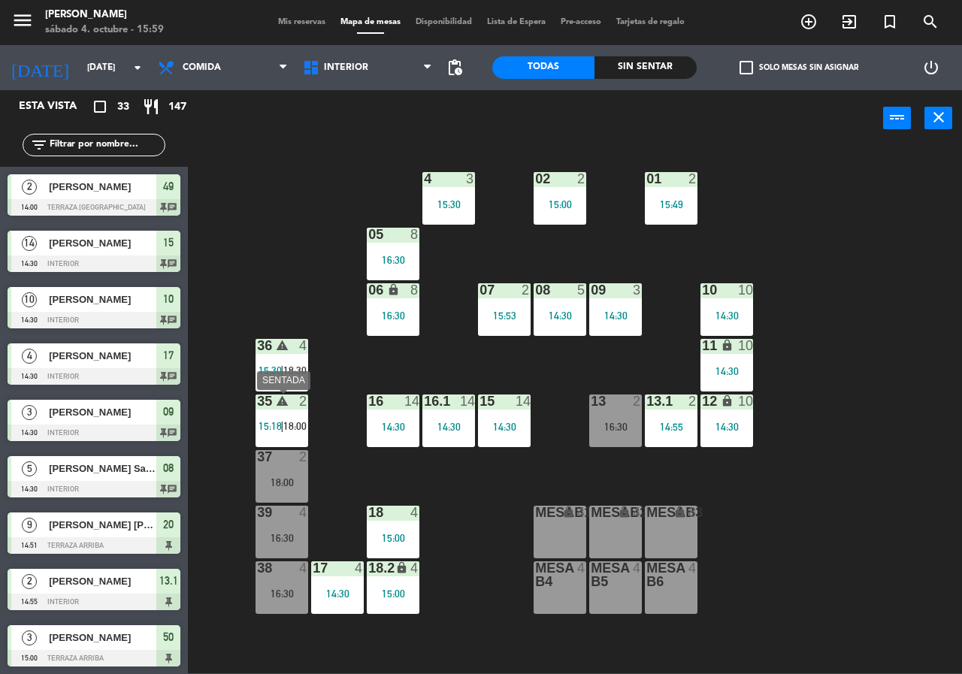
click at [277, 433] on div "35 warning 2 15:18 | 18:00" at bounding box center [282, 421] width 53 height 53
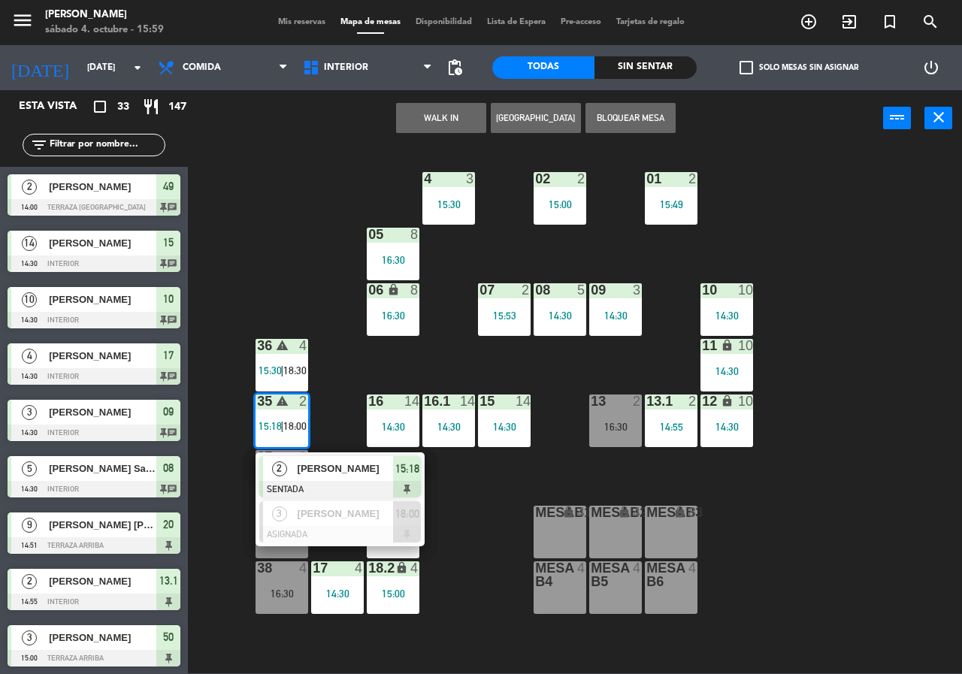
click at [335, 472] on div "2 [PERSON_NAME] SENTADA 15:18" at bounding box center [340, 477] width 192 height 49
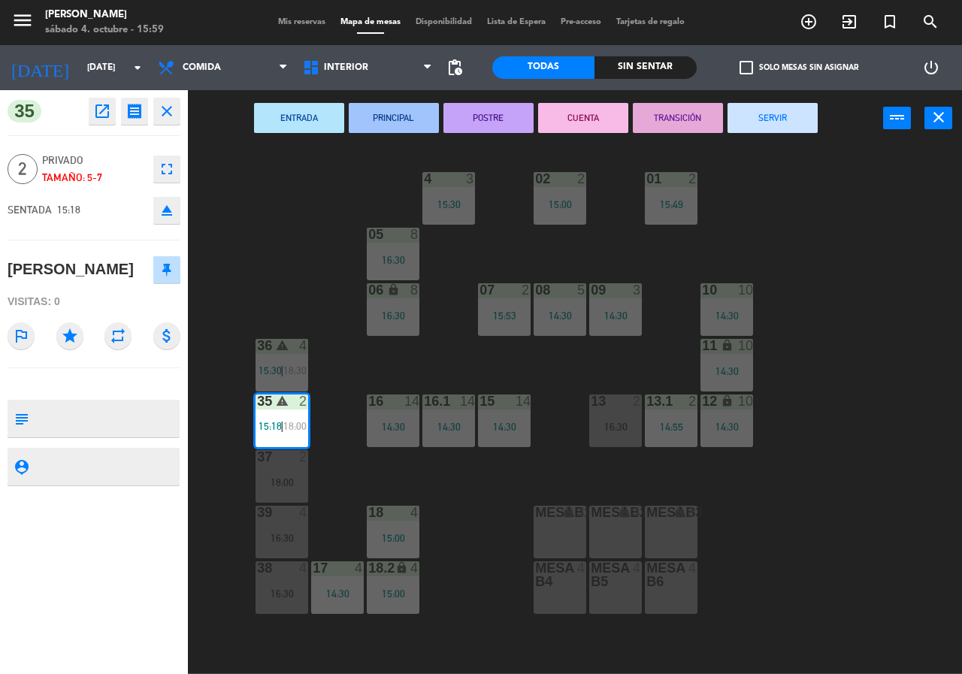
click at [758, 189] on div "02 2 15:00 4 3 15:30 01 2 15:49 05 8 16:30 06 lock 8 16:30 07 2 15:53 09 3 14:3…" at bounding box center [580, 410] width 765 height 528
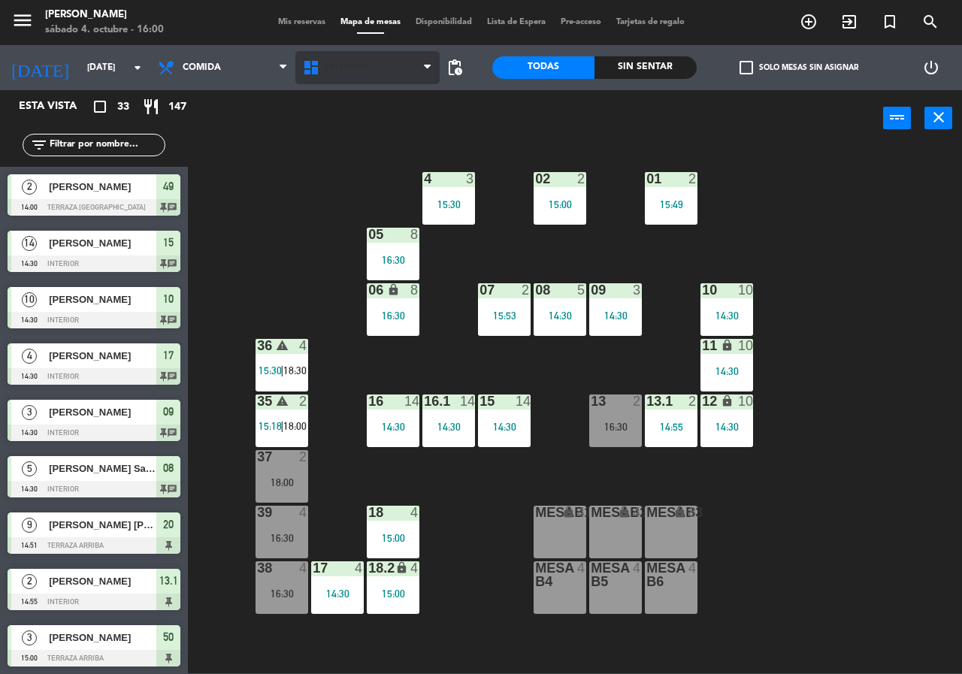
click at [365, 60] on span "Interior" at bounding box center [367, 67] width 145 height 33
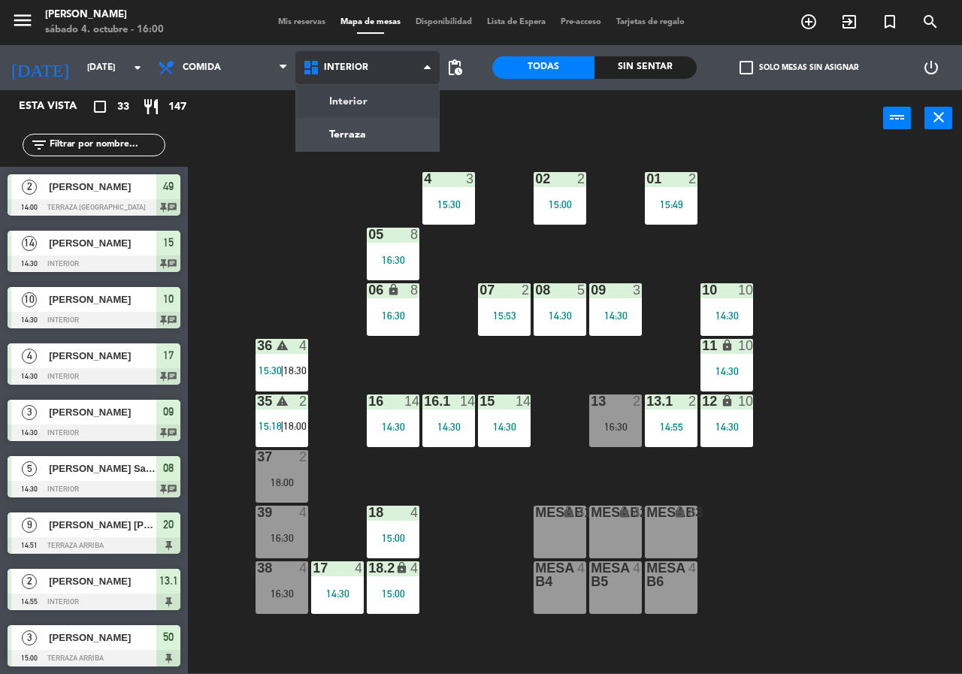
click at [392, 134] on ng-component "menu [PERSON_NAME][DATE] 4. octubre - 16:00 Mis reservas Mapa de mesas Disponib…" at bounding box center [481, 337] width 962 height 674
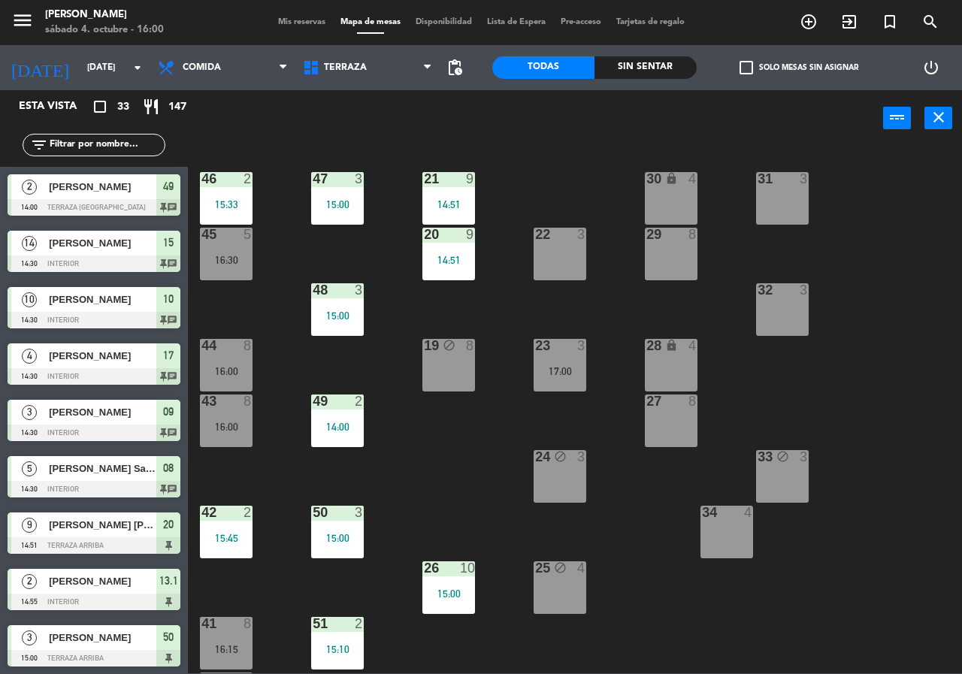
click at [293, 256] on div "21 9 14:51 30 lock 4 46 2 15:33 47 3 15:00 31 3 20 9 14:51 22 3 29 8 45 5 16:30…" at bounding box center [580, 410] width 765 height 528
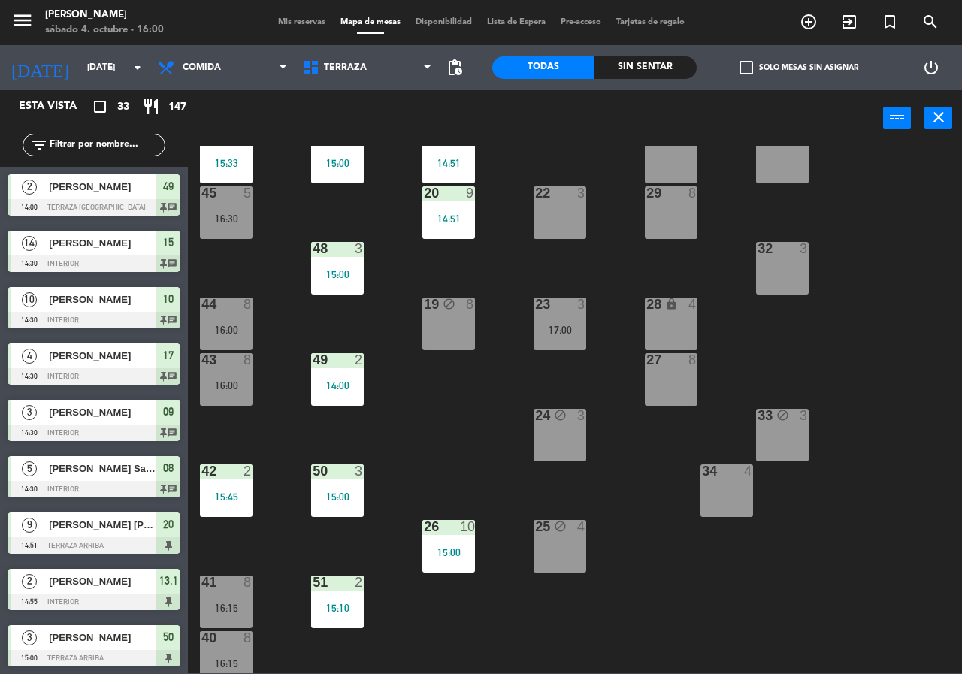
scroll to position [108, 0]
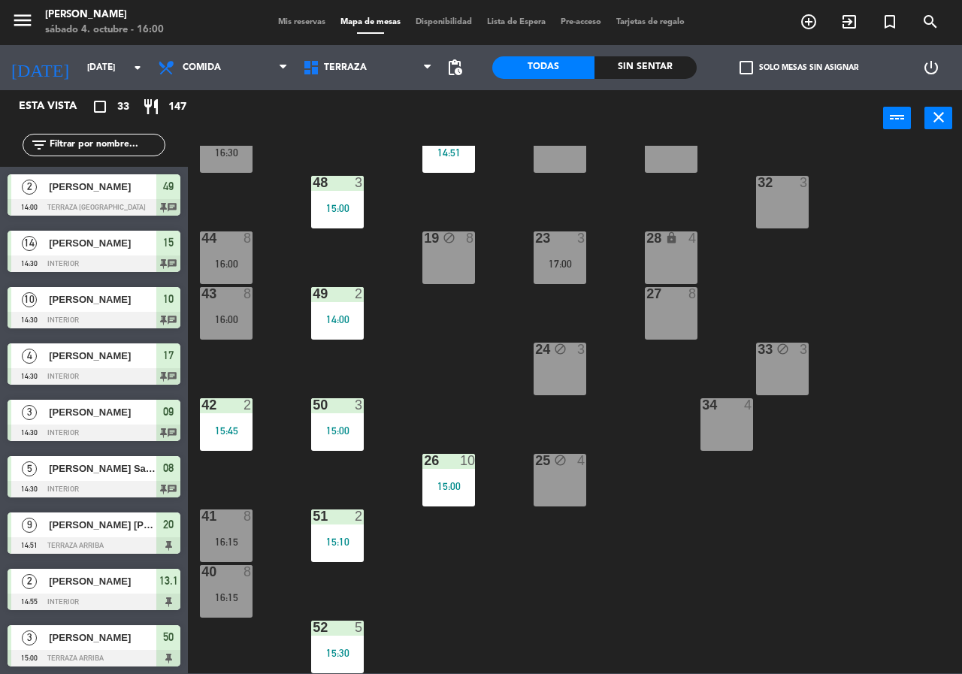
click at [321, 121] on div "power_input close" at bounding box center [536, 118] width 696 height 57
click at [319, 123] on div "power_input close" at bounding box center [536, 118] width 696 height 57
click at [196, 68] on span "Comida" at bounding box center [202, 67] width 38 height 11
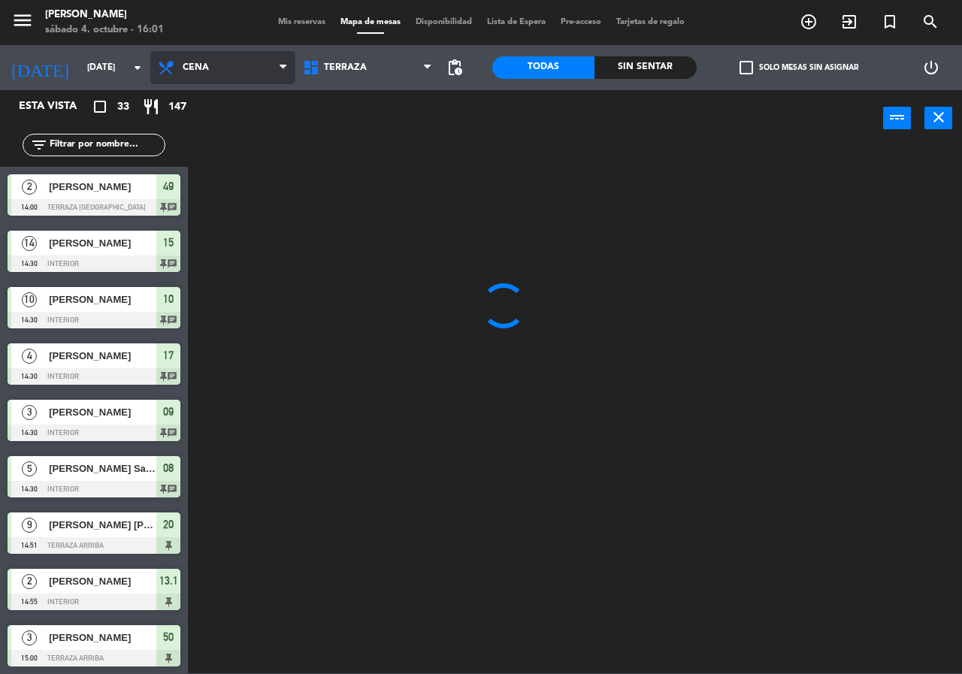
click at [243, 146] on ng-component "menu Chepe [PERSON_NAME] sábado 4. octubre - 16:01 Mis reservas Mapa de mesas D…" at bounding box center [481, 337] width 962 height 674
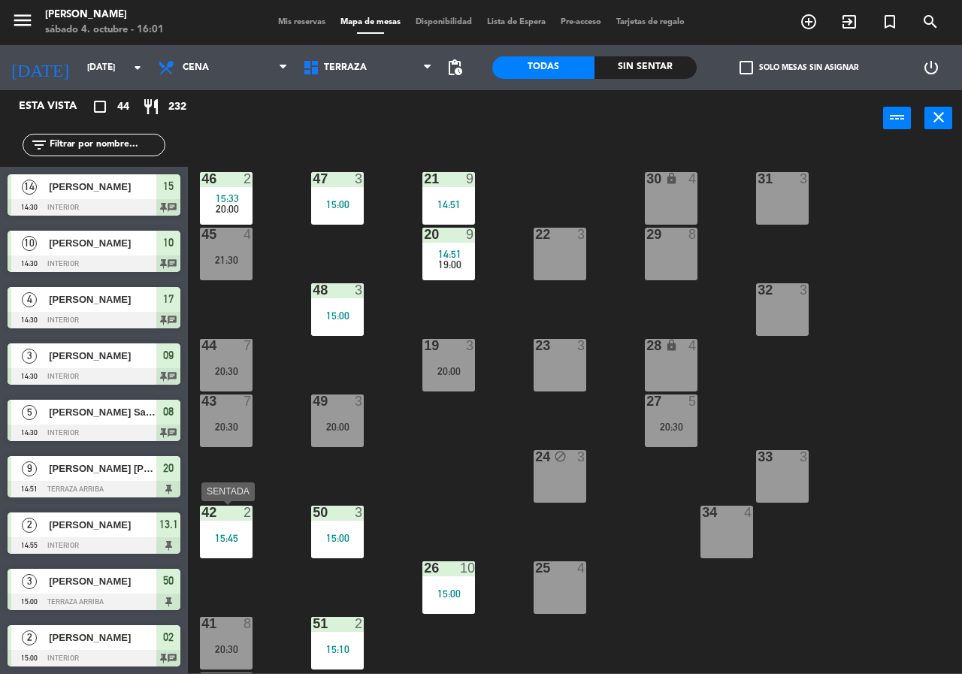
click at [235, 547] on div "42 2 15:45" at bounding box center [226, 532] width 53 height 53
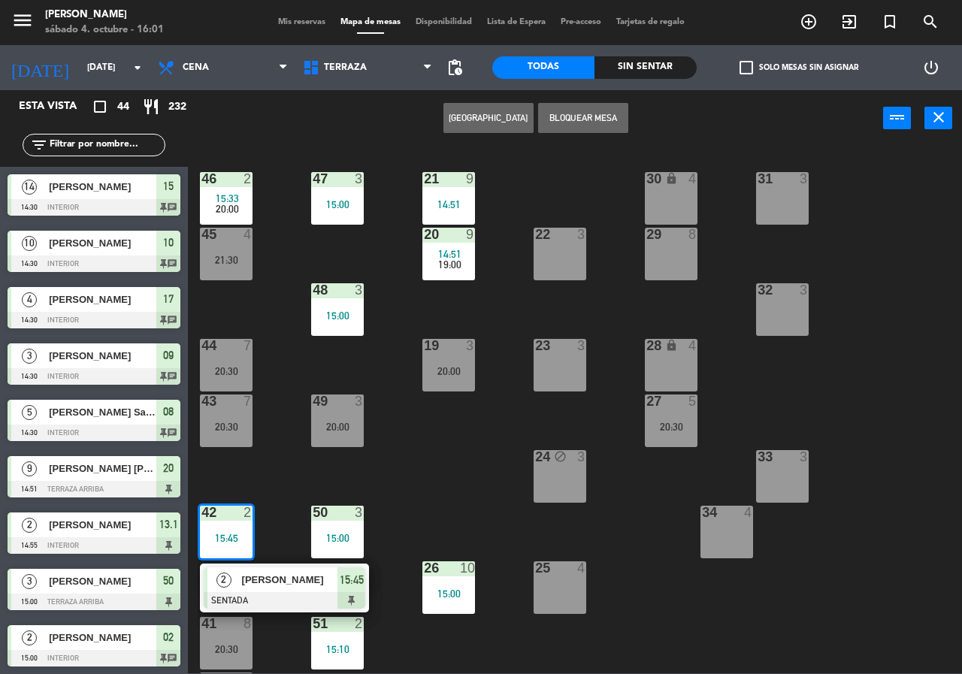
click at [589, 115] on button "Bloquear Mesa" at bounding box center [583, 118] width 90 height 30
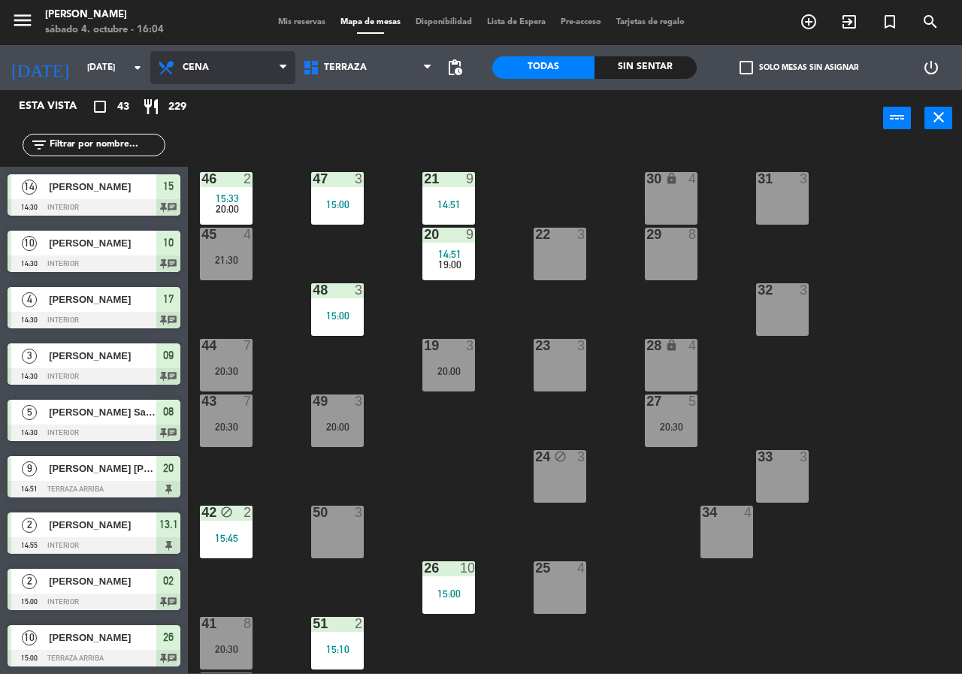
click at [224, 74] on span "Cena" at bounding box center [222, 67] width 145 height 33
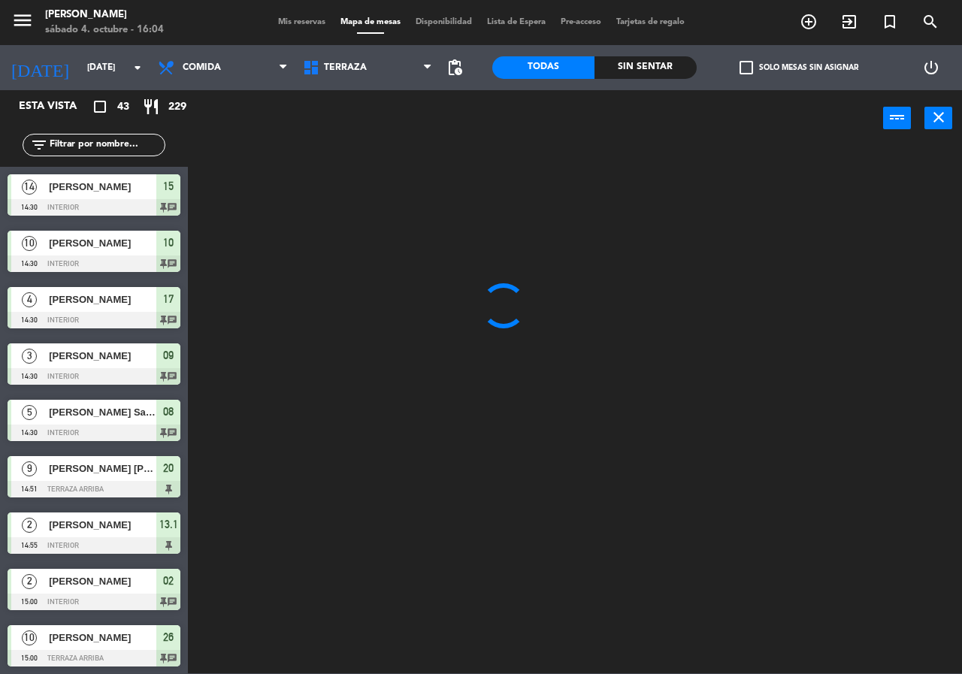
drag, startPoint x: 252, startPoint y: 96, endPoint x: 494, endPoint y: 83, distance: 242.5
click at [254, 96] on ng-component "menu [PERSON_NAME][DATE] 4. octubre - 16:04 Mis reservas Mapa de mesas Disponib…" at bounding box center [481, 337] width 962 height 674
click at [662, 60] on div "Sin sentar" at bounding box center [646, 67] width 102 height 23
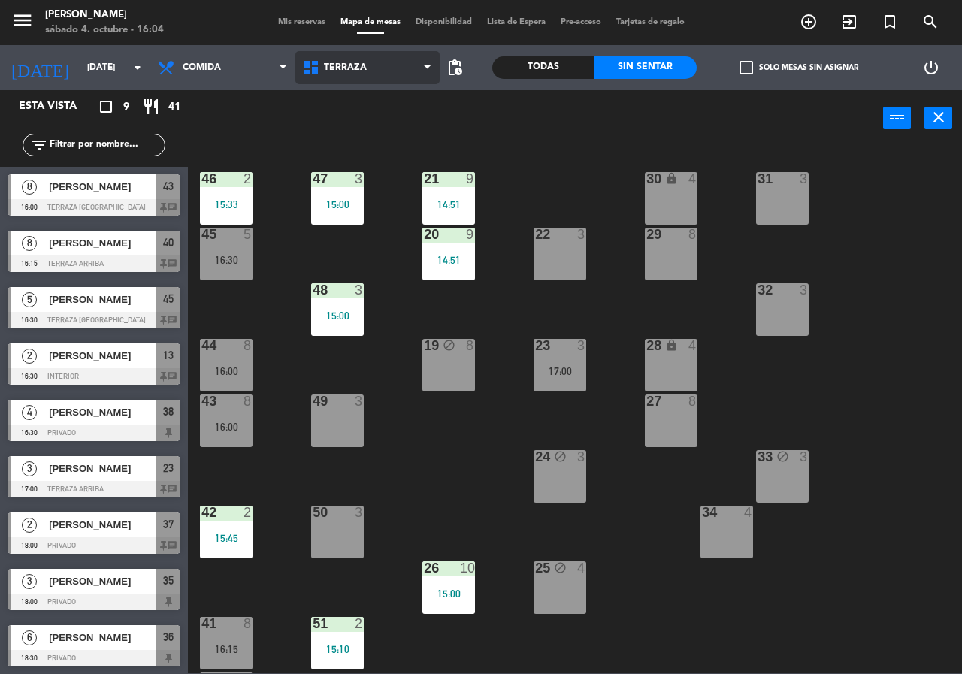
drag, startPoint x: 383, startPoint y: 59, endPoint x: 393, endPoint y: 80, distance: 24.2
click at [386, 59] on span "Terraza" at bounding box center [367, 67] width 145 height 33
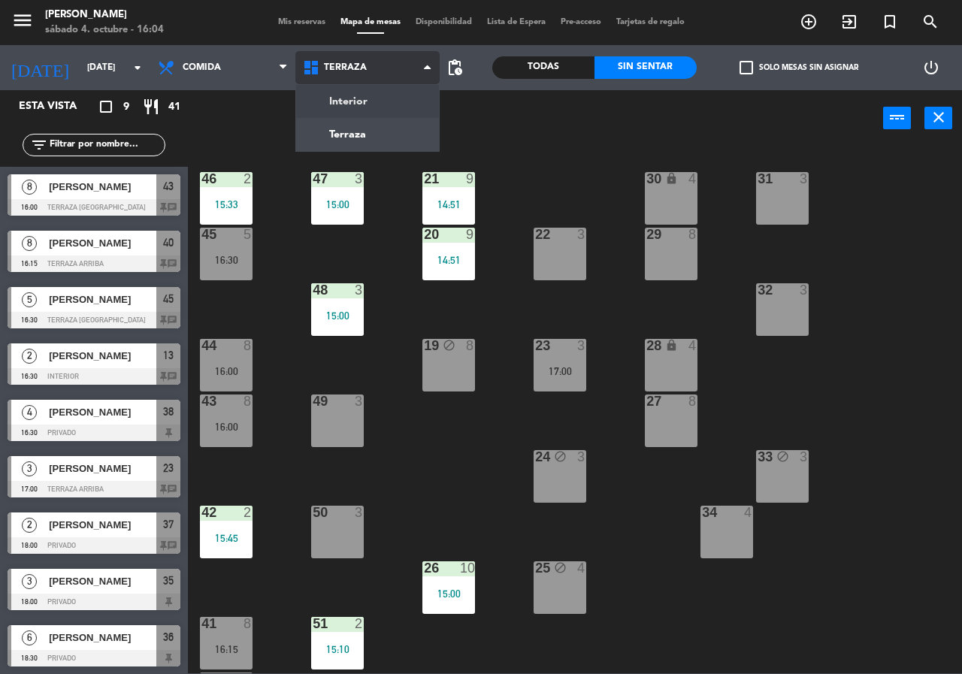
click at [392, 87] on div "Interior Terraza Terraza Interior Terraza" at bounding box center [367, 67] width 145 height 45
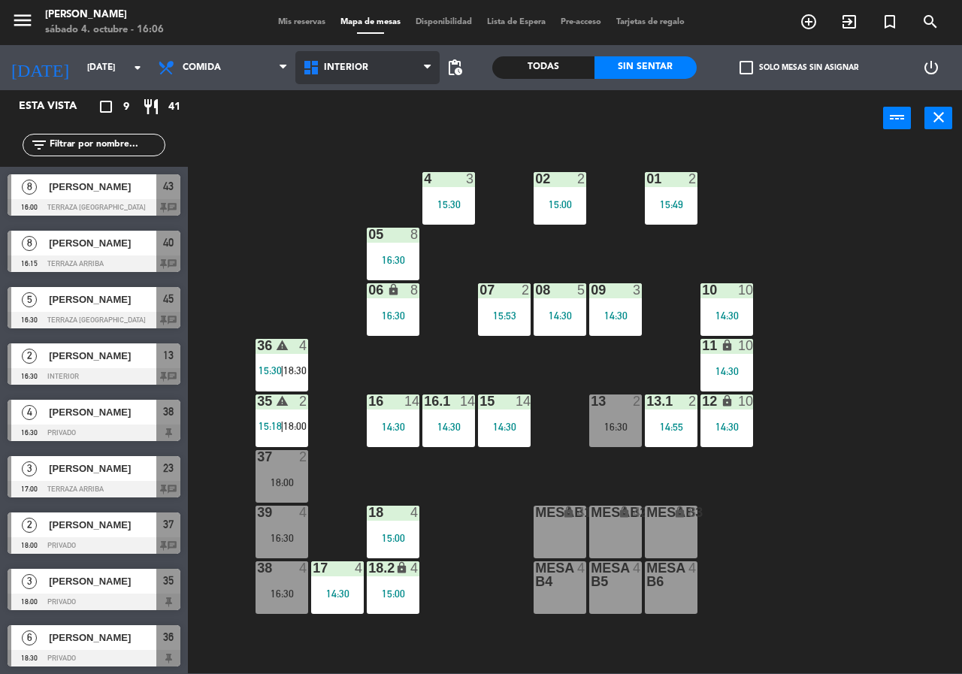
drag, startPoint x: 352, startPoint y: 58, endPoint x: 364, endPoint y: 102, distance: 45.2
click at [352, 60] on span "Interior" at bounding box center [367, 67] width 145 height 33
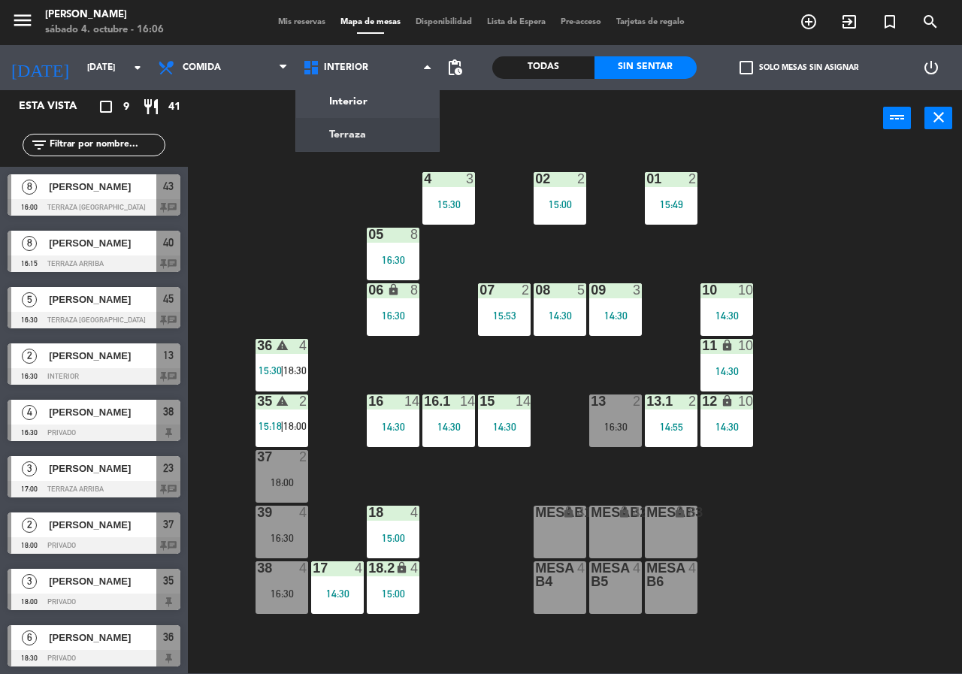
click at [363, 128] on ng-component "menu [PERSON_NAME][DATE] 4. octubre - 16:06 Mis reservas Mapa de mesas Disponib…" at bounding box center [481, 337] width 962 height 674
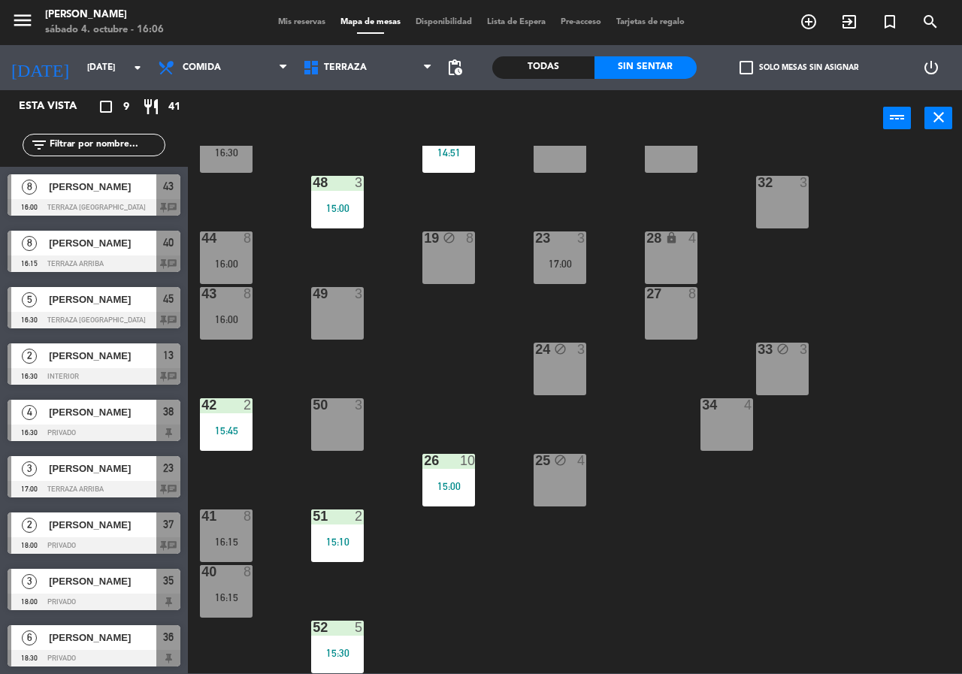
click at [259, 214] on div "21 9 14:51 30 lock 4 46 2 15:33 47 3 15:00 31 3 20 9 14:51 22 3 29 8 45 5 16:30…" at bounding box center [580, 410] width 765 height 528
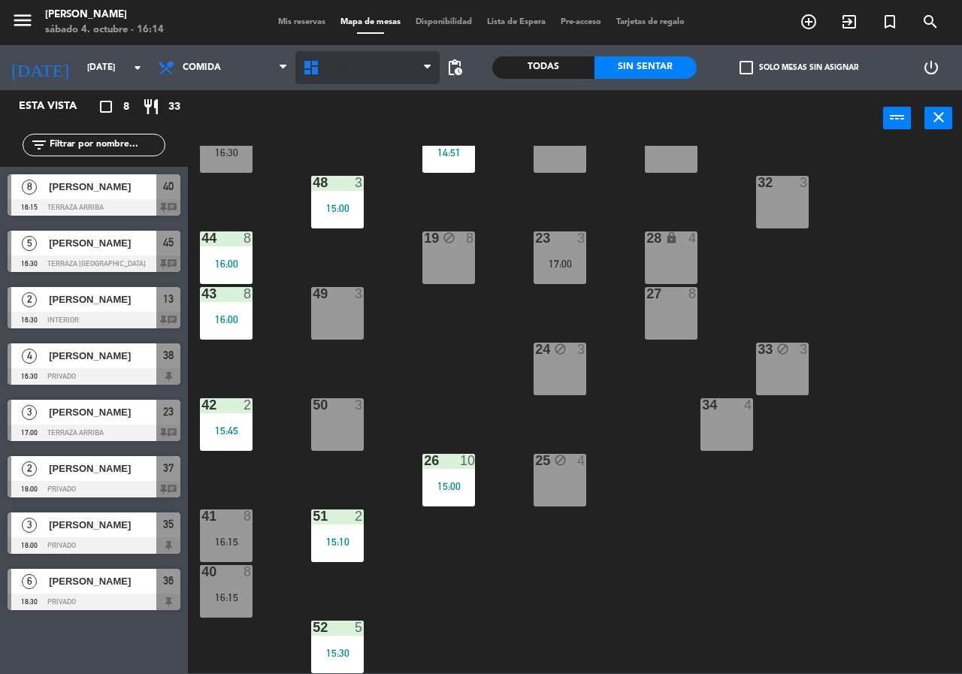
click at [332, 71] on span "Terraza" at bounding box center [345, 67] width 43 height 11
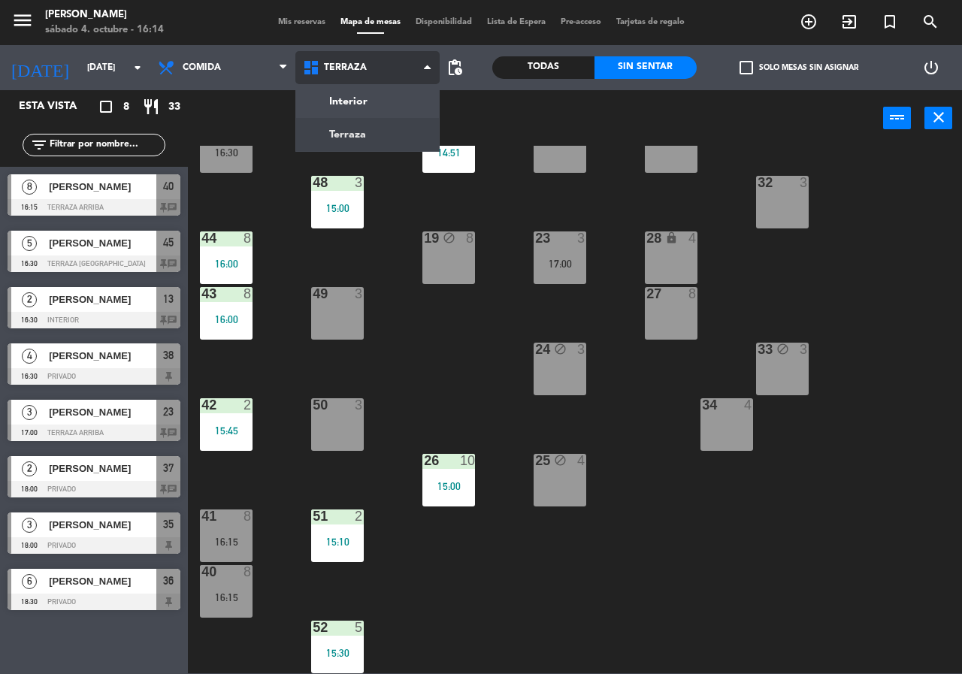
click at [355, 84] on ul "Interior Terraza" at bounding box center [367, 118] width 145 height 68
click at [382, 87] on div "Interior Terraza Terraza Interior Terraza" at bounding box center [367, 67] width 145 height 45
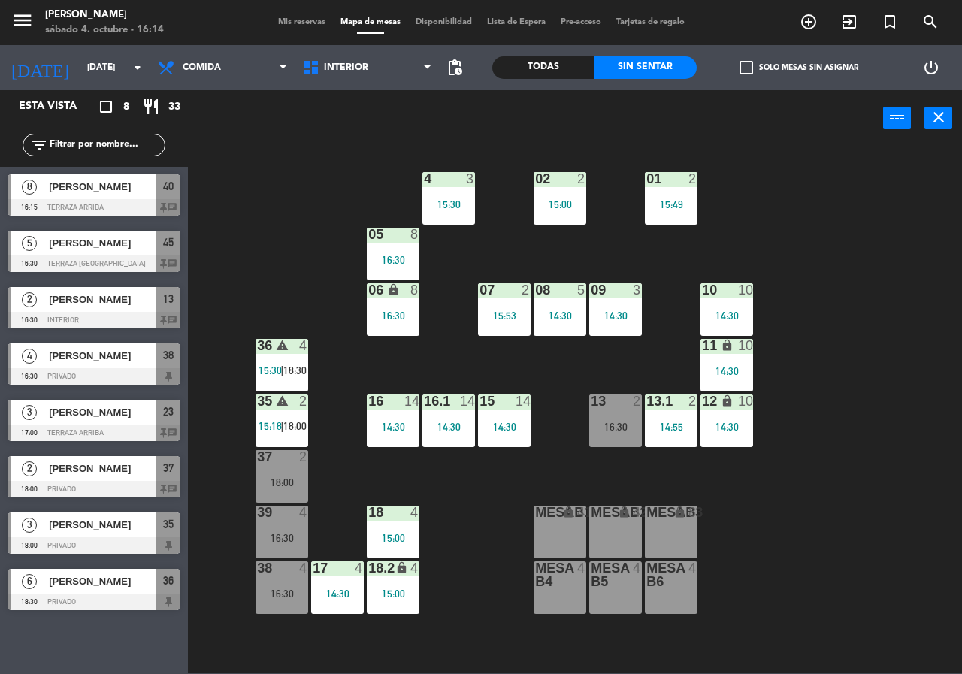
click at [565, 192] on div "02 2 15:00" at bounding box center [560, 198] width 53 height 53
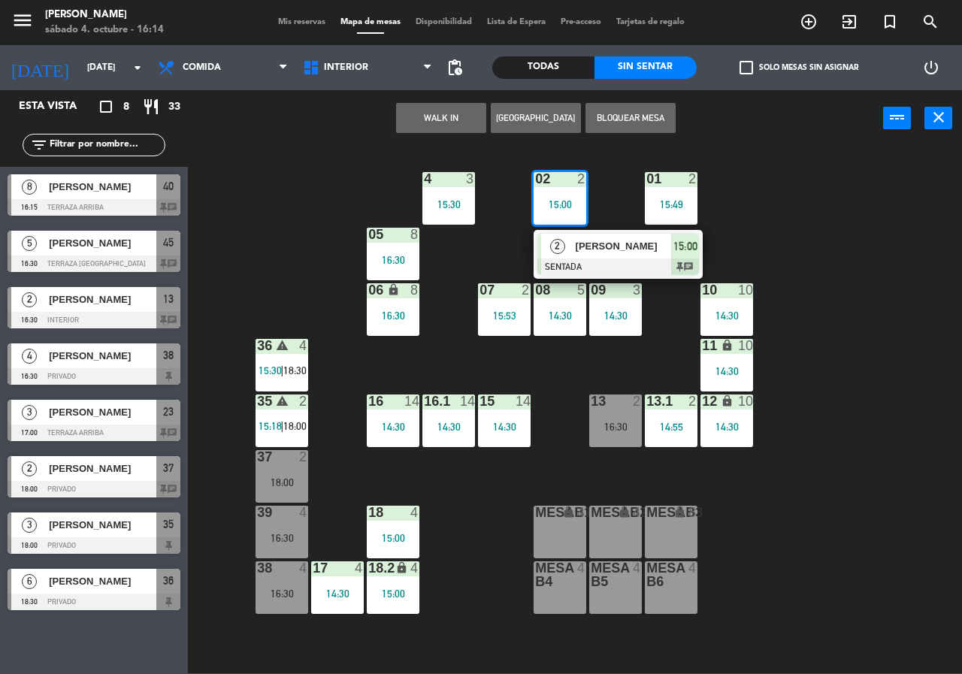
click at [627, 222] on div "02 2 15:00 2 [PERSON_NAME] SENTADA 15:00 chat 4 3 15:30 01 2 15:49 05 8 16:30 0…" at bounding box center [580, 410] width 765 height 528
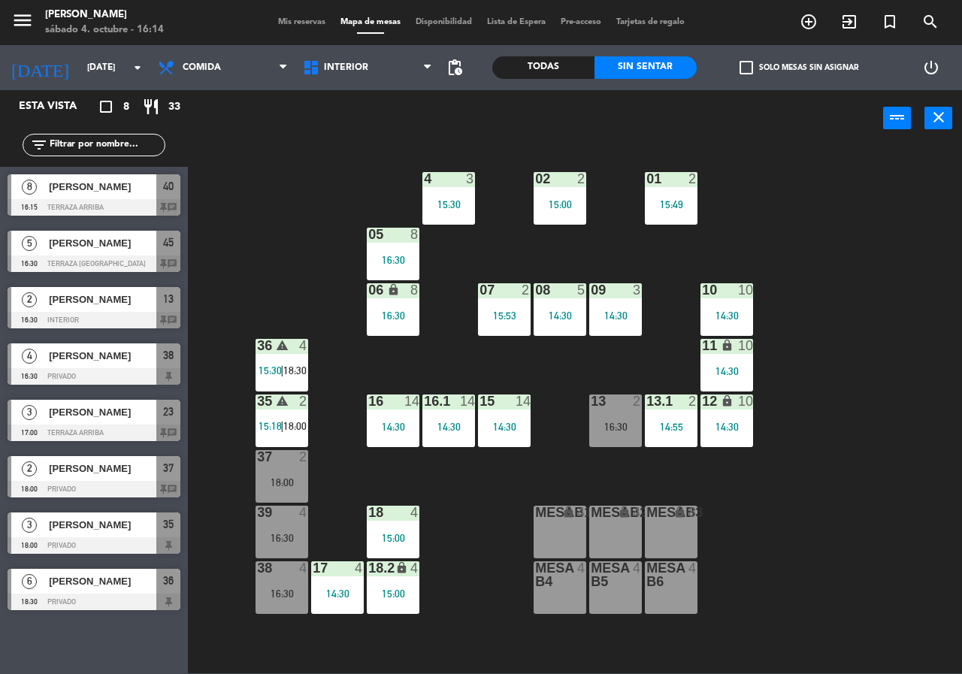
click at [562, 199] on div "15:00" at bounding box center [560, 204] width 53 height 11
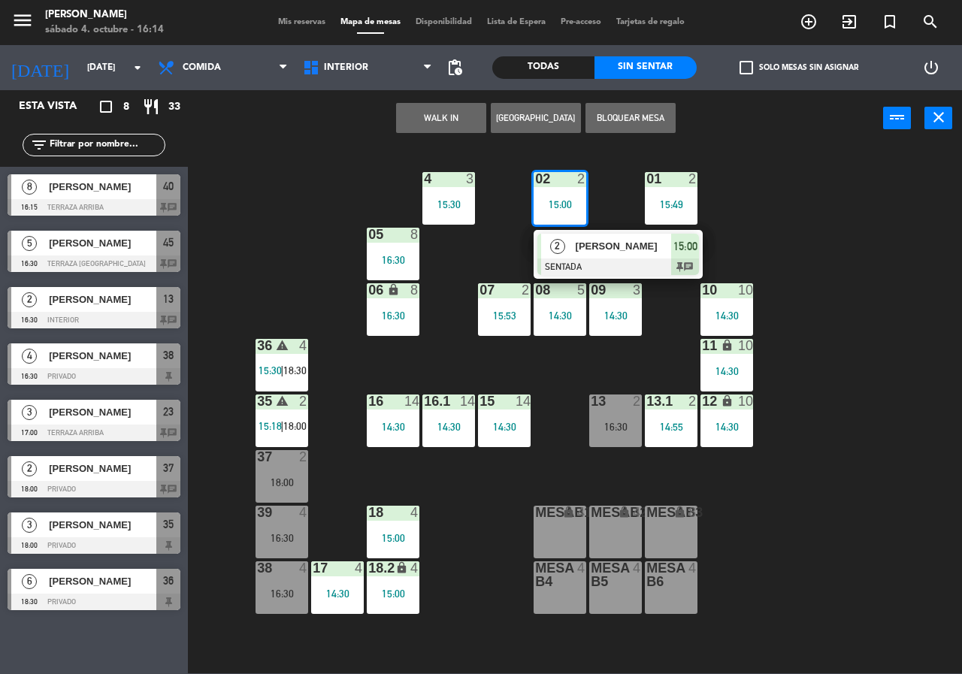
click at [637, 236] on div "[PERSON_NAME]" at bounding box center [623, 246] width 98 height 25
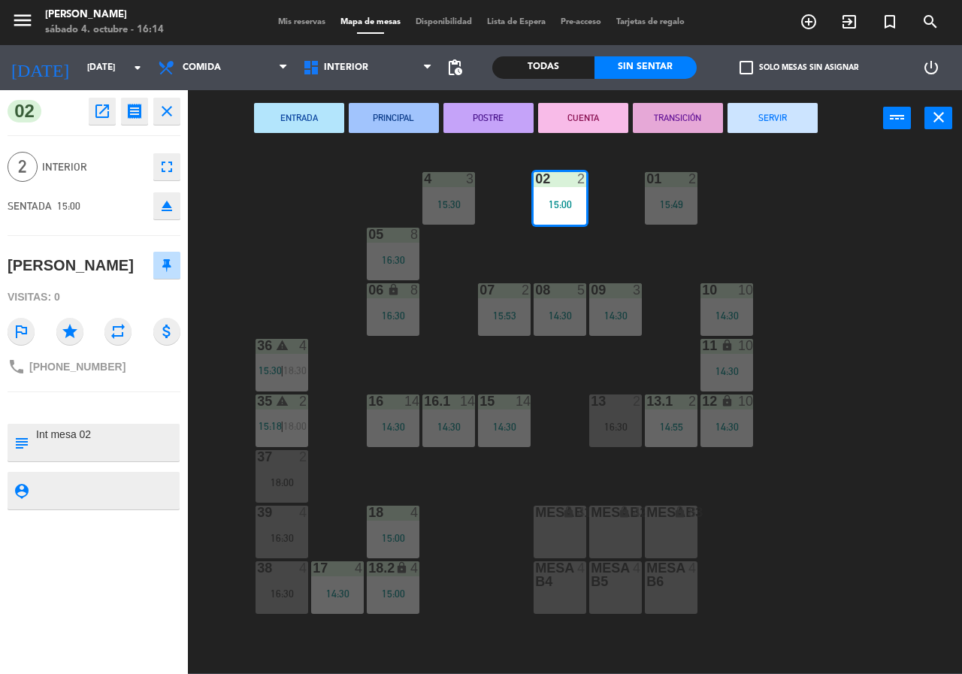
click at [782, 132] on button "SERVIR" at bounding box center [773, 118] width 90 height 30
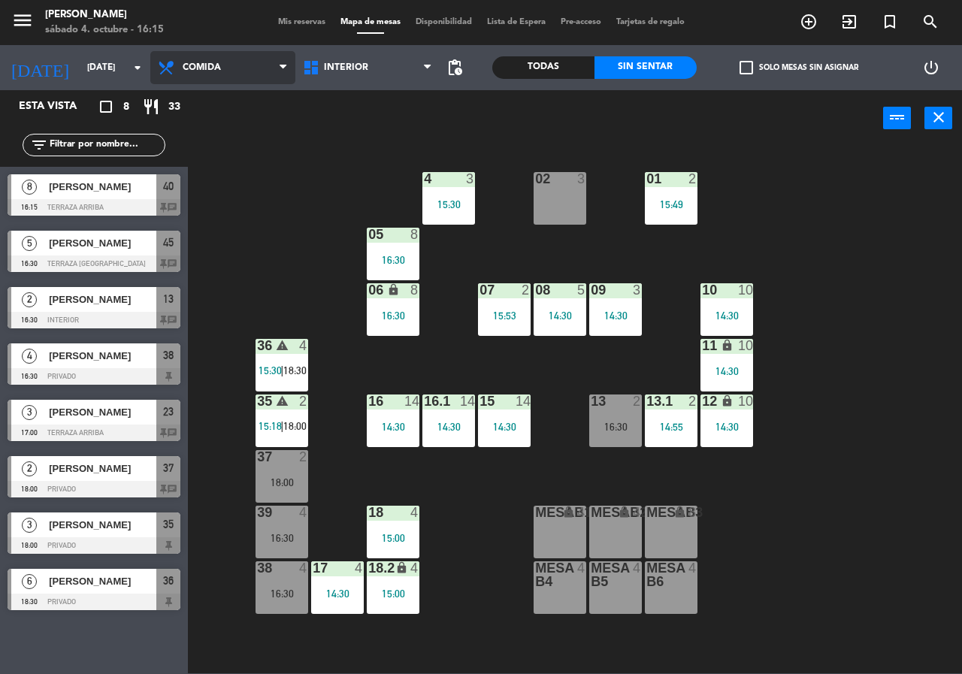
click at [268, 77] on span "Comida" at bounding box center [222, 67] width 145 height 33
click at [248, 140] on ng-component "menu Chepe [PERSON_NAME] sábado 4. octubre - 16:15 Mis reservas Mapa de mesas D…" at bounding box center [481, 337] width 962 height 674
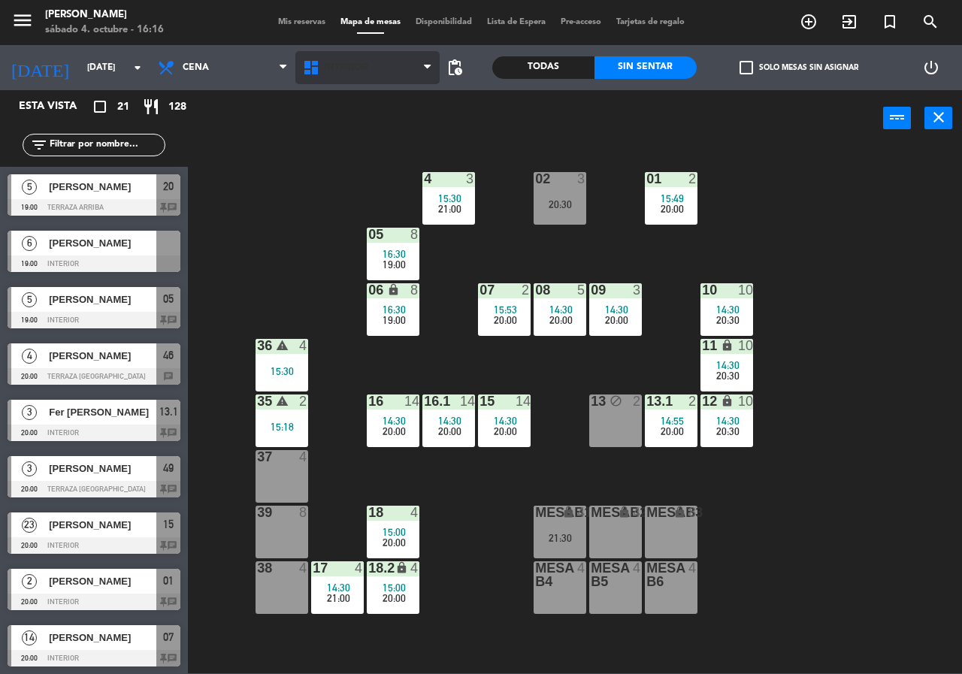
click at [346, 60] on span "Interior" at bounding box center [367, 67] width 145 height 33
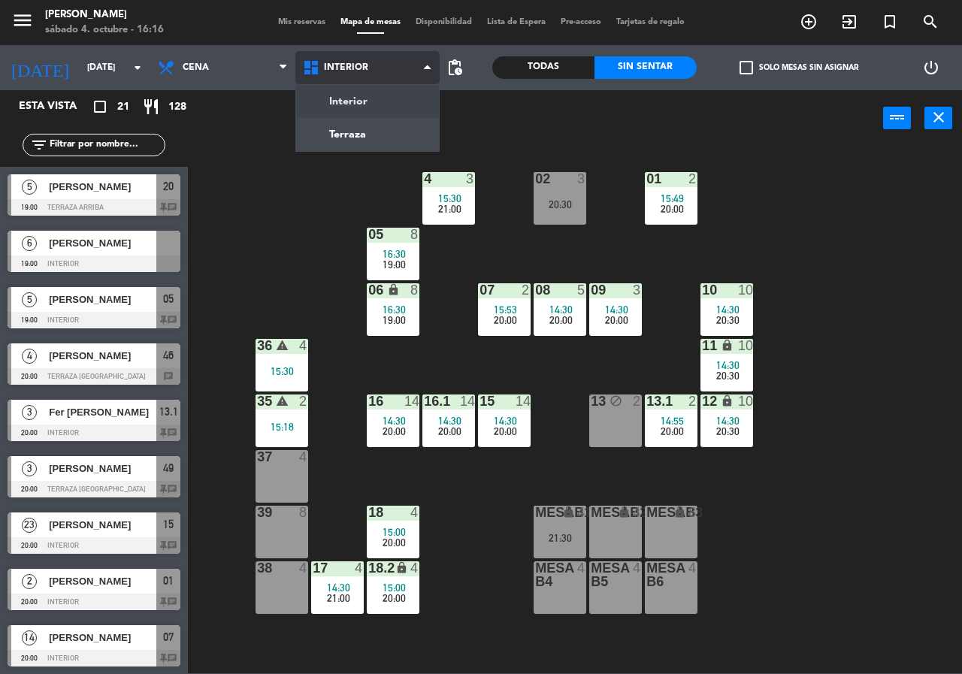
click at [364, 104] on ng-component "menu [PERSON_NAME][DATE] 4. octubre - 16:16 Mis reservas Mapa de mesas Disponib…" at bounding box center [481, 337] width 962 height 674
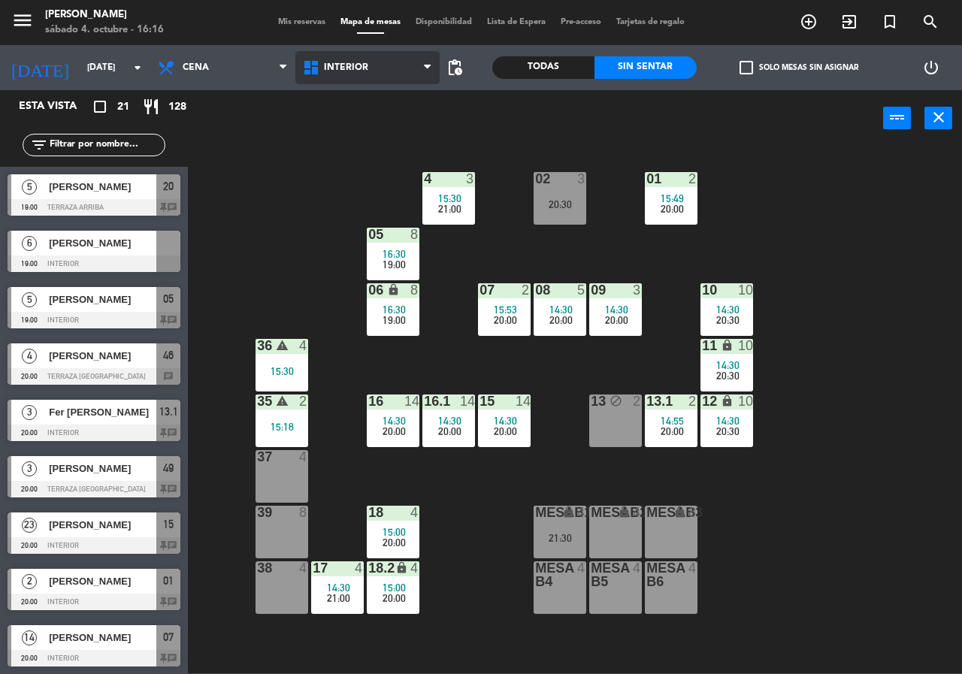
click at [366, 61] on span "Interior" at bounding box center [367, 67] width 145 height 33
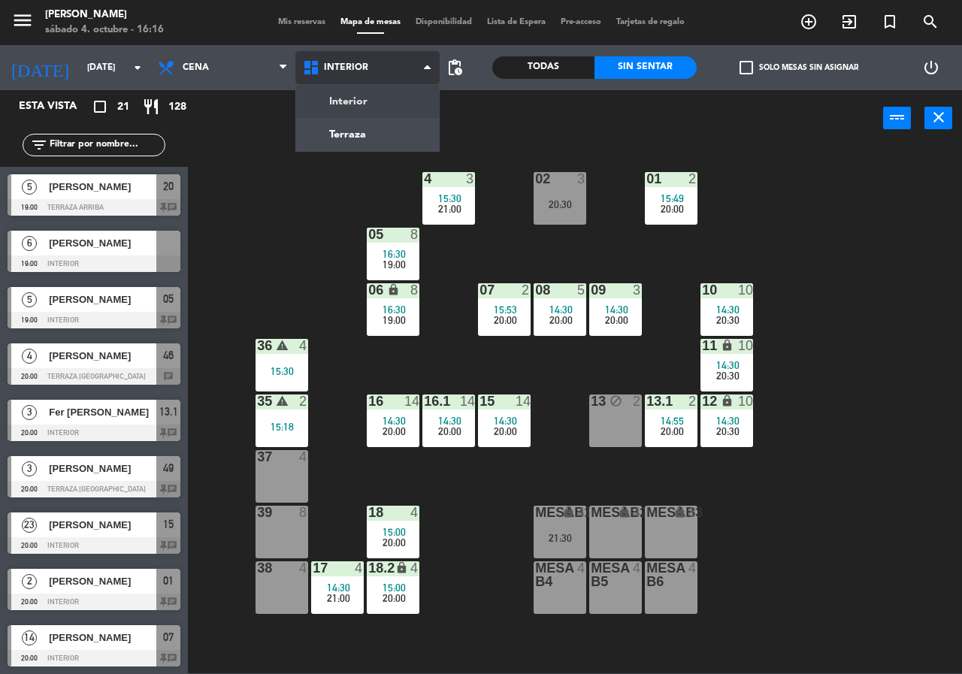
click at [367, 110] on ng-component "menu [PERSON_NAME][DATE] 4. octubre - 16:16 Mis reservas Mapa de mesas Disponib…" at bounding box center [481, 337] width 962 height 674
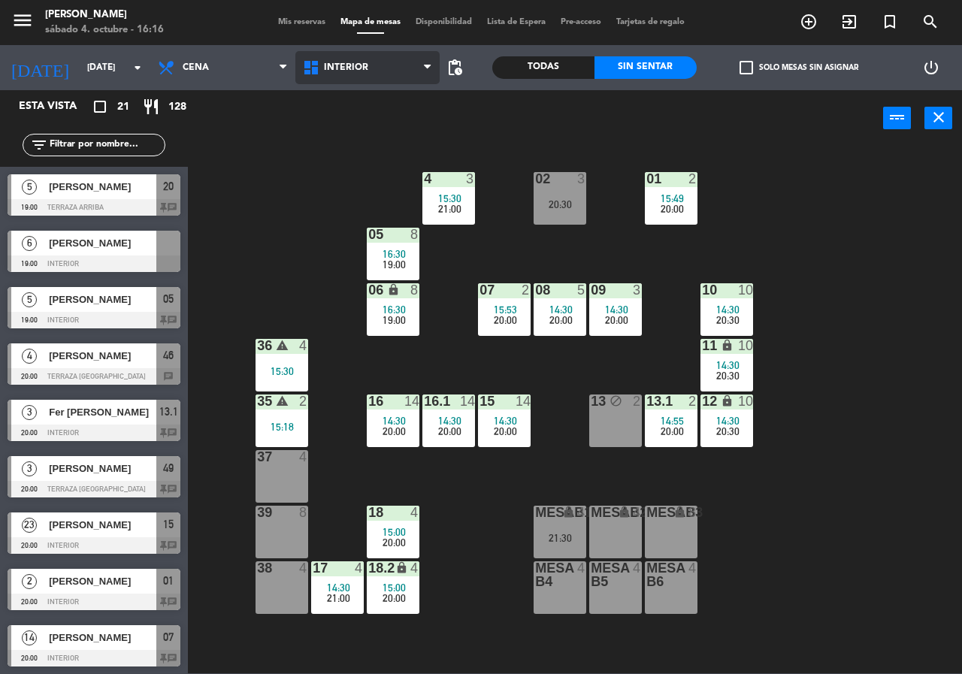
click at [356, 61] on span "Interior" at bounding box center [367, 67] width 145 height 33
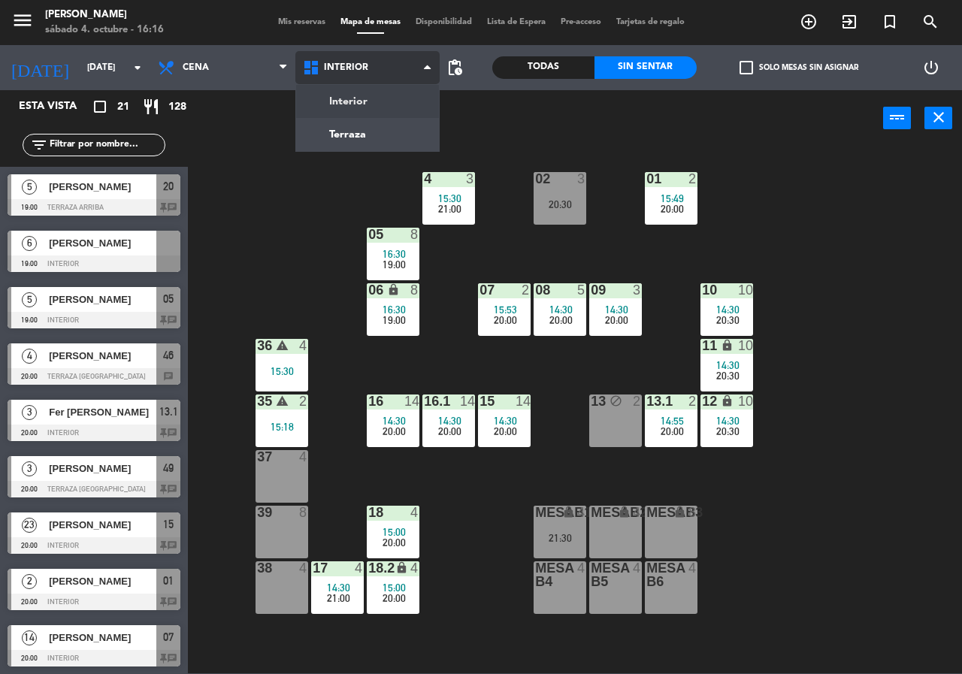
click at [357, 126] on ng-component "menu [PERSON_NAME][DATE] 4. octubre - 16:16 Mis reservas Mapa de mesas Disponib…" at bounding box center [481, 337] width 962 height 674
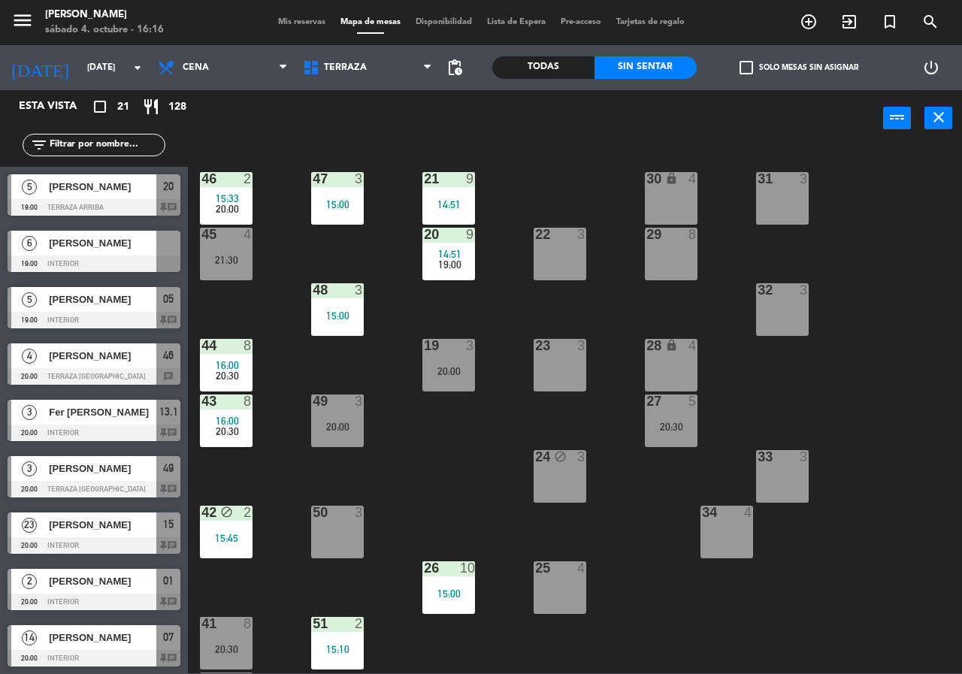
click at [682, 423] on div "20:30" at bounding box center [671, 427] width 53 height 11
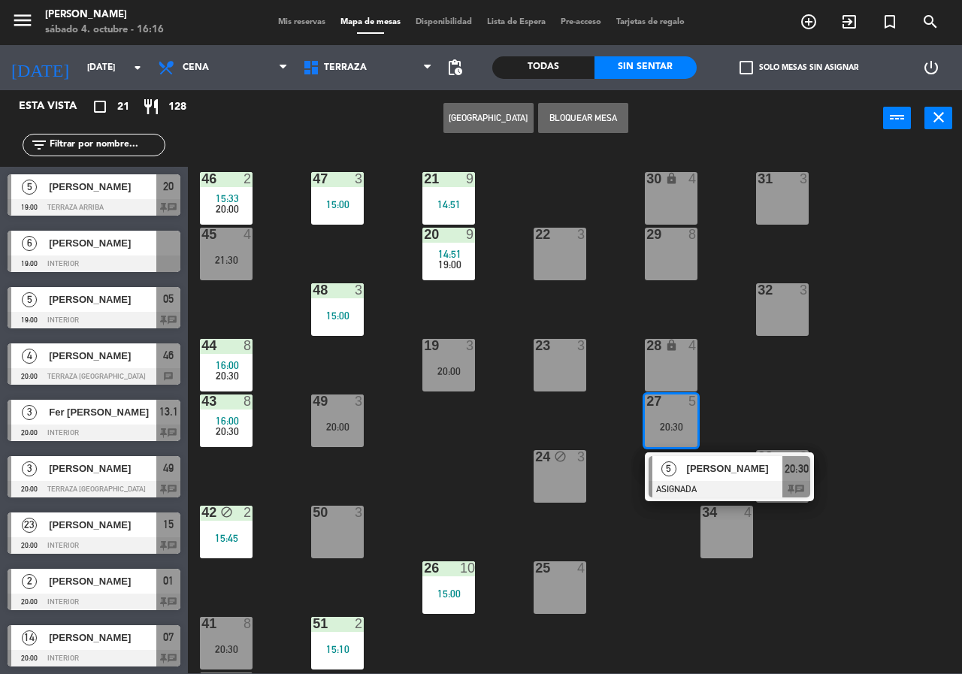
click at [729, 480] on div "[PERSON_NAME]" at bounding box center [735, 468] width 98 height 25
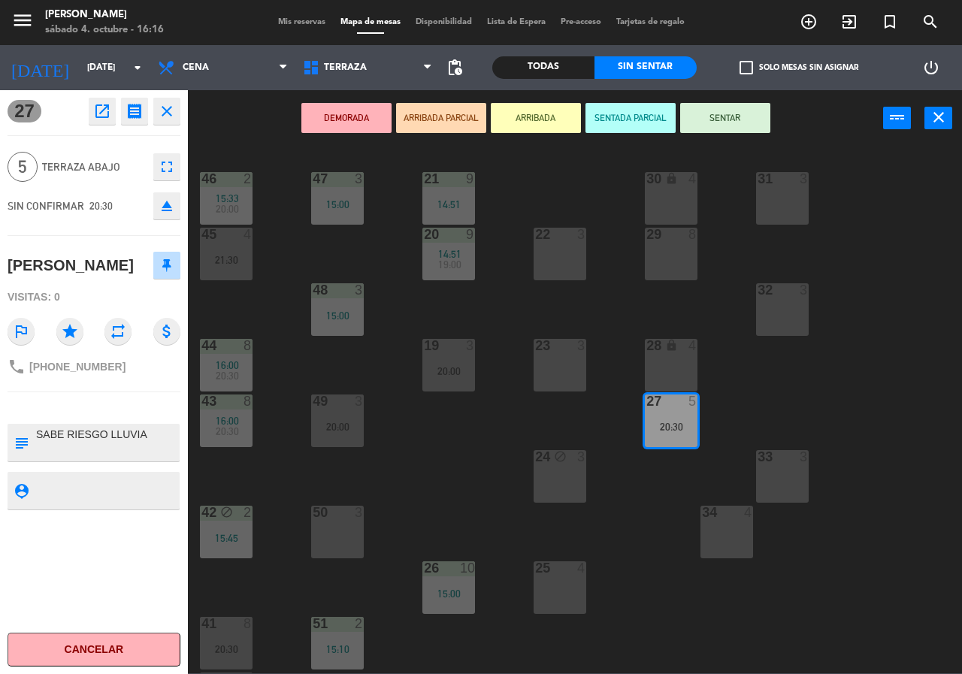
click at [674, 367] on div "28 lock 4" at bounding box center [671, 365] width 53 height 53
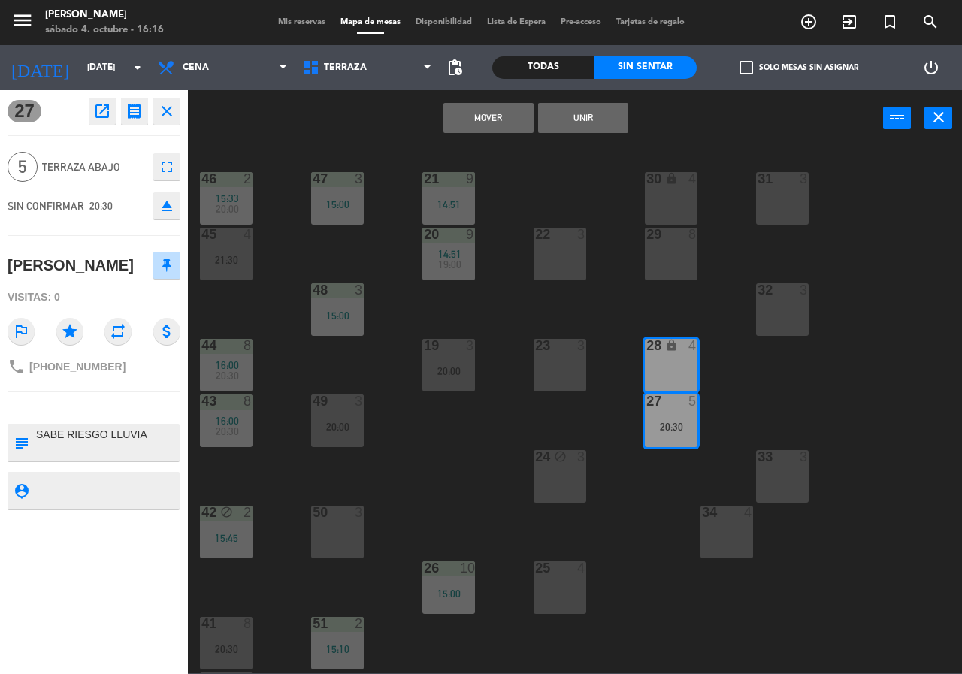
click at [581, 113] on button "Unir" at bounding box center [583, 118] width 90 height 30
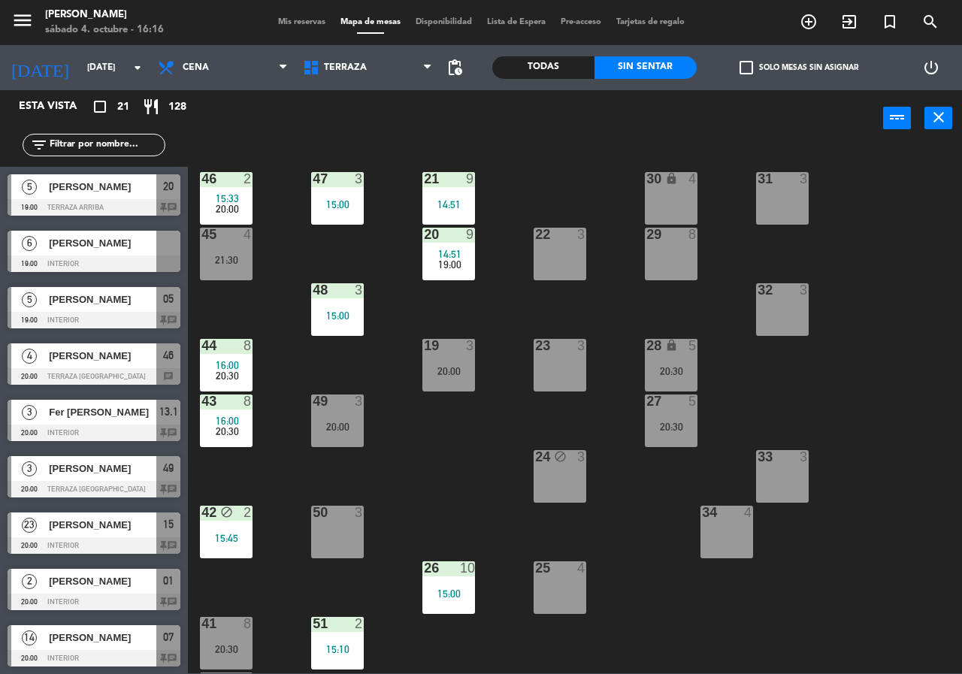
scroll to position [139, 0]
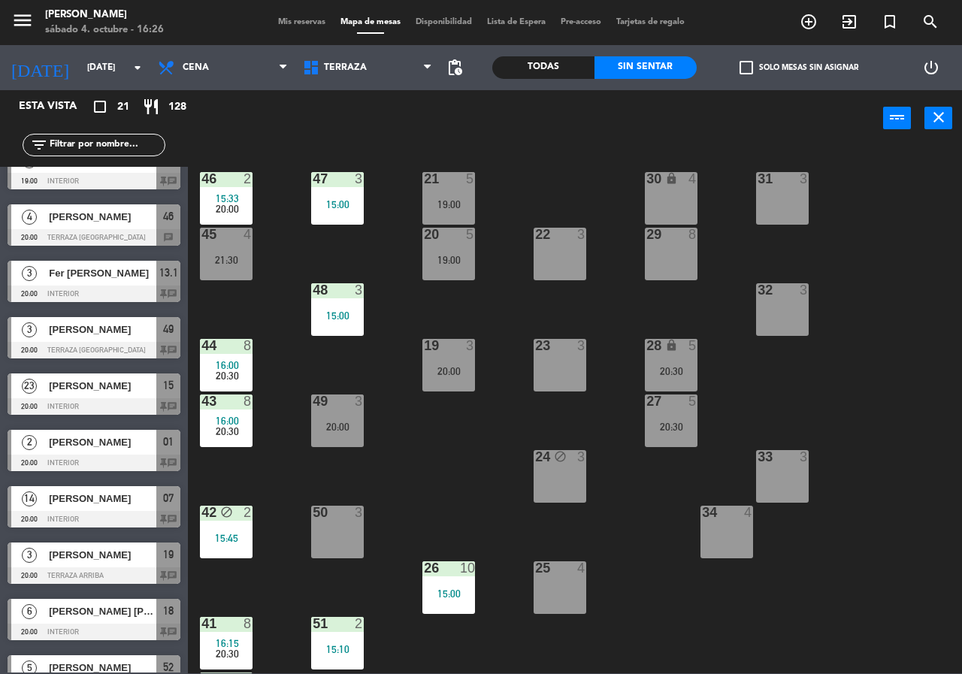
click at [298, 14] on div "menu [PERSON_NAME][DATE] 4. octubre - 16:26 Mis reservas Mapa de mesas Disponib…" at bounding box center [481, 22] width 962 height 45
click at [289, 9] on div "menu [PERSON_NAME][DATE] 4. octubre - 16:27 Mis reservas Mapa de mesas Disponib…" at bounding box center [481, 22] width 962 height 45
click at [277, 21] on span "Mis reservas" at bounding box center [302, 22] width 62 height 8
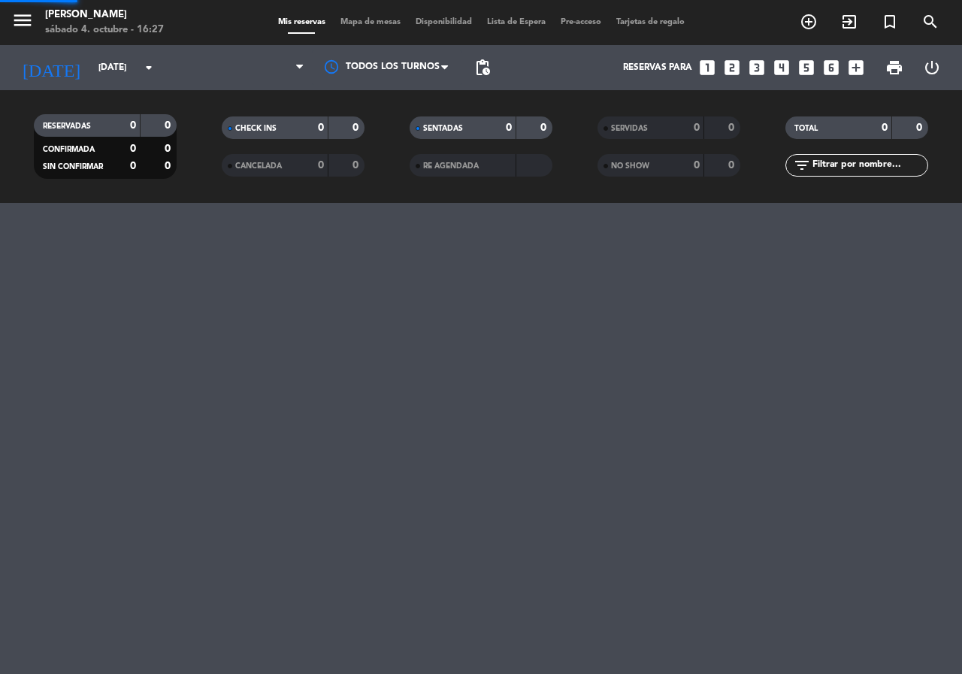
click at [280, 26] on span "Mis reservas" at bounding box center [302, 22] width 62 height 8
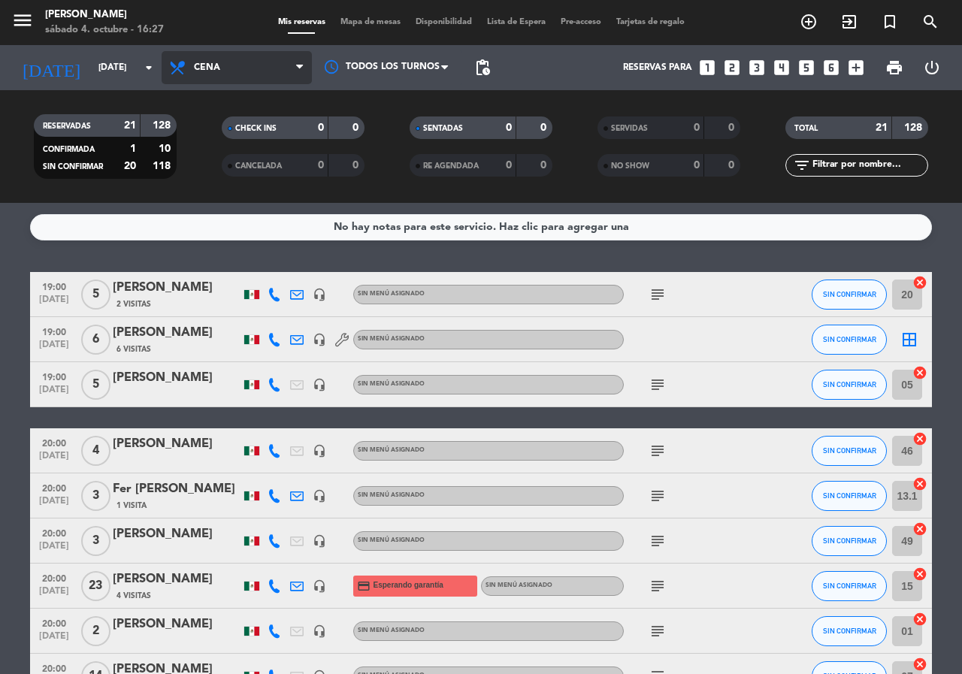
click at [292, 66] on span "Cena" at bounding box center [237, 67] width 150 height 33
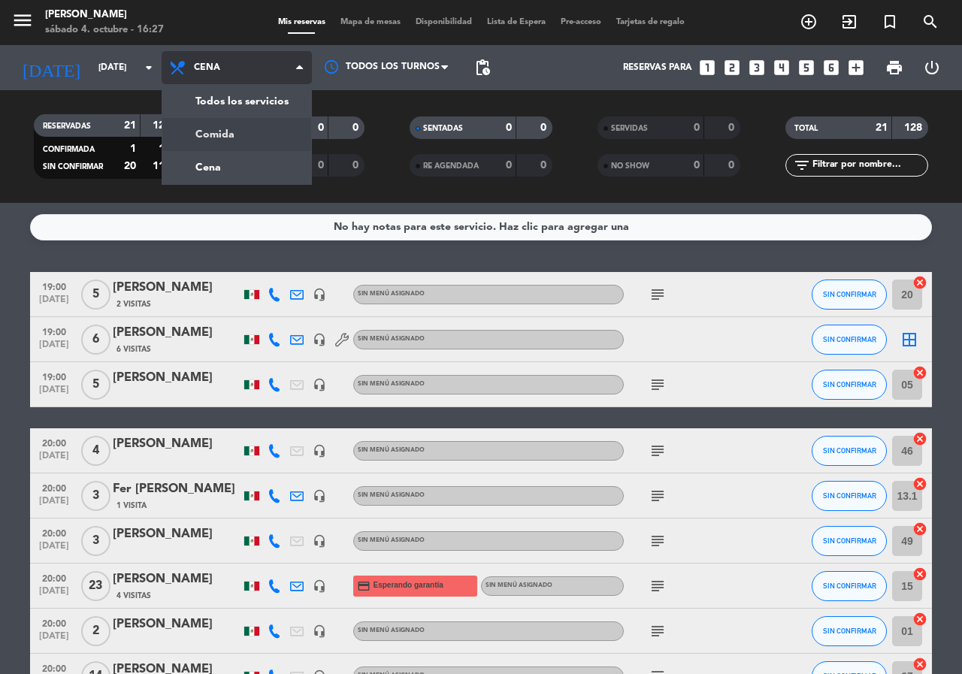
click at [274, 131] on div "menu Chepe [PERSON_NAME] sábado 4. octubre - 16:27 Mis reservas Mapa de mesas D…" at bounding box center [481, 101] width 962 height 203
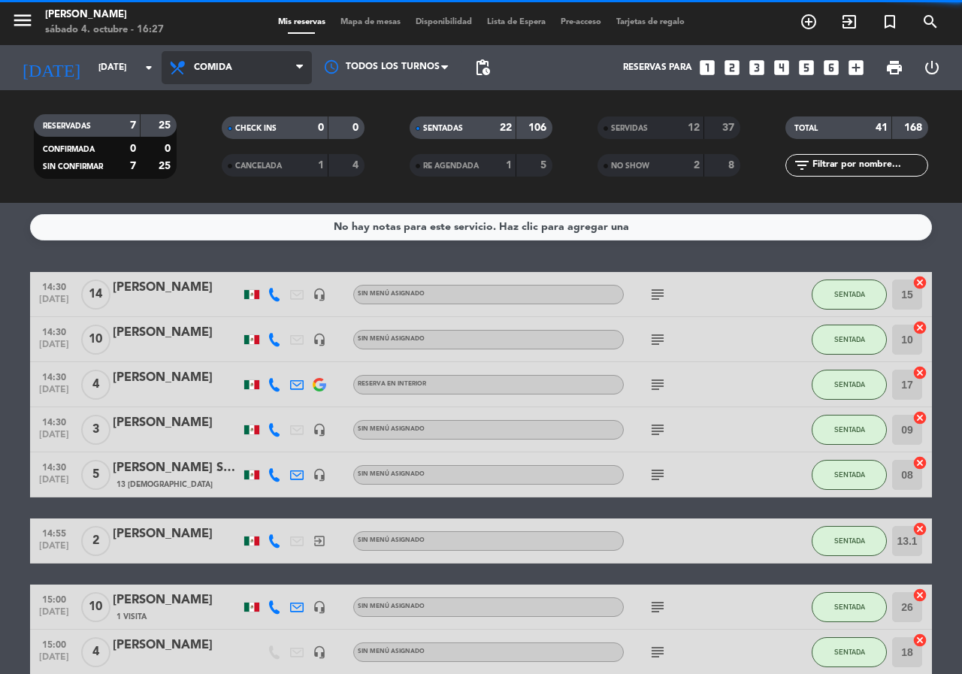
click at [291, 62] on span "Comida" at bounding box center [237, 67] width 150 height 33
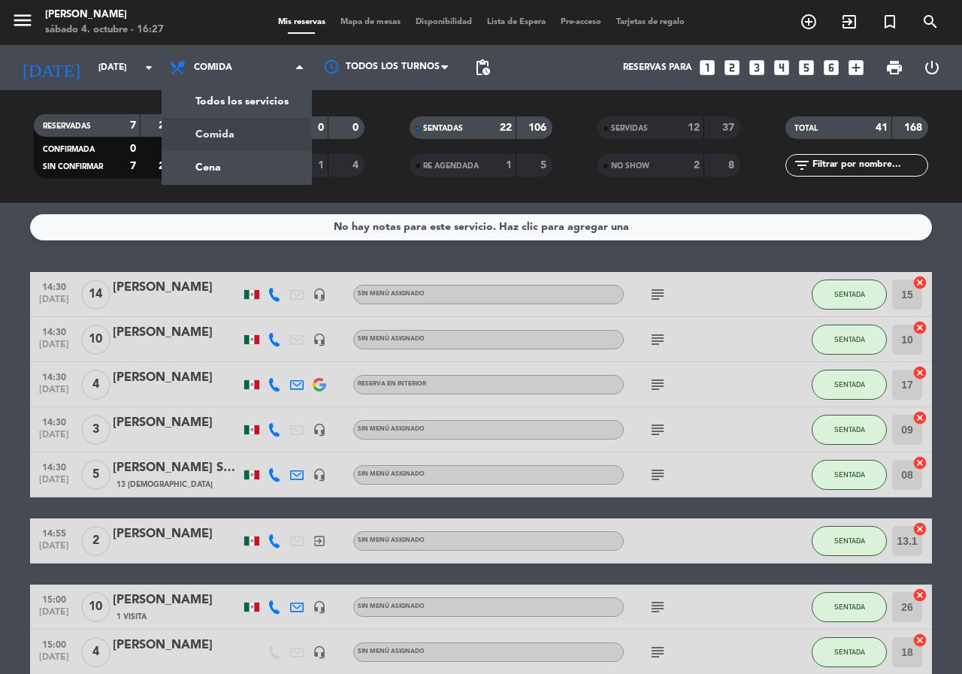
click at [341, 29] on div "menu [PERSON_NAME][DATE] 4. octubre - 16:27 Mis reservas Mapa de mesas Disponib…" at bounding box center [481, 22] width 962 height 45
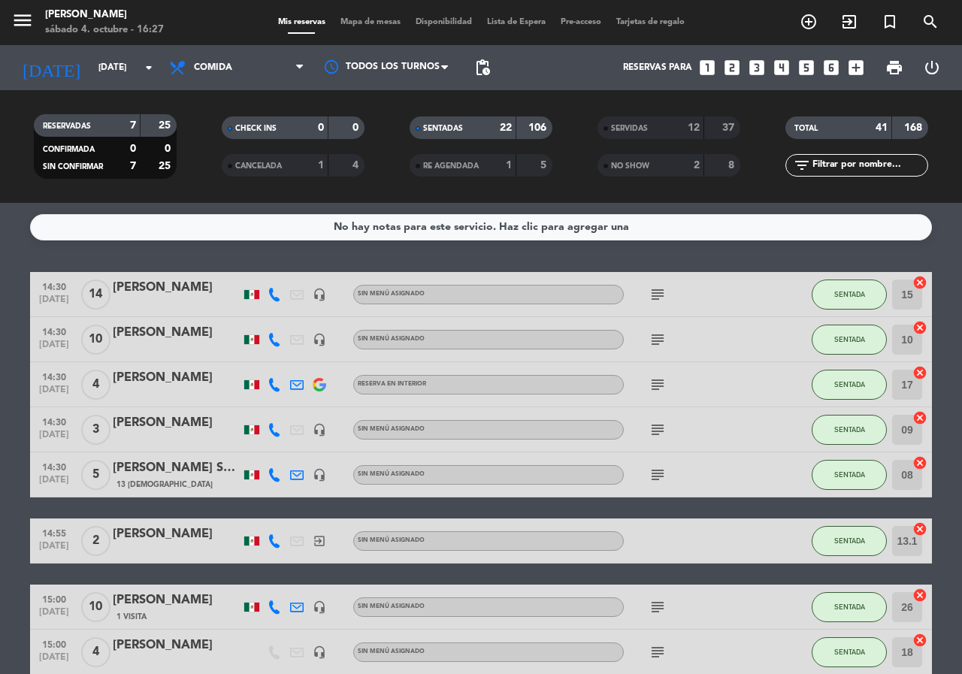
click at [348, 23] on span "Mapa de mesas" at bounding box center [370, 22] width 75 height 8
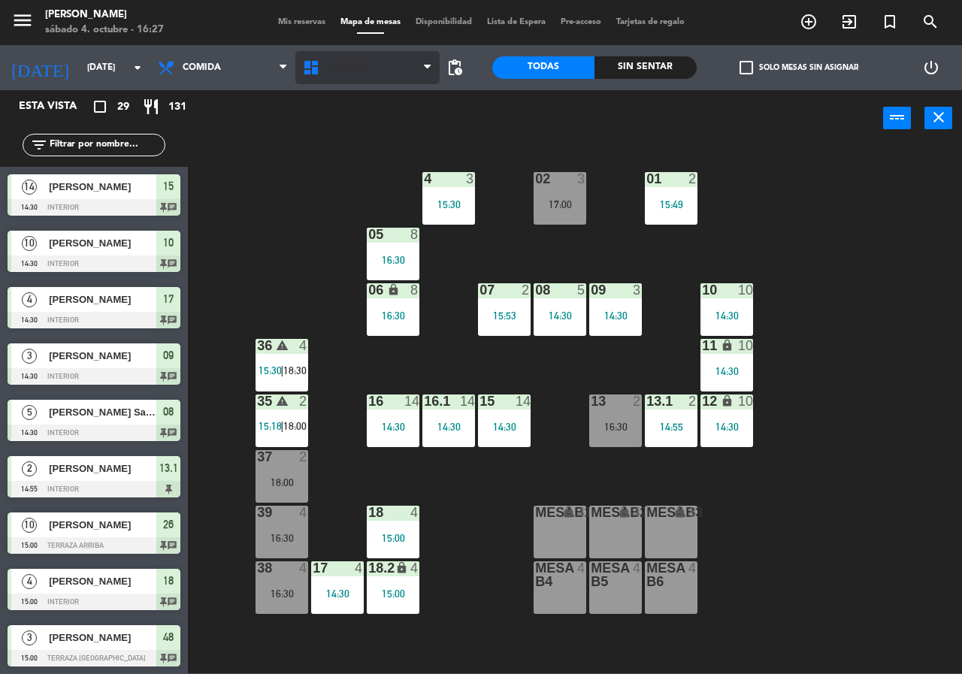
click at [346, 64] on span "Interior" at bounding box center [346, 67] width 44 height 11
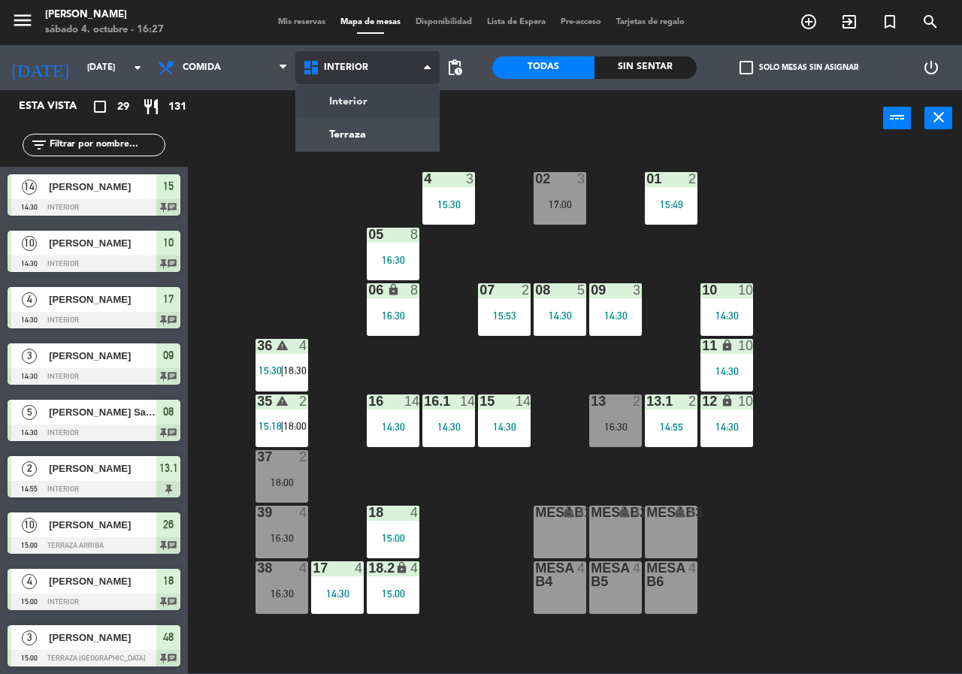
click at [356, 132] on ng-component "menu Chepe [PERSON_NAME] sábado 4. octubre - 16:27 Mis reservas Mapa de mesas D…" at bounding box center [481, 337] width 962 height 674
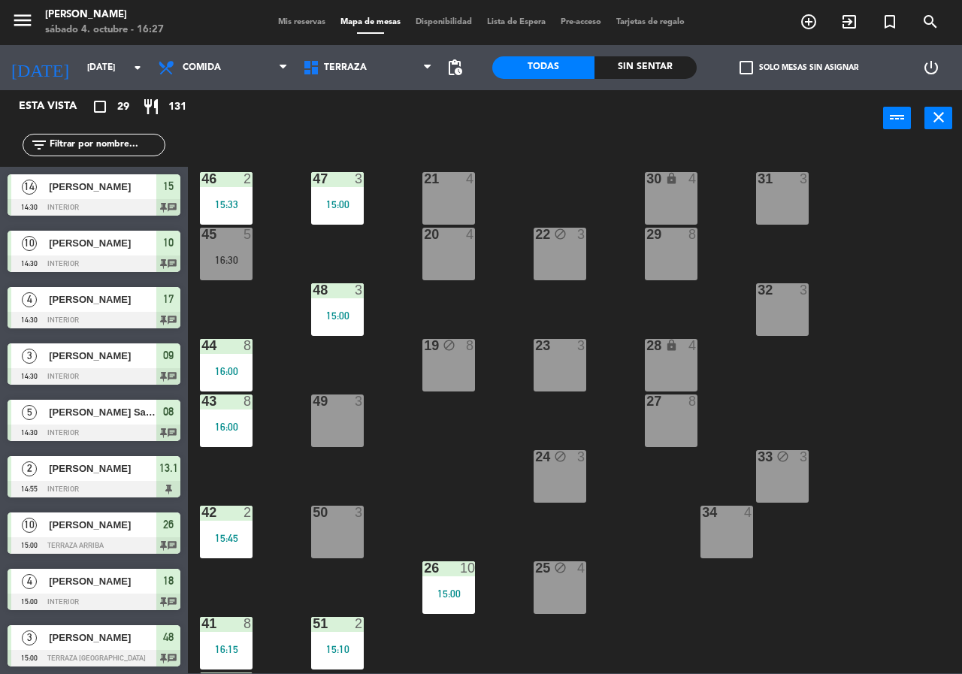
click at [451, 356] on div "19 block 8" at bounding box center [449, 365] width 53 height 53
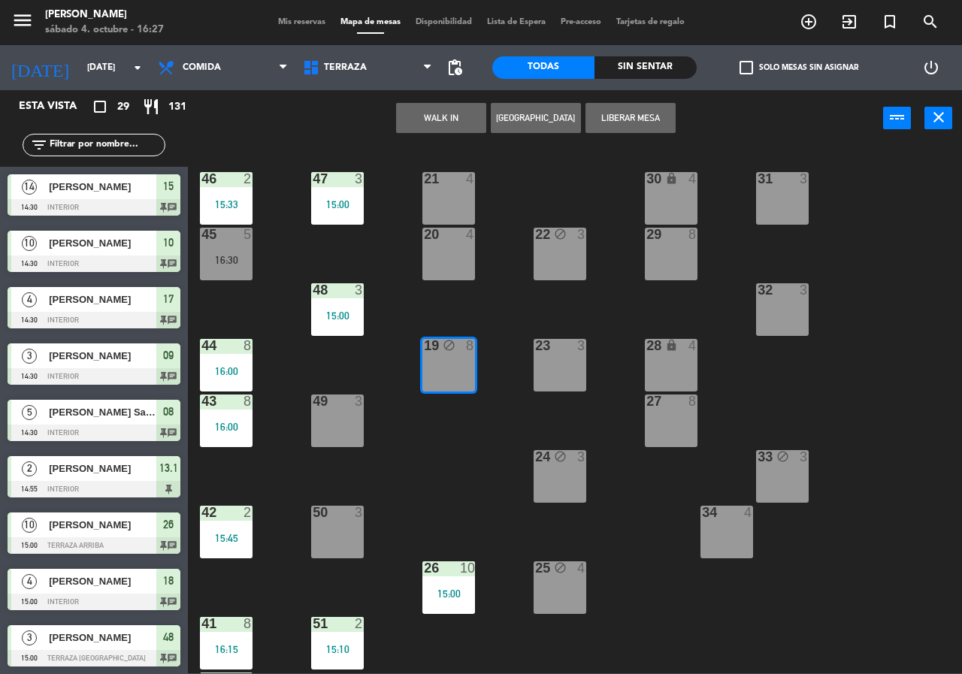
click at [474, 458] on div "21 4 30 lock 4 46 2 15:33 47 3 15:00 31 3 20 4 22 block 3 29 8 45 5 16:30 32 3 …" at bounding box center [580, 410] width 765 height 528
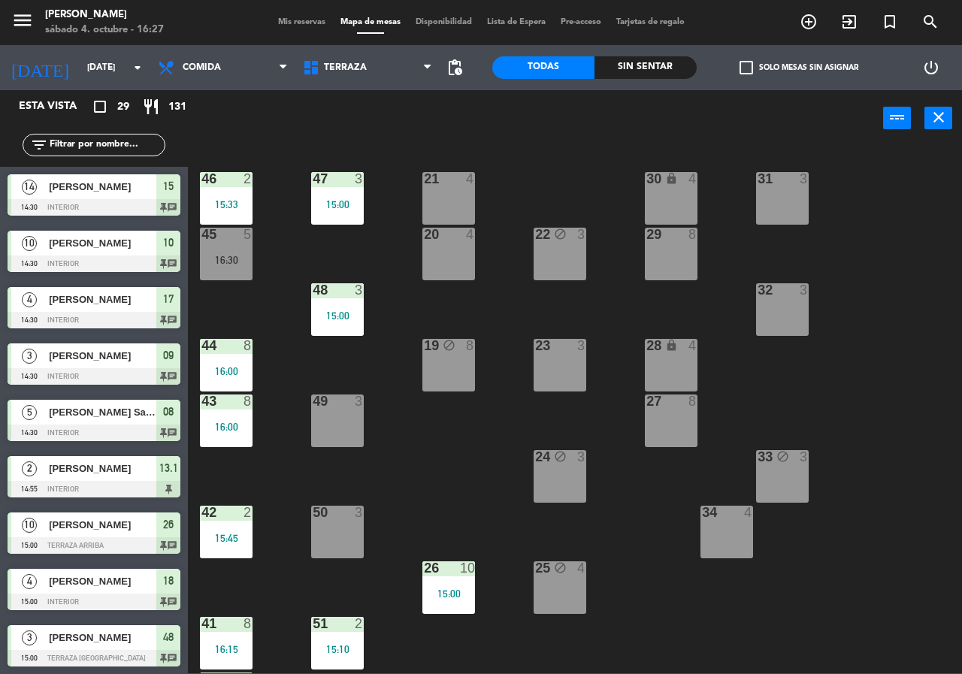
click at [558, 256] on div "22 block 3" at bounding box center [560, 254] width 53 height 53
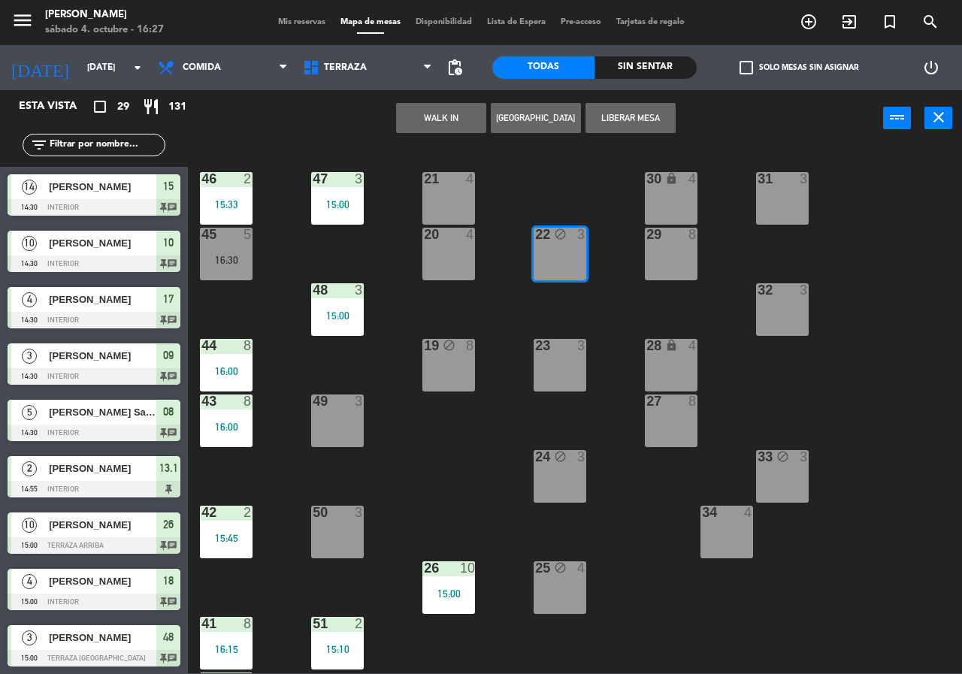
click at [633, 118] on button "Liberar Mesa" at bounding box center [631, 118] width 90 height 30
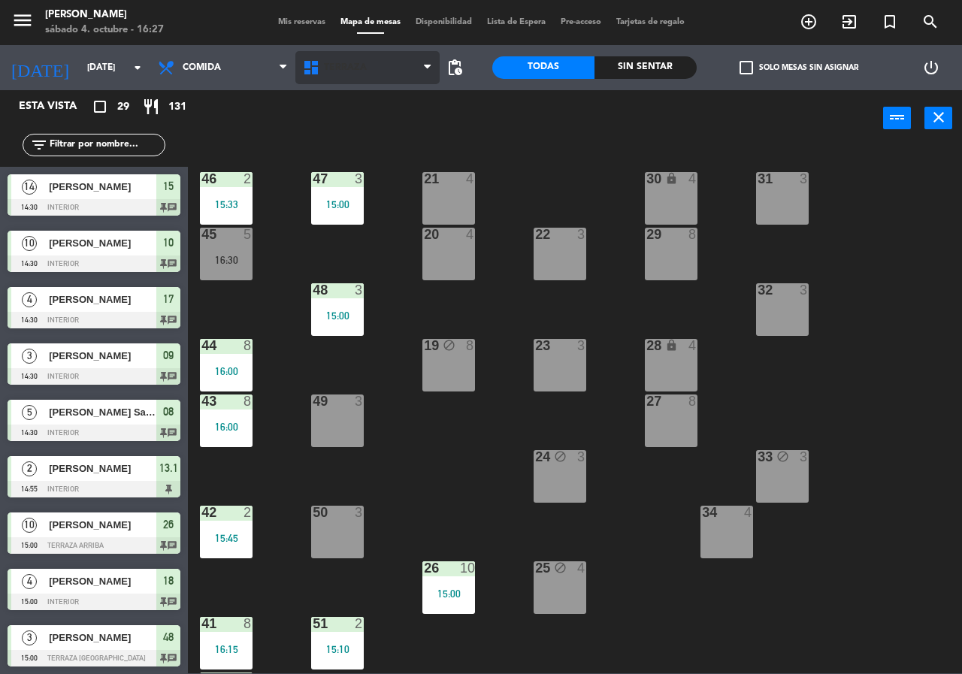
click at [344, 60] on span "Terraza" at bounding box center [367, 67] width 145 height 33
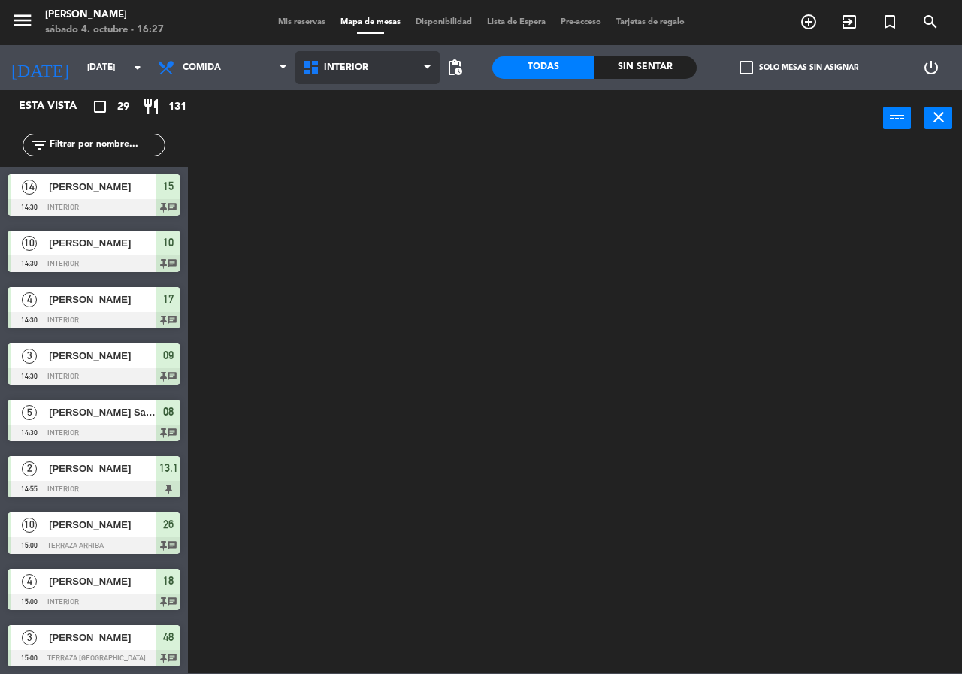
click at [352, 94] on ng-component "menu Chepe [PERSON_NAME] sábado 4. octubre - 16:27 Mis reservas Mapa de mesas D…" at bounding box center [481, 337] width 962 height 674
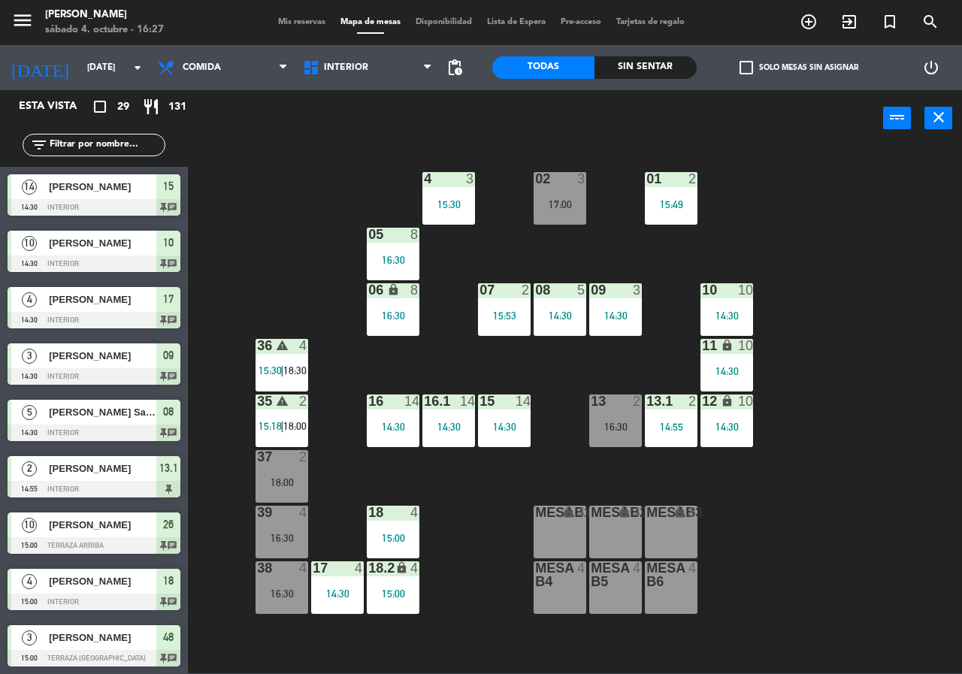
click at [271, 343] on div "warning" at bounding box center [282, 346] width 25 height 14
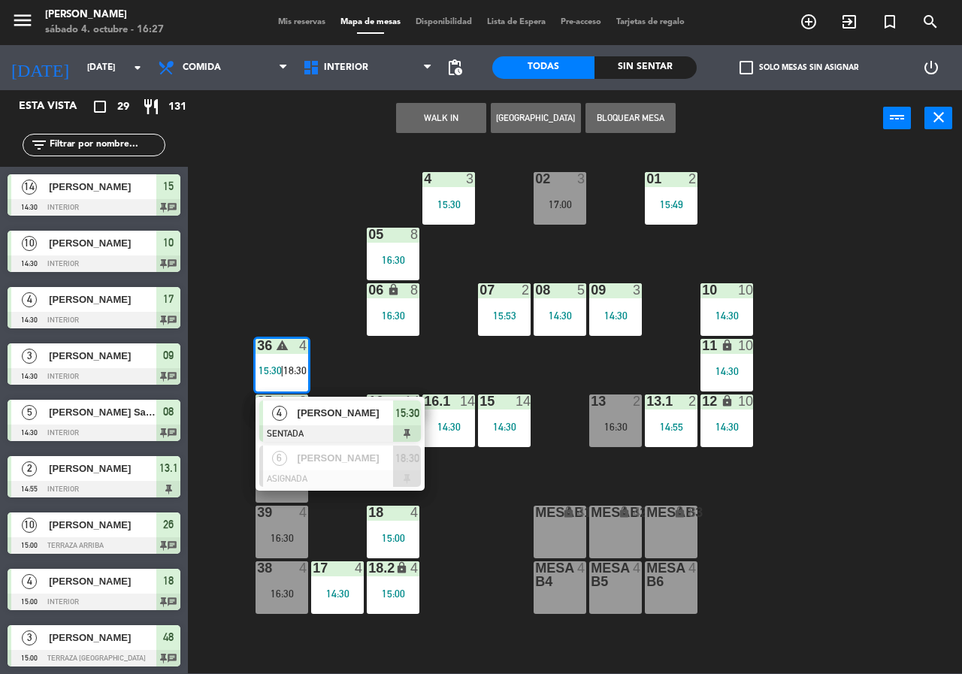
click at [333, 408] on span "[PERSON_NAME]" at bounding box center [346, 413] width 96 height 16
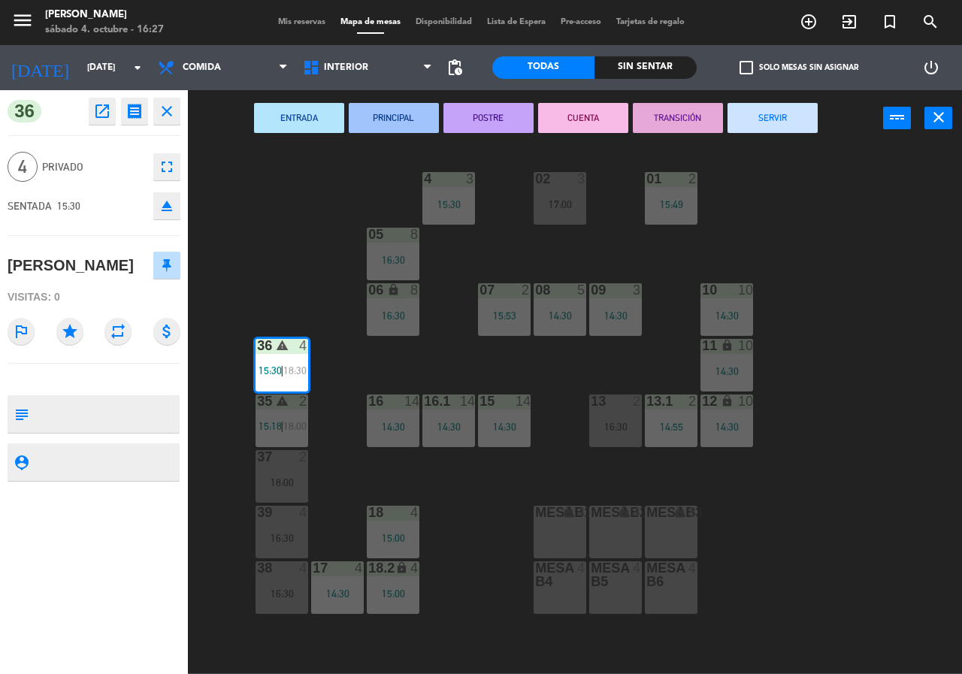
click at [779, 126] on button "SERVIR" at bounding box center [773, 118] width 90 height 30
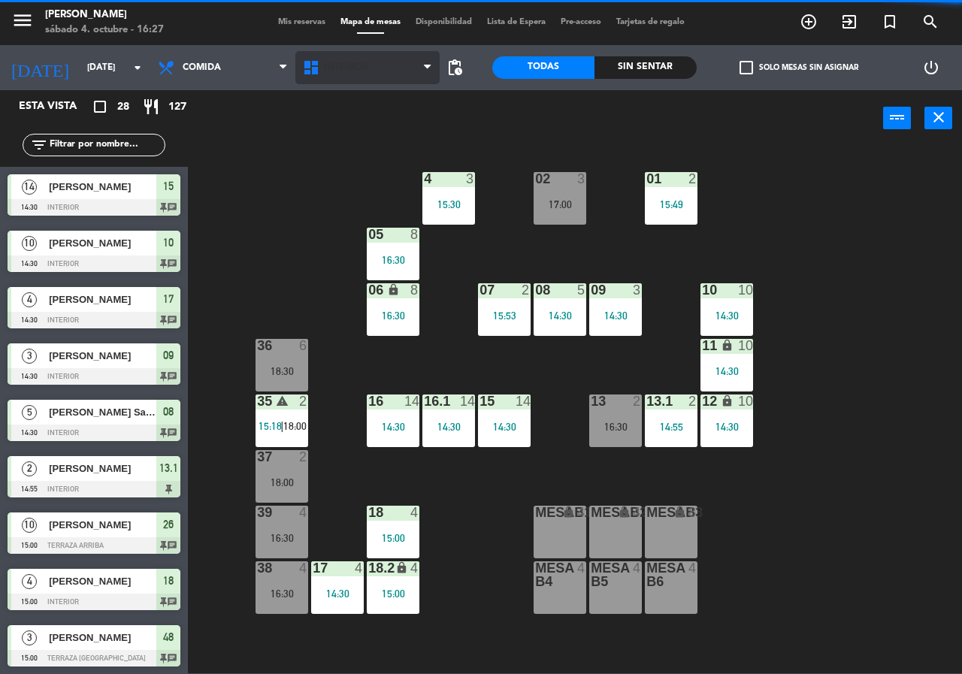
click at [368, 71] on span "Interior" at bounding box center [367, 67] width 145 height 33
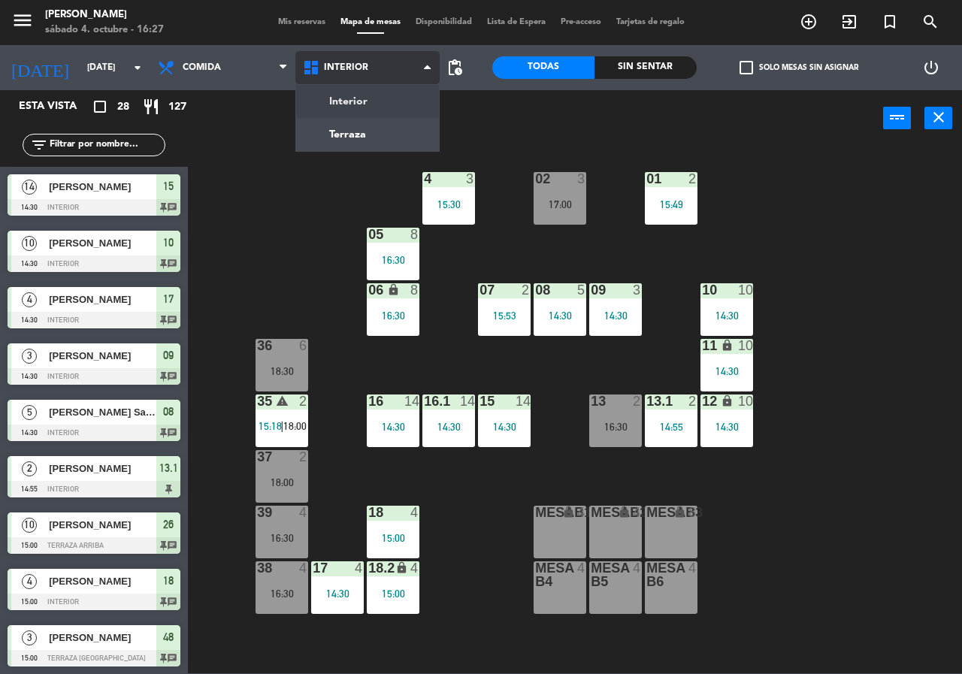
click at [371, 142] on ng-component "menu Chepe Parrilla sábado 4. octubre - 16:27 Mis reservas Mapa de mesas Dispon…" at bounding box center [481, 337] width 962 height 674
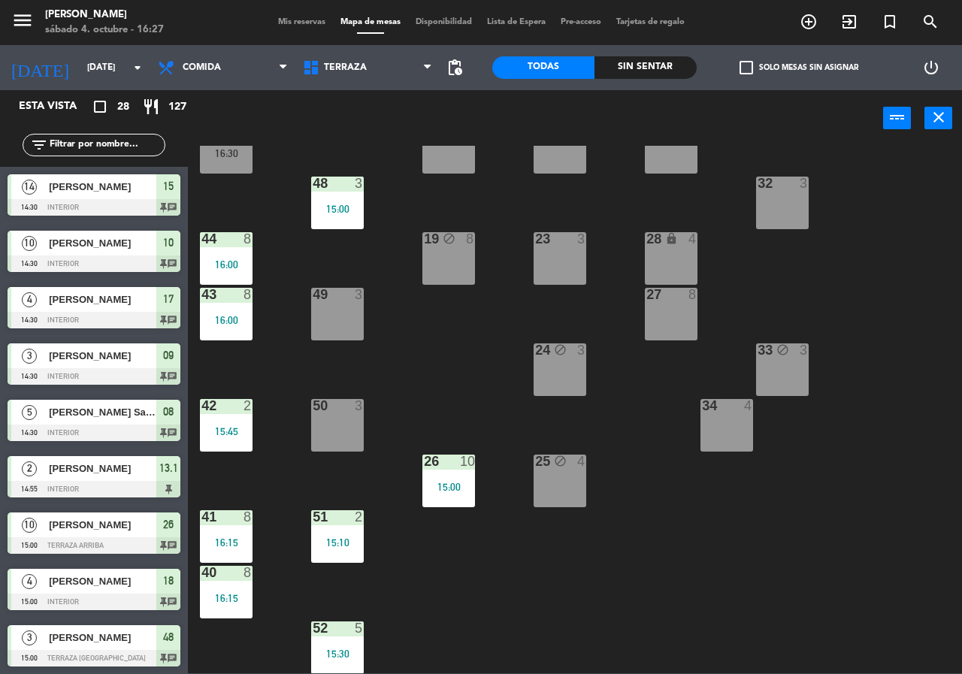
scroll to position [108, 0]
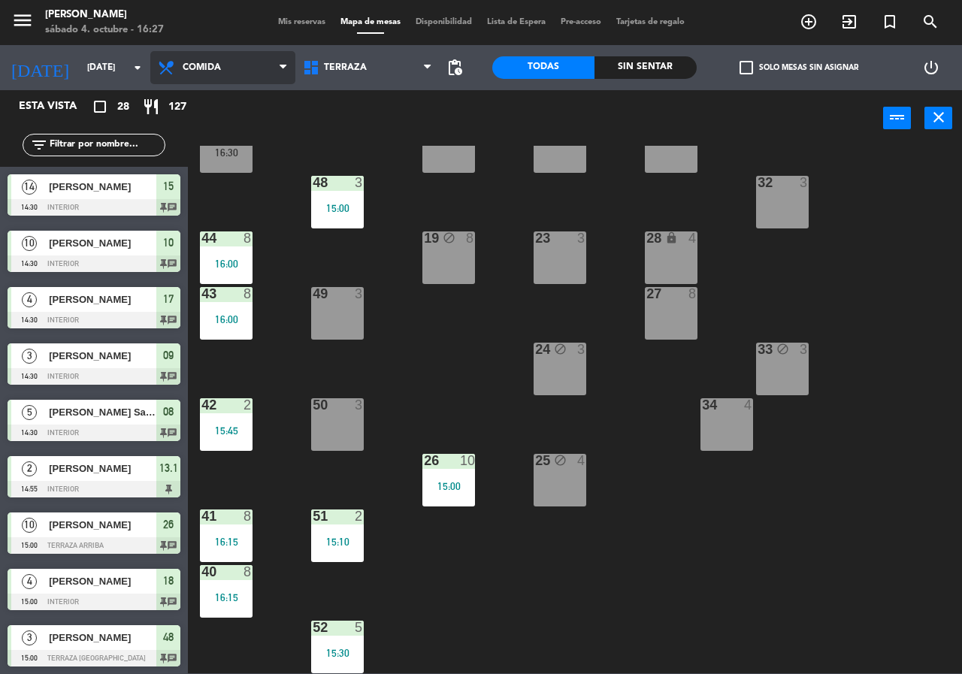
click at [219, 53] on span "Comida" at bounding box center [222, 67] width 145 height 33
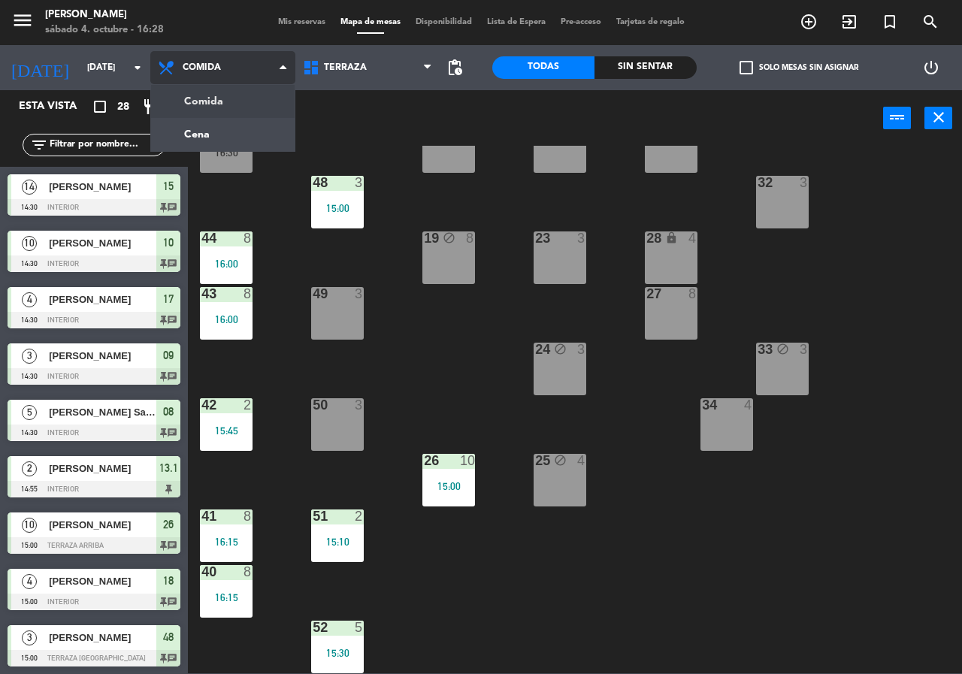
click at [250, 132] on ng-component "menu Chepe Parrilla sábado 4. octubre - 16:28 Mis reservas Mapa de mesas Dispon…" at bounding box center [481, 337] width 962 height 674
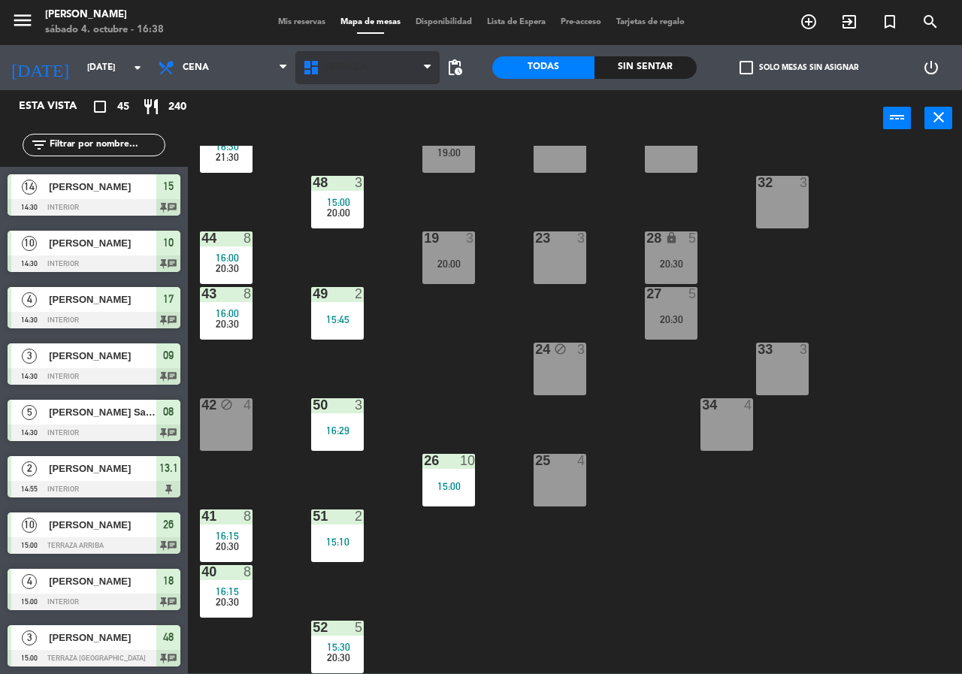
click at [353, 66] on span "Terraza" at bounding box center [345, 67] width 43 height 11
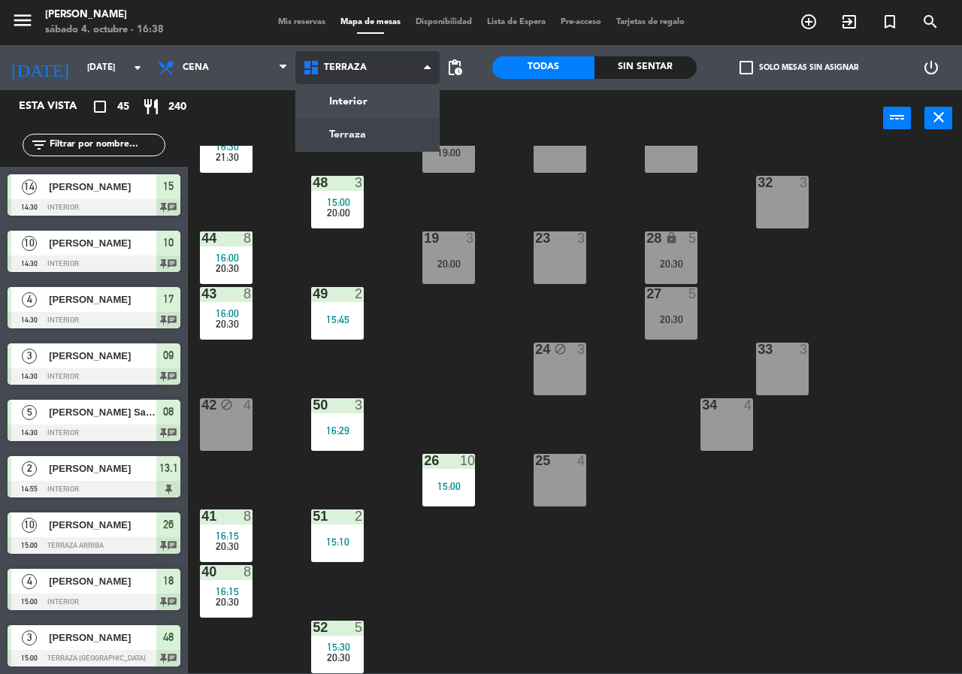
click at [353, 84] on ul "Interior Terraza" at bounding box center [367, 118] width 145 height 68
click at [374, 84] on ul "Interior Terraza" at bounding box center [367, 118] width 145 height 68
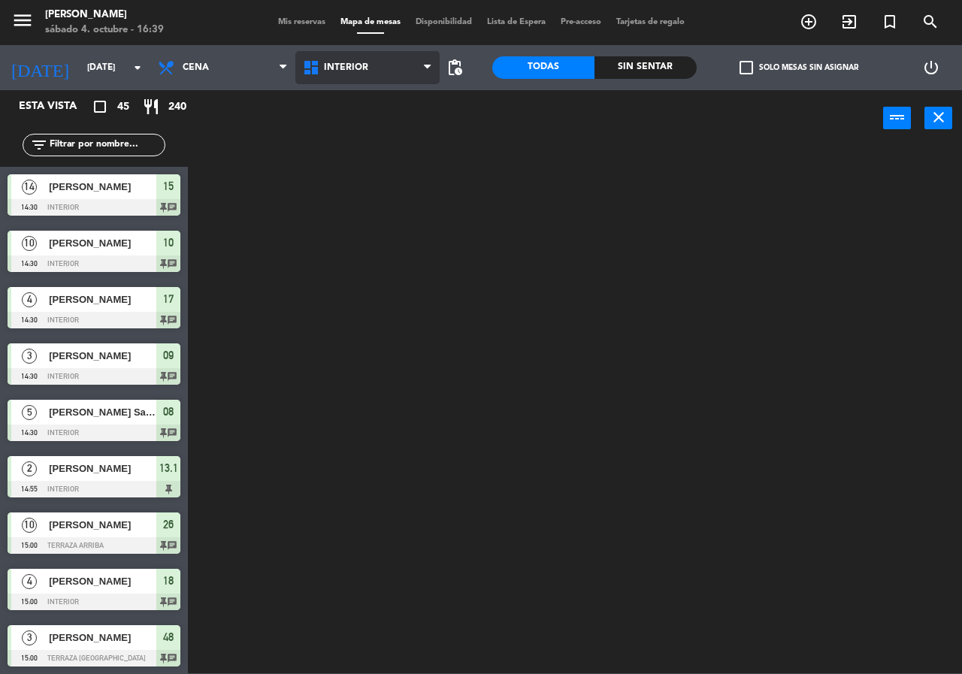
click at [387, 102] on ng-component "menu Chepe Parrilla sábado 4. octubre - 16:39 Mis reservas Mapa de mesas Dispon…" at bounding box center [481, 337] width 962 height 674
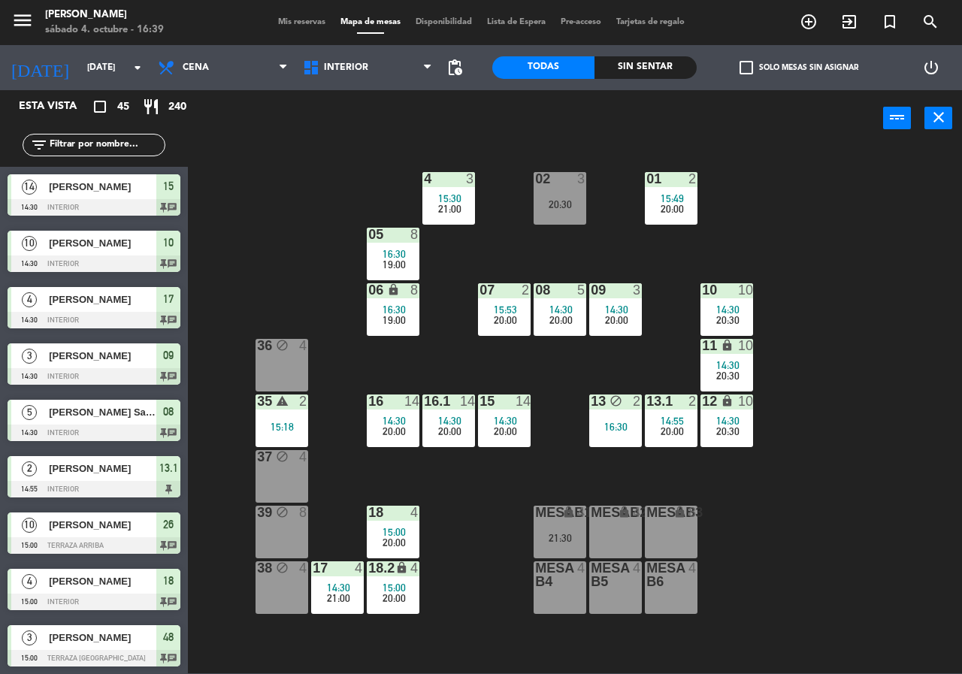
click at [406, 515] on div "4" at bounding box center [418, 513] width 25 height 14
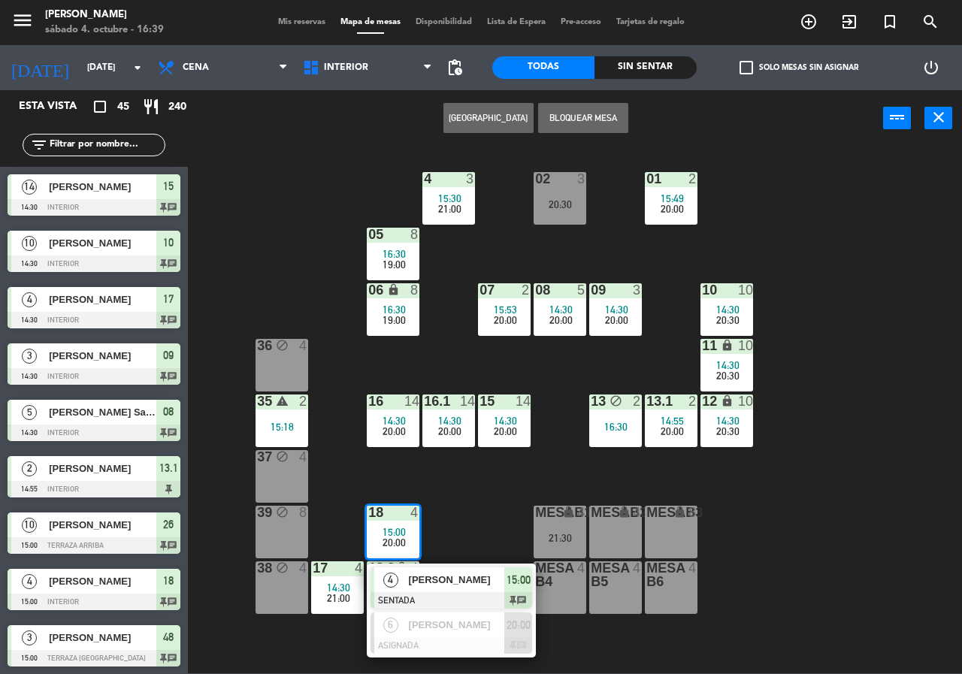
click at [484, 574] on span "[PERSON_NAME]" at bounding box center [457, 580] width 96 height 16
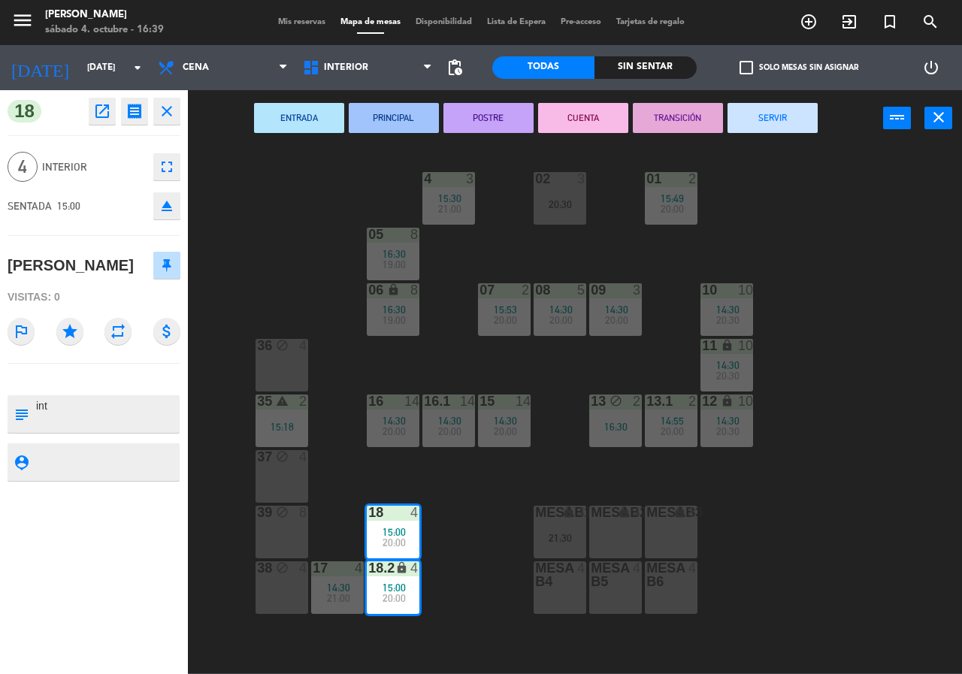
click at [784, 118] on button "SERVIR" at bounding box center [773, 118] width 90 height 30
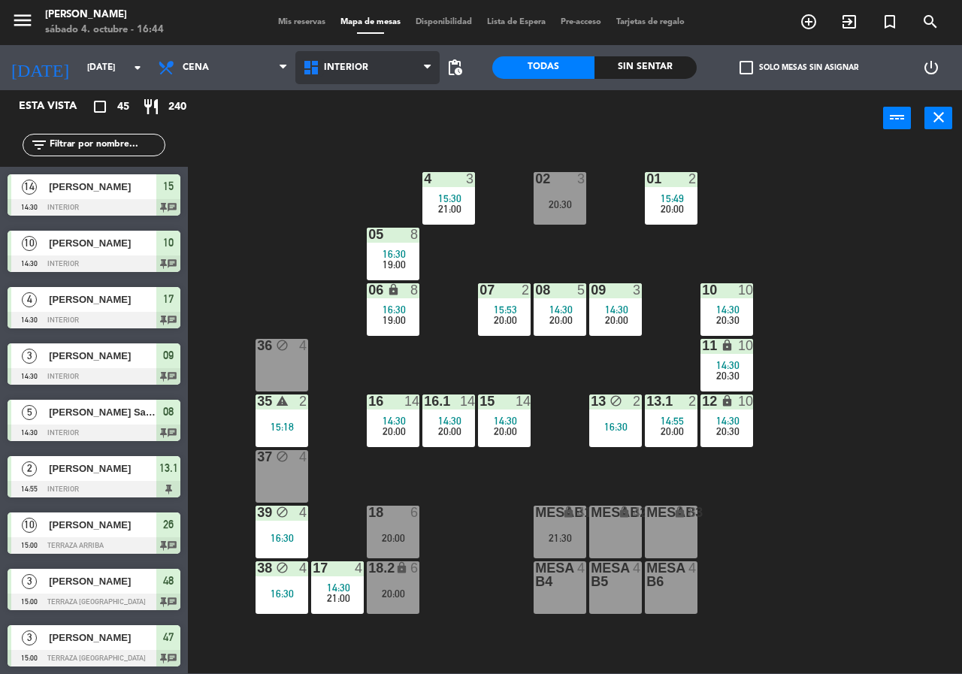
click at [323, 71] on icon at bounding box center [313, 68] width 22 height 18
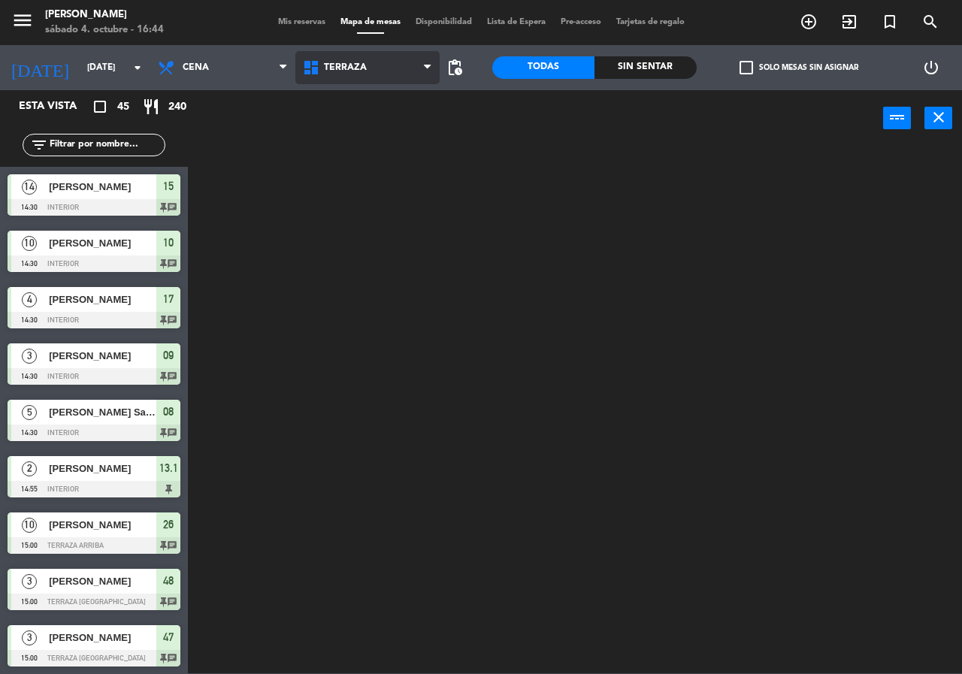
click at [356, 134] on ng-component "menu Chepe Parrilla sábado 4. octubre - 16:44 Mis reservas Mapa de mesas Dispon…" at bounding box center [481, 337] width 962 height 674
click at [656, 65] on div "Sin sentar" at bounding box center [646, 67] width 102 height 23
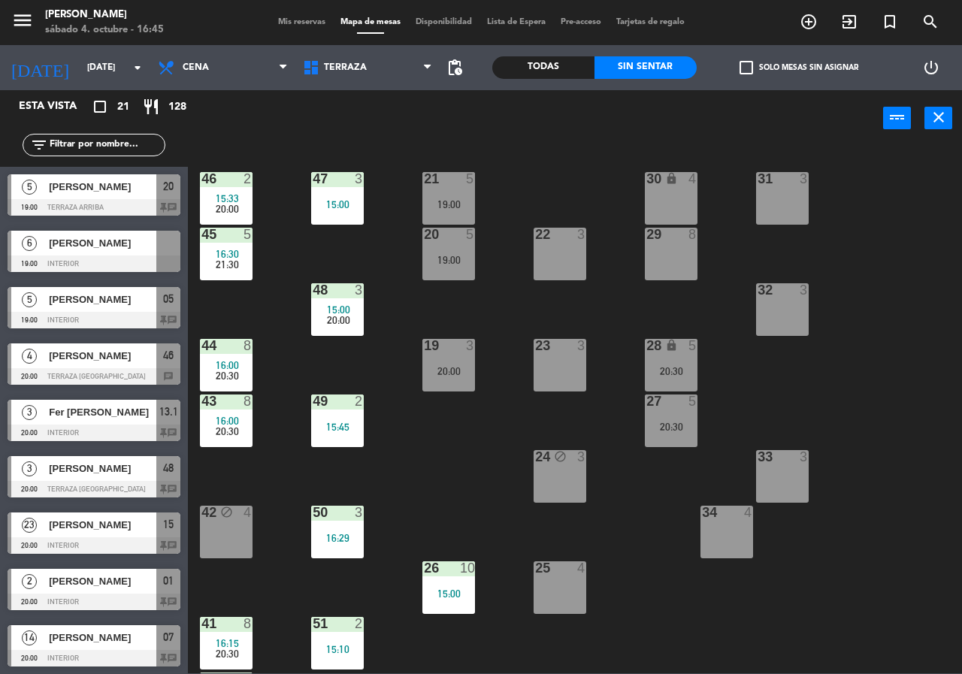
click at [673, 194] on div "30 lock 4" at bounding box center [671, 198] width 53 height 53
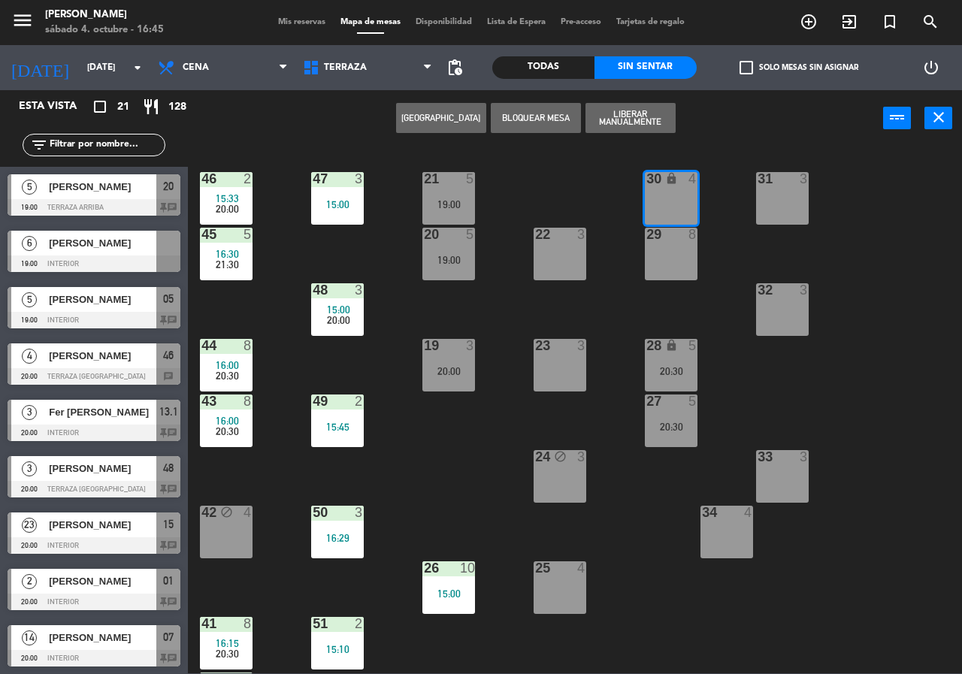
click at [675, 250] on div "29 8" at bounding box center [671, 254] width 53 height 53
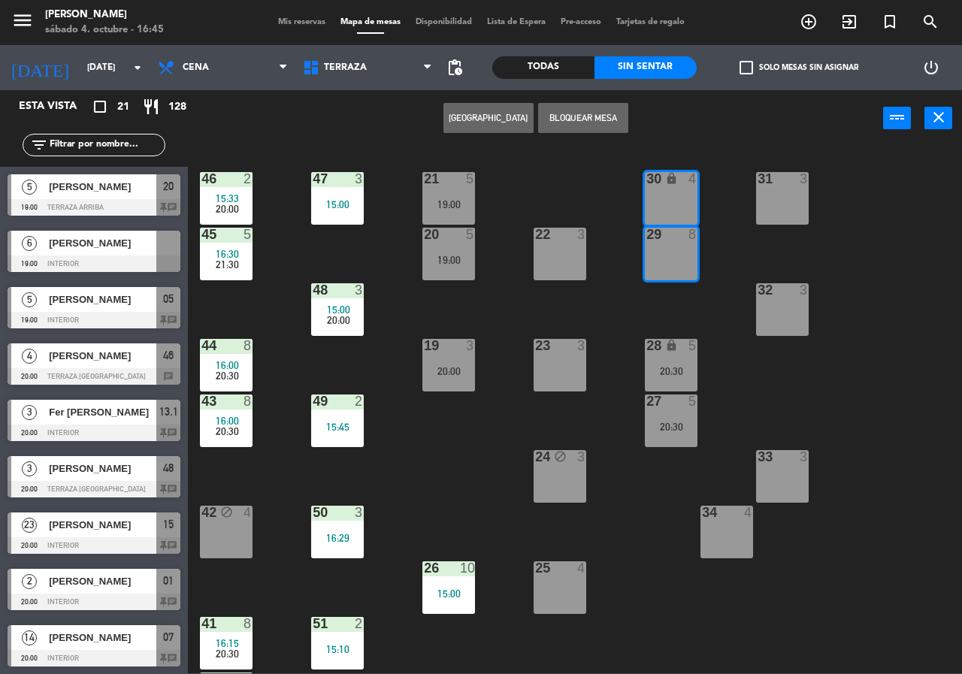
drag, startPoint x: 508, startPoint y: 117, endPoint x: 505, endPoint y: 128, distance: 11.7
click at [505, 128] on button "[GEOGRAPHIC_DATA]" at bounding box center [489, 118] width 90 height 30
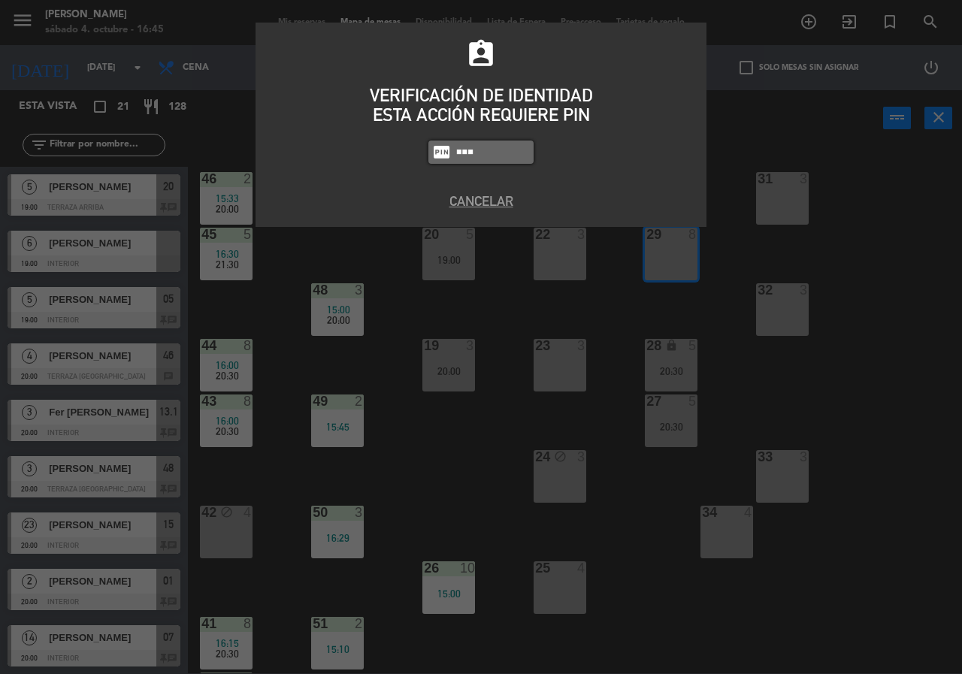
type input "8319"
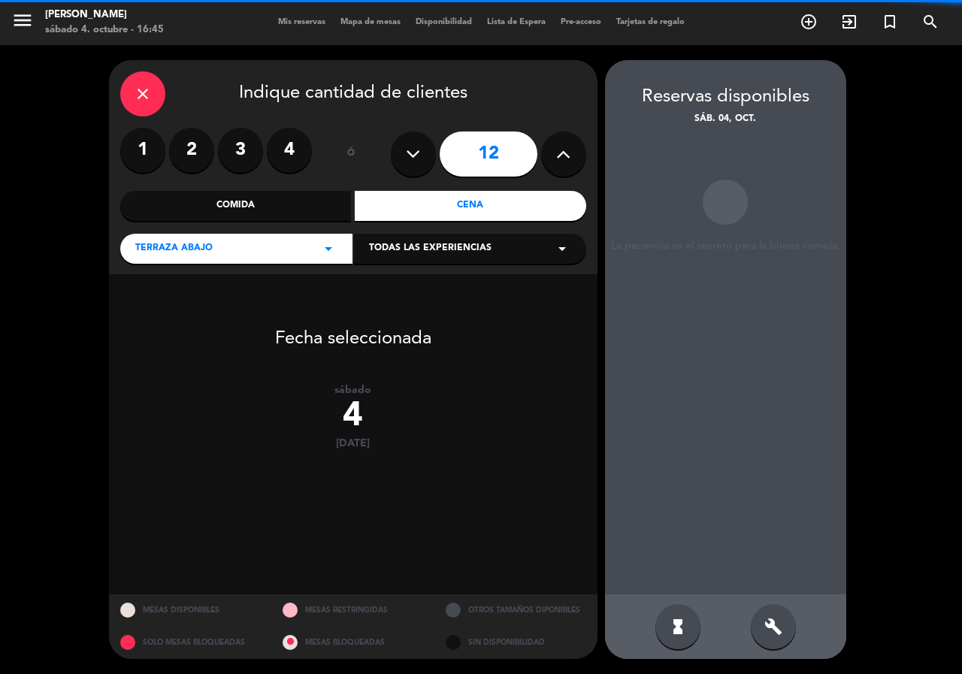
click at [565, 159] on icon at bounding box center [563, 154] width 14 height 23
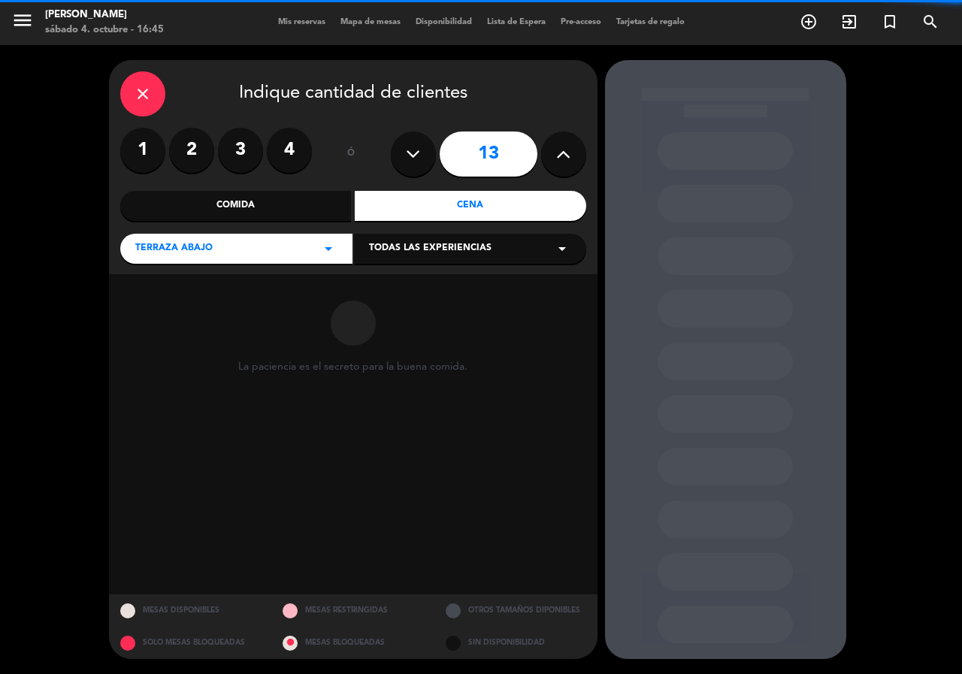
click at [565, 159] on icon at bounding box center [563, 154] width 14 height 23
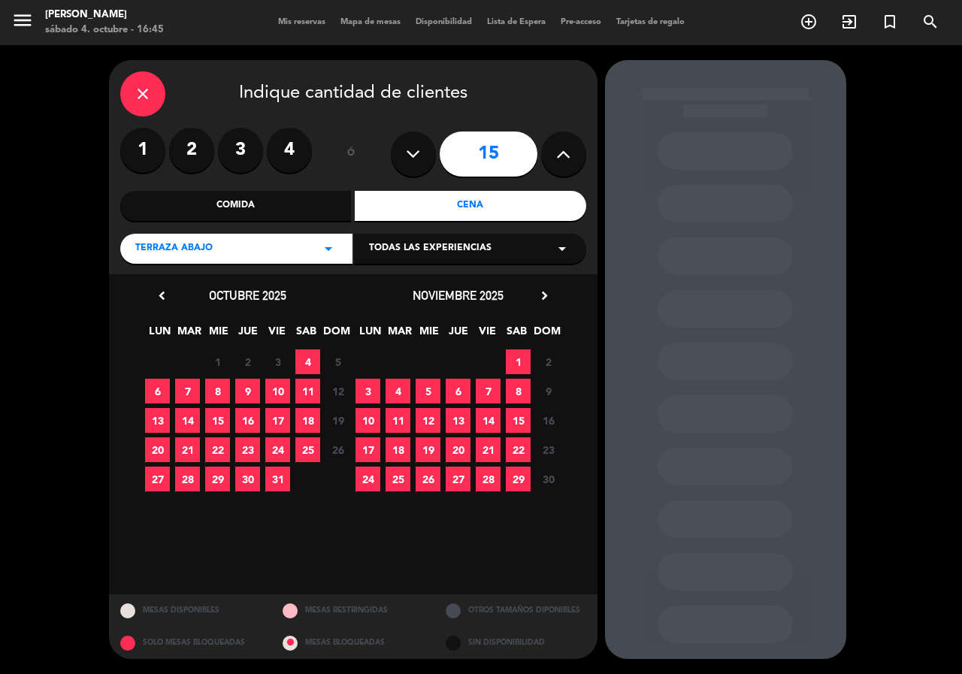
click at [426, 152] on button at bounding box center [413, 154] width 45 height 45
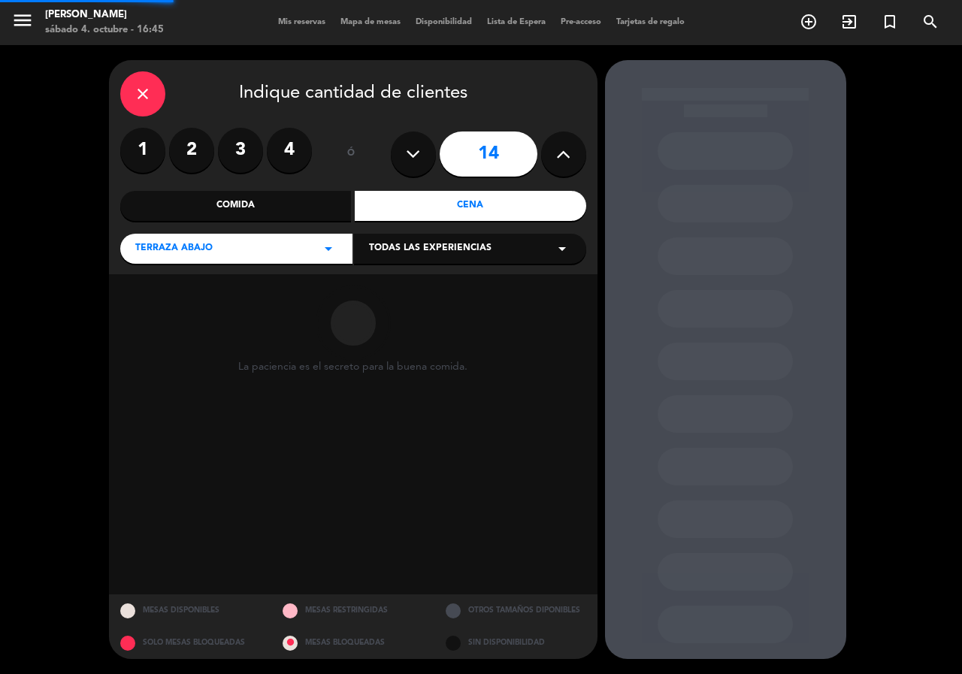
click at [426, 153] on button at bounding box center [413, 154] width 45 height 45
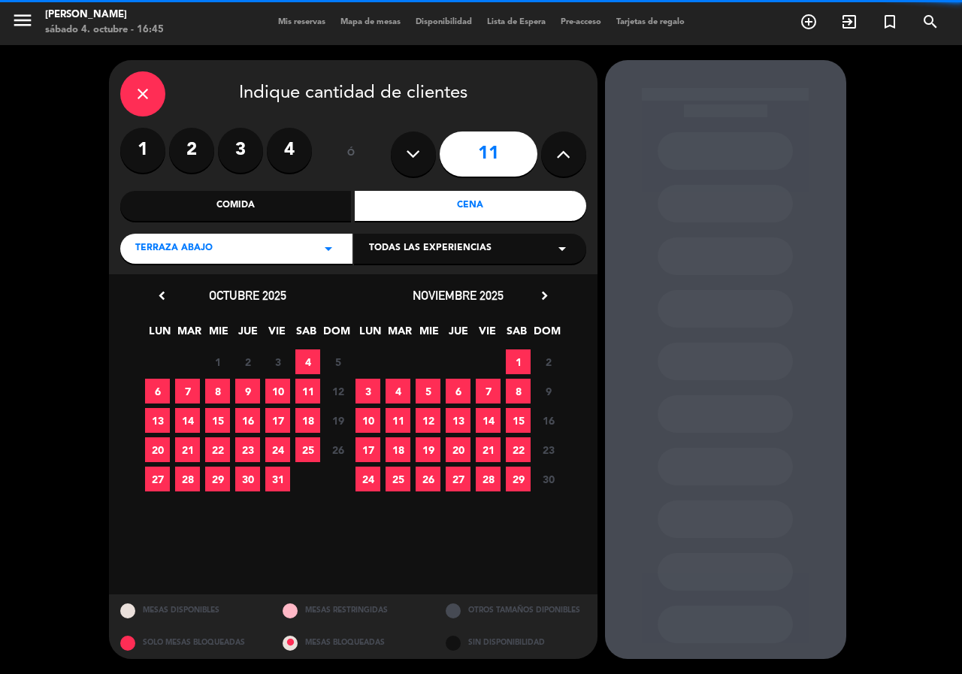
click at [426, 153] on button at bounding box center [413, 154] width 45 height 45
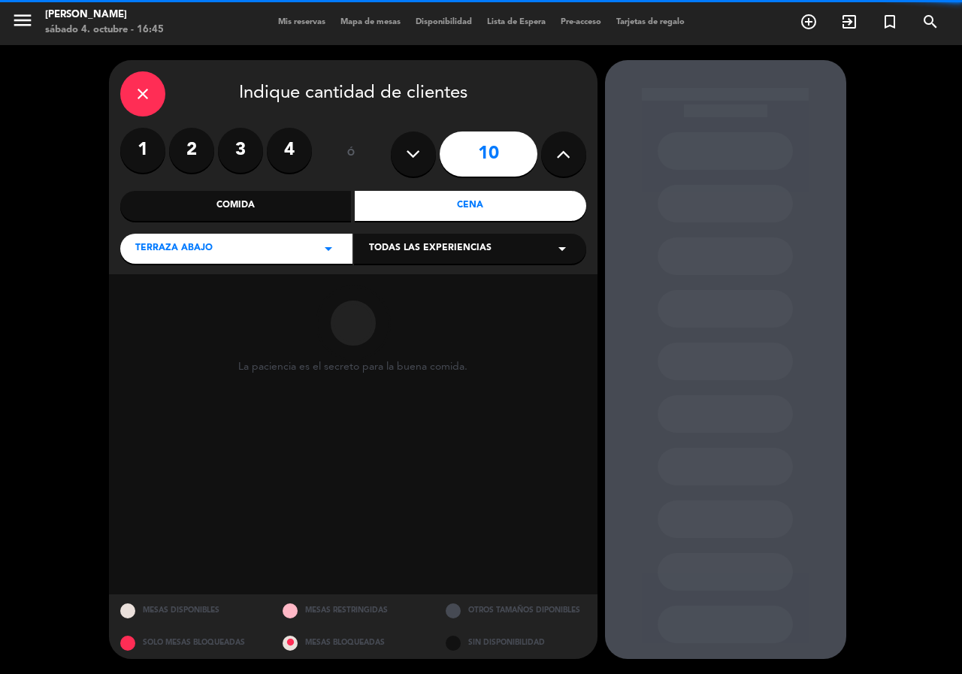
click at [426, 153] on button at bounding box center [413, 154] width 45 height 45
type input "8"
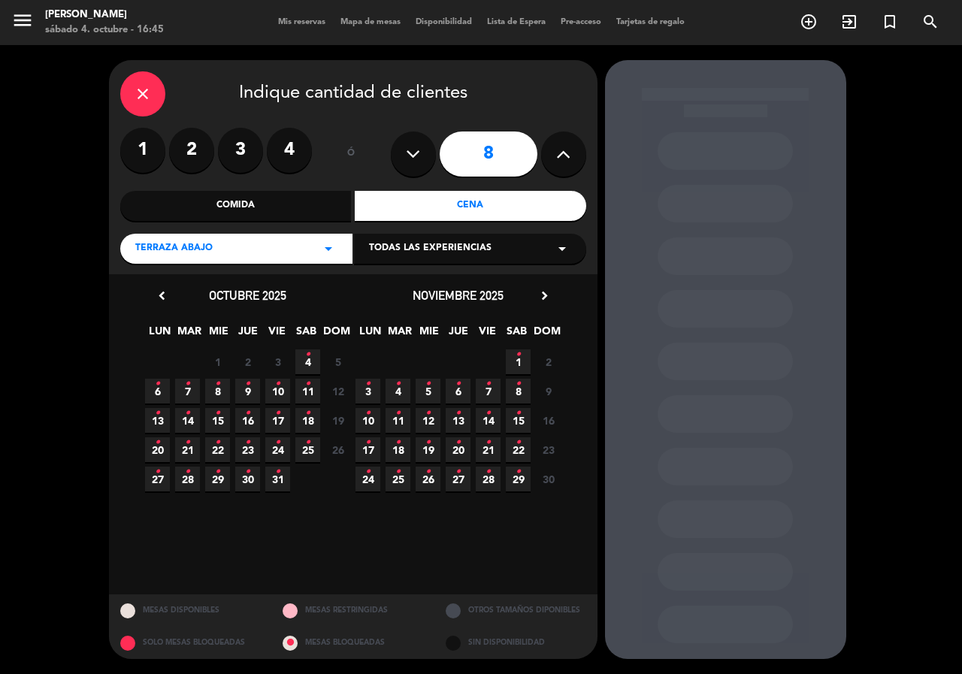
click at [316, 359] on span "4 •" at bounding box center [307, 362] width 25 height 25
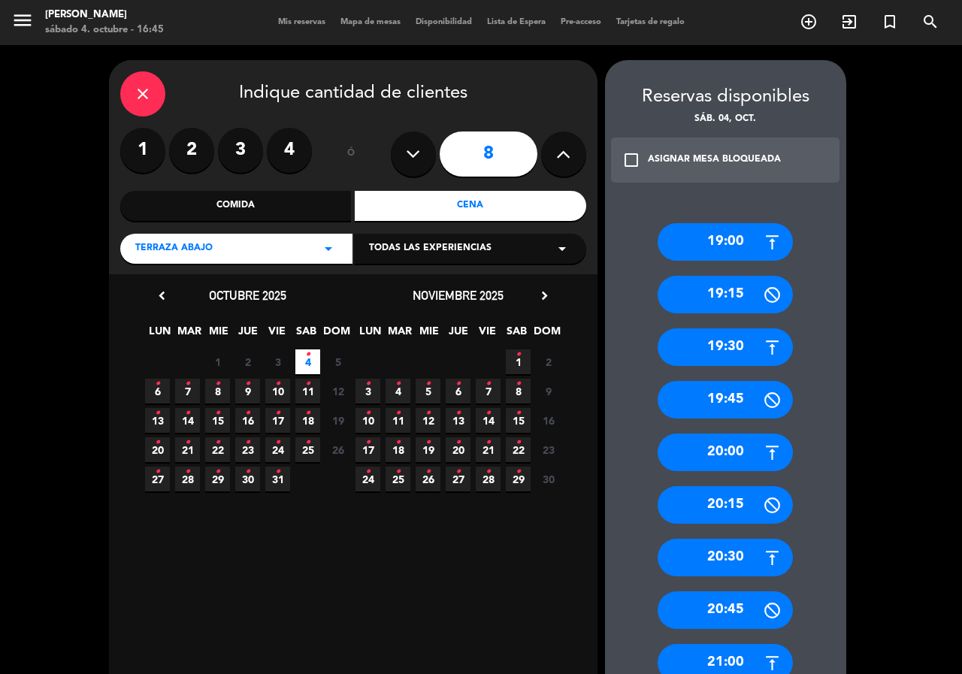
click at [703, 555] on div "20:30" at bounding box center [725, 558] width 135 height 38
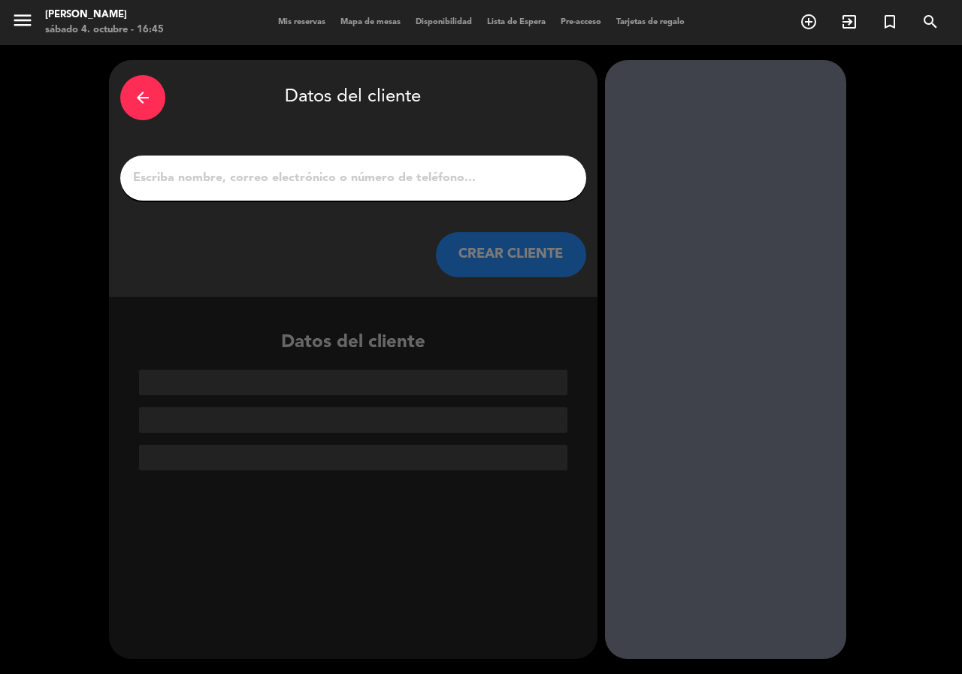
click at [463, 186] on input "1" at bounding box center [354, 178] width 444 height 21
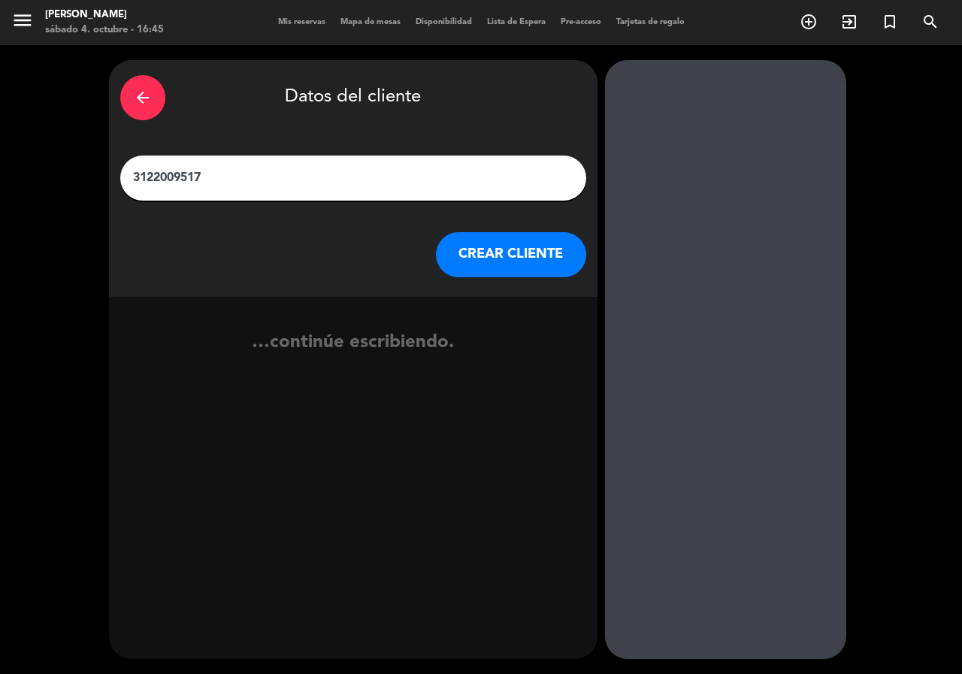
drag, startPoint x: 215, startPoint y: 173, endPoint x: 26, endPoint y: 202, distance: 191.6
click at [0, 192] on div "arrow_back Datos del cliente 3122009517 CREAR CLIENTE …continúe escribiendo." at bounding box center [481, 359] width 962 height 629
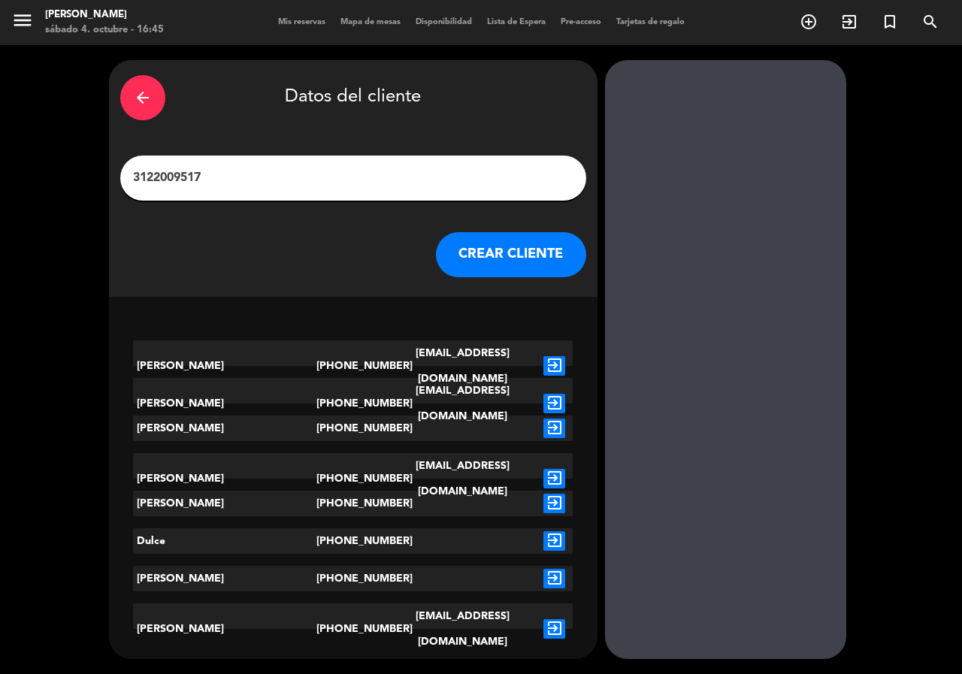
type input "3122009517"
click at [552, 356] on icon "exit_to_app" at bounding box center [555, 366] width 22 height 20
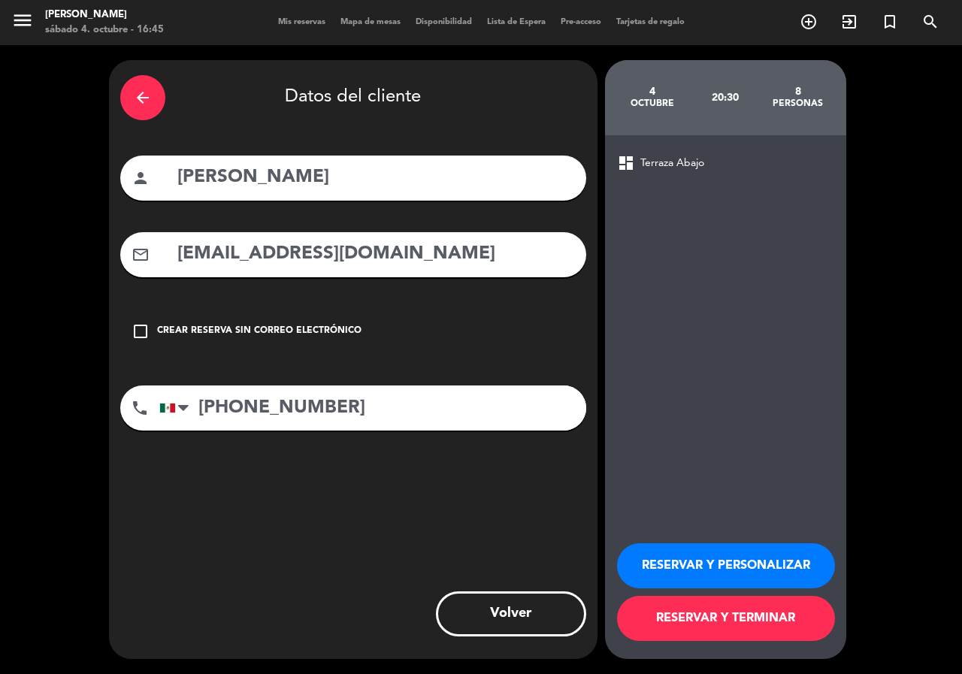
click at [731, 559] on button "RESERVAR Y PERSONALIZAR" at bounding box center [726, 566] width 218 height 45
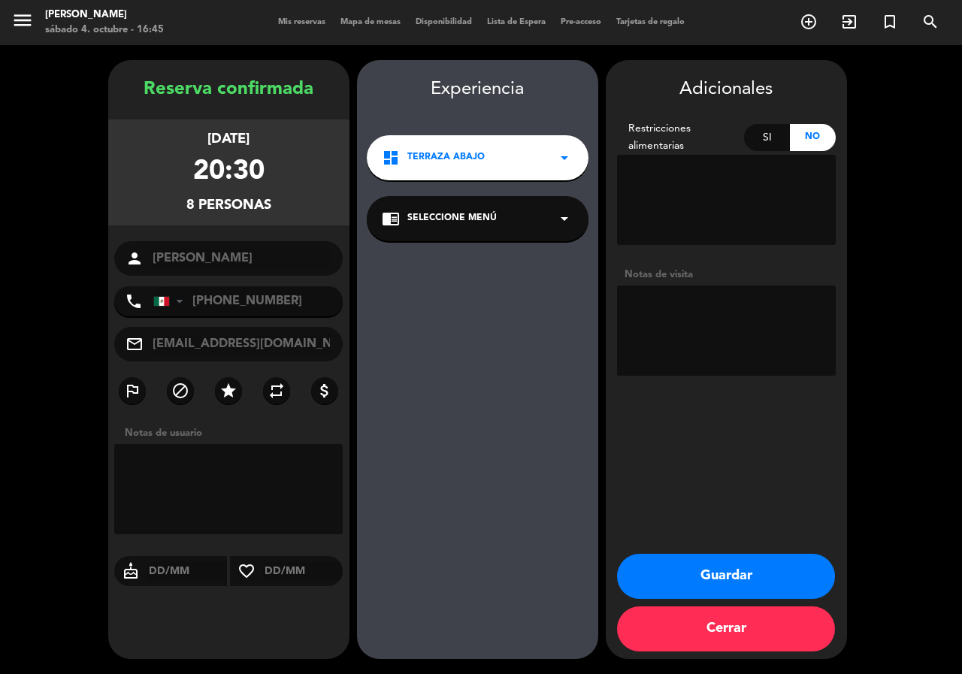
click at [650, 314] on textarea at bounding box center [726, 331] width 219 height 90
type textarea "TERRAZA"
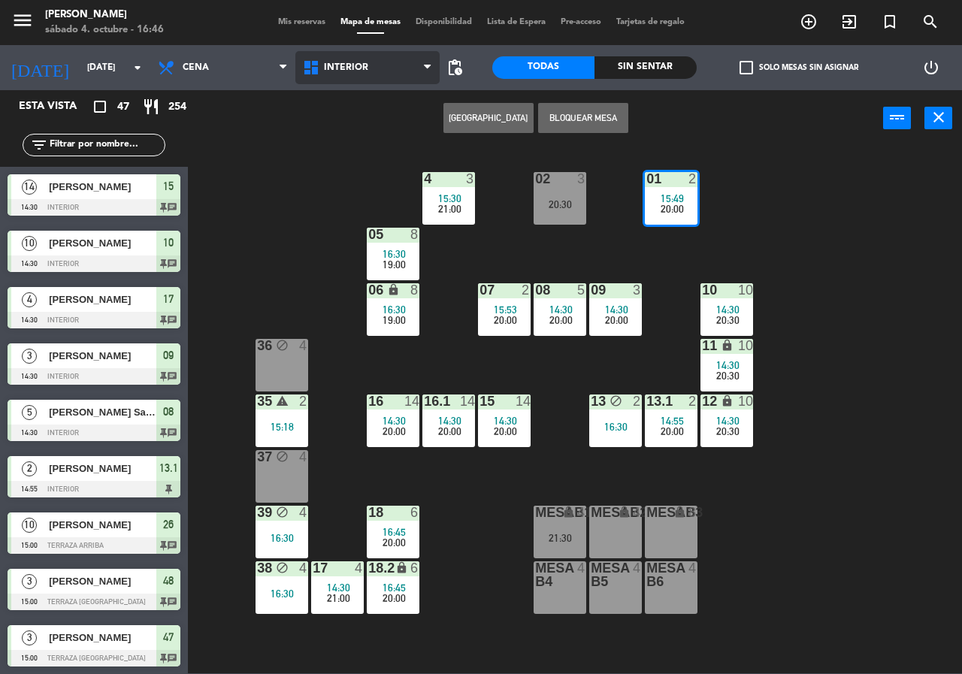
drag, startPoint x: 371, startPoint y: 75, endPoint x: 365, endPoint y: 111, distance: 36.6
click at [371, 77] on span "Interior" at bounding box center [367, 67] width 145 height 33
click at [365, 130] on ng-component "menu Chepe Parrilla sábado 4. octubre - 16:46 Mis reservas Mapa de mesas Dispon…" at bounding box center [481, 337] width 962 height 674
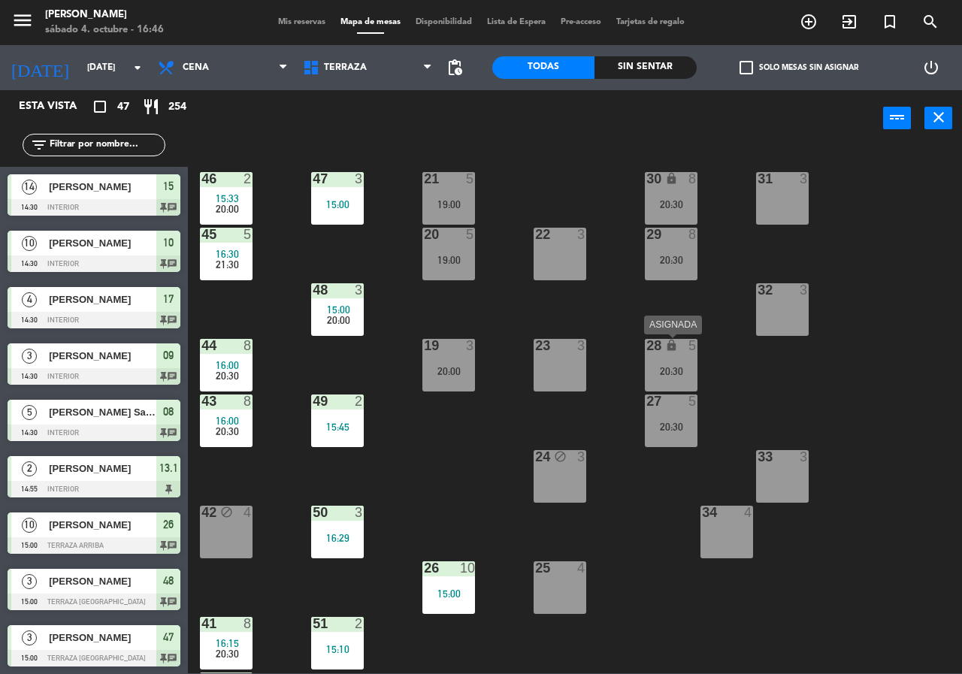
click at [665, 362] on div "28 lock 5 20:30" at bounding box center [671, 365] width 53 height 53
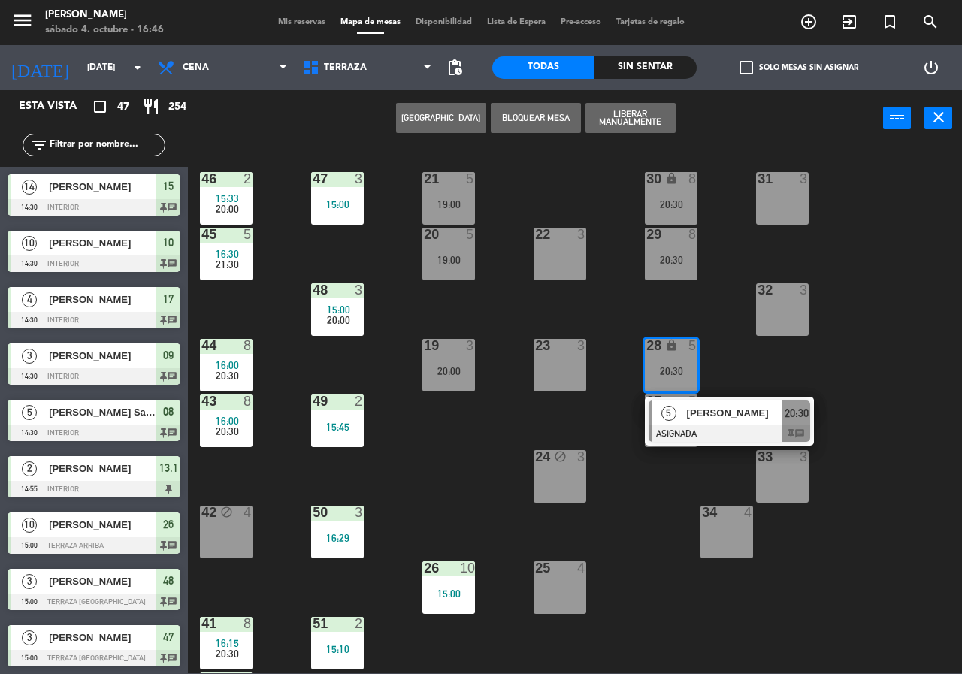
click at [732, 347] on div "21 5 19:00 30 lock 8 20:30 46 2 15:33 20:00 47 3 15:00 31 3 20 5 19:00 22 3 29 …" at bounding box center [580, 410] width 765 height 528
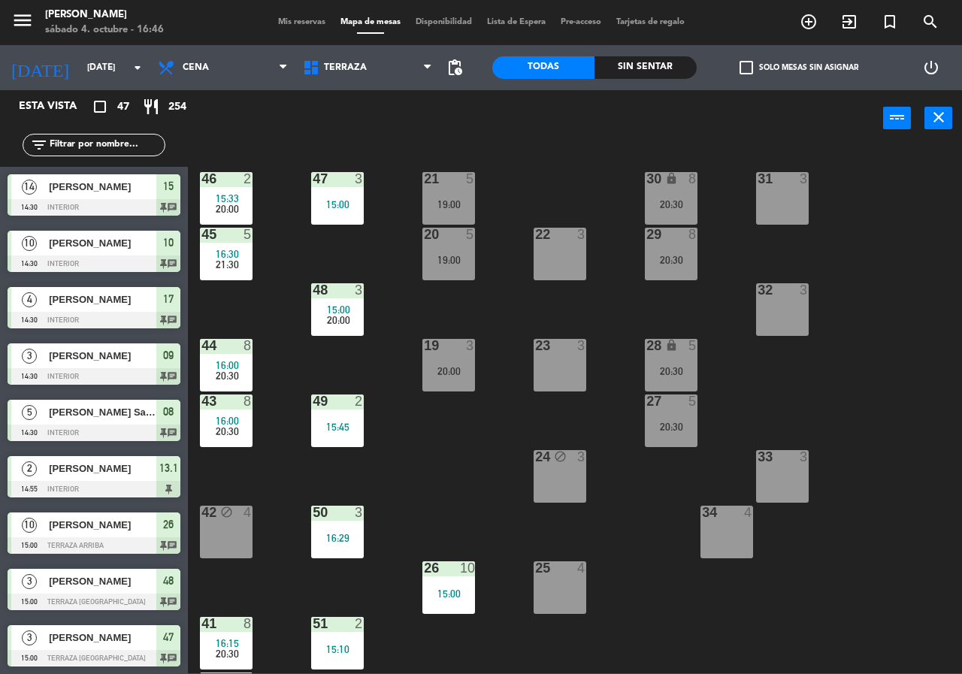
drag, startPoint x: 693, startPoint y: 236, endPoint x: 689, endPoint y: 247, distance: 11.5
click at [693, 238] on div "8" at bounding box center [693, 235] width 9 height 14
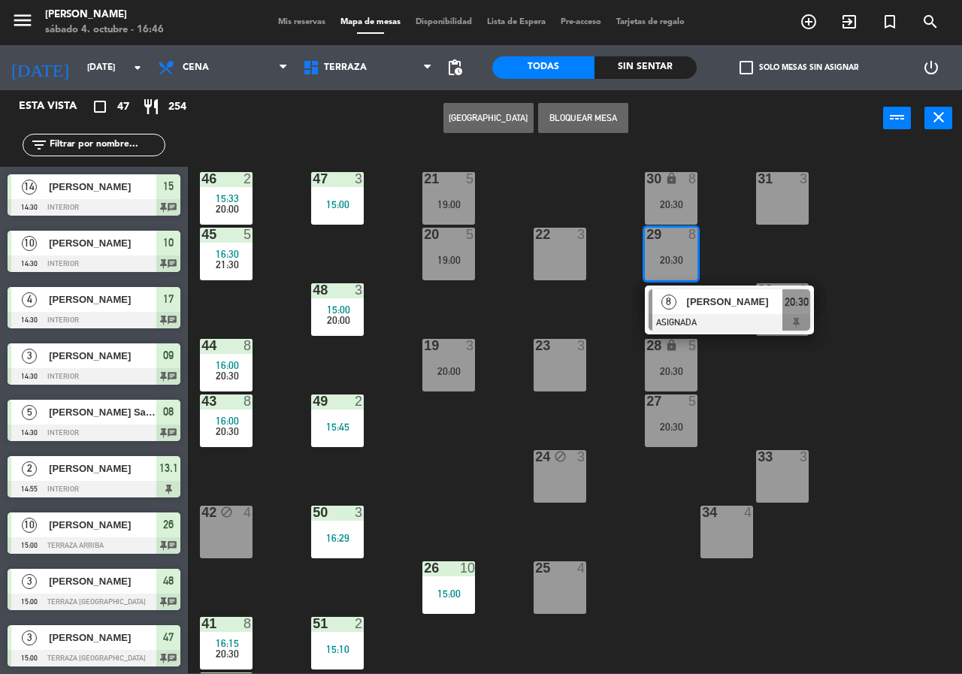
click at [686, 304] on div "Valentina Vallesa" at bounding box center [735, 301] width 98 height 25
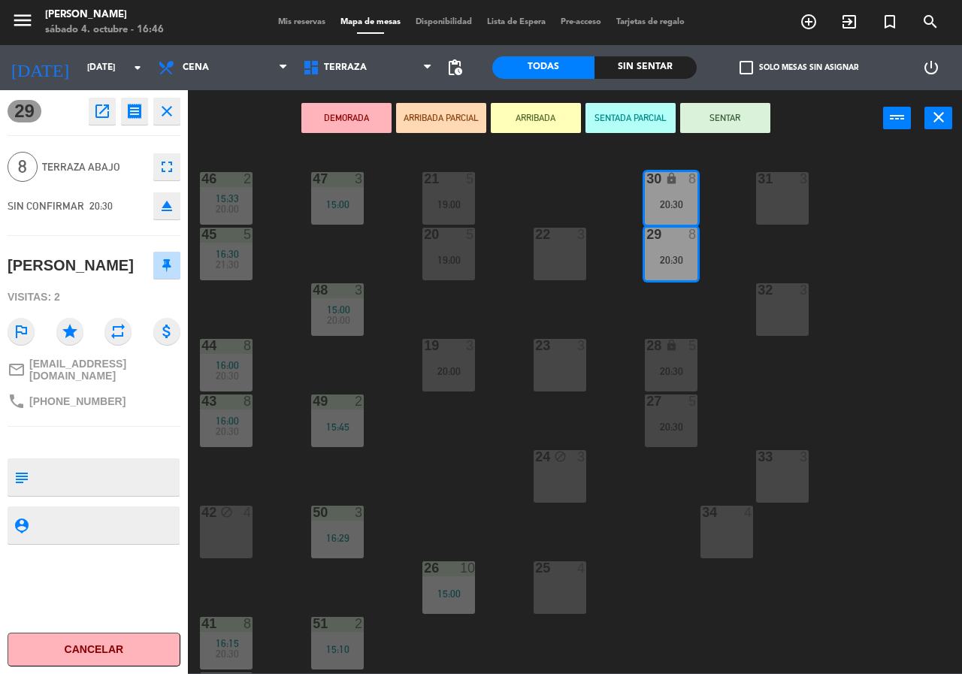
click at [92, 111] on button "open_in_new" at bounding box center [102, 111] width 27 height 27
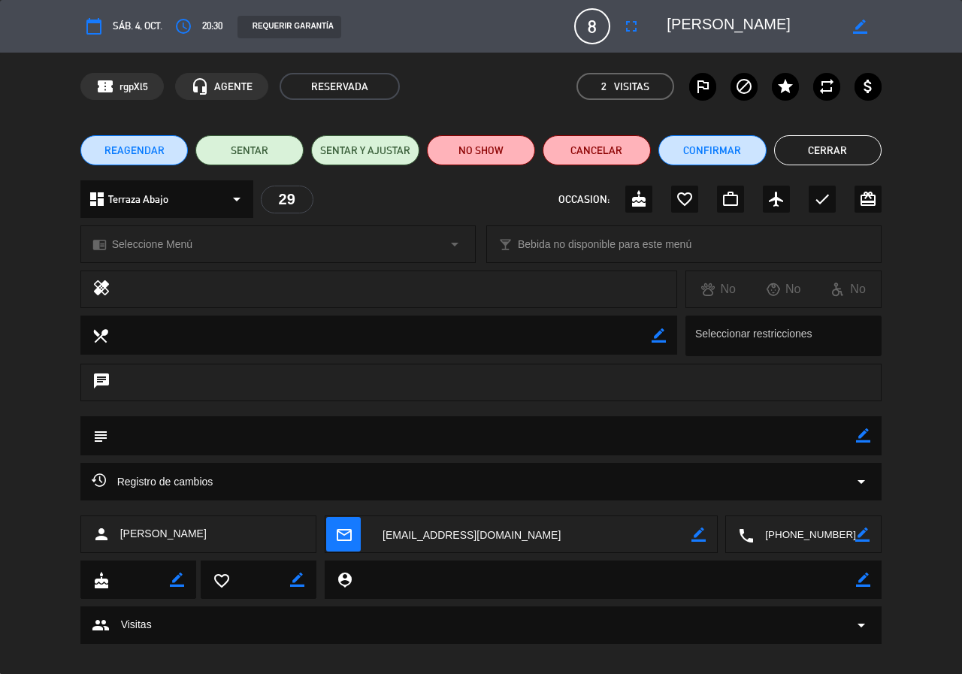
click at [787, 30] on textarea at bounding box center [753, 26] width 172 height 27
drag, startPoint x: 782, startPoint y: 29, endPoint x: 805, endPoint y: 26, distance: 23.6
click at [781, 28] on textarea at bounding box center [753, 26] width 172 height 27
click at [866, 25] on icon "border_color" at bounding box center [860, 27] width 14 height 14
drag, startPoint x: 782, startPoint y: 29, endPoint x: 492, endPoint y: 30, distance: 290.2
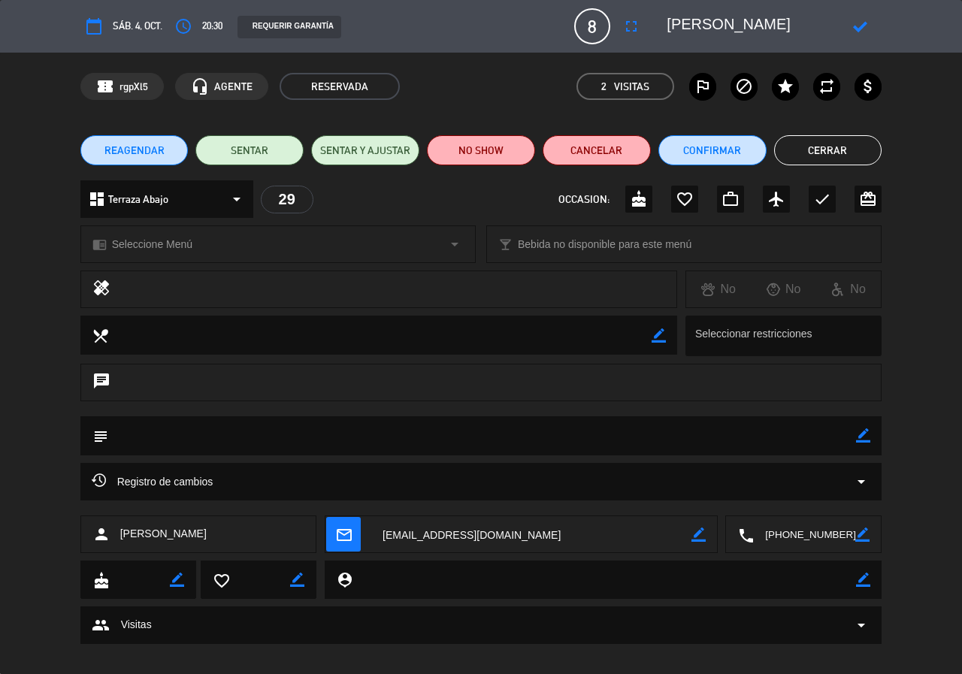
click at [492, 30] on div "calendar_today sáb. 4, oct. access_time 20:30 REQUERIR GARANTÍA 8 Valentina Val…" at bounding box center [481, 26] width 802 height 36
type textarea "d"
type textarea "Dulce Gutierrez"
click at [862, 32] on icon at bounding box center [860, 27] width 14 height 14
click at [829, 441] on textarea at bounding box center [482, 436] width 749 height 38
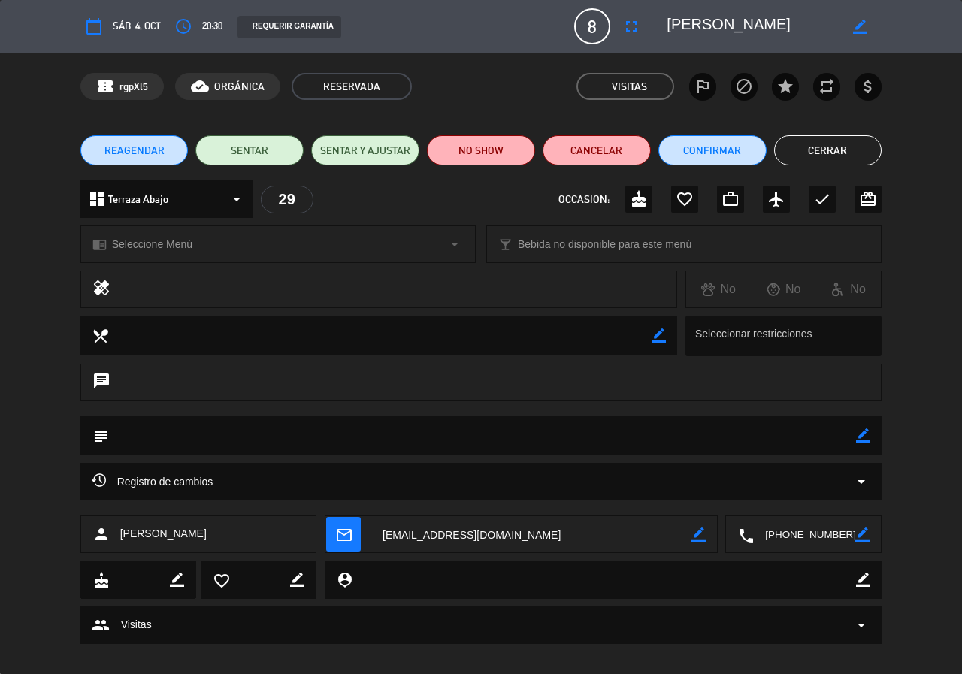
click at [147, 434] on textarea at bounding box center [482, 436] width 749 height 38
click at [868, 440] on icon "border_color" at bounding box center [863, 436] width 14 height 14
click at [529, 423] on textarea at bounding box center [482, 436] width 749 height 38
click at [423, 439] on textarea at bounding box center [482, 436] width 749 height 38
click at [864, 437] on icon at bounding box center [863, 436] width 14 height 14
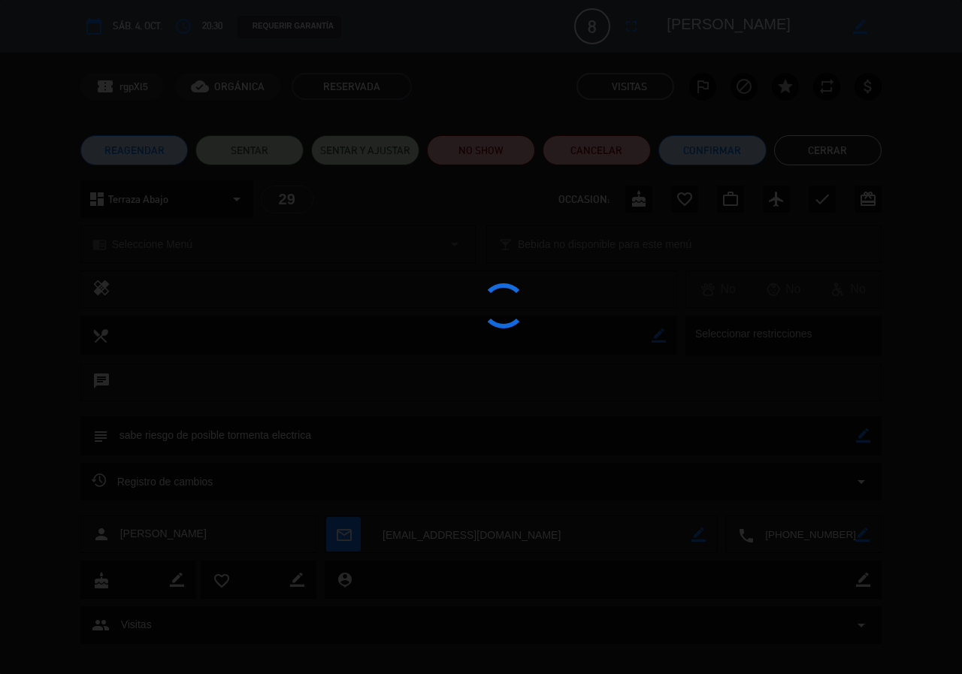
type textarea "sabe riesgo de posible tormenta electrica"
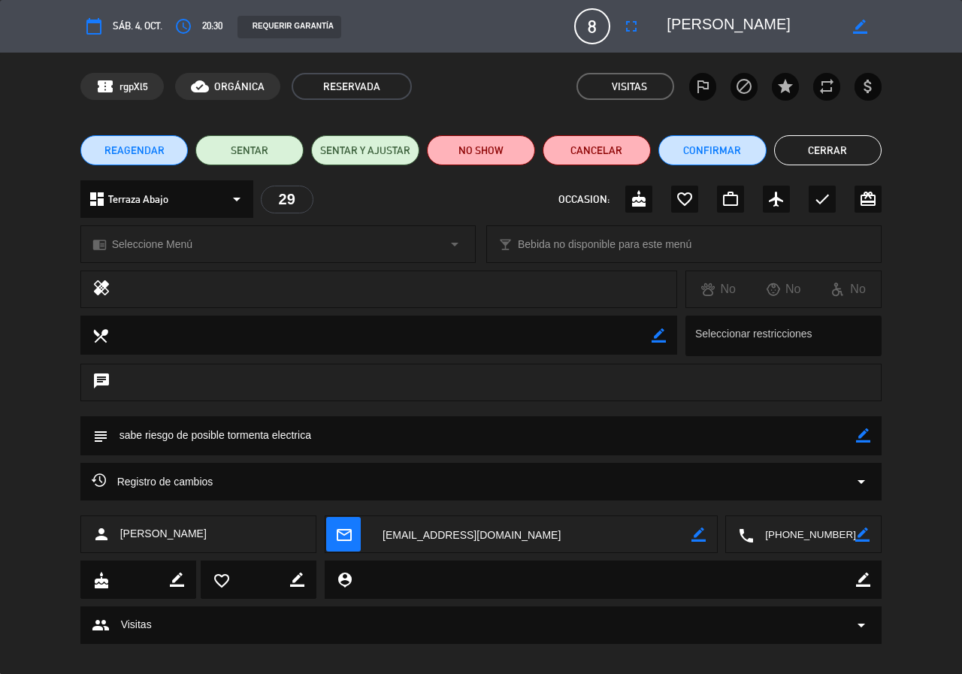
click at [56, 399] on div "chat" at bounding box center [481, 390] width 962 height 53
click at [844, 131] on div "REAGENDAR SENTAR SENTAR Y AJUSTAR NO SHOW Cancelar Confirmar Cerrar" at bounding box center [481, 150] width 962 height 60
click at [850, 143] on button "Cerrar" at bounding box center [828, 150] width 108 height 30
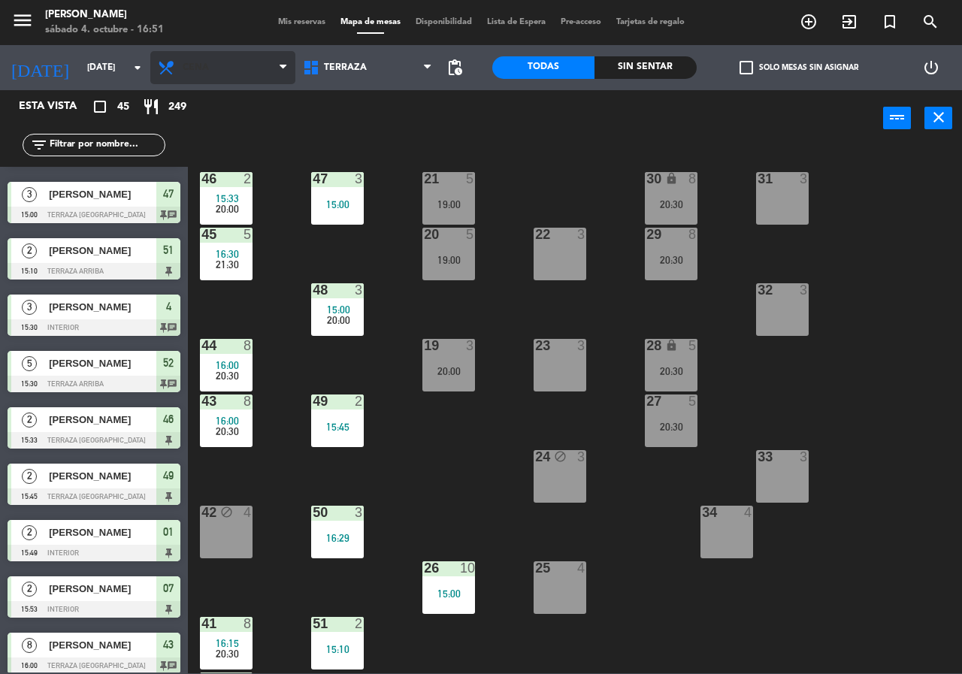
click at [239, 83] on span "Cena" at bounding box center [222, 67] width 145 height 33
click at [253, 108] on ng-component "menu Chepe Parrilla sábado 4. octubre - 16:51 Mis reservas Mapa de mesas Dispon…" at bounding box center [481, 337] width 962 height 674
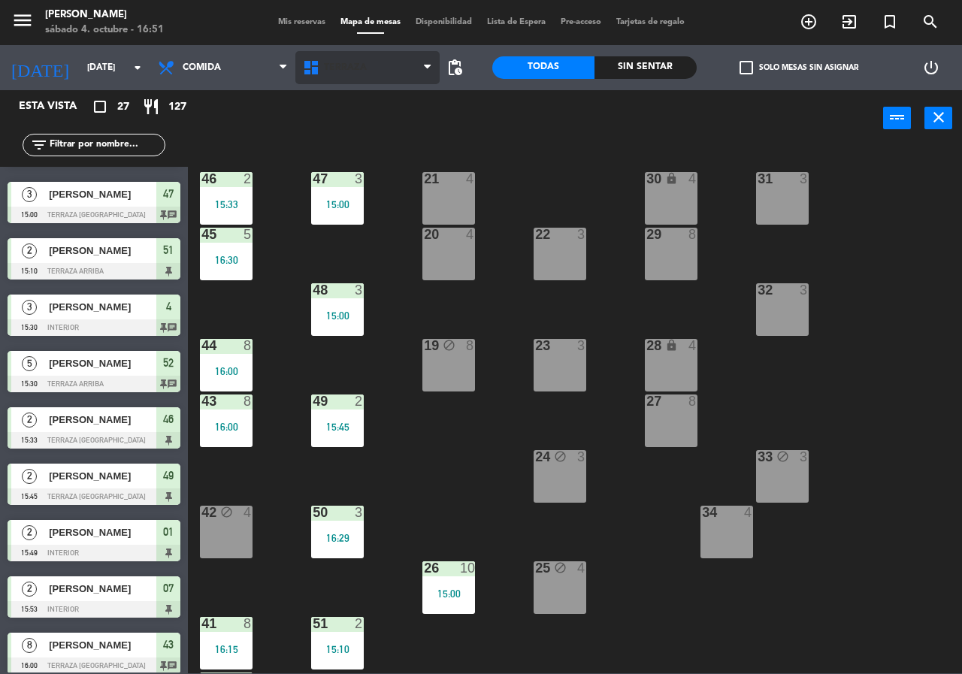
click at [386, 70] on span "Terraza" at bounding box center [367, 67] width 145 height 33
click at [394, 102] on ng-component "menu Chepe Parrilla sábado 4. octubre - 16:51 Mis reservas Mapa de mesas Dispon…" at bounding box center [481, 337] width 962 height 674
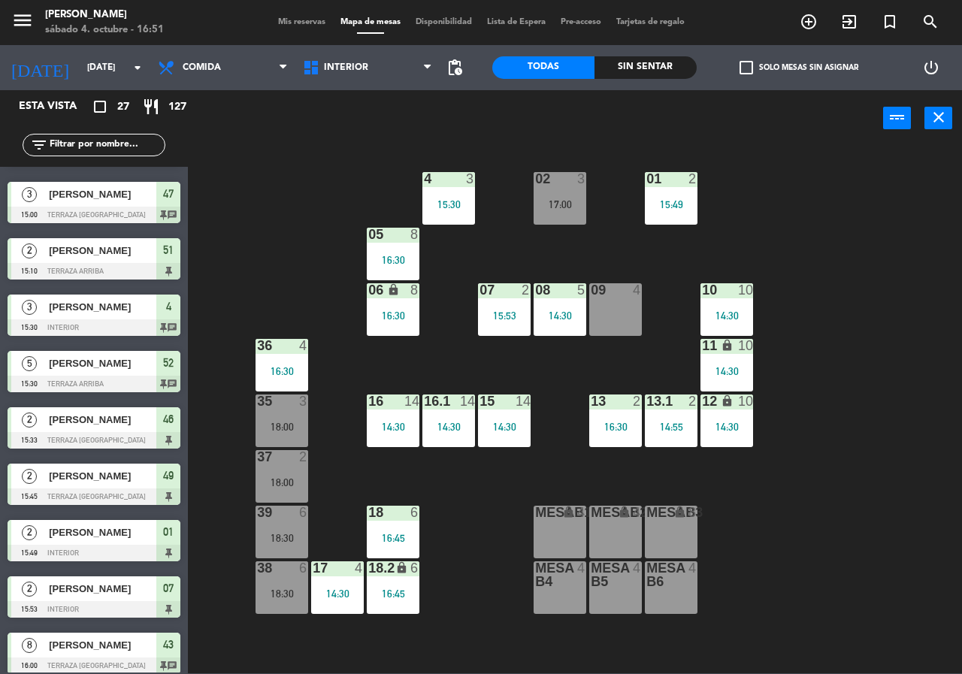
click at [514, 402] on div at bounding box center [504, 402] width 25 height 14
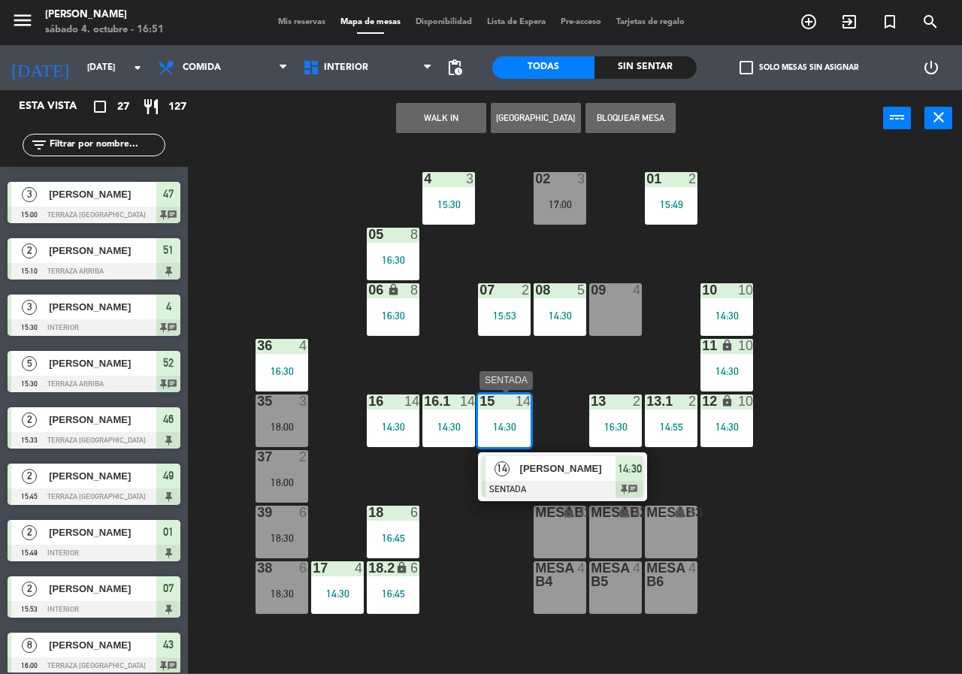
click at [871, 487] on div "02 3 17:00 4 3 15:30 01 2 15:49 05 8 16:30 06 lock 8 16:30 07 2 15:53 09 4 10 1…" at bounding box center [580, 410] width 765 height 528
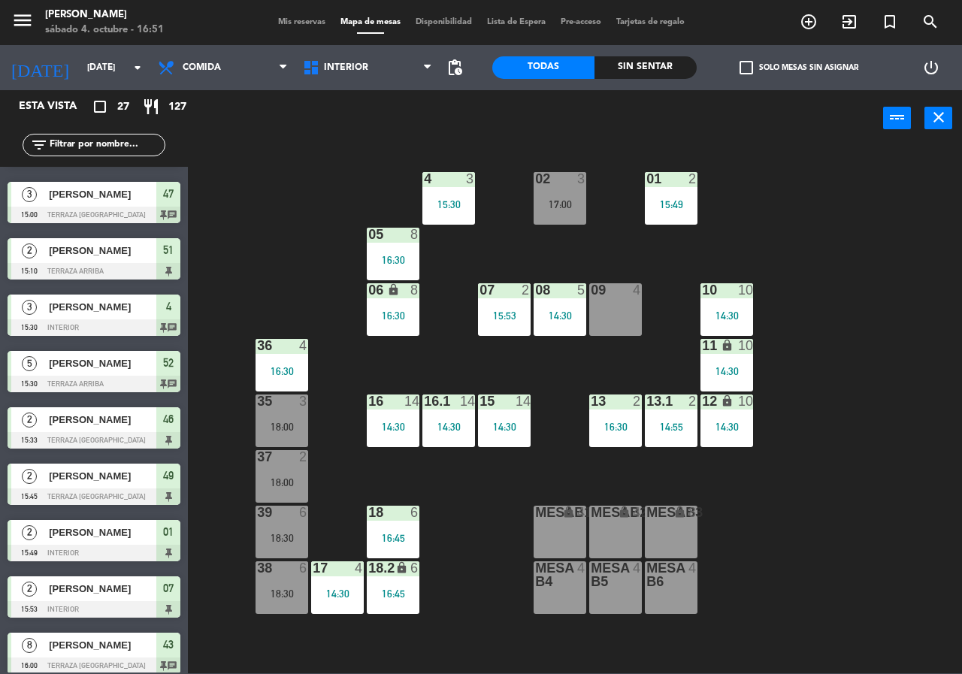
click at [612, 418] on div "13 2 16:30" at bounding box center [615, 421] width 53 height 53
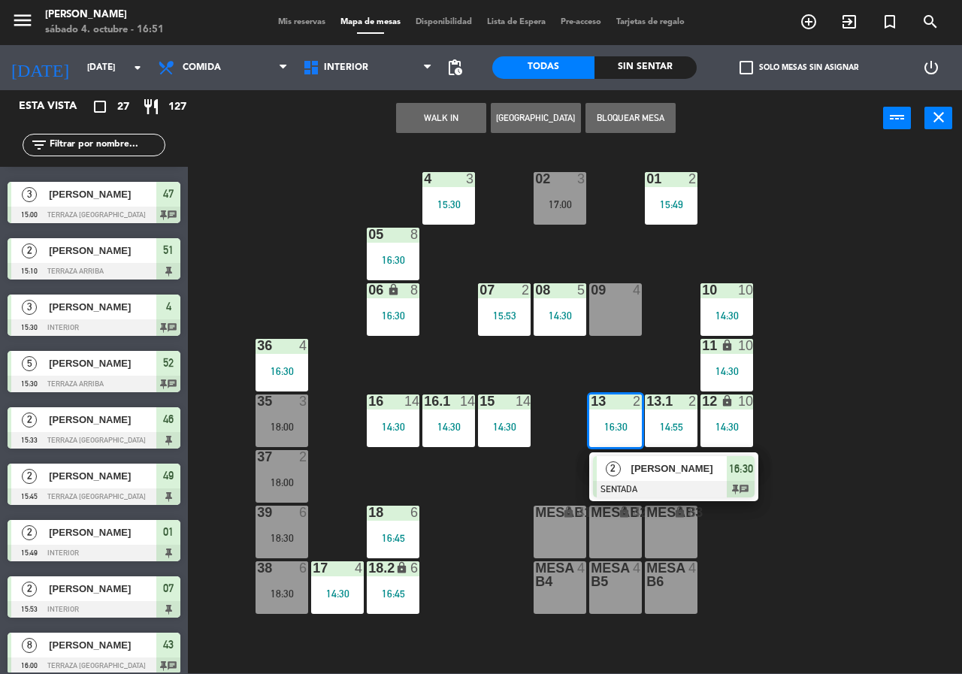
click at [696, 483] on div at bounding box center [674, 489] width 162 height 17
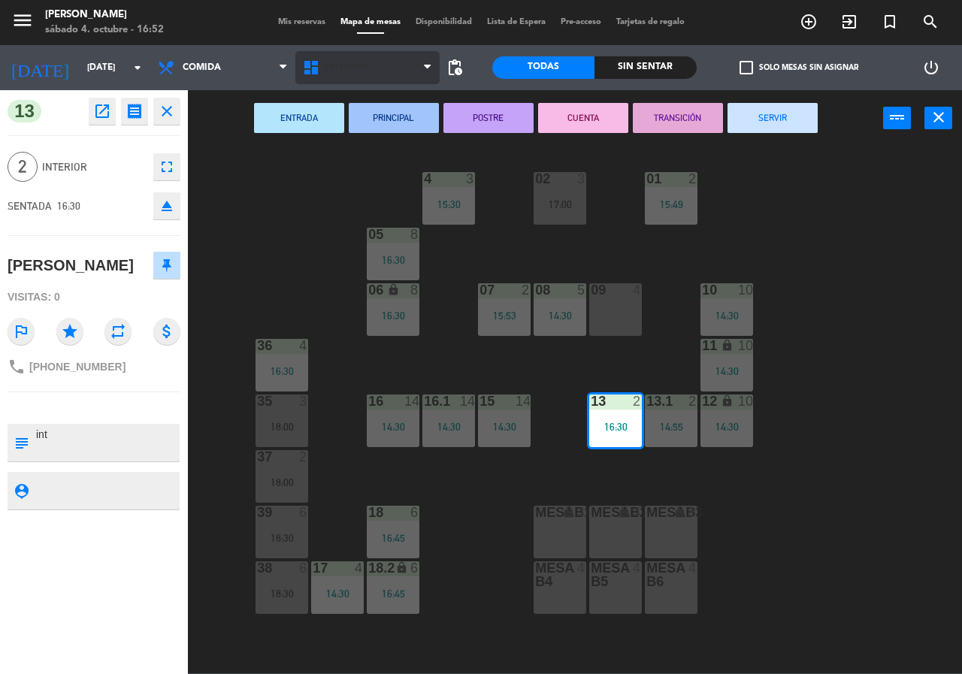
click at [361, 70] on span "Interior" at bounding box center [346, 67] width 44 height 11
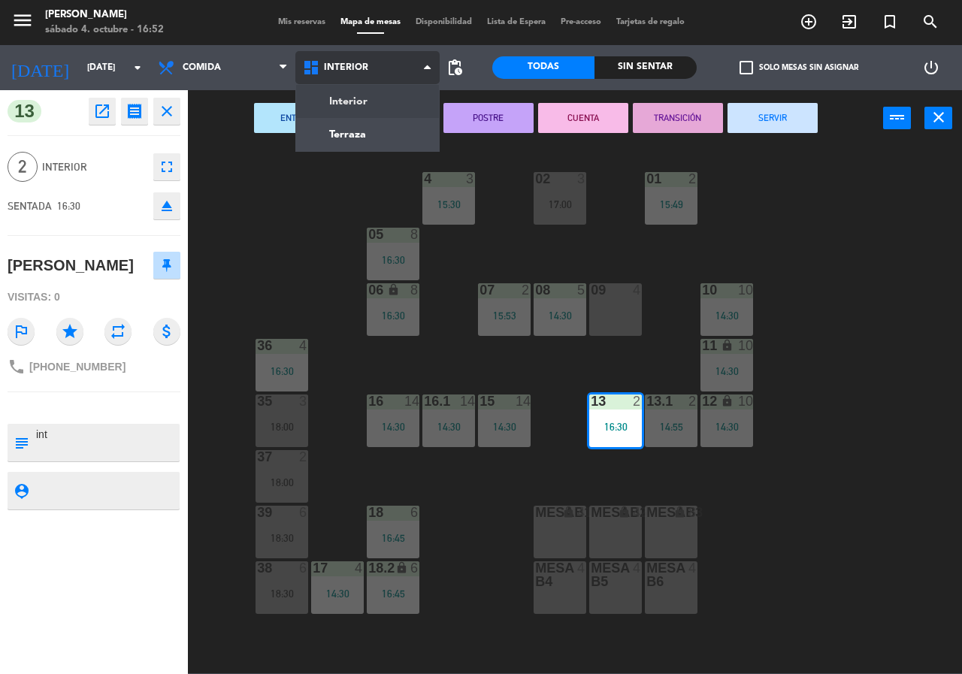
click at [362, 138] on ng-component "menu Chepe Parrilla sábado 4. octubre - 16:52 Mis reservas Mapa de mesas Dispon…" at bounding box center [481, 337] width 962 height 674
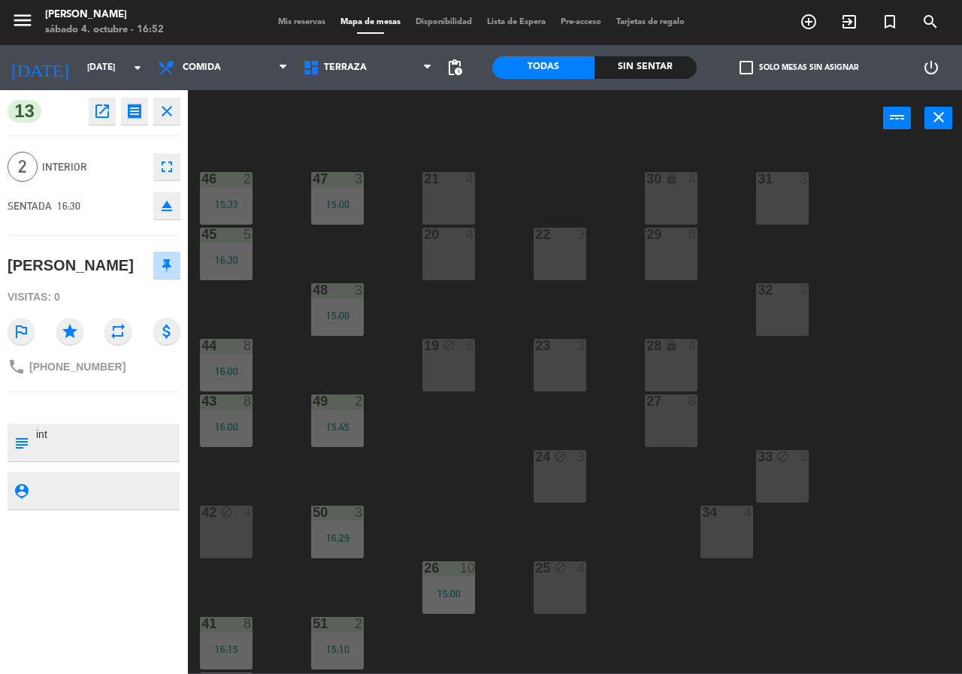
click at [562, 259] on div "22 3" at bounding box center [560, 254] width 53 height 53
click at [545, 125] on button "Mover" at bounding box center [536, 118] width 90 height 30
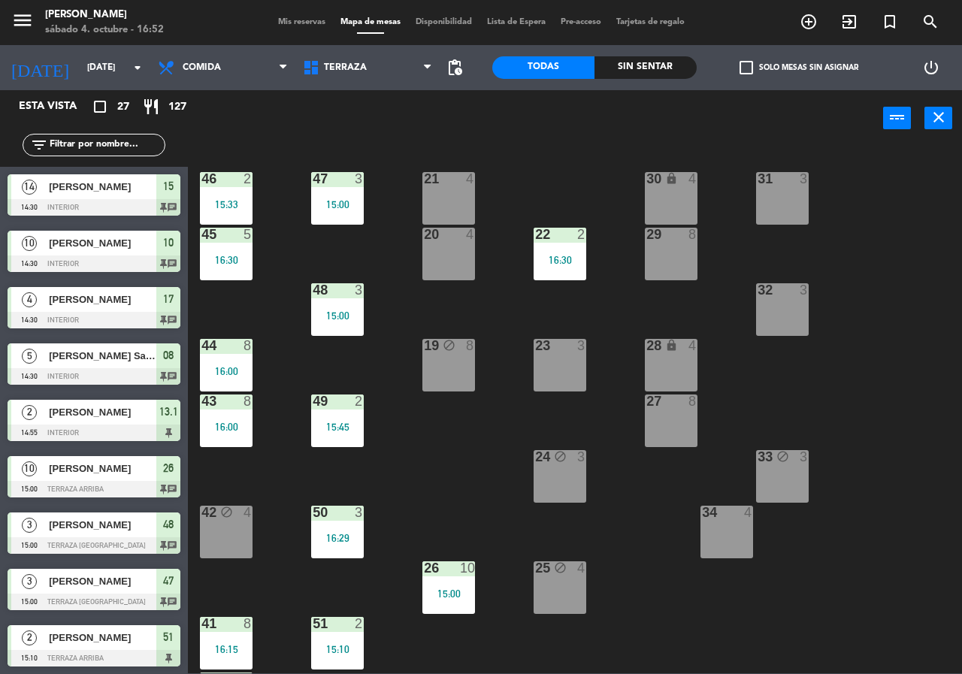
scroll to position [144, 0]
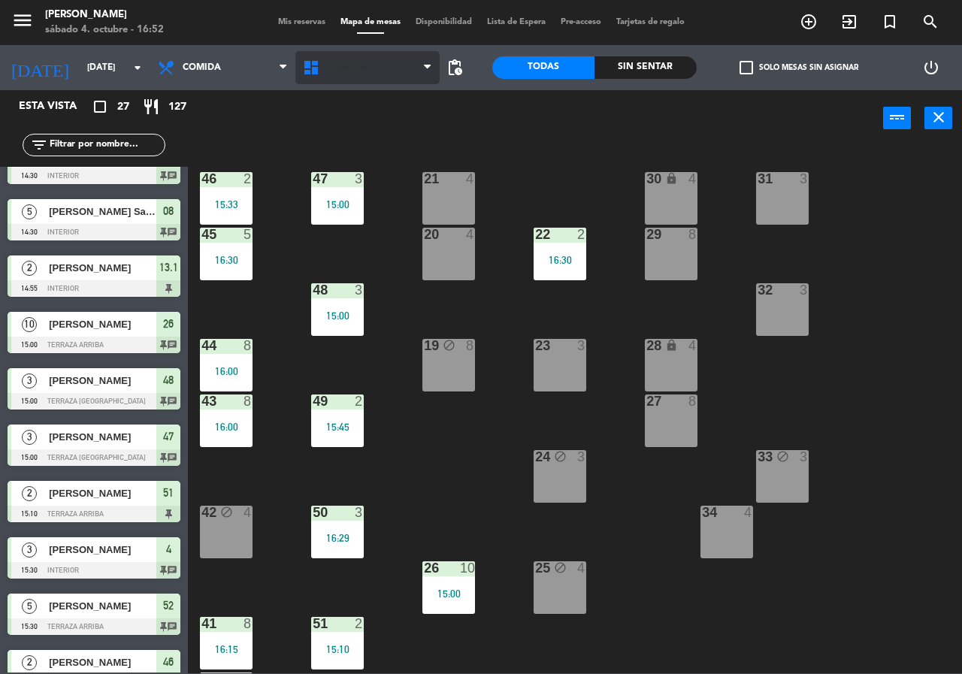
click at [332, 80] on span "Terraza" at bounding box center [367, 67] width 145 height 33
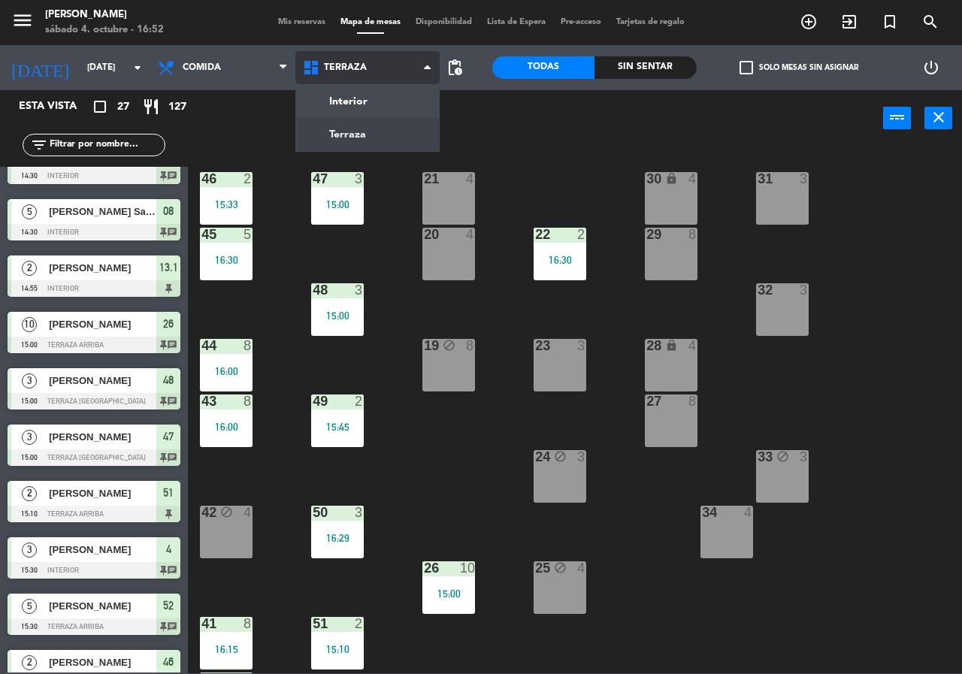
click at [359, 98] on ng-component "menu Chepe Parrilla sábado 4. octubre - 16:52 Mis reservas Mapa de mesas Dispon…" at bounding box center [481, 337] width 962 height 674
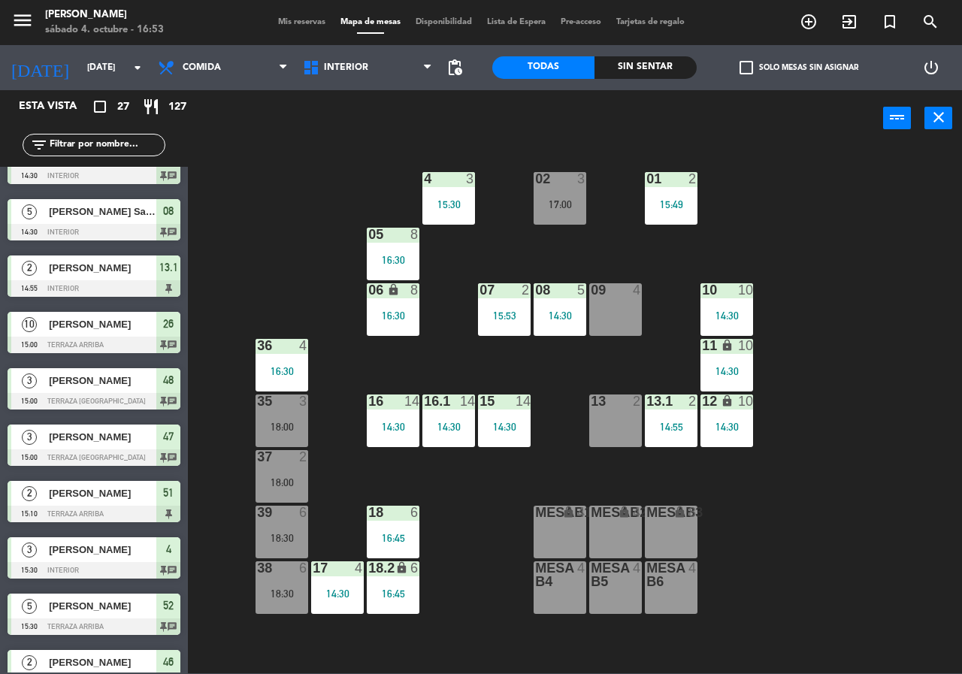
click at [838, 544] on div "02 3 17:00 4 3 15:30 01 2 15:49 05 8 16:30 06 lock 8 16:30 07 2 15:53 09 4 10 1…" at bounding box center [580, 410] width 765 height 528
click at [638, 83] on div "Todas Sin sentar" at bounding box center [594, 67] width 205 height 45
click at [656, 83] on div "Todas Sin sentar" at bounding box center [594, 67] width 205 height 45
click at [657, 57] on div "Sin sentar" at bounding box center [646, 67] width 102 height 23
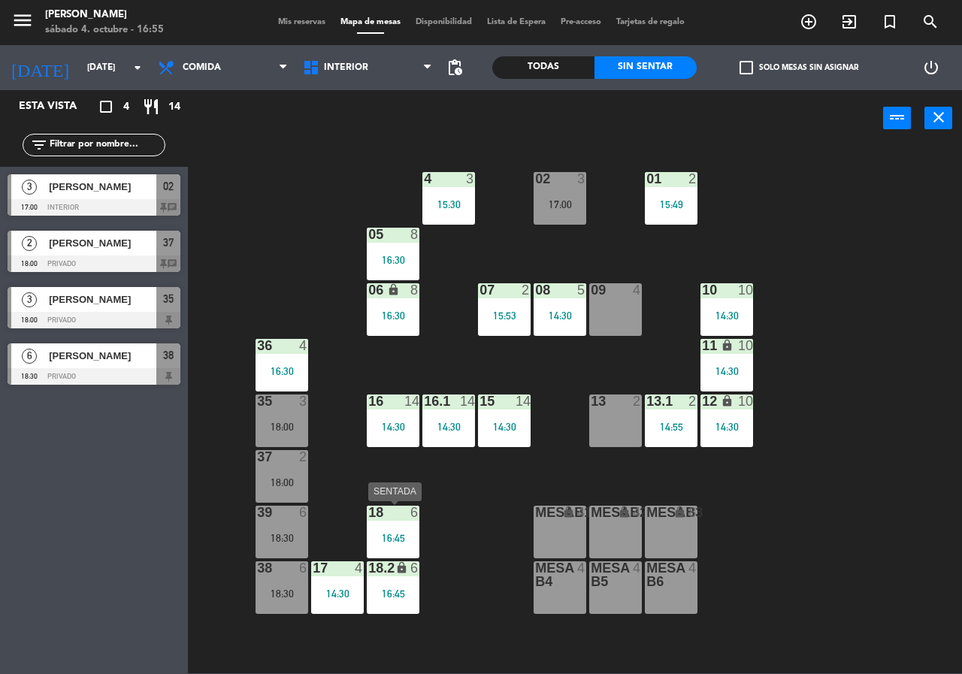
click at [399, 523] on div "18 6 16:45" at bounding box center [393, 532] width 53 height 53
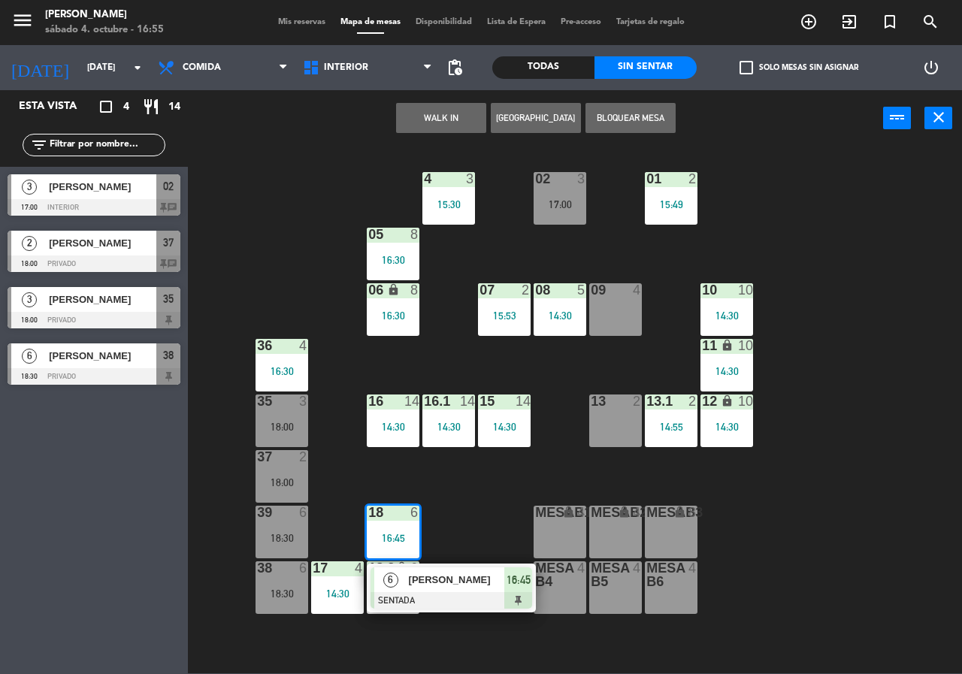
click at [424, 599] on div at bounding box center [452, 600] width 162 height 17
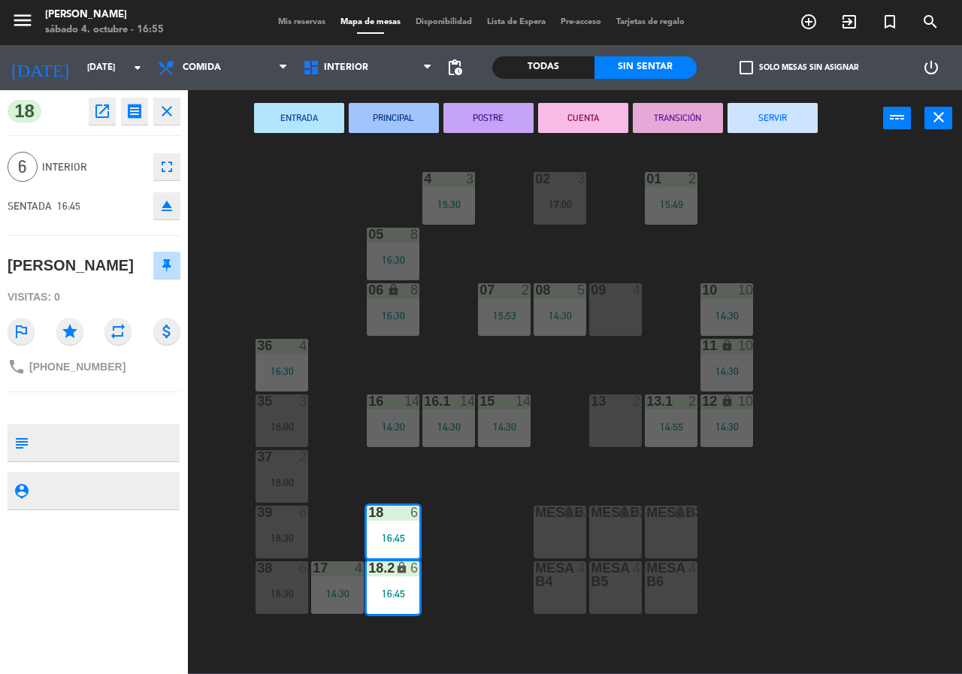
click at [132, 443] on textarea at bounding box center [107, 443] width 144 height 32
type textarea "sabe que se ocupa la mesa"
click at [152, 374] on div "phone +523312975010" at bounding box center [94, 367] width 173 height 29
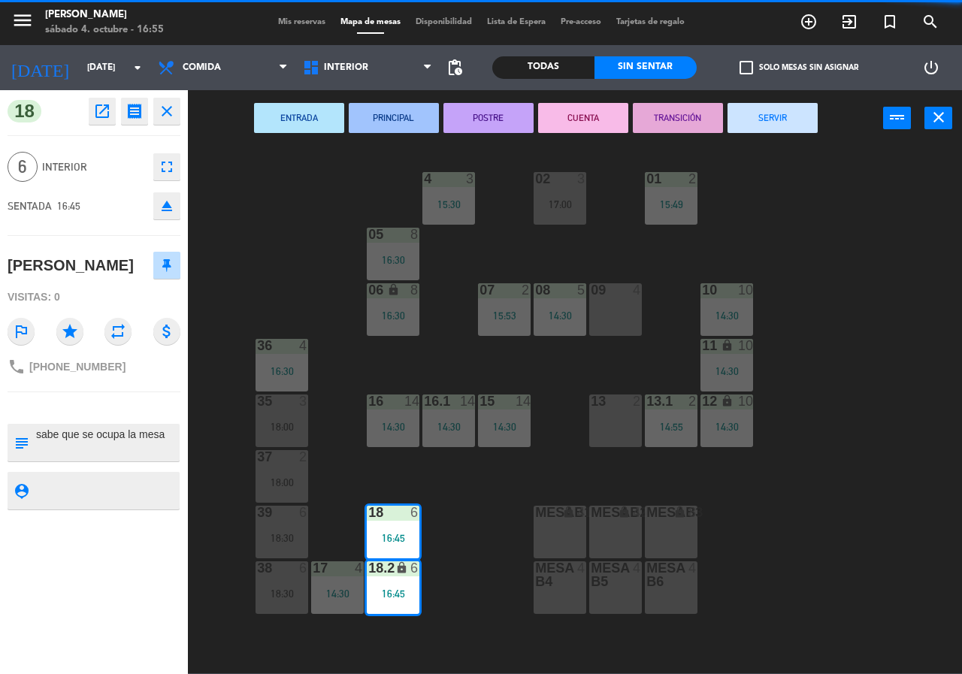
drag, startPoint x: 152, startPoint y: 374, endPoint x: 124, endPoint y: 374, distance: 27.8
click at [141, 374] on div "phone +523312975010" at bounding box center [94, 367] width 173 height 29
click at [135, 385] on div "18 open_in_new receipt 4:45 PM sáb., 4 oct. 6 personas Perla garcia Mesa 18+18.…" at bounding box center [94, 382] width 188 height 584
click at [135, 384] on div "18 open_in_new receipt 4:45 PM sáb., 4 oct. 6 personas Perla garcia Mesa 18+18.…" at bounding box center [94, 382] width 188 height 584
drag, startPoint x: 241, startPoint y: 204, endPoint x: 242, endPoint y: 211, distance: 7.7
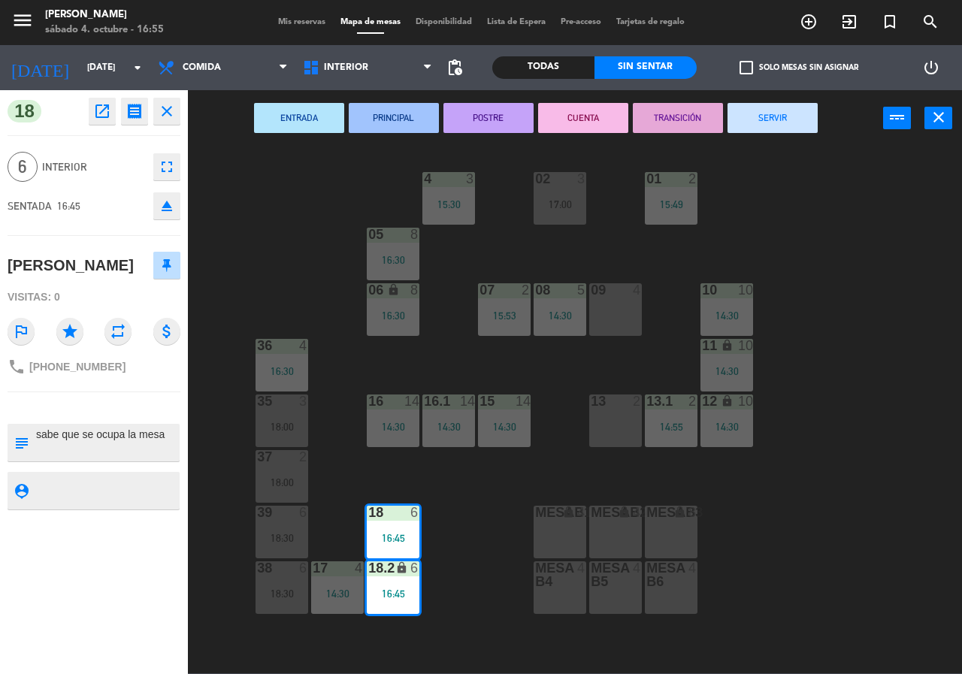
click at [242, 206] on div "02 3 17:00 4 3 15:30 01 2 15:49 05 8 16:30 06 lock 8 16:30 07 2 15:53 09 4 10 1…" at bounding box center [580, 410] width 765 height 528
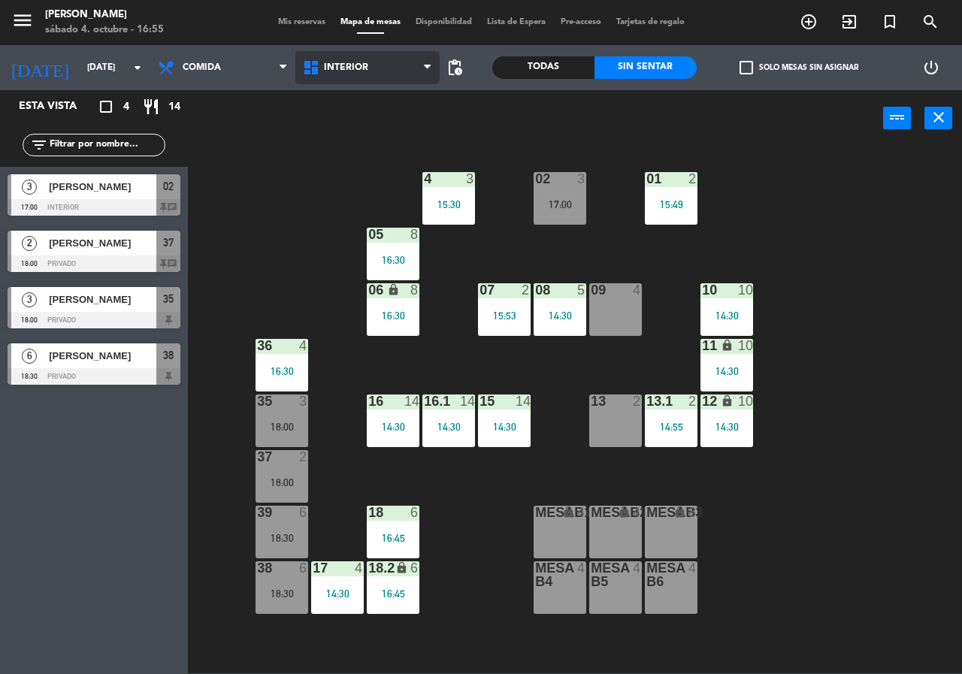
drag, startPoint x: 326, startPoint y: 65, endPoint x: 331, endPoint y: 95, distance: 31.3
click at [326, 65] on span "Interior" at bounding box center [346, 67] width 44 height 11
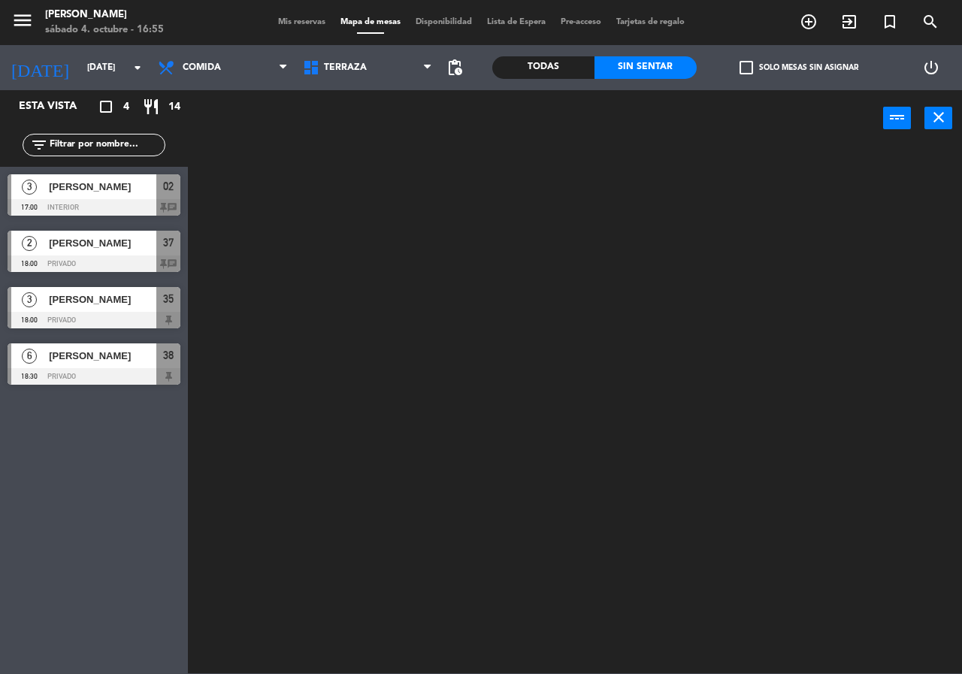
click at [341, 131] on ng-component "menu Chepe Parrilla sábado 4. octubre - 16:55 Mis reservas Mapa de mesas Dispon…" at bounding box center [481, 337] width 962 height 674
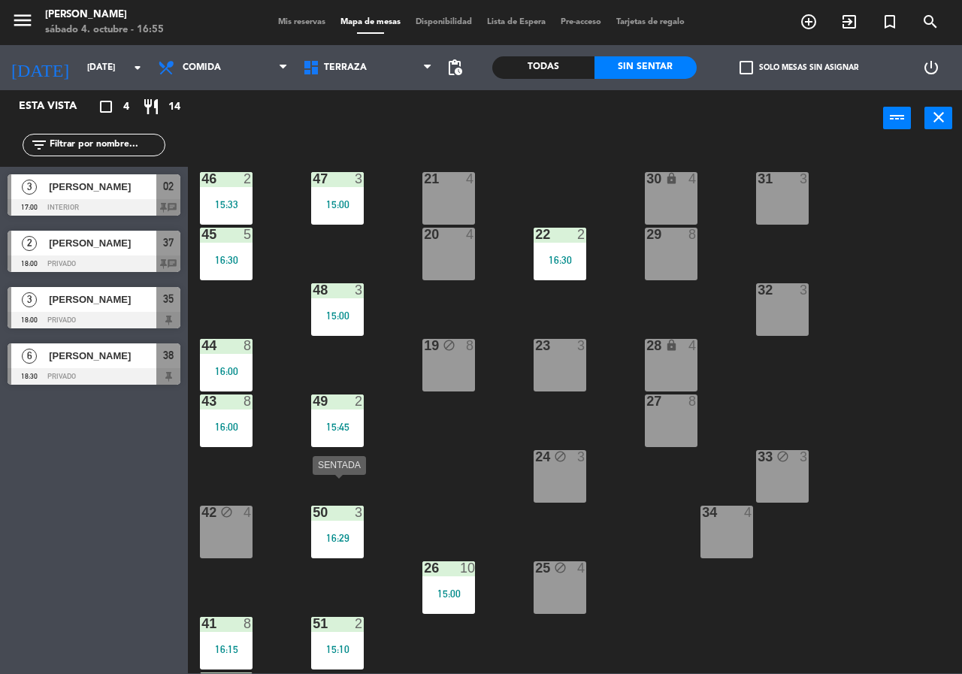
scroll to position [108, 0]
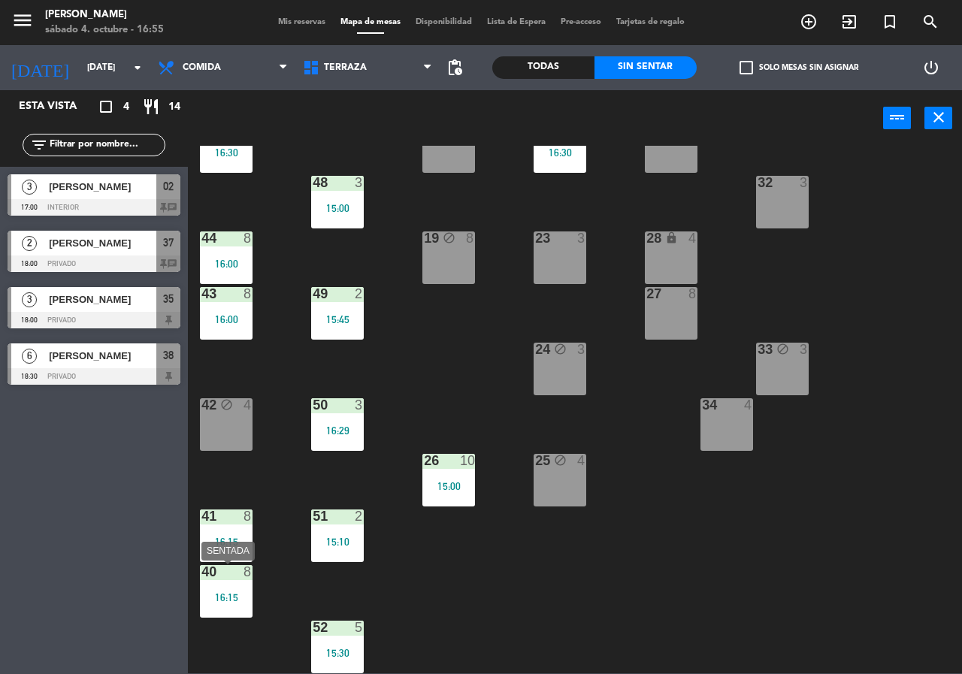
click at [242, 580] on div "40 8" at bounding box center [226, 572] width 53 height 15
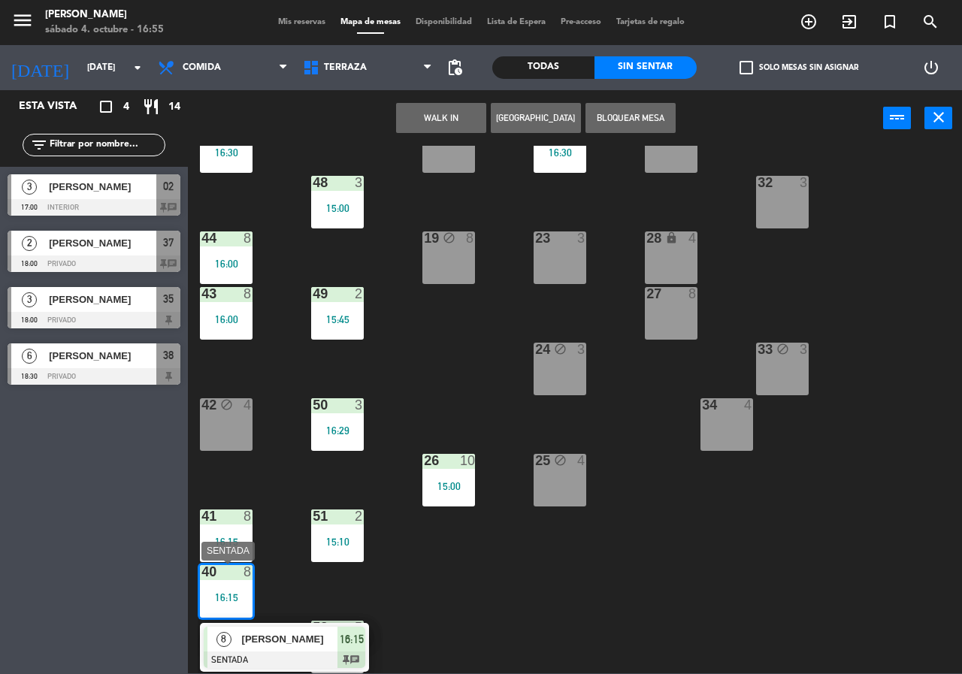
click at [265, 640] on span "[PERSON_NAME]" at bounding box center [290, 640] width 96 height 16
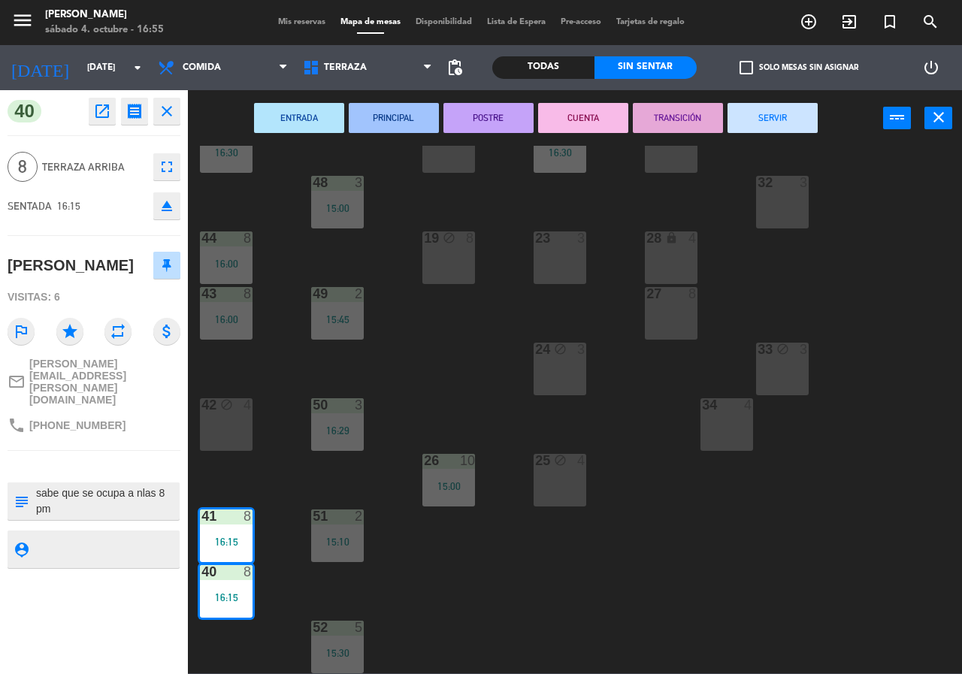
click at [255, 490] on div "21 4 30 lock 4 46 2 15:33 47 3 15:00 31 3 20 4 22 2 16:30 29 8 45 5 16:30 32 3 …" at bounding box center [580, 410] width 765 height 528
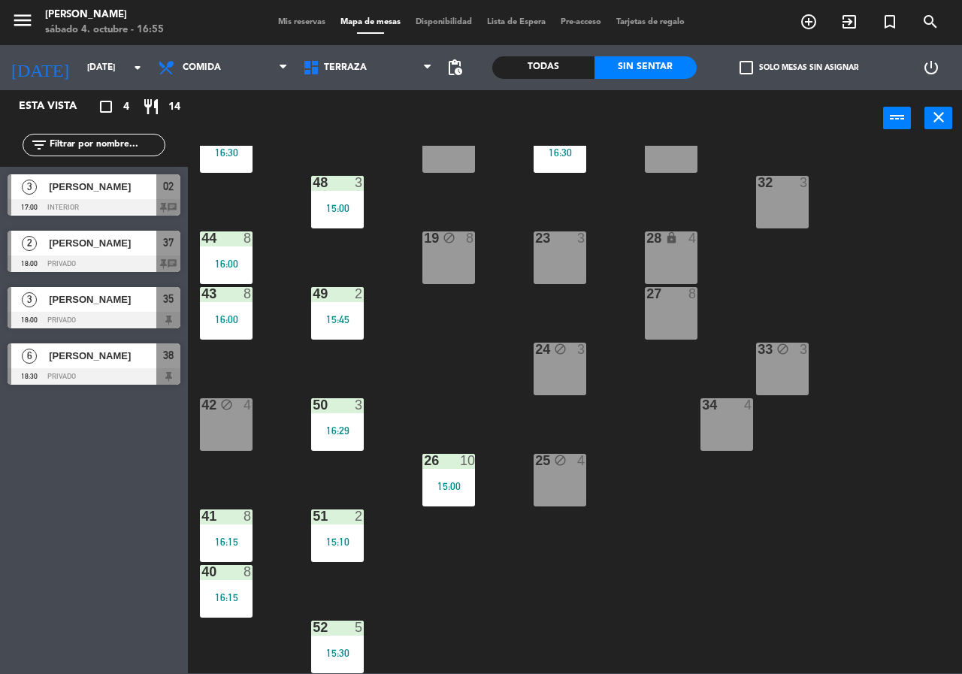
click at [439, 320] on div "21 4 30 lock 4 46 2 15:33 47 3 15:00 31 3 20 4 22 2 16:30 29 8 45 5 16:30 32 3 …" at bounding box center [580, 410] width 765 height 528
click at [214, 111] on div "power_input close" at bounding box center [536, 118] width 696 height 57
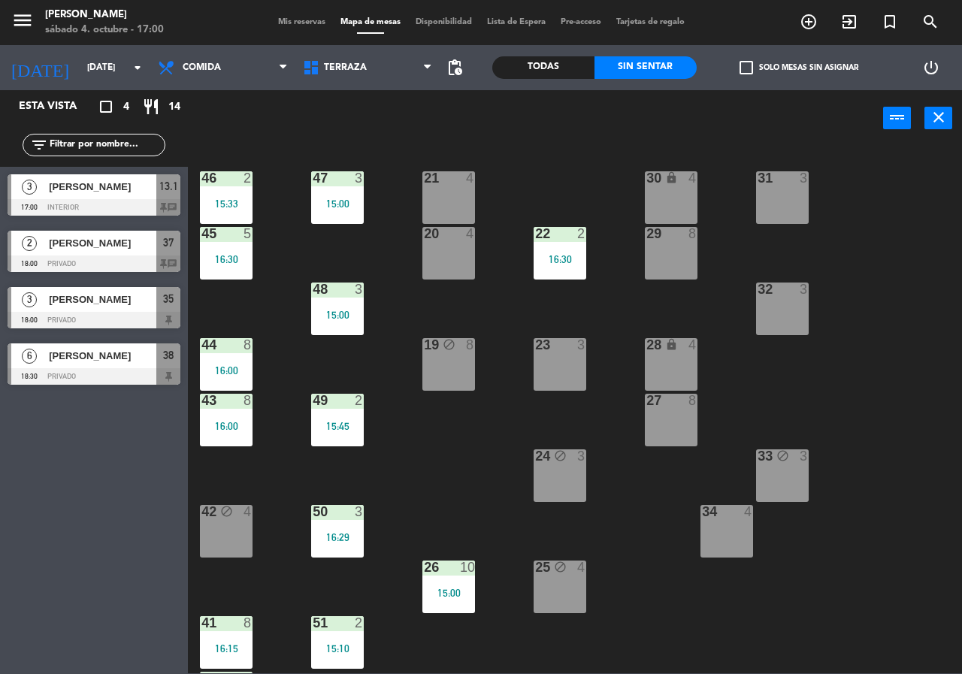
scroll to position [0, 0]
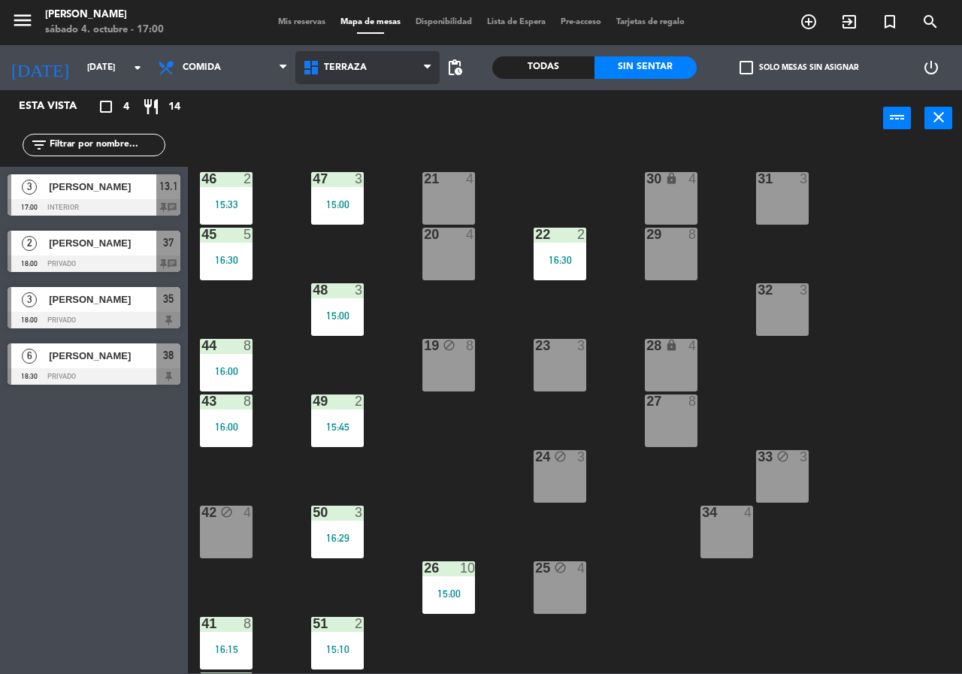
drag, startPoint x: 383, startPoint y: 62, endPoint x: 372, endPoint y: 118, distance: 57.5
click at [376, 83] on span "Terraza" at bounding box center [367, 67] width 145 height 33
drag, startPoint x: 520, startPoint y: 144, endPoint x: 522, endPoint y: 158, distance: 14.4
click at [521, 147] on div "power_input close 21 4 30 lock 4 46 2 15:33 47 3 15:00 31 3 20 4 22 2 16:30 29 …" at bounding box center [481, 381] width 962 height 583
click at [449, 259] on div "20 4" at bounding box center [449, 254] width 53 height 53
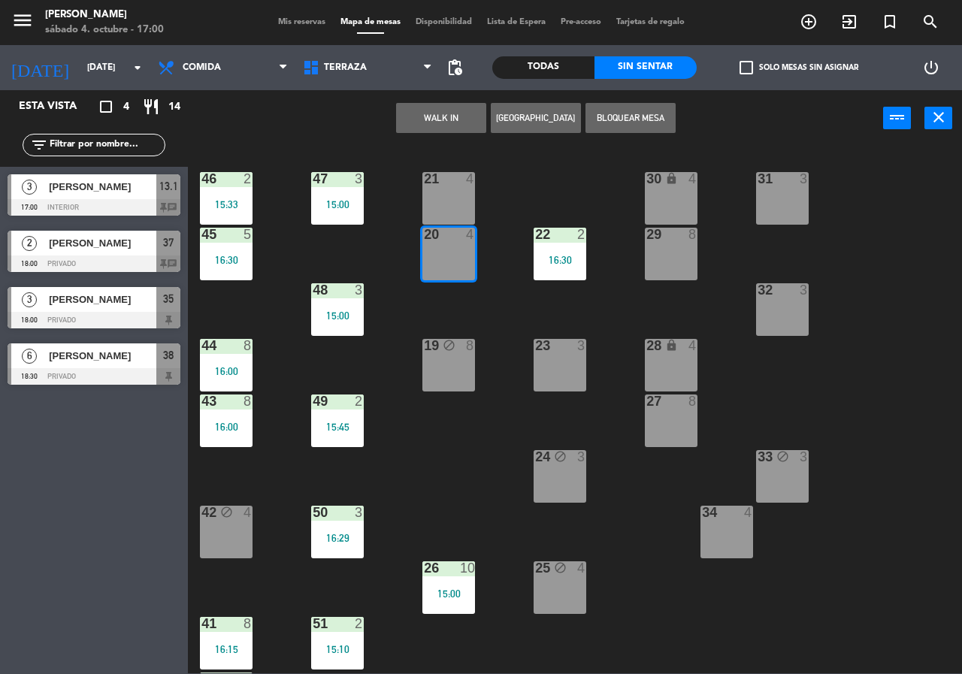
click at [672, 525] on div "21 4 30 lock 4 46 2 15:33 47 3 15:00 31 3 20 4 22 2 16:30 29 8 45 5 16:30 32 3 …" at bounding box center [580, 410] width 765 height 528
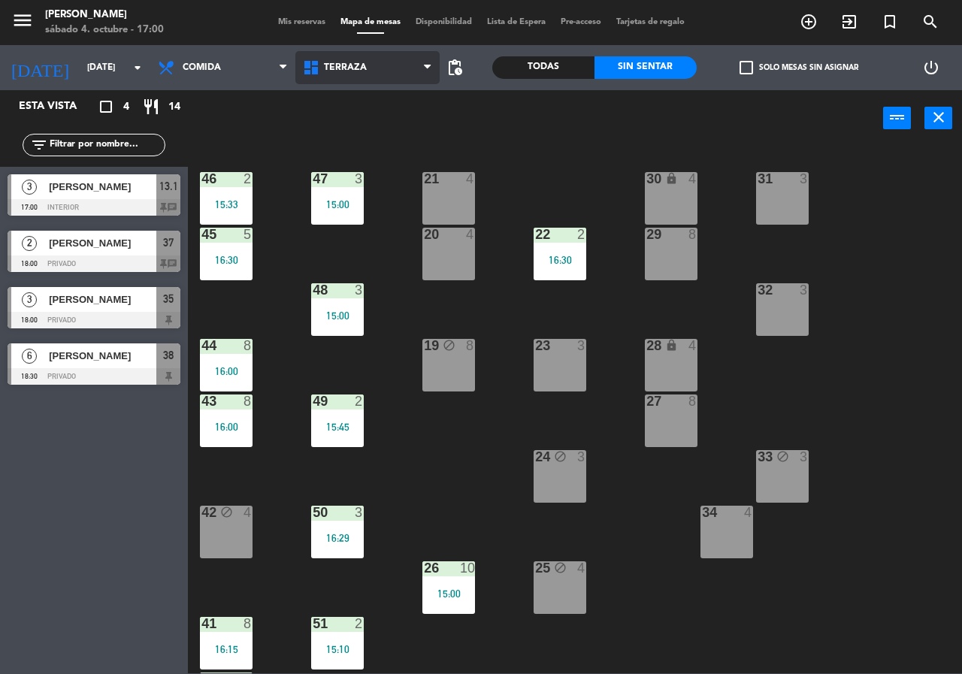
click at [364, 70] on span "Terraza" at bounding box center [345, 67] width 43 height 11
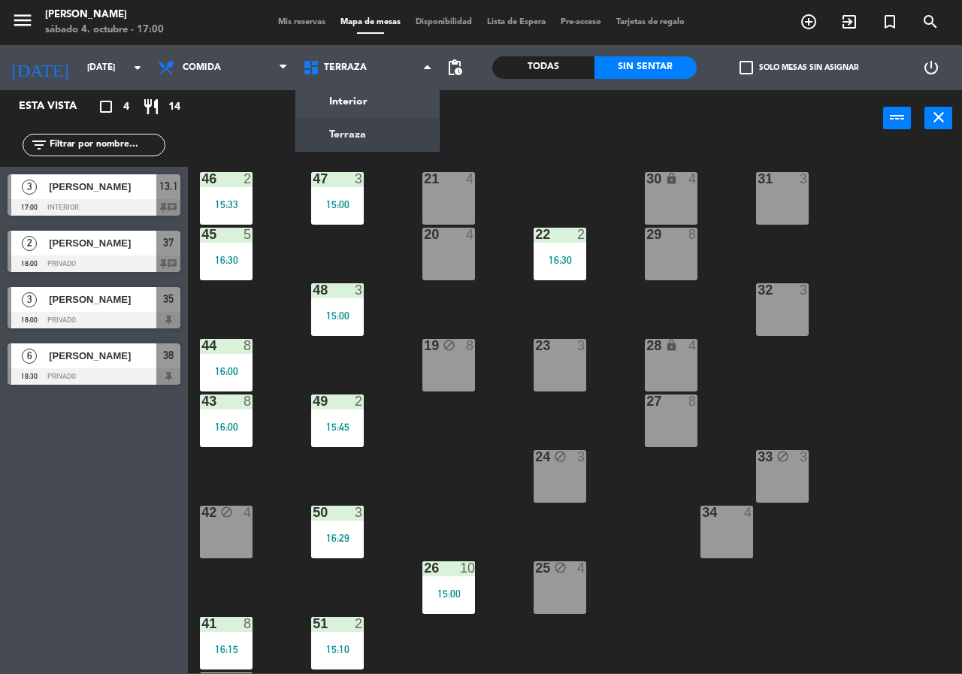
click at [389, 210] on div "21 4 30 lock 4 46 2 15:33 47 3 15:00 31 3 20 4 22 2 16:30 29 8 45 5 16:30 32 3 …" at bounding box center [580, 410] width 765 height 528
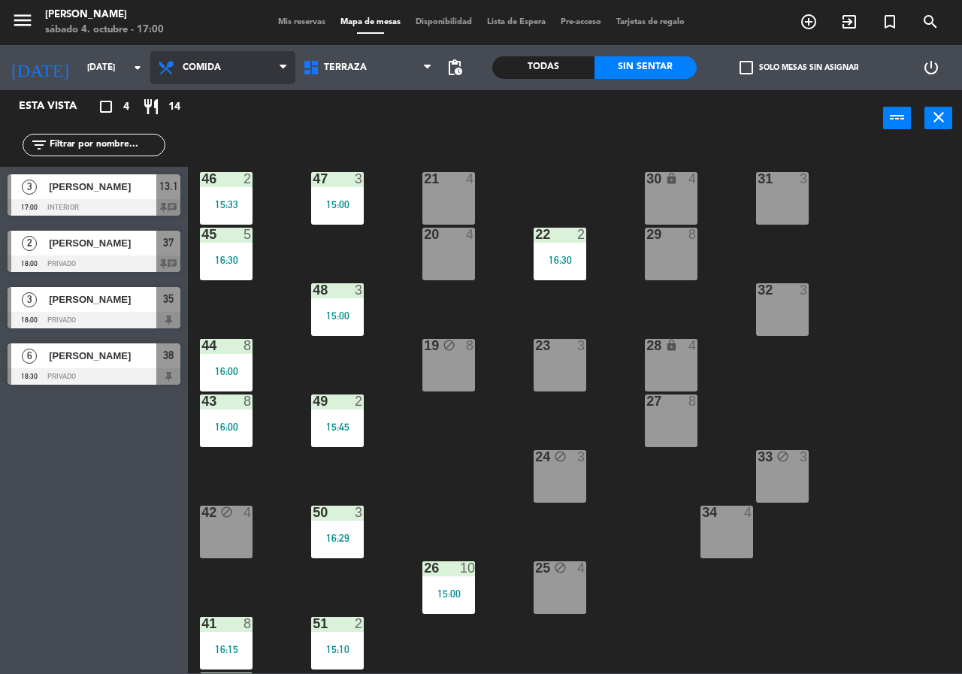
click at [277, 70] on span "Comida" at bounding box center [222, 67] width 145 height 33
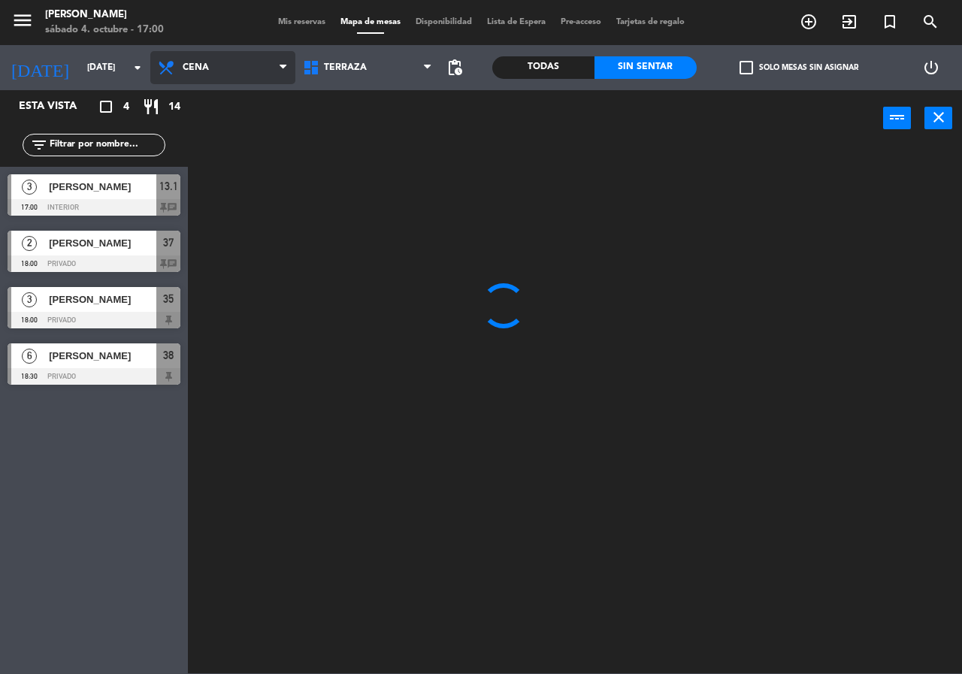
click at [282, 136] on ng-component "menu Chepe Parrilla sábado 4. octubre - 17:00 Mis reservas Mapa de mesas Dispon…" at bounding box center [481, 337] width 962 height 674
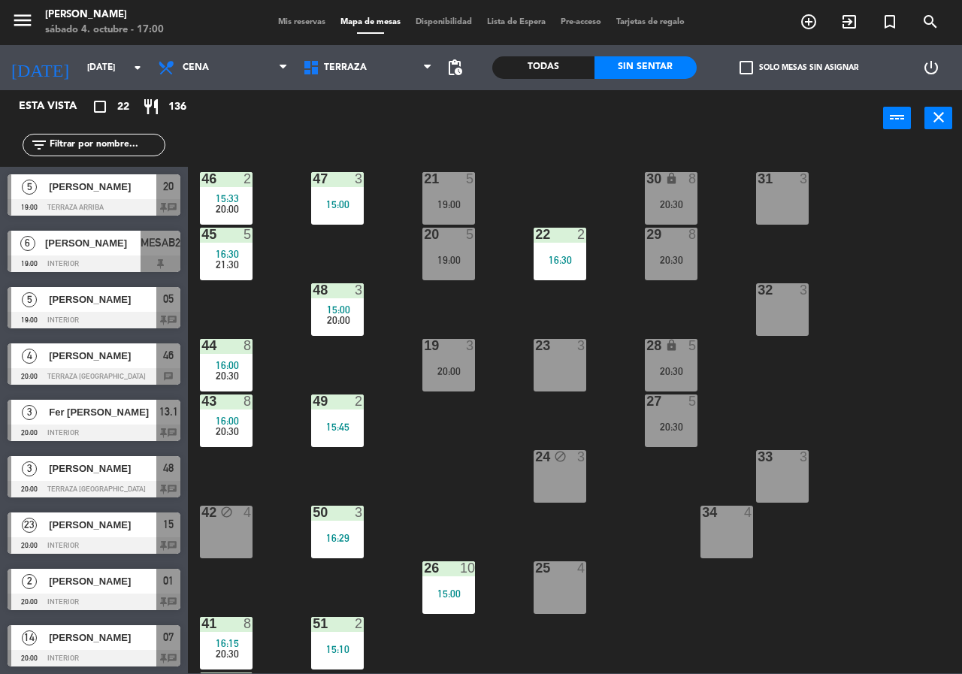
click at [720, 523] on div "34 4" at bounding box center [727, 532] width 53 height 53
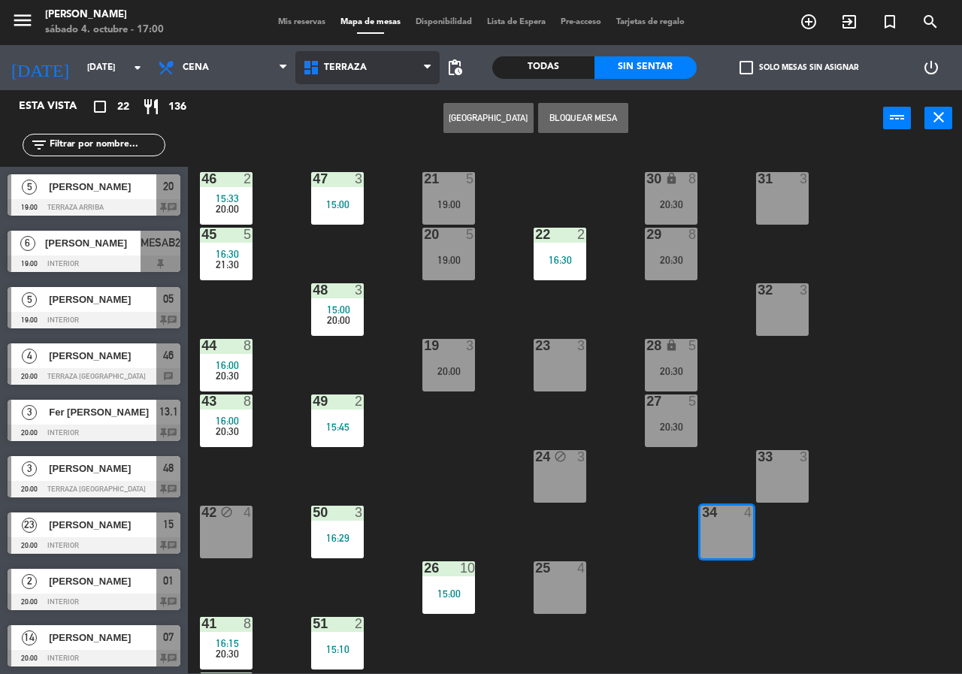
click at [369, 65] on span "Terraza" at bounding box center [367, 67] width 145 height 33
drag, startPoint x: 210, startPoint y: 128, endPoint x: 200, endPoint y: 38, distance: 90.0
click at [209, 127] on div "Crear Reserva Bloquear Mesa power_input close" at bounding box center [536, 118] width 696 height 57
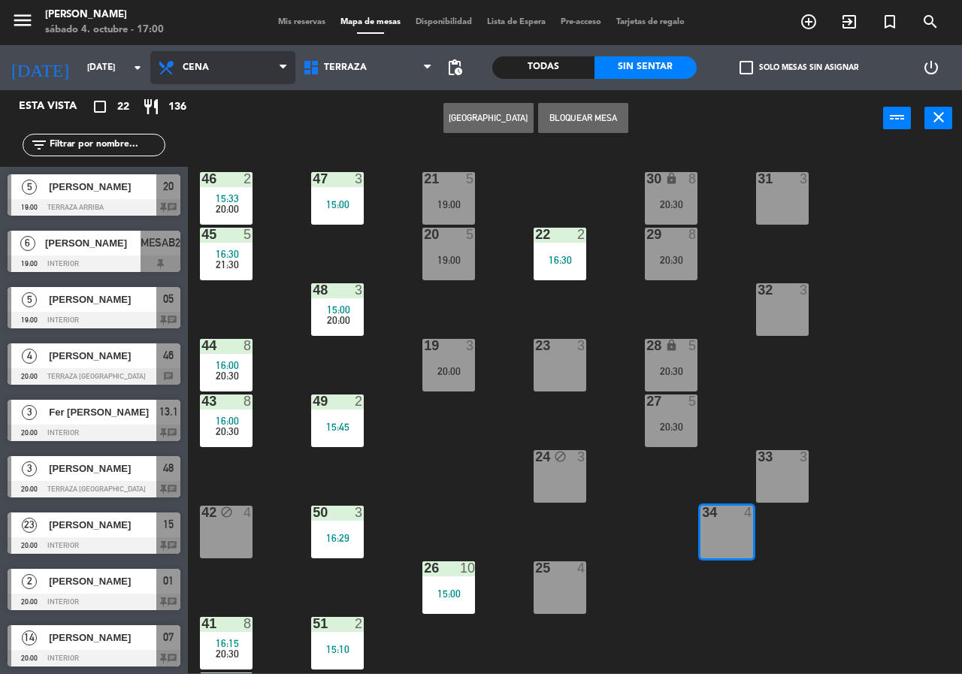
click at [208, 74] on span "Cena" at bounding box center [222, 67] width 145 height 33
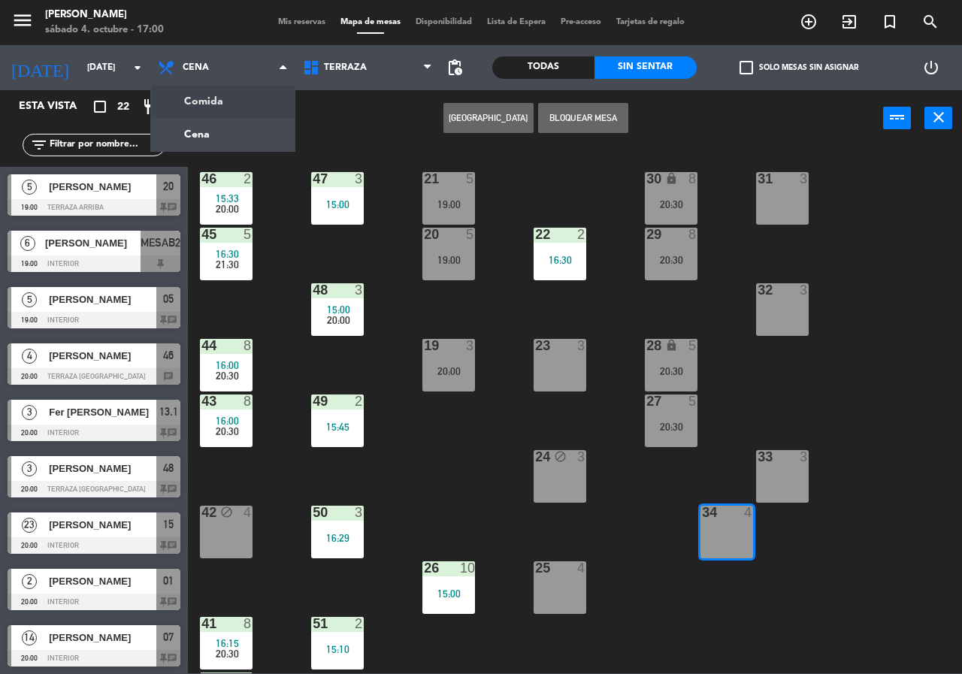
click at [238, 95] on ng-component "menu Chepe Parrilla sábado 4. octubre - 17:00 Mis reservas Mapa de mesas Dispon…" at bounding box center [481, 337] width 962 height 674
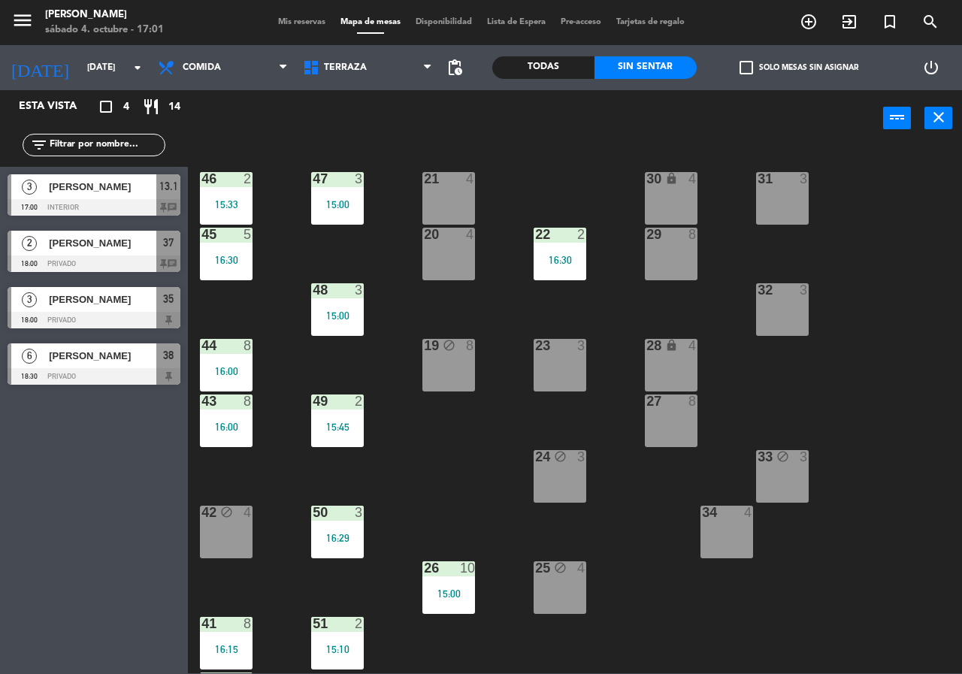
drag, startPoint x: 726, startPoint y: 558, endPoint x: 729, endPoint y: 542, distance: 16.2
click at [729, 544] on div "34 4" at bounding box center [727, 532] width 53 height 53
click at [732, 520] on div "34 4" at bounding box center [727, 513] width 53 height 15
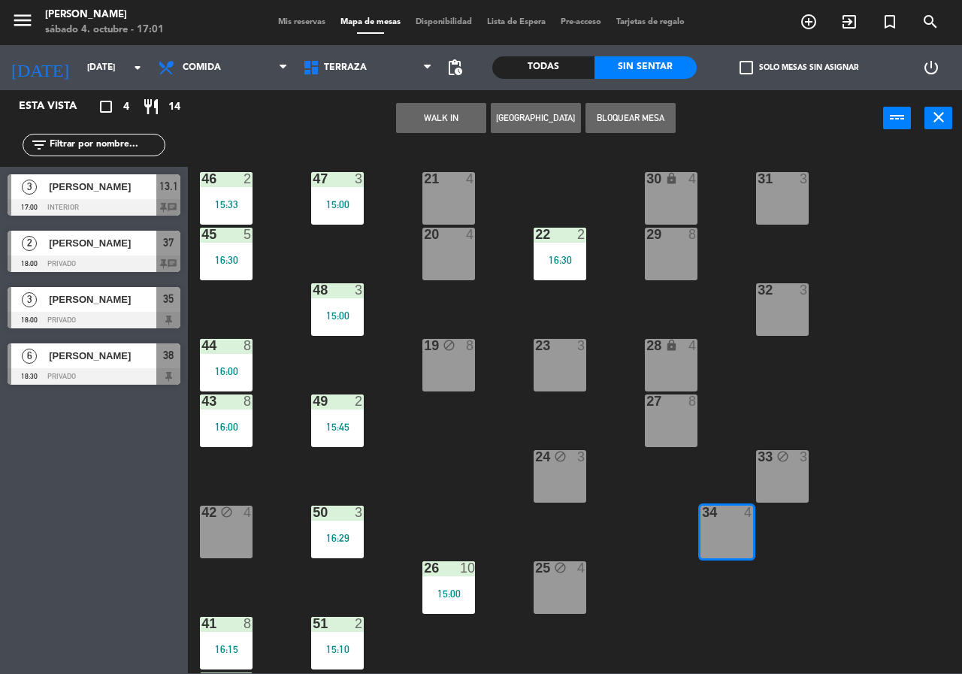
click at [559, 120] on button "[GEOGRAPHIC_DATA]" at bounding box center [536, 118] width 90 height 30
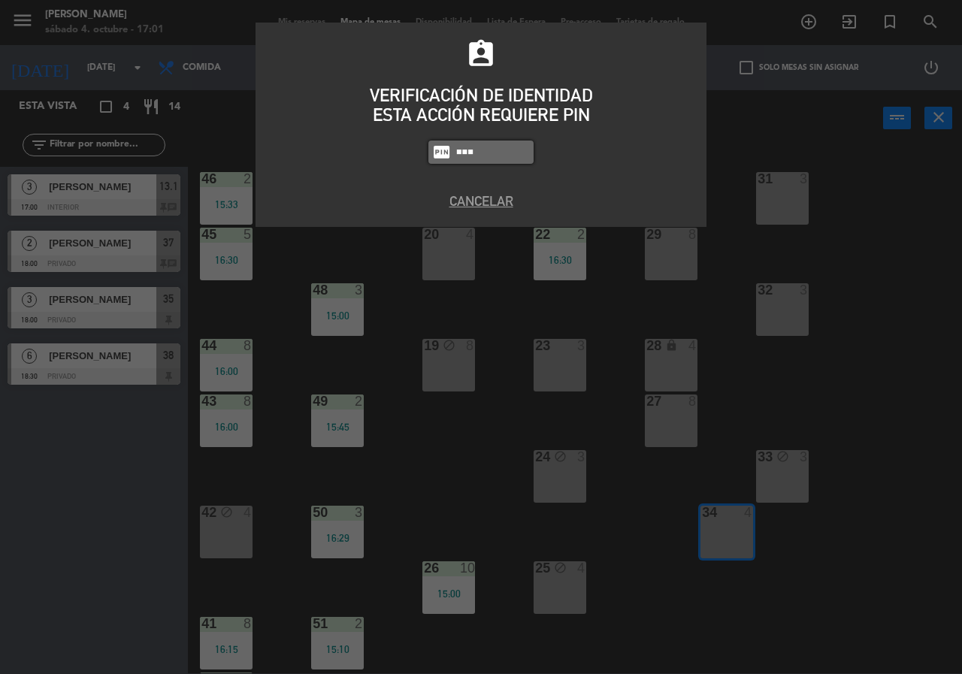
type input "8663"
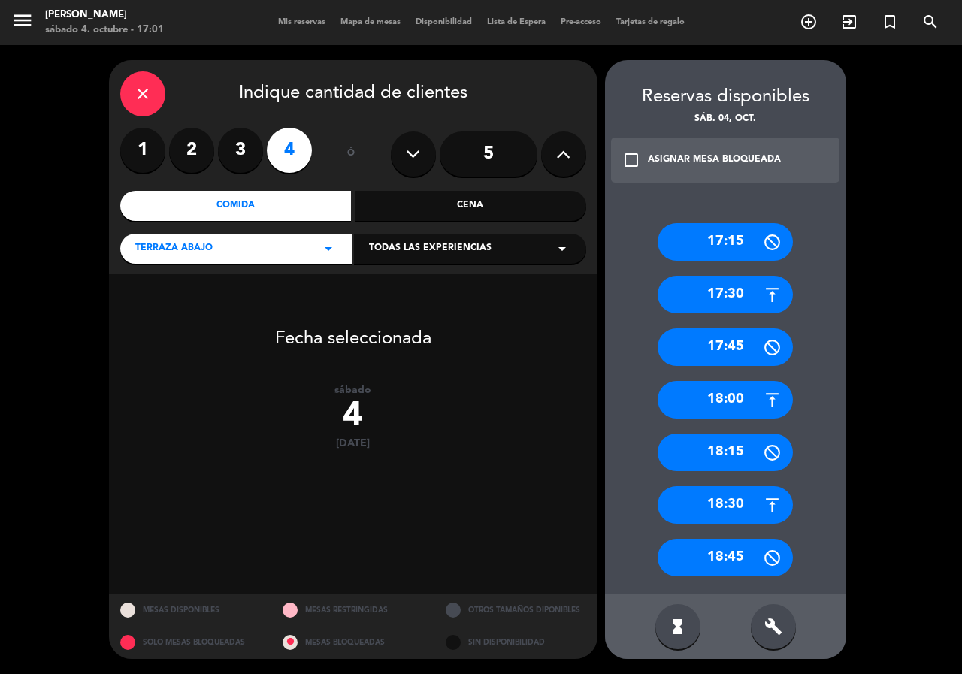
click at [726, 253] on div "17:15" at bounding box center [725, 242] width 135 height 38
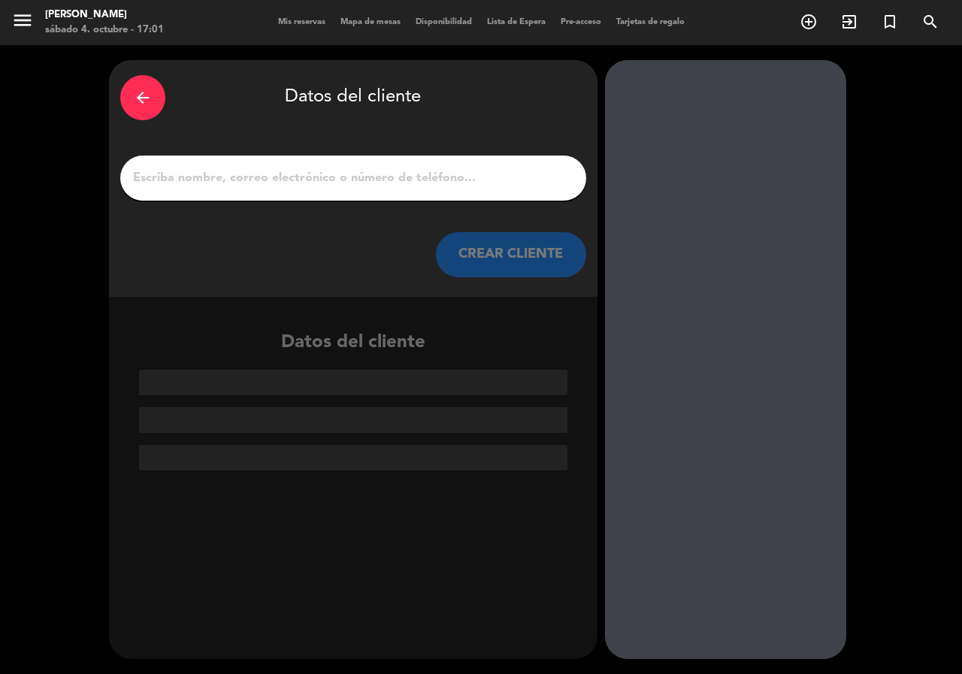
click at [189, 165] on div at bounding box center [353, 178] width 466 height 45
click at [203, 183] on input "1" at bounding box center [354, 178] width 444 height 21
type input "m"
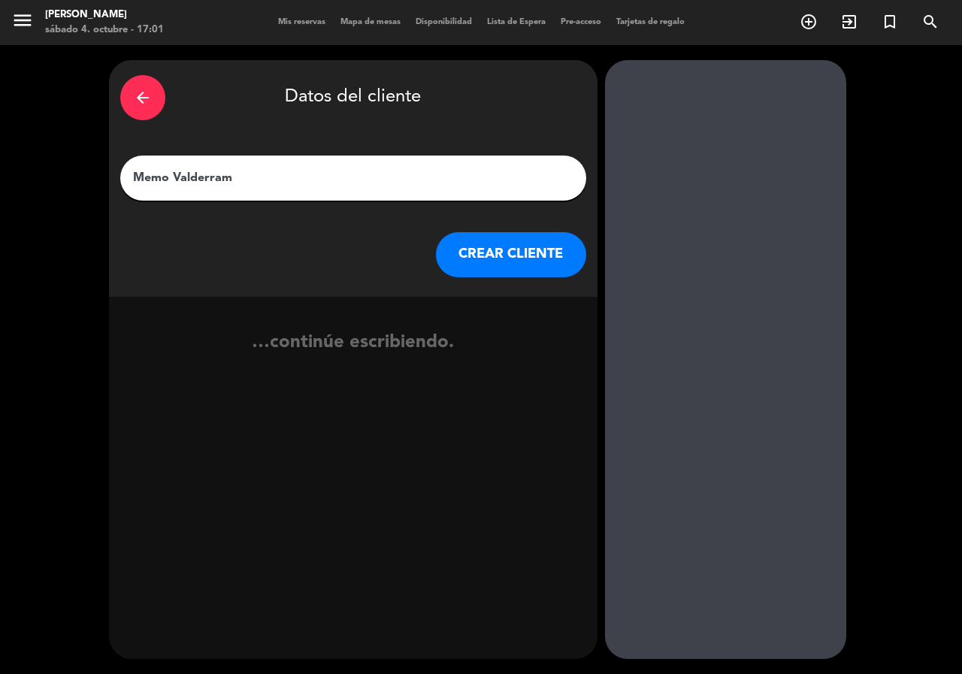
type input "Memo Valderrama"
click at [516, 249] on button "CREAR CLIENTE" at bounding box center [511, 254] width 150 height 45
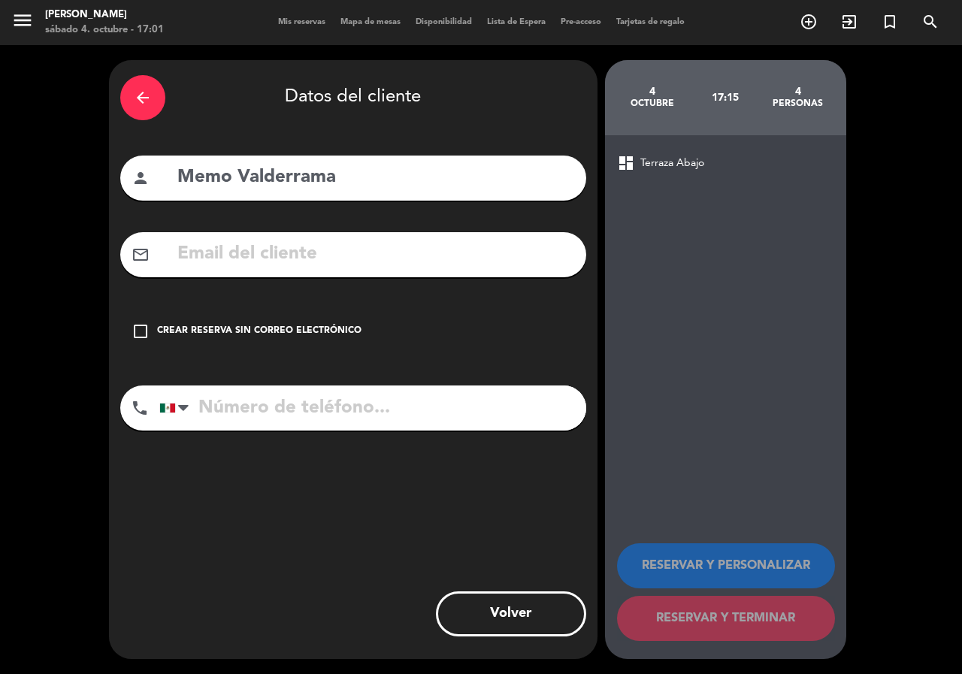
drag, startPoint x: 214, startPoint y: 333, endPoint x: 293, endPoint y: 414, distance: 113.3
click at [216, 334] on div "Crear reserva sin correo electrónico" at bounding box center [259, 331] width 205 height 15
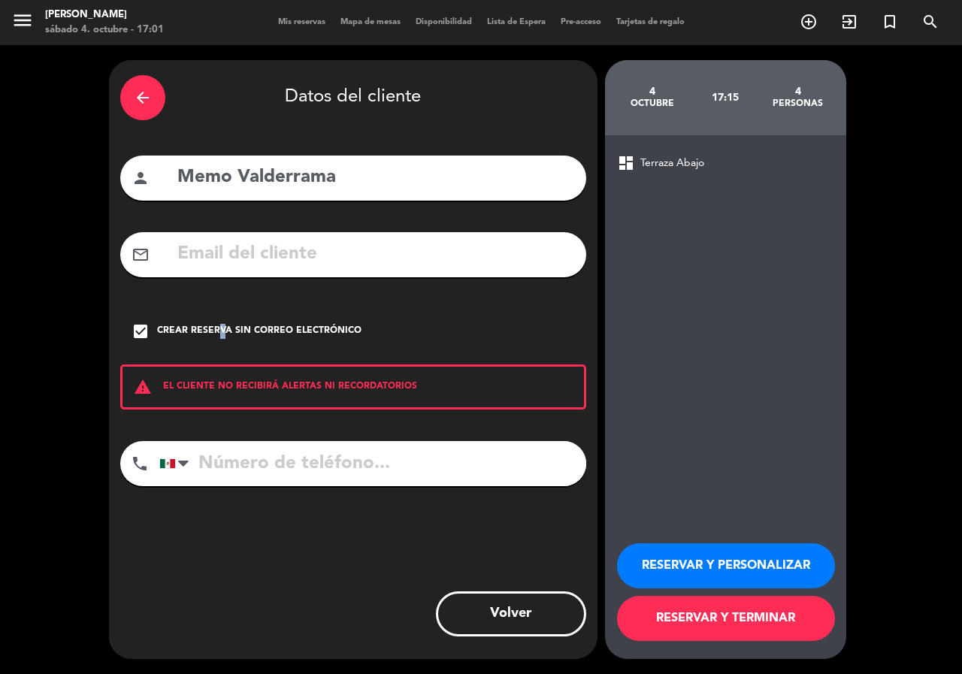
click at [732, 587] on button "RESERVAR Y PERSONALIZAR" at bounding box center [726, 566] width 218 height 45
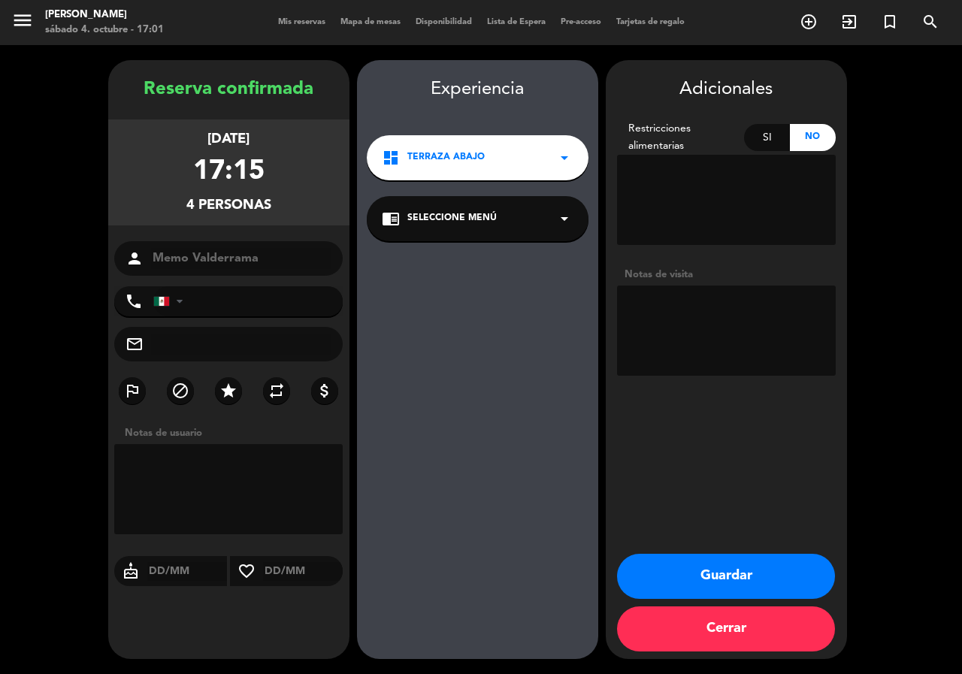
drag, startPoint x: 736, startPoint y: 321, endPoint x: 724, endPoint y: 338, distance: 20.5
click at [733, 324] on textarea at bounding box center [726, 331] width 219 height 90
type textarea "sabe que esta abajo"
click at [738, 580] on button "Guardar" at bounding box center [726, 576] width 218 height 45
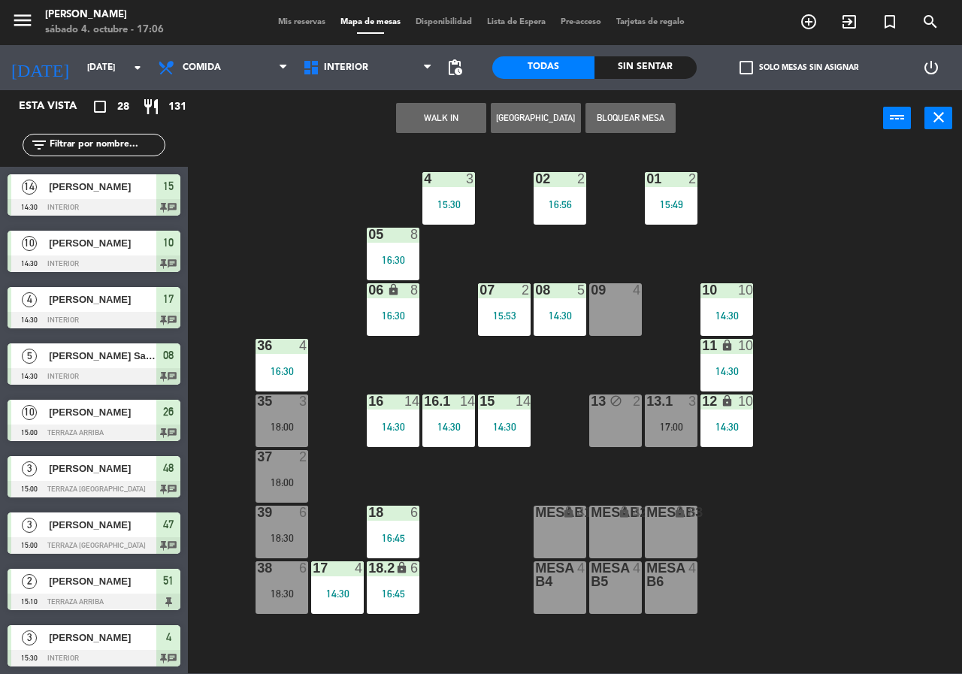
click at [295, 214] on div "02 2 16:56 4 3 15:30 01 2 15:49 05 8 16:30 06 lock 8 16:30 07 2 15:53 09 4 10 1…" at bounding box center [580, 410] width 765 height 528
